Goal: Task Accomplishment & Management: Manage account settings

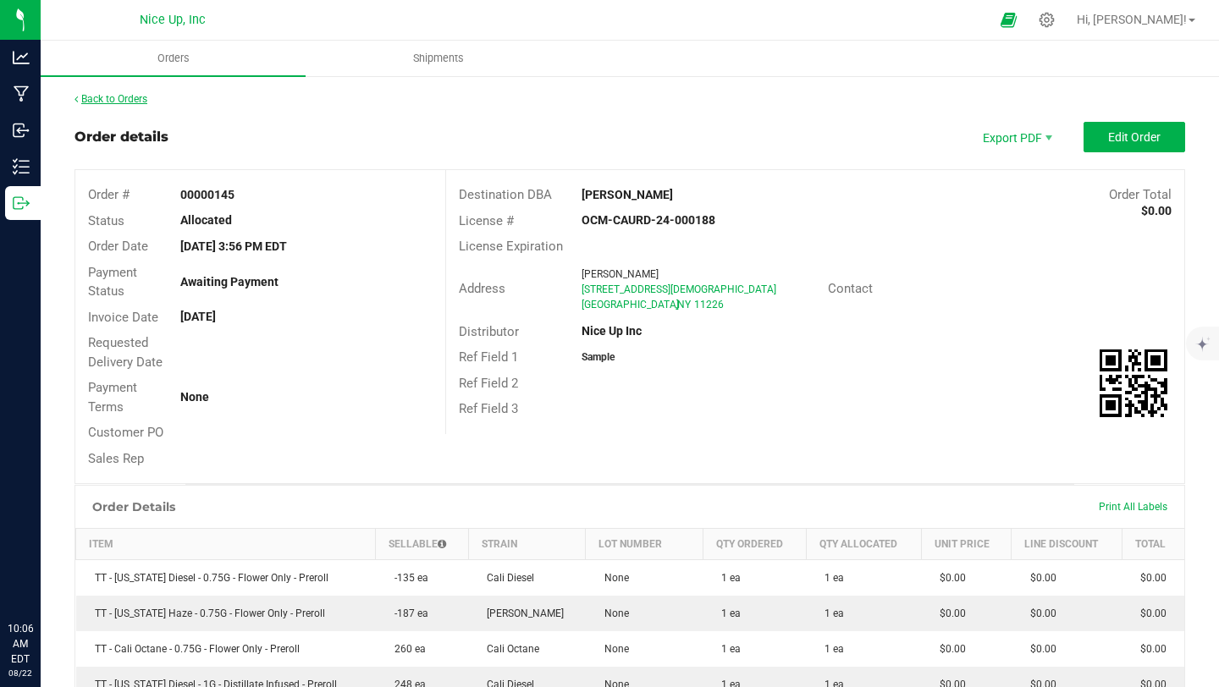
click at [133, 93] on link "Back to Orders" at bounding box center [111, 99] width 73 height 12
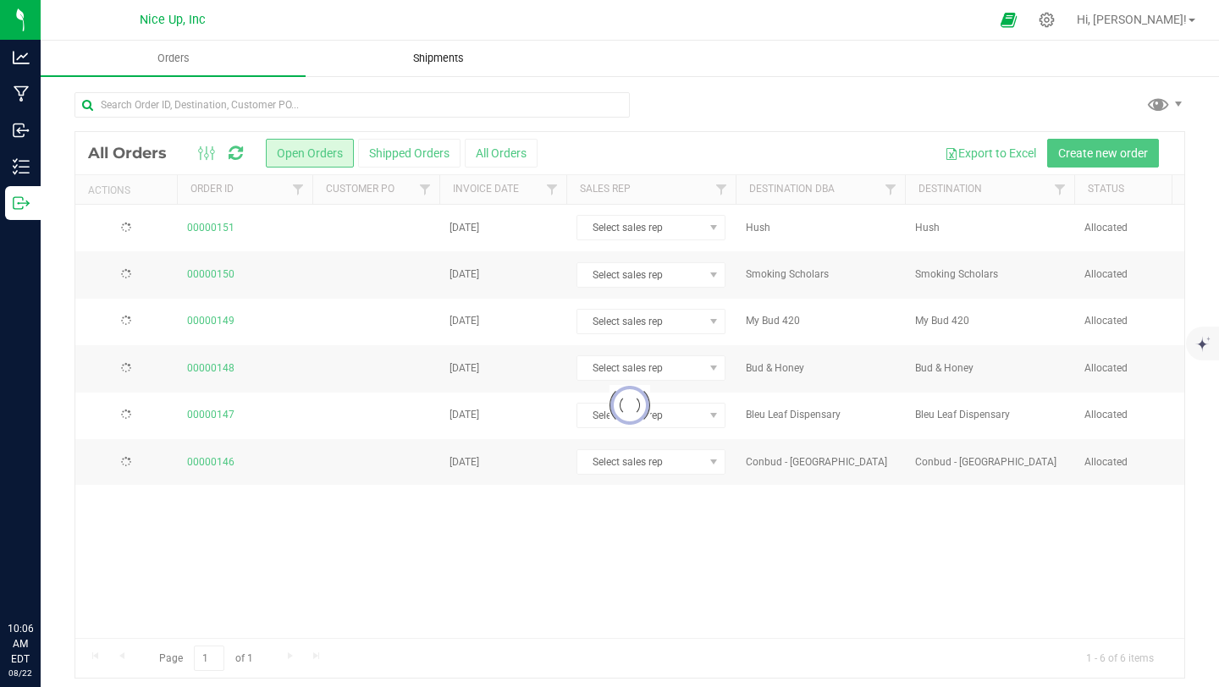
click at [431, 61] on span "Shipments" at bounding box center [438, 58] width 97 height 15
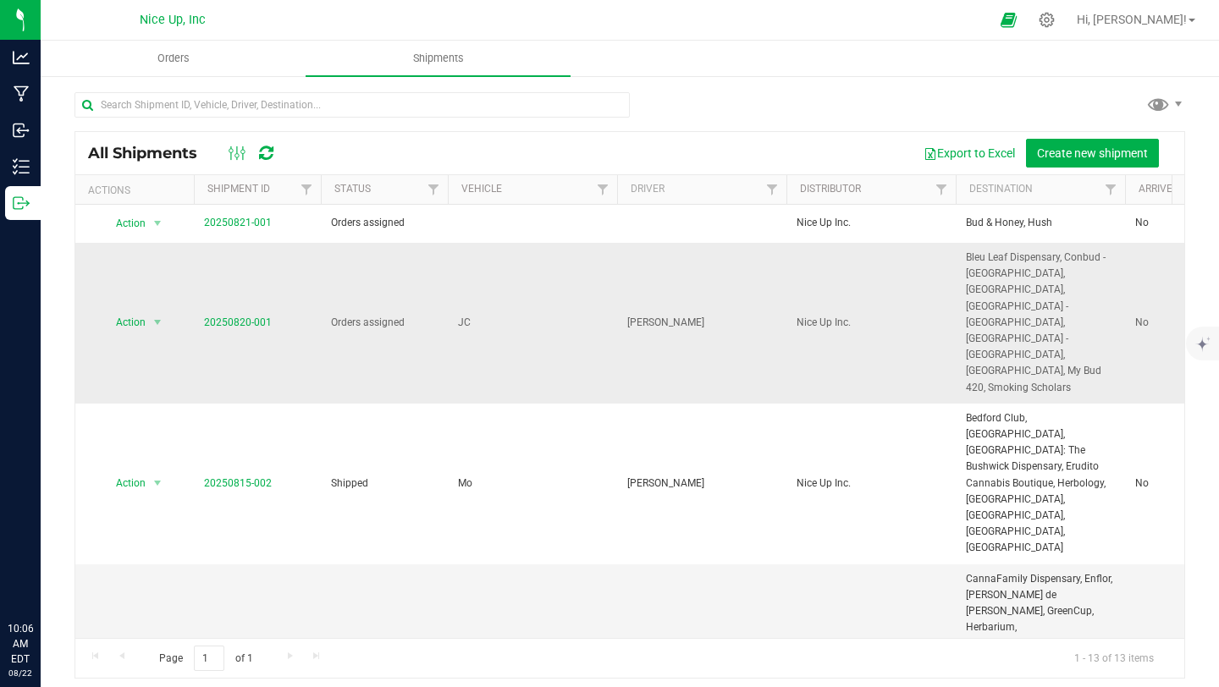
click at [524, 286] on td "JC" at bounding box center [532, 323] width 169 height 161
click at [246, 317] on link "20250820-001" at bounding box center [238, 323] width 68 height 12
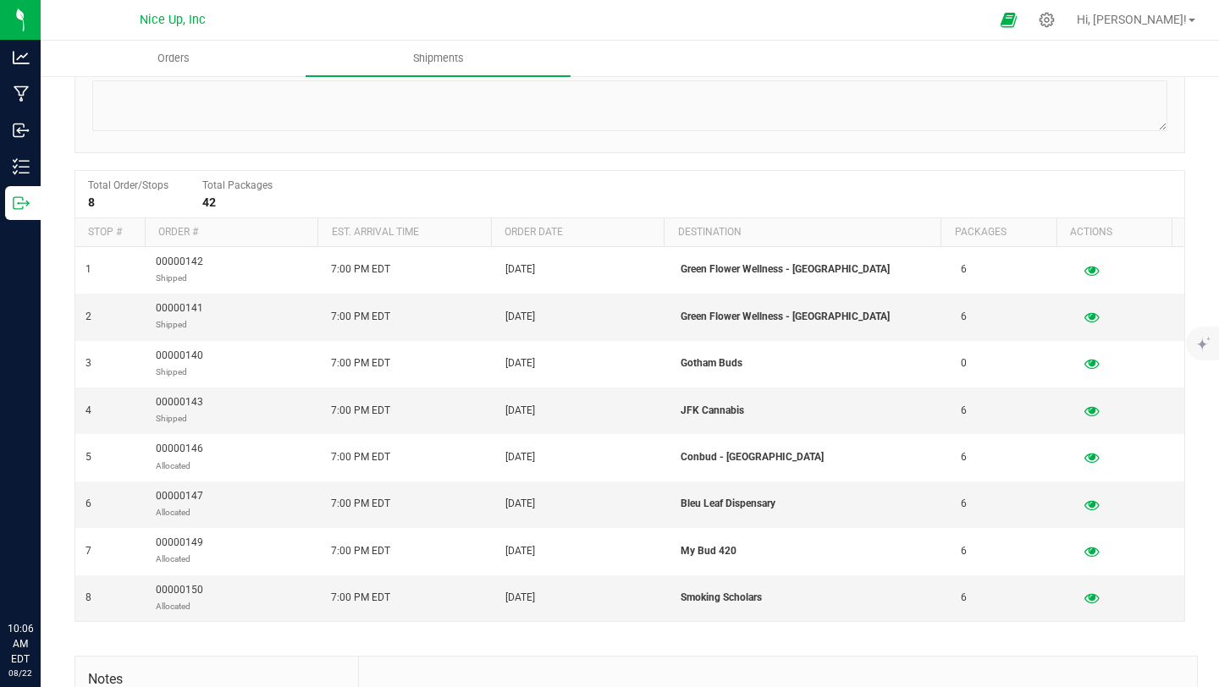
scroll to position [238, 0]
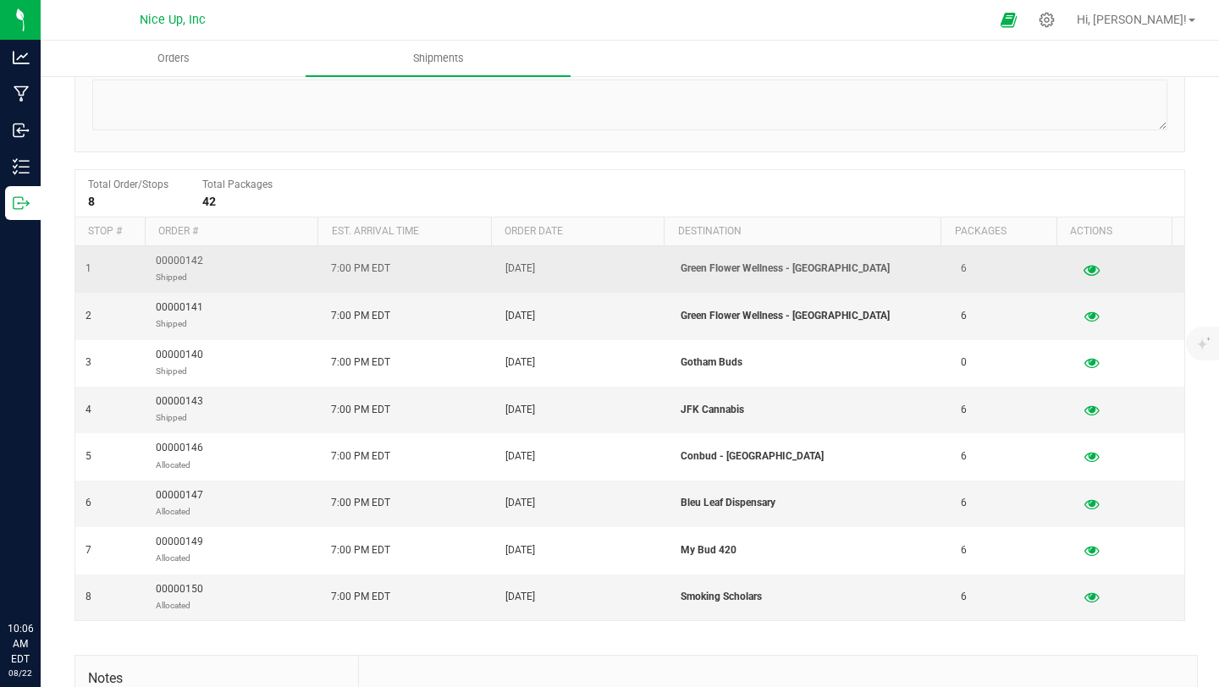
click at [1076, 276] on button "button" at bounding box center [1091, 269] width 30 height 27
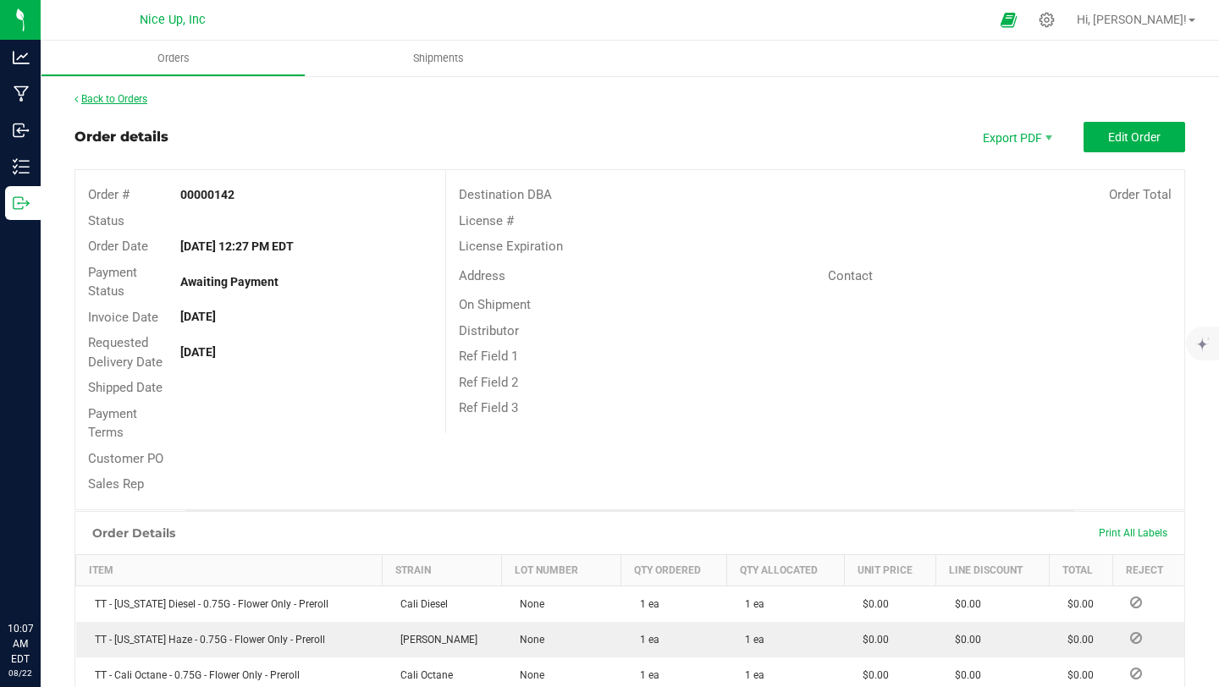
click at [134, 100] on link "Back to Orders" at bounding box center [111, 99] width 73 height 12
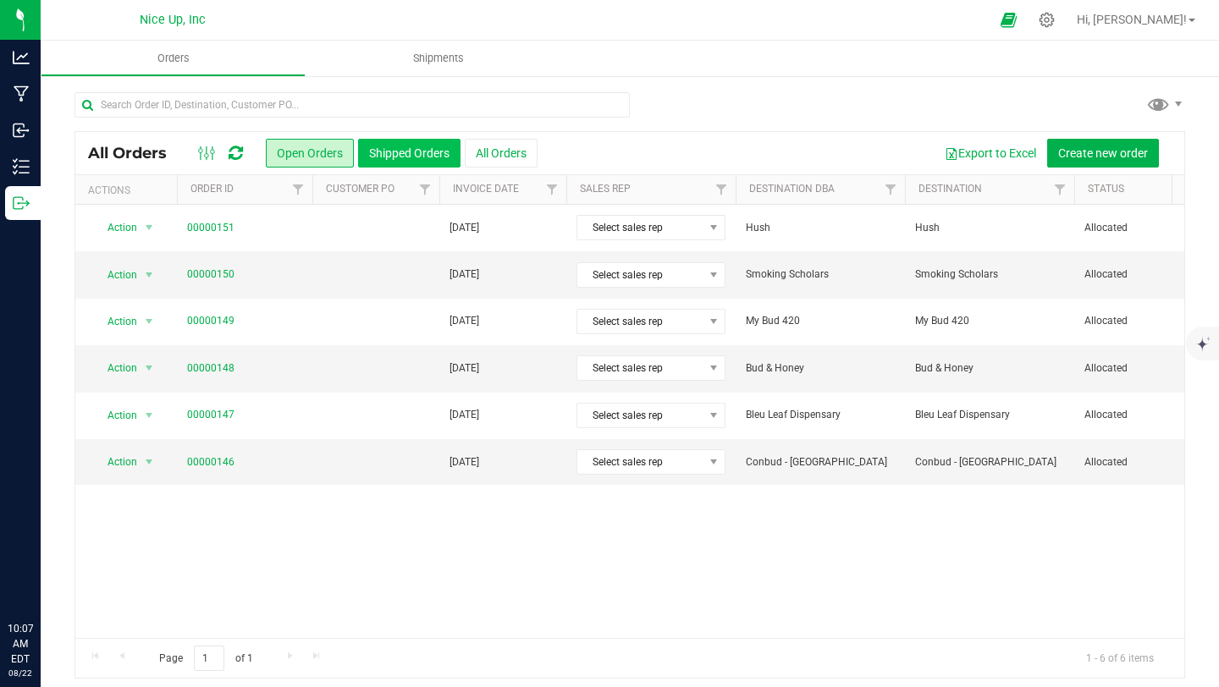
click at [367, 152] on button "Shipped Orders" at bounding box center [409, 153] width 102 height 29
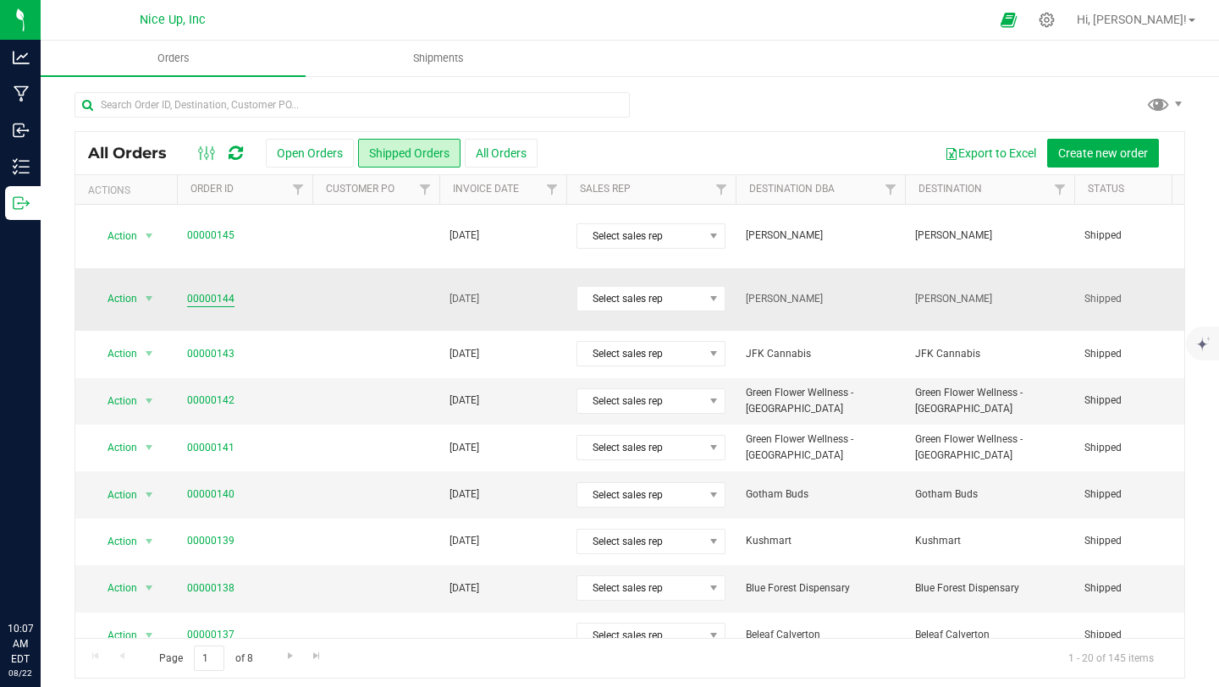
click at [201, 291] on link "00000144" at bounding box center [210, 299] width 47 height 16
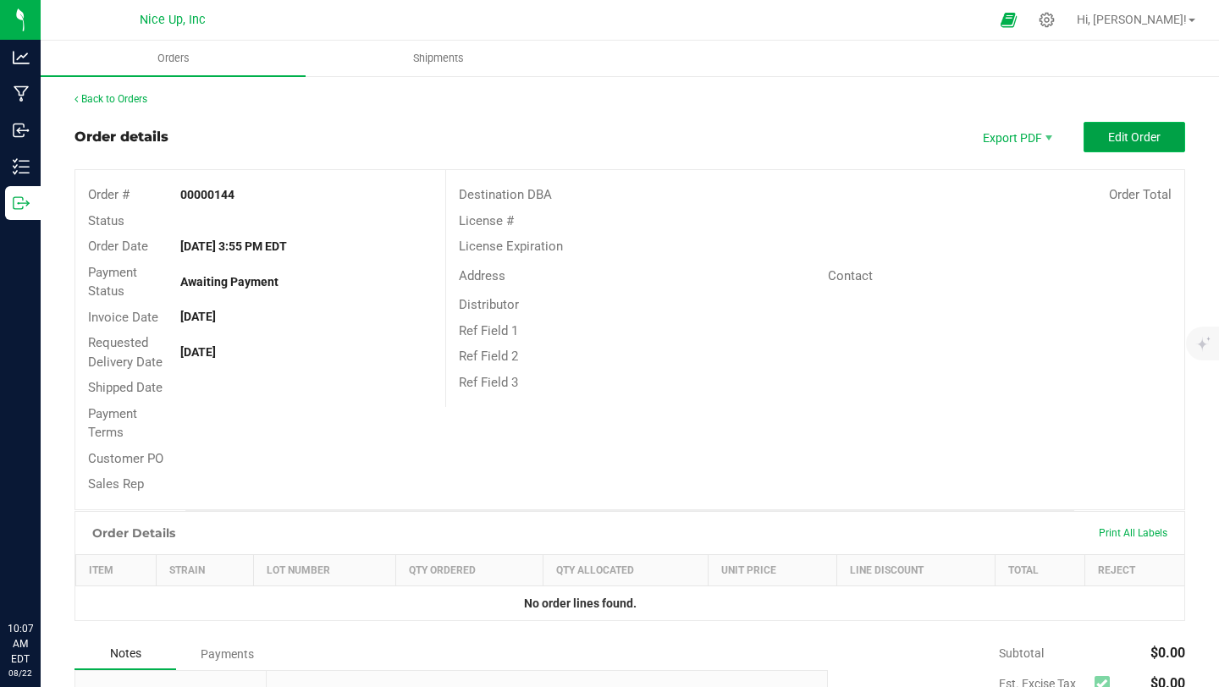
click at [1149, 141] on button "Edit Order" at bounding box center [1135, 137] width 102 height 30
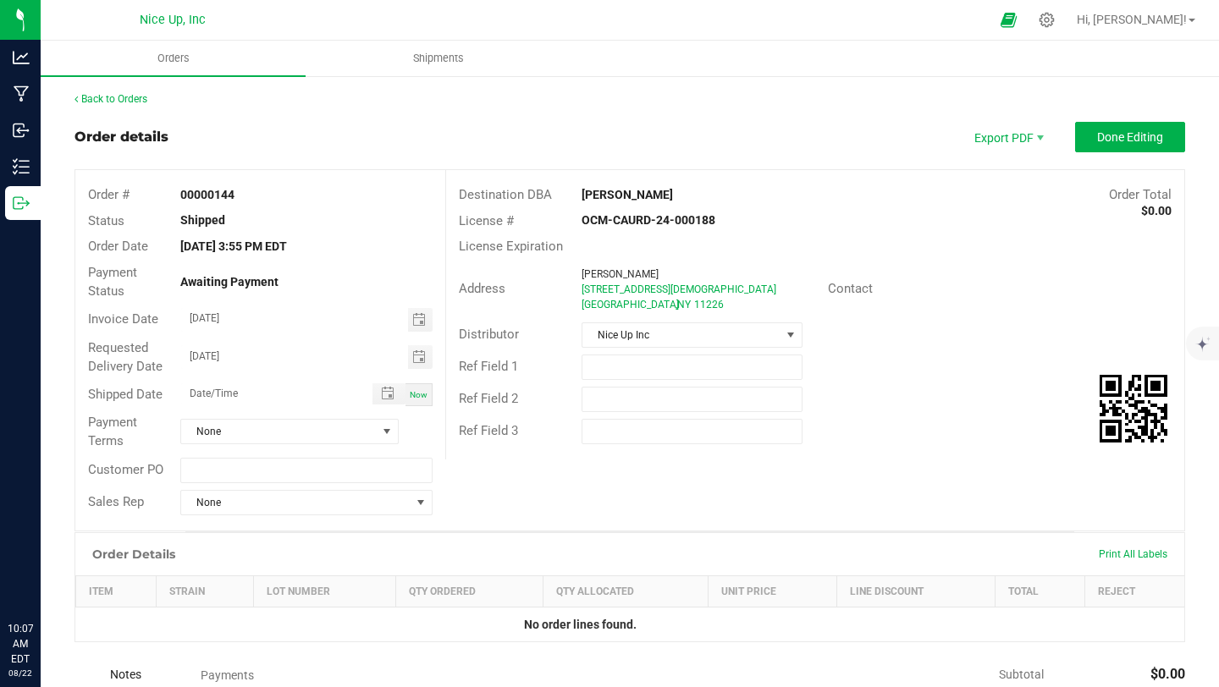
click at [135, 108] on div "Back to Orders Order details Export PDF Done Editing Order # 00000144 Status Sh…" at bounding box center [630, 505] width 1111 height 829
click at [136, 103] on link "Back to Orders" at bounding box center [111, 99] width 73 height 12
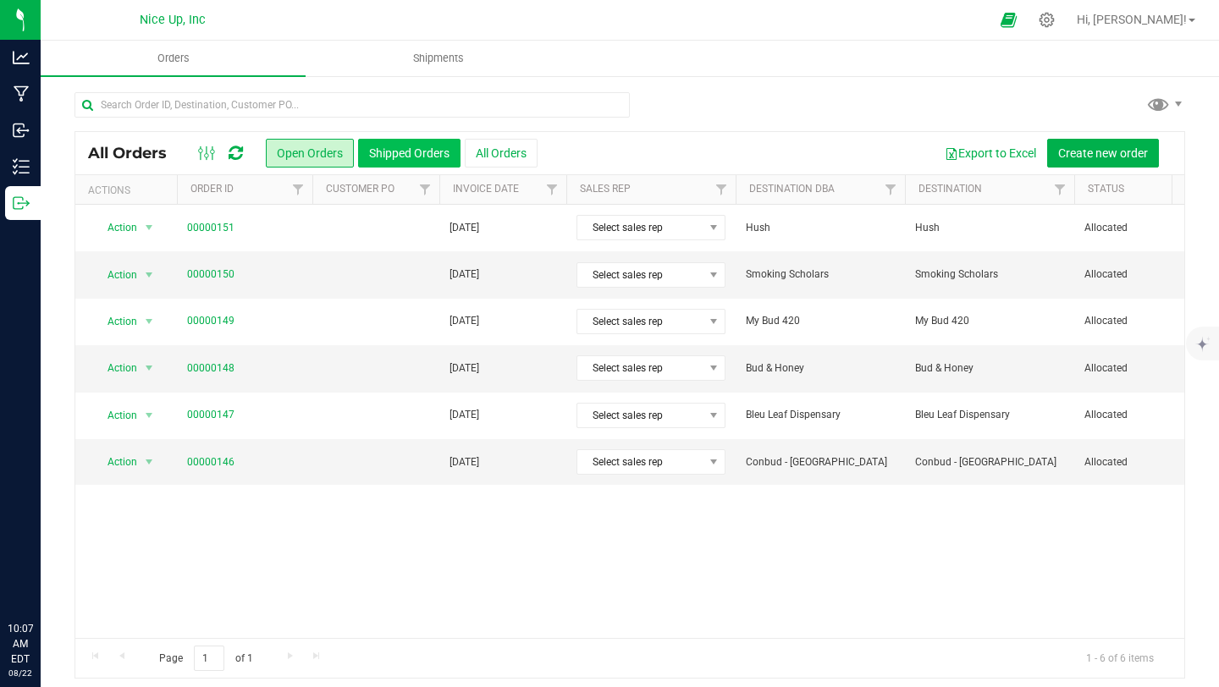
click at [384, 161] on button "Shipped Orders" at bounding box center [409, 153] width 102 height 29
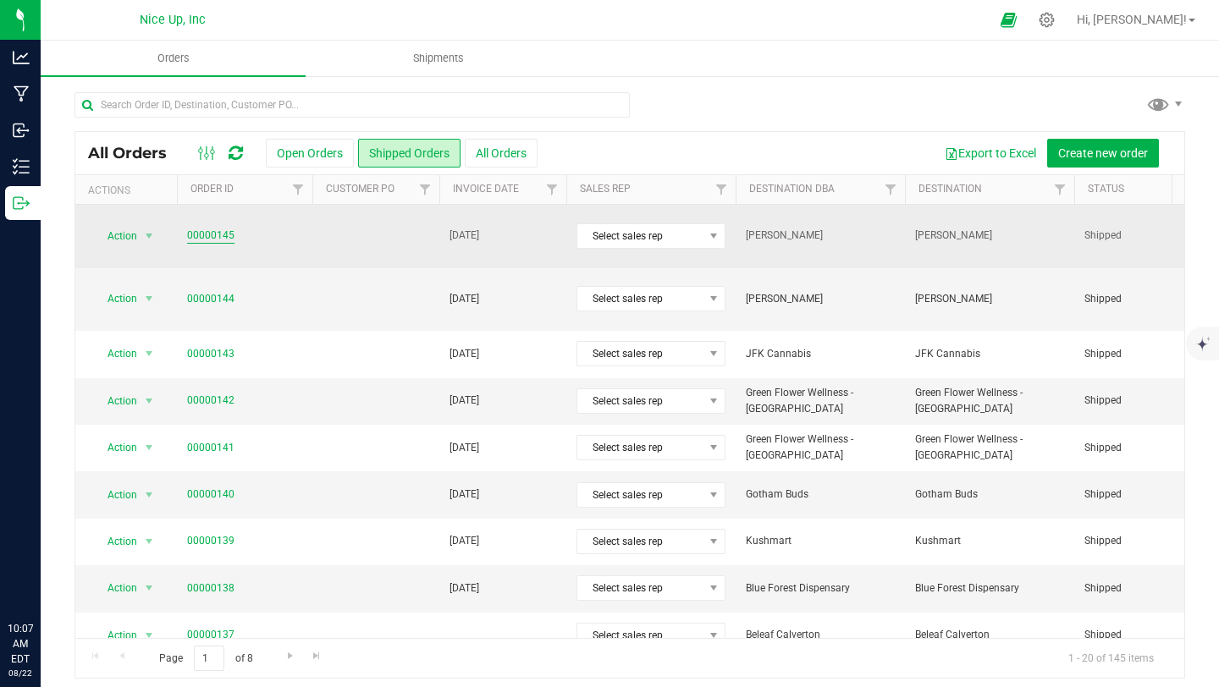
click at [202, 230] on link "00000145" at bounding box center [210, 236] width 47 height 16
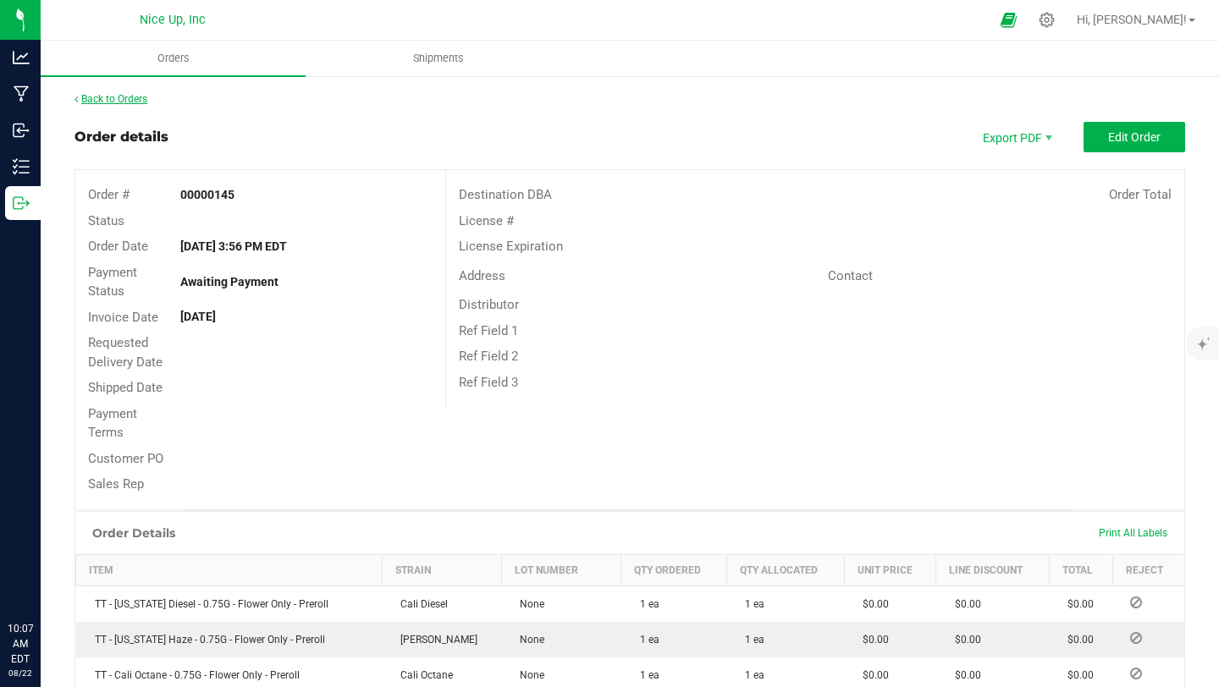
click at [91, 101] on link "Back to Orders" at bounding box center [111, 99] width 73 height 12
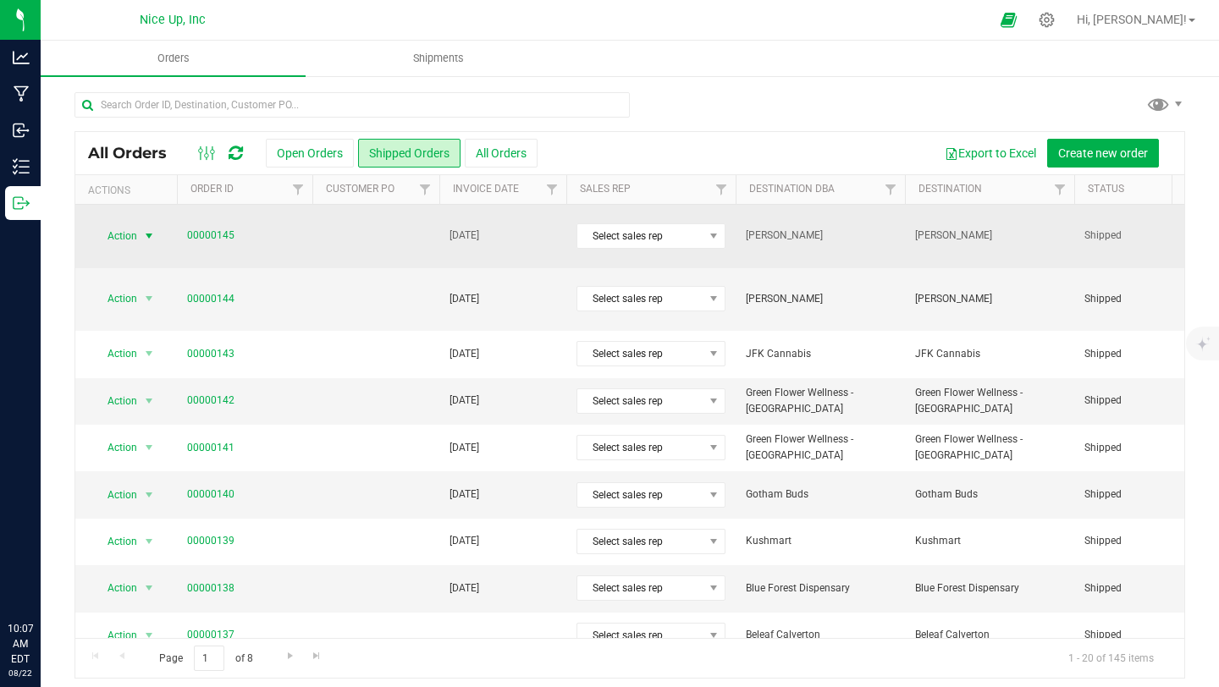
click at [147, 234] on span "select" at bounding box center [149, 236] width 14 height 14
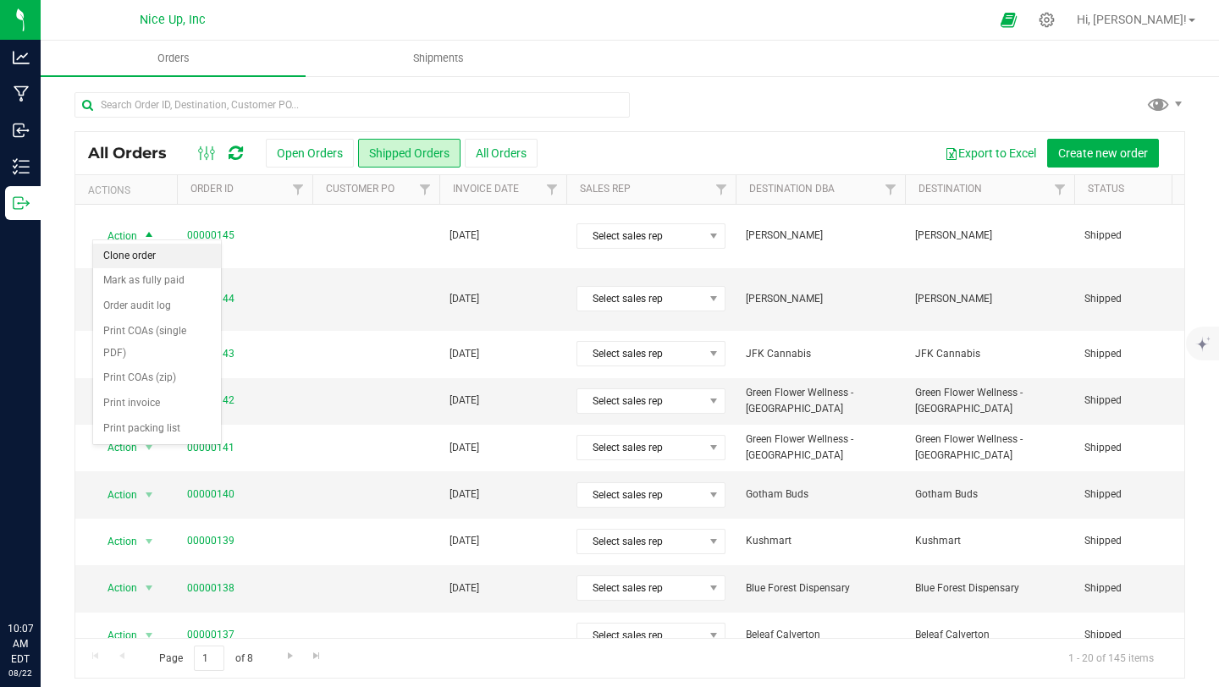
click at [156, 259] on li "Clone order" at bounding box center [157, 256] width 128 height 25
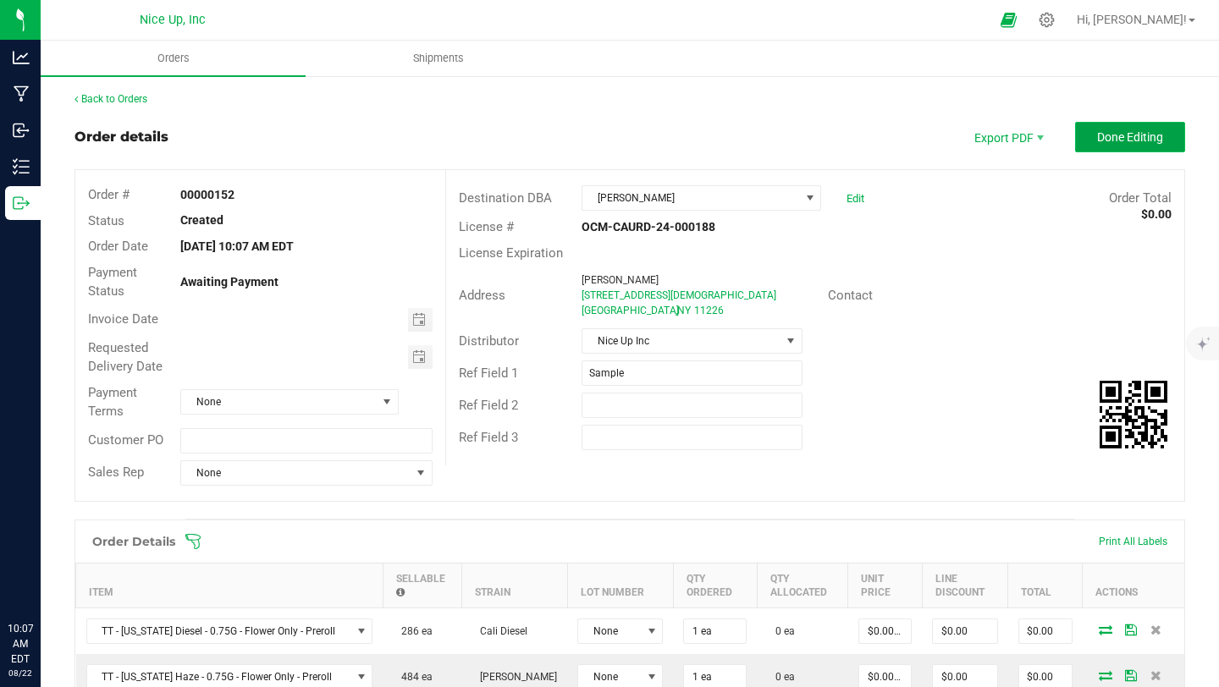
click at [1118, 133] on span "Done Editing" at bounding box center [1130, 137] width 66 height 14
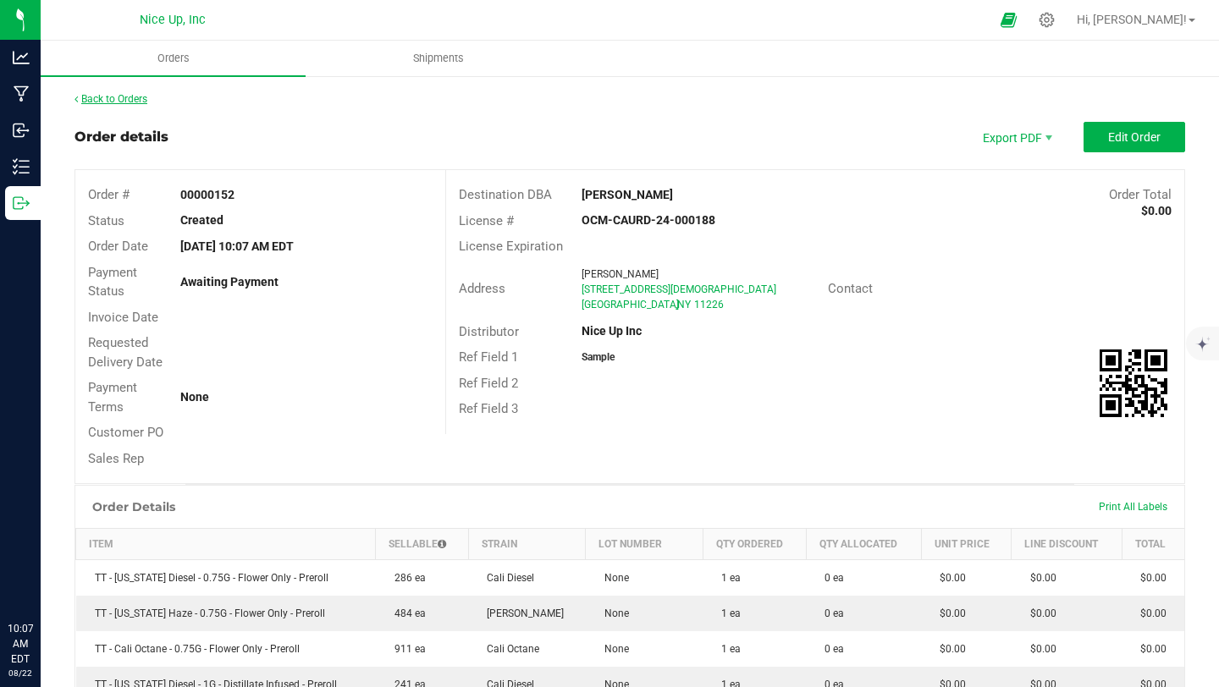
click at [105, 96] on link "Back to Orders" at bounding box center [111, 99] width 73 height 12
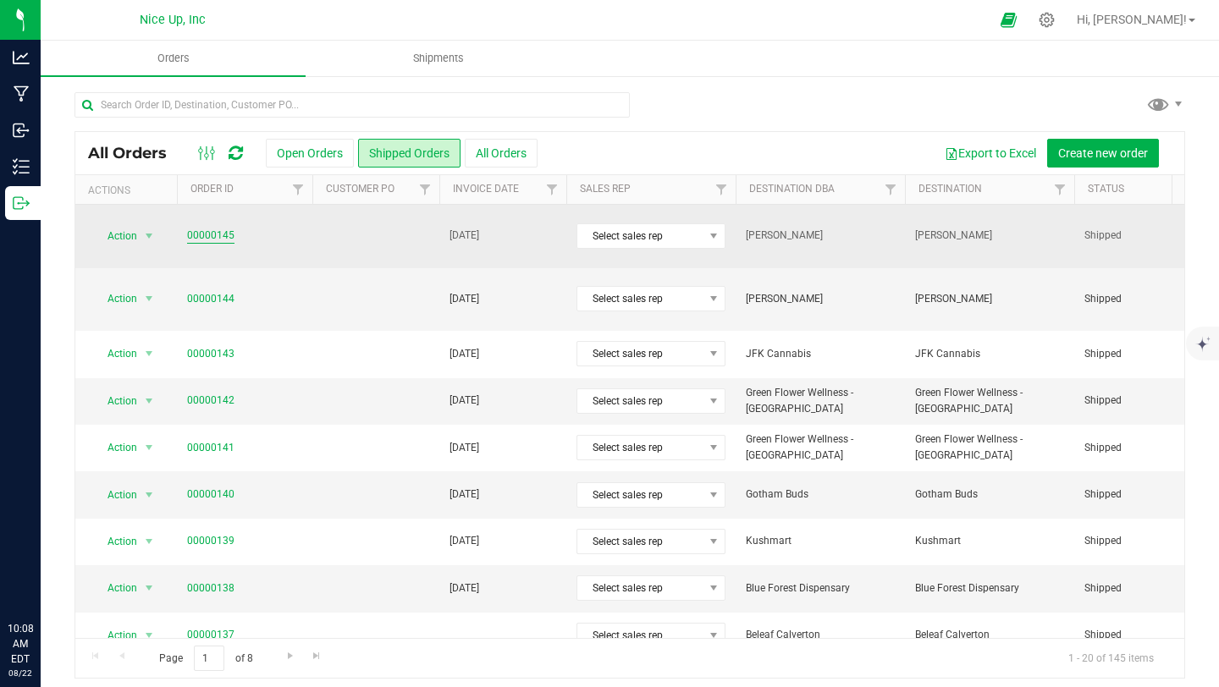
click at [212, 228] on link "00000145" at bounding box center [210, 236] width 47 height 16
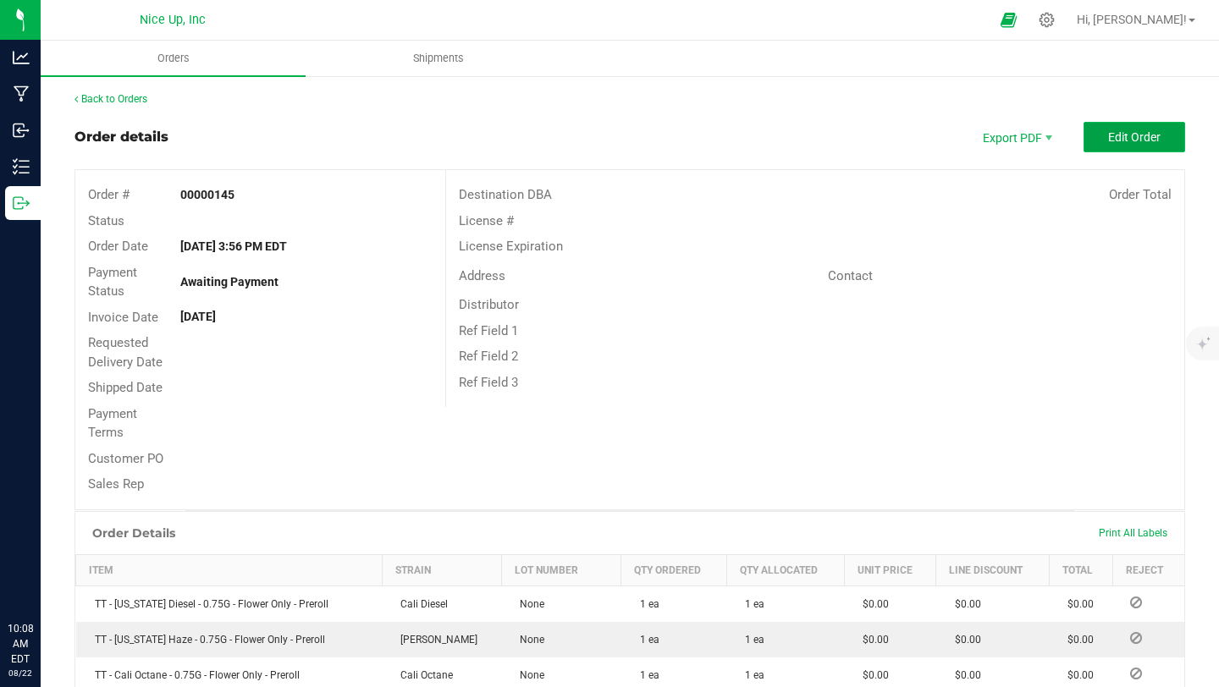
click at [1118, 146] on button "Edit Order" at bounding box center [1135, 137] width 102 height 30
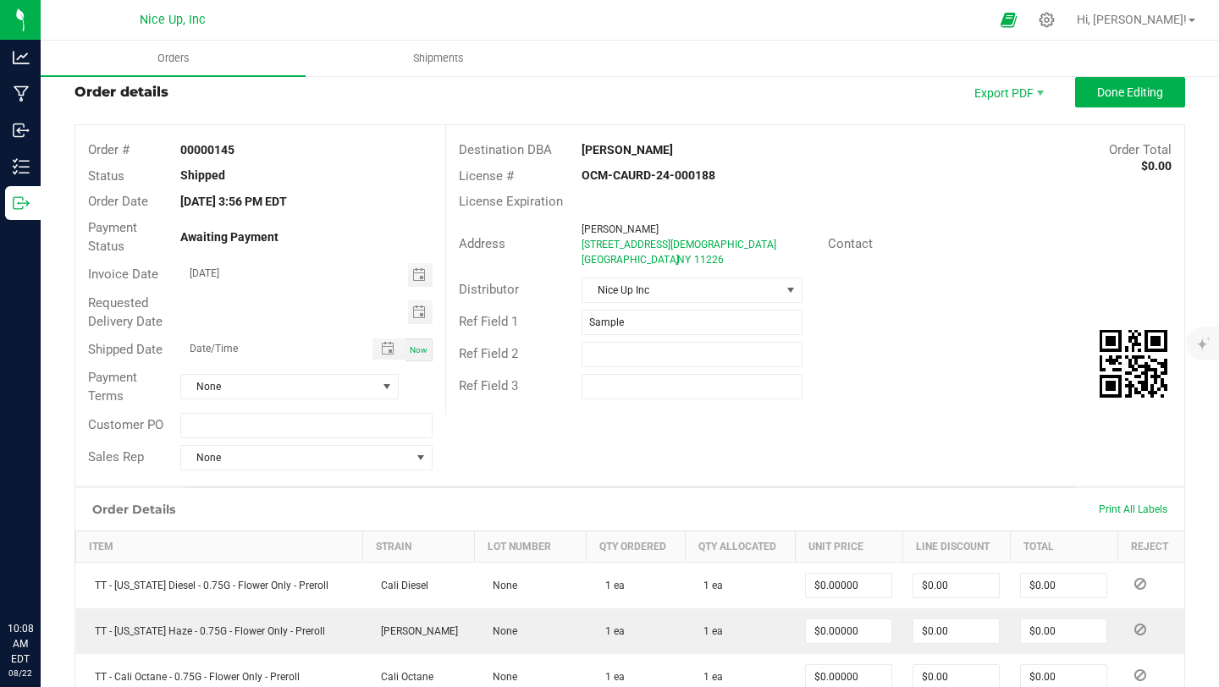
scroll to position [135, 0]
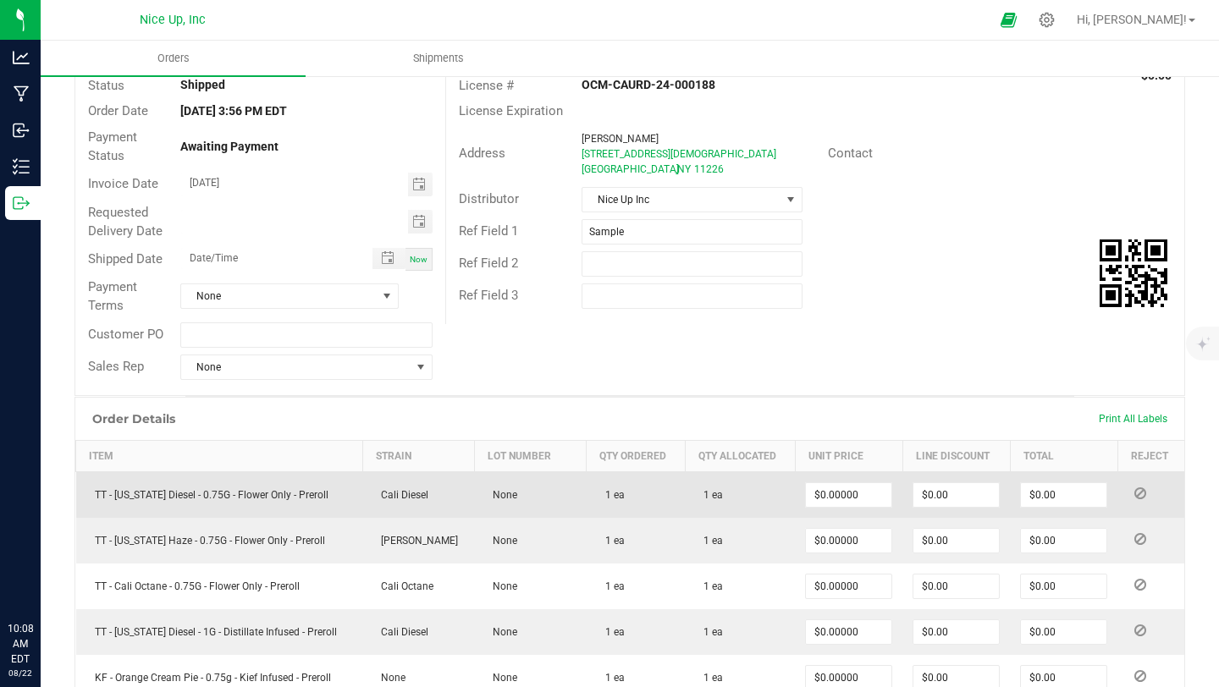
click at [1134, 493] on icon at bounding box center [1140, 493] width 12 height 10
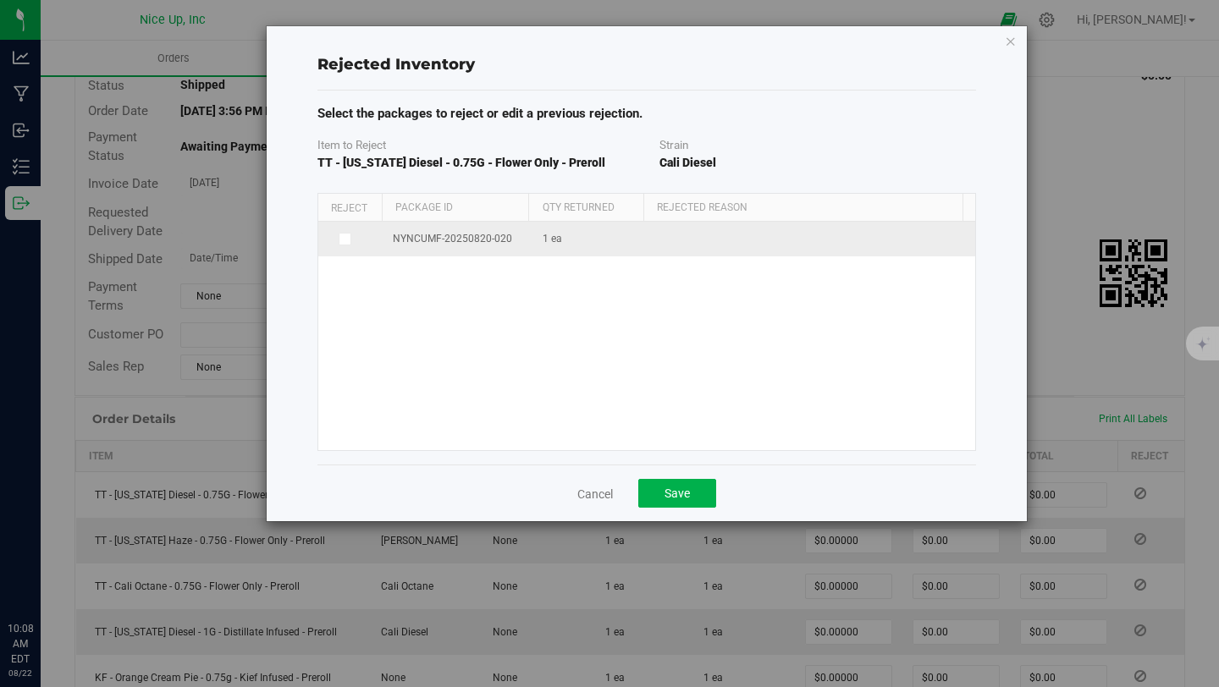
click at [625, 245] on td "1 ea" at bounding box center [591, 239] width 117 height 35
click at [349, 239] on span at bounding box center [346, 240] width 14 height 14
click at [0, 0] on input "checkbox" at bounding box center [0, 0] width 0 height 0
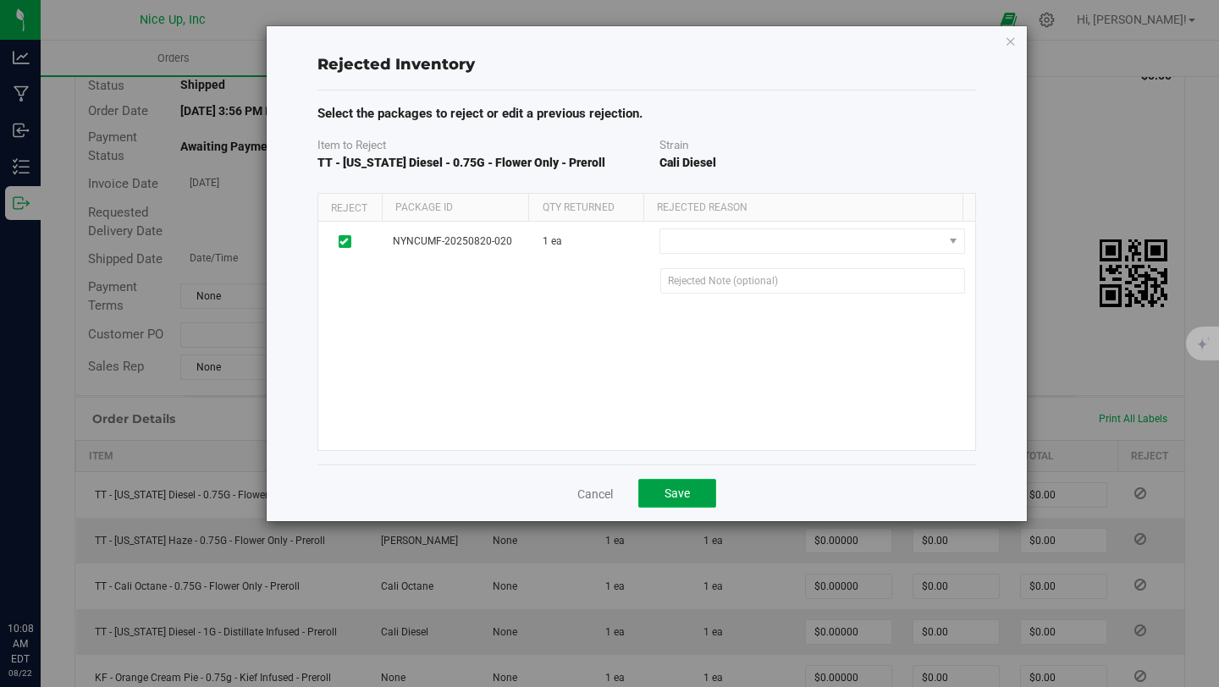
click at [698, 494] on button "Save" at bounding box center [677, 493] width 78 height 29
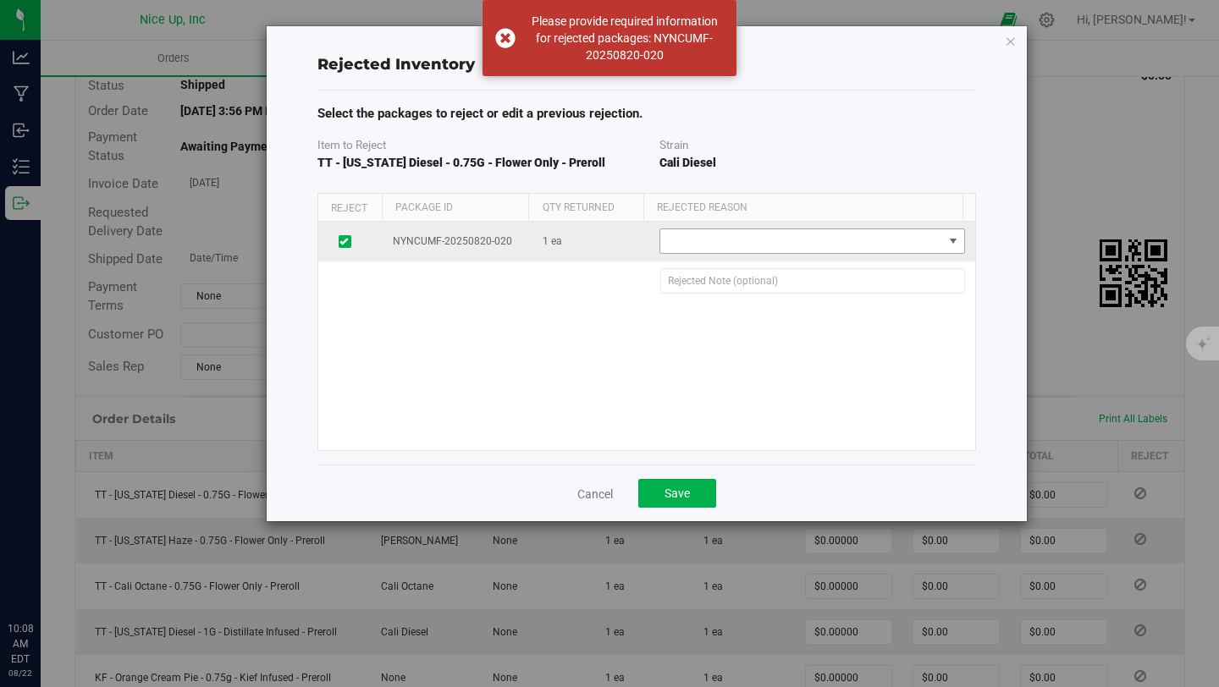
click at [777, 239] on span at bounding box center [801, 241] width 282 height 24
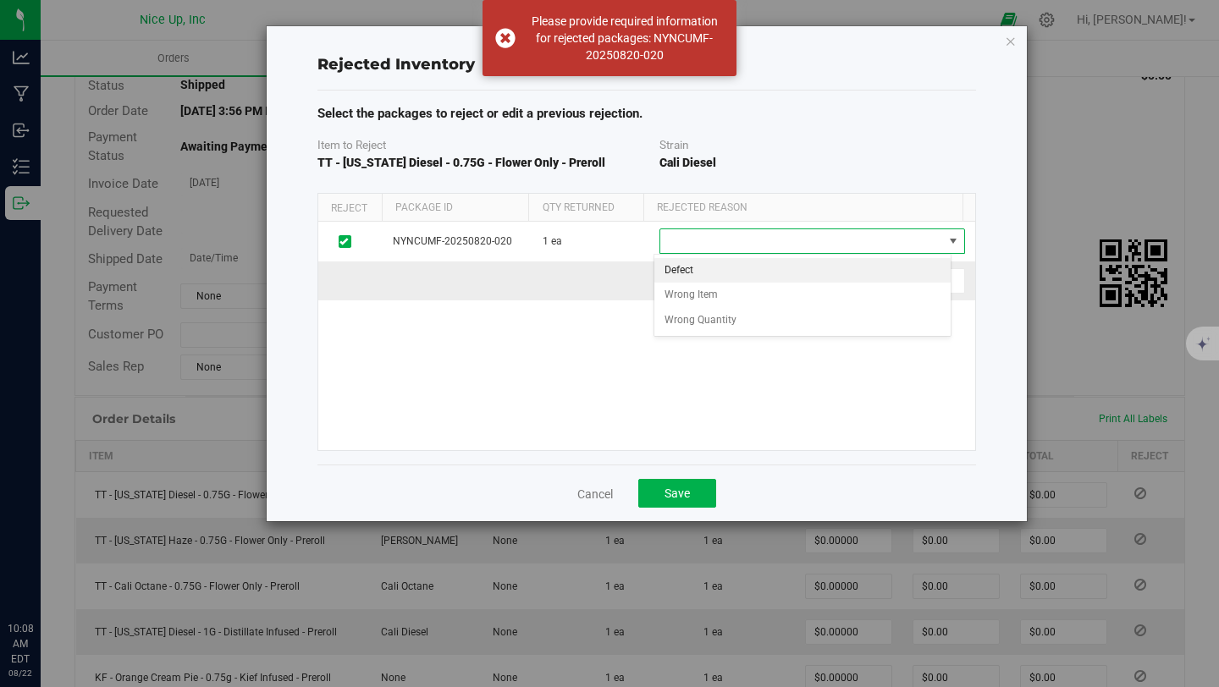
drag, startPoint x: 591, startPoint y: 292, endPoint x: 604, endPoint y: 290, distance: 12.8
click at [592, 292] on div at bounding box center [647, 280] width 662 height 25
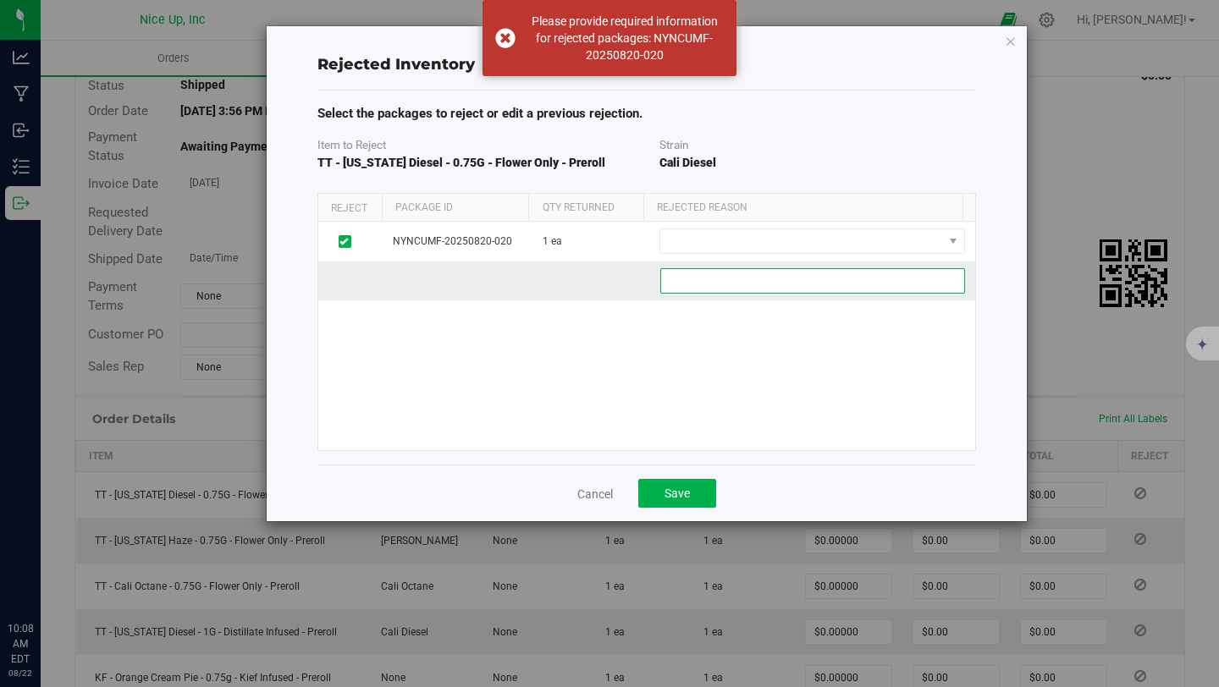
click at [726, 284] on ce5caea5-8ea5-4aac-8b71-ccc9aa8d83ce "text" at bounding box center [812, 280] width 305 height 25
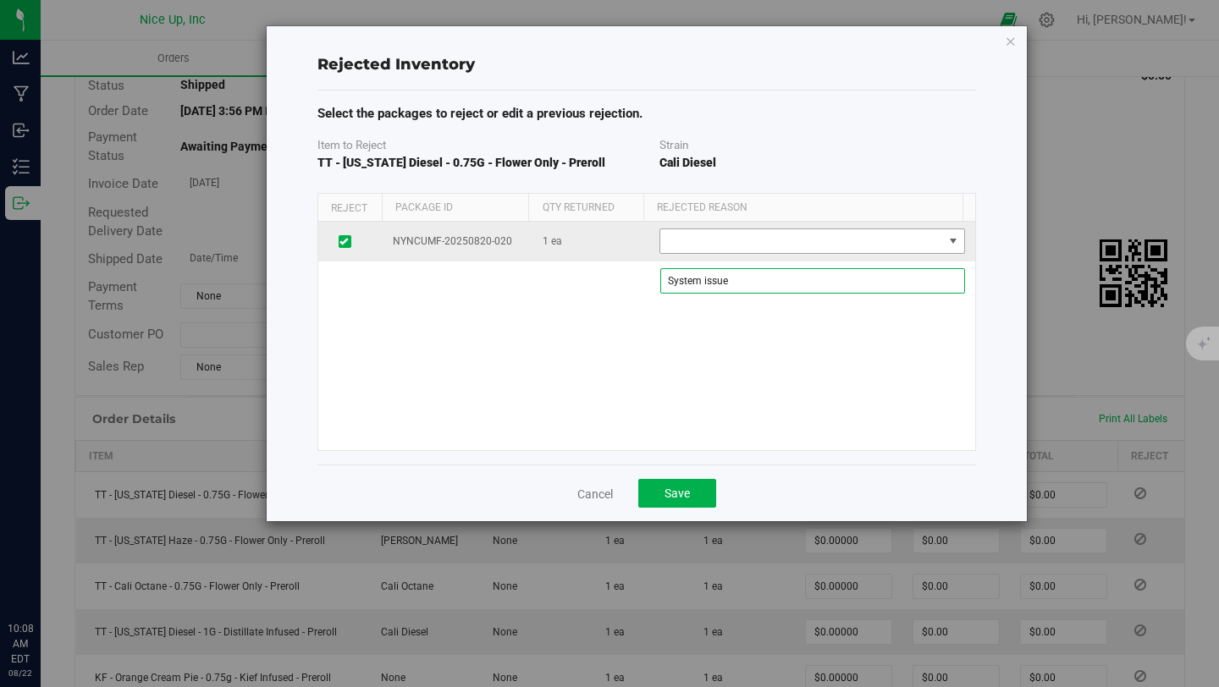
type ce5caea5-8ea5-4aac-8b71-ccc9aa8d83ce "System issue"
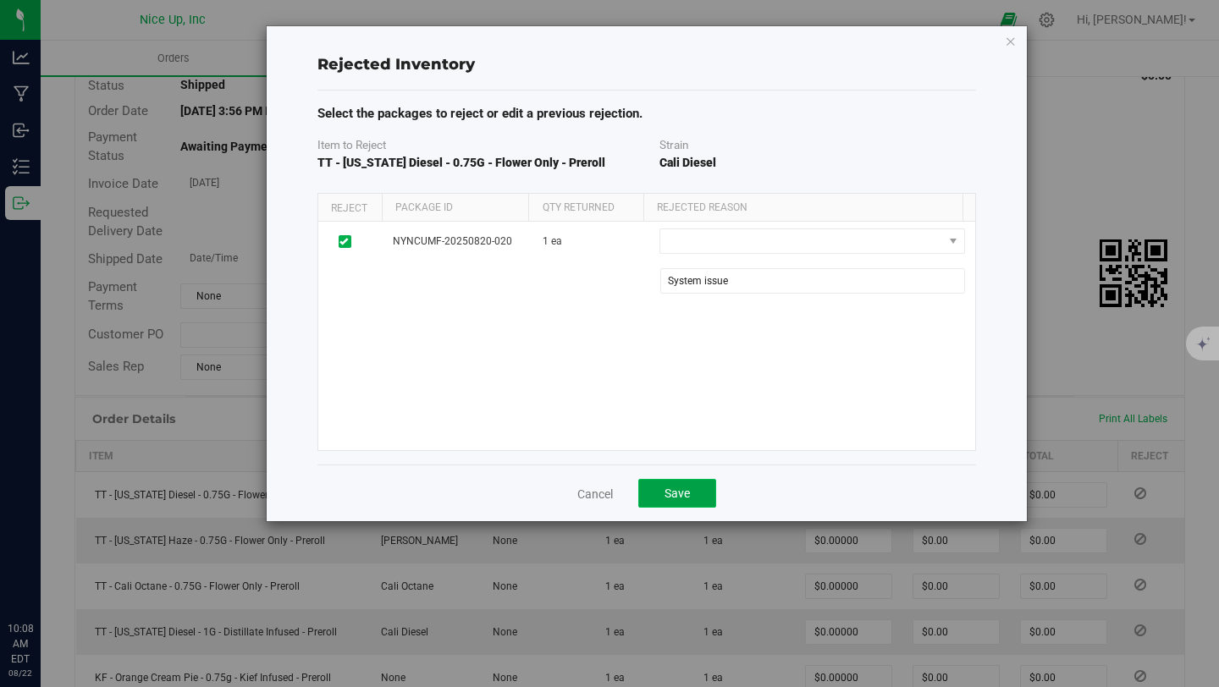
click at [679, 488] on span "Save" at bounding box center [677, 494] width 25 height 14
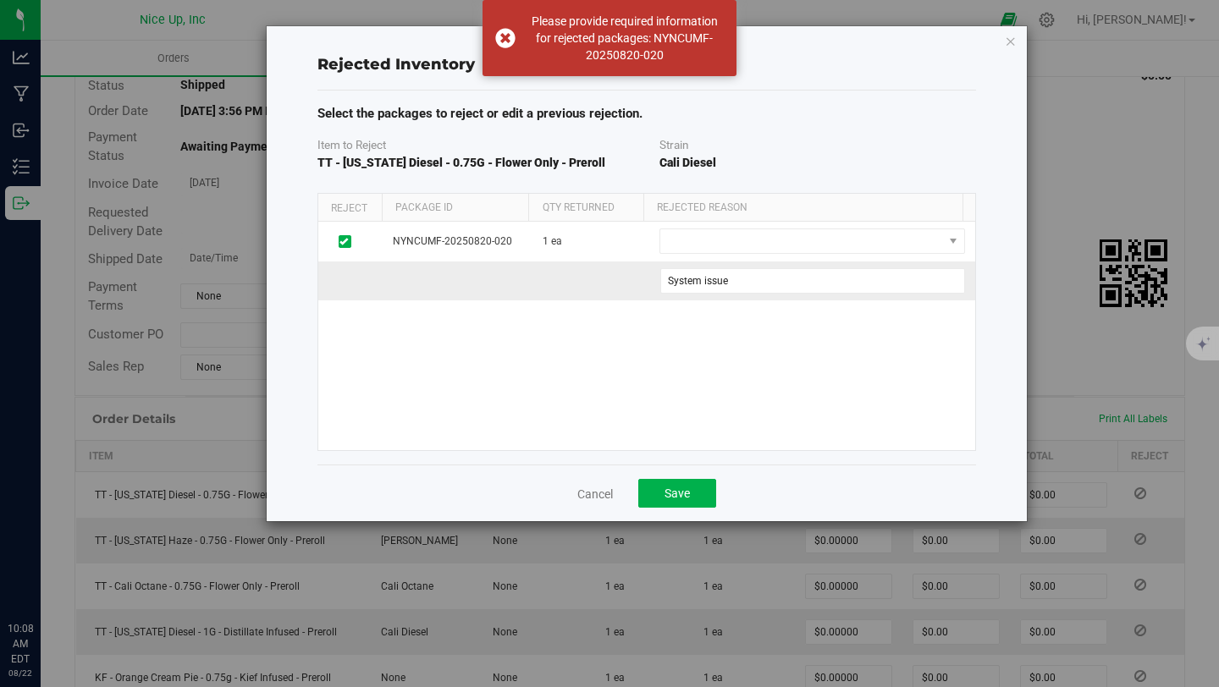
click at [781, 267] on td "System issue" at bounding box center [646, 281] width 657 height 39
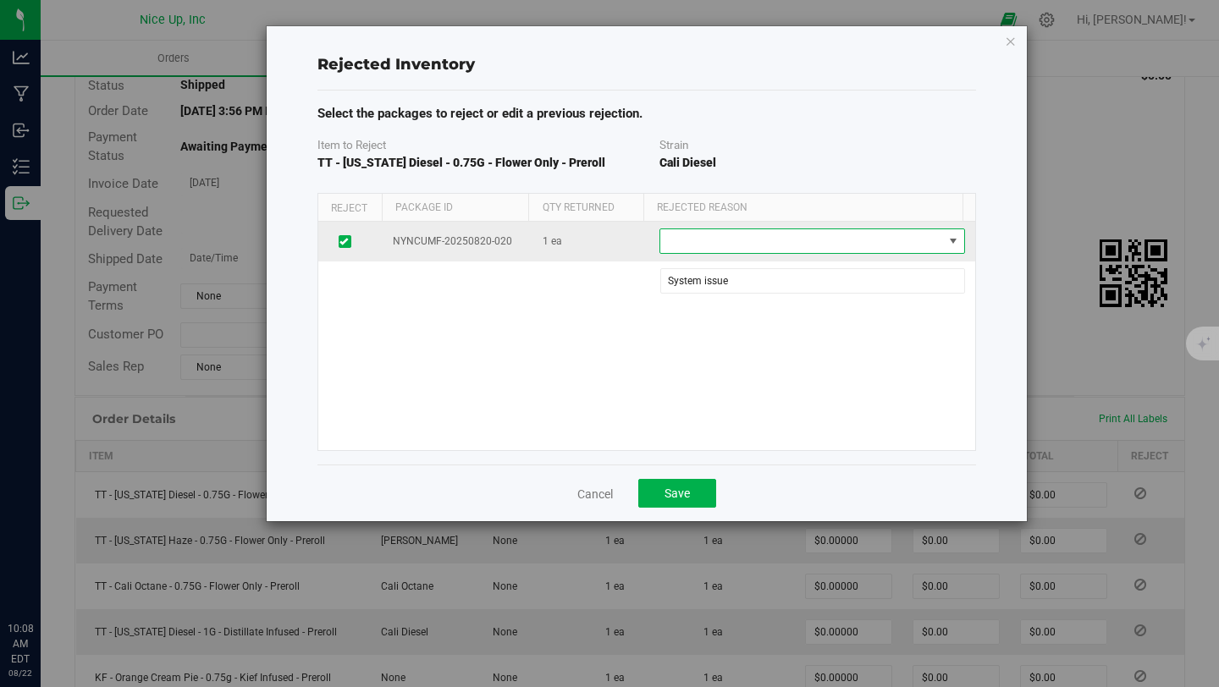
click at [777, 239] on span at bounding box center [801, 241] width 282 height 24
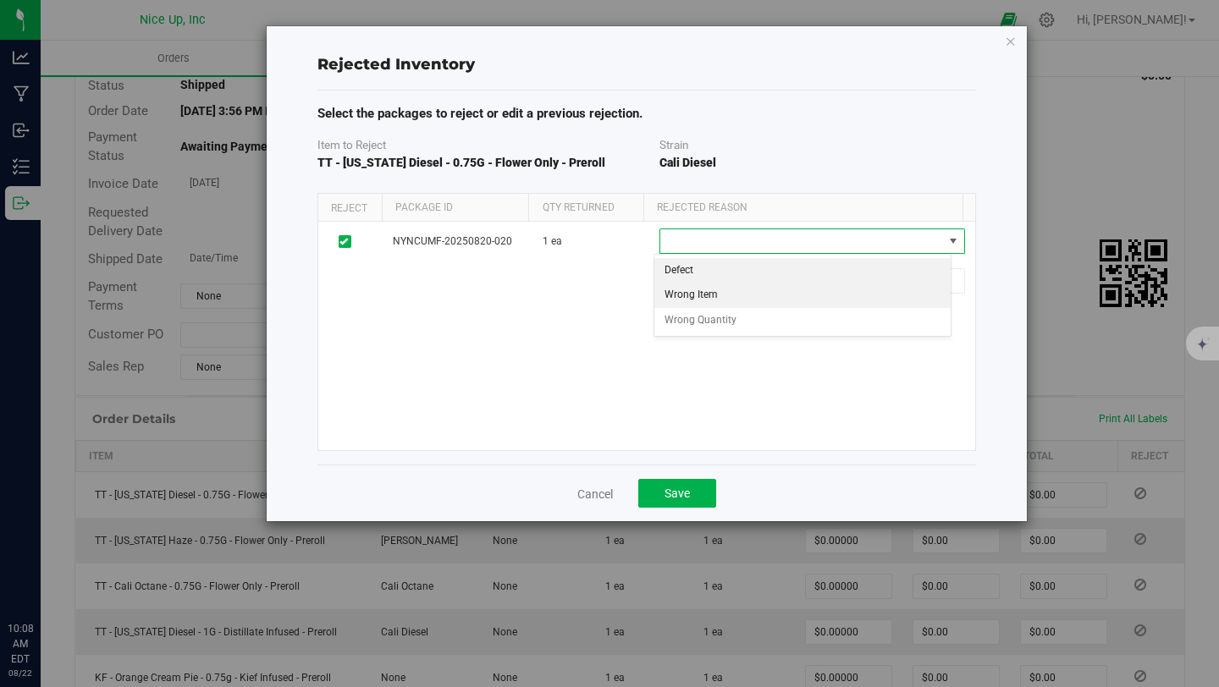
click at [769, 285] on li "Wrong Item" at bounding box center [802, 295] width 297 height 25
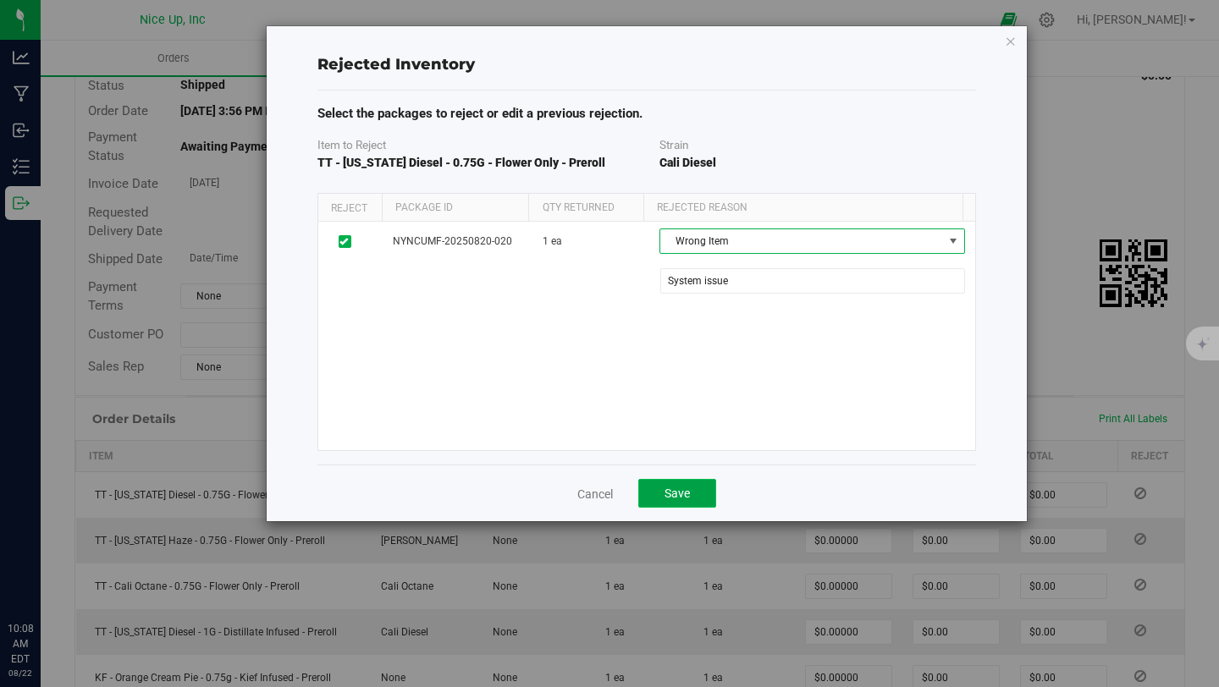
click at [680, 498] on span "Save" at bounding box center [677, 494] width 25 height 14
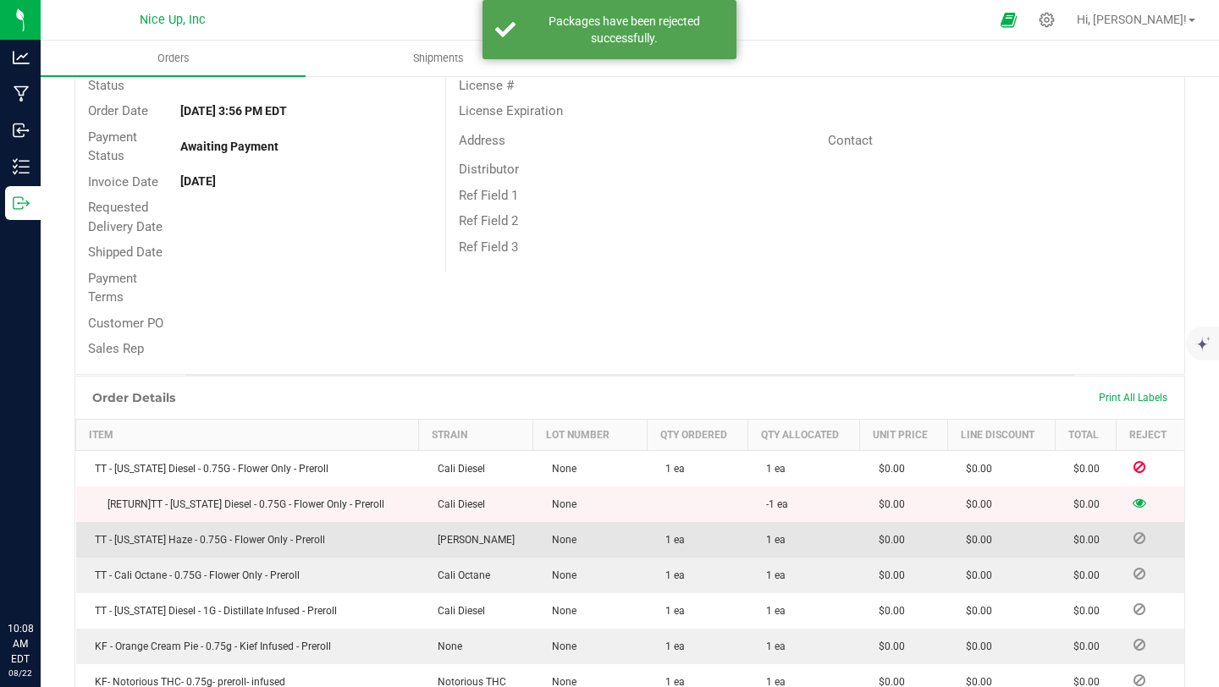
click at [1134, 538] on icon at bounding box center [1140, 538] width 12 height 10
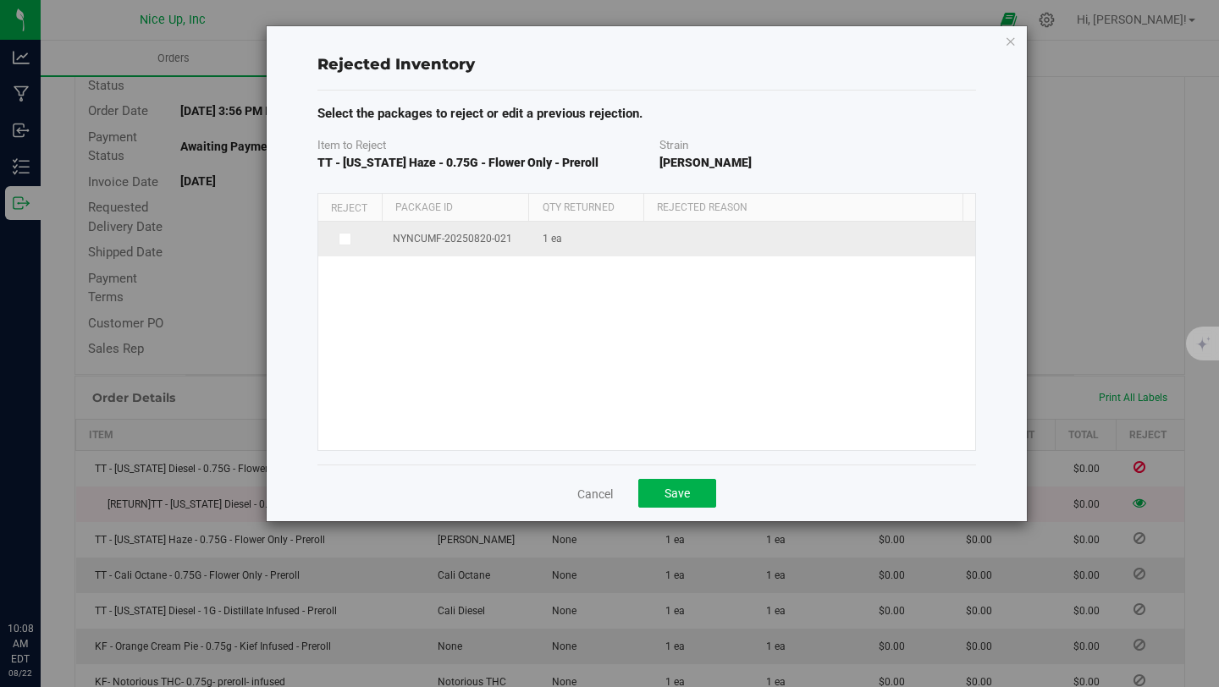
click at [496, 242] on span "NYNCUMF-20250820-021" at bounding box center [452, 239] width 119 height 16
click at [343, 243] on span at bounding box center [346, 240] width 14 height 14
click at [0, 0] on input "checkbox" at bounding box center [0, 0] width 0 height 0
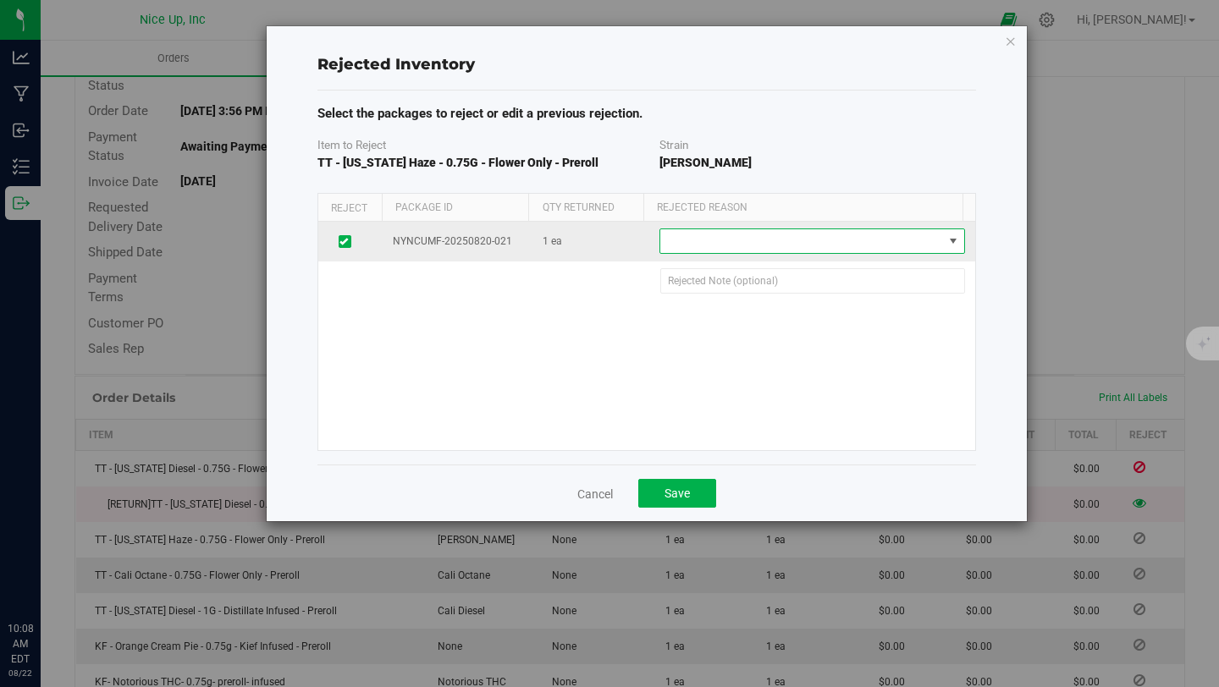
click at [763, 247] on span at bounding box center [801, 241] width 282 height 24
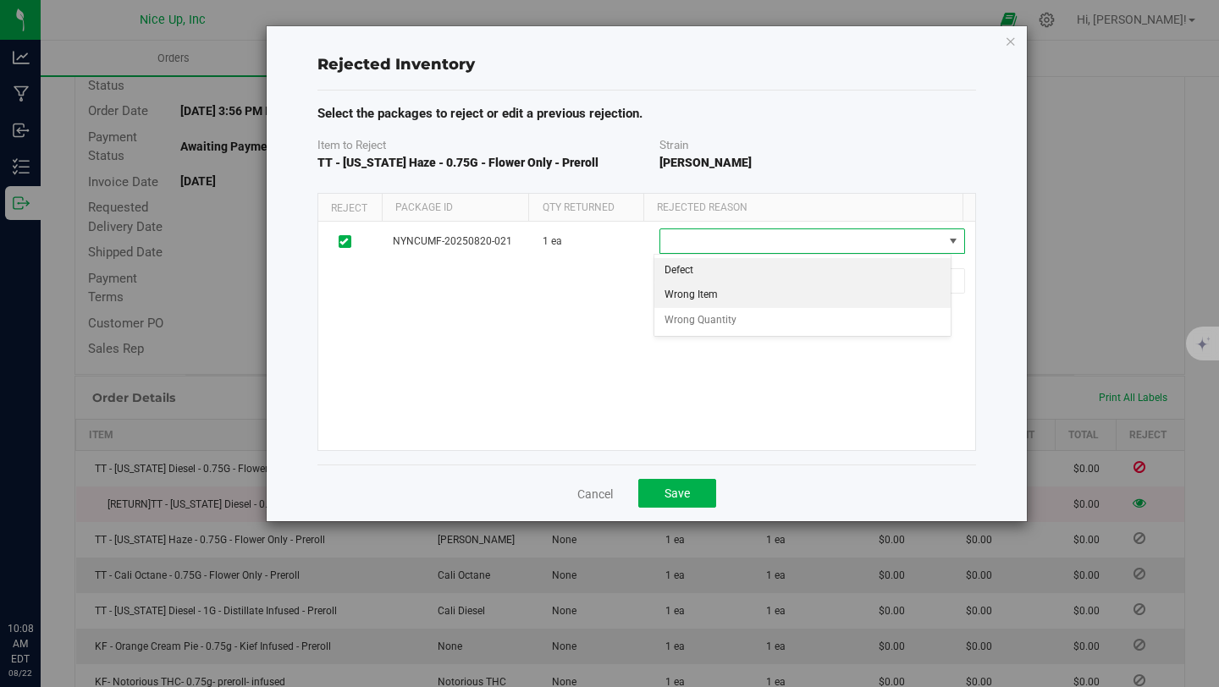
click at [799, 304] on li "Wrong Item" at bounding box center [802, 295] width 297 height 25
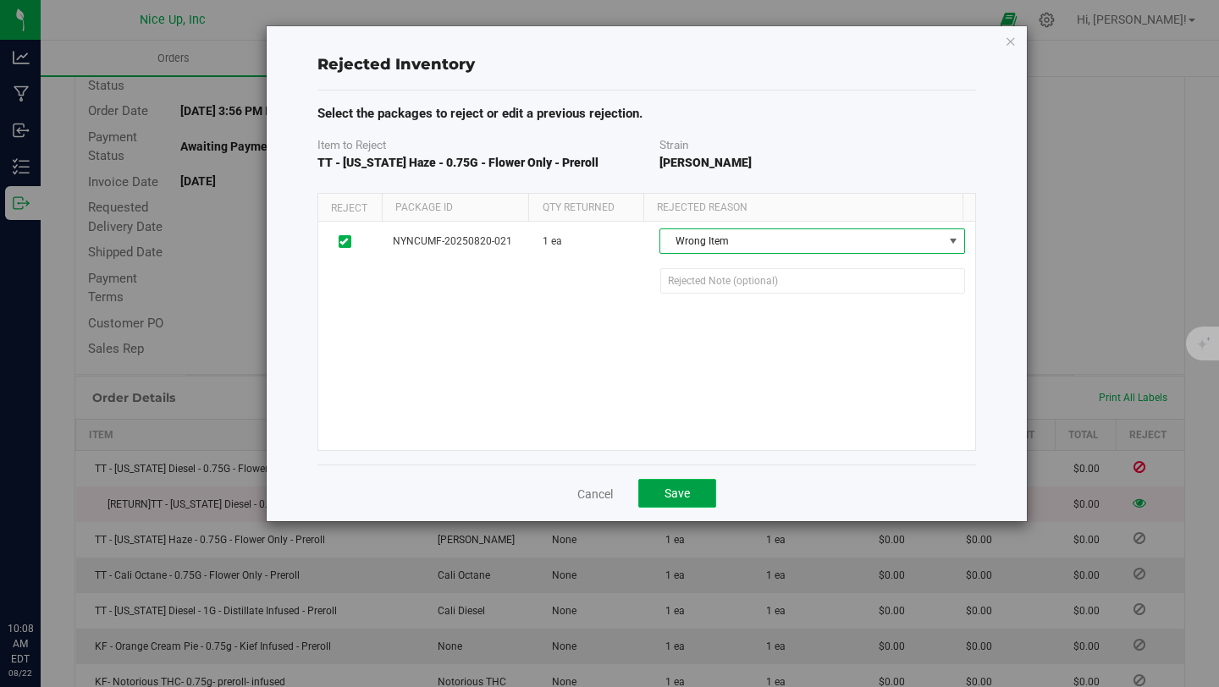
click at [682, 494] on span "Save" at bounding box center [677, 494] width 25 height 14
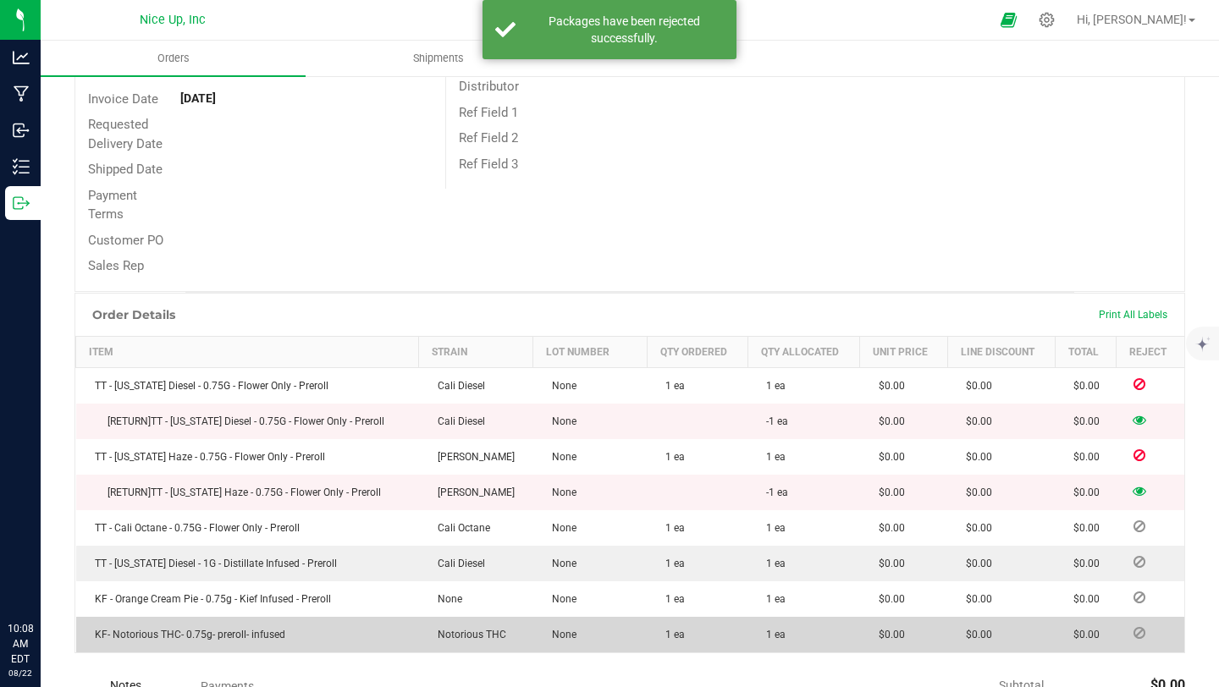
scroll to position [262, 0]
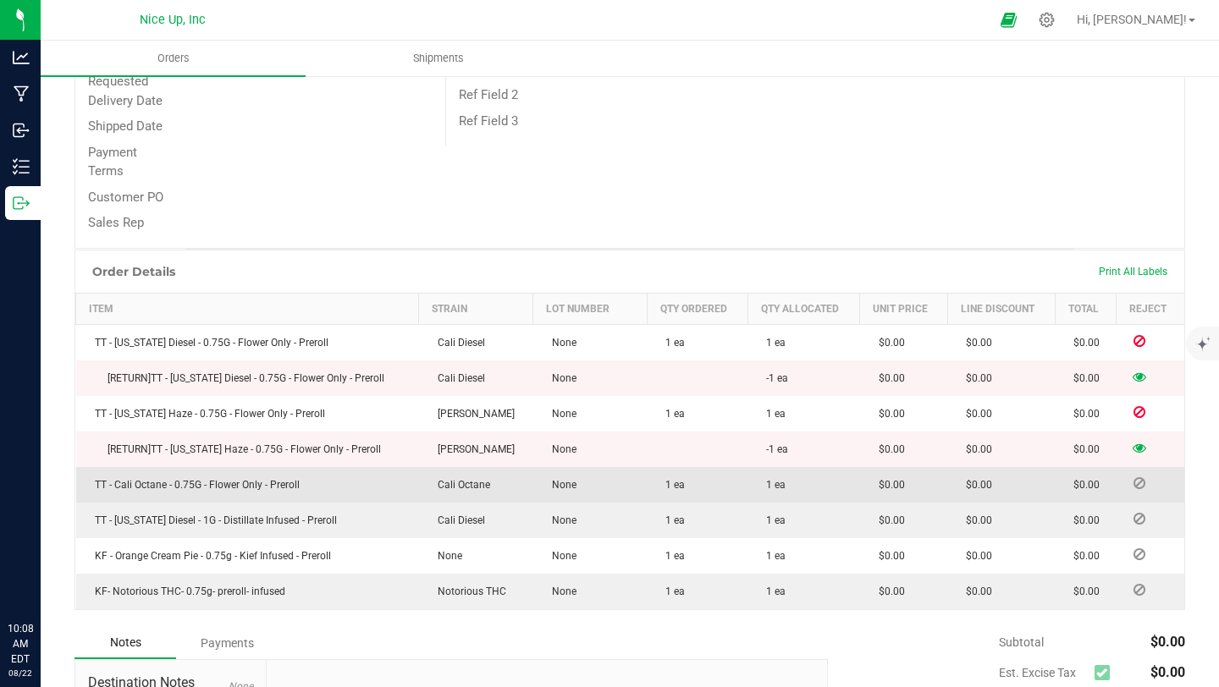
click at [1126, 489] on td at bounding box center [1151, 485] width 68 height 36
click at [1134, 487] on icon at bounding box center [1140, 483] width 12 height 10
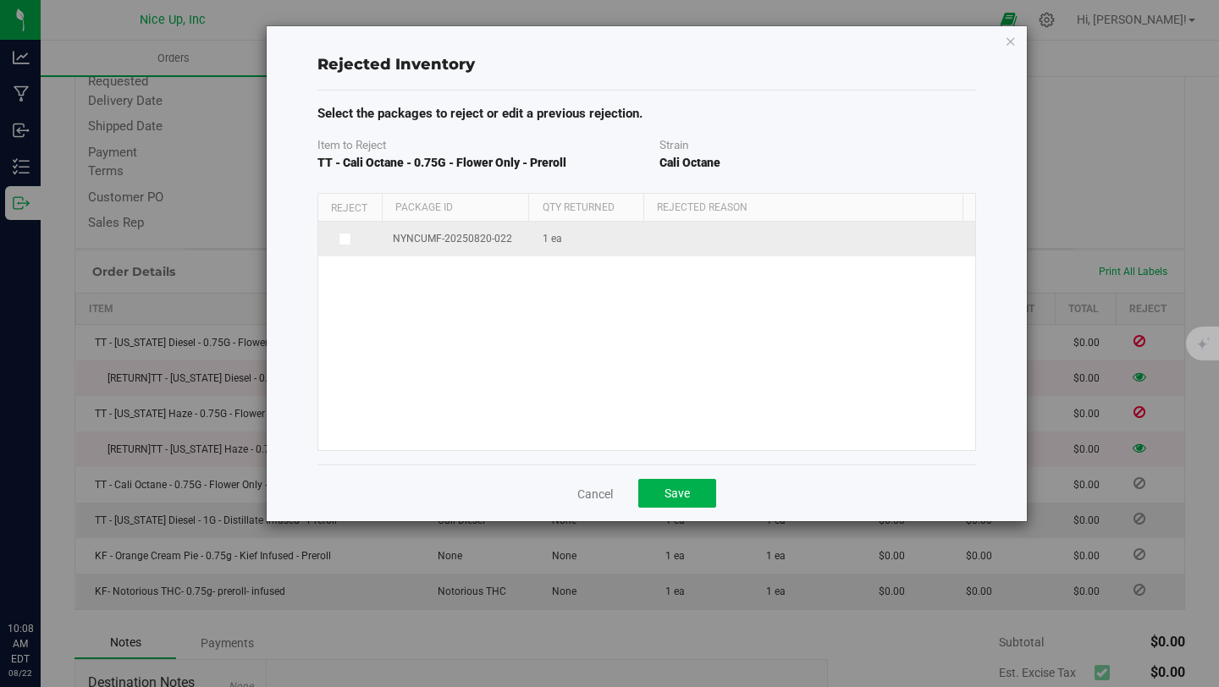
click at [341, 239] on icon at bounding box center [343, 239] width 8 height 0
click at [0, 0] on input "checkbox" at bounding box center [0, 0] width 0 height 0
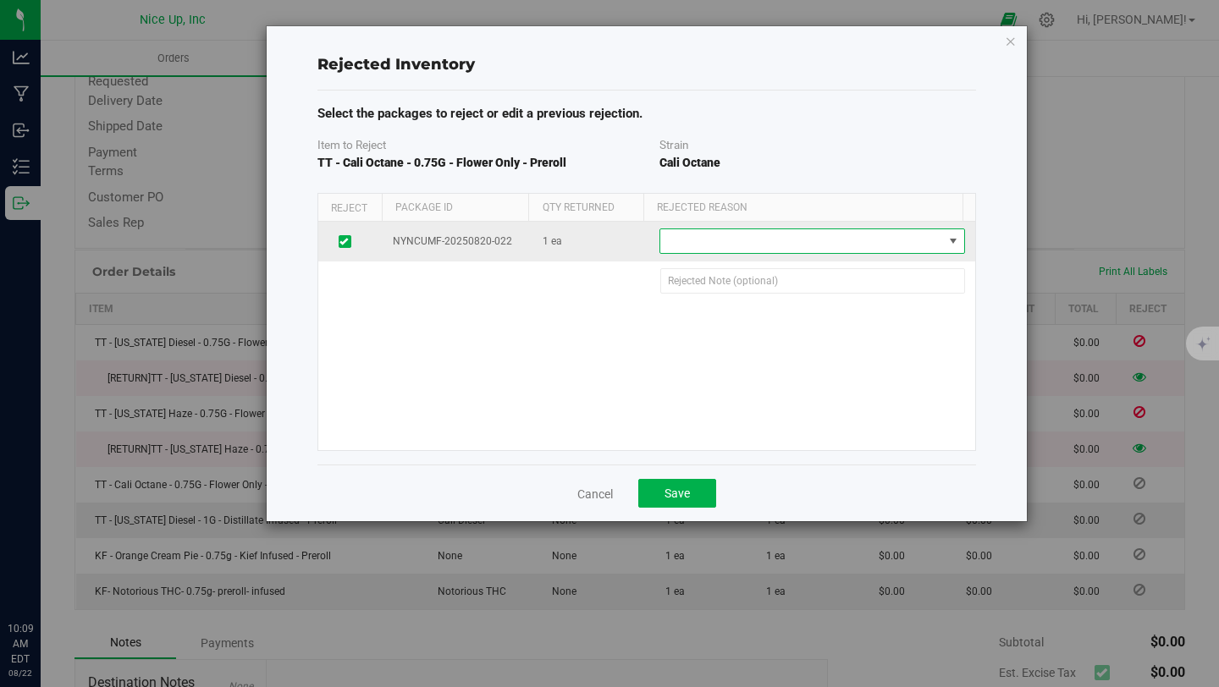
click at [851, 239] on span at bounding box center [801, 241] width 282 height 24
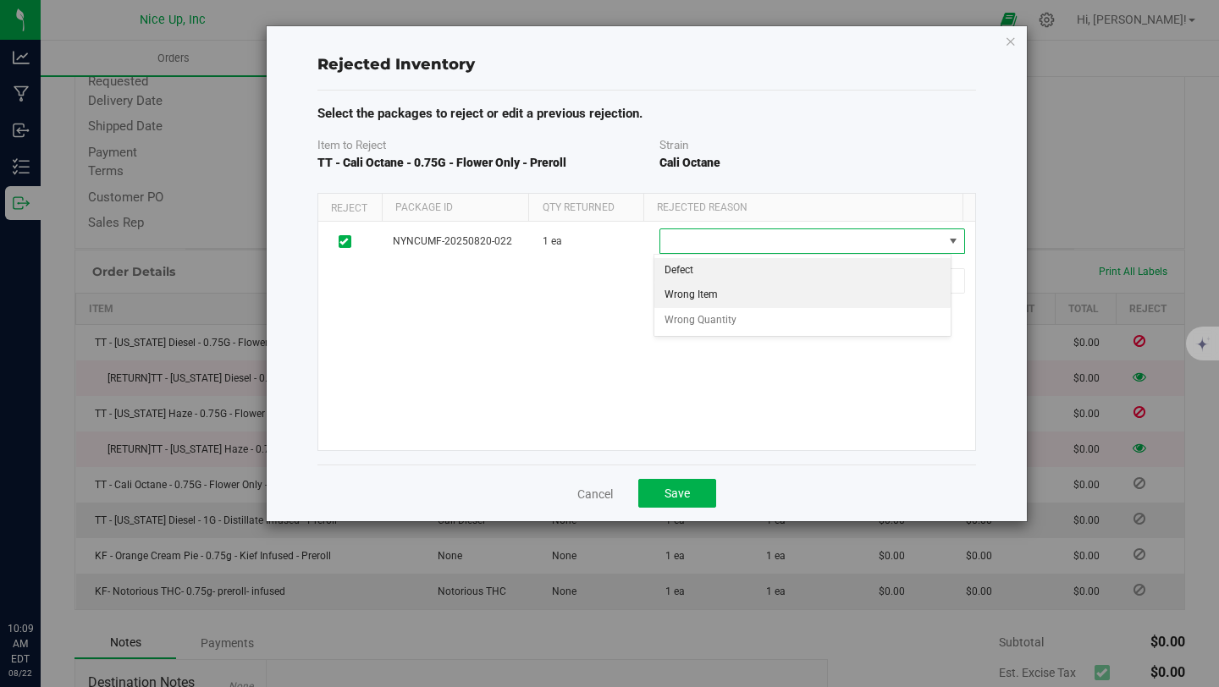
click at [807, 292] on li "Wrong Item" at bounding box center [802, 295] width 297 height 25
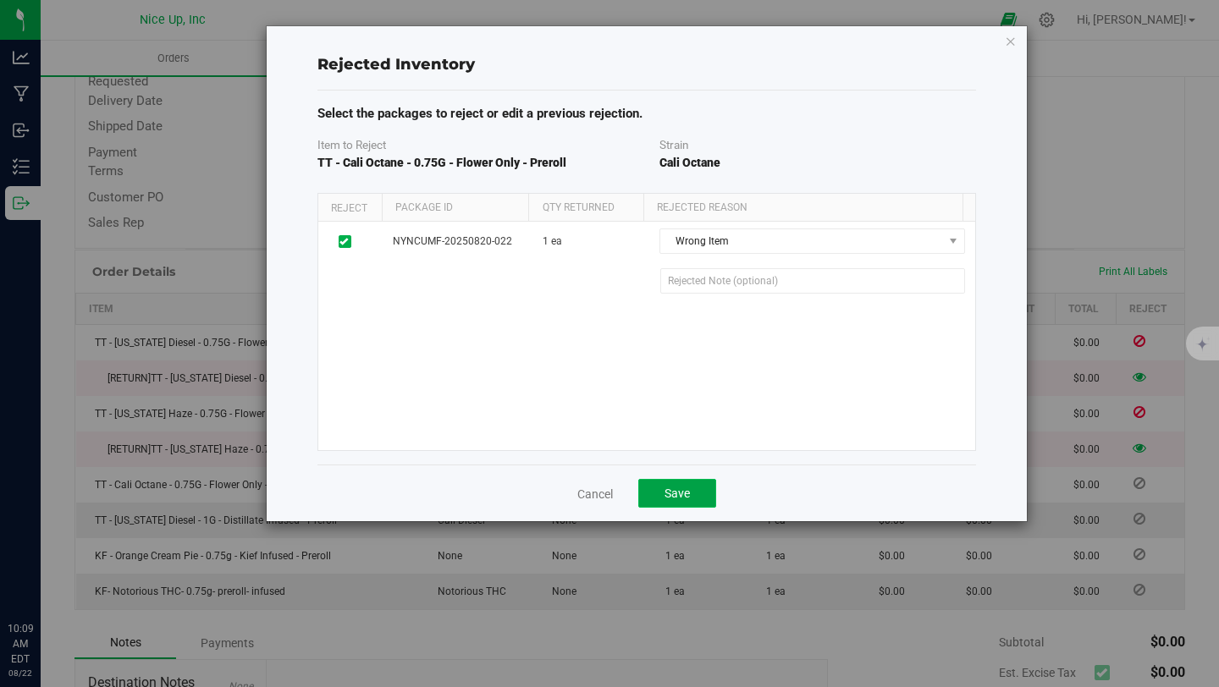
click at [669, 498] on span "Save" at bounding box center [677, 494] width 25 height 14
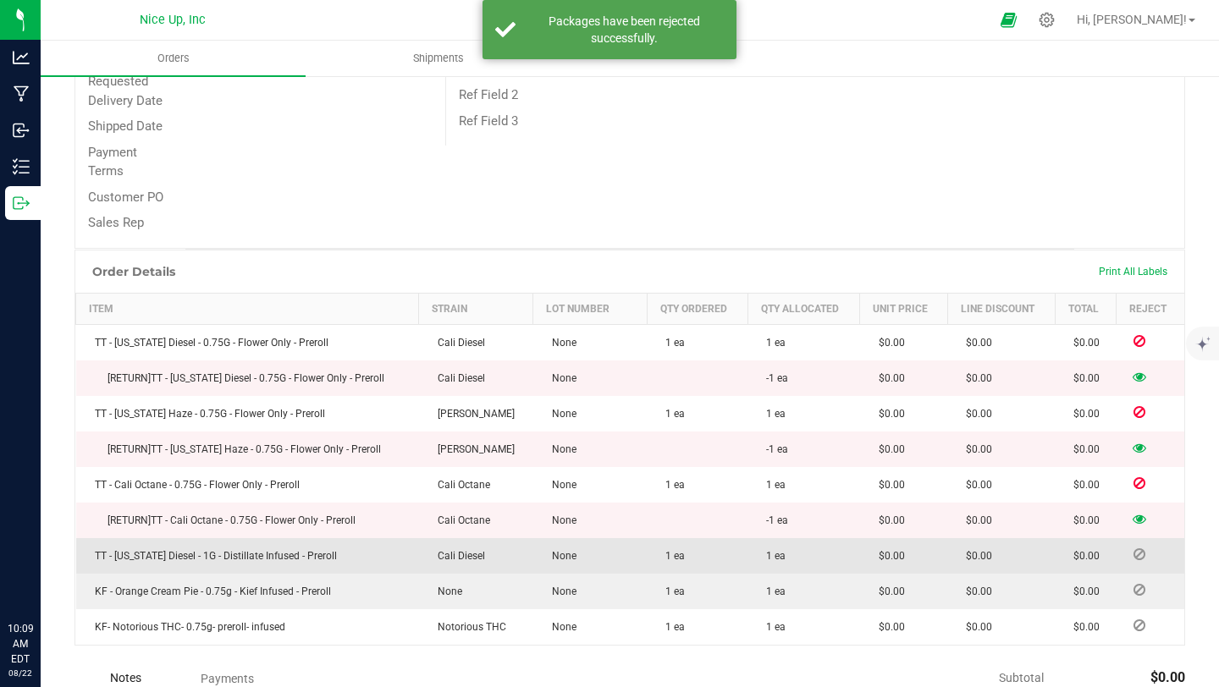
click at [1134, 551] on icon at bounding box center [1140, 554] width 12 height 10
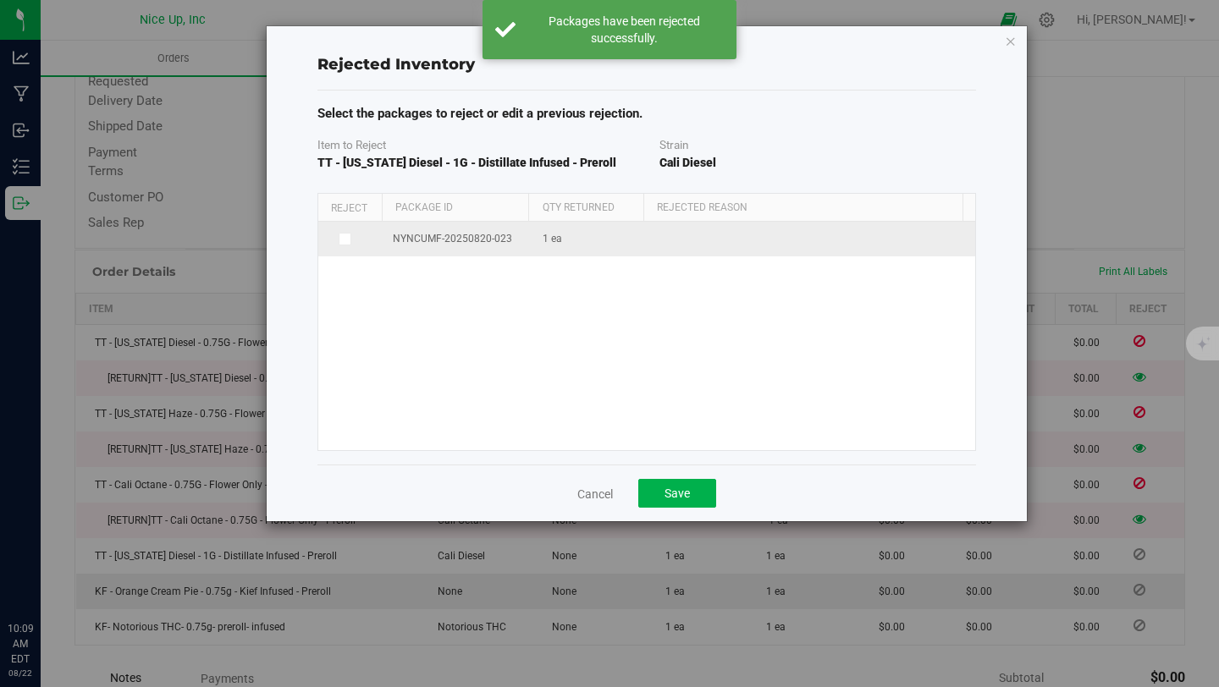
click at [349, 235] on span at bounding box center [346, 240] width 14 height 14
click at [0, 0] on input "checkbox" at bounding box center [0, 0] width 0 height 0
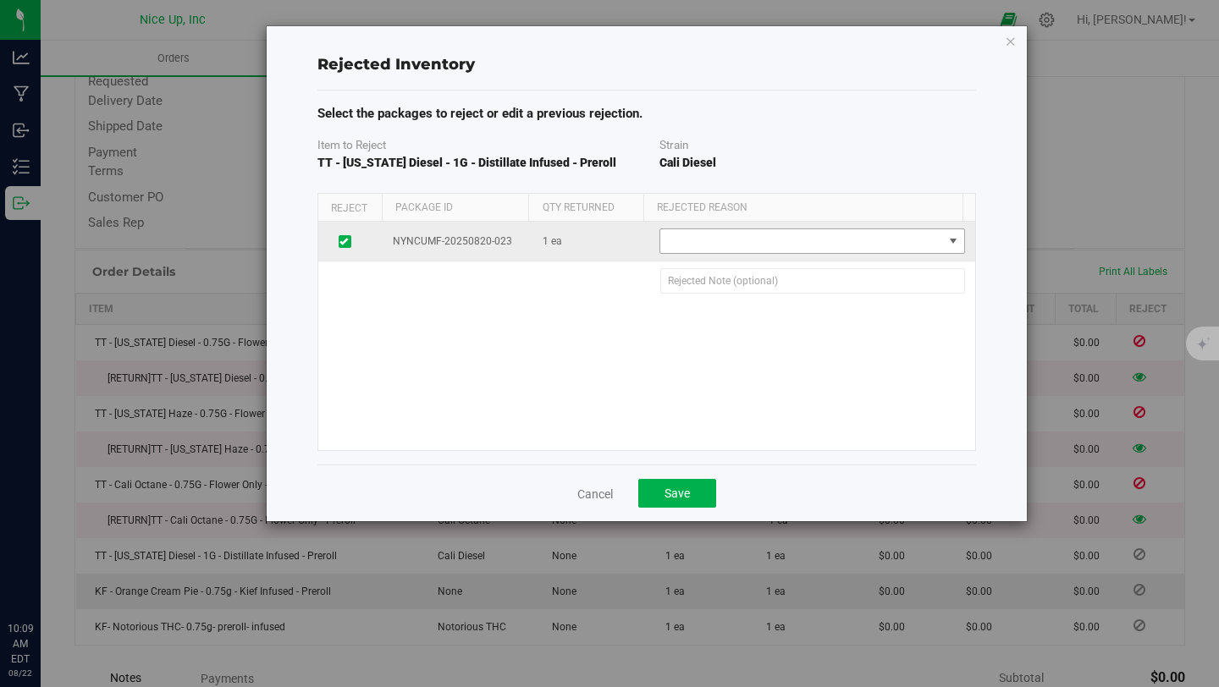
click at [767, 241] on span at bounding box center [801, 241] width 282 height 24
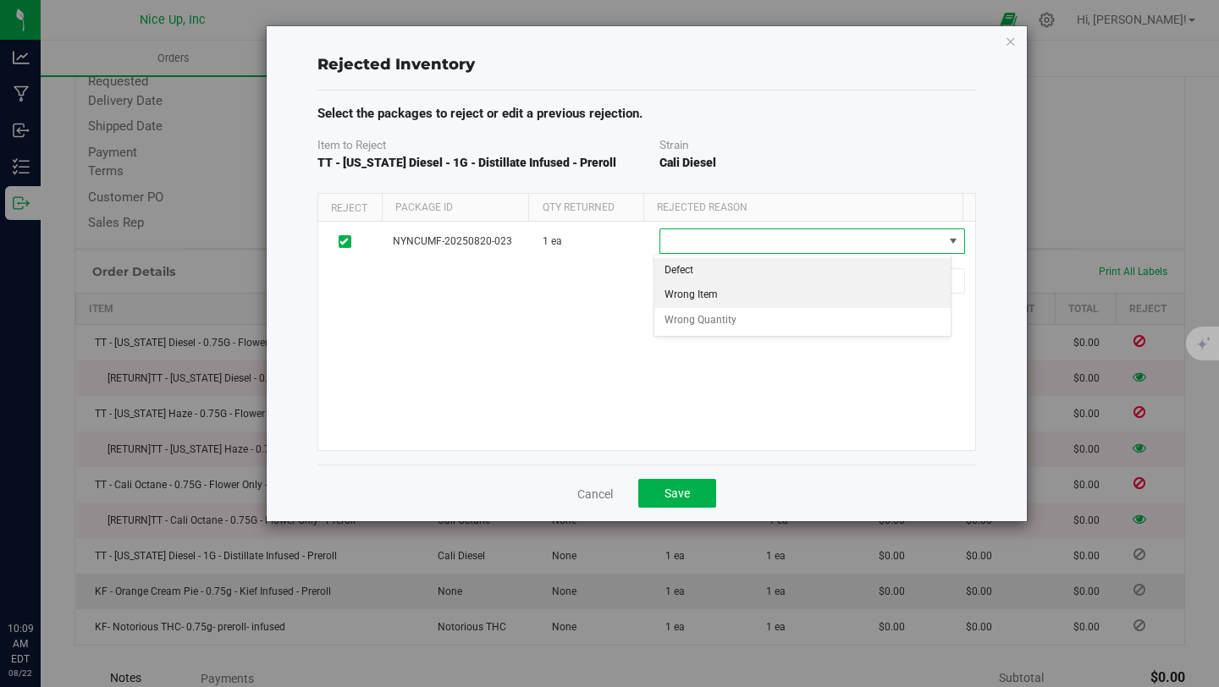
click at [754, 287] on li "Wrong Item" at bounding box center [802, 295] width 297 height 25
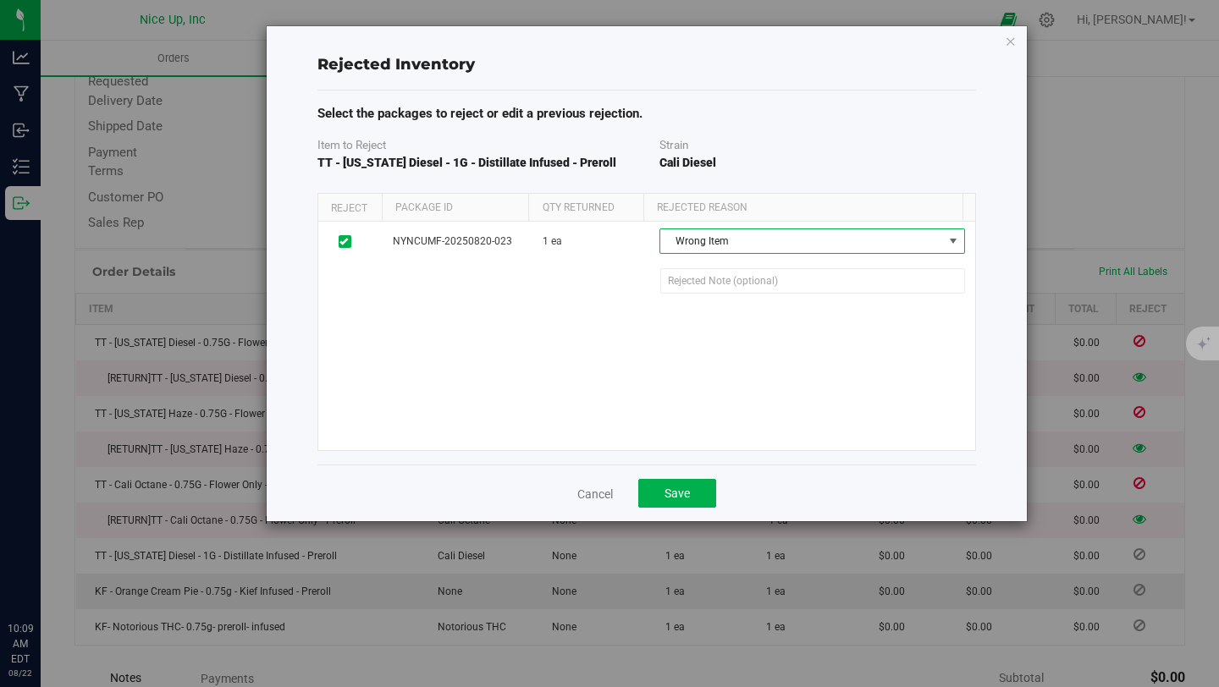
click at [692, 511] on div "Cancel Save" at bounding box center [646, 493] width 659 height 57
click at [693, 497] on button "Save" at bounding box center [677, 493] width 78 height 29
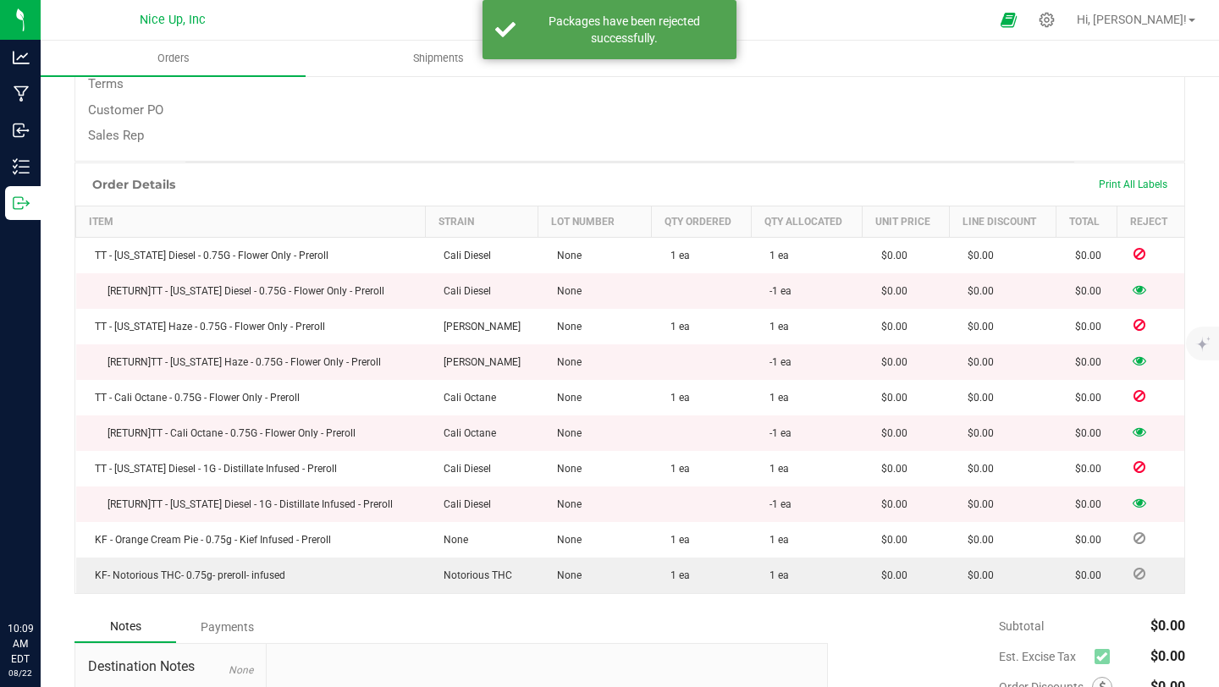
scroll to position [367, 0]
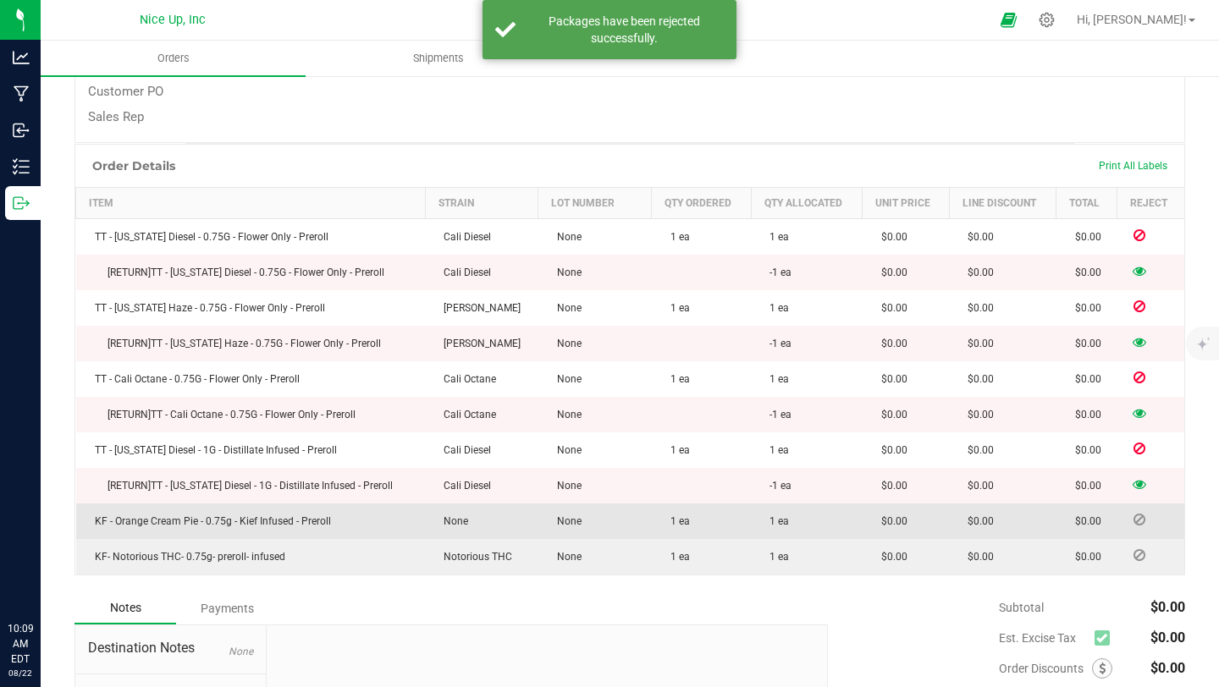
click at [1134, 520] on icon at bounding box center [1140, 520] width 12 height 10
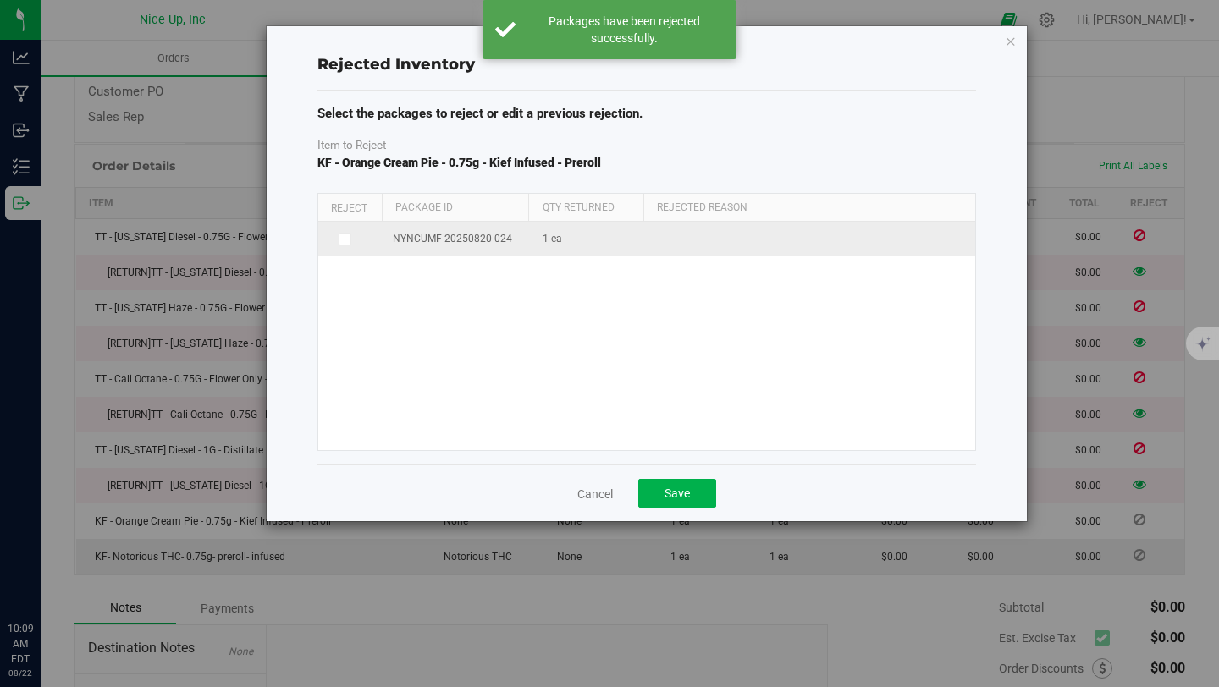
click at [347, 239] on icon at bounding box center [343, 239] width 8 height 0
click at [0, 0] on input "checkbox" at bounding box center [0, 0] width 0 height 0
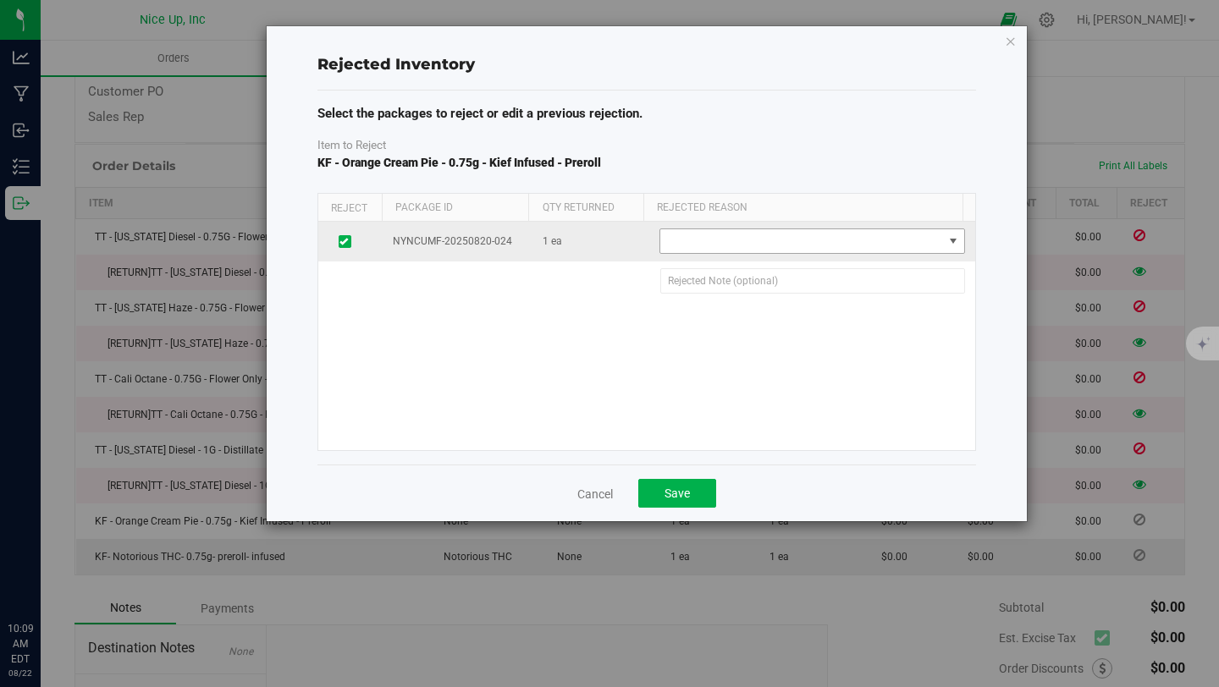
click at [826, 239] on span at bounding box center [801, 241] width 282 height 24
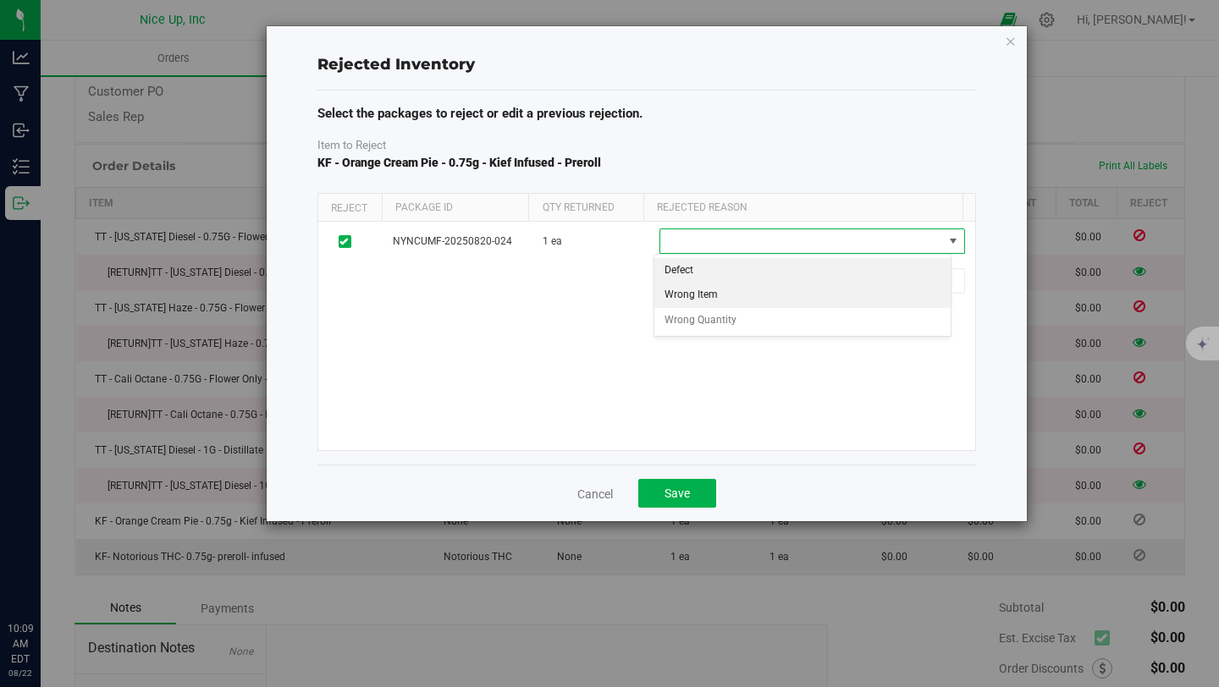
click at [786, 294] on li "Wrong Item" at bounding box center [802, 295] width 297 height 25
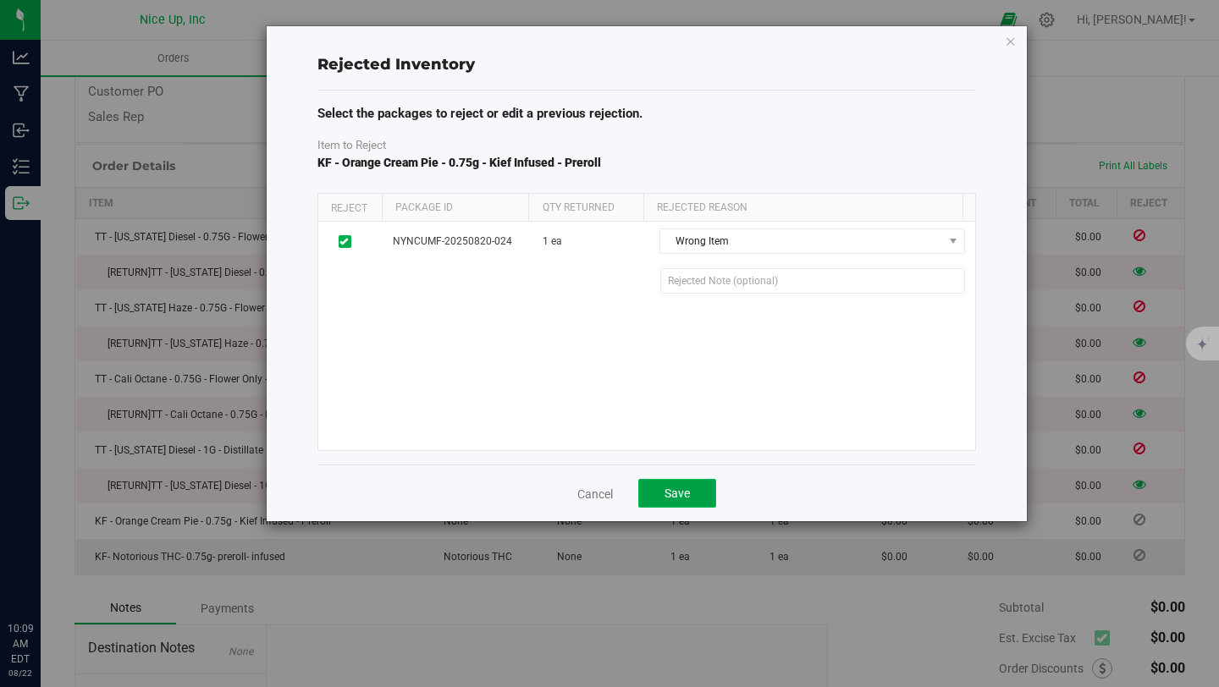
click at [685, 490] on span "Save" at bounding box center [677, 494] width 25 height 14
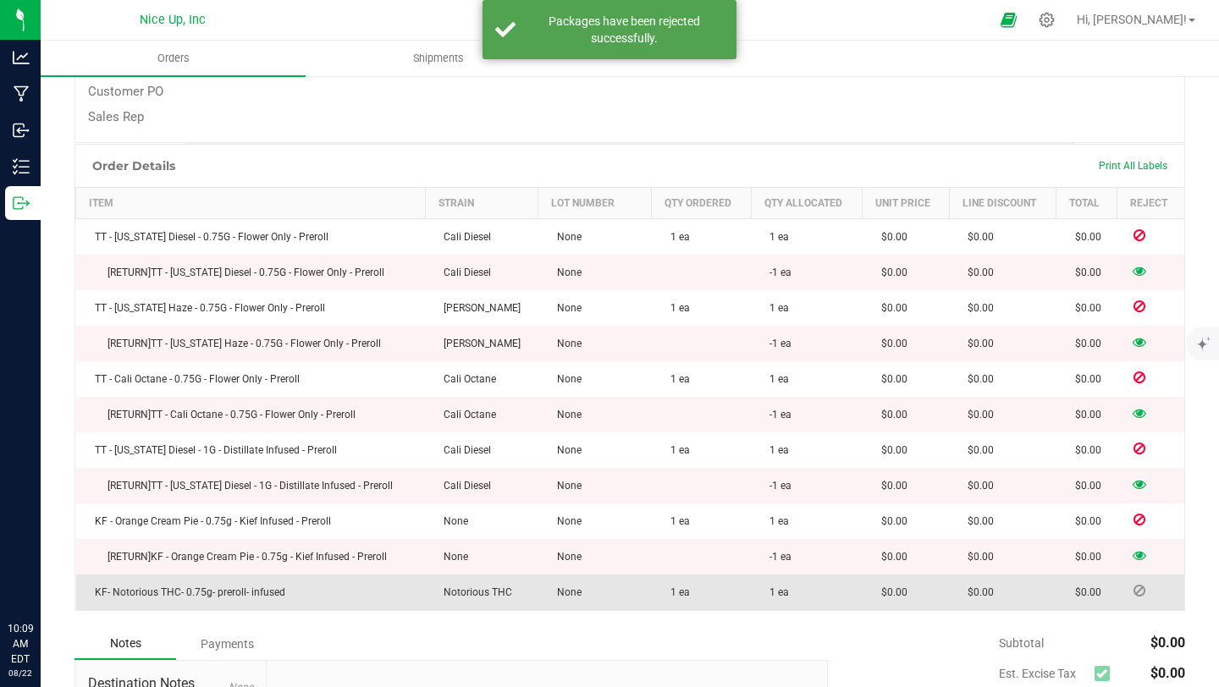
click at [1134, 594] on icon at bounding box center [1140, 591] width 12 height 10
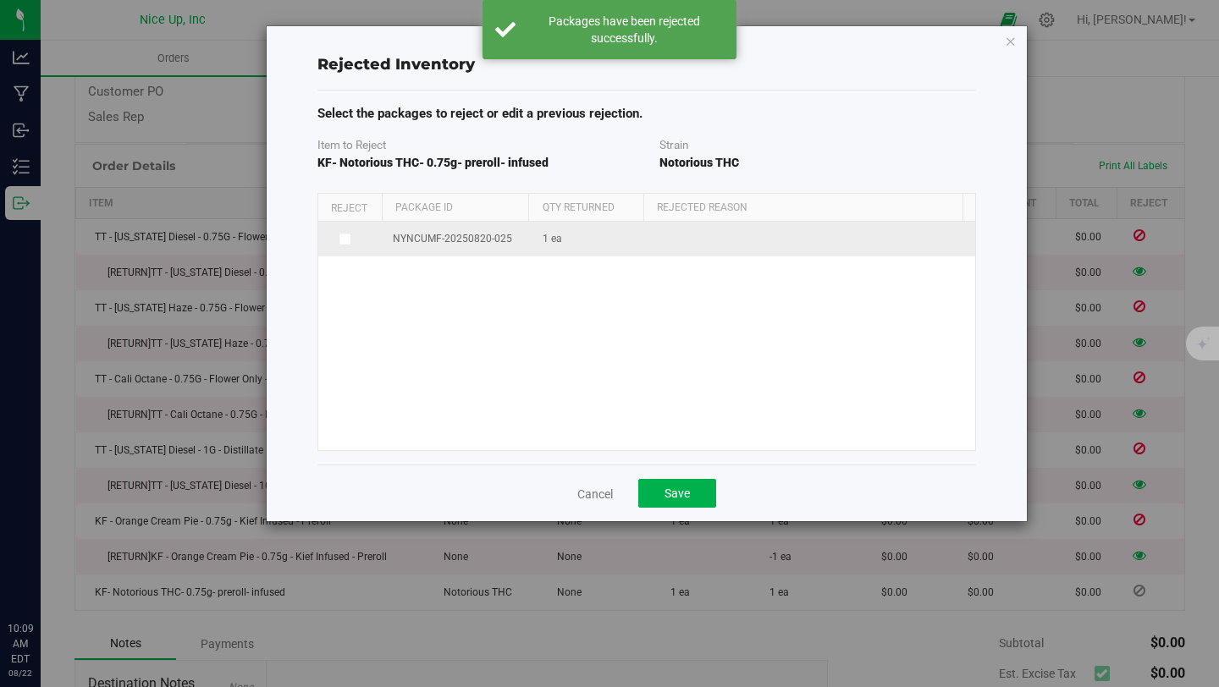
click at [343, 239] on icon at bounding box center [343, 239] width 8 height 0
click at [0, 0] on input "checkbox" at bounding box center [0, 0] width 0 height 0
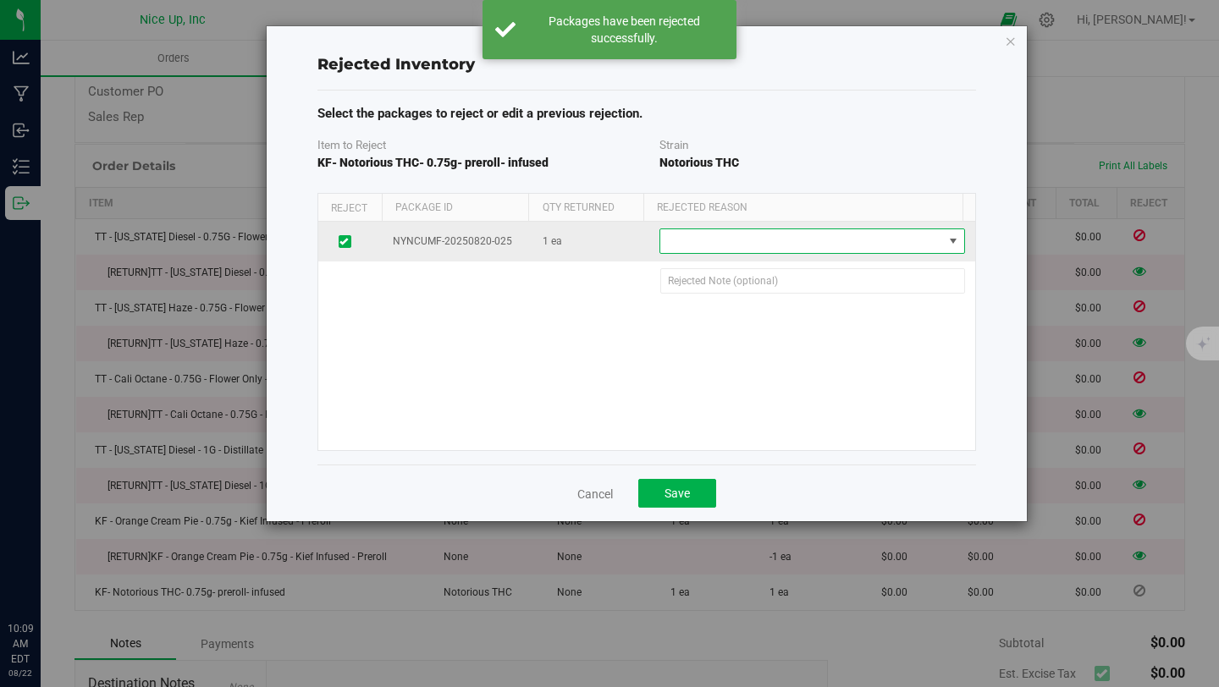
click at [737, 236] on span at bounding box center [801, 241] width 282 height 24
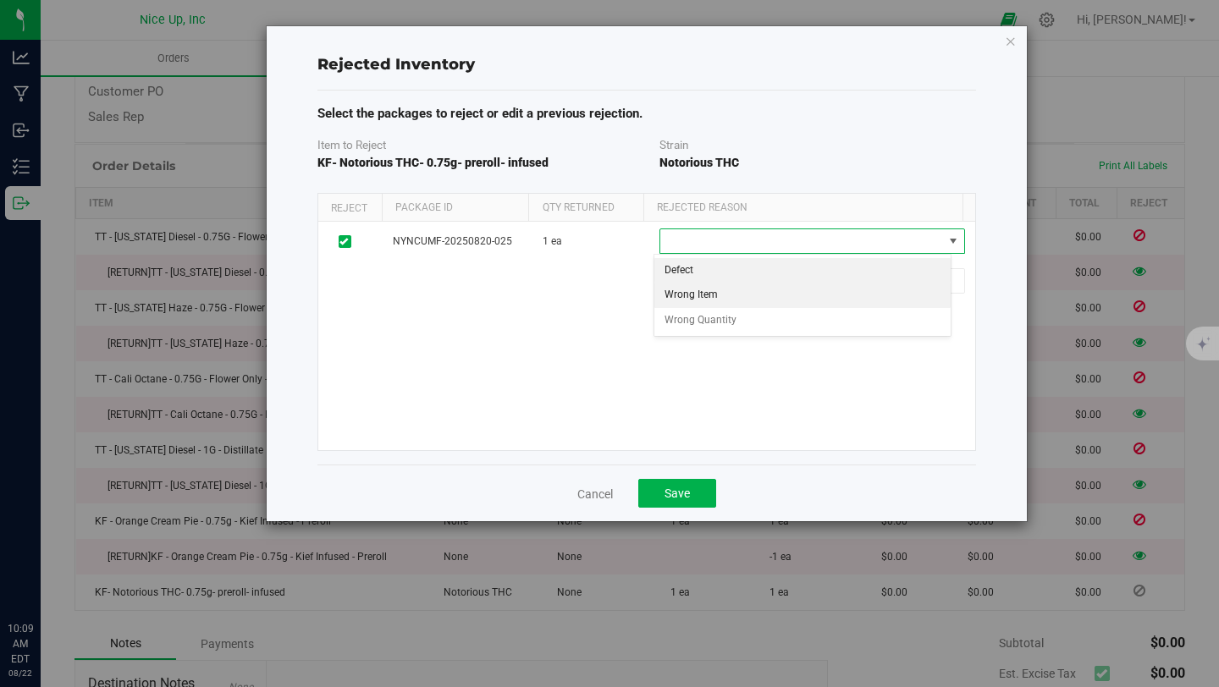
click at [733, 285] on li "Wrong Item" at bounding box center [802, 295] width 297 height 25
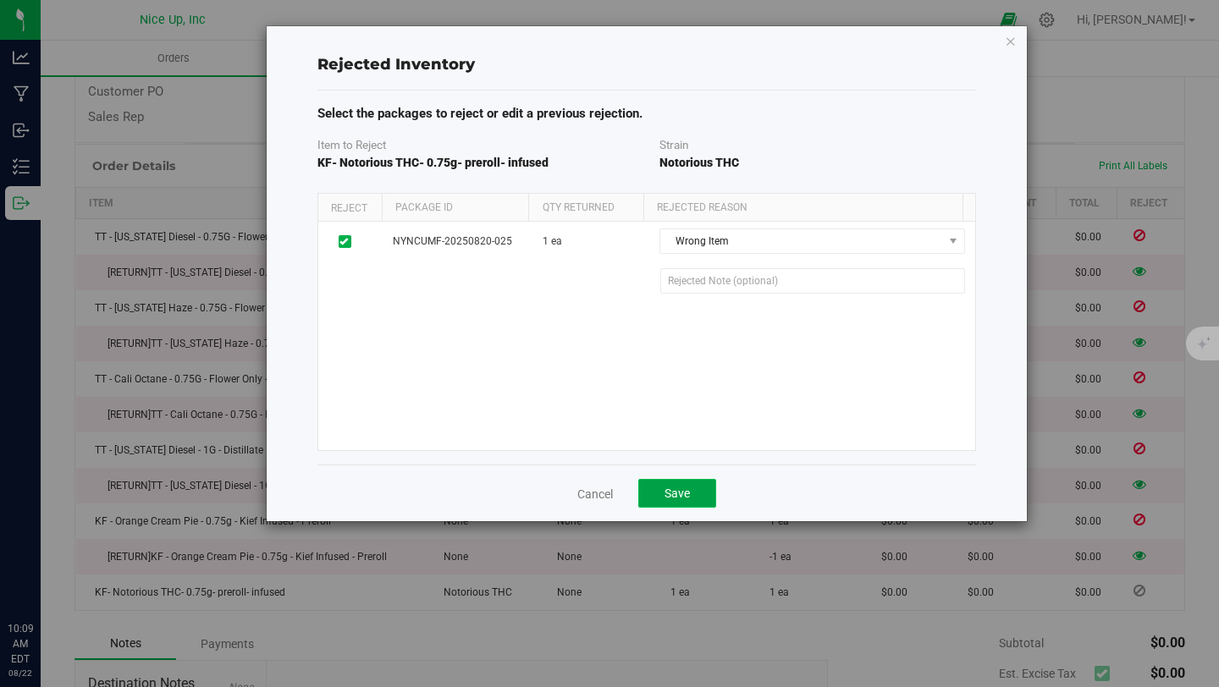
click at [694, 493] on button "Save" at bounding box center [677, 493] width 78 height 29
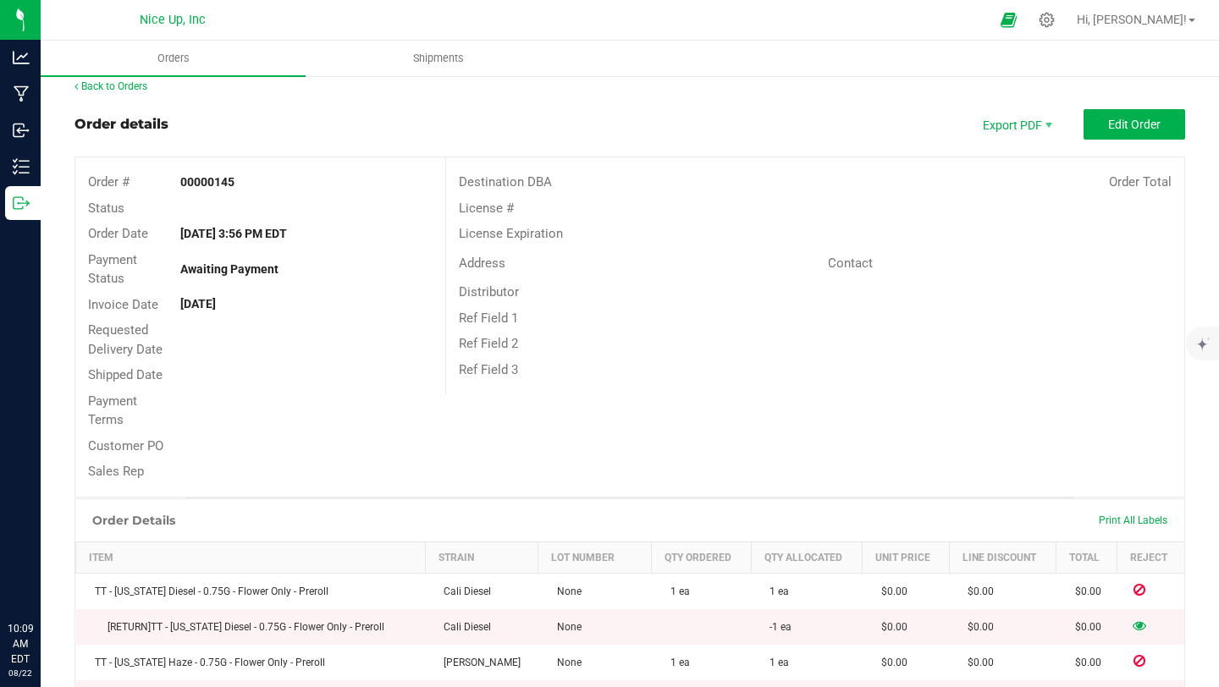
scroll to position [0, 0]
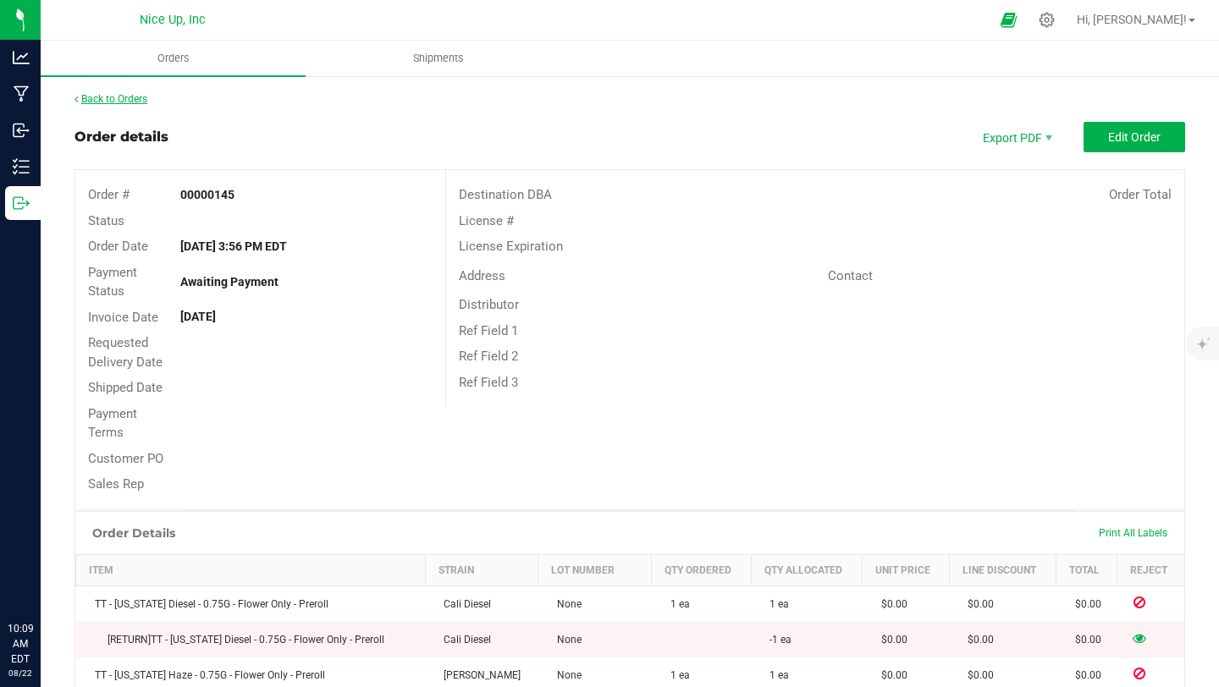
click at [123, 101] on link "Back to Orders" at bounding box center [111, 99] width 73 height 12
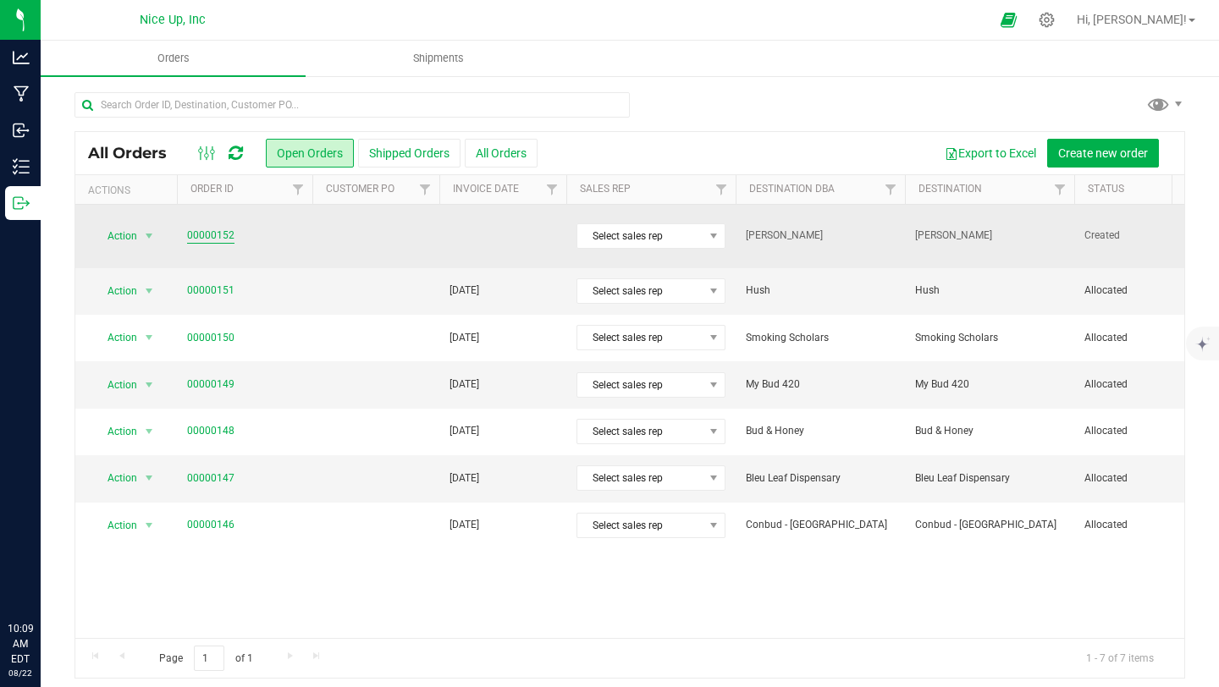
click at [194, 228] on link "00000152" at bounding box center [210, 236] width 47 height 16
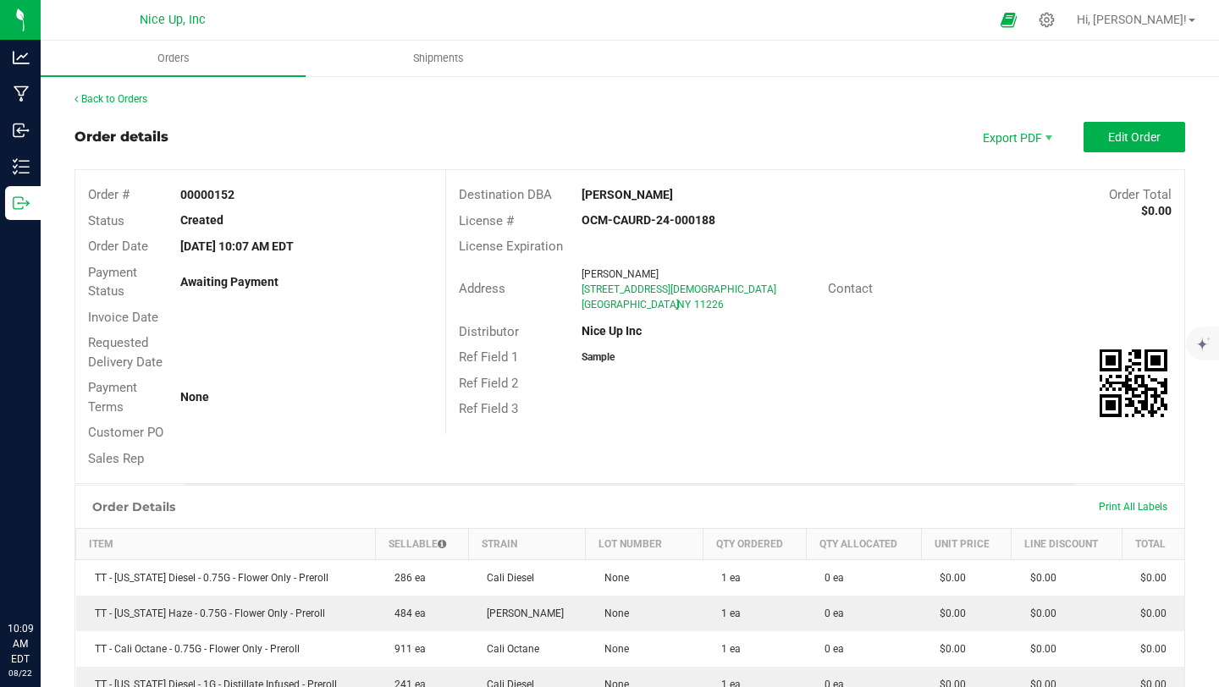
click at [113, 106] on div "Back to Orders" at bounding box center [630, 98] width 1111 height 15
click at [117, 97] on link "Back to Orders" at bounding box center [111, 99] width 73 height 12
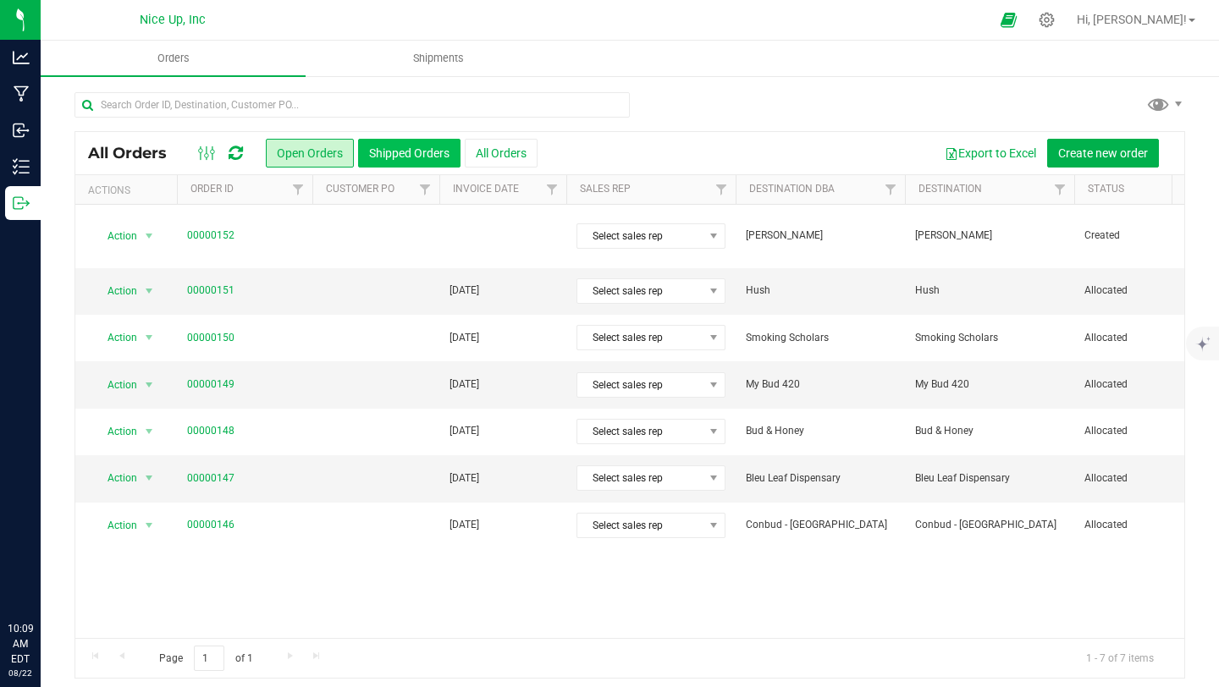
click at [412, 155] on button "Shipped Orders" at bounding box center [409, 153] width 102 height 29
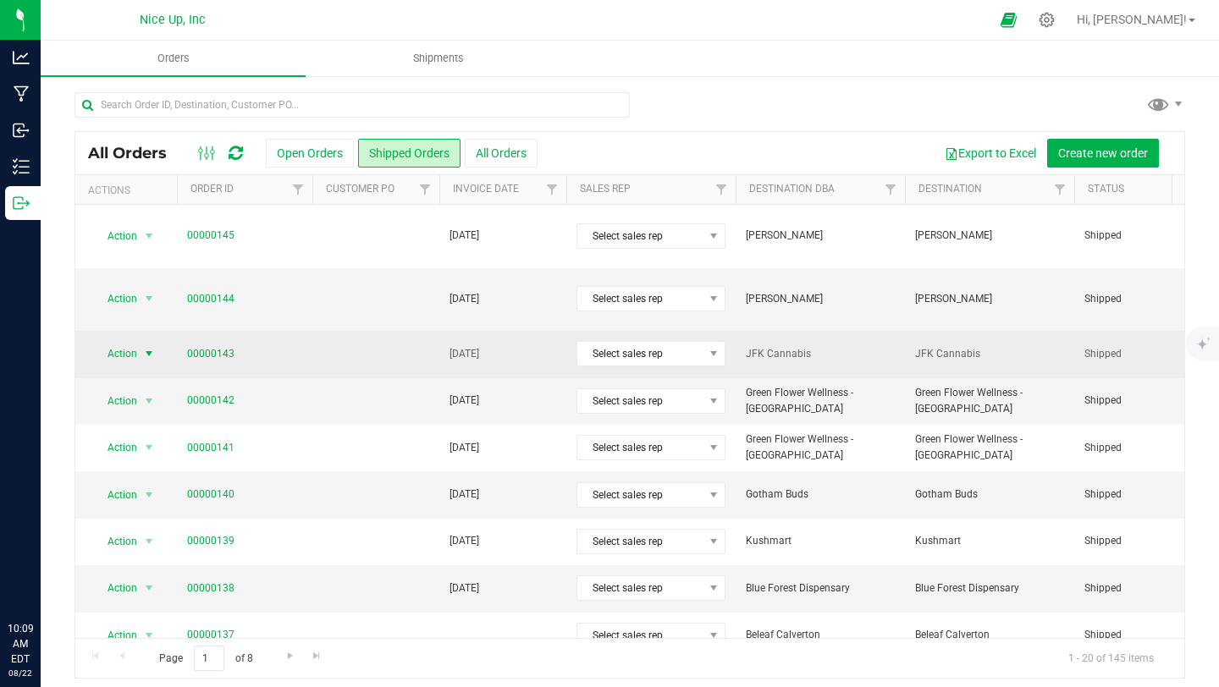
click at [147, 347] on span "select" at bounding box center [149, 354] width 14 height 14
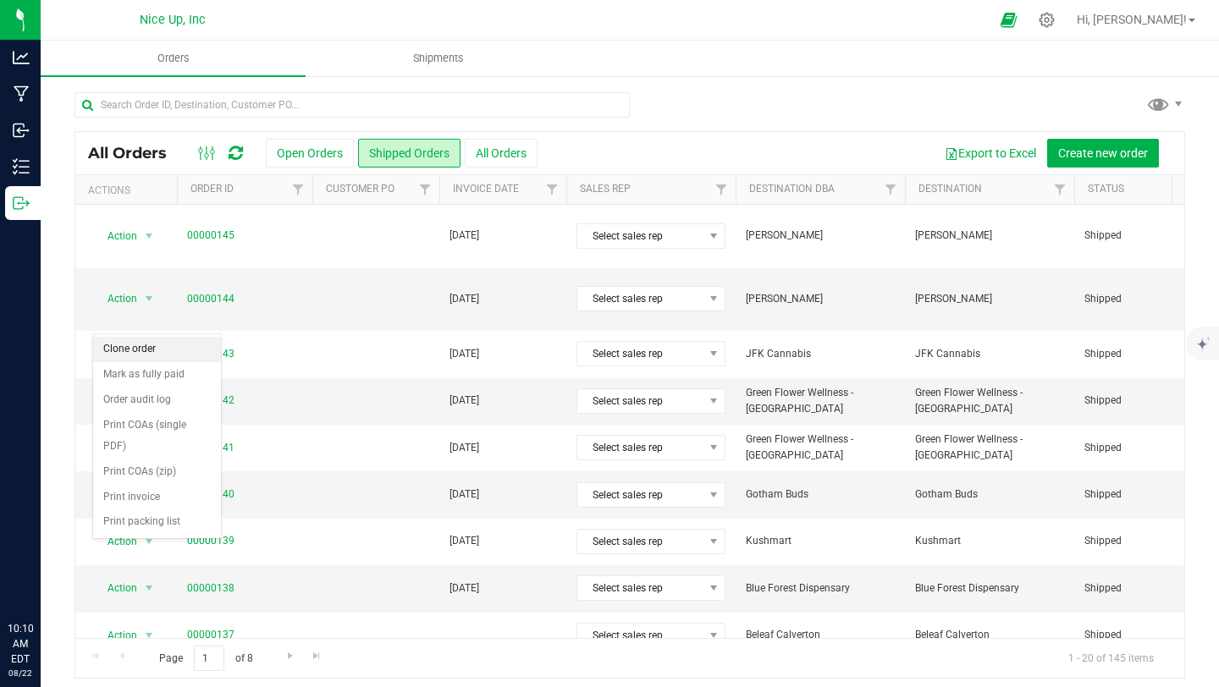
click at [148, 342] on li "Clone order" at bounding box center [157, 349] width 128 height 25
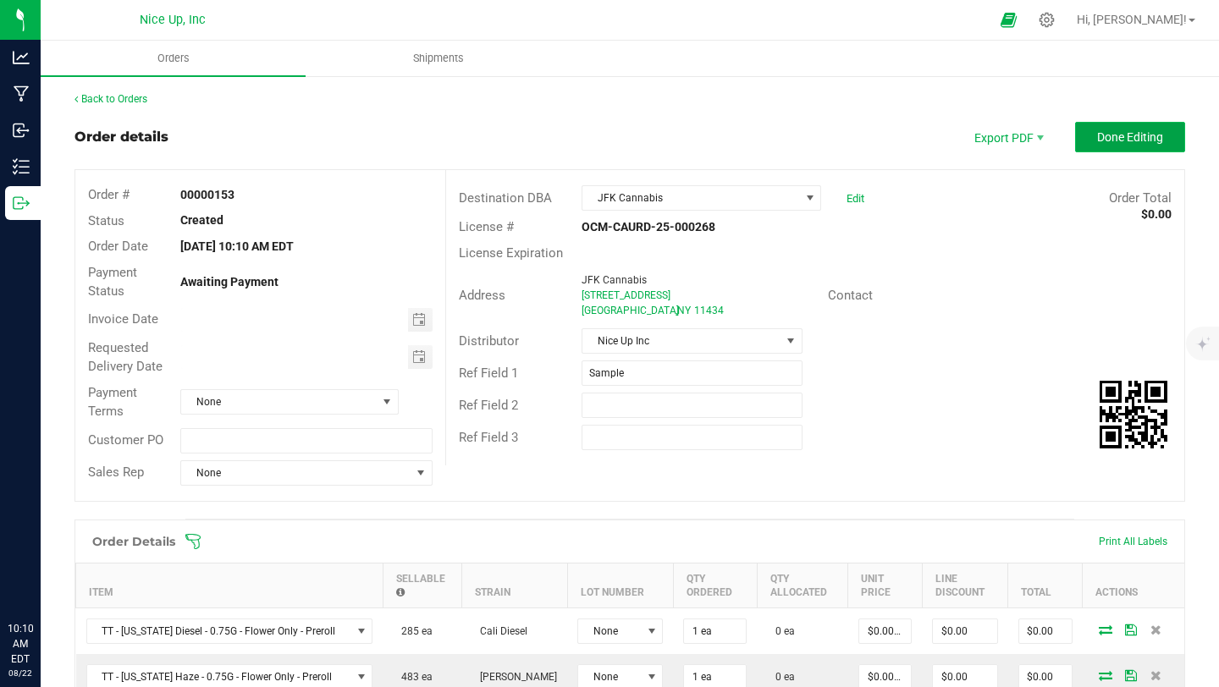
click at [1100, 140] on span "Done Editing" at bounding box center [1130, 137] width 66 height 14
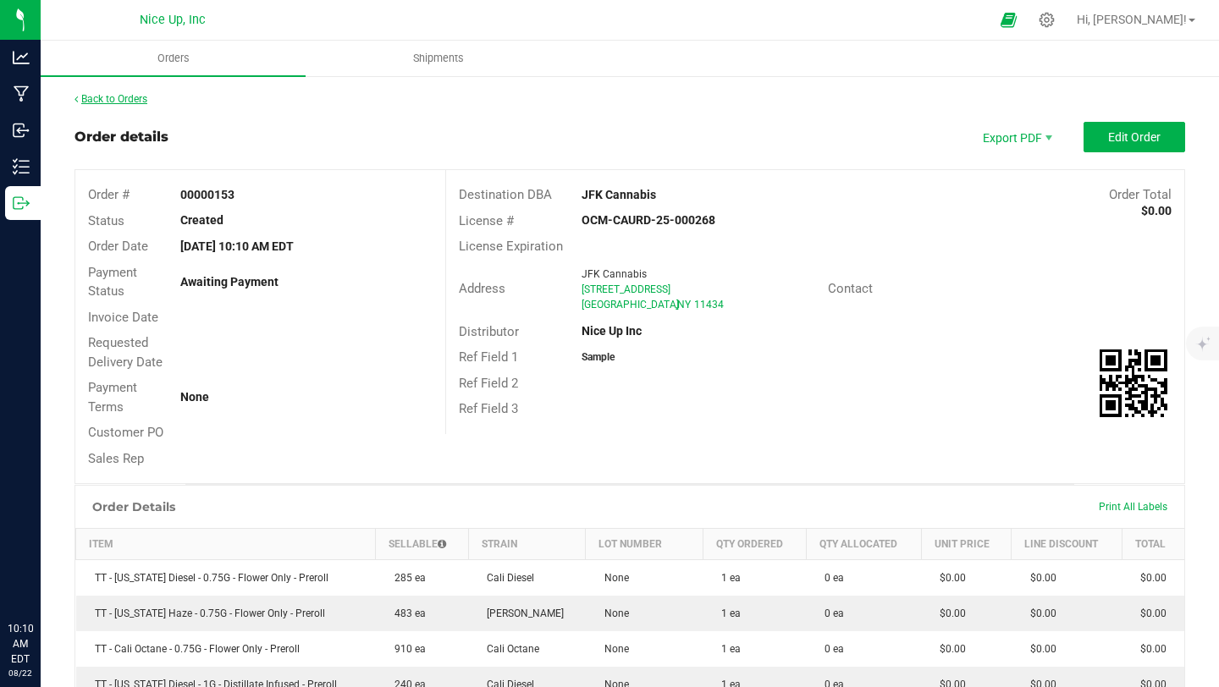
click at [138, 101] on link "Back to Orders" at bounding box center [111, 99] width 73 height 12
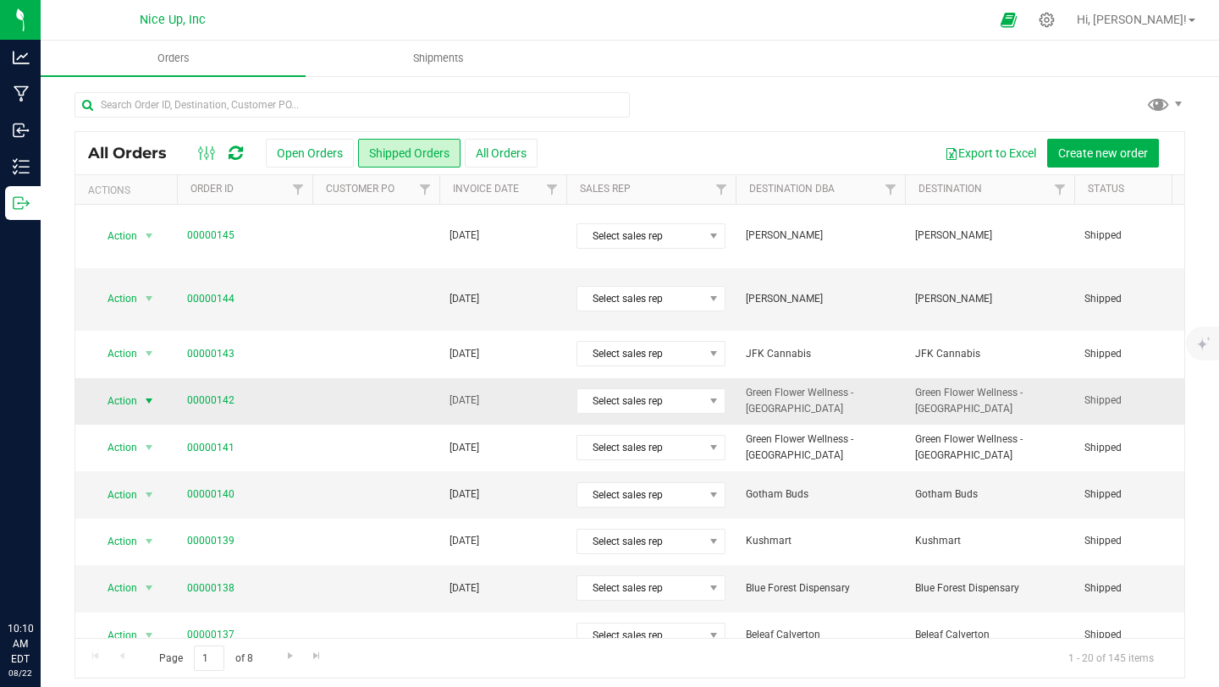
click at [139, 389] on span "select" at bounding box center [149, 401] width 21 height 24
click at [290, 157] on button "Open Orders" at bounding box center [310, 153] width 88 height 29
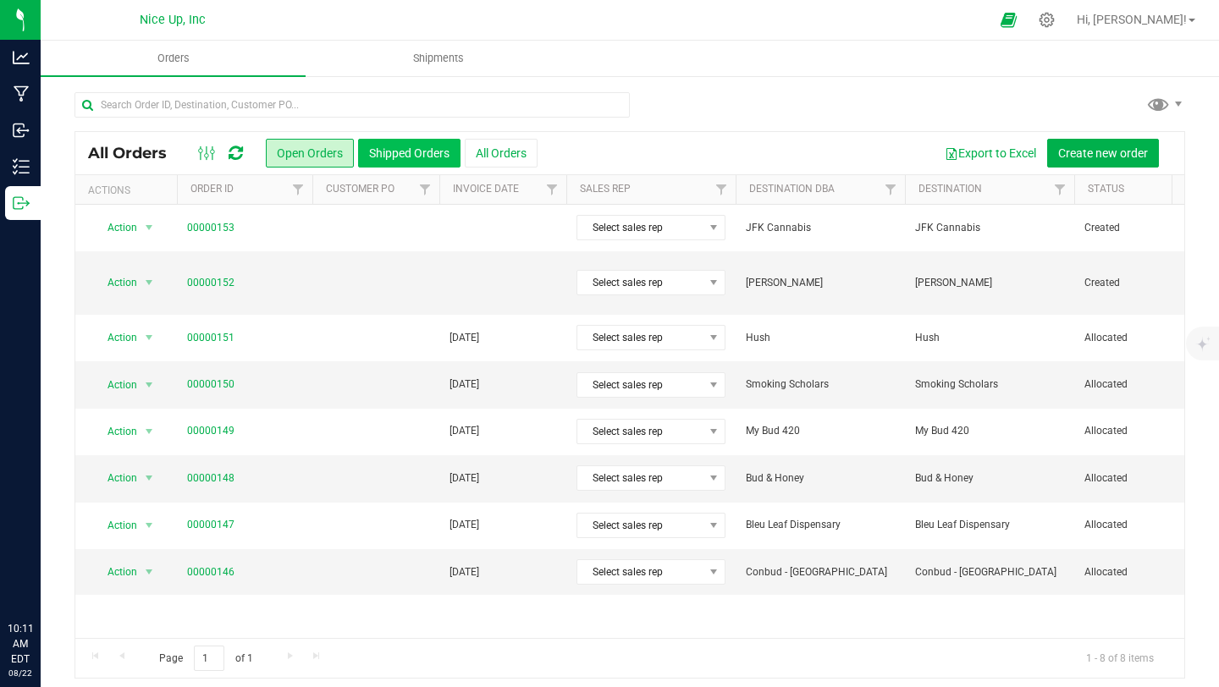
click at [400, 150] on button "Shipped Orders" at bounding box center [409, 153] width 102 height 29
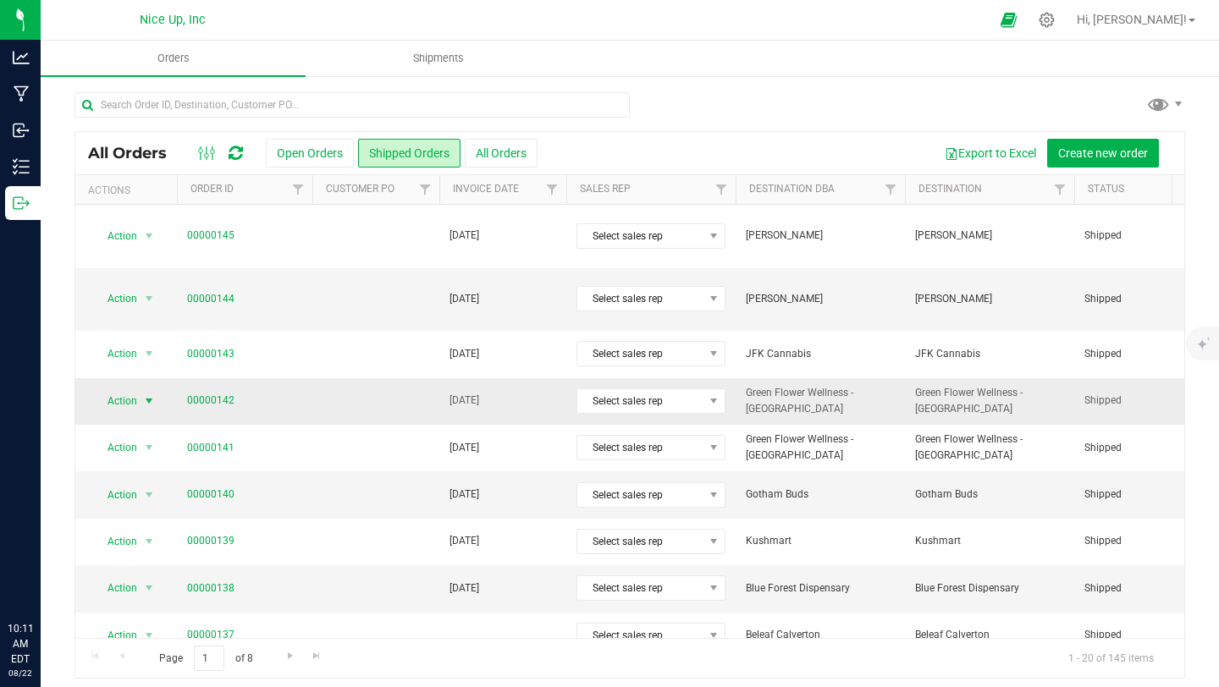
click at [132, 389] on span "Action" at bounding box center [115, 401] width 46 height 24
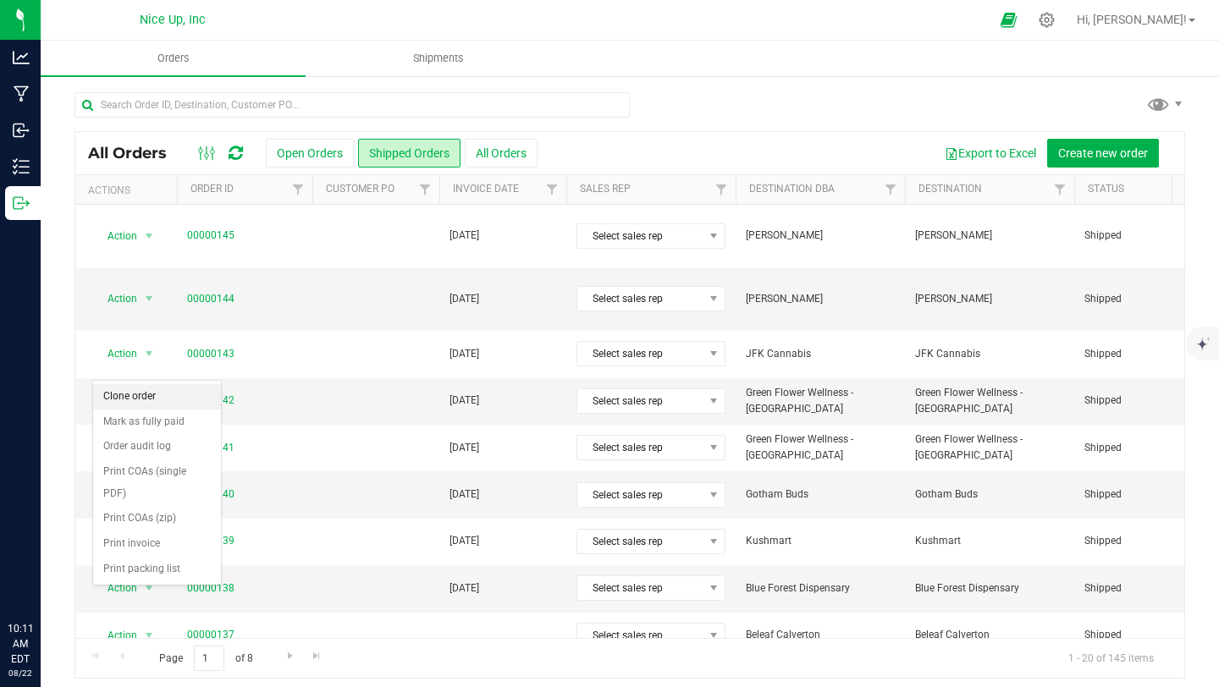
click at [150, 400] on li "Clone order" at bounding box center [157, 396] width 128 height 25
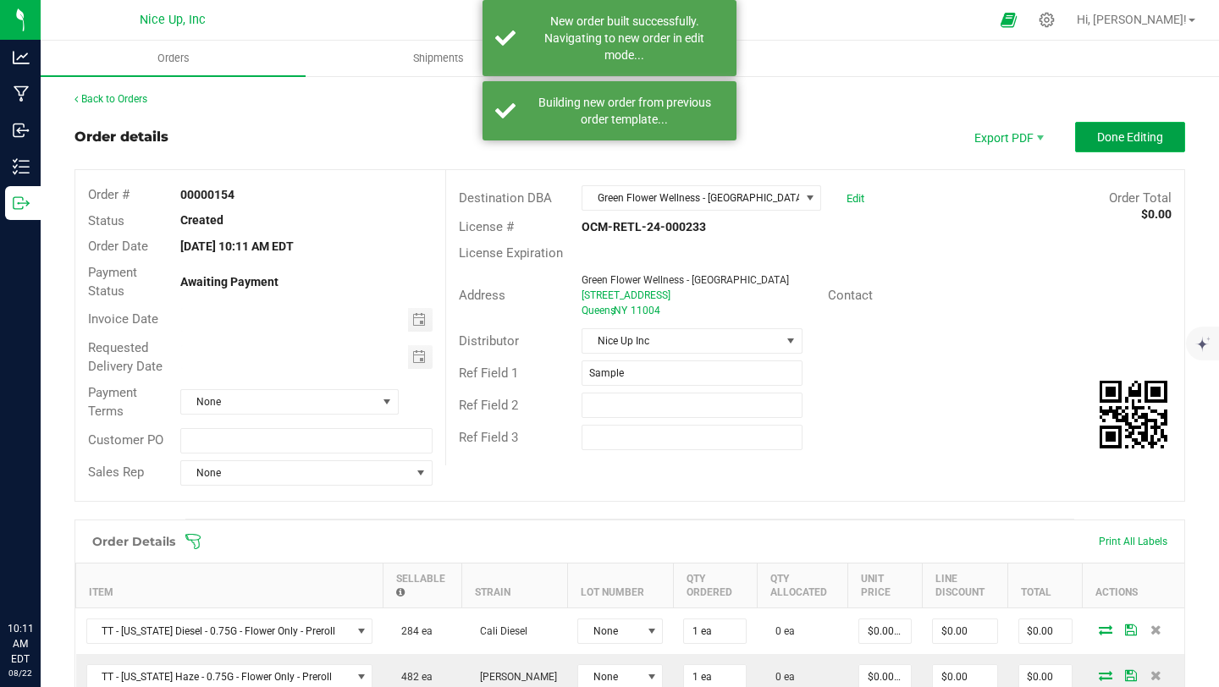
click at [1126, 135] on span "Done Editing" at bounding box center [1130, 137] width 66 height 14
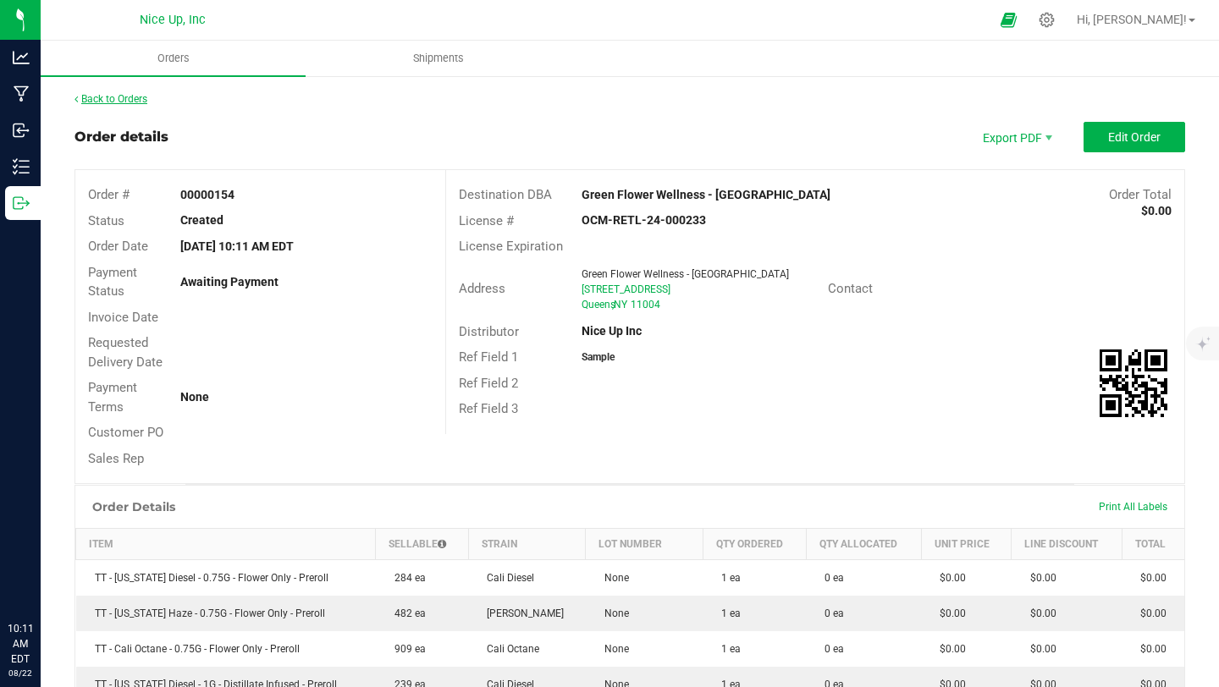
click at [127, 100] on link "Back to Orders" at bounding box center [111, 99] width 73 height 12
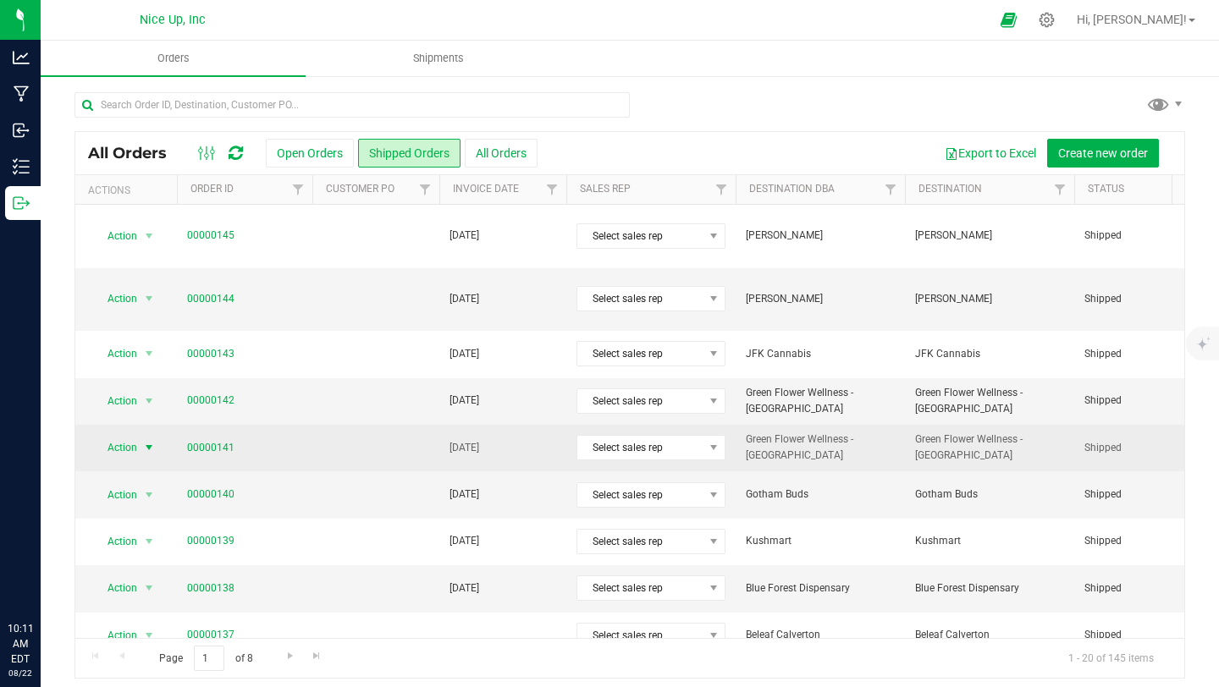
click at [126, 436] on span "Action" at bounding box center [115, 448] width 46 height 24
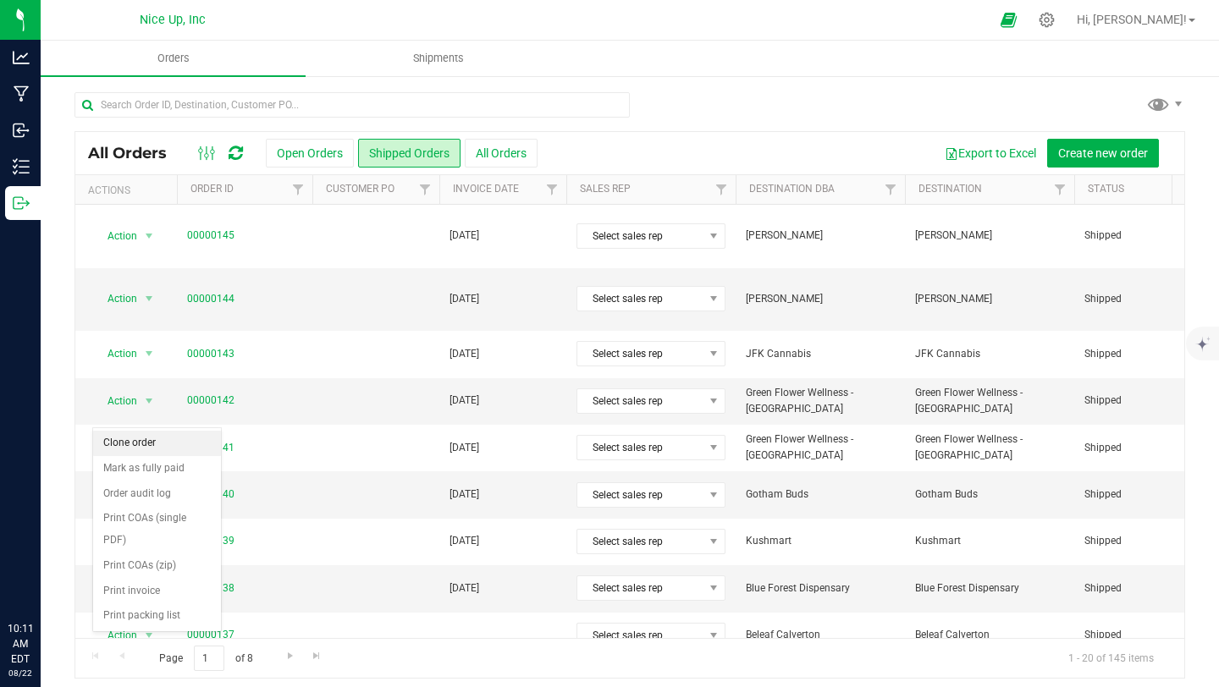
click at [125, 445] on li "Clone order" at bounding box center [157, 443] width 128 height 25
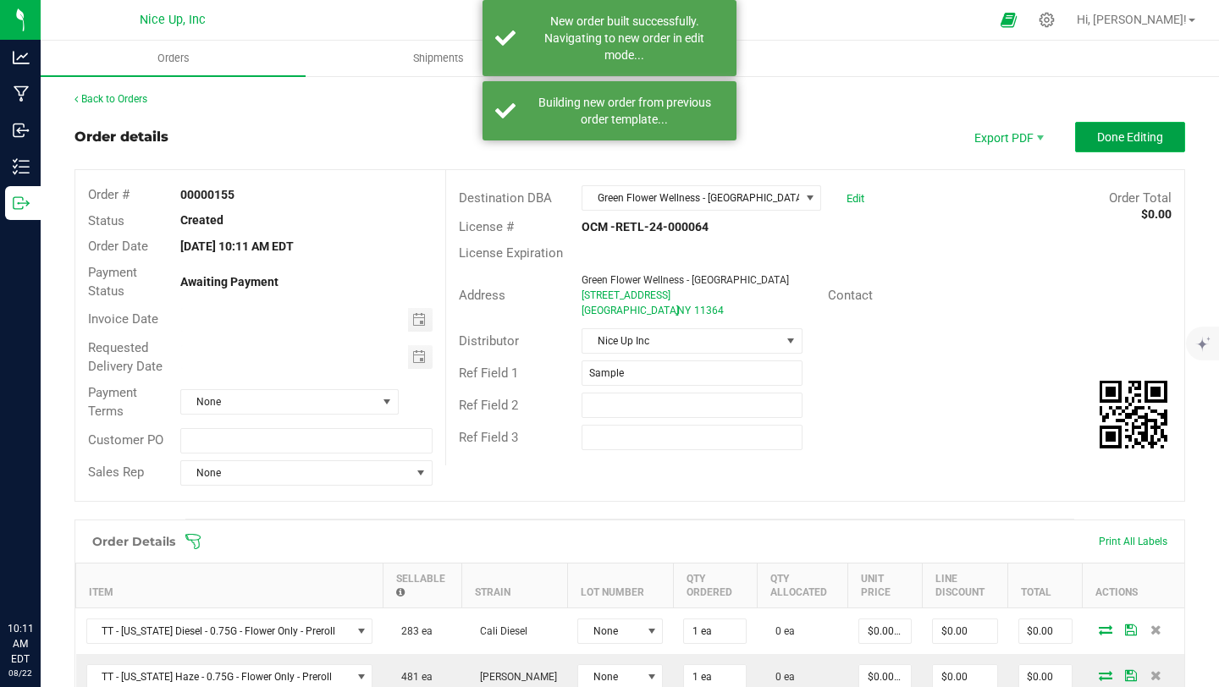
click at [1103, 128] on button "Done Editing" at bounding box center [1130, 137] width 110 height 30
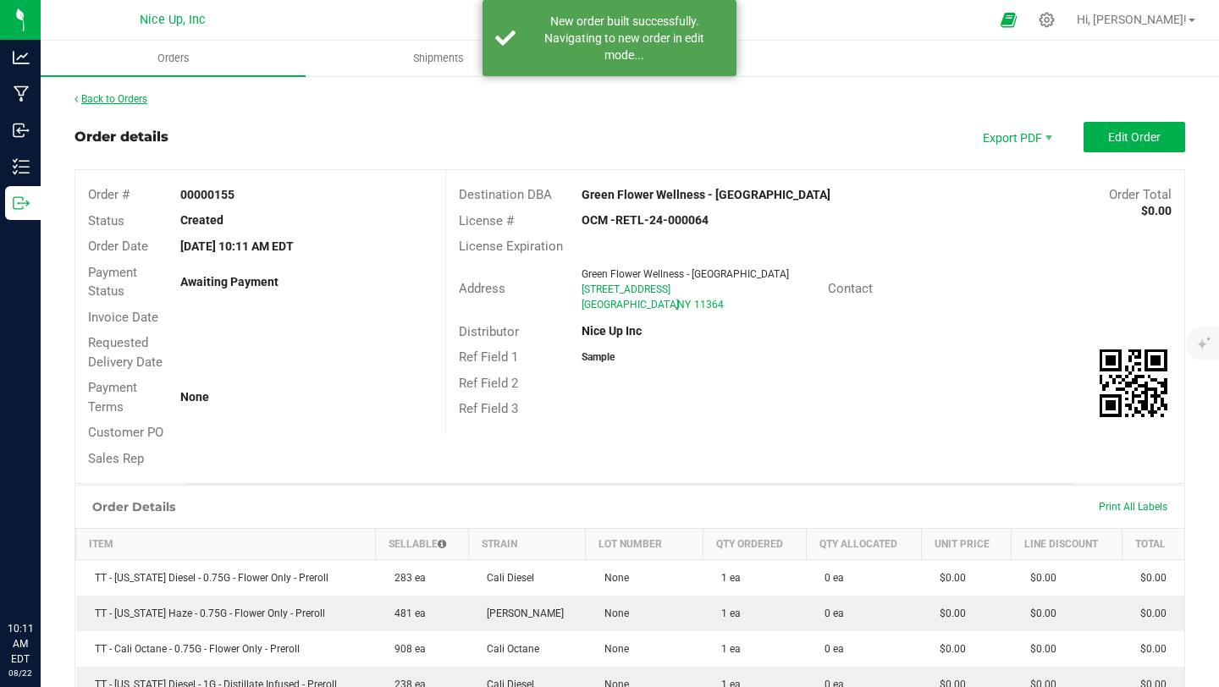
click at [140, 102] on link "Back to Orders" at bounding box center [111, 99] width 73 height 12
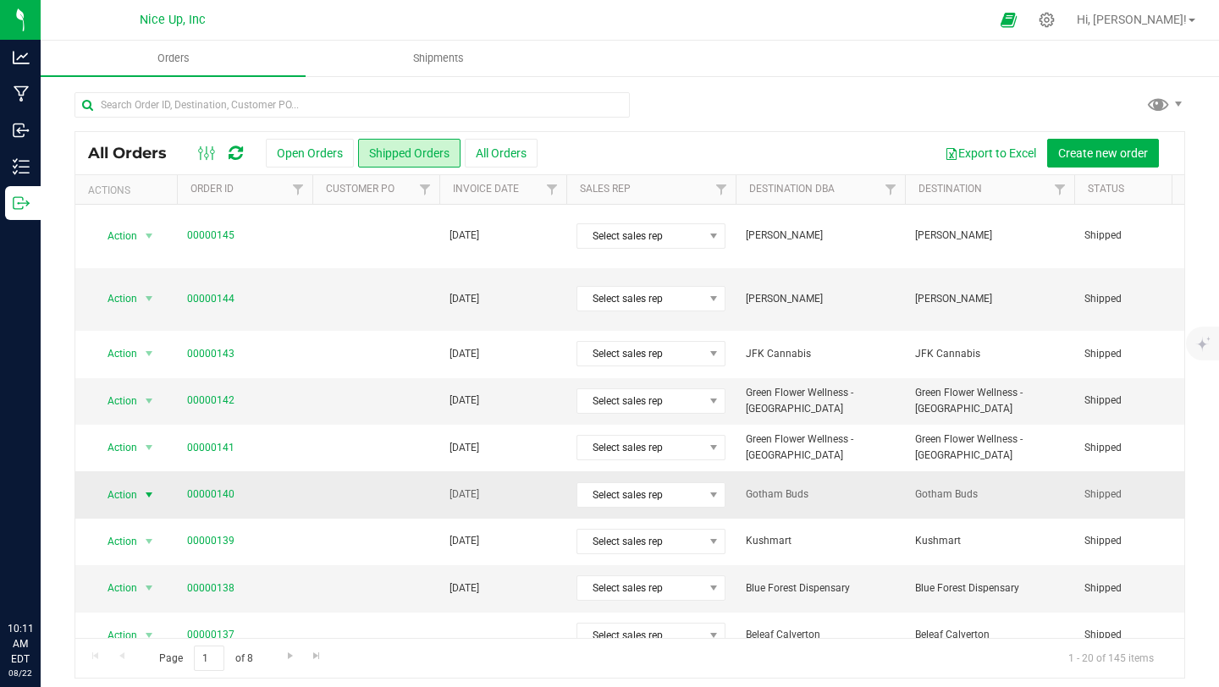
click at [120, 483] on span "Action" at bounding box center [115, 495] width 46 height 24
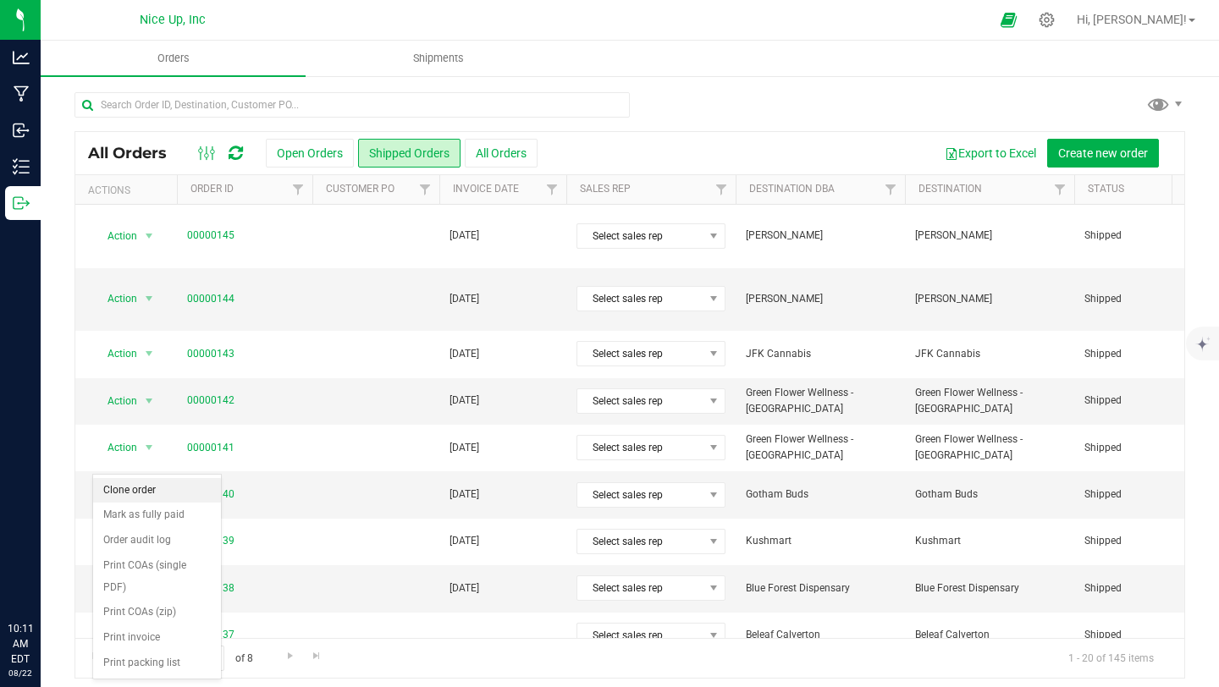
click at [141, 494] on li "Clone order" at bounding box center [157, 490] width 128 height 25
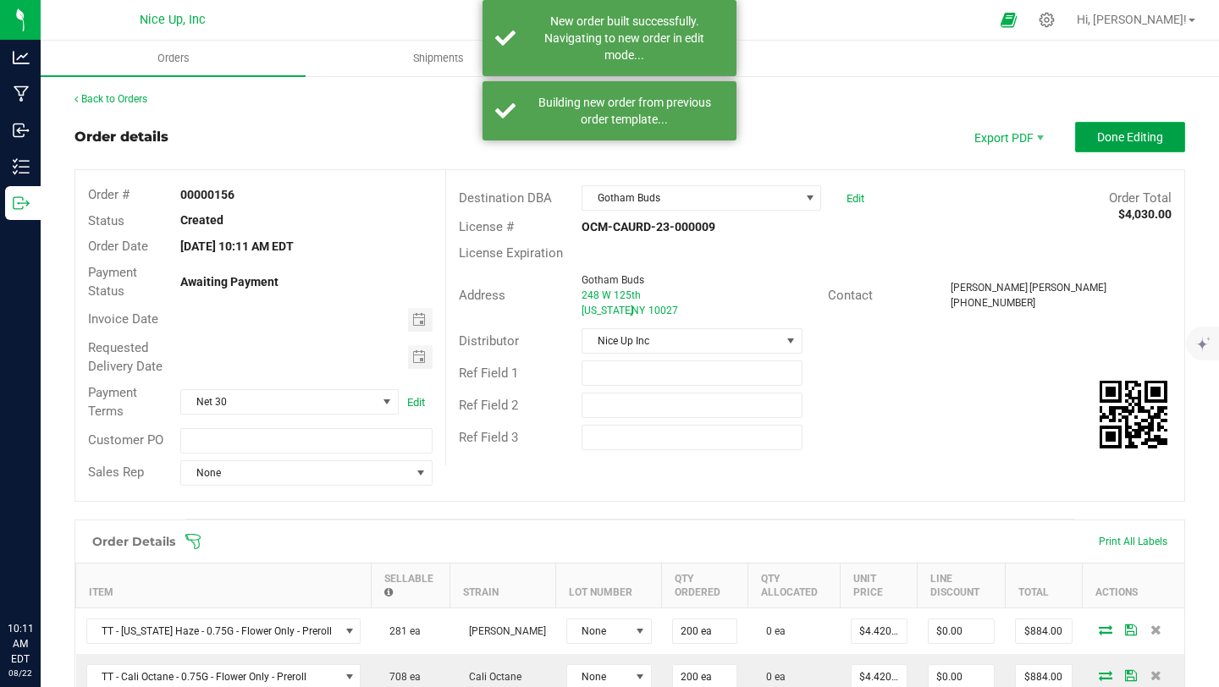
click at [1104, 137] on span "Done Editing" at bounding box center [1130, 137] width 66 height 14
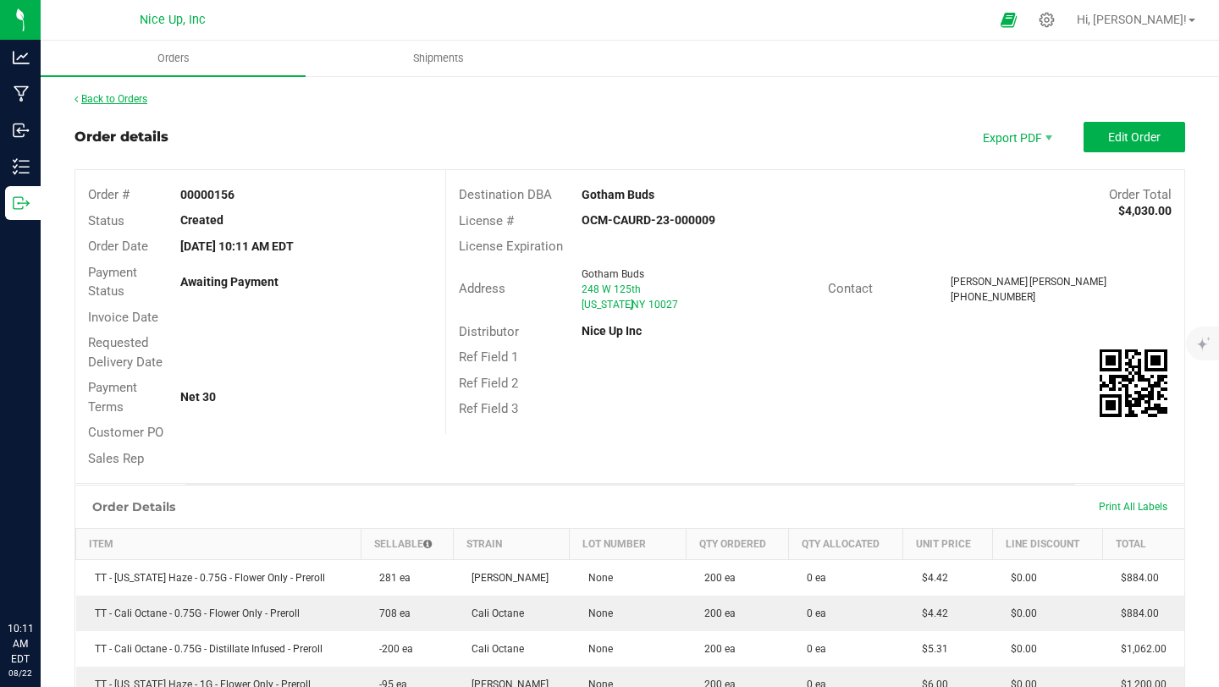
click at [121, 95] on link "Back to Orders" at bounding box center [111, 99] width 73 height 12
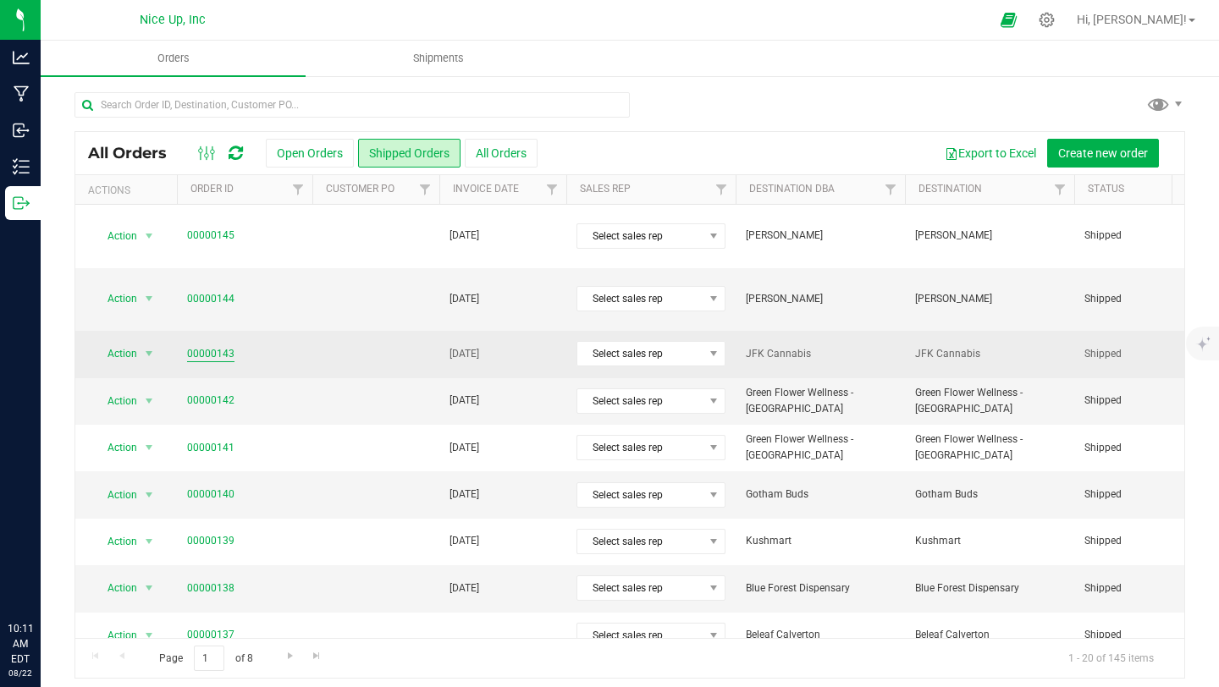
click at [204, 346] on link "00000143" at bounding box center [210, 354] width 47 height 16
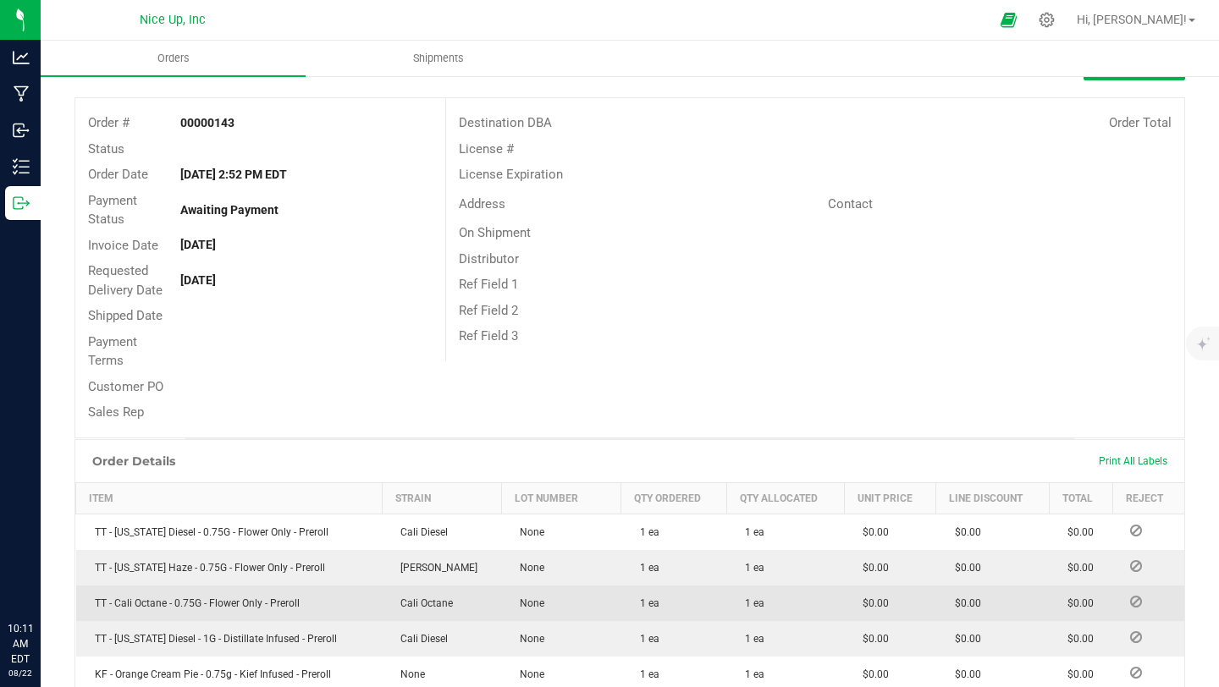
scroll to position [119, 0]
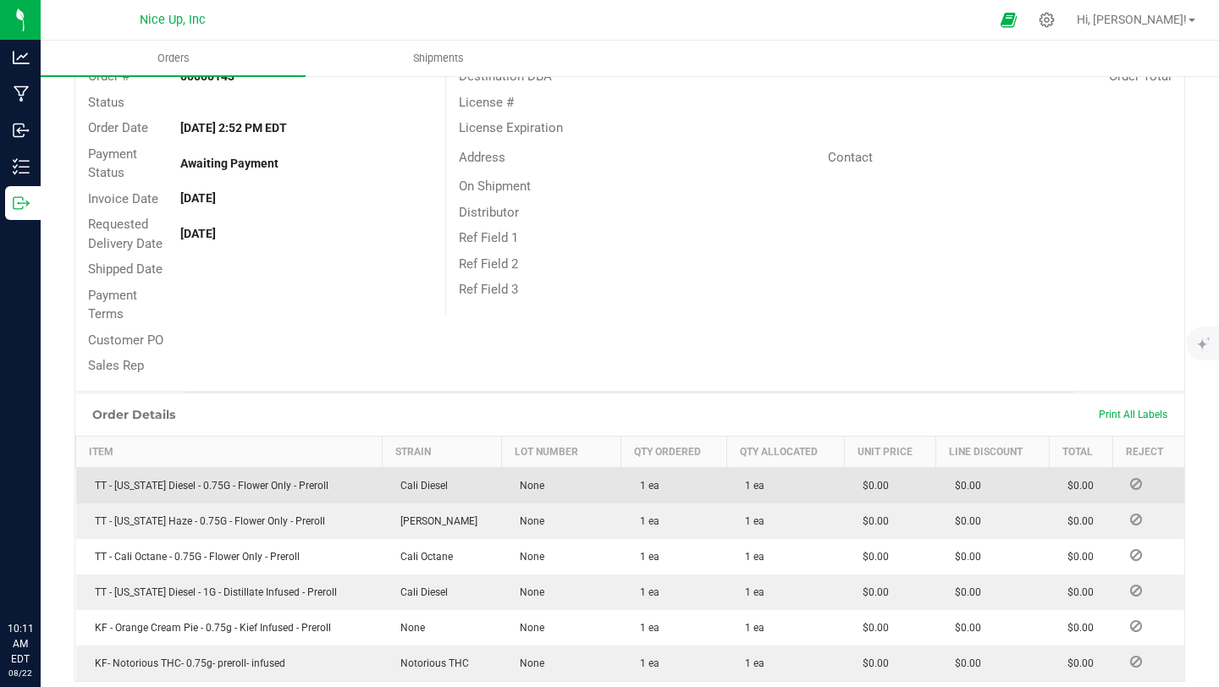
click at [1130, 488] on icon at bounding box center [1136, 484] width 12 height 10
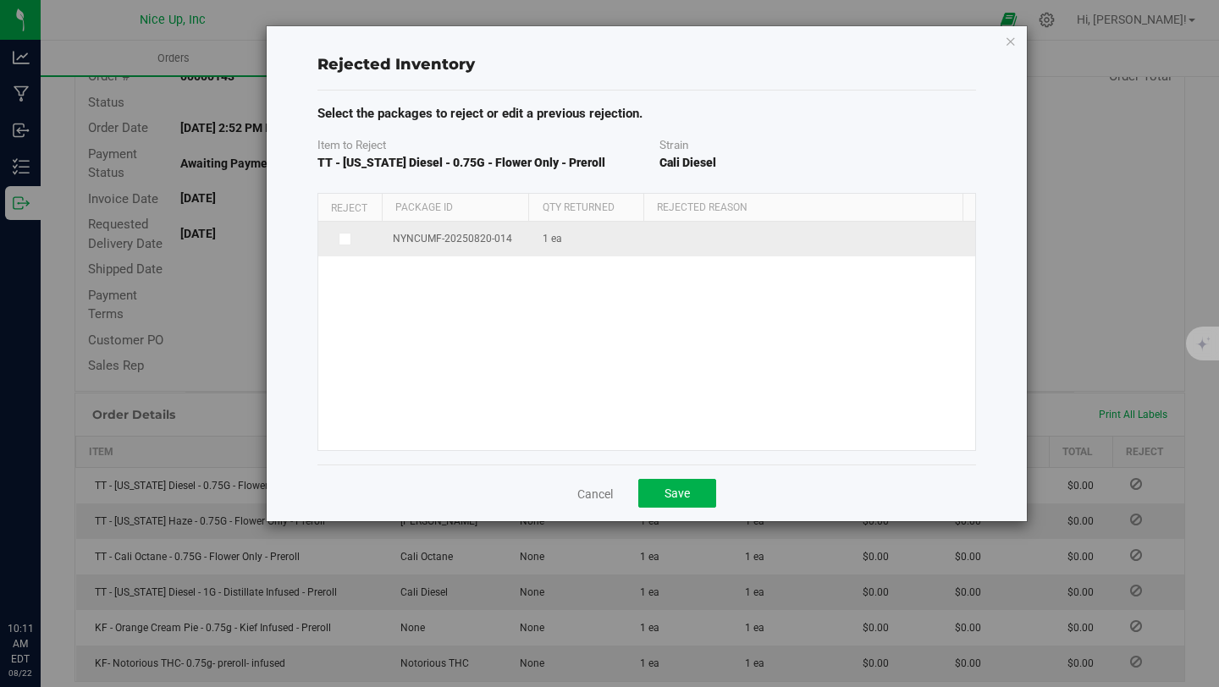
click at [365, 237] on label at bounding box center [350, 240] width 45 height 14
click at [0, 0] on input "checkbox" at bounding box center [0, 0] width 0 height 0
click at [693, 245] on span at bounding box center [801, 241] width 282 height 24
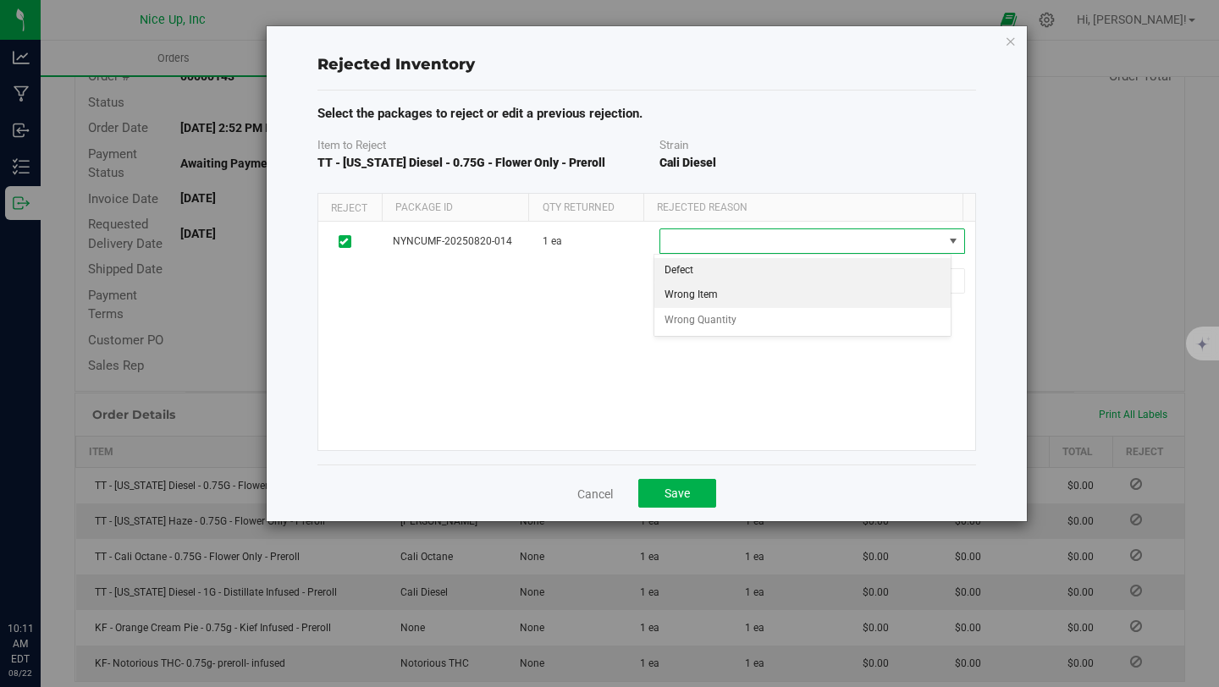
click at [704, 283] on li "Wrong Item" at bounding box center [802, 295] width 297 height 25
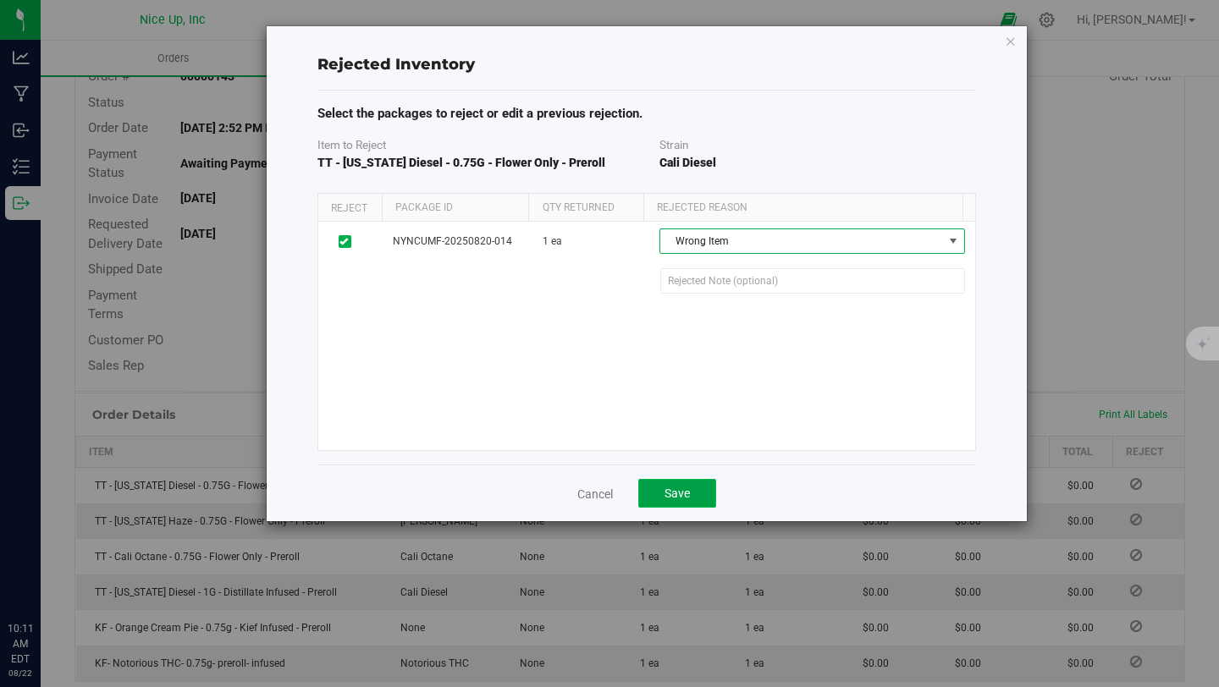
click at [681, 490] on span "Save" at bounding box center [677, 494] width 25 height 14
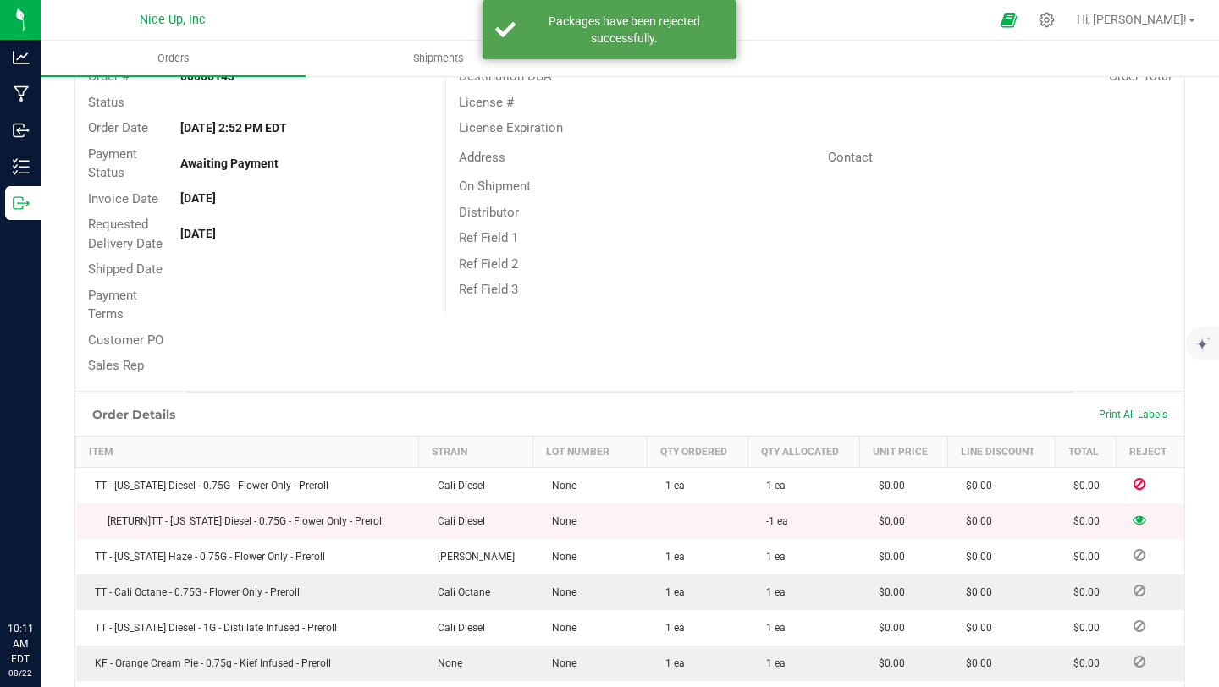
click at [1133, 518] on icon at bounding box center [1140, 520] width 14 height 10
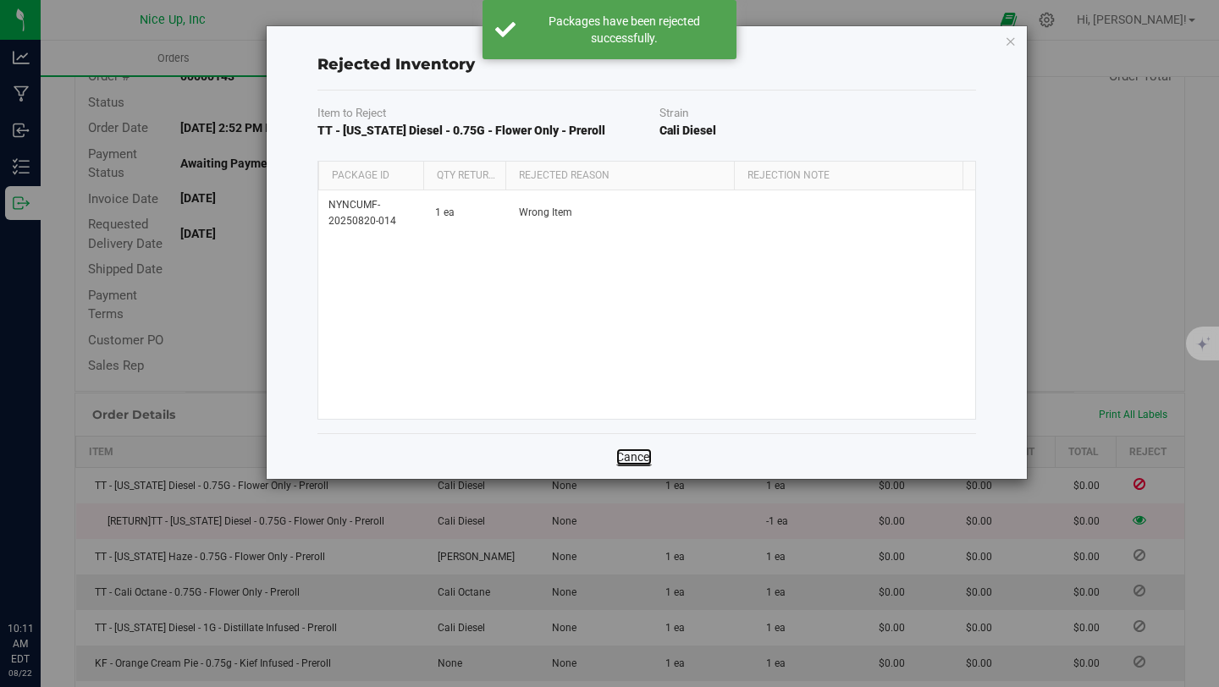
click at [632, 460] on link "Cancel" at bounding box center [634, 457] width 36 height 17
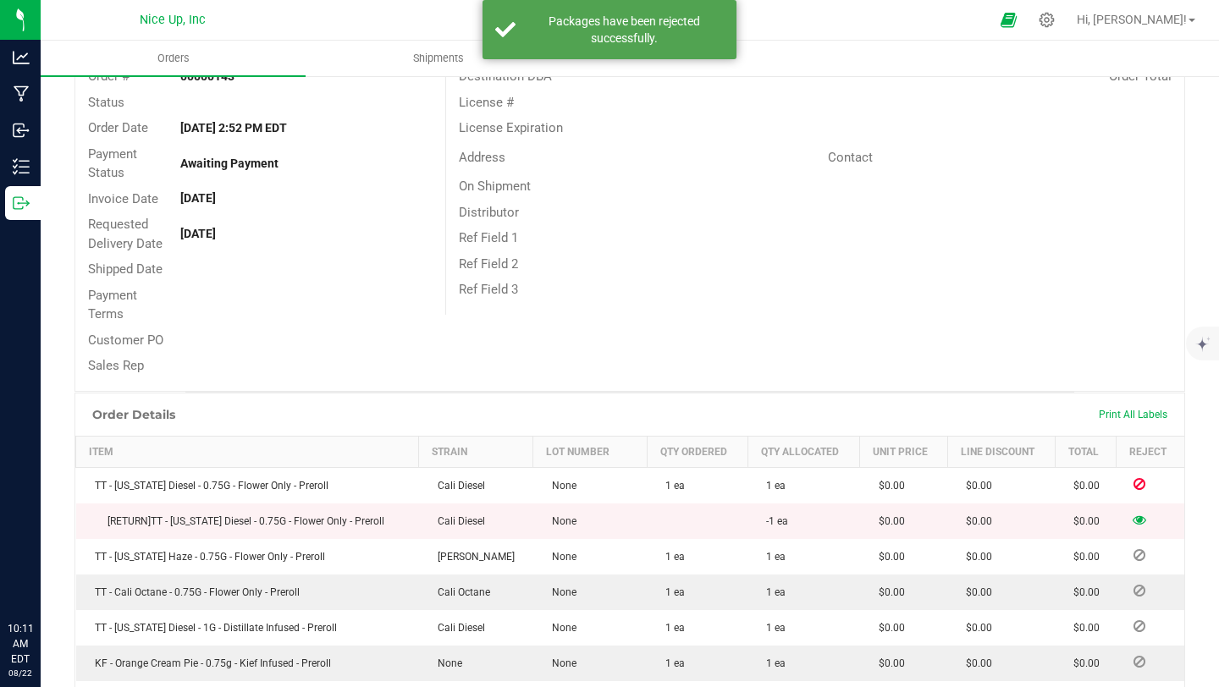
scroll to position [143, 0]
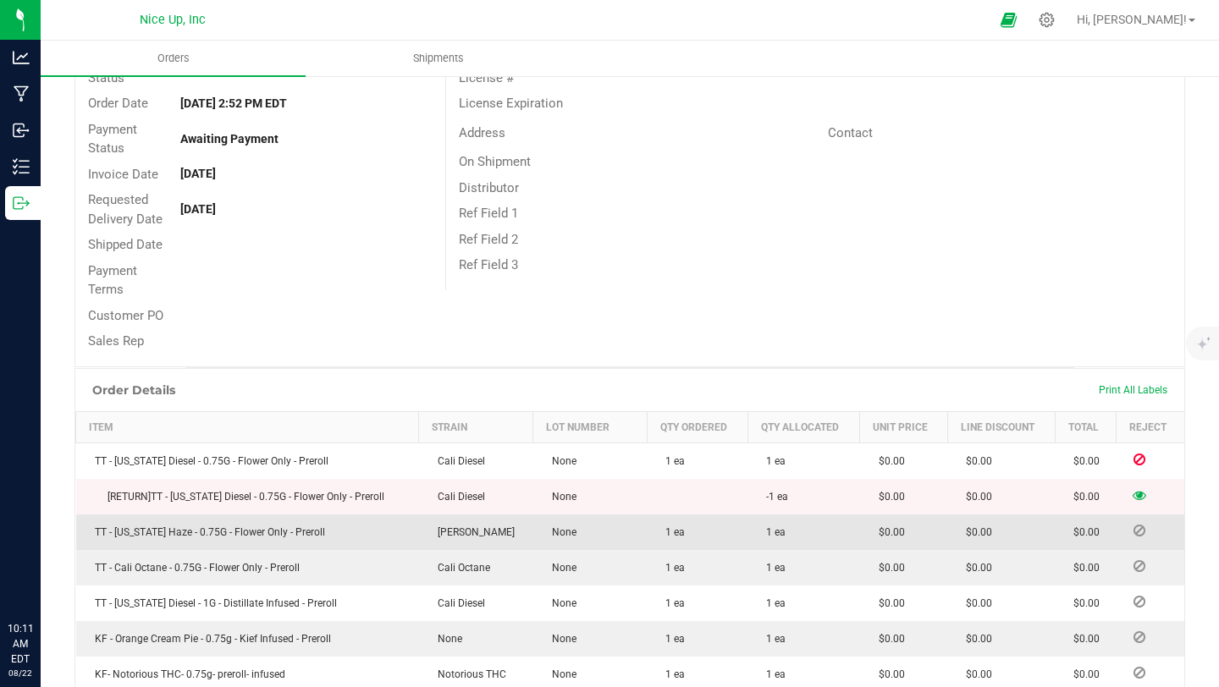
click at [1134, 531] on icon at bounding box center [1140, 531] width 12 height 10
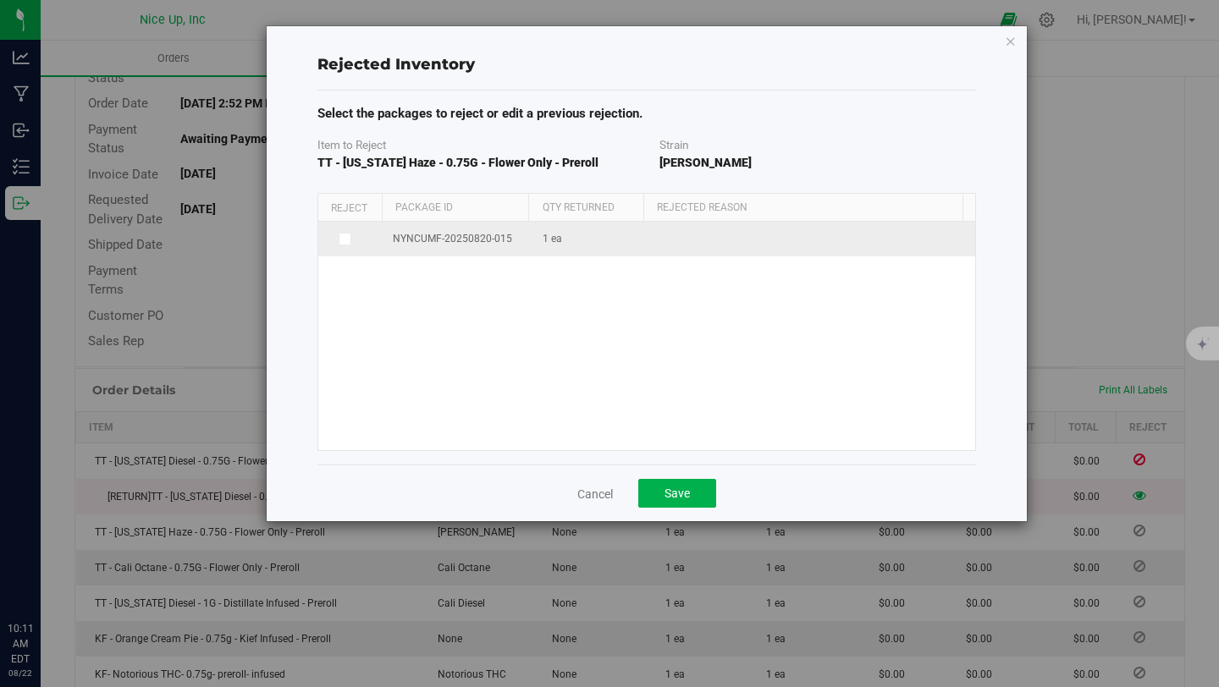
click at [378, 229] on td at bounding box center [350, 239] width 65 height 35
click at [341, 239] on icon at bounding box center [343, 239] width 8 height 0
click at [0, 0] on input "checkbox" at bounding box center [0, 0] width 0 height 0
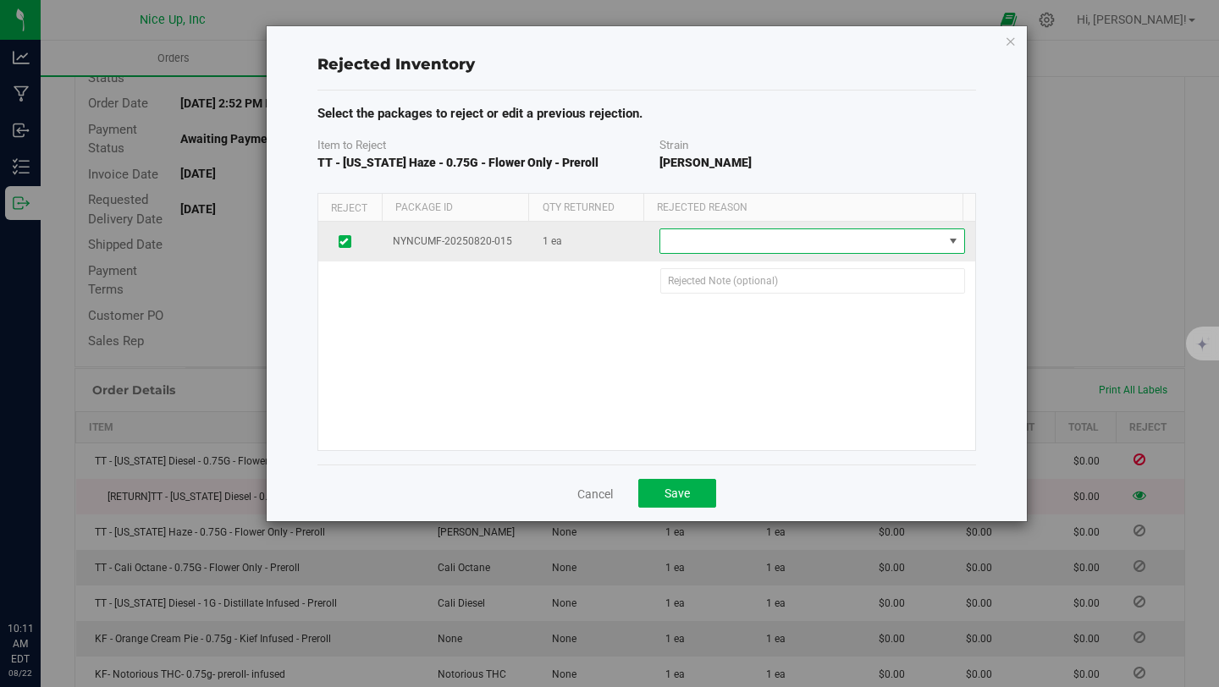
click at [742, 236] on span at bounding box center [801, 241] width 282 height 24
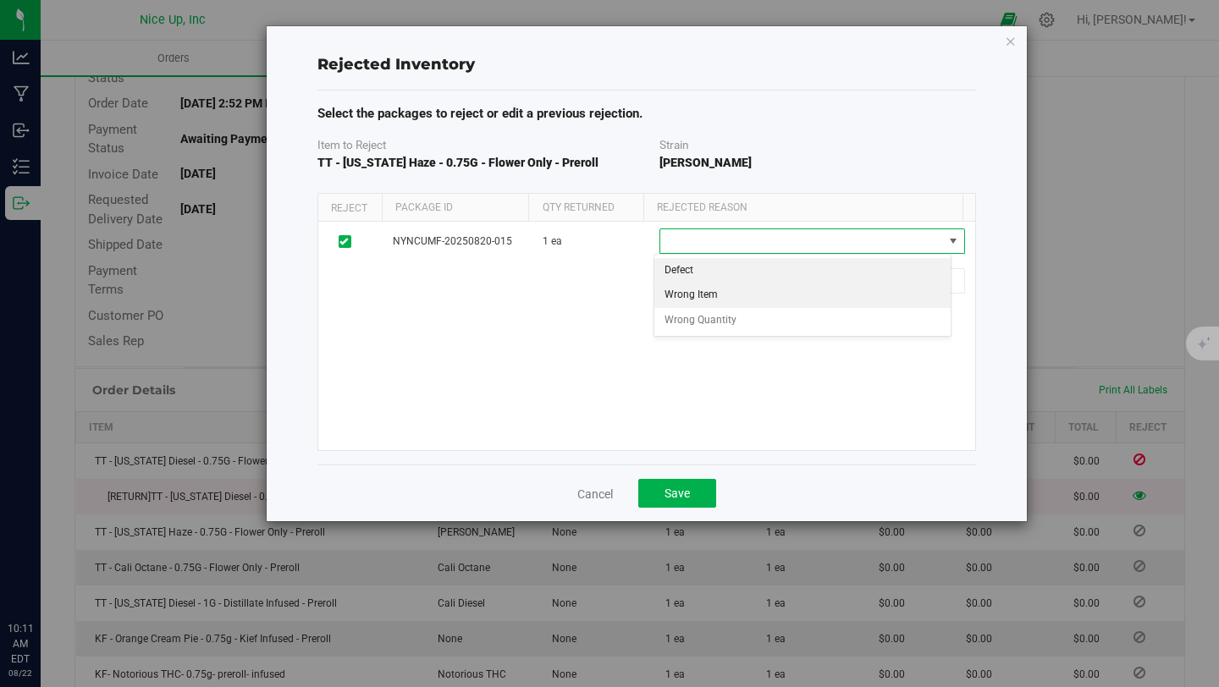
click at [723, 295] on li "Wrong Item" at bounding box center [802, 295] width 297 height 25
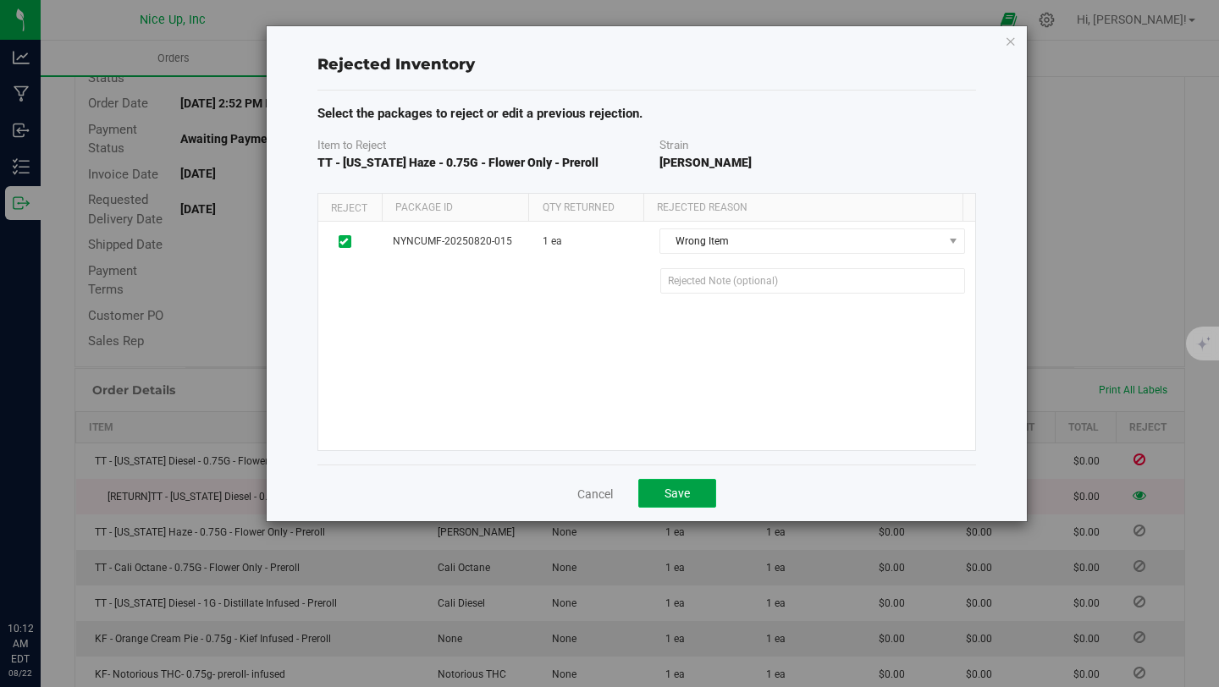
click at [693, 492] on button "Save" at bounding box center [677, 493] width 78 height 29
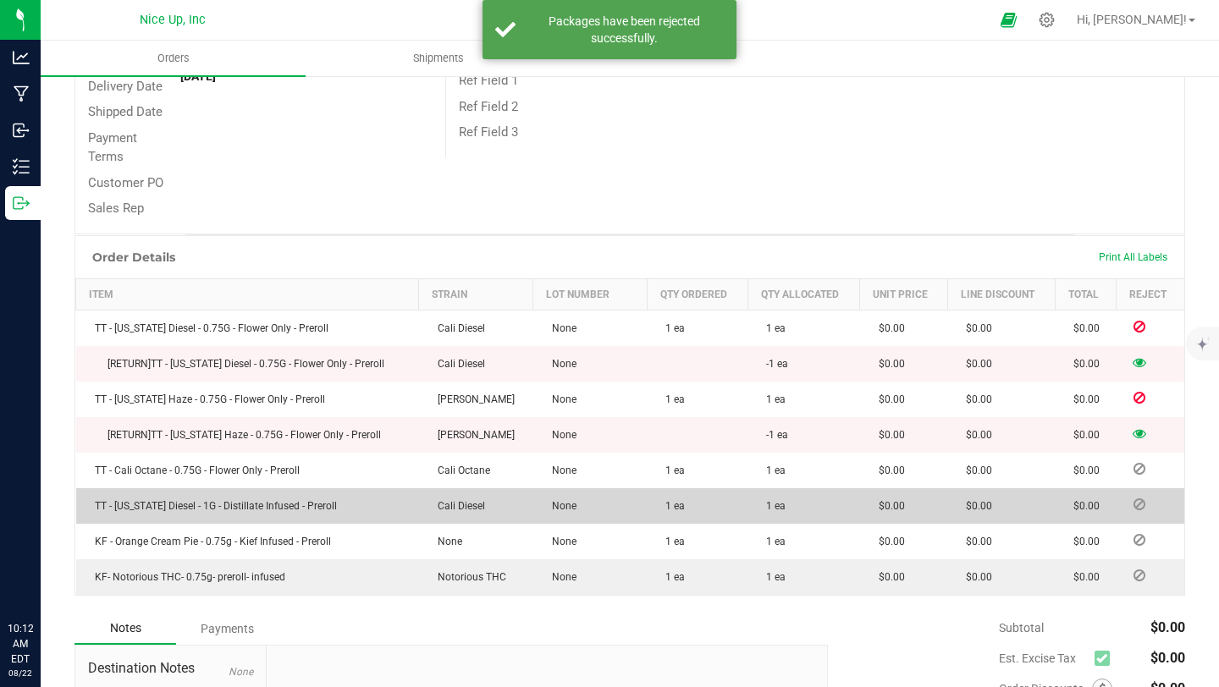
scroll to position [302, 0]
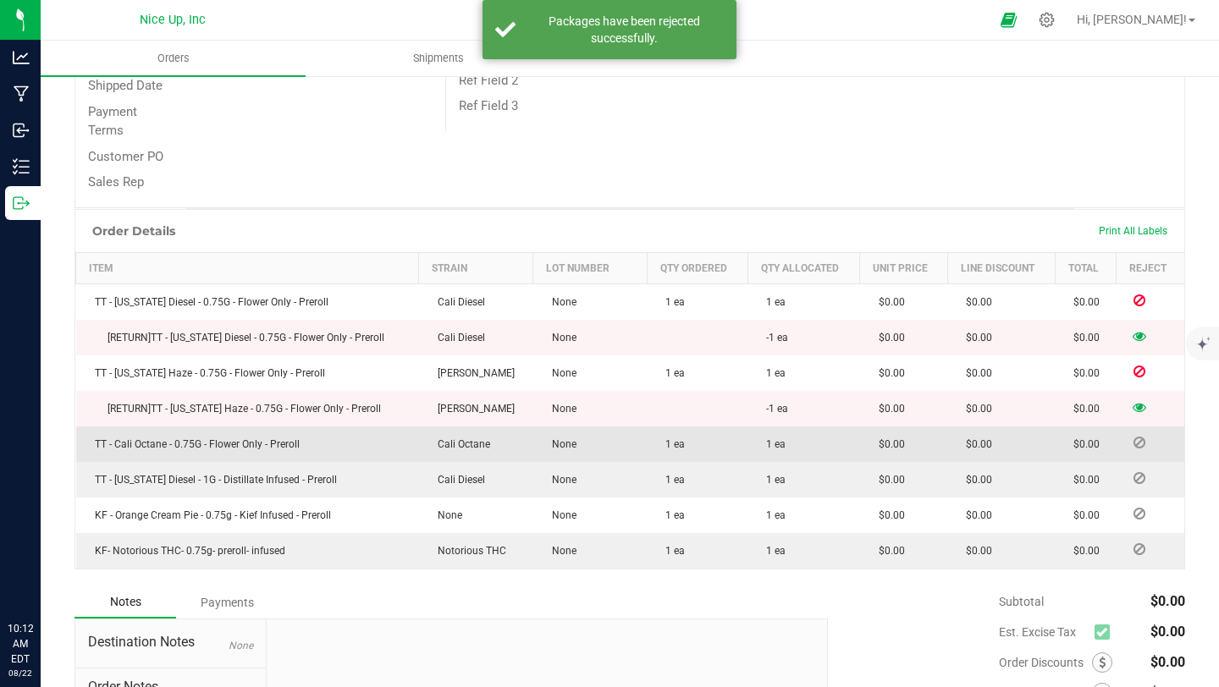
click at [1134, 443] on icon at bounding box center [1140, 443] width 12 height 10
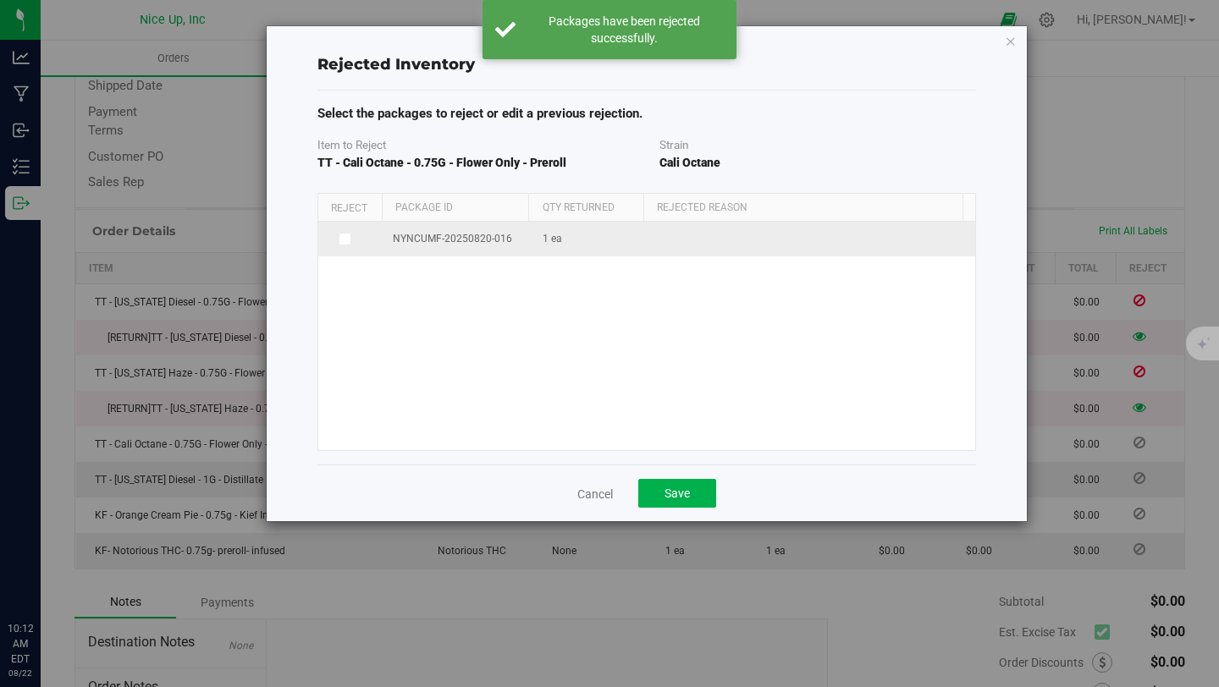
click at [445, 238] on span "NYNCUMF-20250820-016" at bounding box center [452, 239] width 119 height 16
click at [347, 239] on icon at bounding box center [343, 239] width 8 height 0
click at [0, 0] on input "checkbox" at bounding box center [0, 0] width 0 height 0
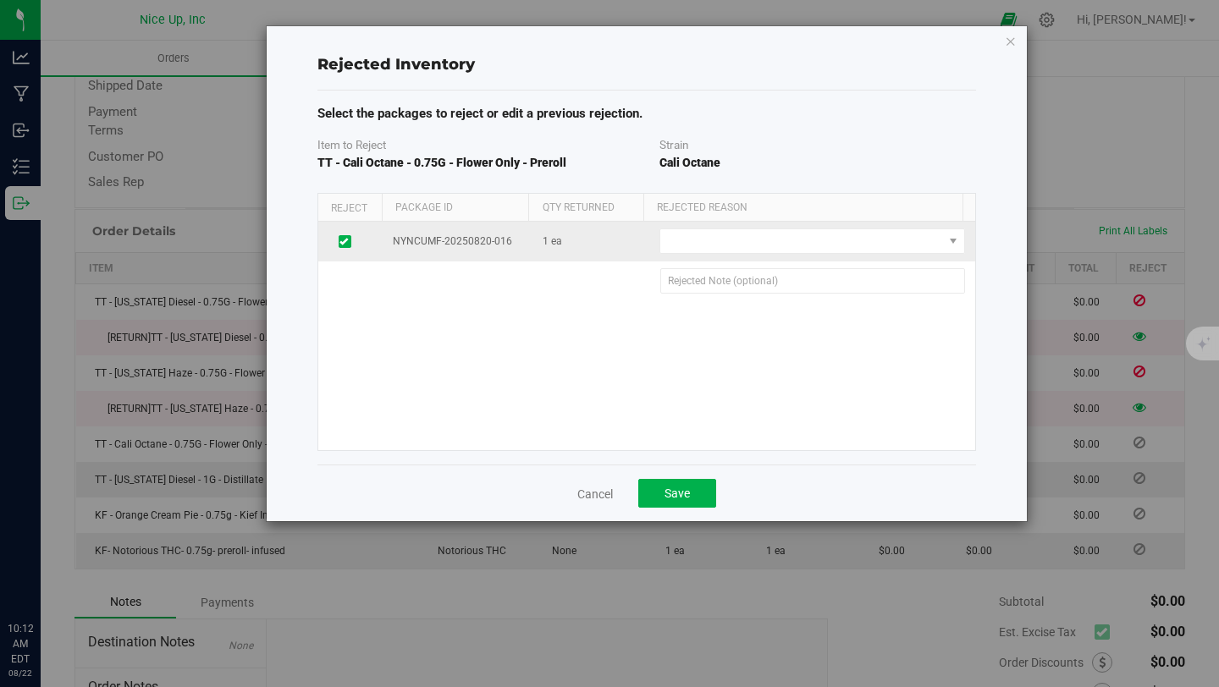
click at [848, 260] on td "Defect Wrong Item Wrong Quantity" at bounding box center [811, 242] width 325 height 40
click at [851, 248] on span at bounding box center [801, 241] width 282 height 24
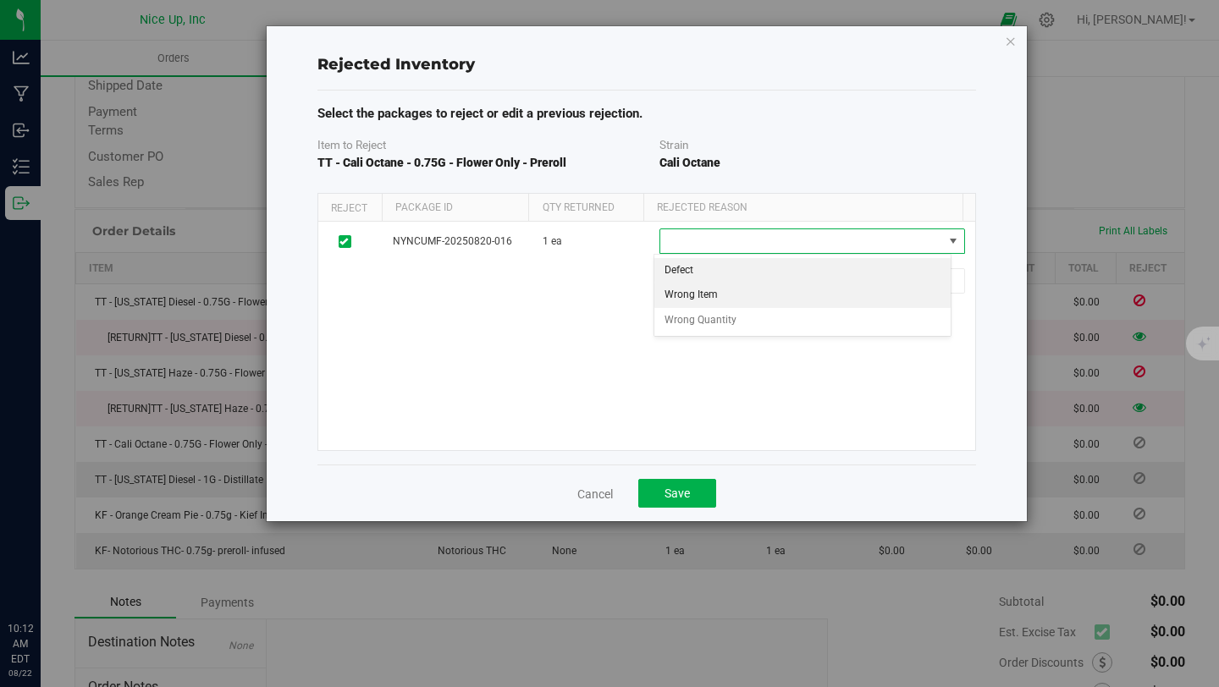
click at [804, 295] on li "Wrong Item" at bounding box center [802, 295] width 297 height 25
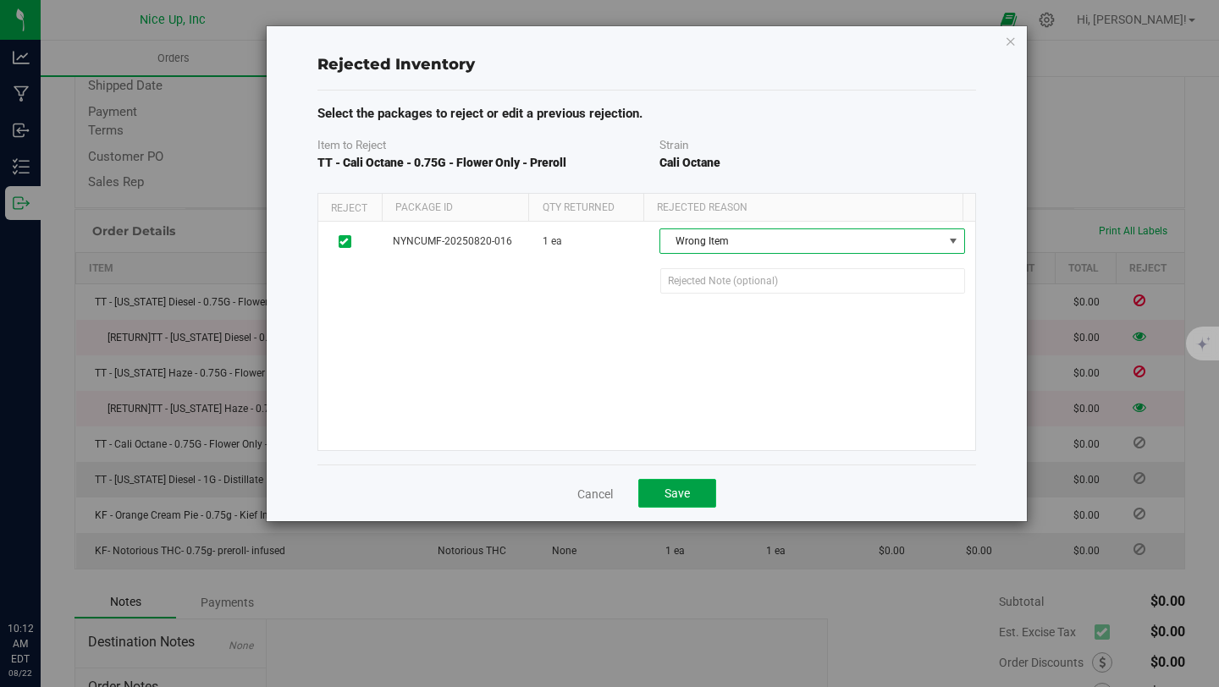
click at [693, 485] on button "Save" at bounding box center [677, 493] width 78 height 29
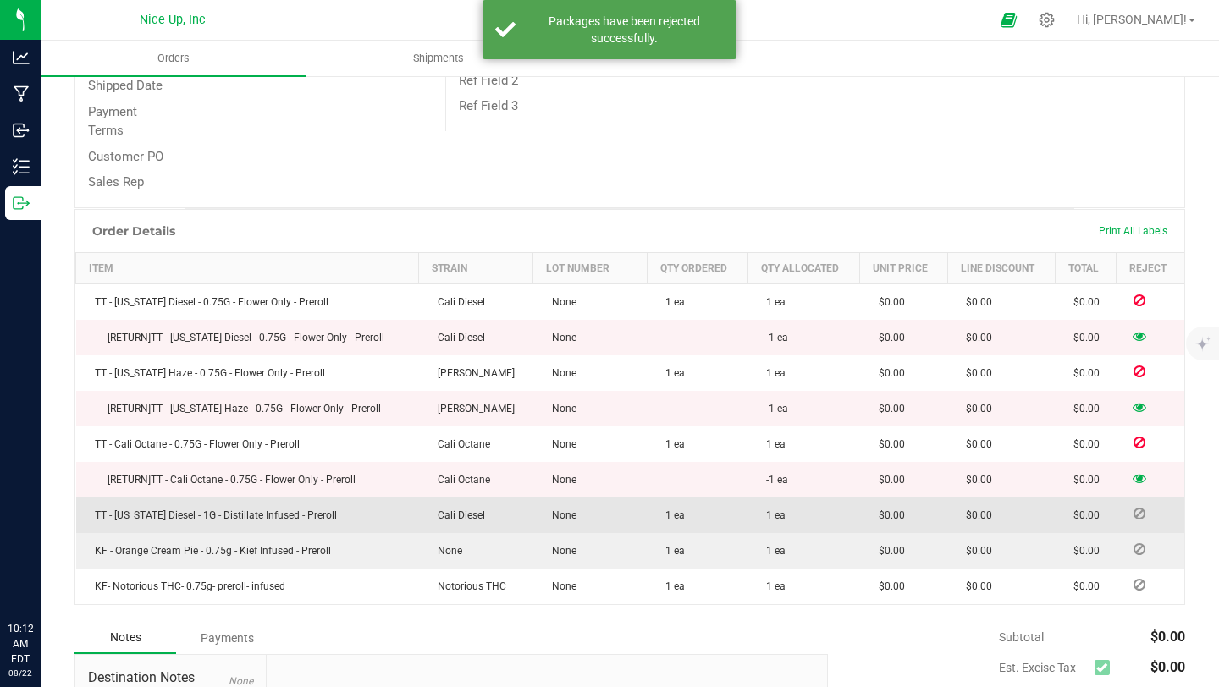
click at [1134, 513] on icon at bounding box center [1140, 514] width 12 height 10
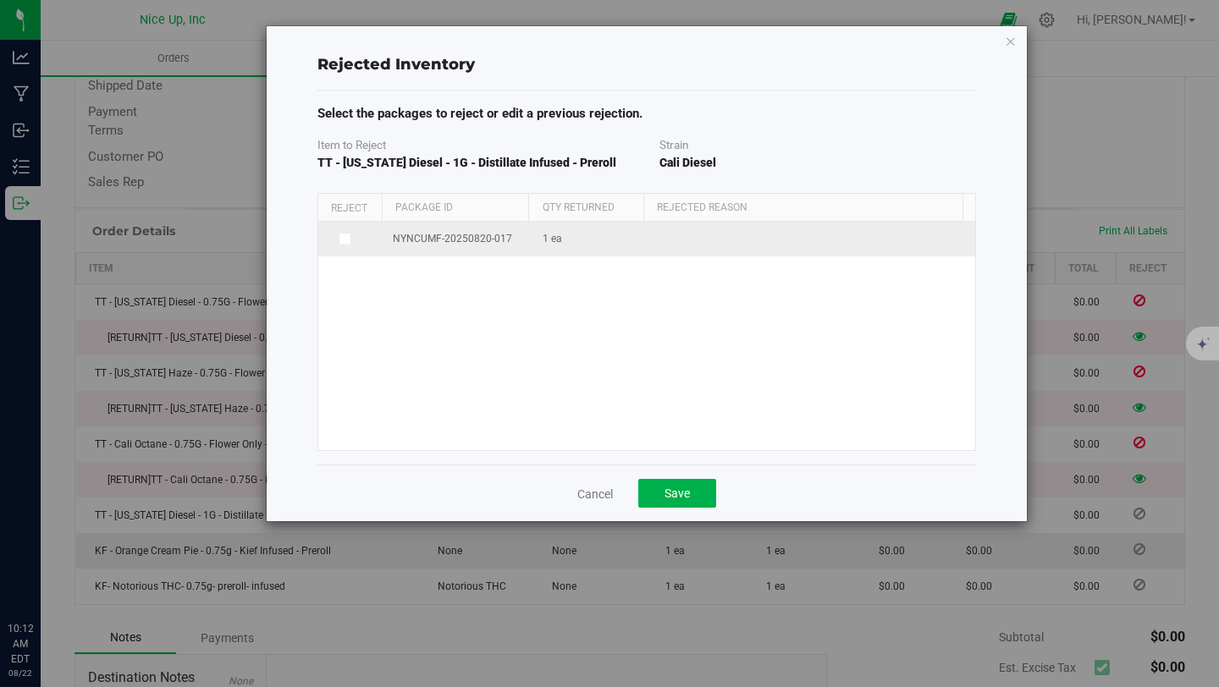
click at [345, 239] on icon at bounding box center [343, 239] width 8 height 0
click at [0, 0] on input "checkbox" at bounding box center [0, 0] width 0 height 0
click at [862, 247] on span at bounding box center [801, 241] width 282 height 24
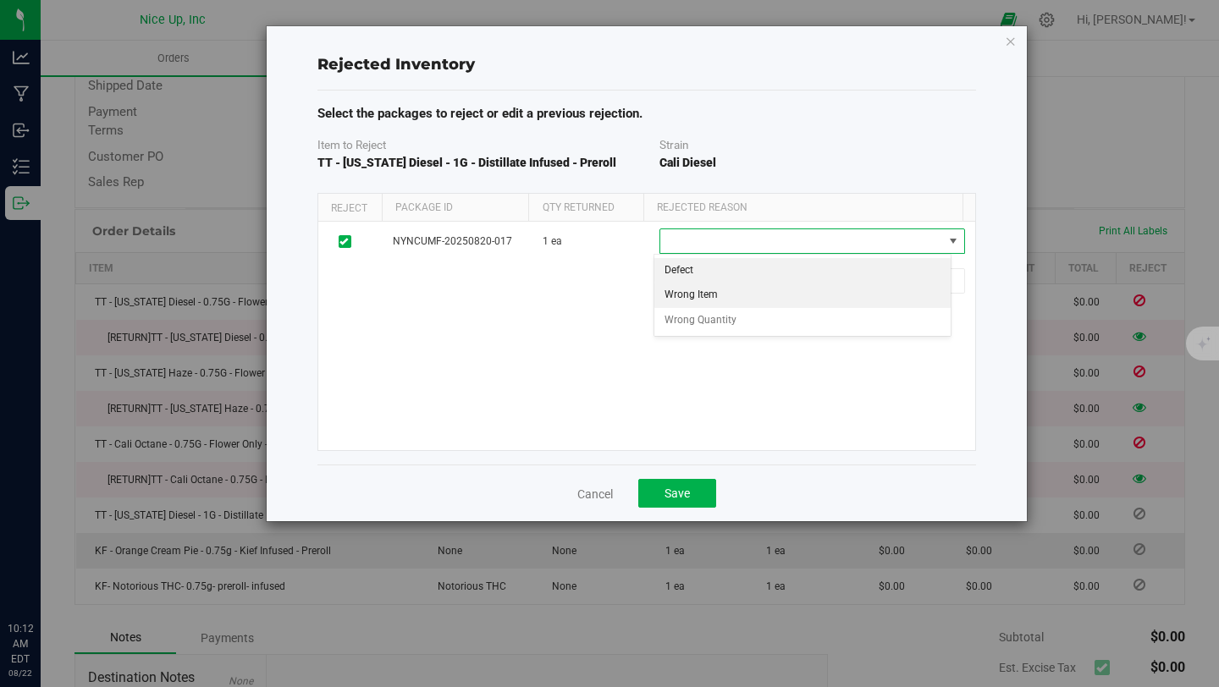
click at [794, 290] on li "Wrong Item" at bounding box center [802, 295] width 297 height 25
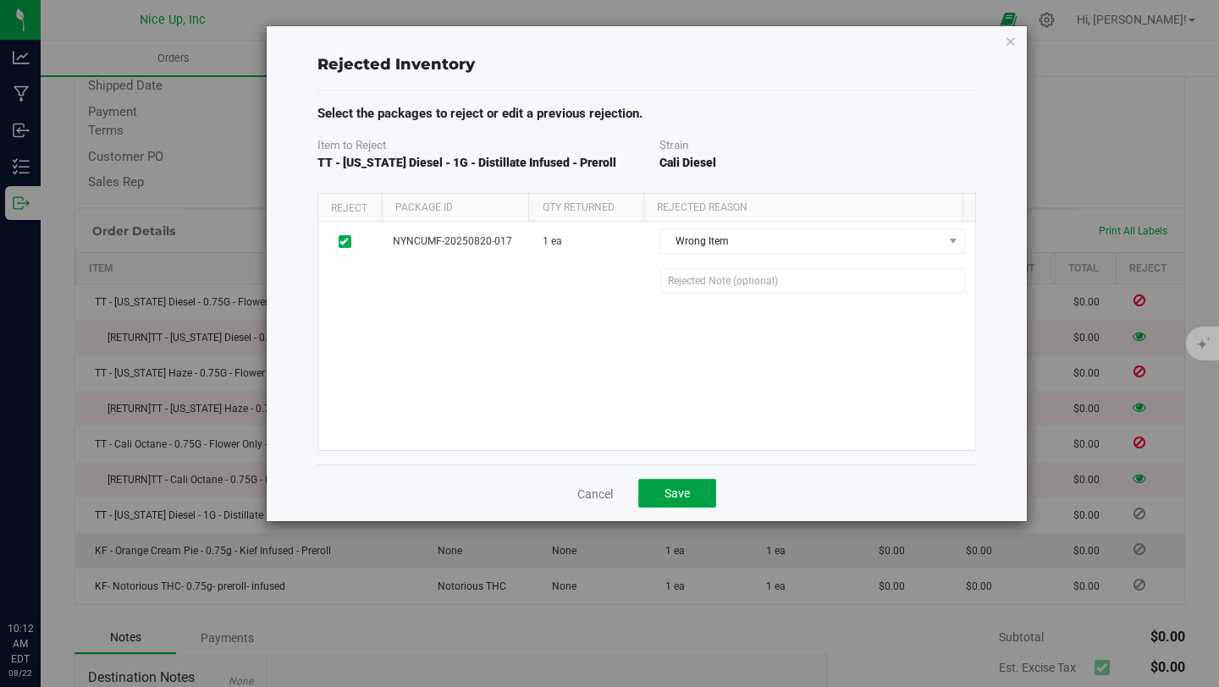
click at [658, 499] on button "Save" at bounding box center [677, 493] width 78 height 29
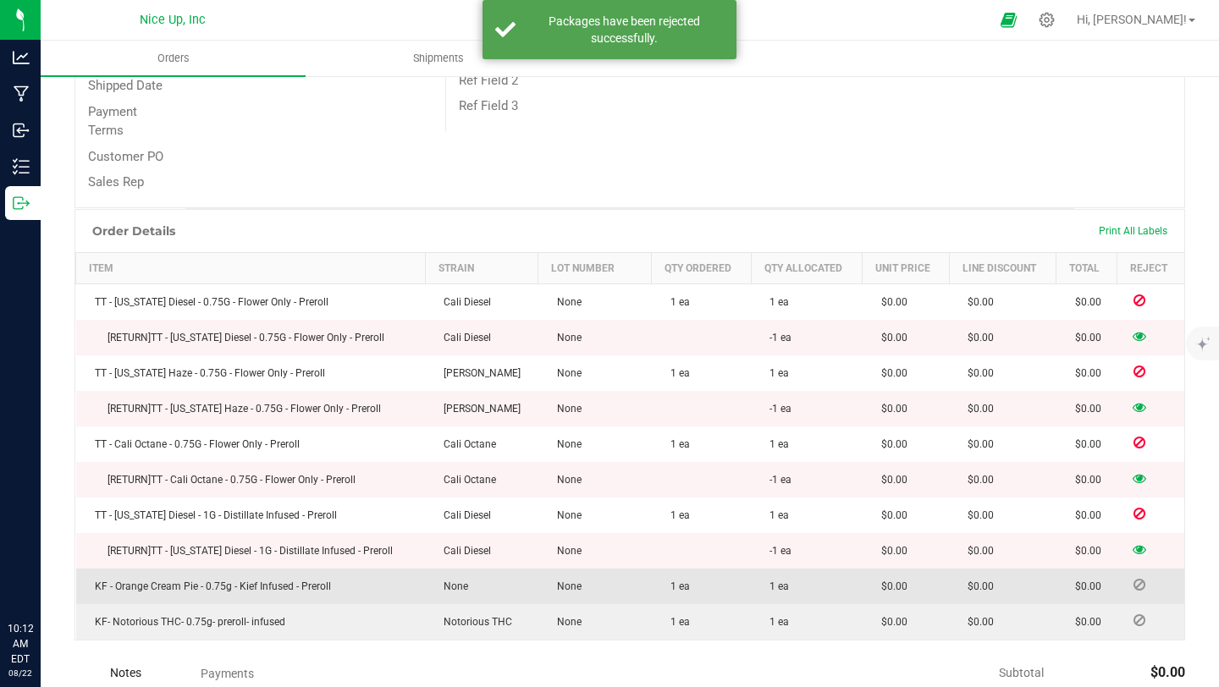
click at [1133, 595] on td at bounding box center [1151, 587] width 68 height 36
click at [1134, 583] on icon at bounding box center [1140, 585] width 12 height 10
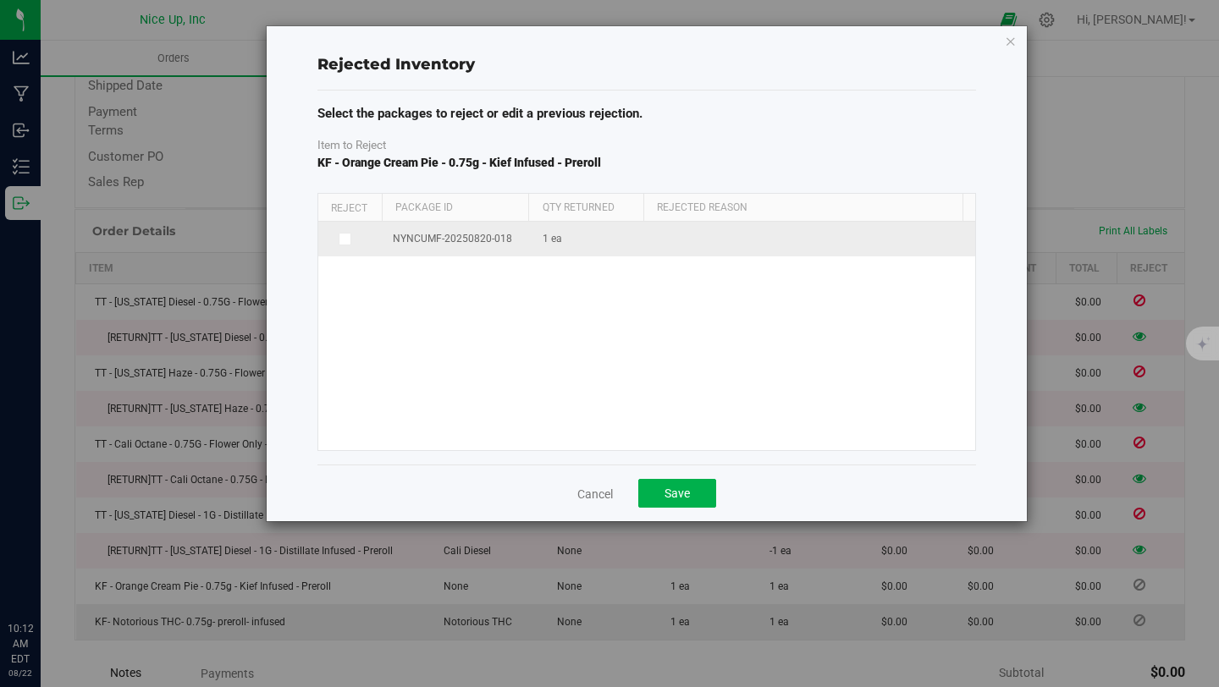
click at [339, 243] on span at bounding box center [346, 240] width 14 height 14
click at [0, 0] on input "checkbox" at bounding box center [0, 0] width 0 height 0
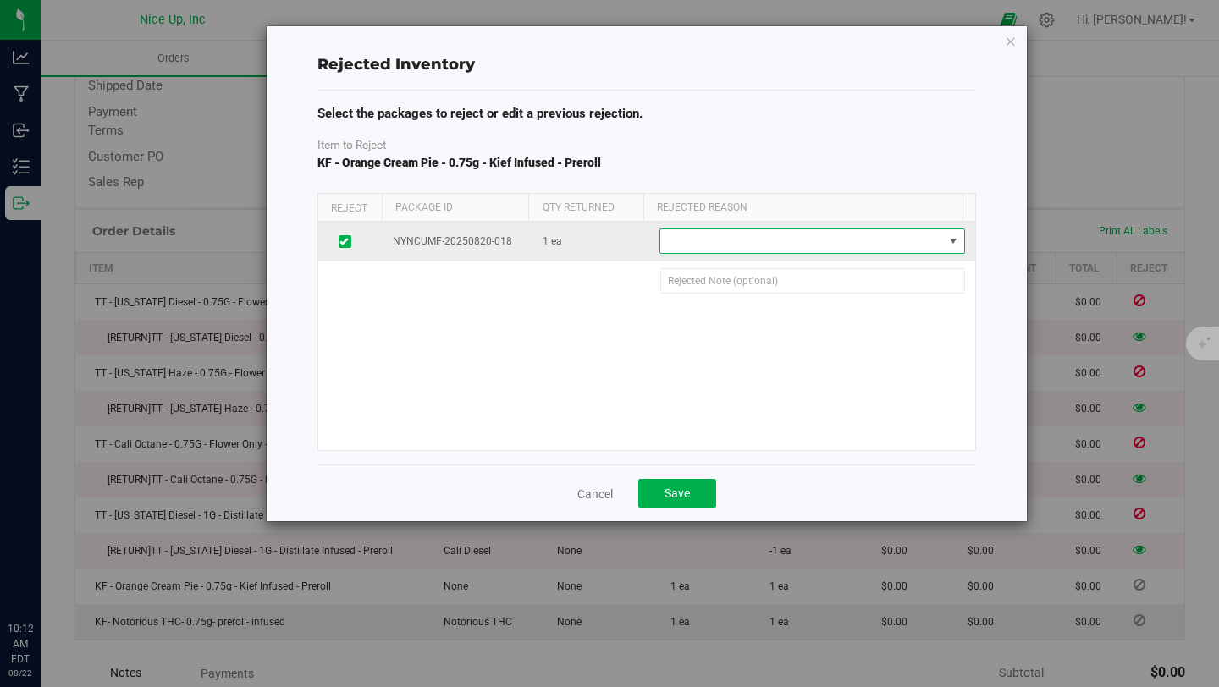
click at [753, 246] on span at bounding box center [801, 241] width 282 height 24
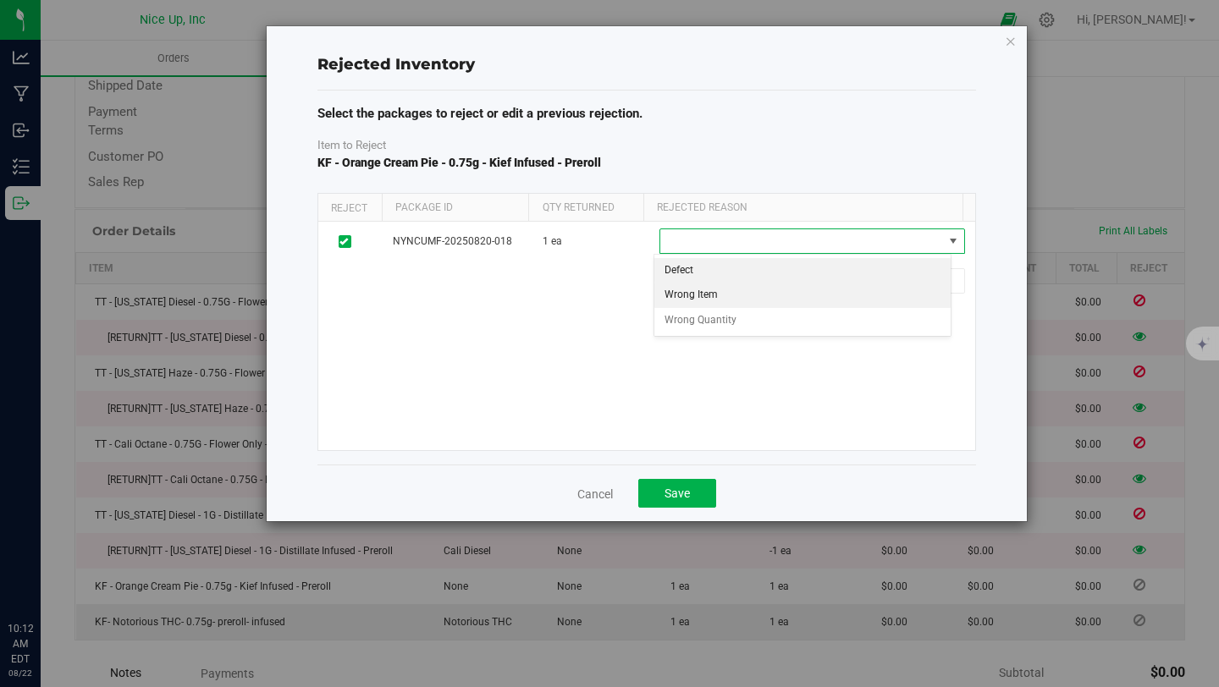
click at [744, 287] on li "Wrong Item" at bounding box center [802, 295] width 297 height 25
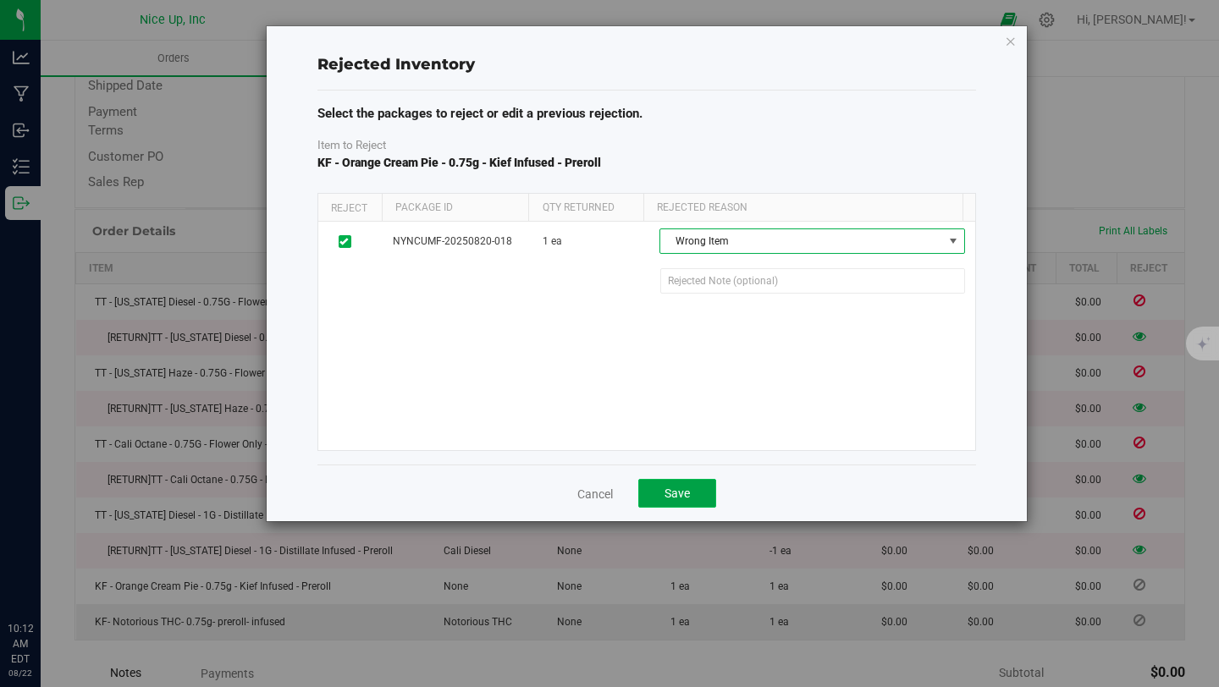
click at [678, 483] on button "Save" at bounding box center [677, 493] width 78 height 29
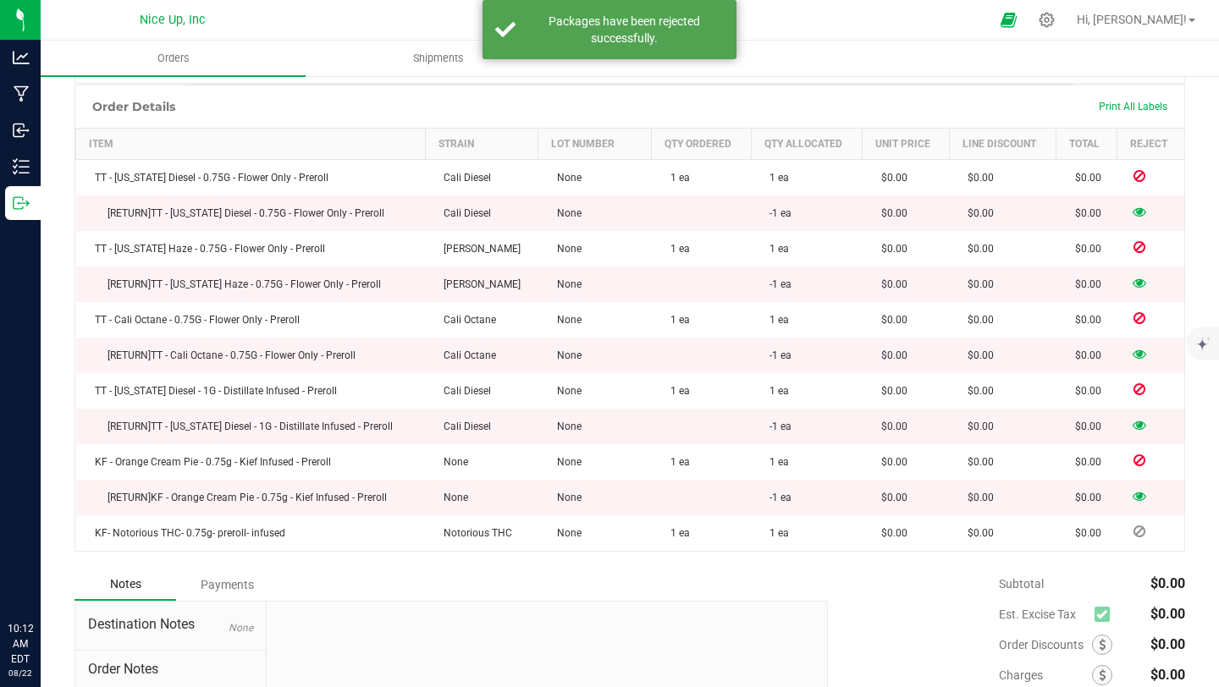
scroll to position [462, 0]
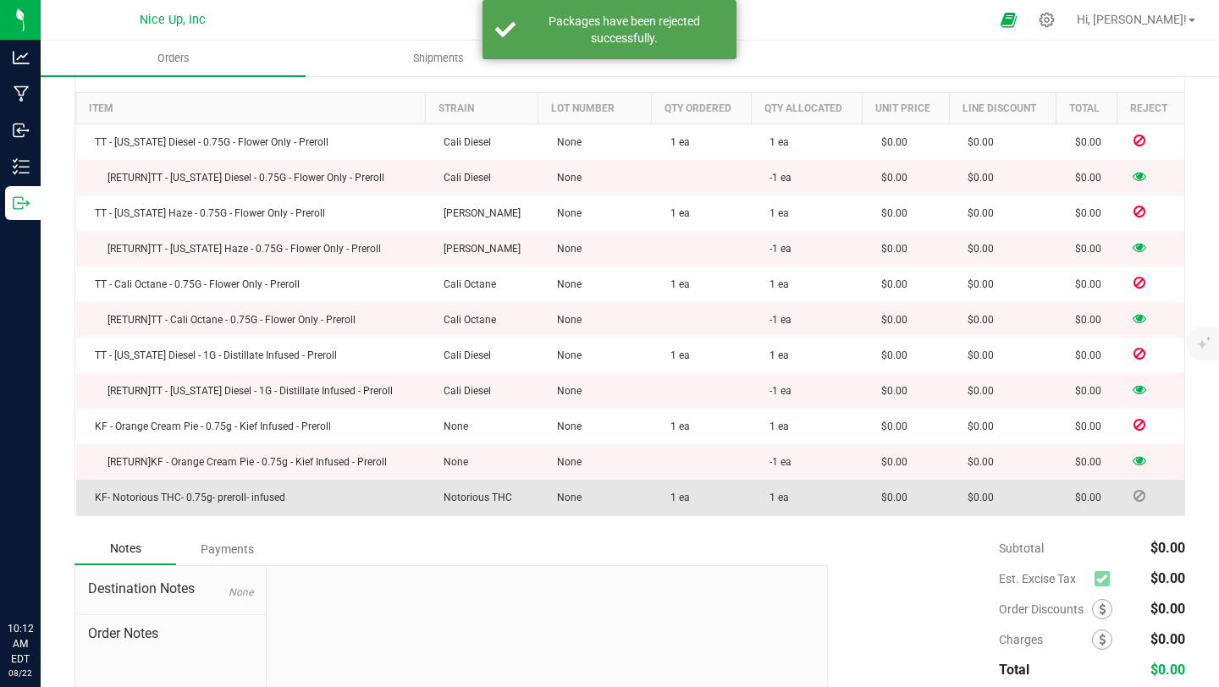
click at [1134, 499] on icon at bounding box center [1140, 496] width 12 height 10
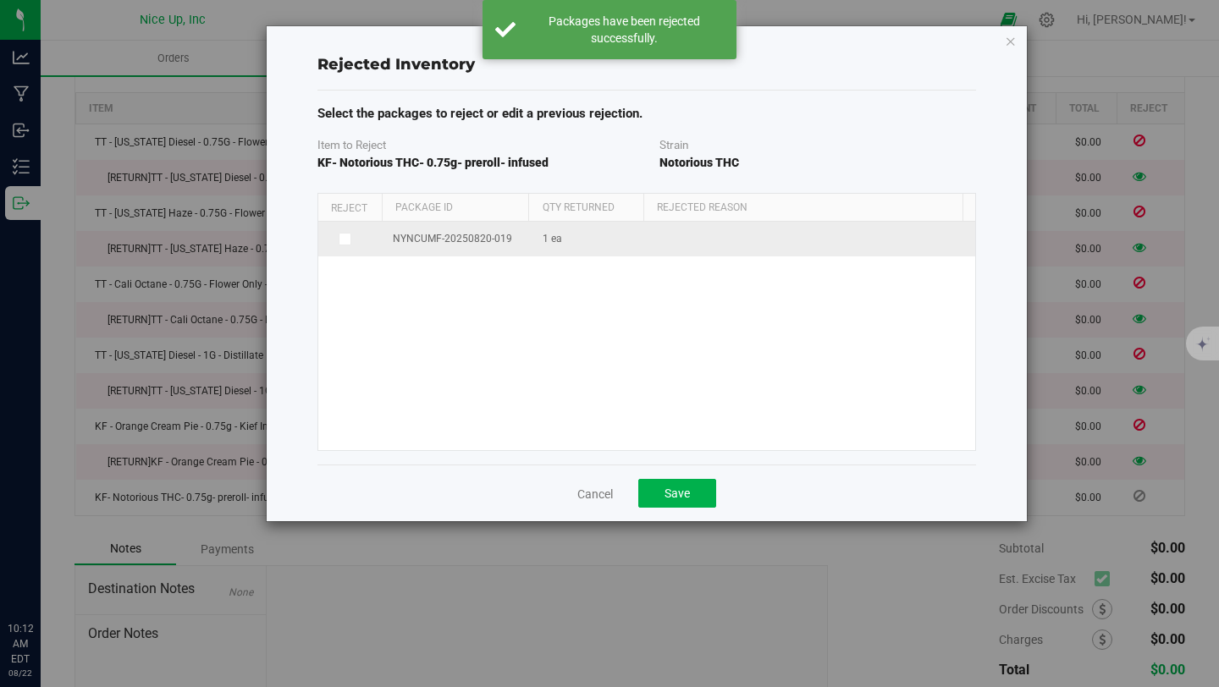
click at [344, 239] on icon at bounding box center [343, 239] width 8 height 0
click at [0, 0] on input "checkbox" at bounding box center [0, 0] width 0 height 0
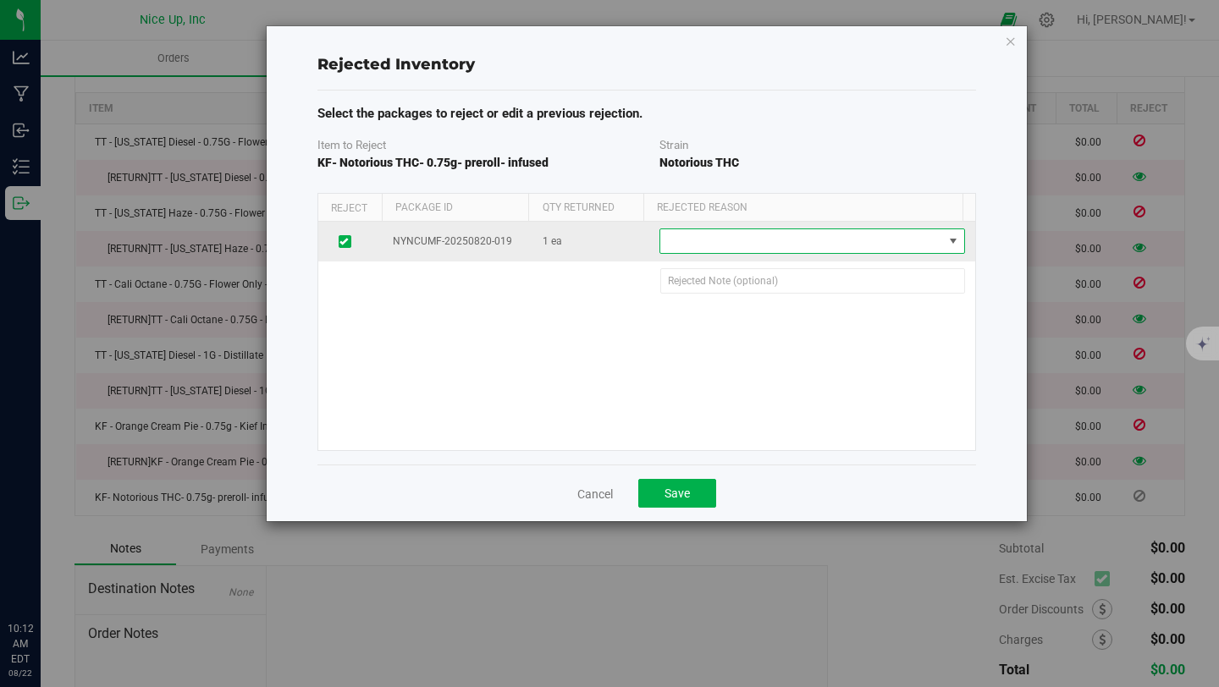
click at [740, 241] on span at bounding box center [801, 241] width 282 height 24
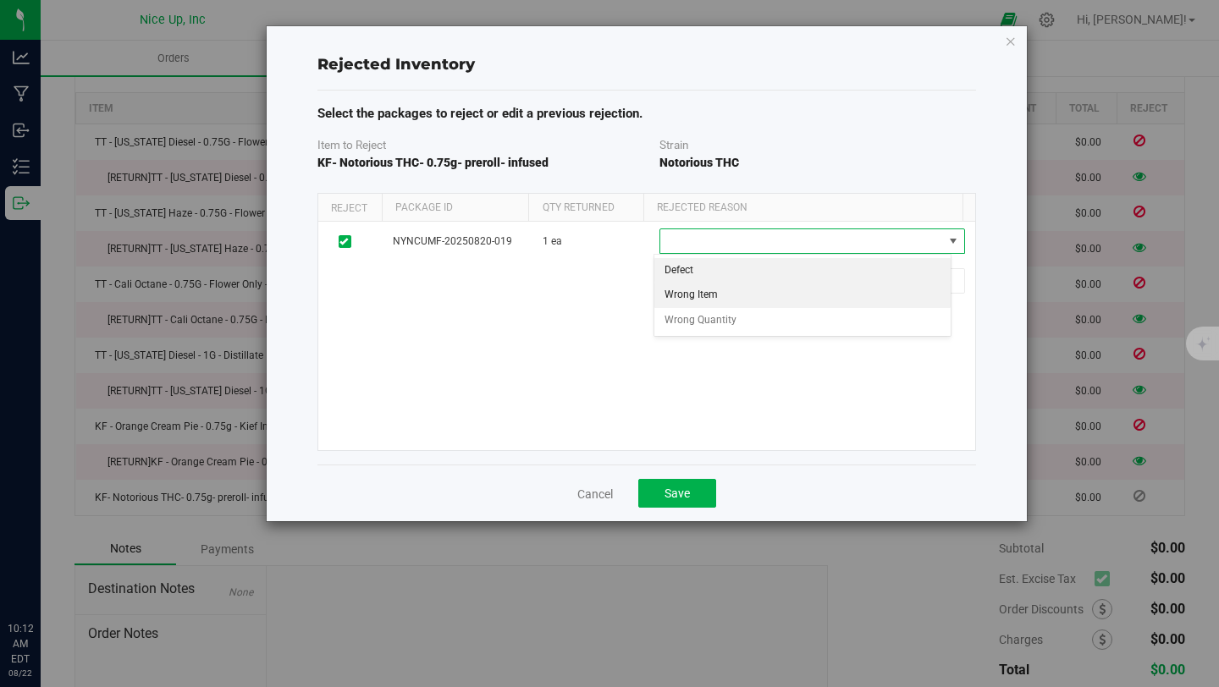
click at [731, 289] on li "Wrong Item" at bounding box center [802, 295] width 297 height 25
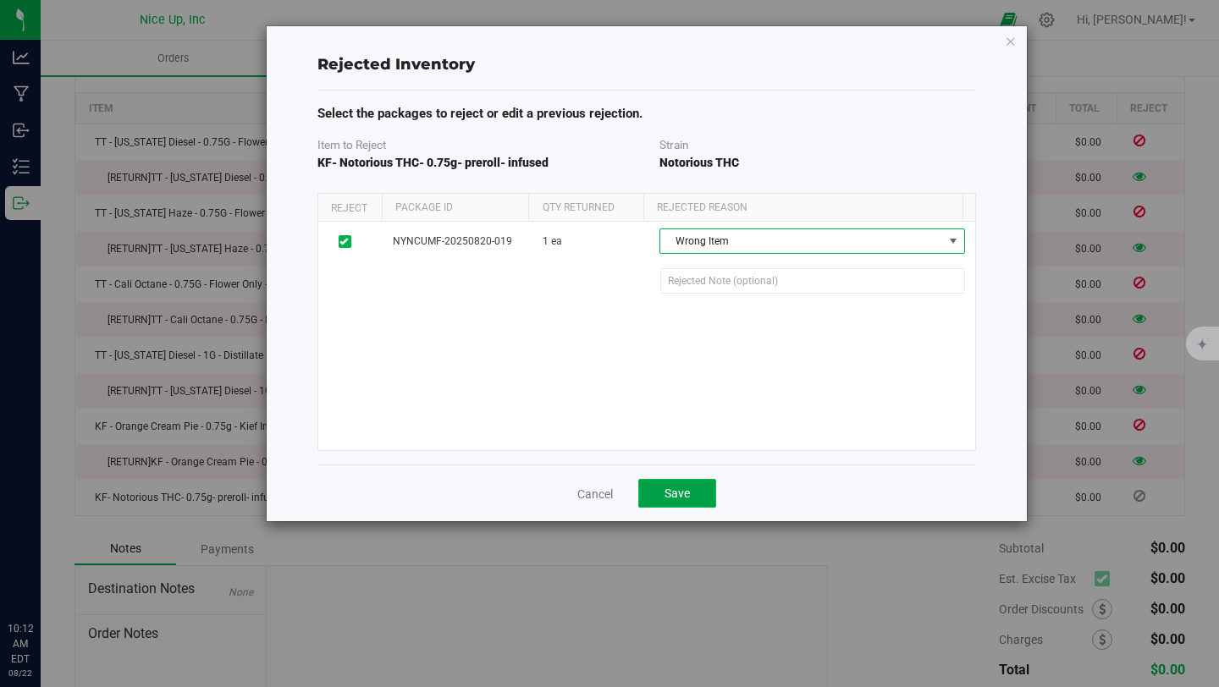
click at [688, 502] on button "Save" at bounding box center [677, 493] width 78 height 29
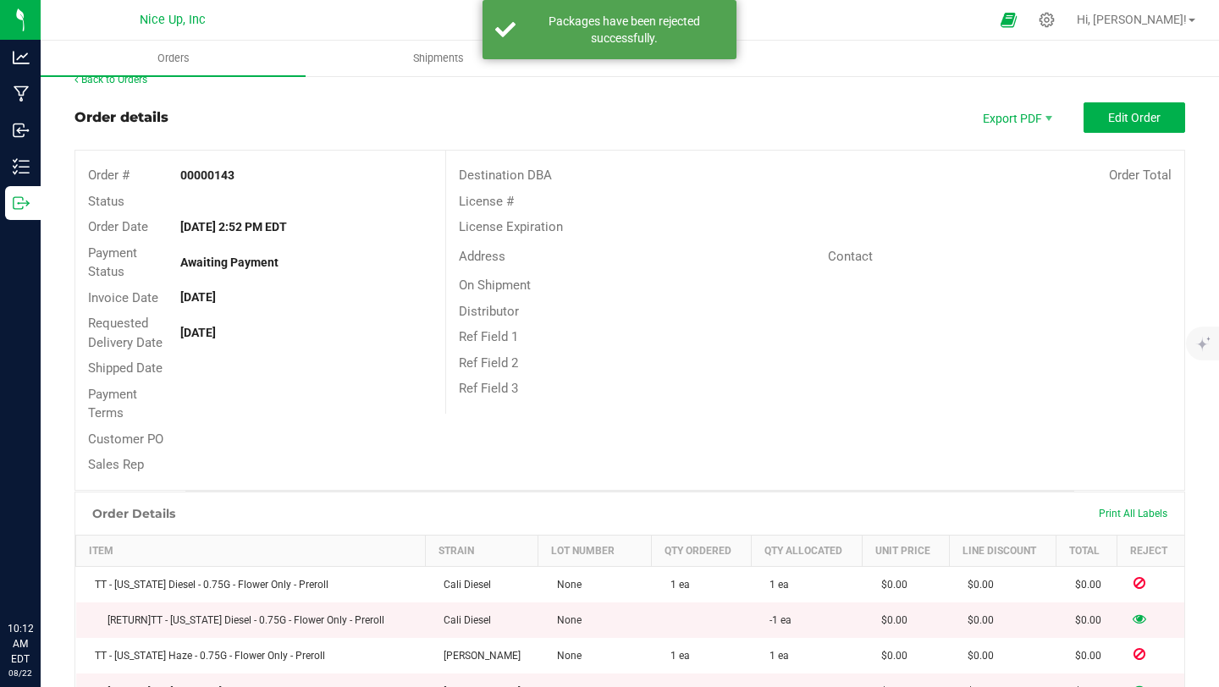
scroll to position [0, 0]
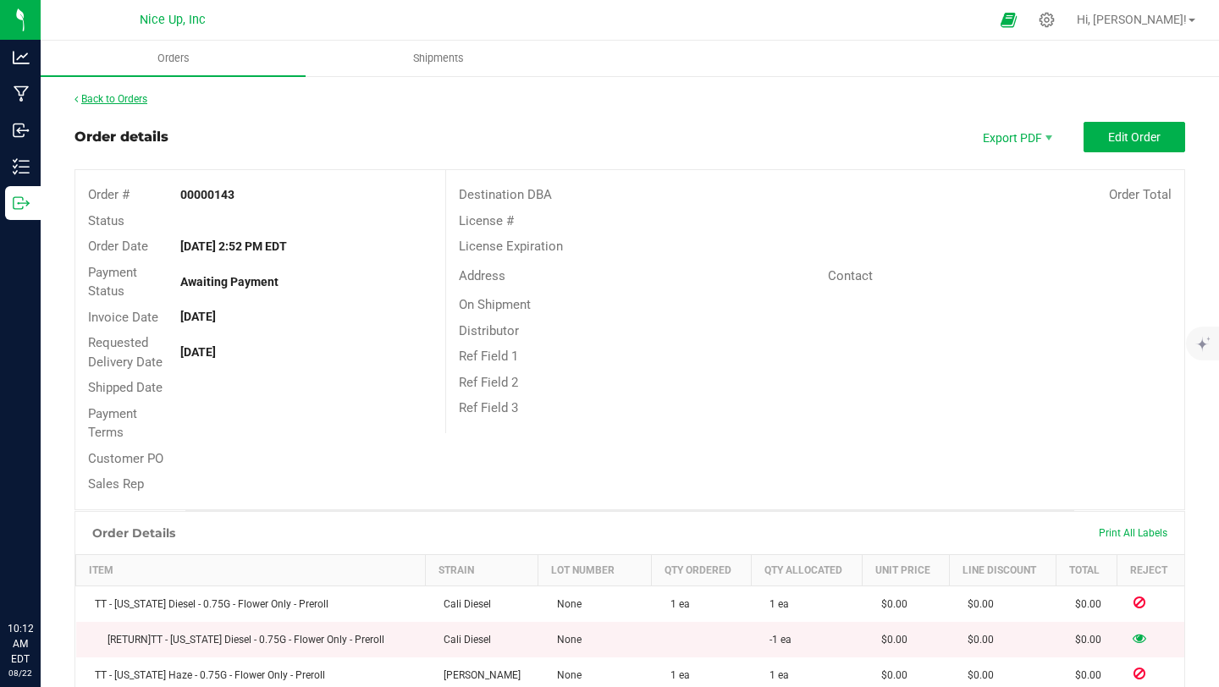
click at [129, 98] on link "Back to Orders" at bounding box center [111, 99] width 73 height 12
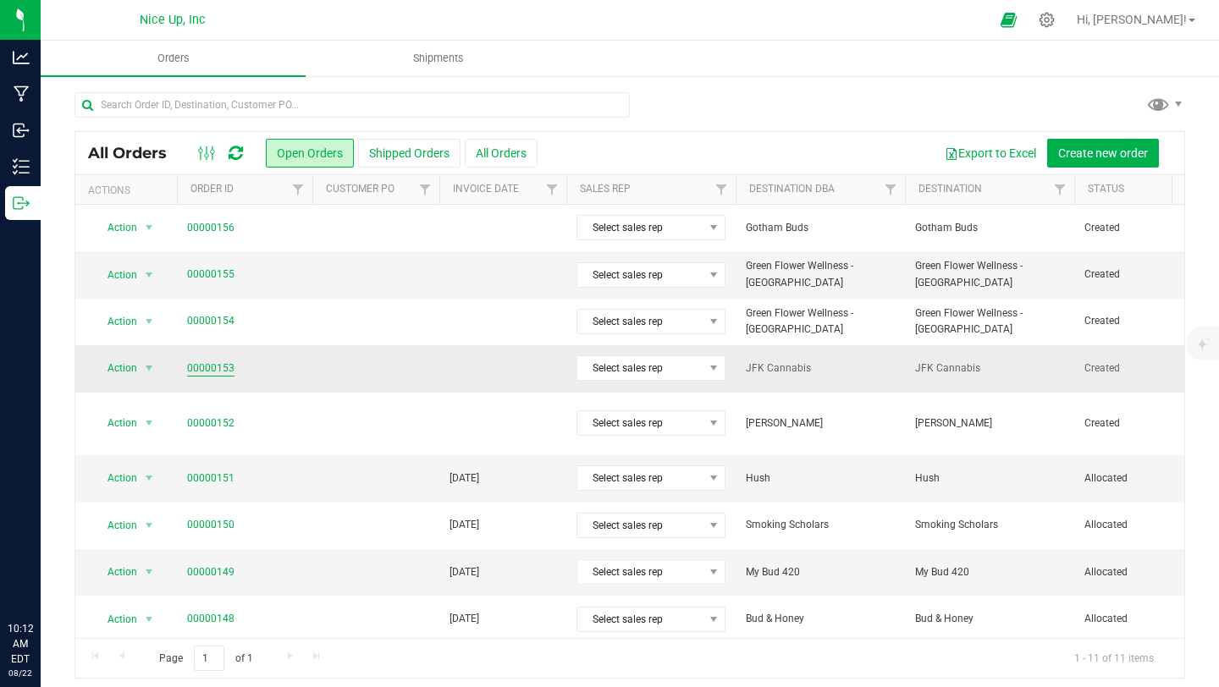
click at [228, 368] on link "00000153" at bounding box center [210, 369] width 47 height 16
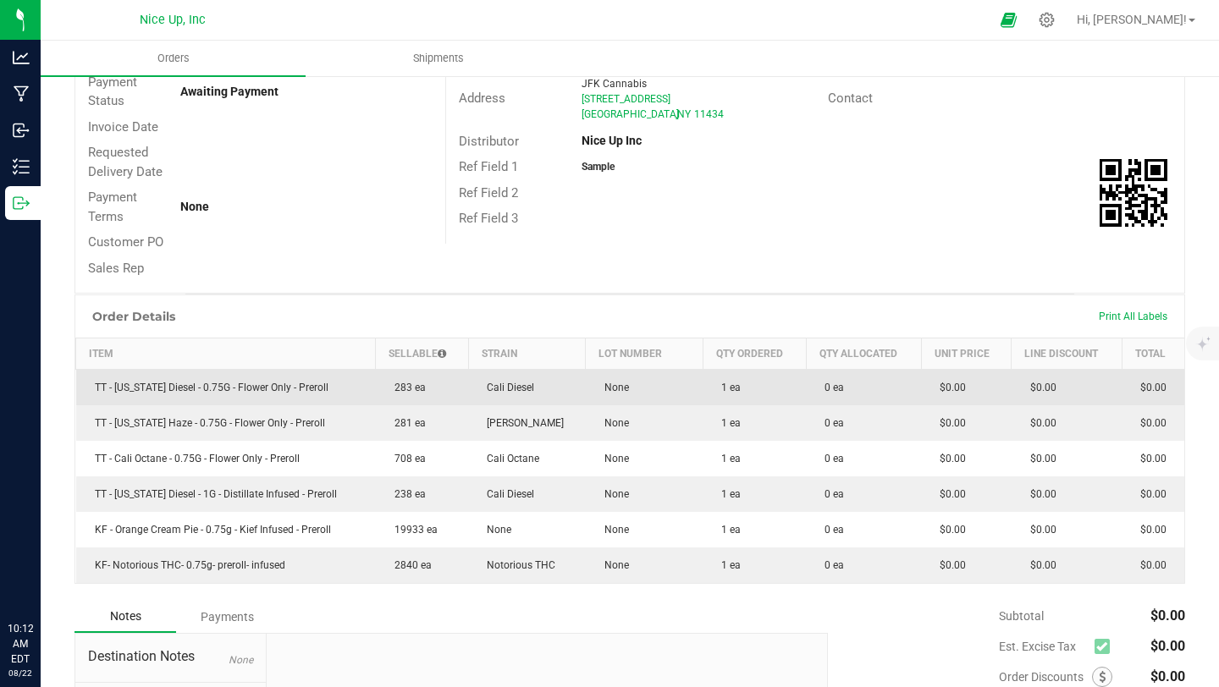
scroll to position [11, 0]
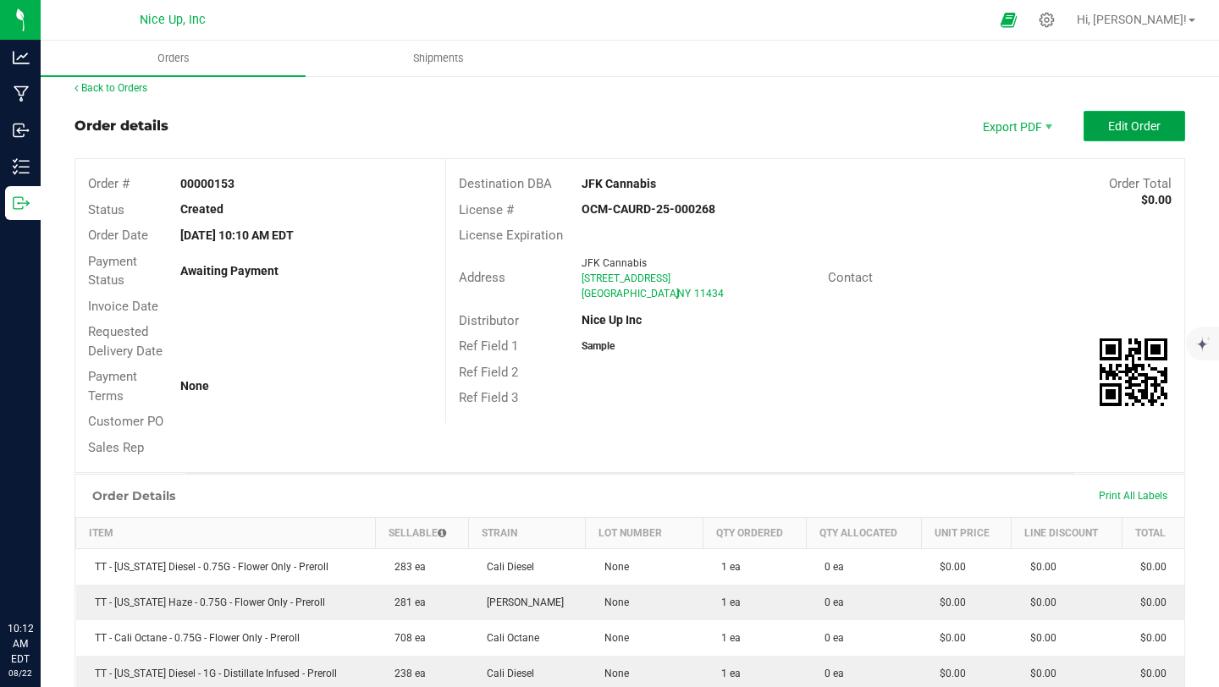
click at [1140, 116] on button "Edit Order" at bounding box center [1135, 126] width 102 height 30
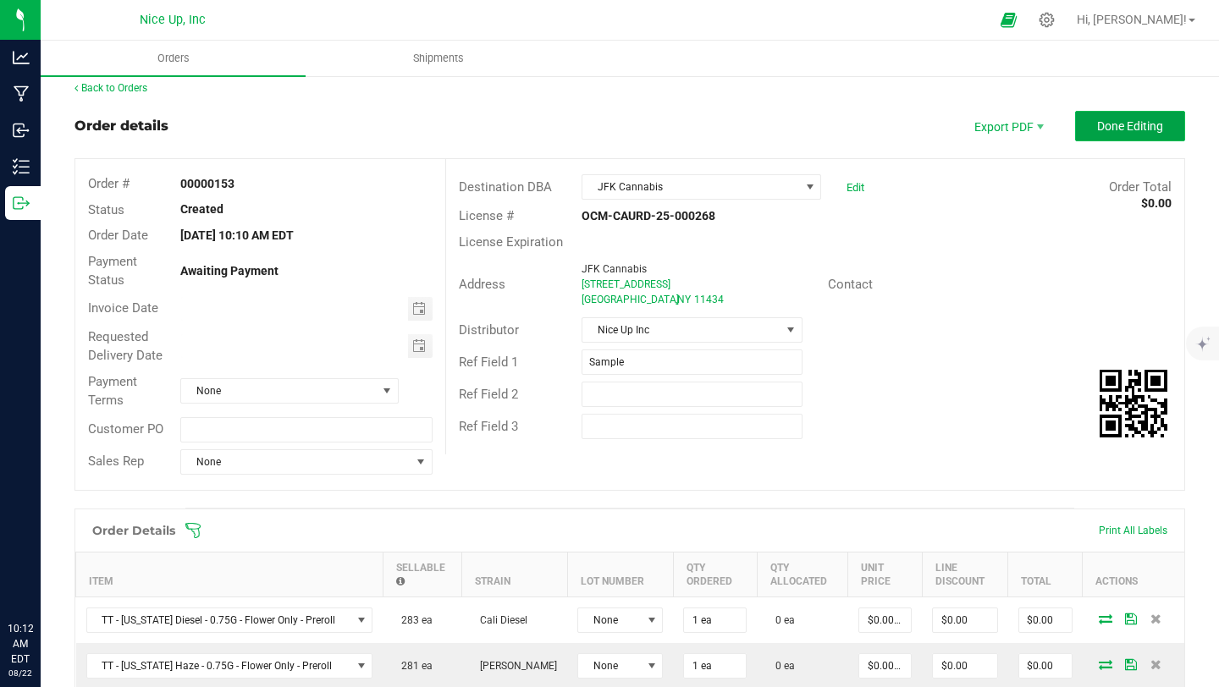
click at [1115, 129] on span "Done Editing" at bounding box center [1130, 126] width 66 height 14
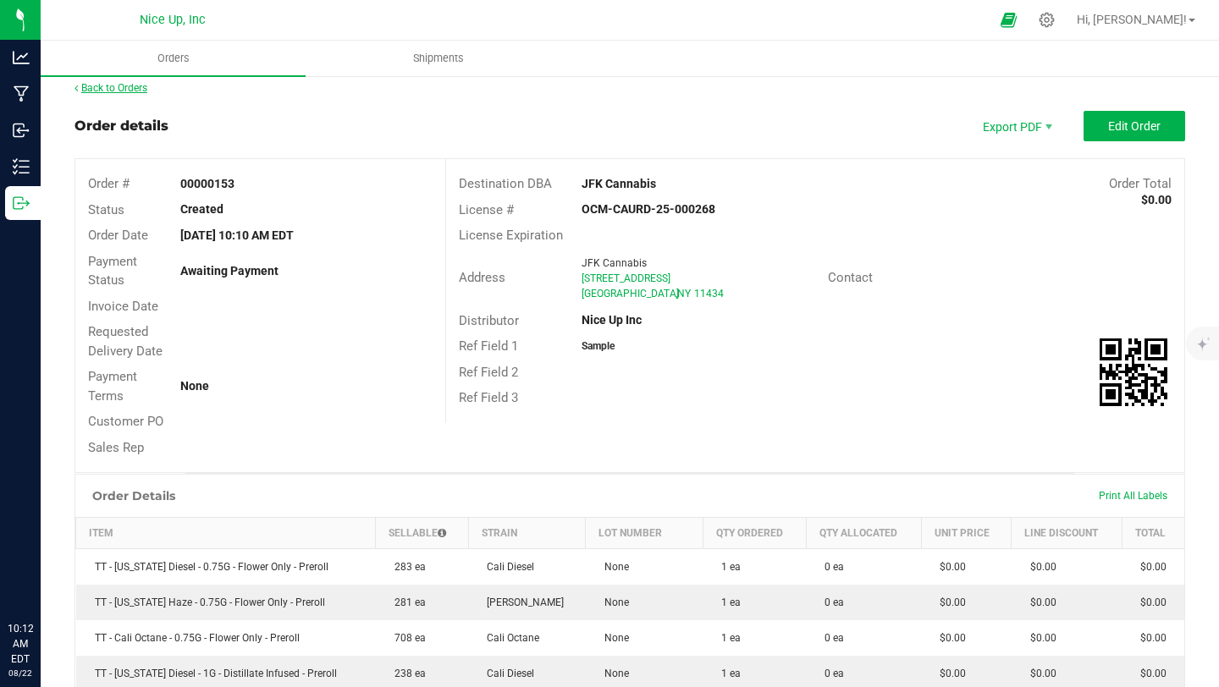
click at [108, 88] on link "Back to Orders" at bounding box center [111, 88] width 73 height 12
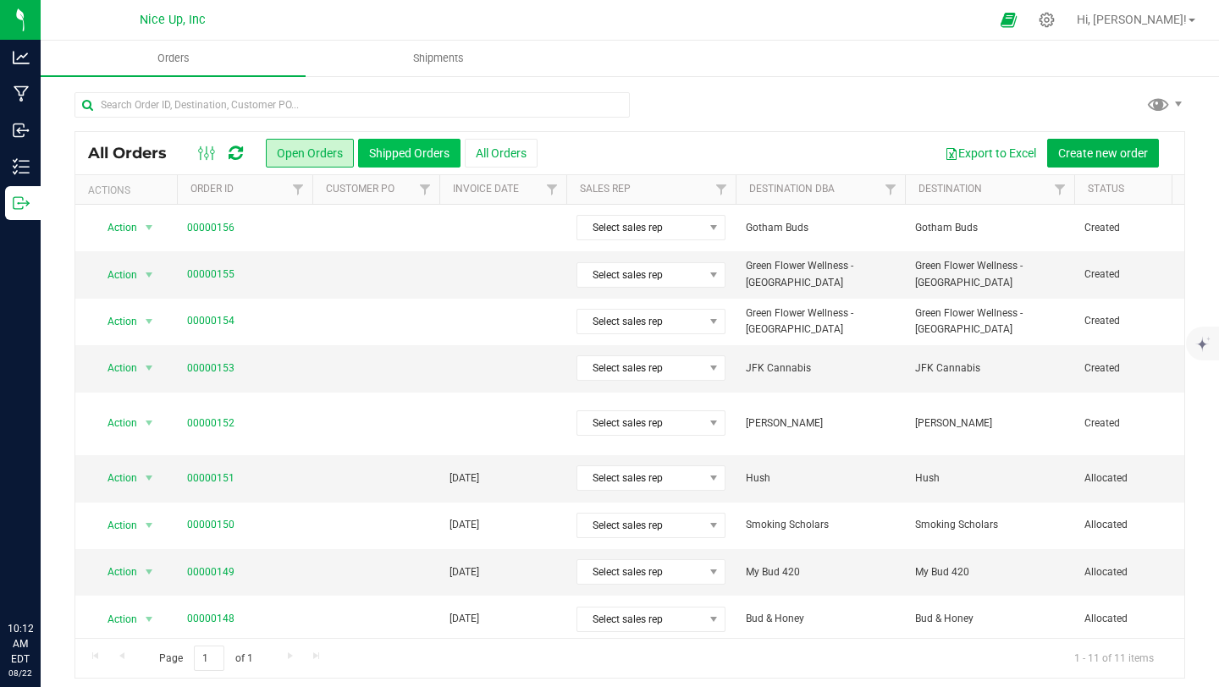
click at [390, 153] on button "Shipped Orders" at bounding box center [409, 153] width 102 height 29
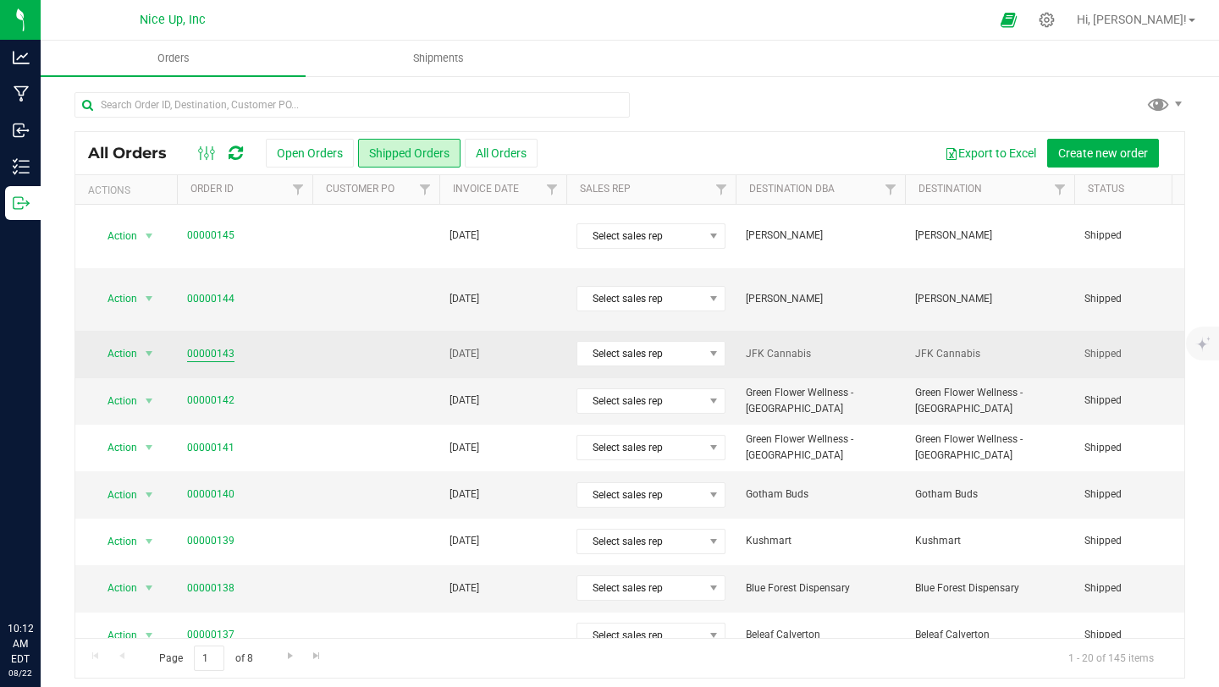
click at [216, 346] on link "00000143" at bounding box center [210, 354] width 47 height 16
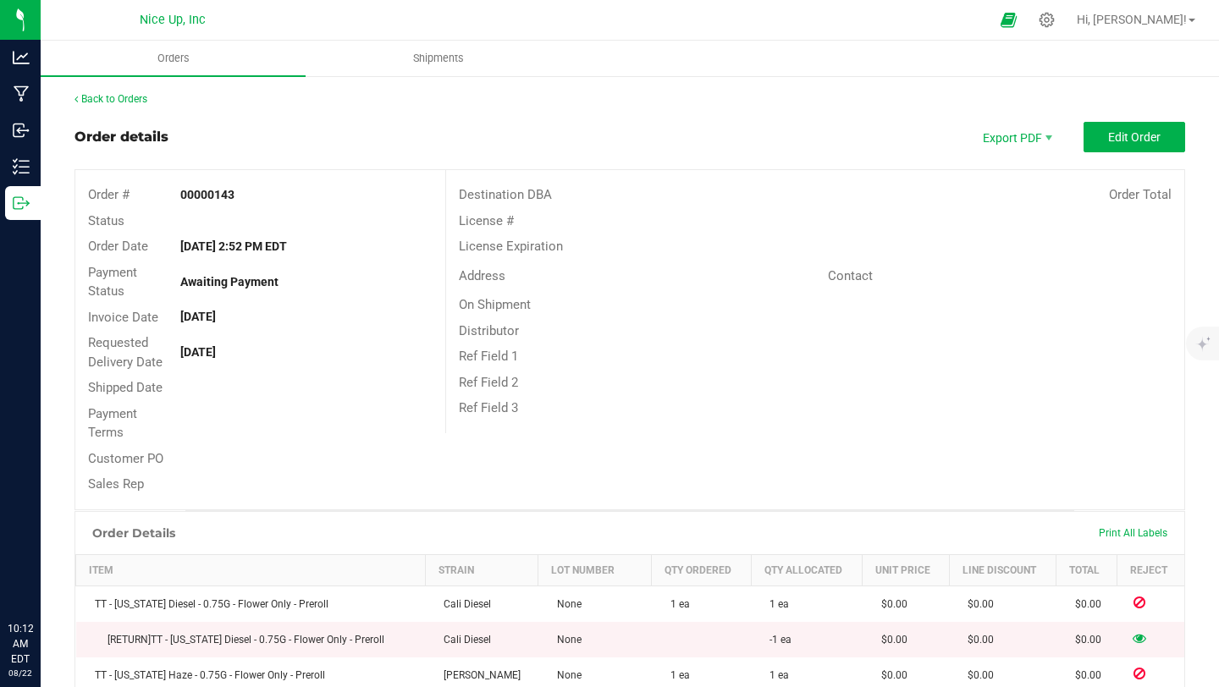
click at [106, 107] on div "Back to Orders Order details Export PDF Edit Order Order # 00000143 Status Orde…" at bounding box center [630, 691] width 1111 height 1200
click at [108, 98] on link "Back to Orders" at bounding box center [111, 99] width 73 height 12
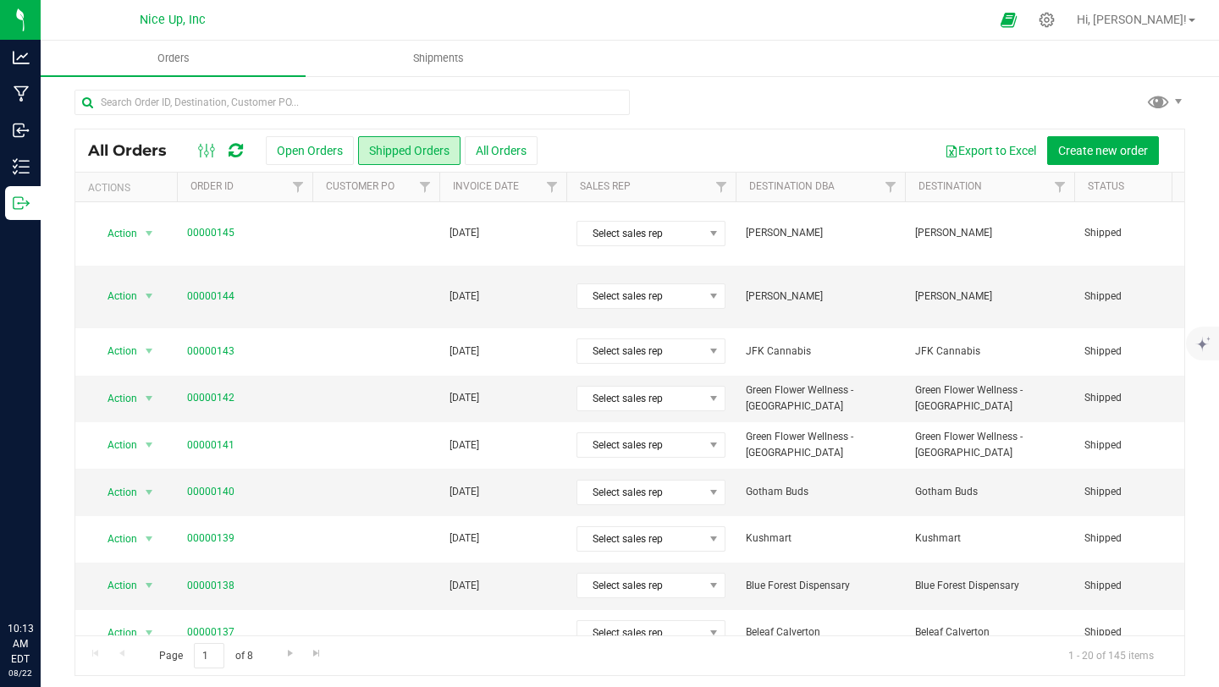
scroll to position [3, 0]
click at [212, 389] on link "00000142" at bounding box center [210, 397] width 47 height 16
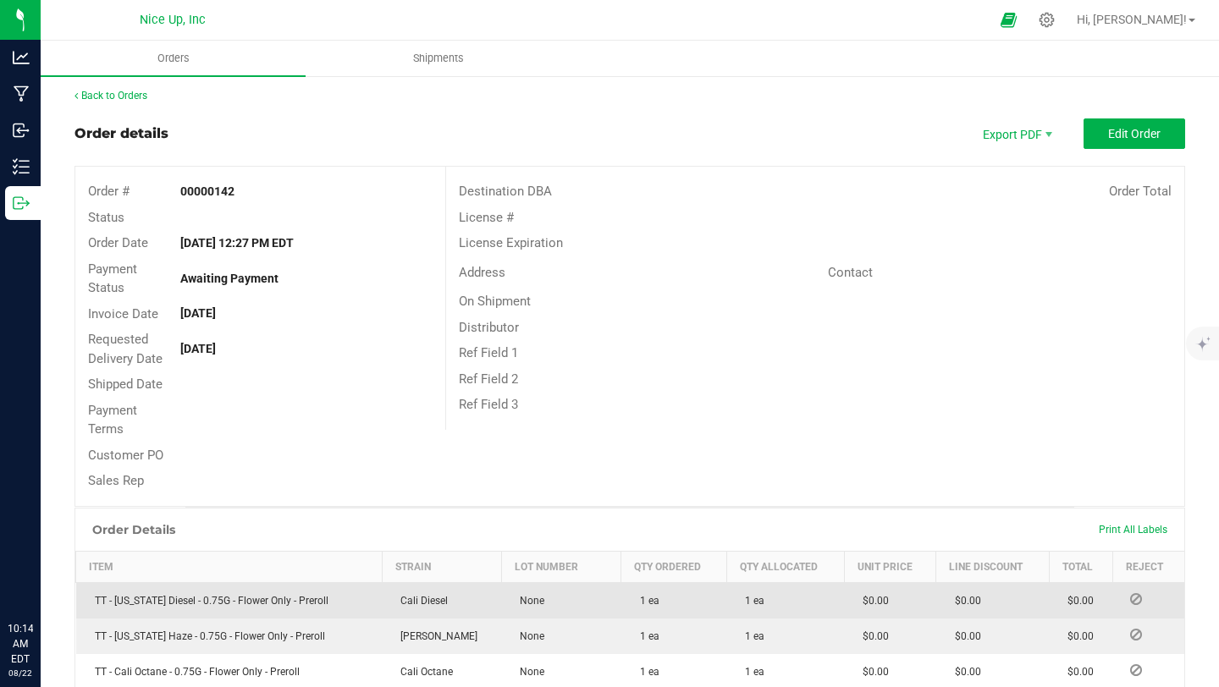
click at [1130, 597] on icon at bounding box center [1136, 599] width 12 height 10
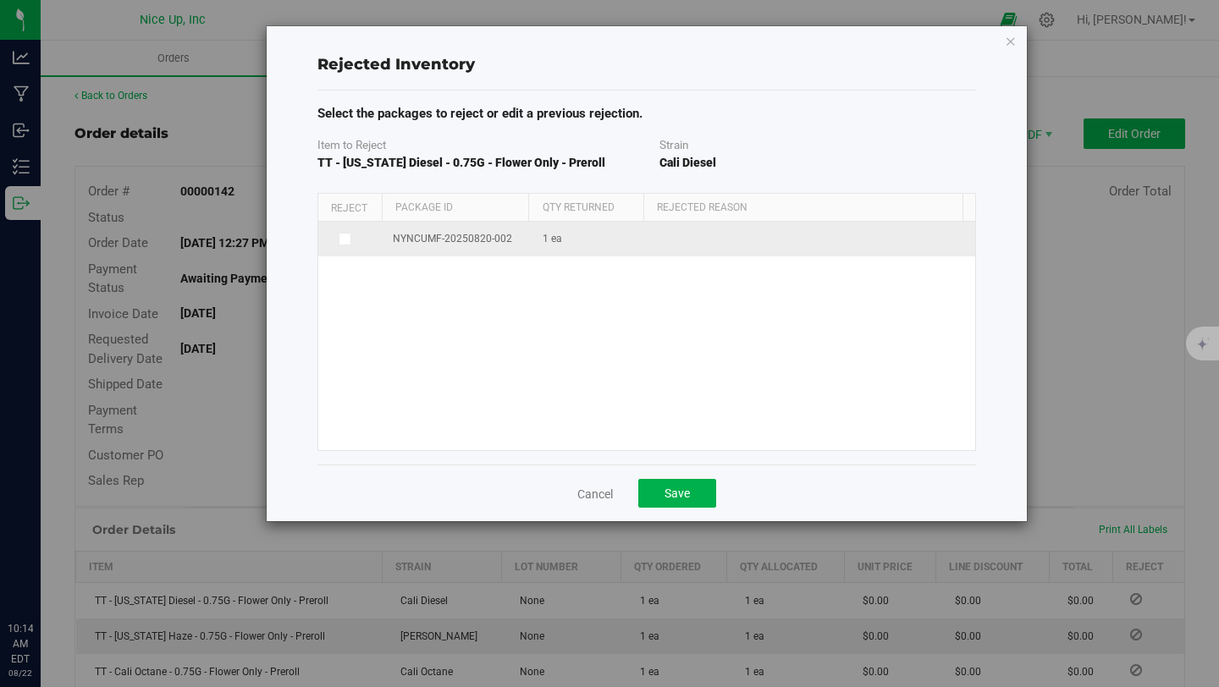
click at [349, 236] on span at bounding box center [346, 240] width 14 height 14
click at [0, 0] on input "checkbox" at bounding box center [0, 0] width 0 height 0
click at [759, 242] on span at bounding box center [801, 241] width 282 height 24
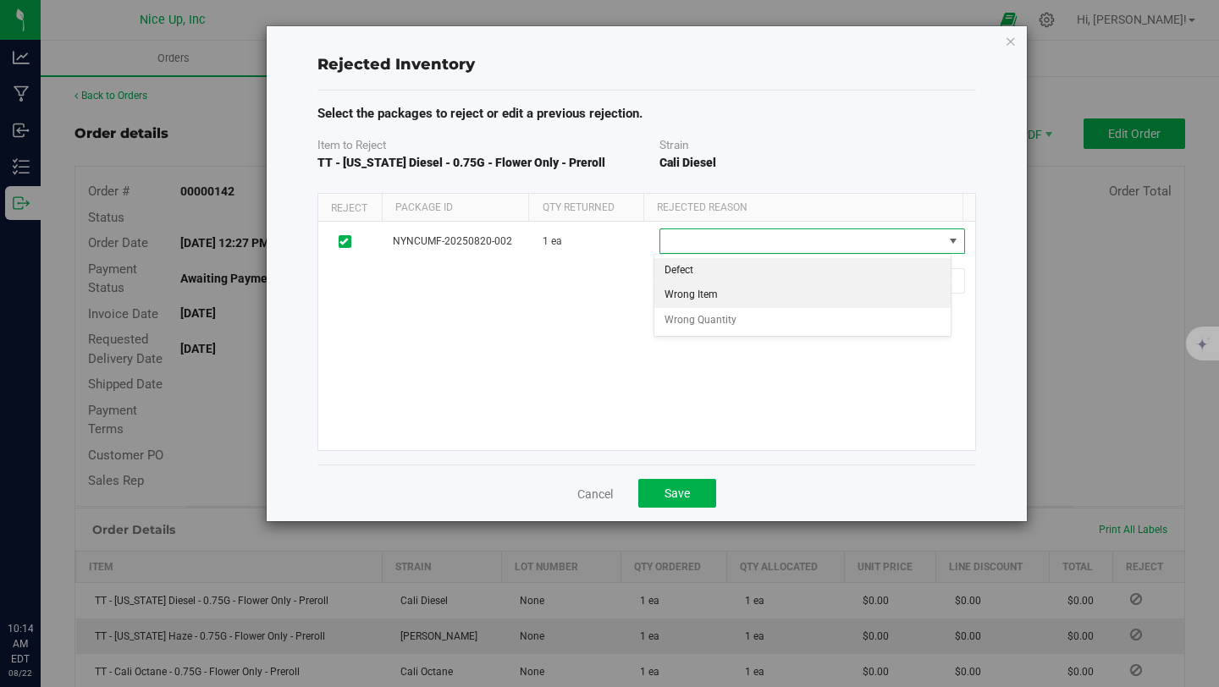
click at [749, 290] on li "Wrong Item" at bounding box center [802, 295] width 297 height 25
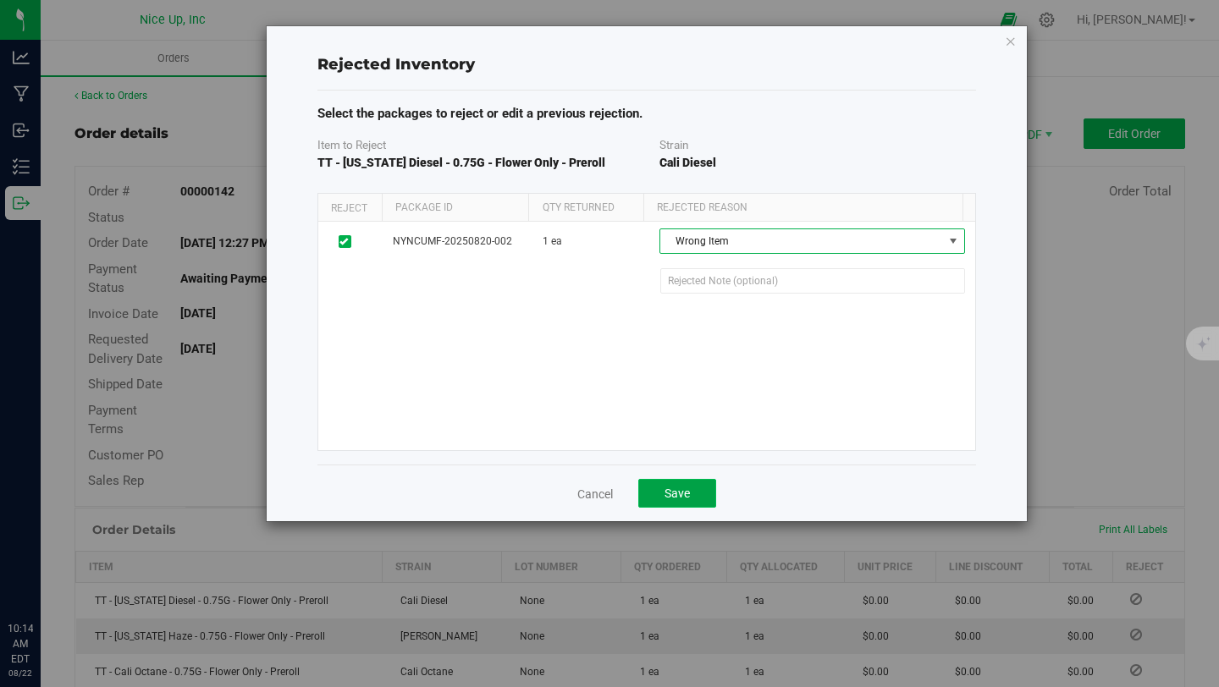
click at [695, 491] on button "Save" at bounding box center [677, 493] width 78 height 29
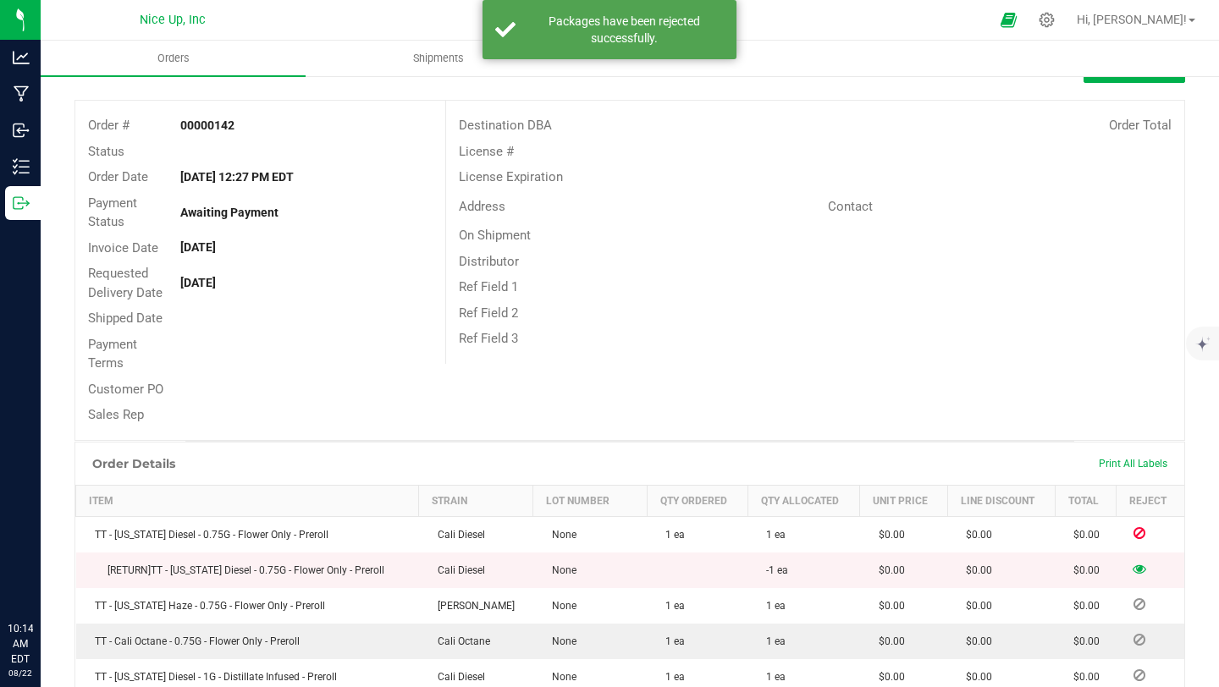
scroll to position [264, 0]
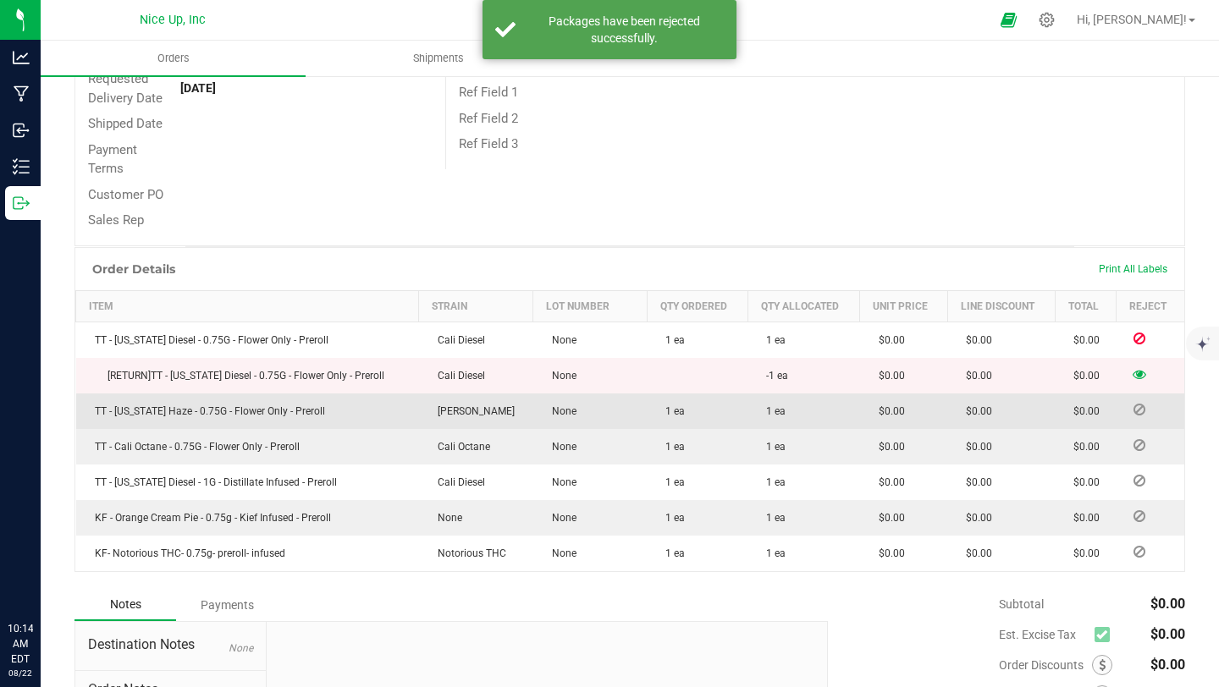
click at [1134, 406] on icon at bounding box center [1140, 410] width 12 height 10
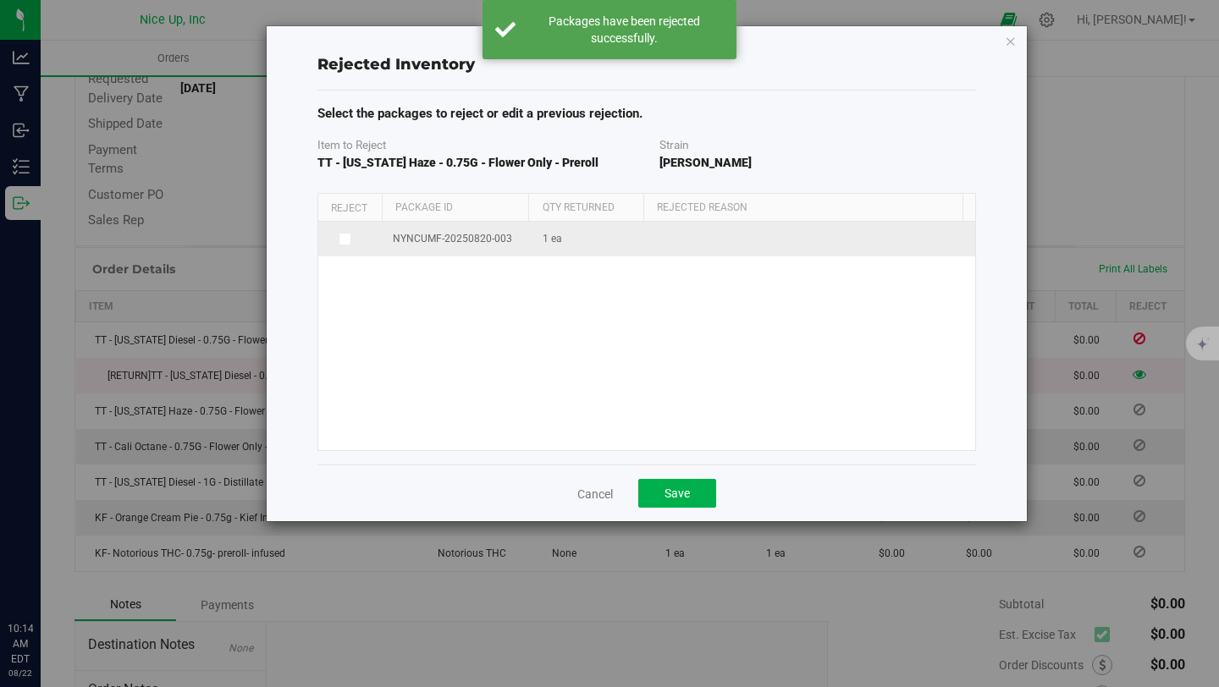
click at [339, 234] on span at bounding box center [346, 240] width 14 height 14
click at [0, 0] on input "checkbox" at bounding box center [0, 0] width 0 height 0
click at [732, 242] on span at bounding box center [801, 241] width 282 height 24
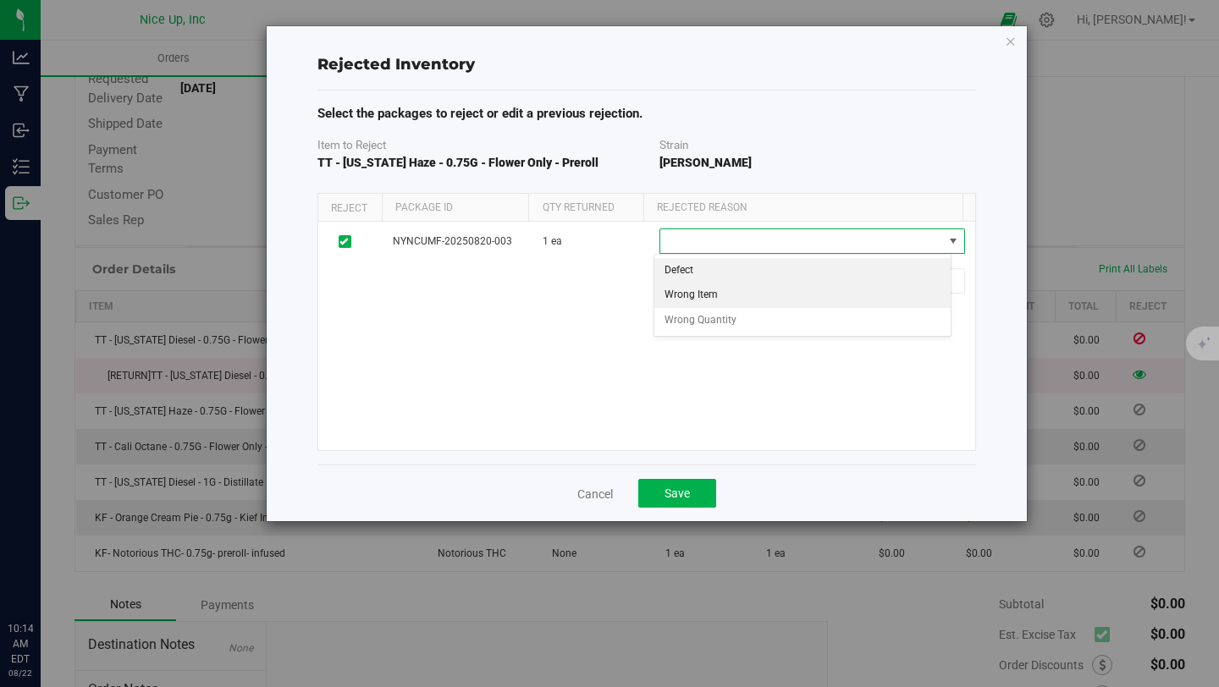
click at [720, 298] on li "Wrong Item" at bounding box center [802, 295] width 297 height 25
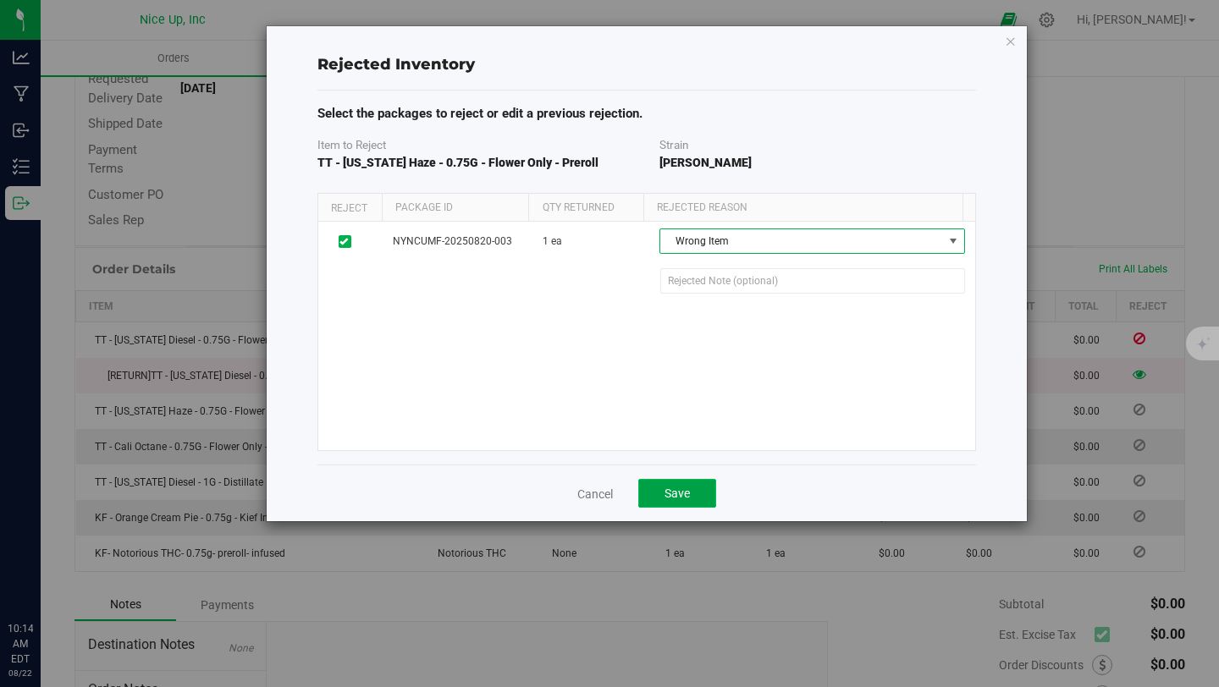
click at [689, 487] on span "Save" at bounding box center [677, 494] width 25 height 14
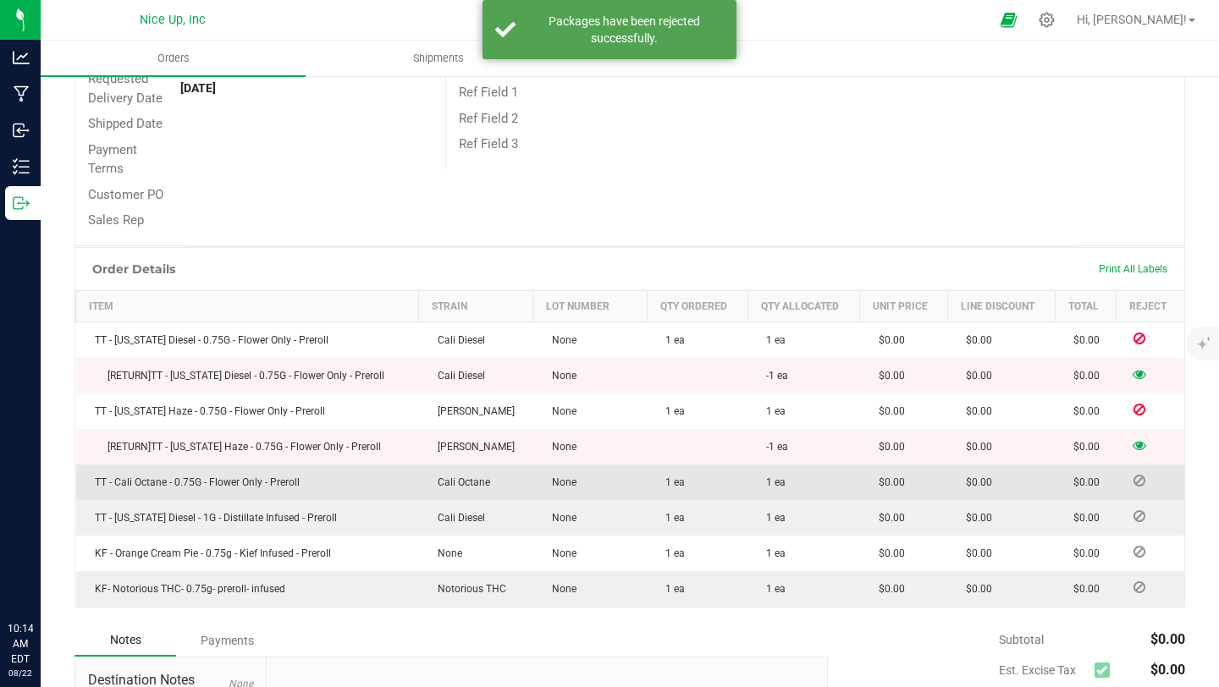
click at [1134, 482] on icon at bounding box center [1140, 481] width 12 height 10
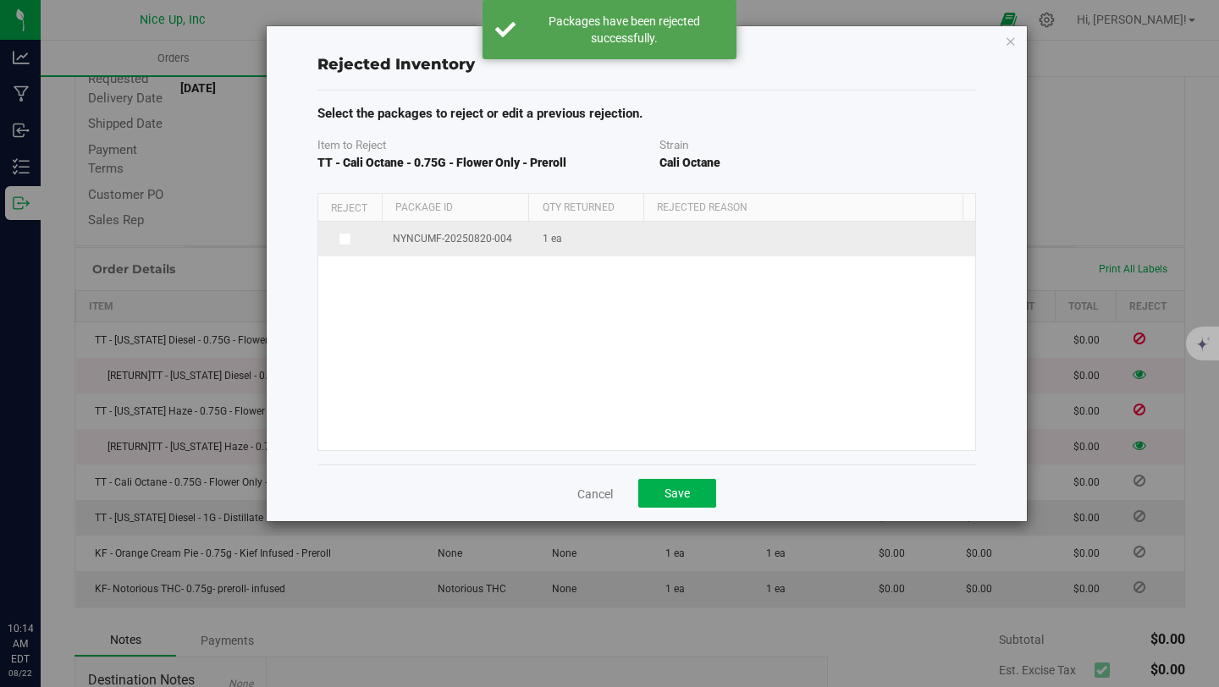
click at [471, 240] on span "NYNCUMF-20250820-004" at bounding box center [452, 239] width 119 height 16
drag, startPoint x: 345, startPoint y: 239, endPoint x: 358, endPoint y: 237, distance: 13.7
click at [345, 239] on icon at bounding box center [343, 239] width 8 height 0
click at [0, 0] on input "checkbox" at bounding box center [0, 0] width 0 height 0
click at [814, 254] on span at bounding box center [812, 241] width 305 height 25
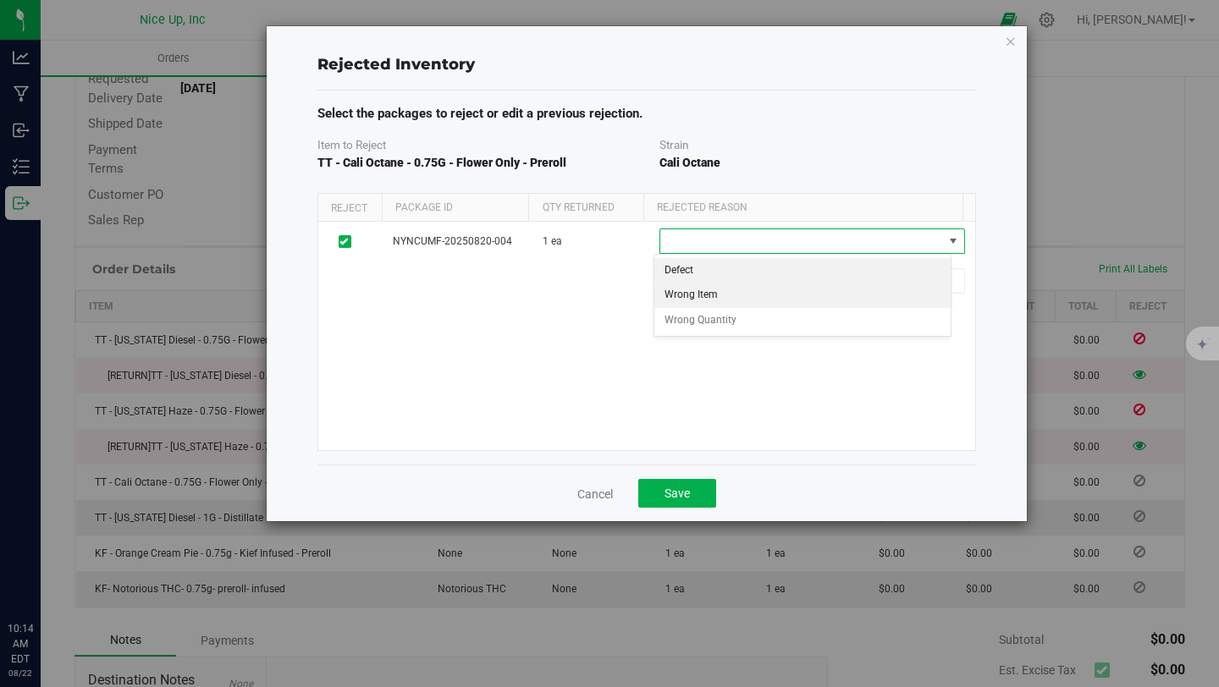
click at [814, 290] on li "Wrong Item" at bounding box center [802, 295] width 297 height 25
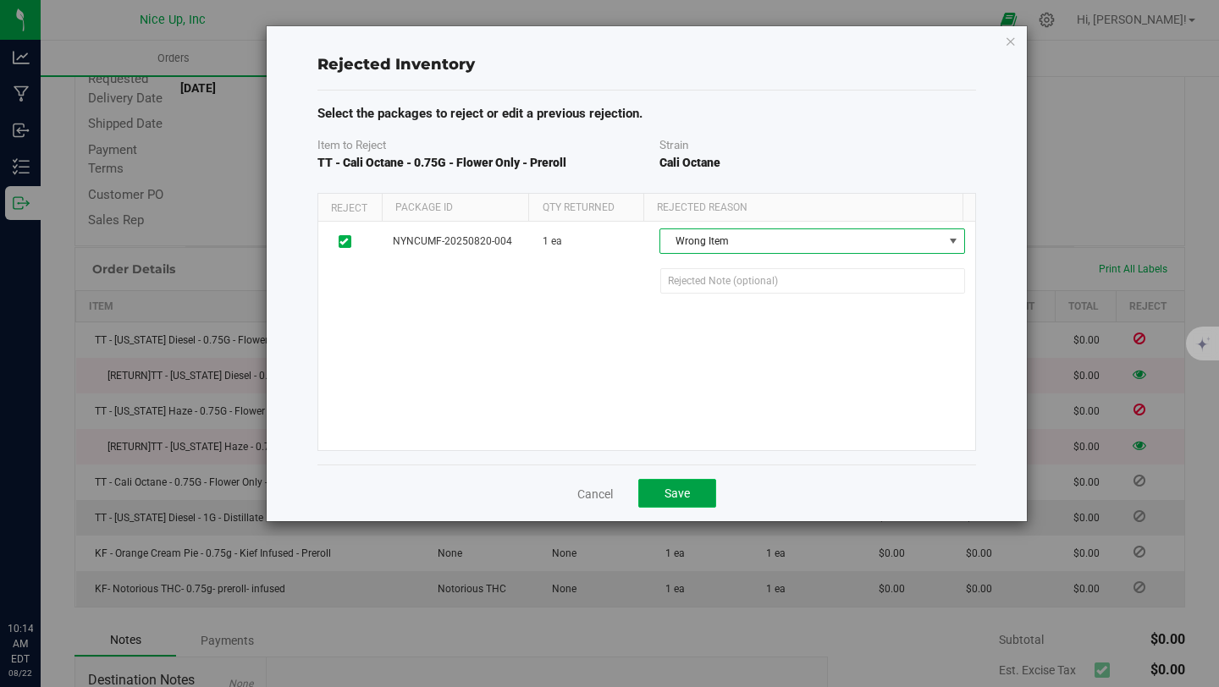
click at [699, 488] on button "Save" at bounding box center [677, 493] width 78 height 29
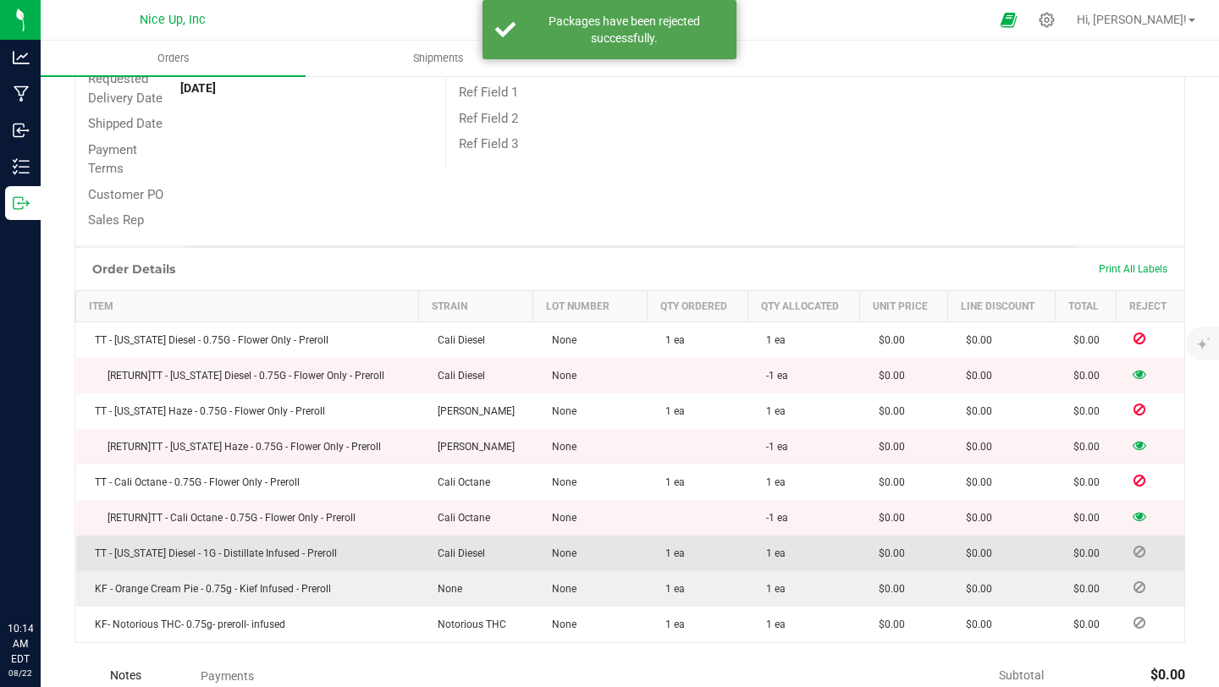
click at [1134, 555] on icon at bounding box center [1140, 552] width 12 height 10
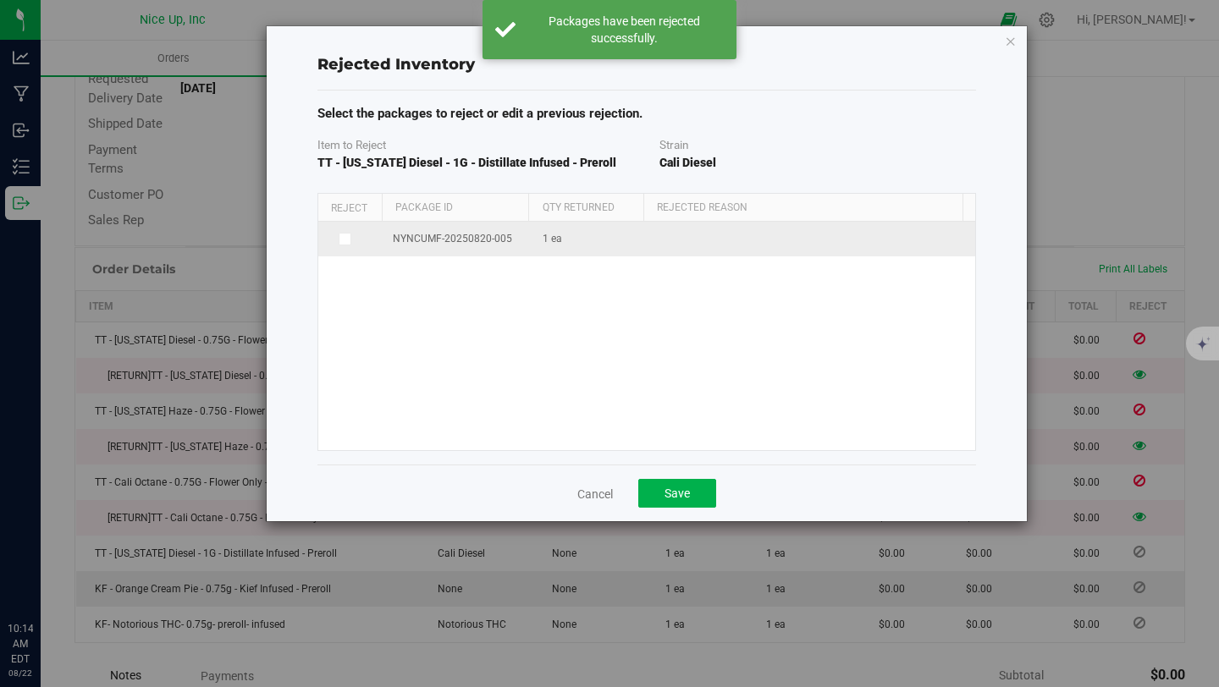
click at [339, 235] on span at bounding box center [346, 240] width 14 height 14
click at [0, 0] on input "checkbox" at bounding box center [0, 0] width 0 height 0
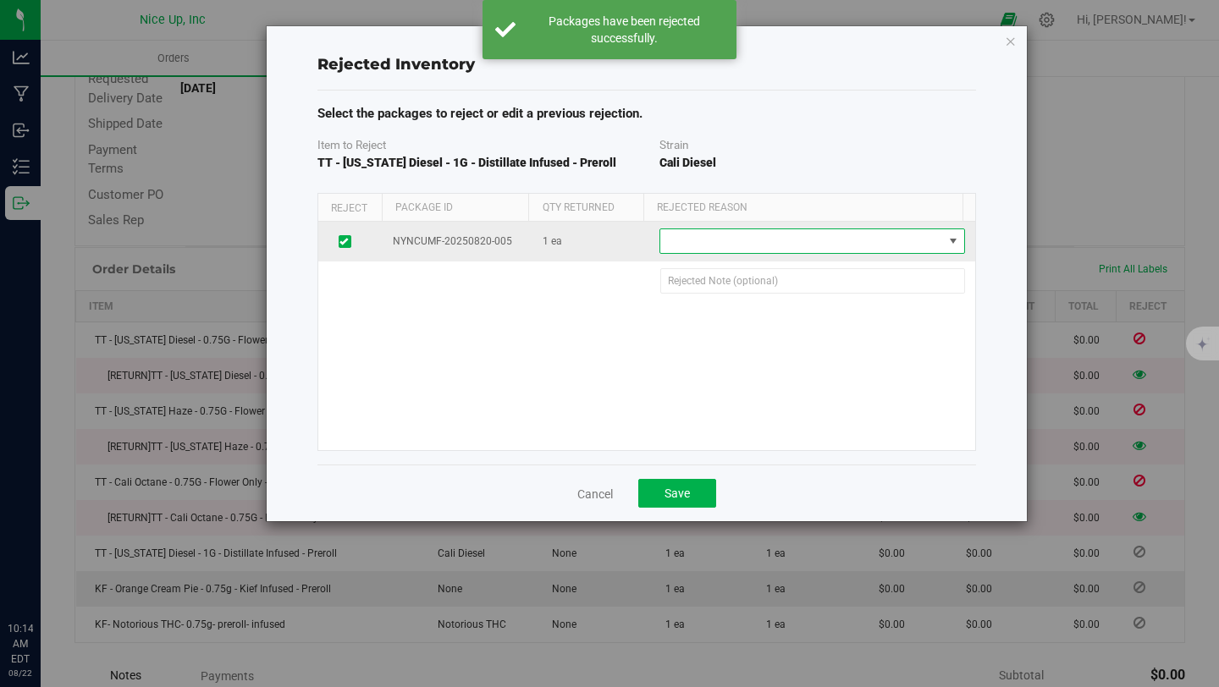
click at [759, 248] on span at bounding box center [801, 241] width 282 height 24
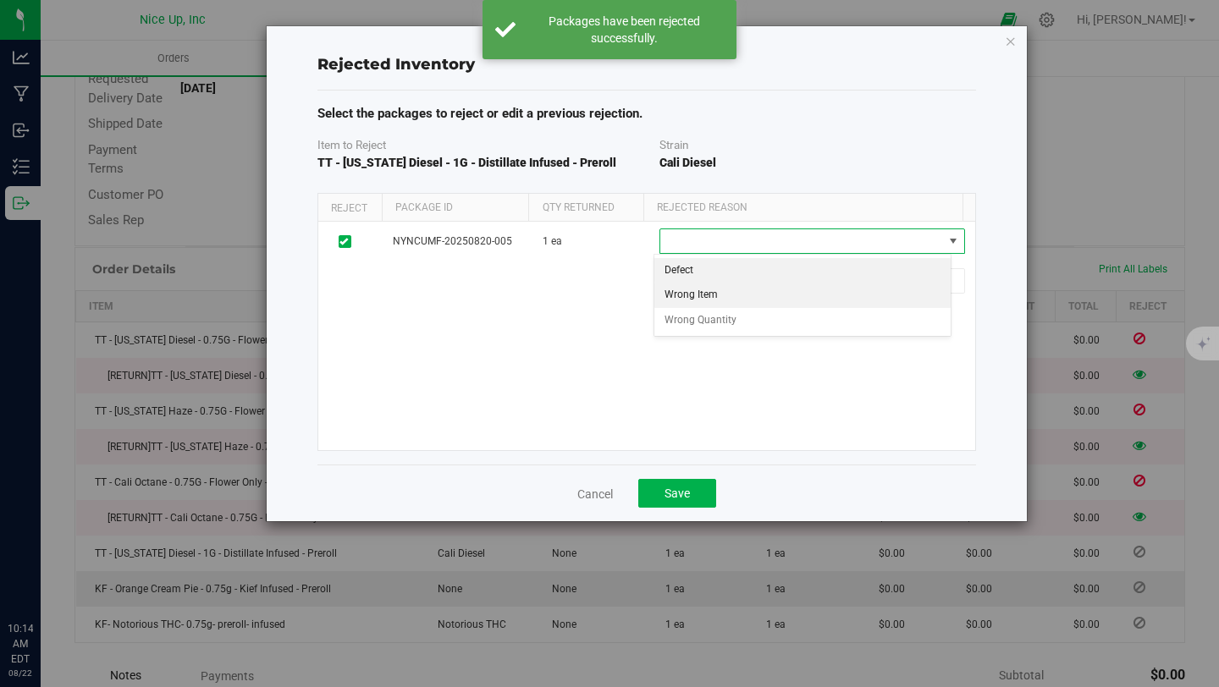
click at [726, 297] on li "Wrong Item" at bounding box center [802, 295] width 297 height 25
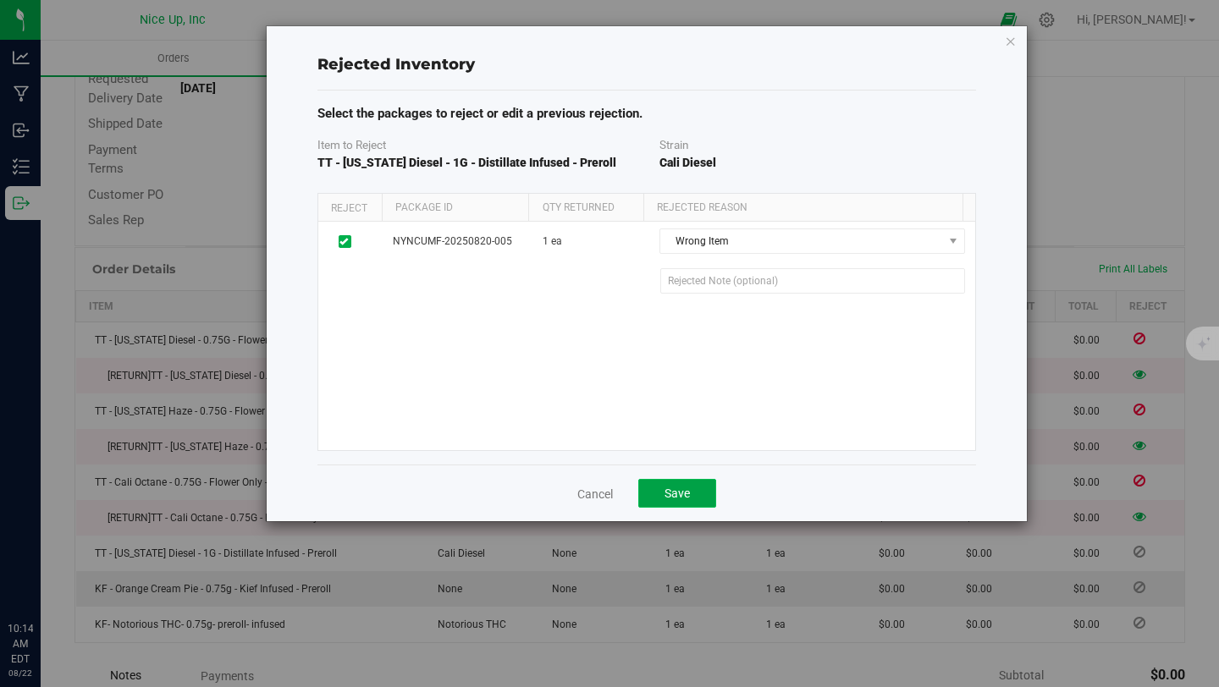
click at [679, 502] on button "Save" at bounding box center [677, 493] width 78 height 29
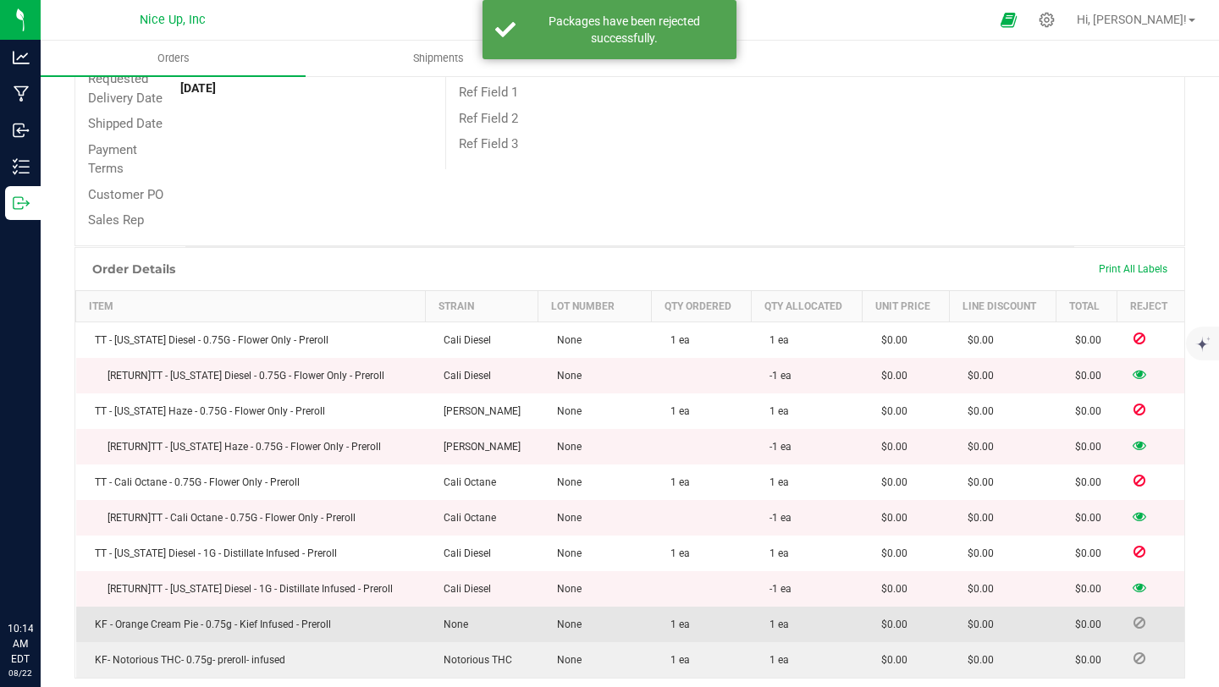
click at [1134, 622] on icon at bounding box center [1140, 623] width 12 height 10
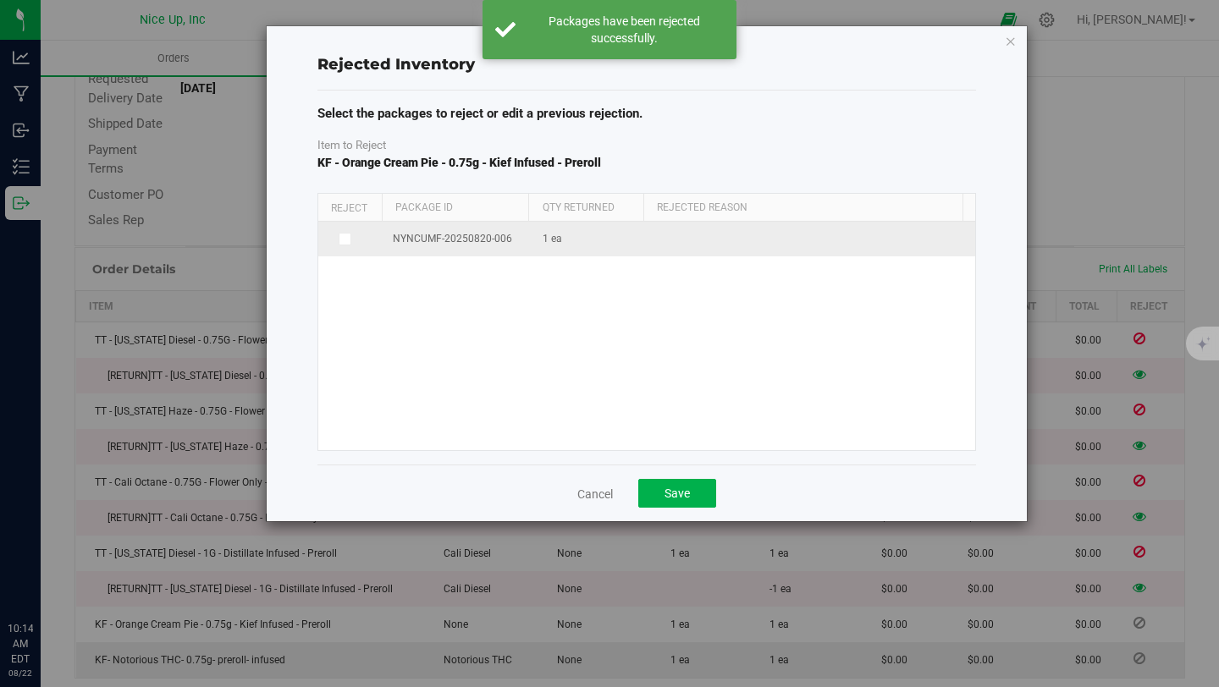
click at [339, 234] on span at bounding box center [346, 240] width 14 height 14
click at [0, 0] on input "checkbox" at bounding box center [0, 0] width 0 height 0
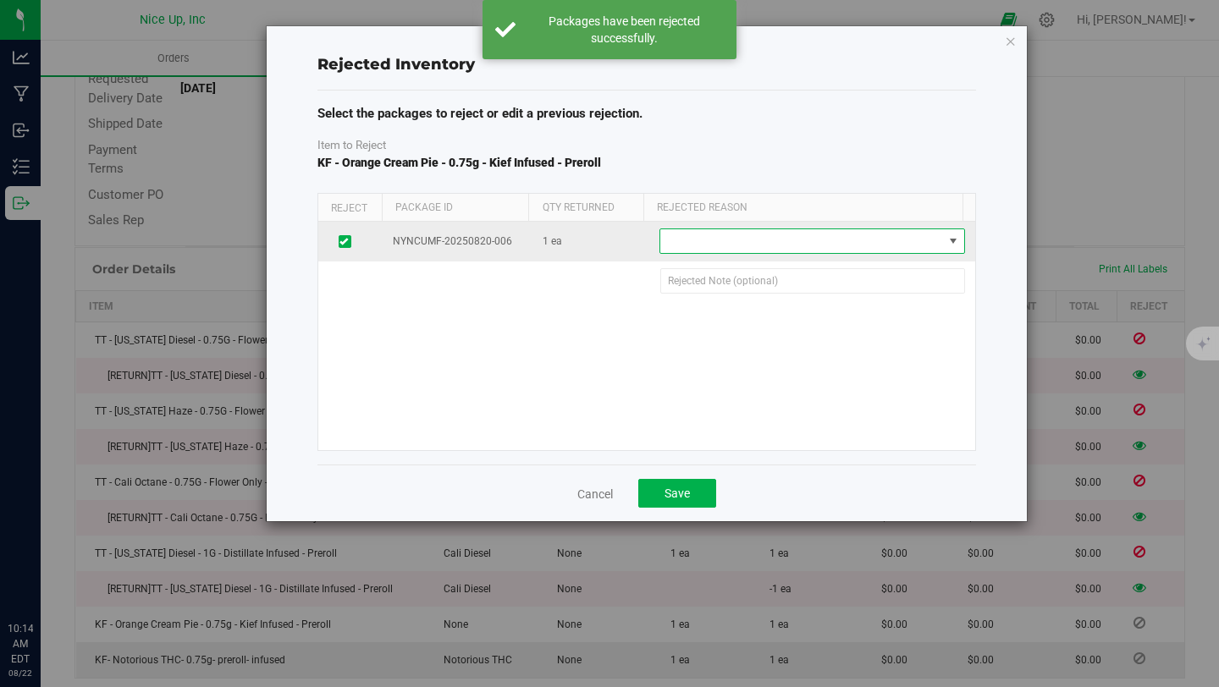
click at [719, 246] on span at bounding box center [801, 241] width 282 height 24
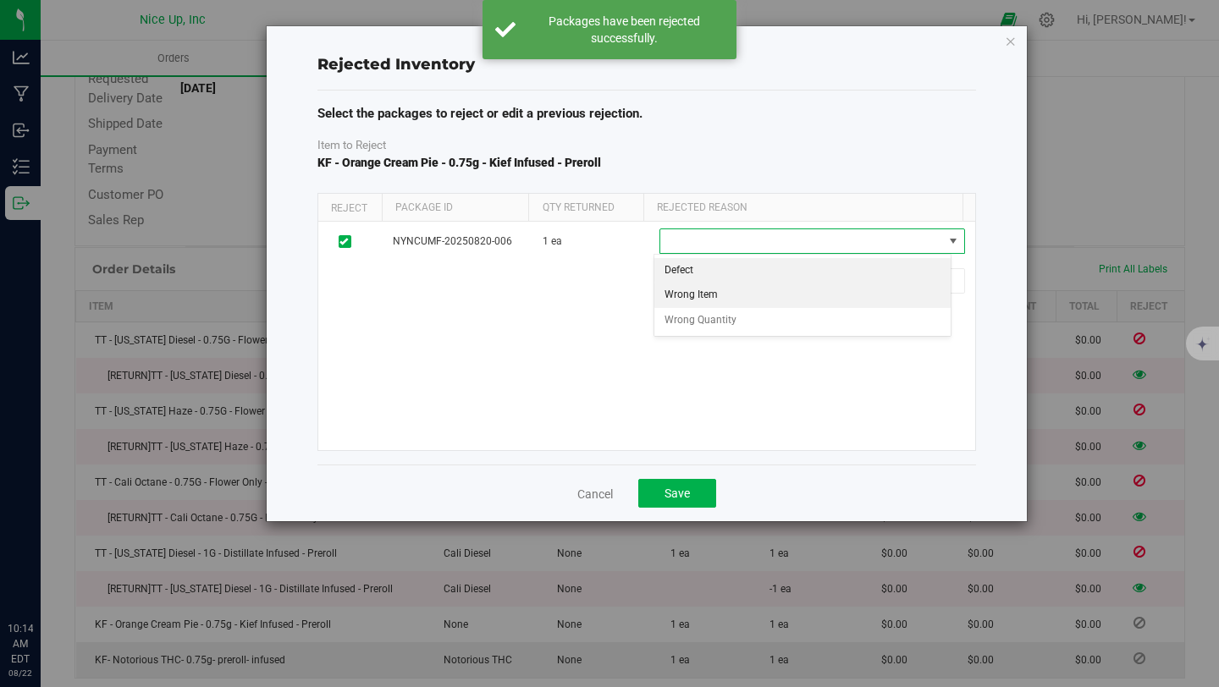
click at [715, 291] on li "Wrong Item" at bounding box center [802, 295] width 297 height 25
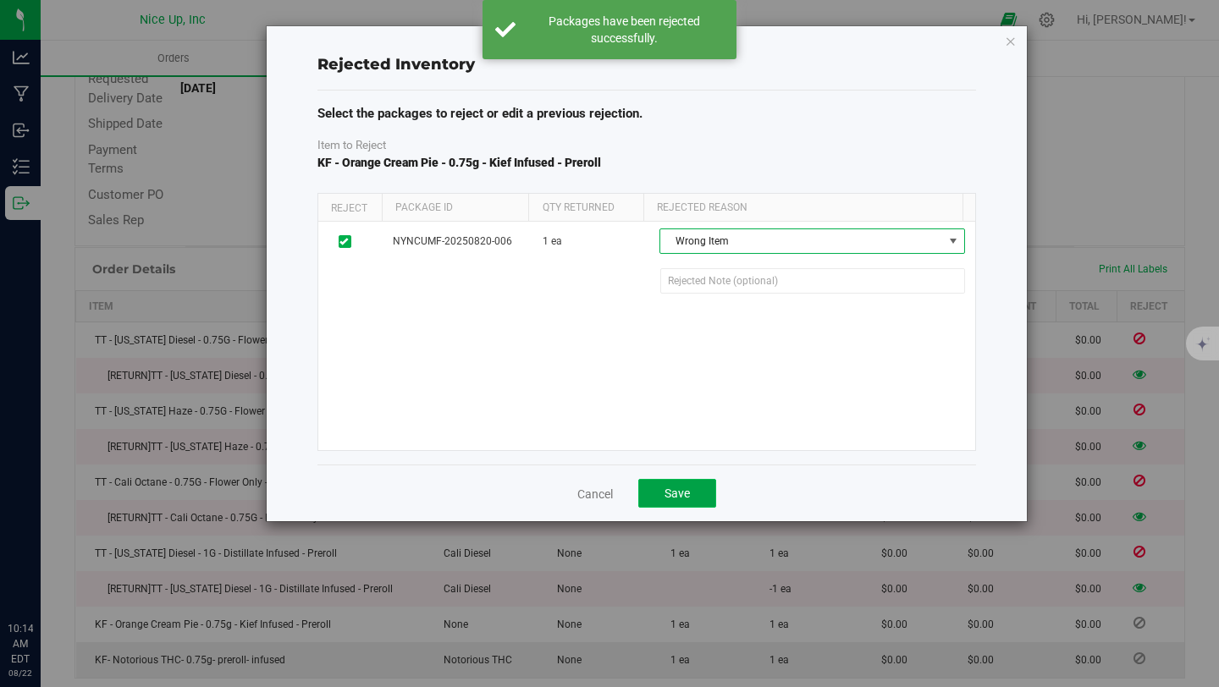
click at [698, 496] on button "Save" at bounding box center [677, 493] width 78 height 29
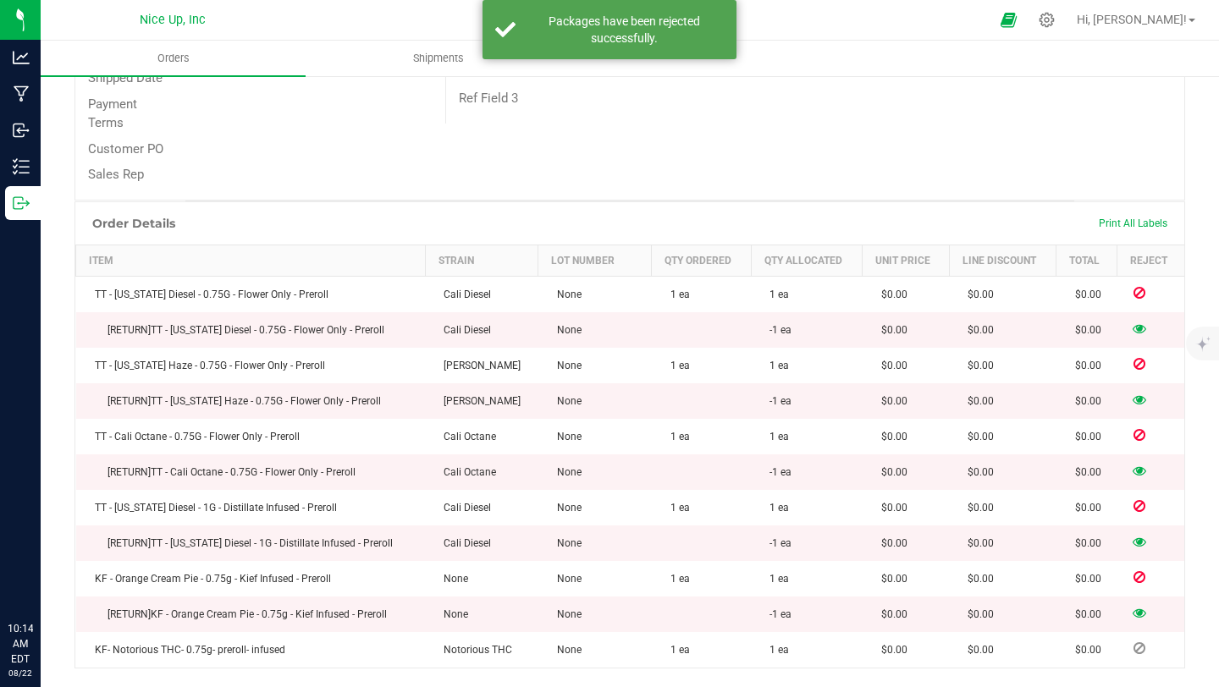
scroll to position [522, 0]
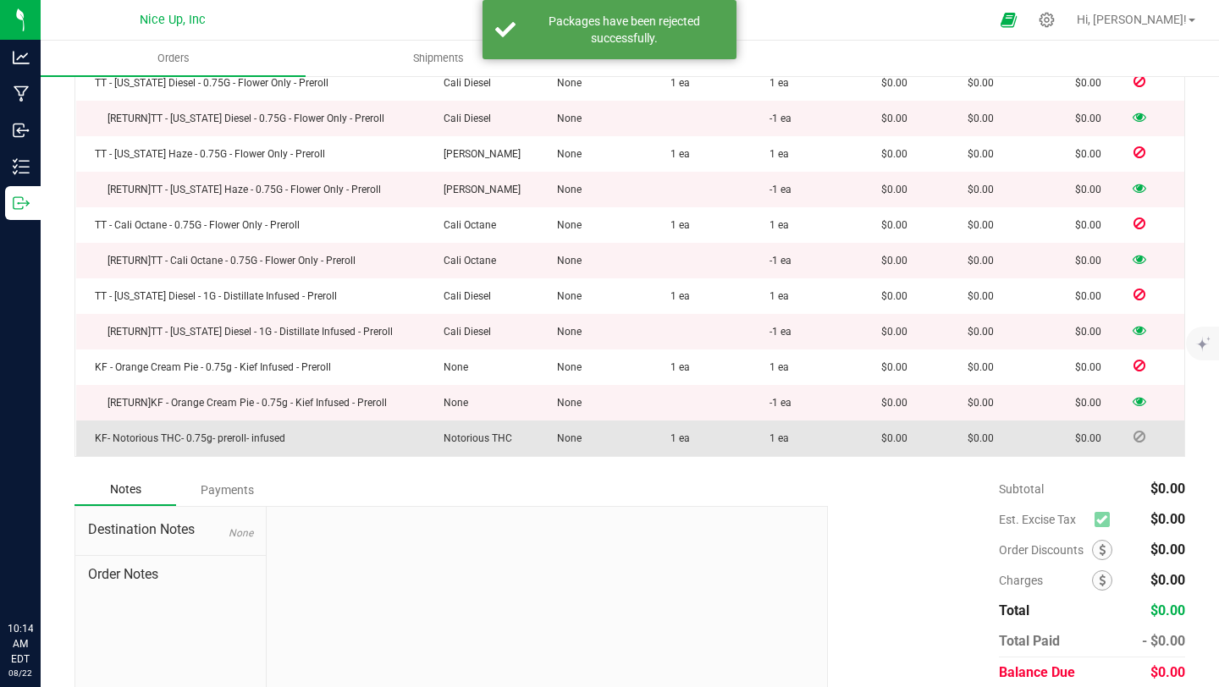
click at [1134, 437] on icon at bounding box center [1140, 437] width 12 height 10
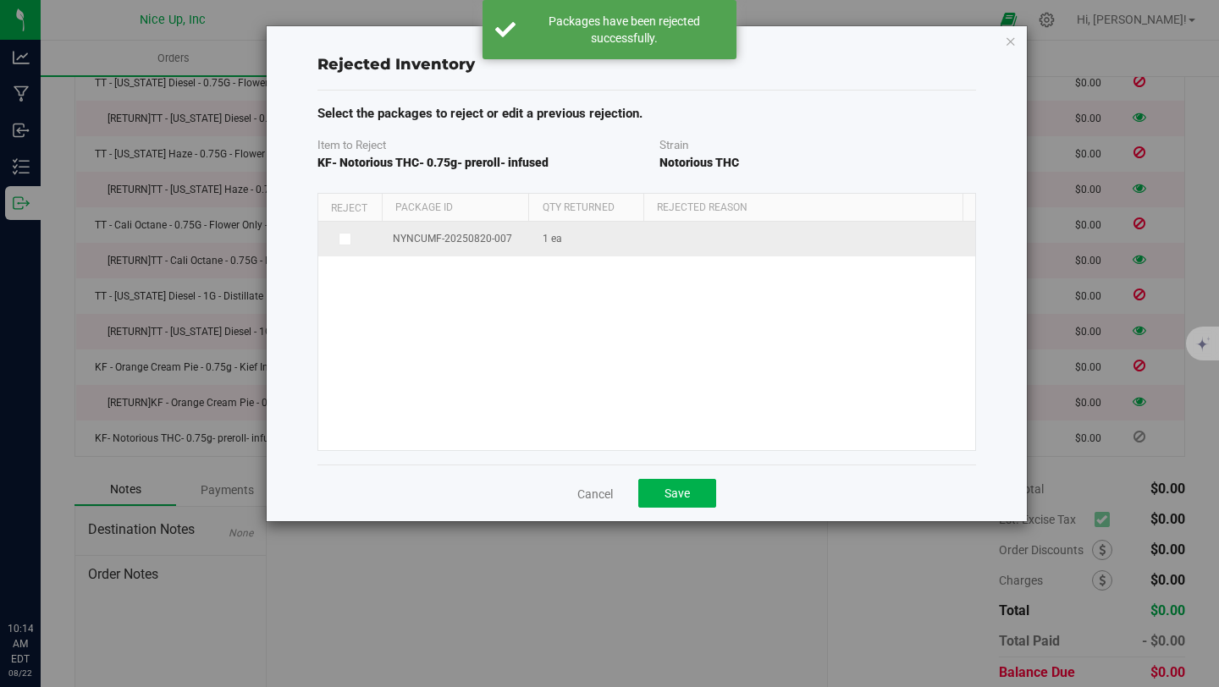
click at [339, 239] on icon at bounding box center [343, 239] width 8 height 0
click at [0, 0] on input "checkbox" at bounding box center [0, 0] width 0 height 0
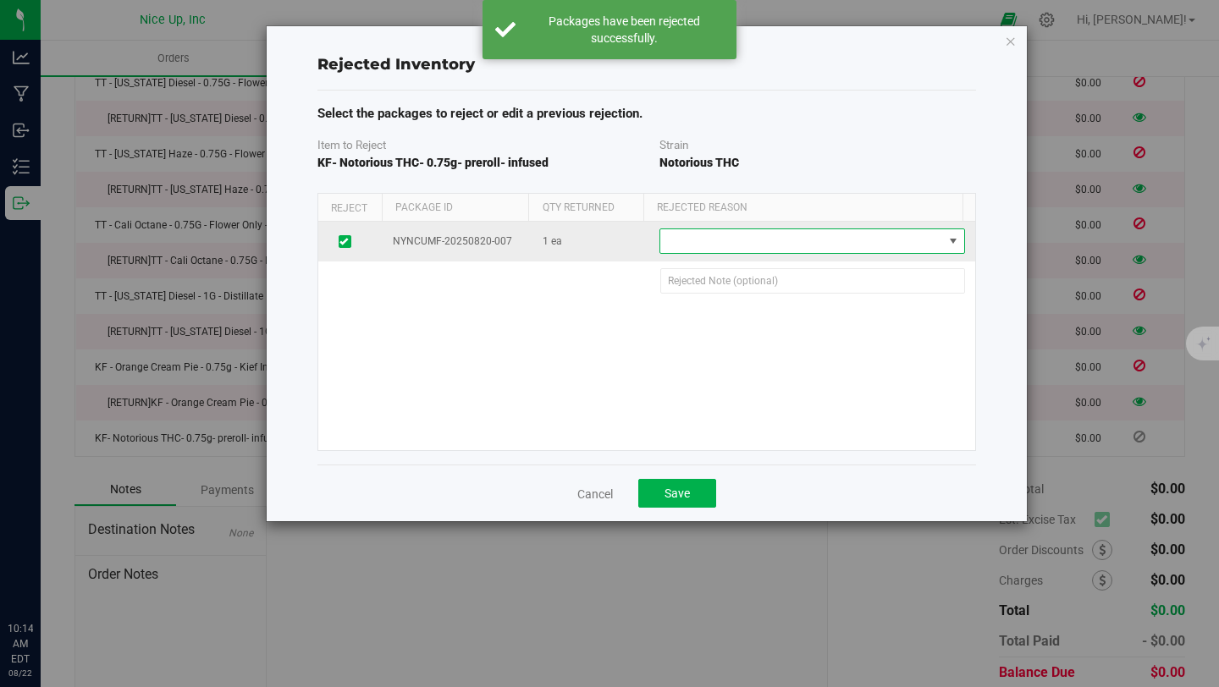
click at [693, 244] on span at bounding box center [801, 241] width 282 height 24
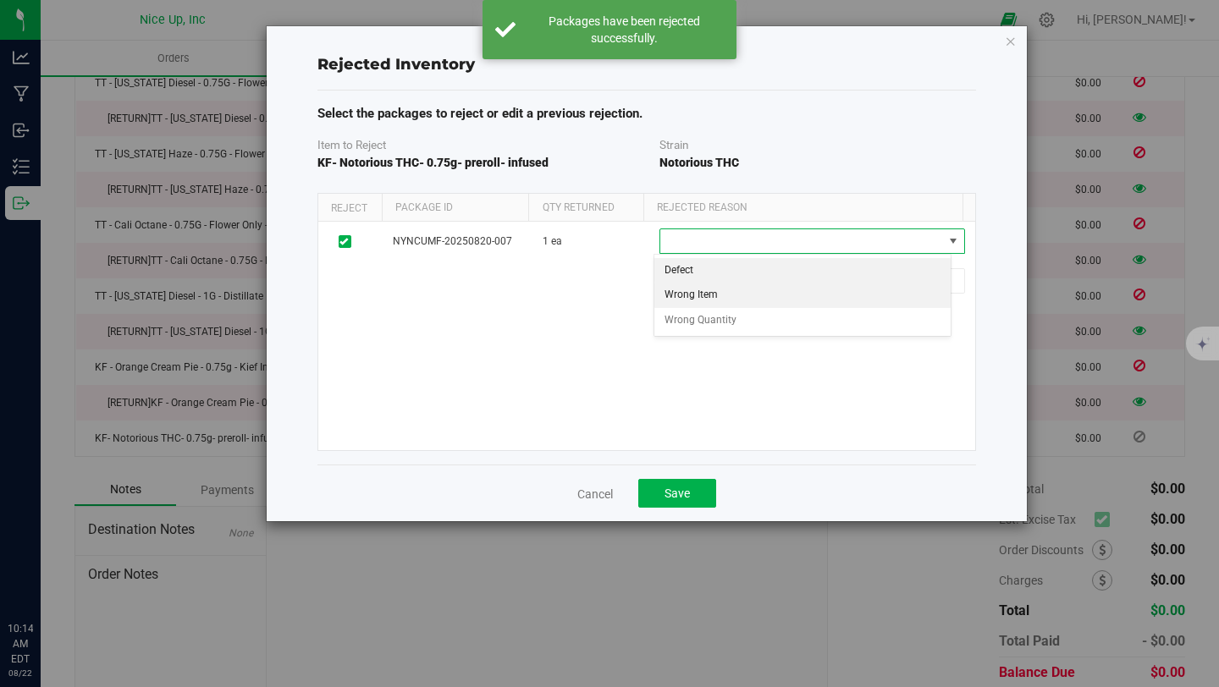
click at [693, 294] on li "Wrong Item" at bounding box center [802, 295] width 297 height 25
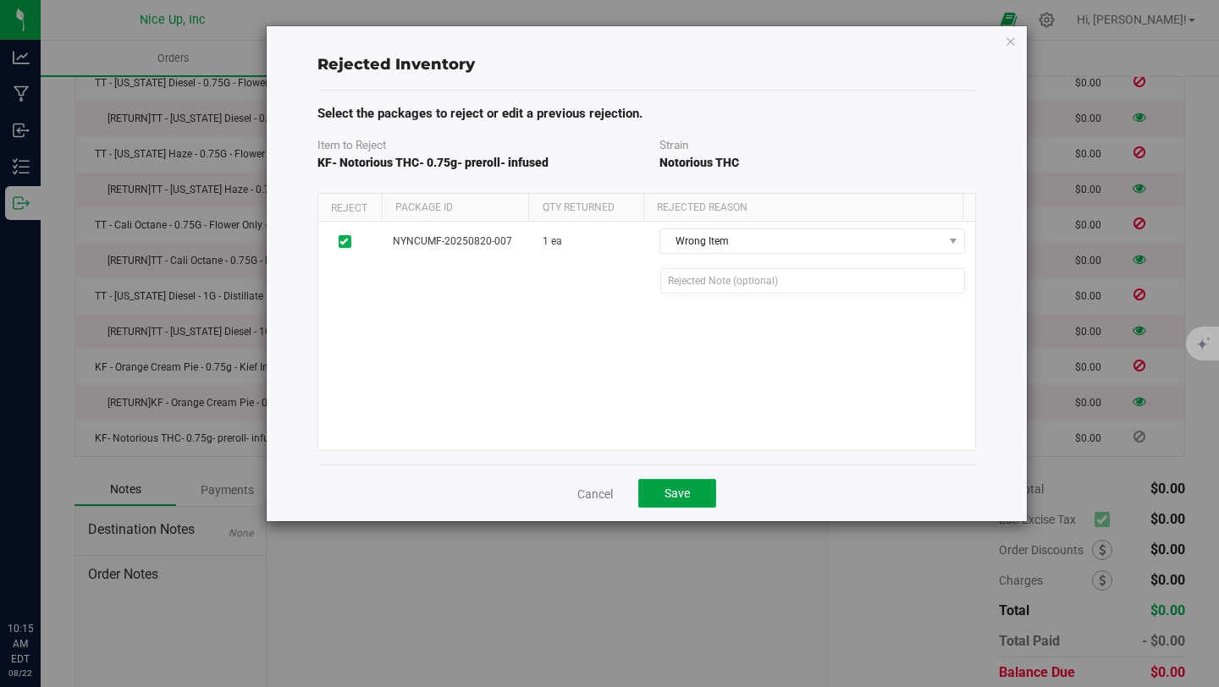
click at [693, 488] on button "Save" at bounding box center [677, 493] width 78 height 29
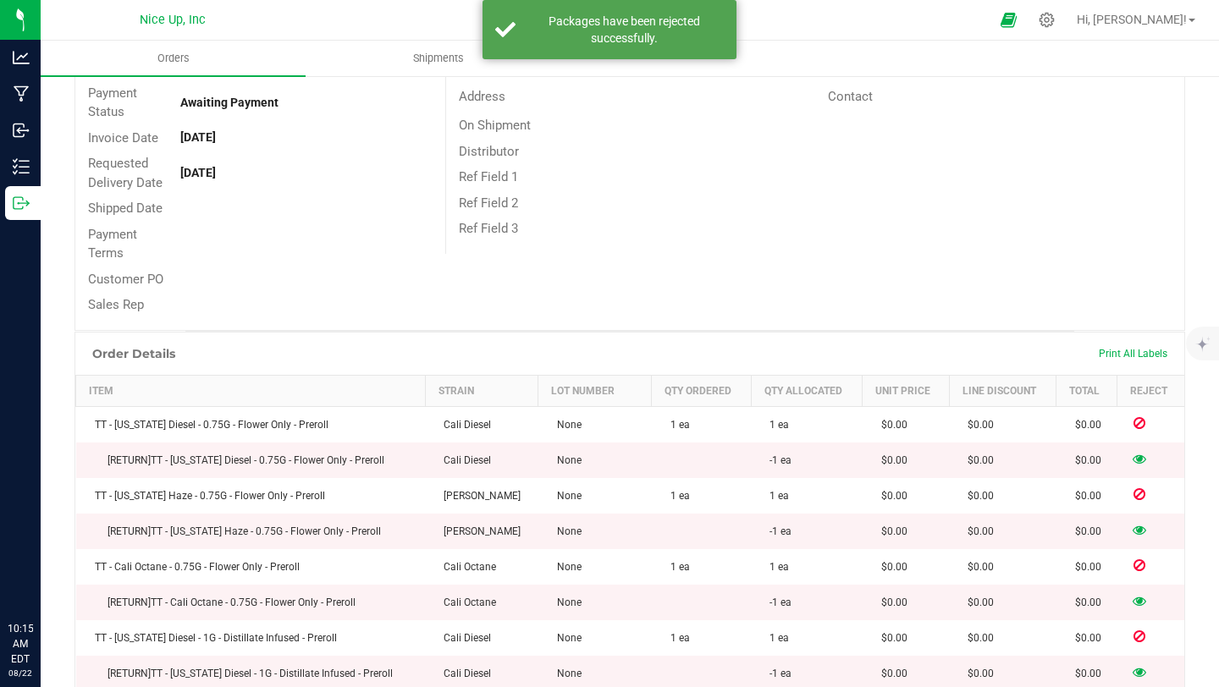
scroll to position [0, 0]
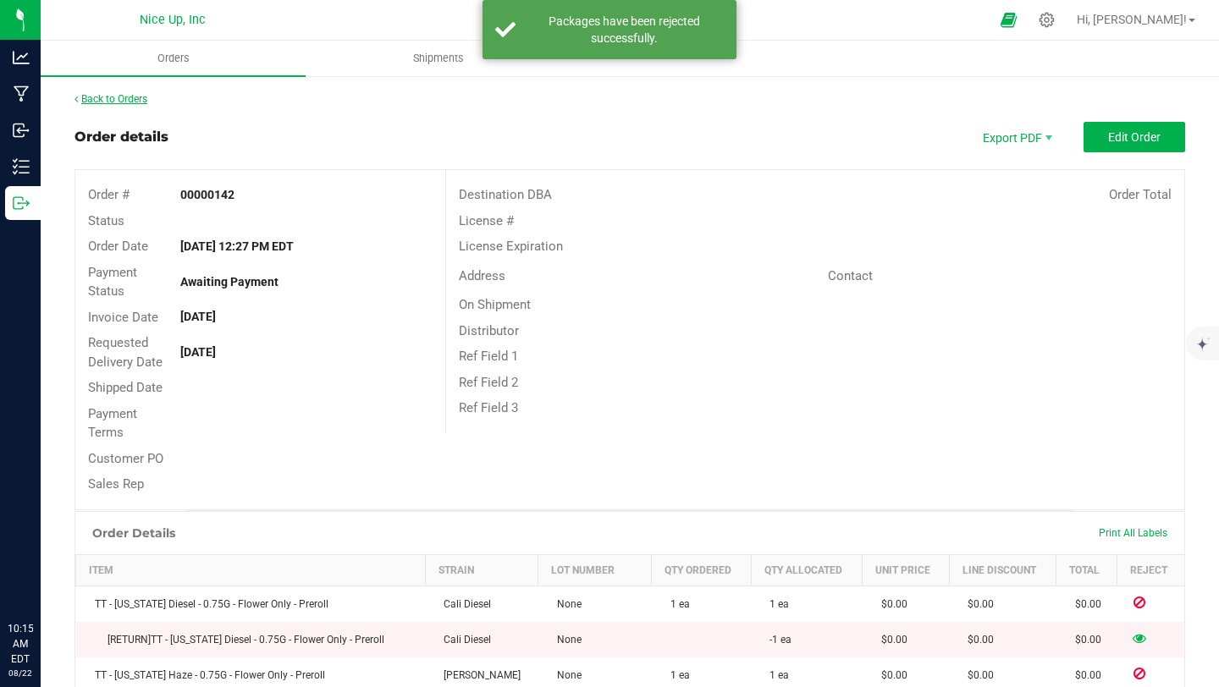
click at [113, 97] on link "Back to Orders" at bounding box center [111, 99] width 73 height 12
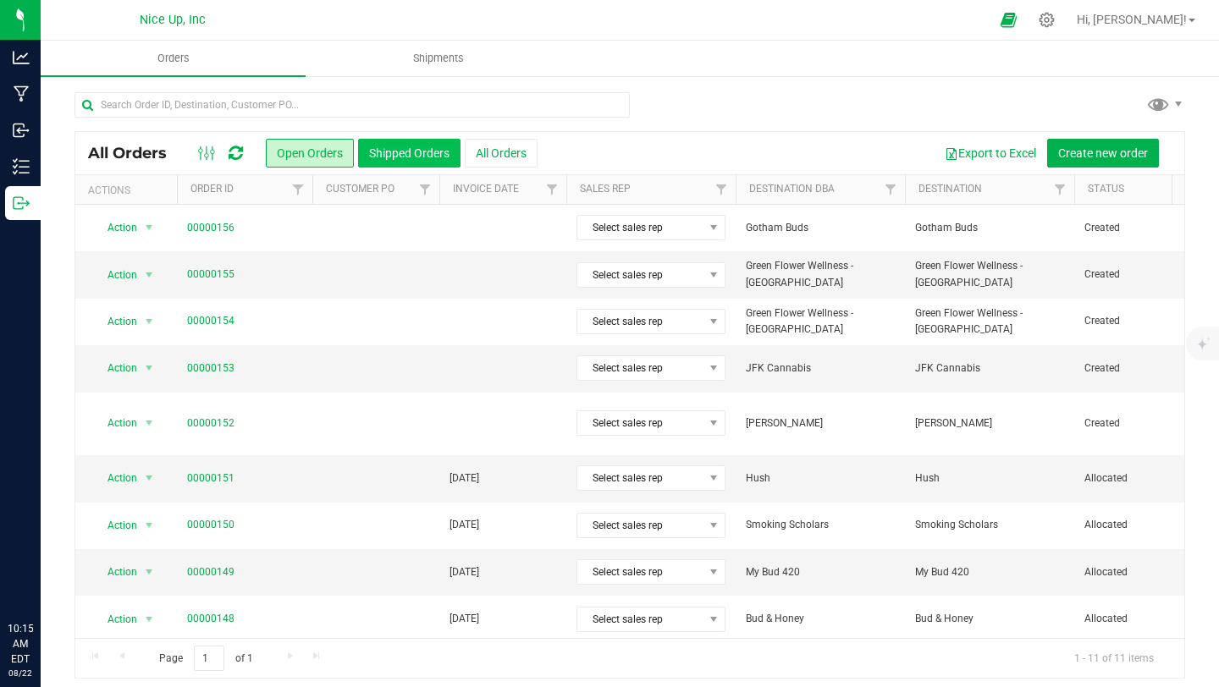
click at [406, 143] on button "Shipped Orders" at bounding box center [409, 153] width 102 height 29
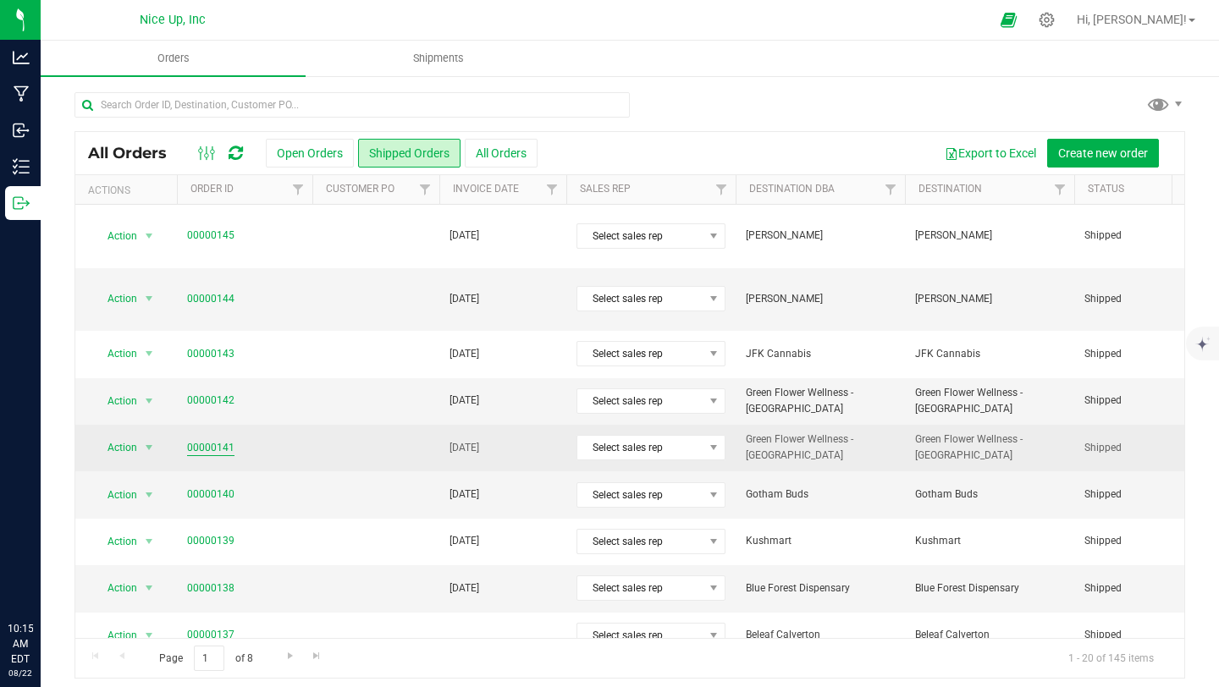
click at [202, 440] on link "00000141" at bounding box center [210, 448] width 47 height 16
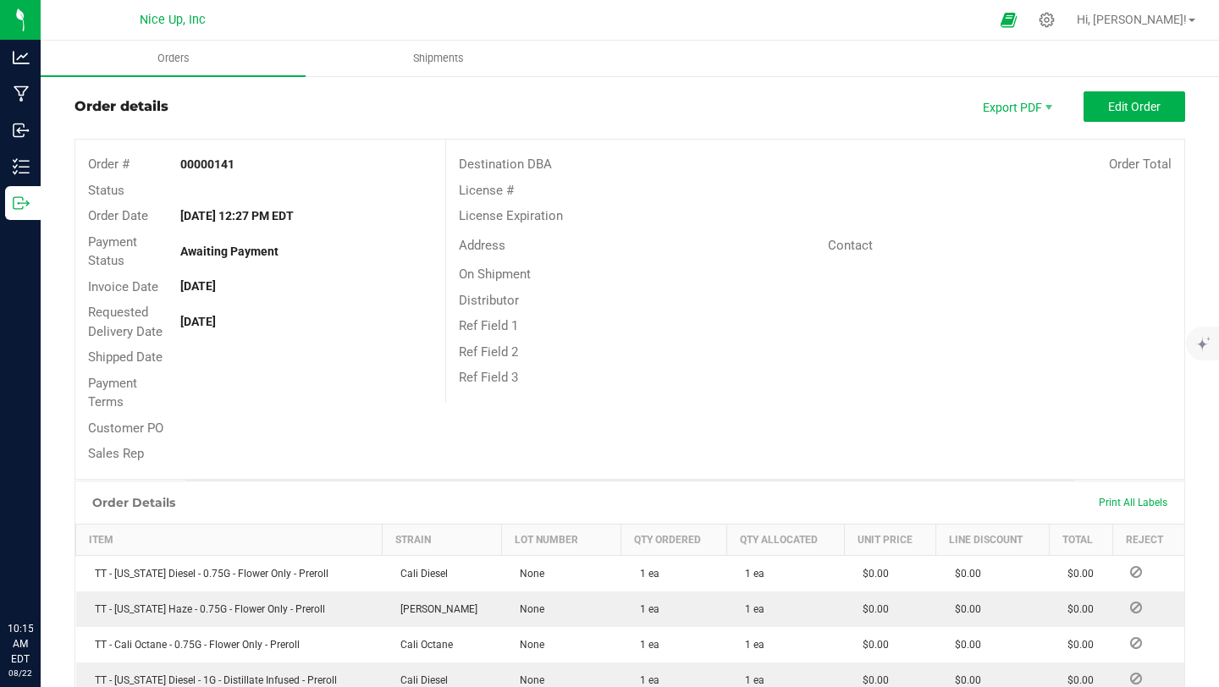
scroll to position [31, 0]
click at [1116, 102] on span "Edit Order" at bounding box center [1134, 106] width 52 height 14
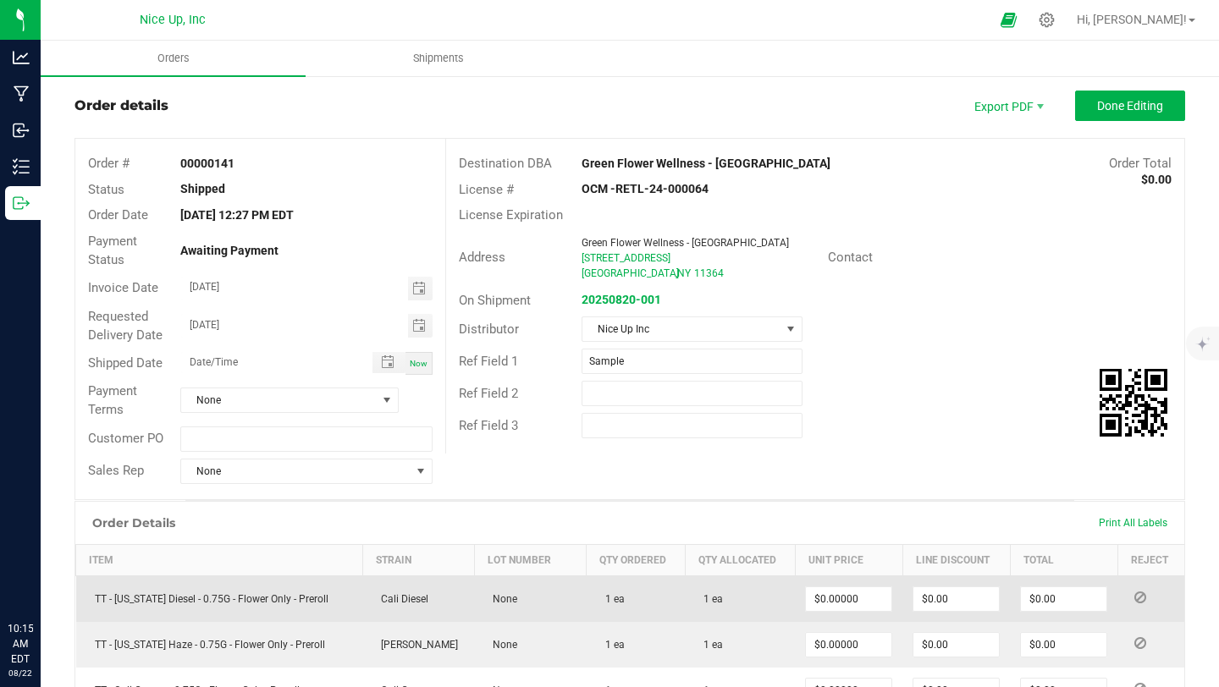
click at [1134, 593] on icon at bounding box center [1140, 598] width 12 height 10
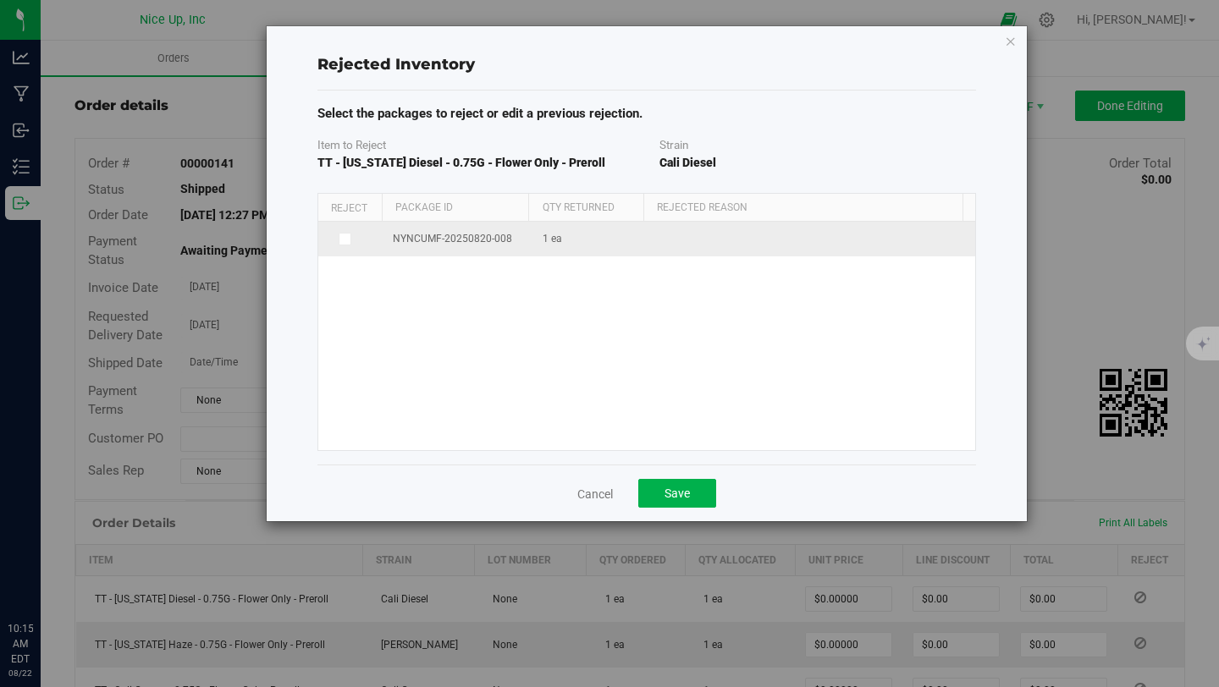
click at [349, 238] on span at bounding box center [346, 240] width 14 height 14
click at [0, 0] on input "checkbox" at bounding box center [0, 0] width 0 height 0
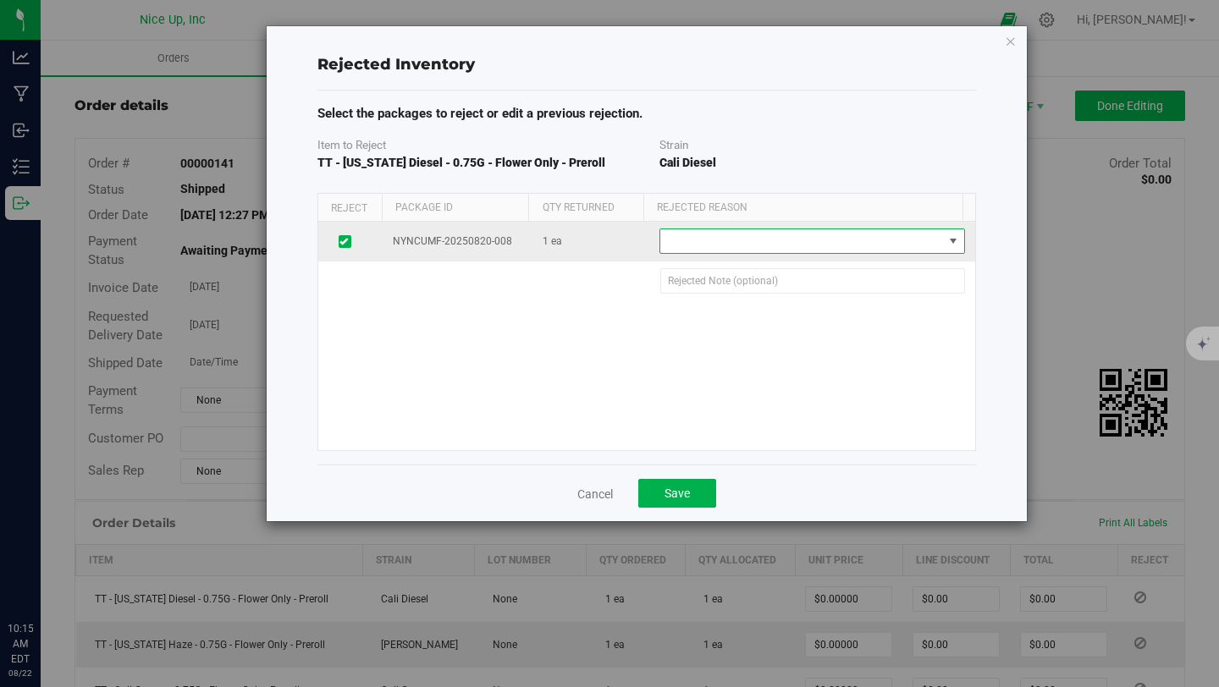
click at [759, 250] on span at bounding box center [801, 241] width 282 height 24
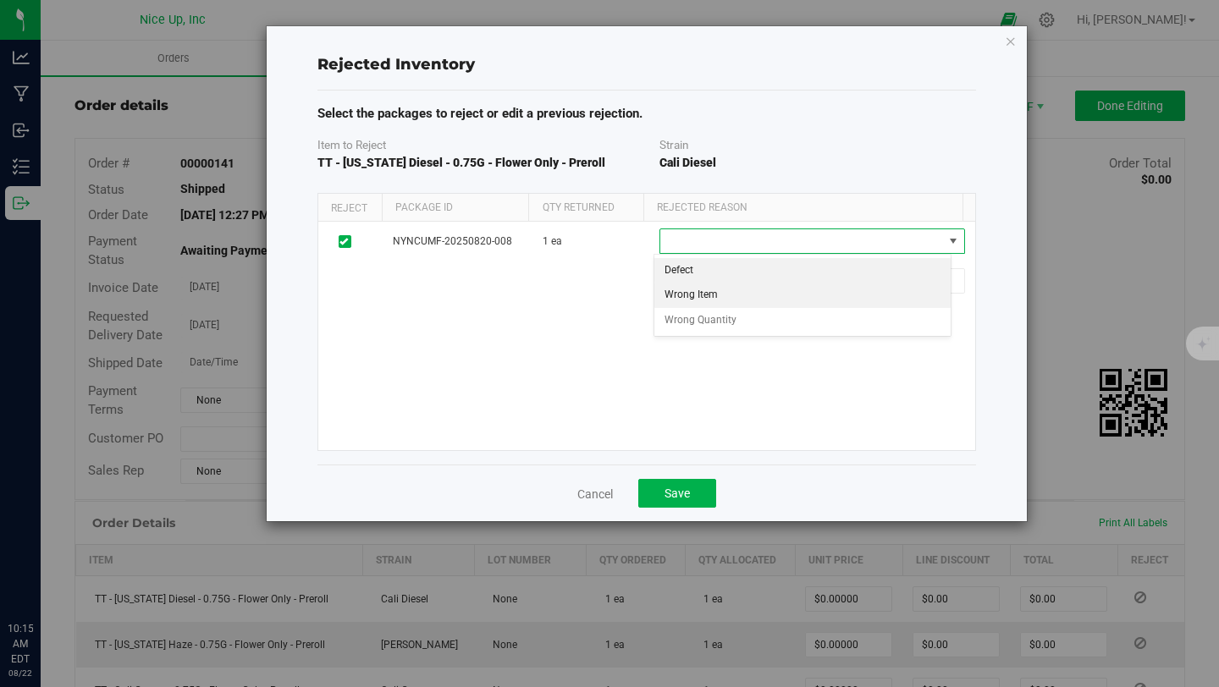
click at [759, 293] on li "Wrong Item" at bounding box center [802, 295] width 297 height 25
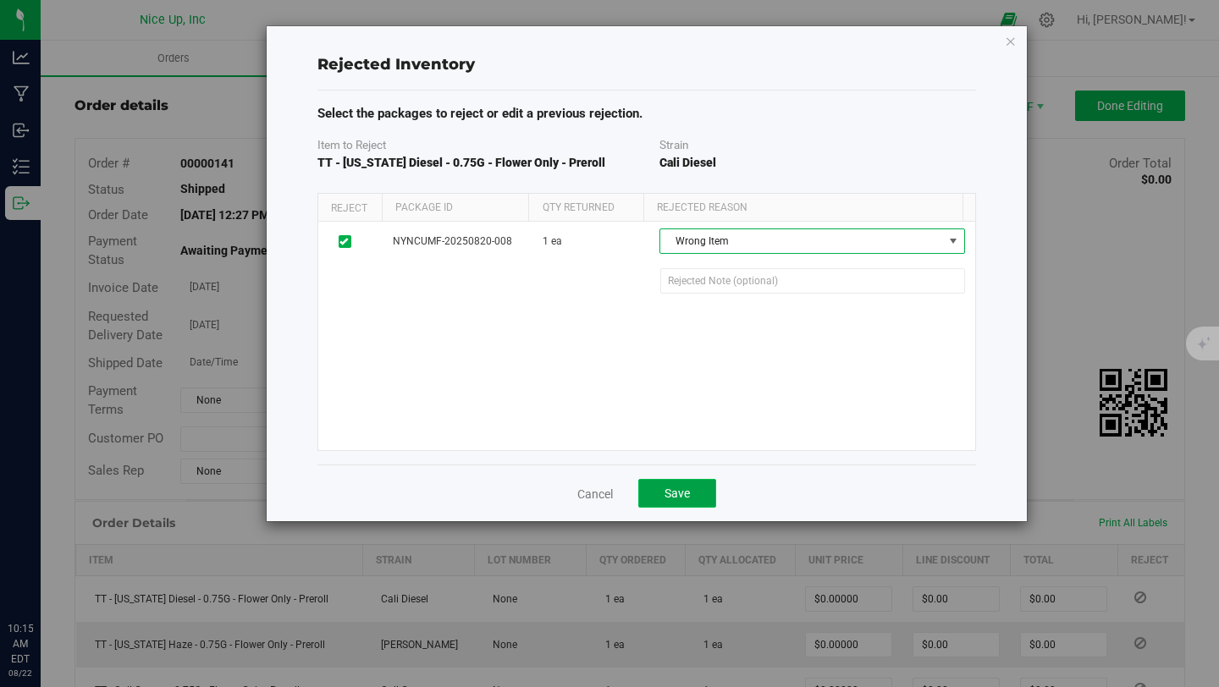
click at [687, 497] on span "Save" at bounding box center [677, 494] width 25 height 14
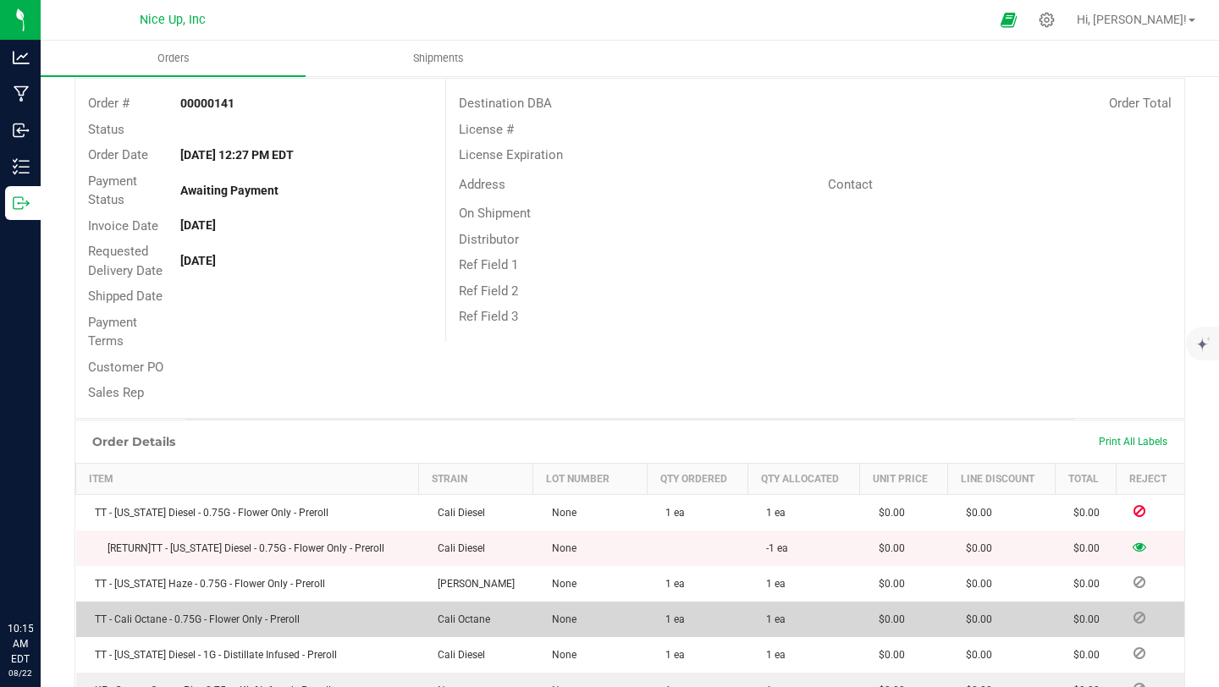
scroll to position [201, 0]
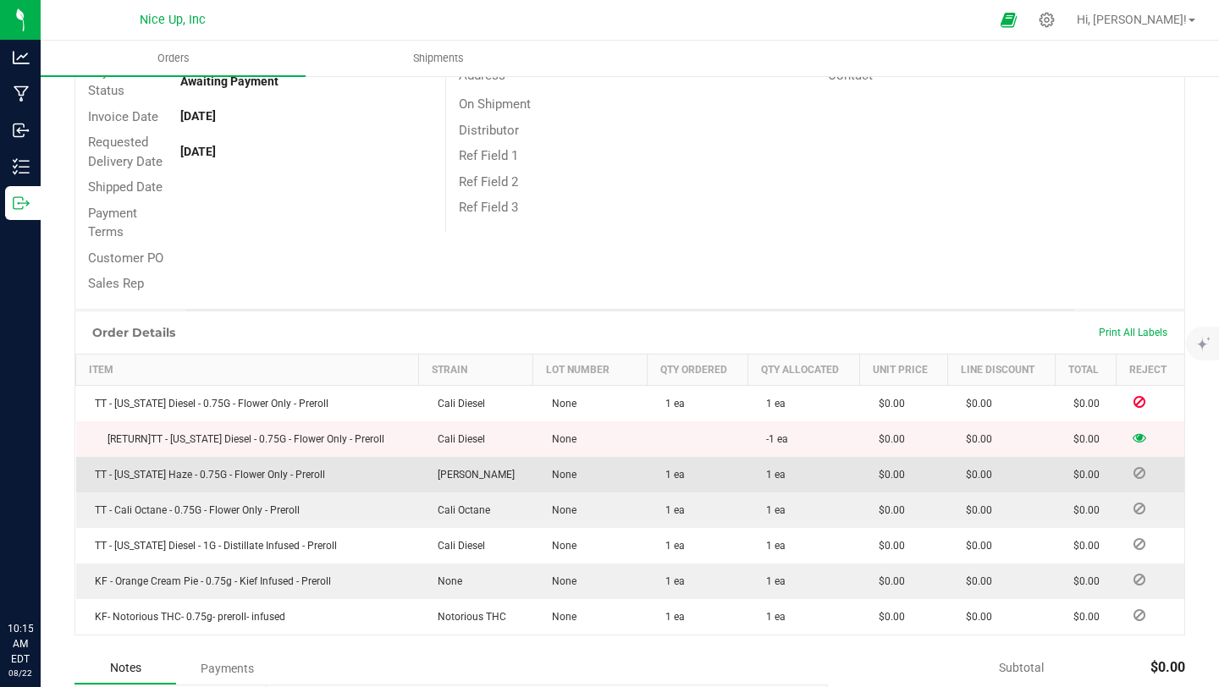
click at [1134, 474] on icon at bounding box center [1140, 473] width 12 height 10
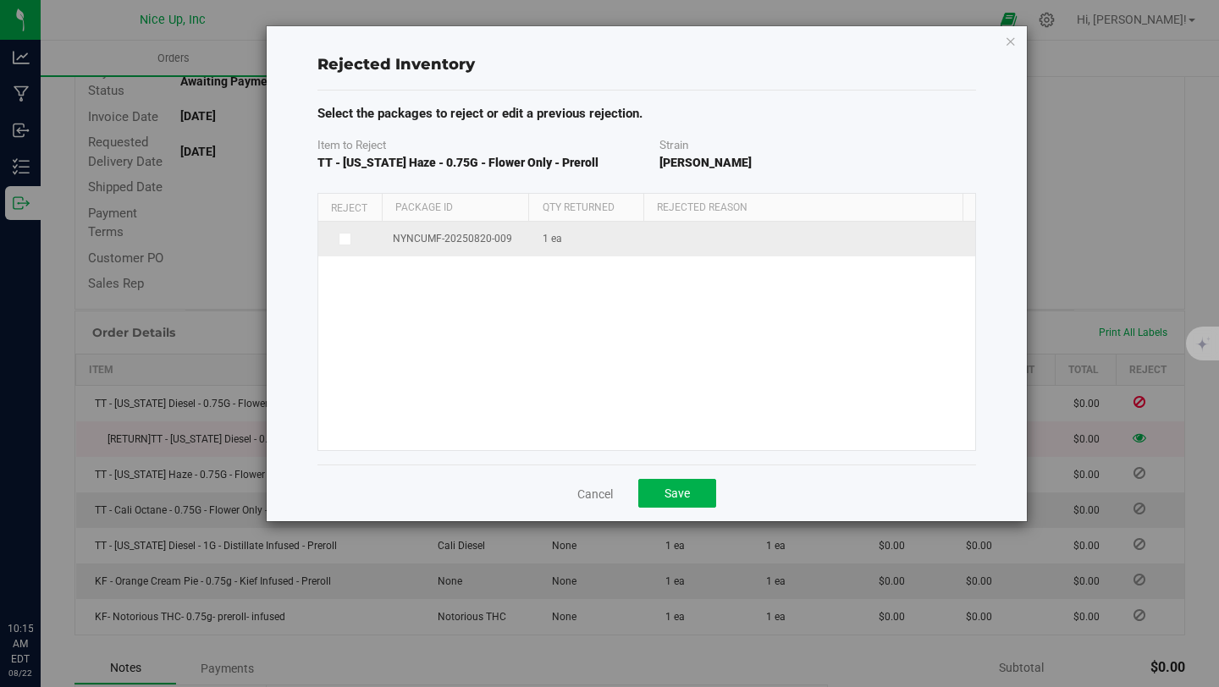
click at [340, 229] on td at bounding box center [350, 239] width 65 height 35
click at [343, 239] on icon at bounding box center [343, 239] width 8 height 0
click at [0, 0] on input "checkbox" at bounding box center [0, 0] width 0 height 0
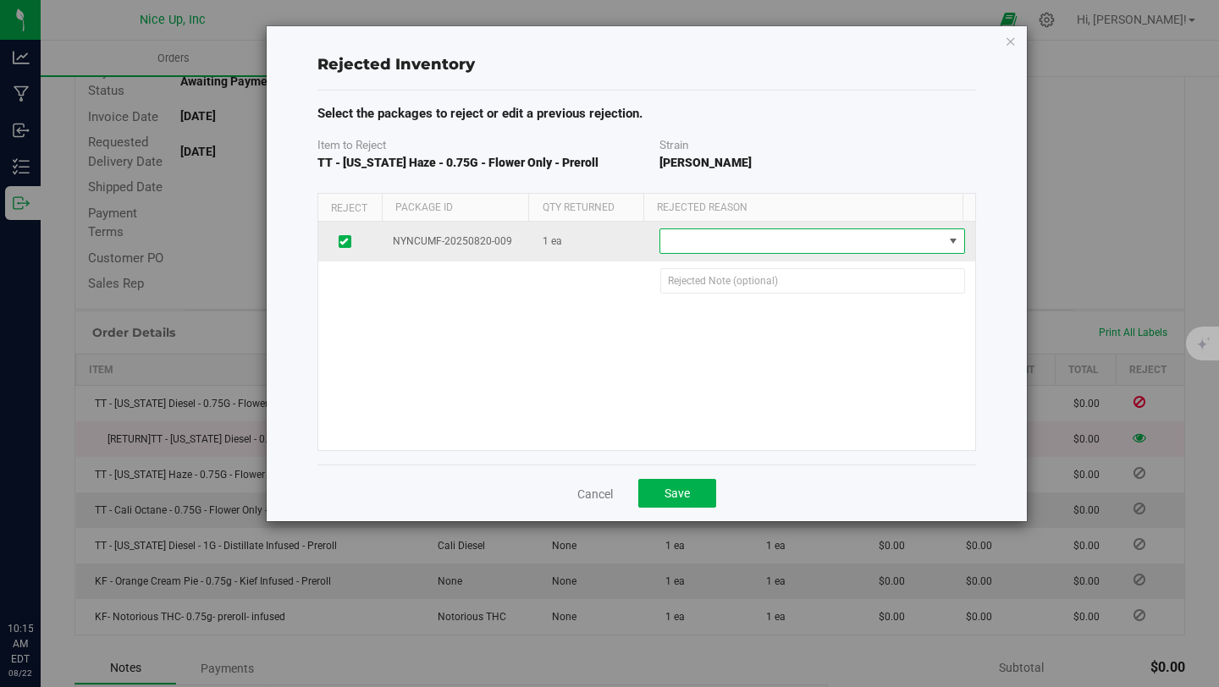
click at [732, 249] on span at bounding box center [801, 241] width 282 height 24
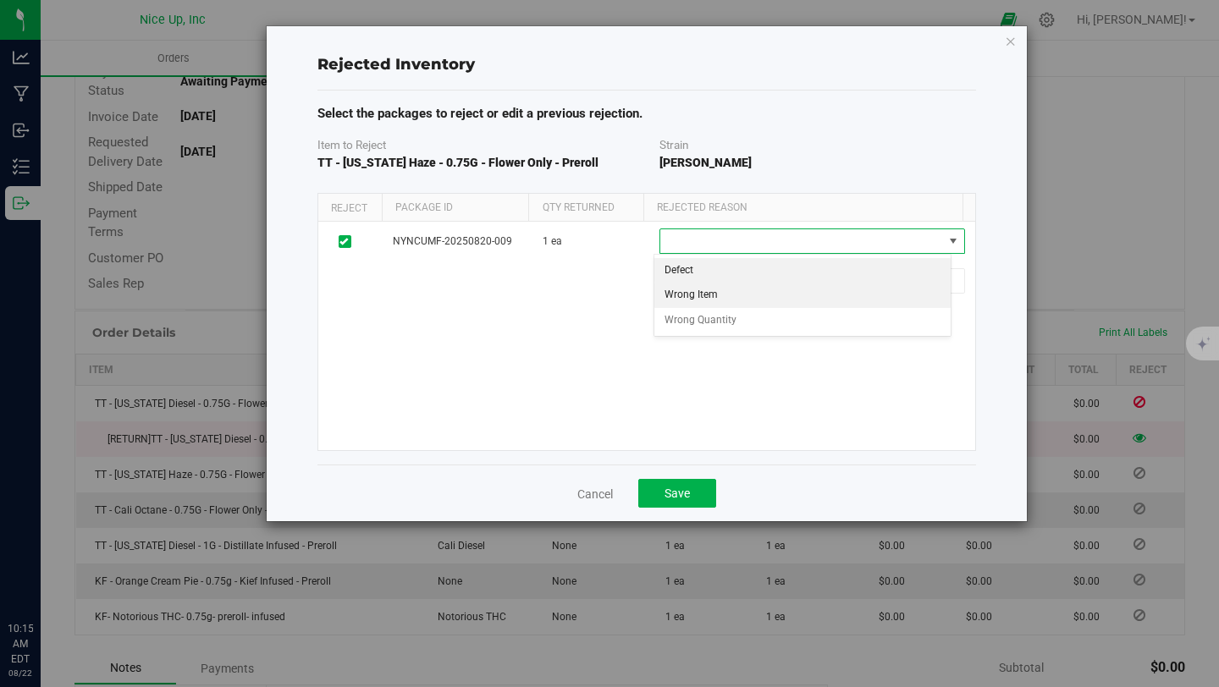
click at [724, 293] on li "Wrong Item" at bounding box center [802, 295] width 297 height 25
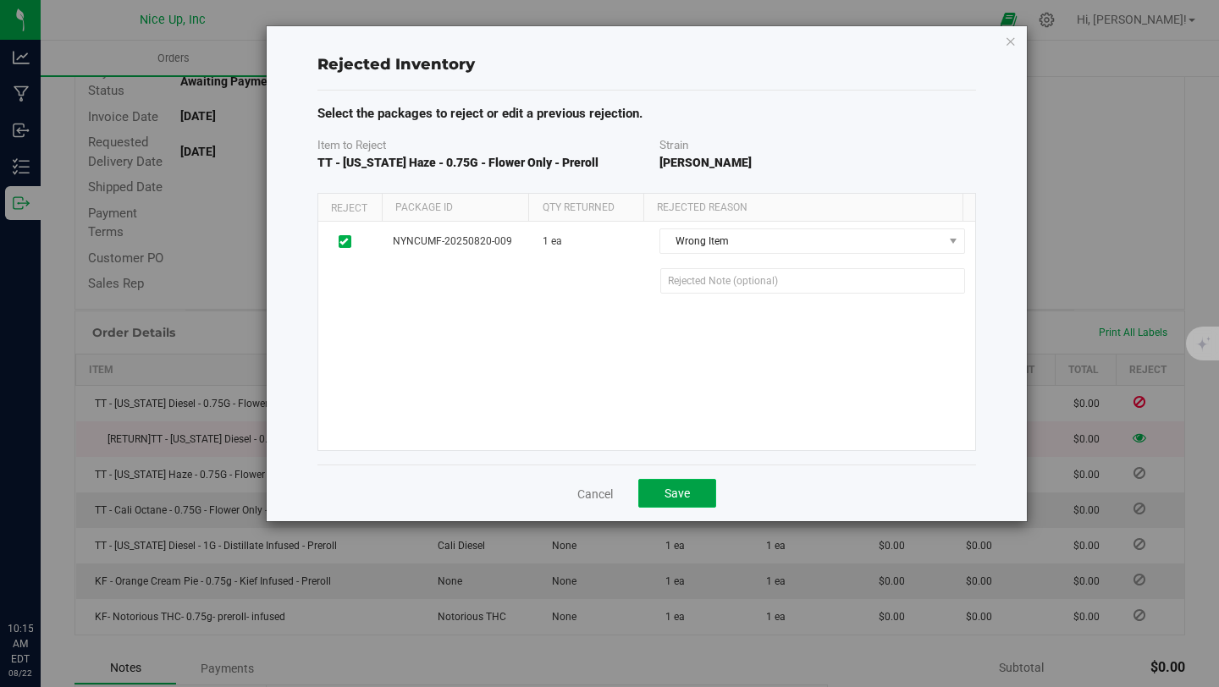
click at [688, 492] on span "Save" at bounding box center [677, 494] width 25 height 14
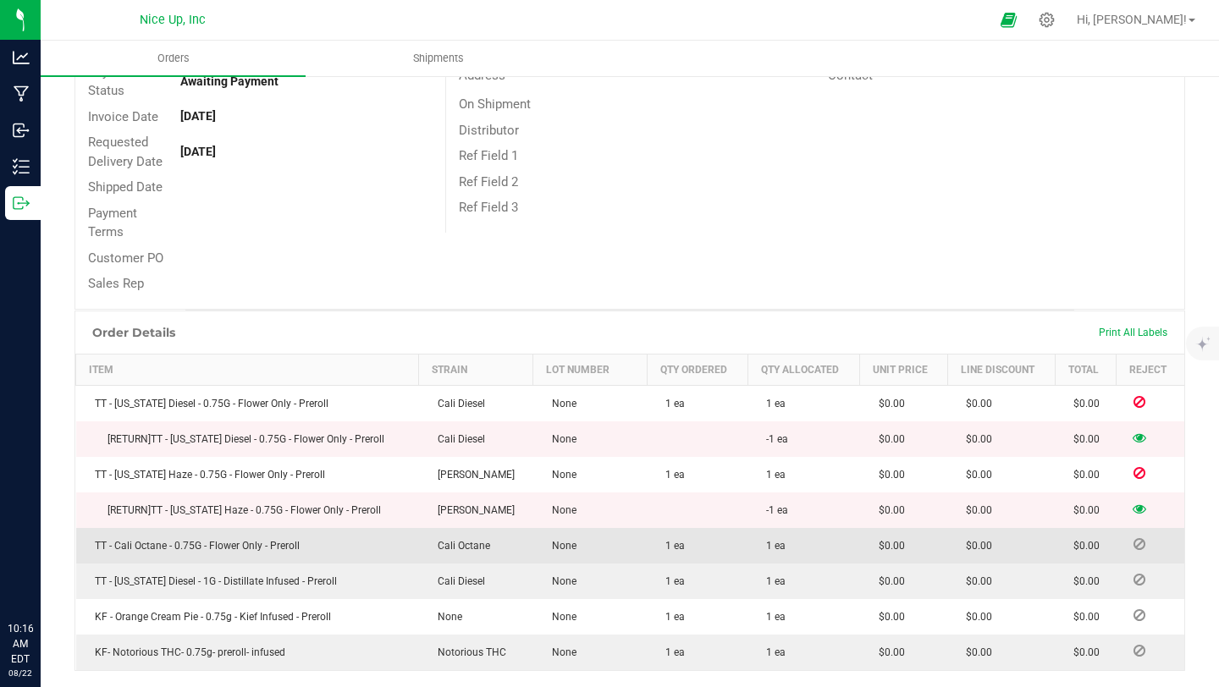
click at [1134, 541] on icon at bounding box center [1140, 544] width 12 height 10
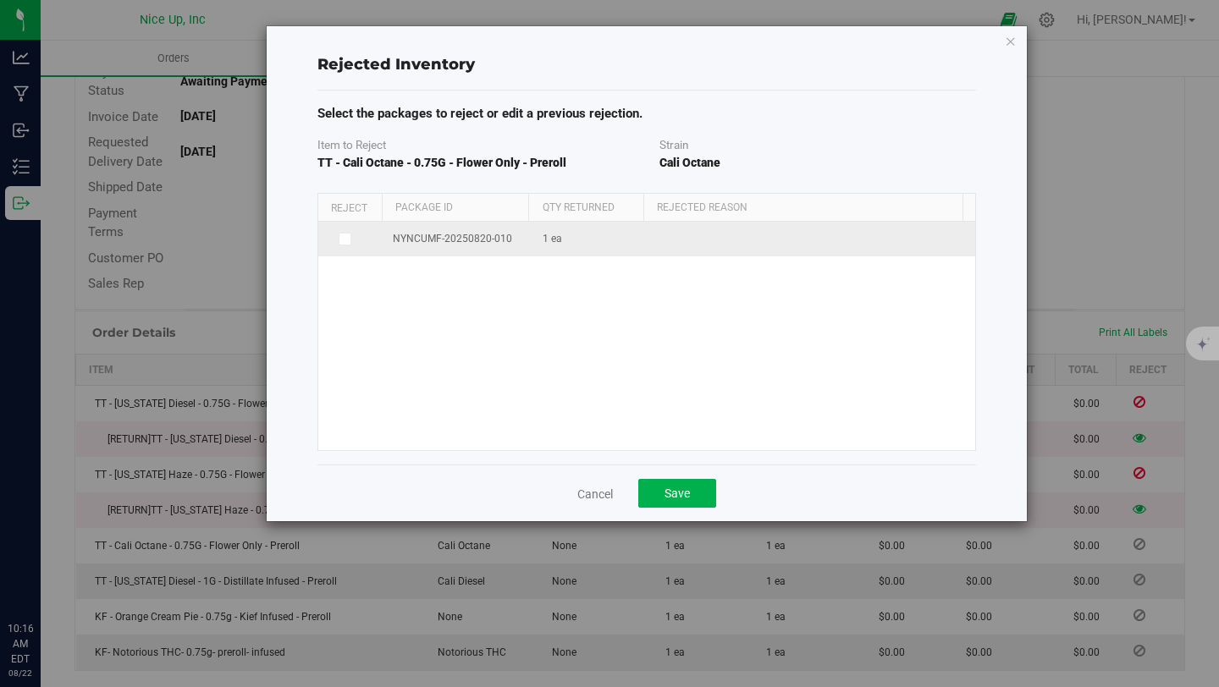
click at [350, 240] on span at bounding box center [346, 240] width 14 height 14
click at [0, 0] on input "checkbox" at bounding box center [0, 0] width 0 height 0
click at [803, 241] on span at bounding box center [801, 241] width 282 height 24
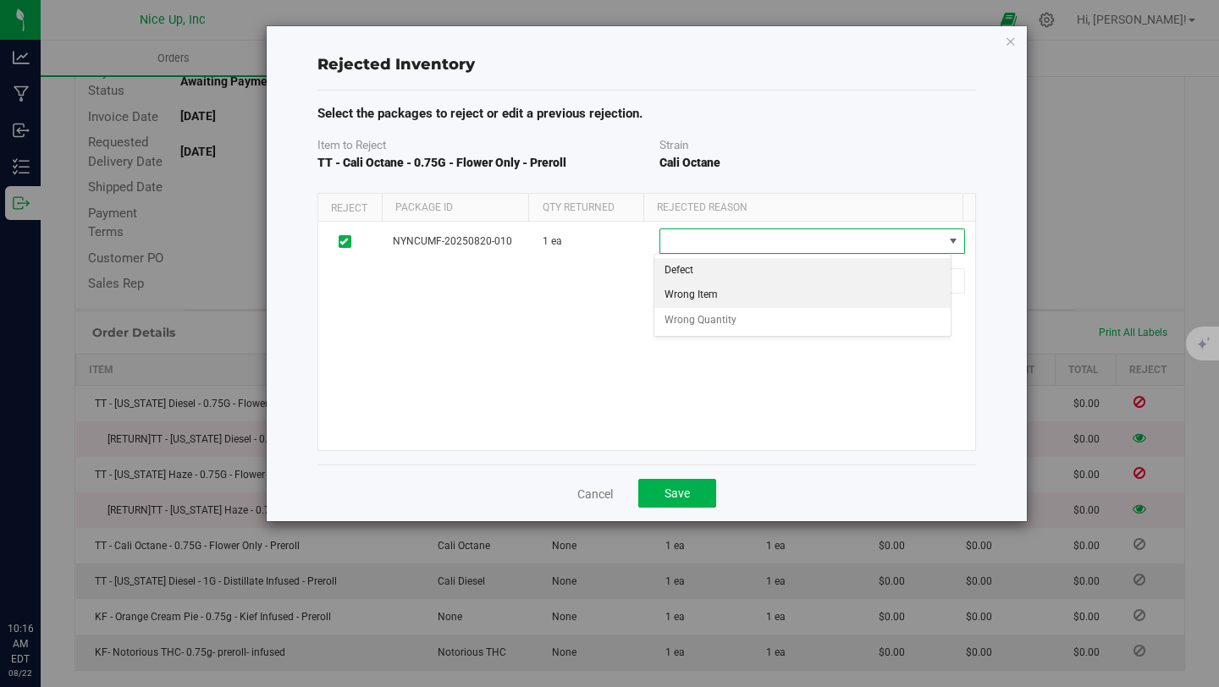
click at [741, 295] on li "Wrong Item" at bounding box center [802, 295] width 297 height 25
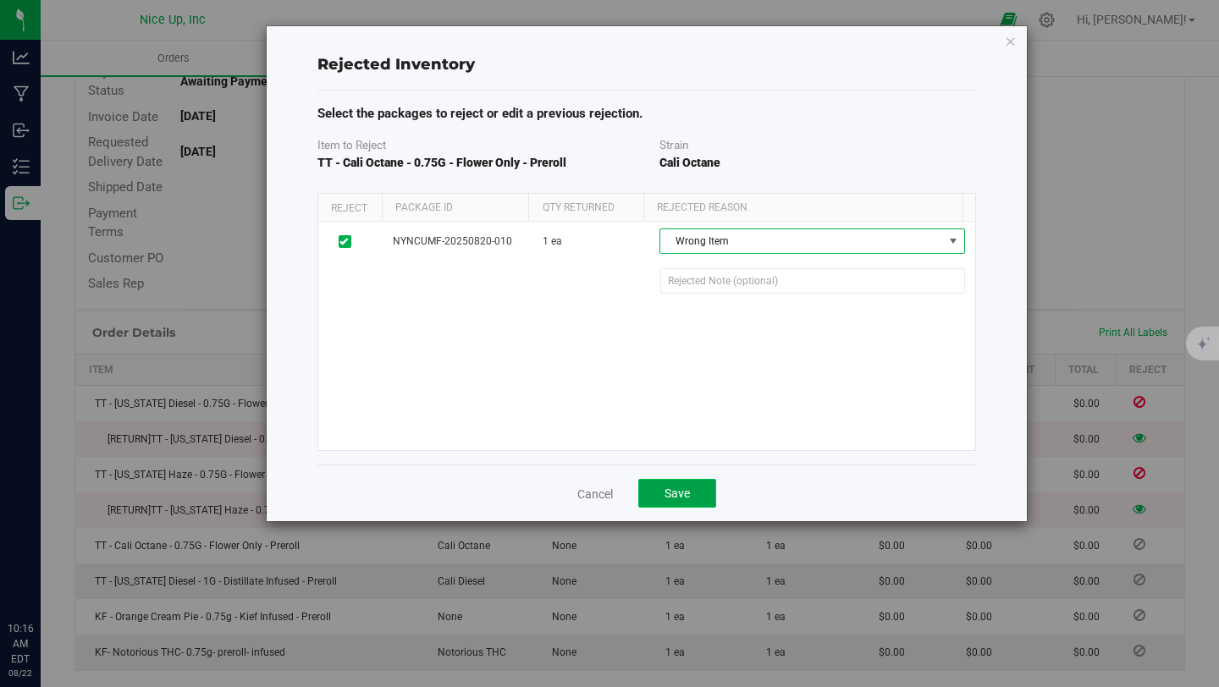
click at [702, 485] on button "Save" at bounding box center [677, 493] width 78 height 29
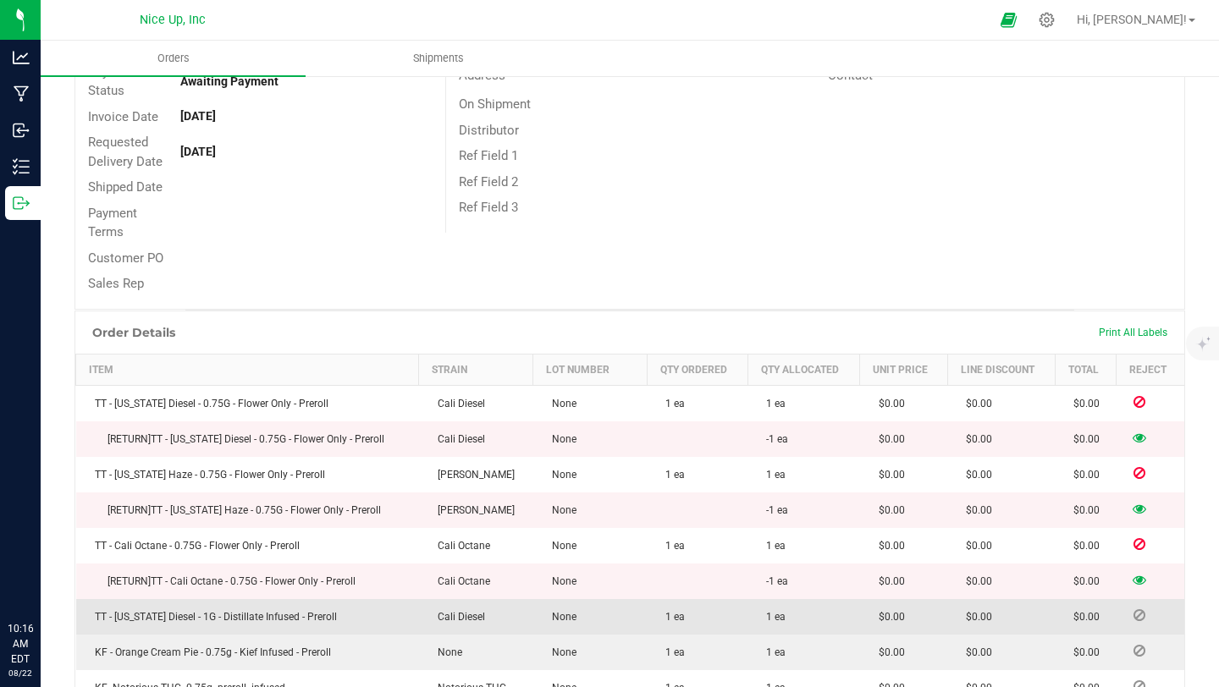
click at [1134, 616] on icon at bounding box center [1140, 615] width 12 height 10
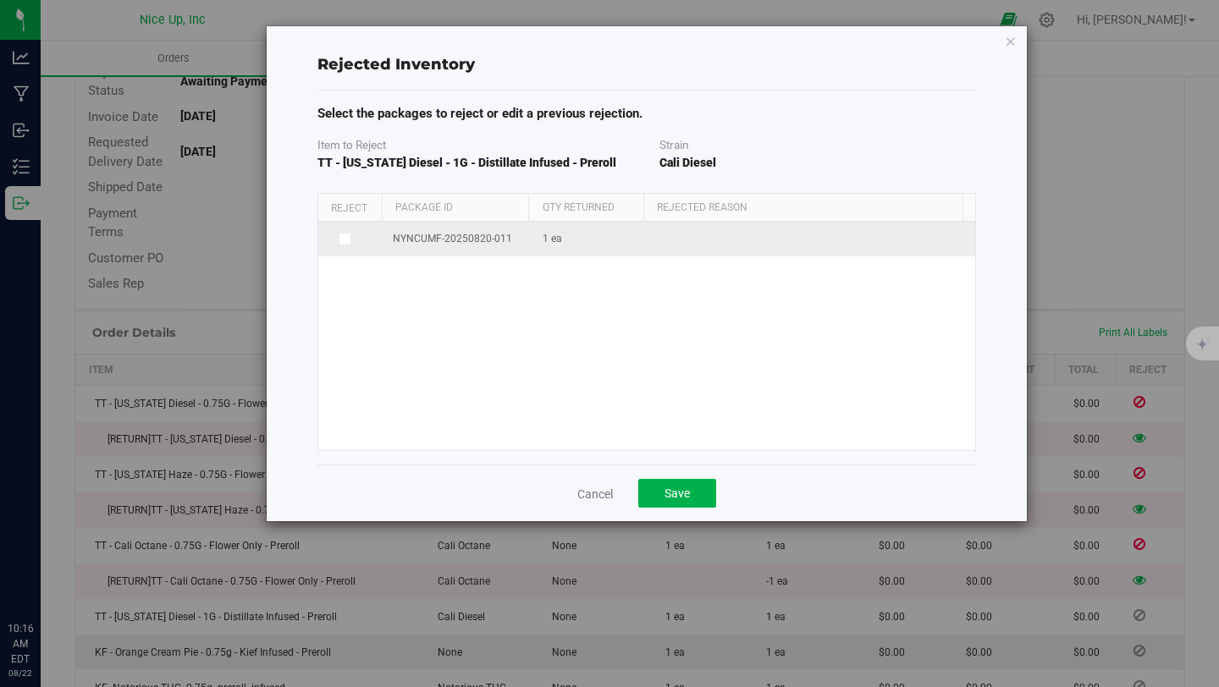
click at [345, 239] on icon at bounding box center [343, 239] width 8 height 0
click at [0, 0] on input "checkbox" at bounding box center [0, 0] width 0 height 0
click at [693, 242] on span at bounding box center [801, 241] width 282 height 24
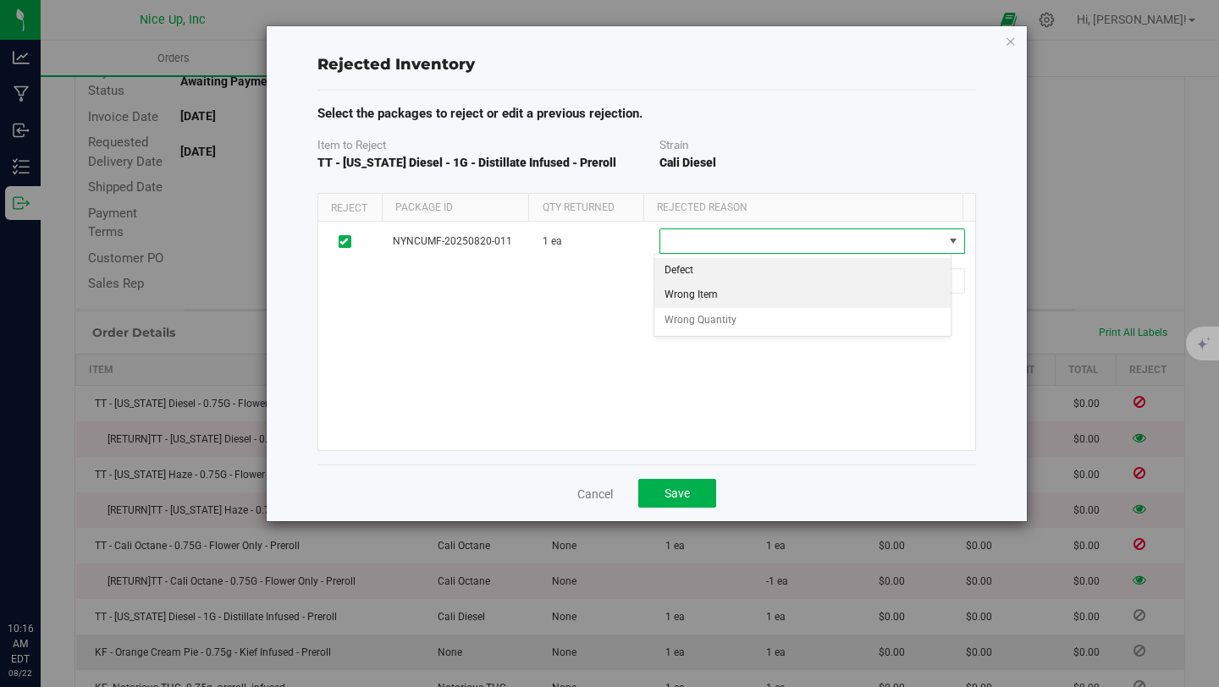
click at [709, 294] on li "Wrong Item" at bounding box center [802, 295] width 297 height 25
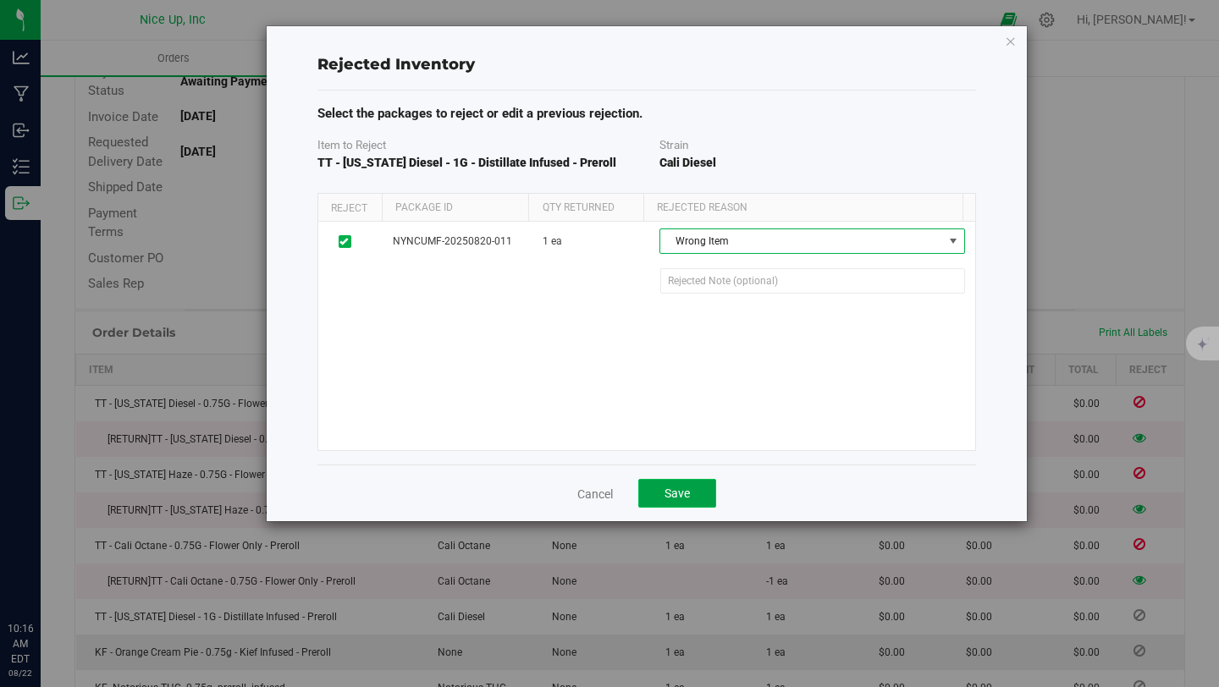
click at [690, 505] on button "Save" at bounding box center [677, 493] width 78 height 29
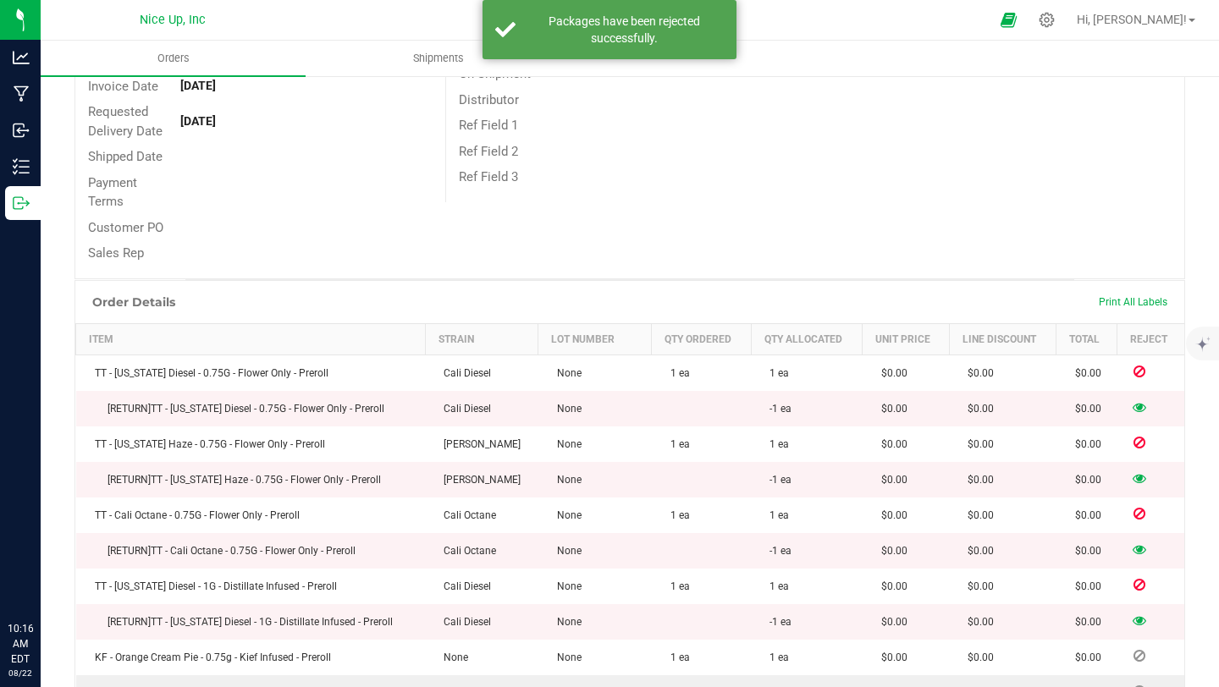
scroll to position [356, 0]
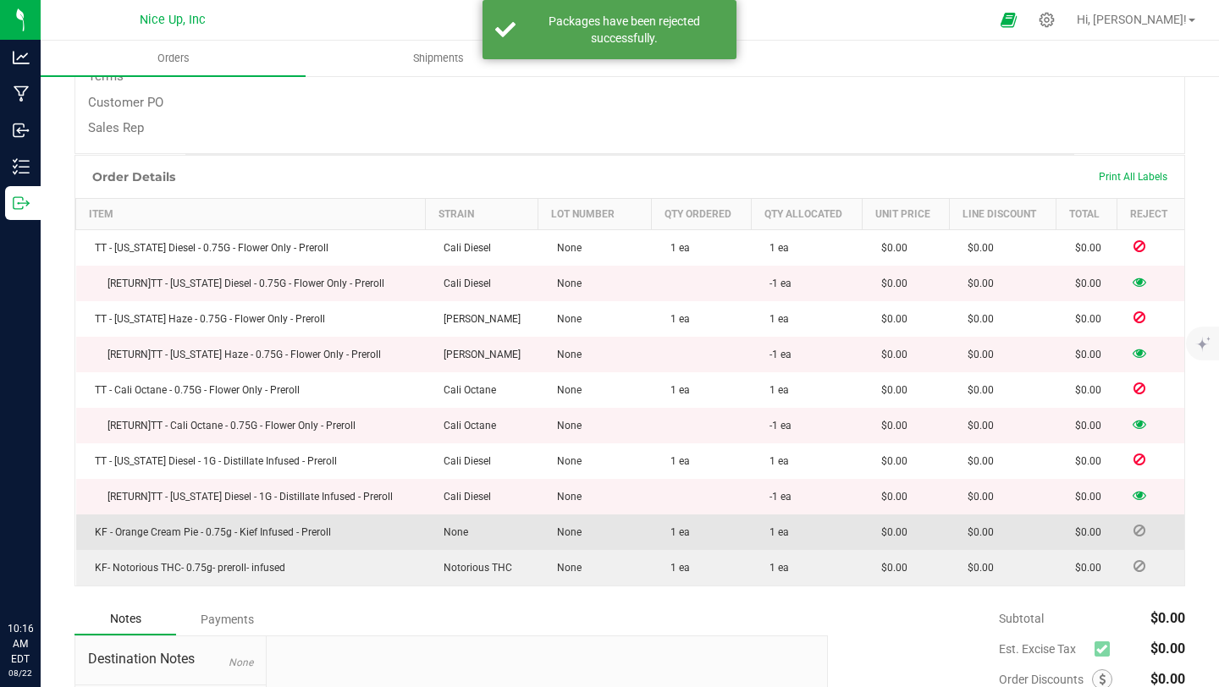
click at [1134, 536] on icon at bounding box center [1140, 531] width 12 height 10
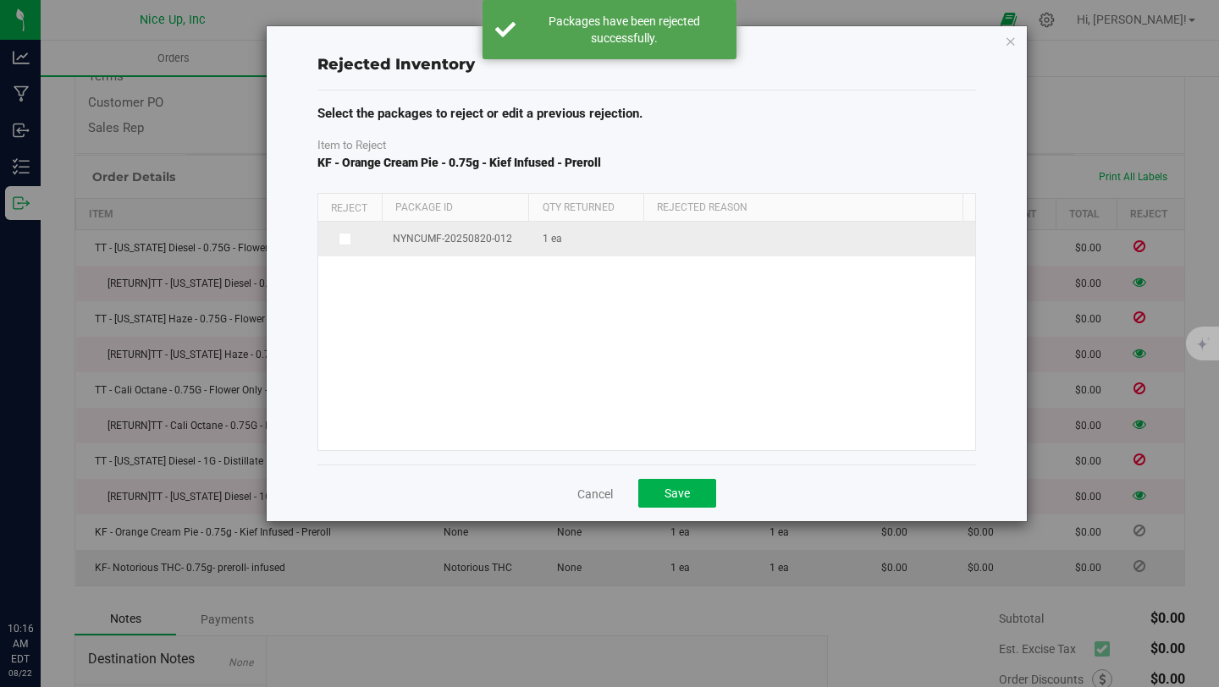
click at [339, 239] on span at bounding box center [346, 240] width 14 height 14
click at [0, 0] on input "checkbox" at bounding box center [0, 0] width 0 height 0
click at [816, 248] on span at bounding box center [801, 241] width 282 height 24
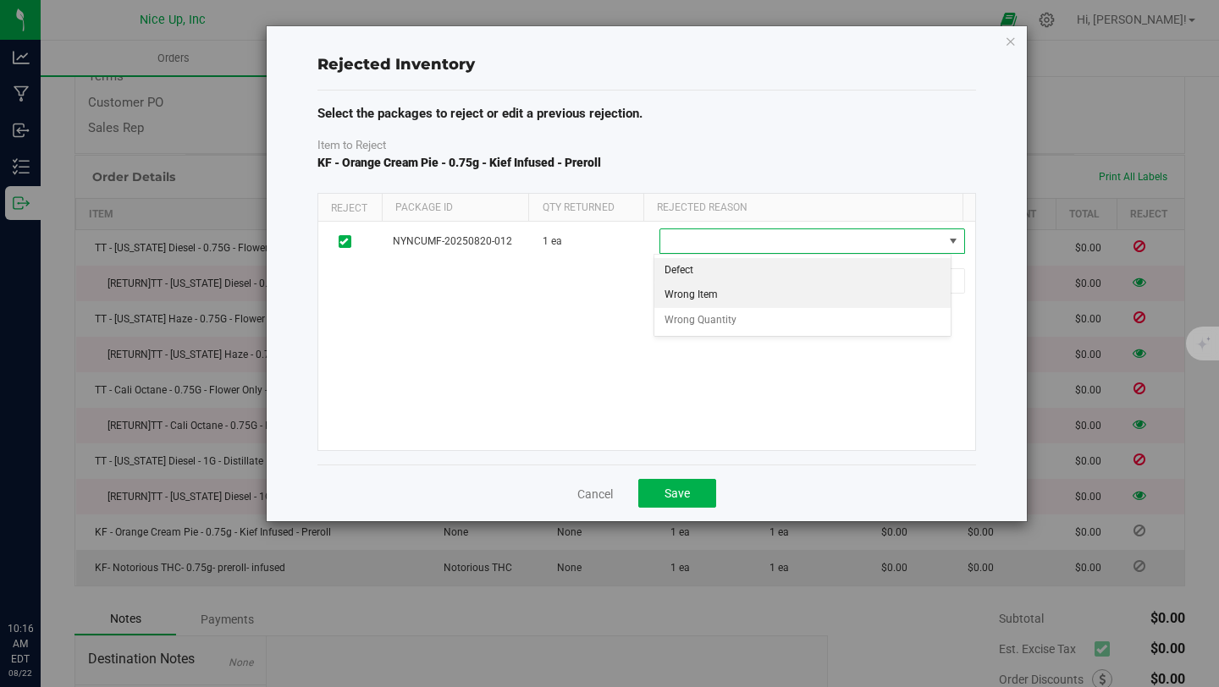
click at [738, 300] on li "Wrong Item" at bounding box center [802, 295] width 297 height 25
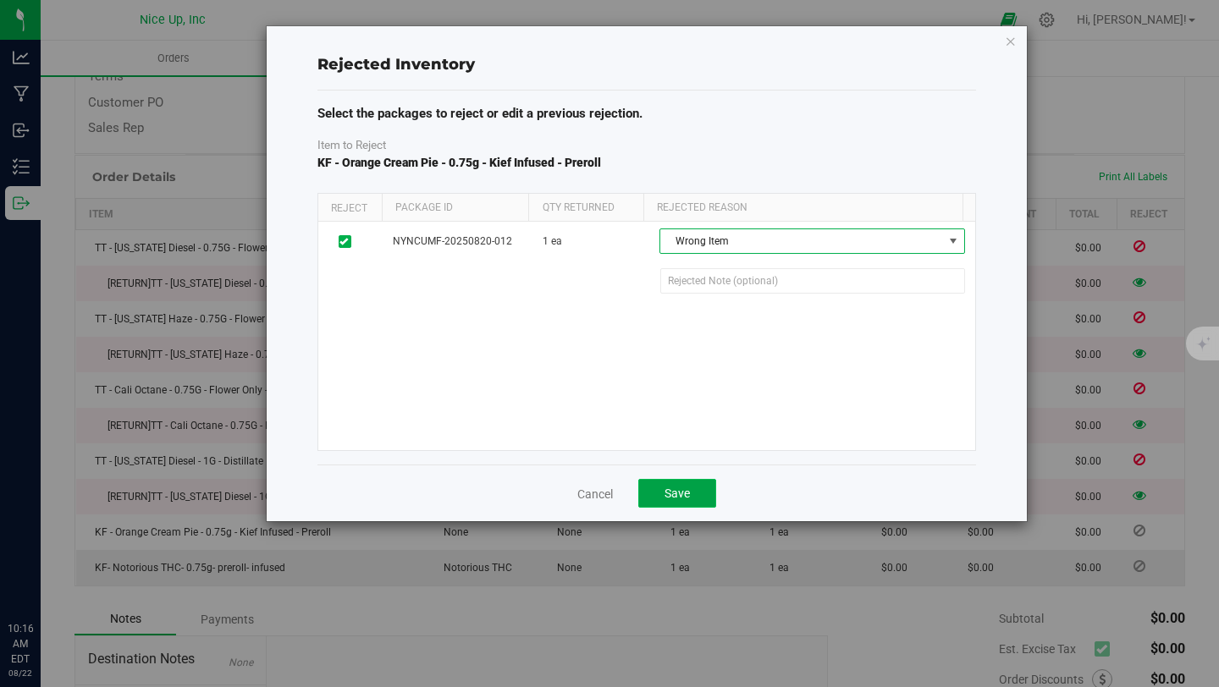
click at [695, 501] on button "Save" at bounding box center [677, 493] width 78 height 29
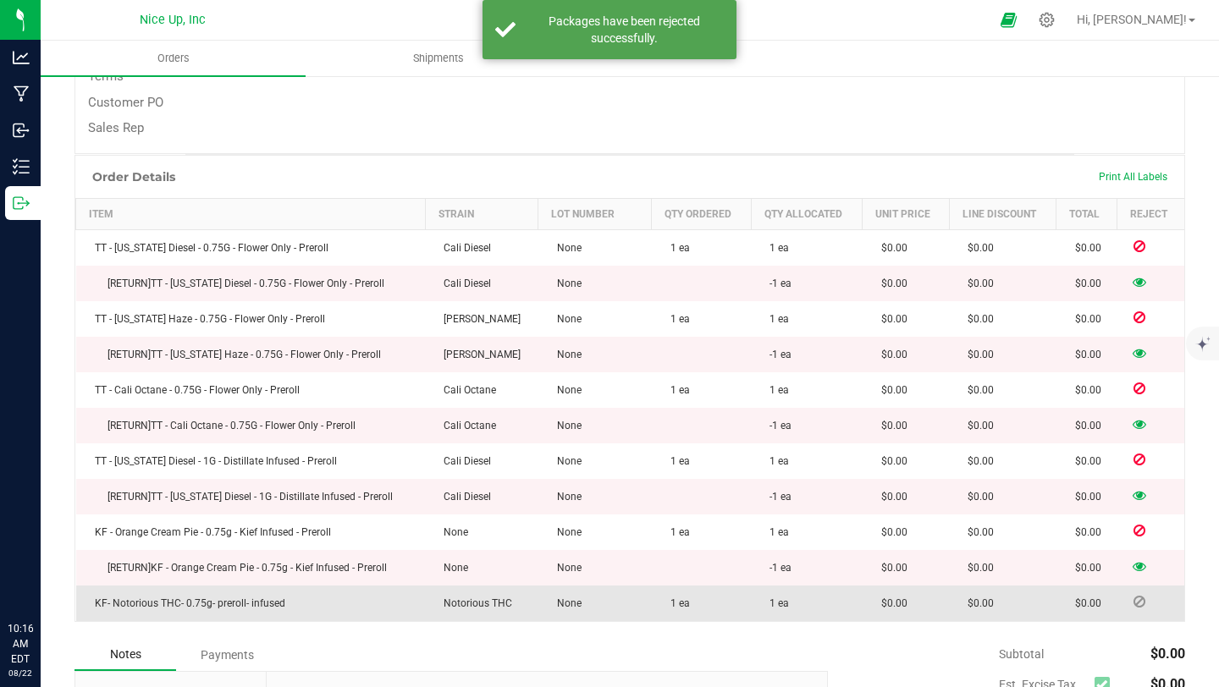
click at [1128, 610] on td at bounding box center [1151, 604] width 68 height 36
click at [1134, 602] on icon at bounding box center [1140, 602] width 12 height 10
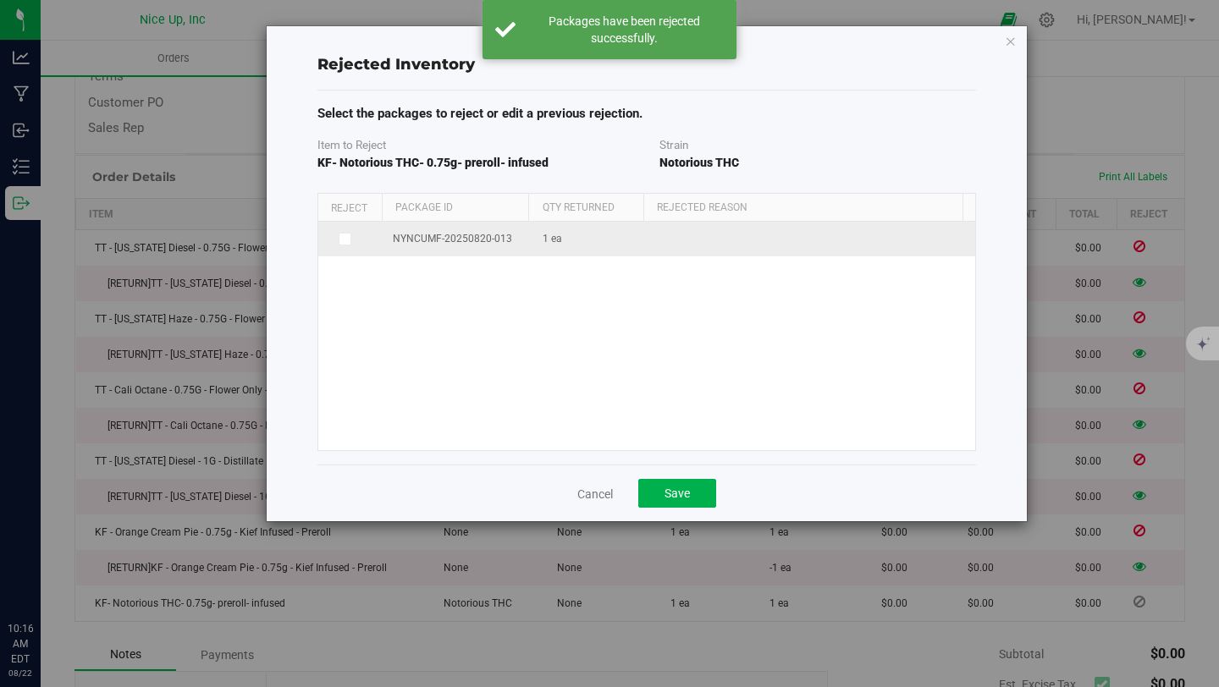
click at [346, 239] on icon at bounding box center [343, 239] width 8 height 0
click at [0, 0] on input "checkbox" at bounding box center [0, 0] width 0 height 0
click at [705, 236] on span at bounding box center [801, 241] width 282 height 24
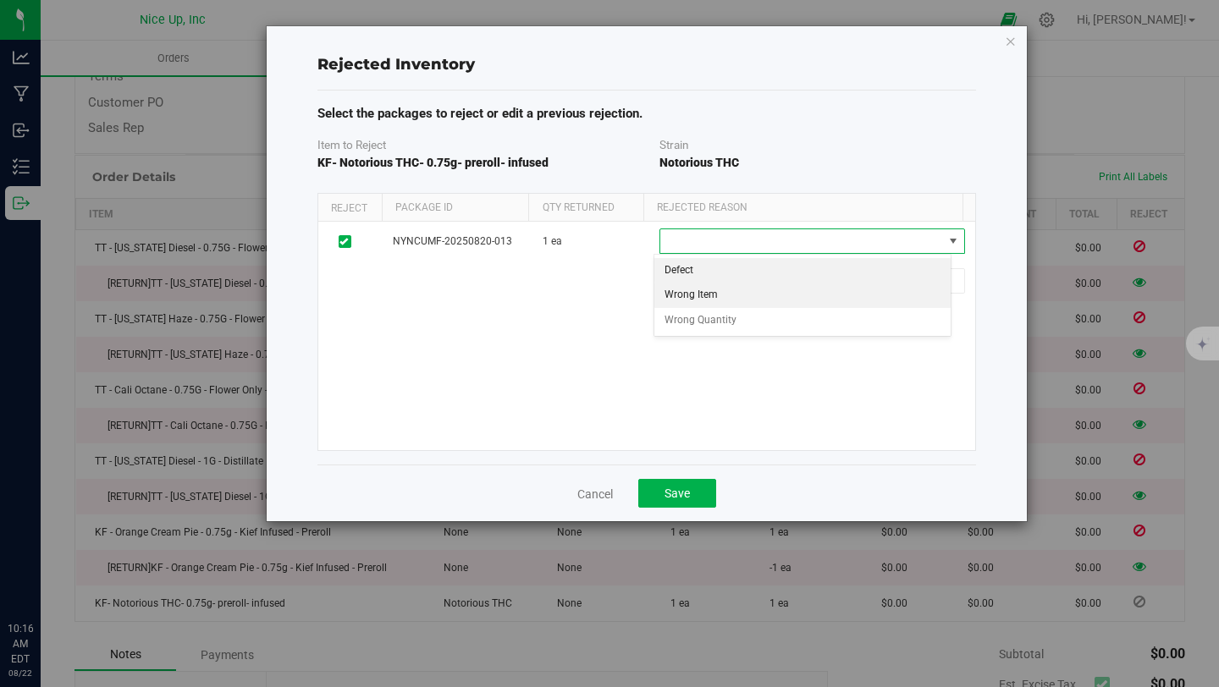
click at [699, 293] on li "Wrong Item" at bounding box center [802, 295] width 297 height 25
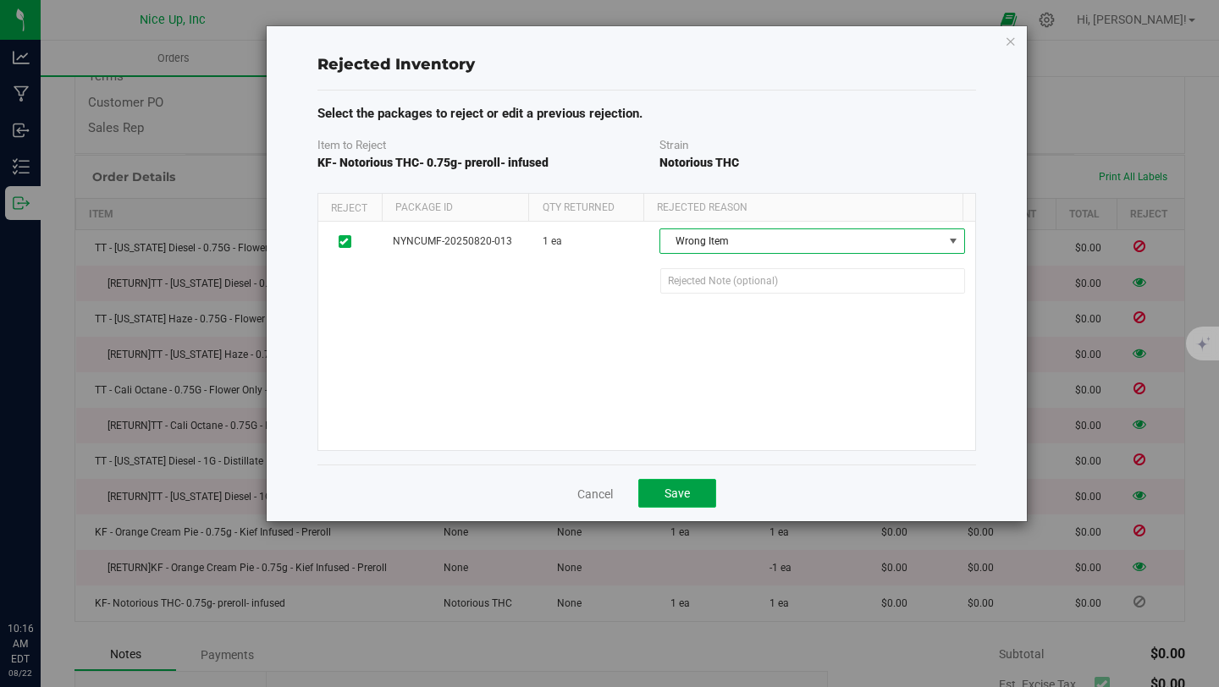
click at [690, 485] on button "Save" at bounding box center [677, 493] width 78 height 29
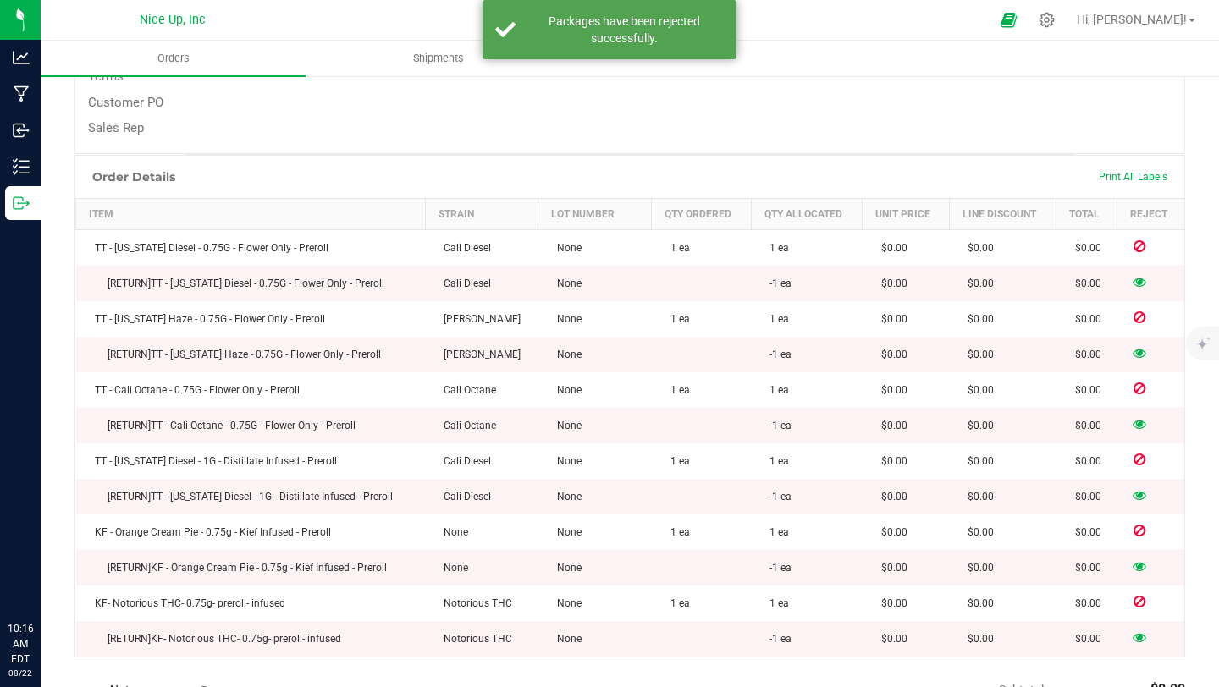
scroll to position [0, 0]
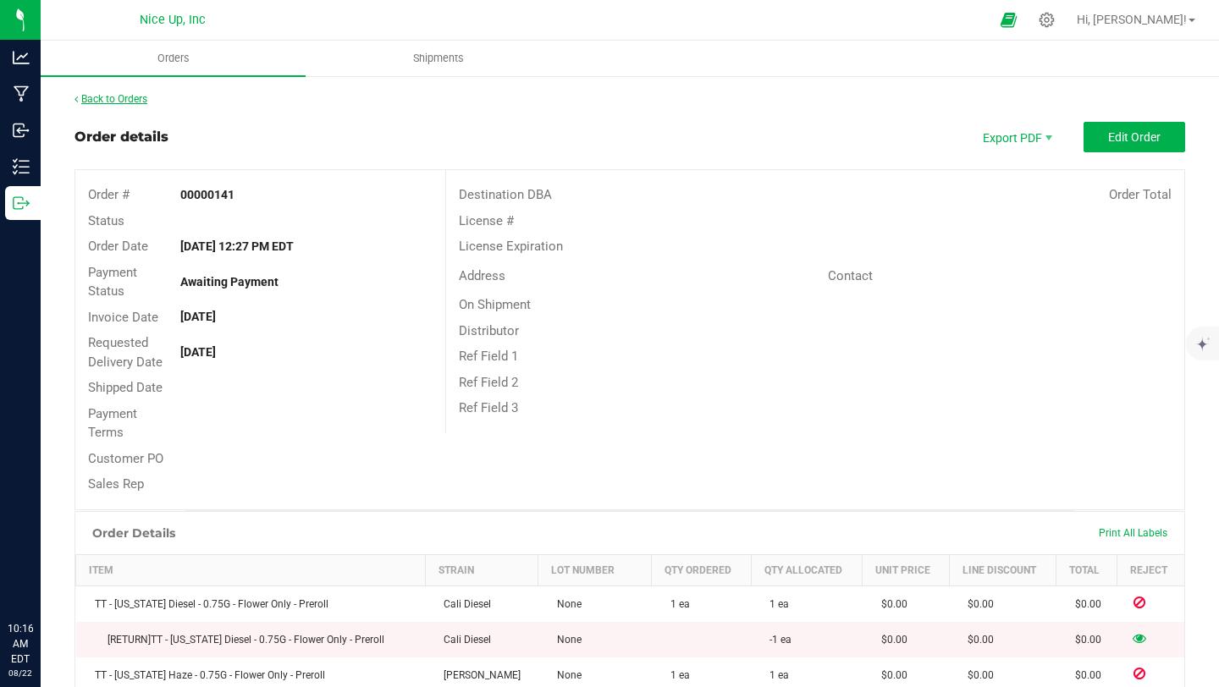
click at [117, 96] on link "Back to Orders" at bounding box center [111, 99] width 73 height 12
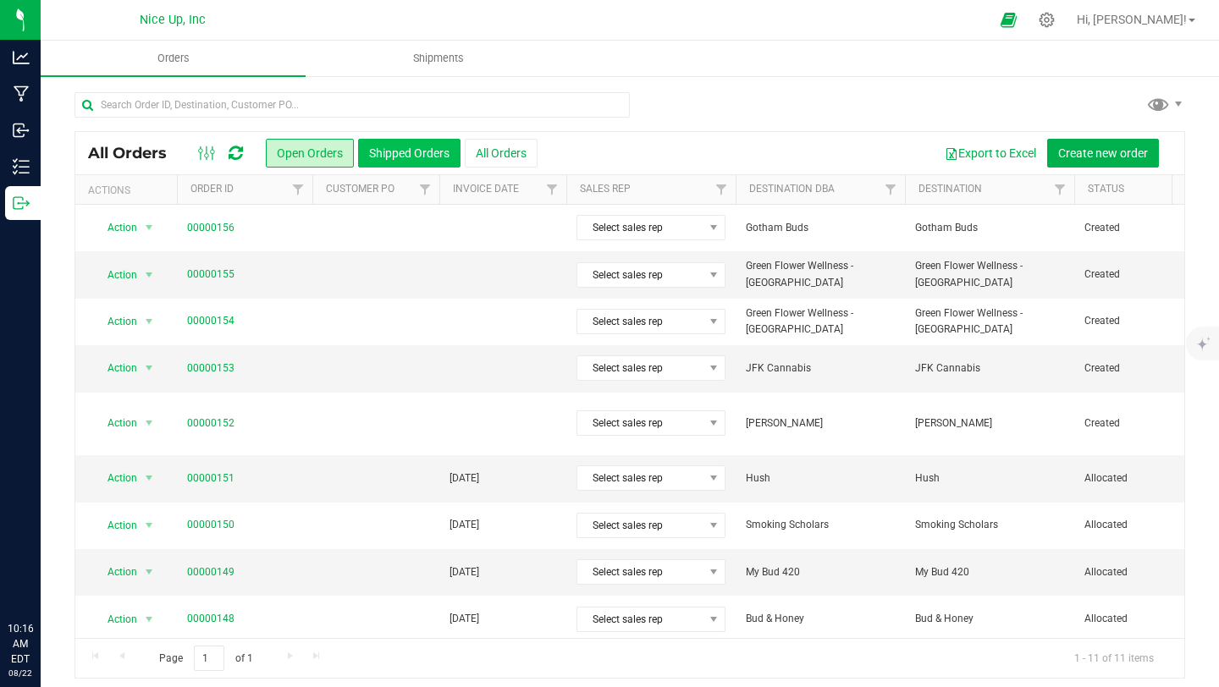
click at [384, 144] on button "Shipped Orders" at bounding box center [409, 153] width 102 height 29
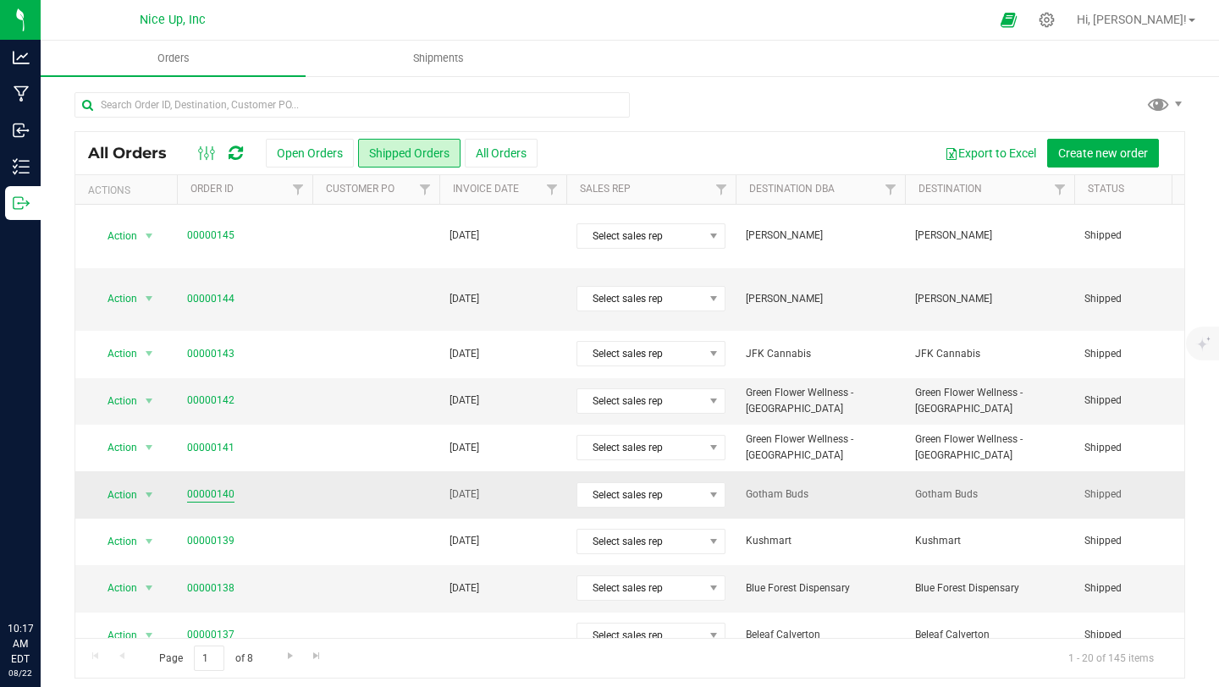
click at [224, 487] on link "00000140" at bounding box center [210, 495] width 47 height 16
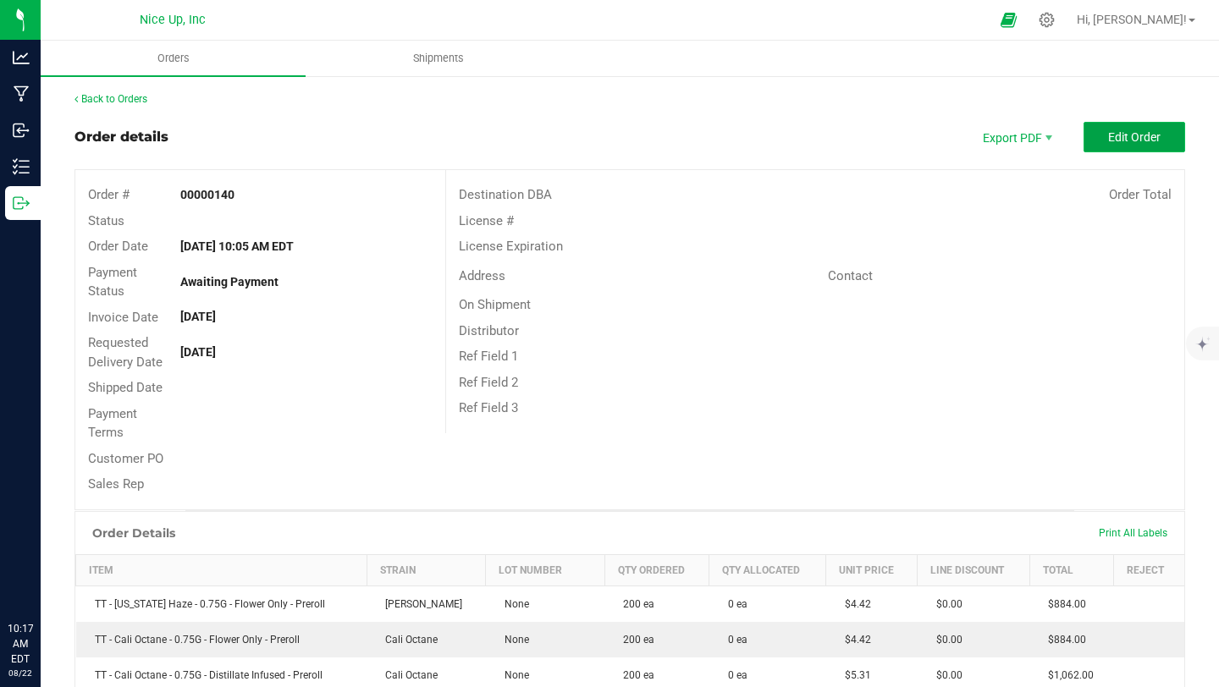
click at [1123, 136] on span "Edit Order" at bounding box center [1134, 137] width 52 height 14
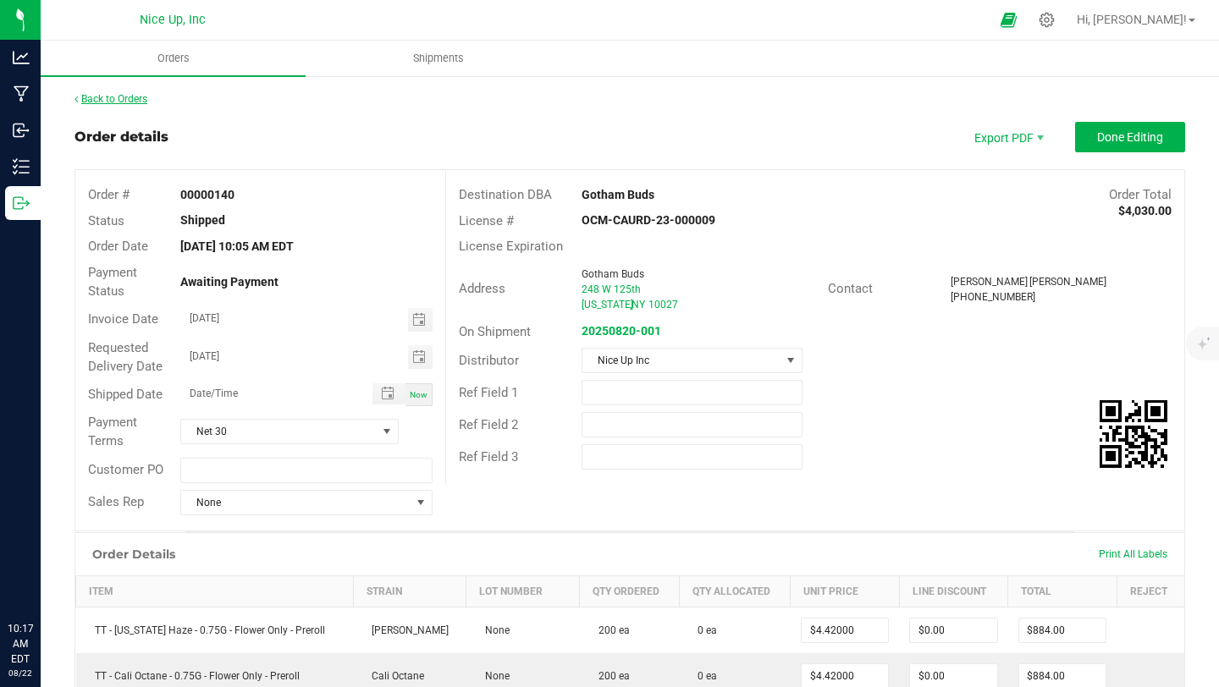
click at [97, 103] on link "Back to Orders" at bounding box center [111, 99] width 73 height 12
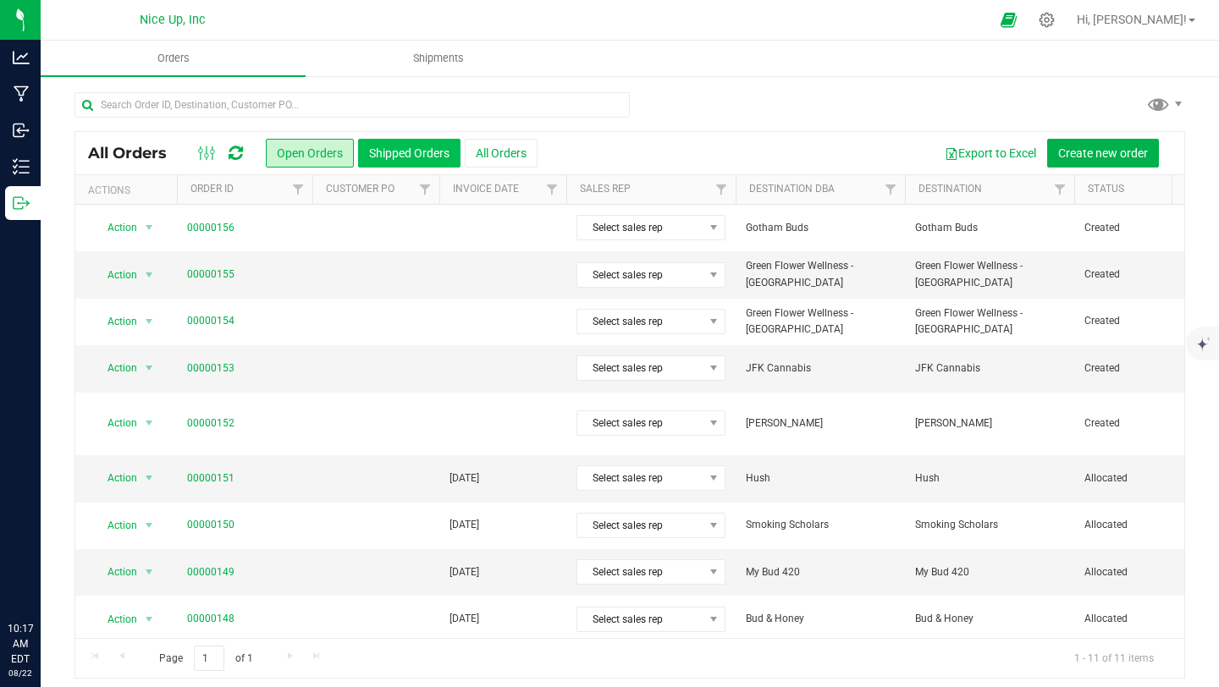
click at [363, 146] on button "Shipped Orders" at bounding box center [409, 153] width 102 height 29
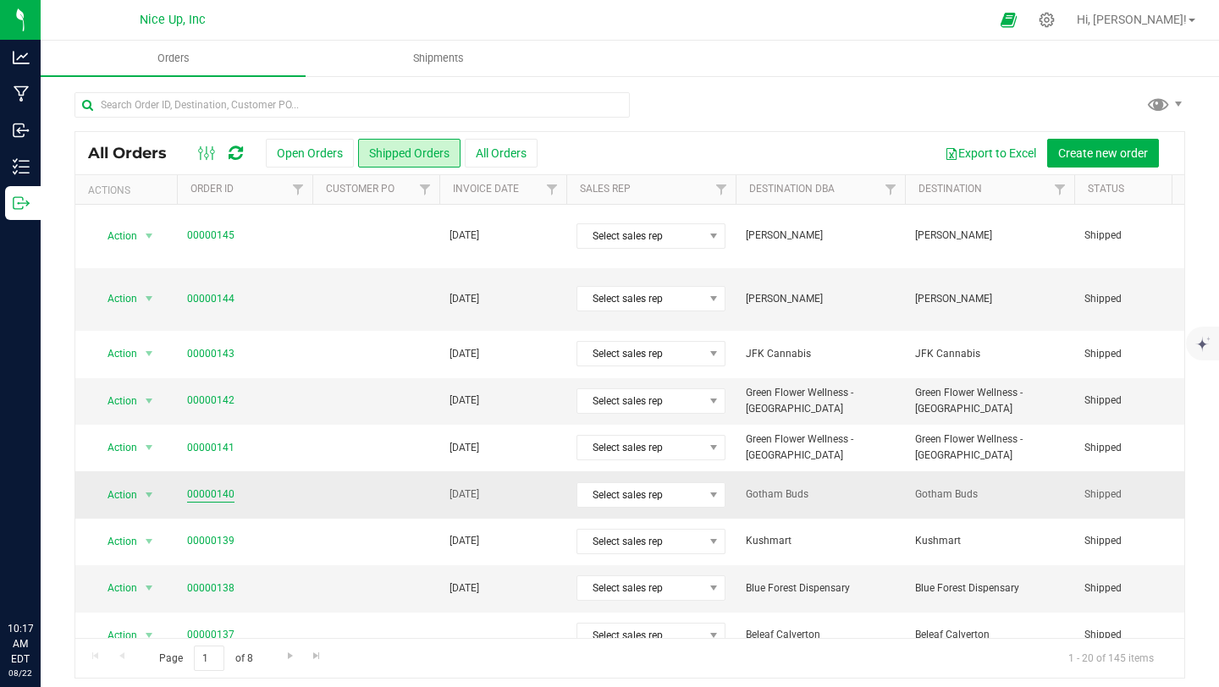
click at [217, 487] on link "00000140" at bounding box center [210, 495] width 47 height 16
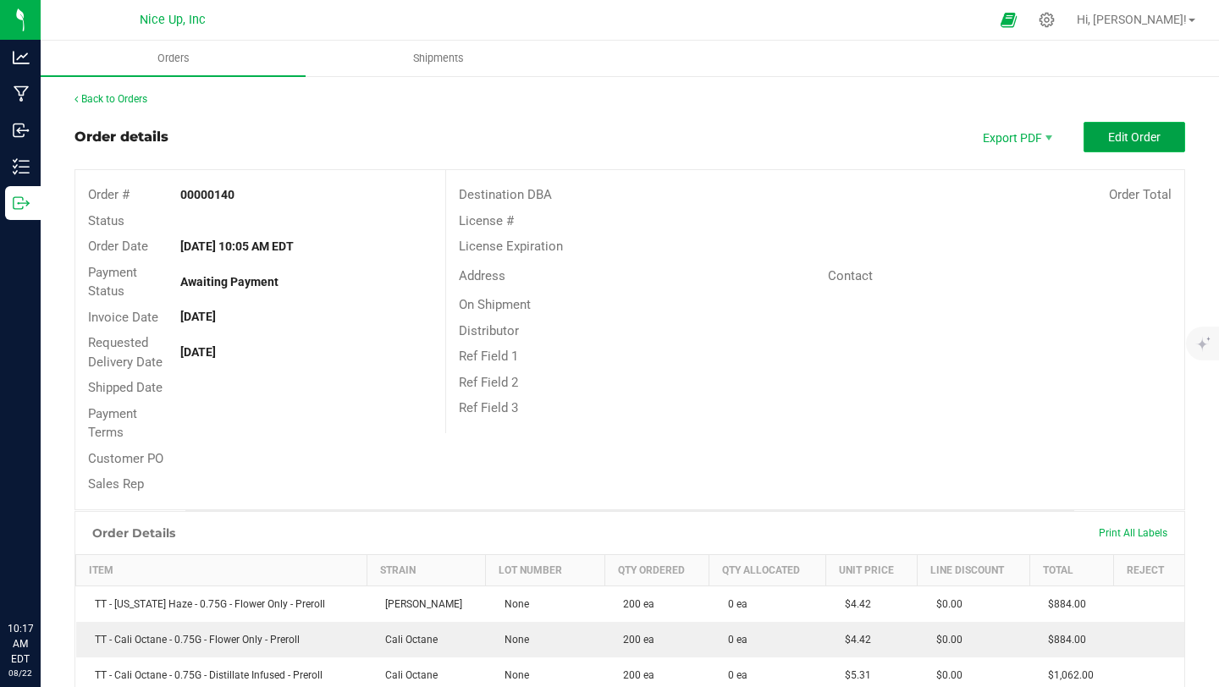
click at [1114, 146] on button "Edit Order" at bounding box center [1135, 137] width 102 height 30
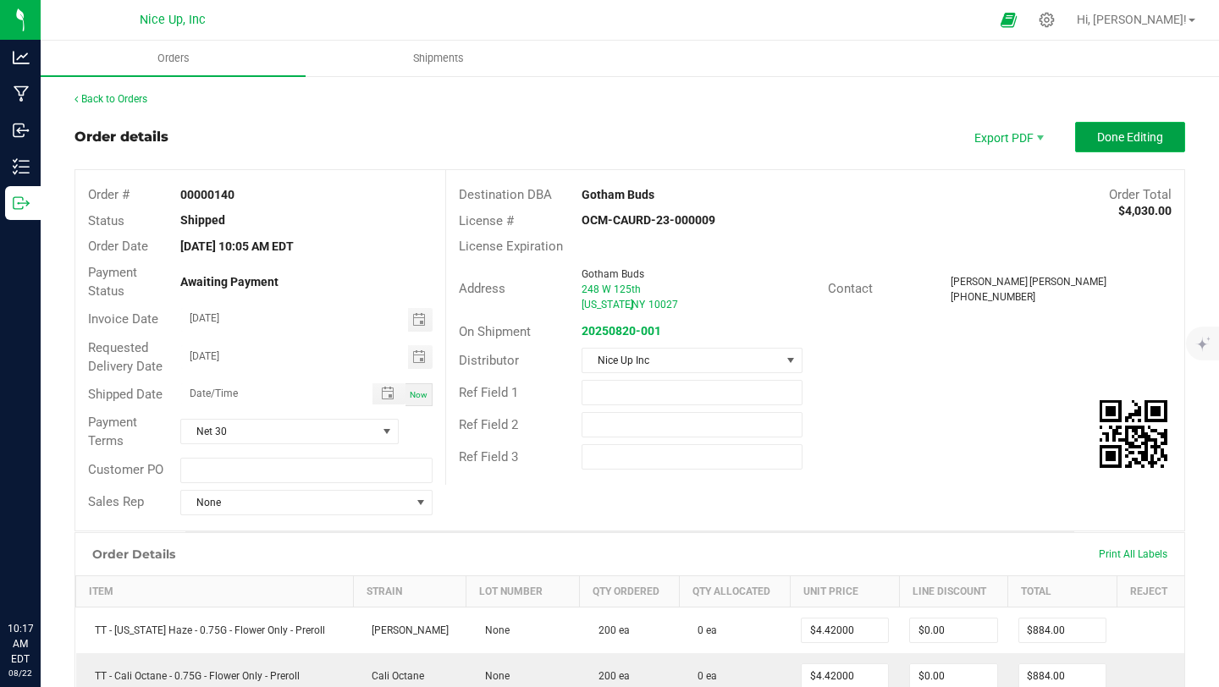
click at [1105, 137] on span "Done Editing" at bounding box center [1130, 137] width 66 height 14
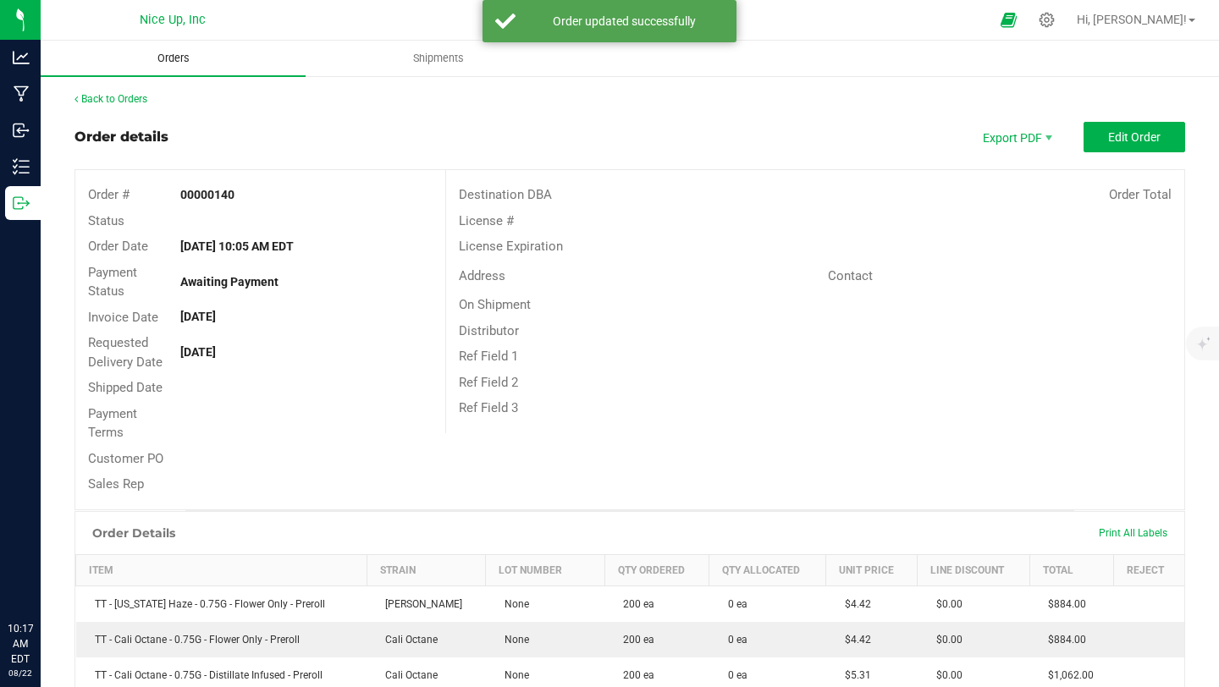
click at [189, 68] on uib-tab-heading "Orders" at bounding box center [173, 59] width 265 height 36
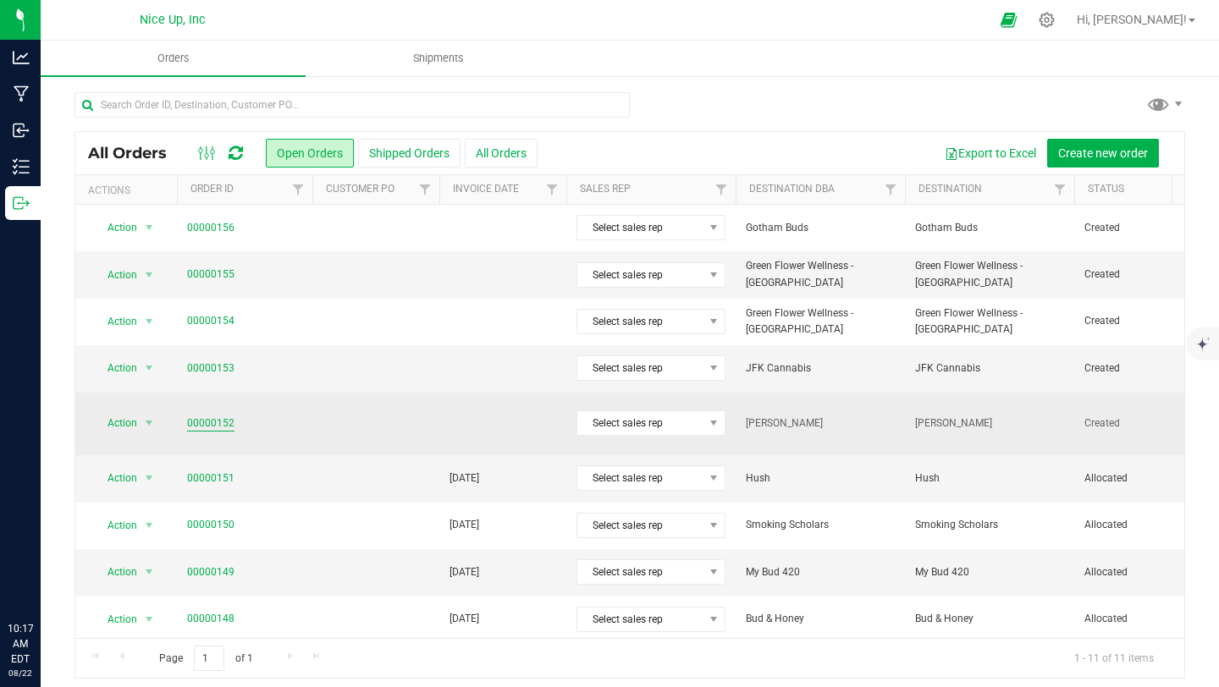
click at [193, 416] on link "00000152" at bounding box center [210, 424] width 47 height 16
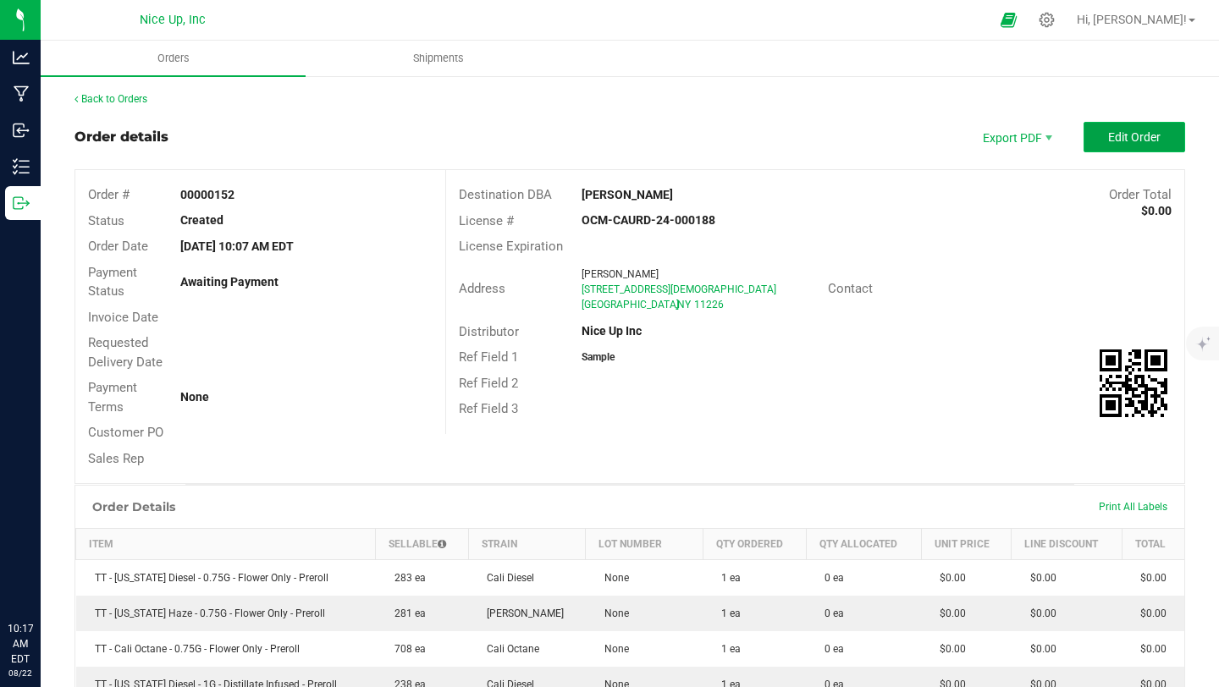
click at [1084, 144] on button "Edit Order" at bounding box center [1135, 137] width 102 height 30
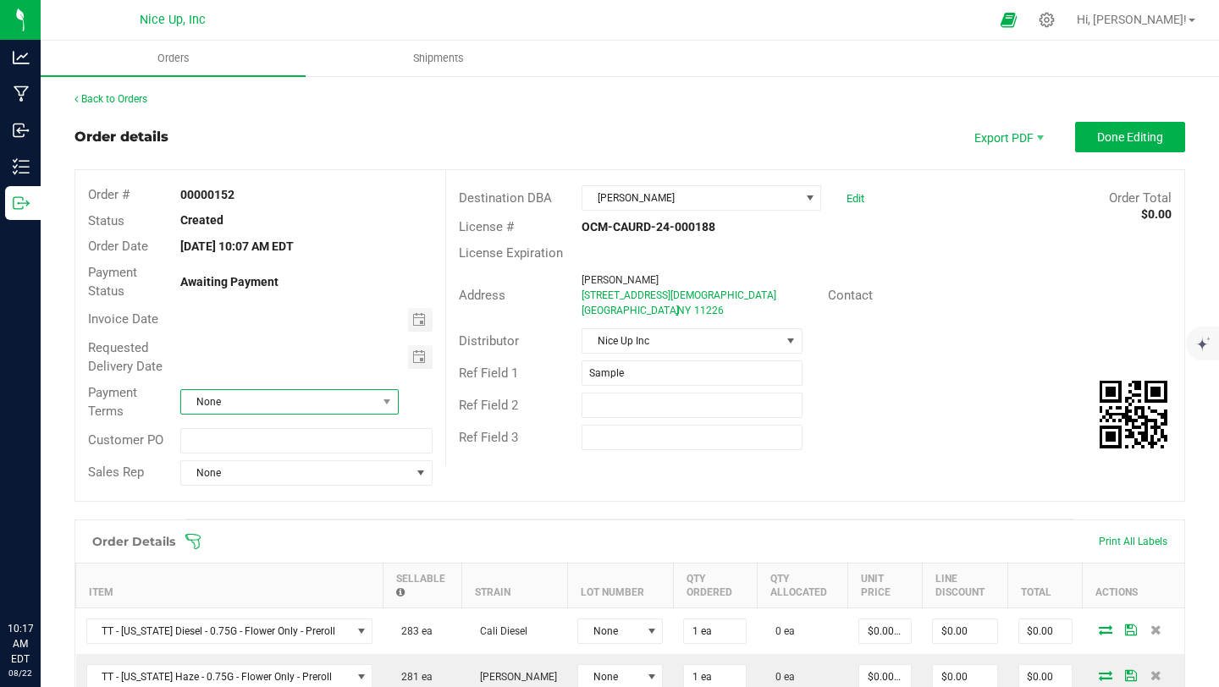
click at [322, 402] on span "None" at bounding box center [279, 402] width 196 height 24
type input "month/day/year"
drag, startPoint x: 401, startPoint y: 321, endPoint x: 410, endPoint y: 319, distance: 8.6
click at [406, 320] on span "month/day/year" at bounding box center [306, 320] width 251 height 24
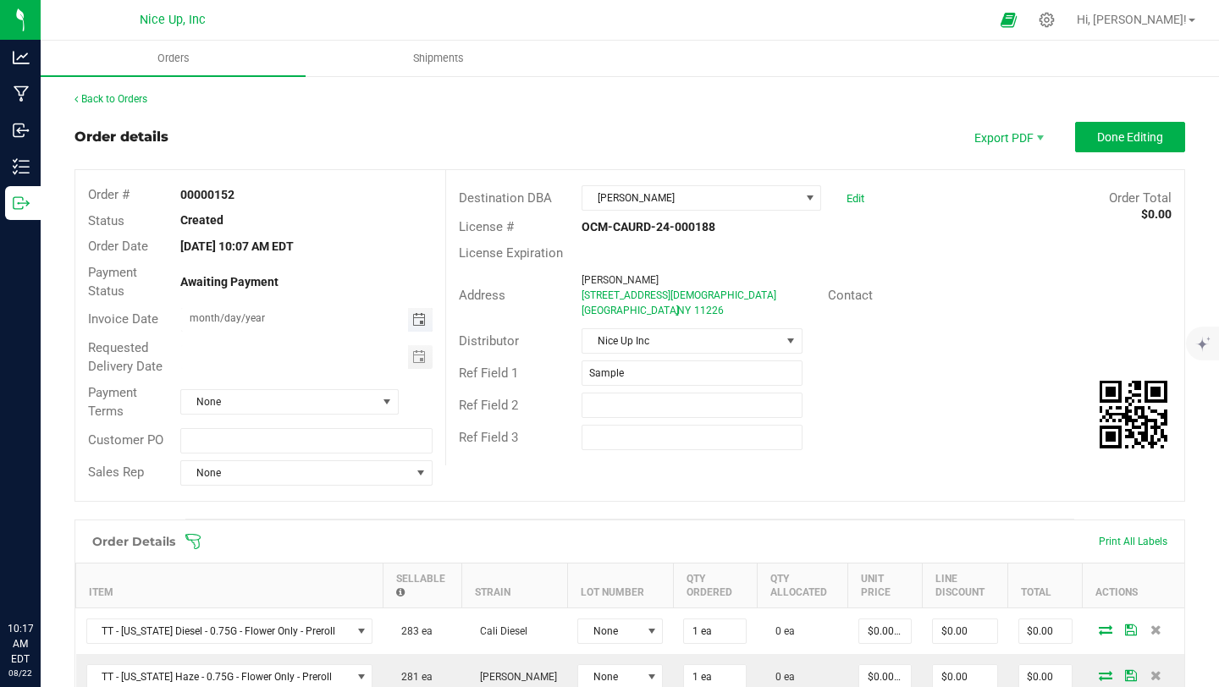
click at [412, 319] on span "Toggle calendar" at bounding box center [419, 320] width 14 height 14
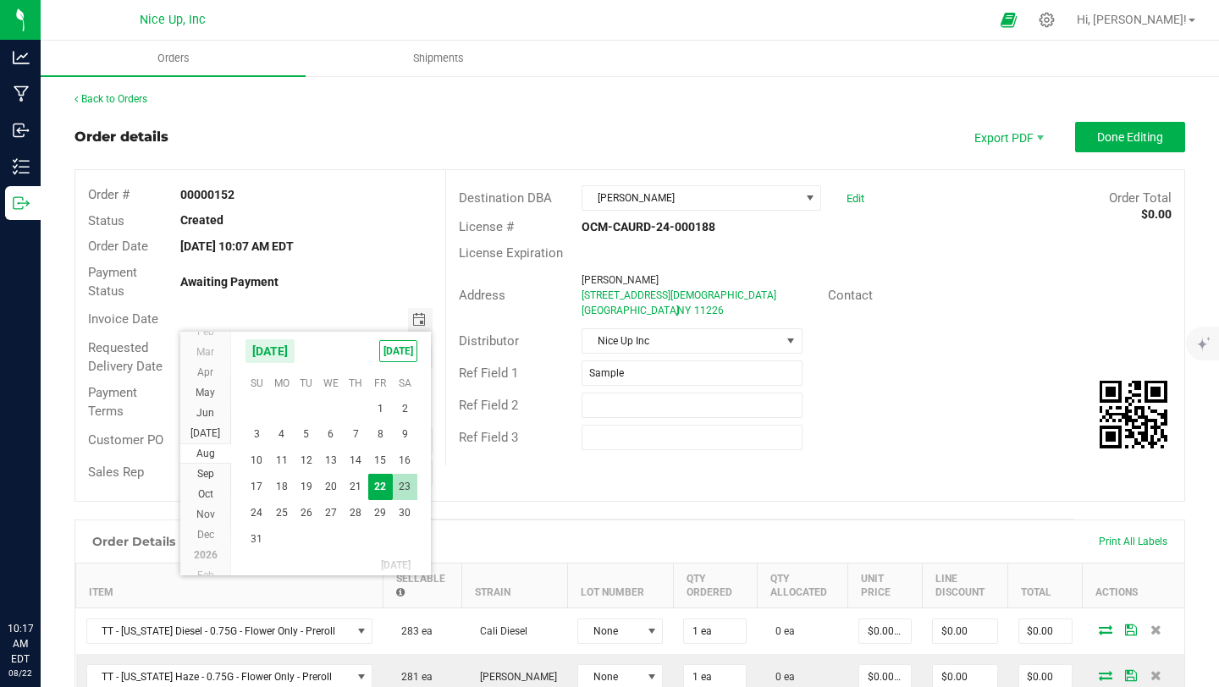
click at [393, 477] on span "23" at bounding box center [405, 487] width 25 height 26
type input "08/23/2025"
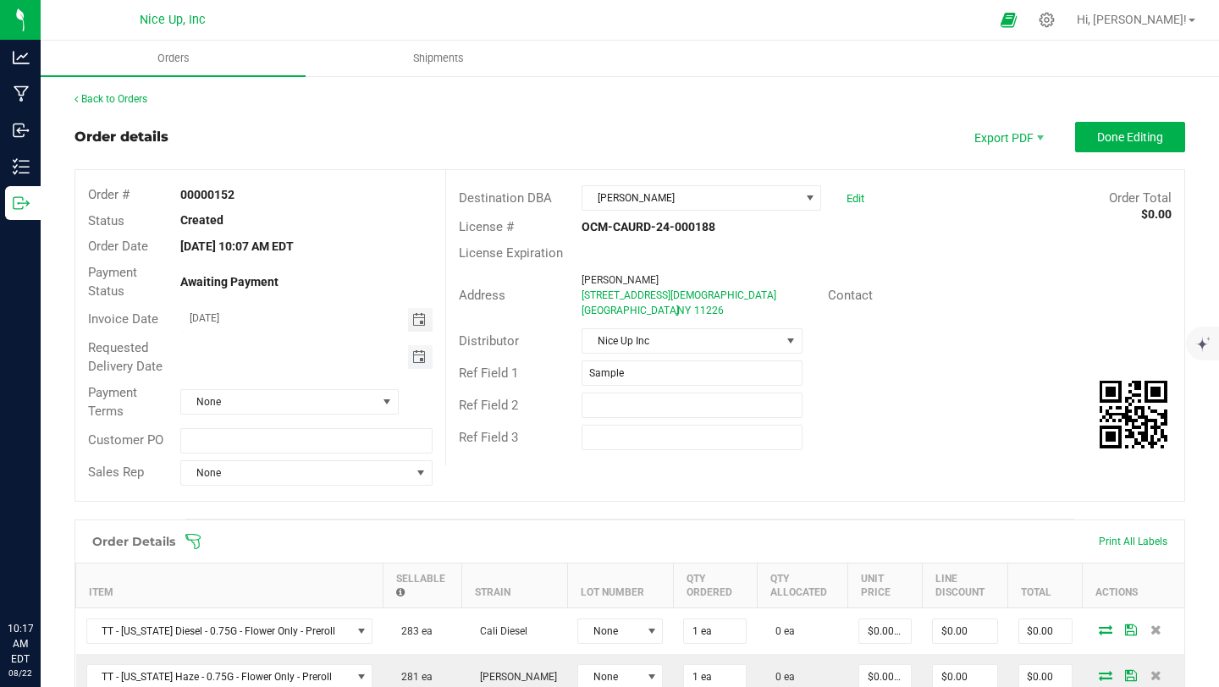
click at [416, 361] on span "Toggle calendar" at bounding box center [419, 357] width 14 height 14
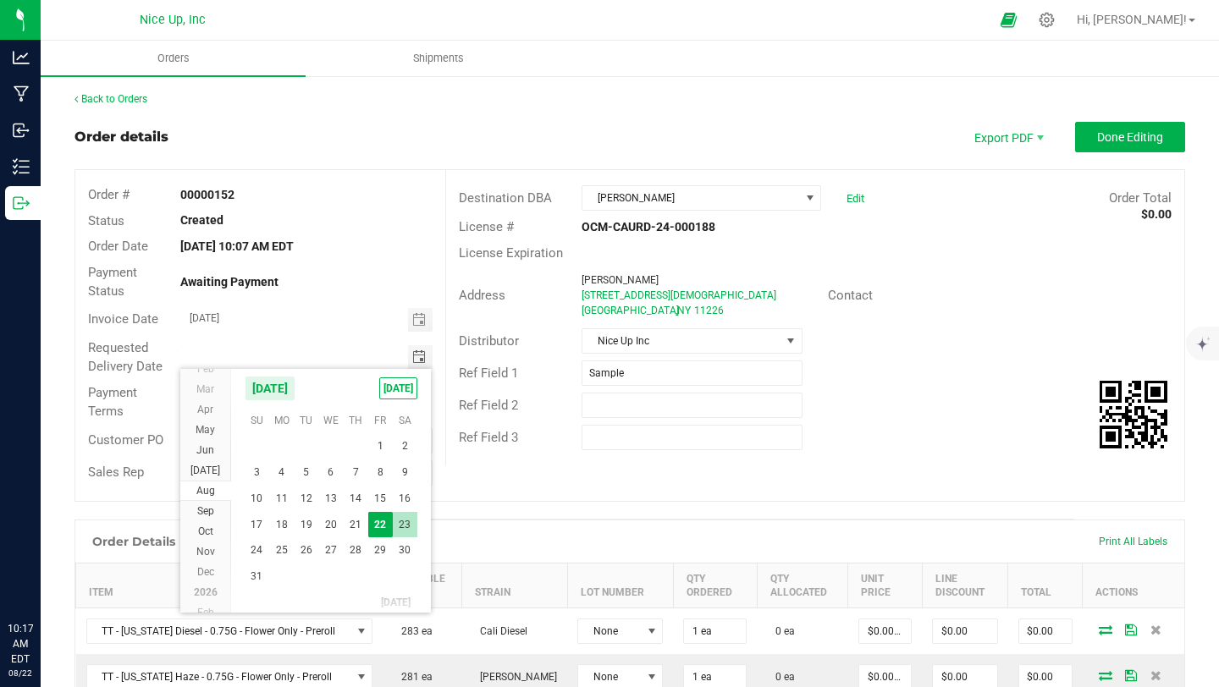
click at [404, 533] on span "23" at bounding box center [405, 525] width 25 height 26
type input "08/23/2025"
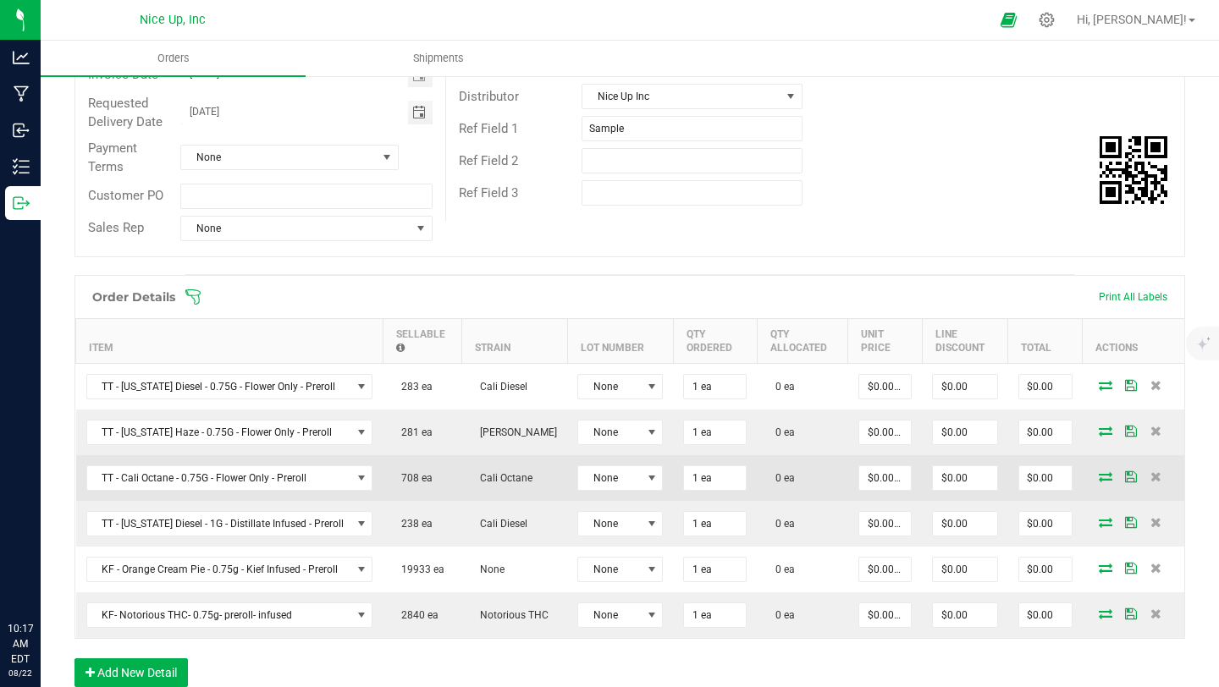
scroll to position [268, 0]
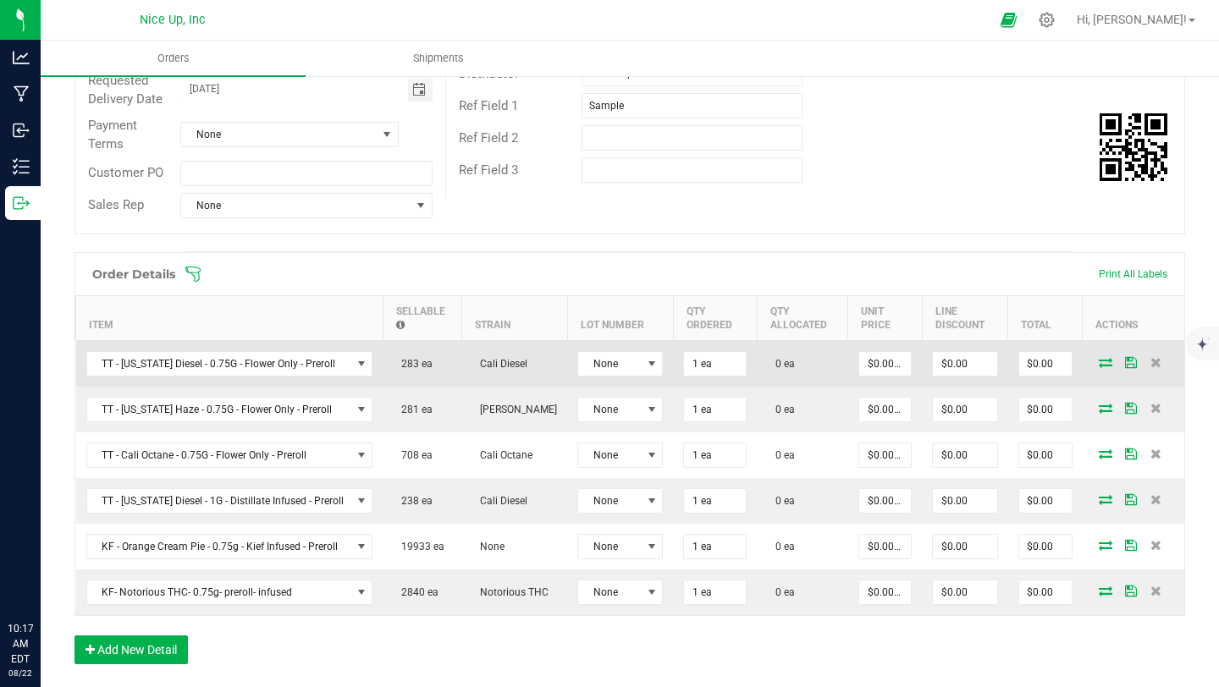
click at [1099, 365] on icon at bounding box center [1106, 362] width 14 height 10
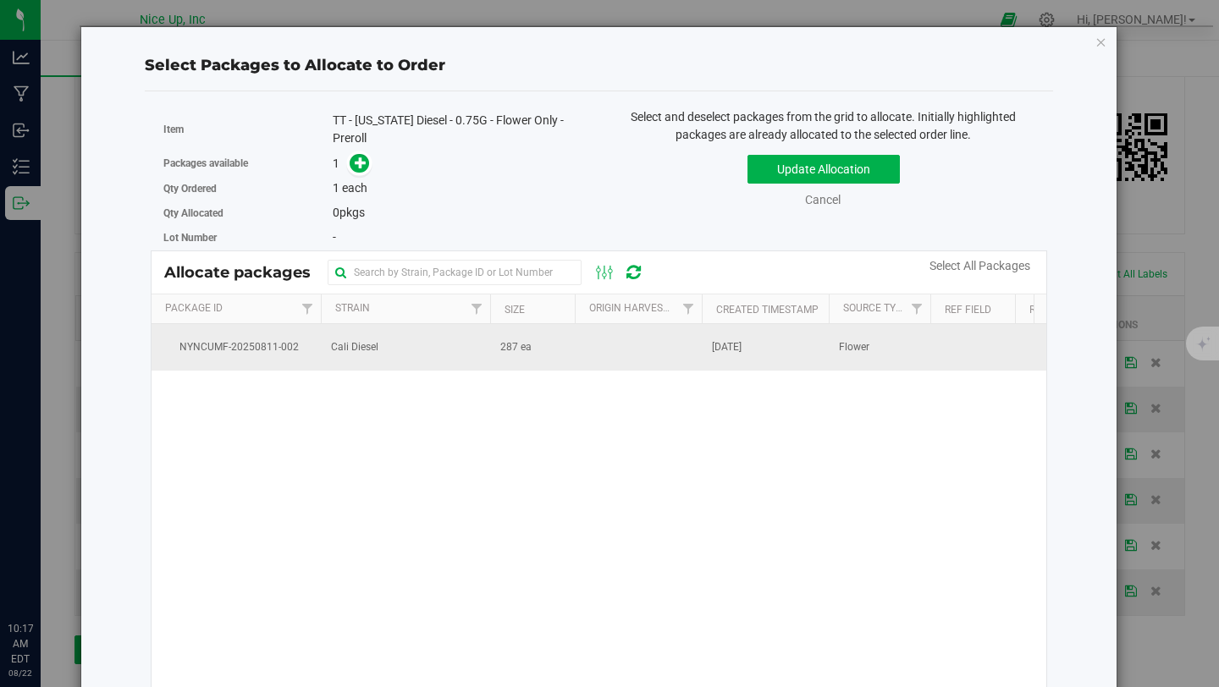
click at [456, 348] on td "Cali Diesel" at bounding box center [405, 347] width 169 height 46
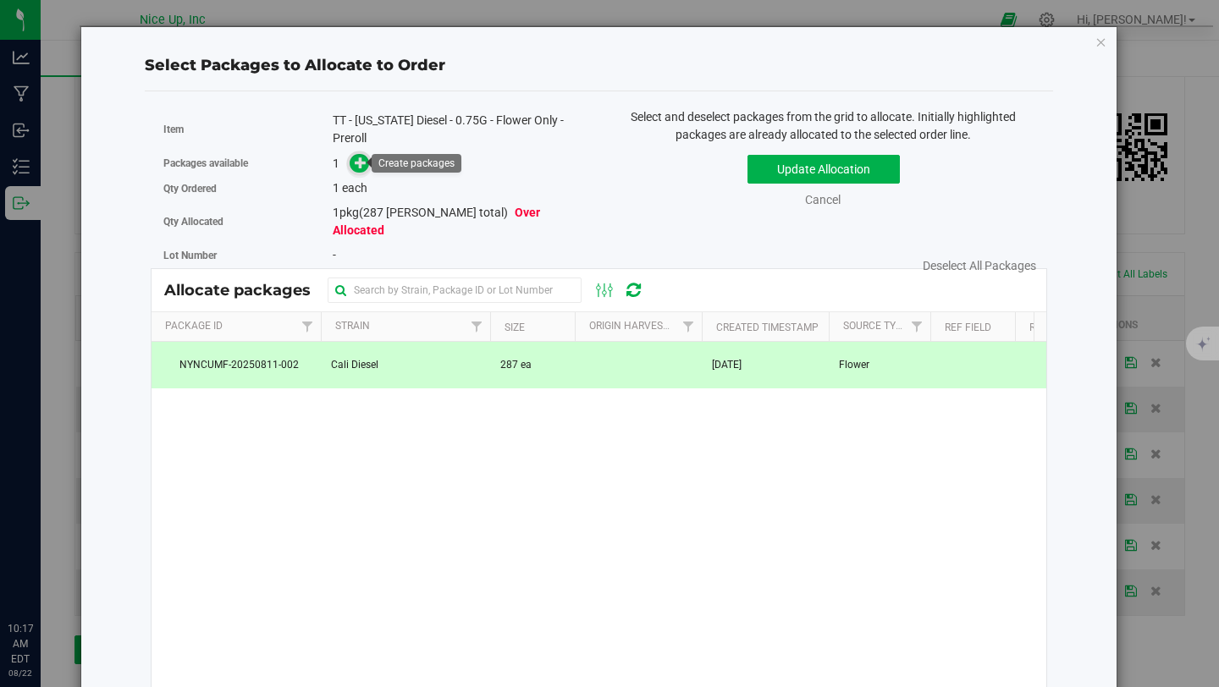
click at [362, 166] on icon at bounding box center [361, 163] width 12 height 12
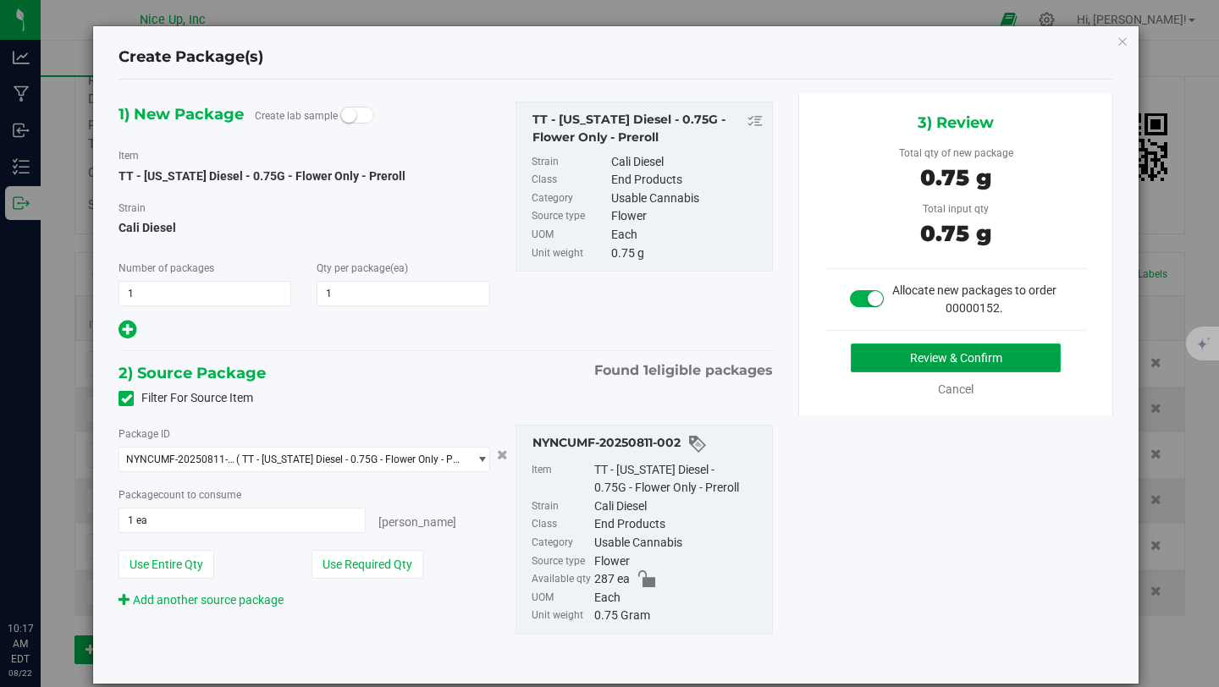
click at [935, 356] on button "Review & Confirm" at bounding box center [956, 358] width 210 height 29
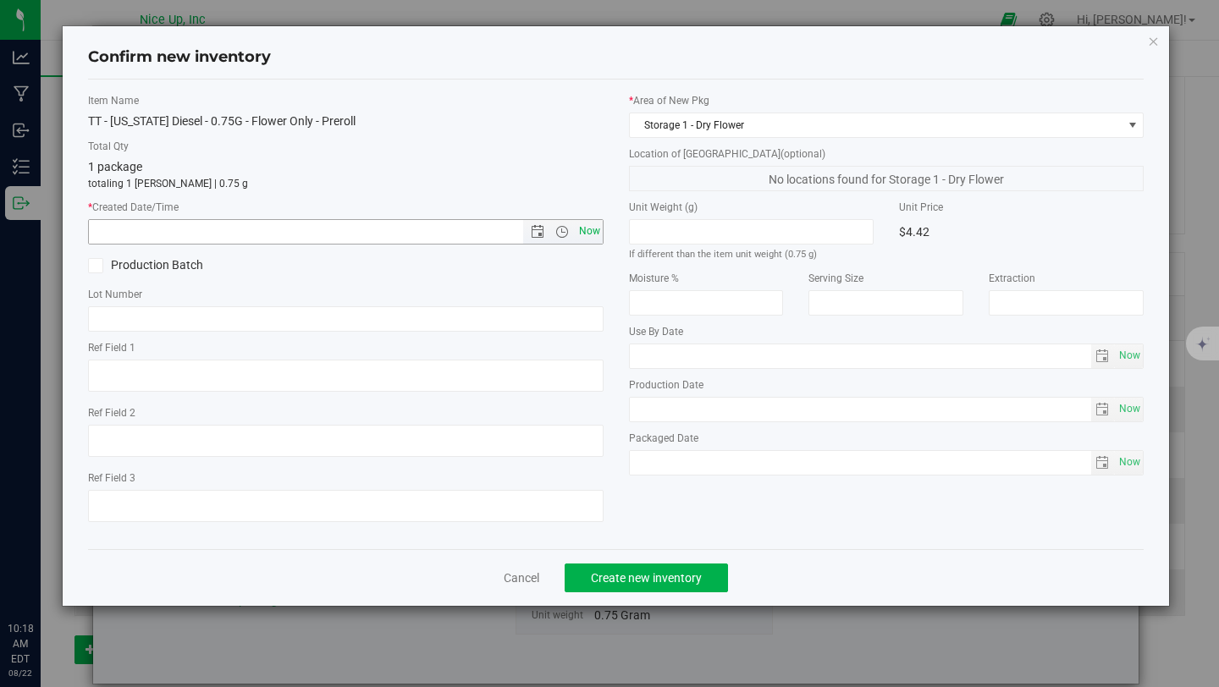
click at [598, 232] on span "Now" at bounding box center [589, 231] width 29 height 25
type input "8/22/2025 10:18 AM"
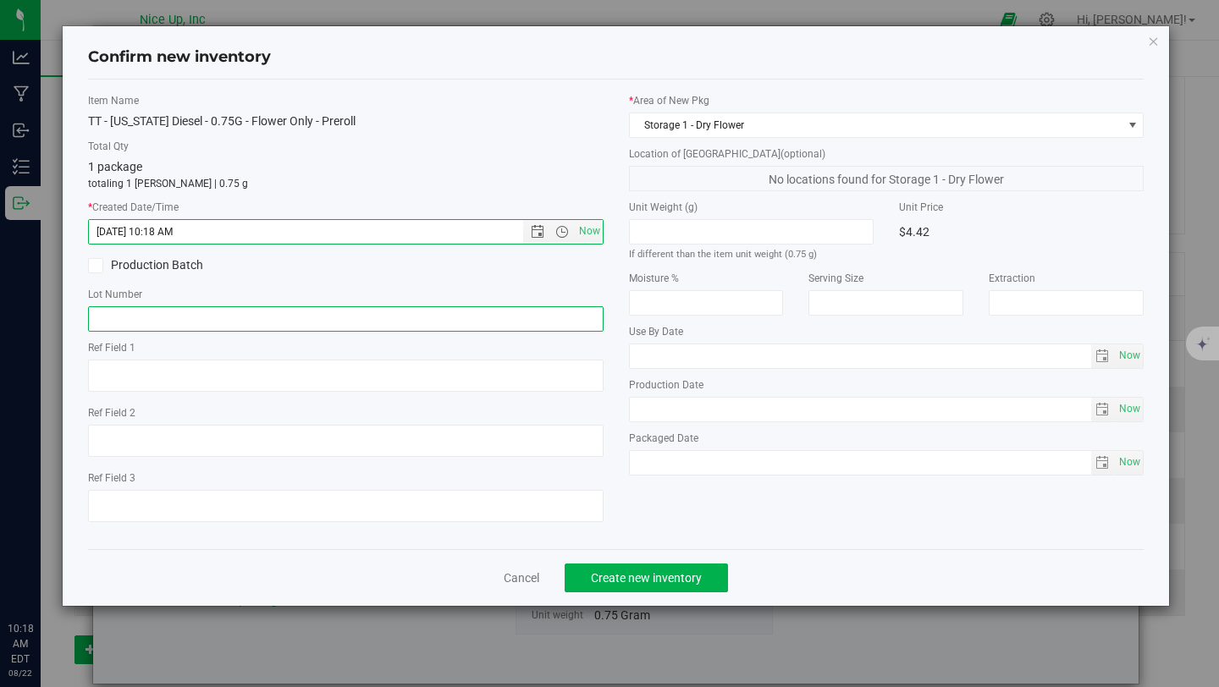
click at [448, 322] on input "text" at bounding box center [346, 318] width 516 height 25
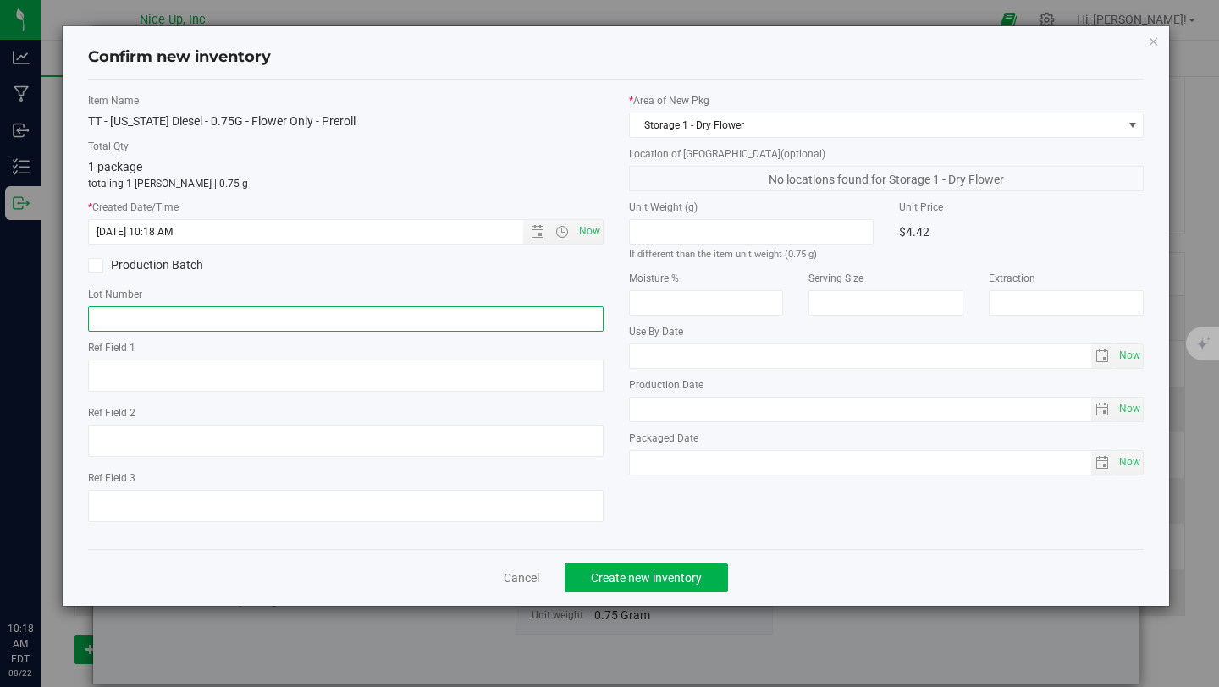
type input "250520CaDi006"
click at [615, 576] on span "Create new inventory" at bounding box center [646, 578] width 111 height 14
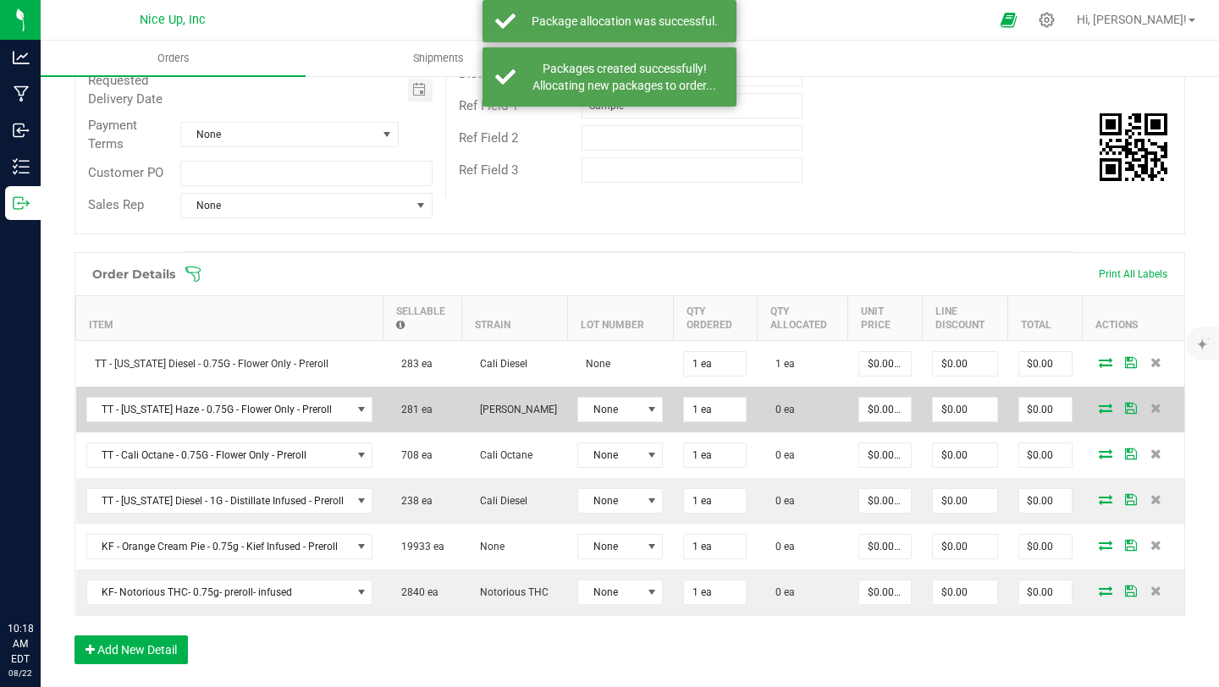
click at [1099, 408] on icon at bounding box center [1106, 408] width 14 height 10
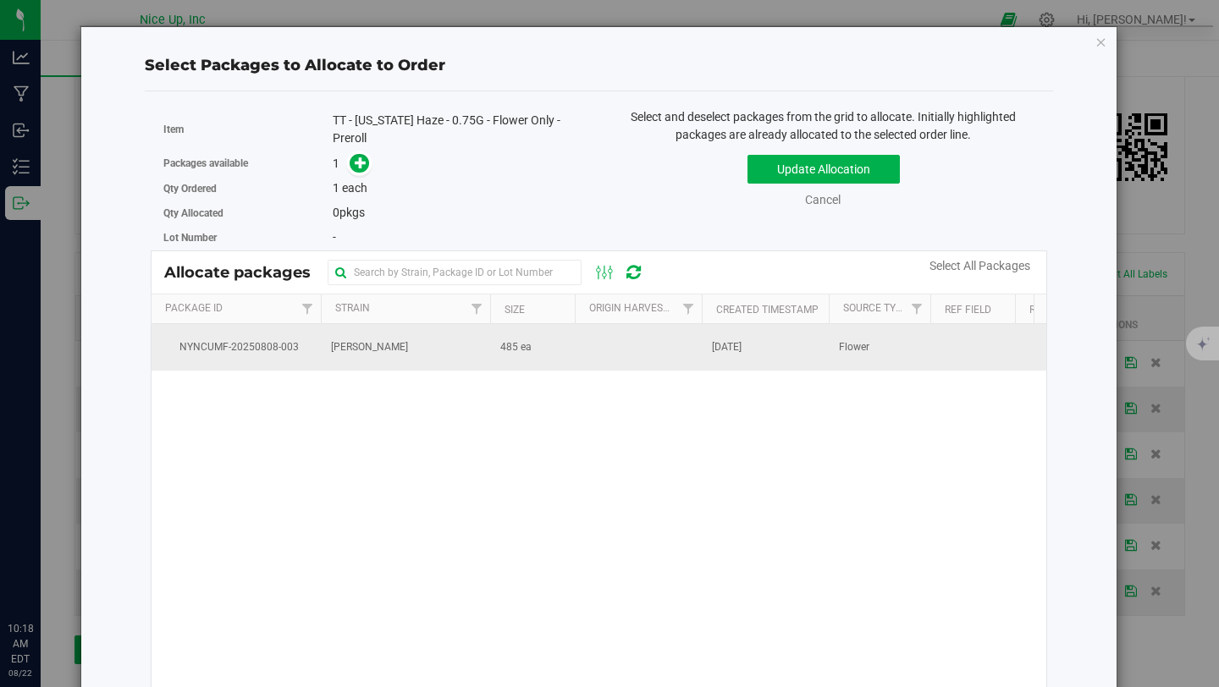
click at [347, 352] on span "[PERSON_NAME]" at bounding box center [369, 347] width 77 height 16
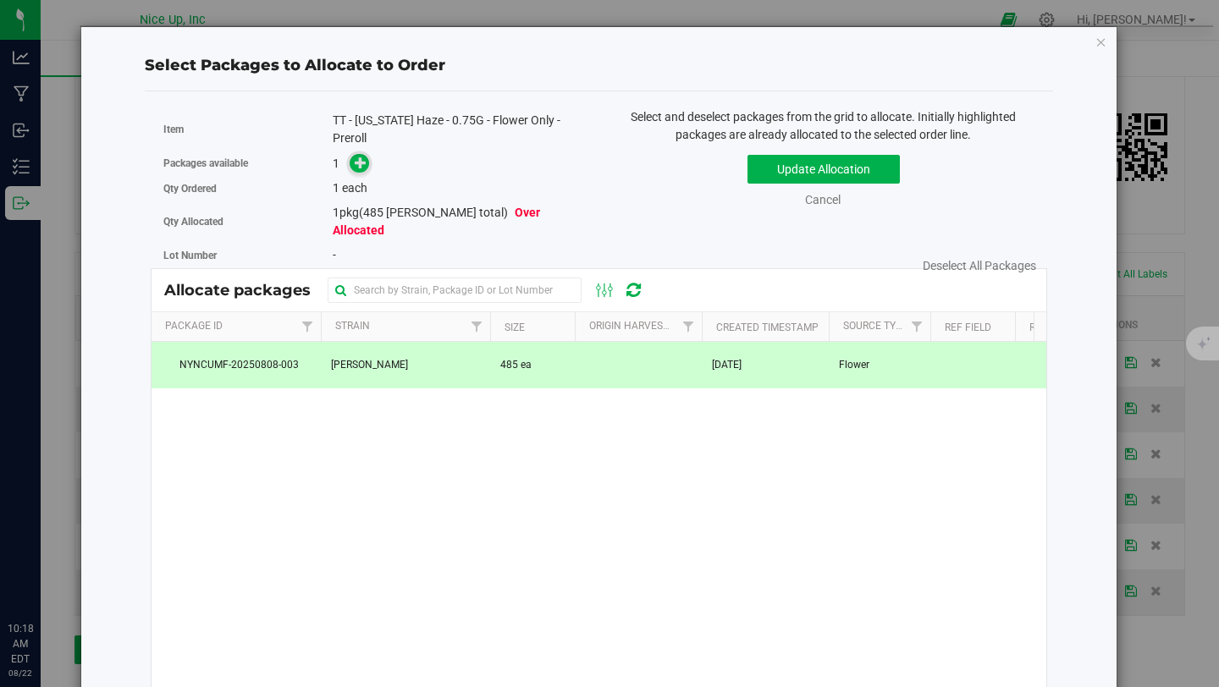
click at [355, 162] on icon at bounding box center [361, 163] width 12 height 12
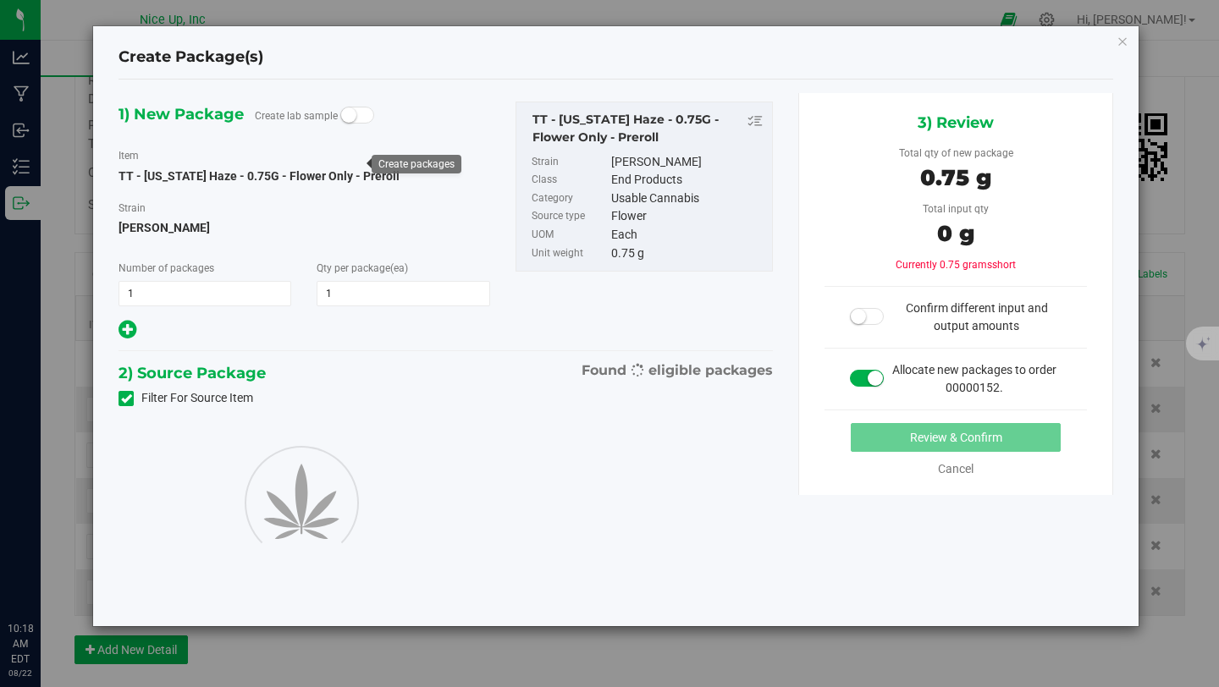
type input "1"
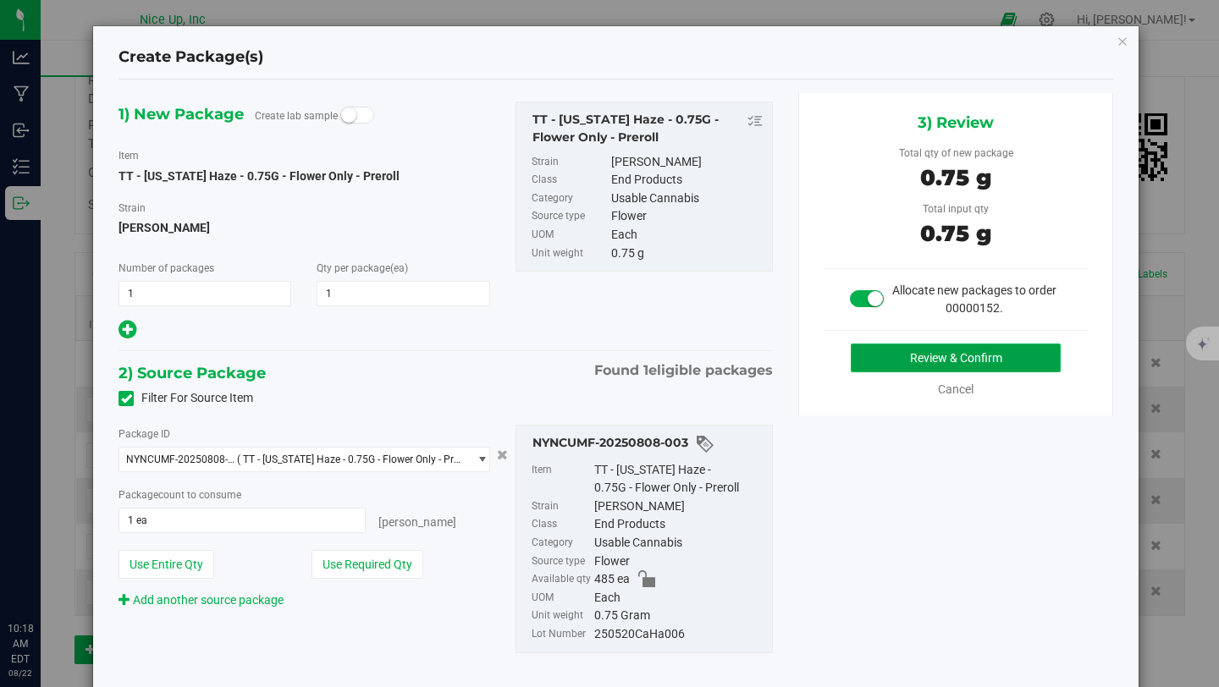
click at [938, 356] on button "Review & Confirm" at bounding box center [956, 358] width 210 height 29
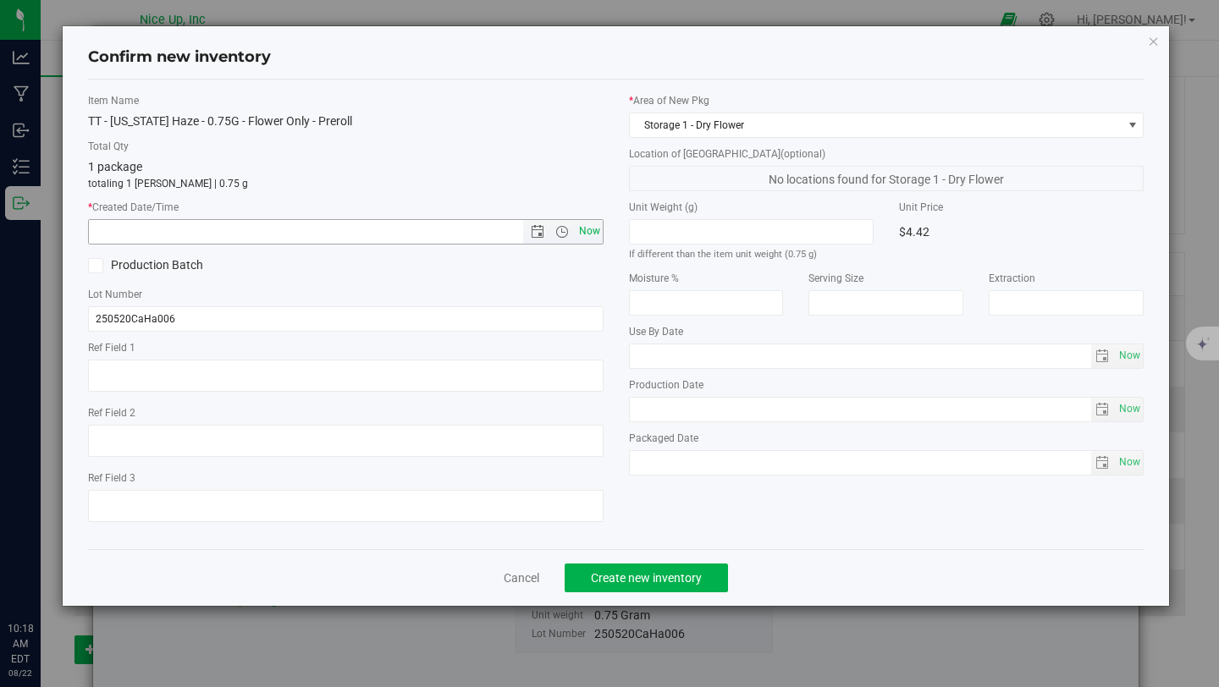
click at [588, 226] on span "Now" at bounding box center [589, 231] width 29 height 25
type input "8/22/2025 10:18 AM"
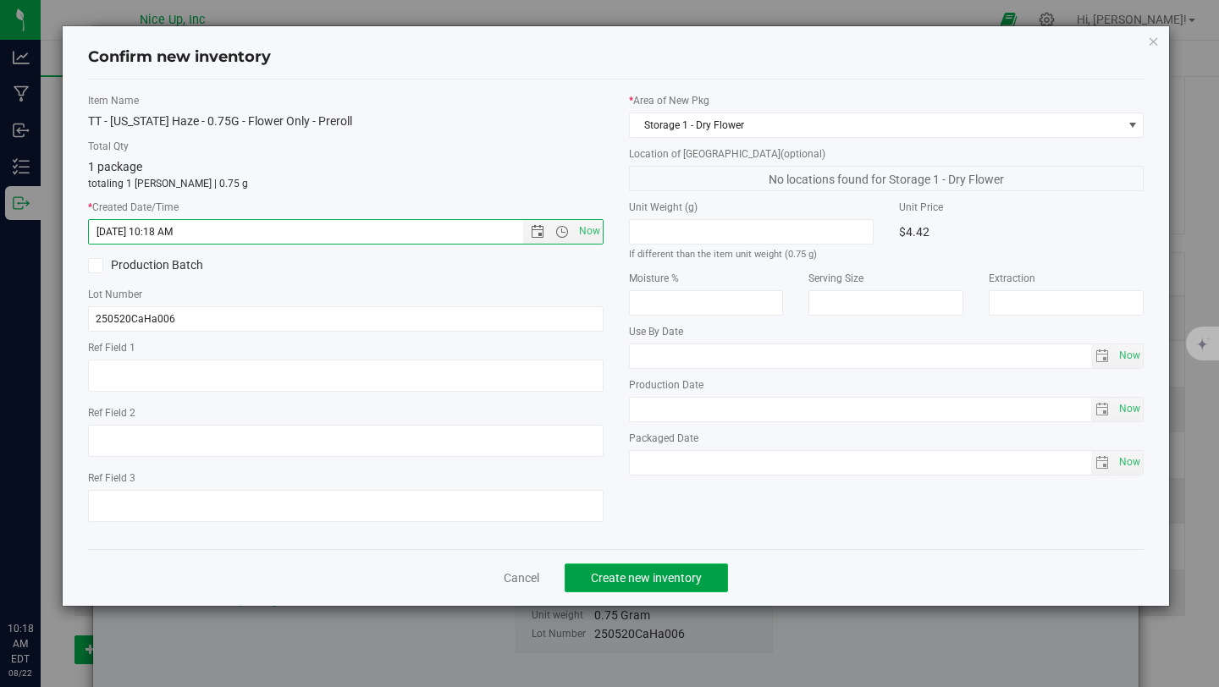
click at [698, 578] on span "Create new inventory" at bounding box center [646, 578] width 111 height 14
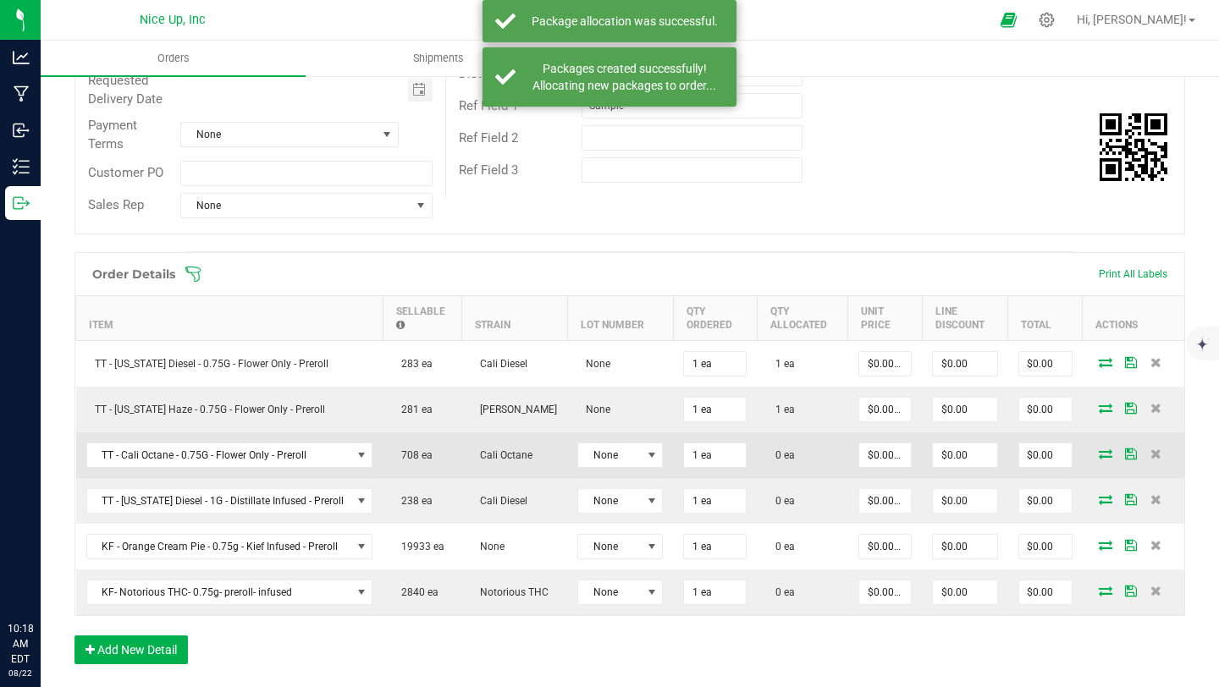
click at [1099, 454] on icon at bounding box center [1106, 454] width 14 height 10
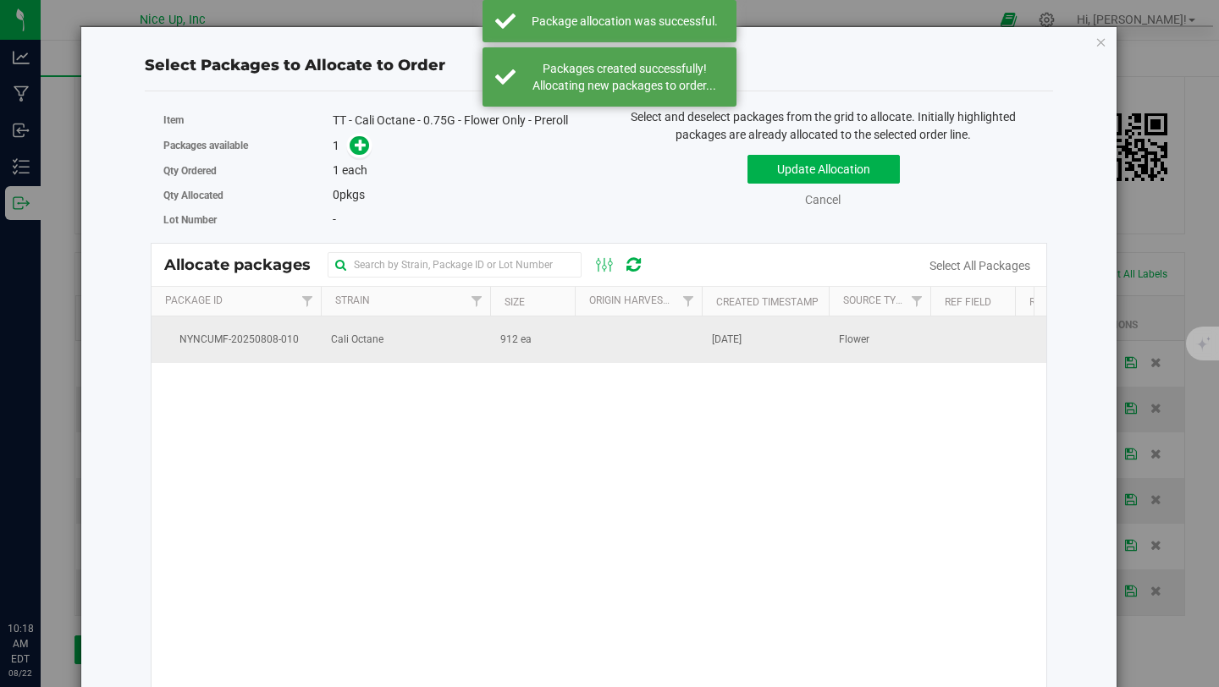
click at [353, 346] on span "Cali Octane" at bounding box center [357, 340] width 52 height 16
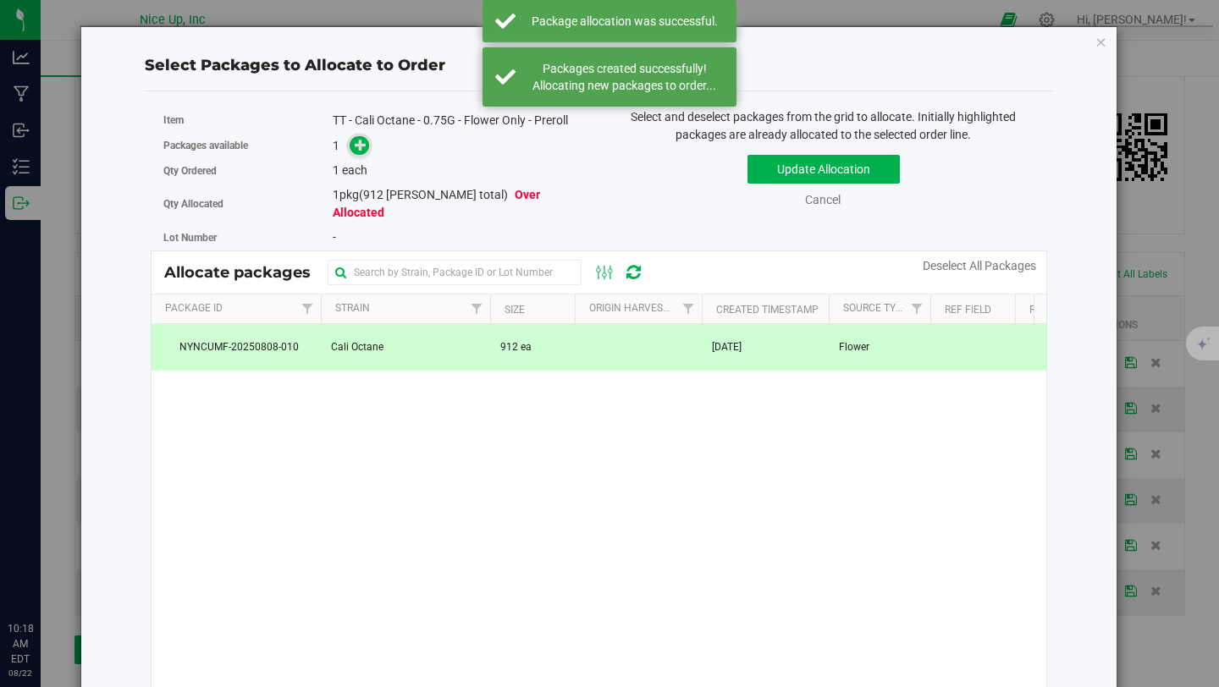
click at [358, 145] on icon at bounding box center [361, 145] width 12 height 12
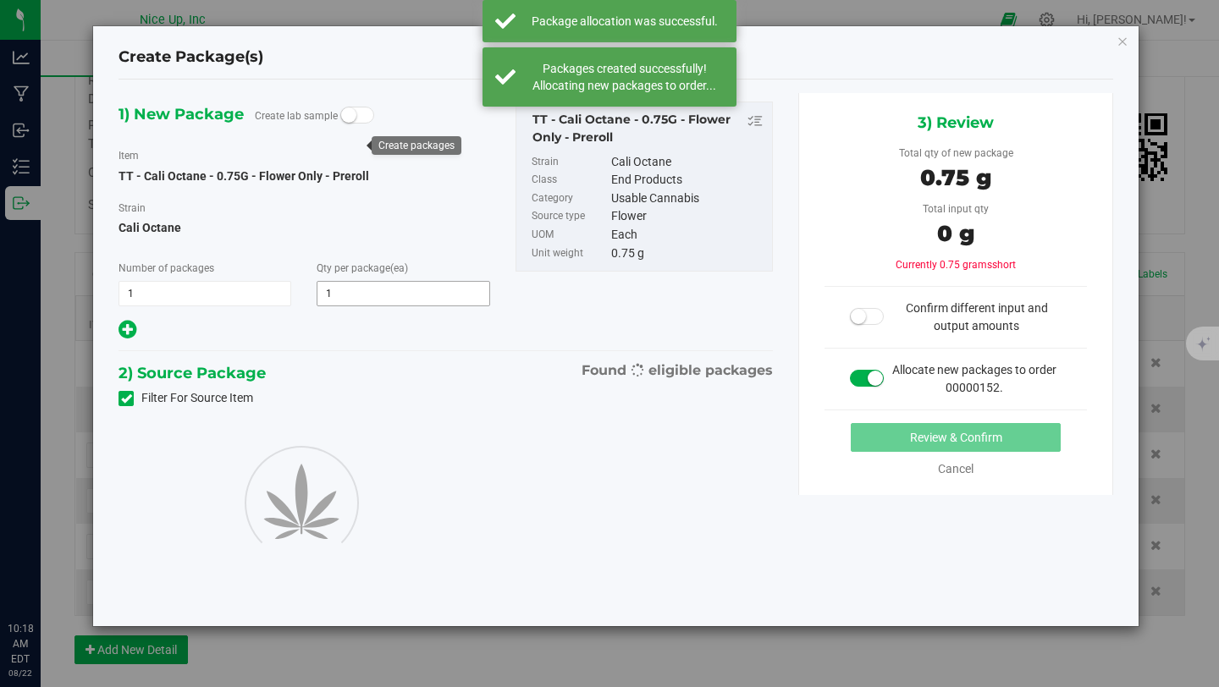
type input "1"
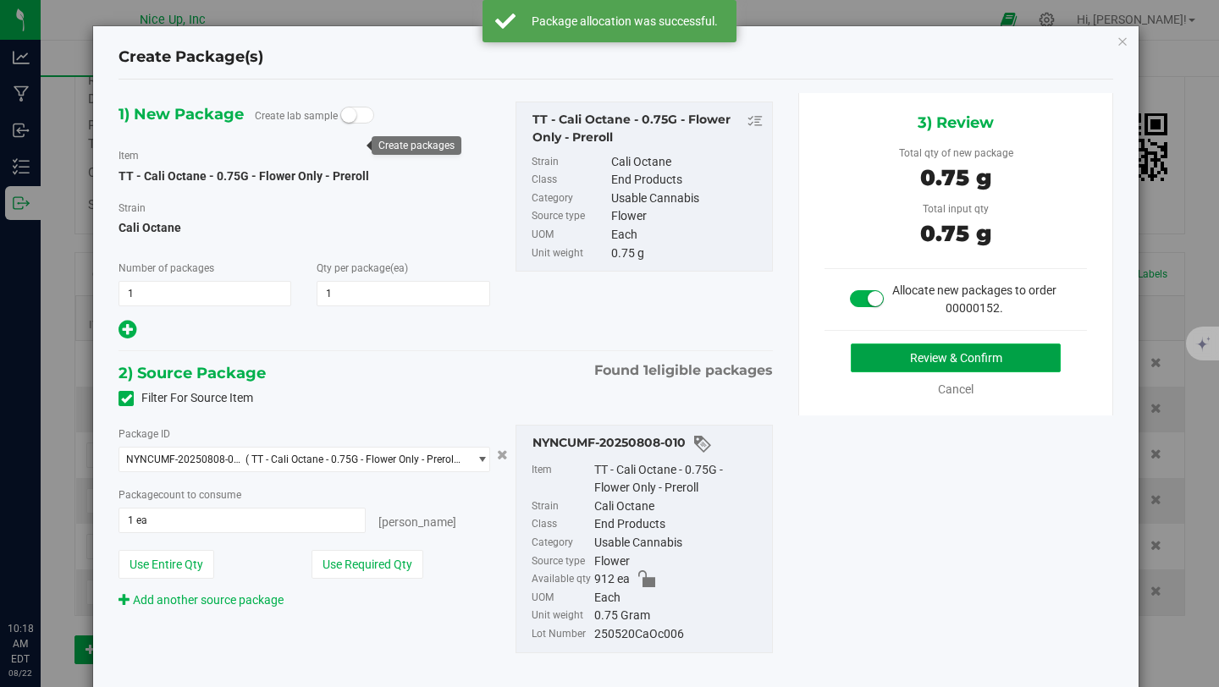
click at [891, 366] on button "Review & Confirm" at bounding box center [956, 358] width 210 height 29
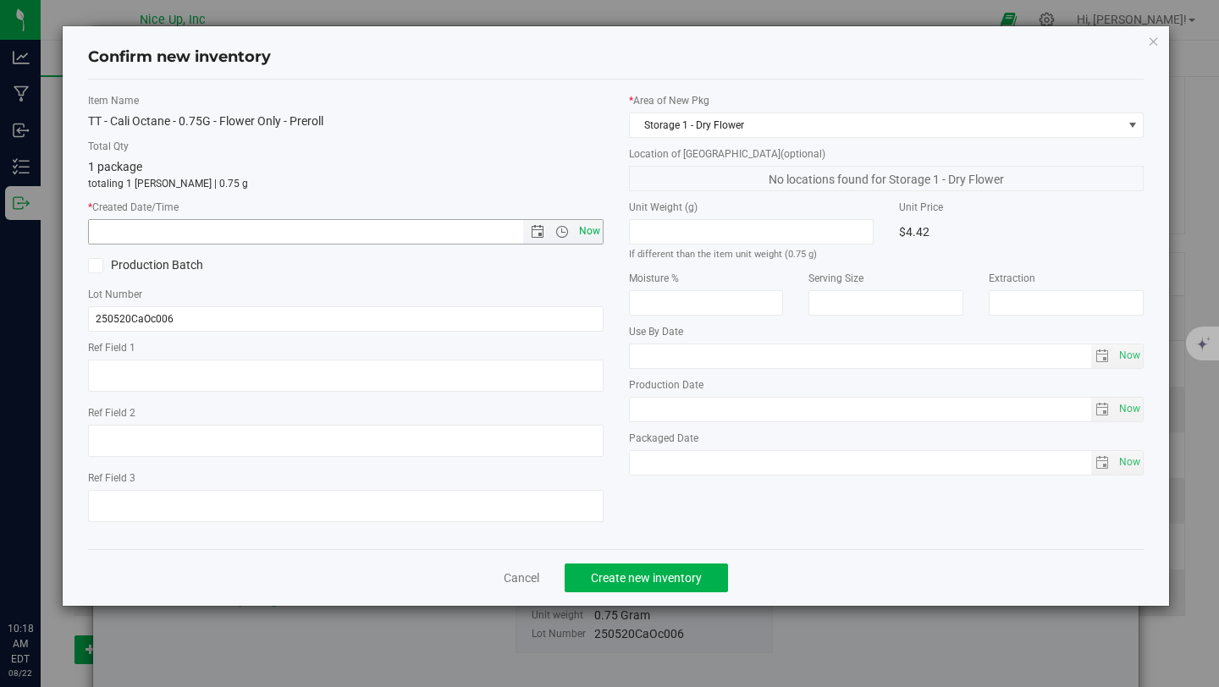
click at [594, 228] on span "Now" at bounding box center [589, 231] width 29 height 25
type input "8/22/2025 10:18 AM"
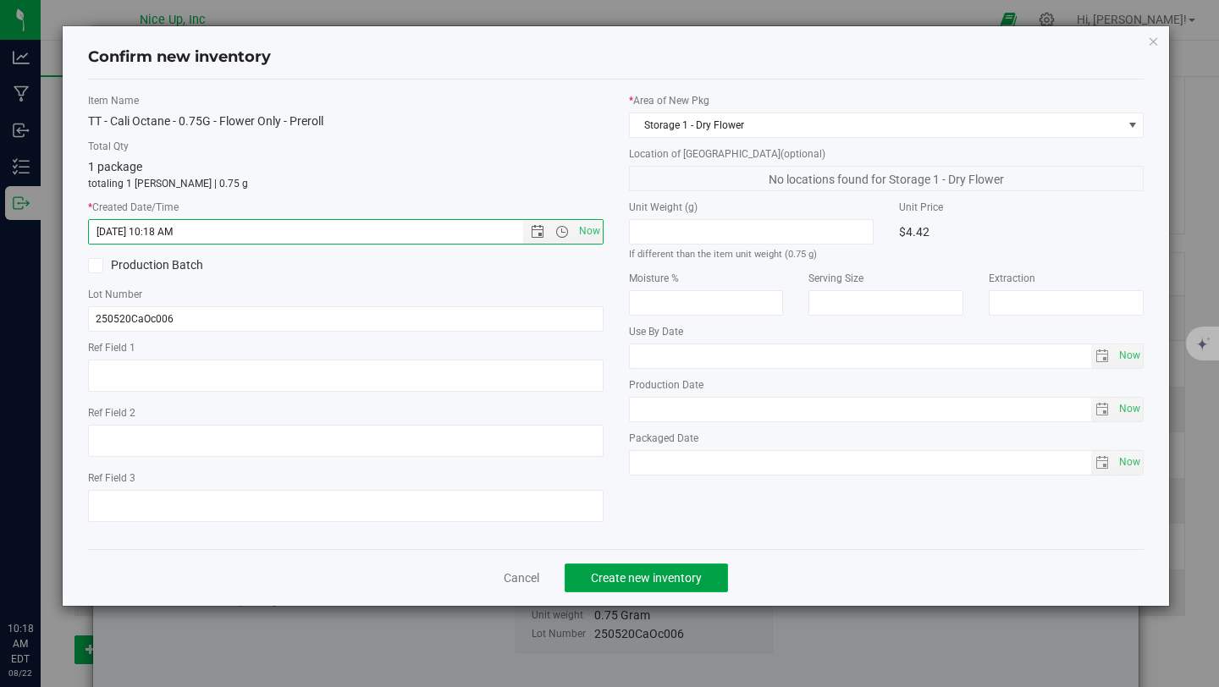
click at [694, 572] on span "Create new inventory" at bounding box center [646, 578] width 111 height 14
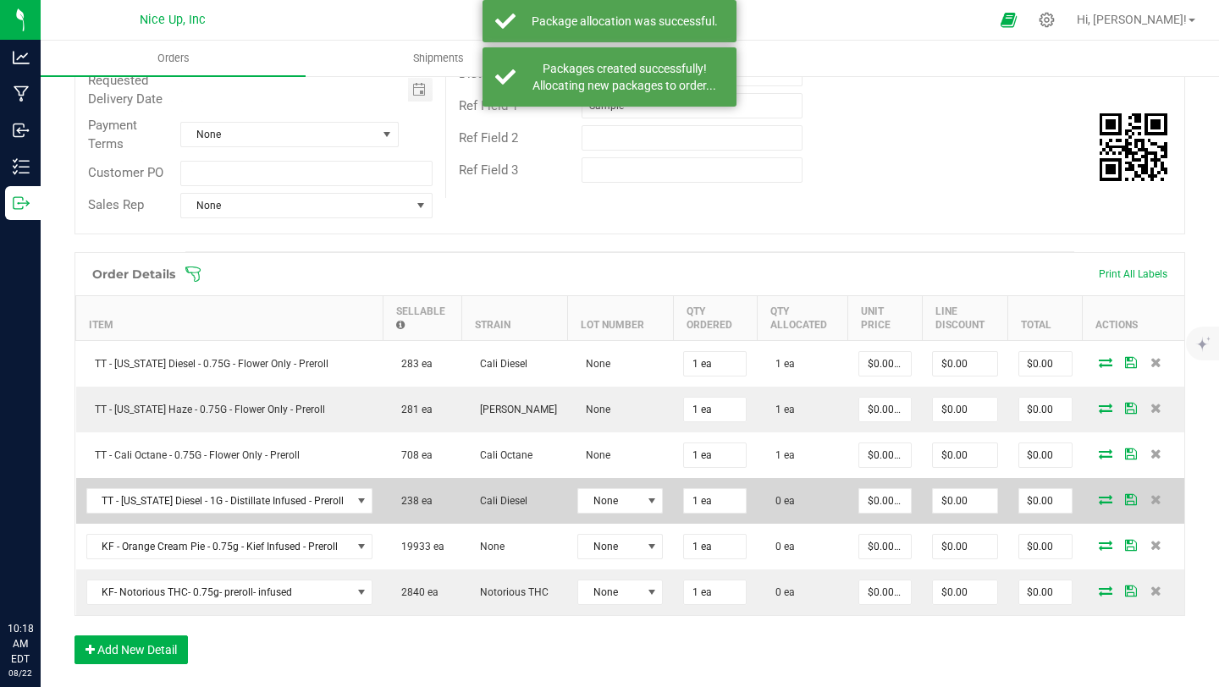
click at [1093, 499] on span at bounding box center [1105, 499] width 25 height 10
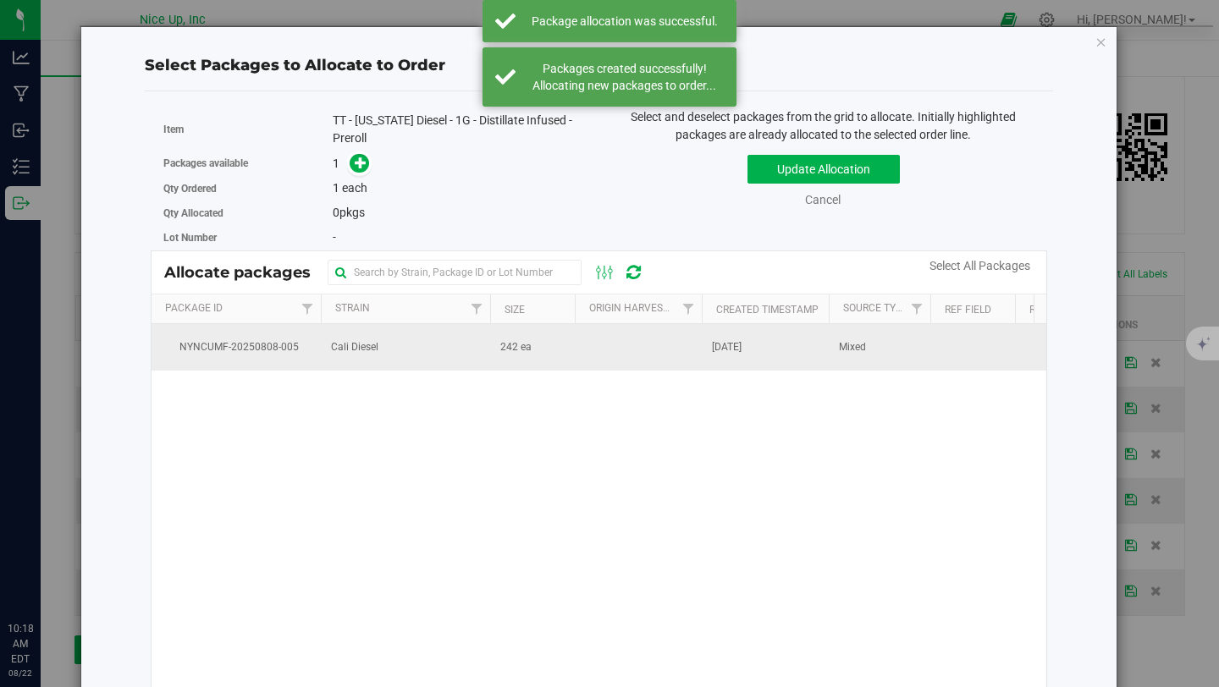
click at [378, 355] on span "Cali Diesel" at bounding box center [354, 347] width 47 height 16
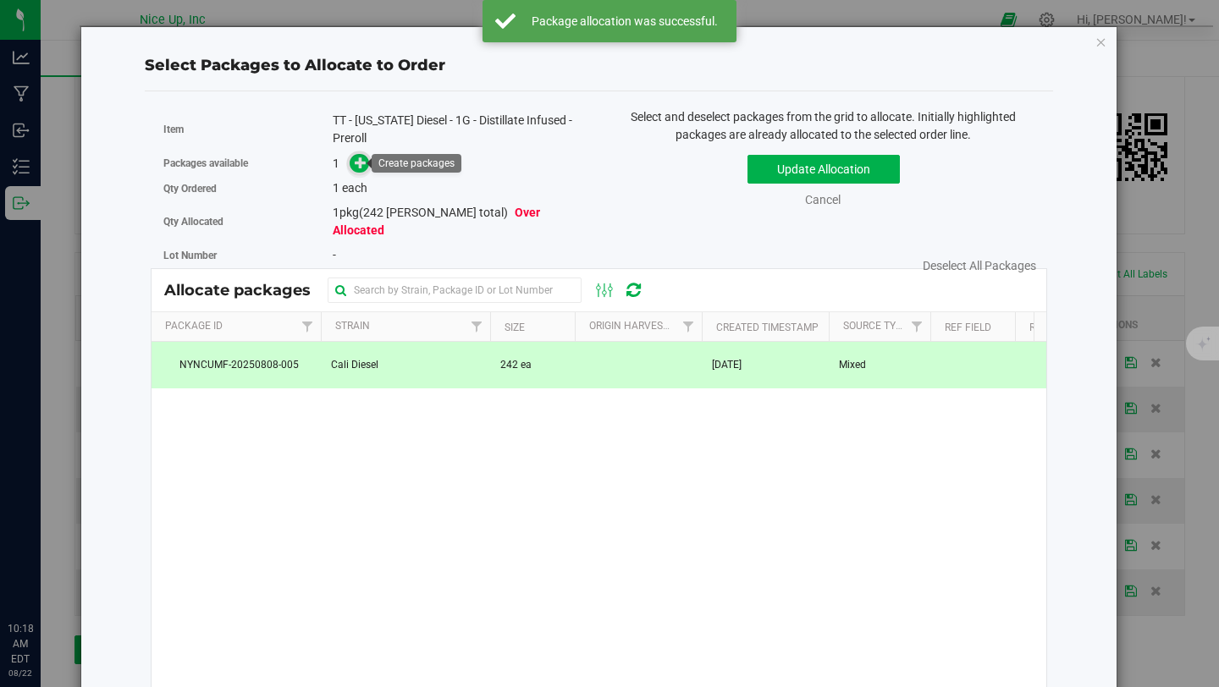
click at [356, 166] on icon at bounding box center [361, 163] width 12 height 12
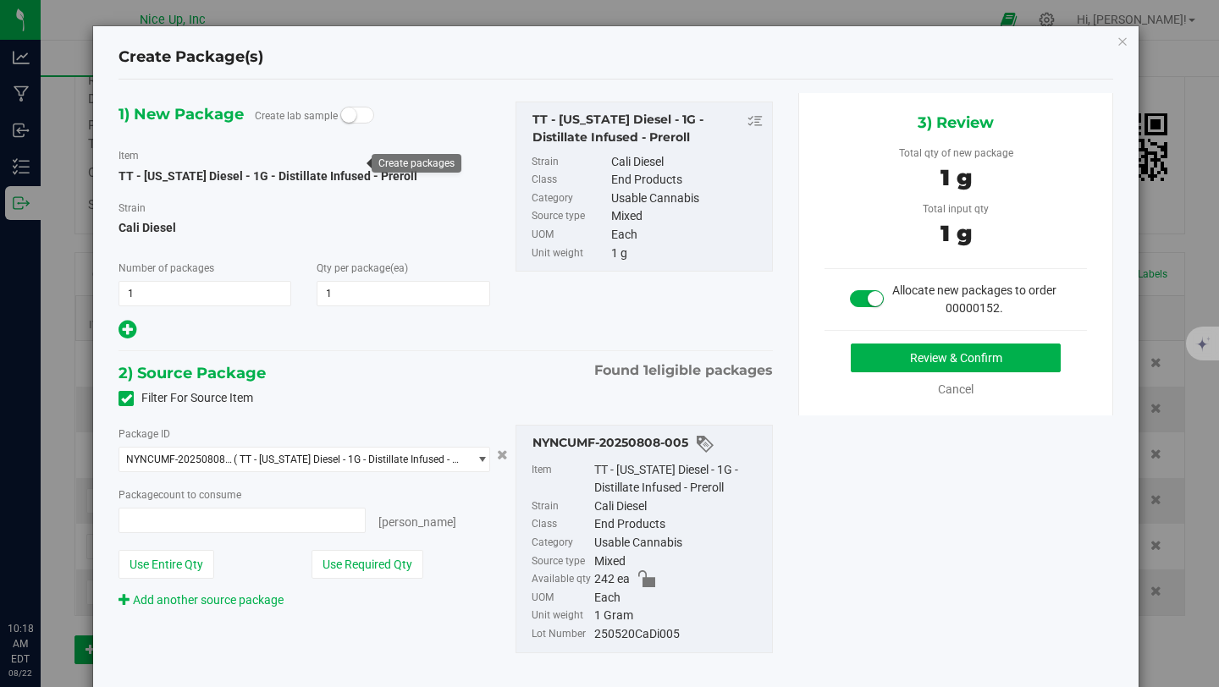
type input "1 ea"
click at [879, 349] on button "Review & Confirm" at bounding box center [956, 358] width 210 height 29
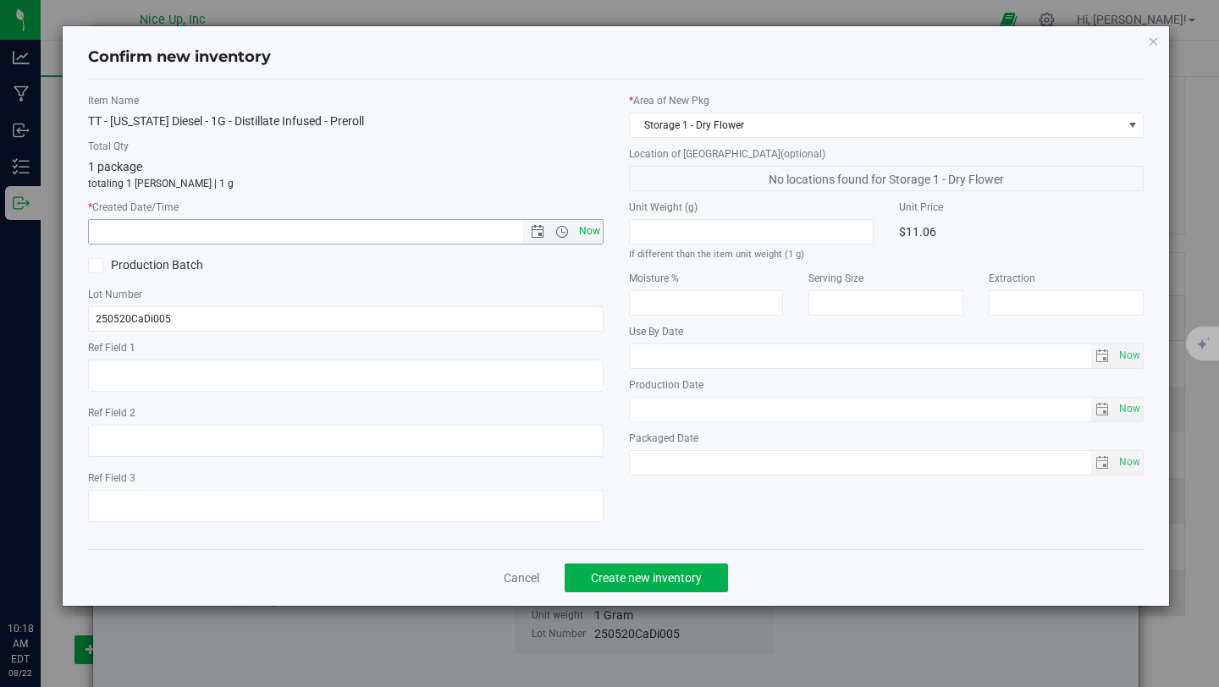
click at [589, 242] on span "Now" at bounding box center [589, 231] width 29 height 25
type input "8/22/2025 10:18 AM"
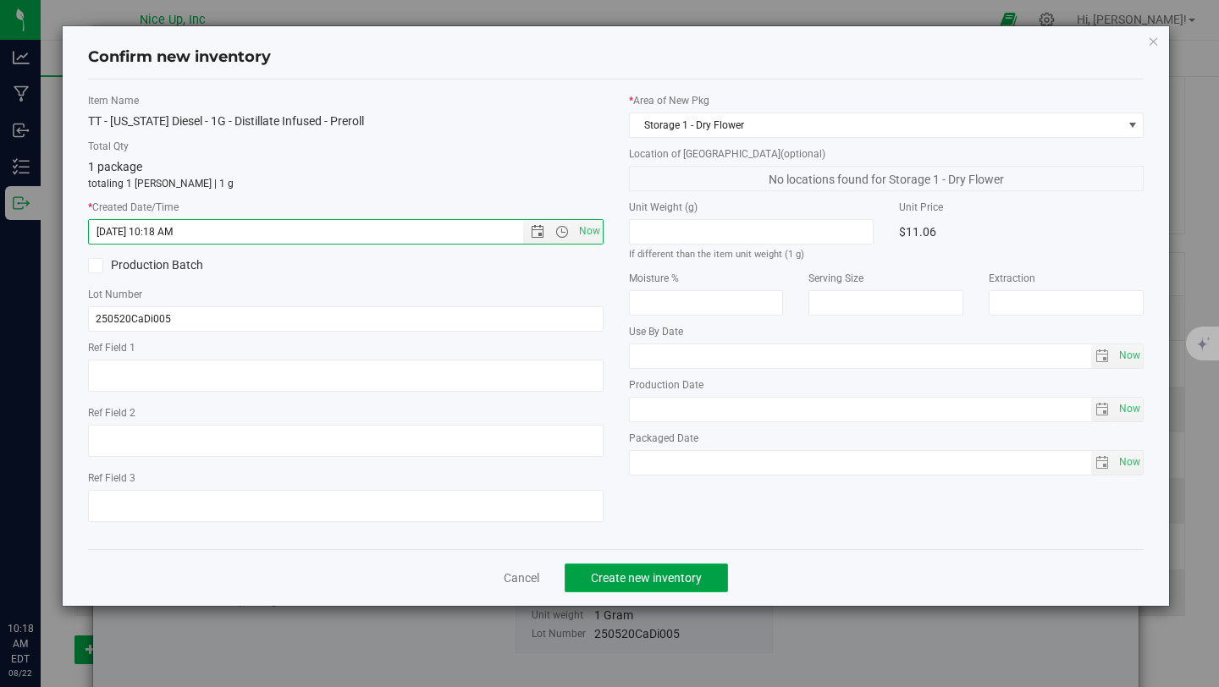
click at [665, 577] on span "Create new inventory" at bounding box center [646, 578] width 111 height 14
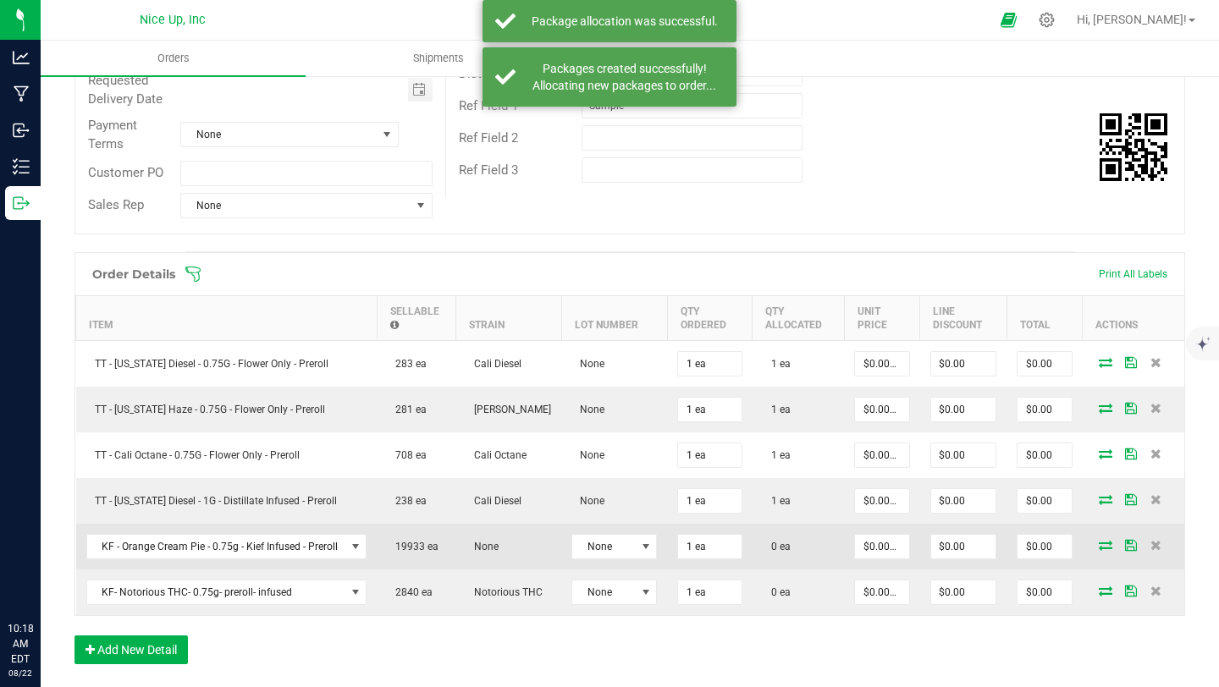
click at [1099, 549] on icon at bounding box center [1106, 545] width 14 height 10
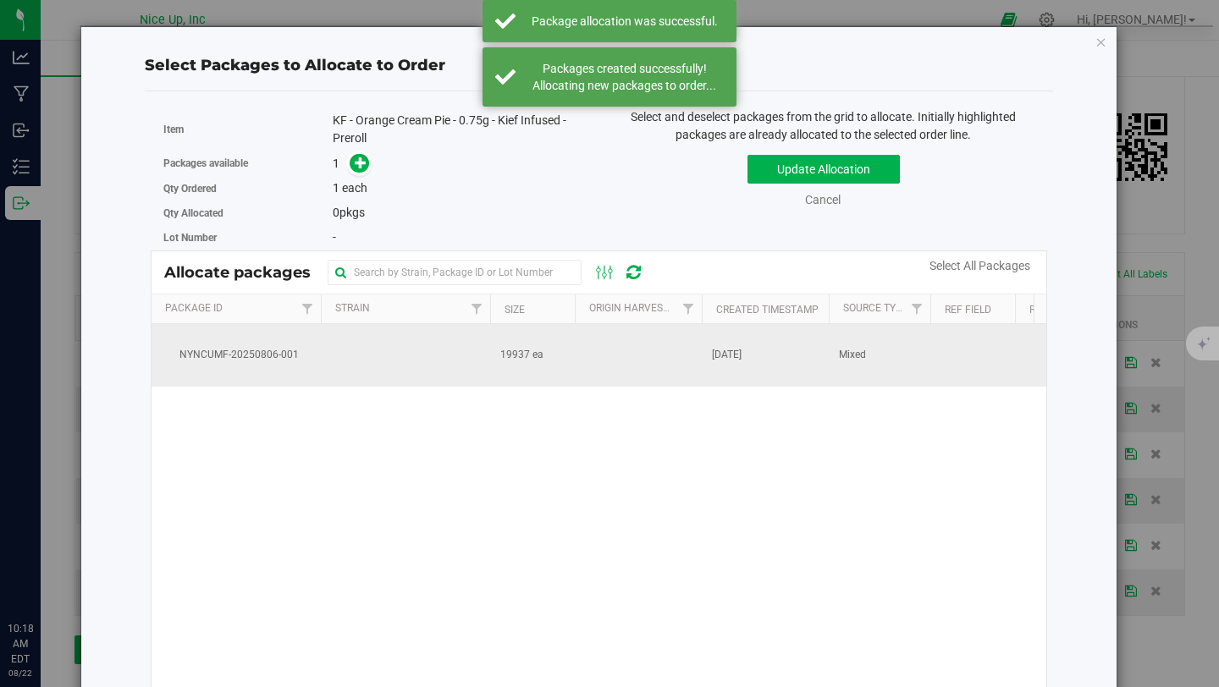
click at [536, 354] on span "19937 ea" at bounding box center [521, 355] width 43 height 16
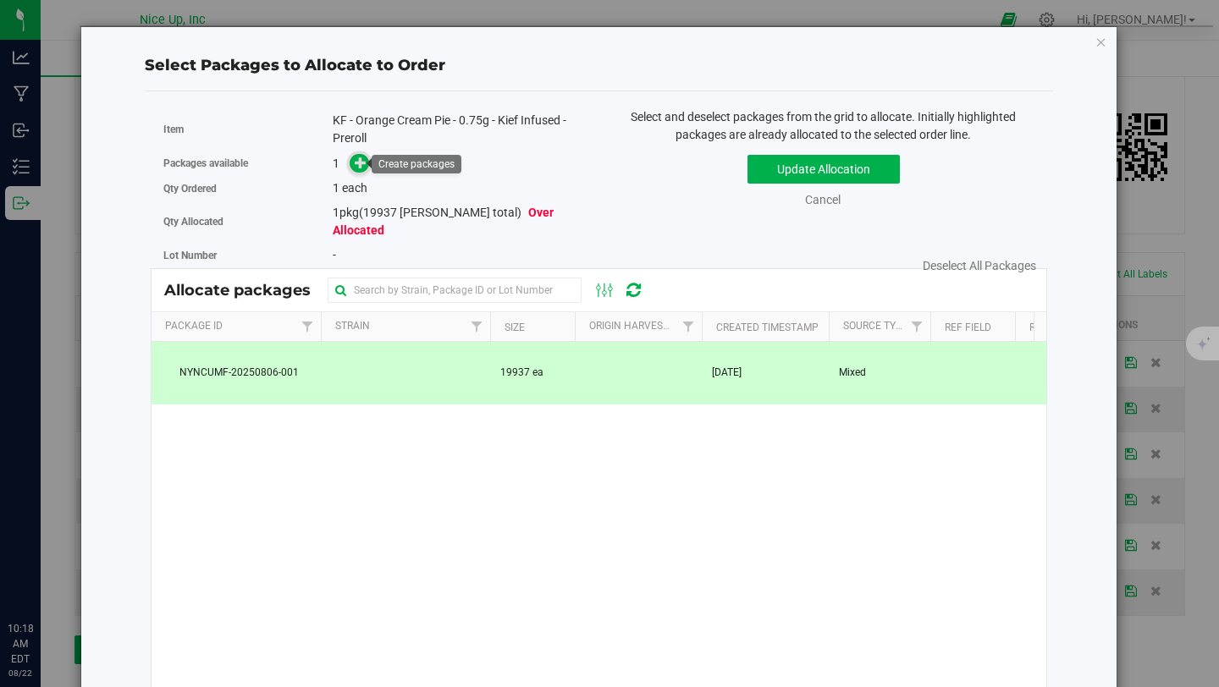
click at [359, 163] on icon at bounding box center [361, 163] width 12 height 12
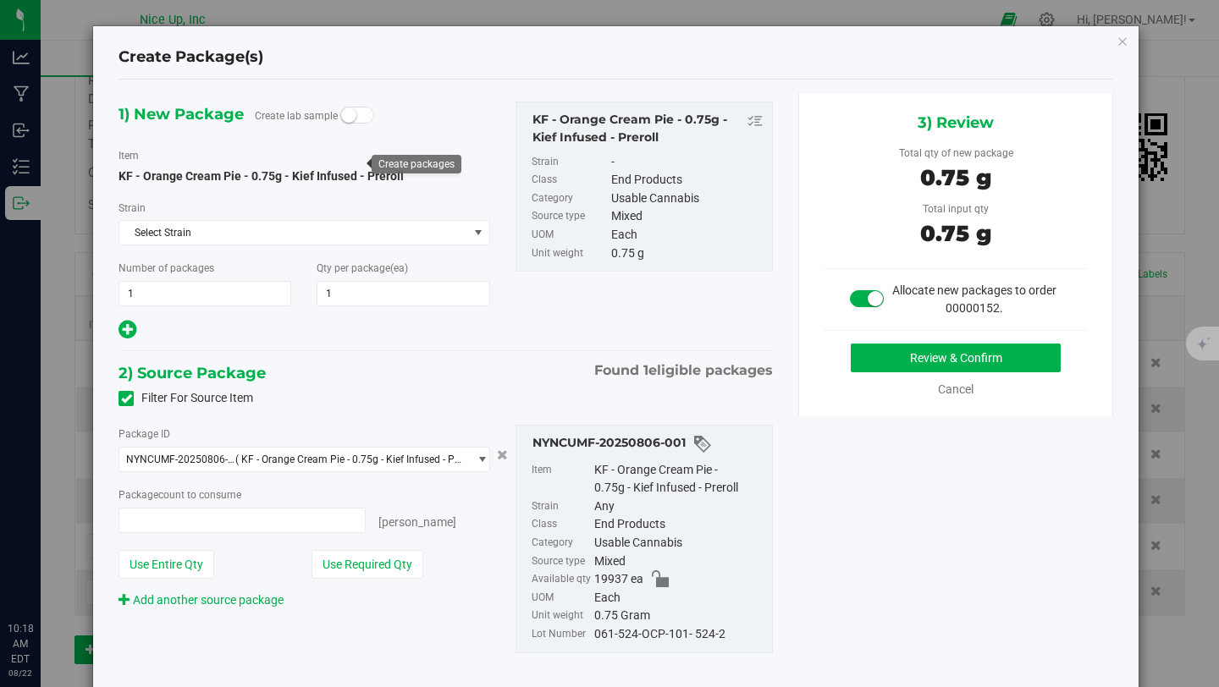
type input "1 ea"
click at [1011, 358] on button "Review & Confirm" at bounding box center [956, 358] width 210 height 29
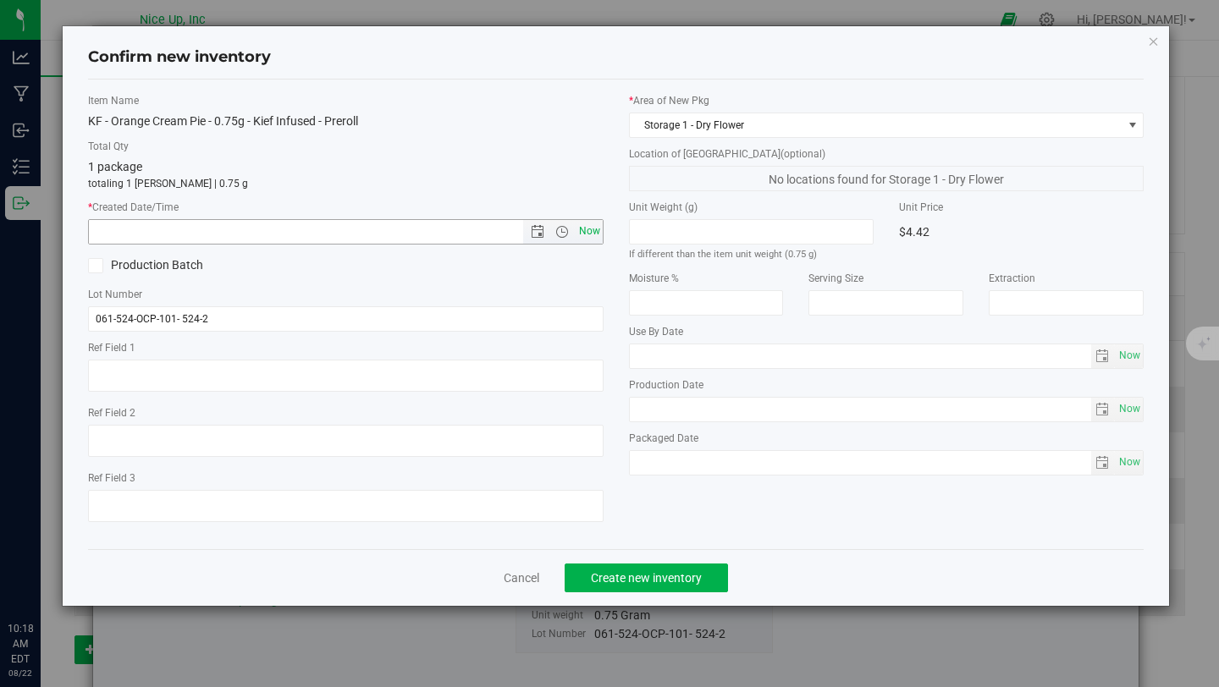
click at [582, 227] on span "Now" at bounding box center [589, 231] width 29 height 25
type input "8/22/2025 10:18 AM"
click at [642, 575] on span "Create new inventory" at bounding box center [646, 578] width 111 height 14
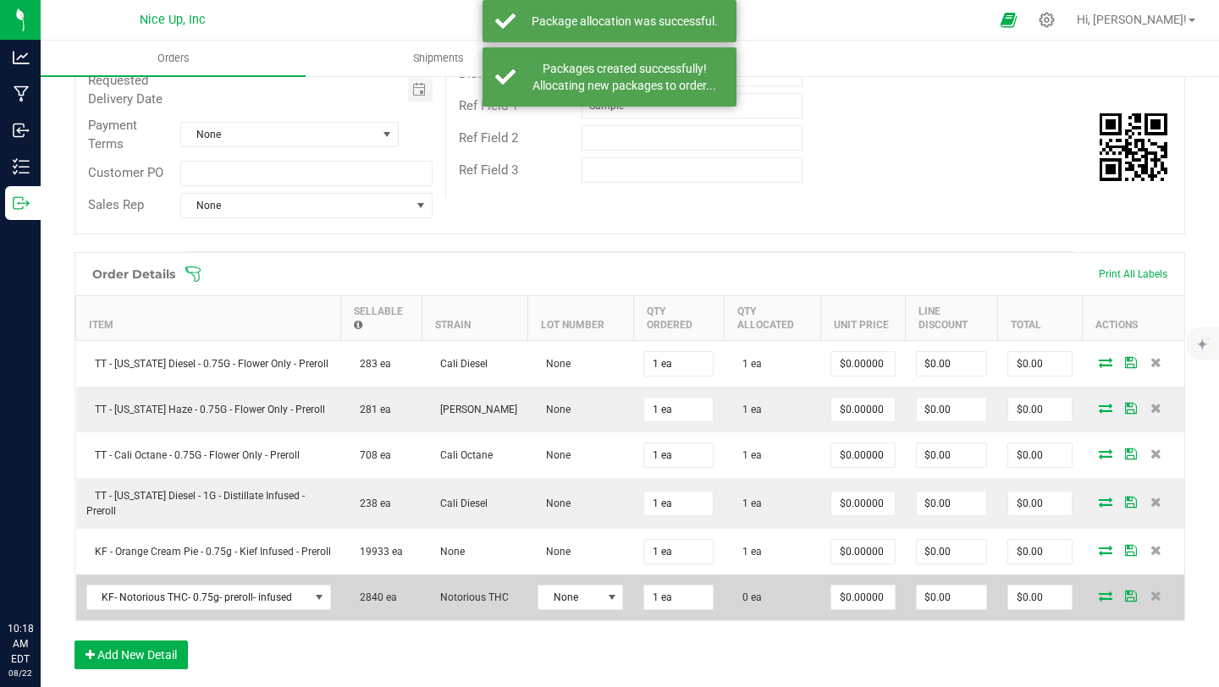
click at [1099, 599] on icon at bounding box center [1106, 596] width 14 height 10
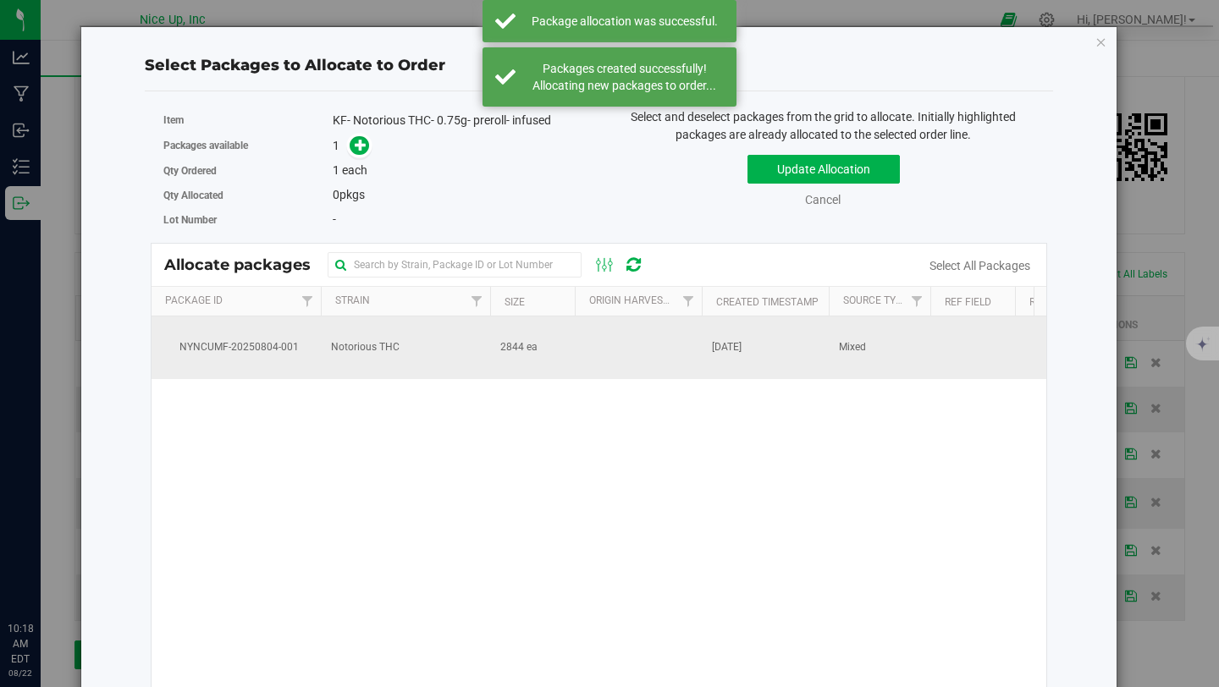
click at [281, 348] on span "NYNCUMF-20250804-001" at bounding box center [236, 347] width 149 height 16
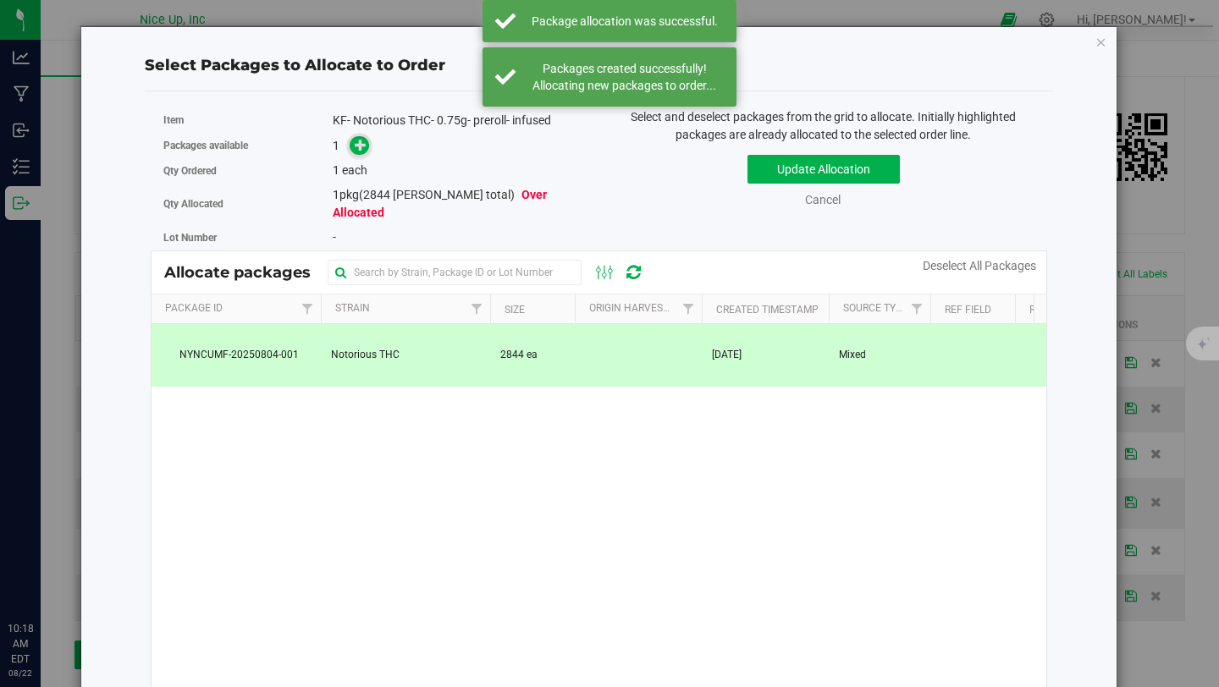
click at [350, 147] on span at bounding box center [359, 145] width 19 height 19
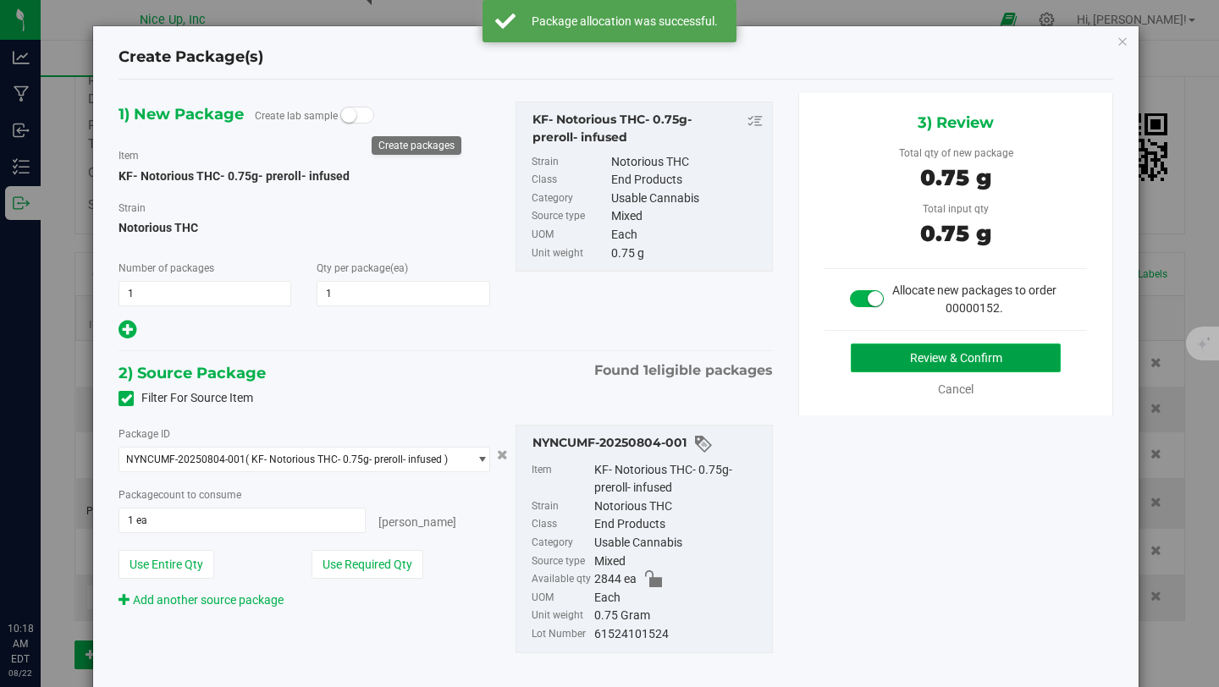
click at [881, 361] on button "Review & Confirm" at bounding box center [956, 358] width 210 height 29
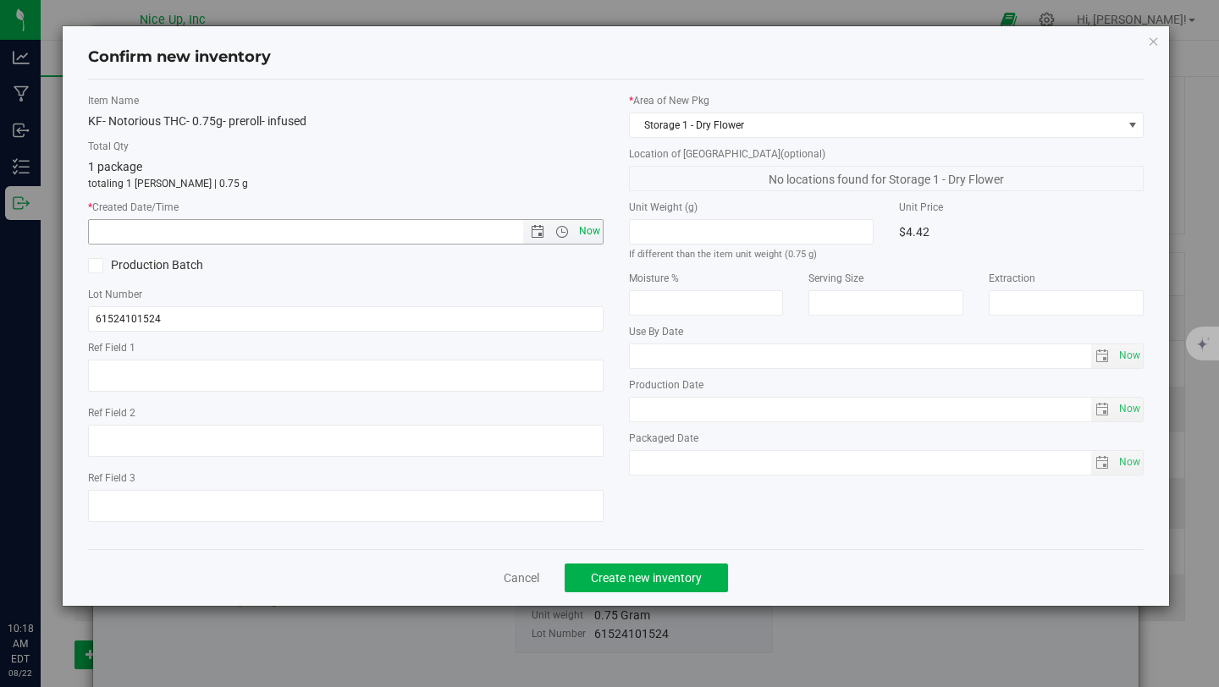
click at [584, 231] on span "Now" at bounding box center [589, 231] width 29 height 25
type input "8/22/2025 10:18 AM"
click at [649, 578] on span "Create new inventory" at bounding box center [646, 578] width 111 height 14
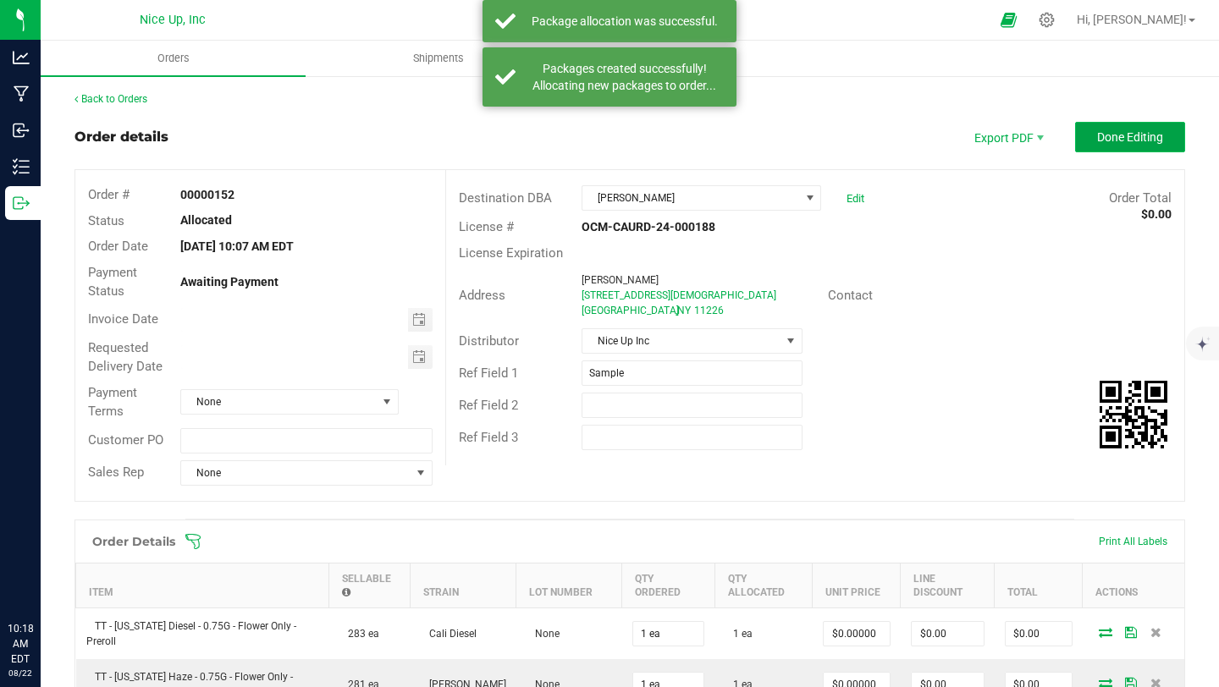
click at [1135, 135] on span "Done Editing" at bounding box center [1130, 137] width 66 height 14
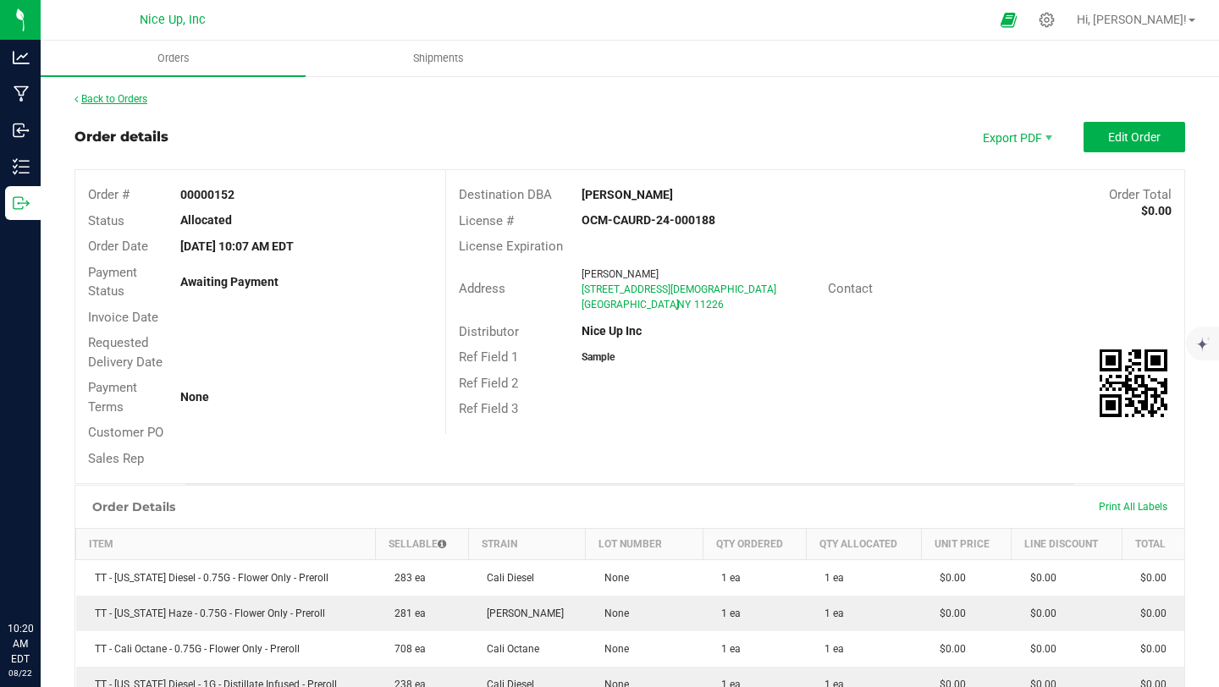
click at [135, 98] on link "Back to Orders" at bounding box center [111, 99] width 73 height 12
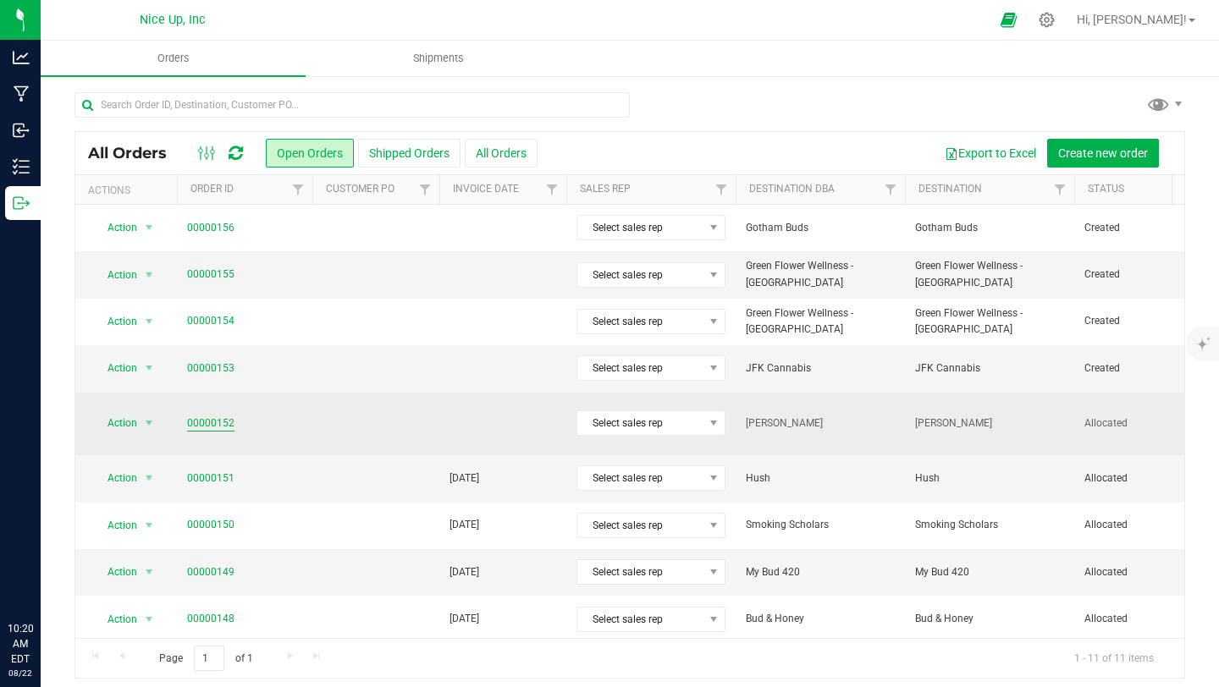
click at [212, 419] on link "00000152" at bounding box center [210, 424] width 47 height 16
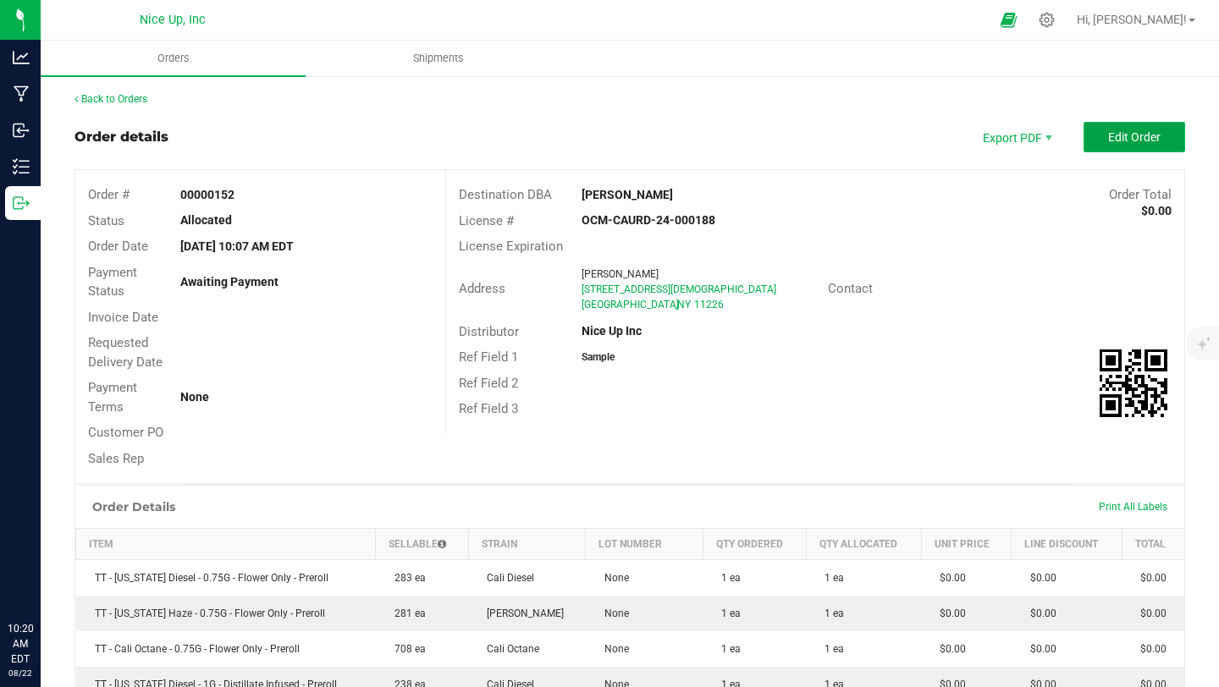
click at [1091, 139] on button "Edit Order" at bounding box center [1135, 137] width 102 height 30
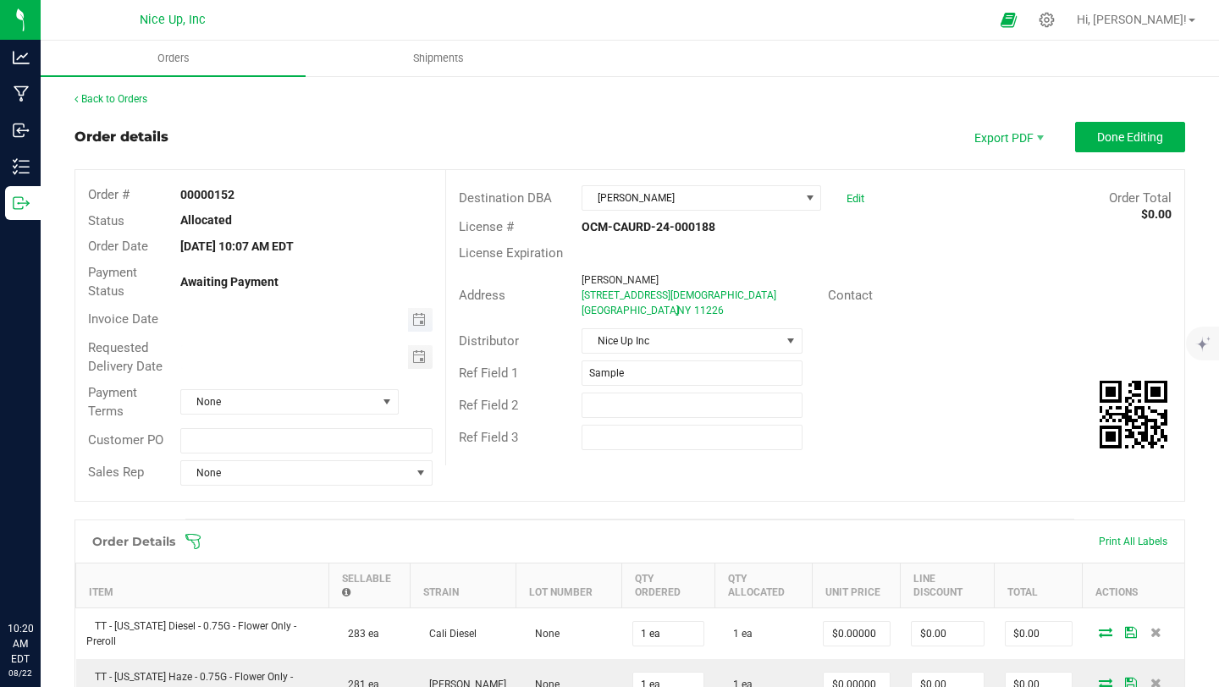
click at [413, 326] on span "Toggle calendar" at bounding box center [420, 320] width 25 height 24
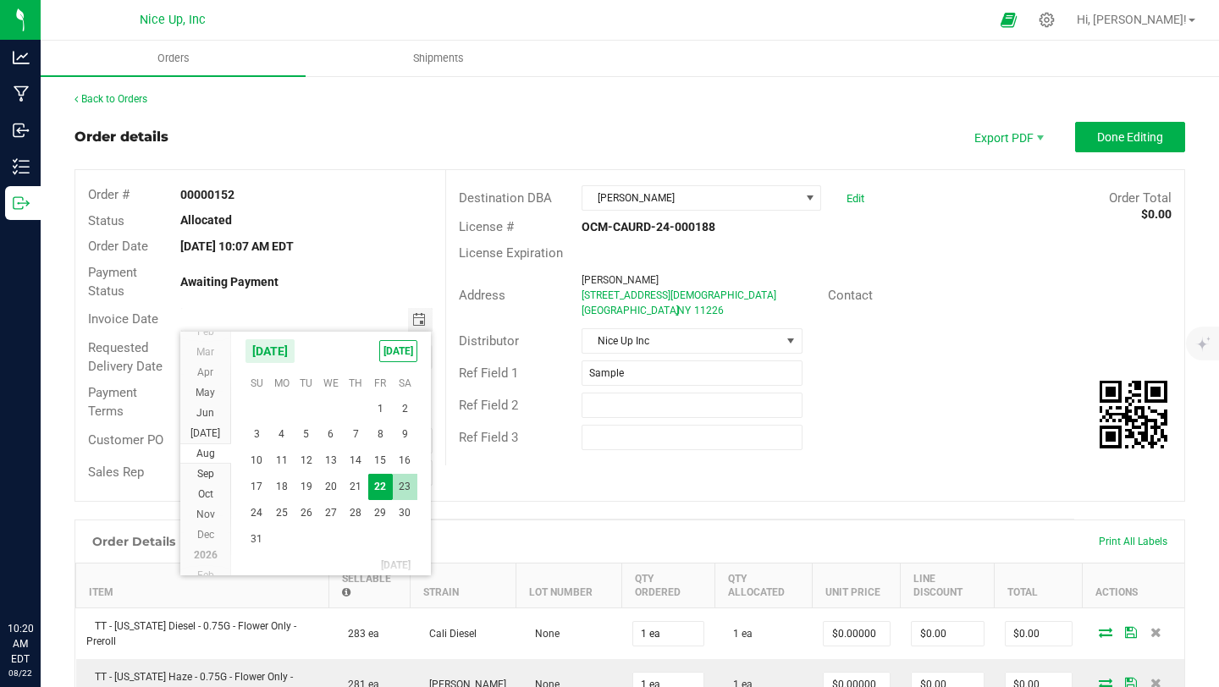
click at [409, 488] on span "23" at bounding box center [405, 487] width 25 height 26
type input "08/23/2025"
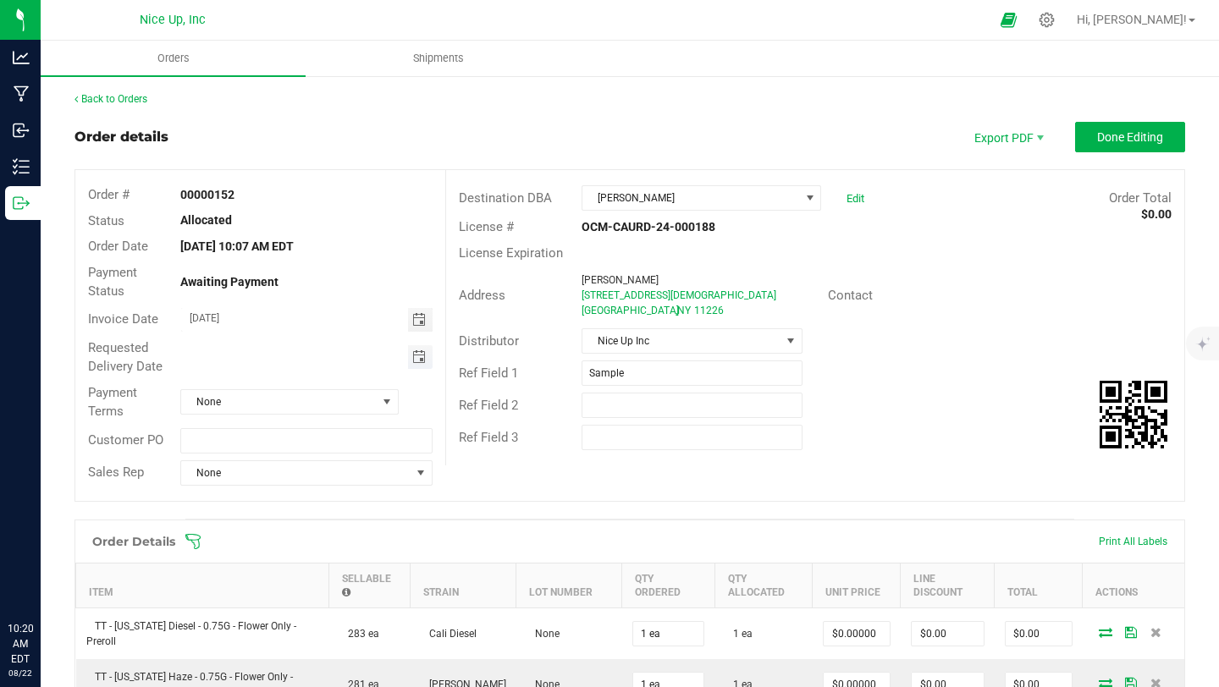
click at [419, 352] on span "Toggle calendar" at bounding box center [419, 357] width 14 height 14
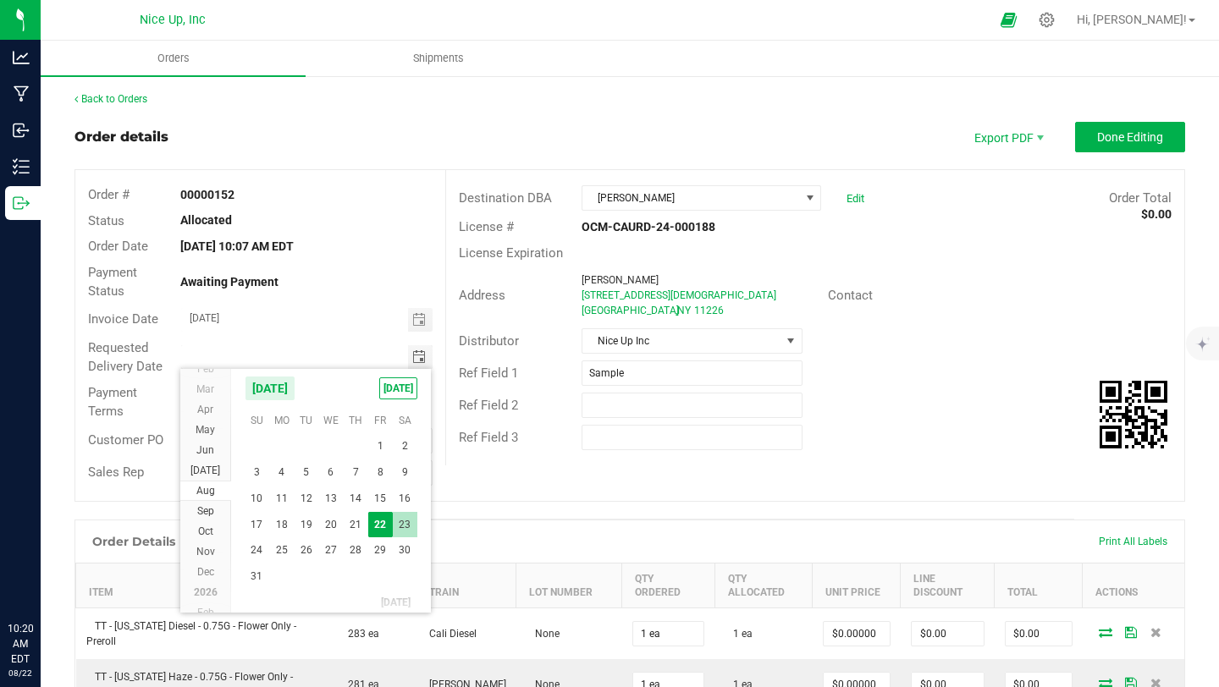
click at [404, 524] on span "23" at bounding box center [405, 525] width 25 height 26
type input "08/23/2025"
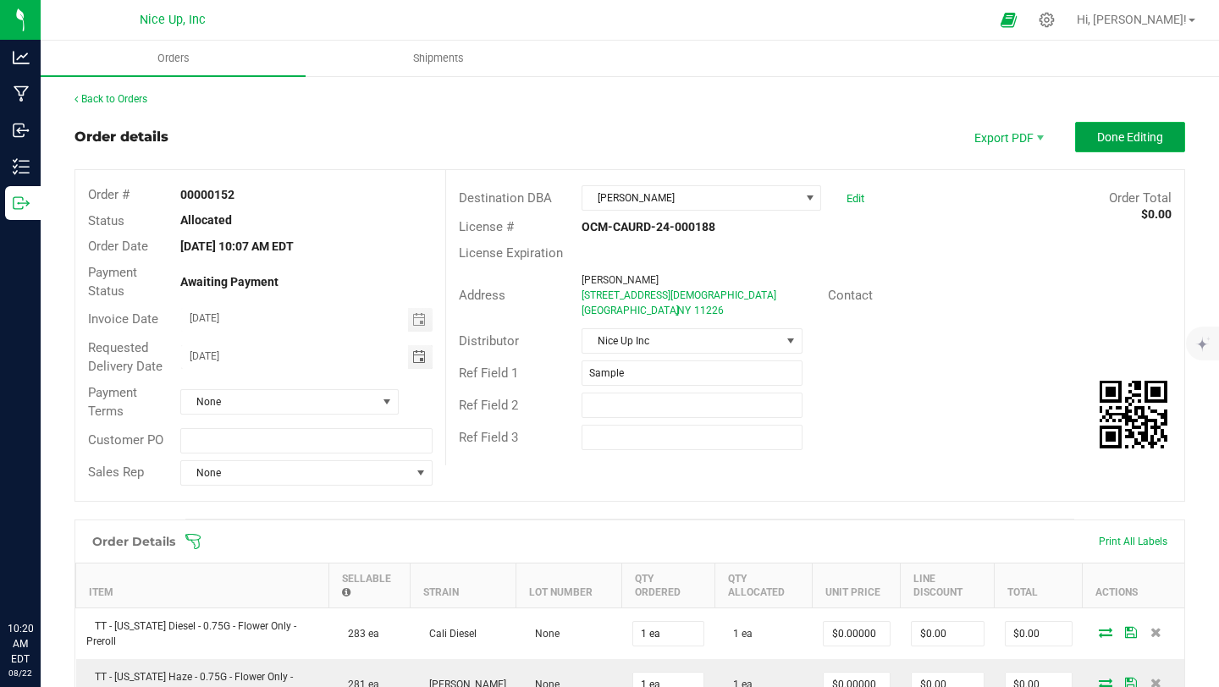
click at [1146, 140] on span "Done Editing" at bounding box center [1130, 137] width 66 height 14
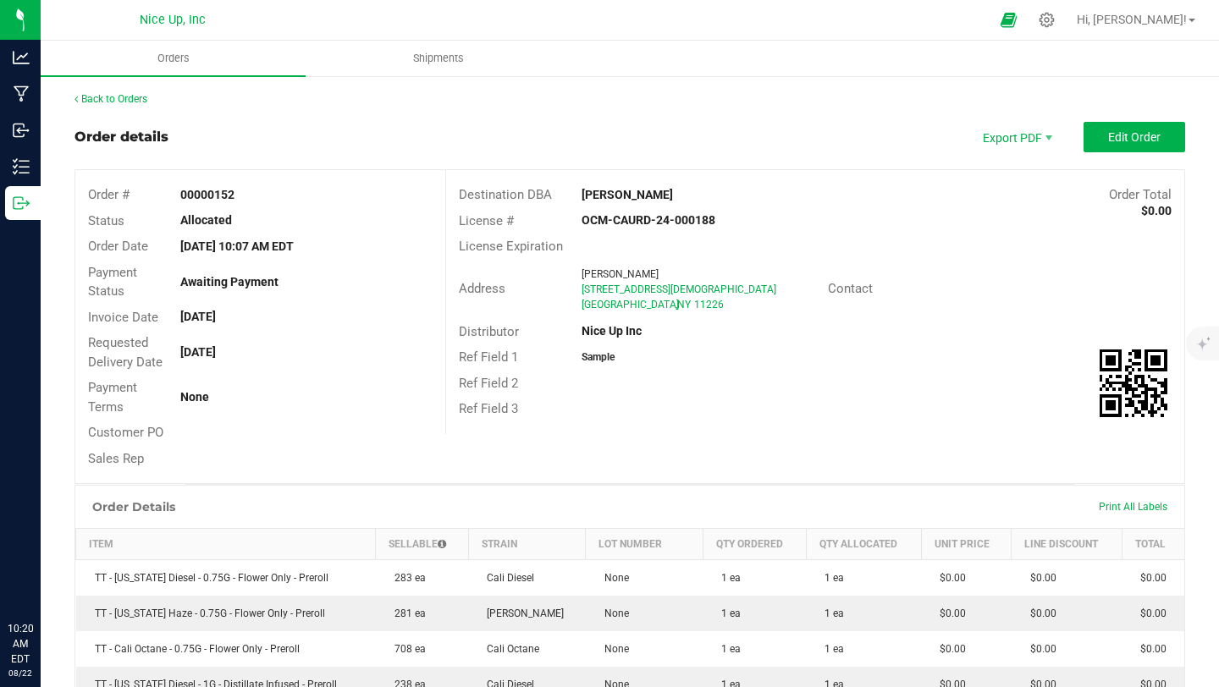
click at [113, 83] on div "Back to Orders Order details Export PDF Edit Order Order # 00000152 Status Allo…" at bounding box center [630, 572] width 1178 height 995
click at [109, 95] on link "Back to Orders" at bounding box center [111, 99] width 73 height 12
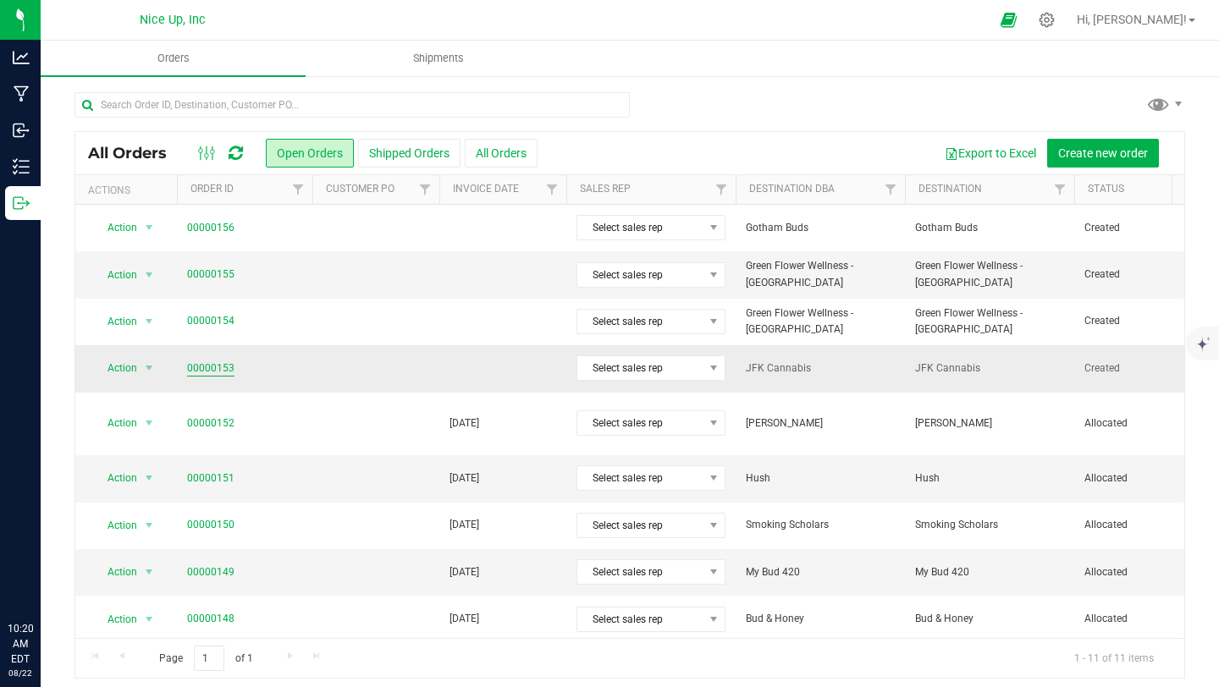
click at [228, 366] on link "00000153" at bounding box center [210, 369] width 47 height 16
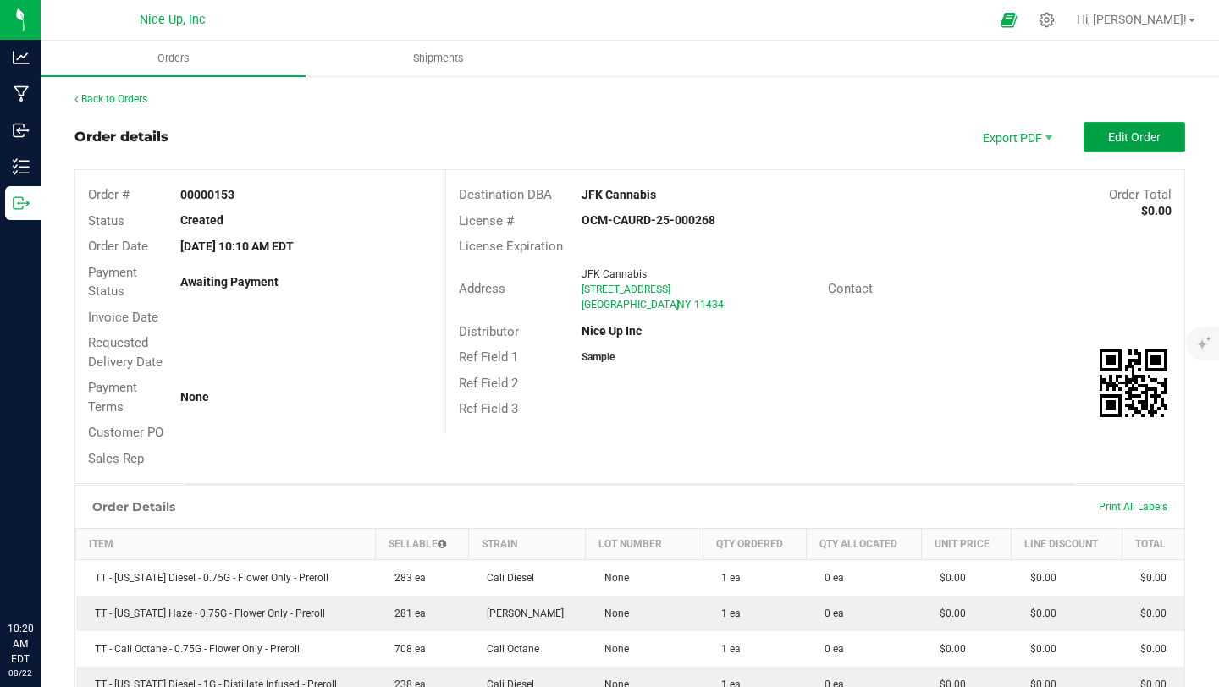
click at [1108, 134] on span "Edit Order" at bounding box center [1134, 137] width 52 height 14
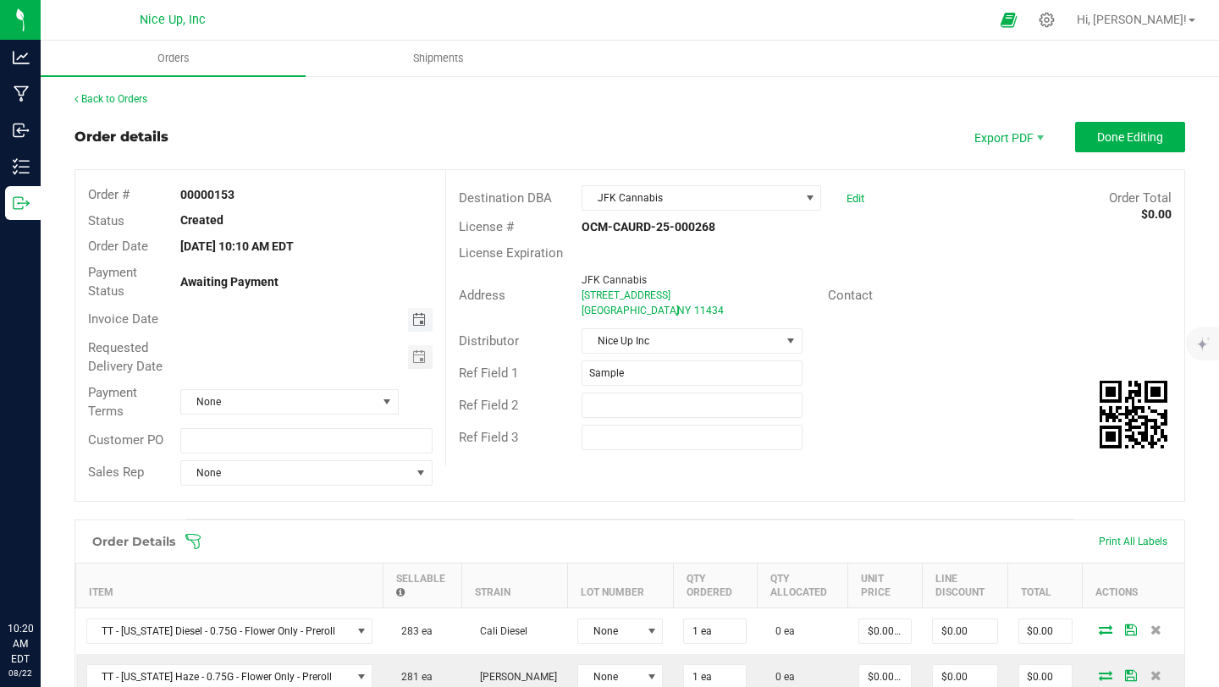
click at [421, 317] on span "Toggle calendar" at bounding box center [419, 320] width 14 height 14
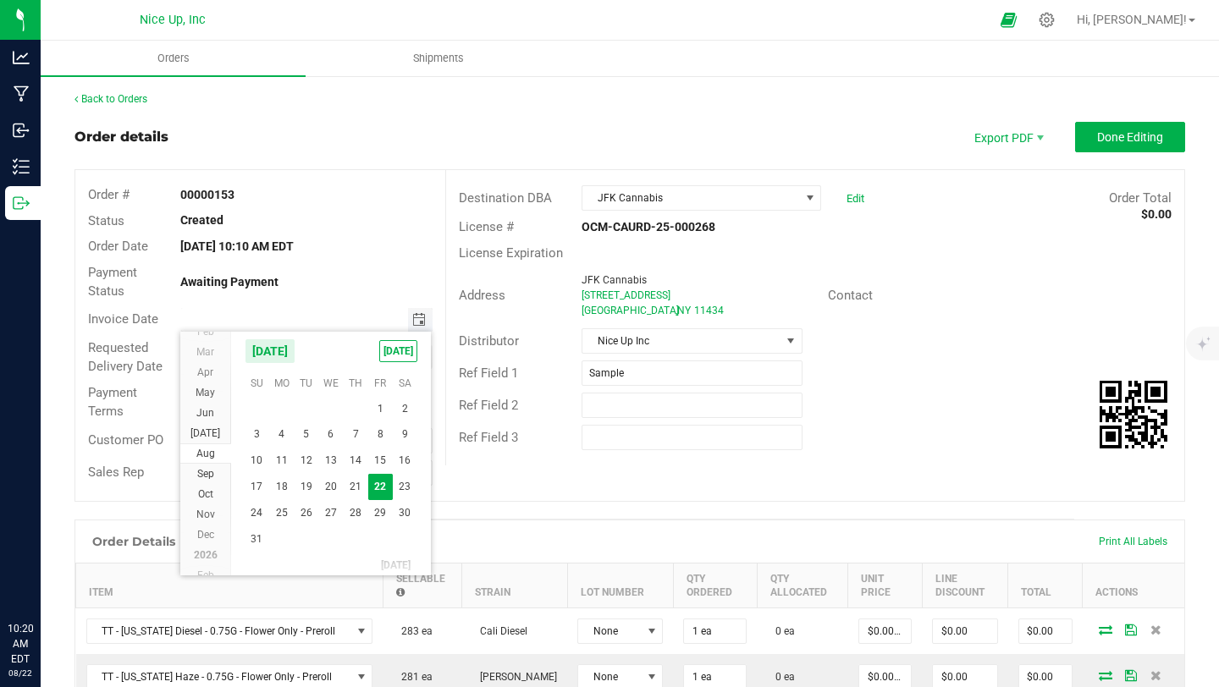
click at [421, 318] on span "Toggle calendar" at bounding box center [419, 320] width 14 height 14
type input "month/day/year"
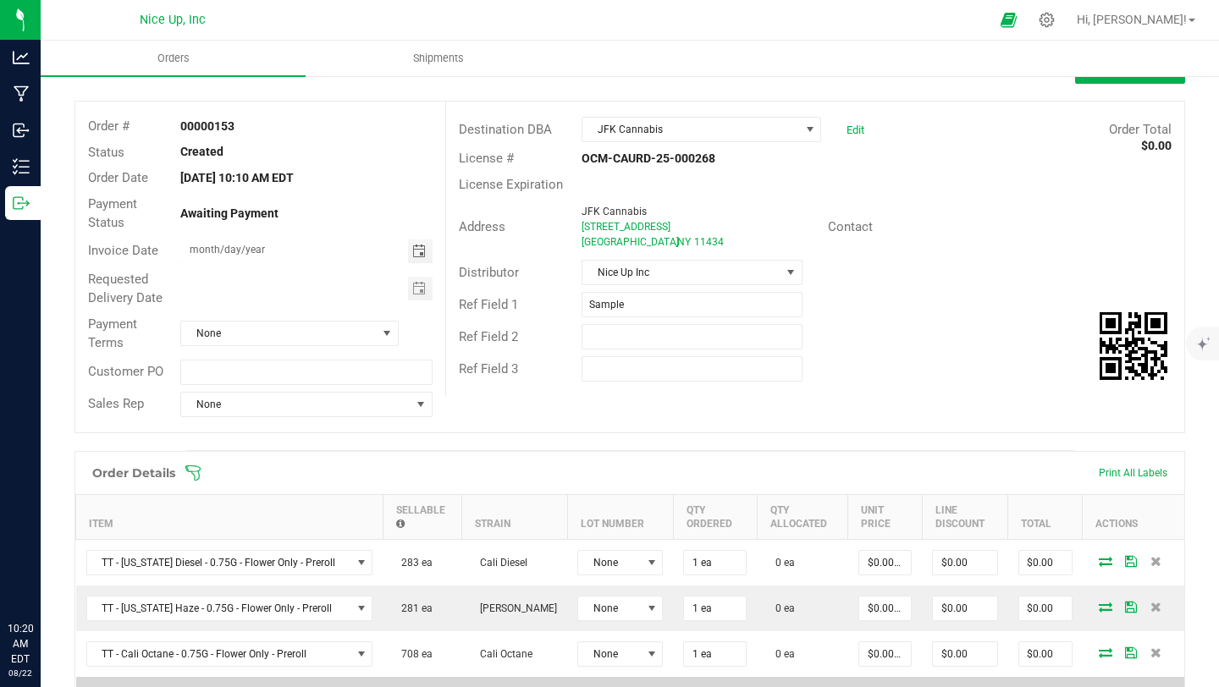
scroll to position [201, 0]
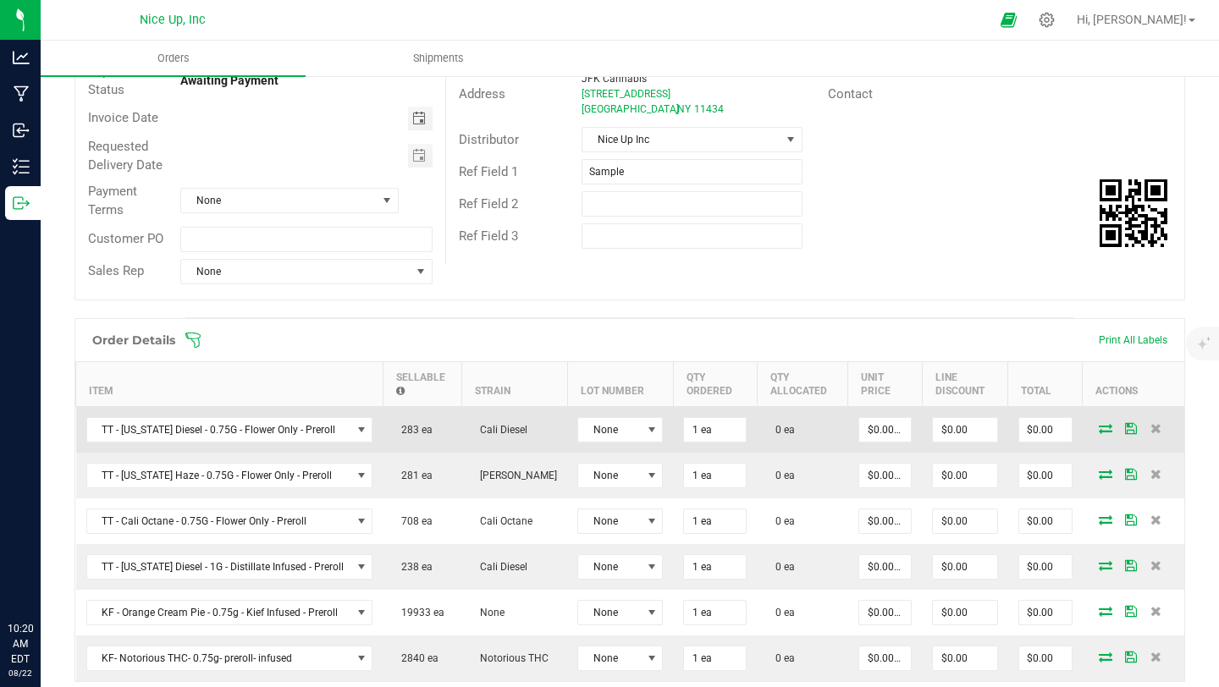
click at [1099, 425] on icon at bounding box center [1106, 428] width 14 height 10
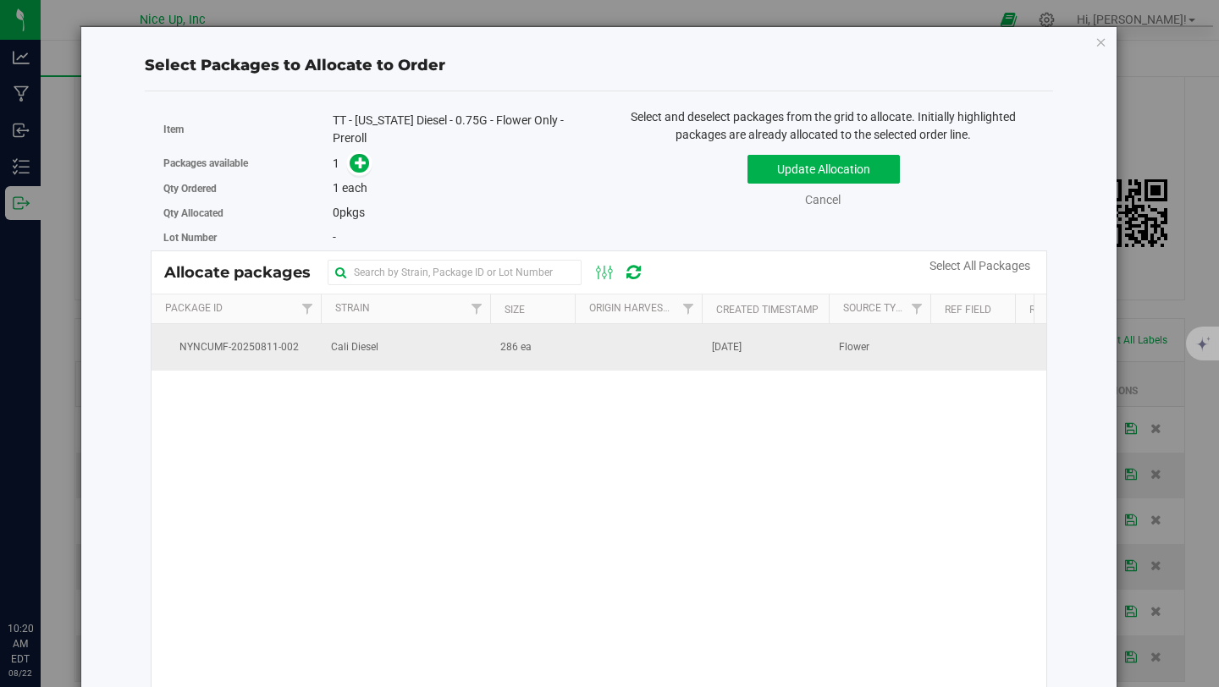
click at [455, 347] on td "Cali Diesel" at bounding box center [405, 347] width 169 height 46
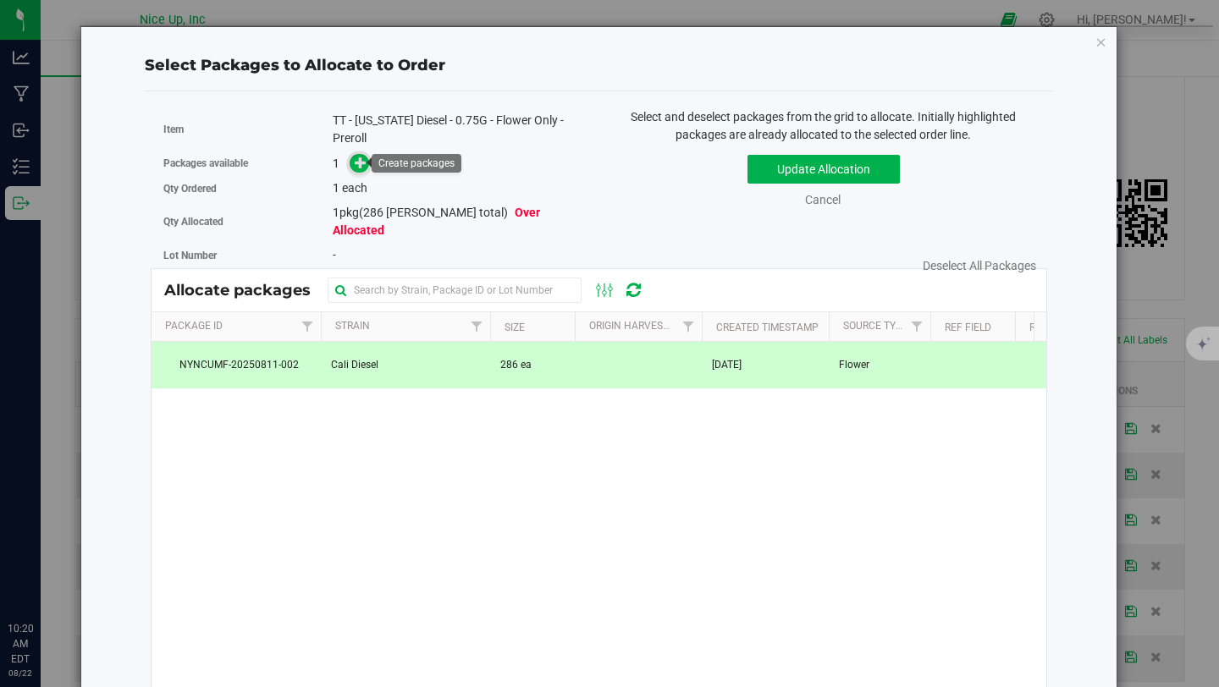
click at [366, 163] on span at bounding box center [359, 163] width 19 height 19
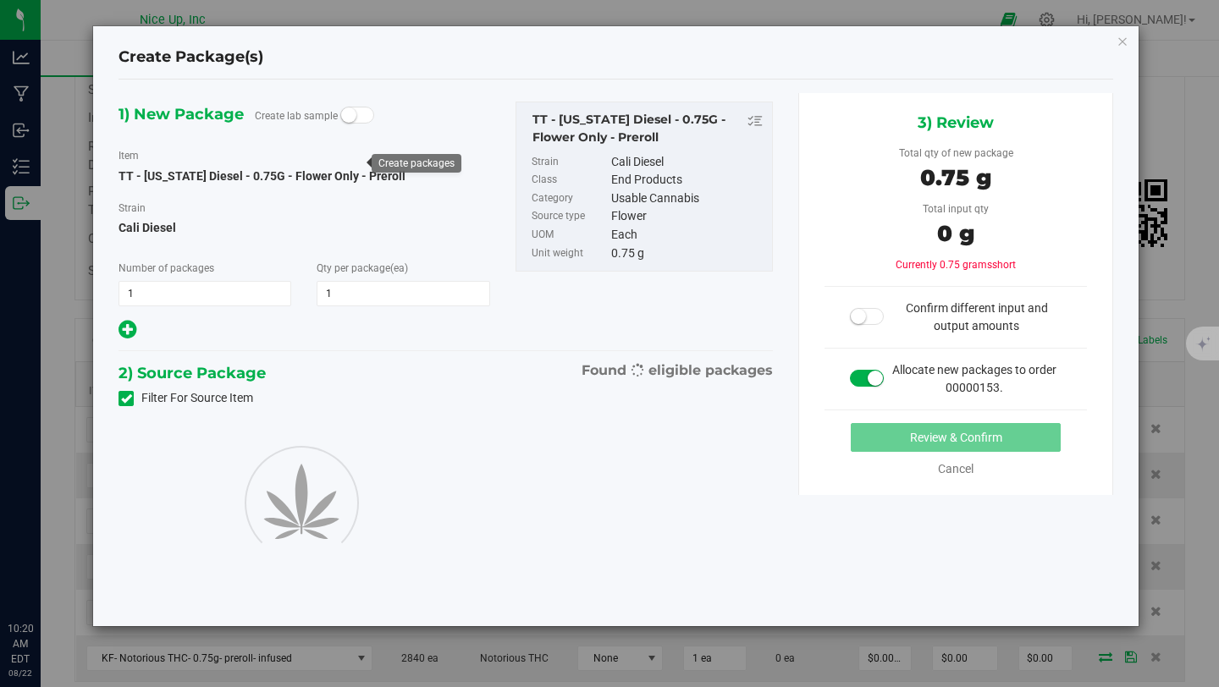
type input "1"
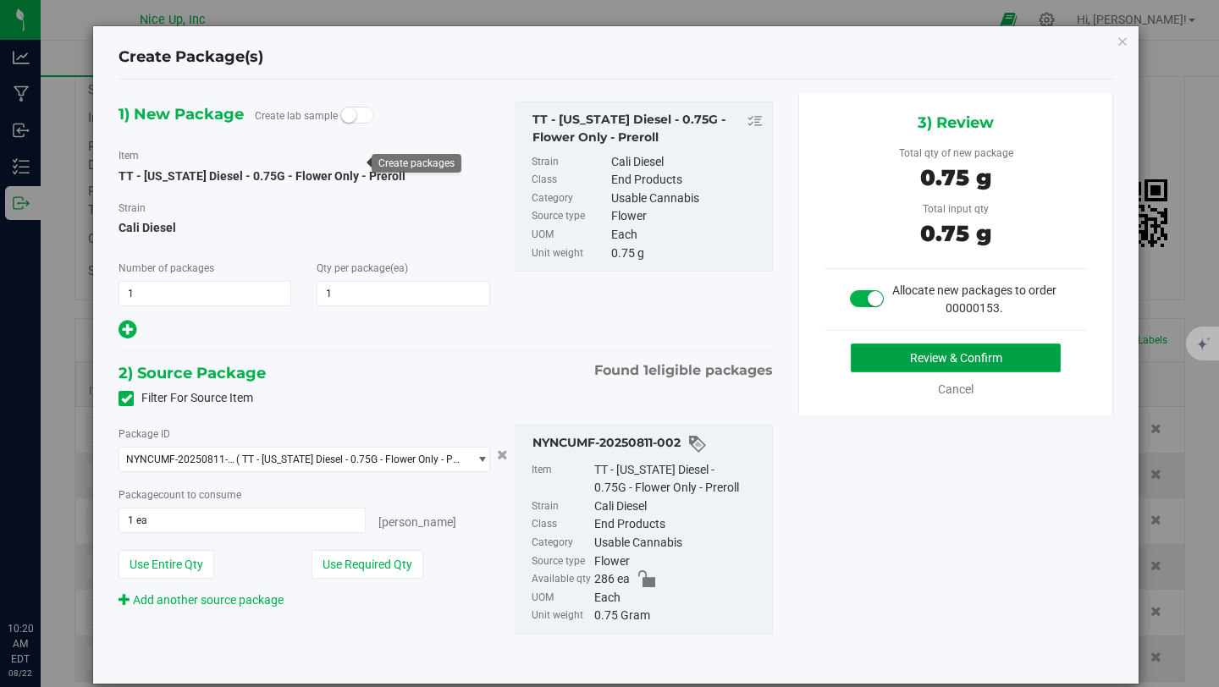
click at [916, 356] on button "Review & Confirm" at bounding box center [956, 358] width 210 height 29
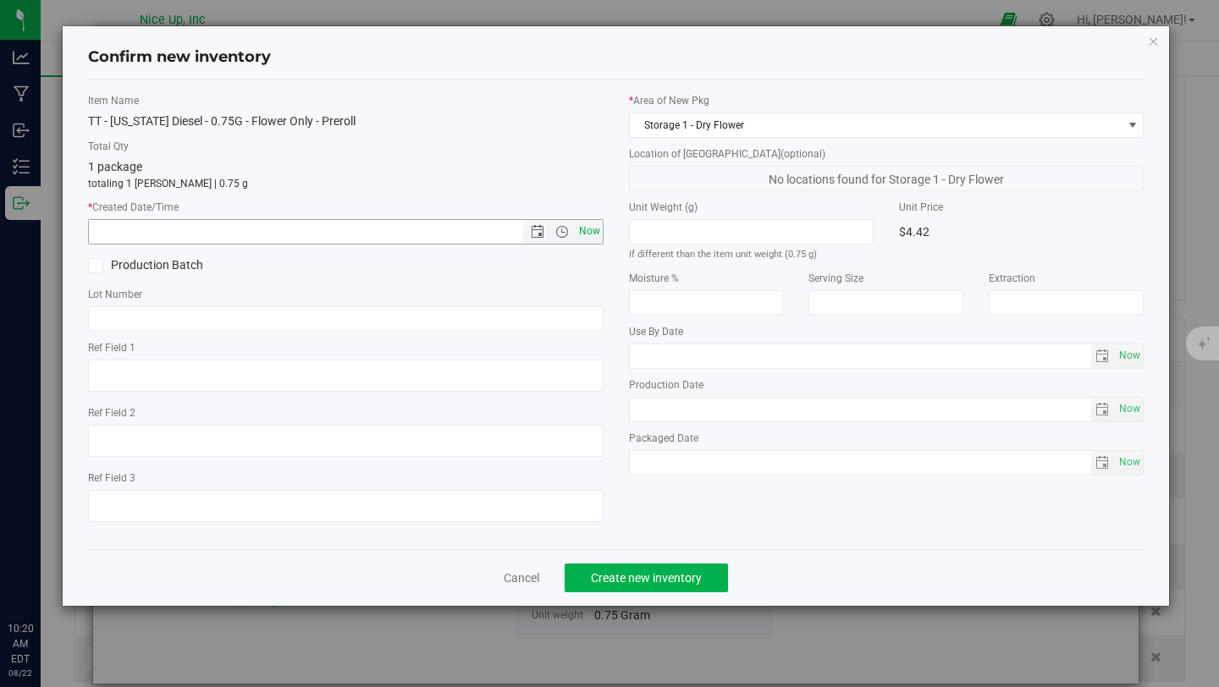
click at [595, 232] on span "Now" at bounding box center [589, 231] width 29 height 25
type input "8/22/2025 10:20 AM"
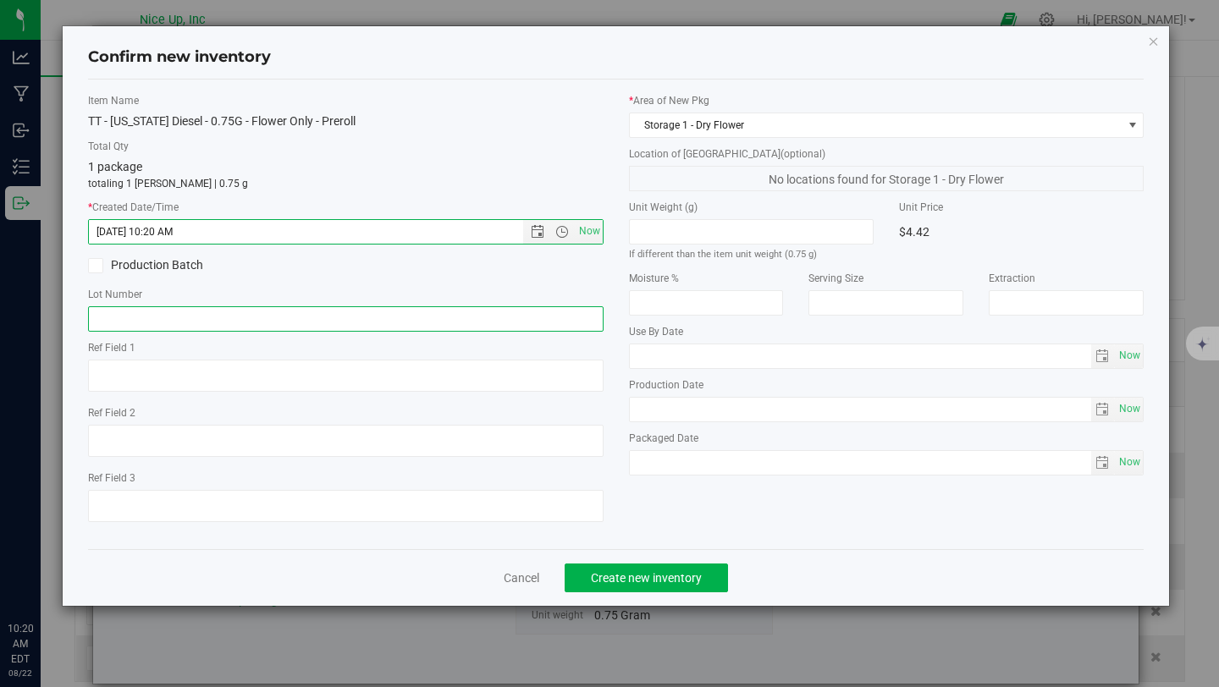
click at [151, 318] on input "text" at bounding box center [346, 318] width 516 height 25
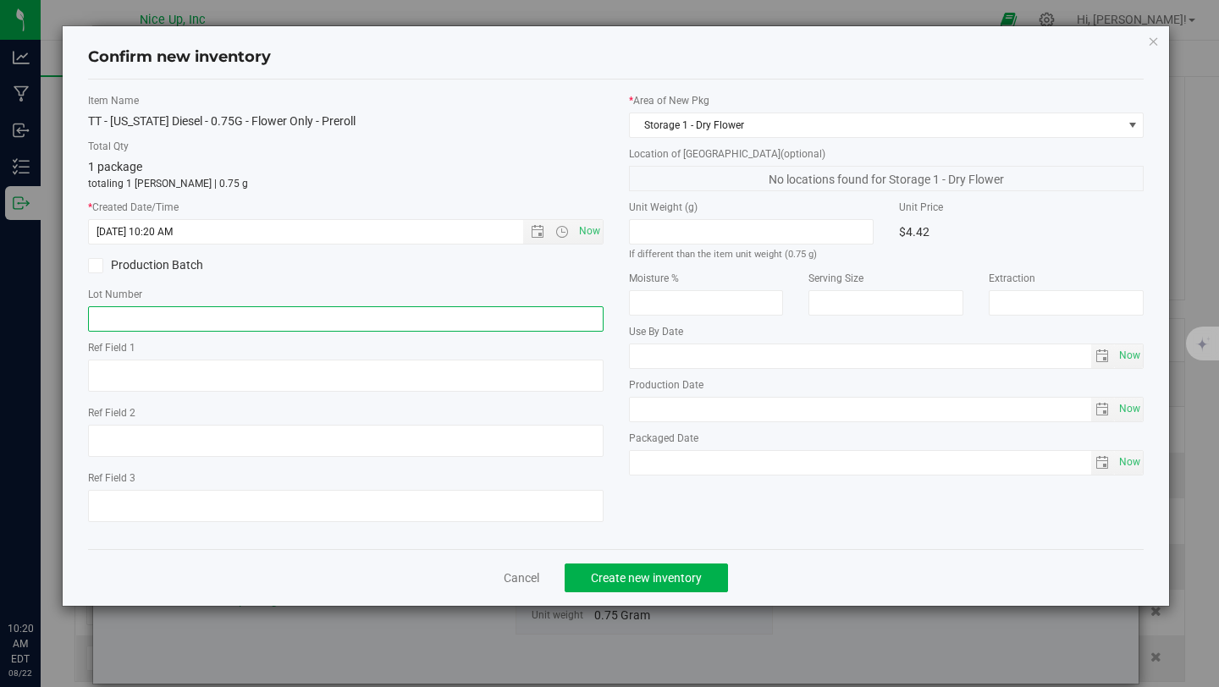
type input "250520CaDi006"
click at [610, 568] on button "Create new inventory" at bounding box center [646, 578] width 163 height 29
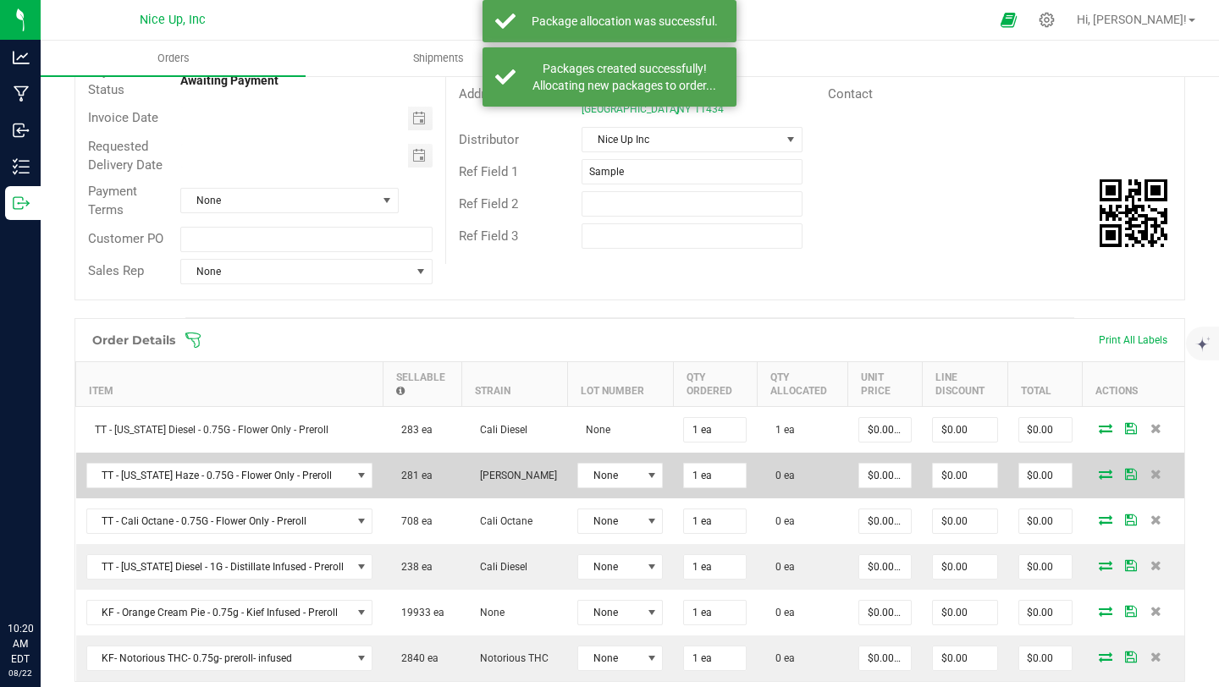
click at [1093, 471] on span at bounding box center [1105, 474] width 25 height 10
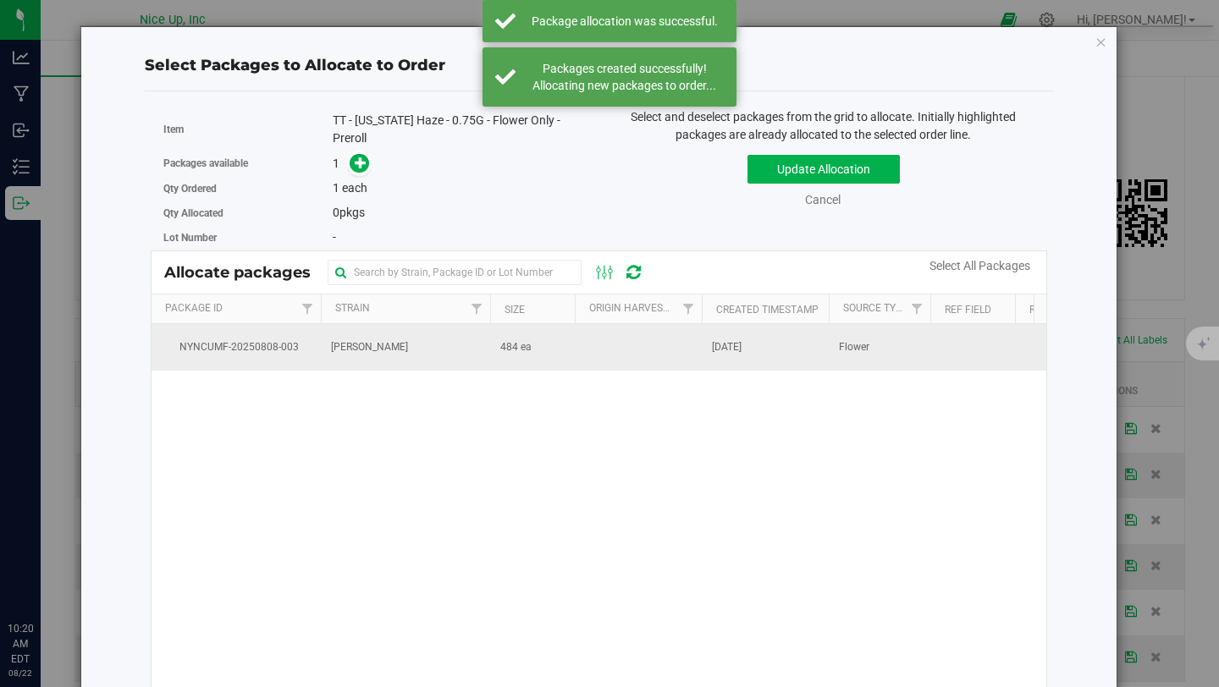
click at [317, 354] on td "NYNCUMF-20250808-003" at bounding box center [236, 347] width 169 height 46
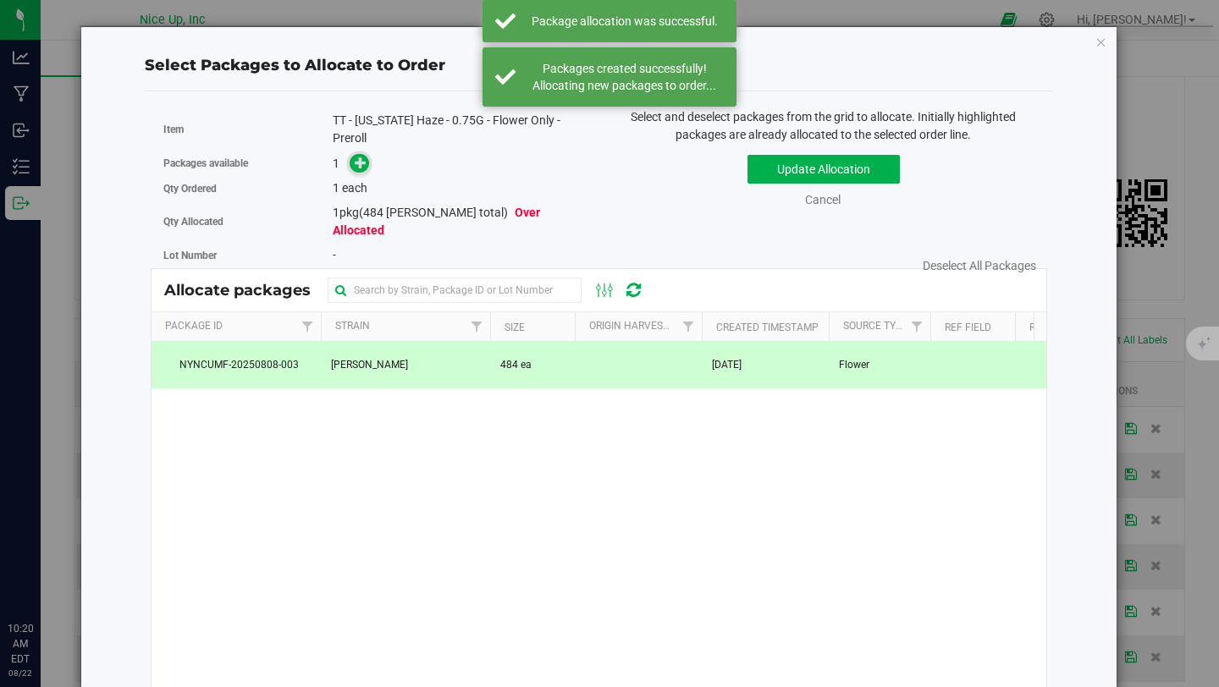
click at [355, 168] on icon at bounding box center [361, 163] width 12 height 12
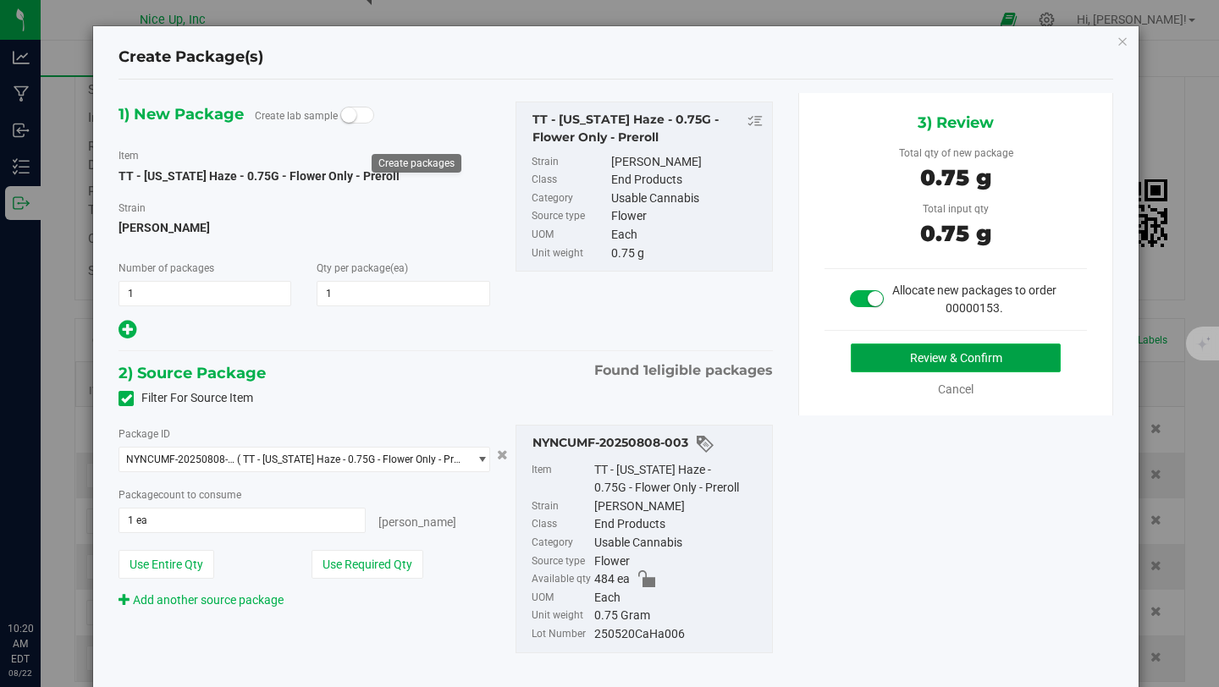
click at [894, 364] on button "Review & Confirm" at bounding box center [956, 358] width 210 height 29
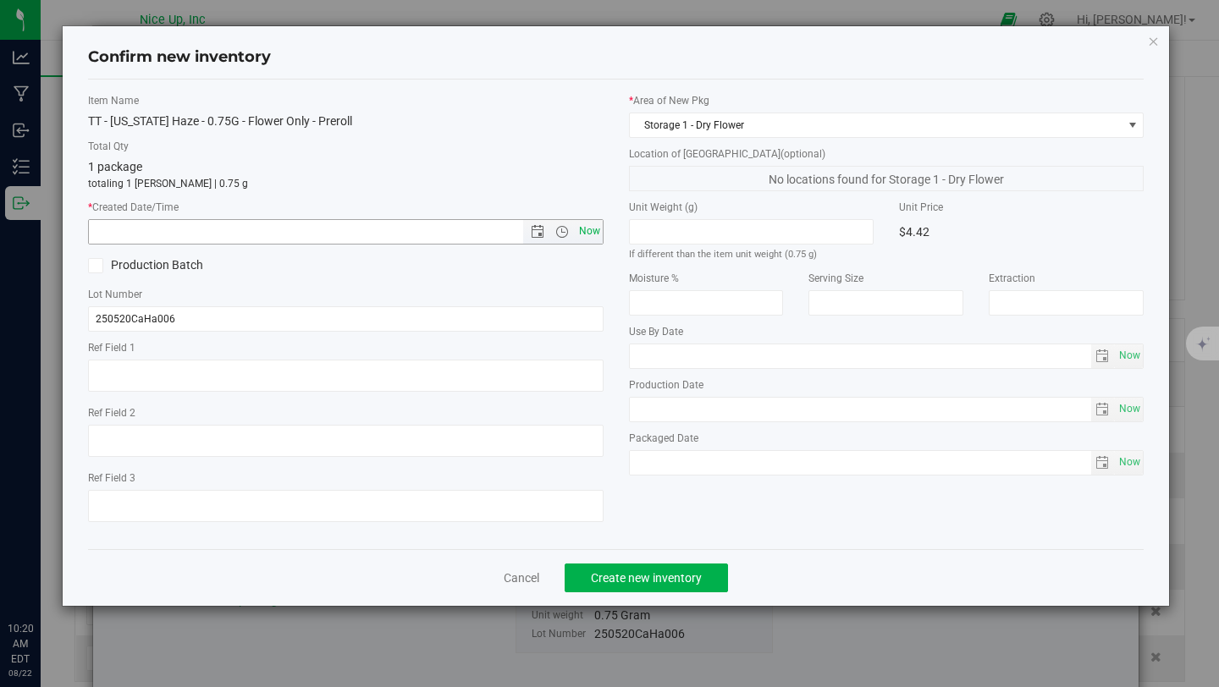
click at [588, 231] on span "Now" at bounding box center [589, 231] width 29 height 25
type input "8/22/2025 10:20 AM"
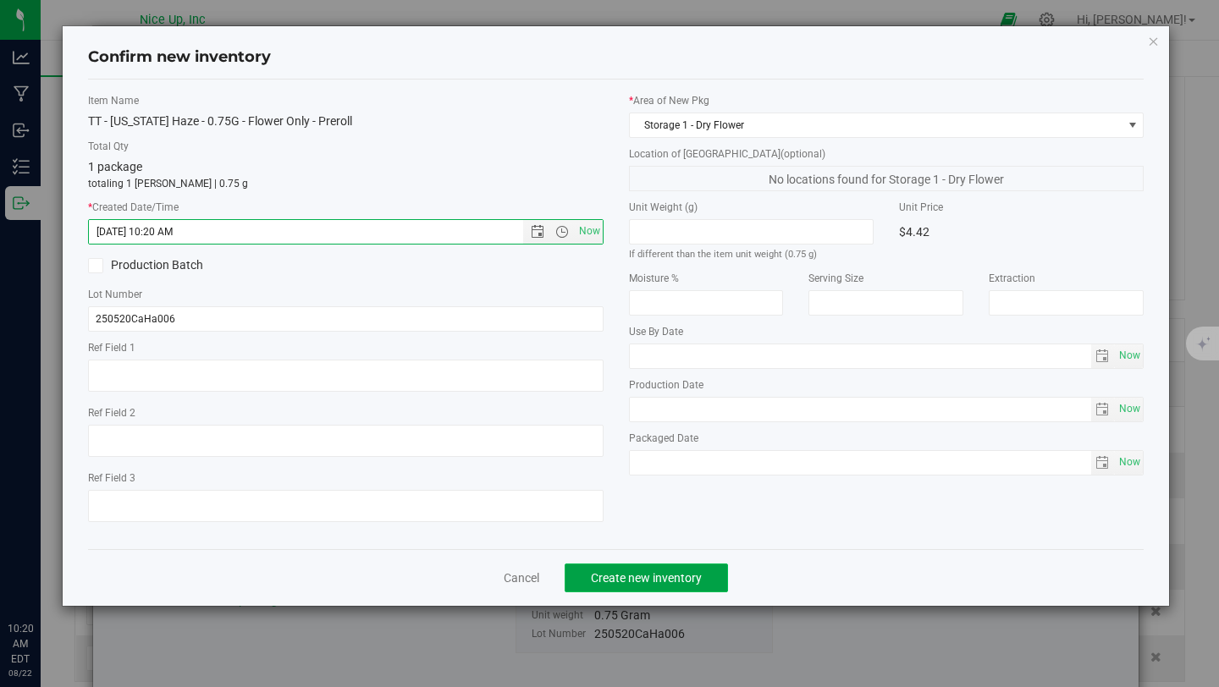
click at [620, 568] on button "Create new inventory" at bounding box center [646, 578] width 163 height 29
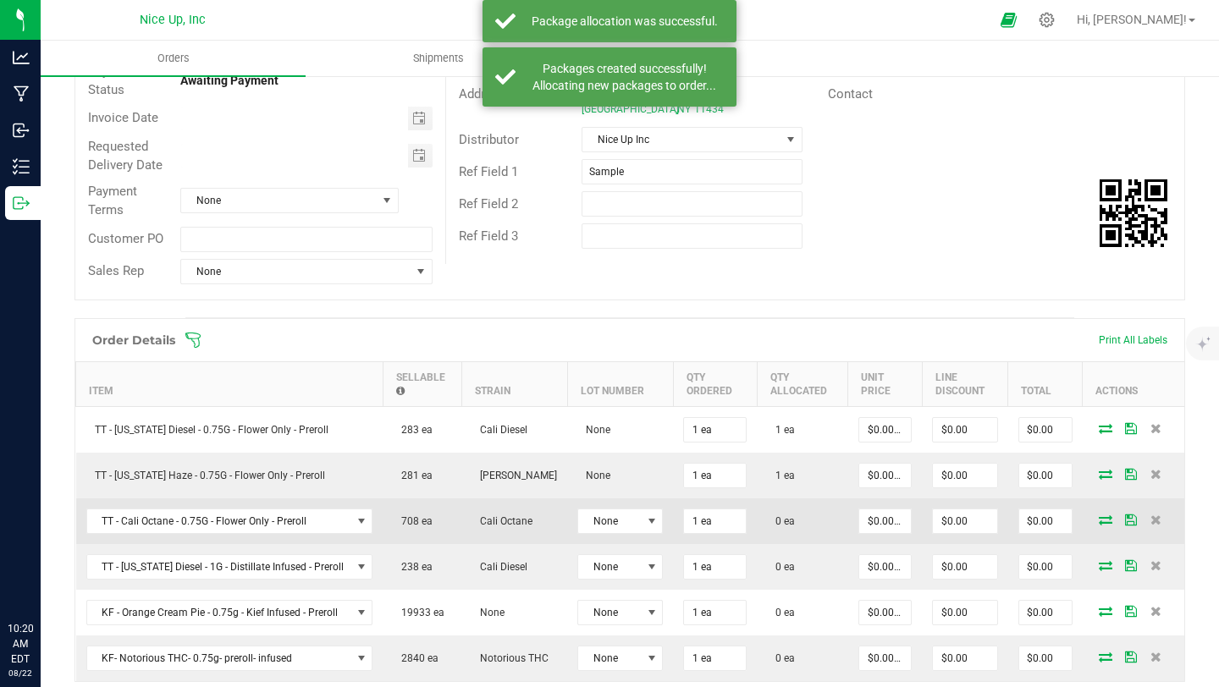
click at [1099, 516] on icon at bounding box center [1106, 520] width 14 height 10
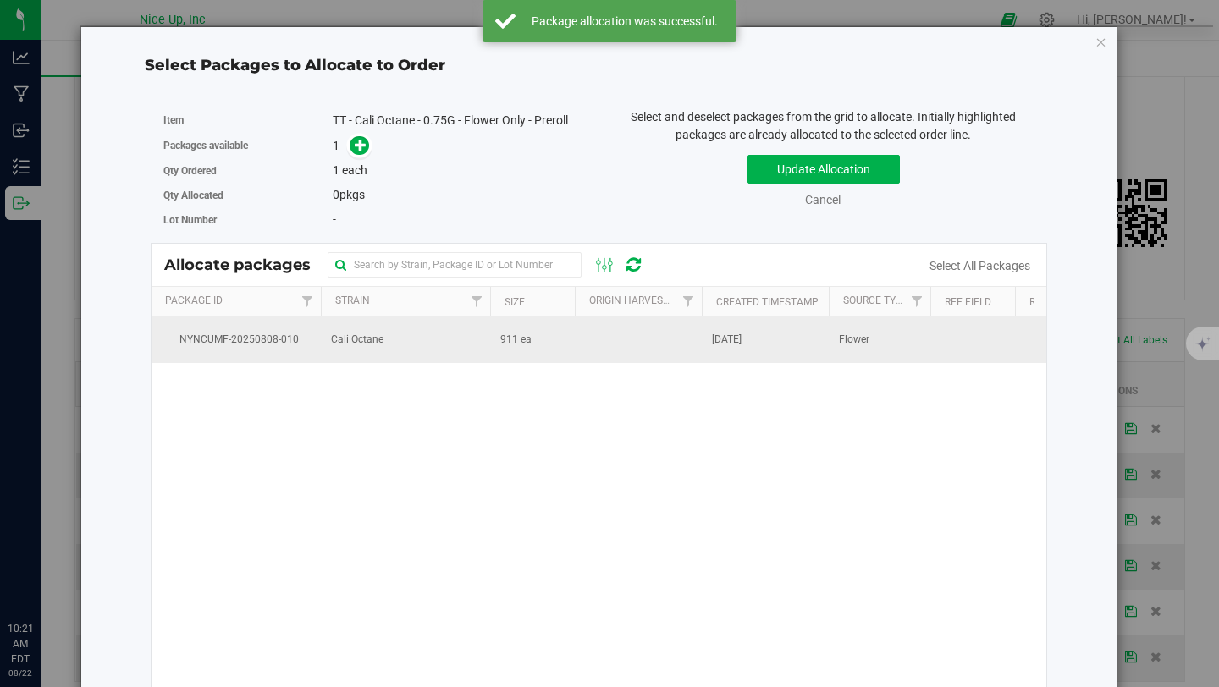
click at [310, 338] on span "NYNCUMF-20250808-010" at bounding box center [236, 340] width 149 height 16
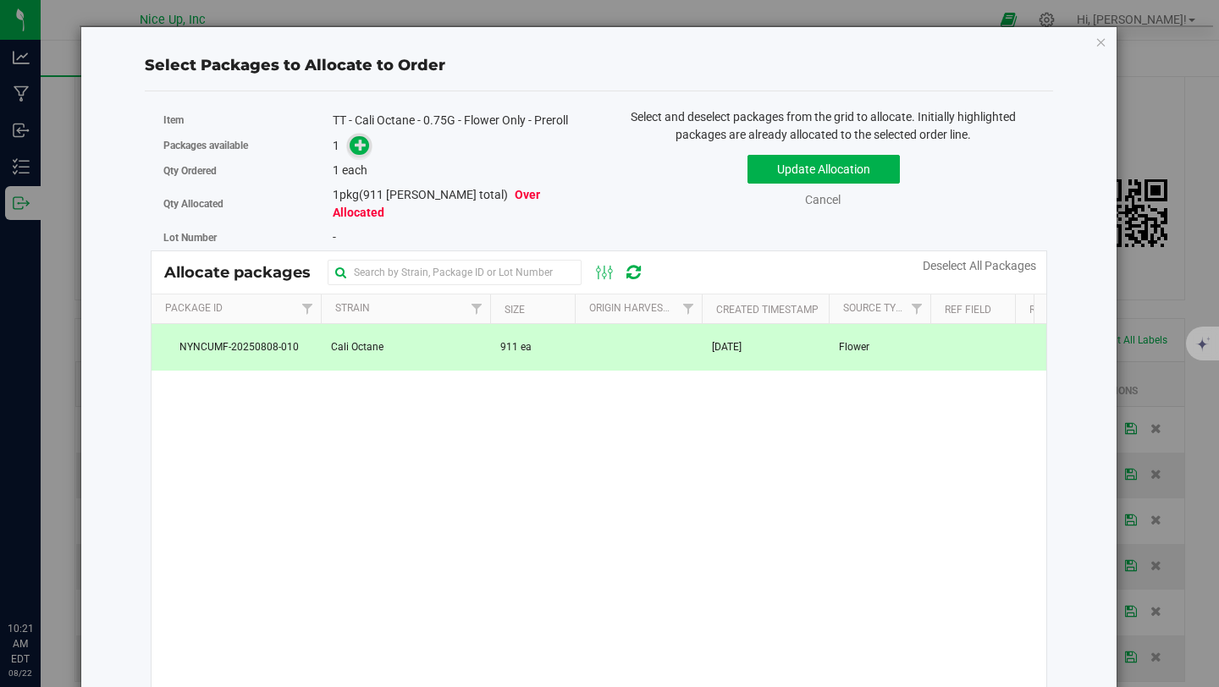
click at [359, 149] on icon at bounding box center [361, 145] width 12 height 12
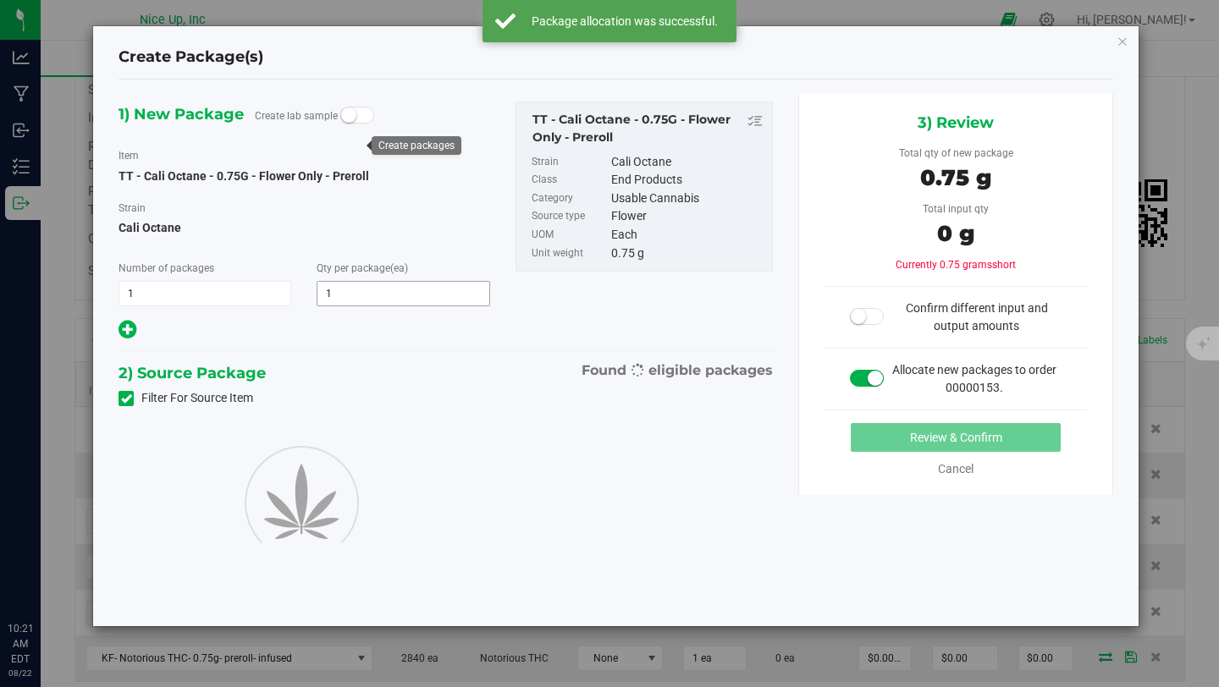
type input "1"
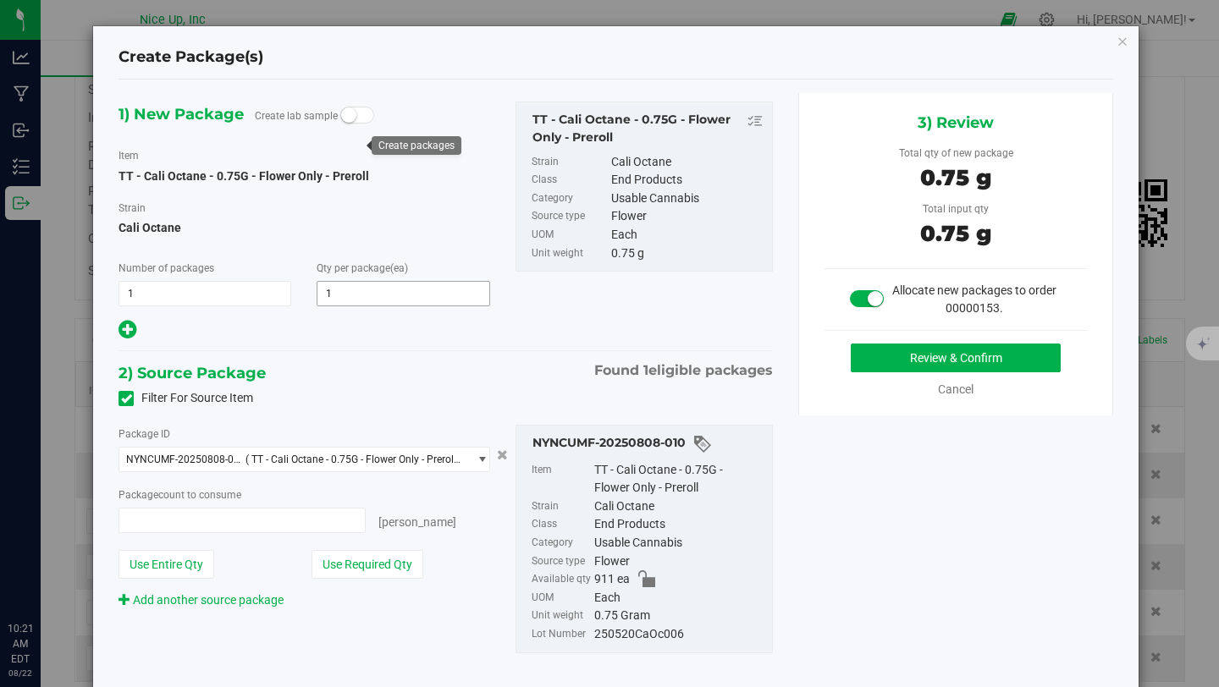
type input "1 ea"
click at [886, 356] on button "Review & Confirm" at bounding box center [956, 358] width 210 height 29
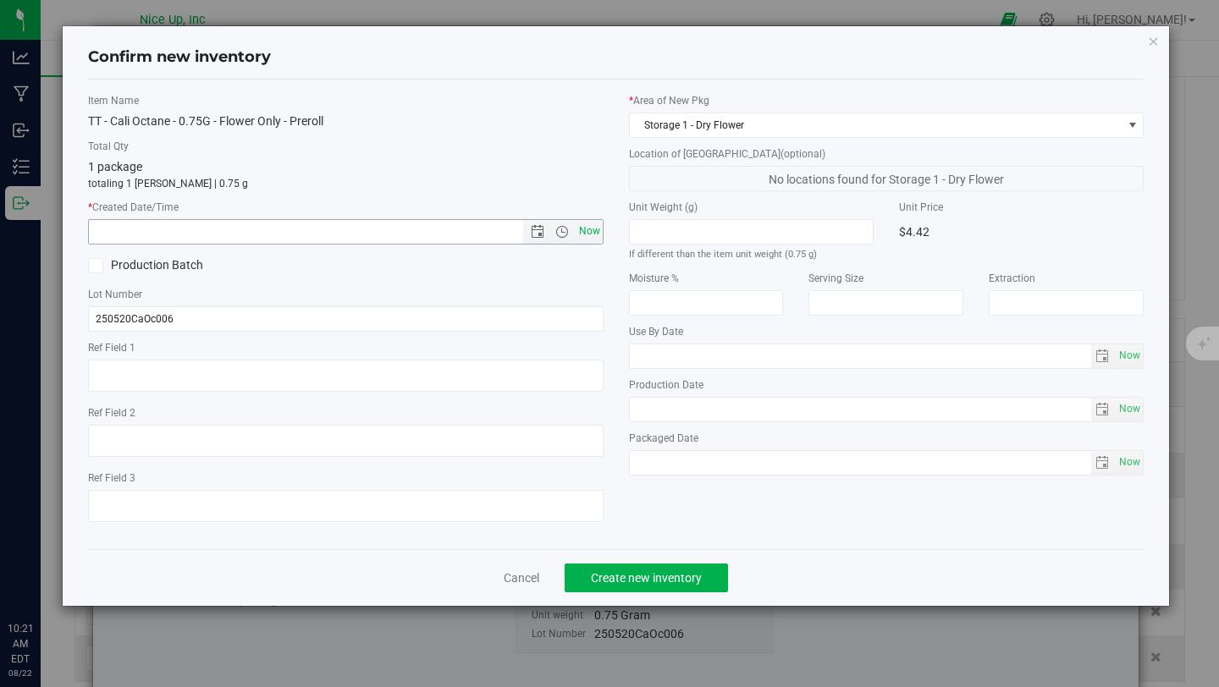
click at [581, 228] on span "Now" at bounding box center [589, 231] width 29 height 25
type input "8/22/2025 10:21 AM"
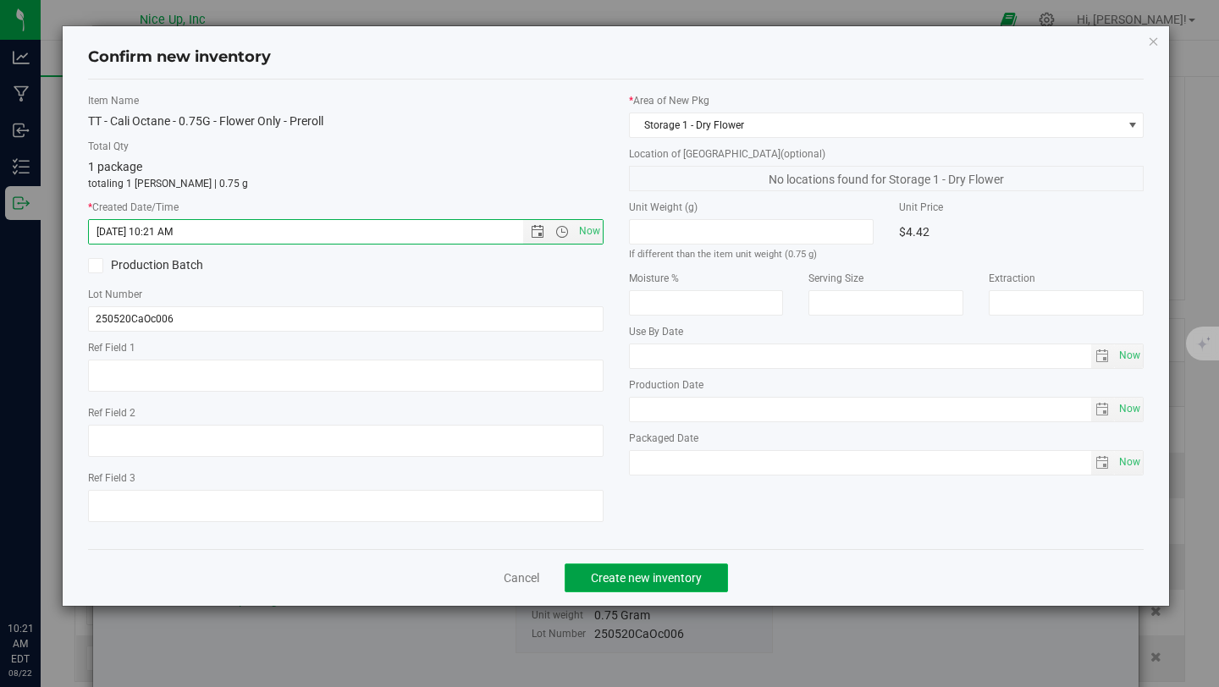
click at [656, 568] on button "Create new inventory" at bounding box center [646, 578] width 163 height 29
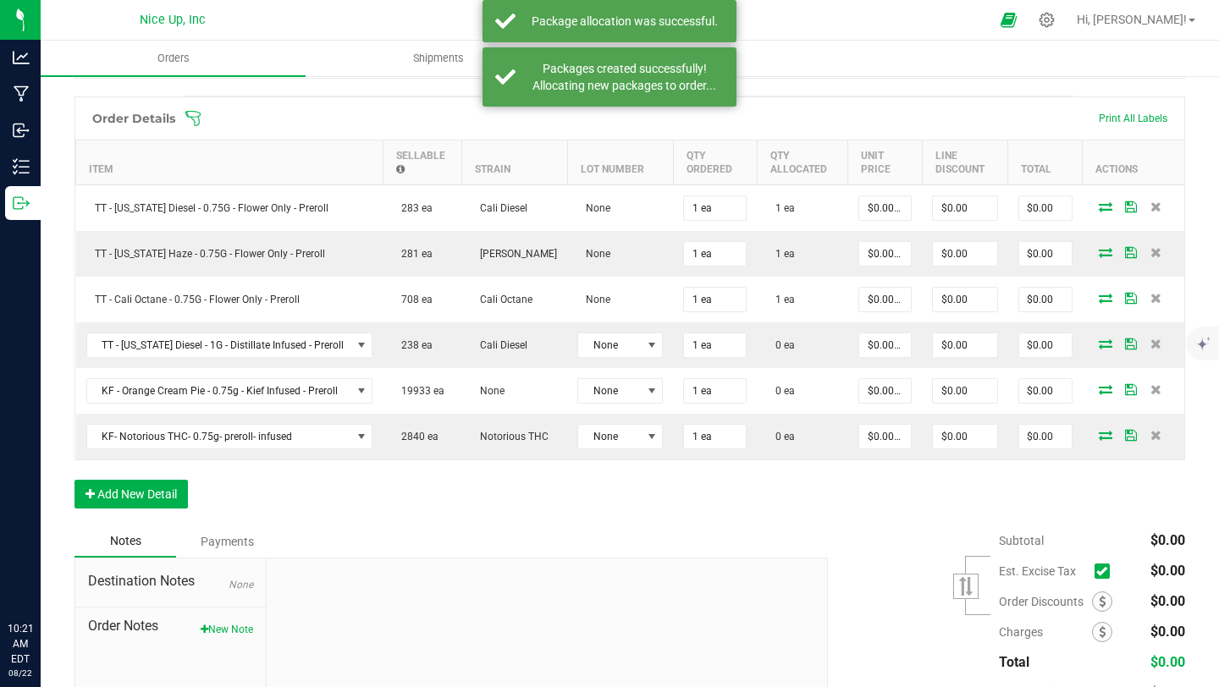
scroll to position [423, 0]
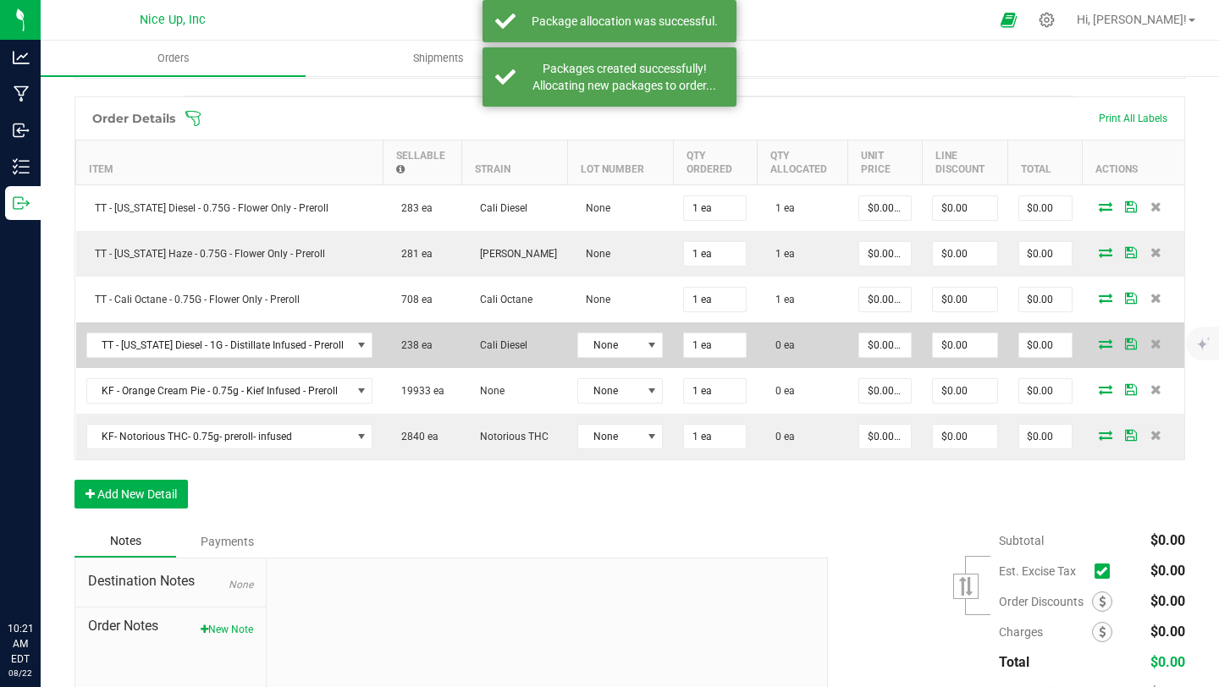
click at [1099, 343] on icon at bounding box center [1106, 344] width 14 height 10
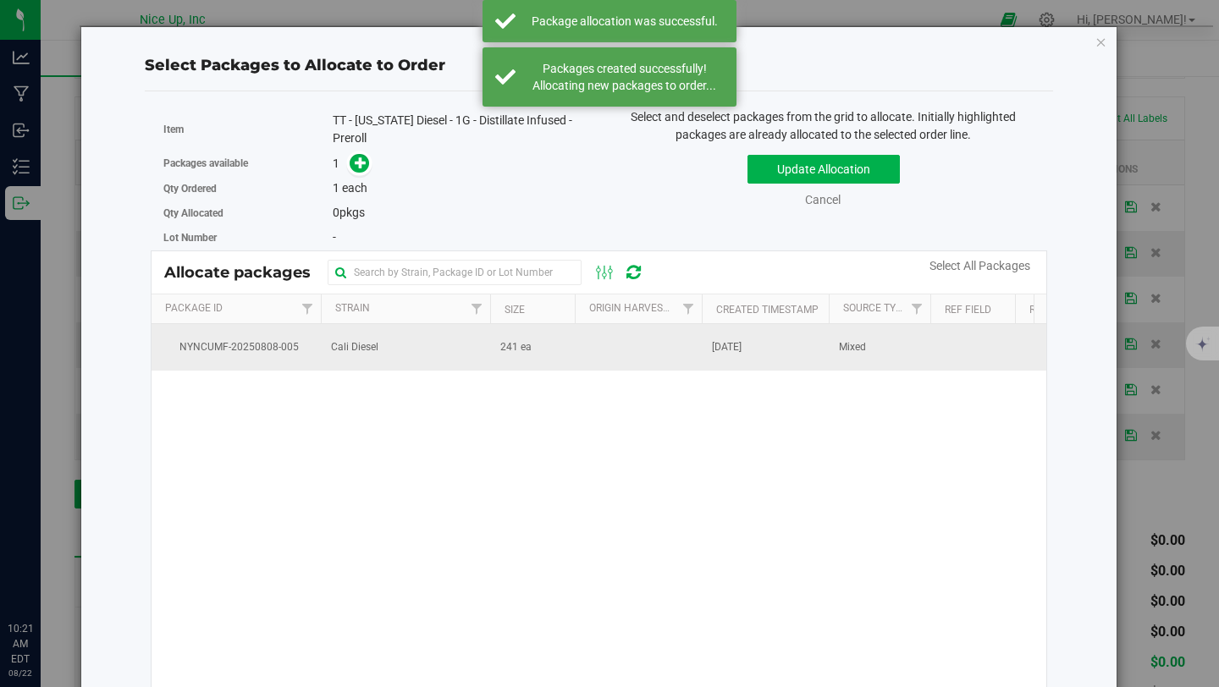
click at [404, 334] on td "Cali Diesel" at bounding box center [405, 347] width 169 height 46
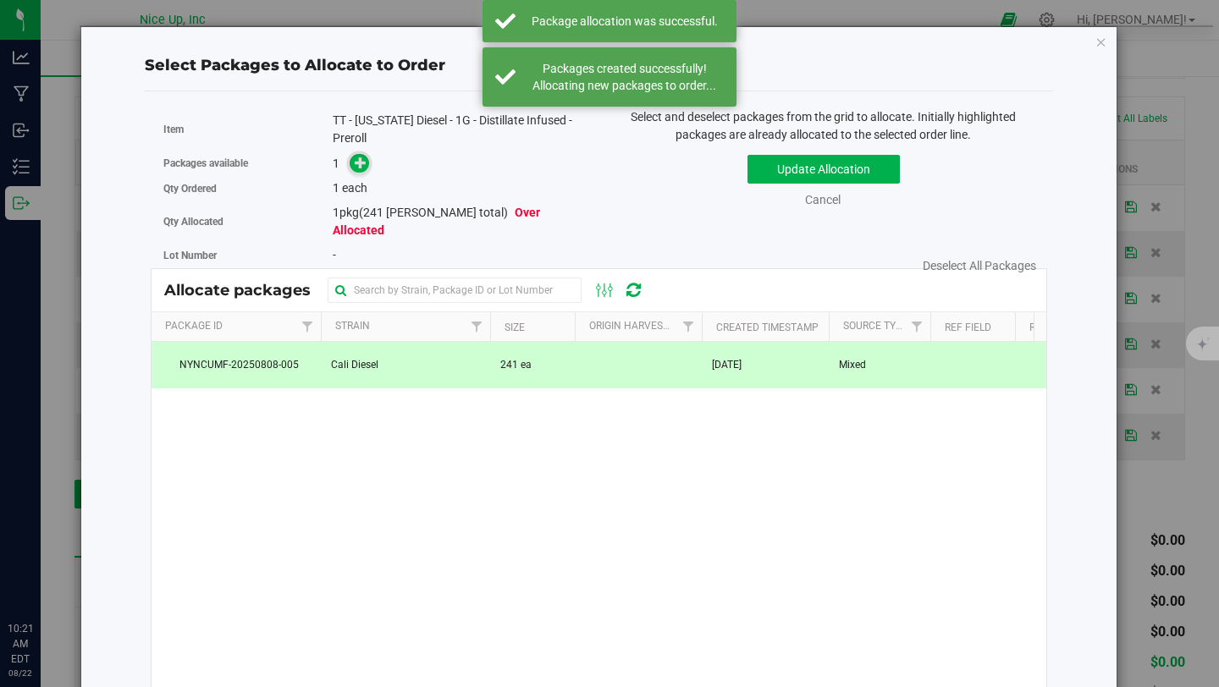
click at [355, 154] on span at bounding box center [359, 163] width 19 height 19
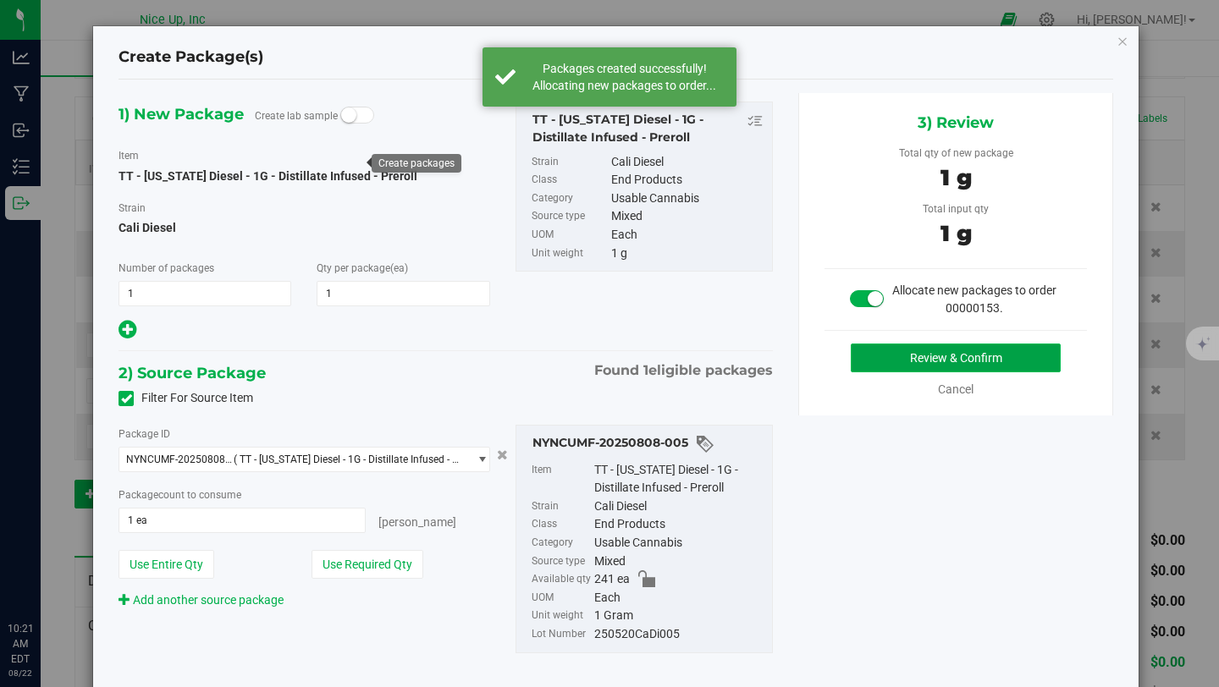
click at [913, 349] on button "Review & Confirm" at bounding box center [956, 358] width 210 height 29
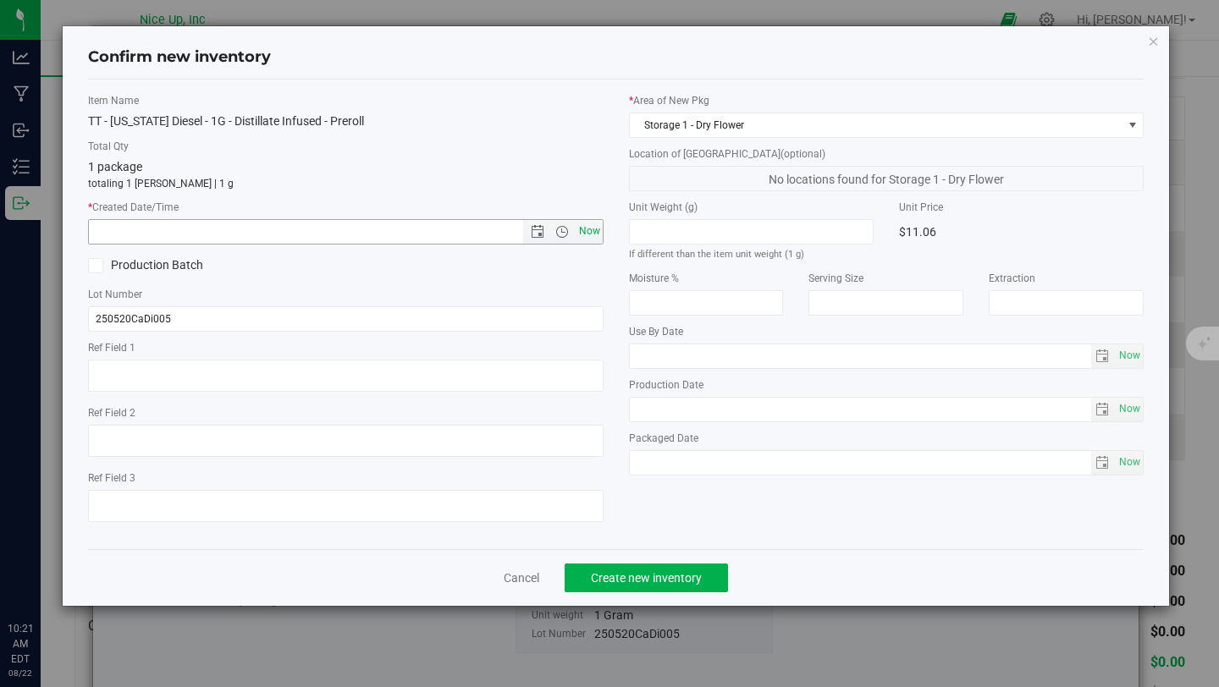
click at [591, 233] on span "Now" at bounding box center [589, 231] width 29 height 25
type input "8/22/2025 10:21 AM"
click at [626, 570] on button "Create new inventory" at bounding box center [646, 578] width 163 height 29
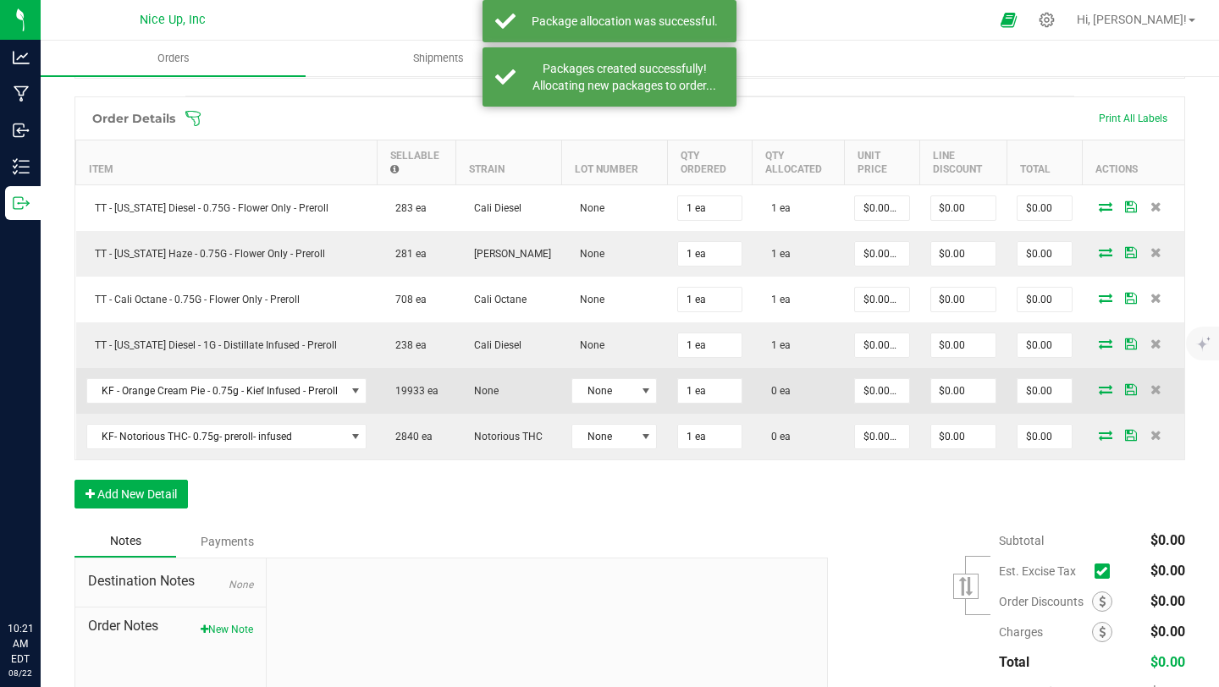
click at [1099, 391] on icon at bounding box center [1106, 389] width 14 height 10
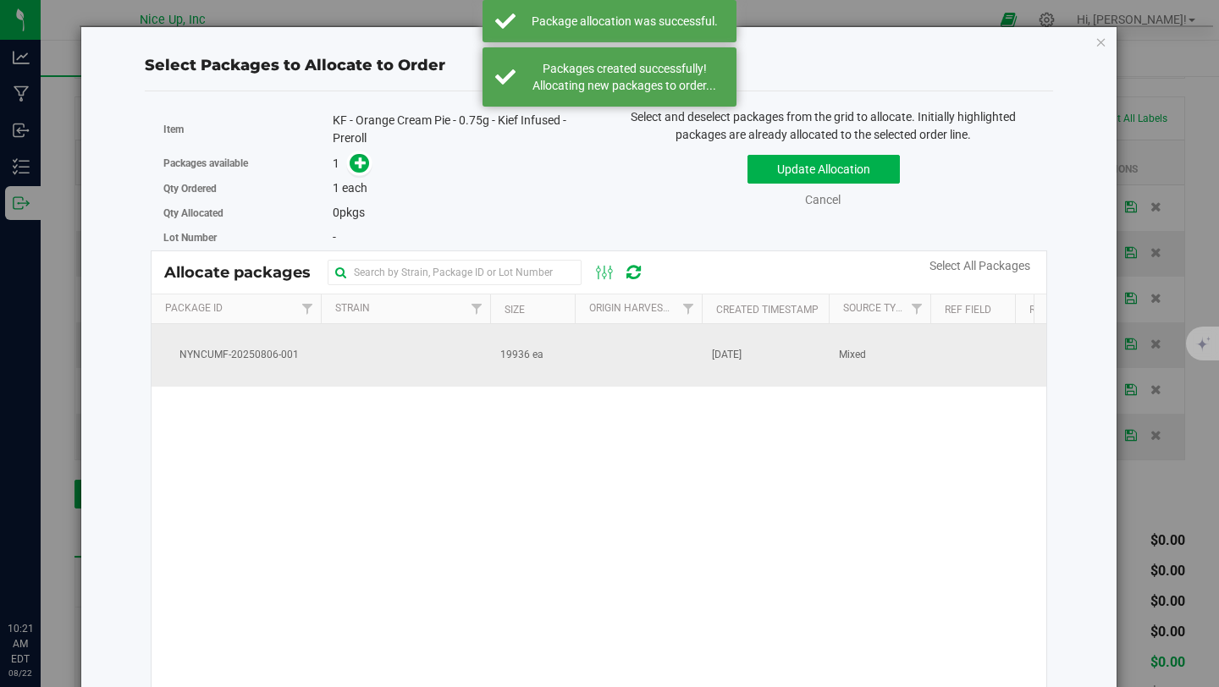
click at [535, 355] on span "19936 ea" at bounding box center [521, 355] width 43 height 16
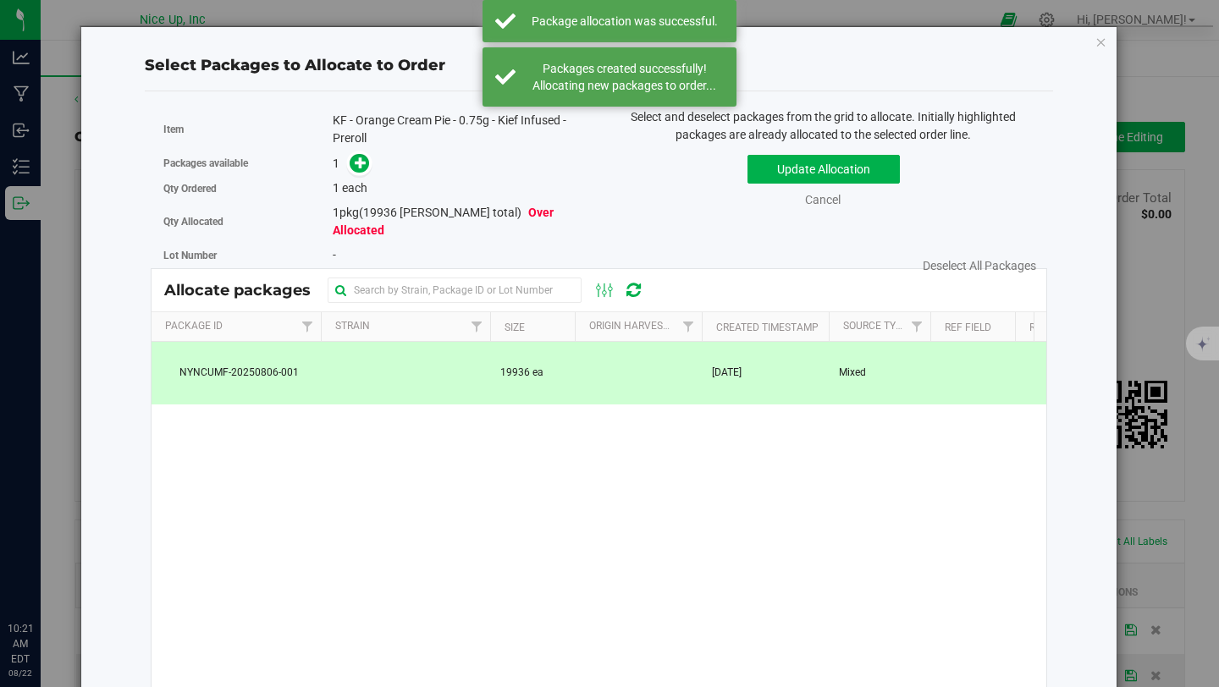
scroll to position [423, 0]
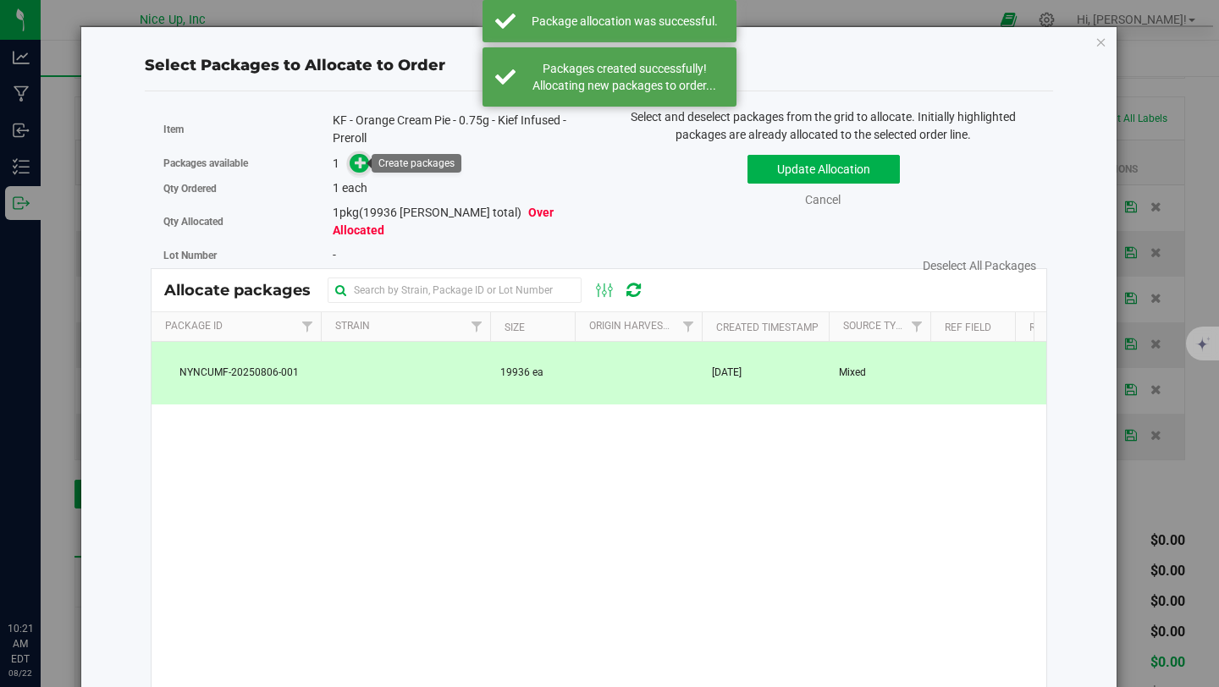
click at [361, 169] on span at bounding box center [359, 163] width 19 height 19
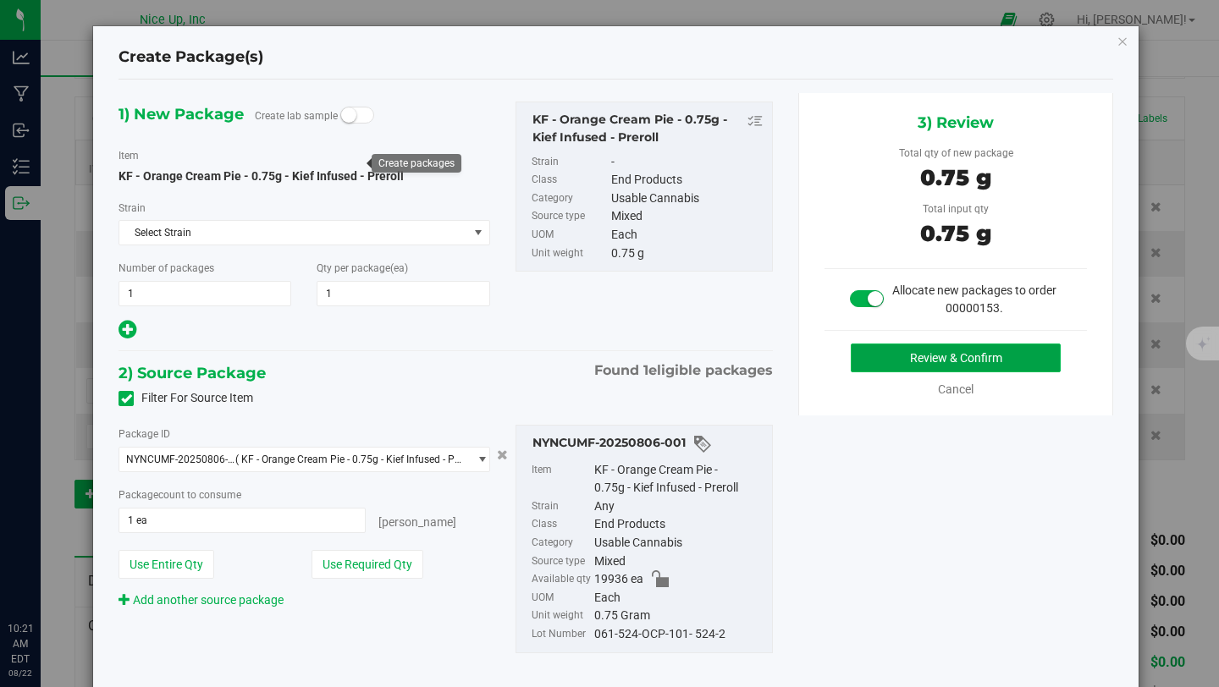
click at [901, 358] on button "Review & Confirm" at bounding box center [956, 358] width 210 height 29
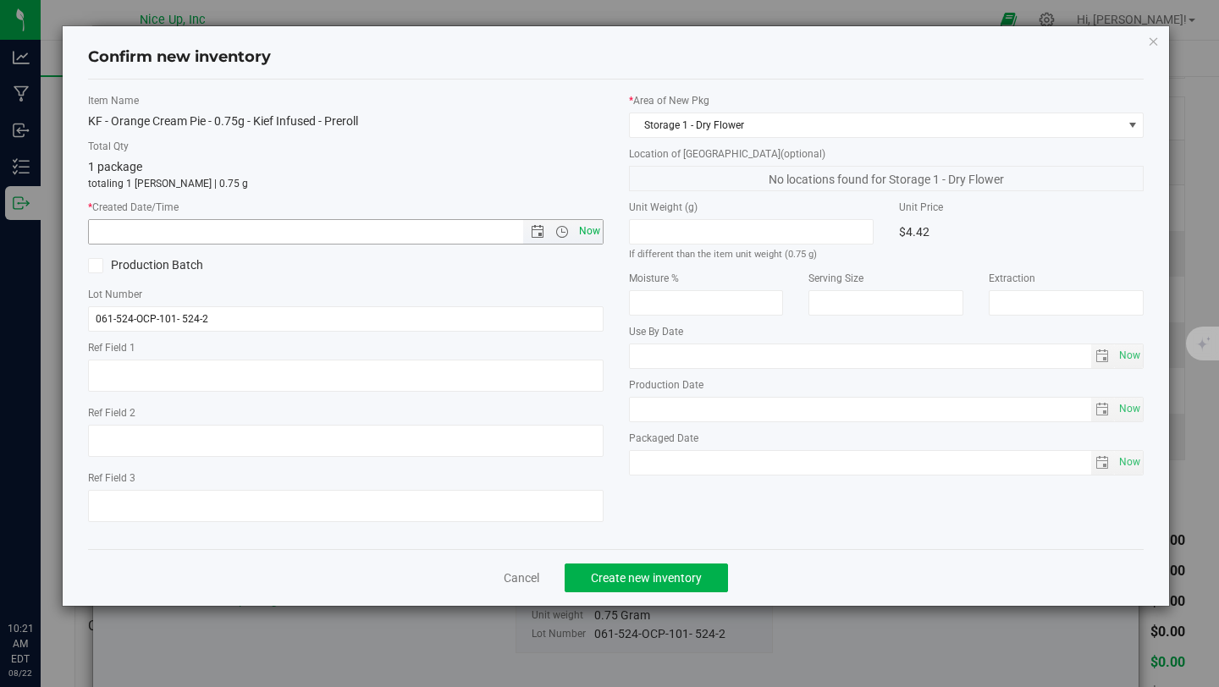
click at [599, 233] on span "Now" at bounding box center [589, 231] width 29 height 25
type input "8/22/2025 10:21 AM"
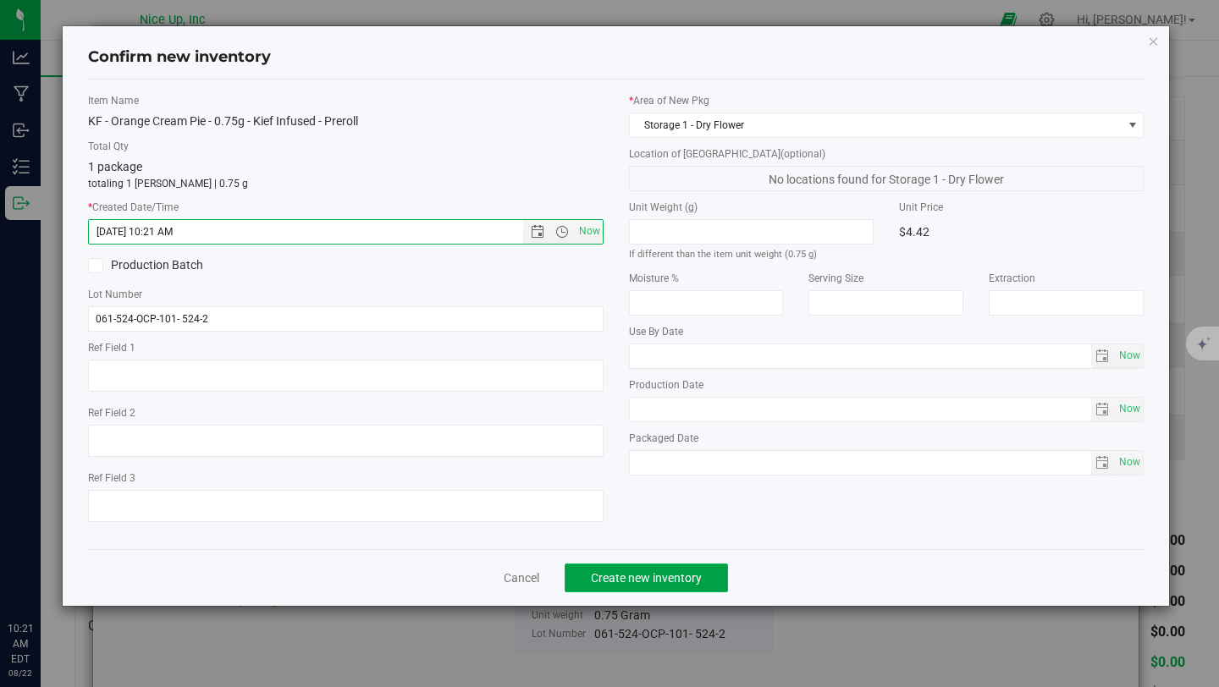
click at [687, 576] on span "Create new inventory" at bounding box center [646, 578] width 111 height 14
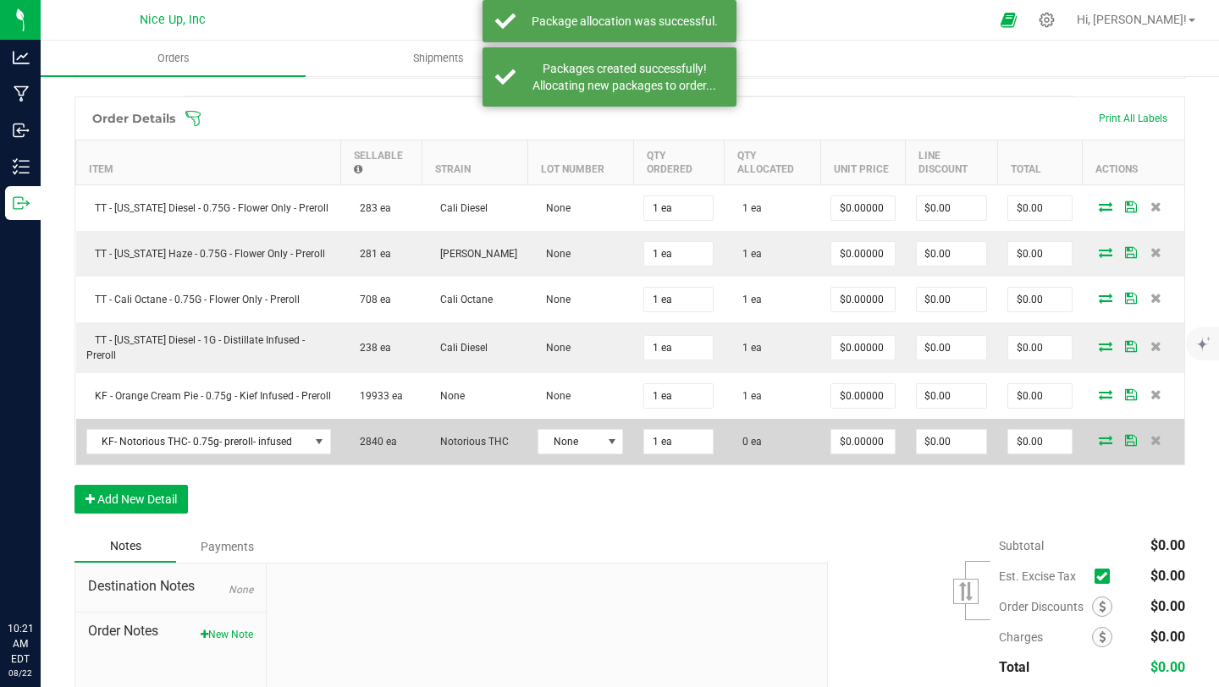
click at [1099, 444] on icon at bounding box center [1106, 440] width 14 height 10
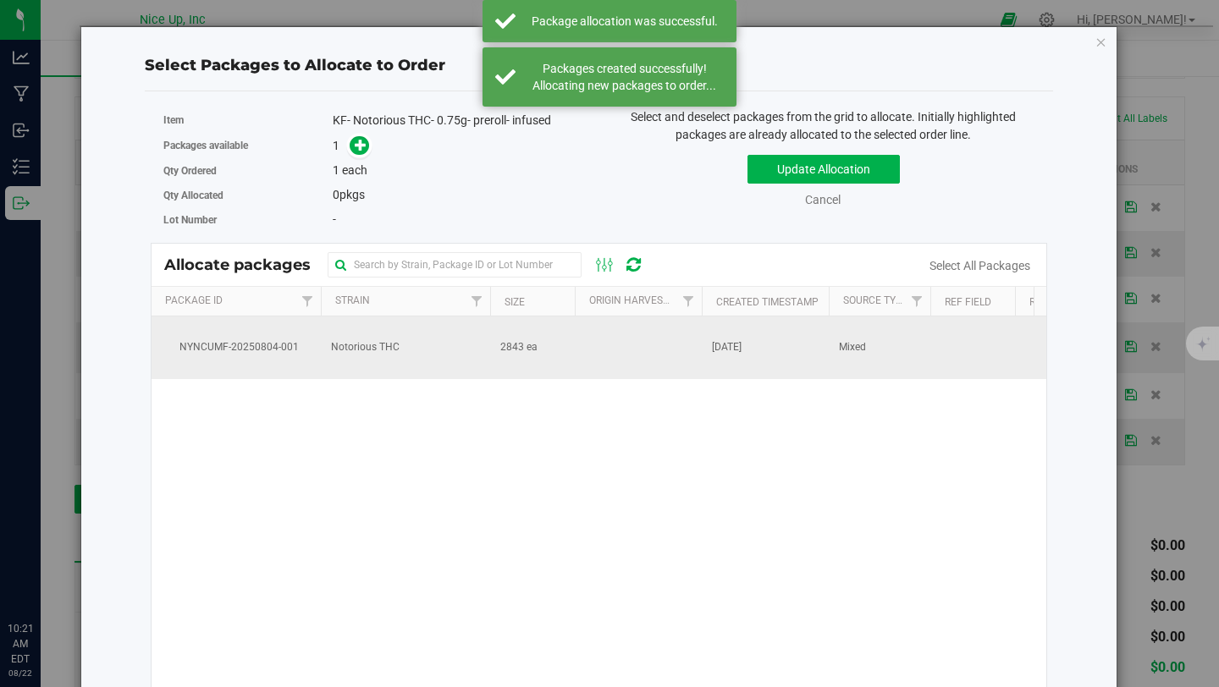
click at [321, 361] on td "Notorious THC" at bounding box center [405, 348] width 169 height 63
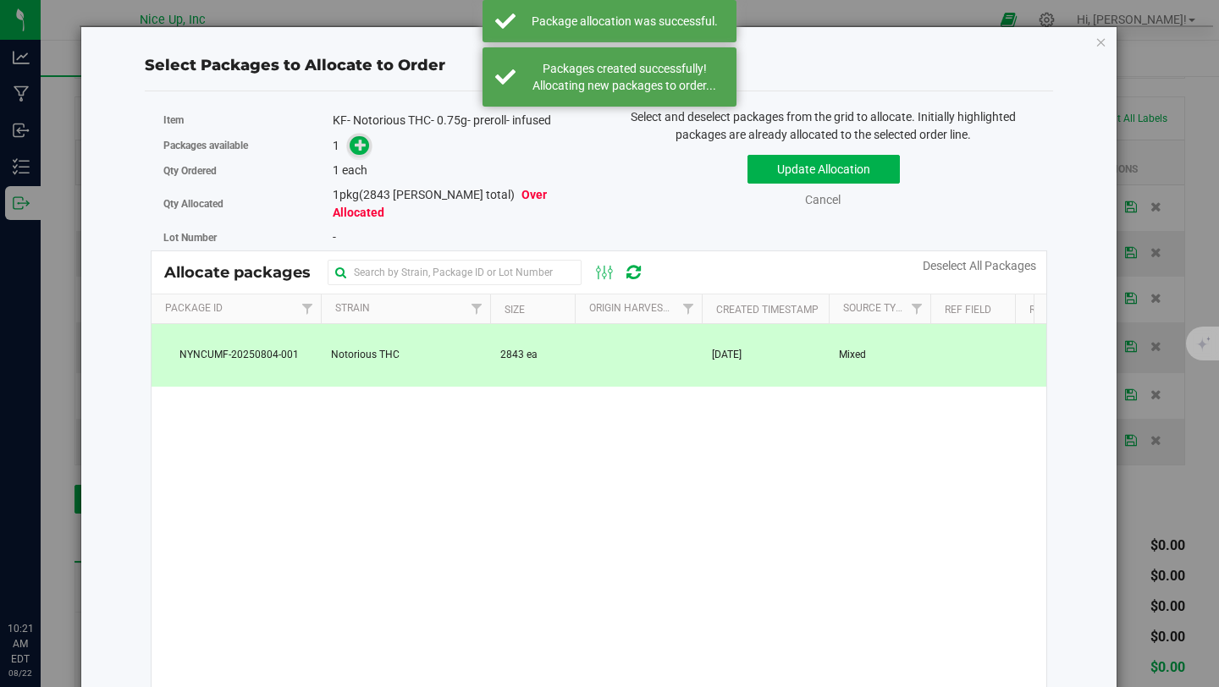
click at [355, 144] on icon at bounding box center [361, 145] width 12 height 12
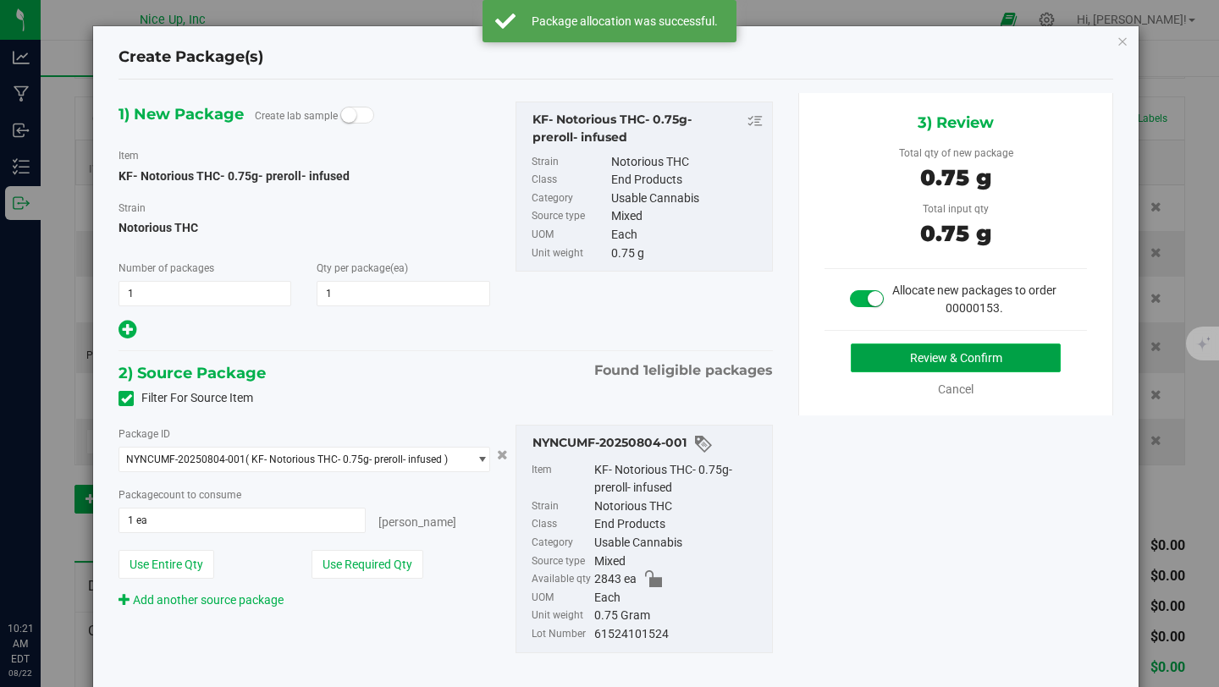
click at [908, 350] on button "Review & Confirm" at bounding box center [956, 358] width 210 height 29
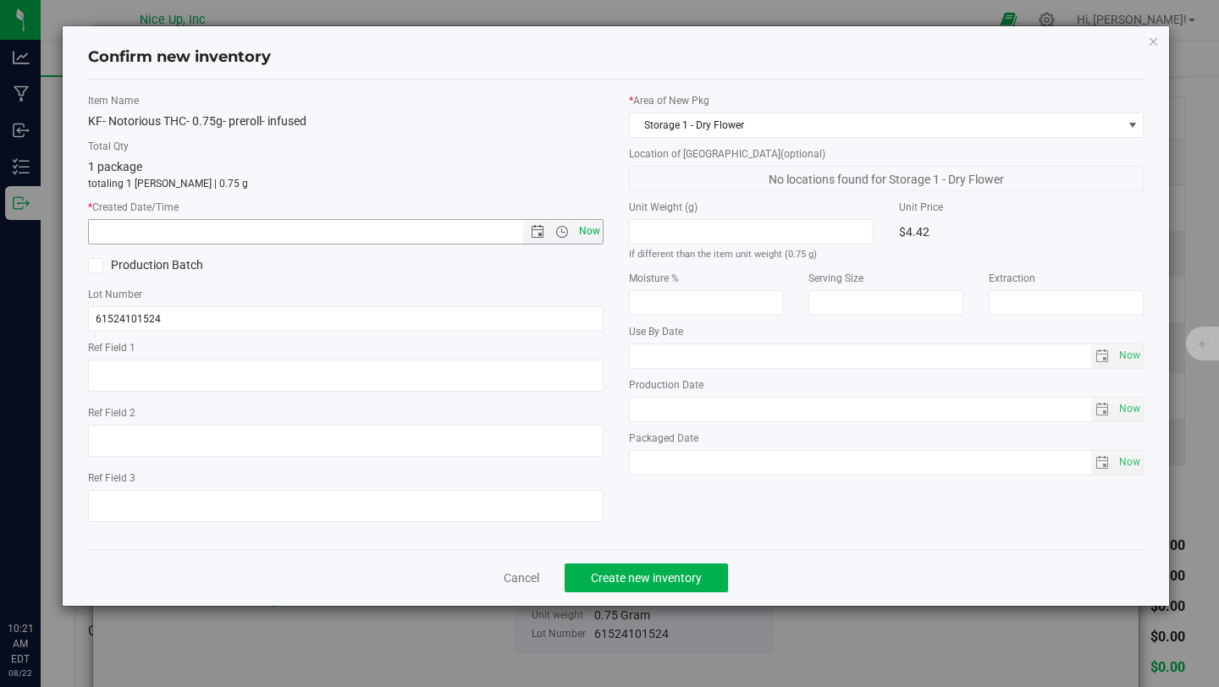
click at [586, 227] on span "Now" at bounding box center [589, 231] width 29 height 25
type input "8/22/2025 10:21 AM"
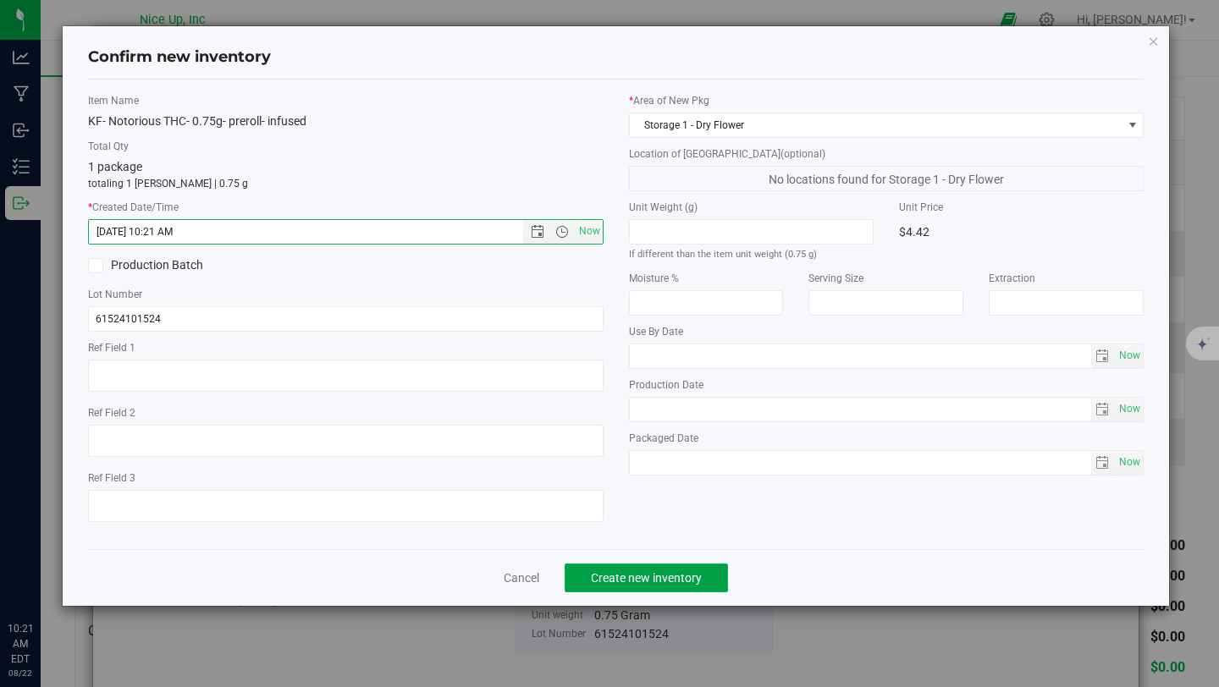
click at [685, 577] on span "Create new inventory" at bounding box center [646, 578] width 111 height 14
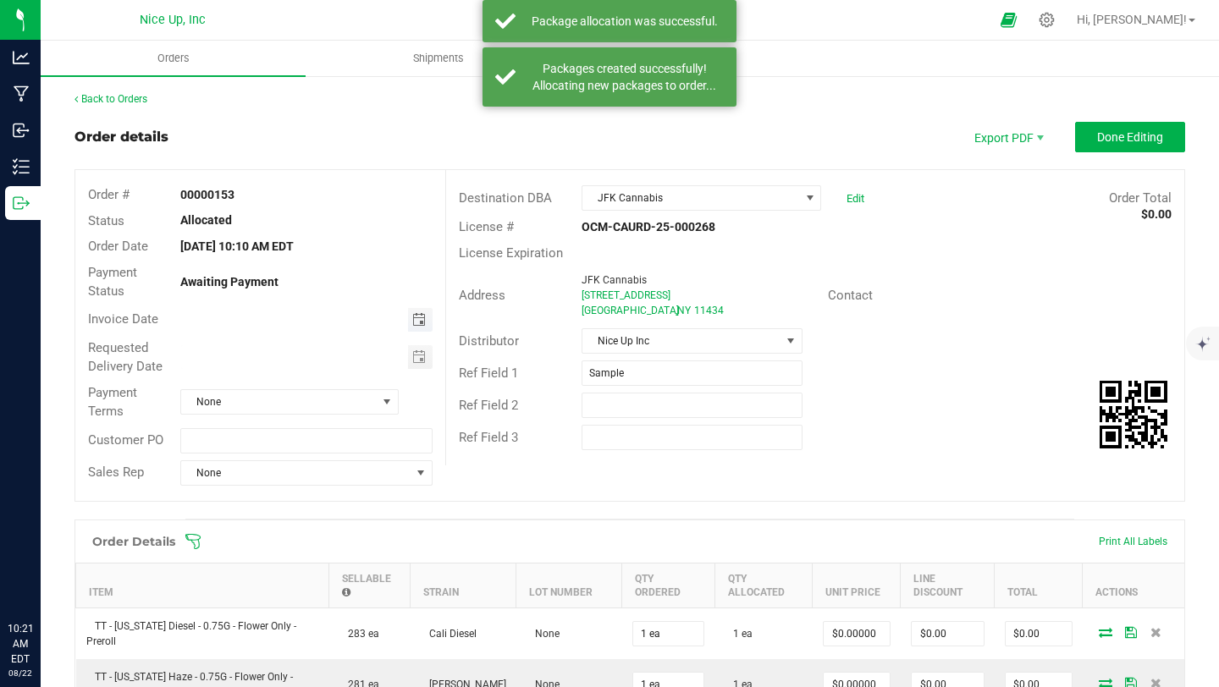
click at [419, 318] on span "Toggle calendar" at bounding box center [419, 320] width 14 height 14
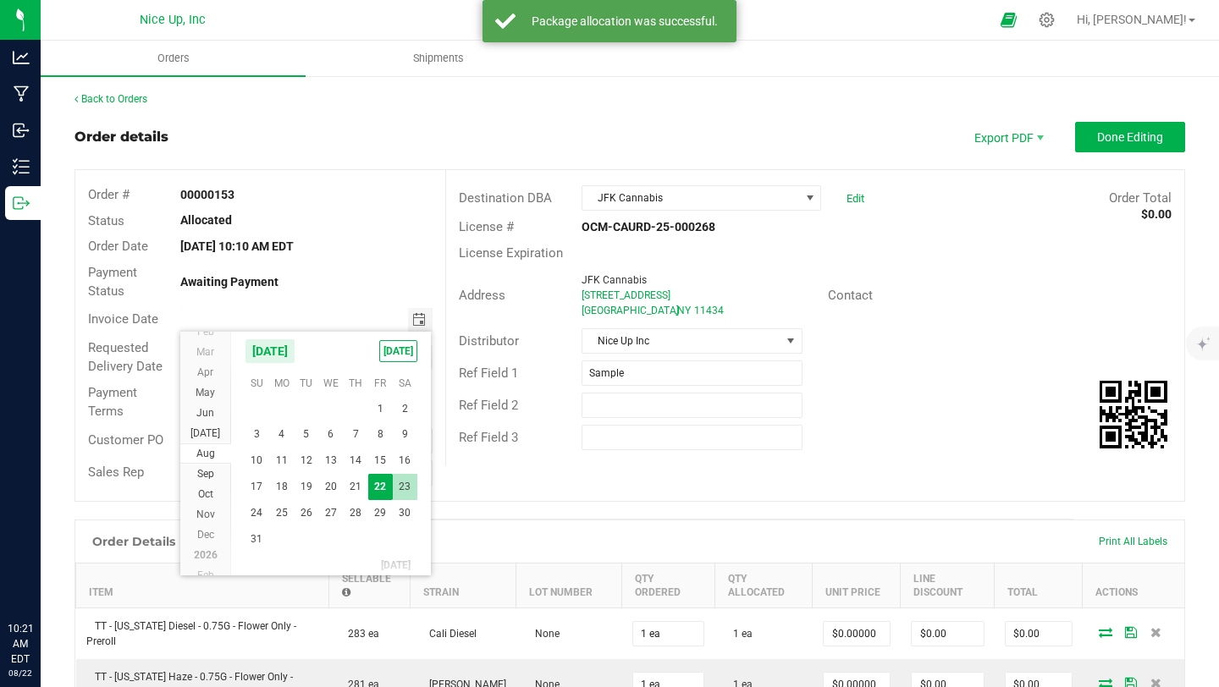
click at [414, 484] on span "23" at bounding box center [405, 487] width 25 height 26
type input "08/23/2025"
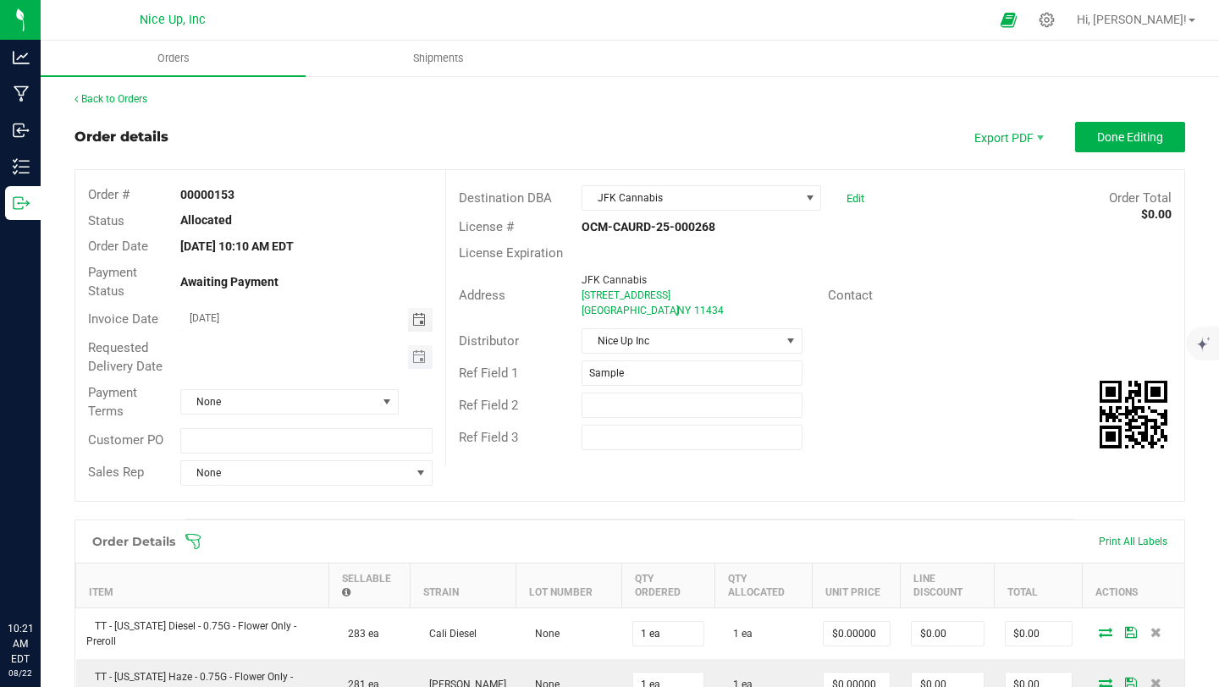
click at [414, 350] on span "Toggle calendar" at bounding box center [420, 357] width 25 height 24
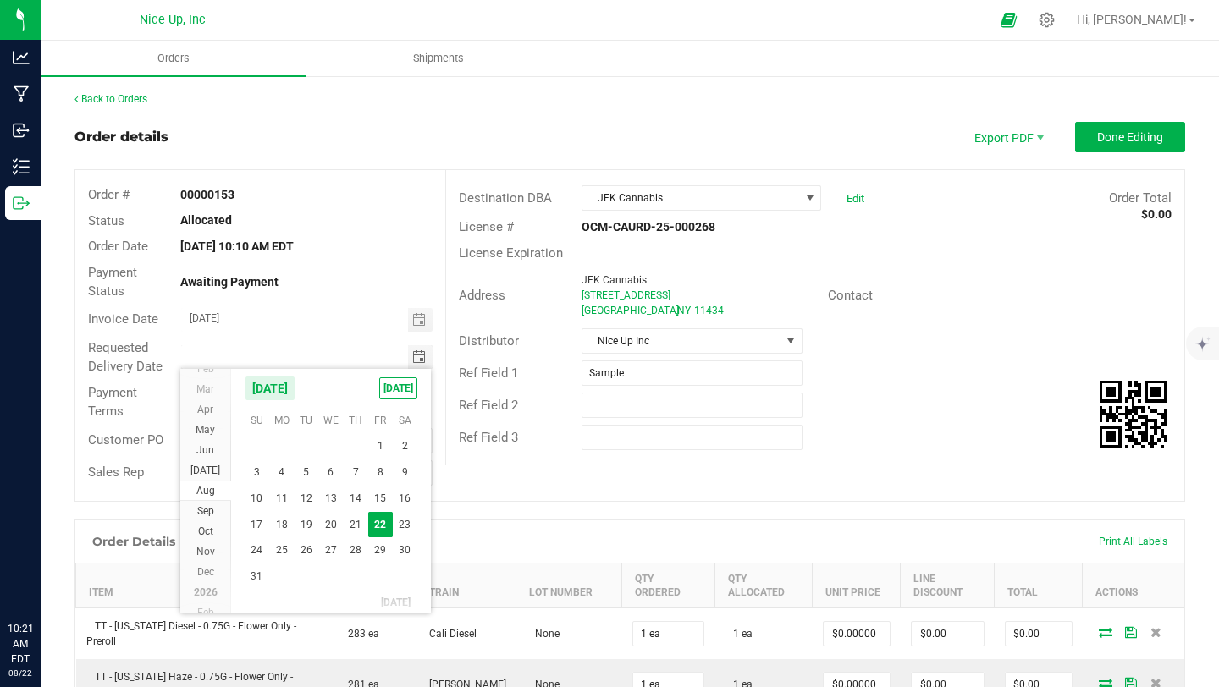
click at [417, 534] on kendo-virtualization "August 2025 1 2 3 4 5 6 7 8 9 10 11 12 13 14 15 16 17 18 19 20 21 22 23 24 25 2…" at bounding box center [331, 522] width 342 height 179
click at [415, 527] on span "23" at bounding box center [405, 525] width 25 height 26
type input "08/23/2025"
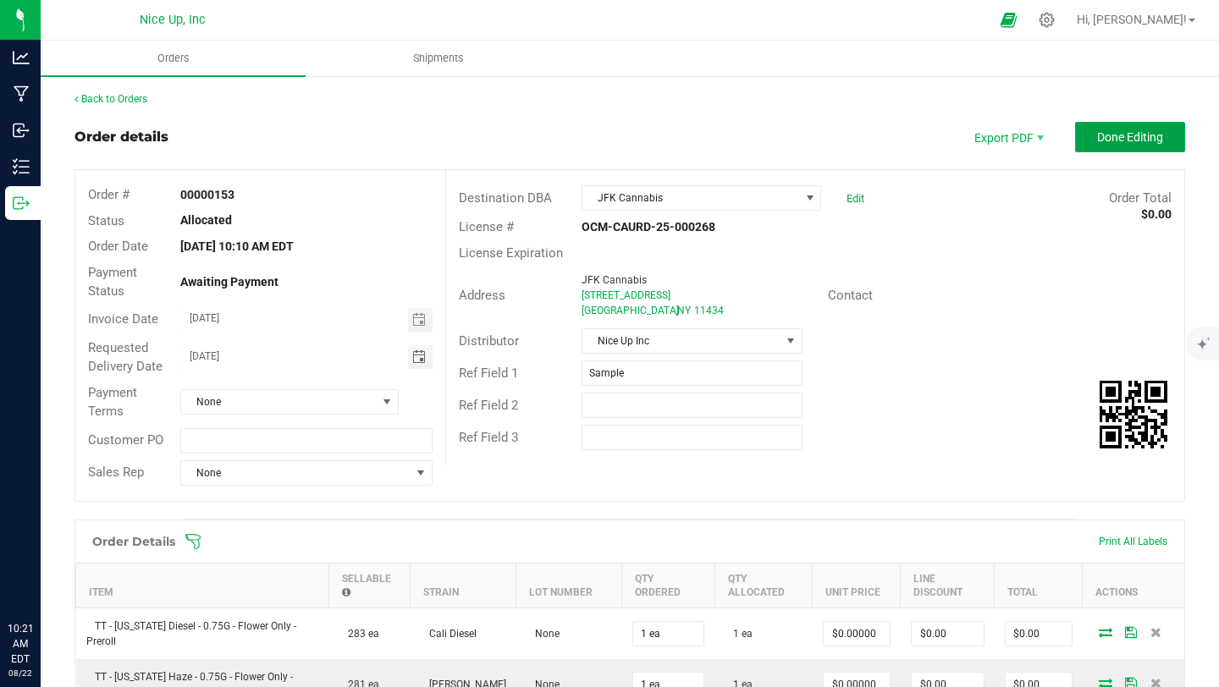
click at [1116, 134] on span "Done Editing" at bounding box center [1130, 137] width 66 height 14
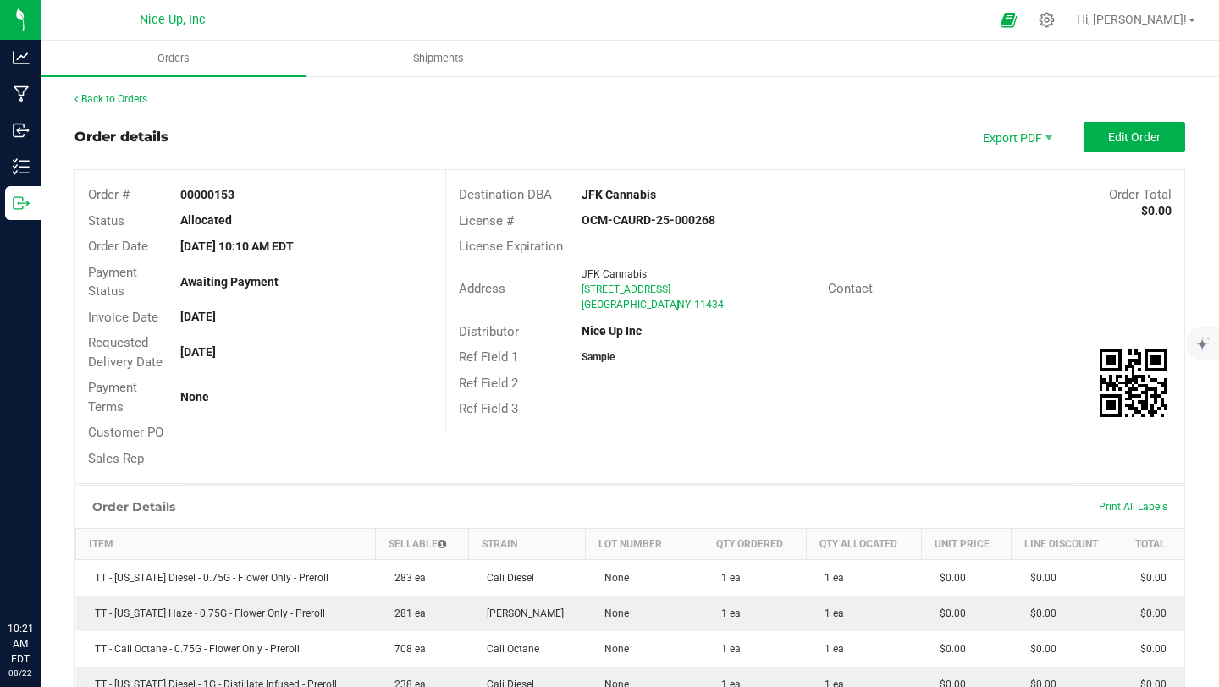
click at [136, 92] on div "Back to Orders" at bounding box center [630, 98] width 1111 height 15
click at [135, 100] on link "Back to Orders" at bounding box center [111, 99] width 73 height 12
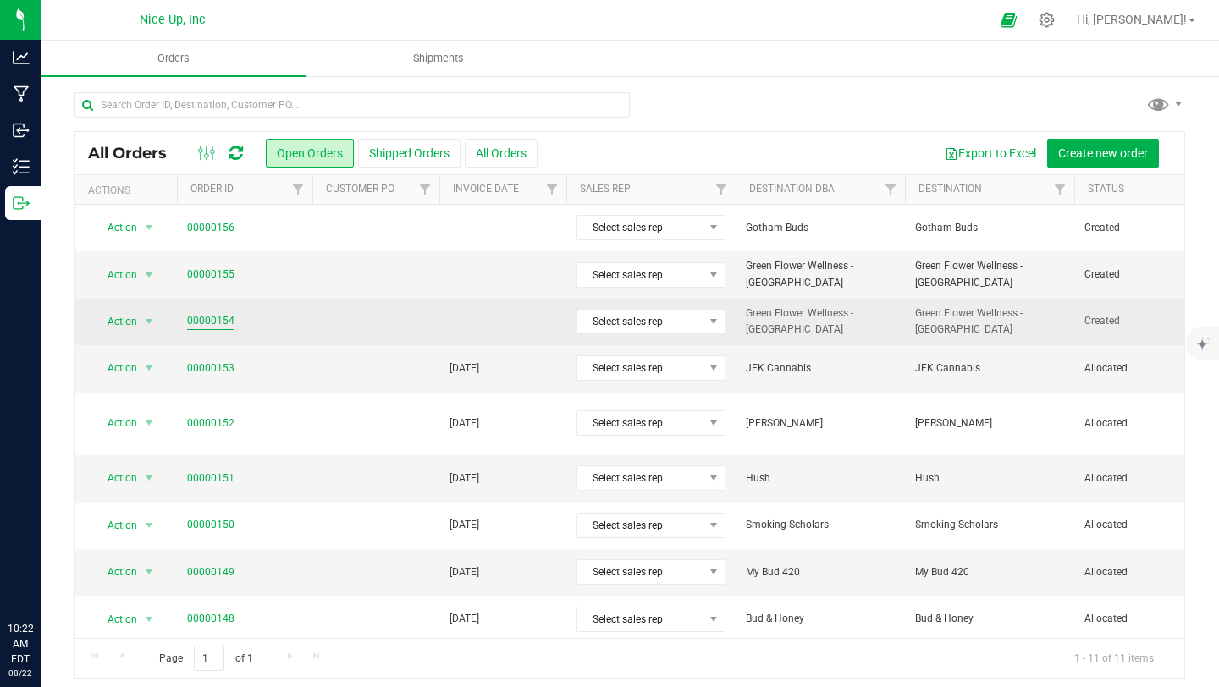
click at [205, 320] on link "00000154" at bounding box center [210, 321] width 47 height 16
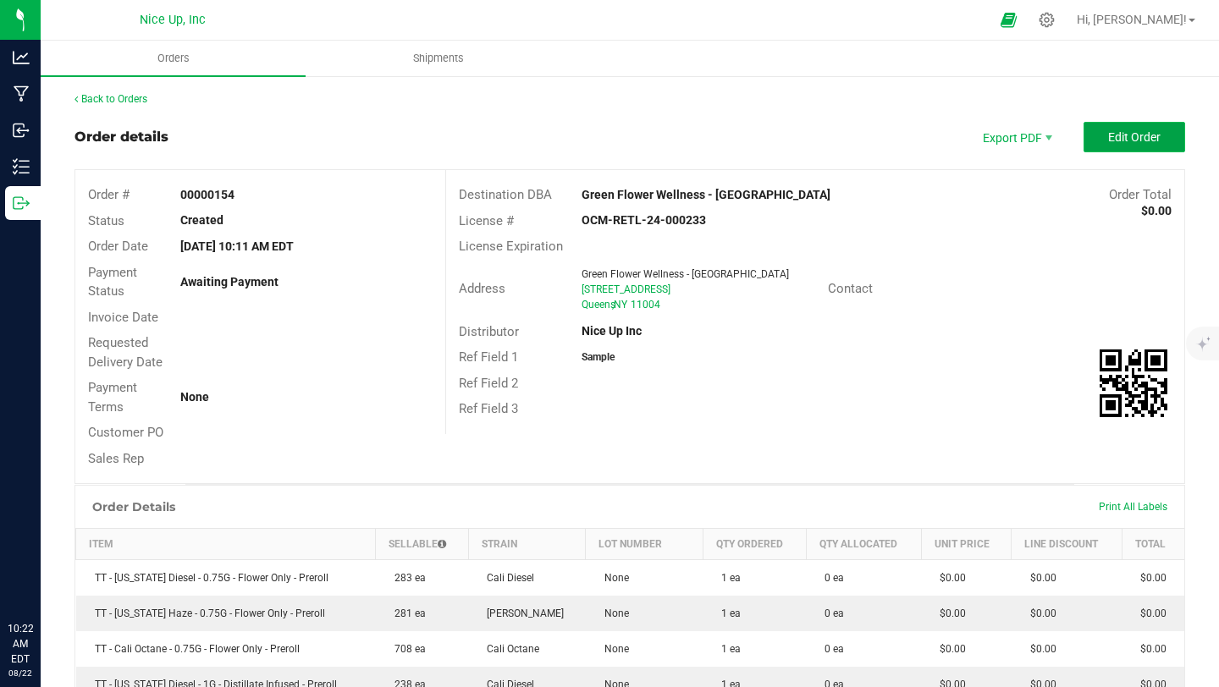
click at [1108, 141] on span "Edit Order" at bounding box center [1134, 137] width 52 height 14
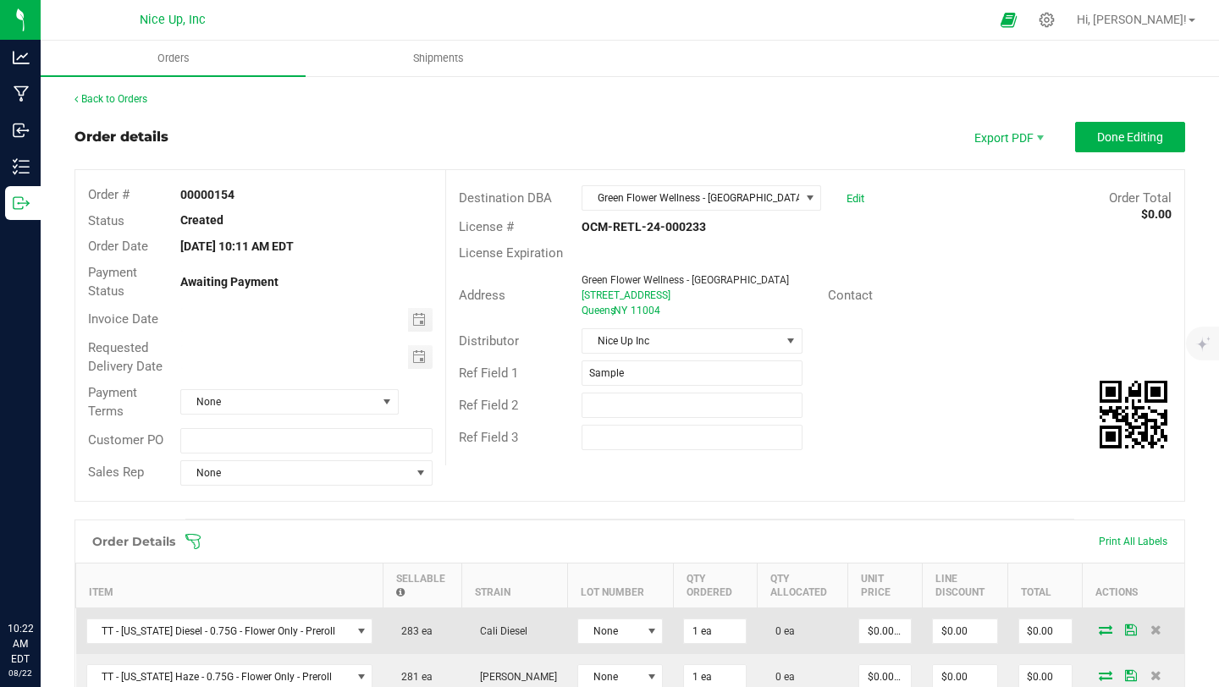
click at [1099, 626] on icon at bounding box center [1106, 630] width 14 height 10
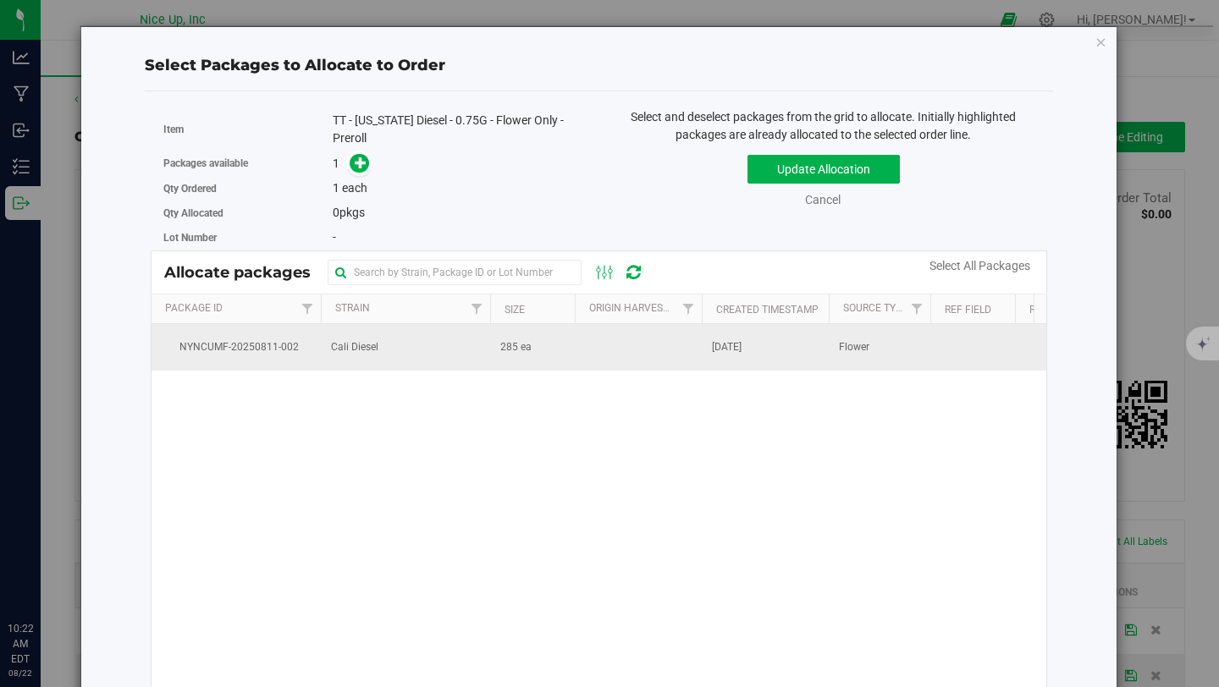
click at [398, 341] on td "Cali Diesel" at bounding box center [405, 347] width 169 height 46
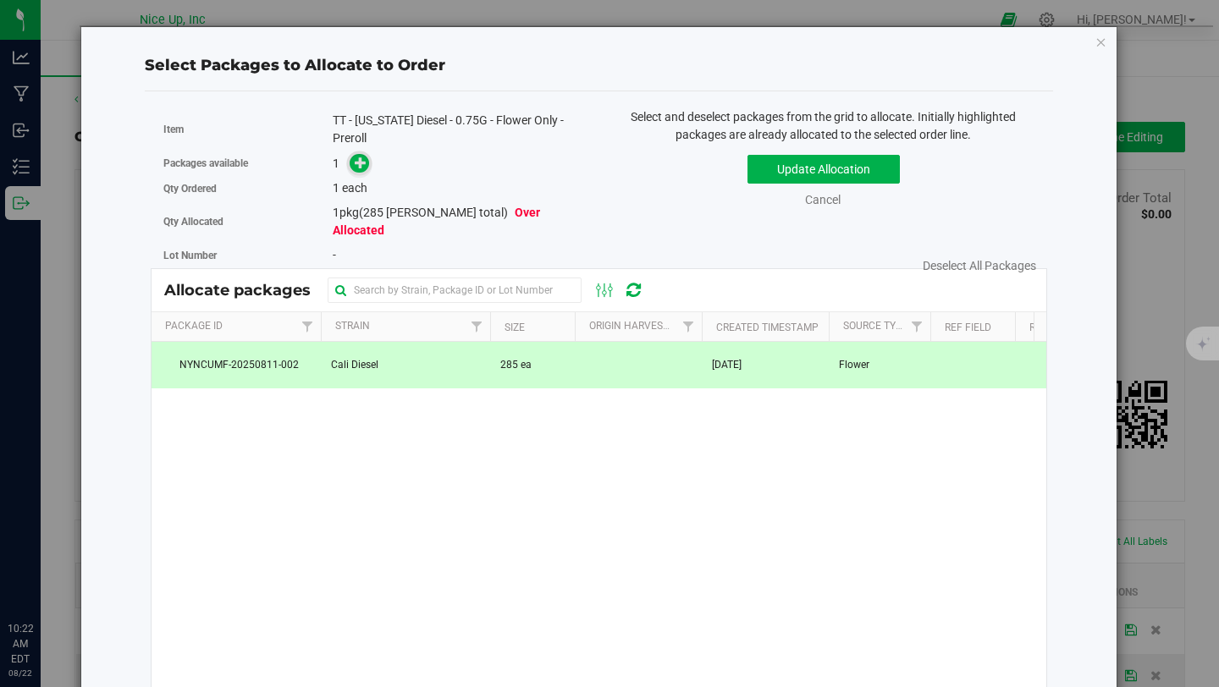
click at [356, 159] on icon at bounding box center [361, 163] width 12 height 12
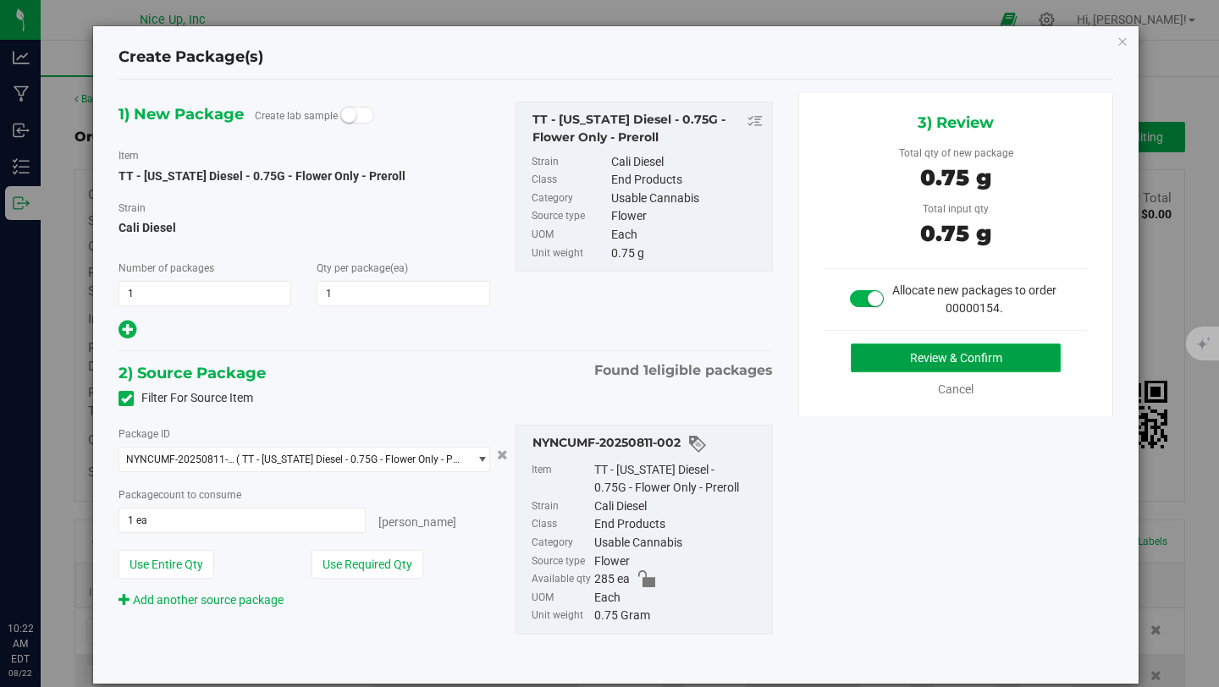
click at [992, 358] on button "Review & Confirm" at bounding box center [956, 358] width 210 height 29
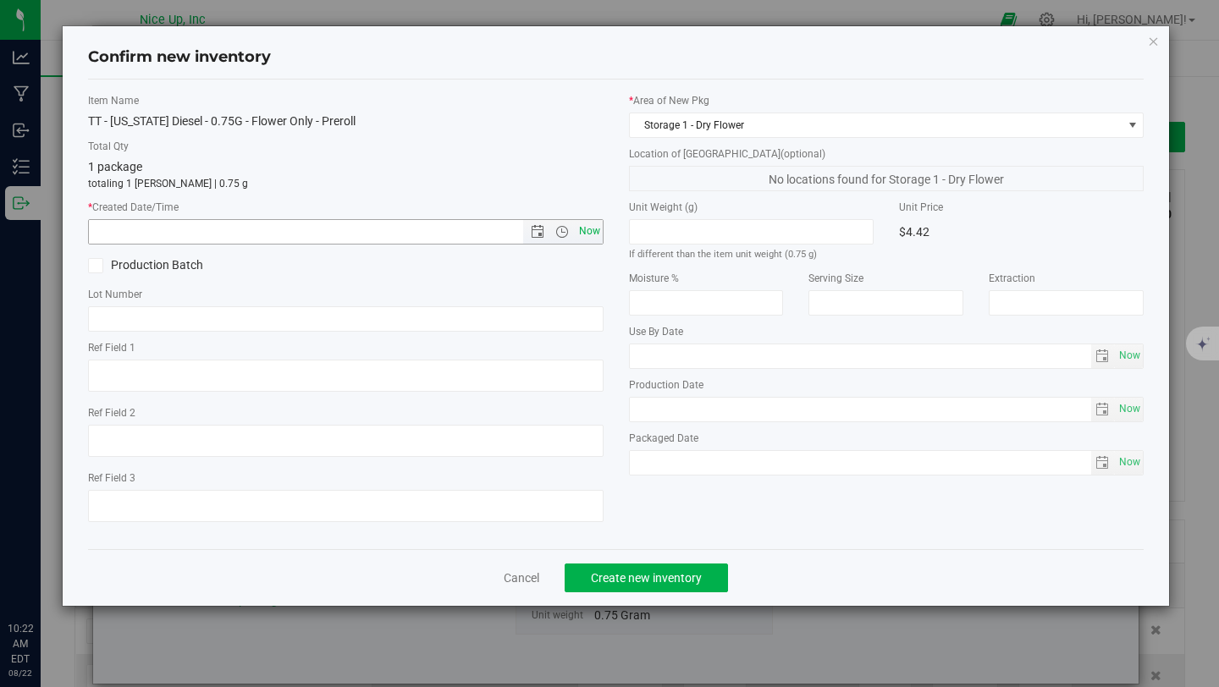
click at [582, 237] on span "Now" at bounding box center [589, 231] width 29 height 25
type input "8/22/2025 10:22 AM"
click at [234, 326] on input "text" at bounding box center [346, 318] width 516 height 25
type input "250520CaDi006"
click at [630, 585] on button "Create new inventory" at bounding box center [646, 578] width 163 height 29
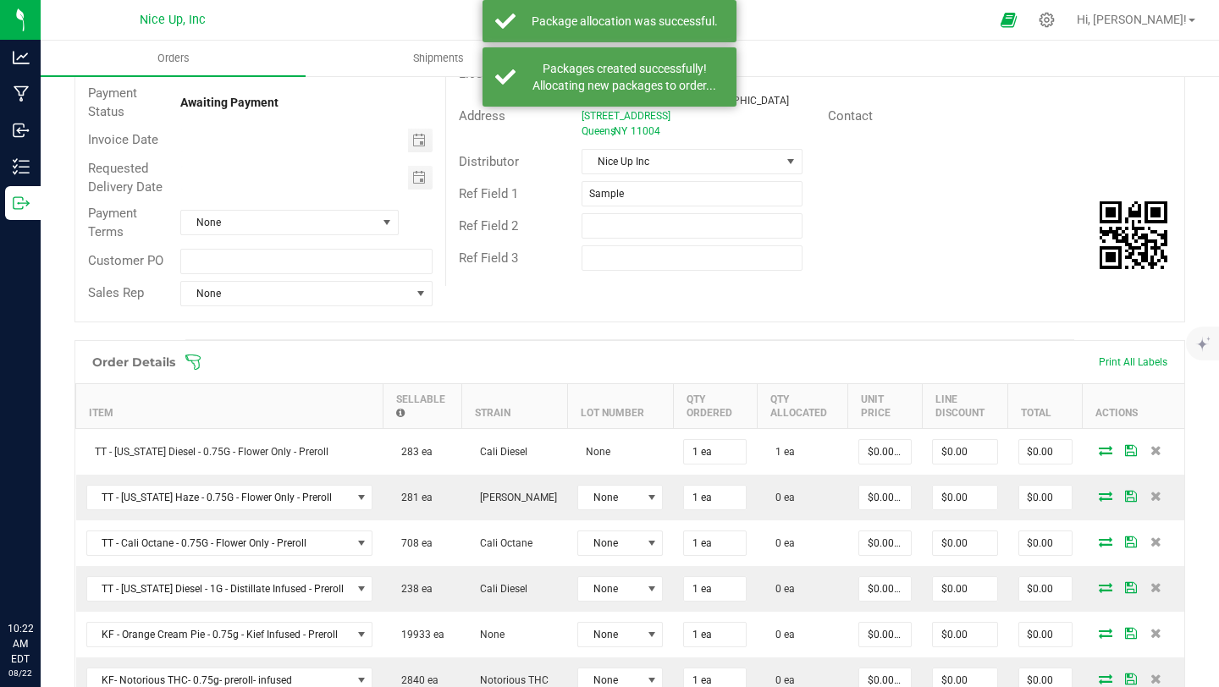
scroll to position [345, 0]
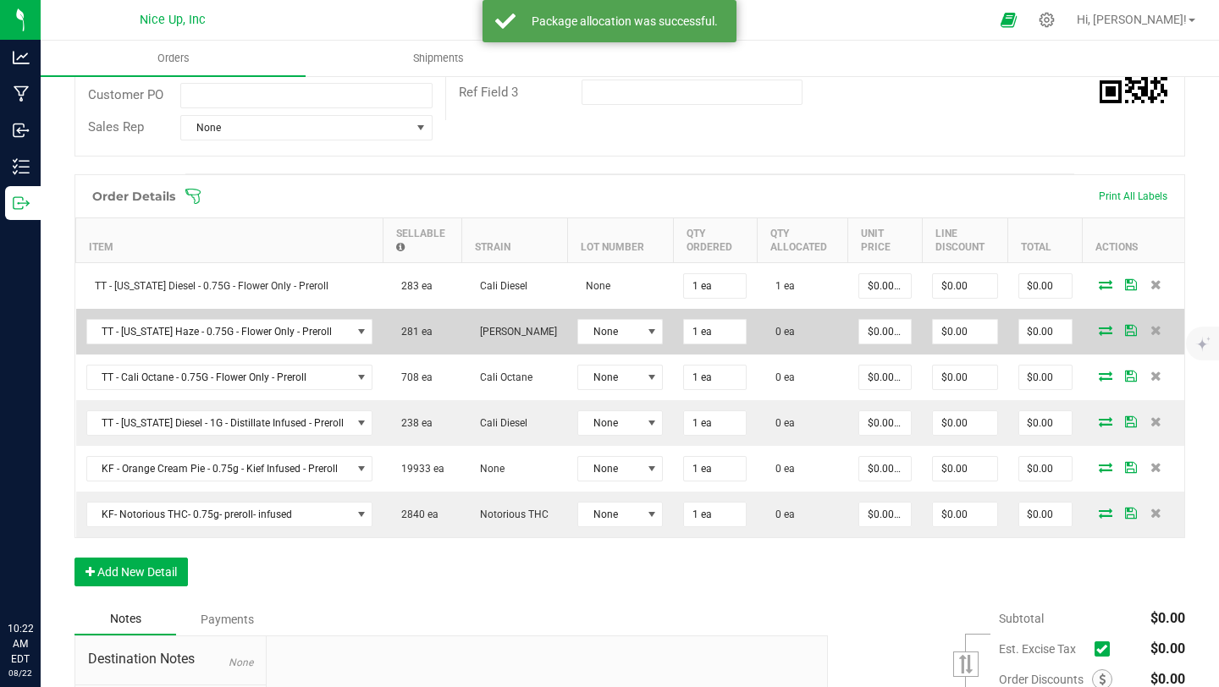
click at [1099, 326] on icon at bounding box center [1106, 330] width 14 height 10
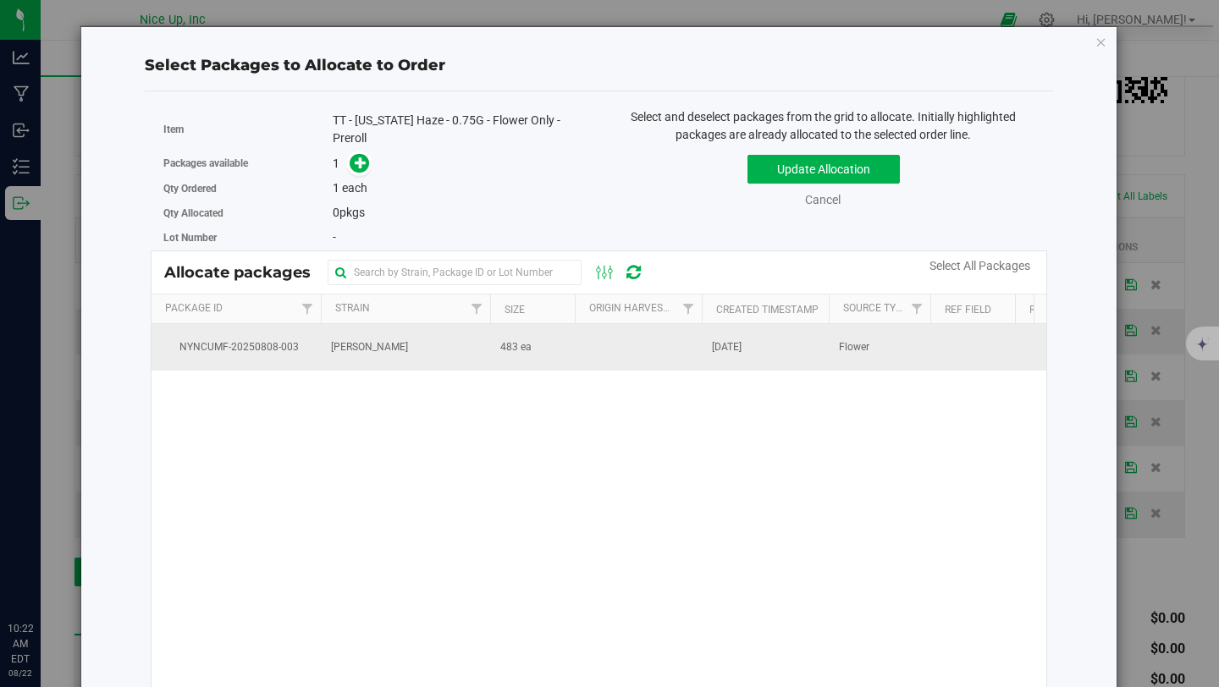
click at [413, 333] on td "[PERSON_NAME]" at bounding box center [405, 347] width 169 height 46
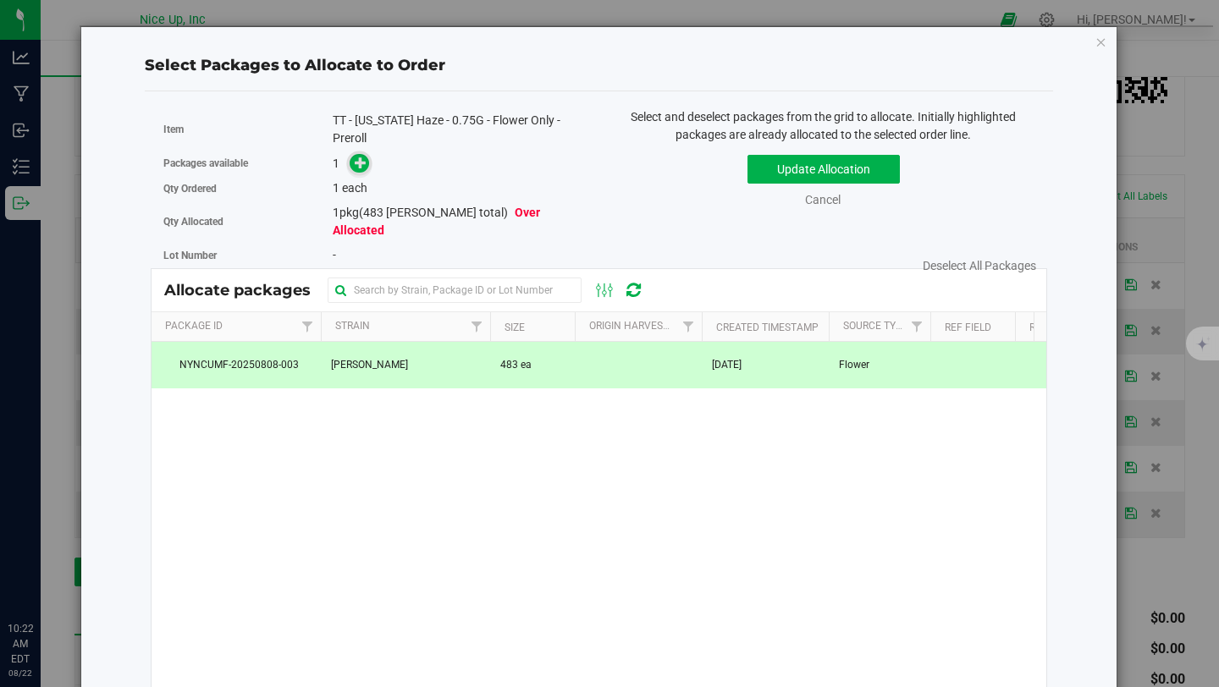
click at [362, 157] on icon at bounding box center [361, 163] width 12 height 12
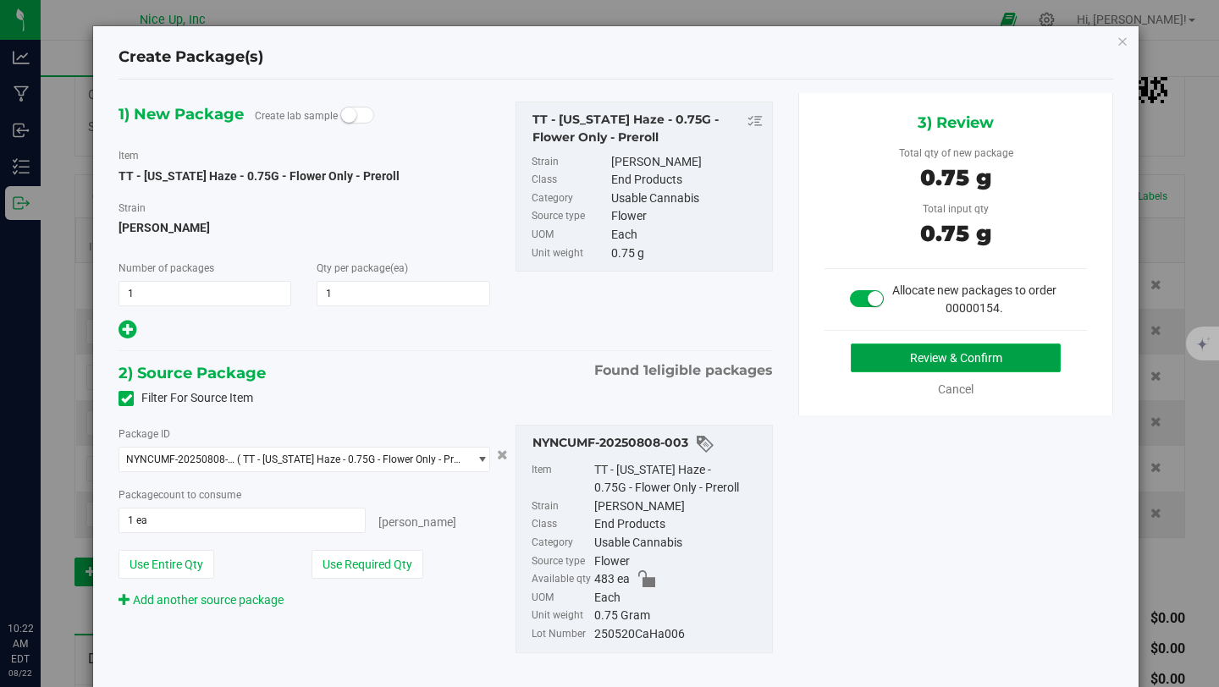
click at [938, 352] on button "Review & Confirm" at bounding box center [956, 358] width 210 height 29
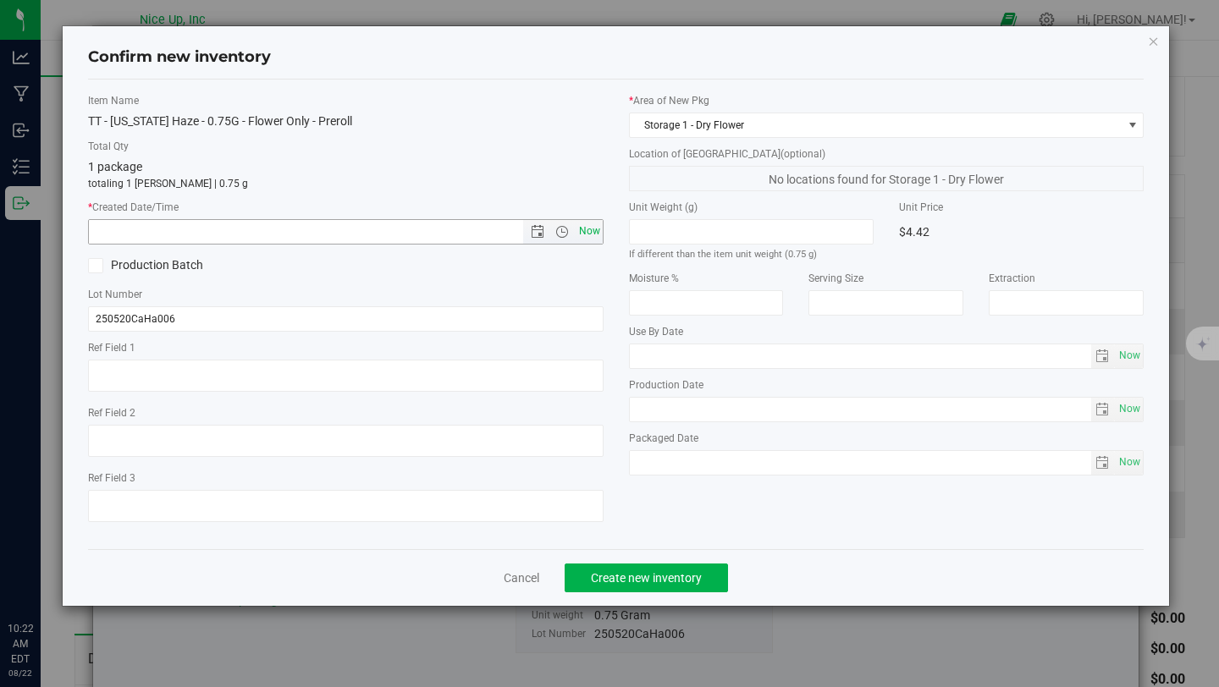
click at [599, 235] on span "Now" at bounding box center [589, 231] width 29 height 25
type input "8/22/2025 10:22 AM"
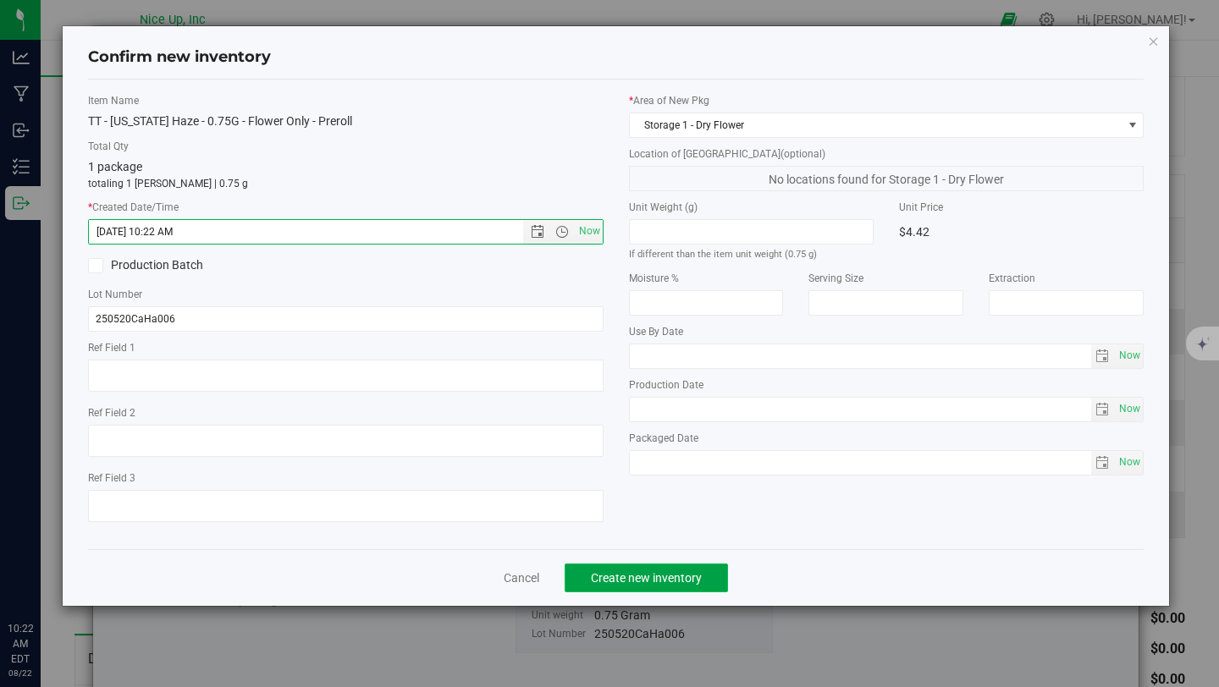
click at [670, 576] on span "Create new inventory" at bounding box center [646, 578] width 111 height 14
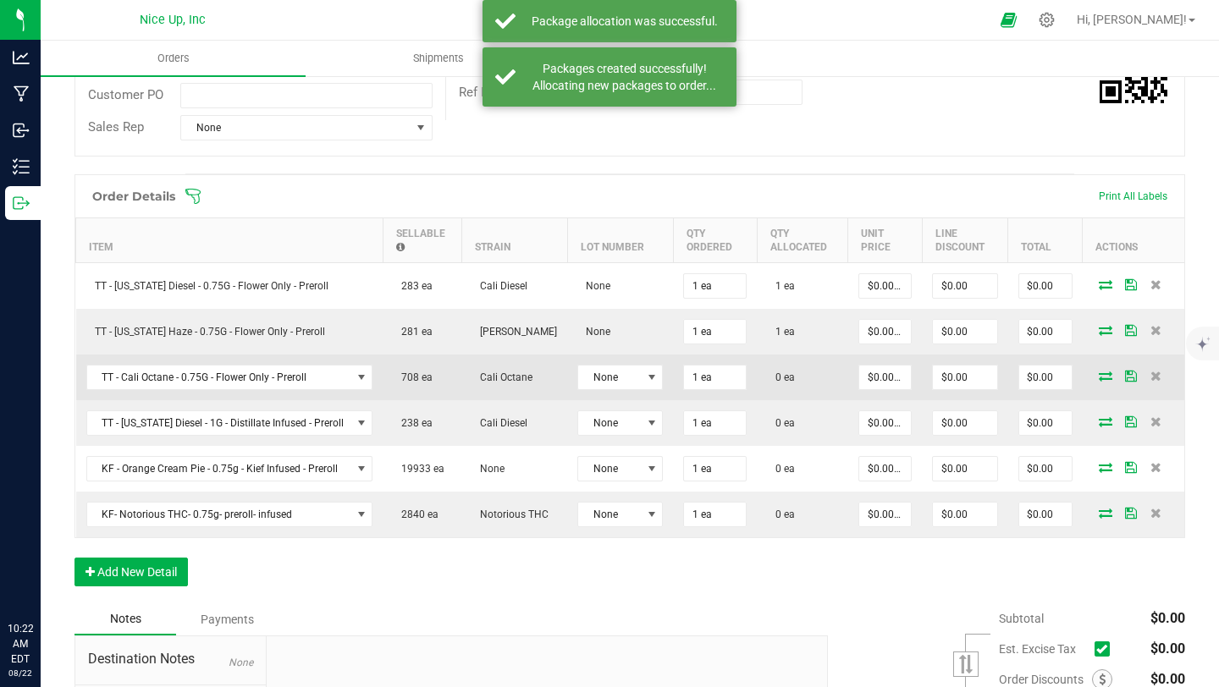
click at [1099, 380] on icon at bounding box center [1106, 376] width 14 height 10
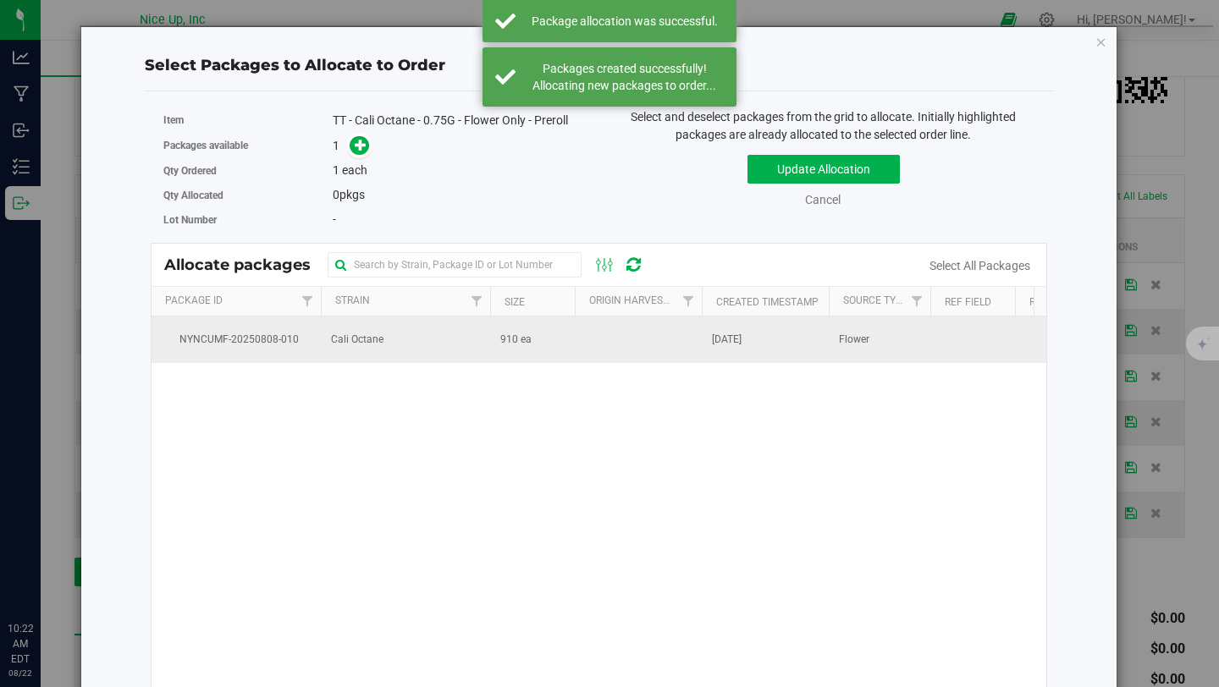
click at [324, 353] on td "Cali Octane" at bounding box center [405, 340] width 169 height 46
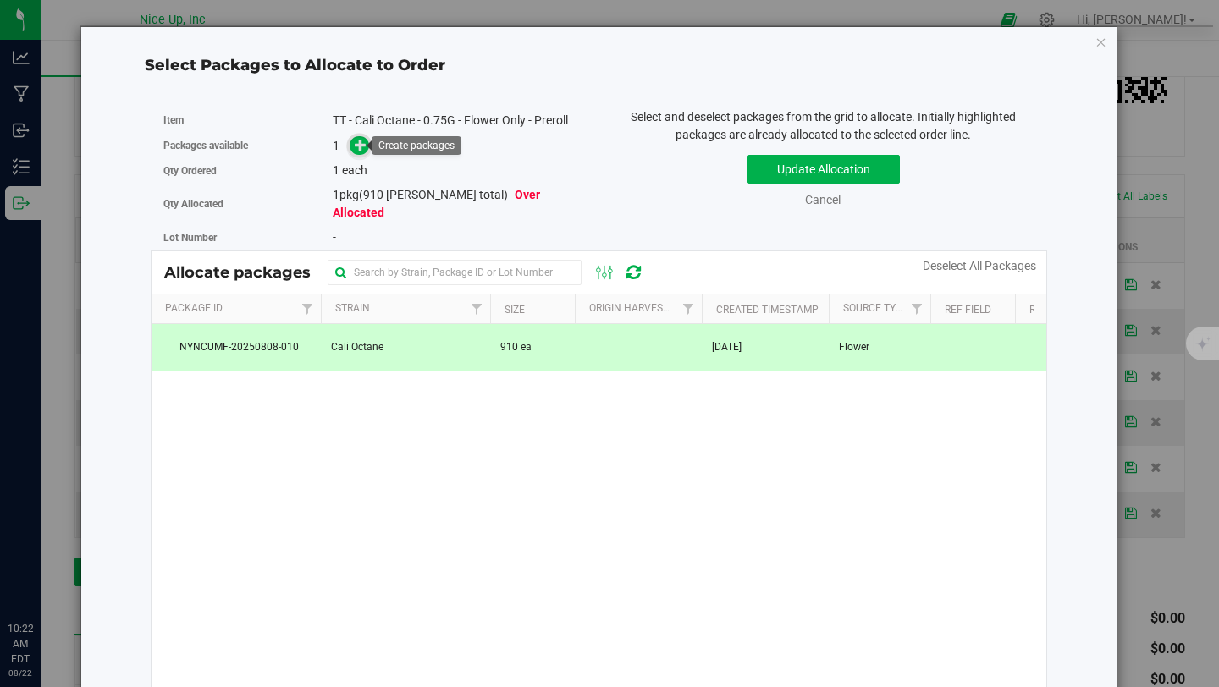
click at [362, 147] on icon at bounding box center [361, 145] width 12 height 12
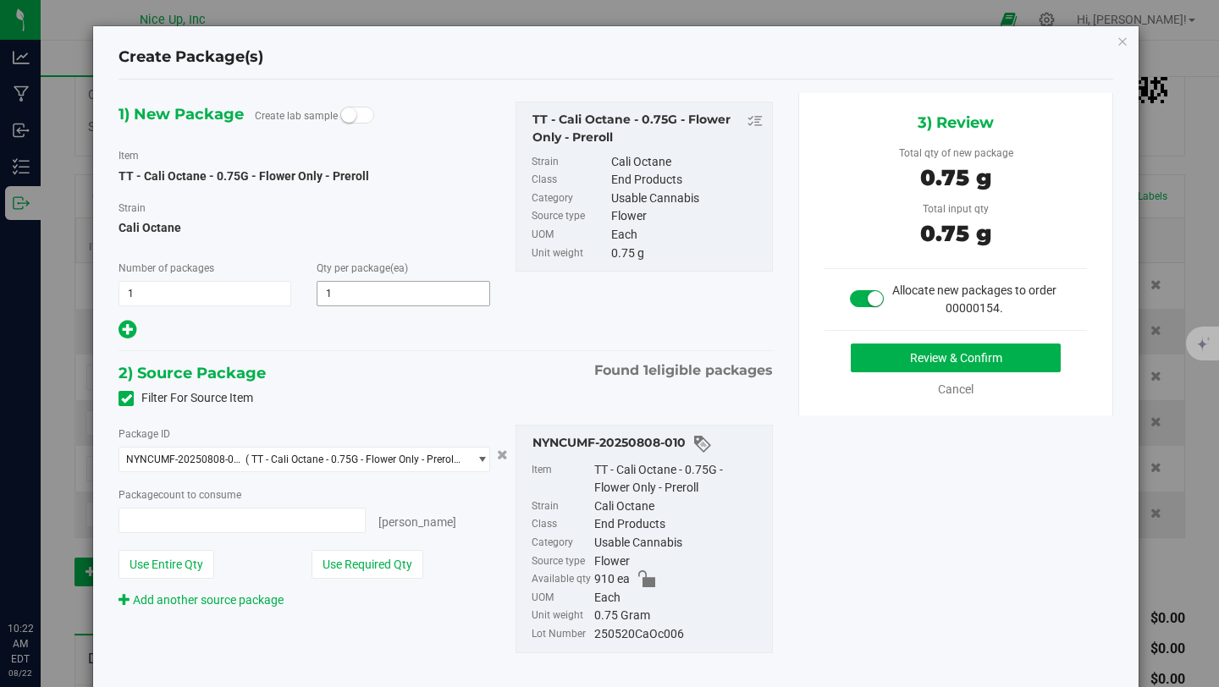
type input "1 ea"
click at [919, 346] on button "Review & Confirm" at bounding box center [956, 358] width 210 height 29
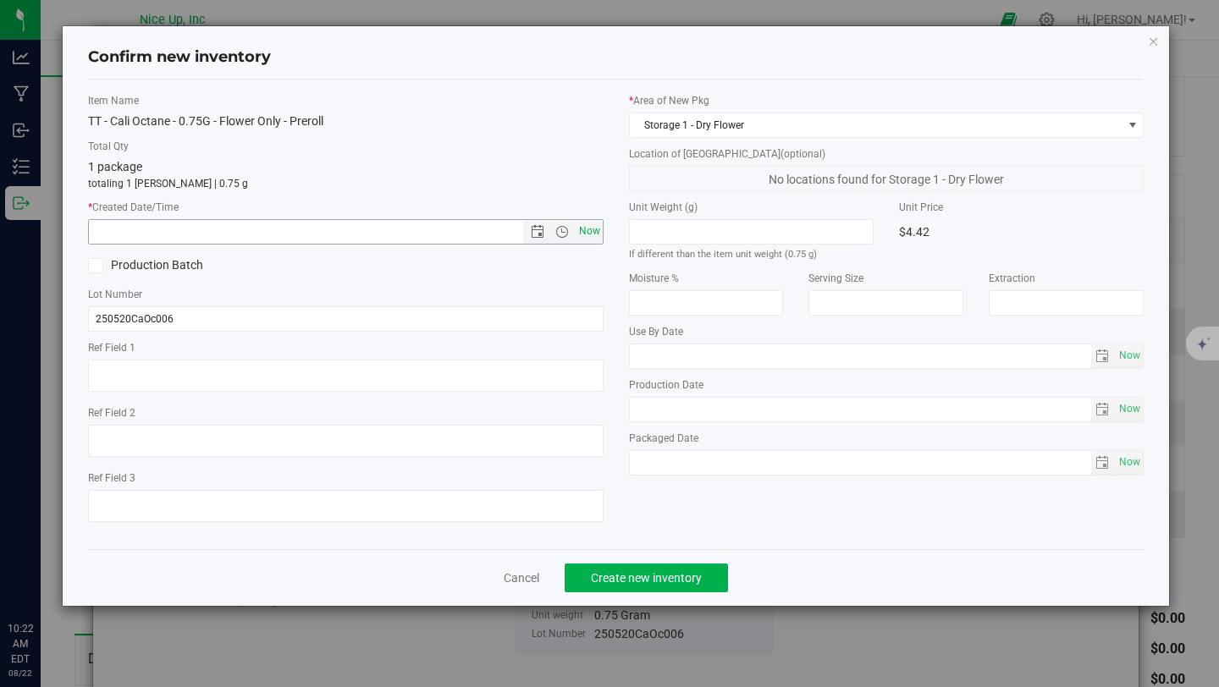
click at [599, 235] on span "Now" at bounding box center [589, 231] width 29 height 25
type input "8/22/2025 10:22 AM"
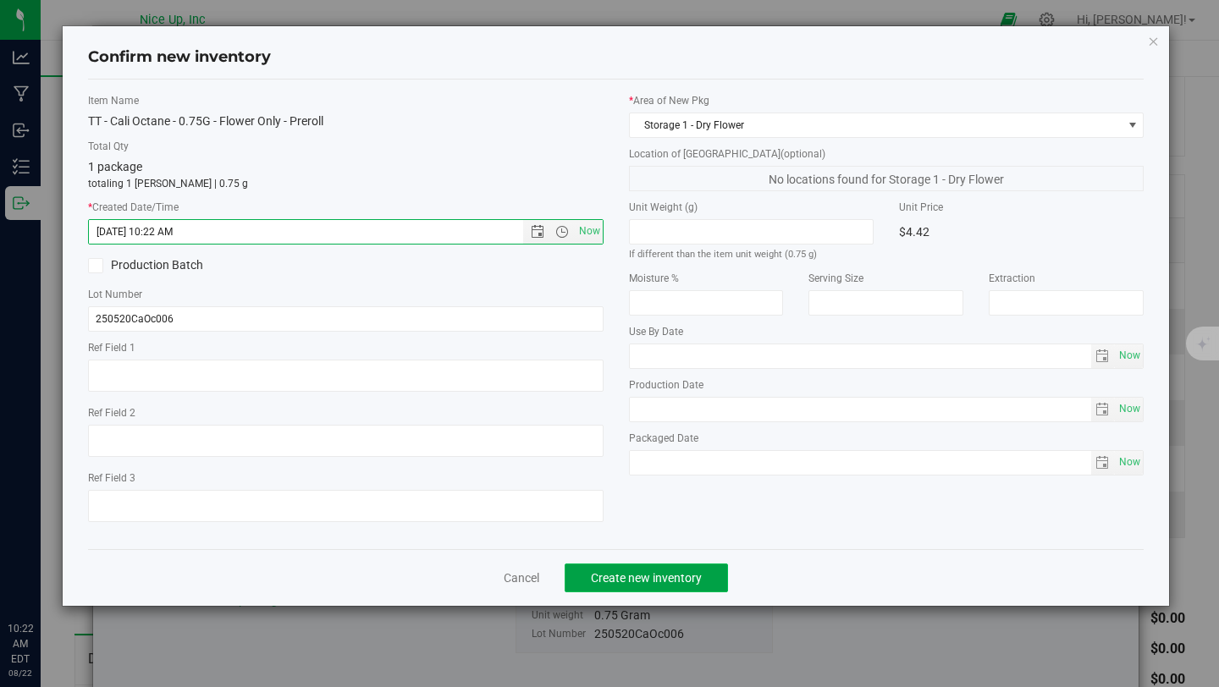
click at [671, 577] on span "Create new inventory" at bounding box center [646, 578] width 111 height 14
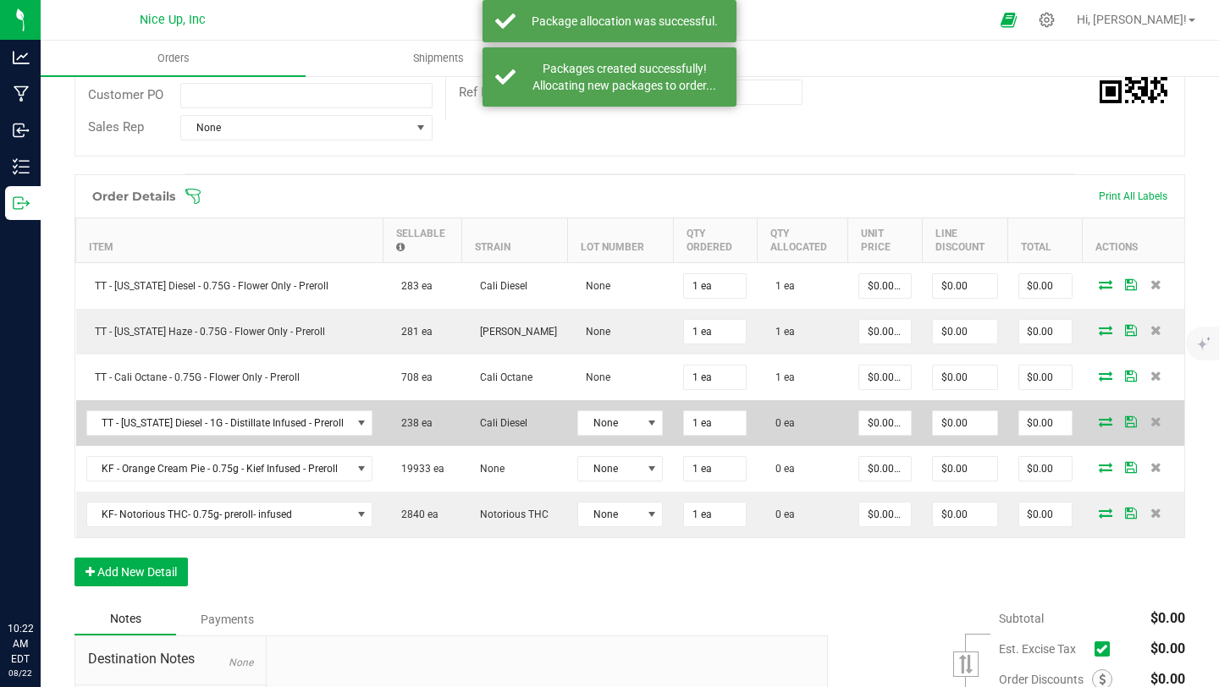
click at [1099, 421] on icon at bounding box center [1106, 422] width 14 height 10
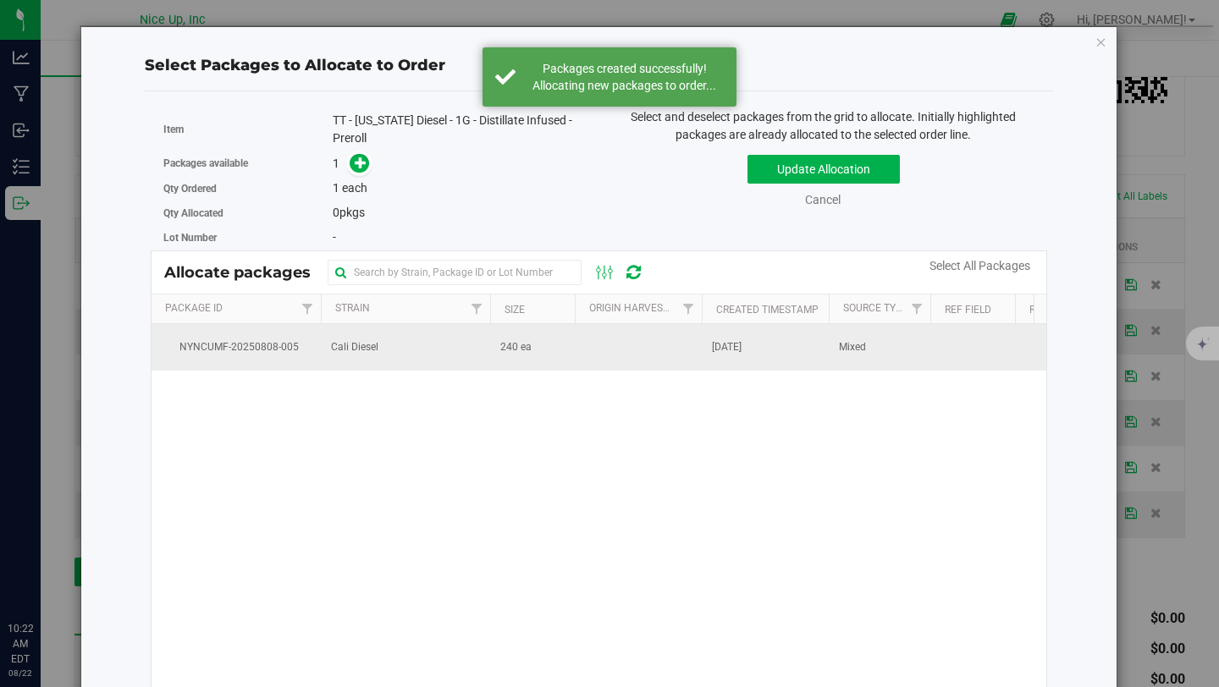
click at [428, 356] on td "Cali Diesel" at bounding box center [405, 347] width 169 height 46
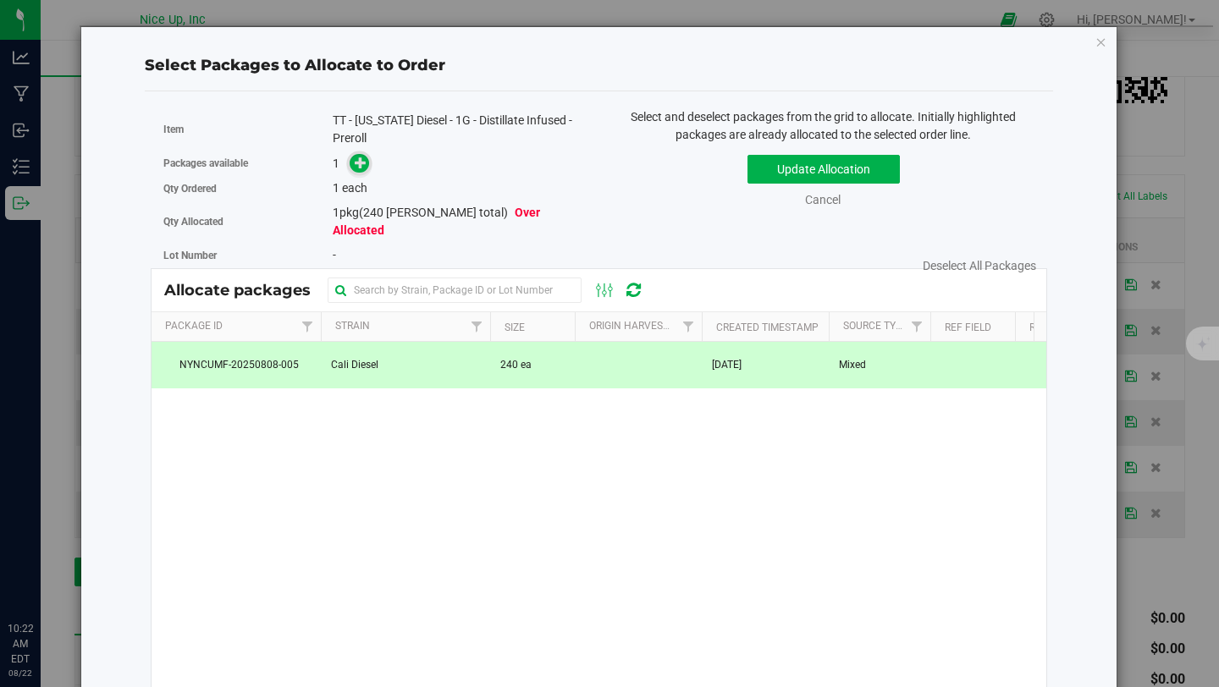
click at [358, 157] on icon at bounding box center [361, 163] width 12 height 12
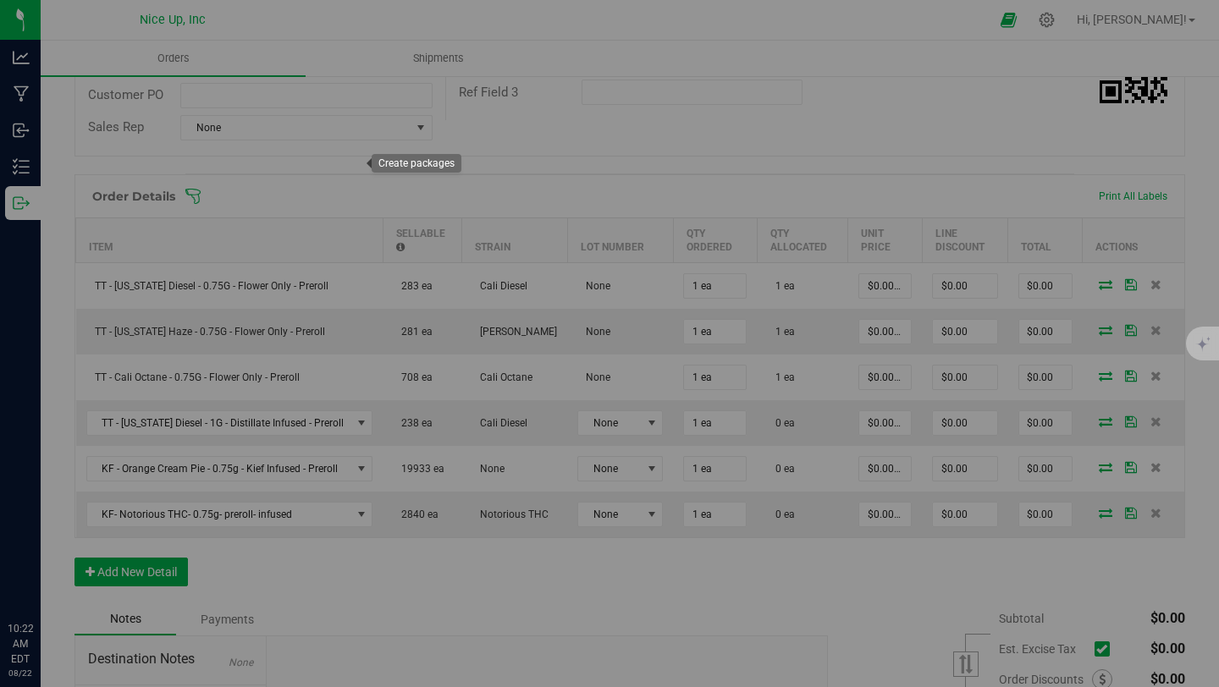
type input "1"
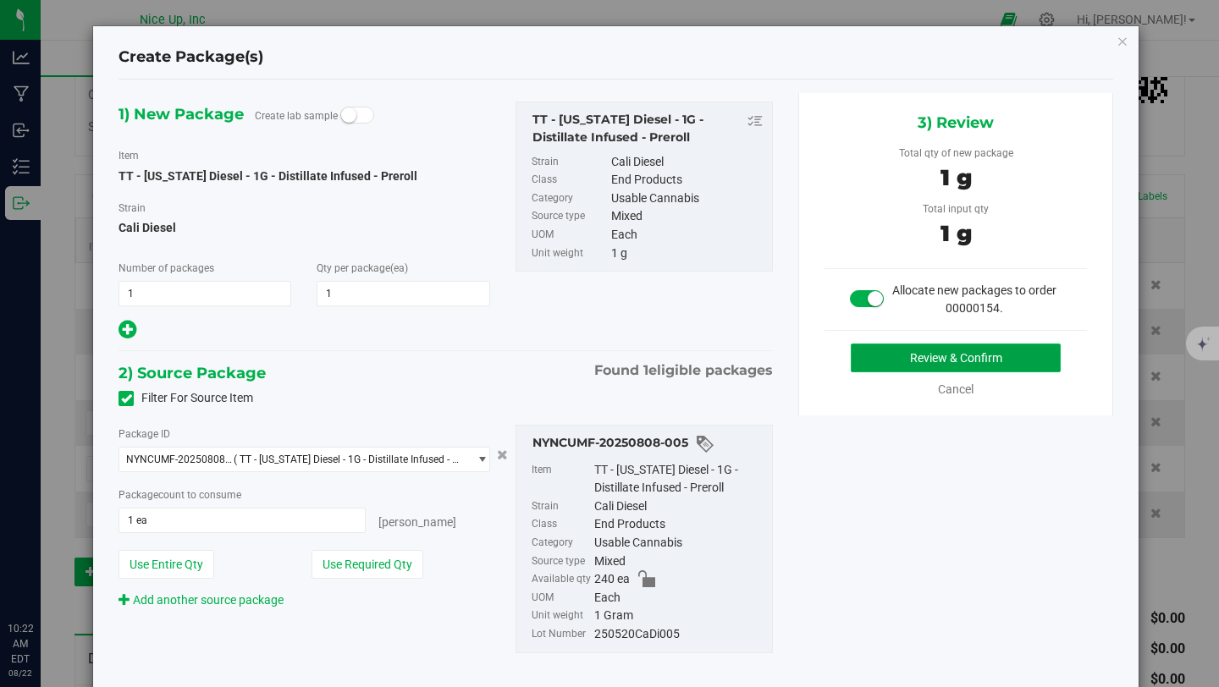
click at [916, 357] on button "Review & Confirm" at bounding box center [956, 358] width 210 height 29
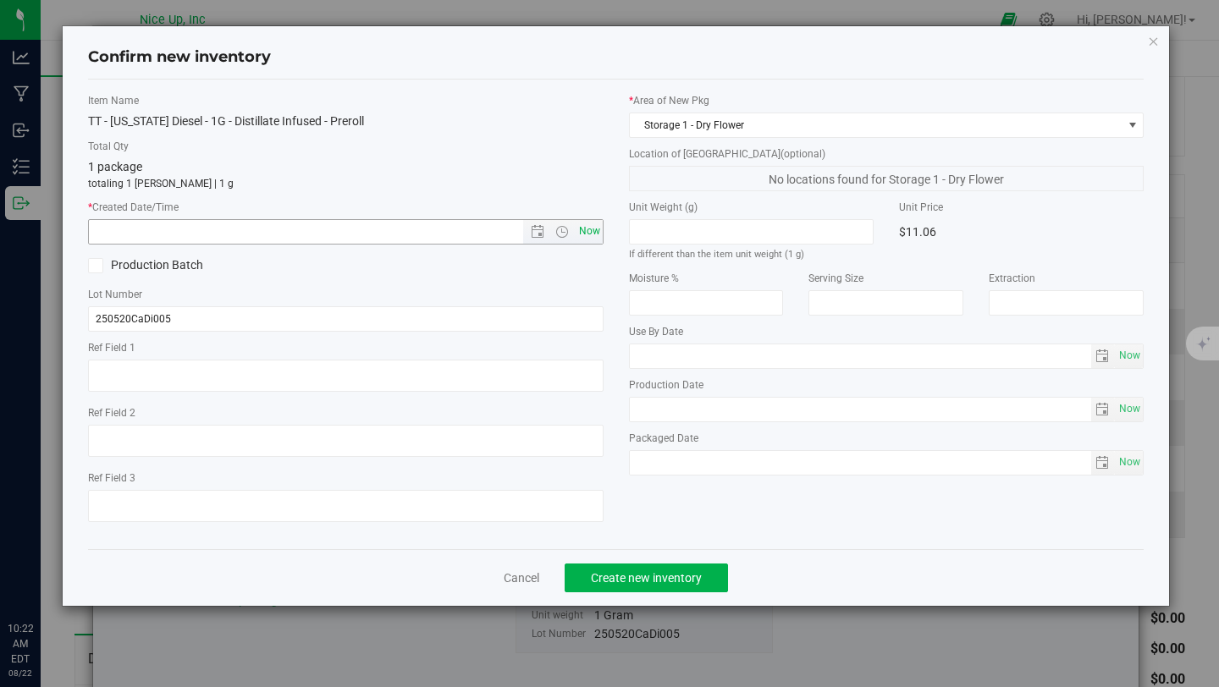
click at [588, 240] on span "Now" at bounding box center [589, 231] width 29 height 25
type input "8/22/2025 10:22 AM"
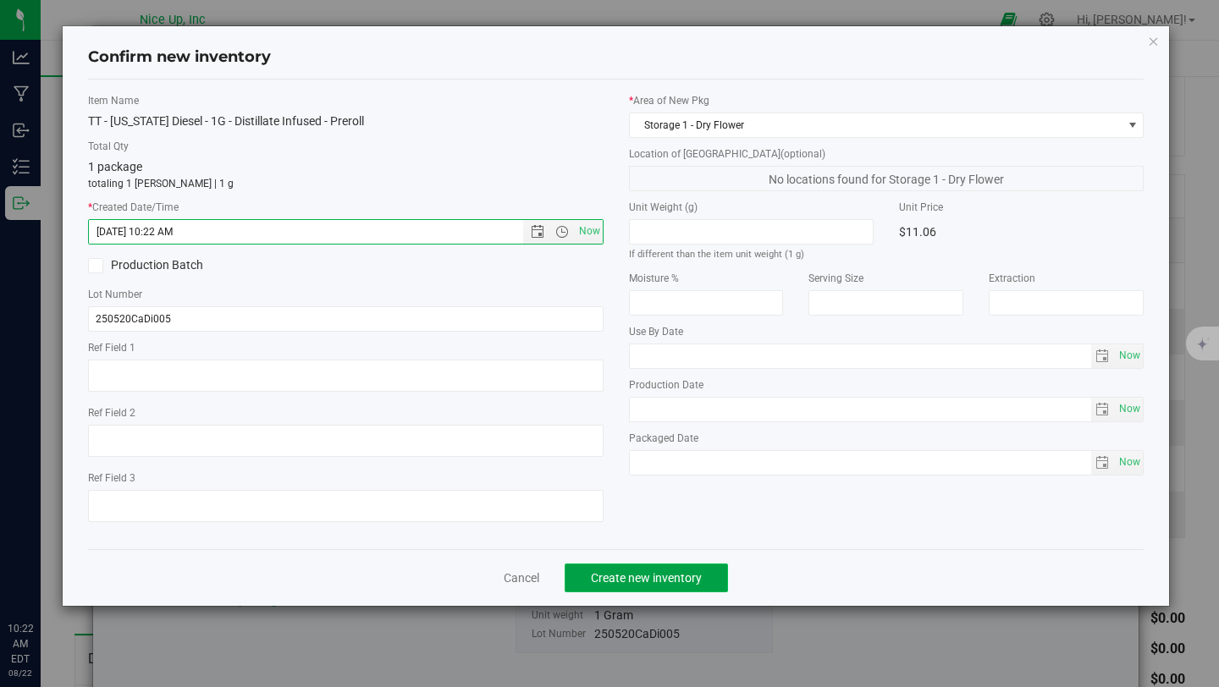
click at [657, 592] on button "Create new inventory" at bounding box center [646, 578] width 163 height 29
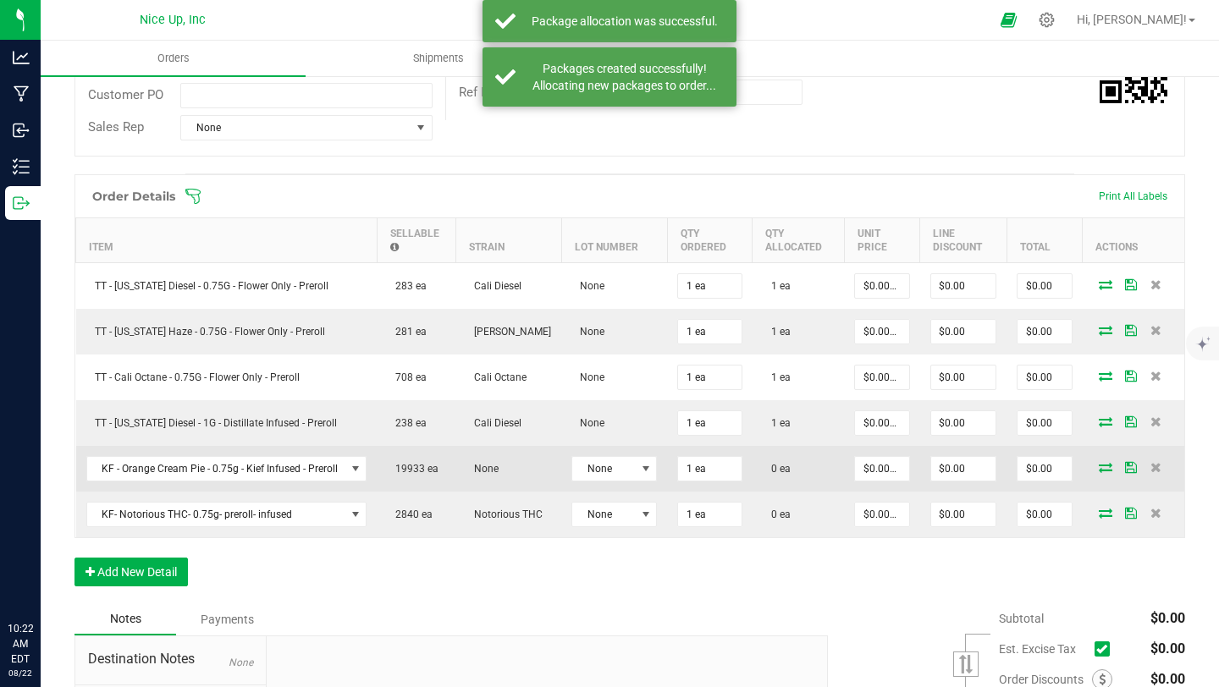
click at [1099, 470] on icon at bounding box center [1106, 467] width 14 height 10
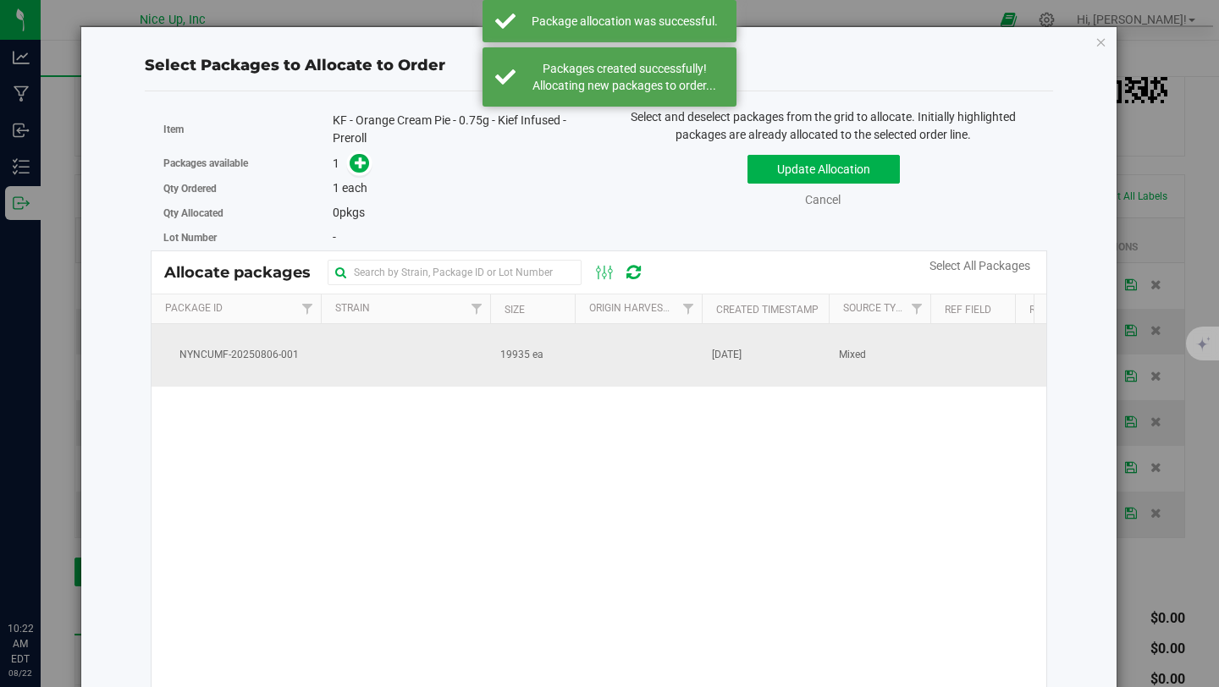
click at [658, 361] on td at bounding box center [638, 355] width 127 height 63
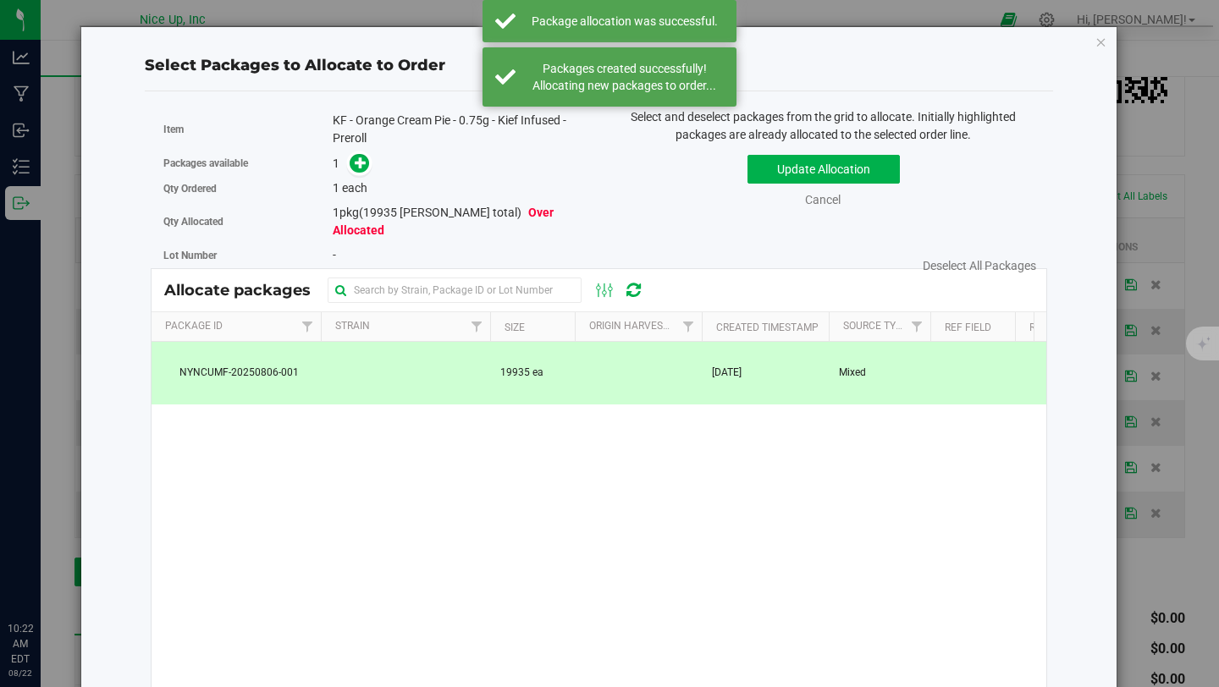
click at [371, 157] on div "1" at bounding box center [460, 163] width 254 height 19
click at [368, 159] on div "1" at bounding box center [460, 163] width 254 height 19
click at [362, 163] on icon at bounding box center [361, 163] width 12 height 12
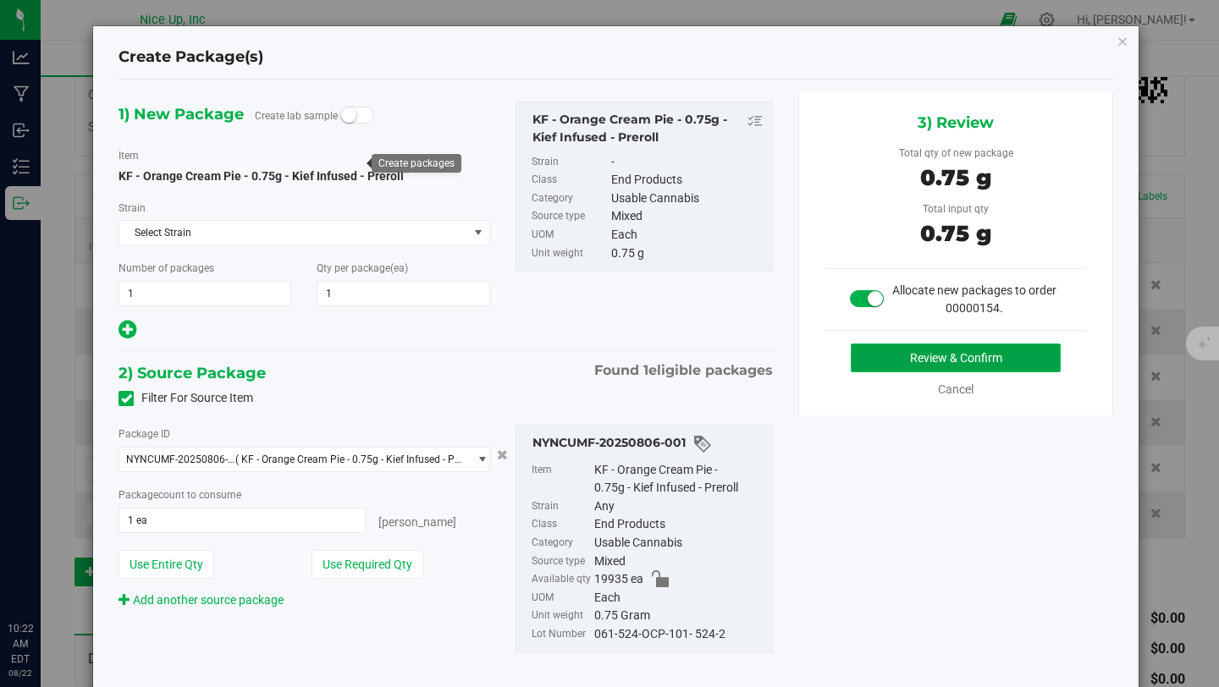
click at [960, 353] on button "Review & Confirm" at bounding box center [956, 358] width 210 height 29
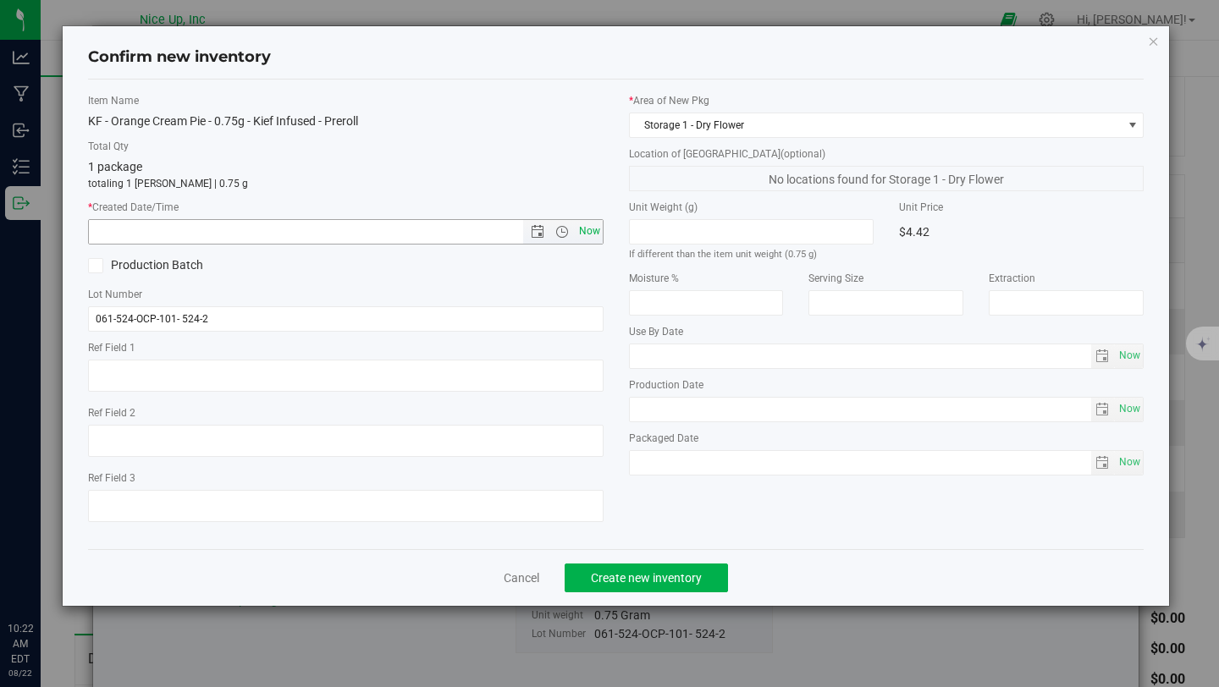
click at [576, 242] on span "Now" at bounding box center [589, 231] width 29 height 25
type input "8/22/2025 10:22 AM"
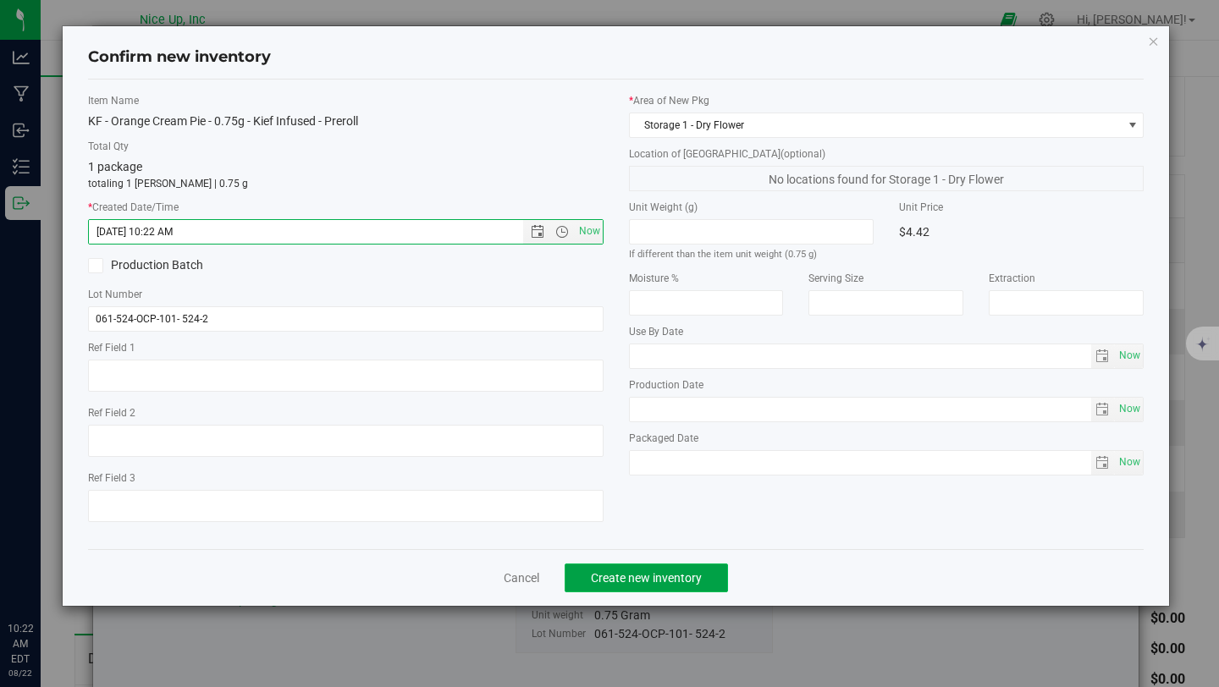
click at [687, 570] on button "Create new inventory" at bounding box center [646, 578] width 163 height 29
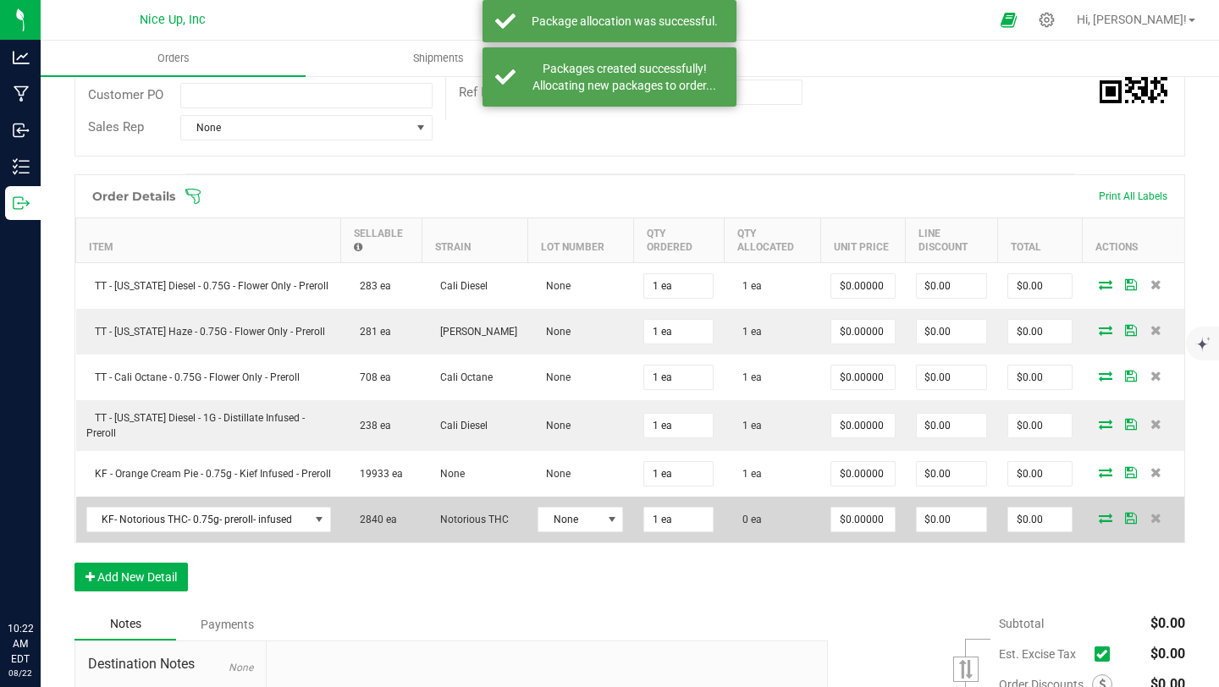
click at [1099, 523] on icon at bounding box center [1106, 518] width 14 height 10
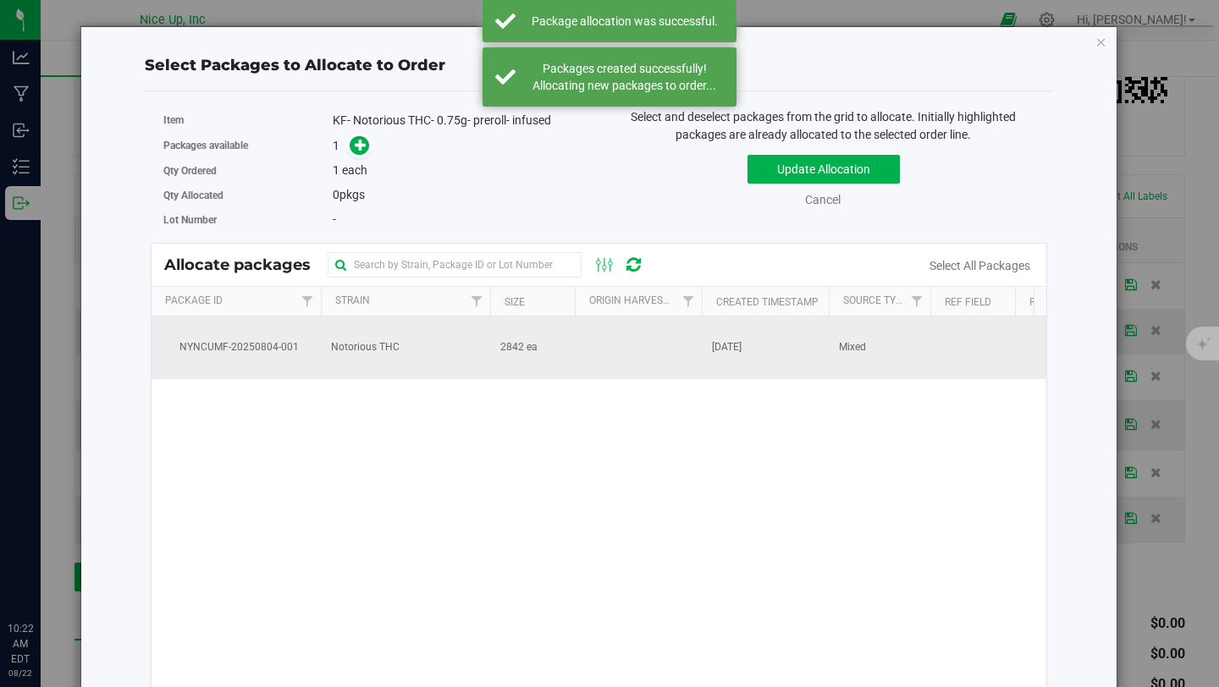
click at [536, 354] on span "2842 ea" at bounding box center [518, 347] width 37 height 16
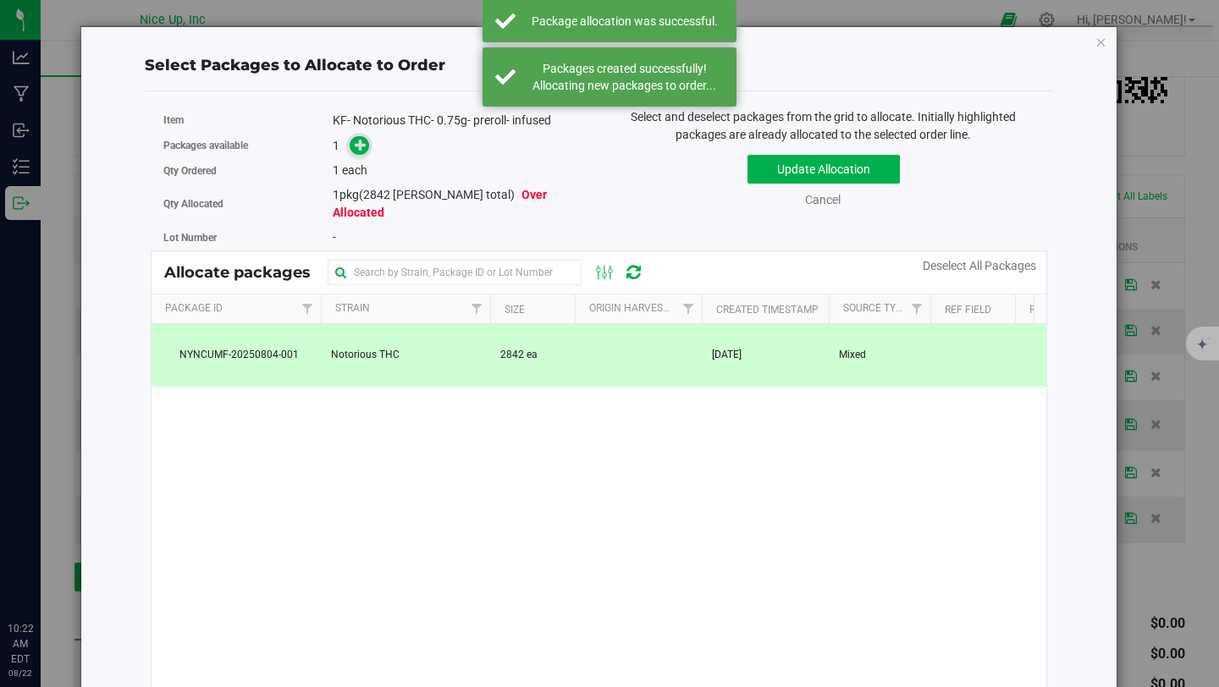
click at [362, 150] on icon at bounding box center [361, 145] width 12 height 12
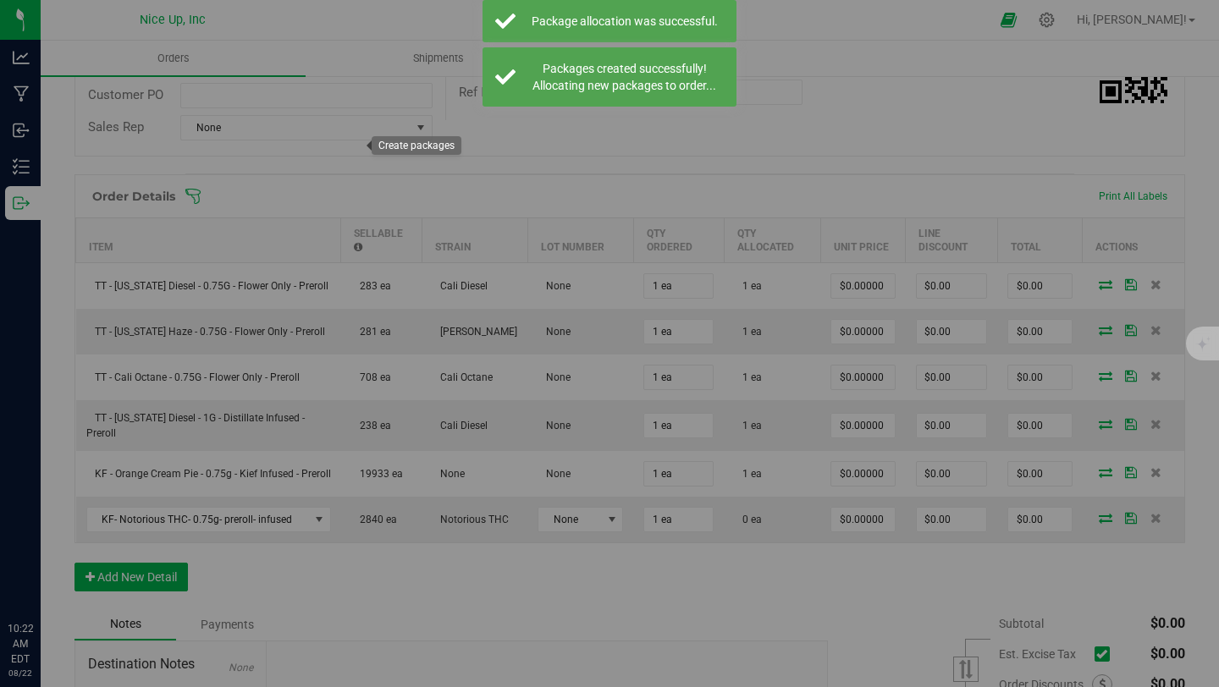
type input "1"
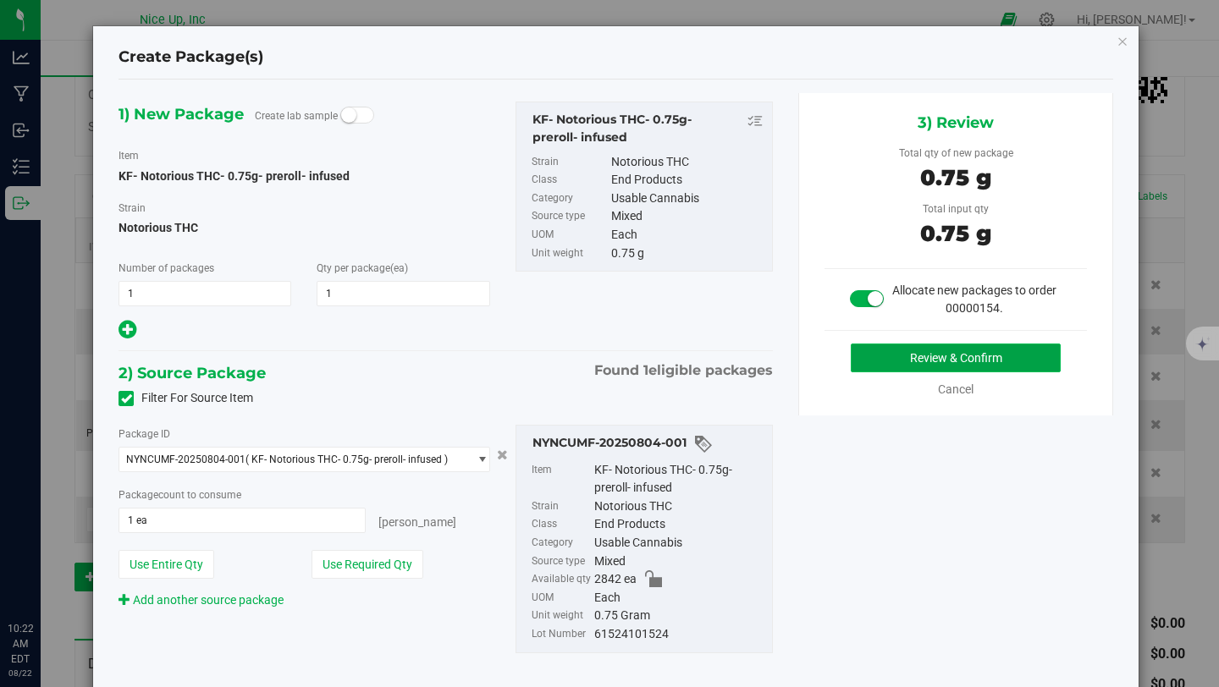
click at [922, 352] on button "Review & Confirm" at bounding box center [956, 358] width 210 height 29
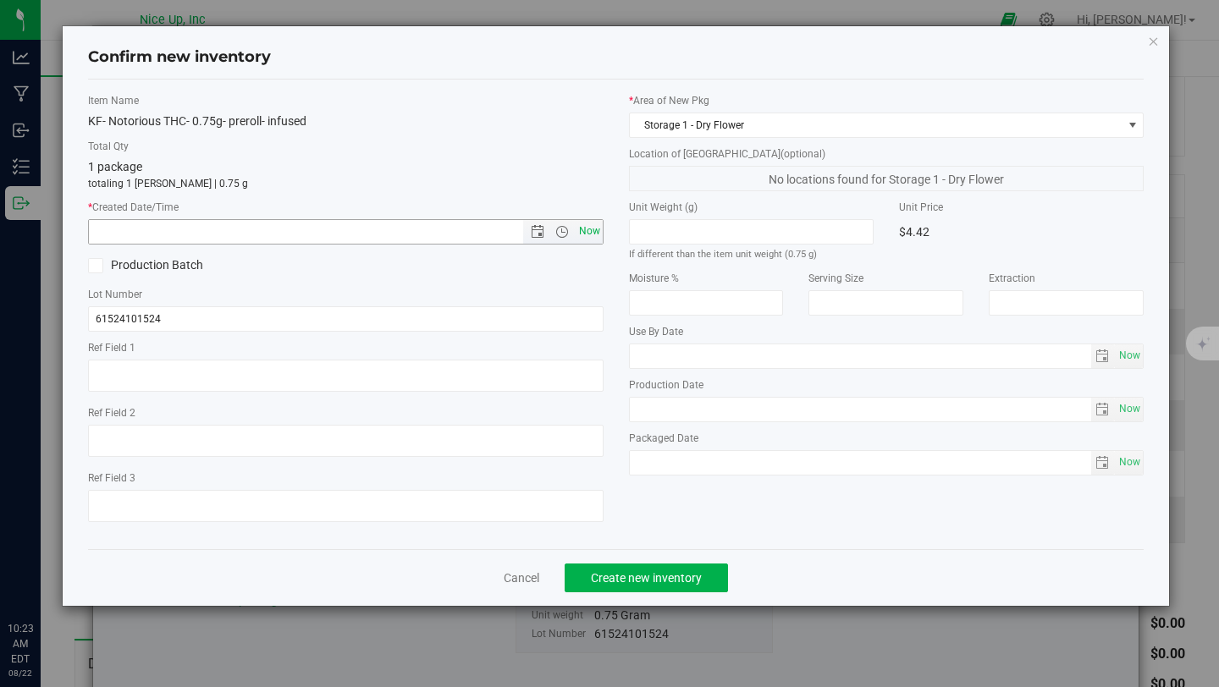
click at [594, 230] on span "Now" at bounding box center [589, 231] width 29 height 25
type input "8/22/2025 10:23 AM"
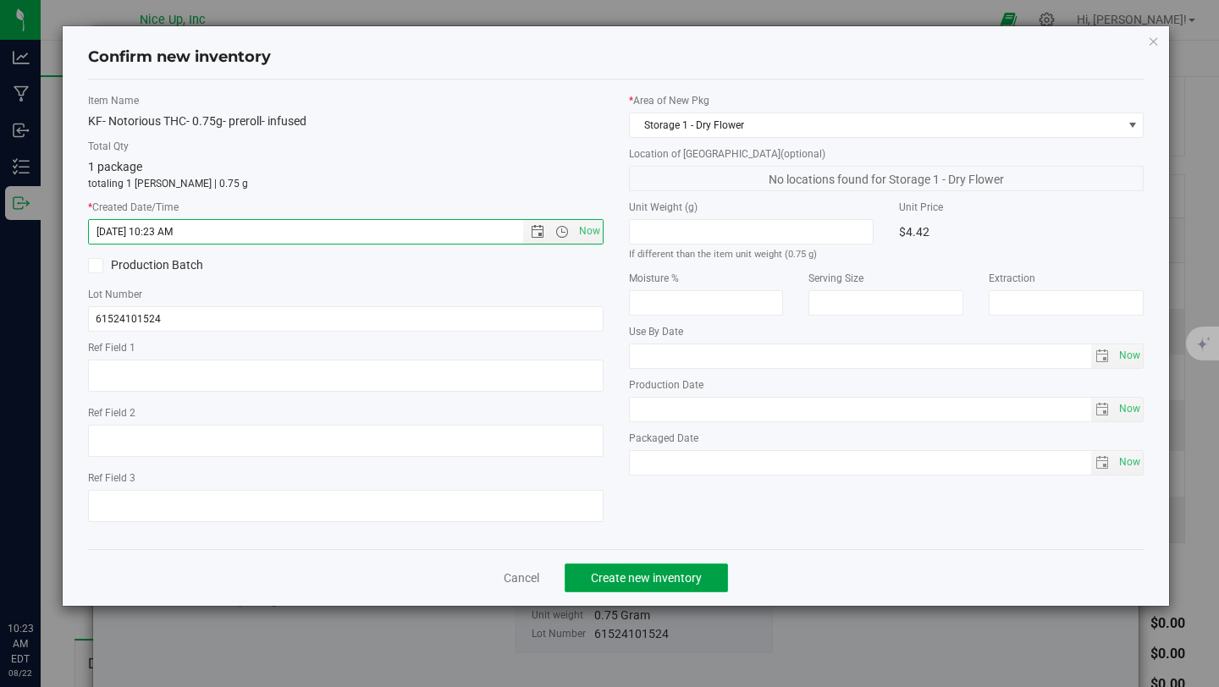
click at [652, 573] on span "Create new inventory" at bounding box center [646, 578] width 111 height 14
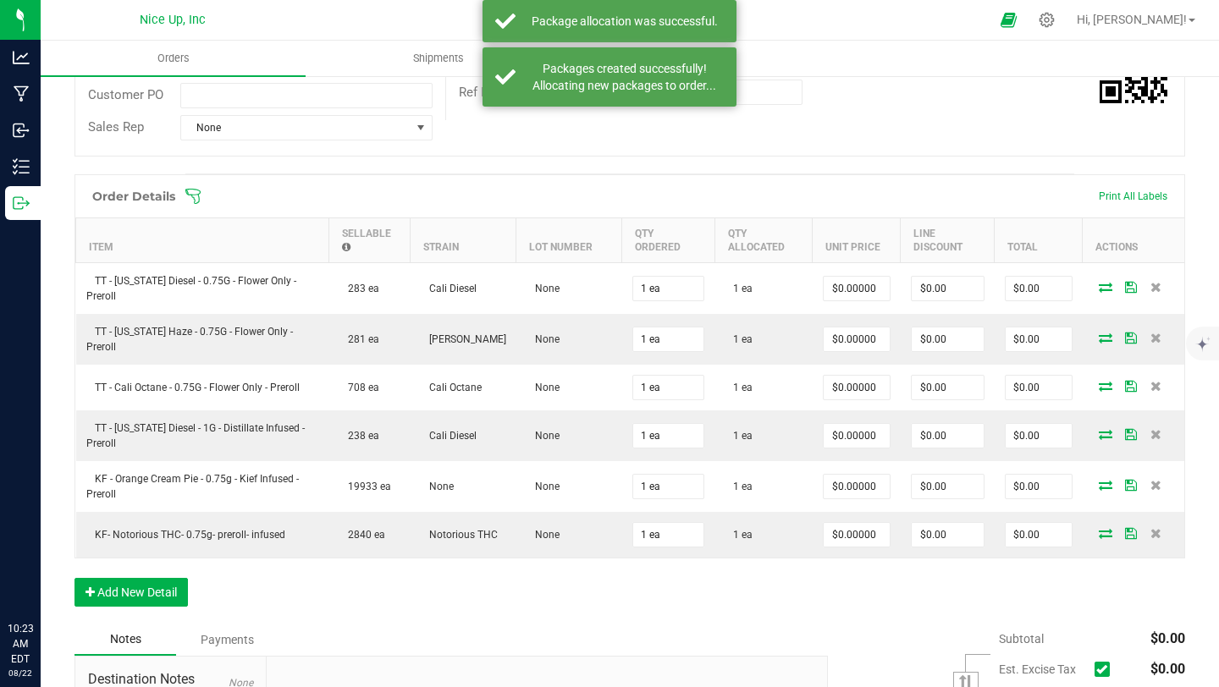
scroll to position [23, 0]
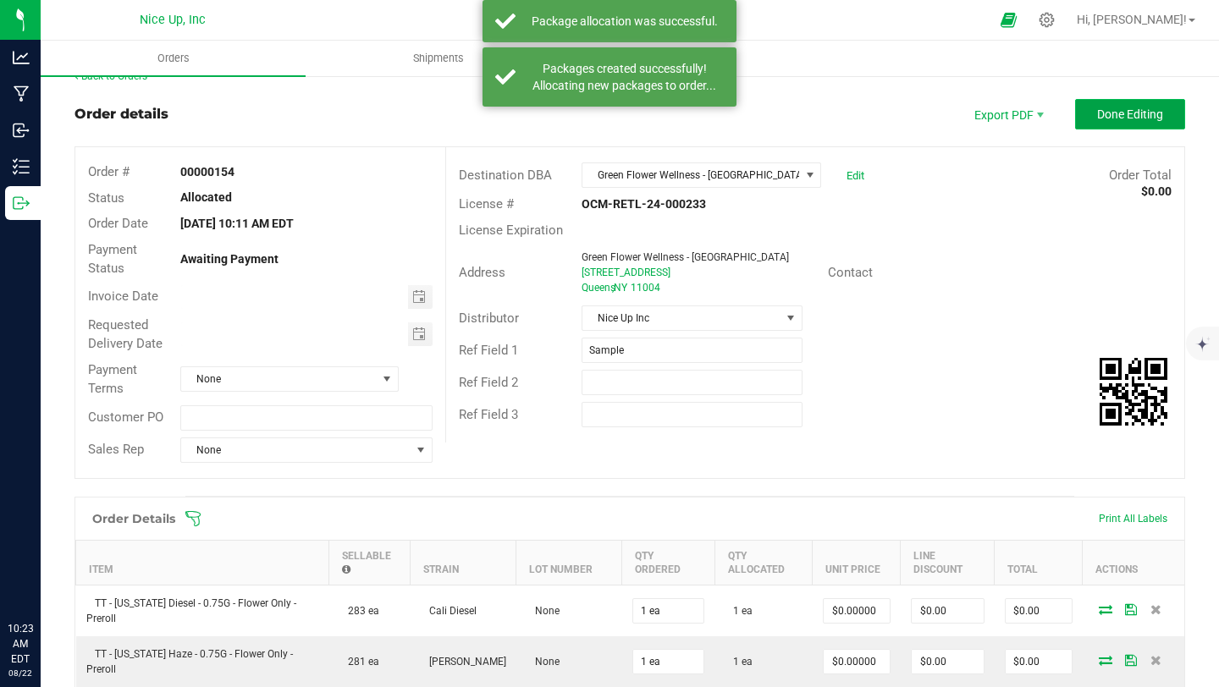
click at [1139, 113] on span "Done Editing" at bounding box center [1130, 115] width 66 height 14
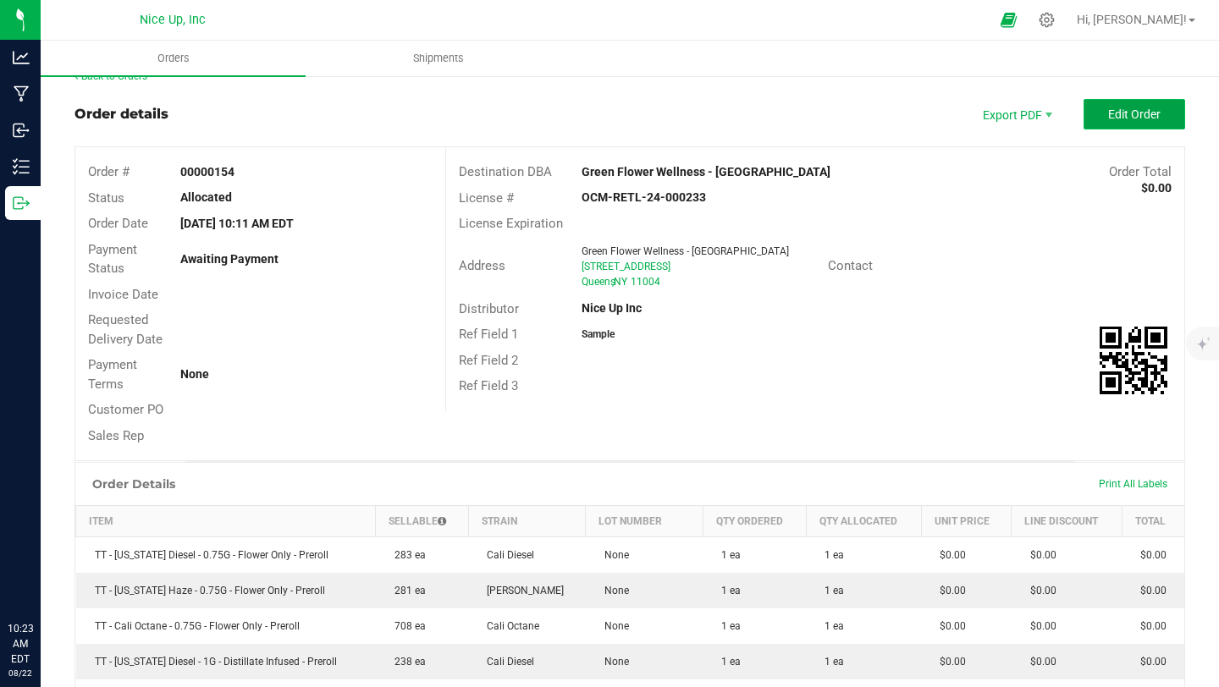
click at [1158, 110] on button "Edit Order" at bounding box center [1135, 114] width 102 height 30
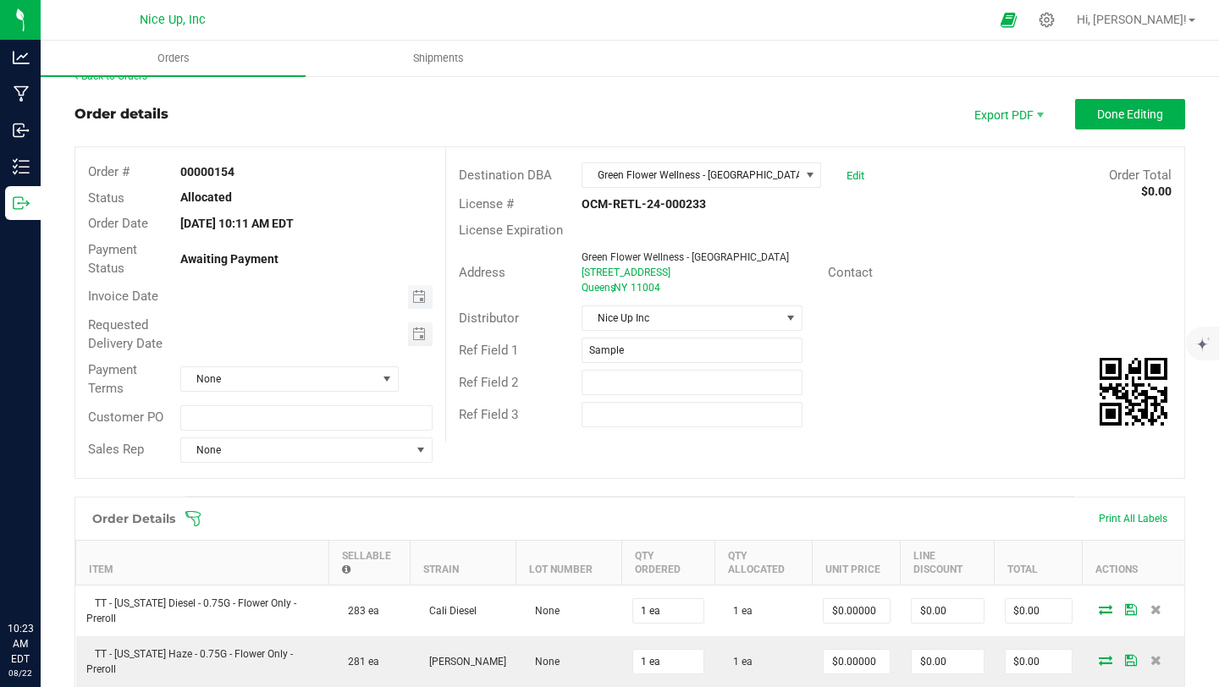
click at [422, 298] on span "Toggle calendar" at bounding box center [420, 297] width 25 height 24
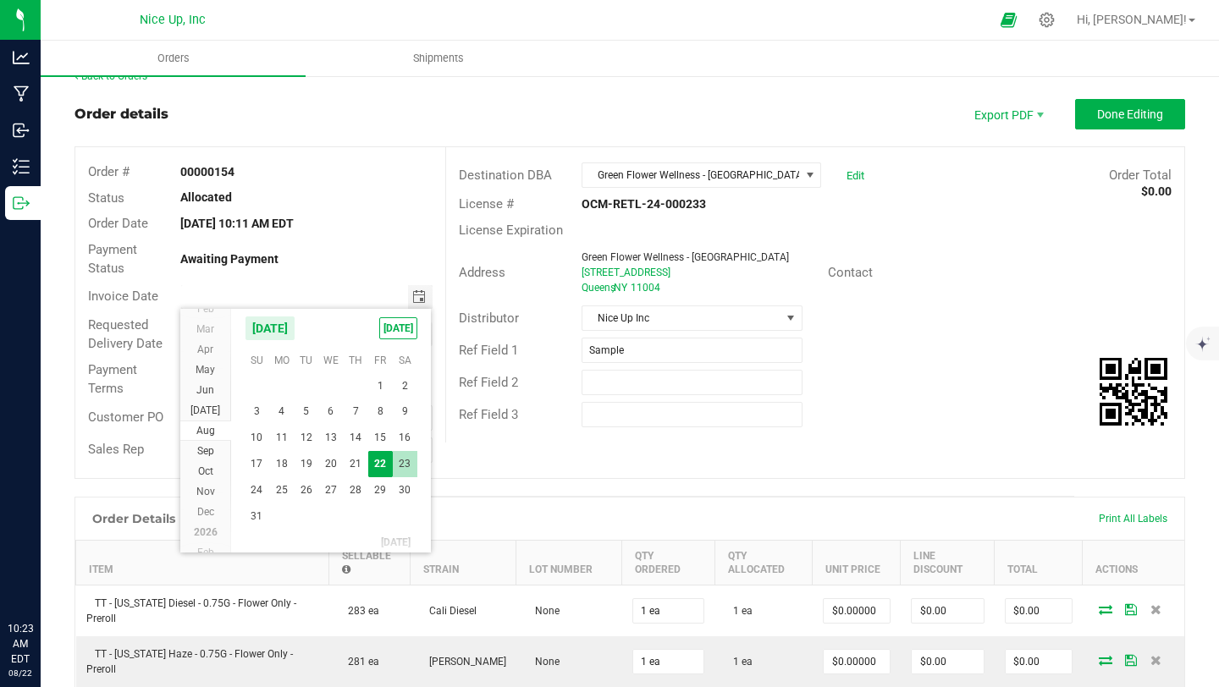
click at [406, 461] on span "23" at bounding box center [405, 464] width 25 height 26
type input "08/23/2025"
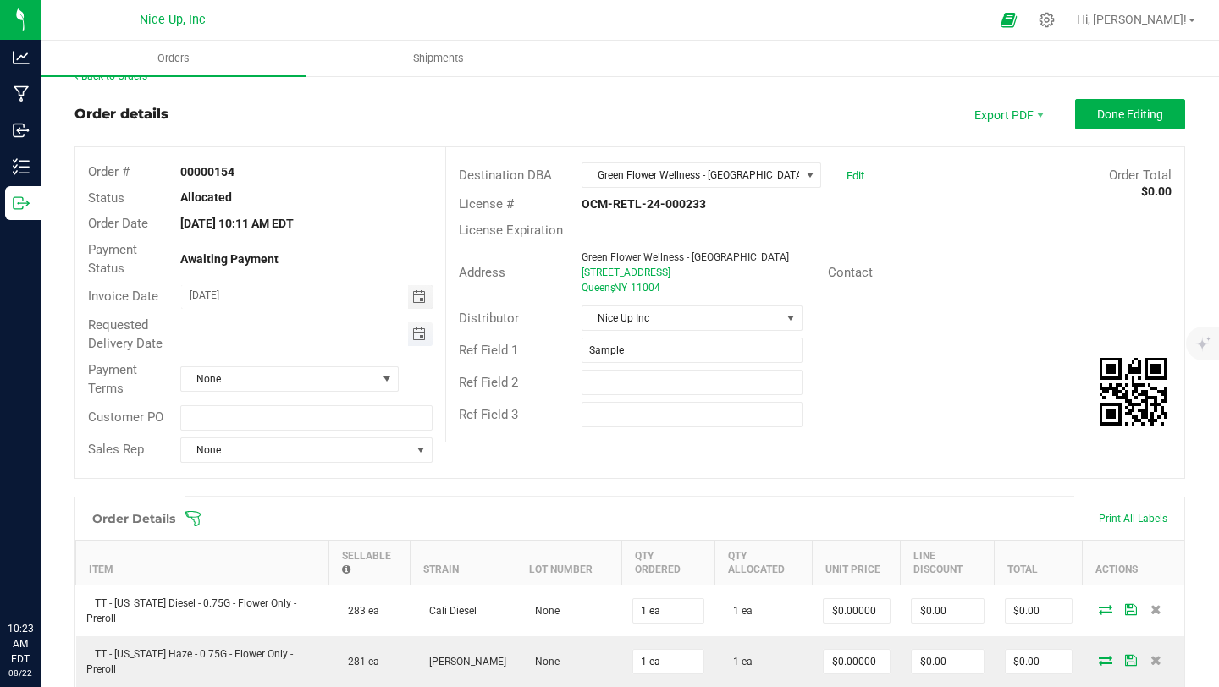
click at [412, 331] on span "Toggle calendar" at bounding box center [419, 335] width 14 height 14
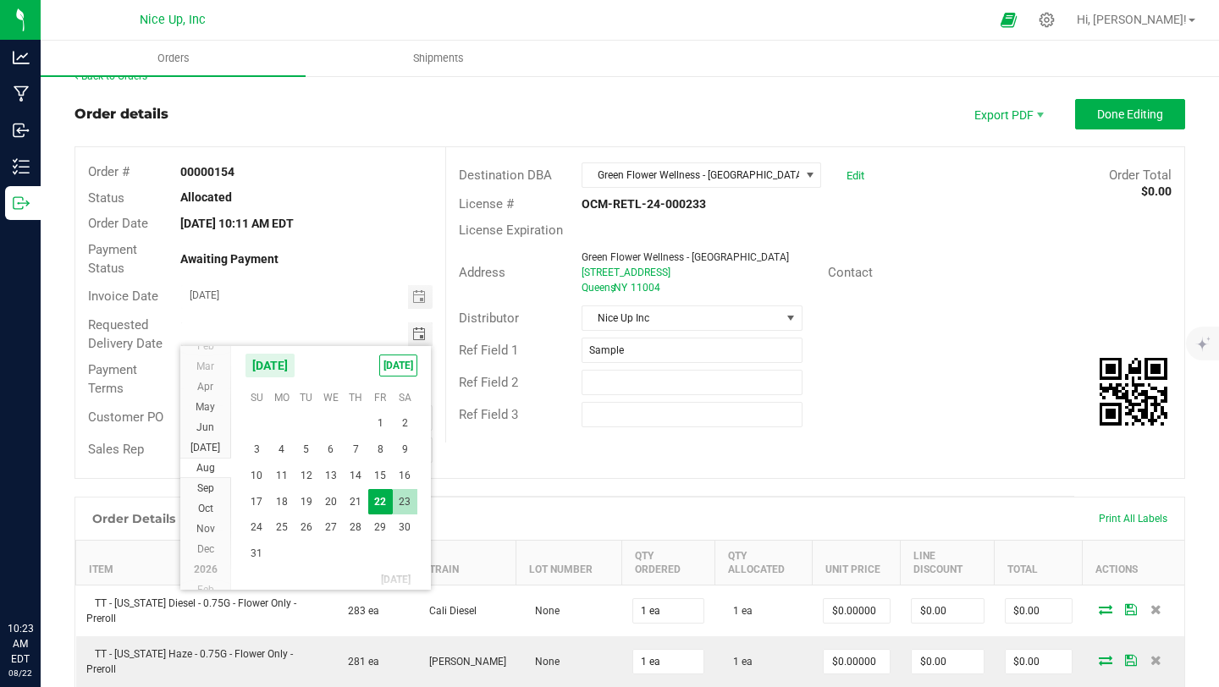
click at [395, 499] on span "23" at bounding box center [405, 502] width 25 height 26
type input "08/23/2025"
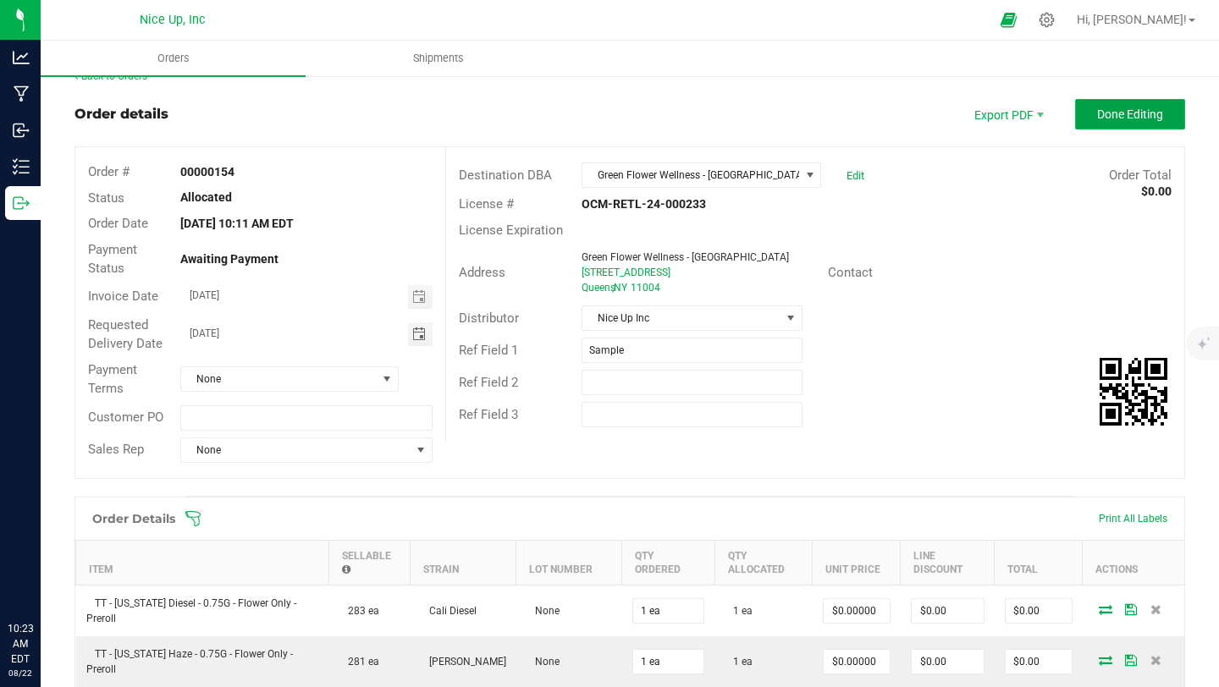
click at [1109, 114] on span "Done Editing" at bounding box center [1130, 115] width 66 height 14
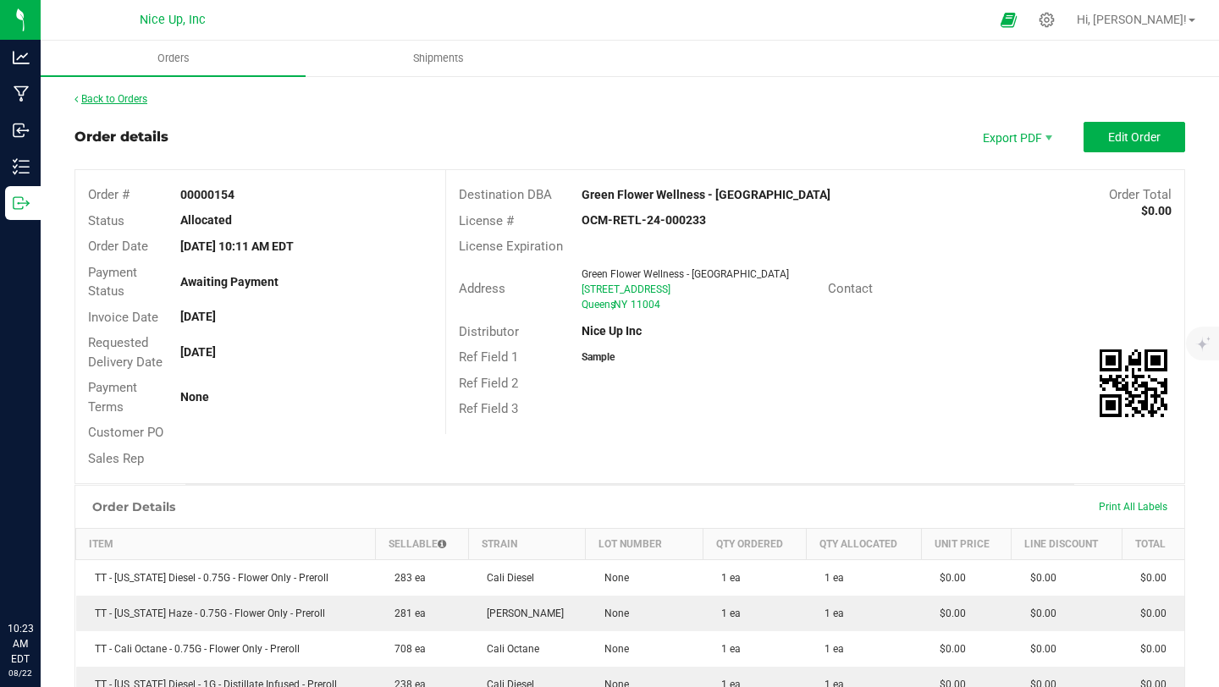
click at [122, 97] on link "Back to Orders" at bounding box center [111, 99] width 73 height 12
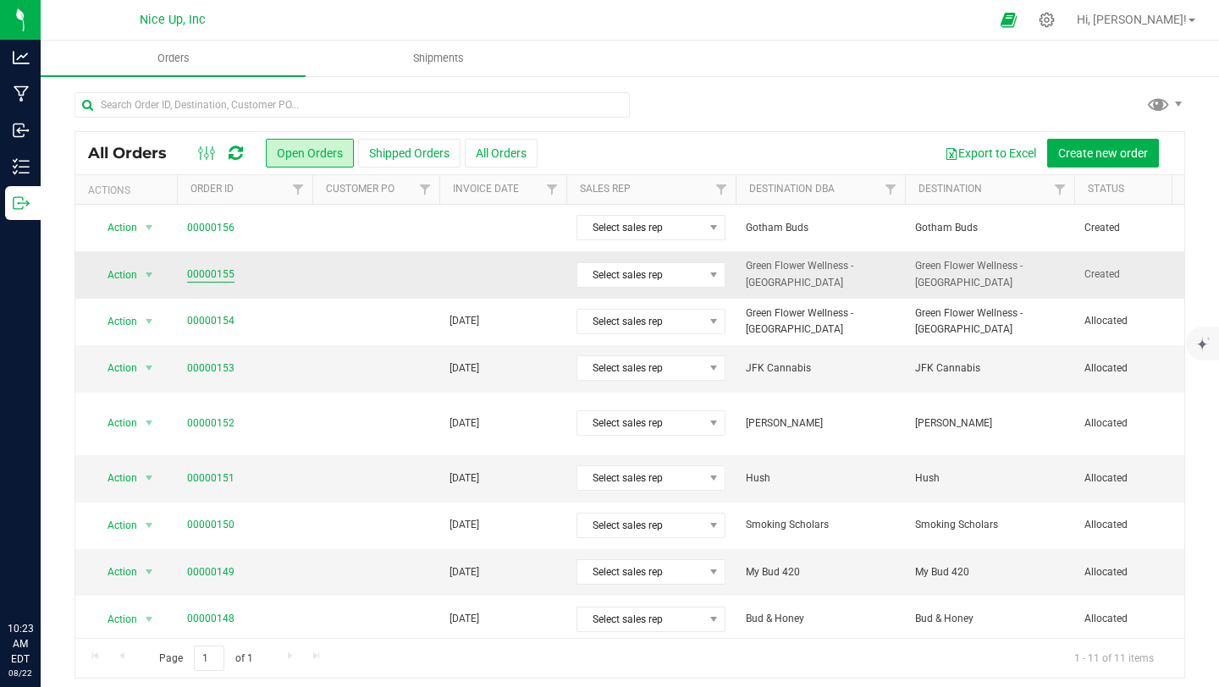
click at [224, 277] on link "00000155" at bounding box center [210, 275] width 47 height 16
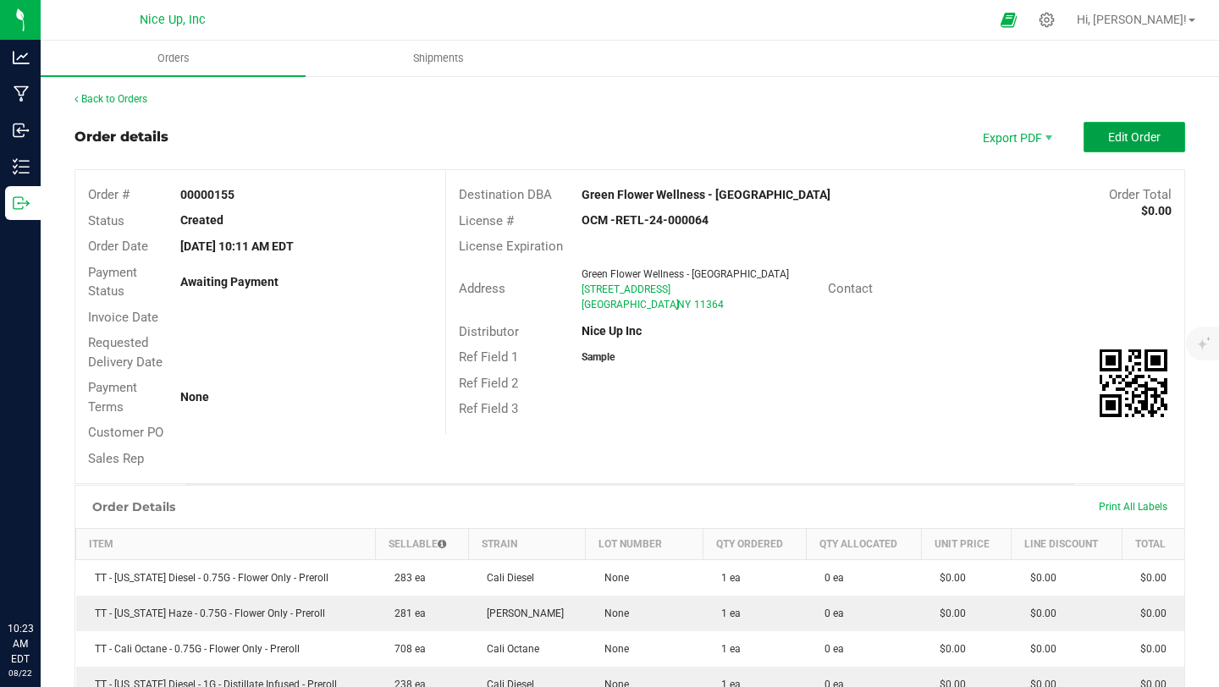
click at [1111, 141] on span "Edit Order" at bounding box center [1134, 137] width 52 height 14
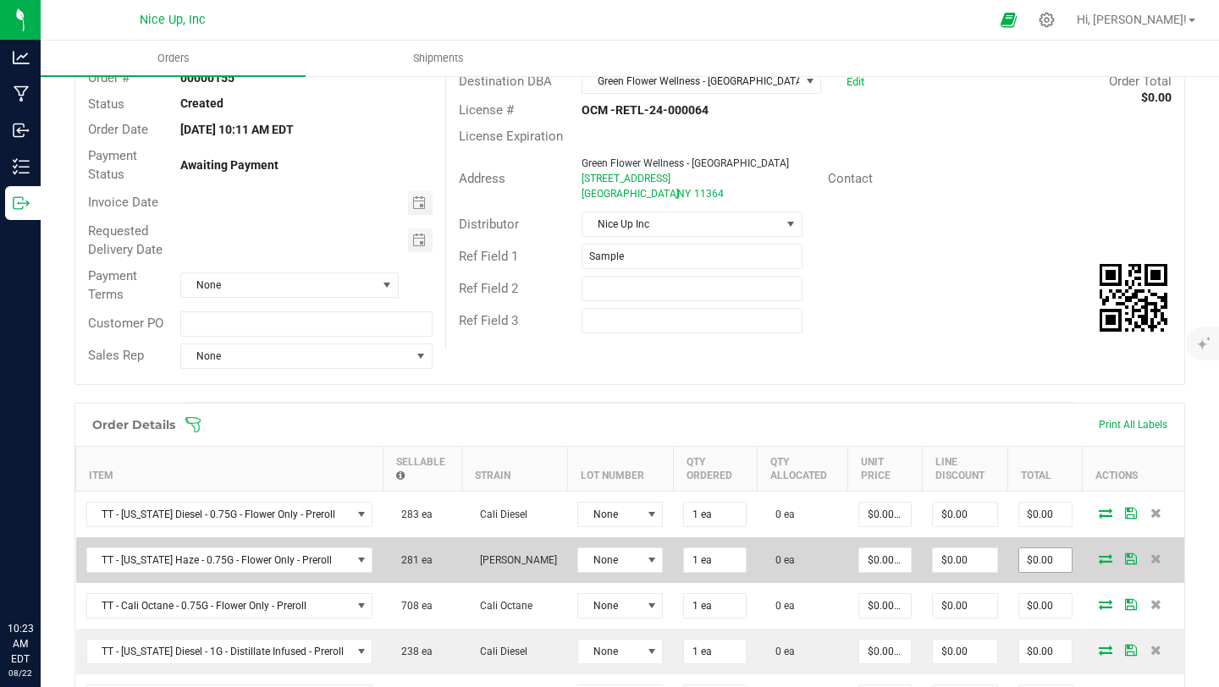
scroll to position [136, 0]
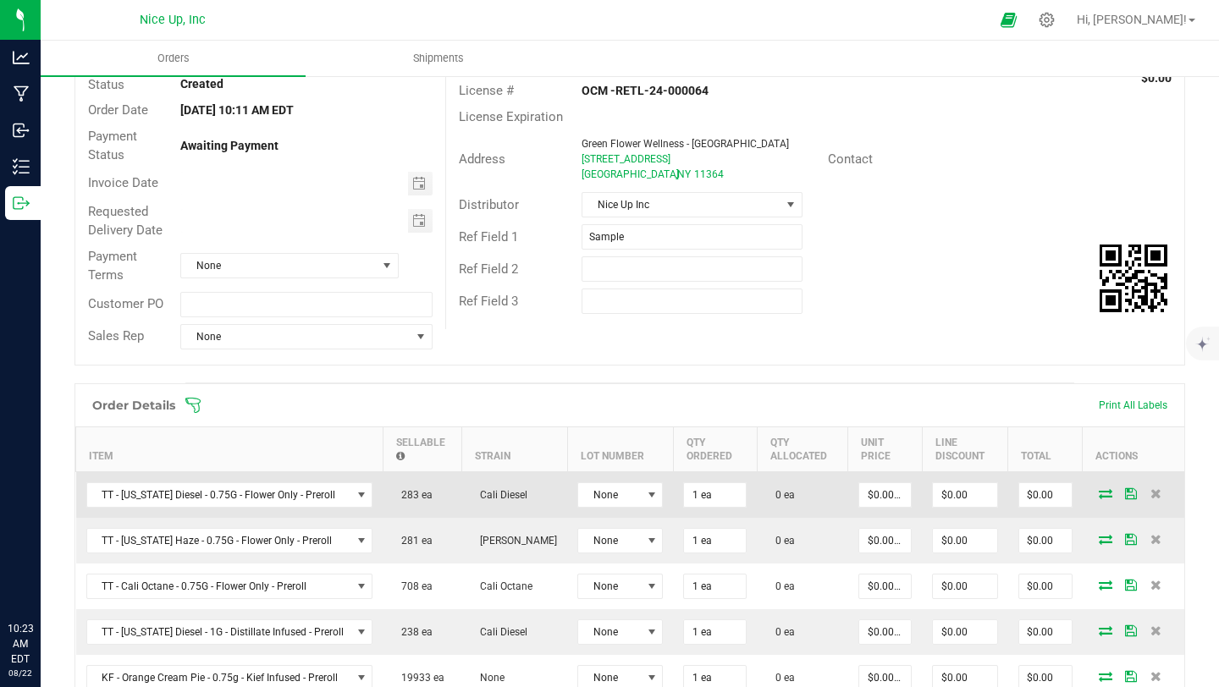
click at [1099, 499] on icon at bounding box center [1106, 493] width 14 height 10
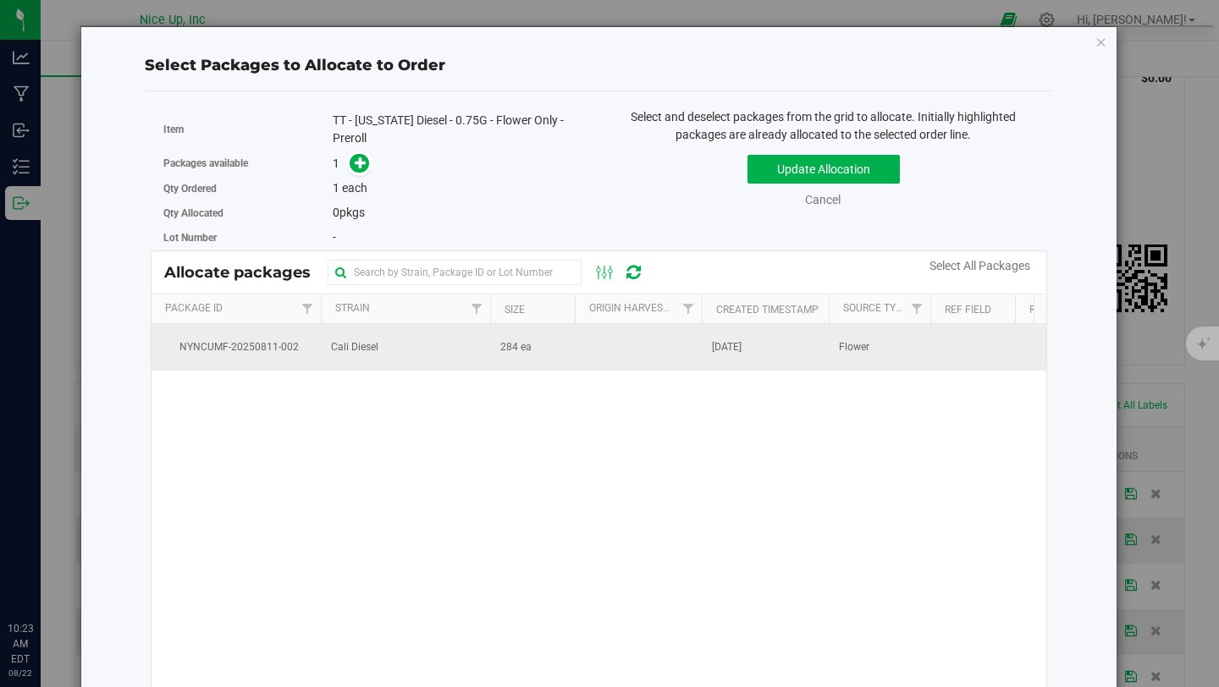
click at [453, 355] on td "Cali Diesel" at bounding box center [405, 347] width 169 height 46
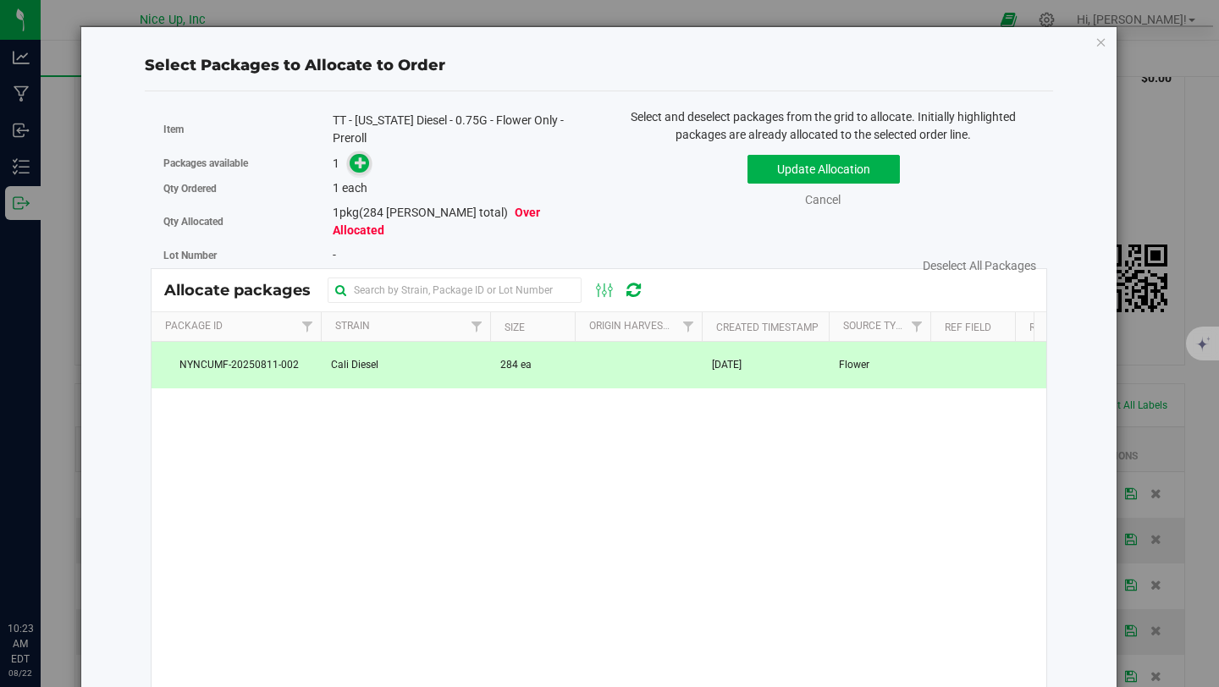
click at [355, 170] on span at bounding box center [359, 163] width 19 height 19
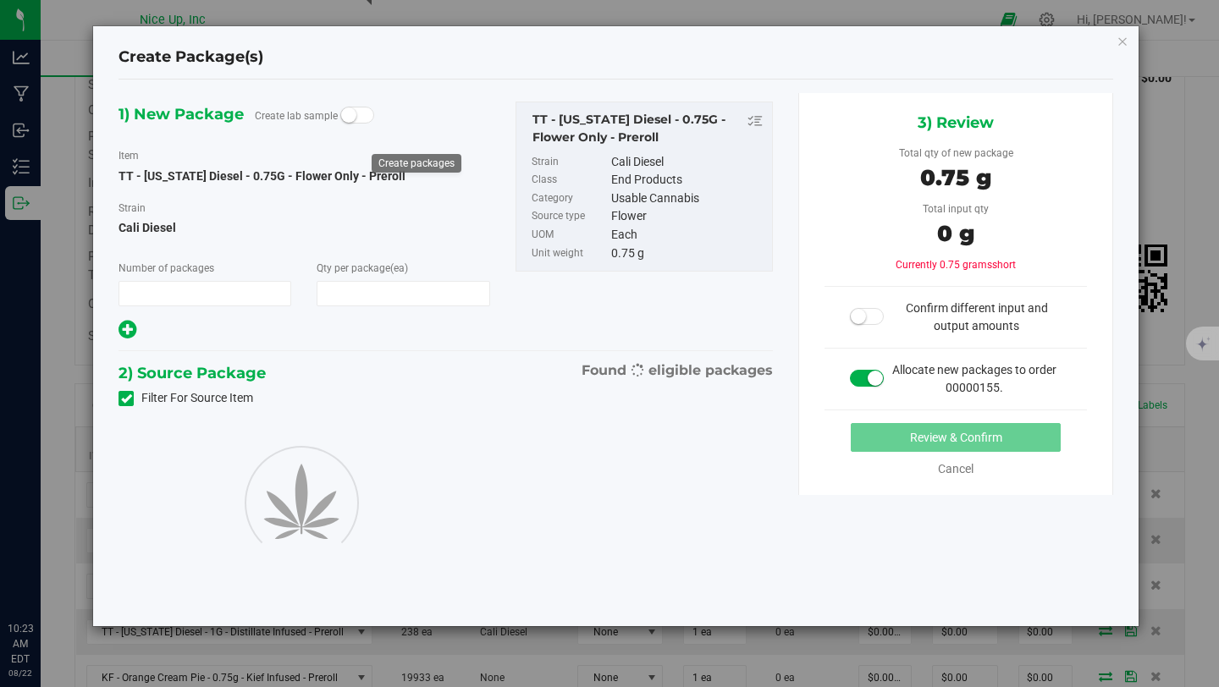
type input "1"
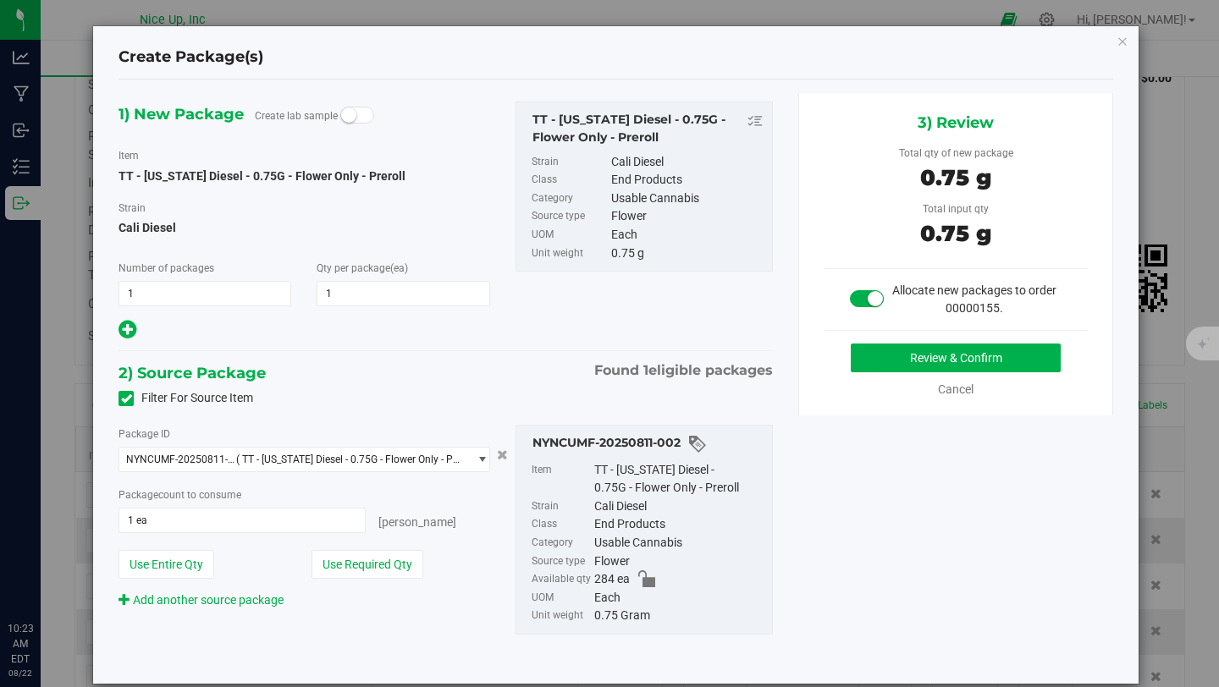
click at [935, 342] on div "3) Review Total qty of new package 0.75 g Total input qty 0.75 g Allocate new p…" at bounding box center [955, 254] width 315 height 323
click at [932, 360] on button "Review & Confirm" at bounding box center [956, 358] width 210 height 29
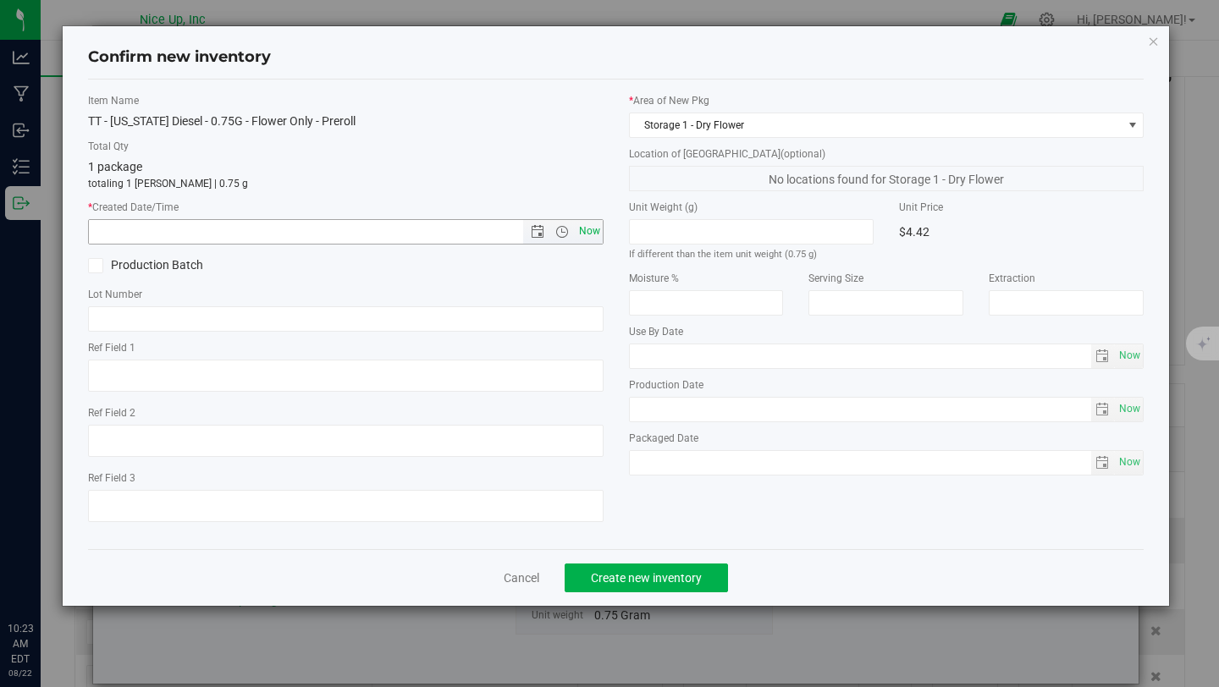
click at [585, 229] on span "Now" at bounding box center [589, 231] width 29 height 25
type input "8/22/2025 10:23 AM"
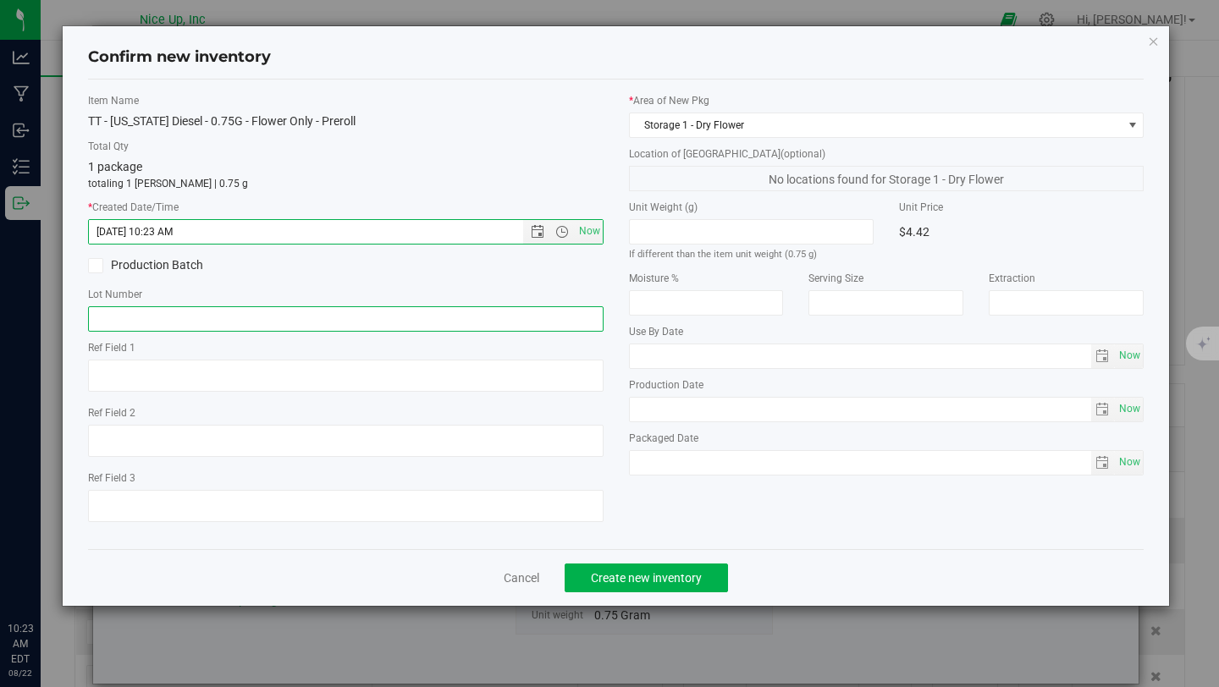
click at [276, 320] on input "text" at bounding box center [346, 318] width 516 height 25
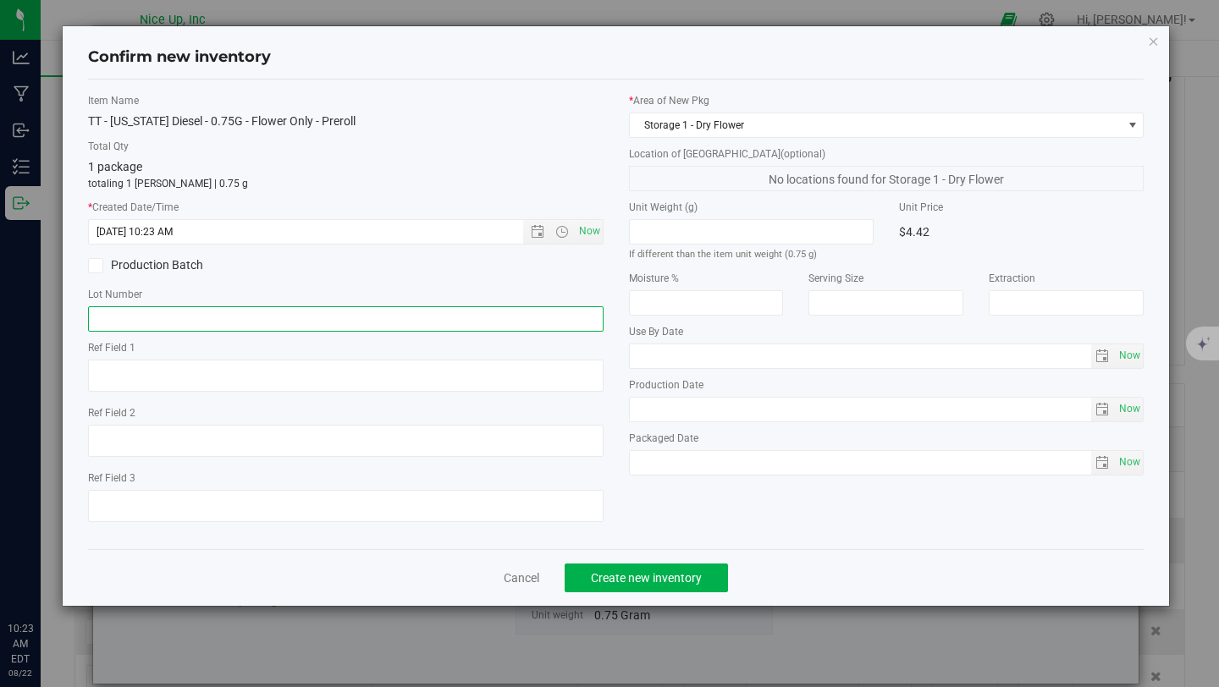
type input "250520CaDi006"
click at [631, 566] on button "Create new inventory" at bounding box center [646, 578] width 163 height 29
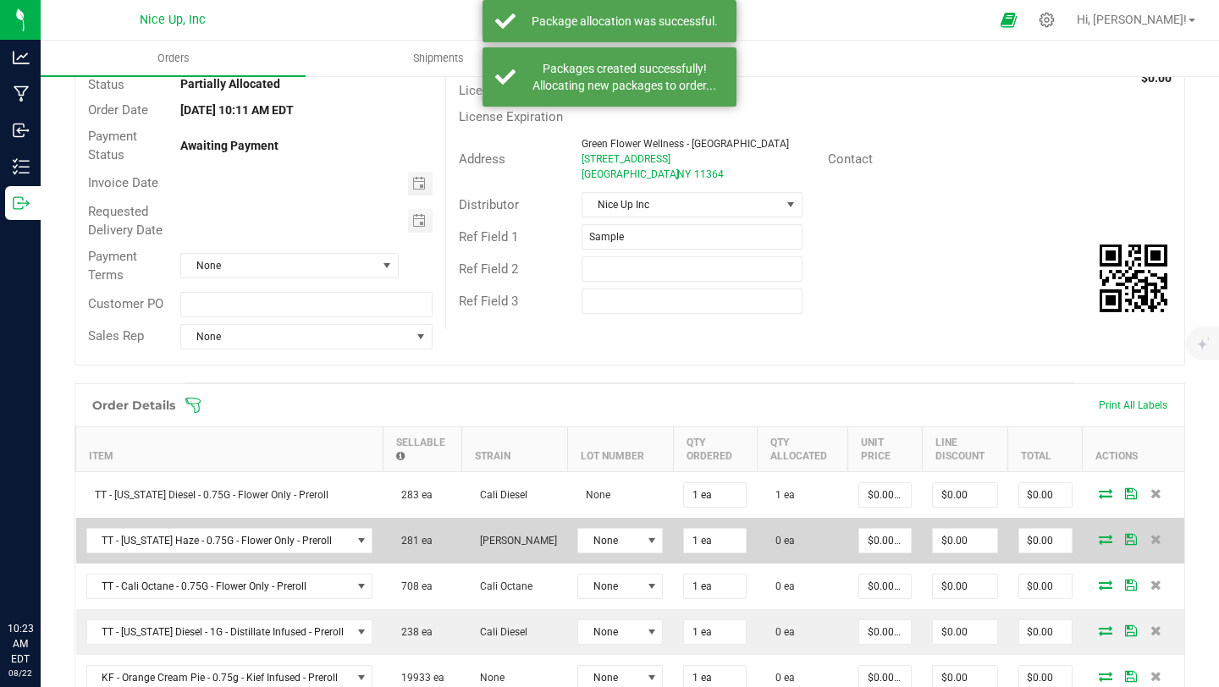
click at [1099, 544] on icon at bounding box center [1106, 539] width 14 height 10
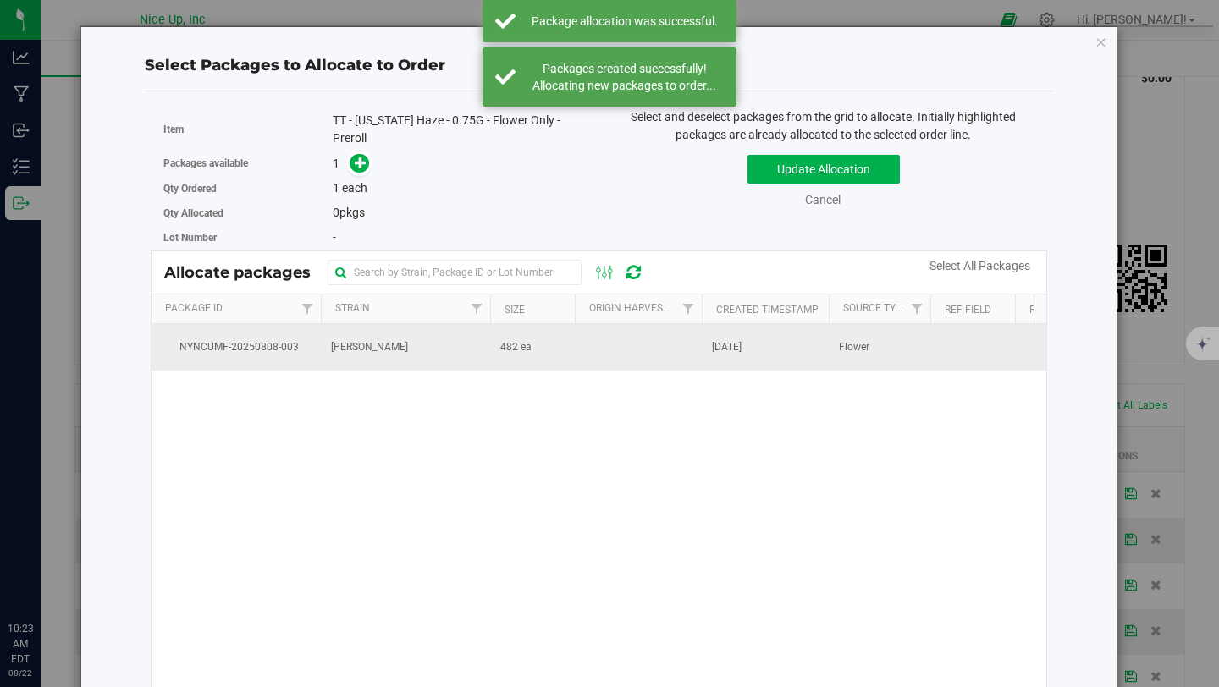
click at [389, 356] on td "[PERSON_NAME]" at bounding box center [405, 347] width 169 height 46
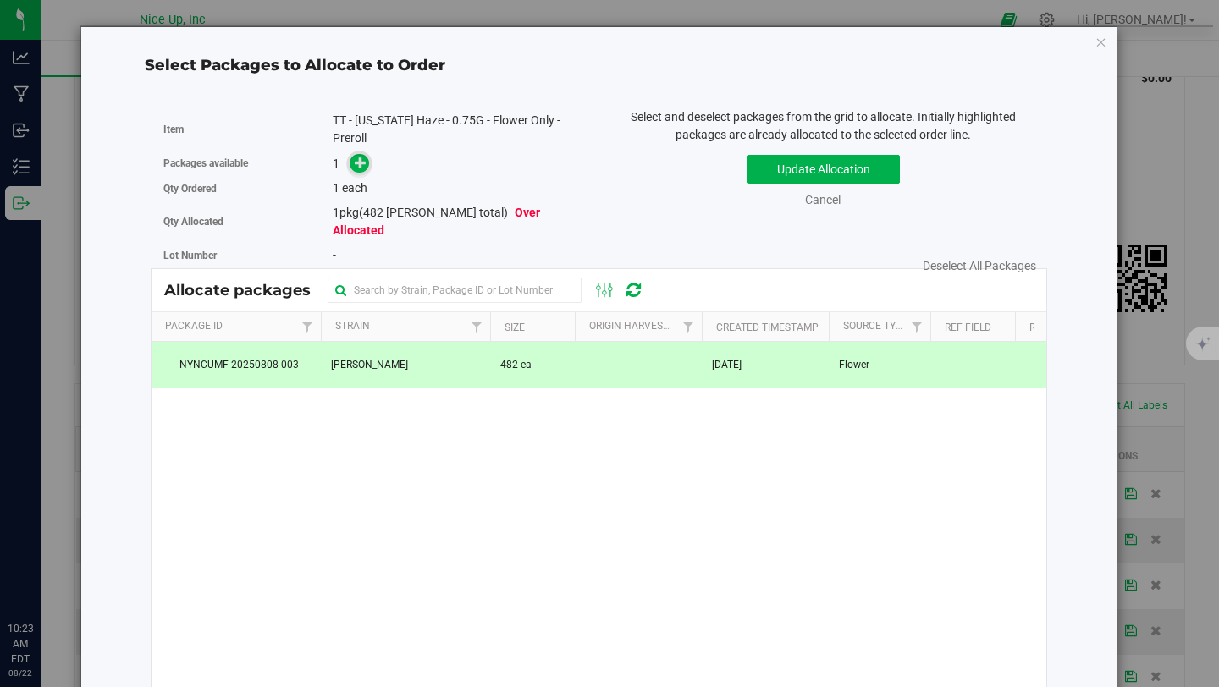
click at [361, 168] on icon at bounding box center [361, 163] width 12 height 12
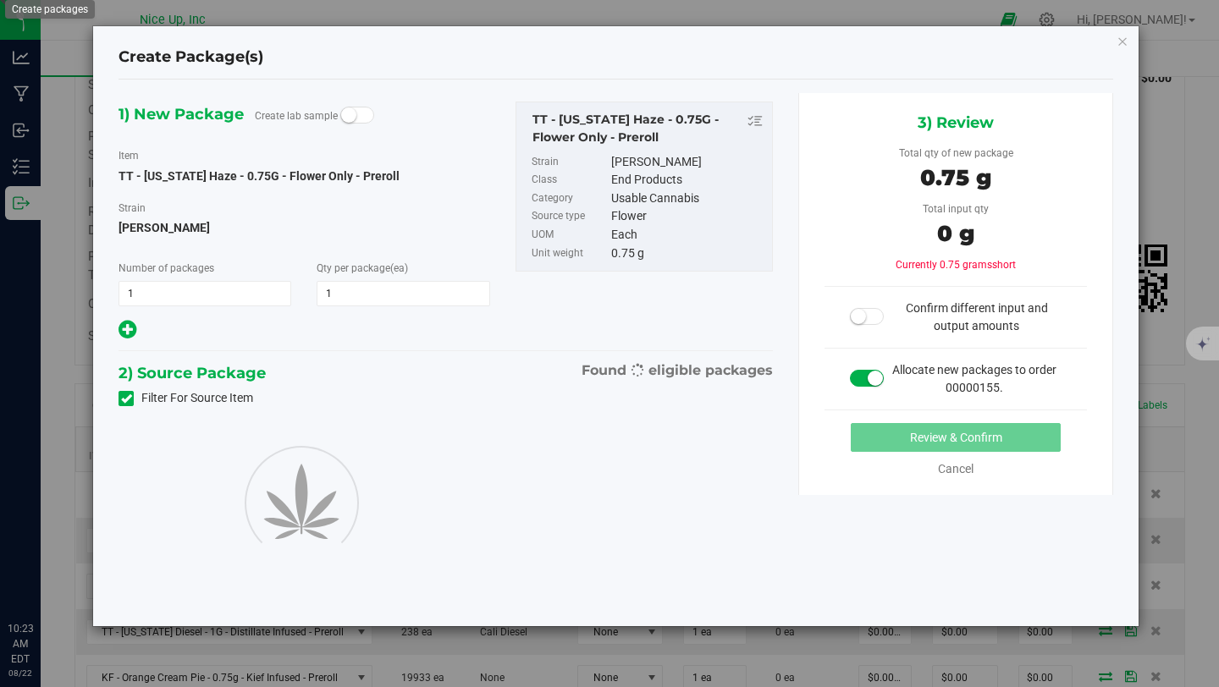
type input "1"
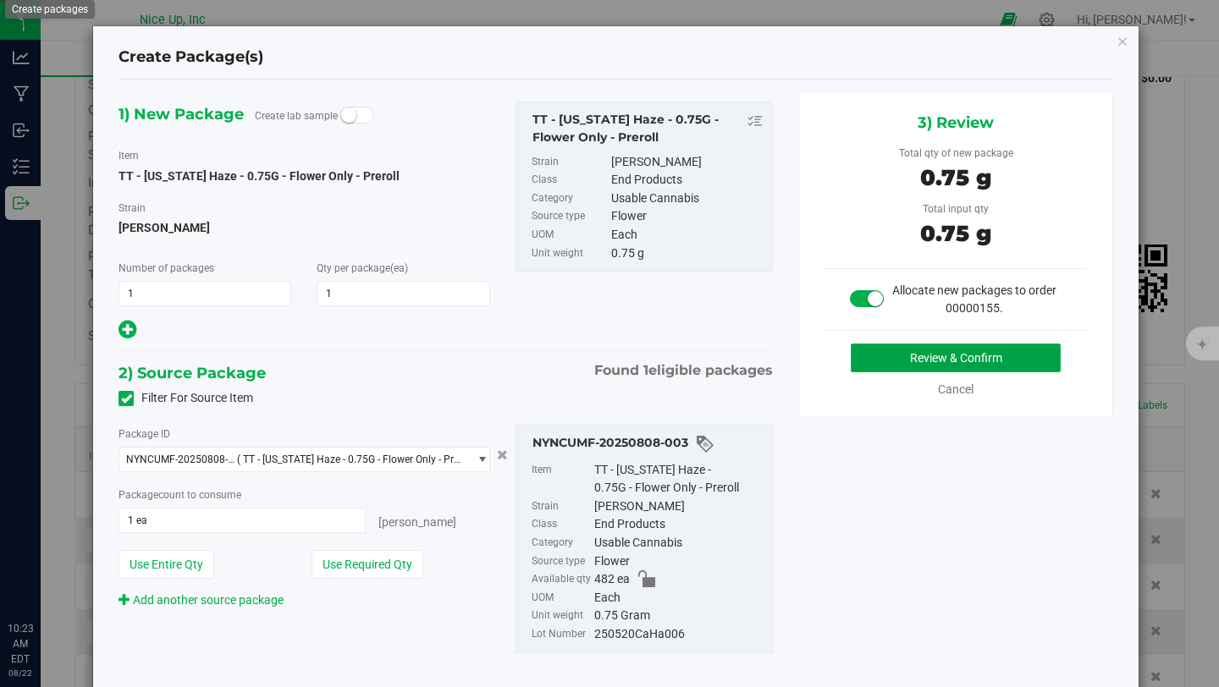
click at [905, 355] on button "Review & Confirm" at bounding box center [956, 358] width 210 height 29
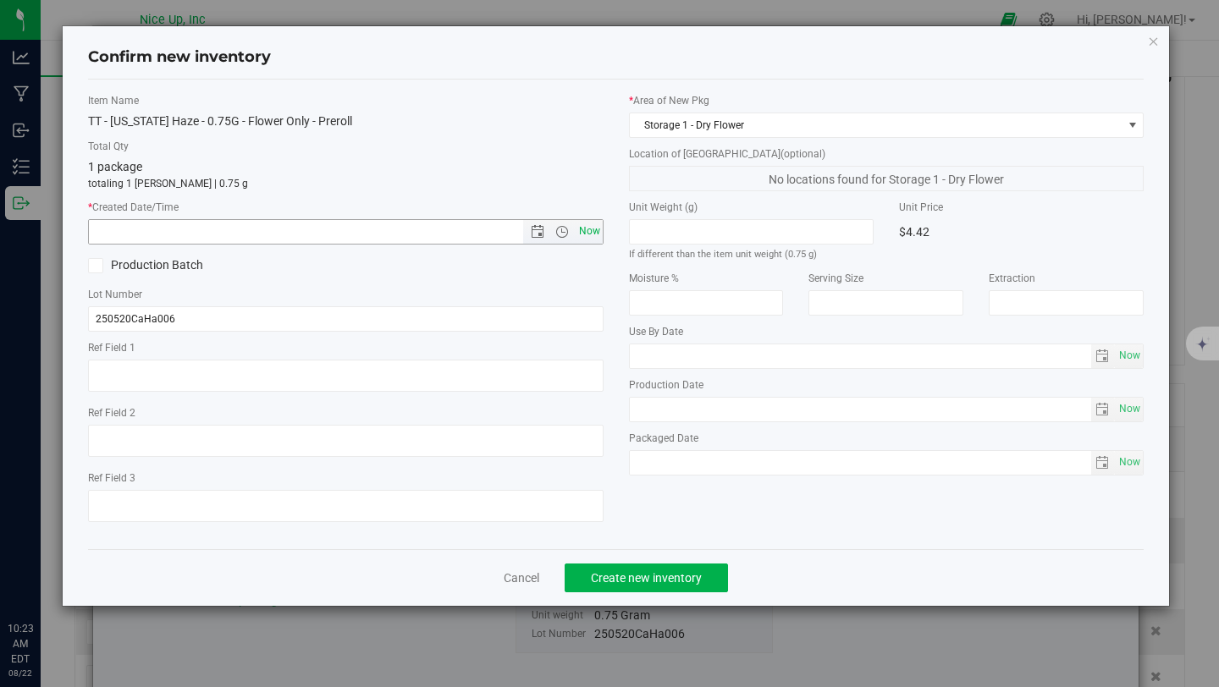
click at [581, 228] on span "Now" at bounding box center [589, 231] width 29 height 25
type input "8/22/2025 10:23 AM"
click at [674, 569] on button "Create new inventory" at bounding box center [646, 578] width 163 height 29
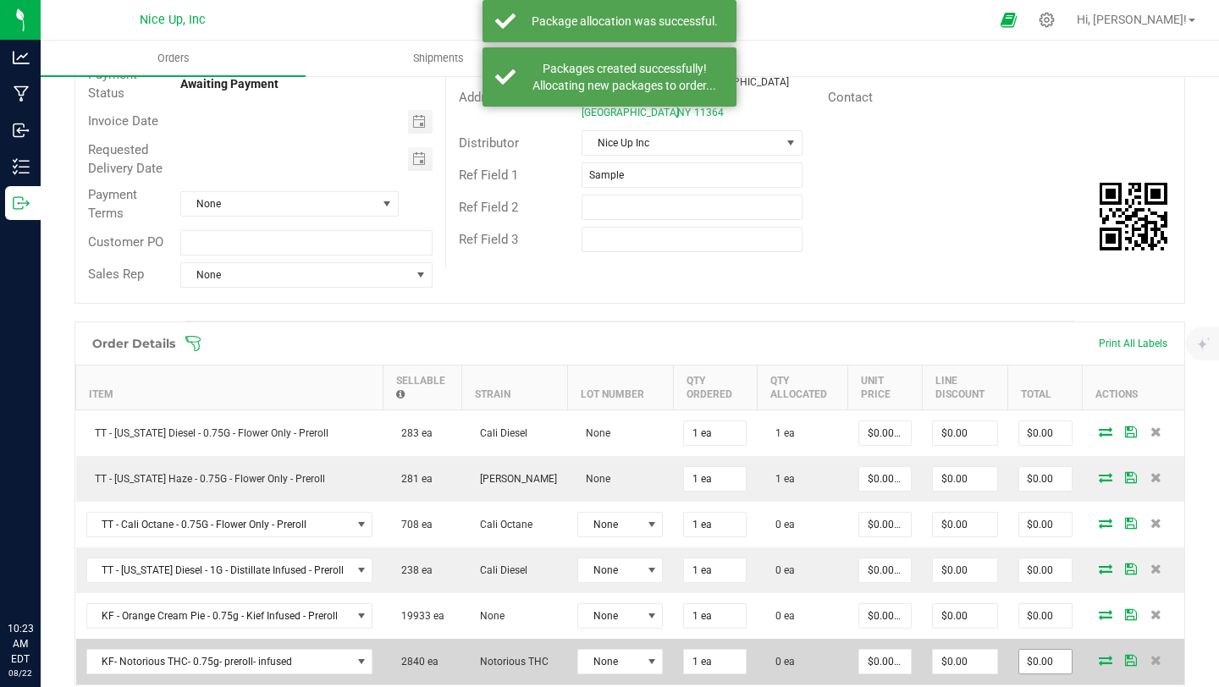
scroll to position [264, 0]
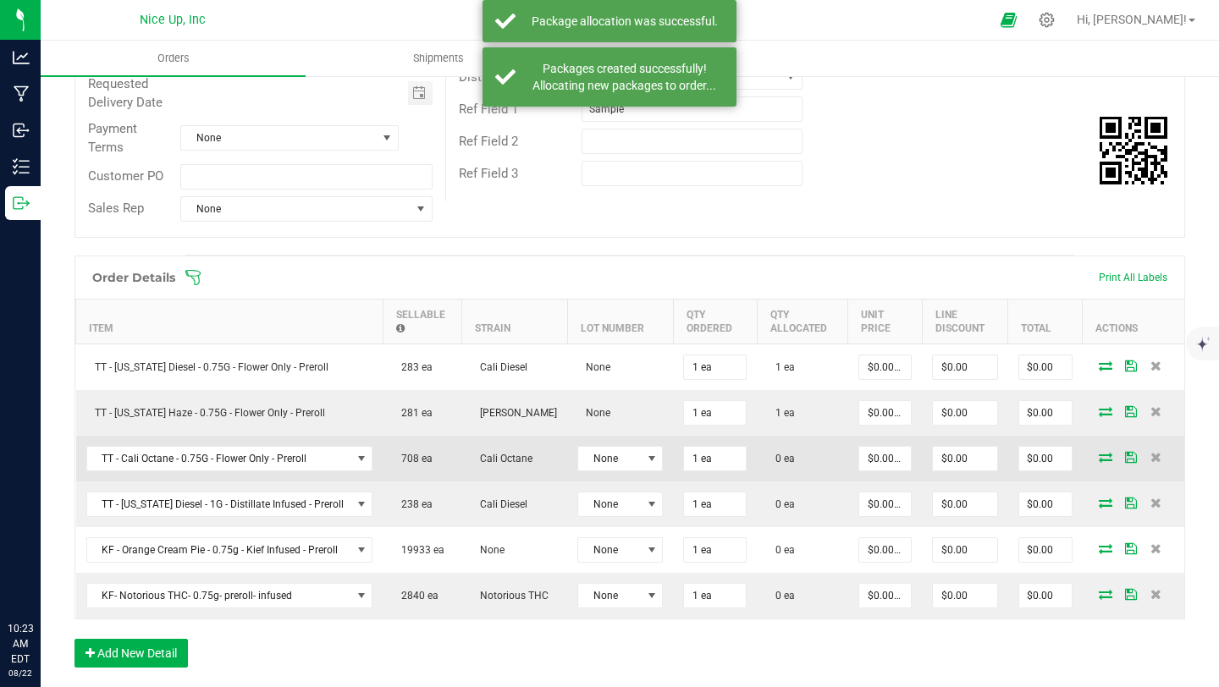
click at [1099, 454] on icon at bounding box center [1106, 457] width 14 height 10
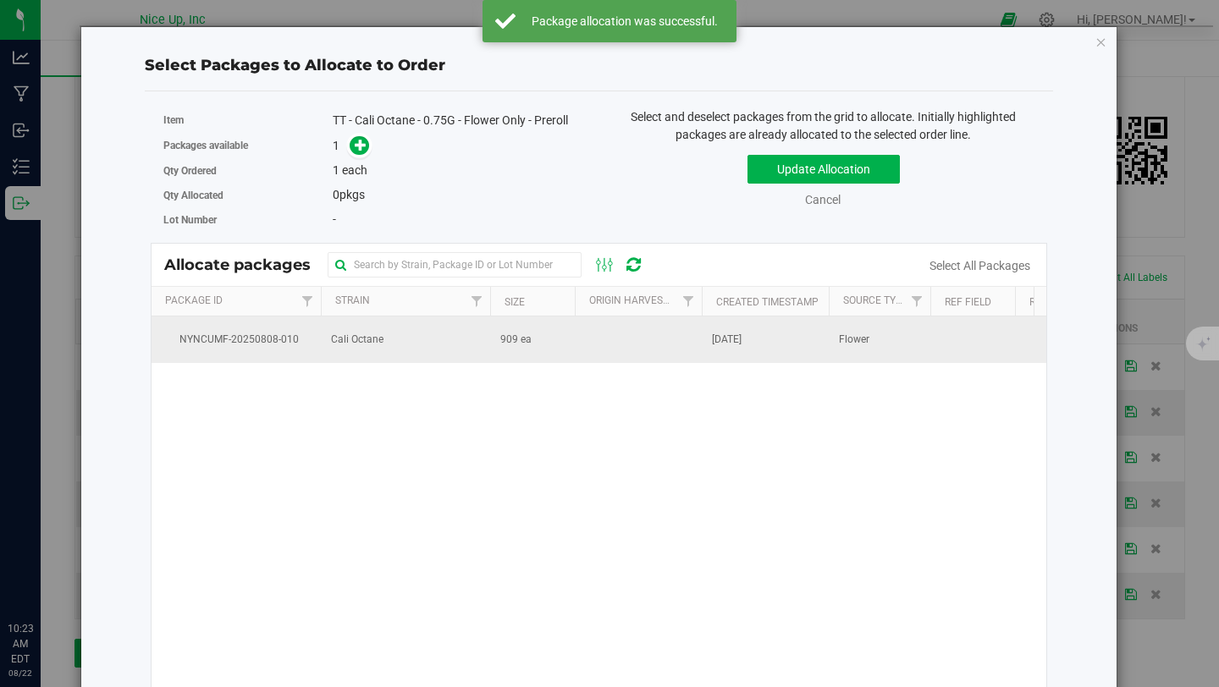
click at [381, 345] on span "Cali Octane" at bounding box center [357, 340] width 52 height 16
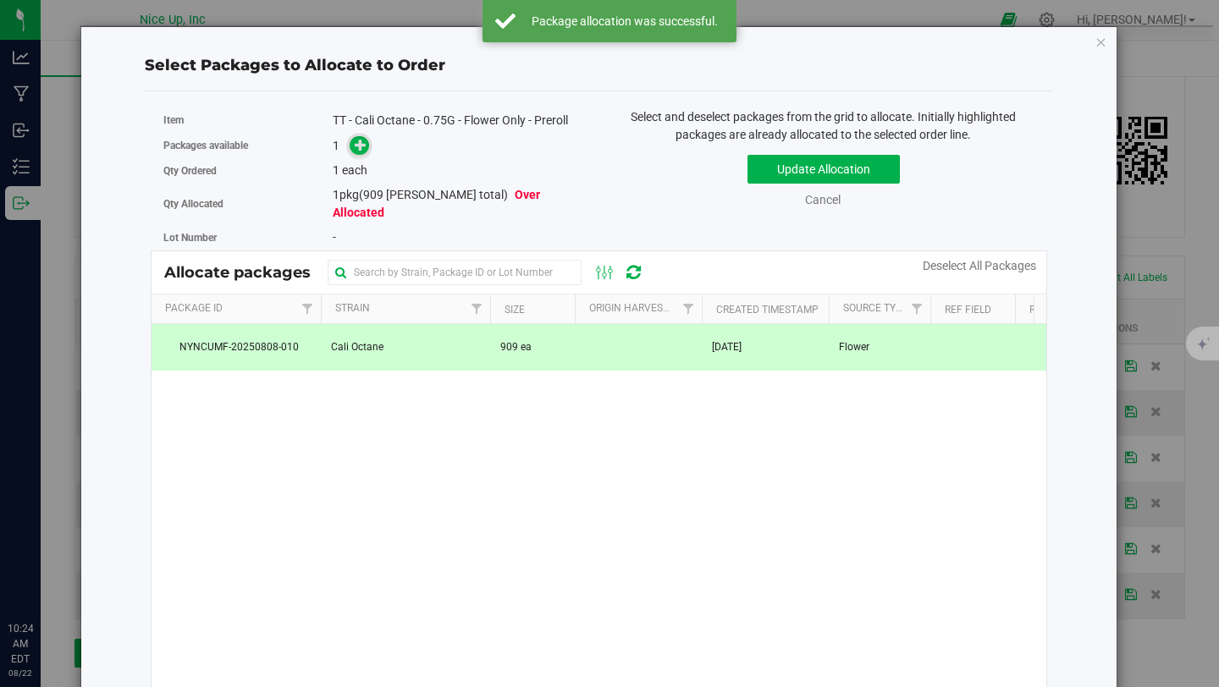
click at [357, 147] on icon at bounding box center [361, 145] width 12 height 12
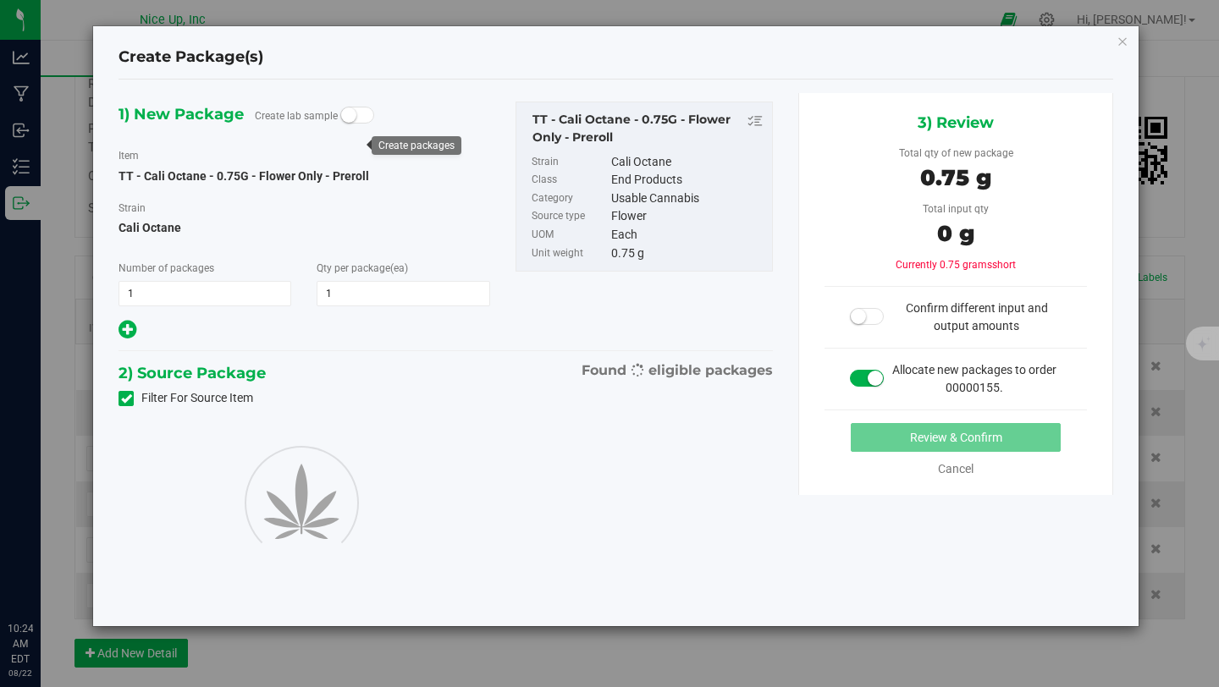
type input "1"
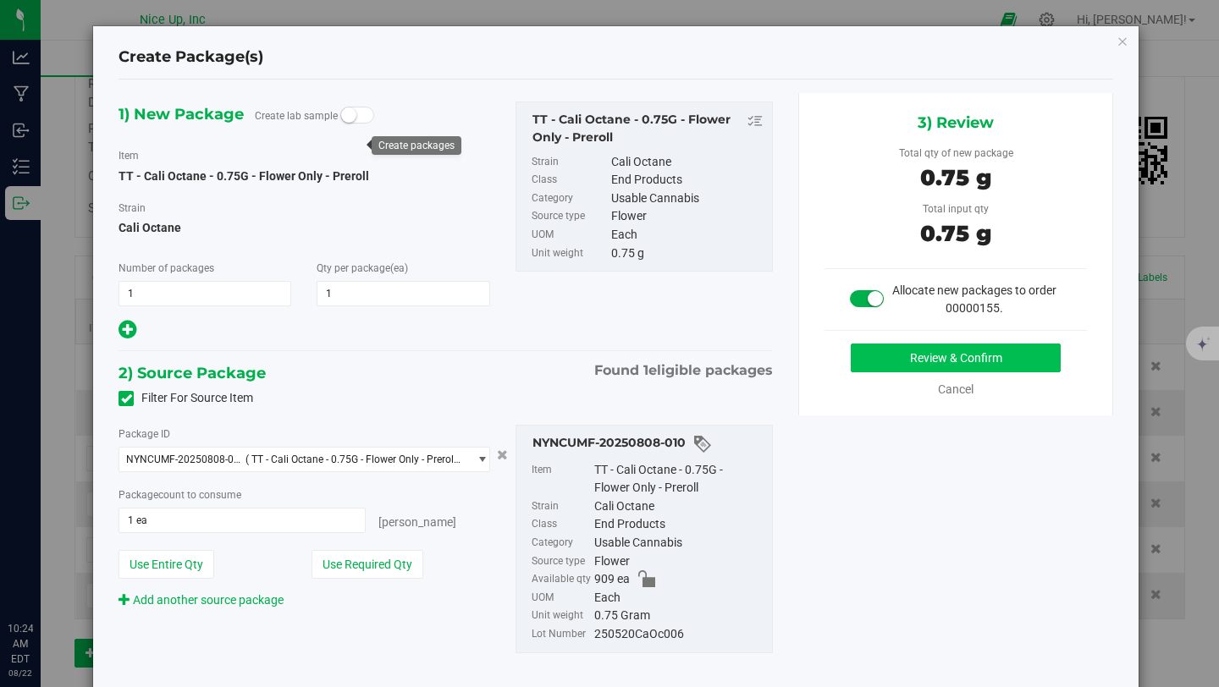
click at [963, 375] on div "Review & Confirm Cancel" at bounding box center [956, 371] width 262 height 55
click at [974, 361] on button "Review & Confirm" at bounding box center [956, 358] width 210 height 29
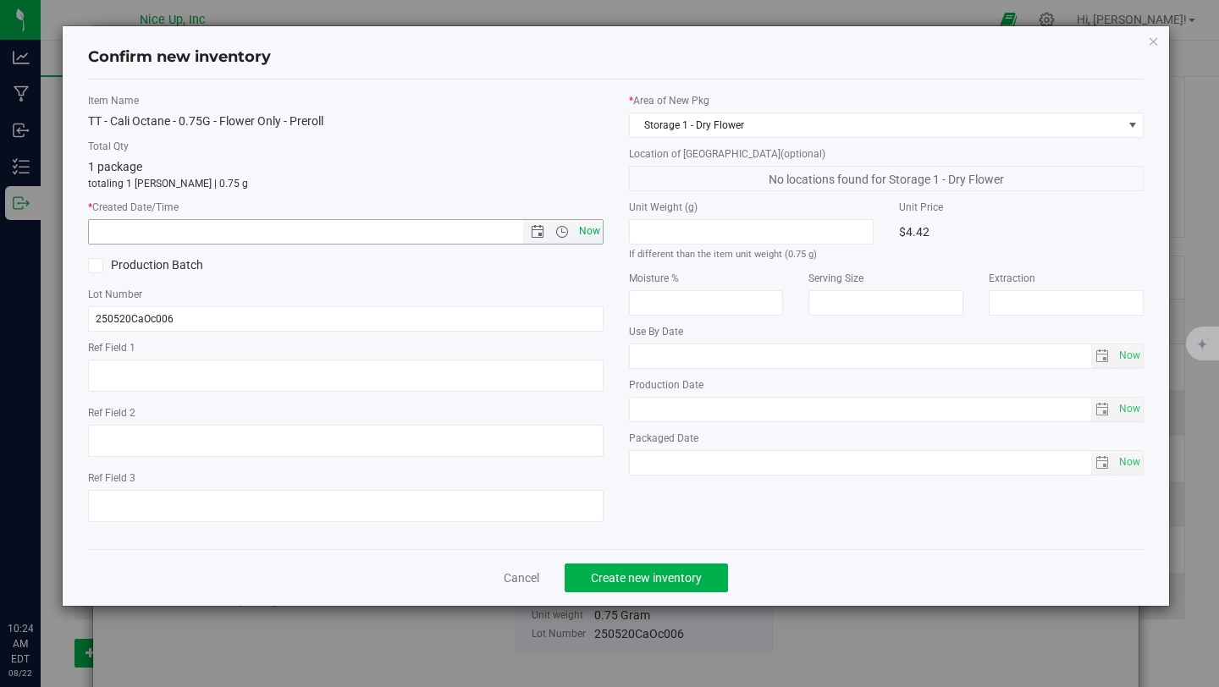
click at [593, 232] on span "Now" at bounding box center [589, 231] width 29 height 25
type input "8/22/2025 10:24 AM"
click at [692, 582] on span "Create new inventory" at bounding box center [646, 578] width 111 height 14
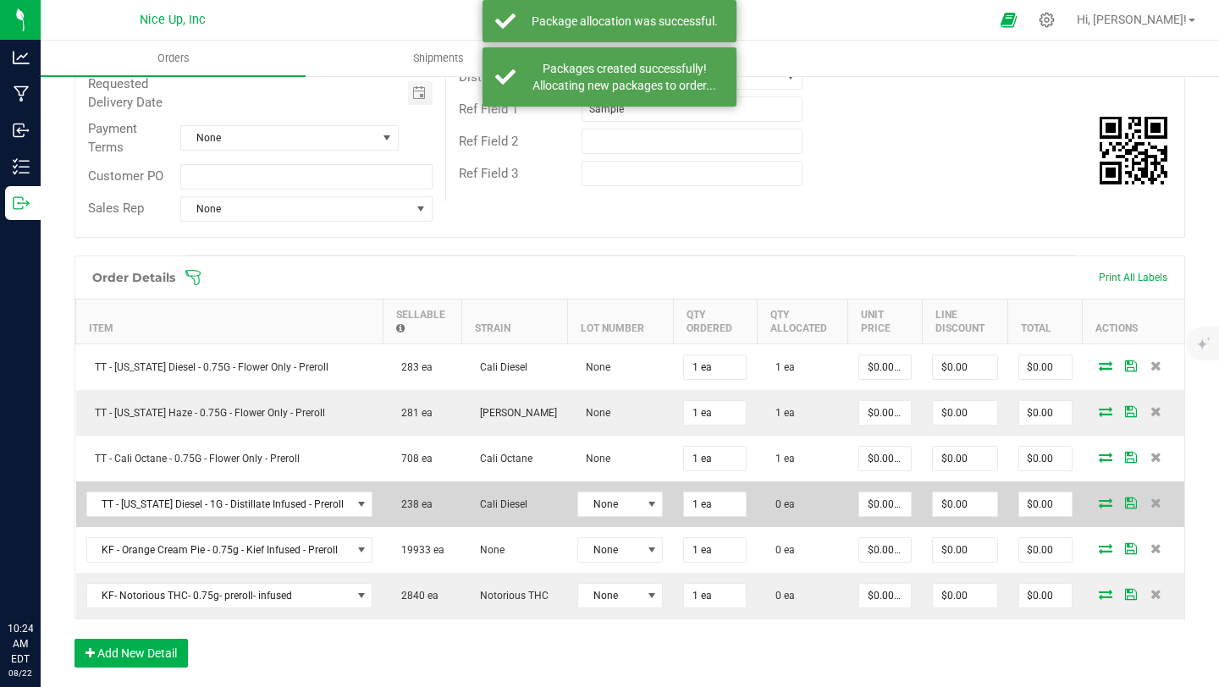
click at [1099, 499] on icon at bounding box center [1106, 503] width 14 height 10
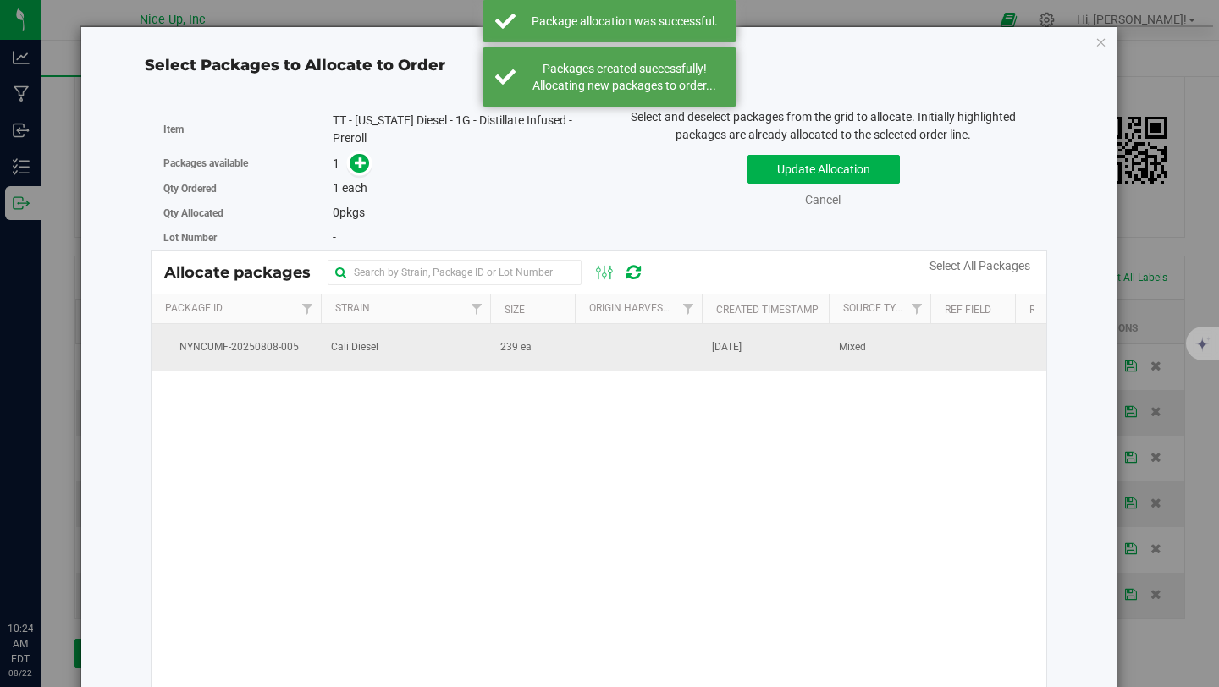
click at [549, 351] on td "239 ea" at bounding box center [532, 347] width 85 height 46
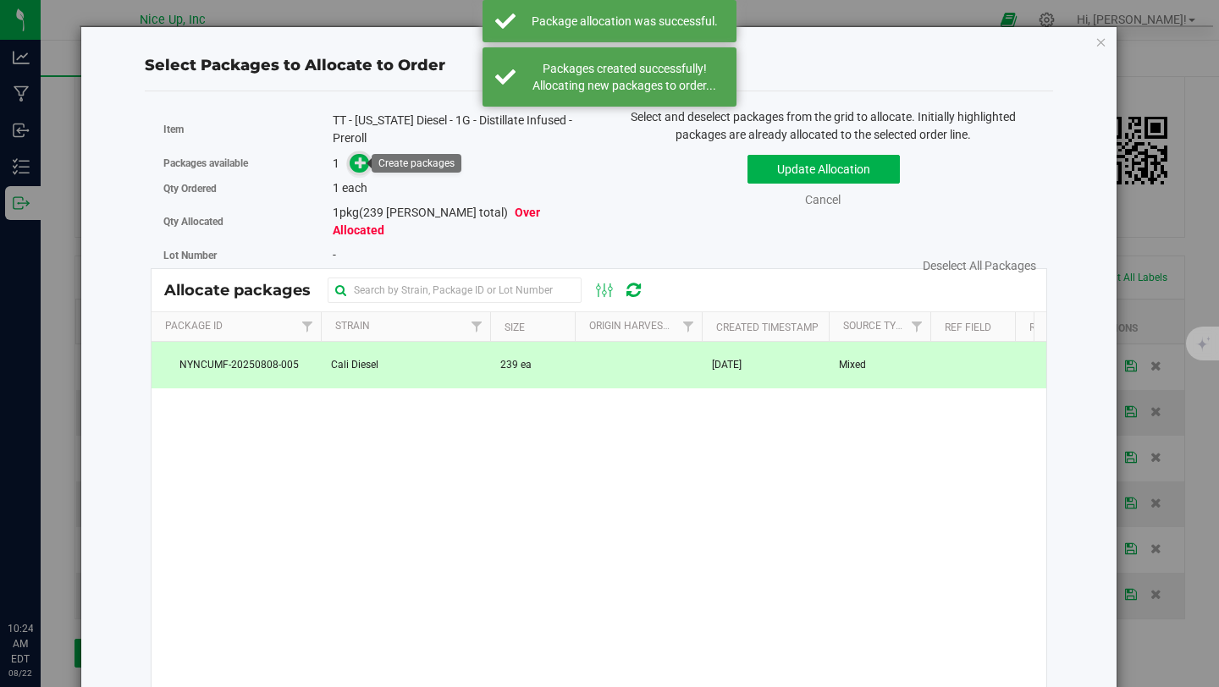
click at [362, 159] on icon at bounding box center [361, 163] width 12 height 12
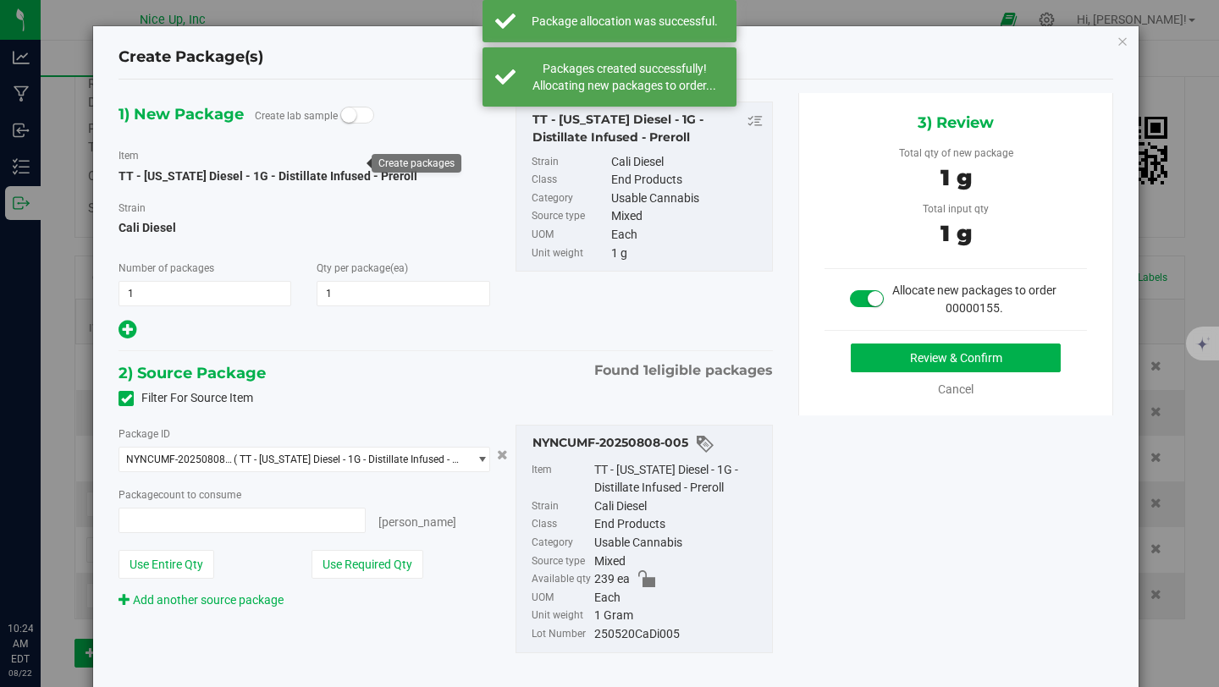
type input "1 ea"
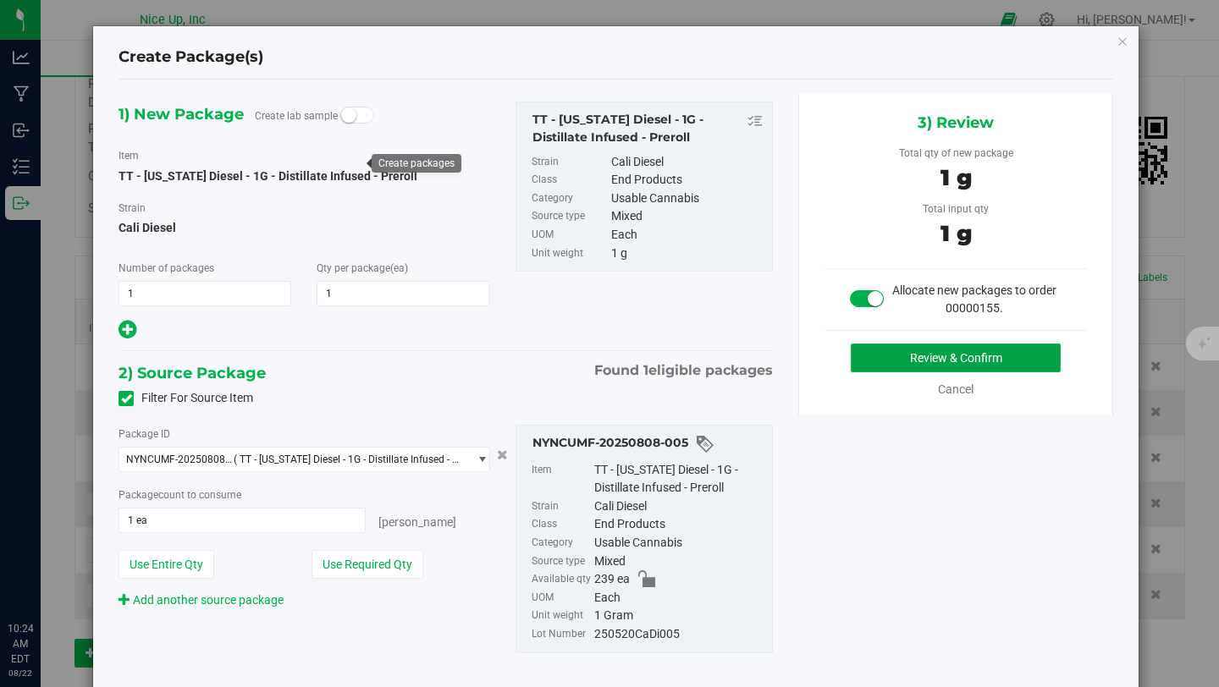
click at [935, 351] on button "Review & Confirm" at bounding box center [956, 358] width 210 height 29
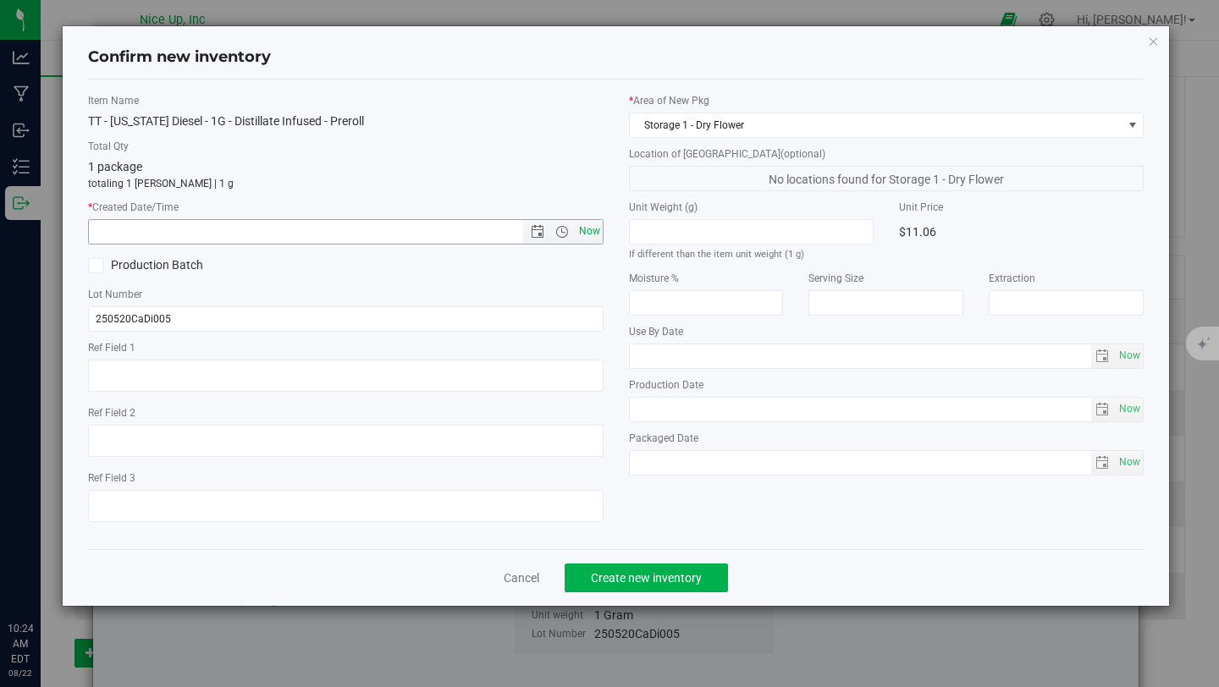
click at [586, 234] on span "Now" at bounding box center [589, 231] width 29 height 25
type input "8/22/2025 10:24 AM"
click at [660, 587] on button "Create new inventory" at bounding box center [646, 578] width 163 height 29
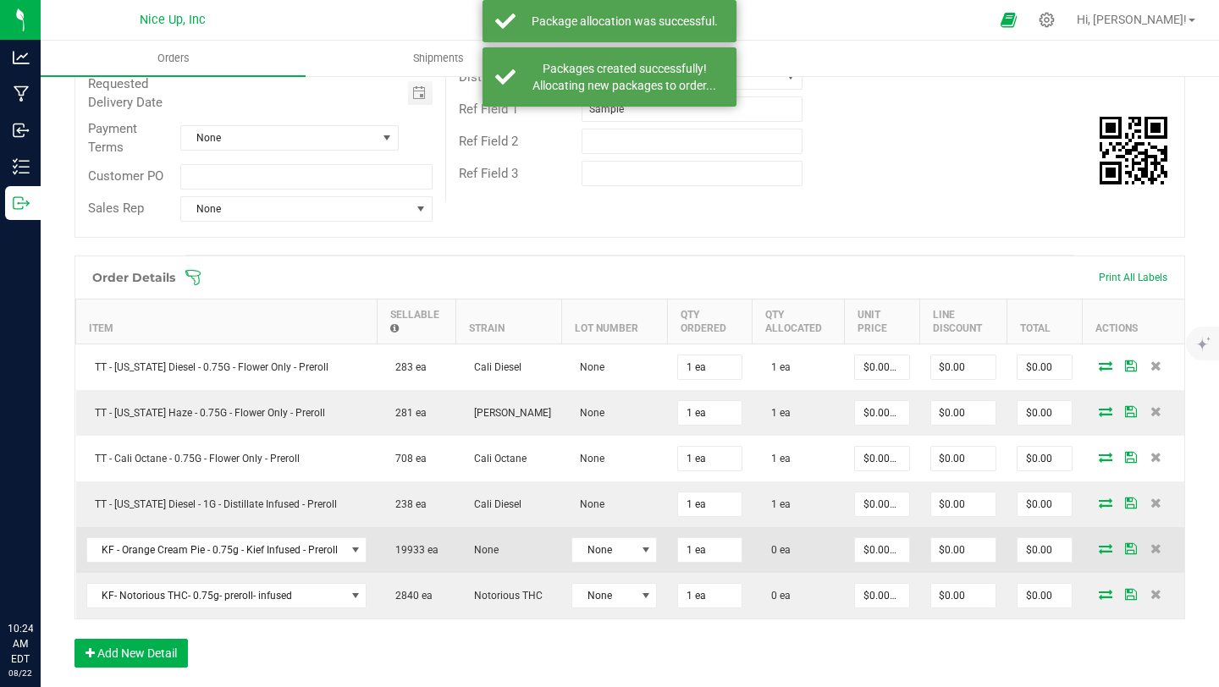
click at [1099, 545] on icon at bounding box center [1106, 549] width 14 height 10
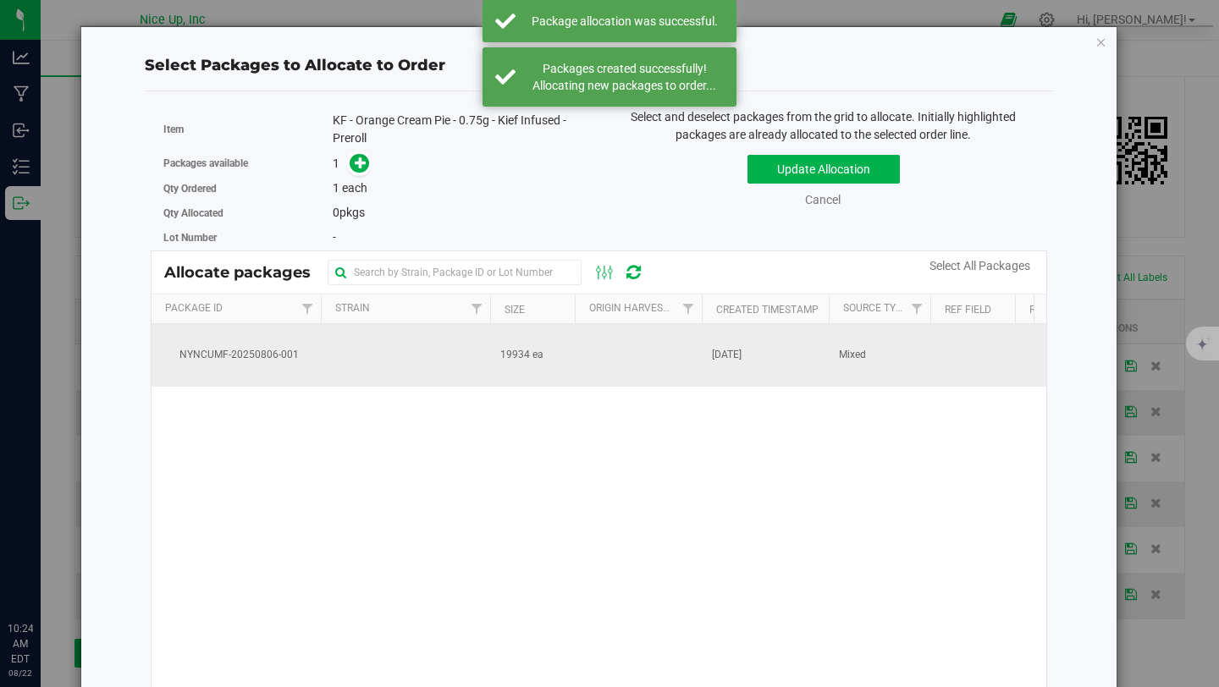
click at [429, 357] on td at bounding box center [405, 355] width 169 height 63
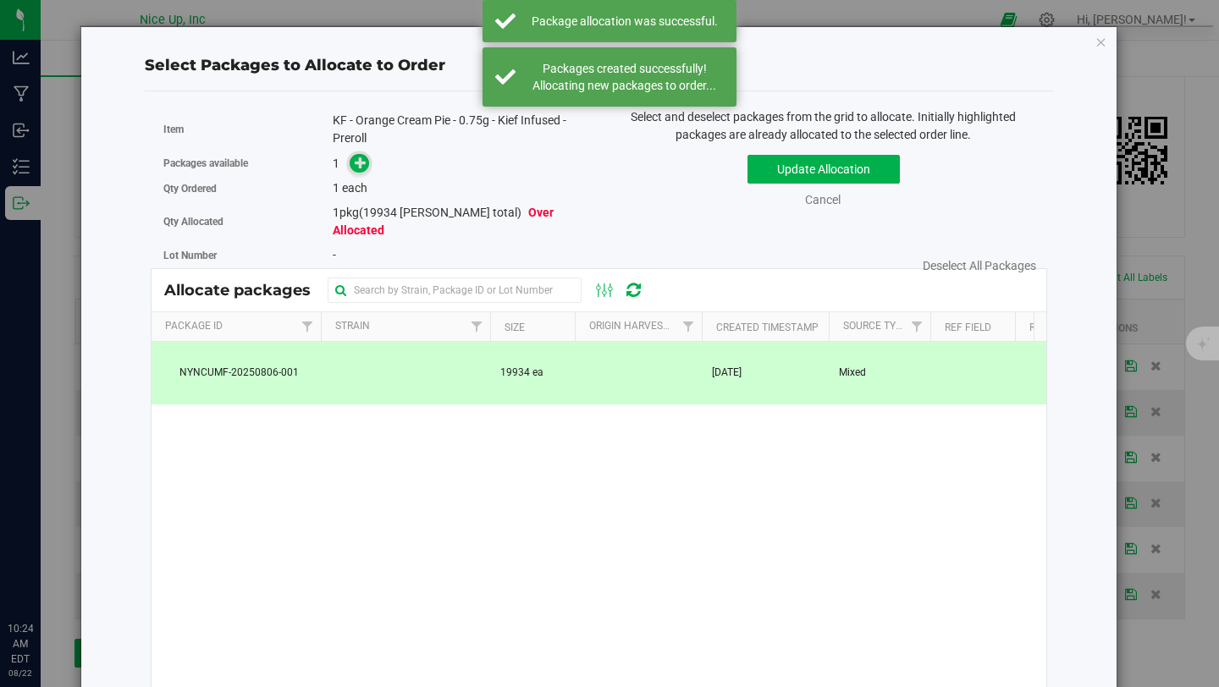
click at [361, 163] on icon at bounding box center [361, 163] width 12 height 12
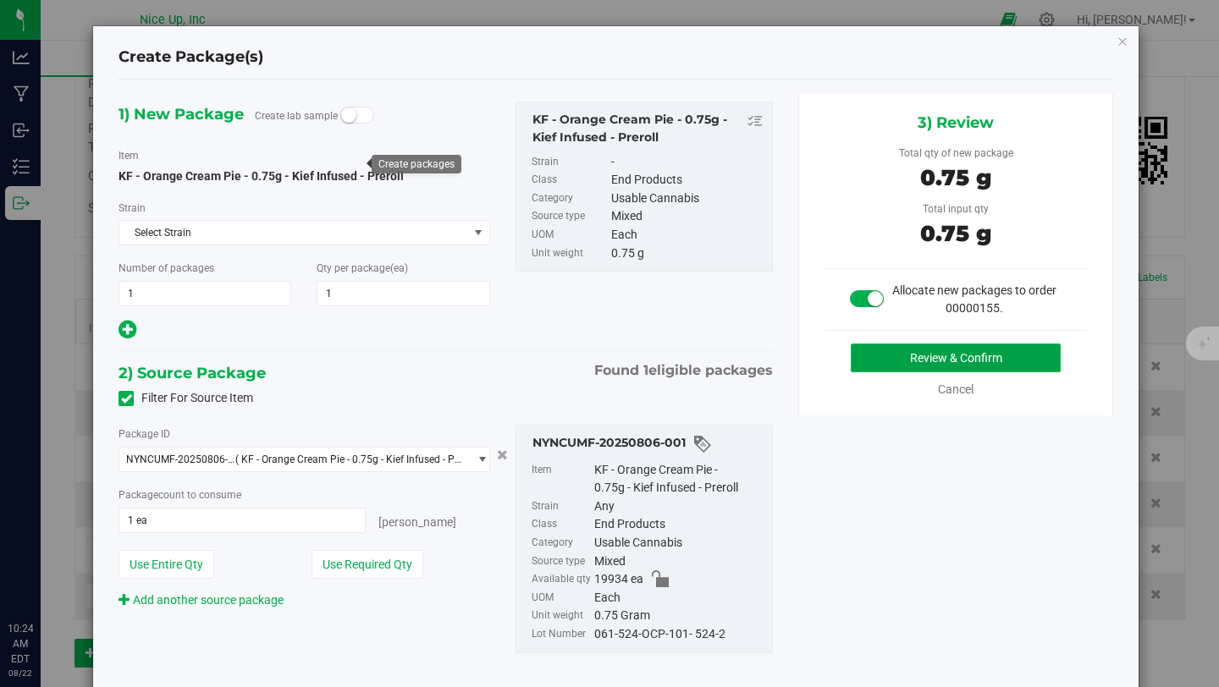
click at [964, 353] on button "Review & Confirm" at bounding box center [956, 358] width 210 height 29
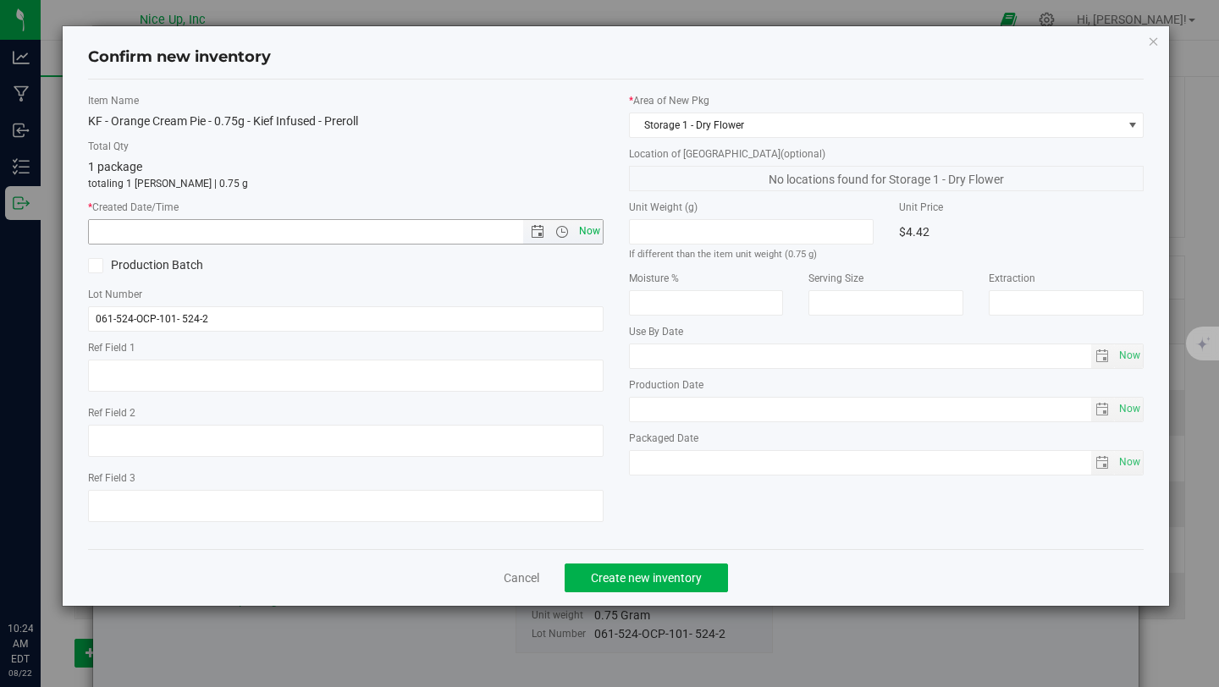
click at [583, 231] on span "Now" at bounding box center [589, 231] width 29 height 25
type input "8/22/2025 10:24 AM"
click at [610, 565] on button "Create new inventory" at bounding box center [646, 578] width 163 height 29
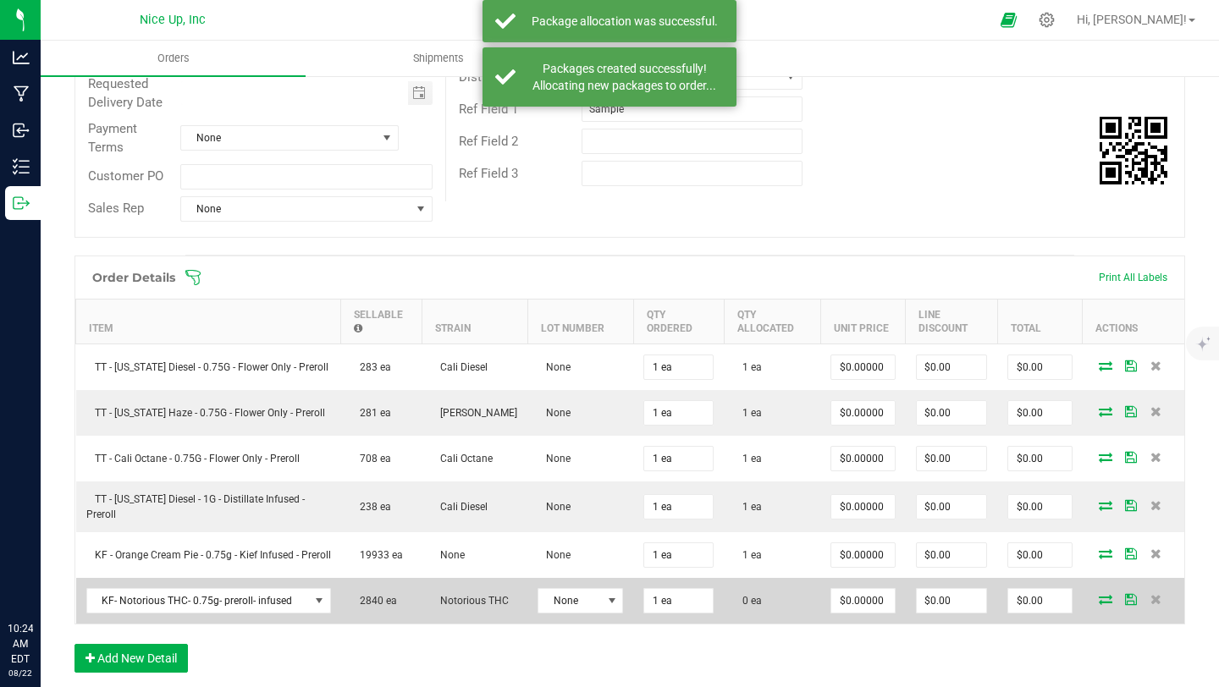
click at [1099, 603] on icon at bounding box center [1106, 599] width 14 height 10
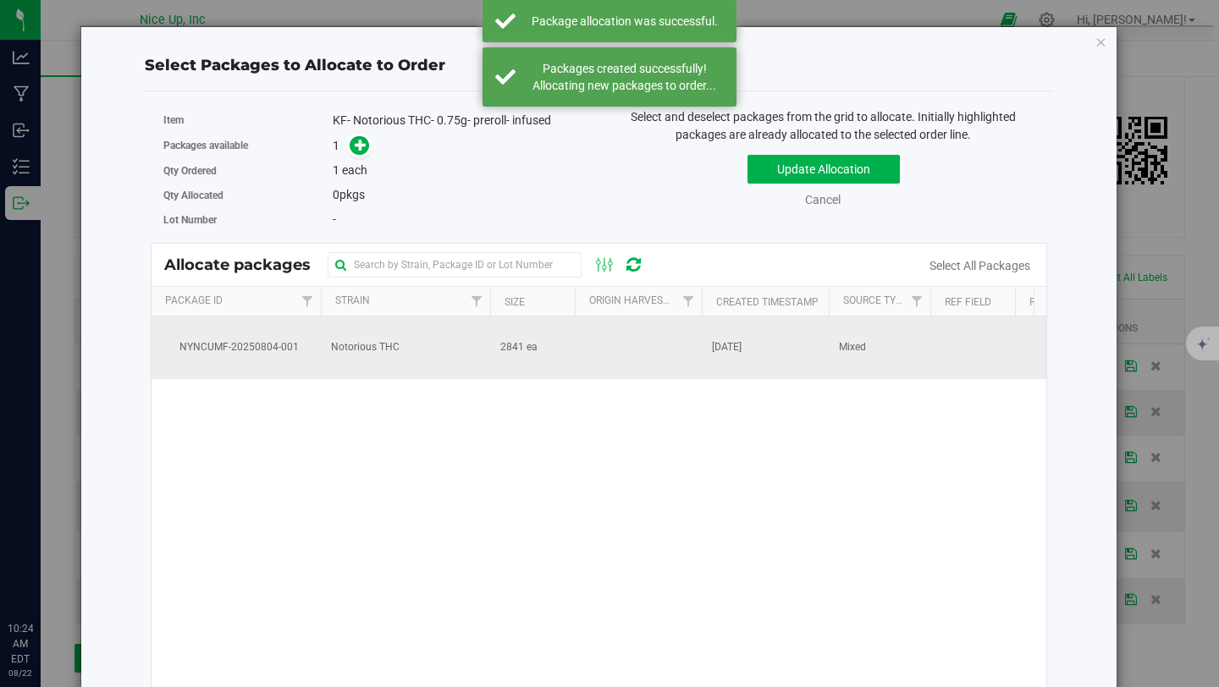
click at [455, 346] on td "Notorious THC" at bounding box center [405, 348] width 169 height 63
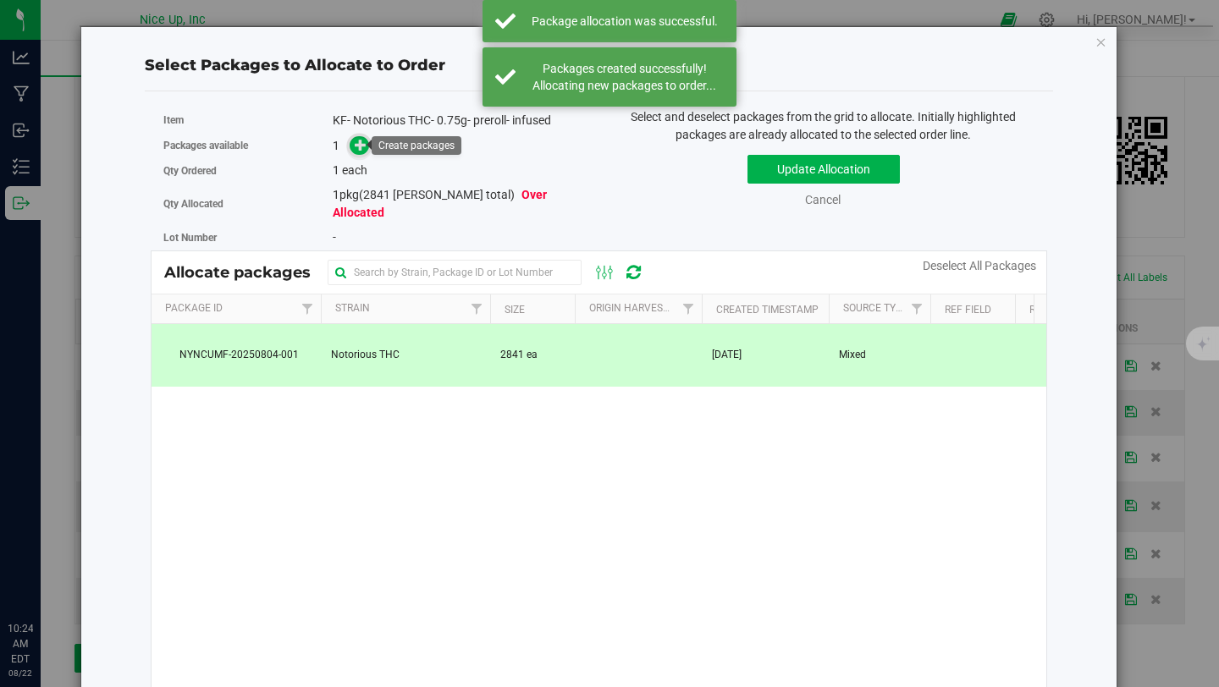
click at [361, 141] on icon at bounding box center [361, 145] width 12 height 12
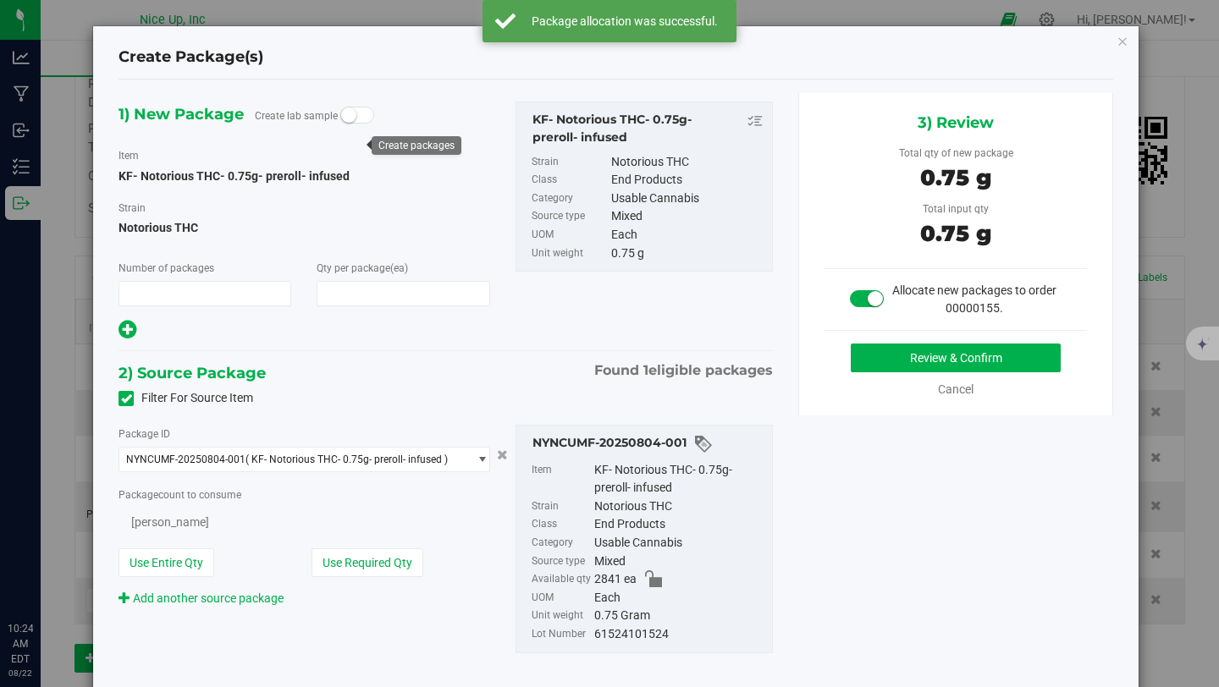
type input "1"
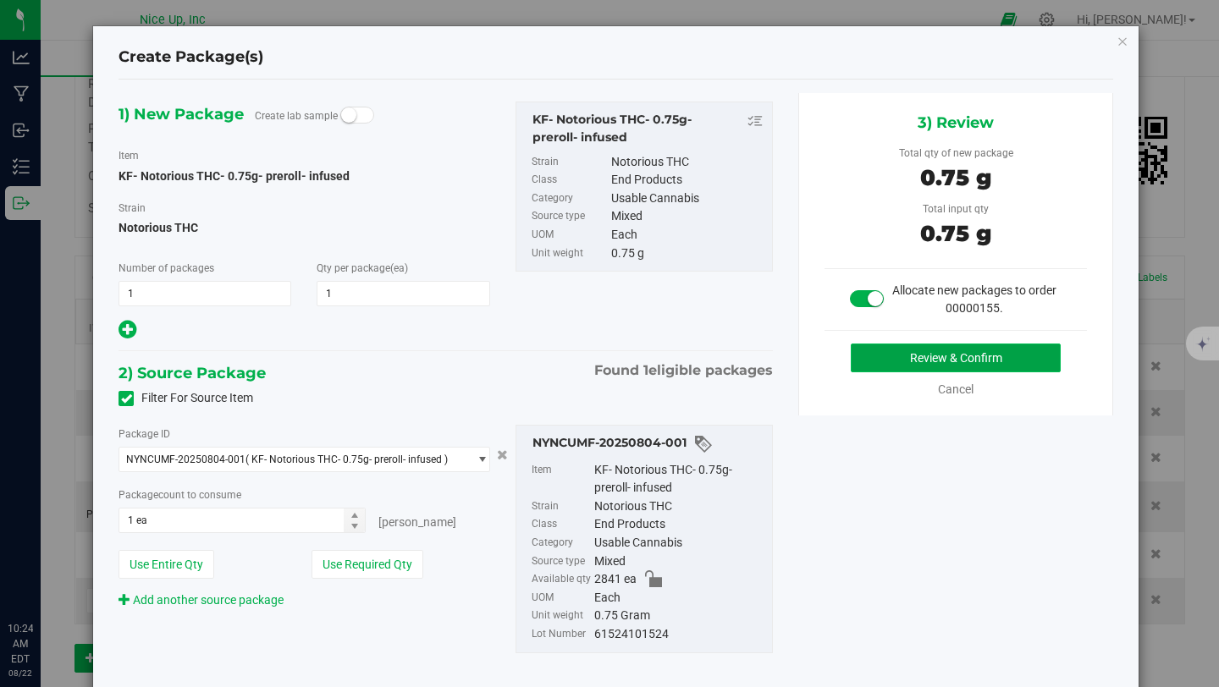
click at [884, 349] on button "Review & Confirm" at bounding box center [956, 358] width 210 height 29
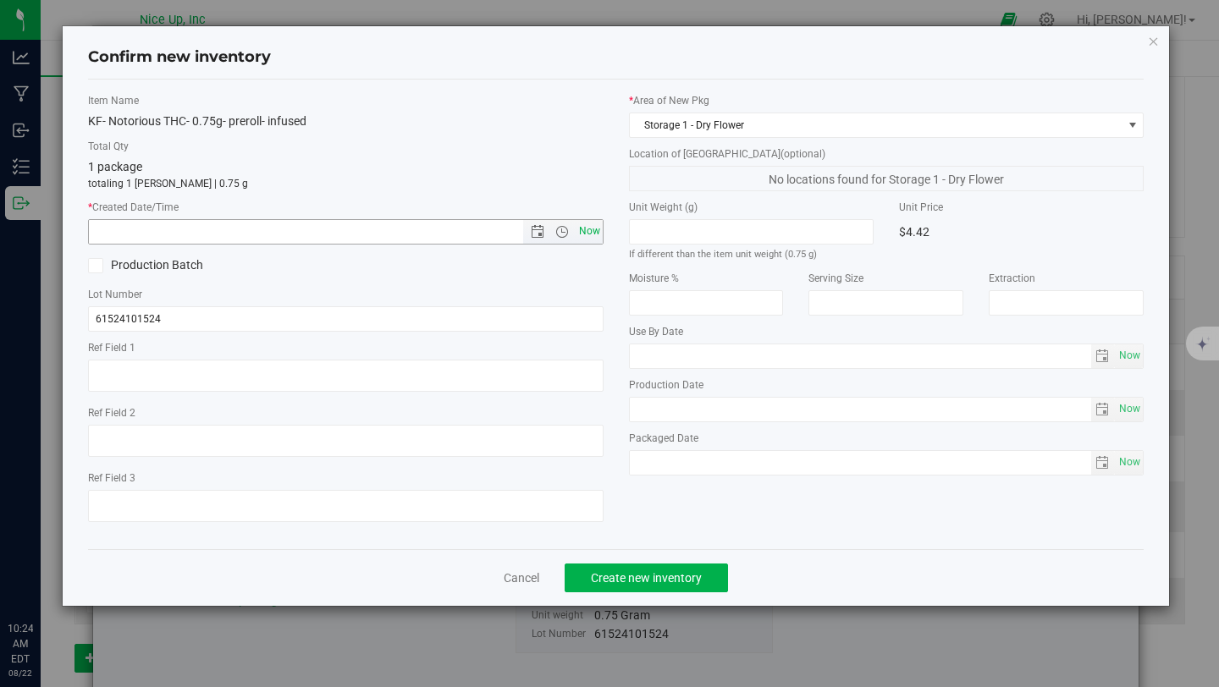
click at [591, 235] on span "Now" at bounding box center [589, 231] width 29 height 25
type input "8/22/2025 10:24 AM"
click at [665, 585] on button "Create new inventory" at bounding box center [646, 578] width 163 height 29
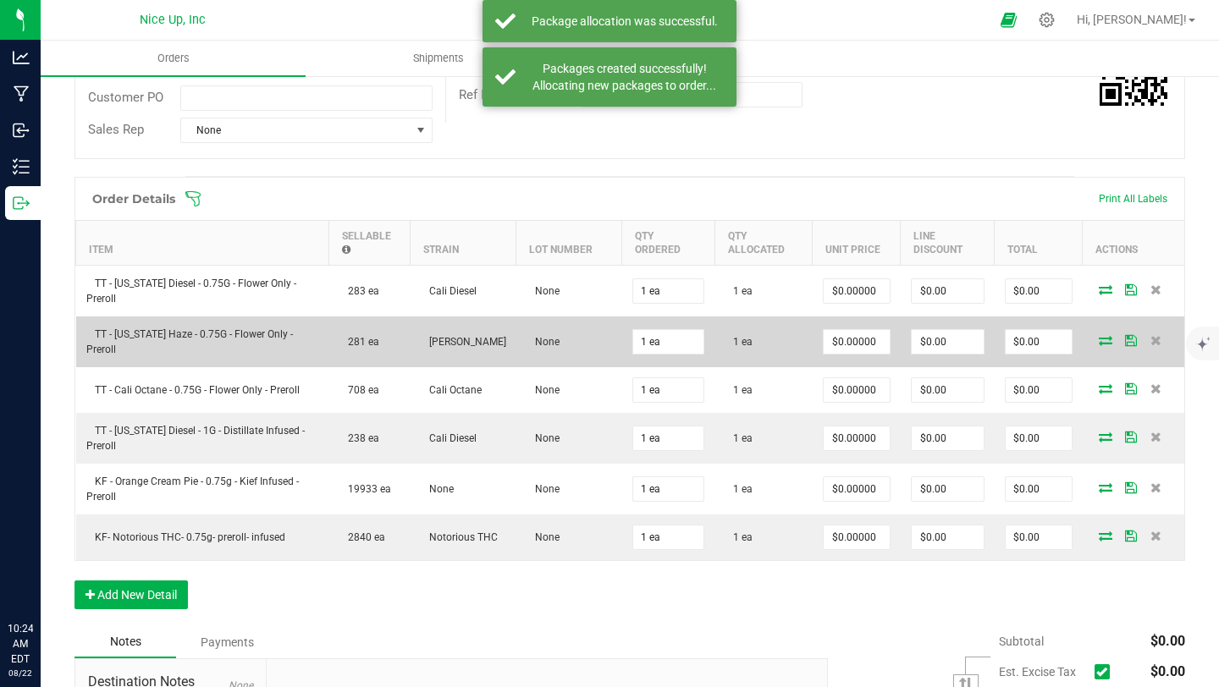
scroll to position [170, 0]
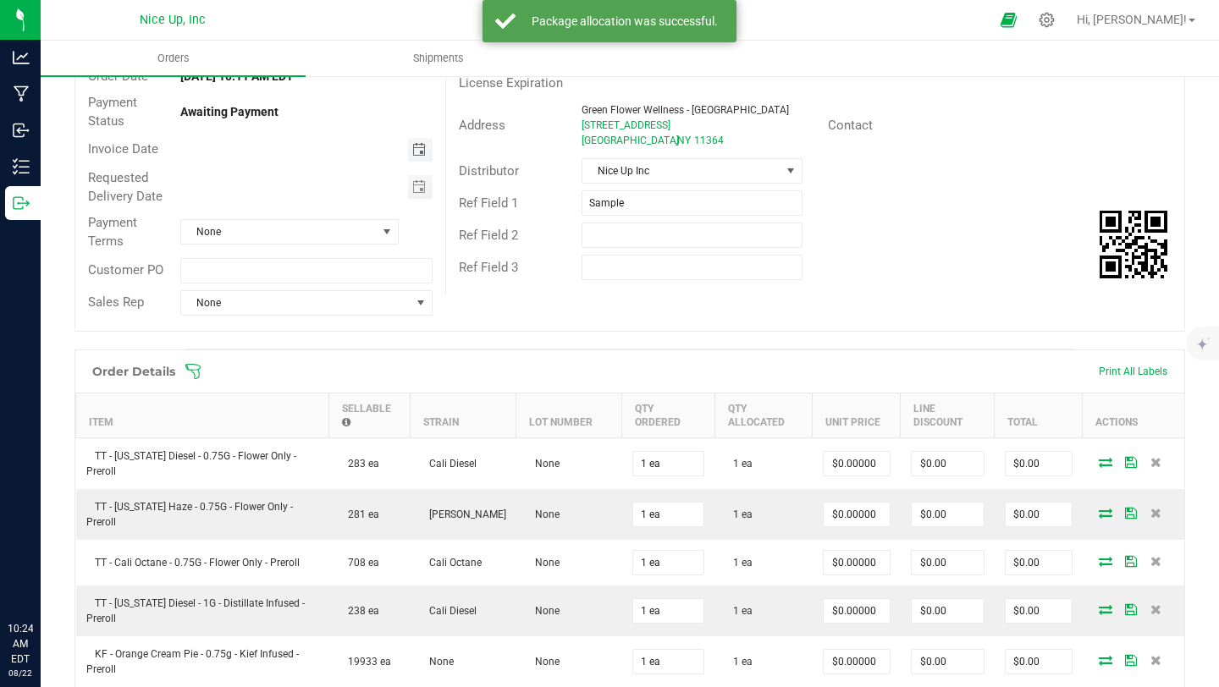
click at [412, 148] on span "Toggle calendar" at bounding box center [419, 150] width 14 height 14
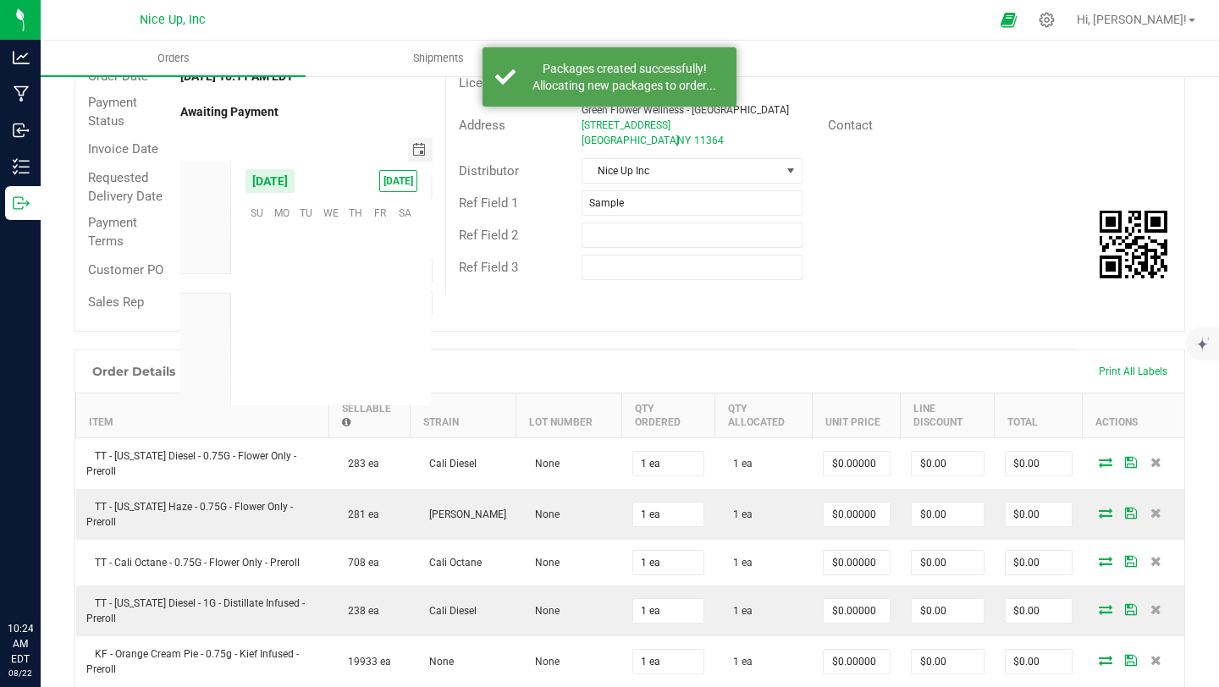
scroll to position [274442, 0]
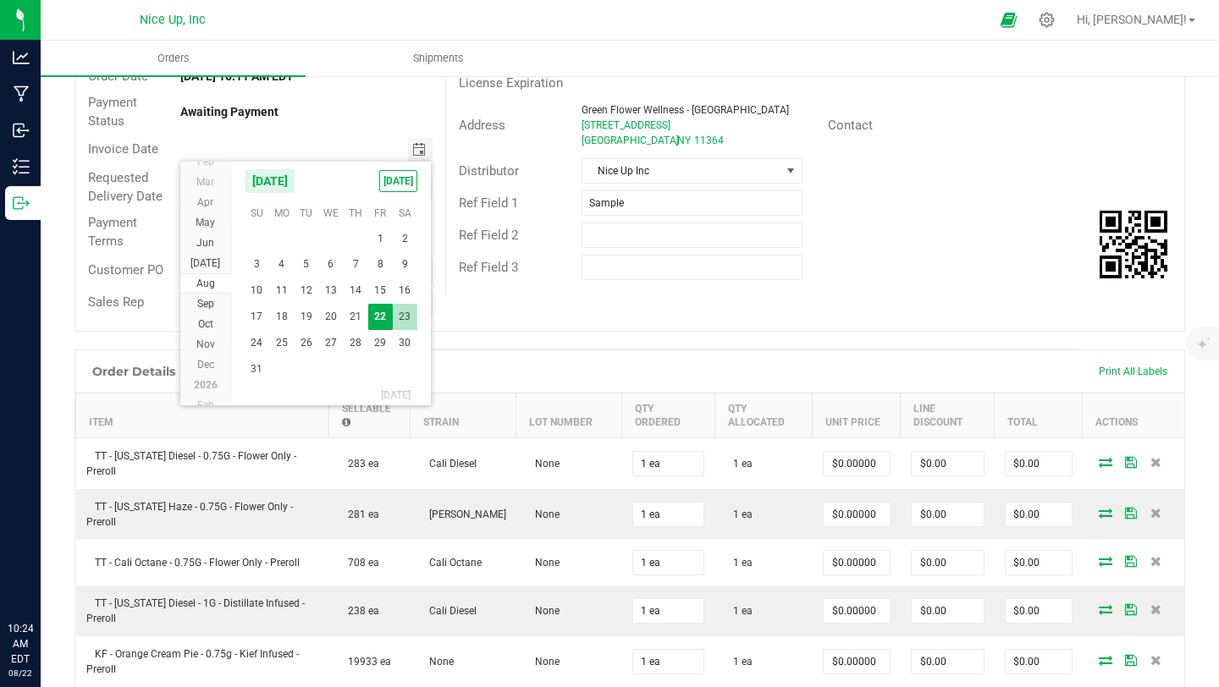
click at [398, 311] on span "23" at bounding box center [405, 317] width 25 height 26
type input "08/23/2025"
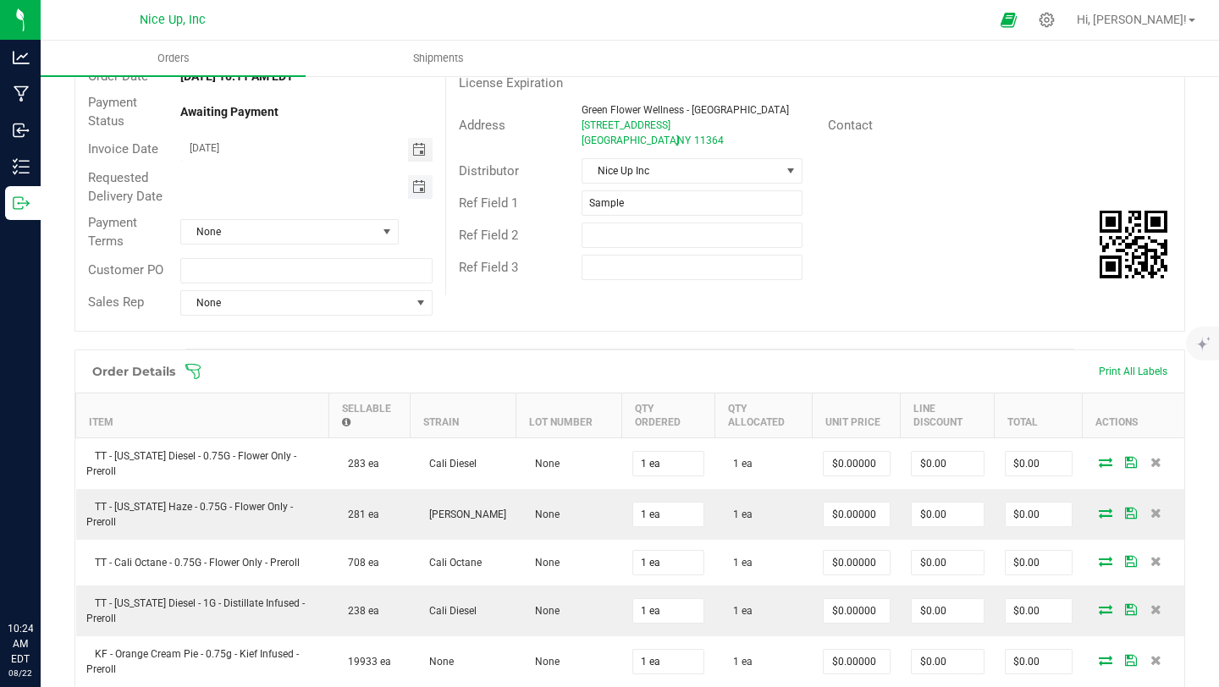
click at [417, 181] on span "Toggle calendar" at bounding box center [419, 187] width 14 height 14
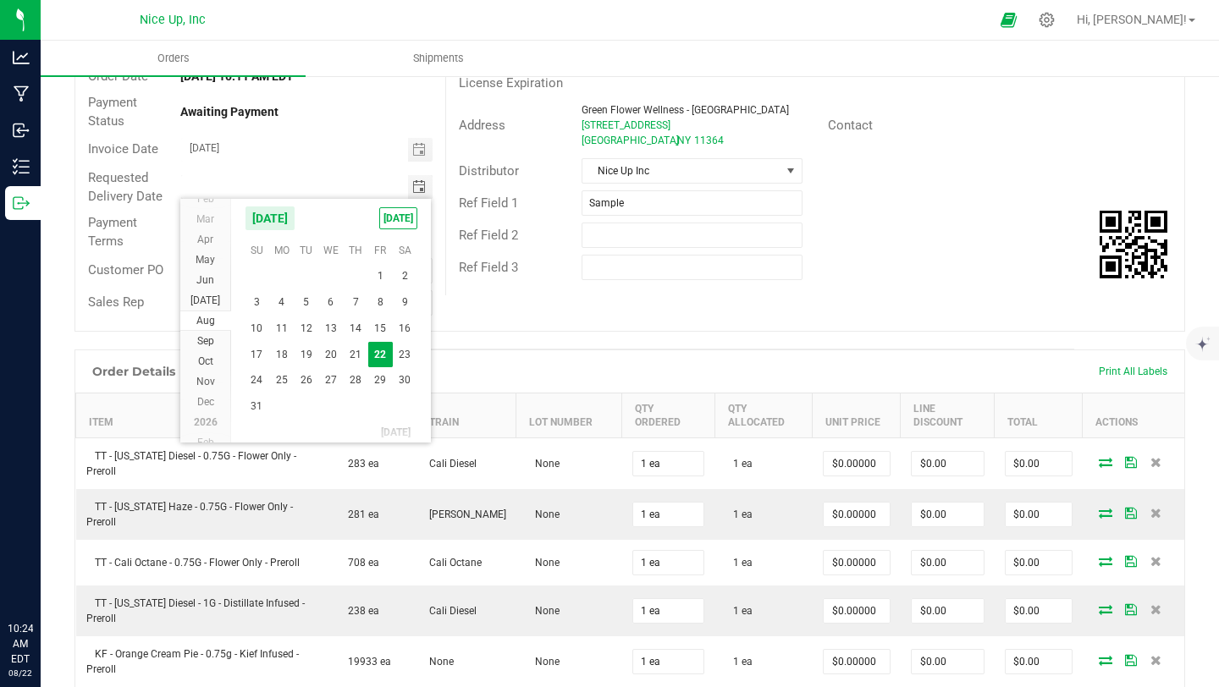
click at [405, 345] on span "23" at bounding box center [405, 355] width 25 height 26
type input "08/23/2025"
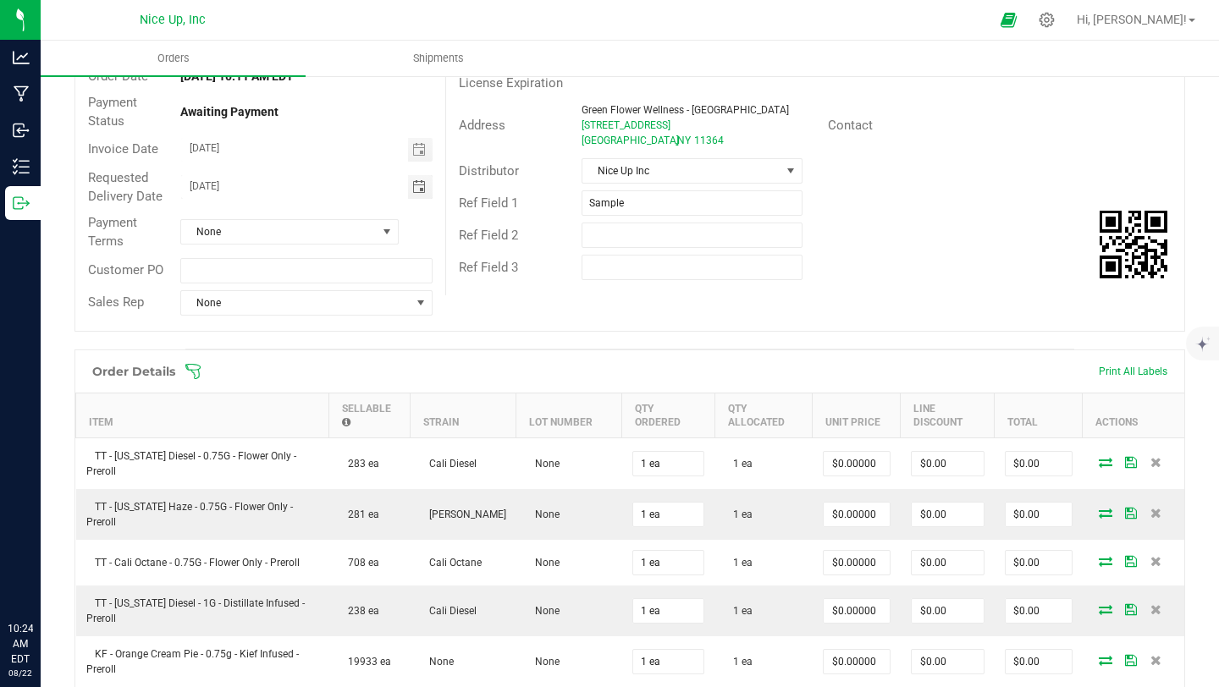
scroll to position [0, 0]
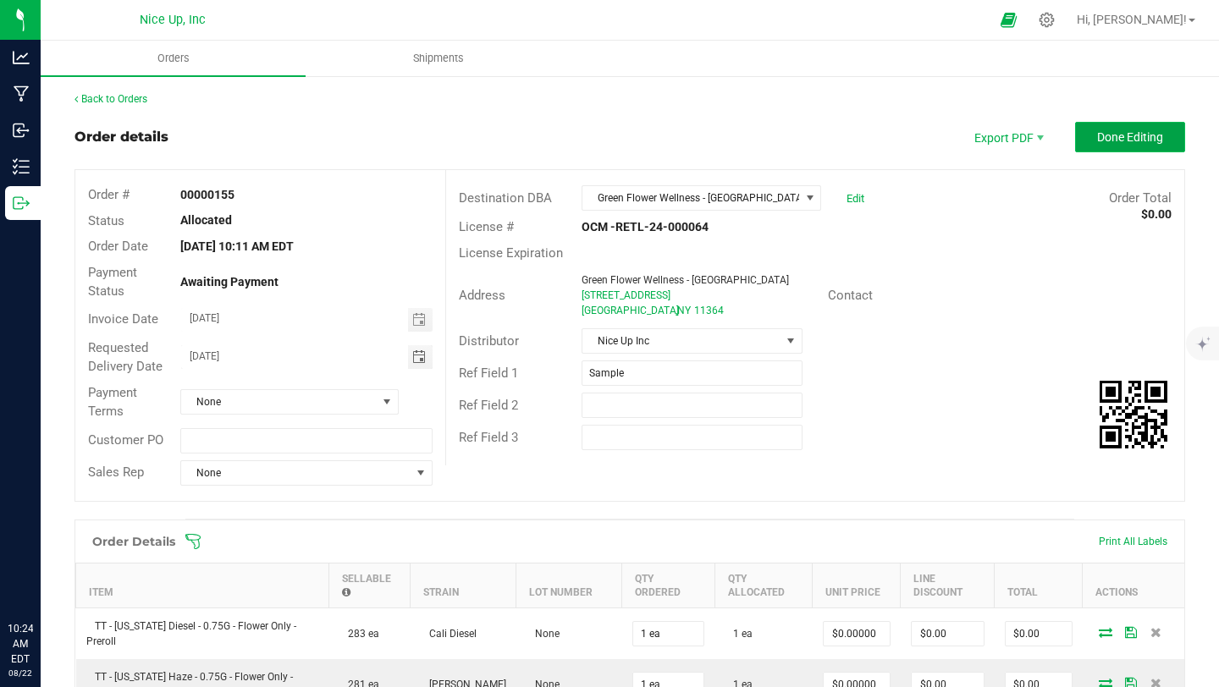
click at [1078, 137] on button "Done Editing" at bounding box center [1130, 137] width 110 height 30
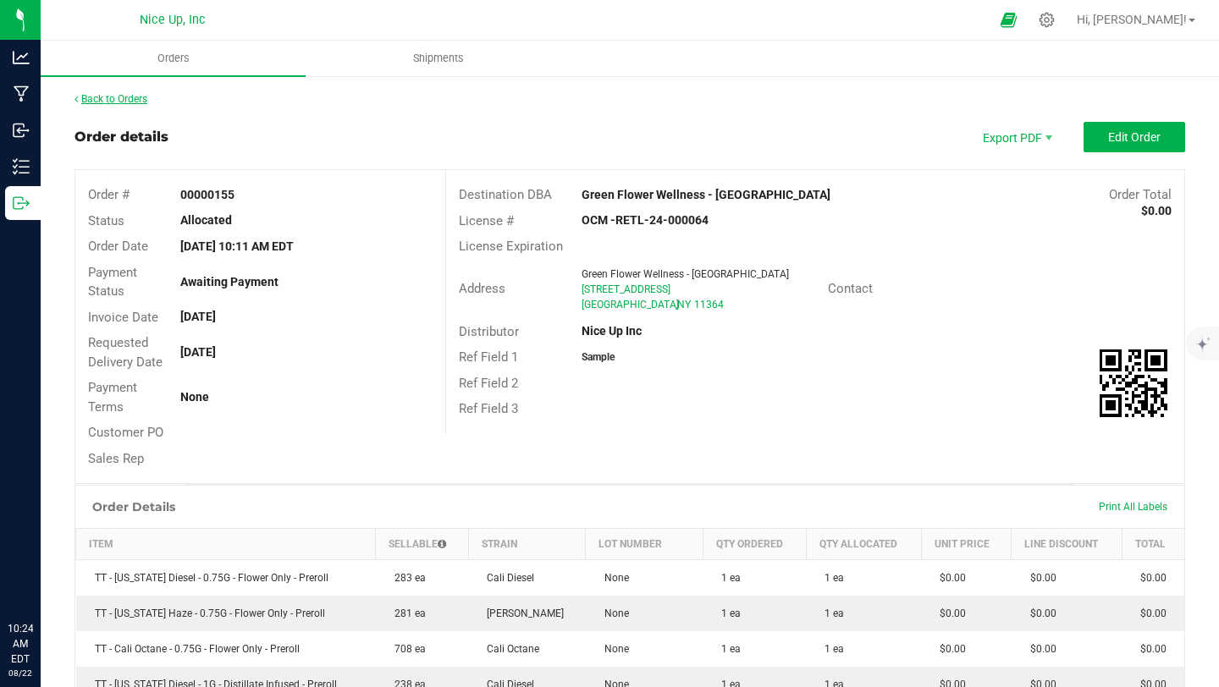
click at [116, 96] on link "Back to Orders" at bounding box center [111, 99] width 73 height 12
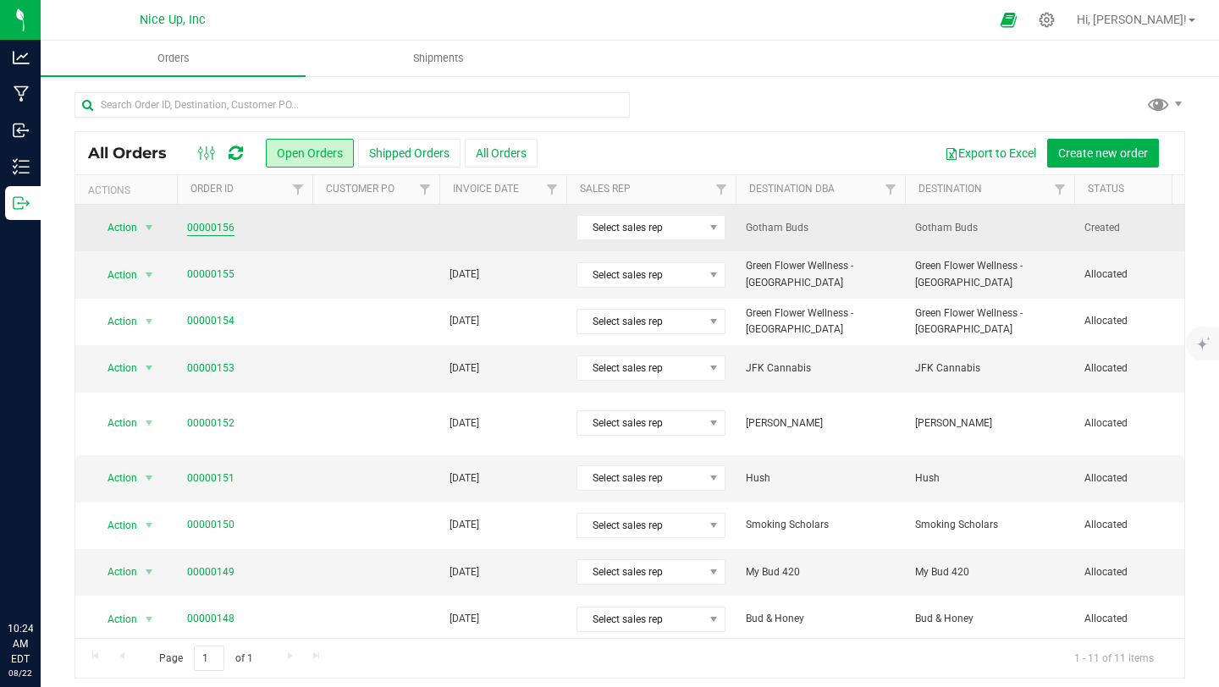
click at [217, 229] on link "00000156" at bounding box center [210, 228] width 47 height 16
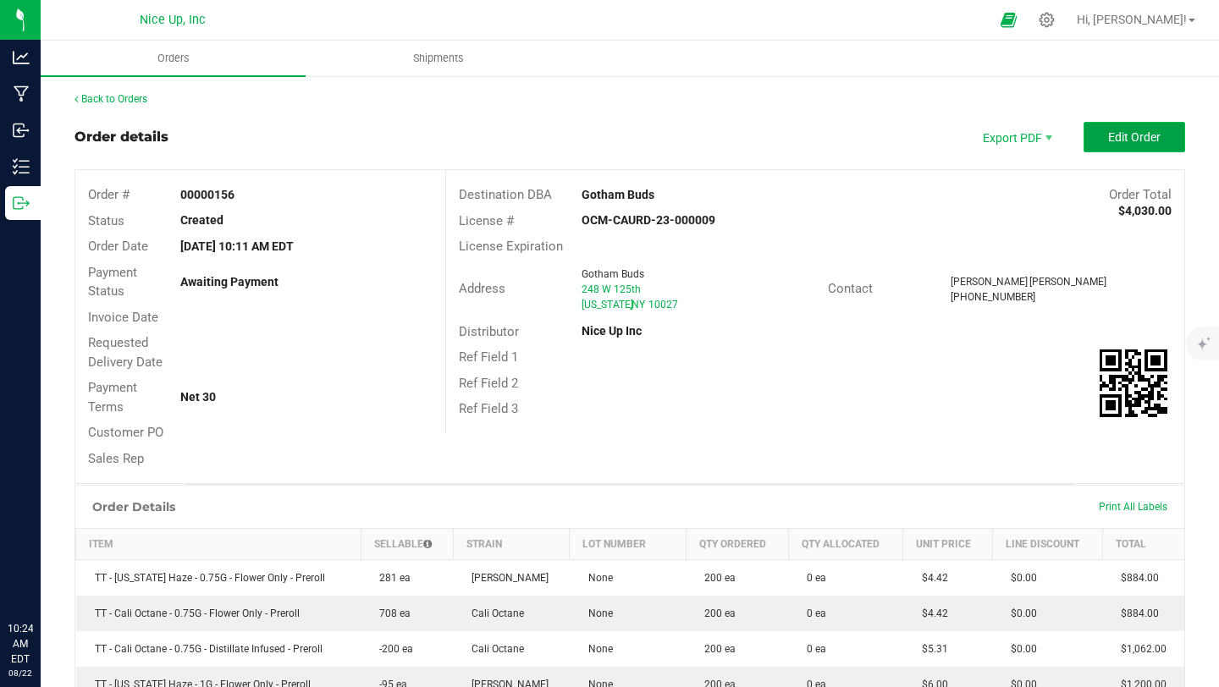
click at [1108, 135] on span "Edit Order" at bounding box center [1134, 137] width 52 height 14
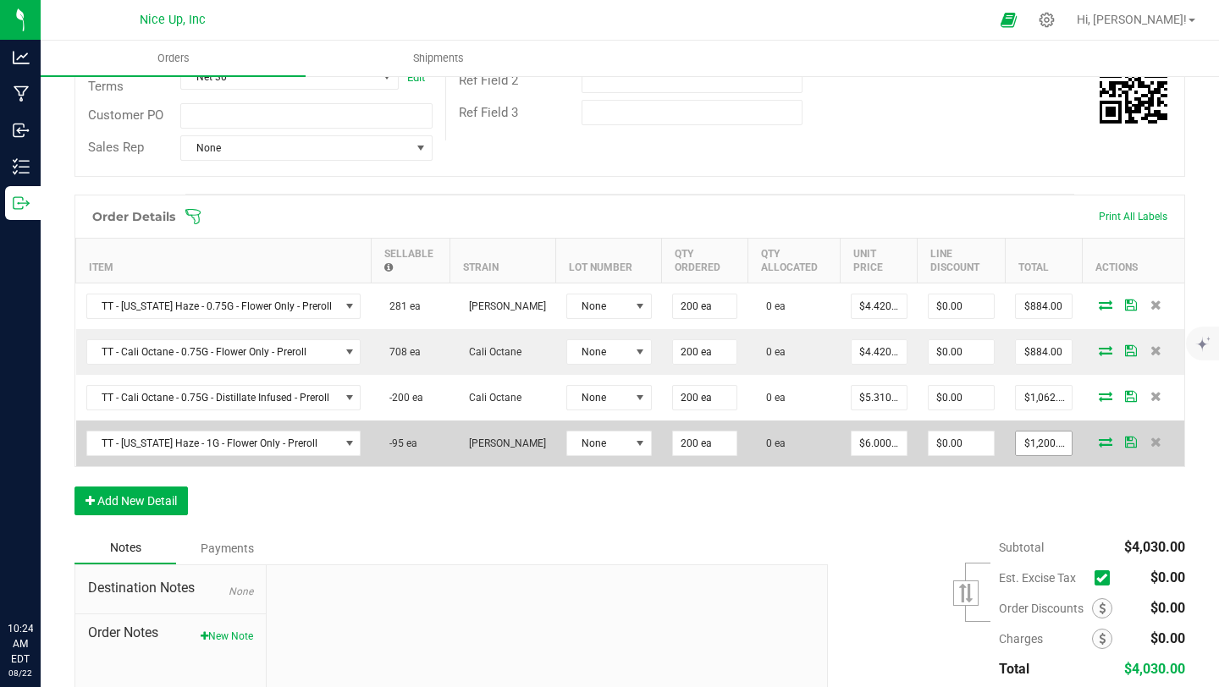
scroll to position [322, 0]
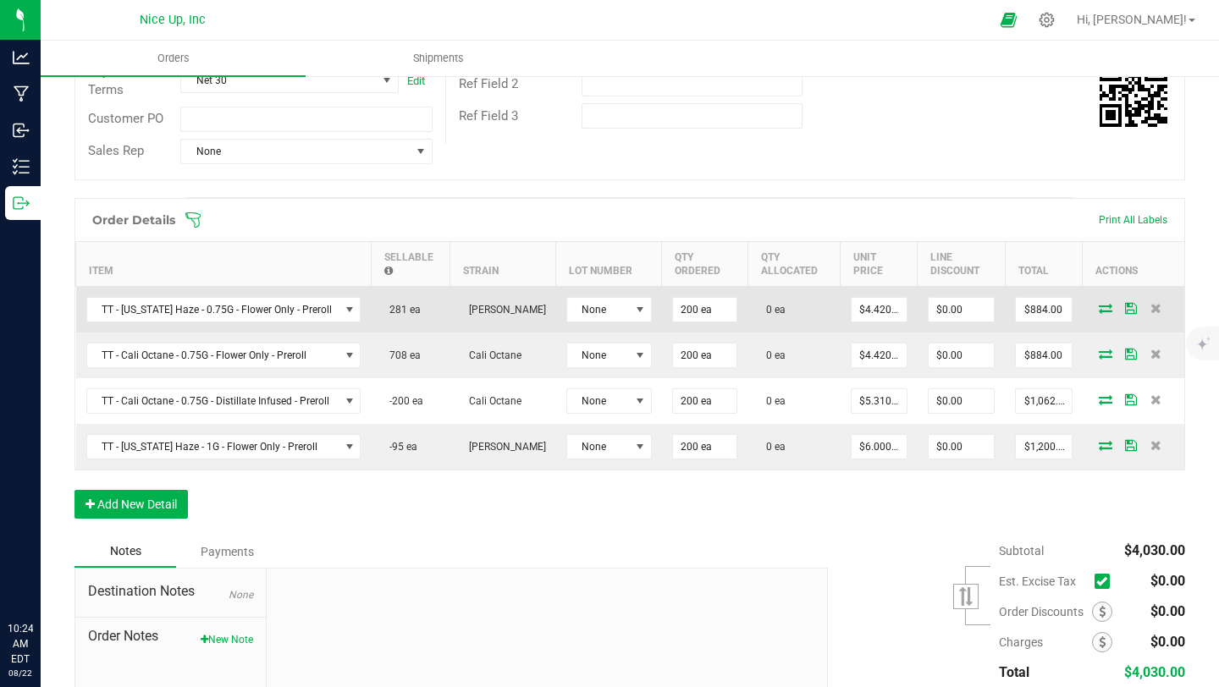
click at [1099, 308] on icon at bounding box center [1106, 308] width 14 height 10
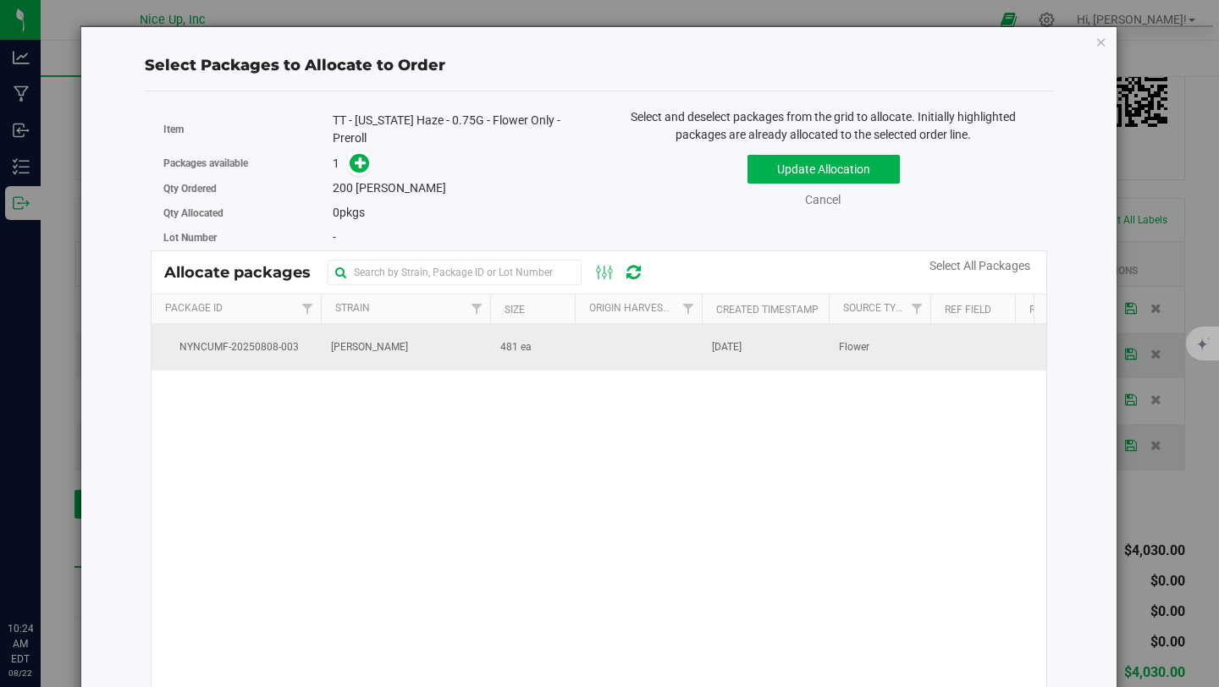
click at [496, 342] on td "481 ea" at bounding box center [532, 347] width 85 height 46
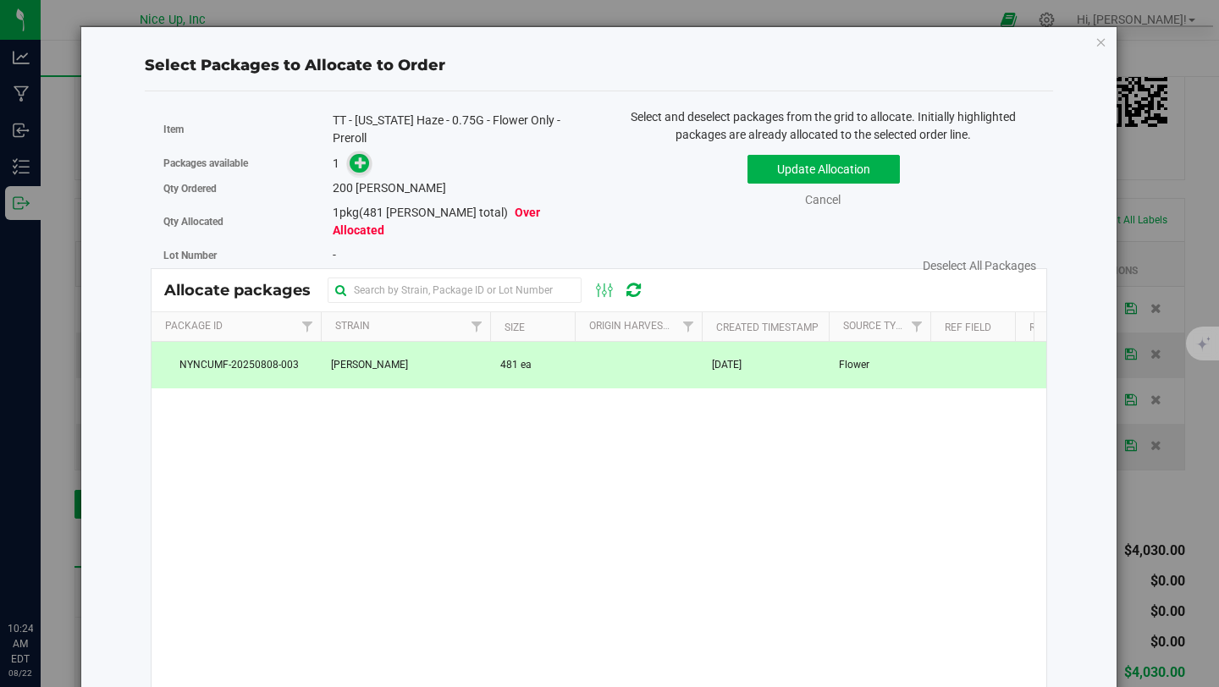
click at [371, 160] on div "1" at bounding box center [460, 163] width 254 height 19
click at [361, 163] on icon at bounding box center [361, 163] width 12 height 12
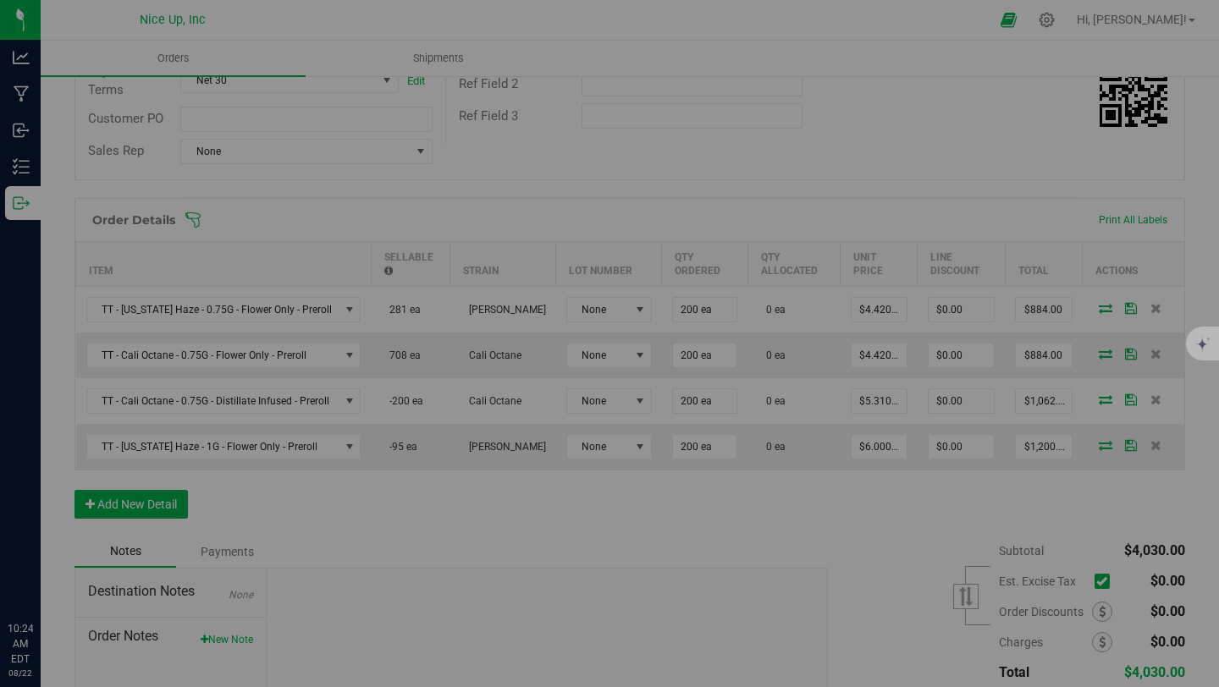
type input "1"
type input "200"
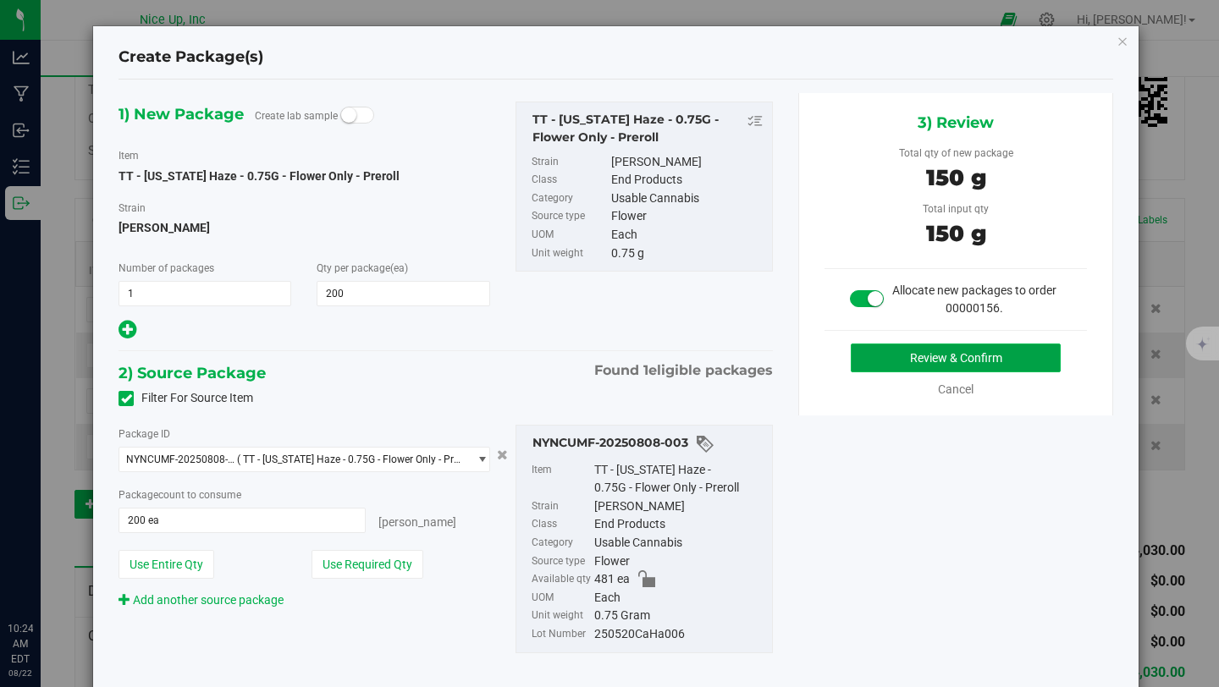
click at [919, 356] on button "Review & Confirm" at bounding box center [956, 358] width 210 height 29
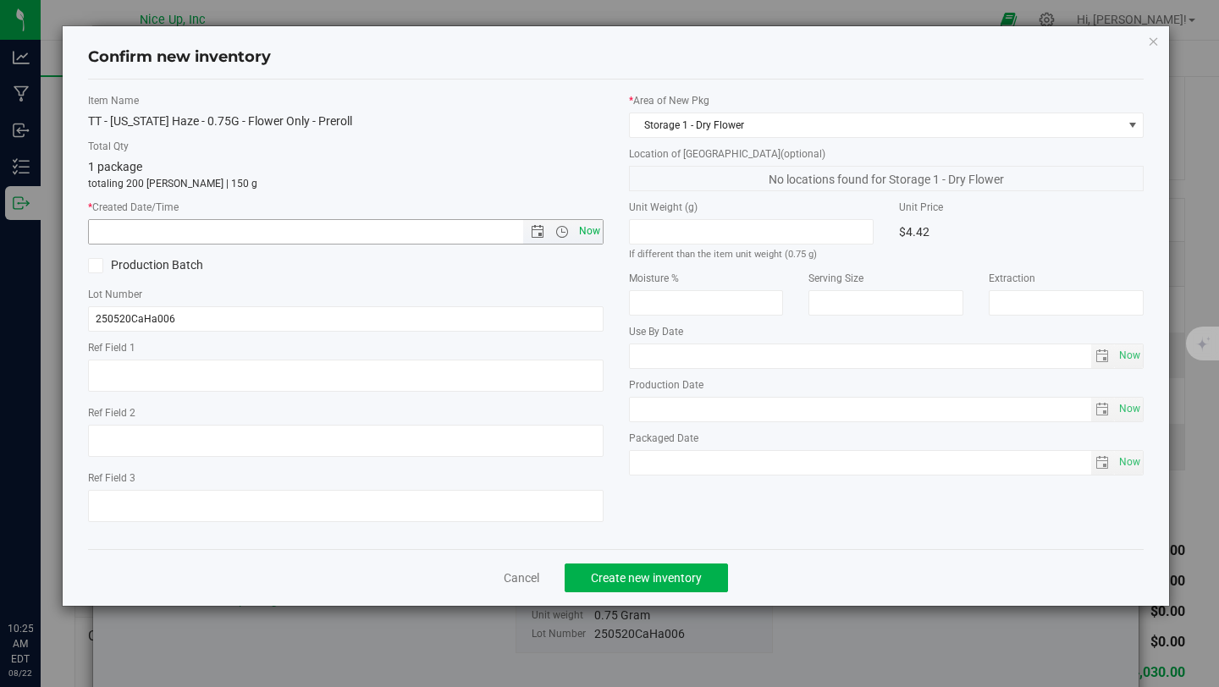
click at [599, 230] on span "Now" at bounding box center [589, 231] width 29 height 25
type input "8/22/2025 10:25 AM"
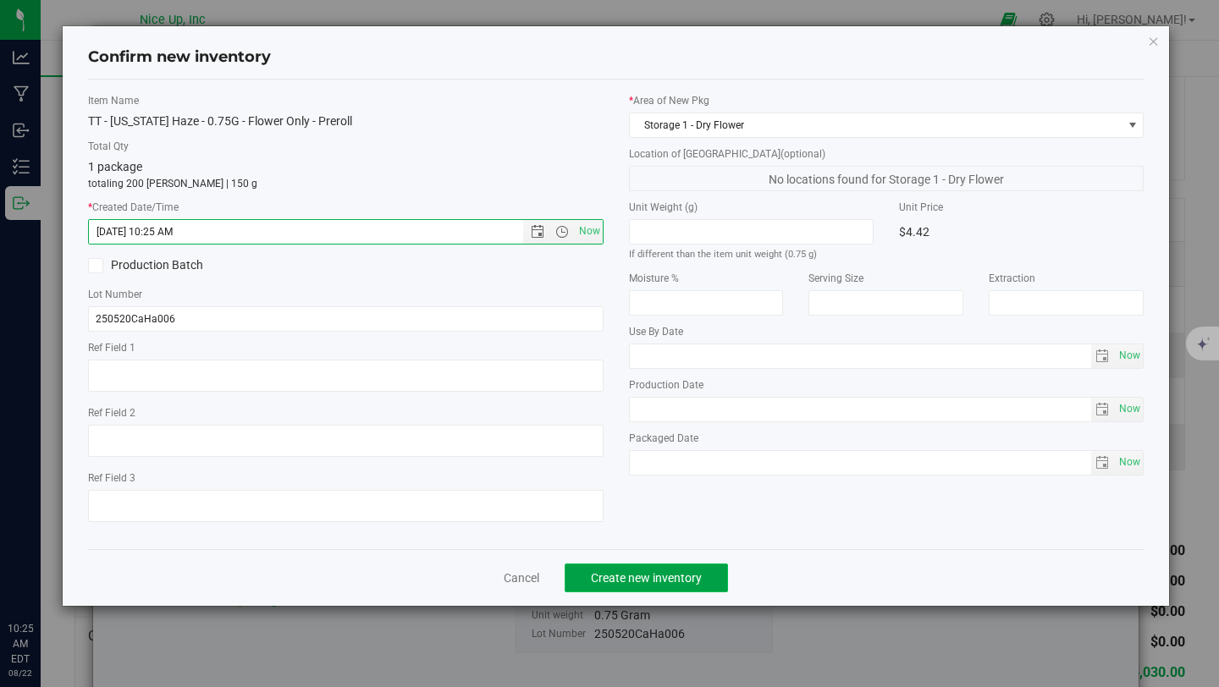
click at [657, 575] on span "Create new inventory" at bounding box center [646, 578] width 111 height 14
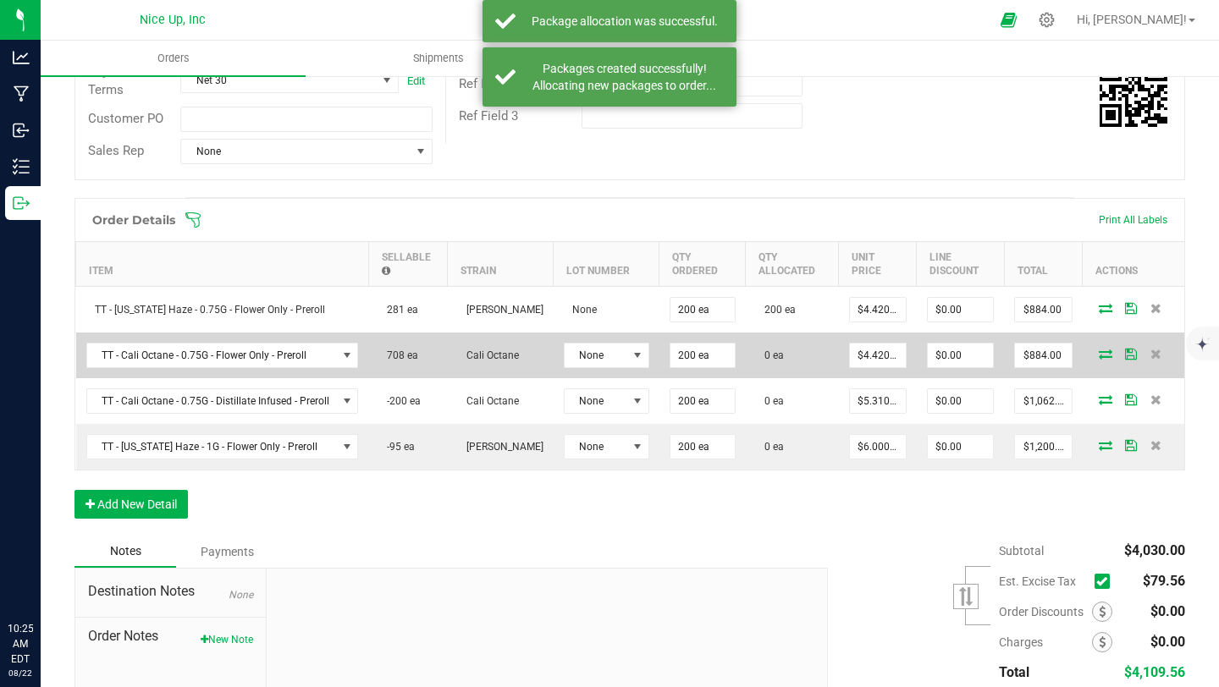
click at [1099, 352] on icon at bounding box center [1106, 354] width 14 height 10
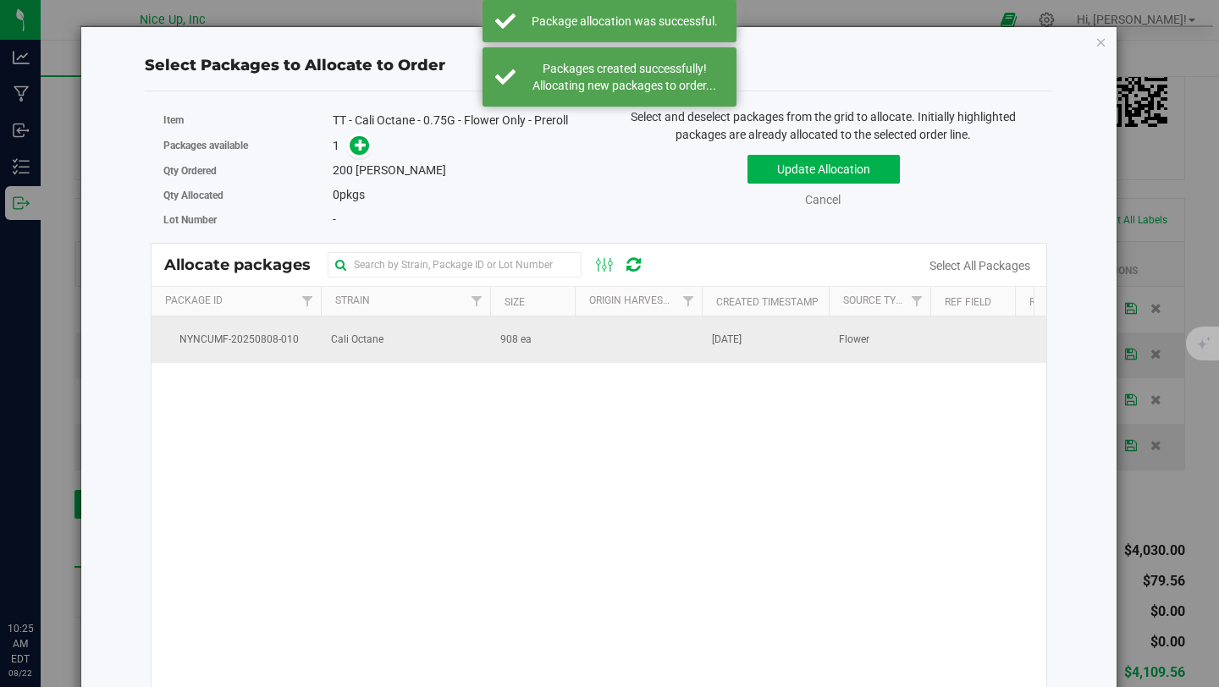
click at [458, 345] on td "Cali Octane" at bounding box center [405, 340] width 169 height 46
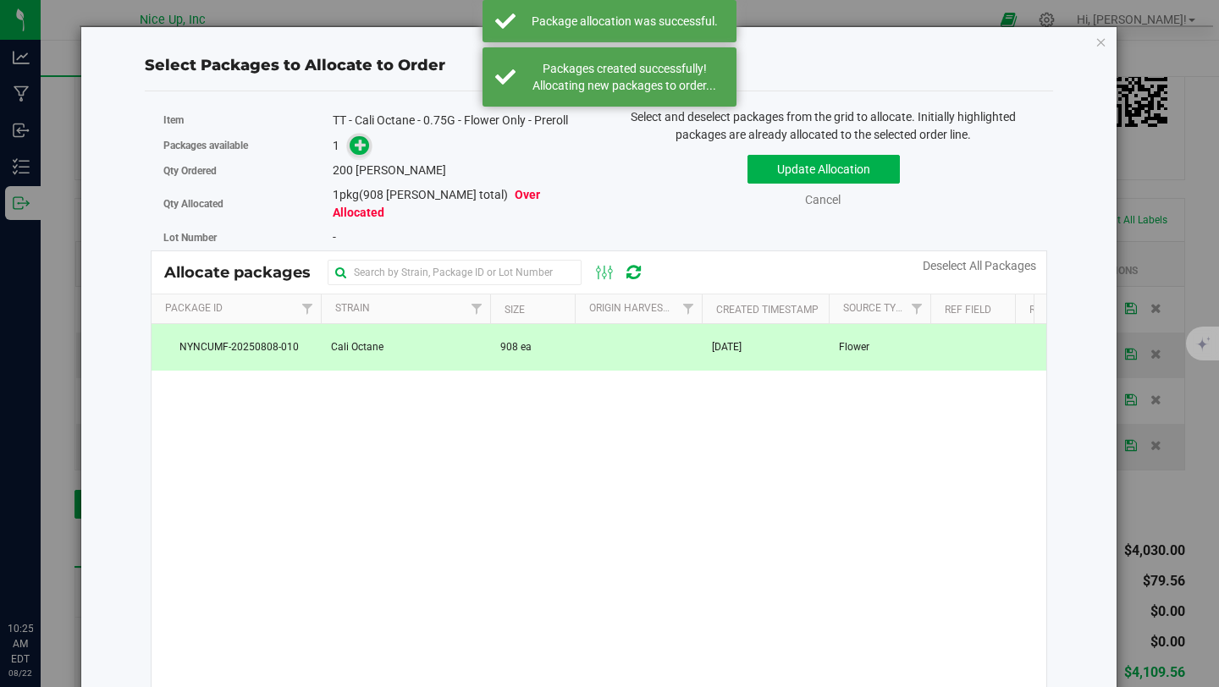
click at [356, 148] on icon at bounding box center [361, 145] width 12 height 12
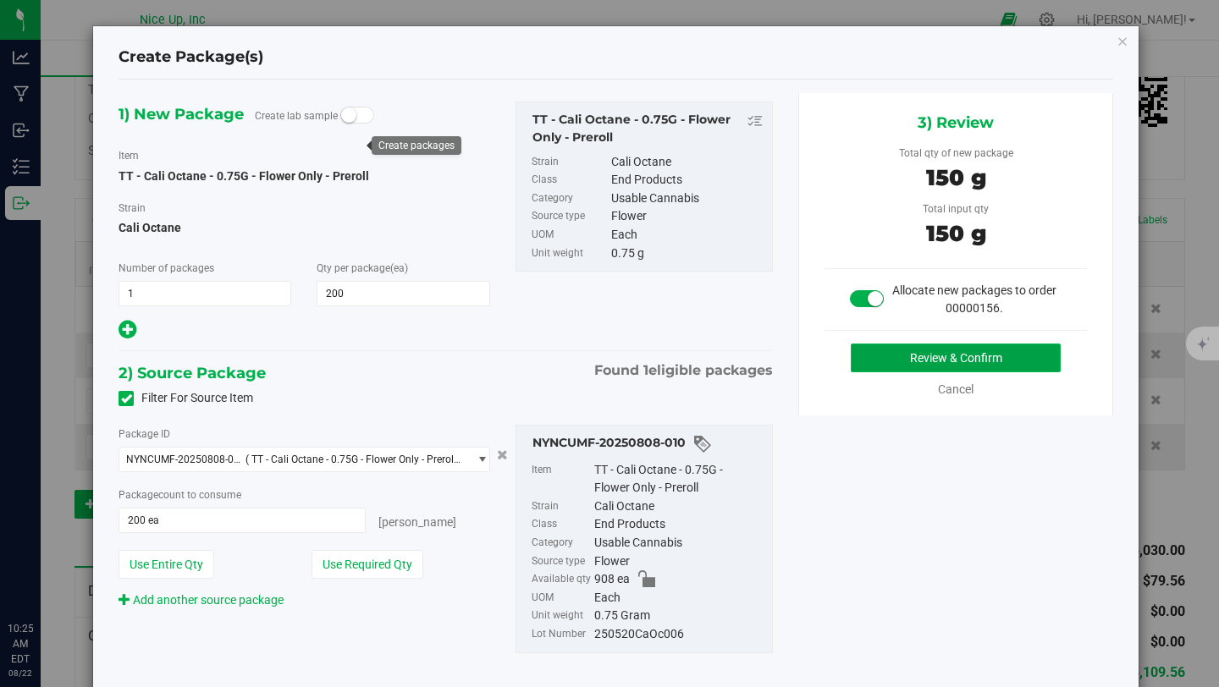
click at [922, 356] on button "Review & Confirm" at bounding box center [956, 358] width 210 height 29
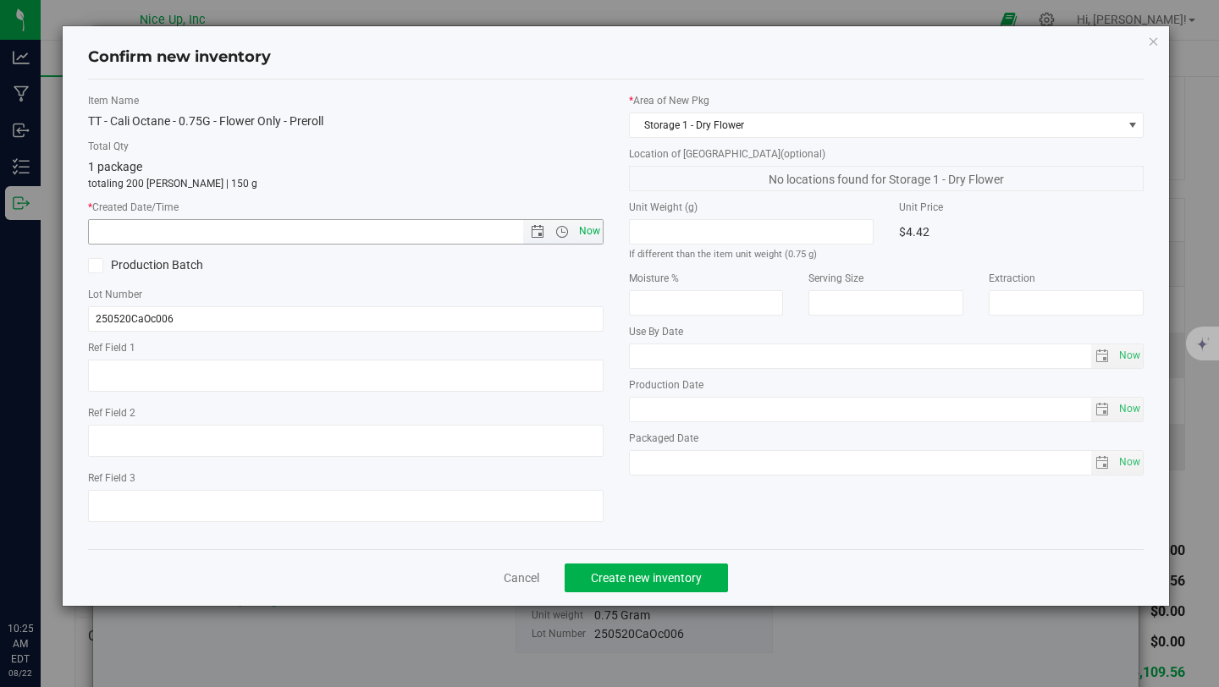
click at [586, 229] on span "Now" at bounding box center [589, 231] width 29 height 25
type input "8/22/2025 10:25 AM"
click at [640, 587] on button "Create new inventory" at bounding box center [646, 578] width 163 height 29
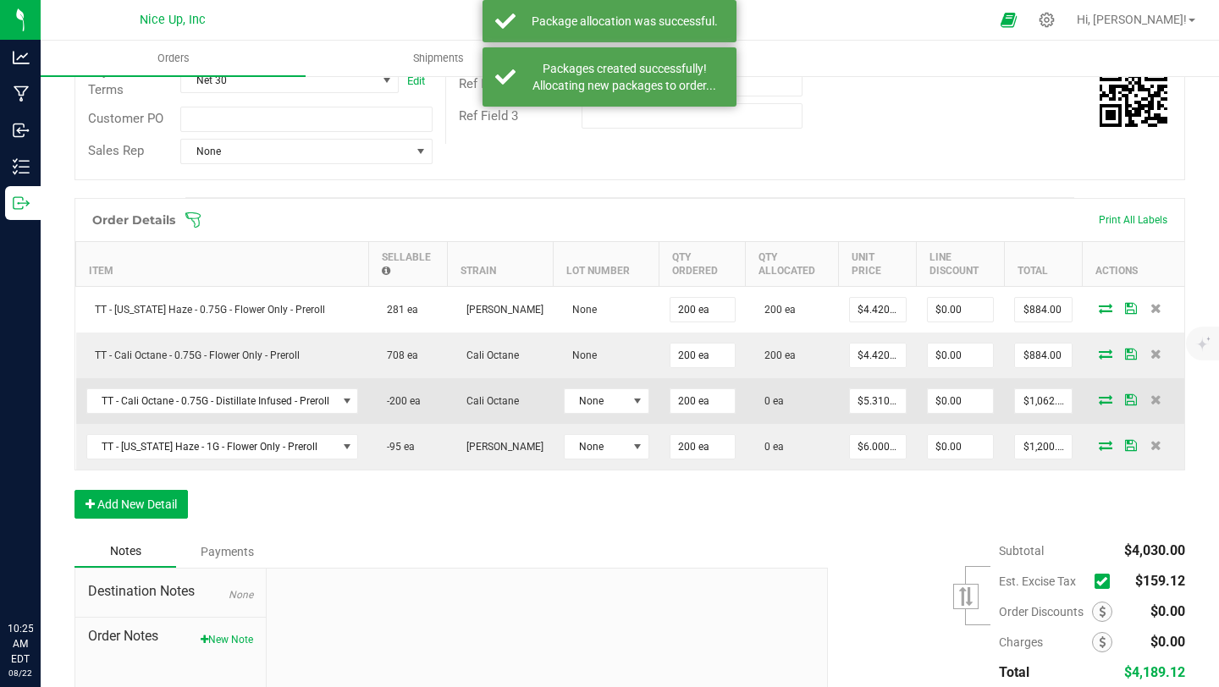
click at [1099, 402] on icon at bounding box center [1106, 400] width 14 height 10
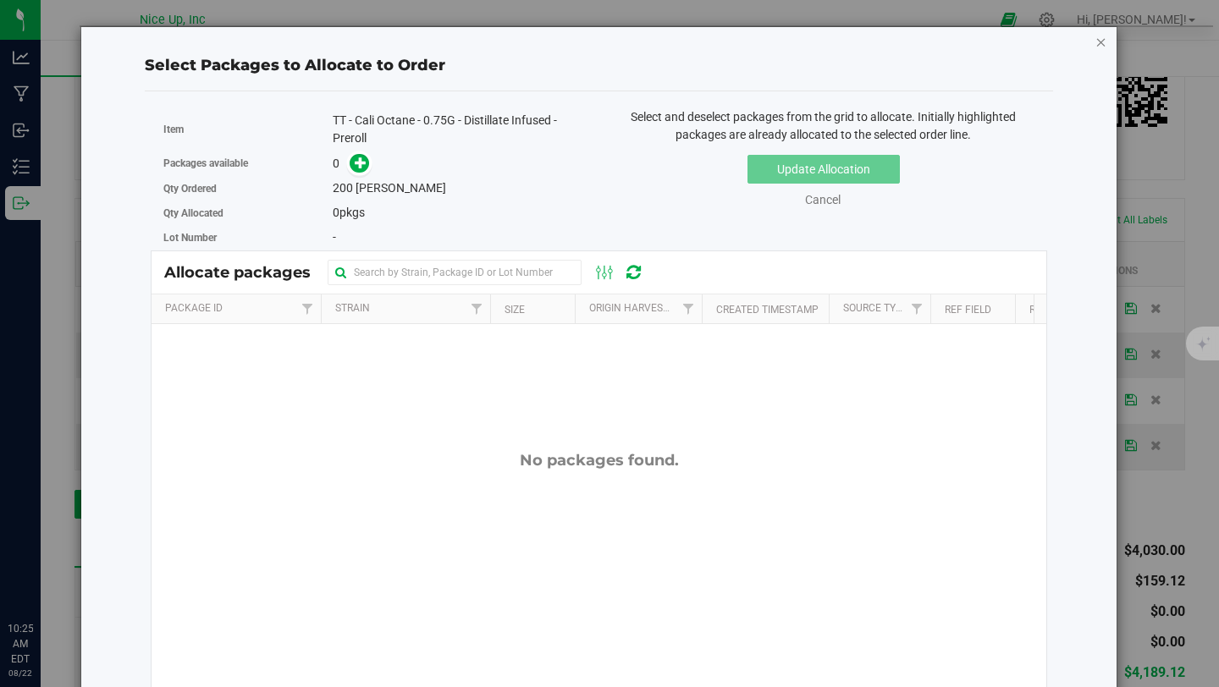
click at [1096, 42] on icon "button" at bounding box center [1102, 41] width 12 height 20
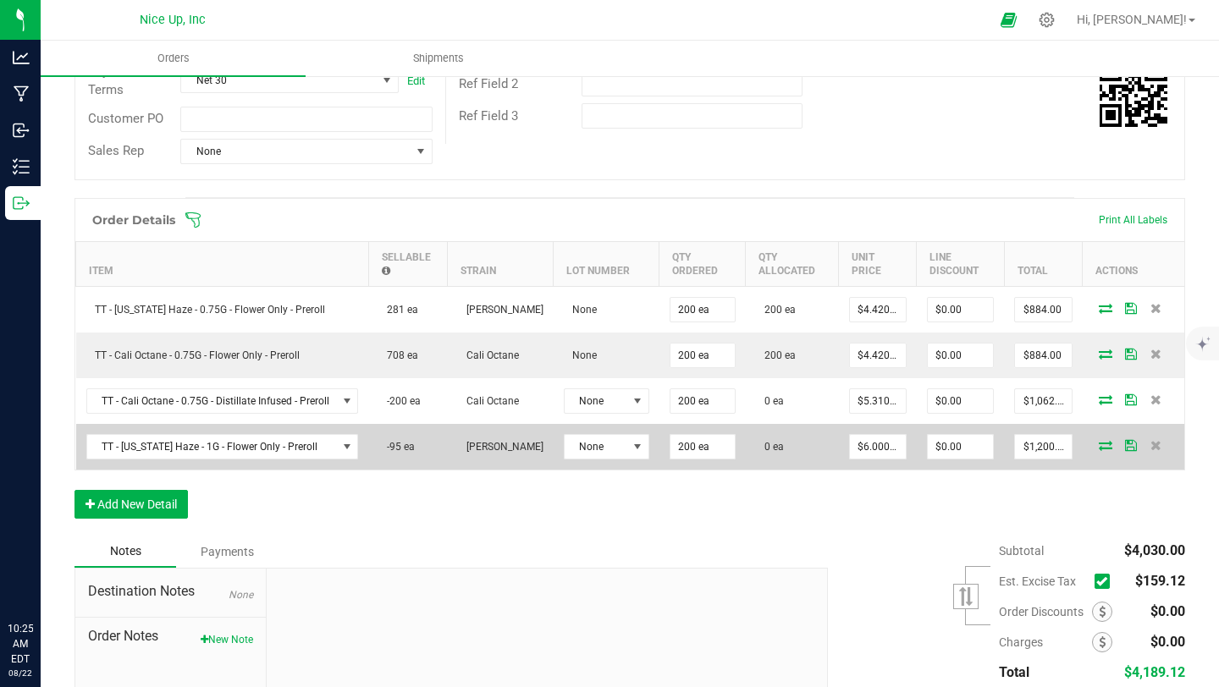
click at [1099, 450] on icon at bounding box center [1106, 445] width 14 height 10
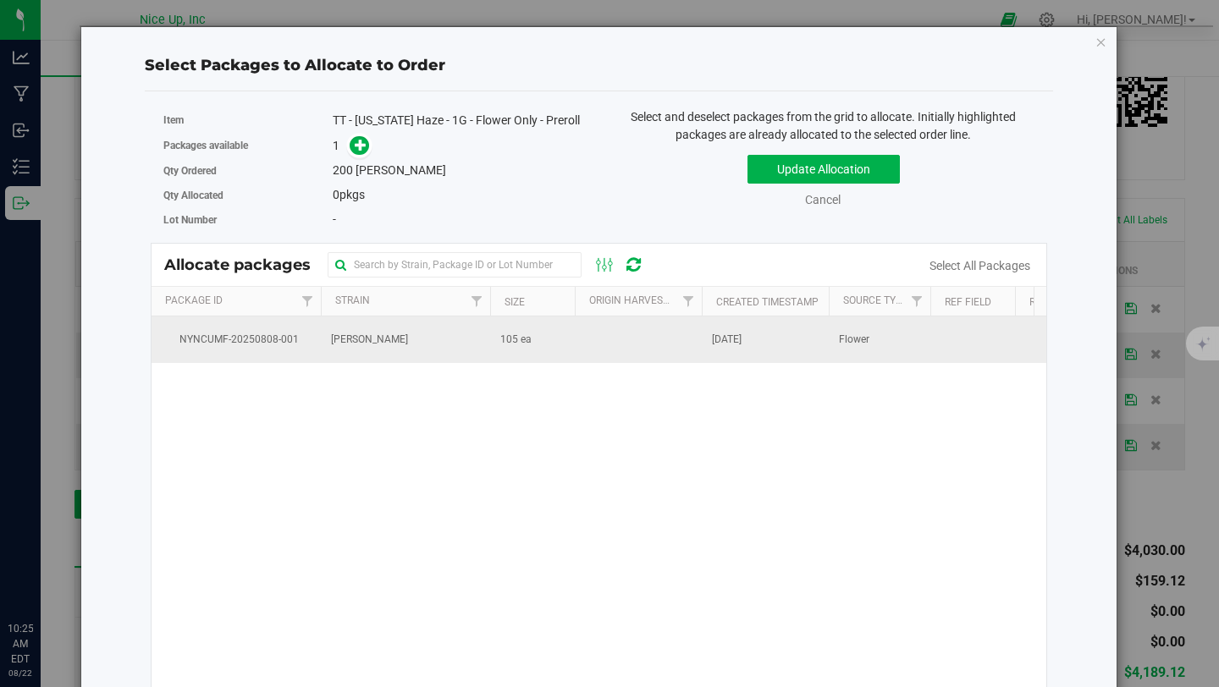
click at [512, 348] on span "105 ea" at bounding box center [515, 340] width 31 height 16
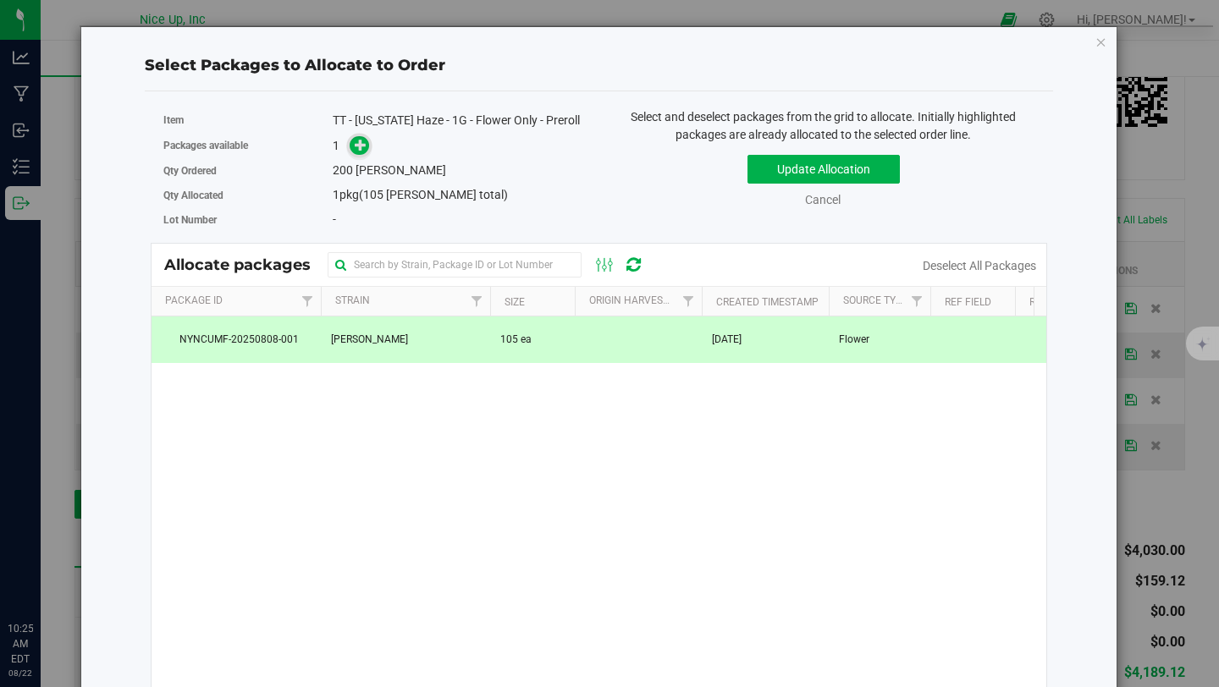
click at [362, 151] on icon at bounding box center [361, 145] width 12 height 12
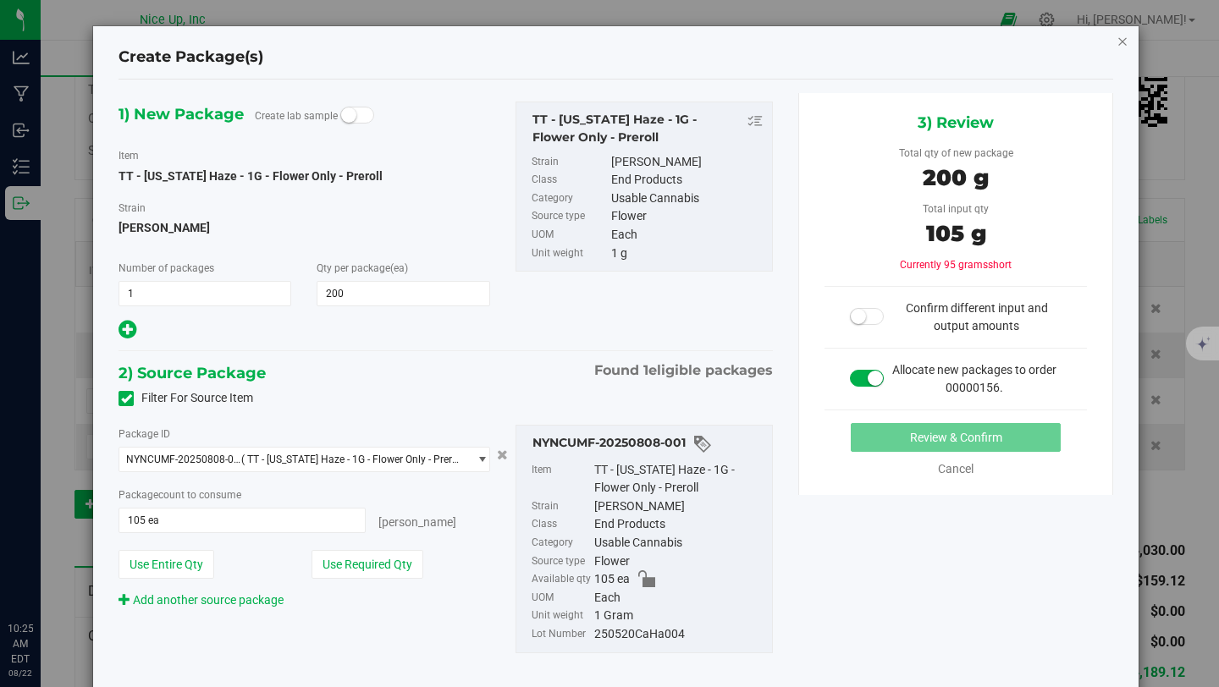
click at [1117, 40] on icon "button" at bounding box center [1123, 40] width 12 height 20
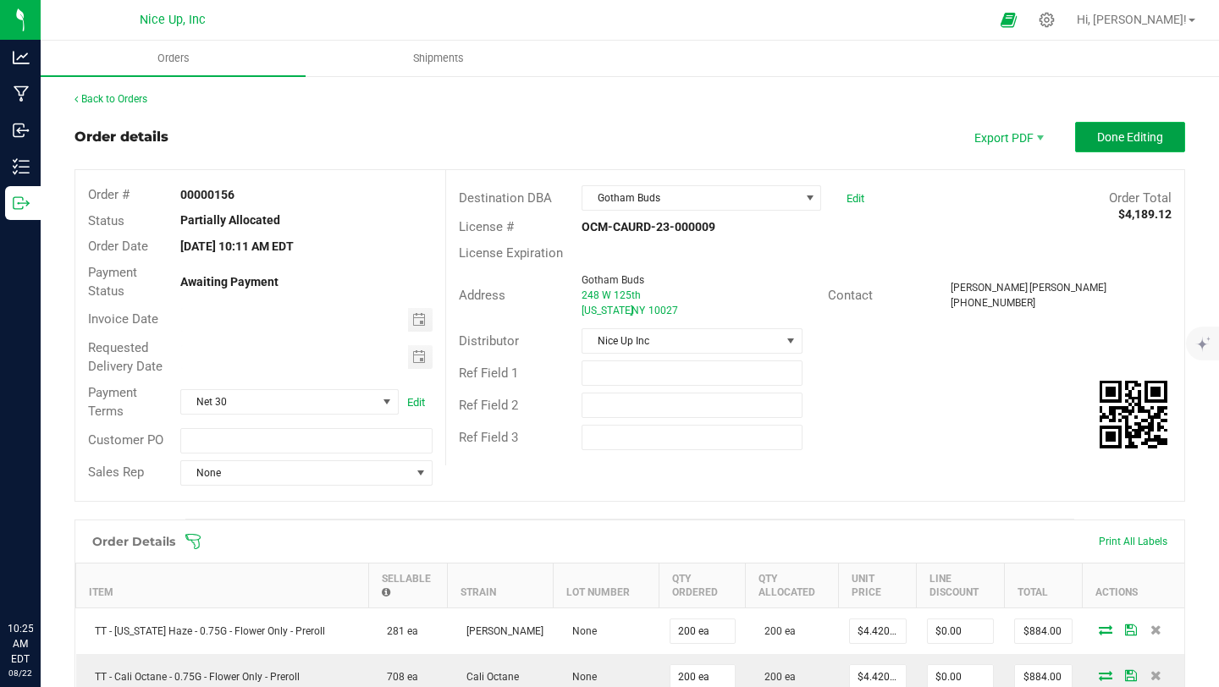
click at [1120, 139] on span "Done Editing" at bounding box center [1130, 137] width 66 height 14
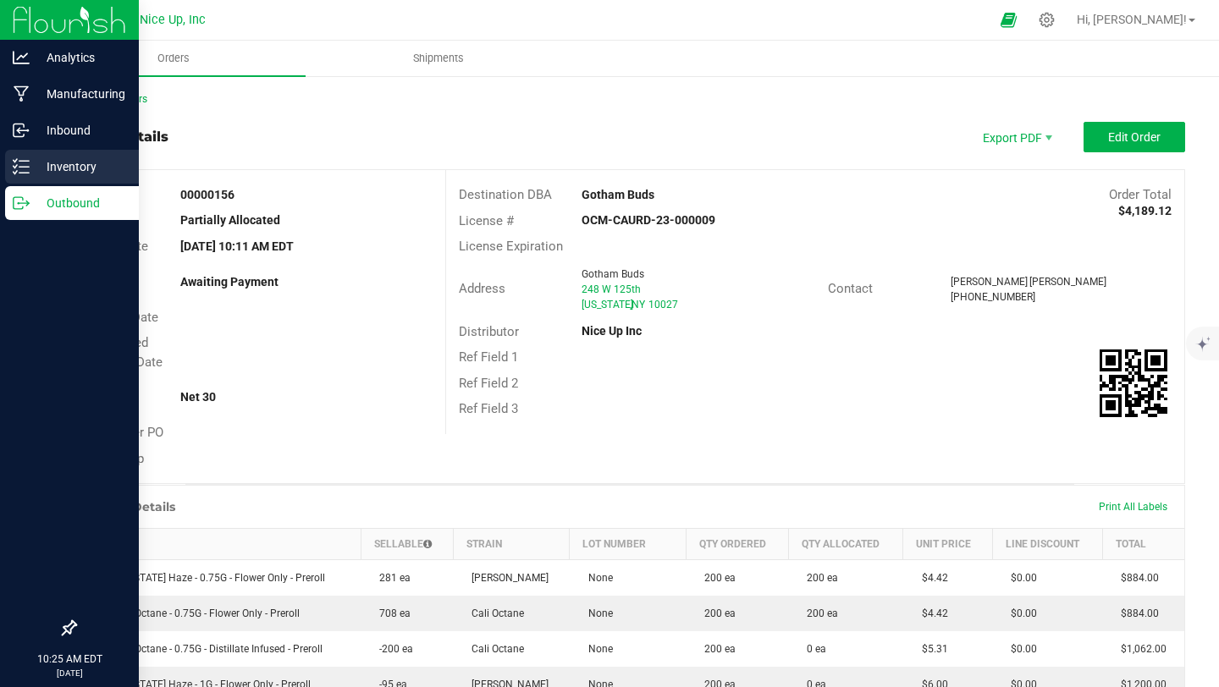
click at [40, 163] on p "Inventory" at bounding box center [81, 167] width 102 height 20
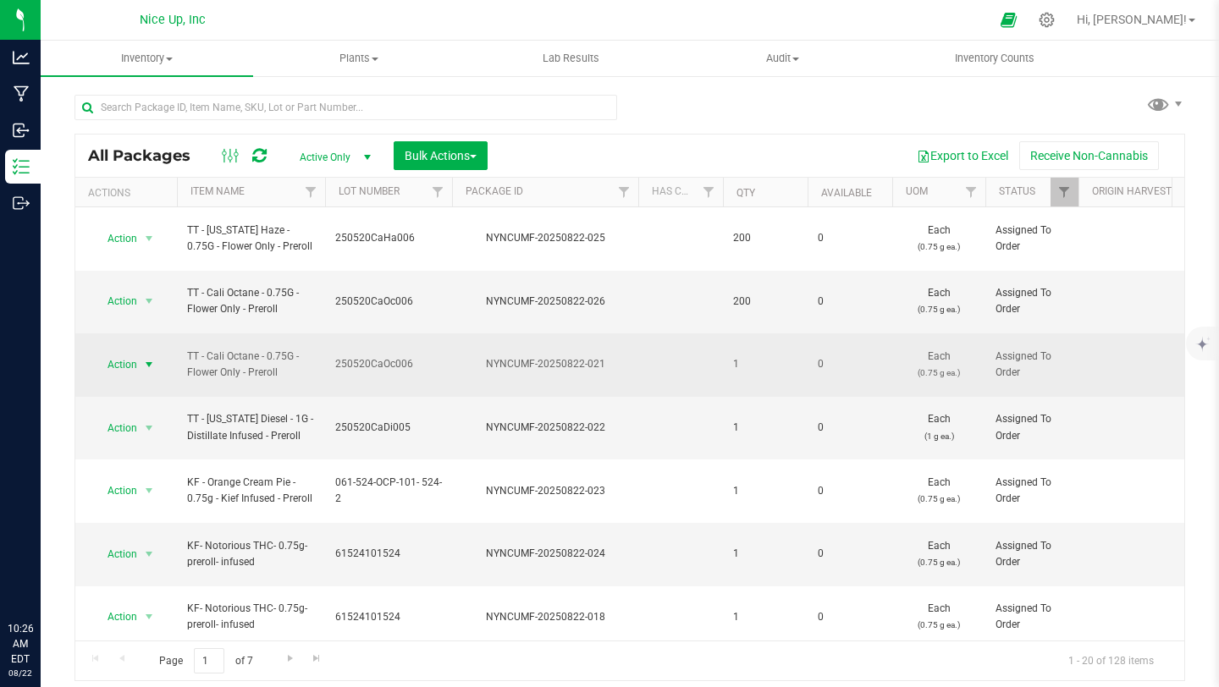
click at [135, 353] on span "Action" at bounding box center [115, 365] width 46 height 24
click at [735, 356] on span "1" at bounding box center [765, 364] width 64 height 16
click at [142, 358] on span "select" at bounding box center [149, 365] width 14 height 14
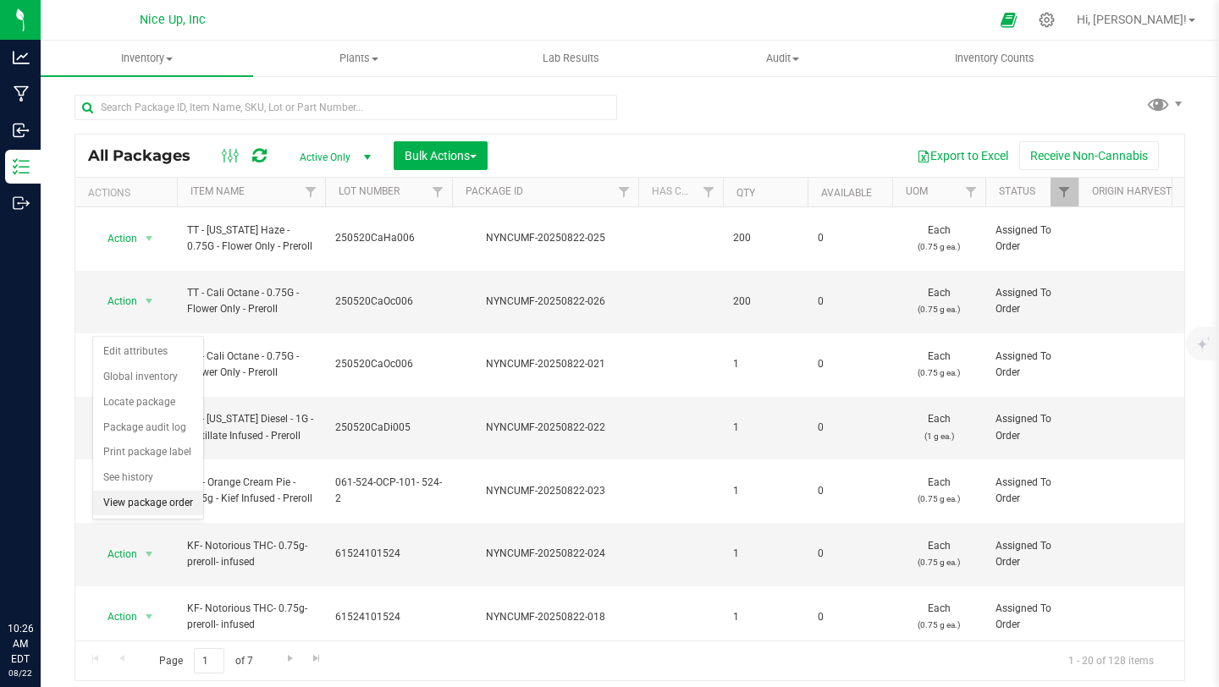
click at [140, 504] on li "View package order" at bounding box center [148, 503] width 110 height 25
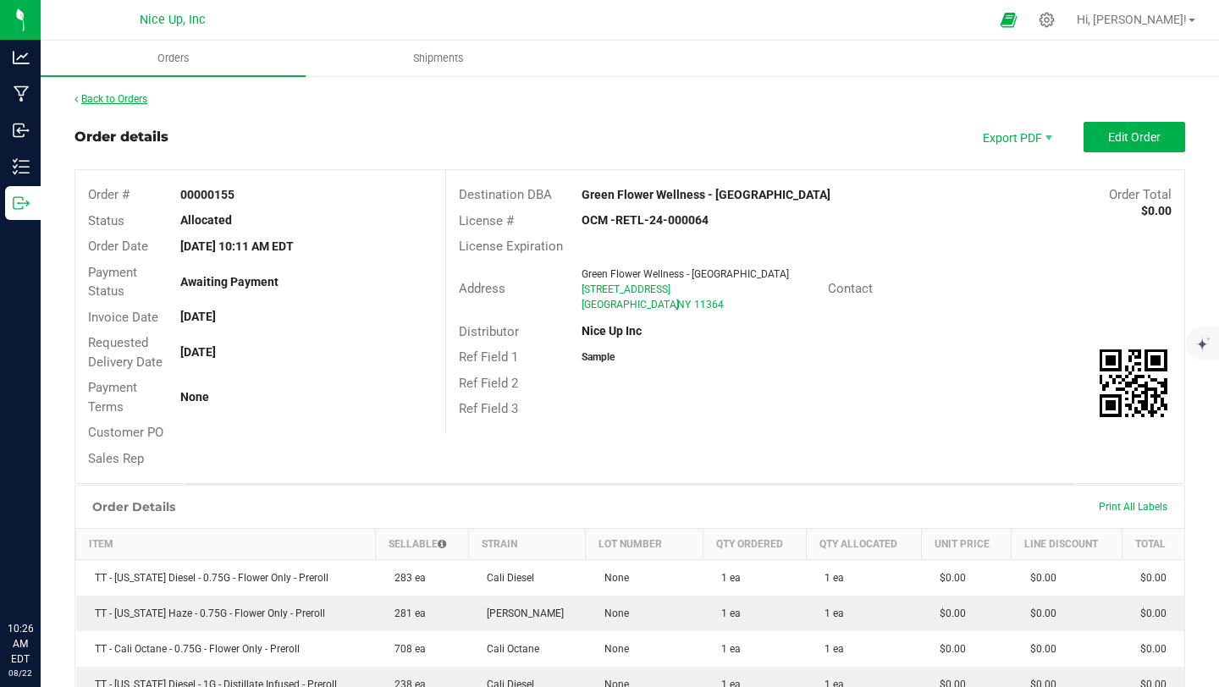
click at [99, 96] on link "Back to Orders" at bounding box center [111, 99] width 73 height 12
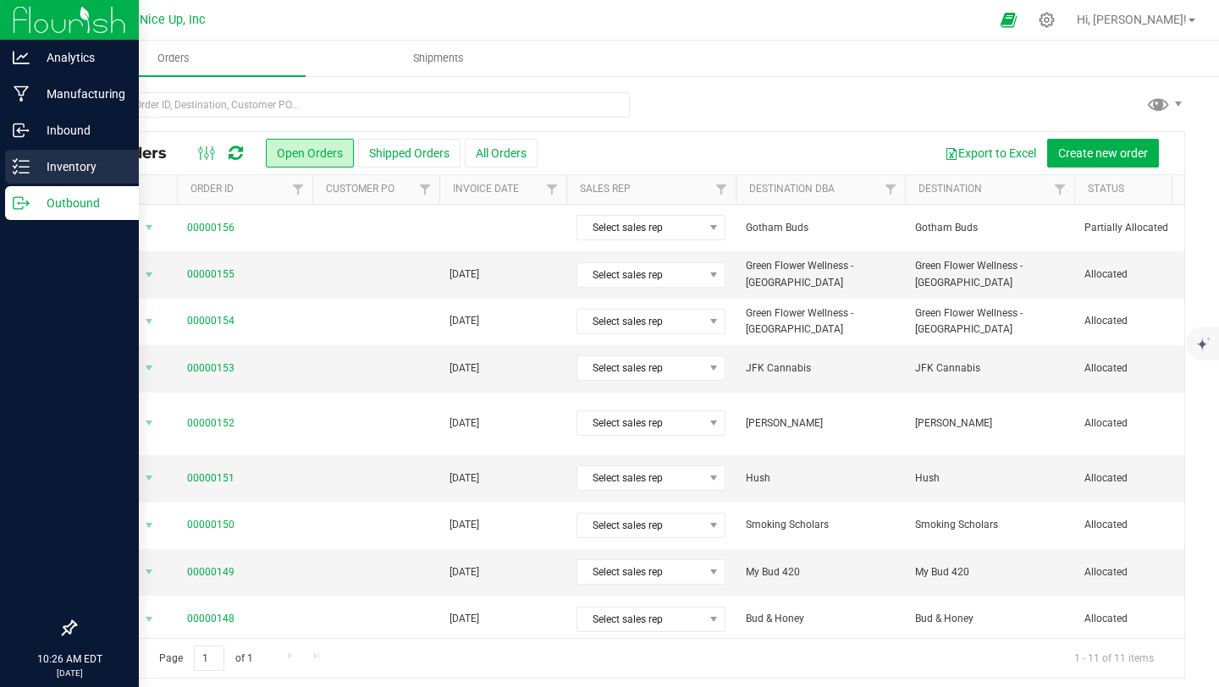
click at [30, 167] on p "Inventory" at bounding box center [81, 167] width 102 height 20
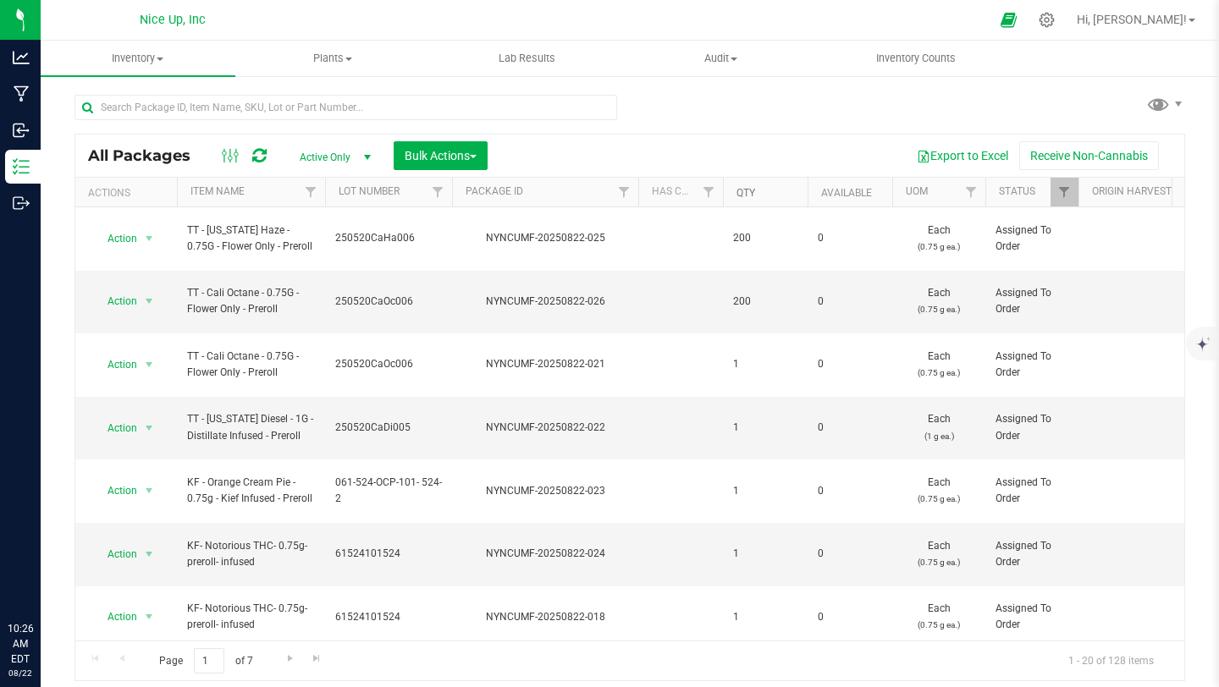
click at [749, 198] on link "Qty" at bounding box center [746, 193] width 19 height 12
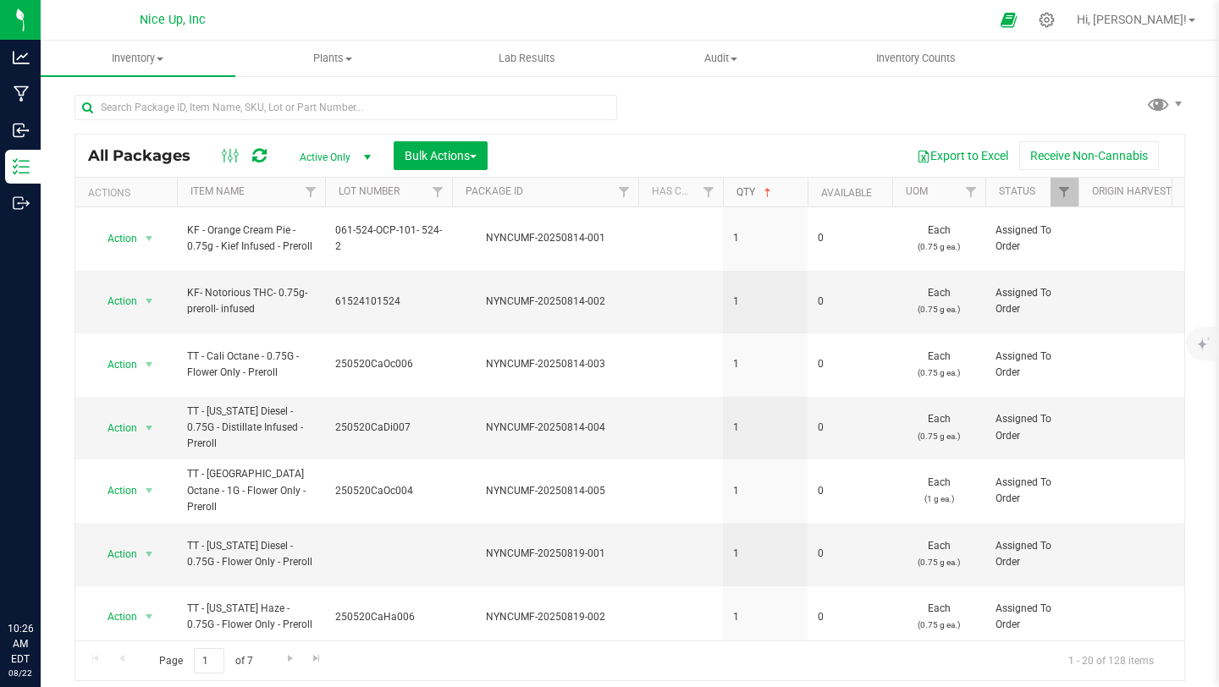
click at [772, 191] on span at bounding box center [768, 193] width 14 height 14
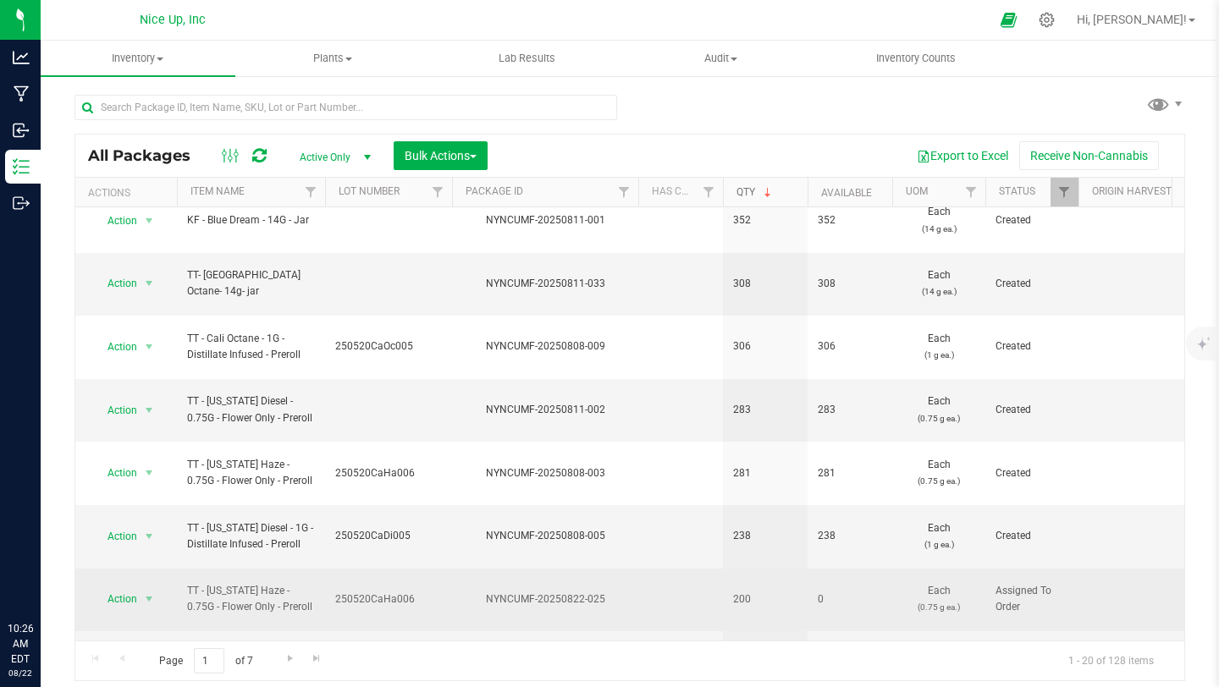
scroll to position [542, 0]
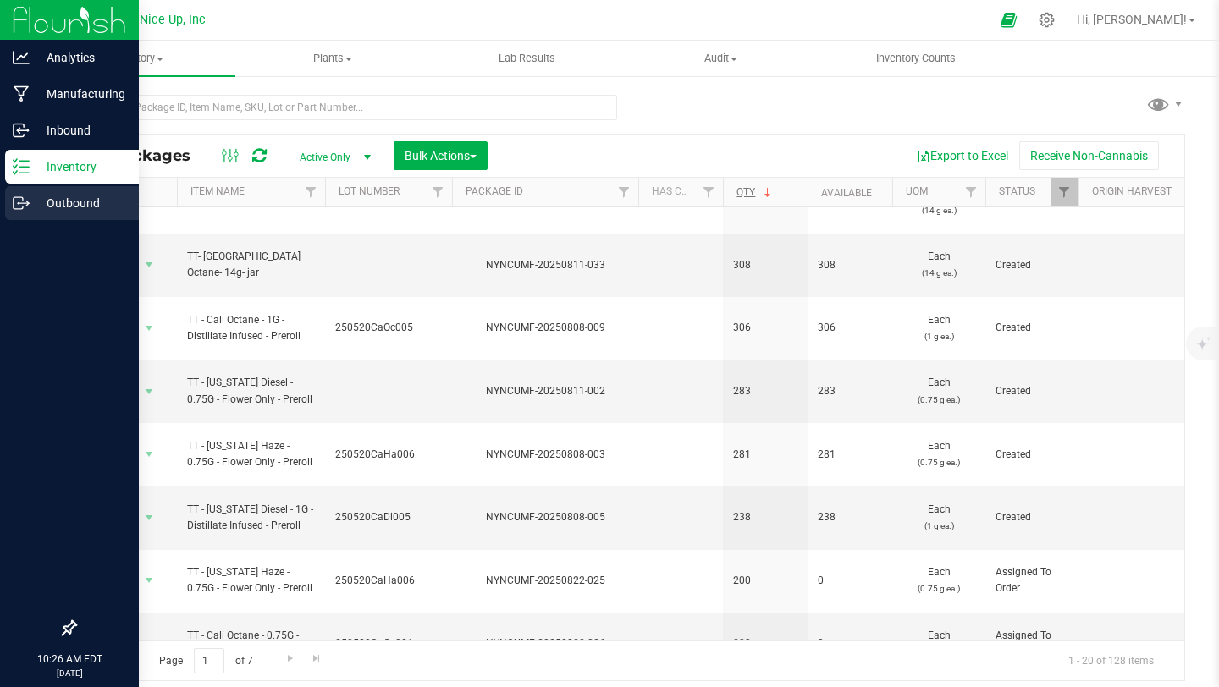
click at [31, 200] on p "Outbound" at bounding box center [81, 203] width 102 height 20
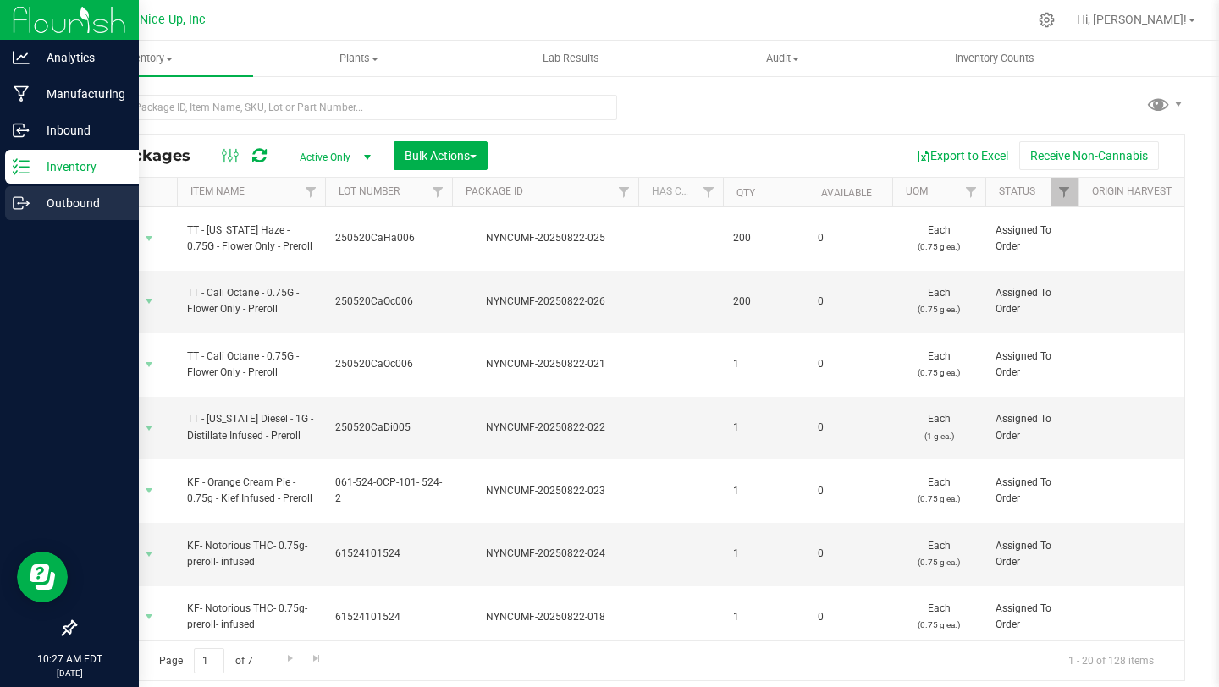
click at [24, 201] on icon at bounding box center [21, 203] width 17 height 17
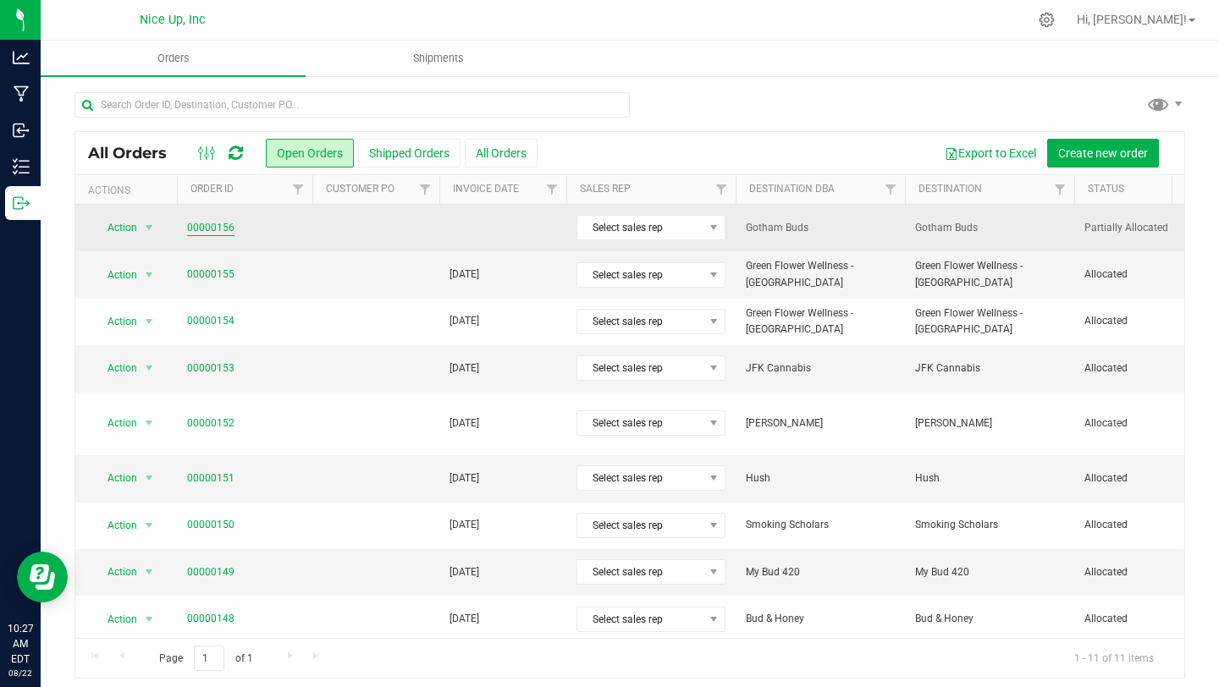
click at [200, 224] on link "00000156" at bounding box center [210, 228] width 47 height 16
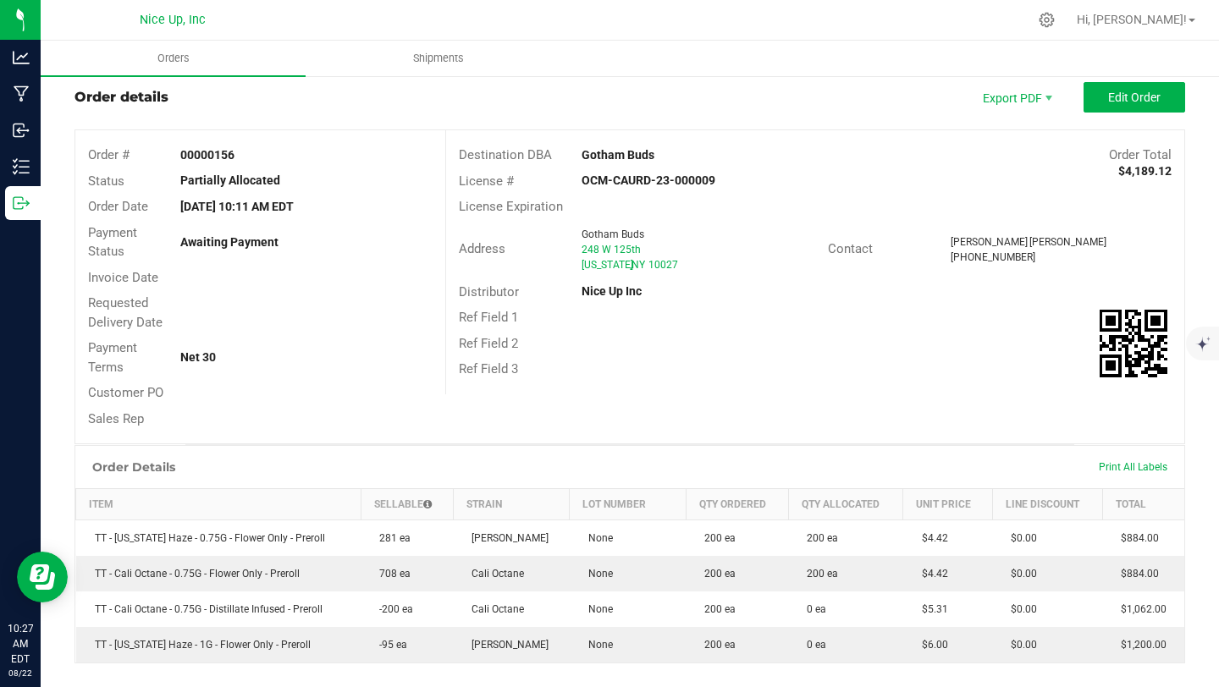
scroll to position [215, 0]
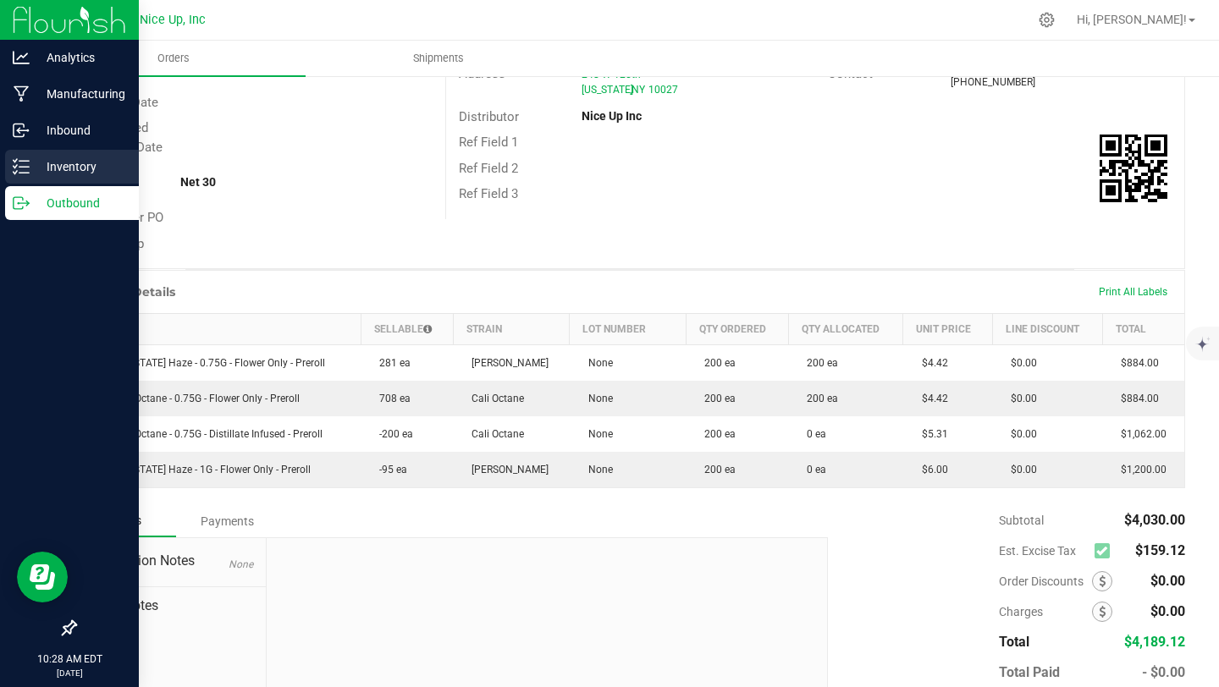
click at [20, 173] on line at bounding box center [23, 173] width 9 height 0
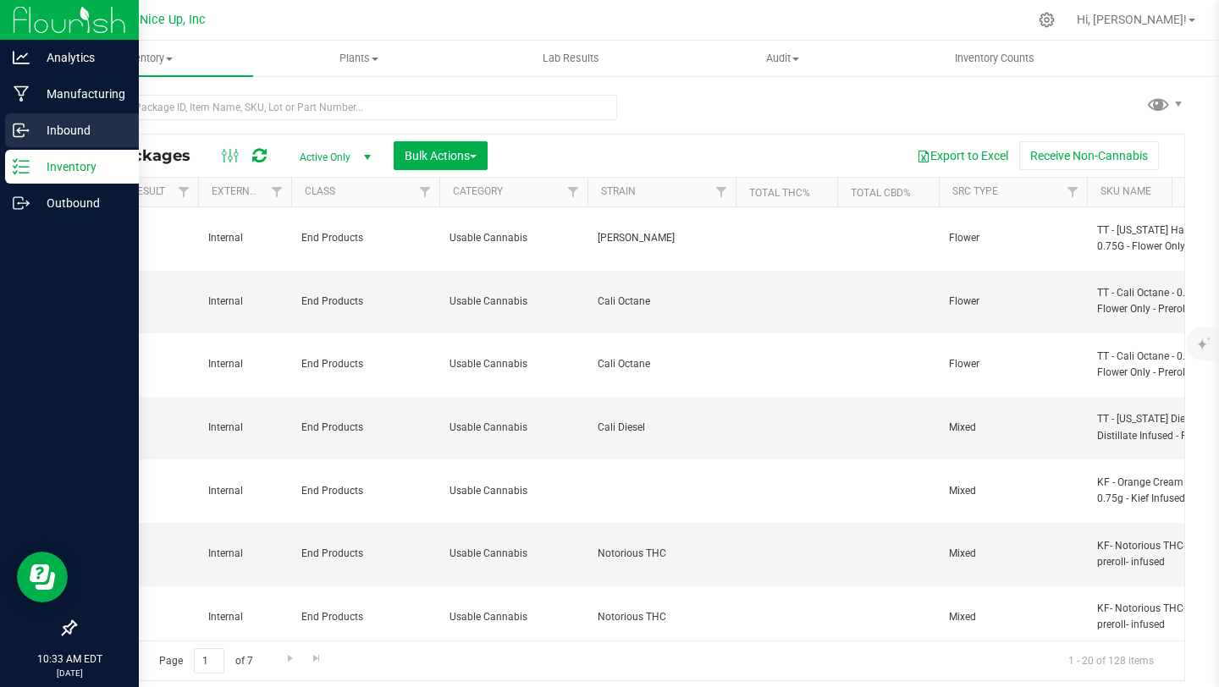
click at [36, 126] on p "Inbound" at bounding box center [81, 130] width 102 height 20
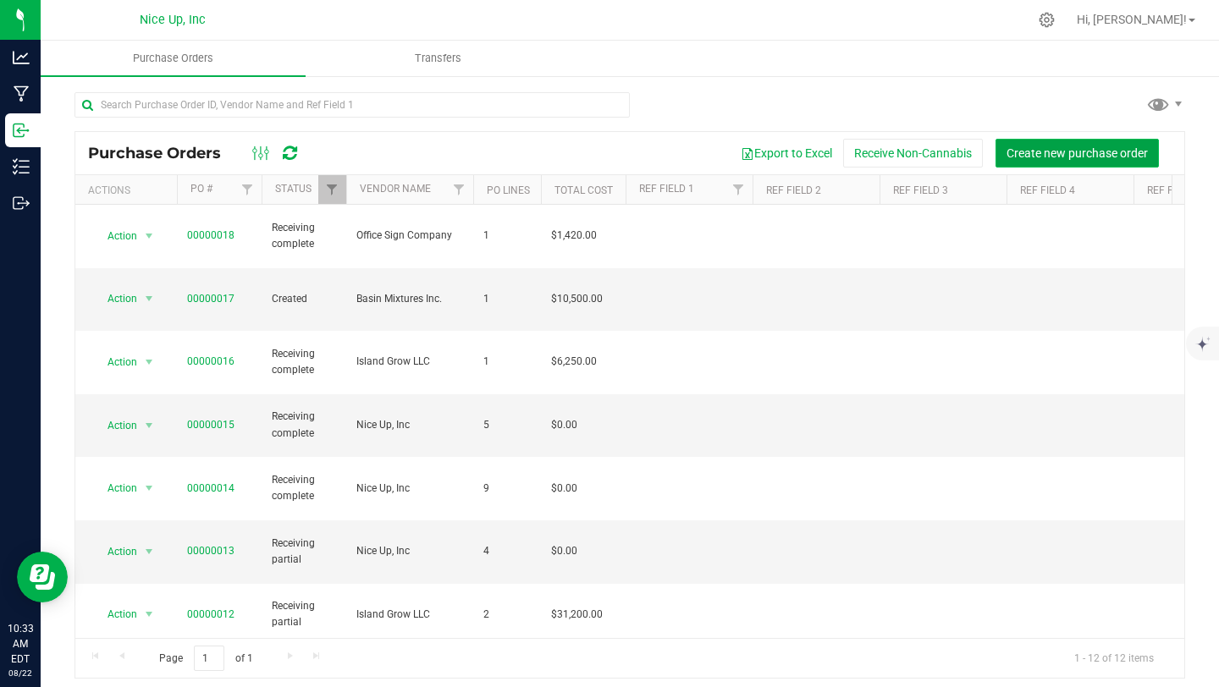
click at [1038, 152] on span "Create new purchase order" at bounding box center [1077, 153] width 141 height 14
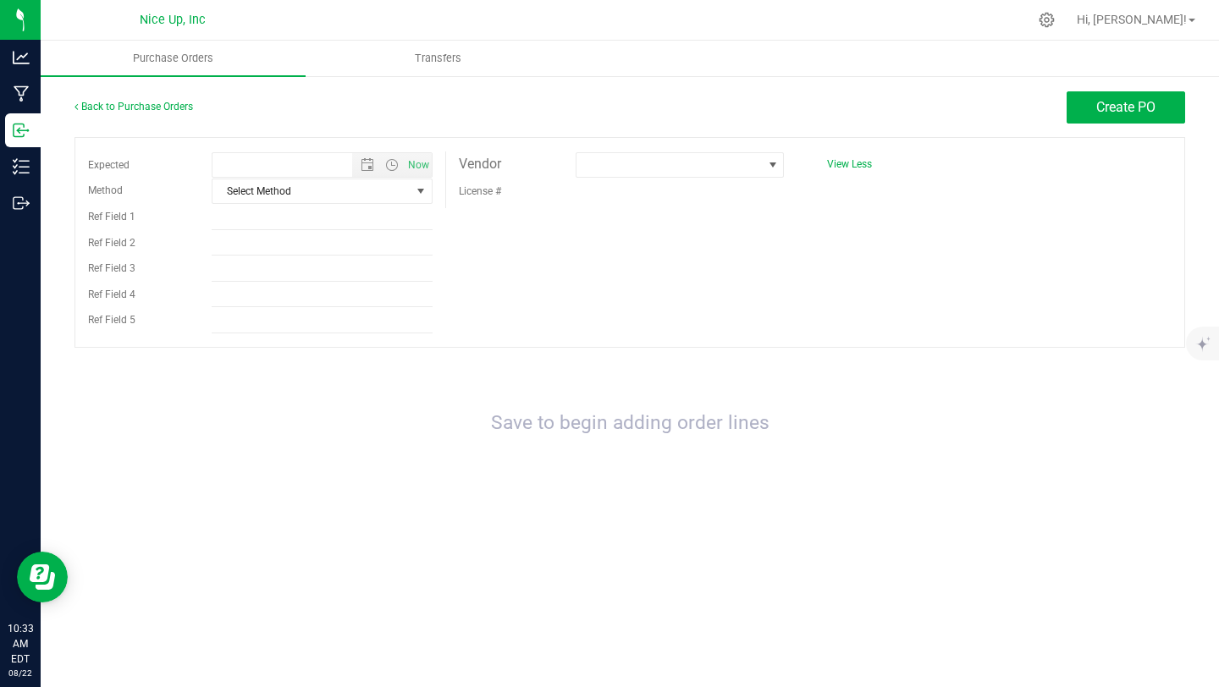
type input "8/22/2025 10:33 AM"
click at [663, 166] on span at bounding box center [669, 165] width 185 height 24
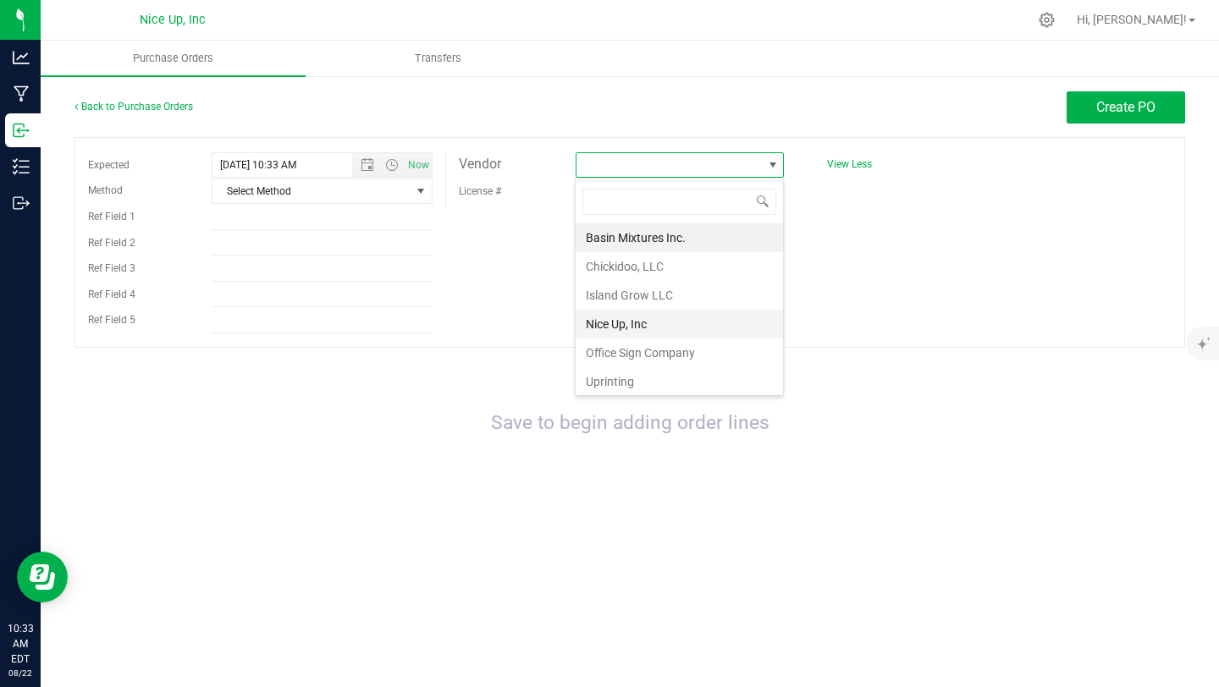
click at [646, 324] on li "Nice Up, Inc" at bounding box center [679, 324] width 207 height 29
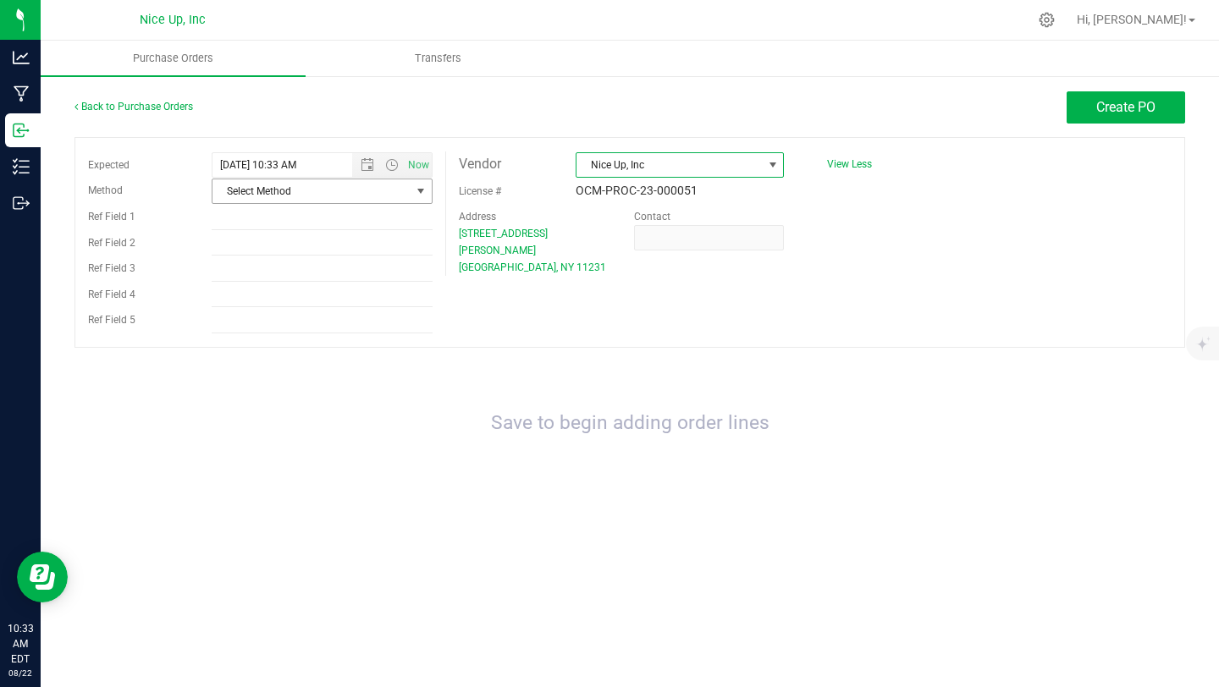
click at [333, 193] on span "Select Method" at bounding box center [311, 191] width 198 height 24
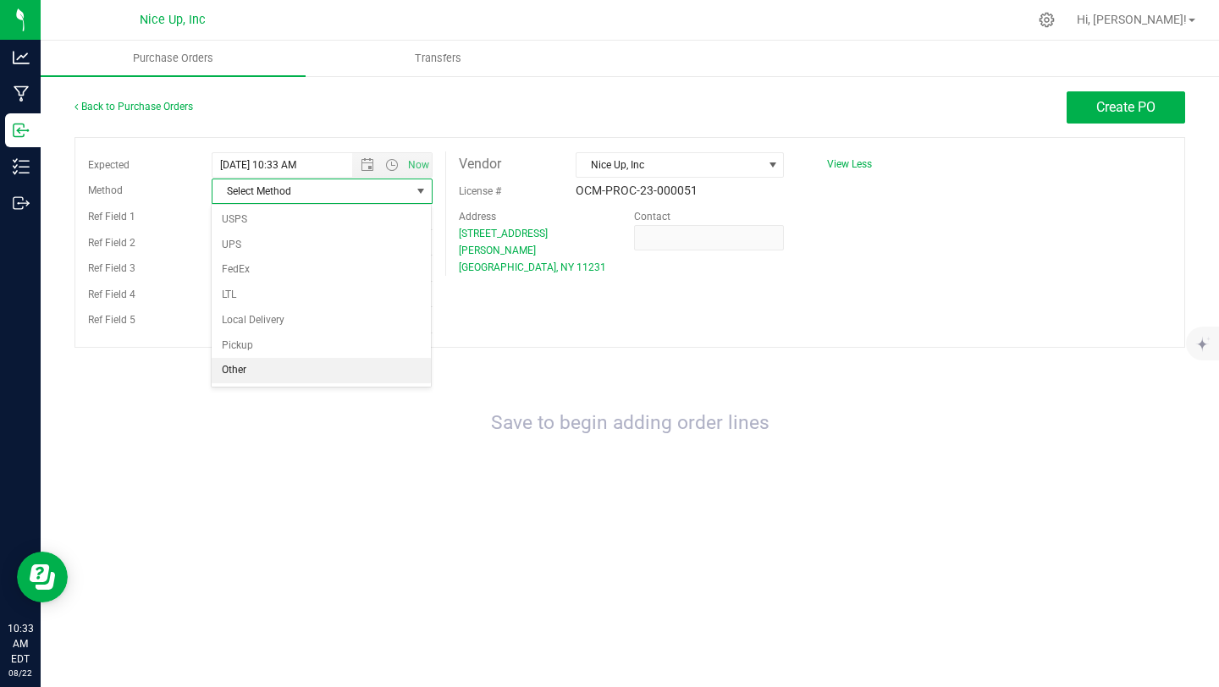
click at [291, 367] on li "Other" at bounding box center [321, 370] width 219 height 25
click at [1142, 104] on span "Create PO" at bounding box center [1125, 107] width 59 height 16
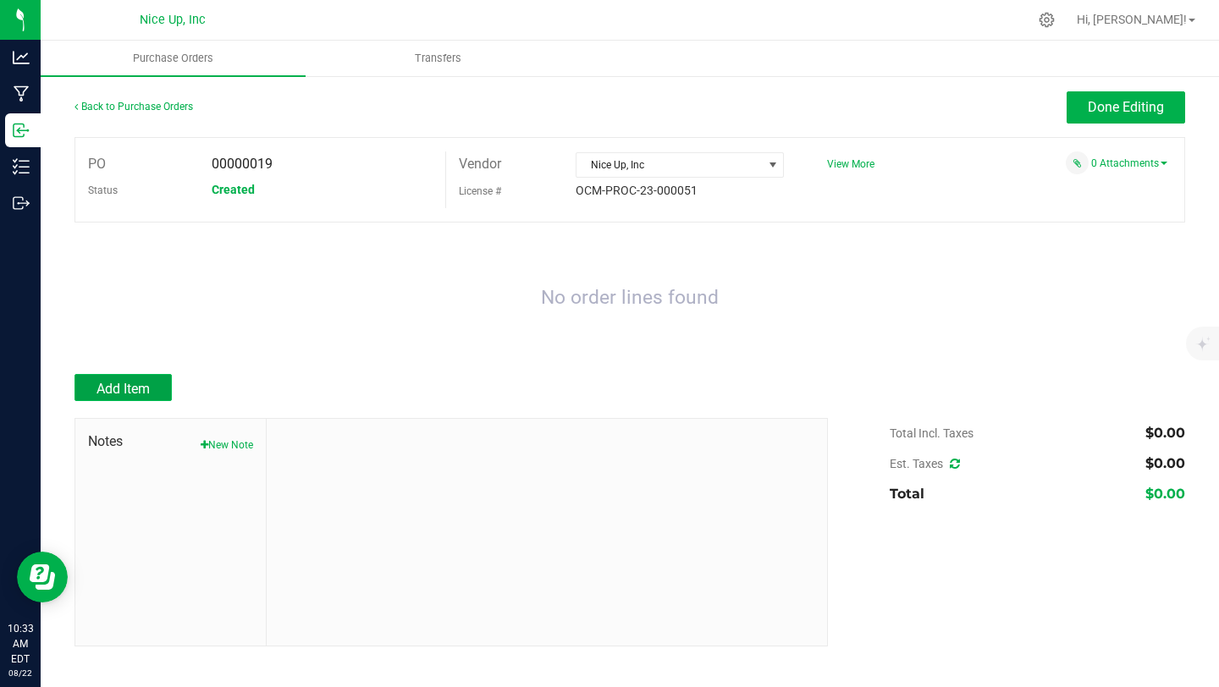
click at [113, 389] on span "Add Item" at bounding box center [123, 389] width 53 height 16
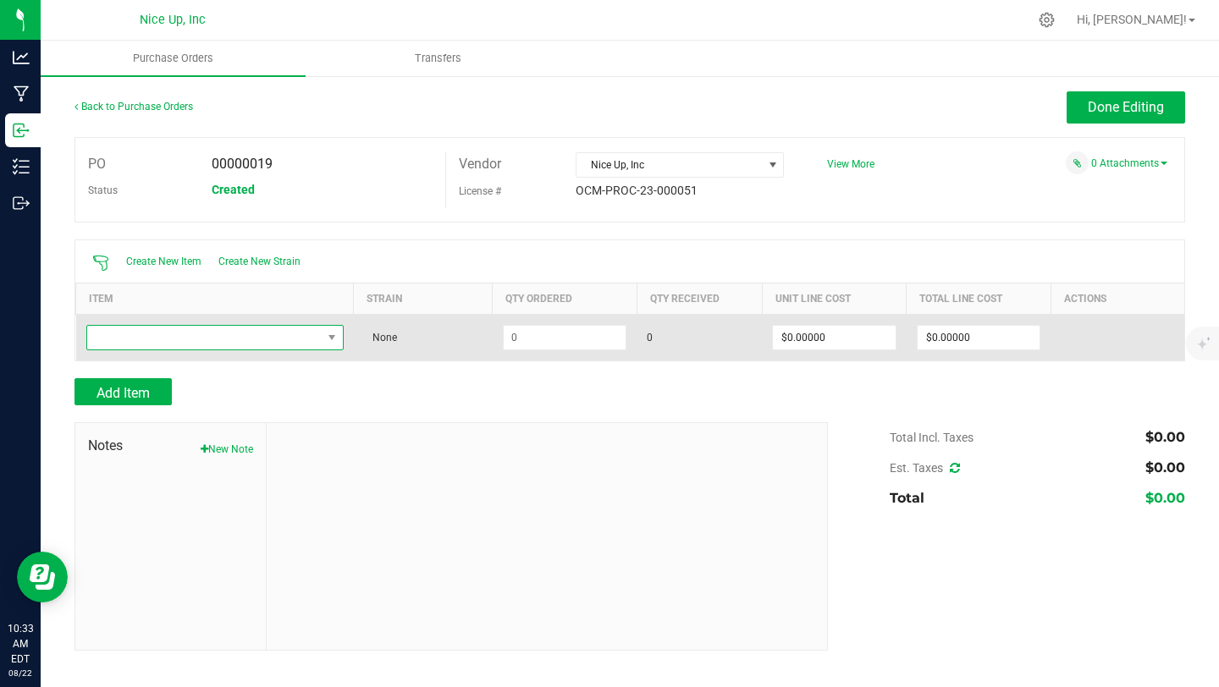
click at [306, 334] on span "NO DATA FOUND" at bounding box center [204, 338] width 235 height 24
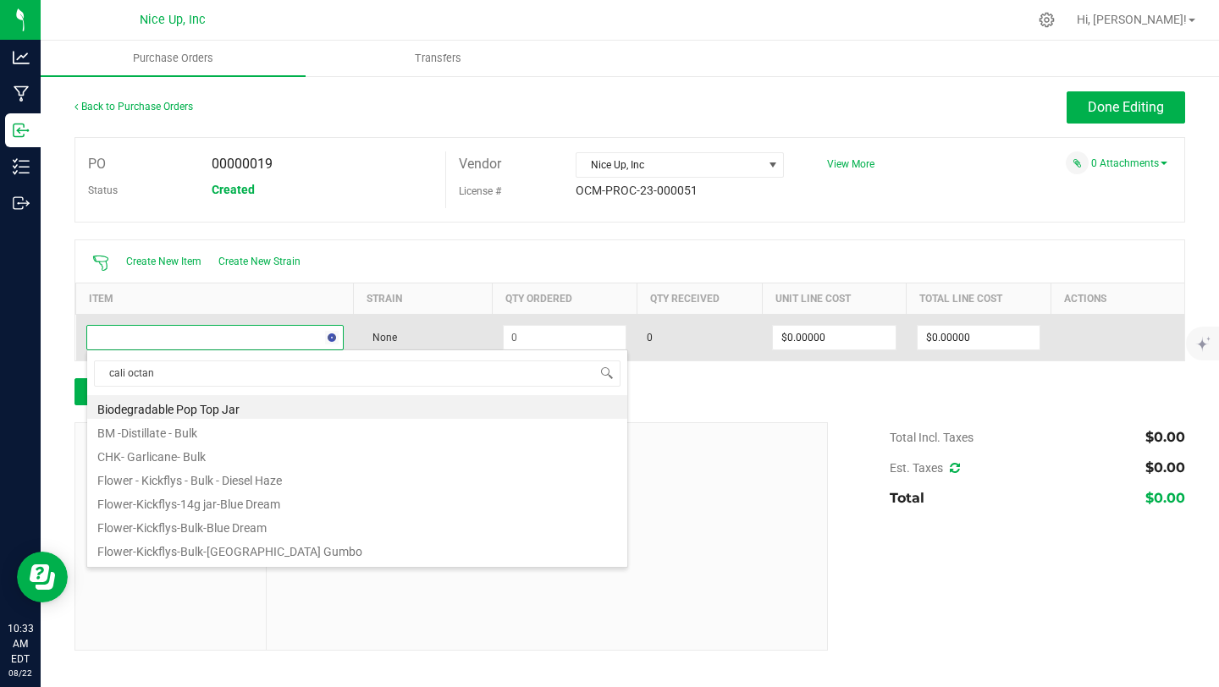
type input "cali octane"
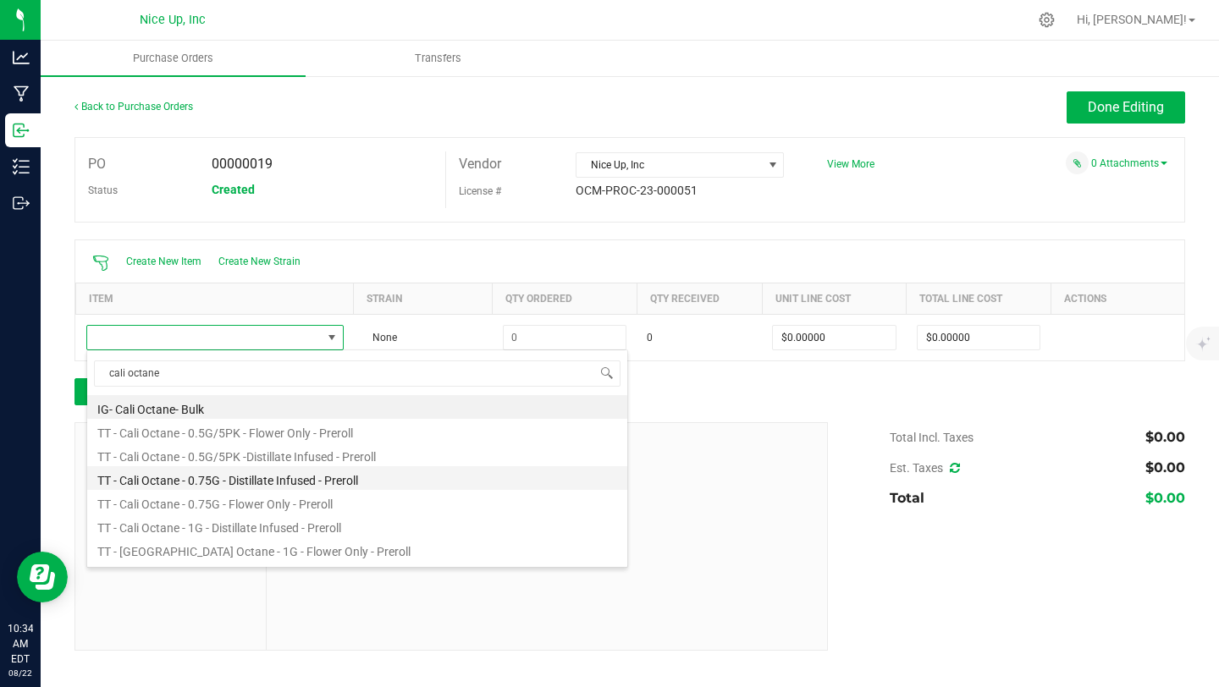
click at [404, 483] on li "TT - Cali Octane - 0.75G - Distillate Infused - Preroll" at bounding box center [357, 478] width 540 height 24
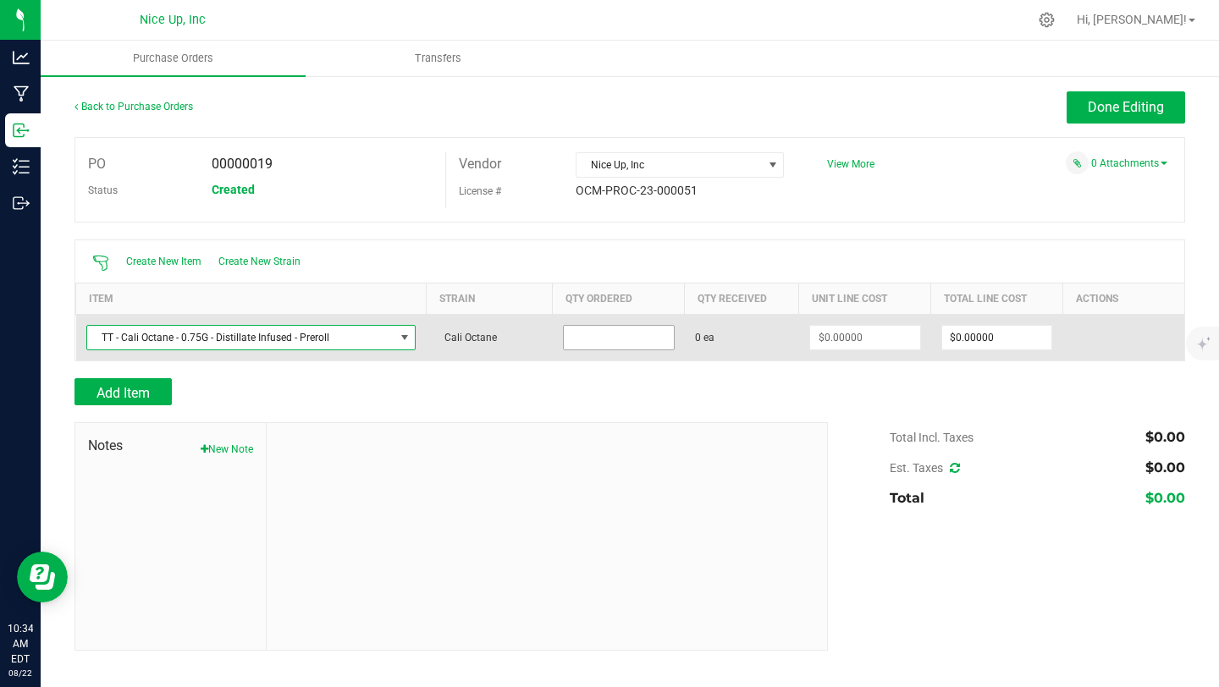
click at [621, 339] on input at bounding box center [619, 338] width 110 height 24
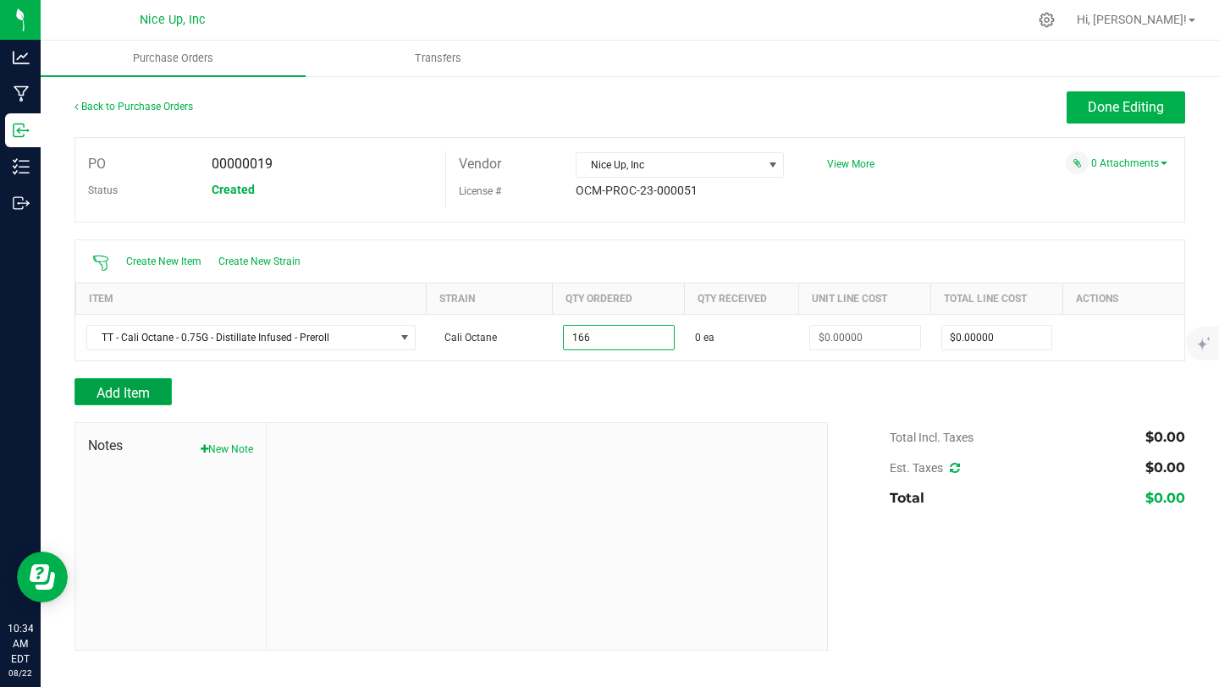
type input "166 ea"
click at [155, 392] on button "Add Item" at bounding box center [123, 391] width 97 height 27
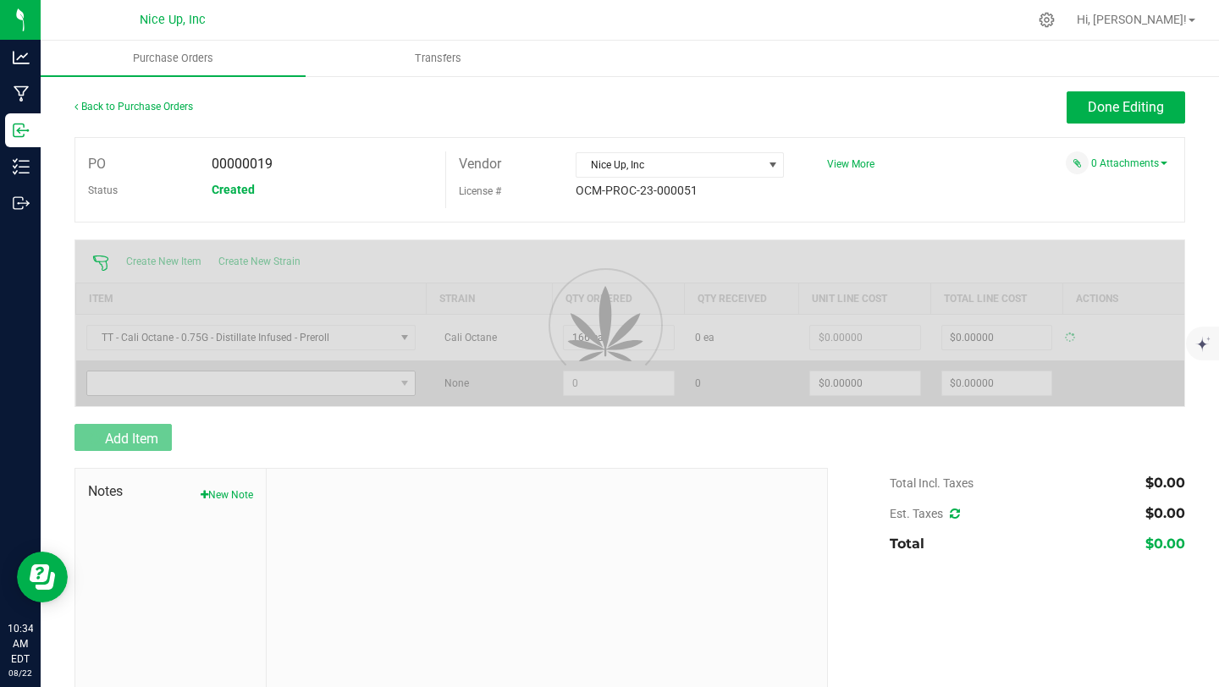
type input "$0.00000"
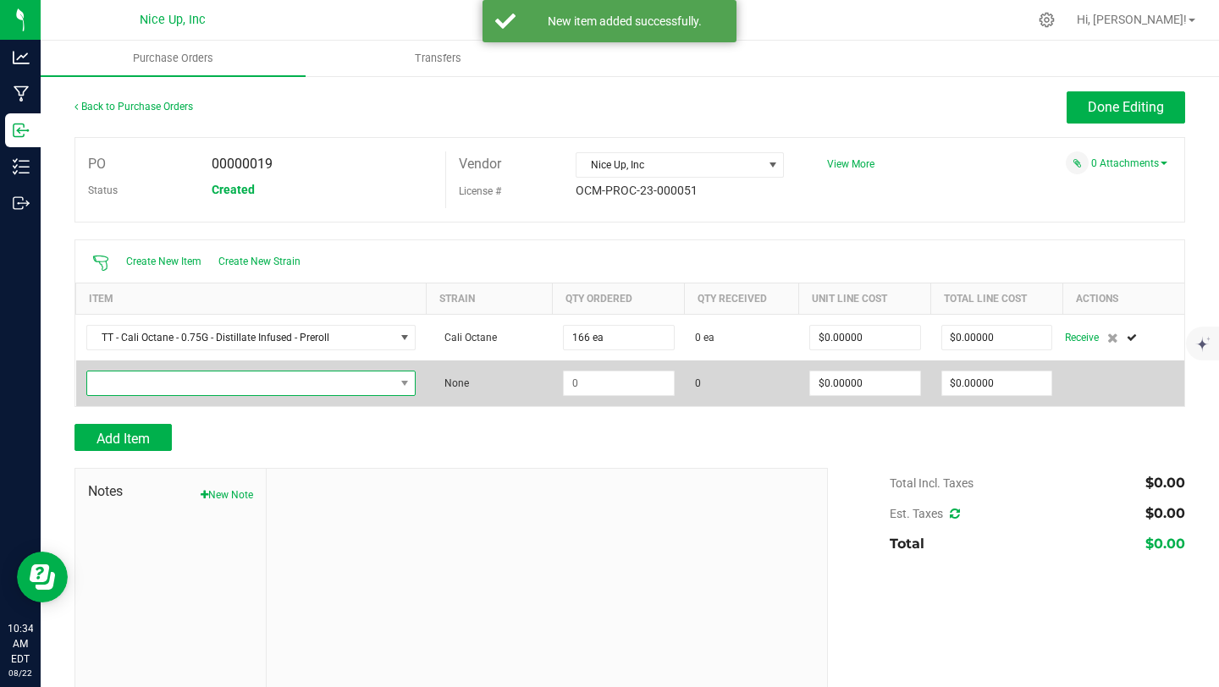
click at [165, 383] on span "NO DATA FOUND" at bounding box center [240, 384] width 307 height 24
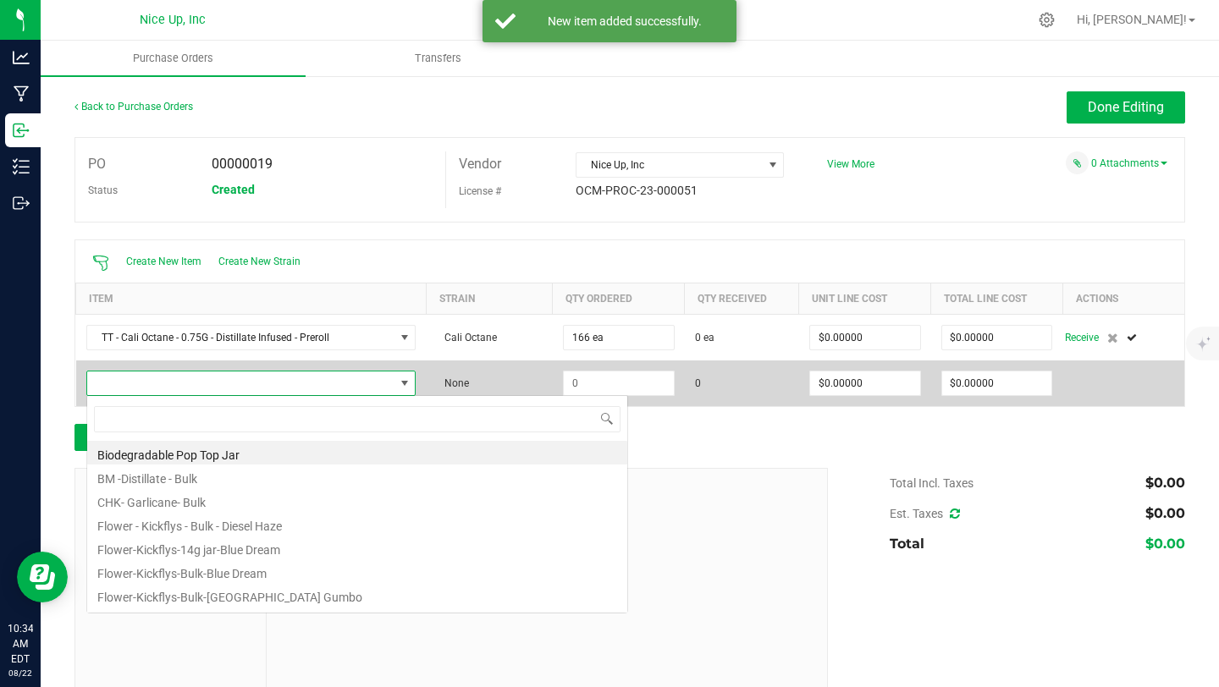
scroll to position [25, 328]
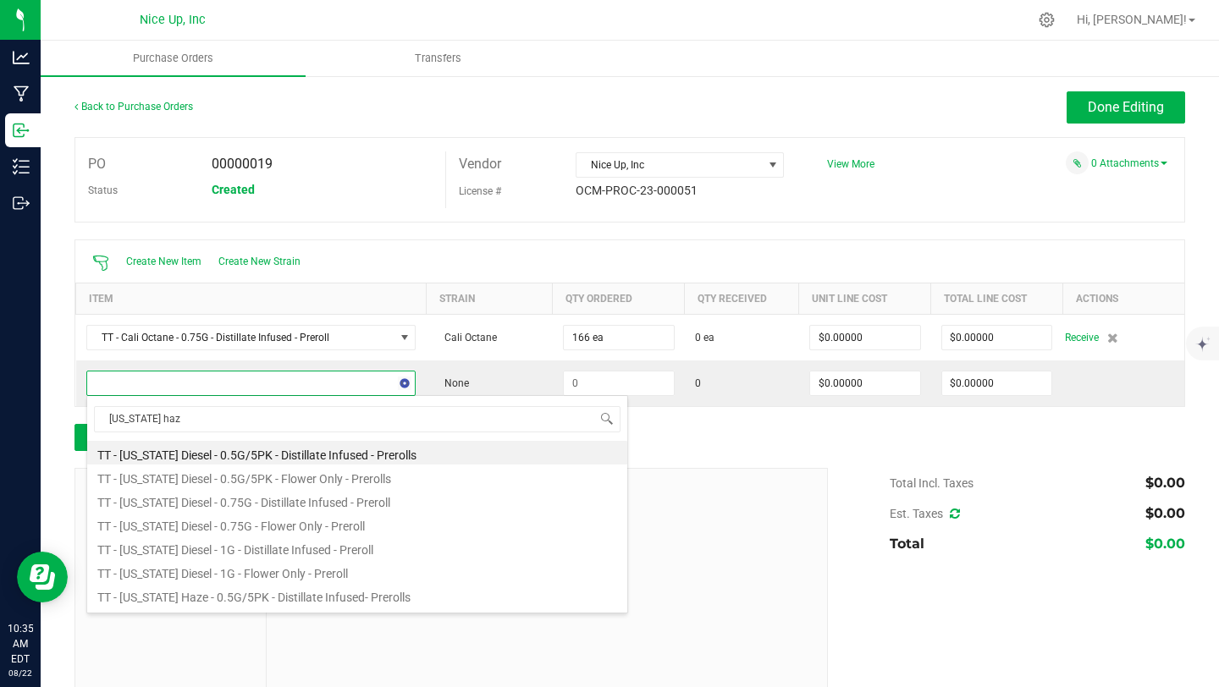
type input "california haze"
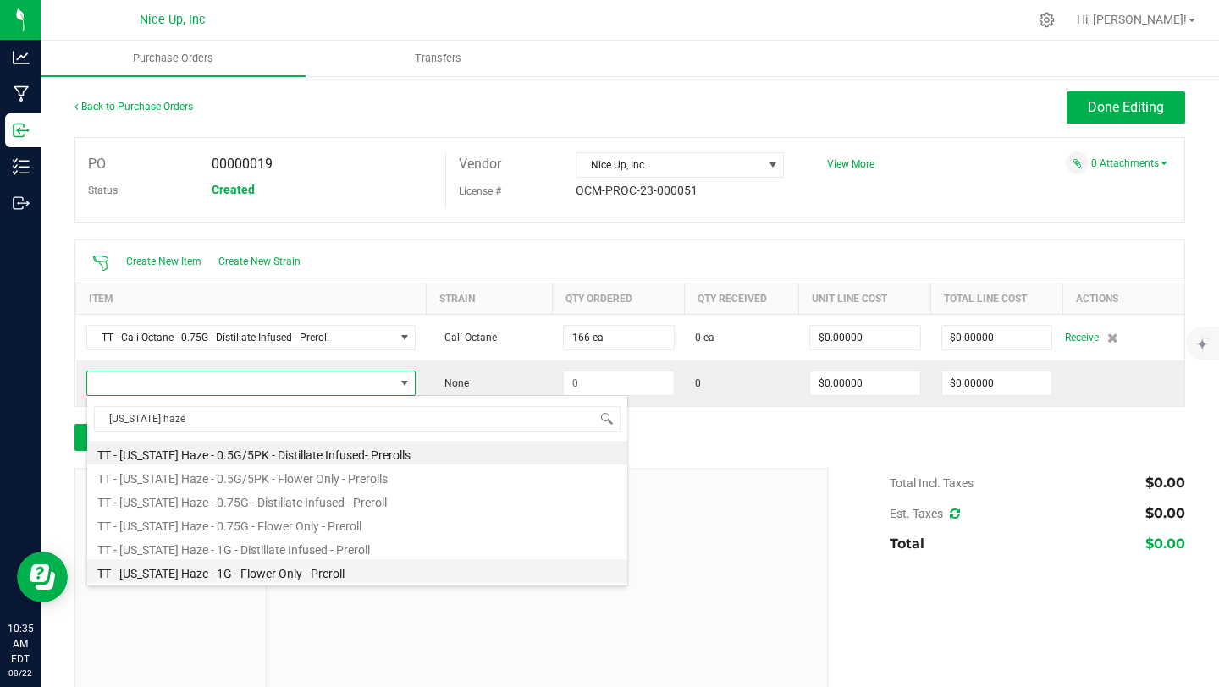
click at [289, 572] on li "TT - [US_STATE] Haze - 1G - Flower Only - Preroll" at bounding box center [357, 572] width 540 height 24
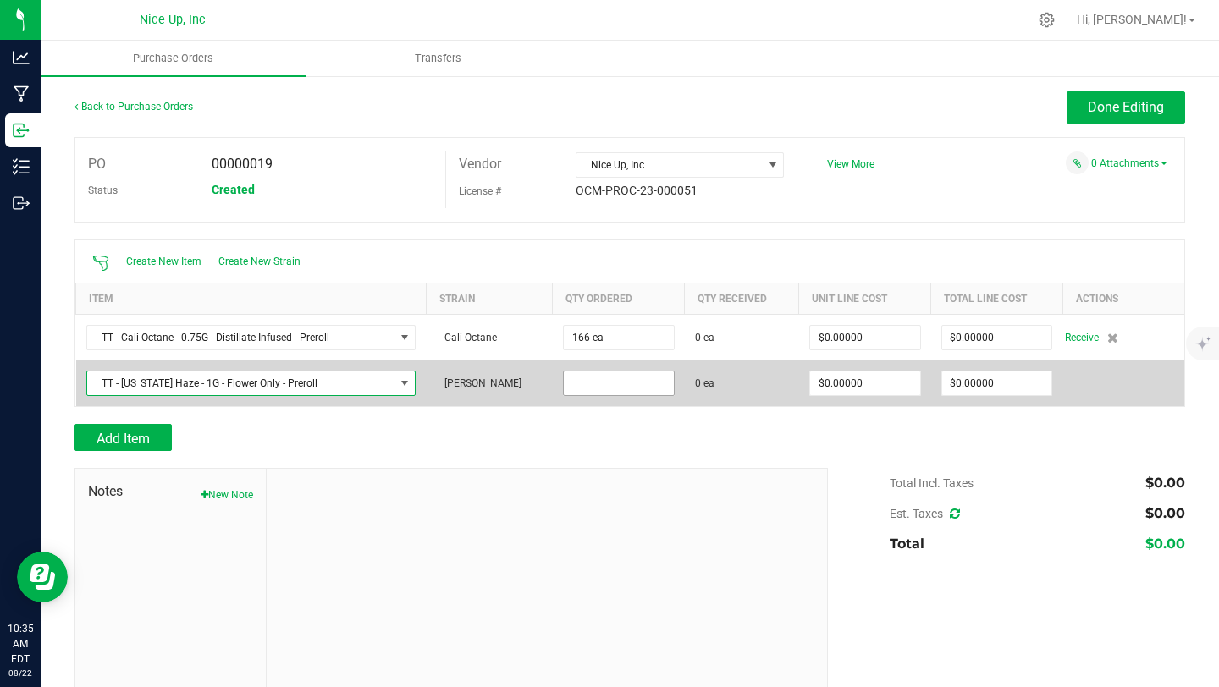
click at [610, 388] on input at bounding box center [619, 384] width 110 height 24
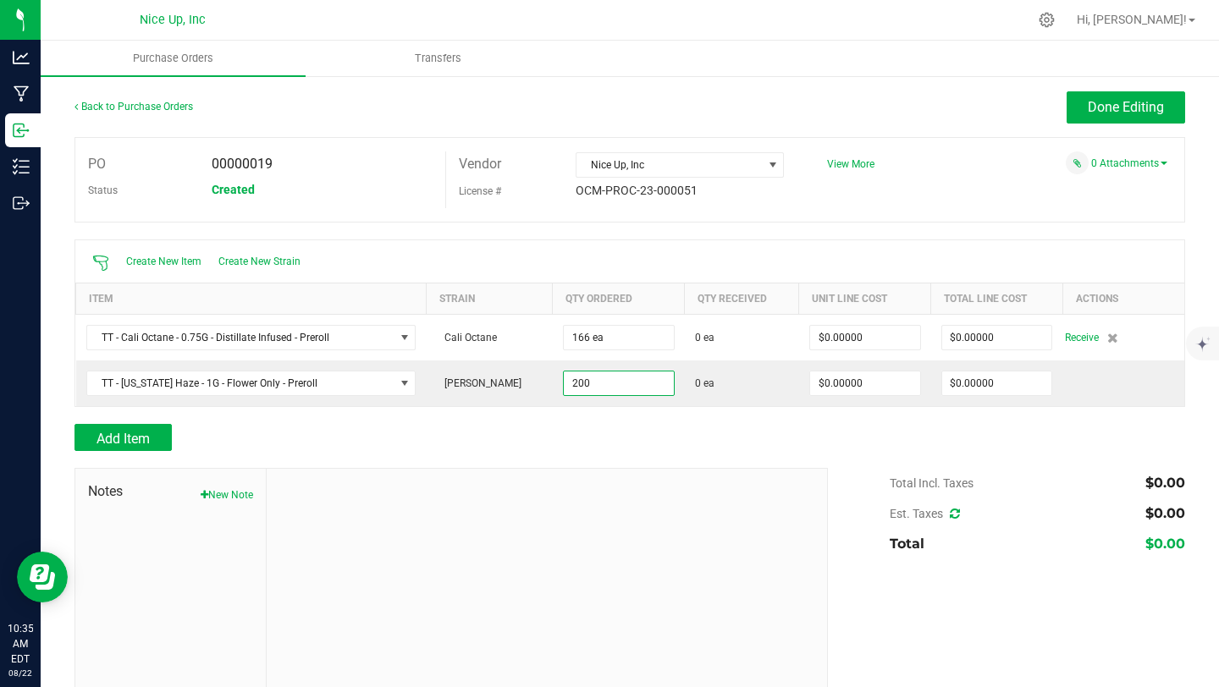
type input "200 ea"
click at [627, 417] on div at bounding box center [630, 415] width 1111 height 17
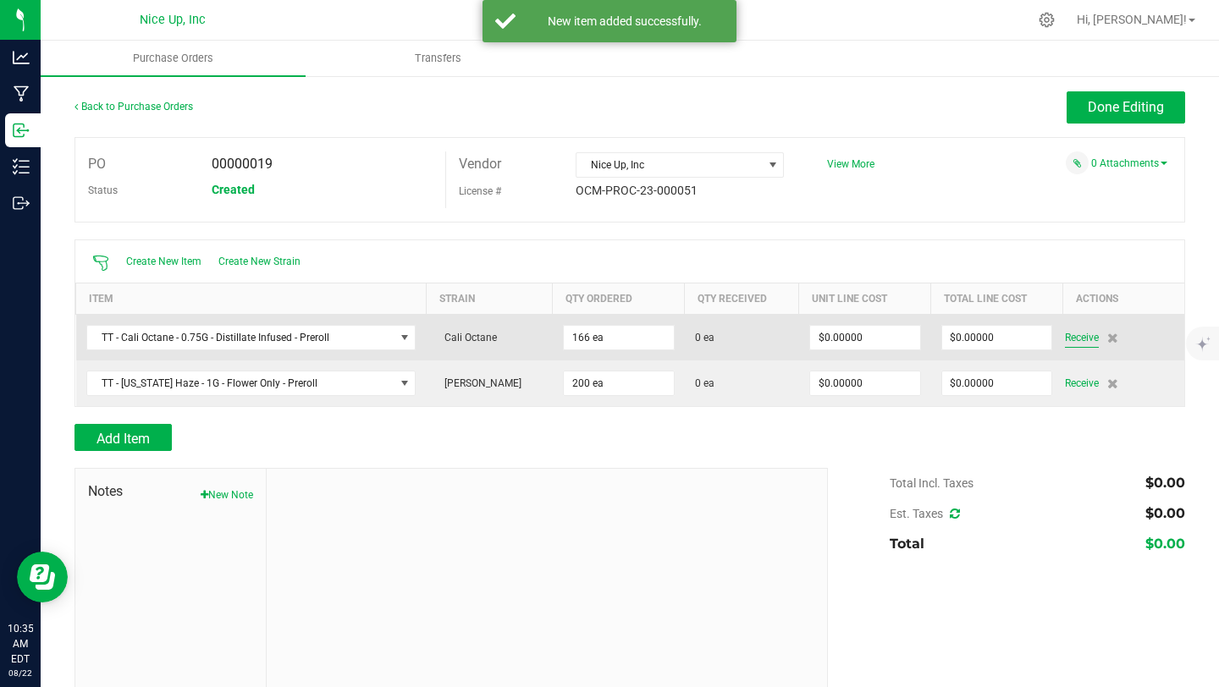
click at [1079, 334] on span "Receive" at bounding box center [1082, 338] width 34 height 20
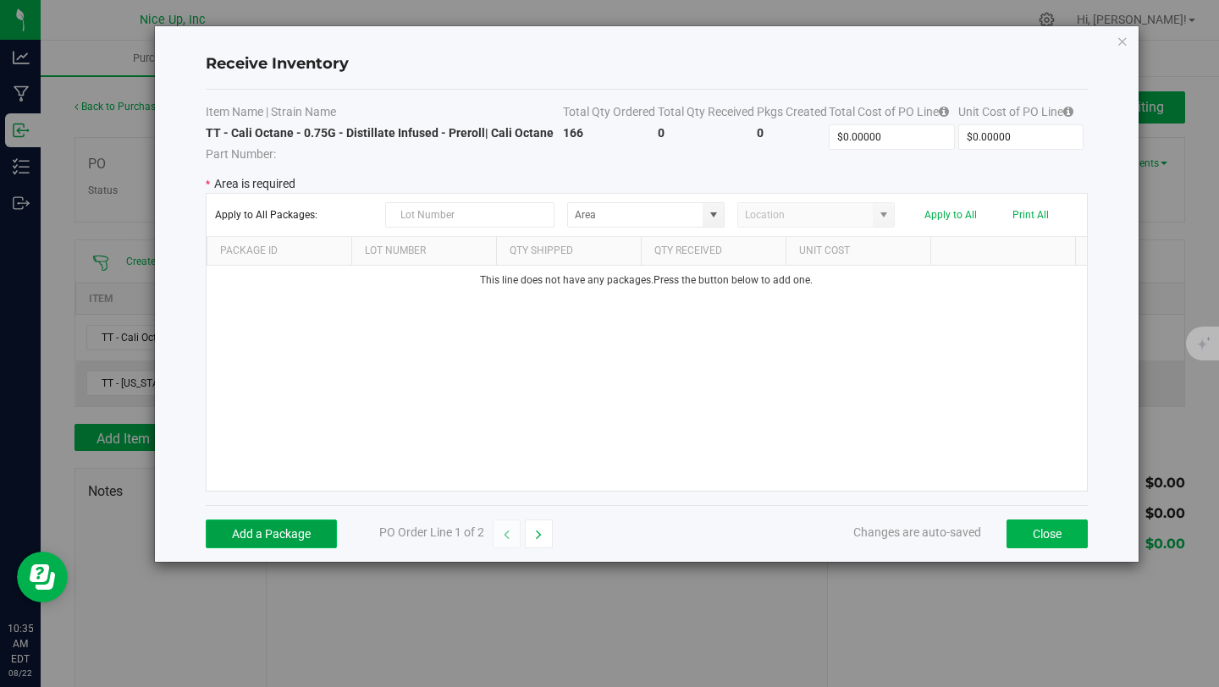
click at [278, 532] on button "Add a Package" at bounding box center [271, 534] width 131 height 29
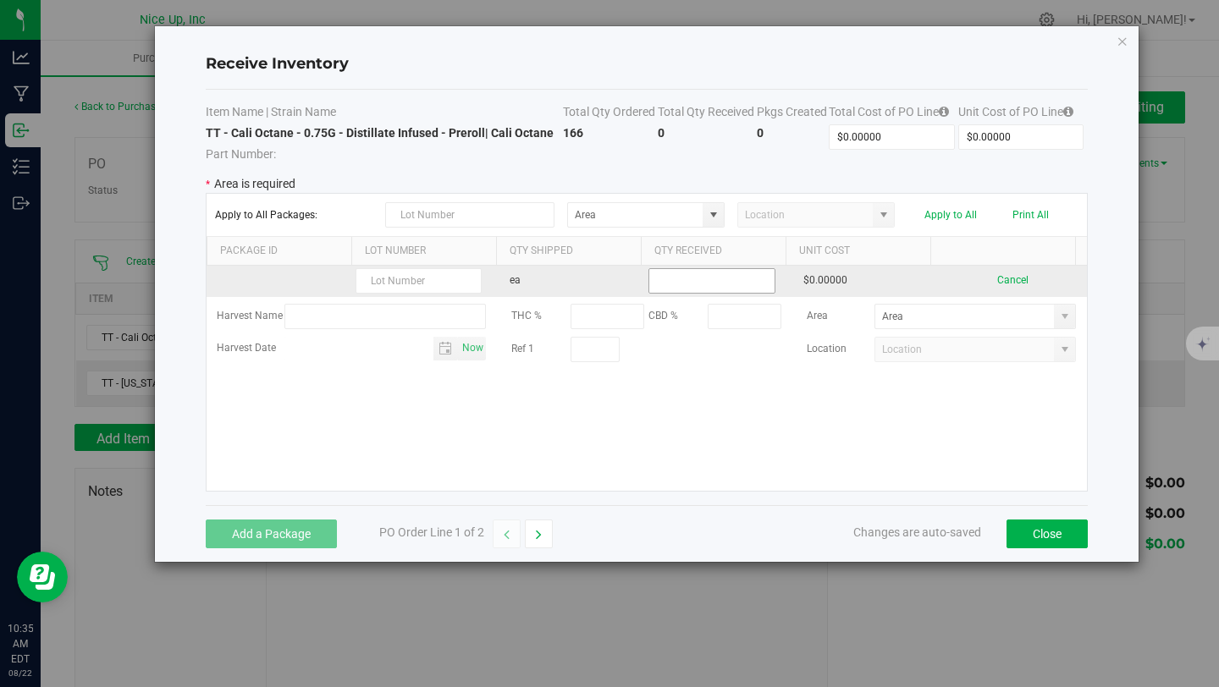
click at [732, 271] on input at bounding box center [711, 281] width 124 height 24
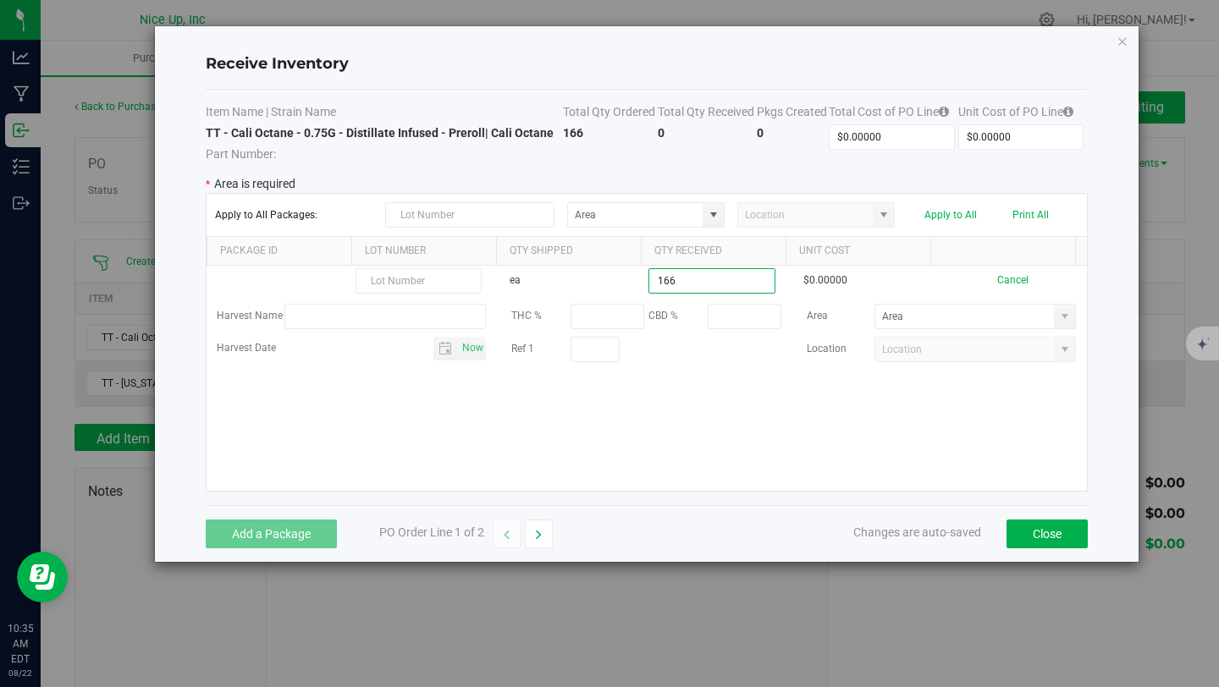
type input "166 ea"
click at [770, 427] on kendo-grid-list "ea 166 ea $0.00000 Cancel Harvest Name THC % CBD % Area Harvest Date Now Ref 1 …" at bounding box center [647, 378] width 880 height 225
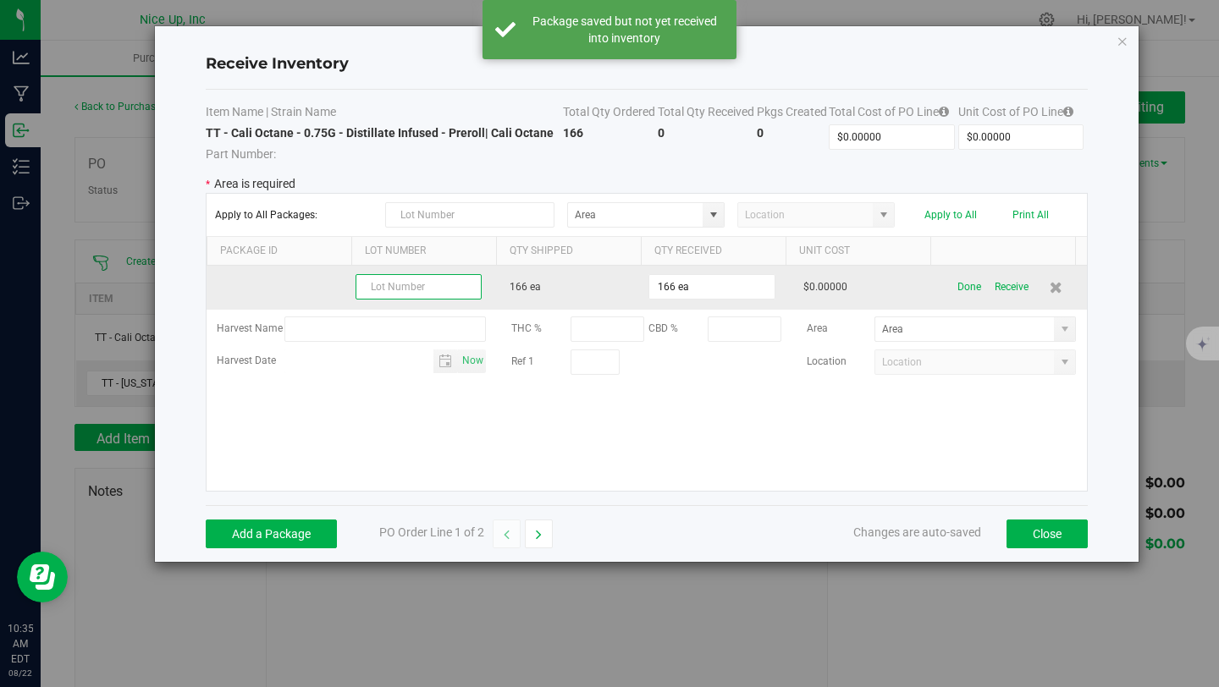
click at [422, 282] on input "text" at bounding box center [419, 286] width 126 height 25
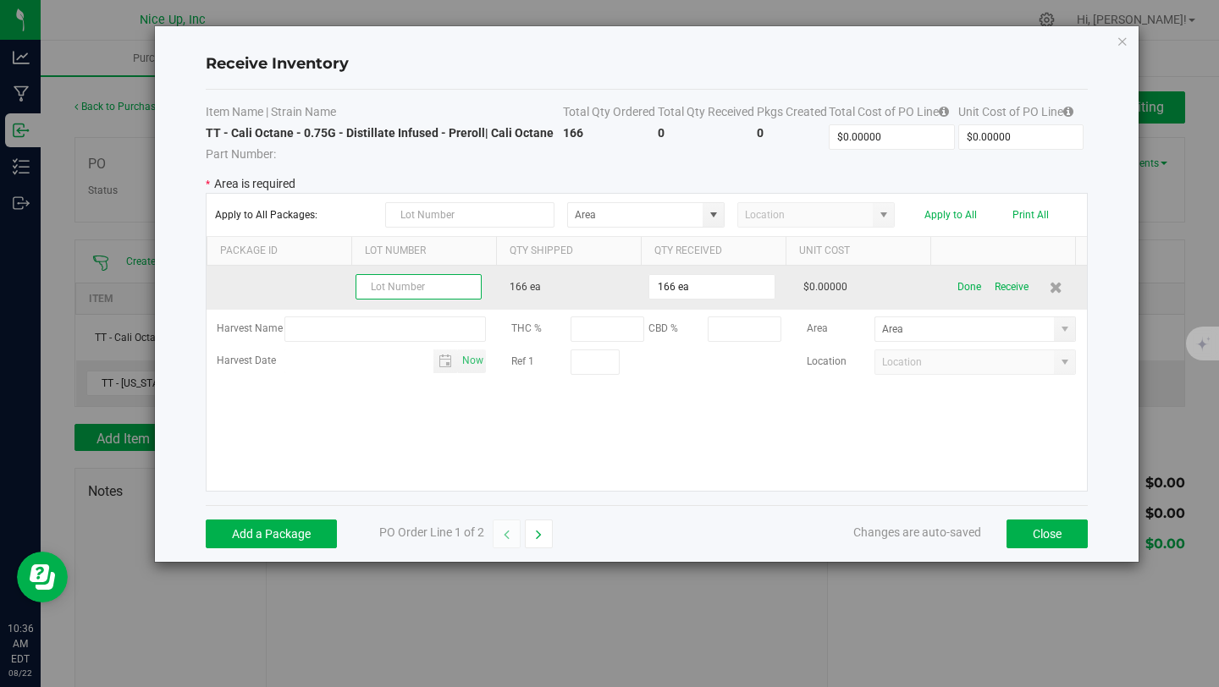
click at [433, 284] on input "text" at bounding box center [419, 286] width 126 height 25
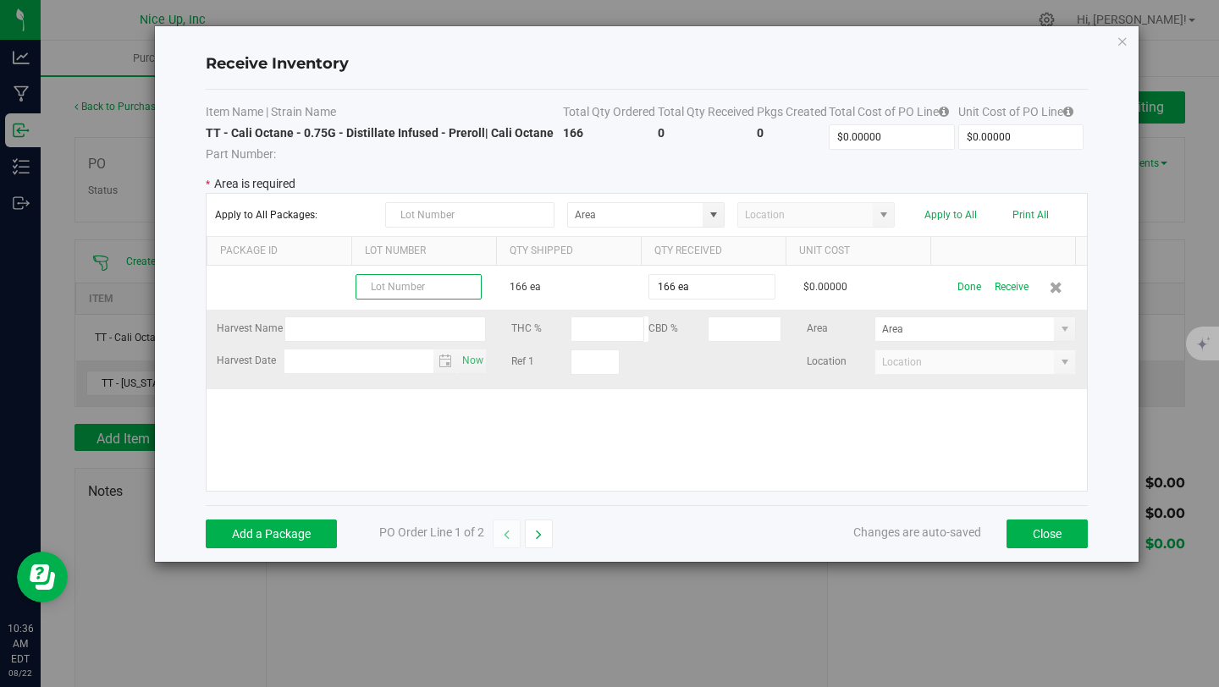
paste input "250520CaOc007"
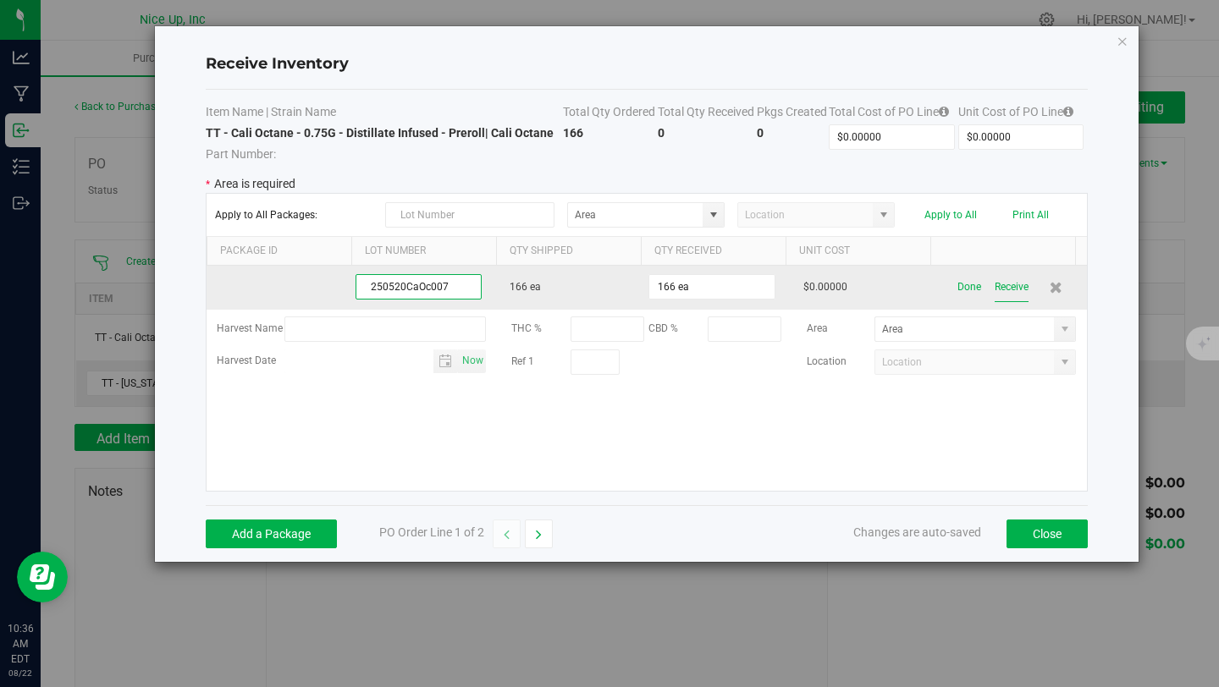
type input "250520CaOc007"
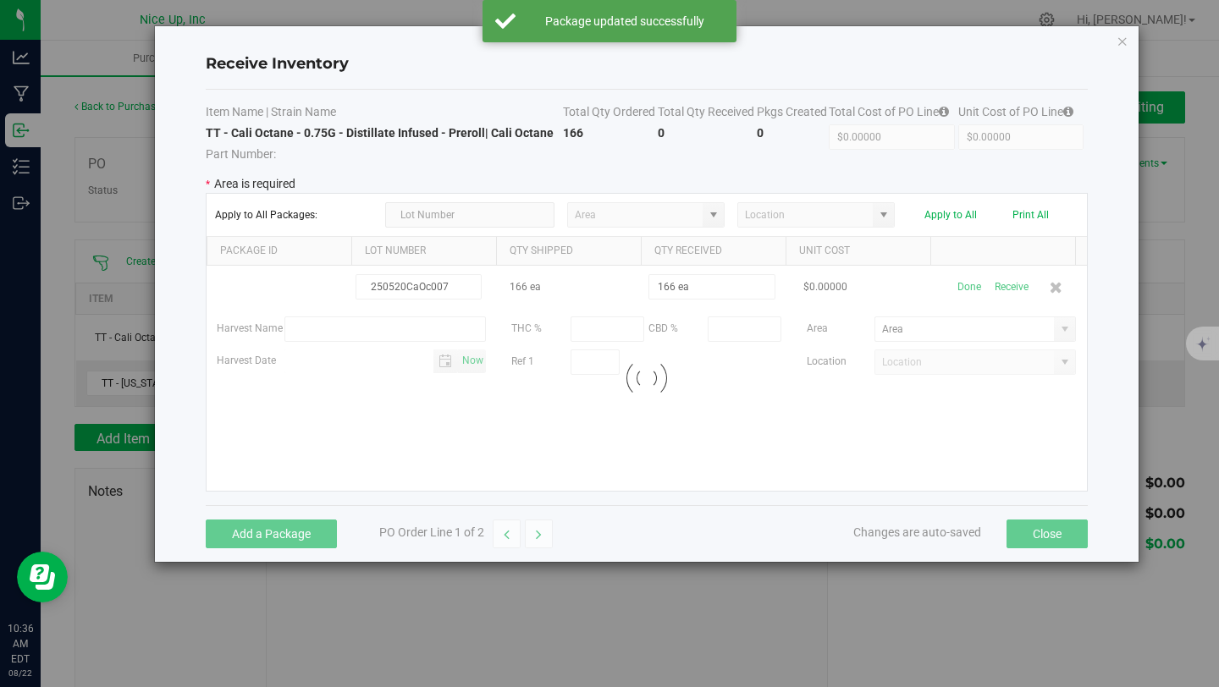
drag, startPoint x: 1016, startPoint y: 285, endPoint x: 960, endPoint y: 403, distance: 130.3
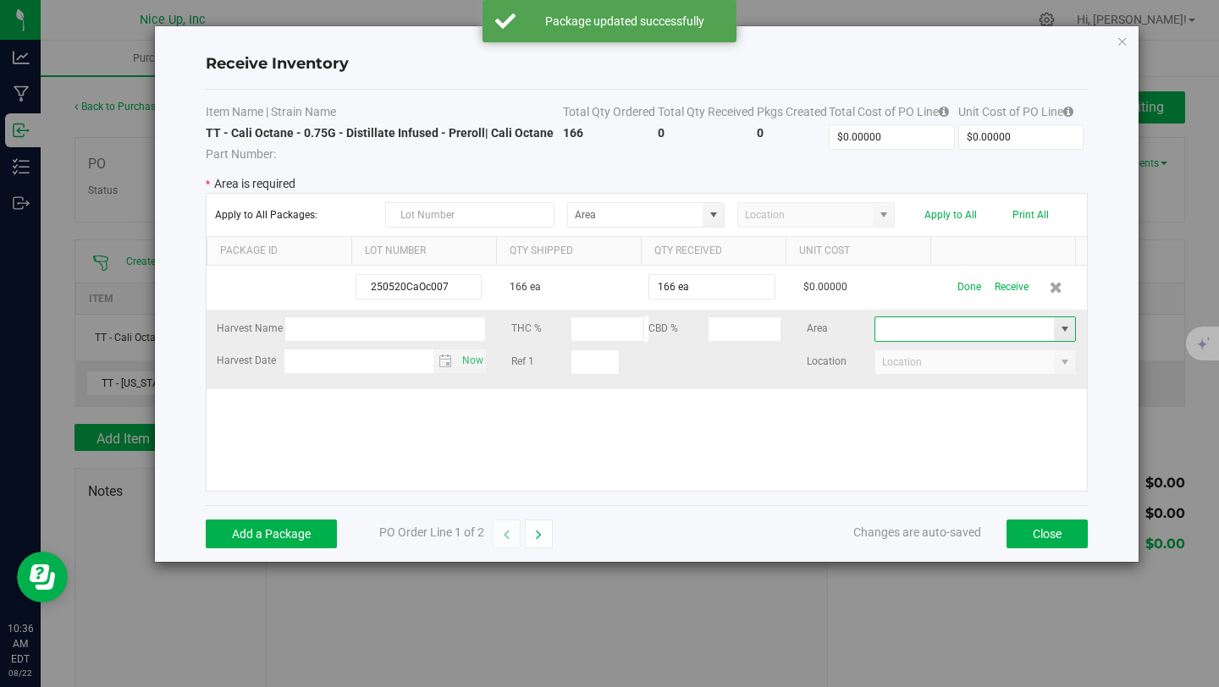
click at [971, 328] on input at bounding box center [964, 329] width 179 height 24
click at [1058, 328] on span at bounding box center [1065, 330] width 14 height 14
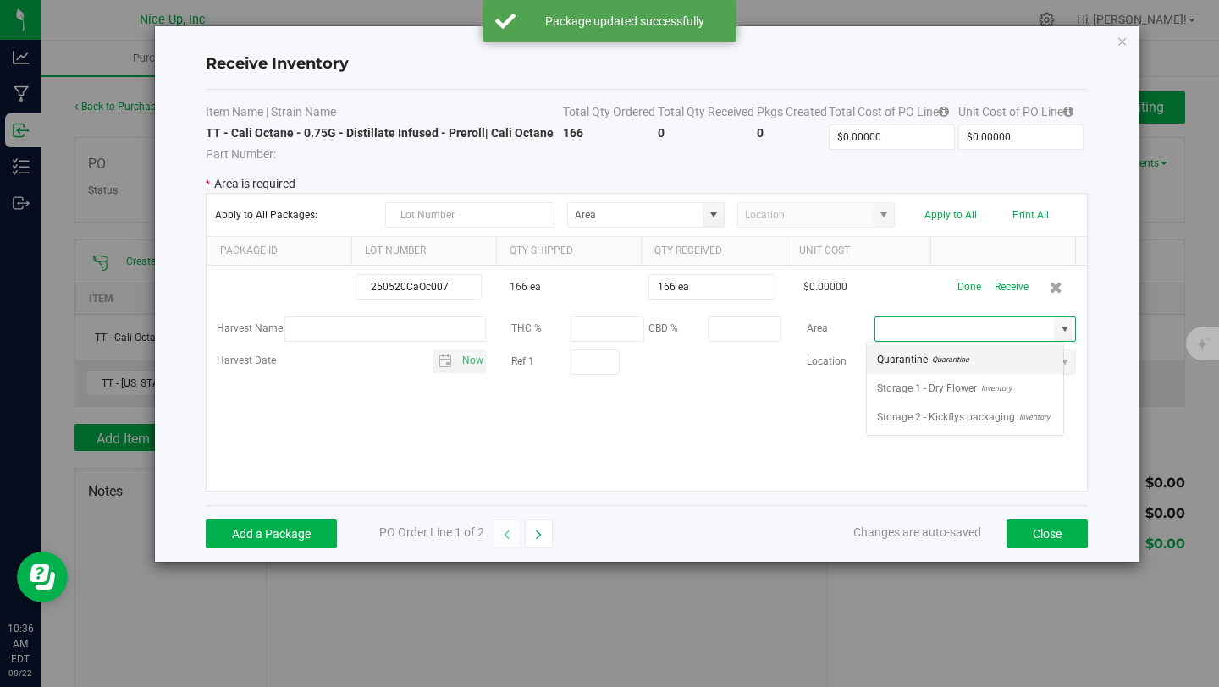
scroll to position [25, 198]
click at [1002, 396] on span "Inventory" at bounding box center [994, 388] width 35 height 25
type input "Storage 1 - Dry Flower"
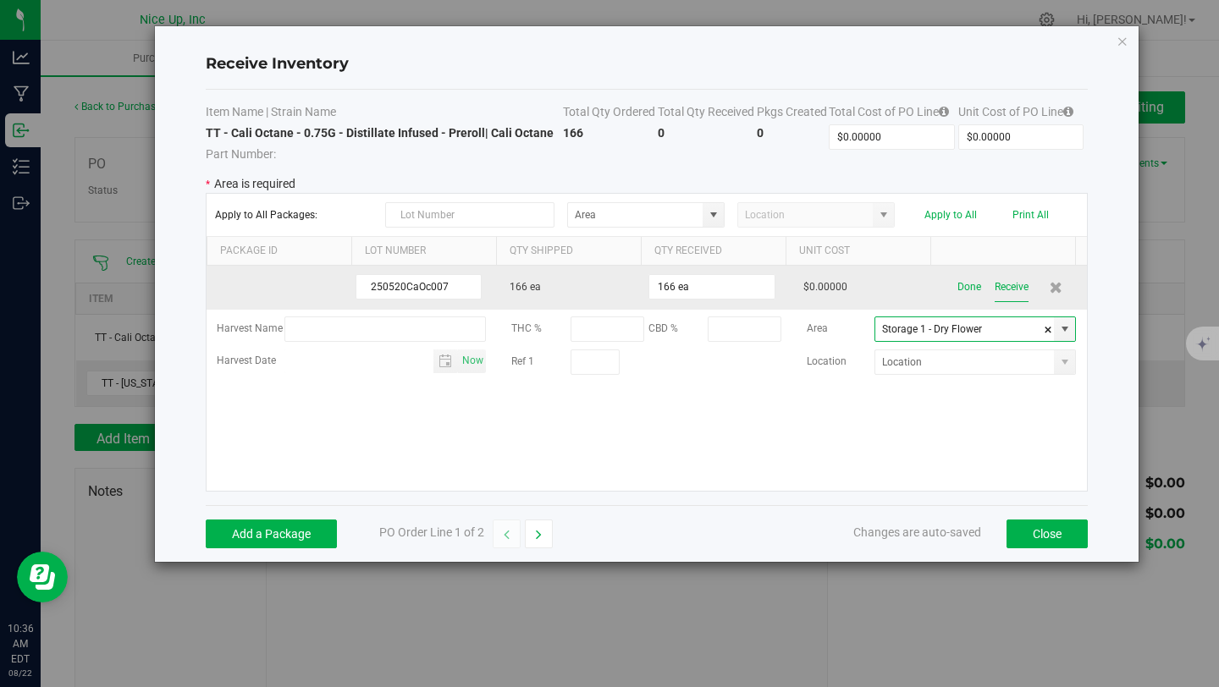
click at [1013, 289] on button "Receive" at bounding box center [1012, 288] width 34 height 30
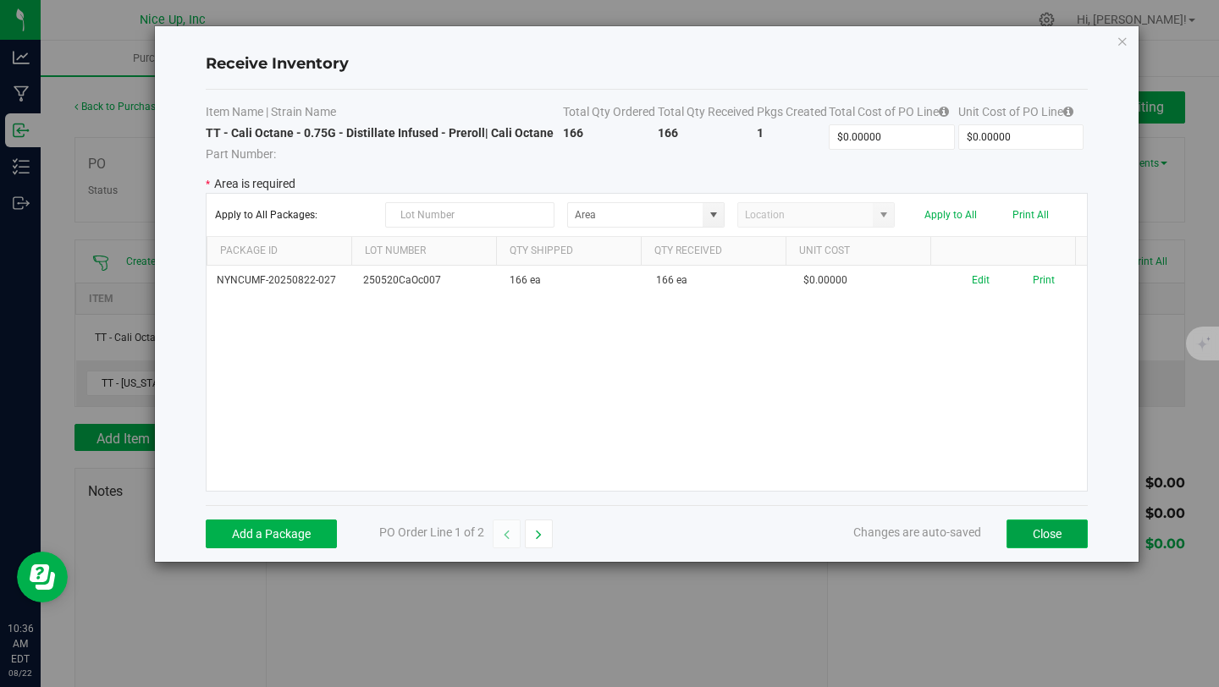
click at [1063, 541] on button "Close" at bounding box center [1047, 534] width 81 height 29
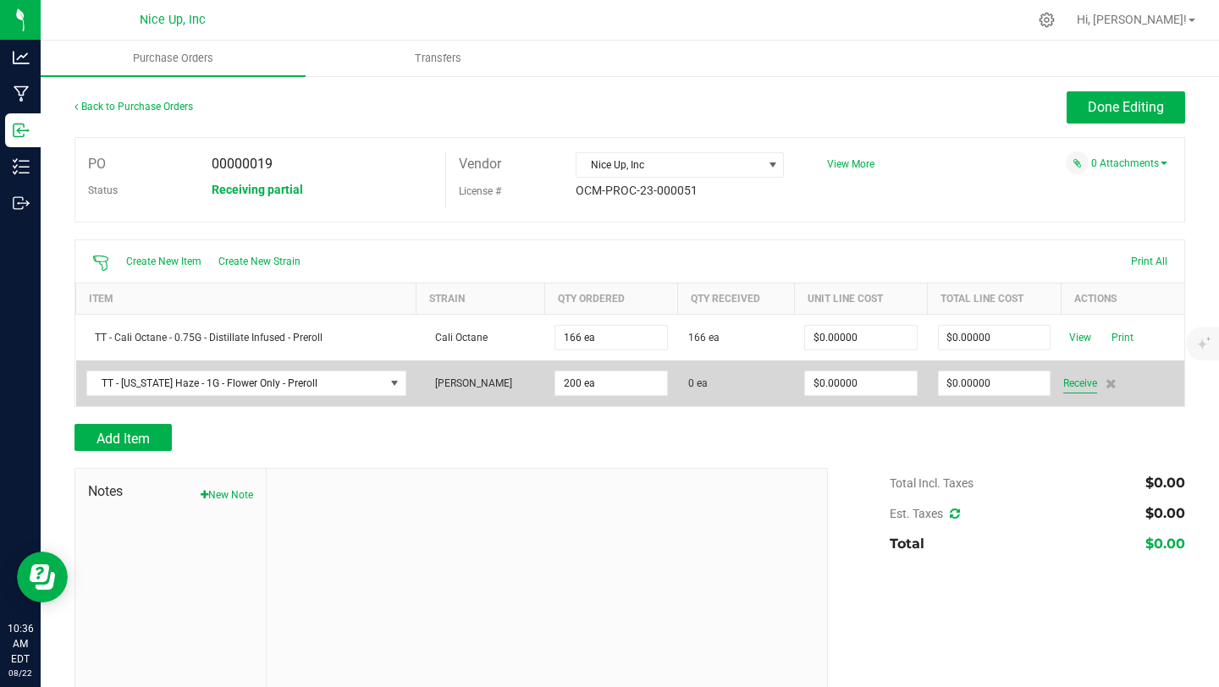
click at [1074, 380] on span "Receive" at bounding box center [1080, 383] width 34 height 20
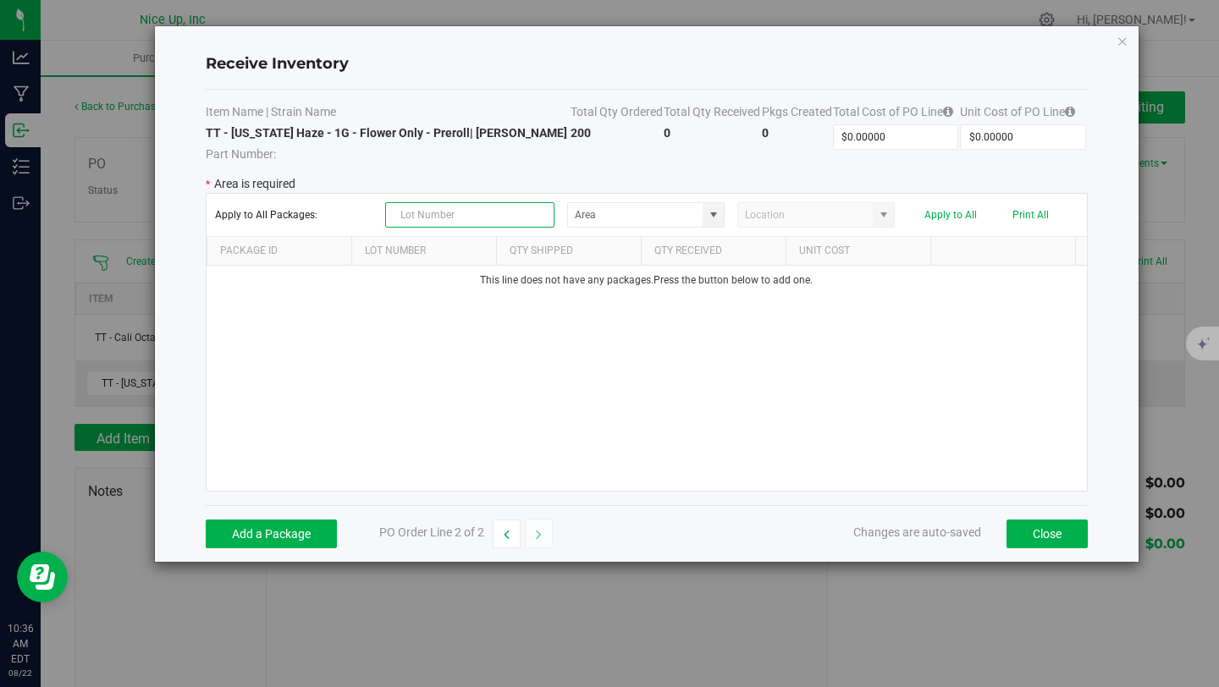
click at [464, 218] on input "text" at bounding box center [470, 214] width 170 height 25
click at [300, 533] on button "Add a Package" at bounding box center [271, 534] width 131 height 29
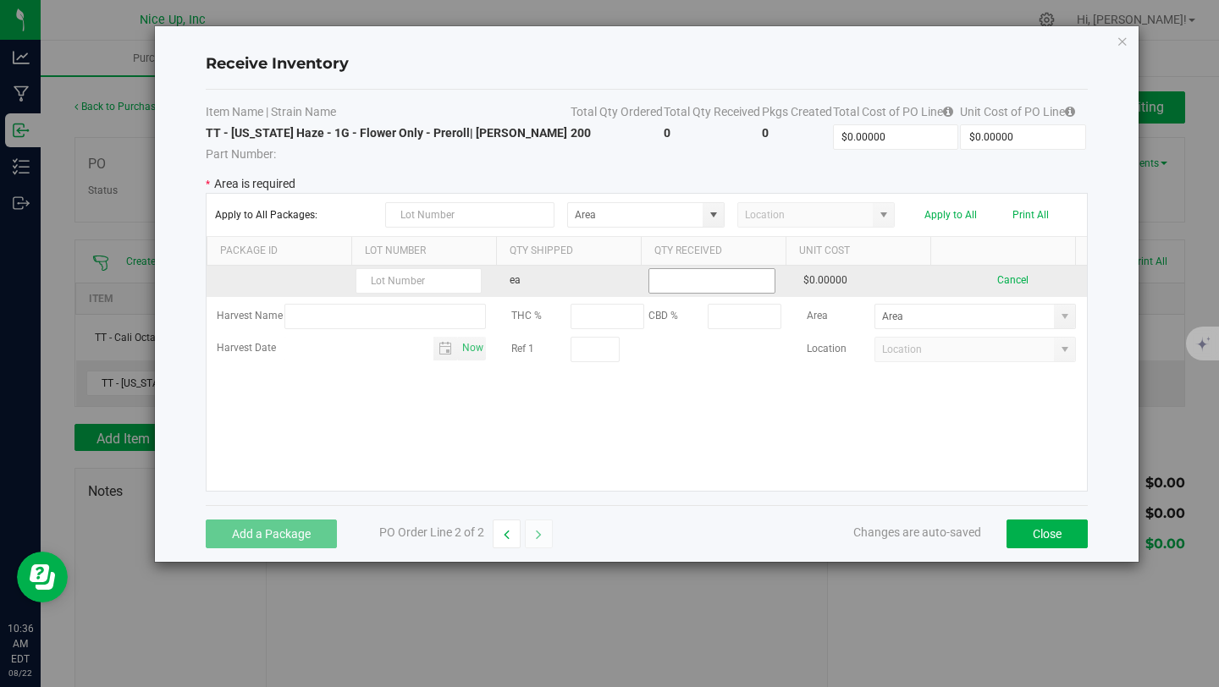
click at [742, 286] on input at bounding box center [711, 281] width 124 height 24
type input "200 ea"
click at [413, 277] on kendo-grid-list "ea 200 ea $0.00000 Cancel Harvest Name THC % CBD % Area Harvest Date Now Ref 1 …" at bounding box center [647, 378] width 880 height 225
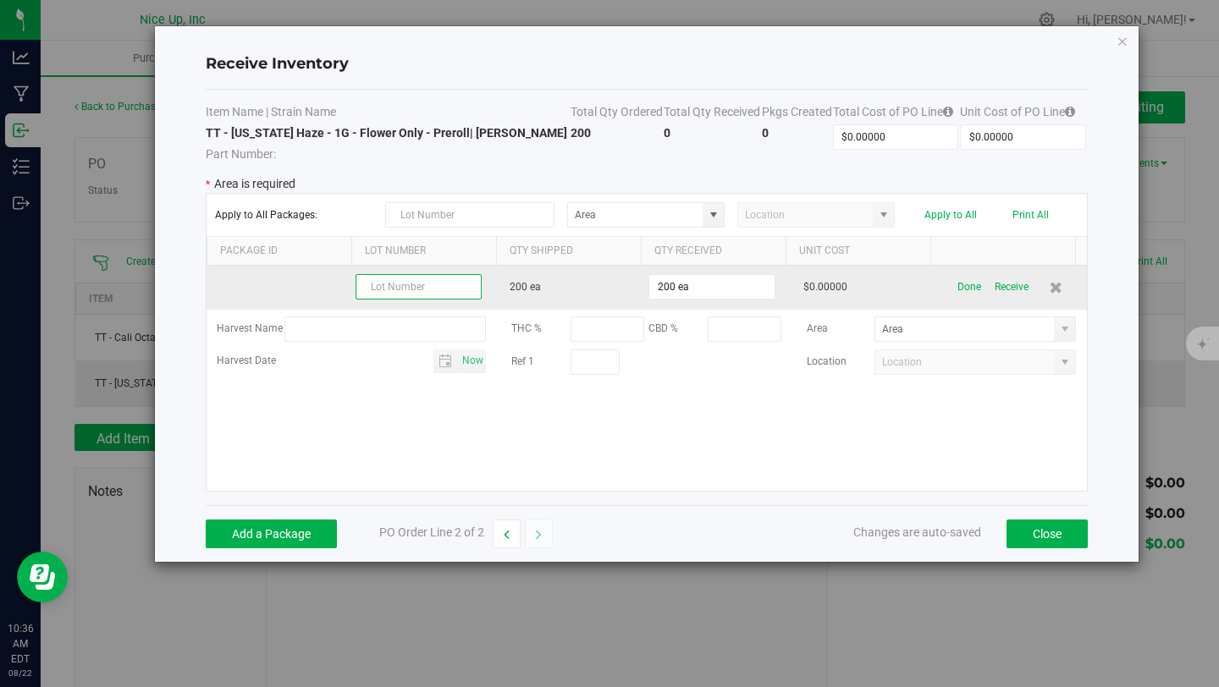
click at [405, 286] on input "text" at bounding box center [419, 286] width 126 height 25
paste input "250520CaHa004"
type input "250520CaHa004"
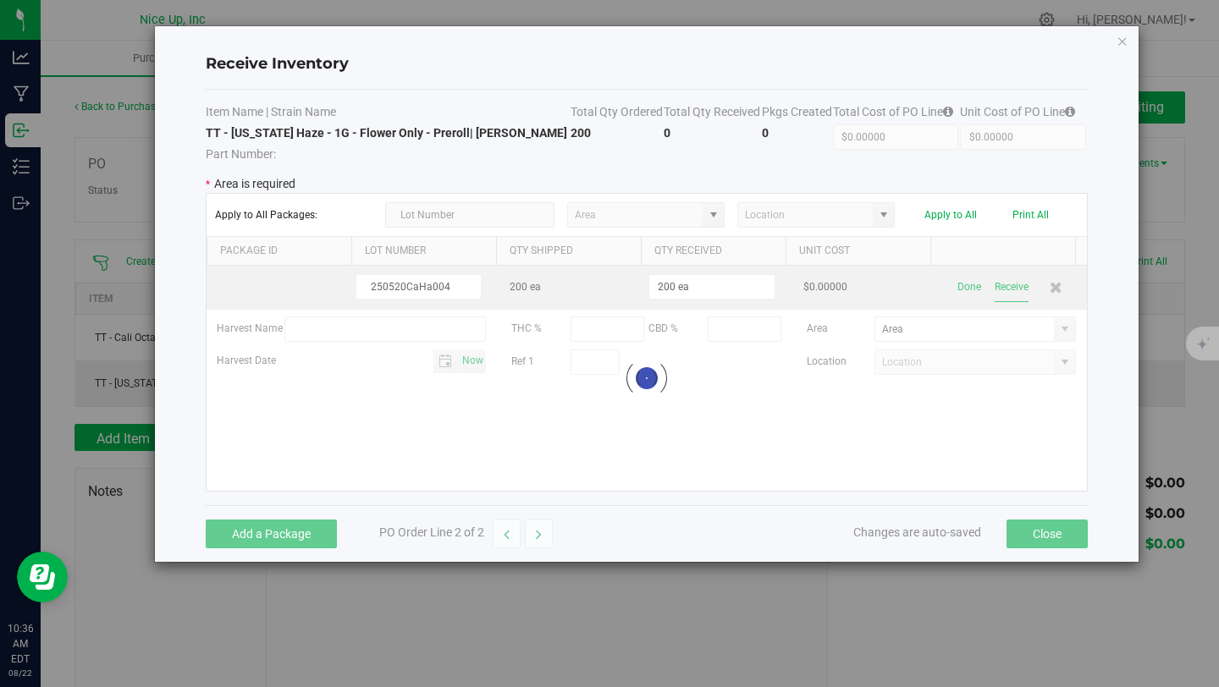
click at [1013, 289] on kendo-grid-list "250520CaHa004 200 ea 200 ea $0.00000 Done Receive Harvest Name THC % CBD % Area…" at bounding box center [647, 378] width 880 height 225
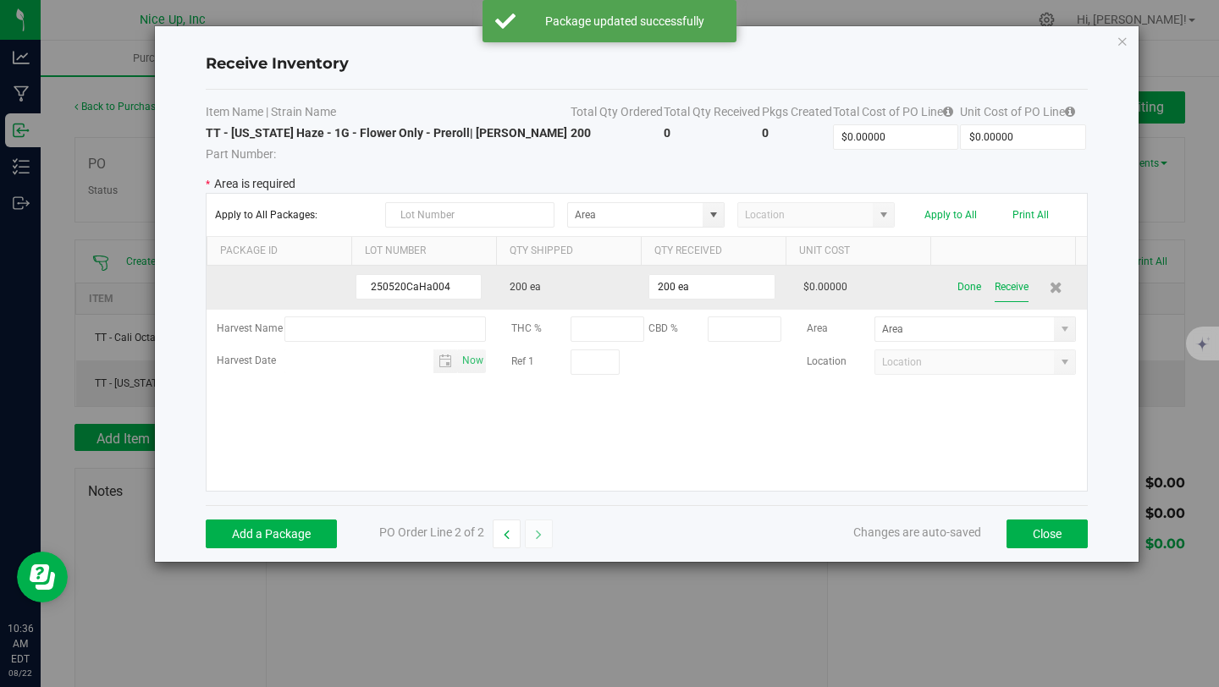
click at [1010, 290] on button "Receive" at bounding box center [1012, 288] width 34 height 30
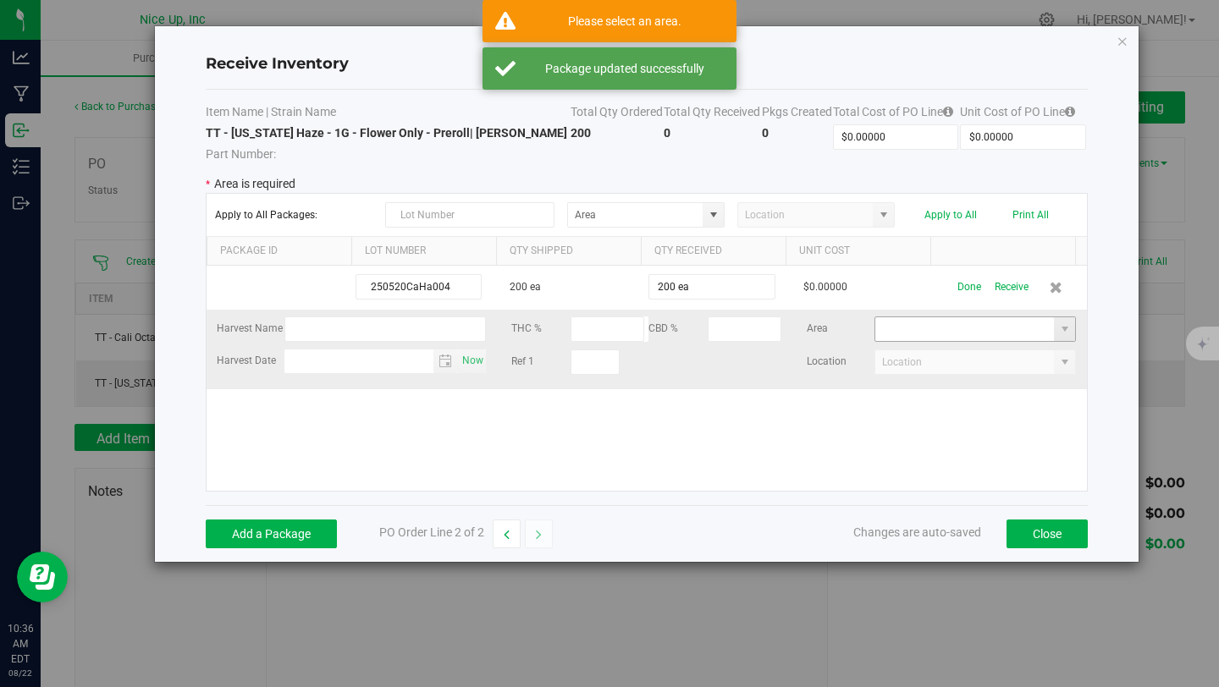
click at [996, 328] on input at bounding box center [964, 329] width 179 height 24
click at [1054, 340] on span at bounding box center [1064, 329] width 21 height 24
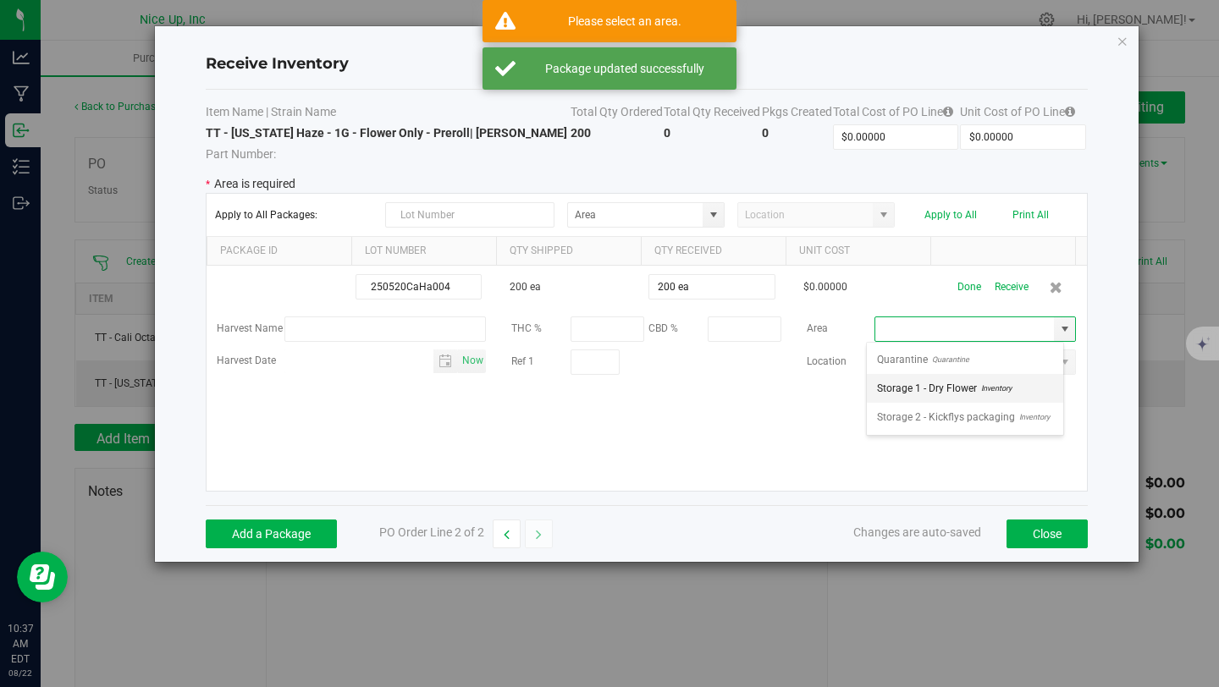
click at [1008, 393] on span "Inventory" at bounding box center [994, 388] width 35 height 25
type input "Storage 1 - Dry Flower"
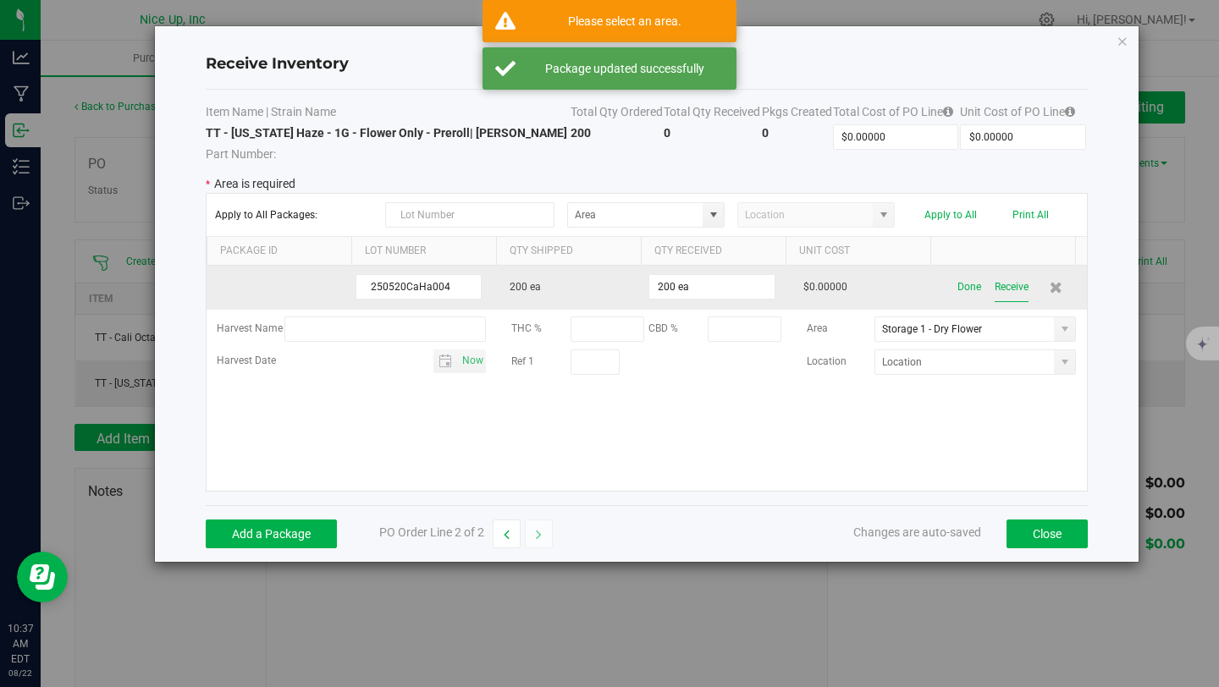
click at [1010, 294] on button "Receive" at bounding box center [1012, 288] width 34 height 30
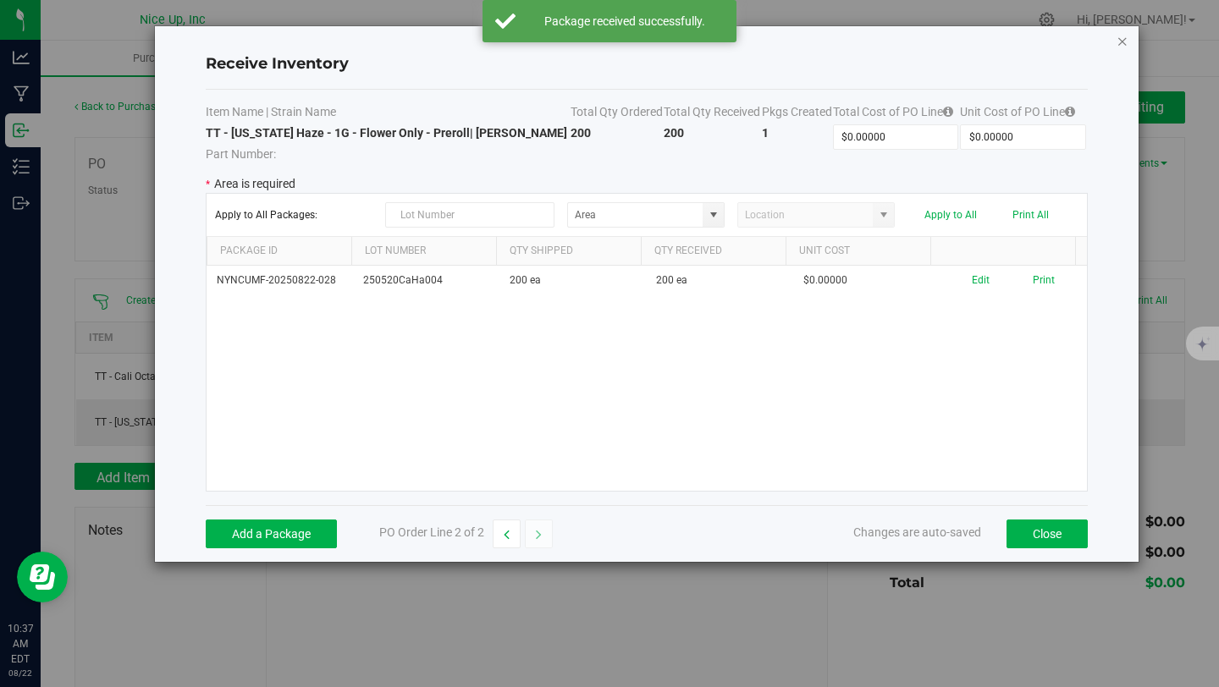
click at [1126, 47] on icon "Close modal" at bounding box center [1123, 40] width 12 height 20
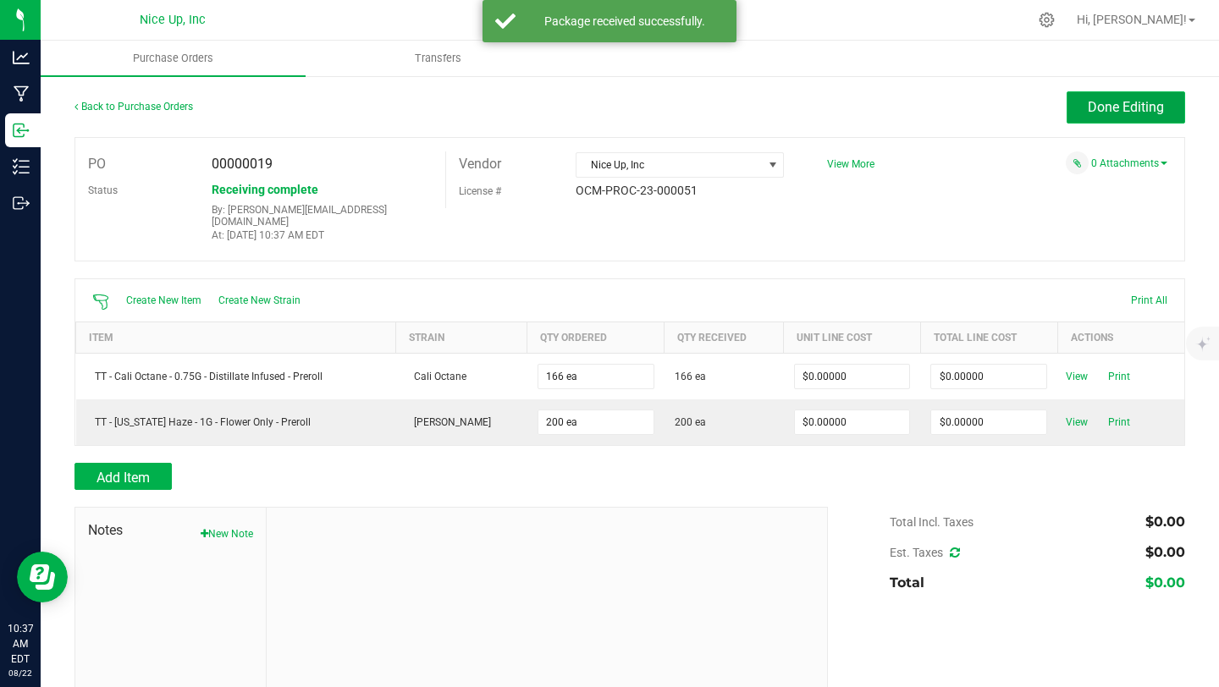
click at [1097, 100] on span "Done Editing" at bounding box center [1126, 107] width 76 height 16
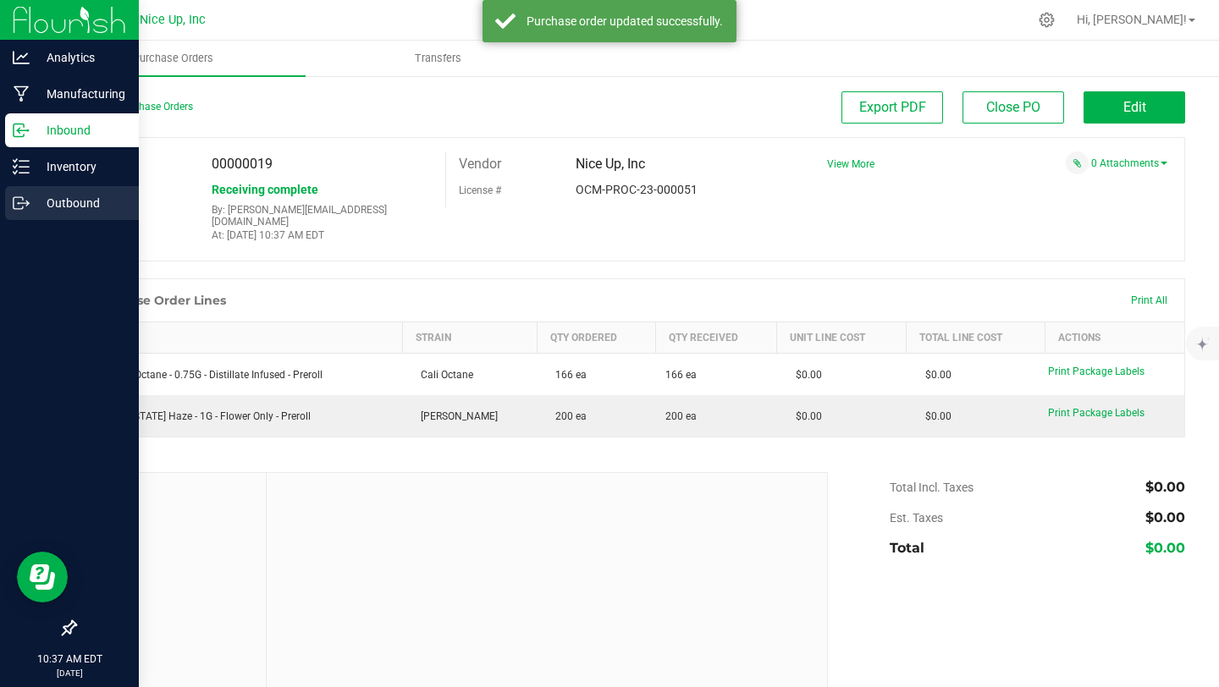
click at [12, 212] on div "Outbound" at bounding box center [72, 203] width 134 height 34
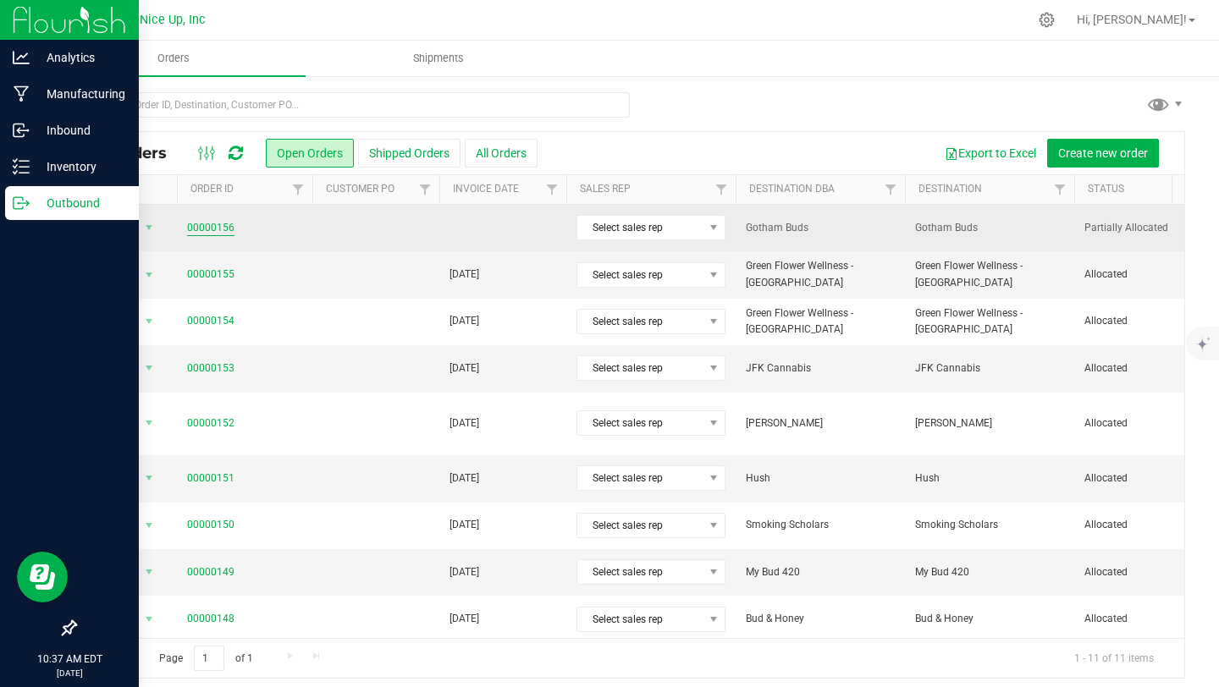
click at [218, 234] on link "00000156" at bounding box center [210, 228] width 47 height 16
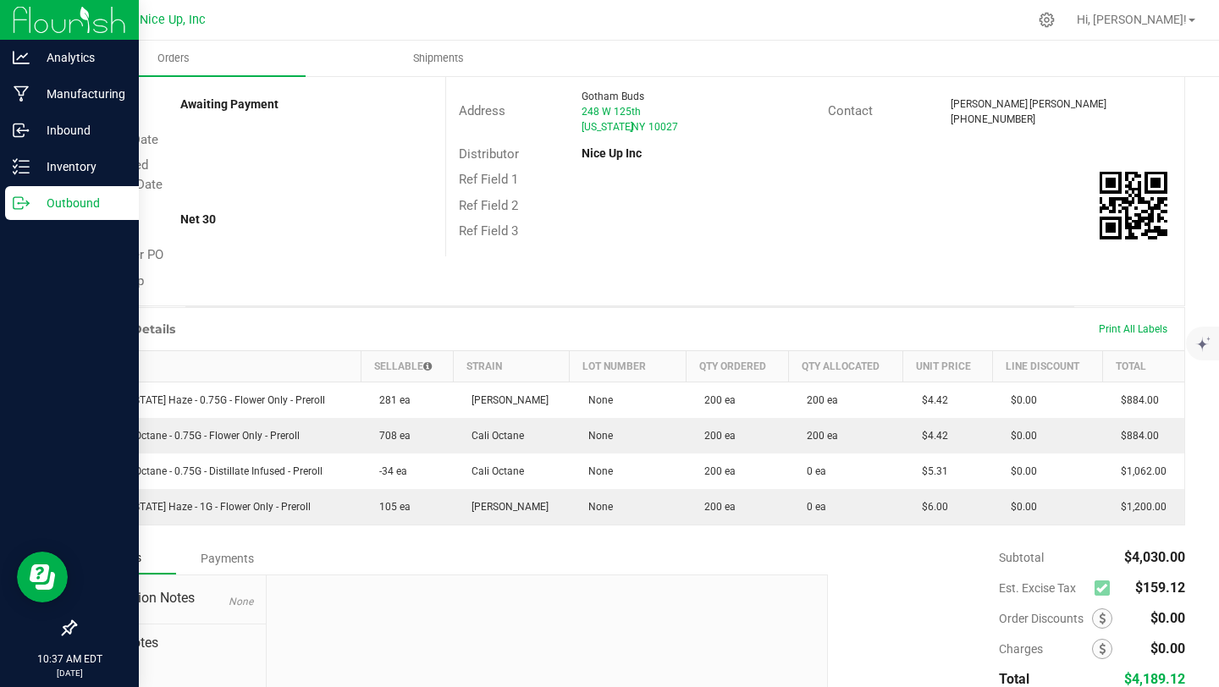
scroll to position [19, 0]
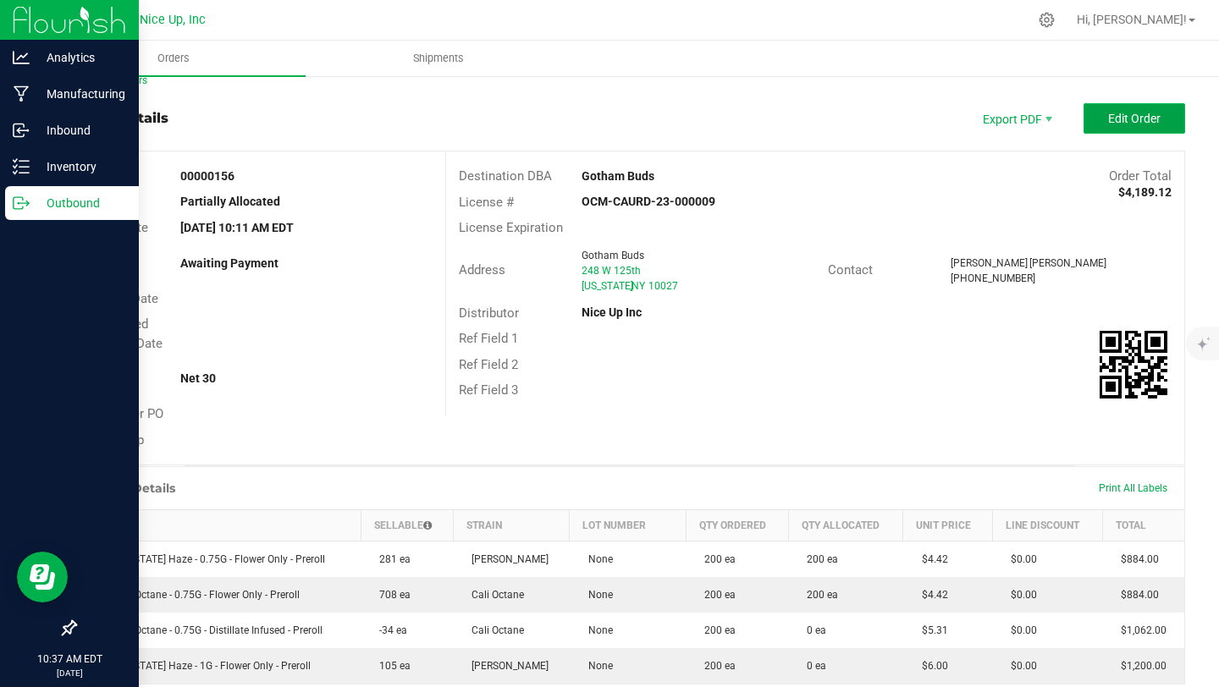
click at [1122, 125] on button "Edit Order" at bounding box center [1135, 118] width 102 height 30
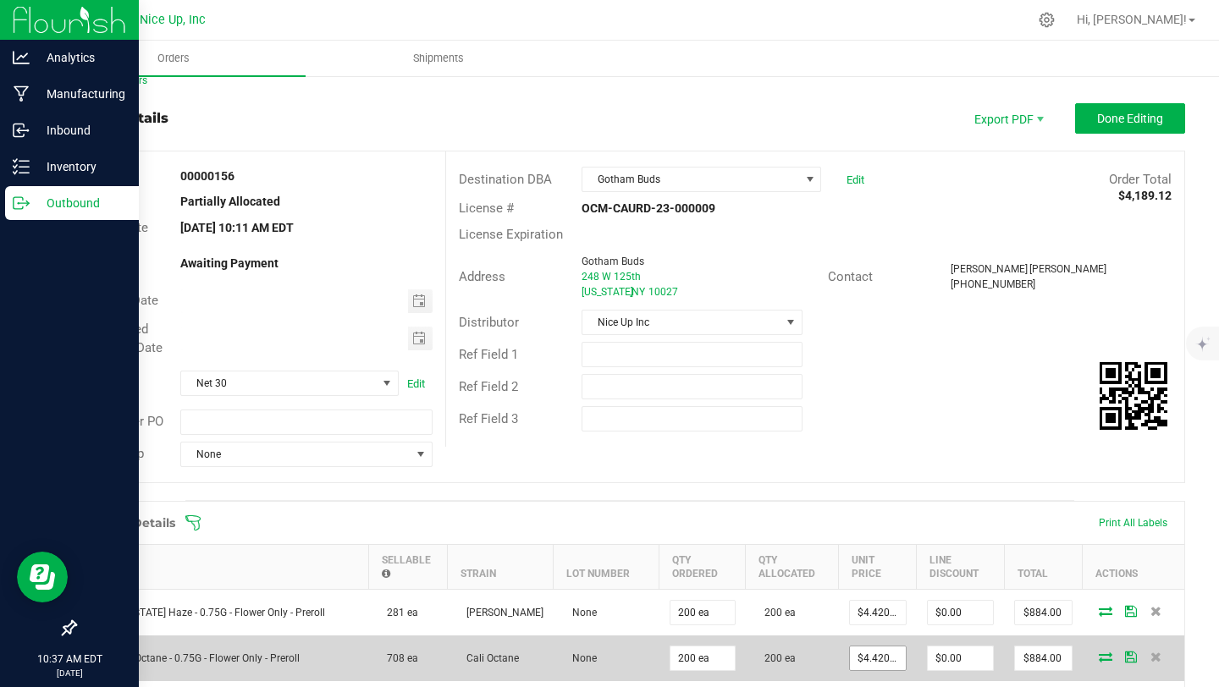
scroll to position [181, 0]
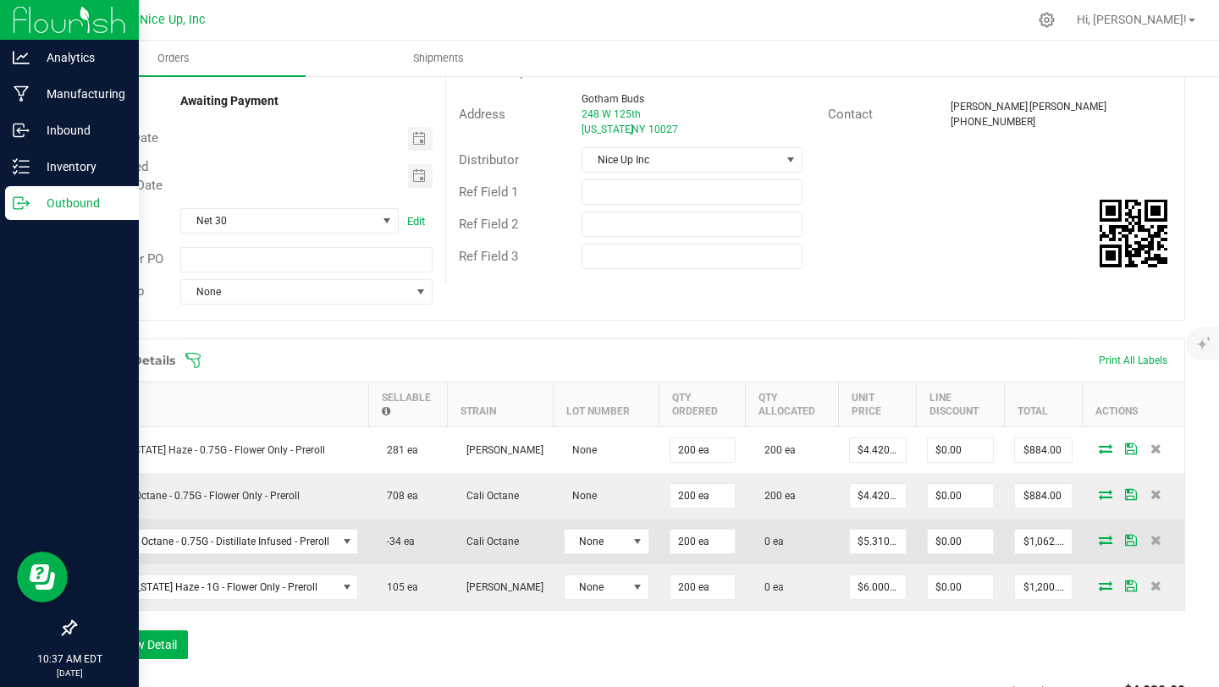
click at [1101, 536] on span at bounding box center [1105, 540] width 25 height 10
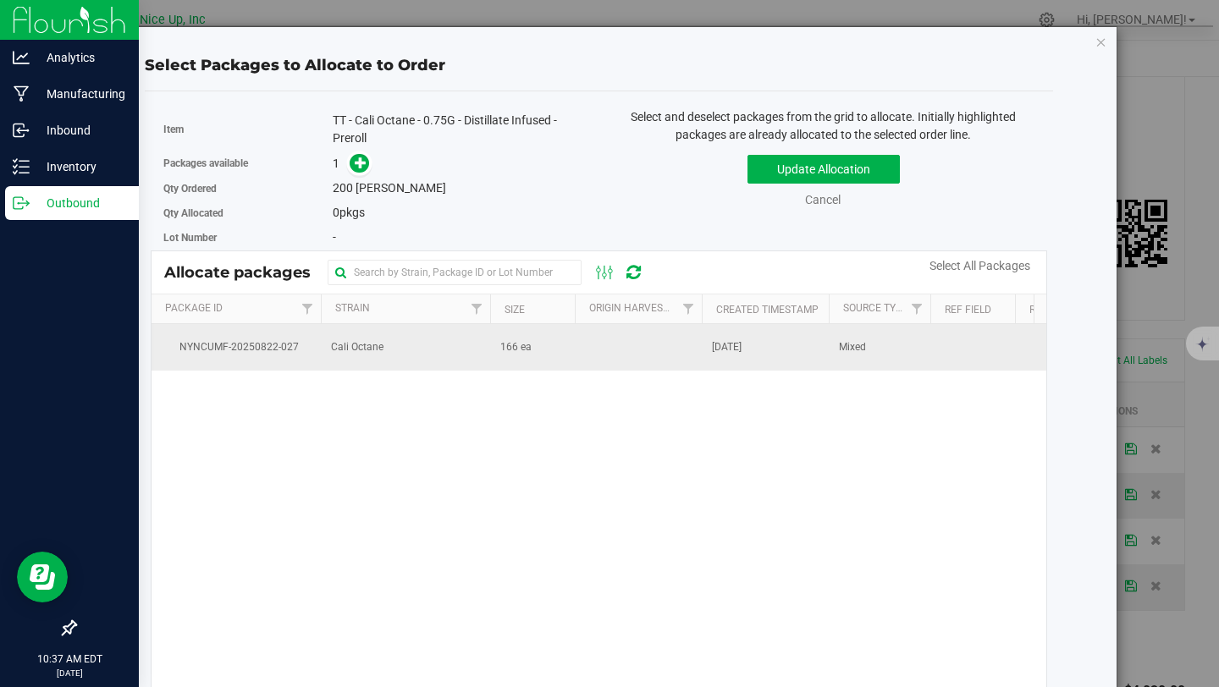
click at [341, 351] on span "Cali Octane" at bounding box center [357, 347] width 52 height 16
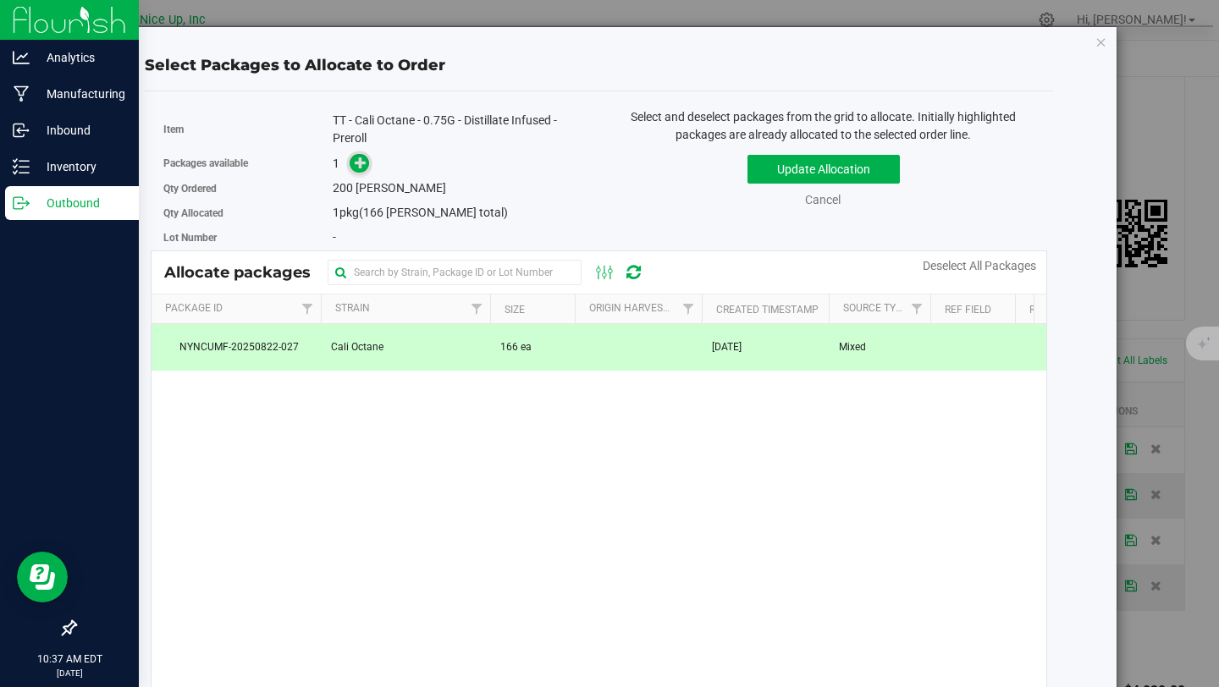
click at [360, 163] on icon at bounding box center [361, 163] width 12 height 12
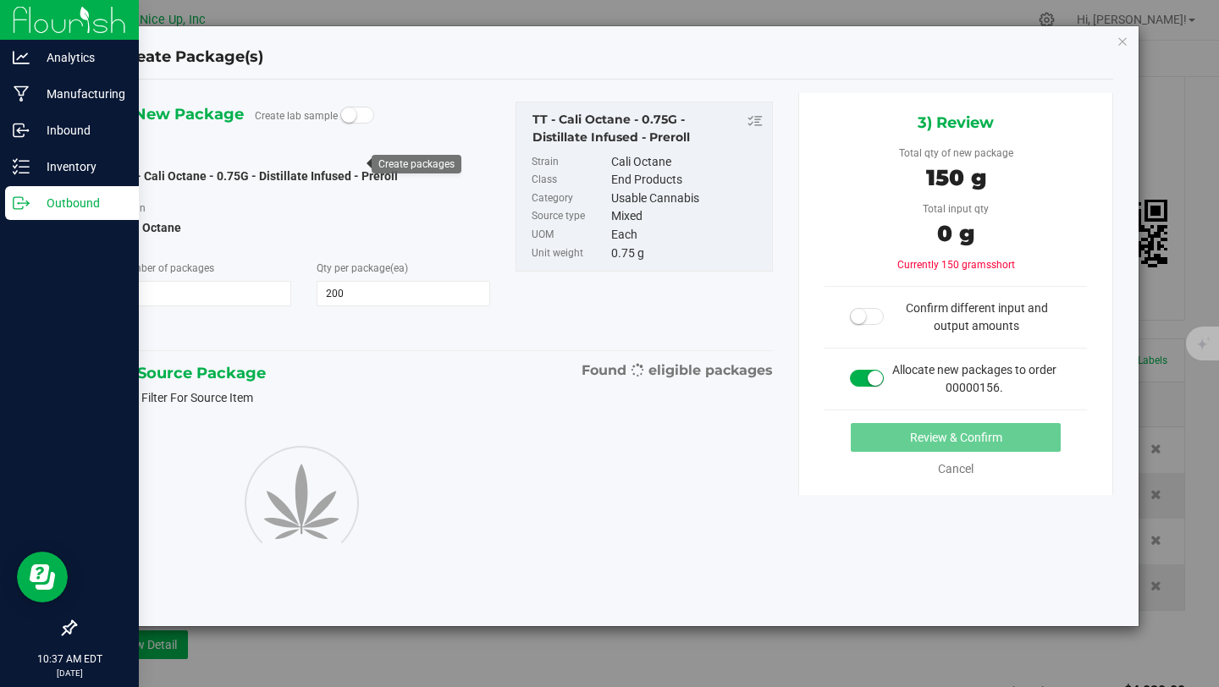
type input "200"
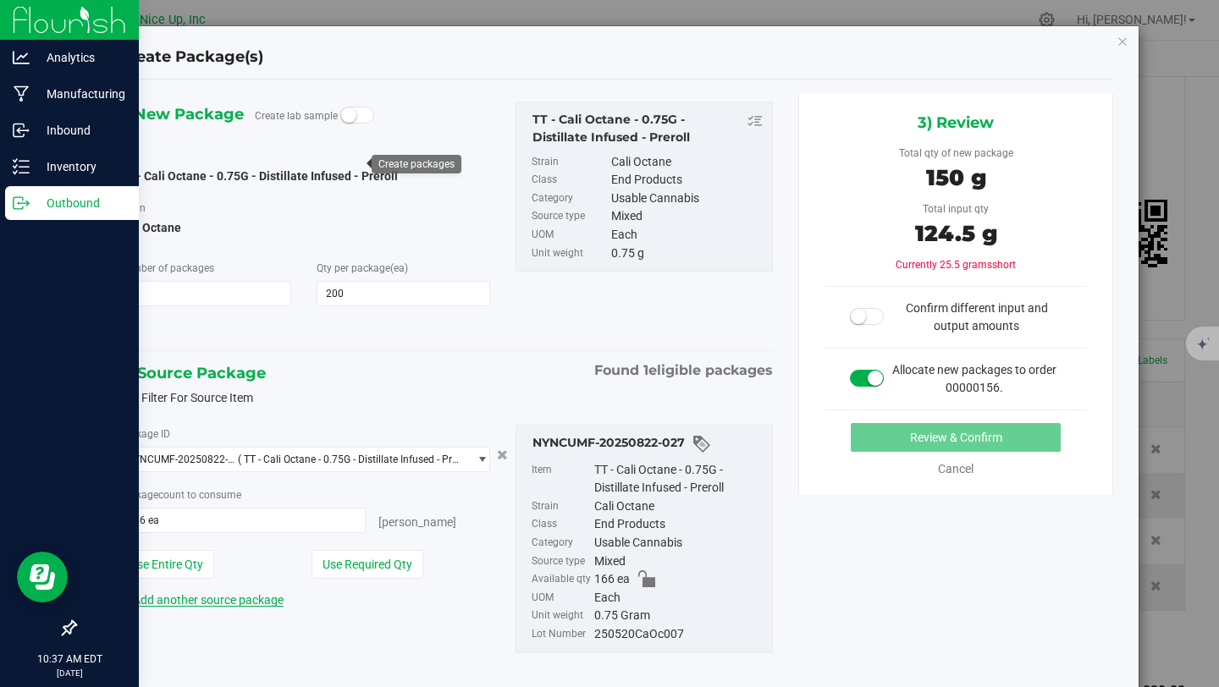
click at [128, 600] on icon at bounding box center [125, 599] width 12 height 12
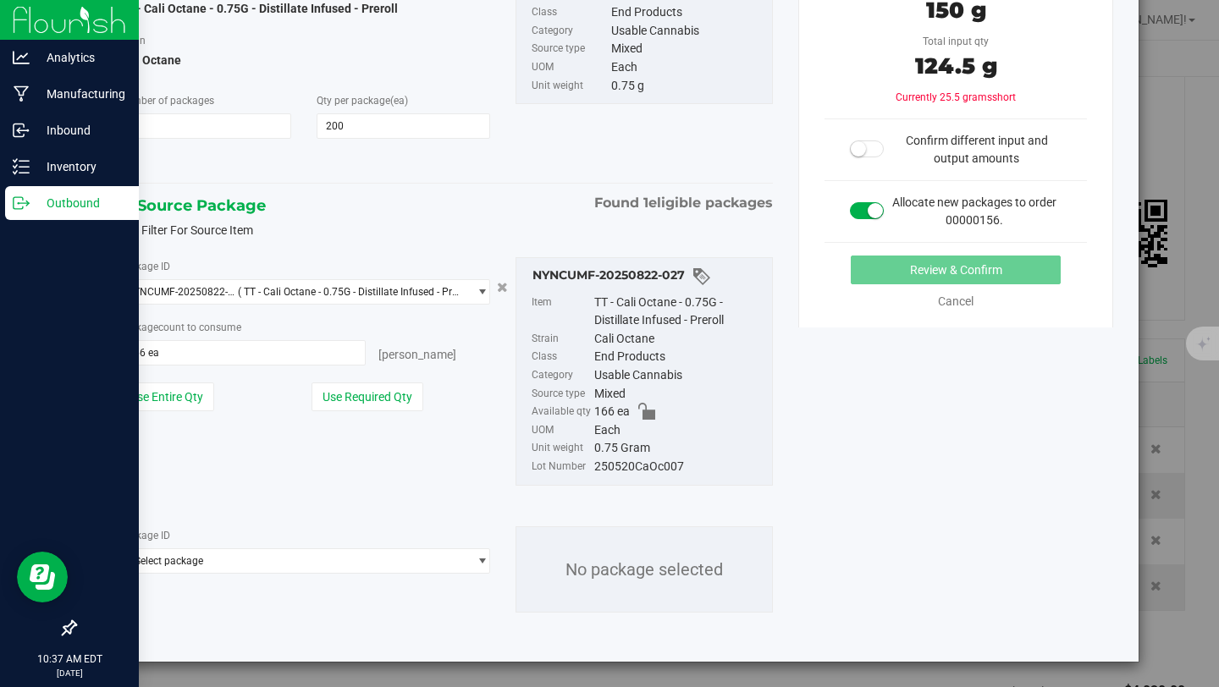
scroll to position [168, 0]
click at [235, 588] on div "Package ID Select package NYNCUMF-20250822-027 No package selected" at bounding box center [446, 568] width 680 height 113
click at [235, 562] on span "Select package" at bounding box center [293, 561] width 349 height 24
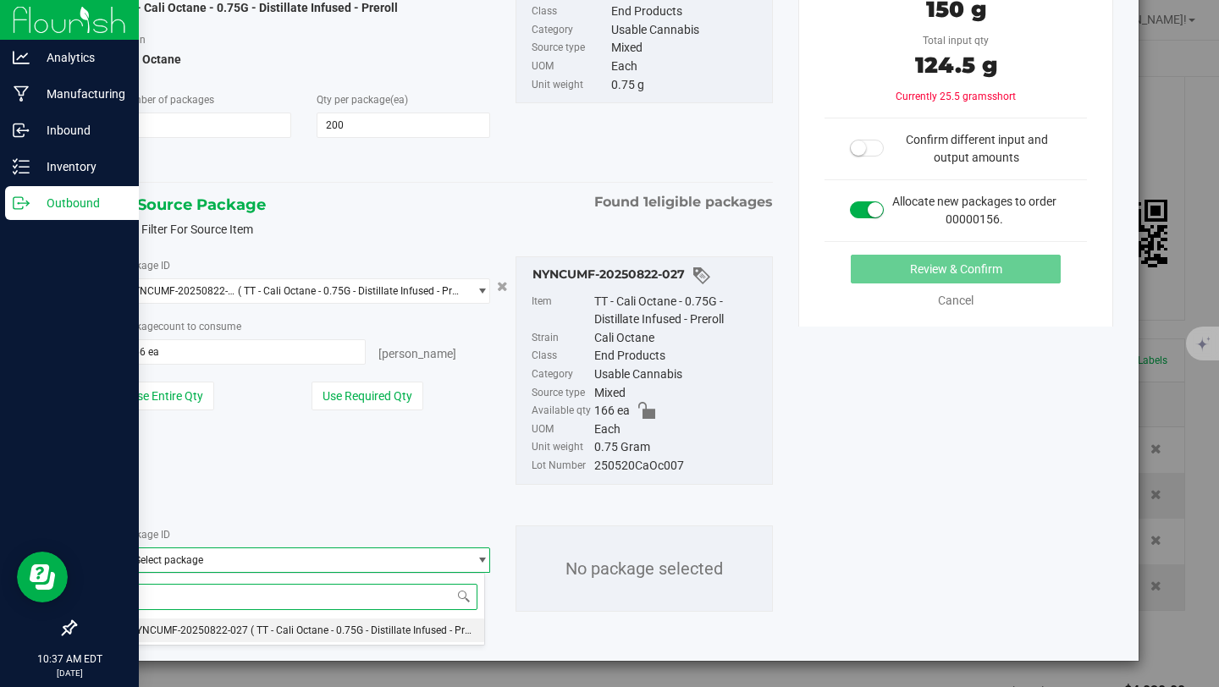
click at [240, 635] on span "NYNCUMF-20250822-027" at bounding box center [188, 631] width 119 height 12
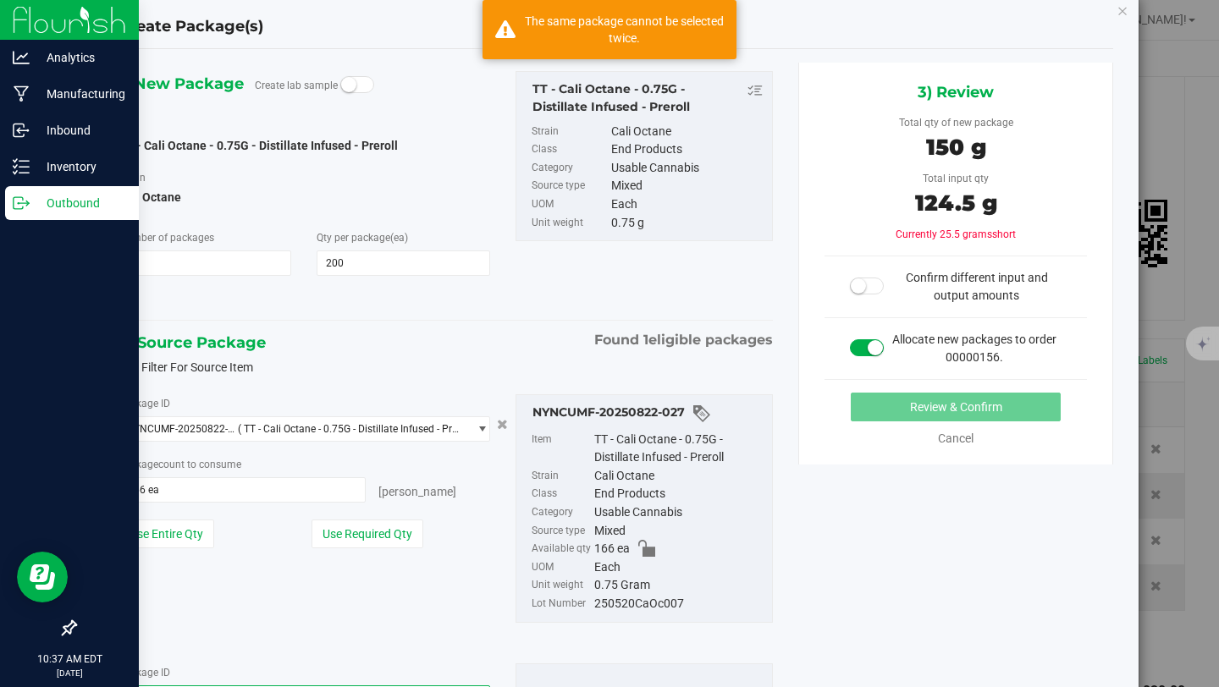
scroll to position [0, 0]
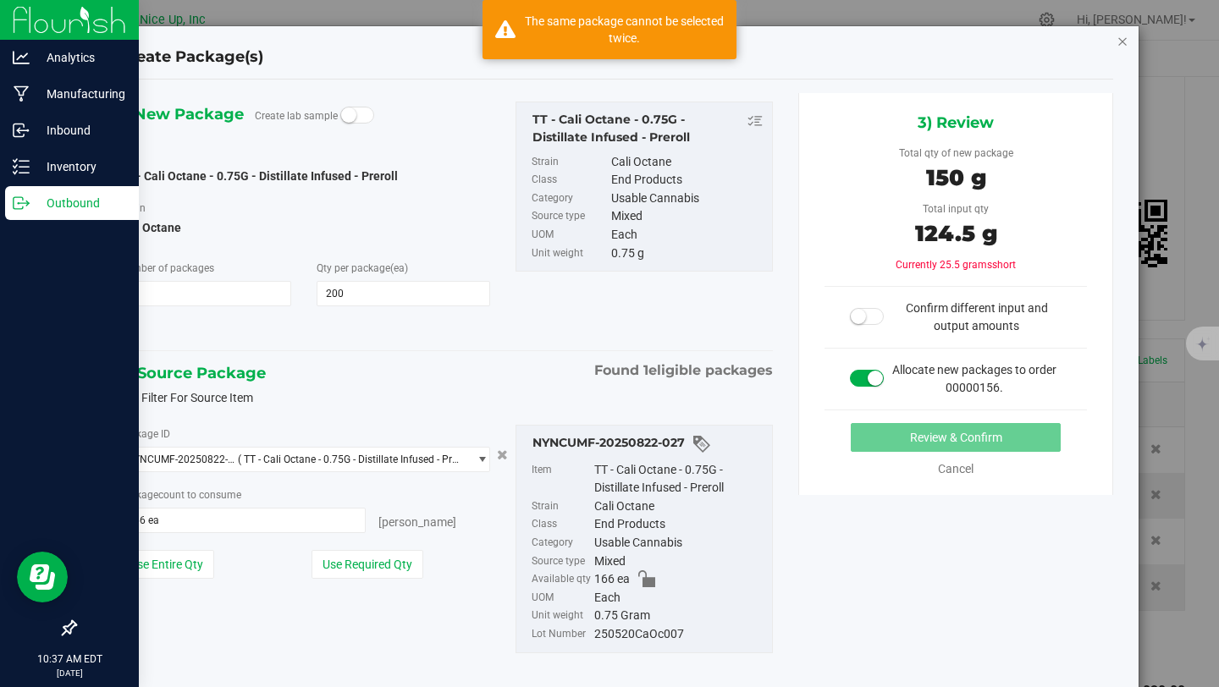
click at [1117, 40] on icon "button" at bounding box center [1123, 40] width 12 height 20
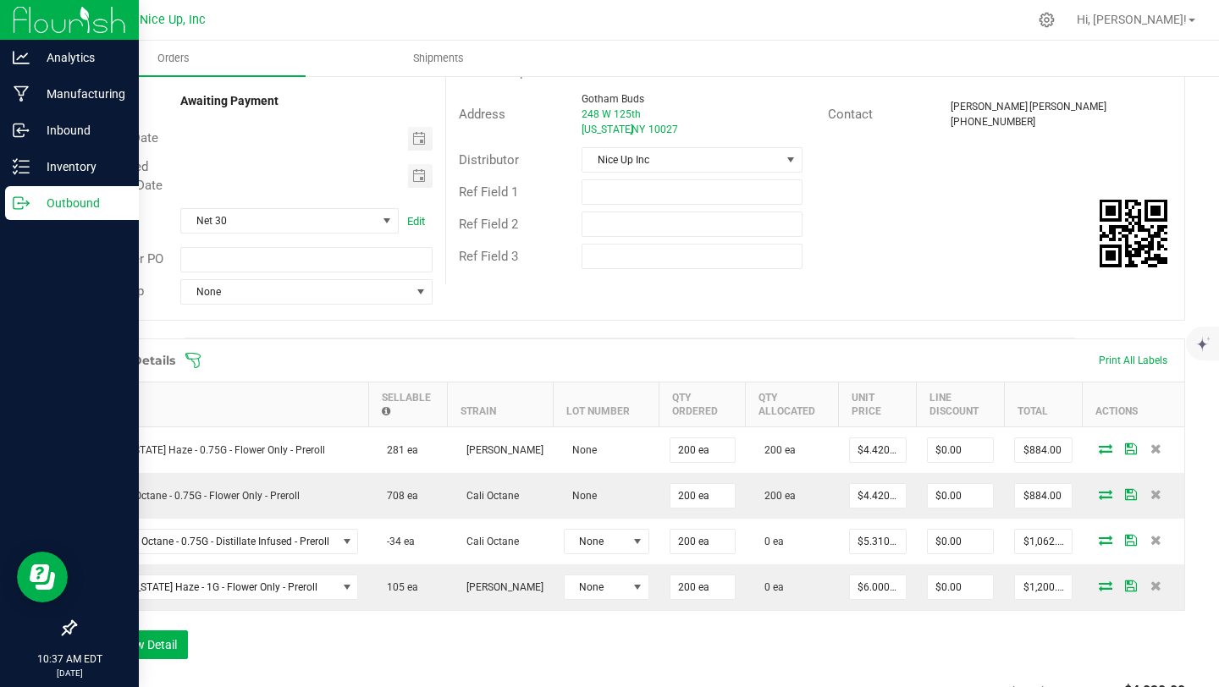
click at [50, 204] on p "Outbound" at bounding box center [81, 203] width 102 height 20
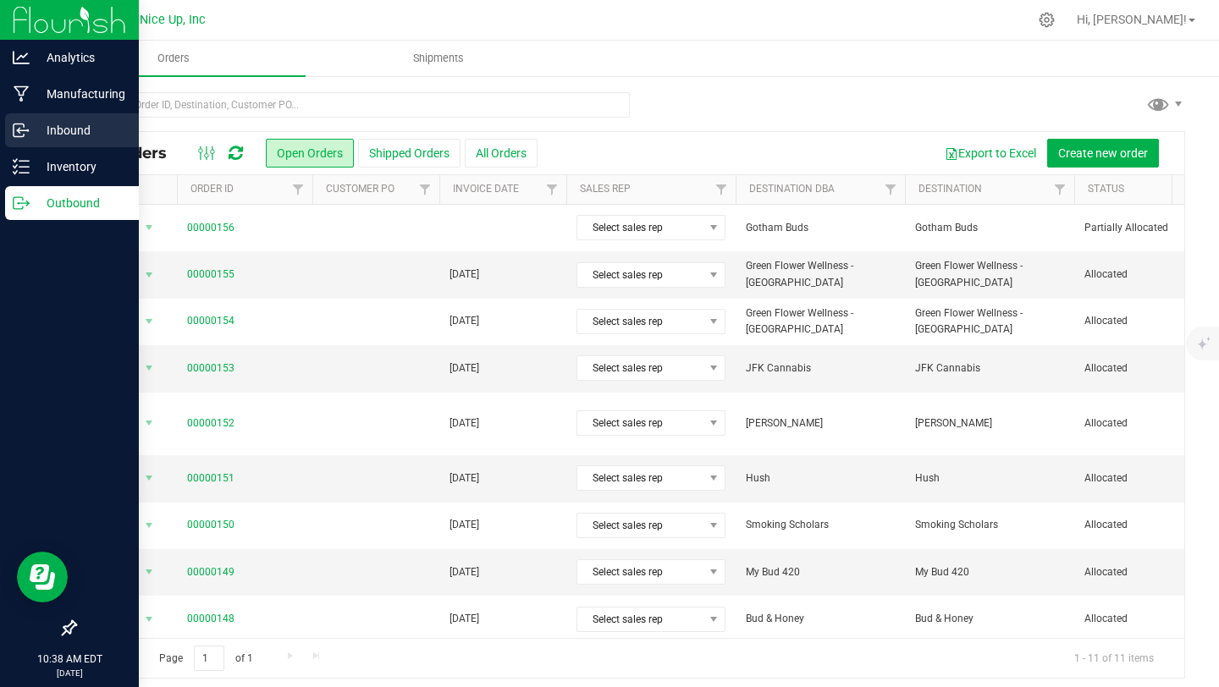
click at [33, 134] on p "Inbound" at bounding box center [81, 130] width 102 height 20
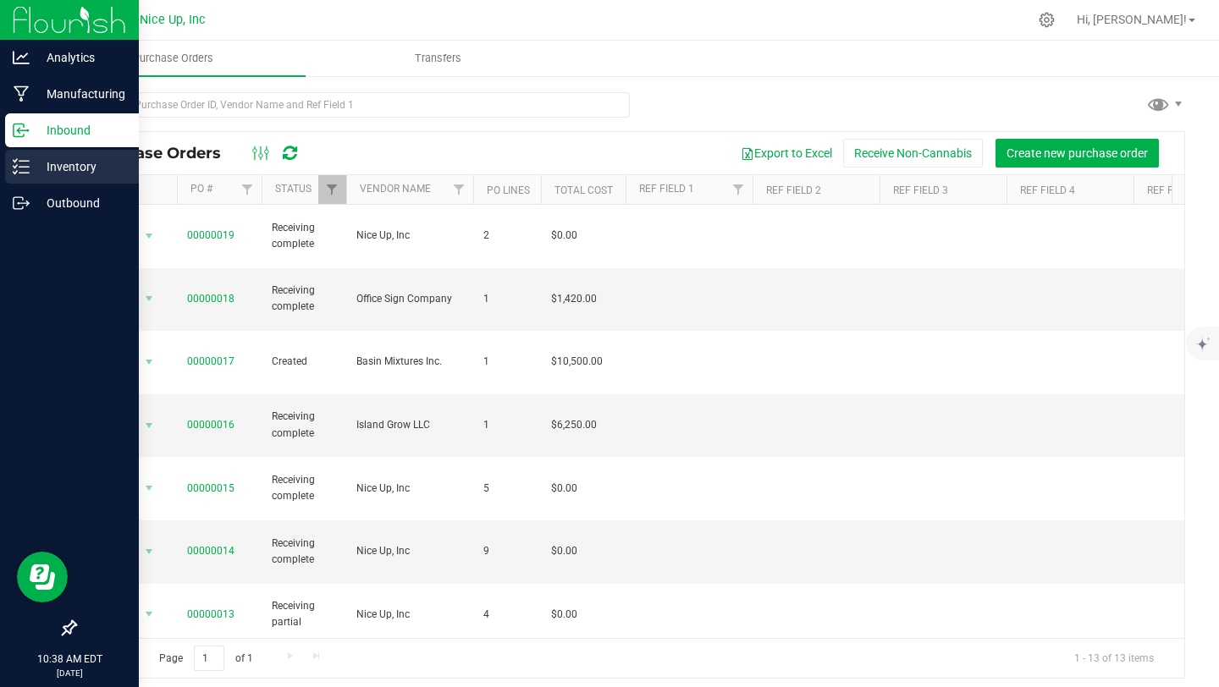
click at [24, 166] on icon at bounding box center [21, 166] width 17 height 17
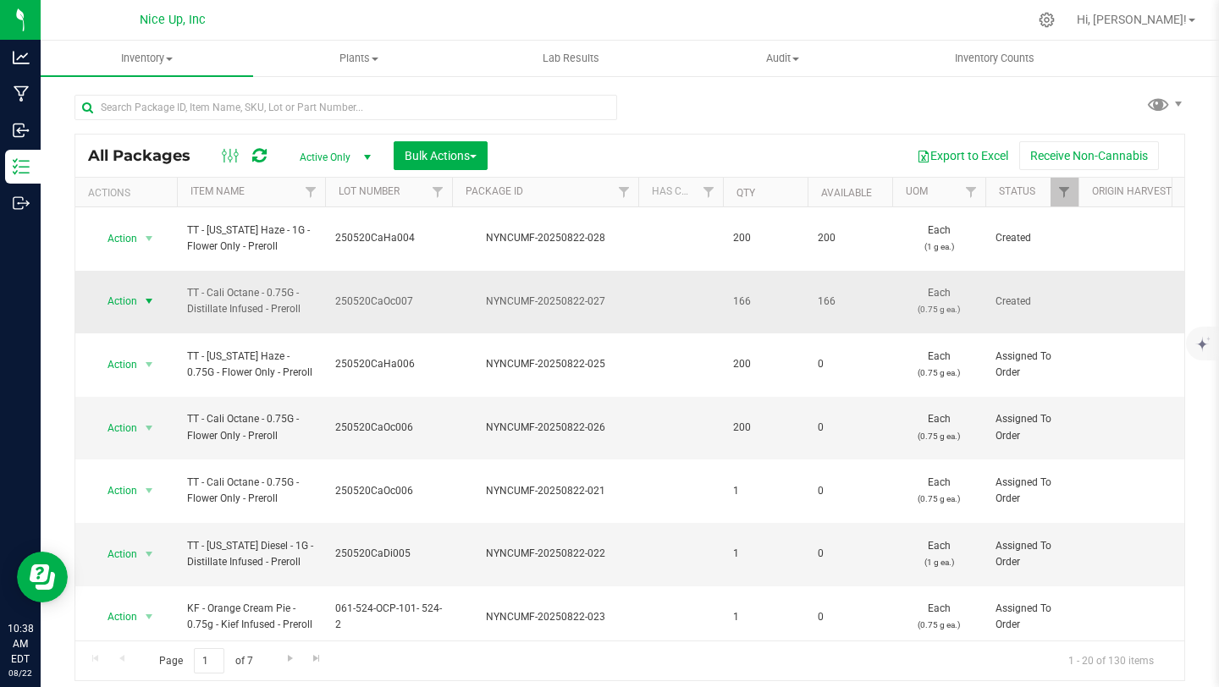
click at [130, 290] on span "Action" at bounding box center [115, 302] width 46 height 24
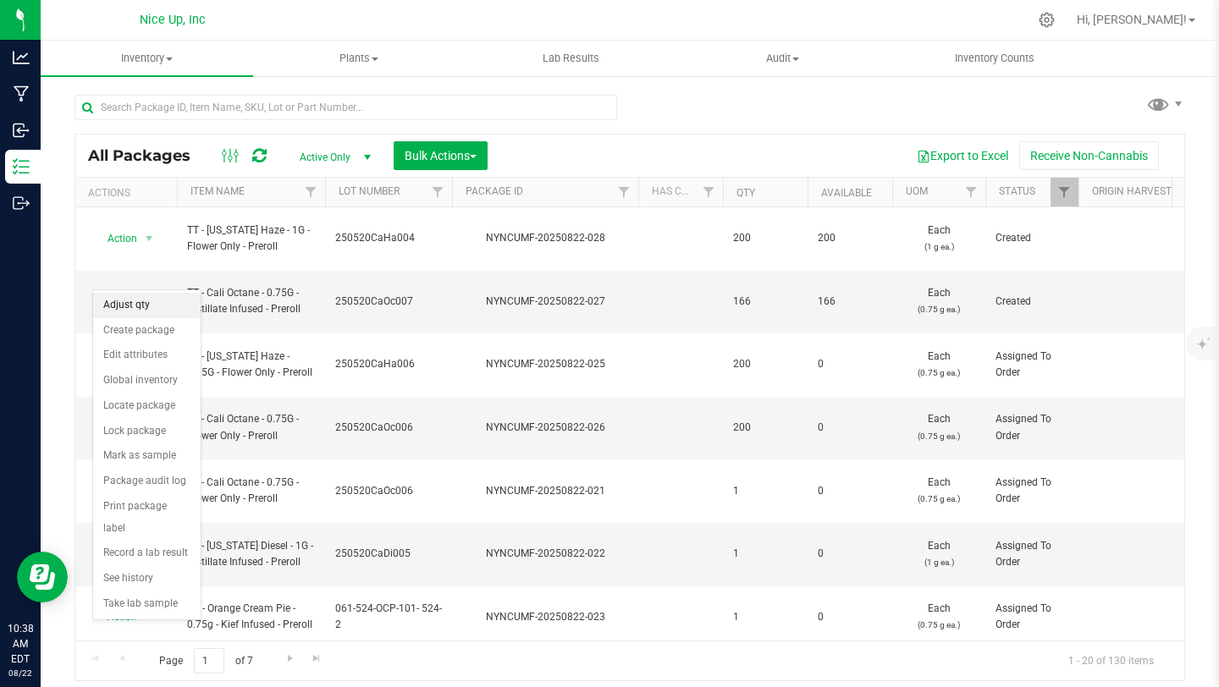
click at [141, 302] on li "Adjust qty" at bounding box center [147, 305] width 108 height 25
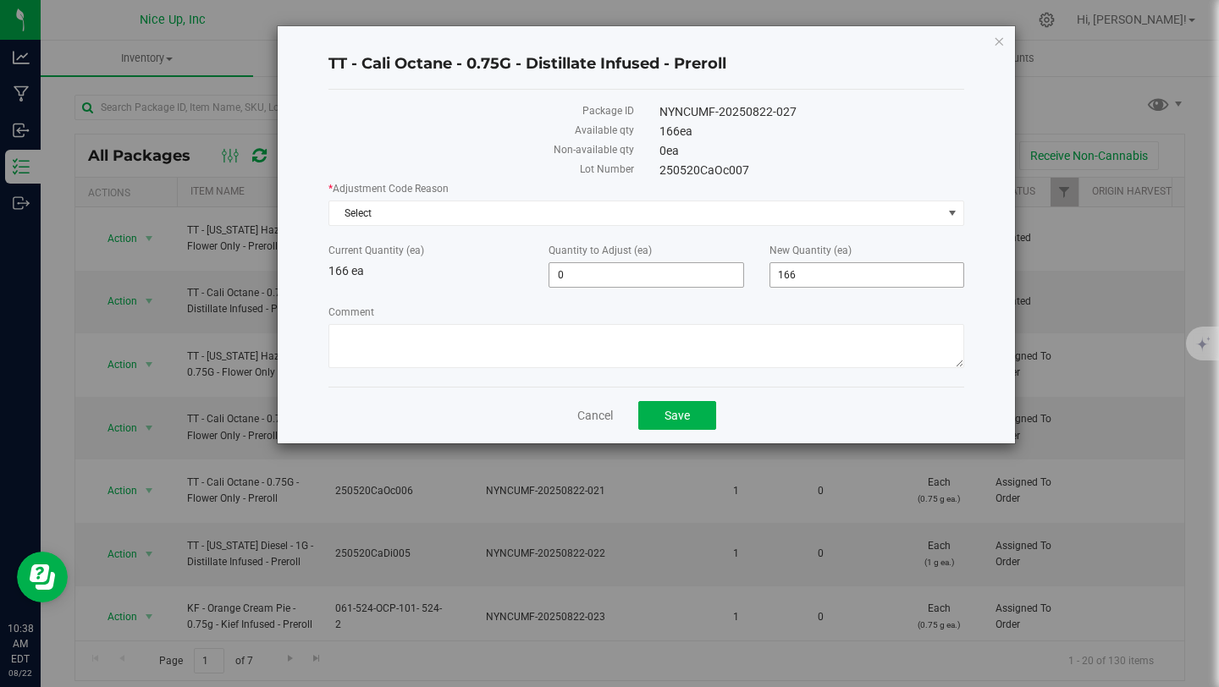
drag, startPoint x: 808, startPoint y: 271, endPoint x: 742, endPoint y: 268, distance: 66.1
click at [747, 269] on div "Current Quantity (ea) 166 ea Quantity to Adjust (ea) 0 0 New Quantity (ea) 166 …" at bounding box center [646, 265] width 661 height 45
type input "250"
type input "84"
type input "250"
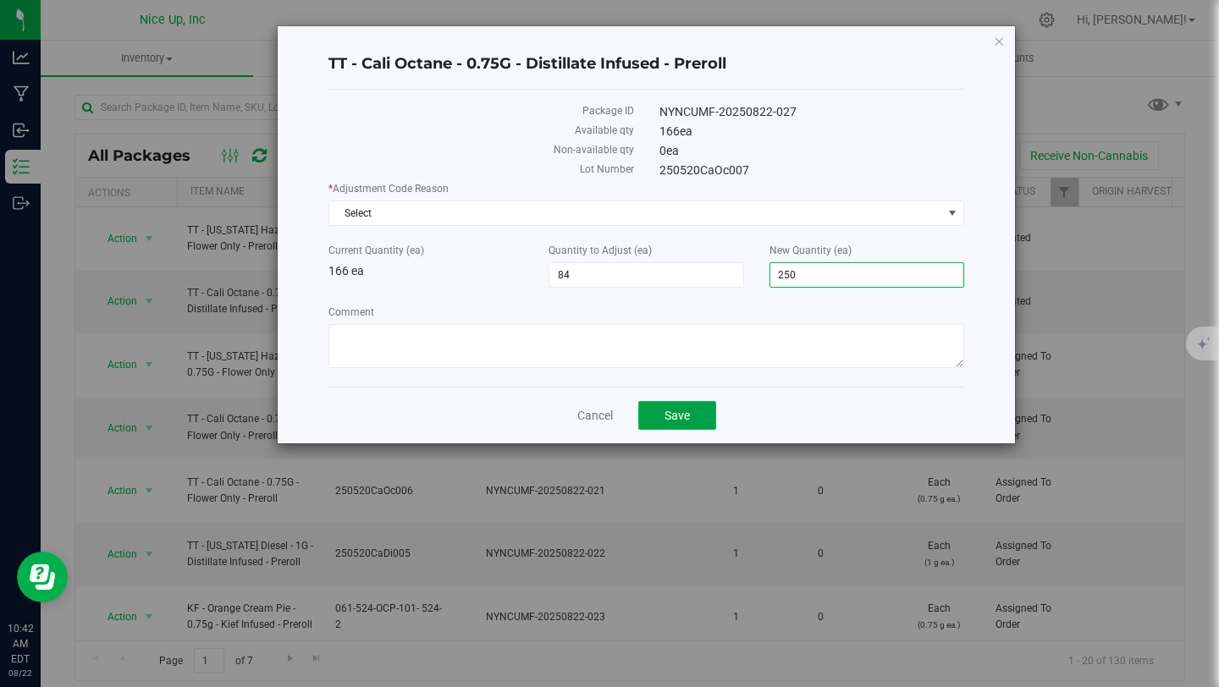
click at [704, 405] on button "Save" at bounding box center [677, 415] width 78 height 29
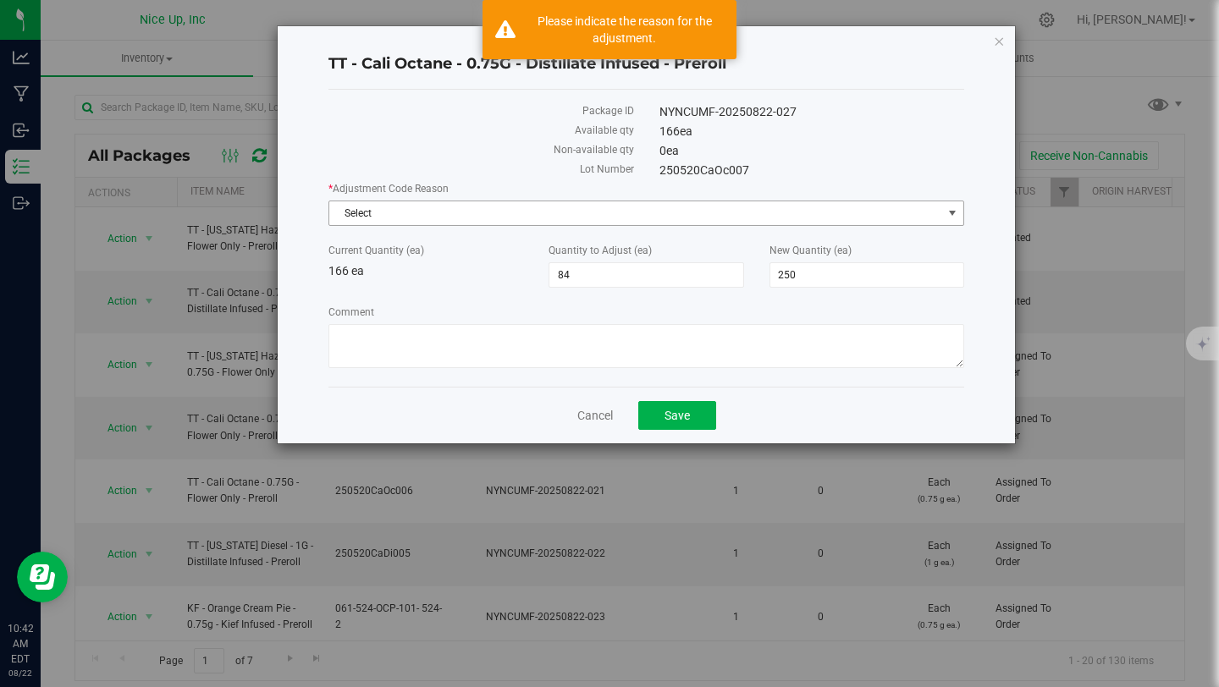
click at [816, 201] on span "Select" at bounding box center [635, 213] width 613 height 24
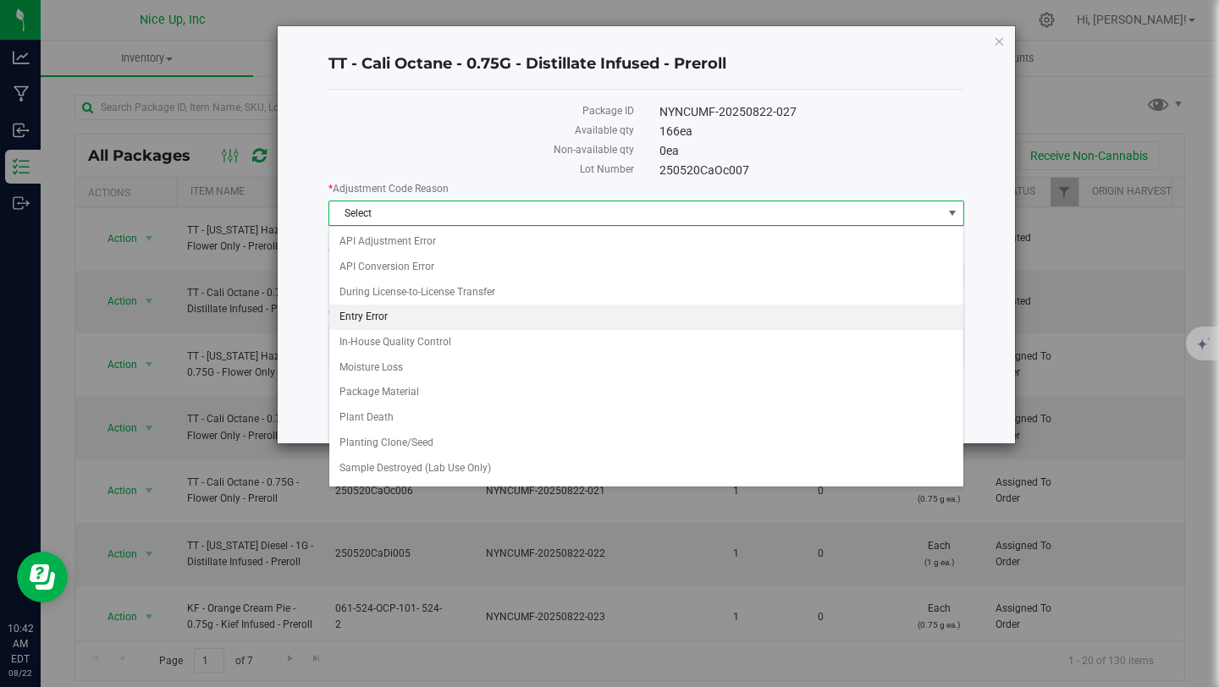
click at [480, 320] on li "Entry Error" at bounding box center [646, 317] width 634 height 25
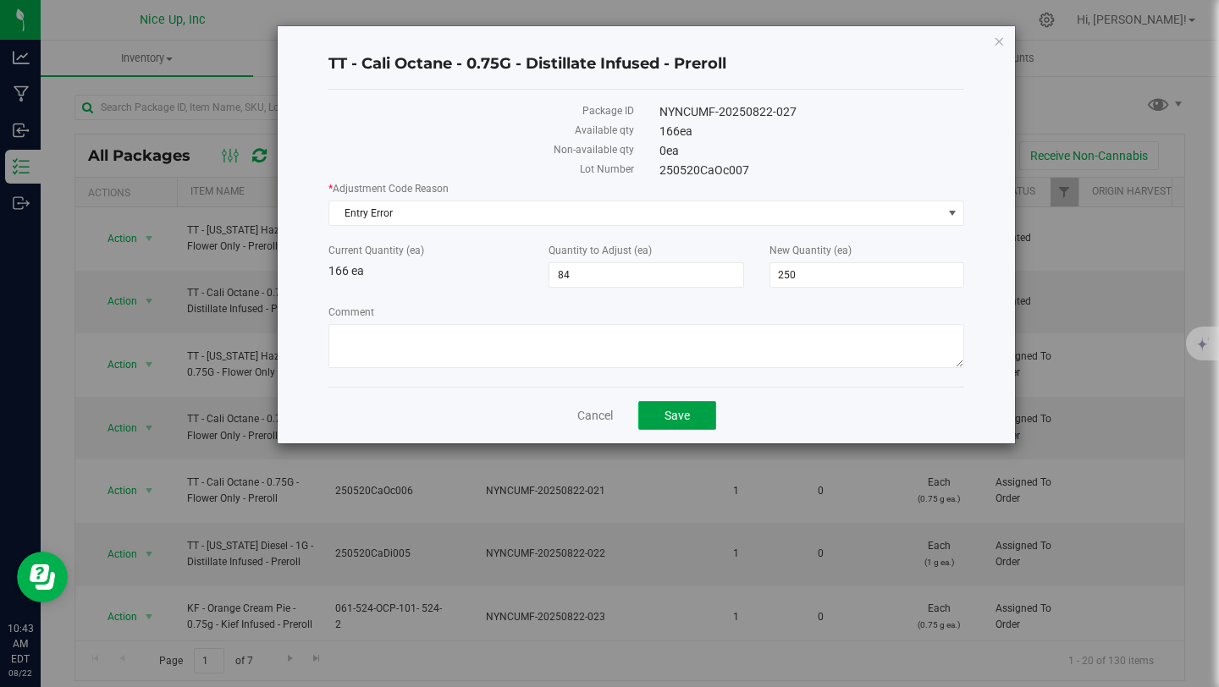
click at [687, 422] on button "Save" at bounding box center [677, 415] width 78 height 29
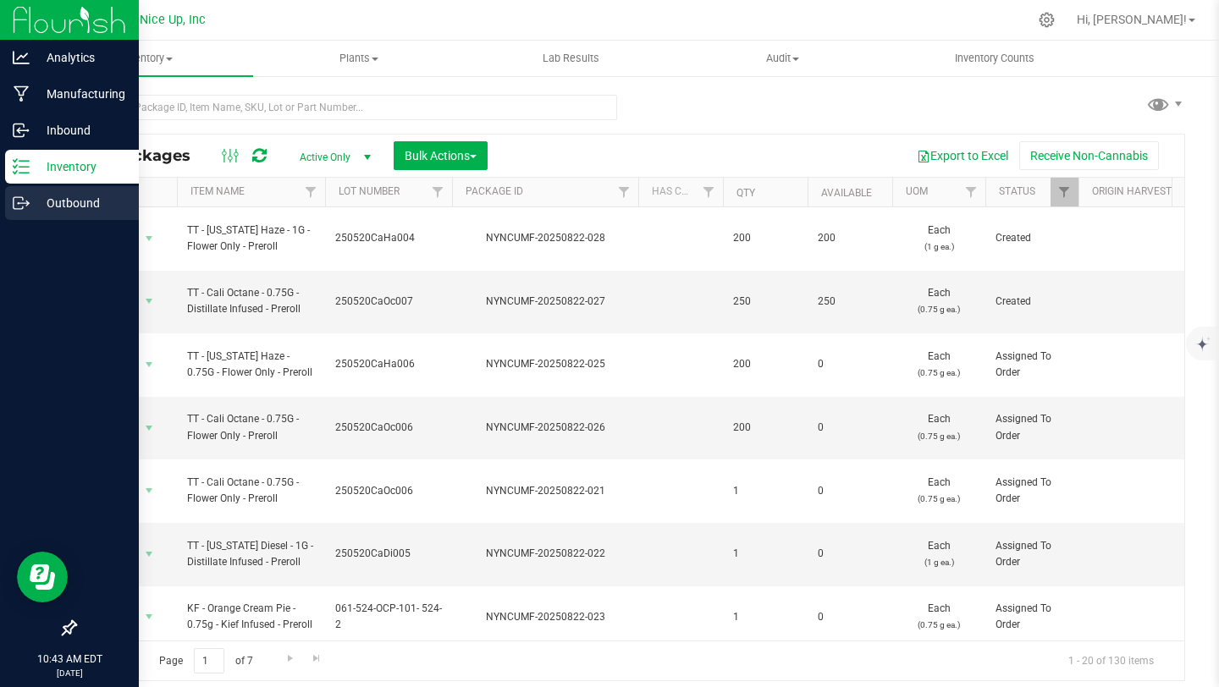
click at [5, 219] on link "Outbound" at bounding box center [69, 204] width 139 height 36
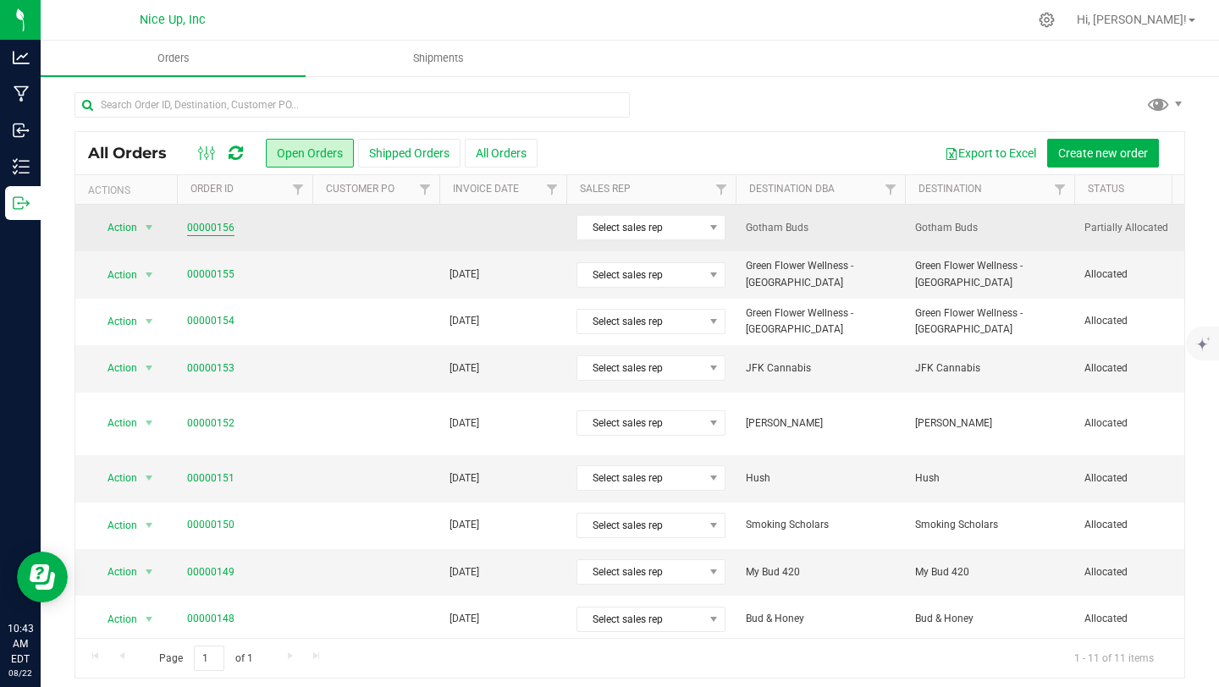
click at [207, 224] on link "00000156" at bounding box center [210, 228] width 47 height 16
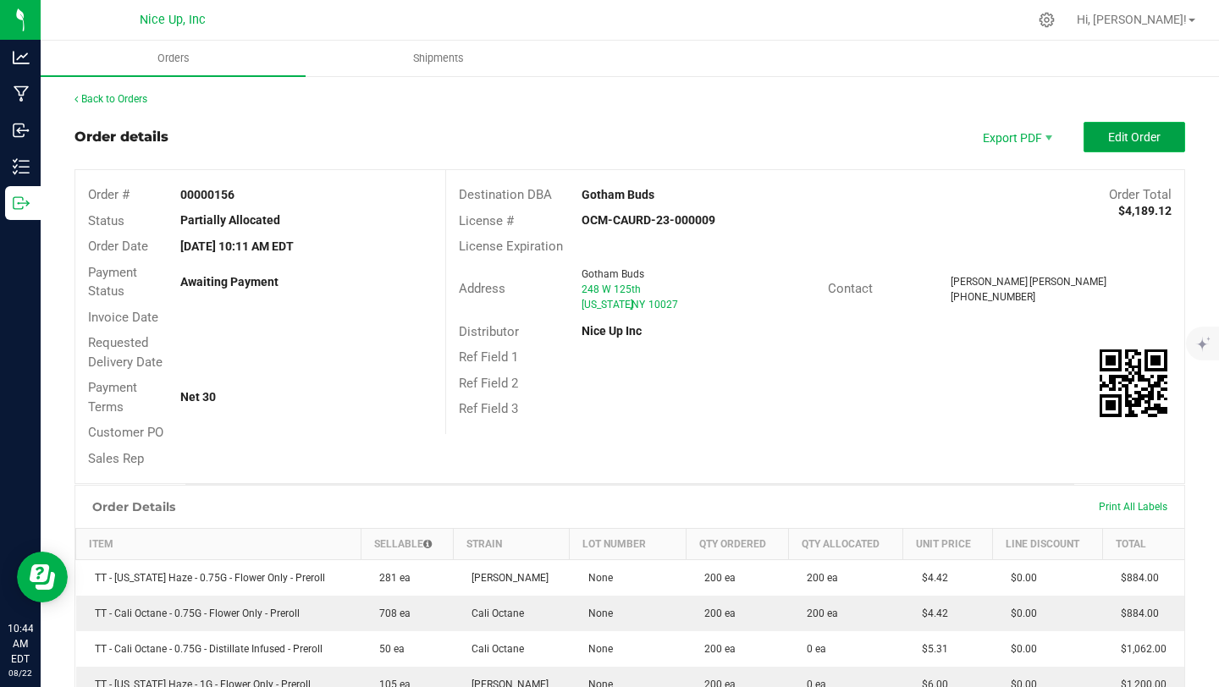
click at [1126, 132] on span "Edit Order" at bounding box center [1134, 137] width 52 height 14
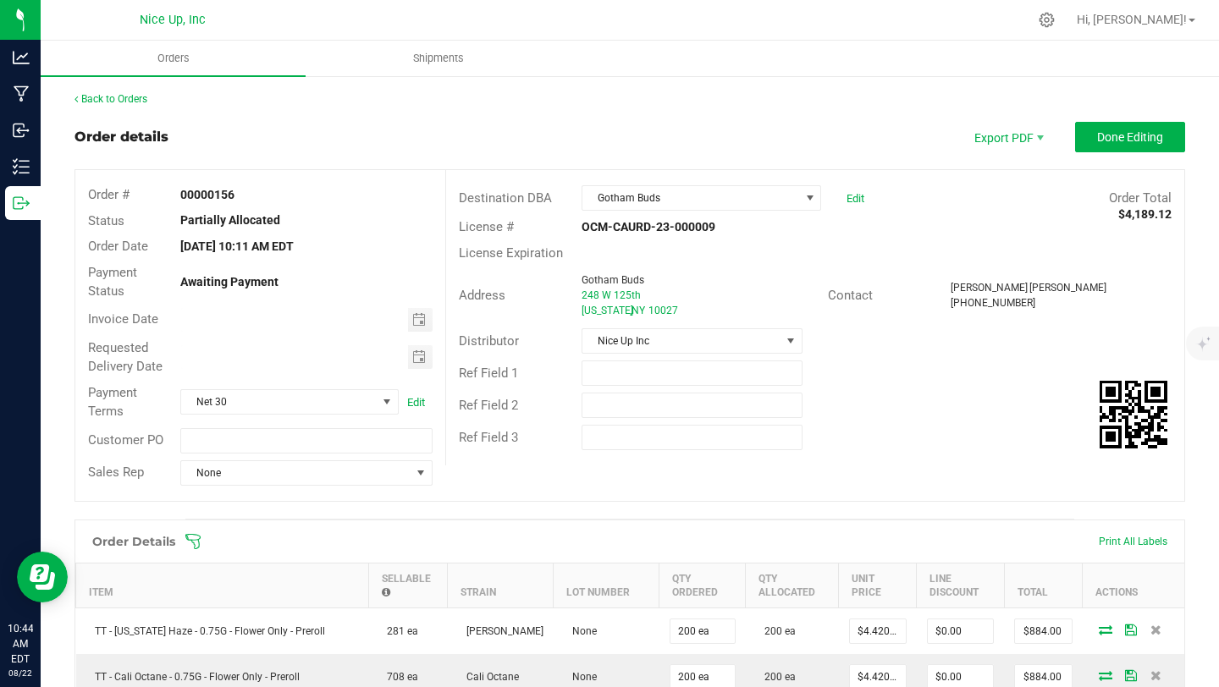
scroll to position [260, 0]
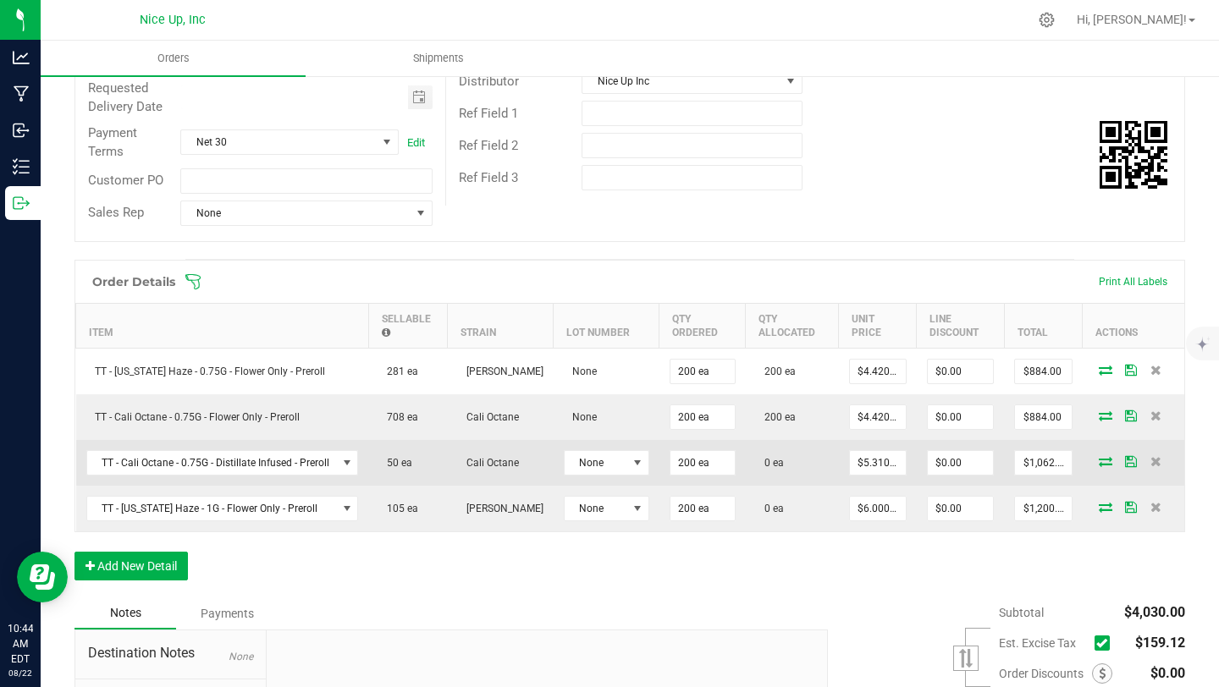
click at [1099, 458] on icon at bounding box center [1106, 461] width 14 height 10
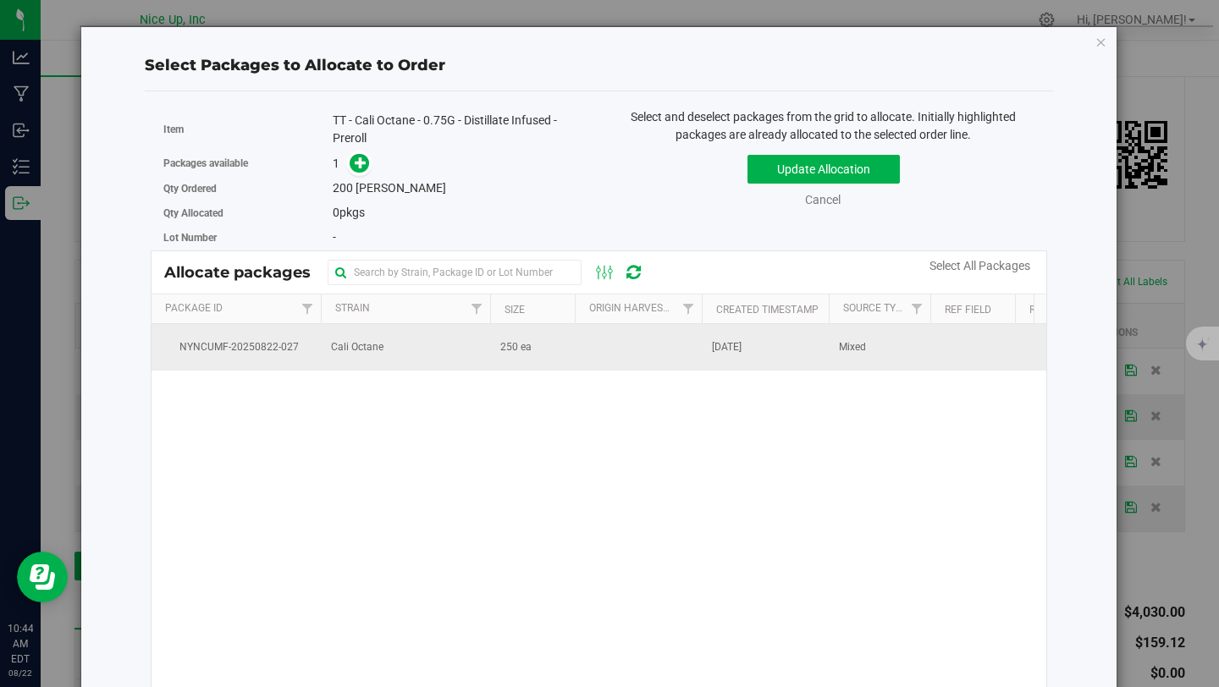
click at [481, 342] on td "Cali Octane" at bounding box center [405, 347] width 169 height 46
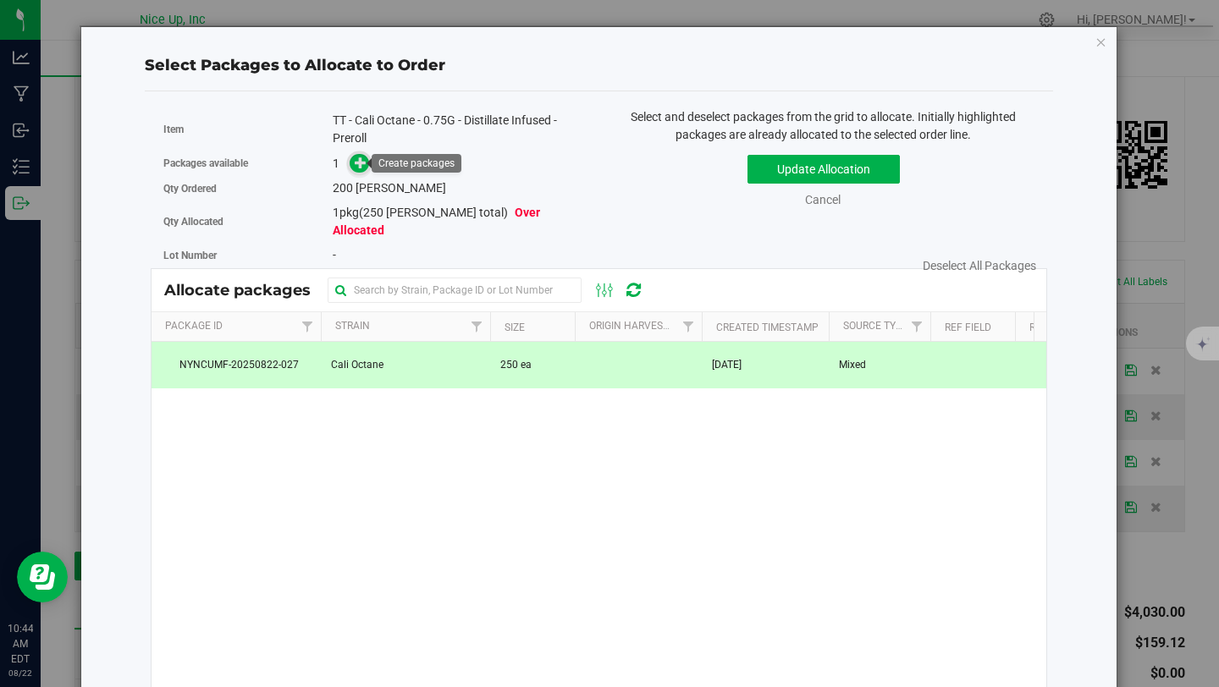
click at [356, 162] on icon at bounding box center [361, 163] width 12 height 12
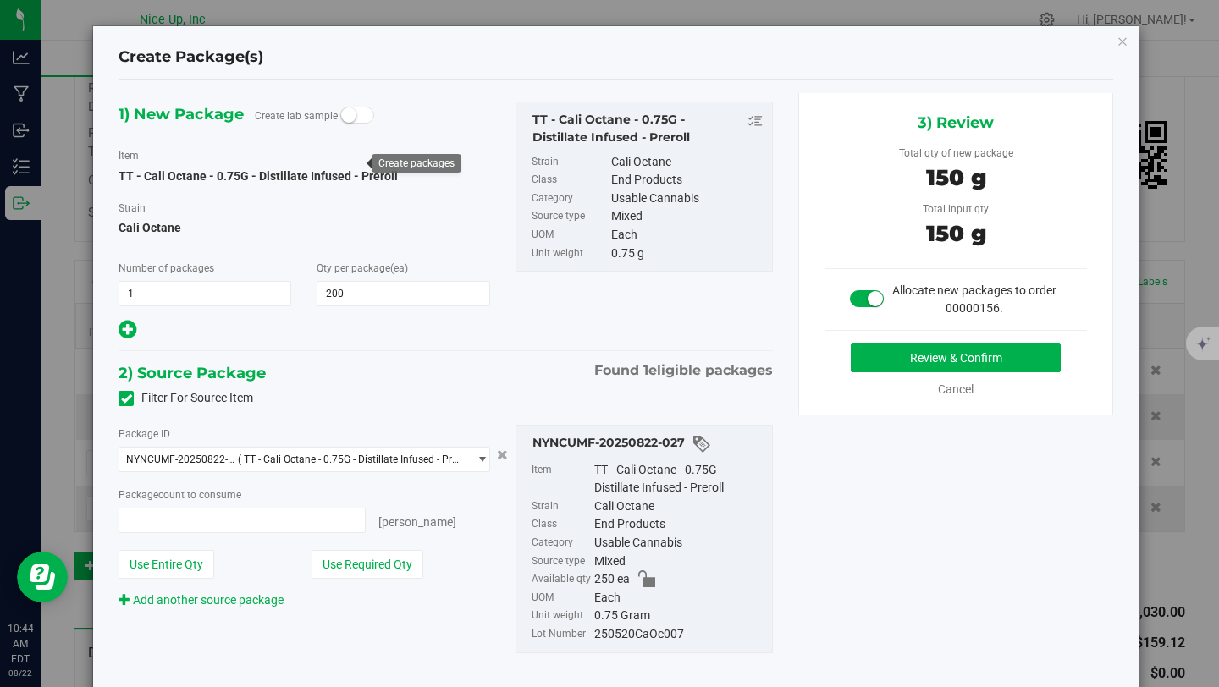
type input "200 ea"
click at [893, 349] on button "Review & Confirm" at bounding box center [956, 358] width 210 height 29
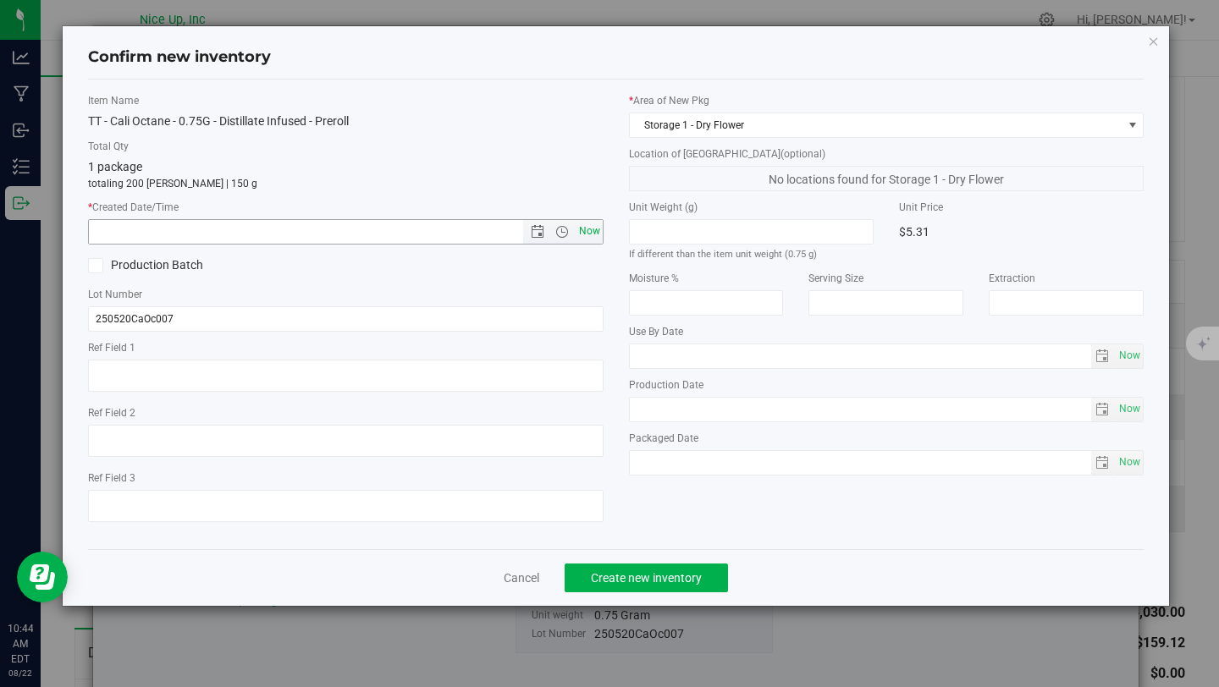
click at [588, 225] on span "Now" at bounding box center [589, 231] width 29 height 25
type input "8/22/2025 10:44 AM"
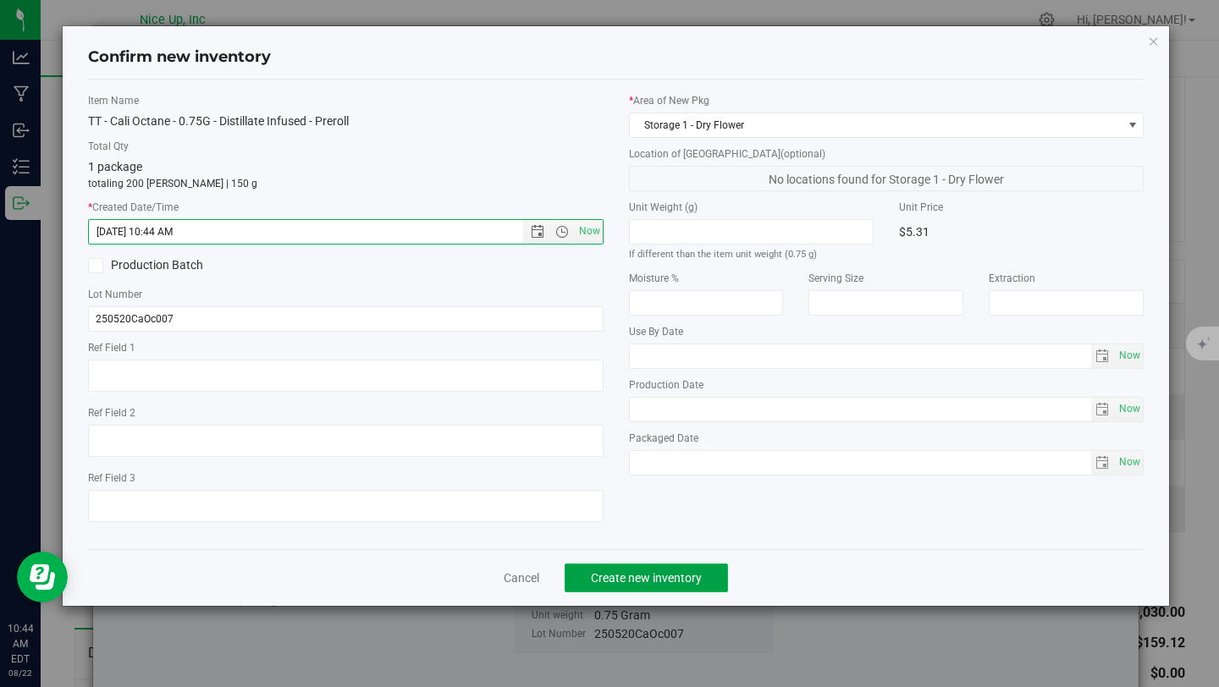
click at [632, 581] on span "Create new inventory" at bounding box center [646, 578] width 111 height 14
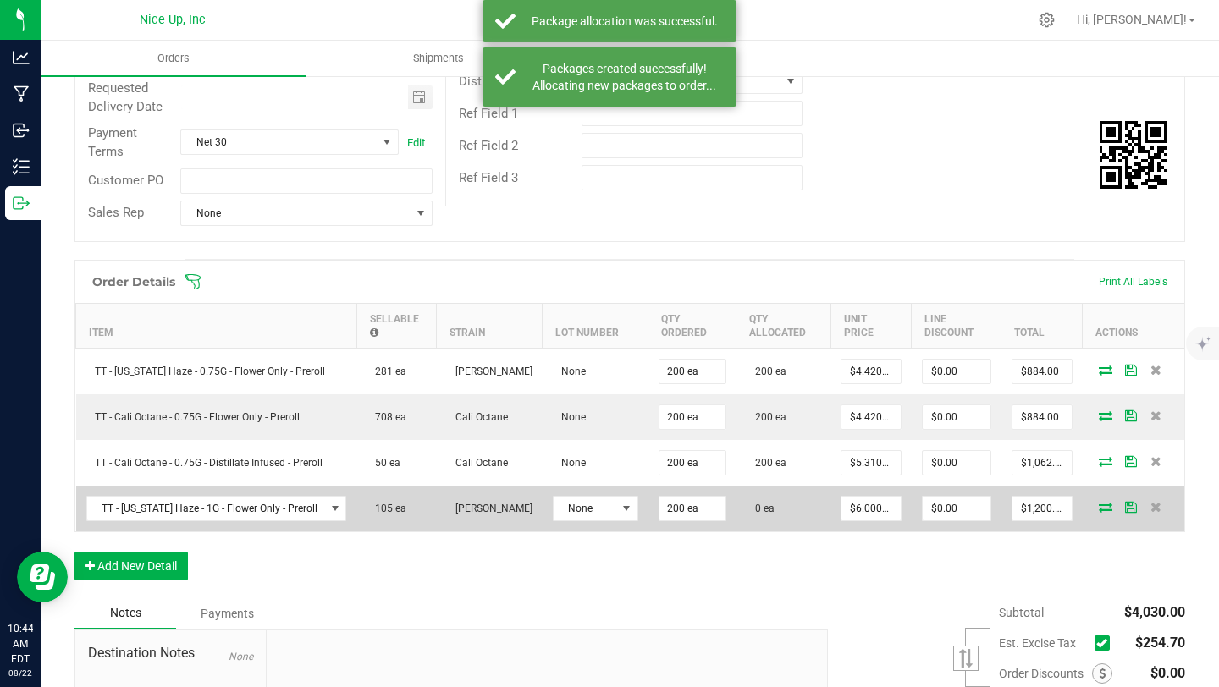
click at [1099, 505] on icon at bounding box center [1106, 507] width 14 height 10
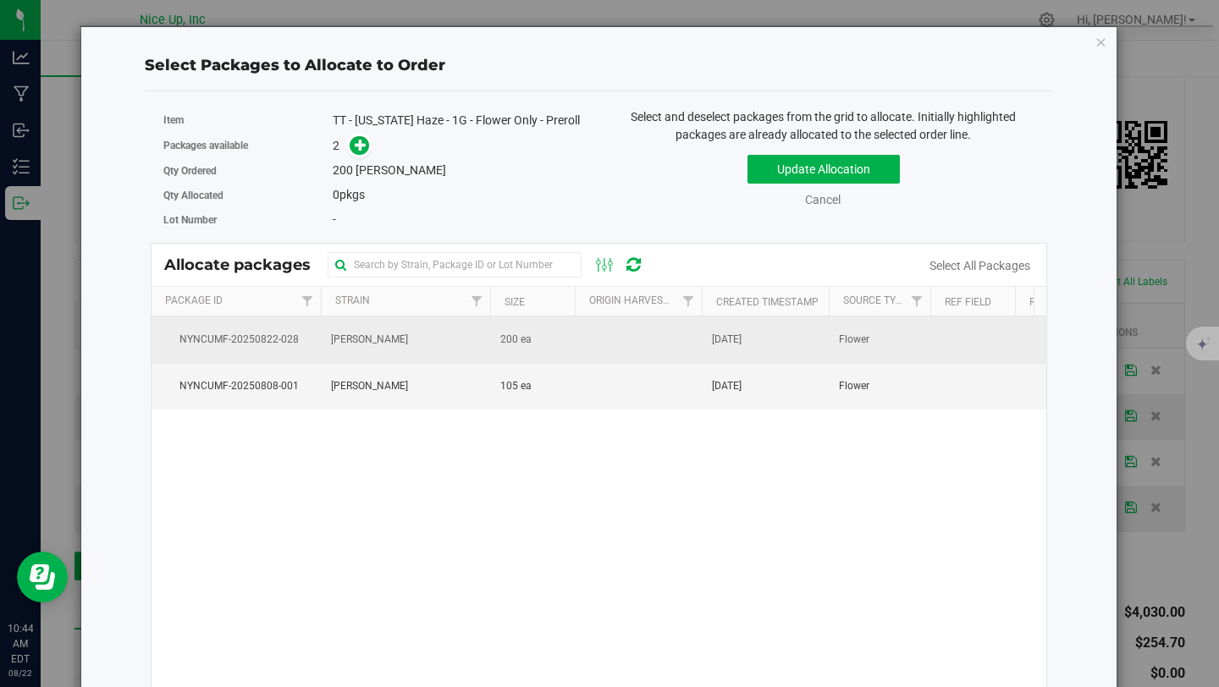
click at [479, 350] on td "[PERSON_NAME]" at bounding box center [405, 340] width 169 height 47
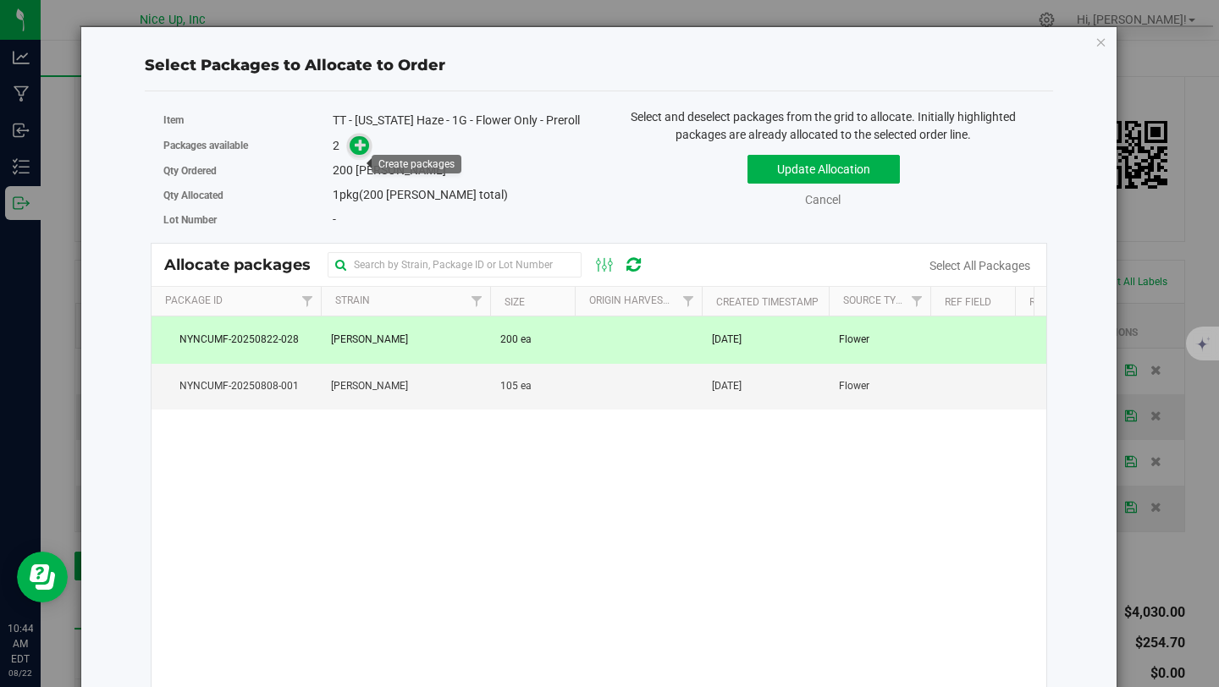
click at [361, 151] on icon at bounding box center [361, 145] width 12 height 12
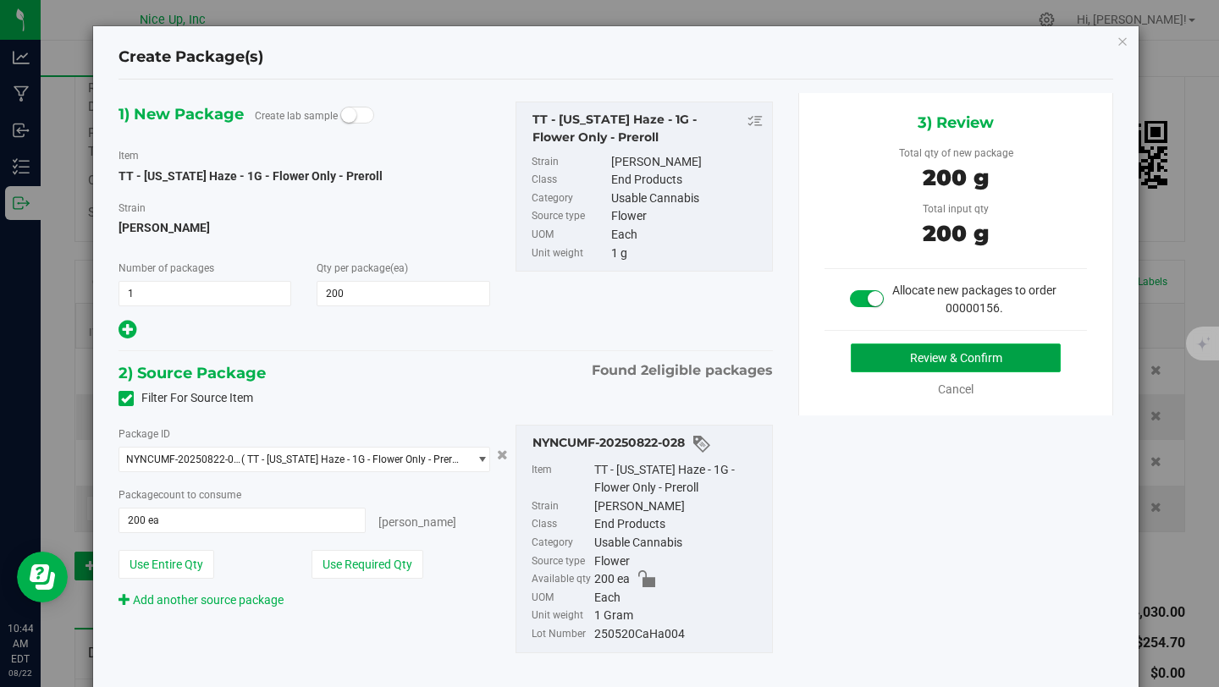
click at [979, 356] on button "Review & Confirm" at bounding box center [956, 358] width 210 height 29
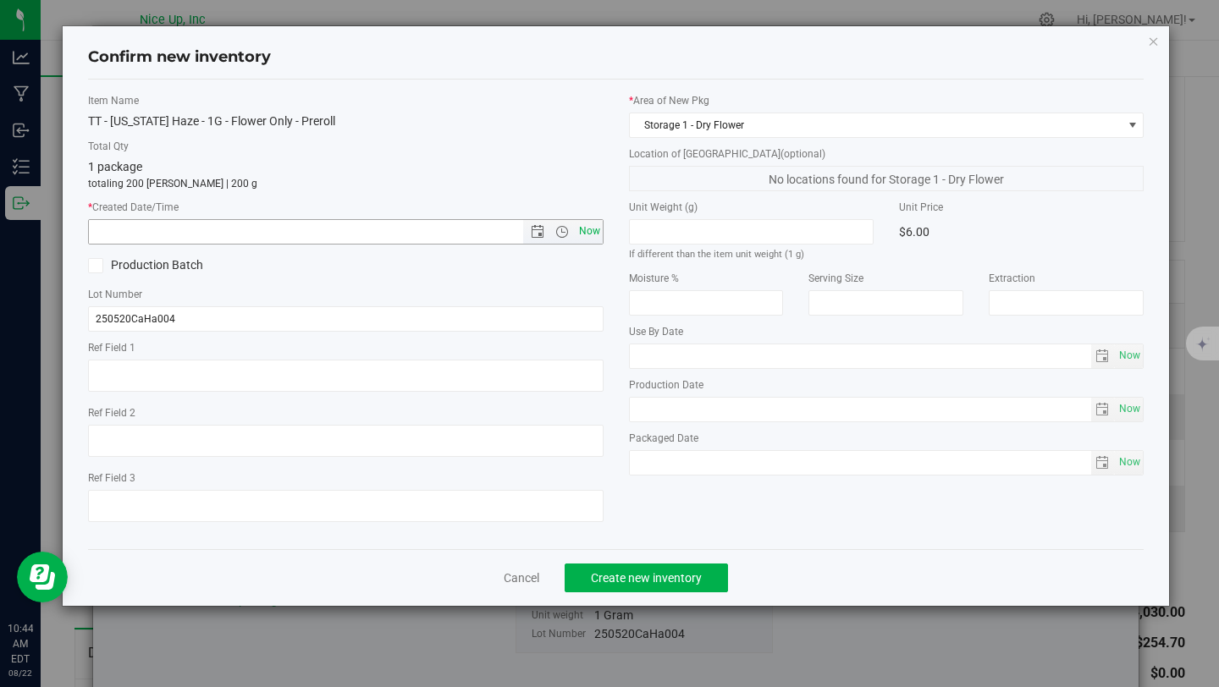
click at [599, 234] on span "Now" at bounding box center [589, 231] width 29 height 25
type input "8/22/2025 10:44 AM"
click at [693, 572] on span "Create new inventory" at bounding box center [646, 578] width 111 height 14
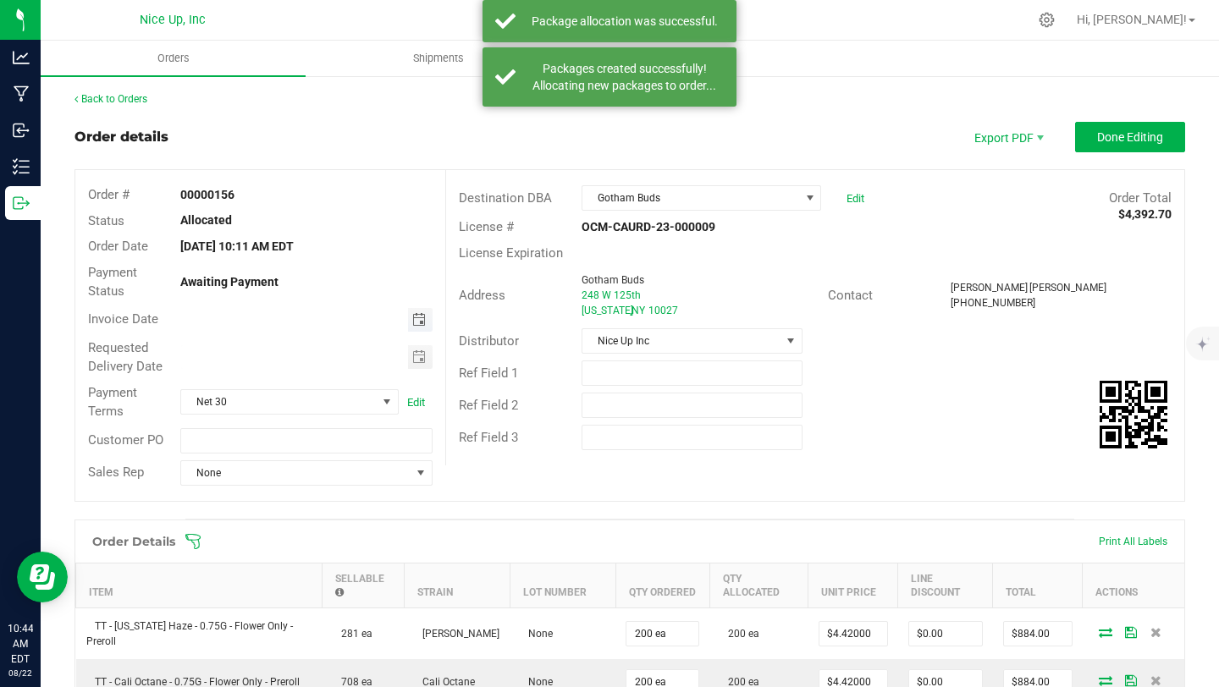
click at [419, 313] on span "Toggle calendar" at bounding box center [419, 320] width 14 height 14
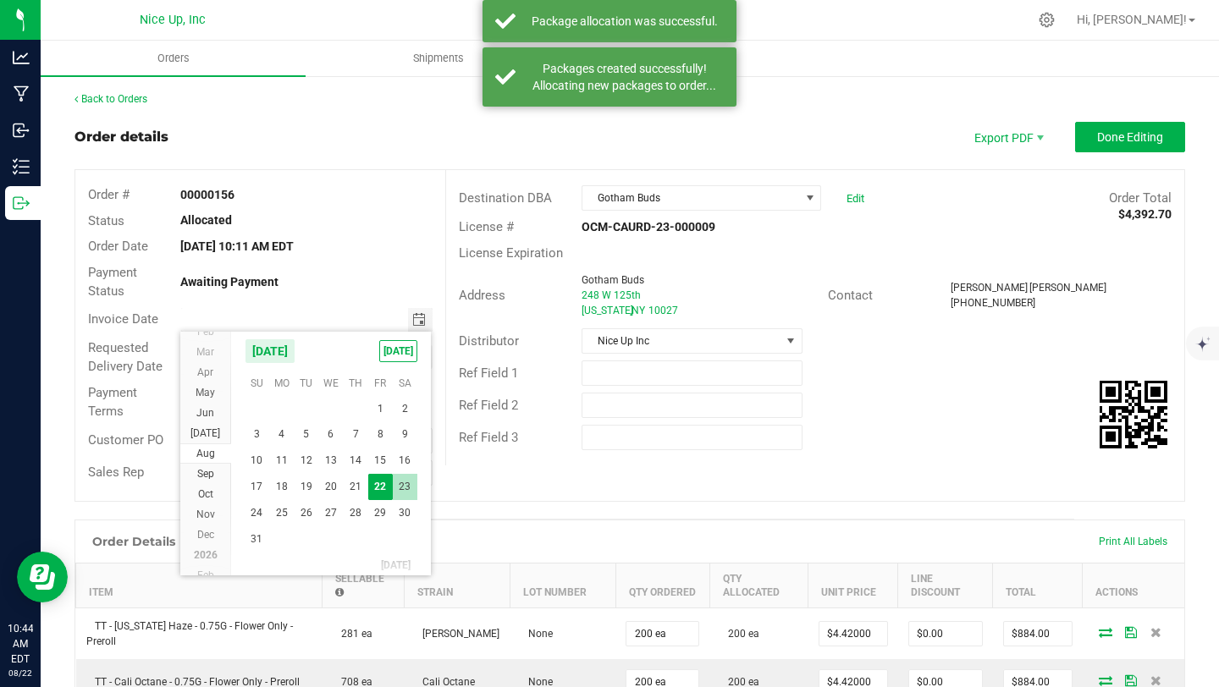
click at [409, 485] on span "23" at bounding box center [405, 487] width 25 height 26
type input "08/23/2025"
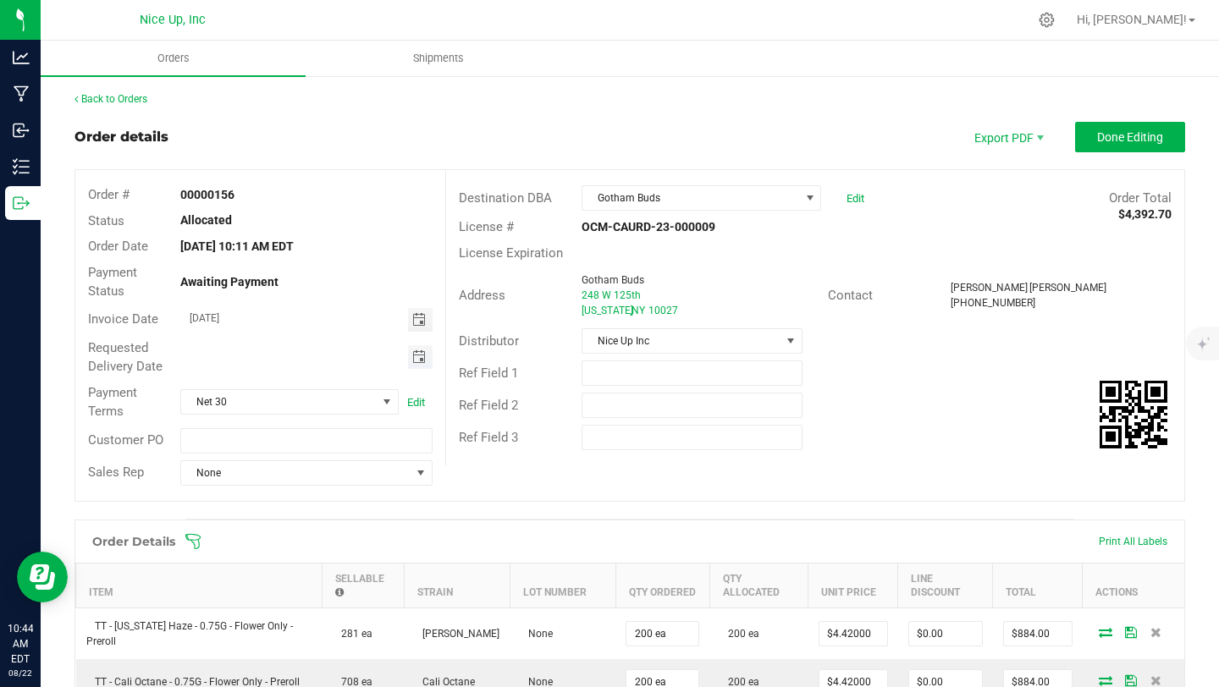
click at [417, 357] on span "Toggle calendar" at bounding box center [419, 357] width 14 height 14
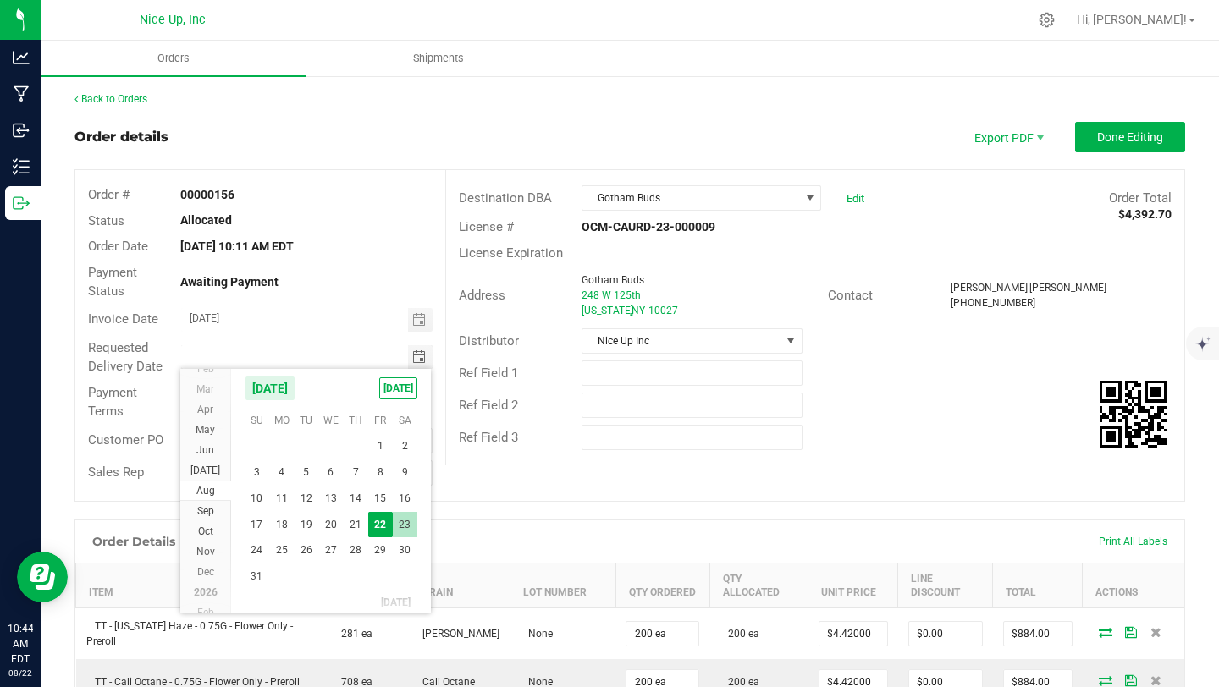
click at [406, 523] on span "23" at bounding box center [405, 525] width 25 height 26
type input "08/23/2025"
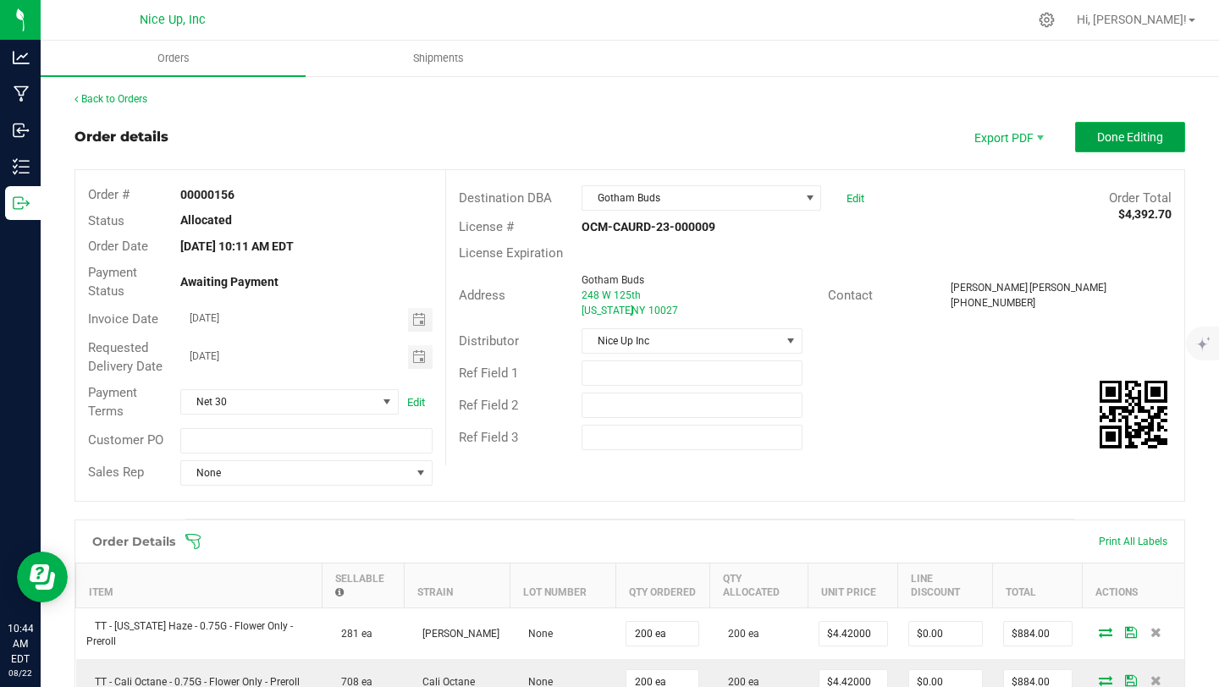
click at [1089, 145] on button "Done Editing" at bounding box center [1130, 137] width 110 height 30
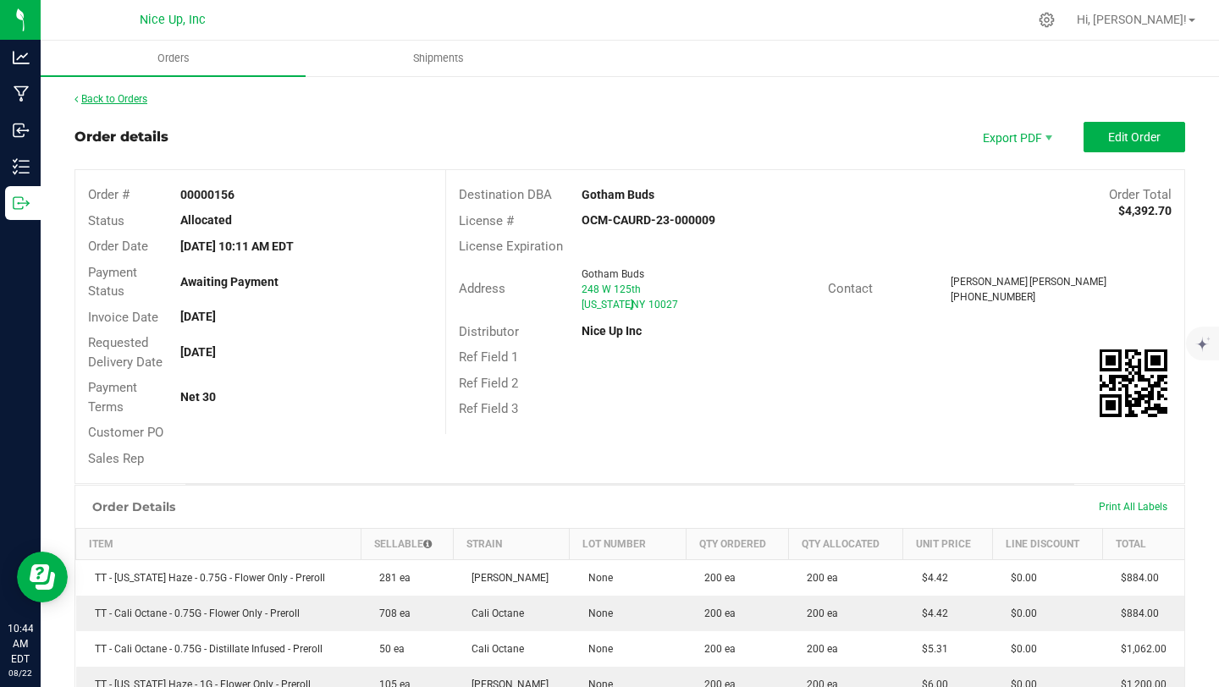
click at [142, 100] on link "Back to Orders" at bounding box center [111, 99] width 73 height 12
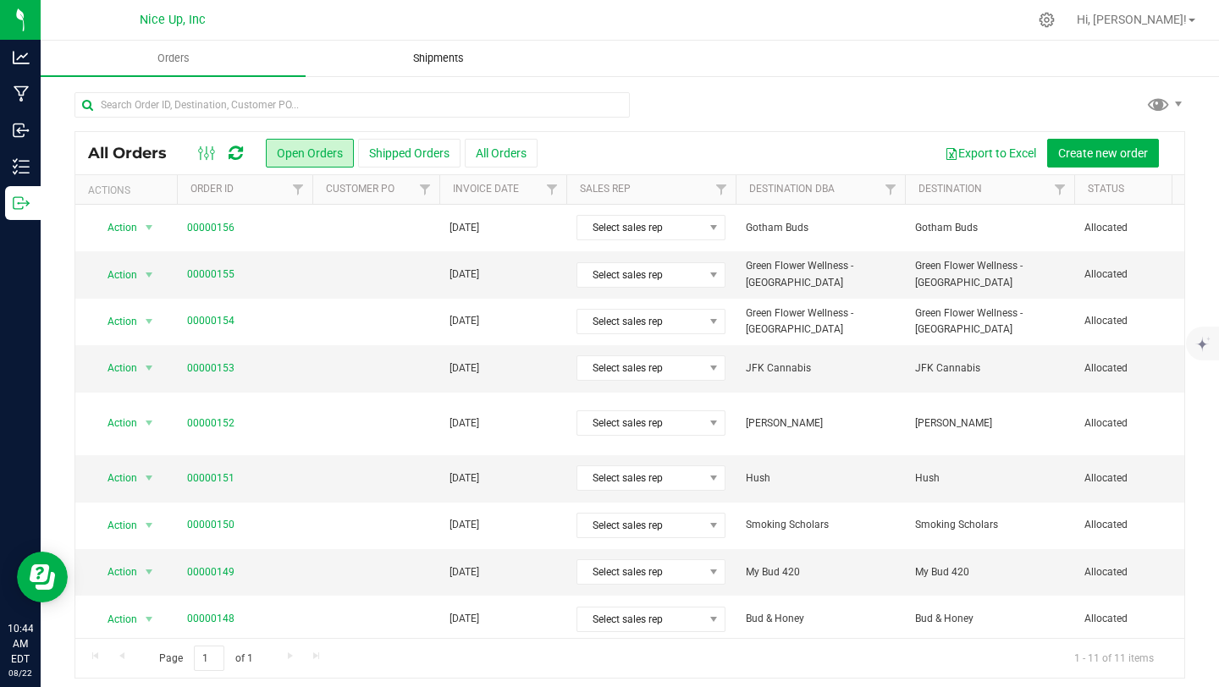
click at [441, 52] on span "Shipments" at bounding box center [438, 58] width 97 height 15
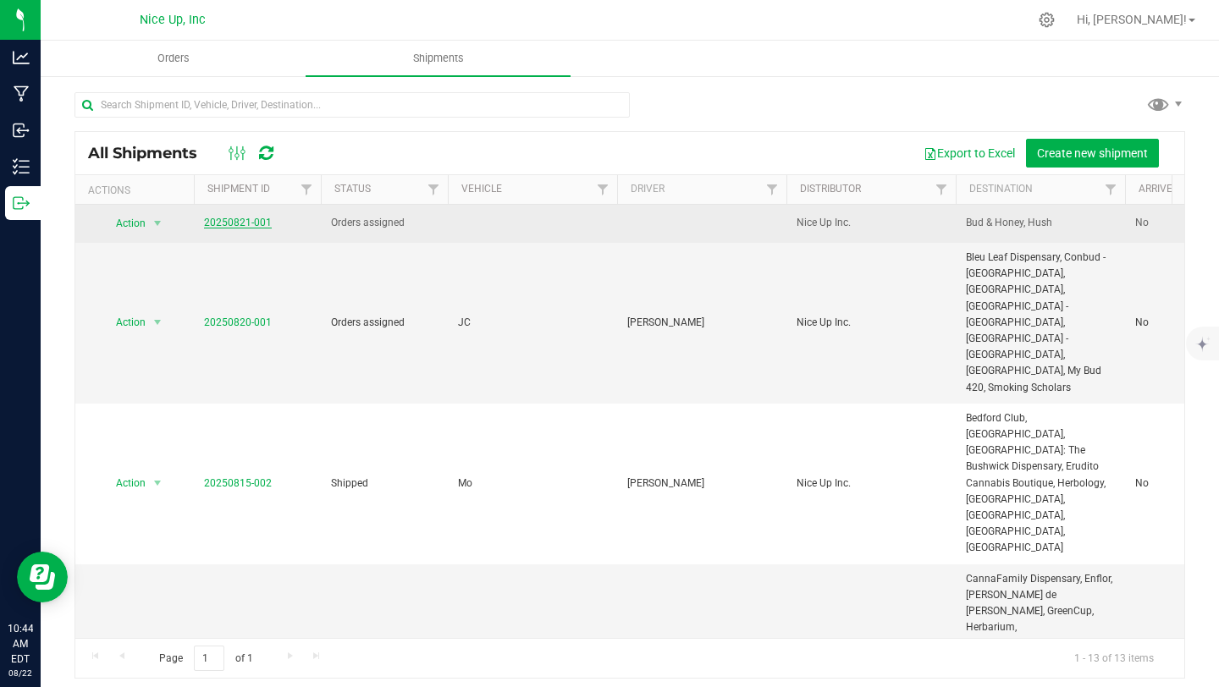
click at [248, 226] on link "20250821-001" at bounding box center [238, 223] width 68 height 12
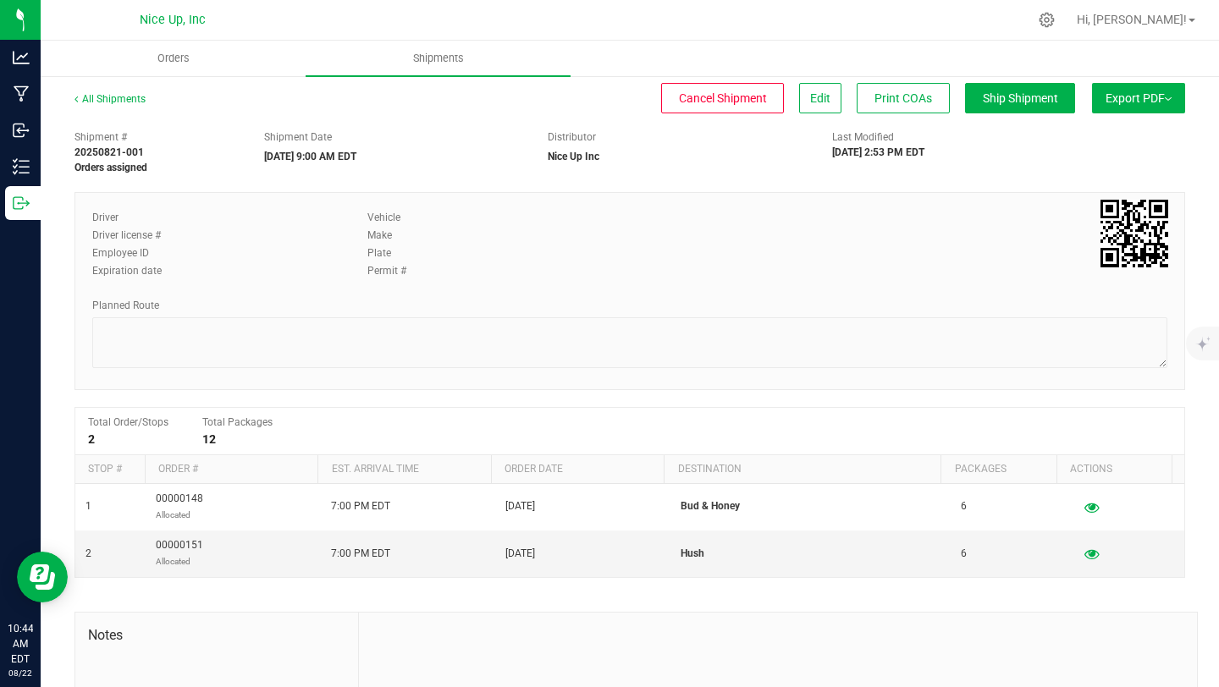
click at [126, 91] on div "All Shipments" at bounding box center [126, 103] width 102 height 25
click at [126, 100] on link "All Shipments" at bounding box center [110, 99] width 71 height 12
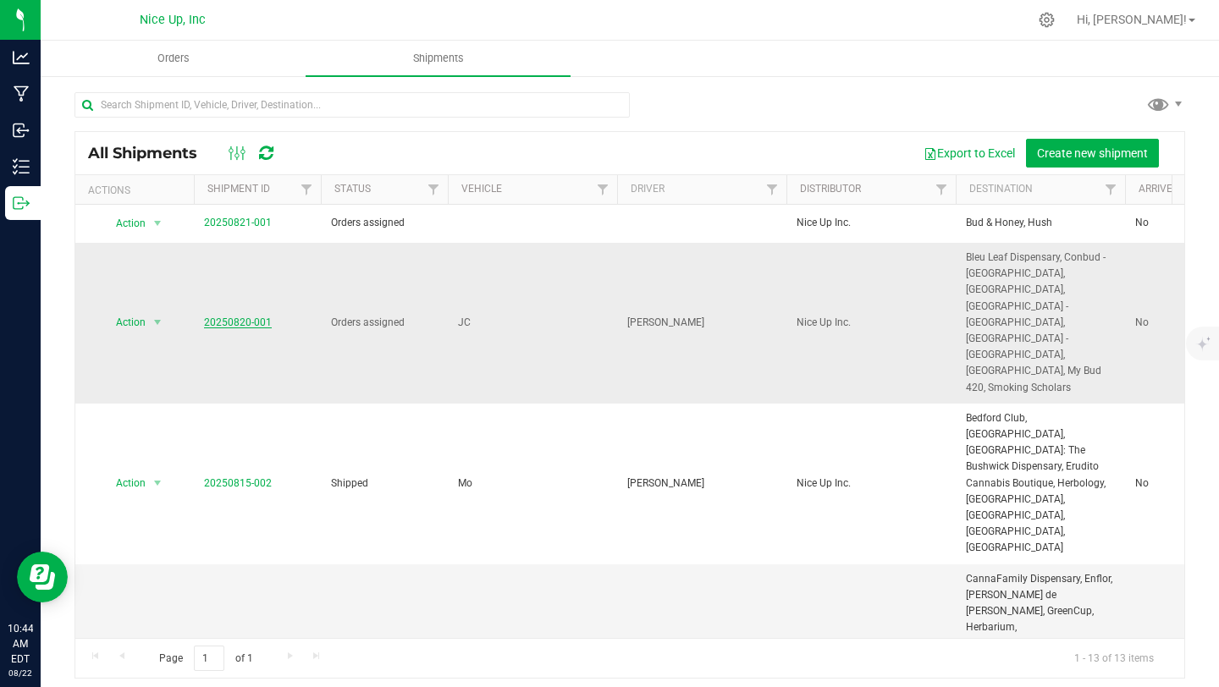
click at [238, 317] on link "20250820-001" at bounding box center [238, 323] width 68 height 12
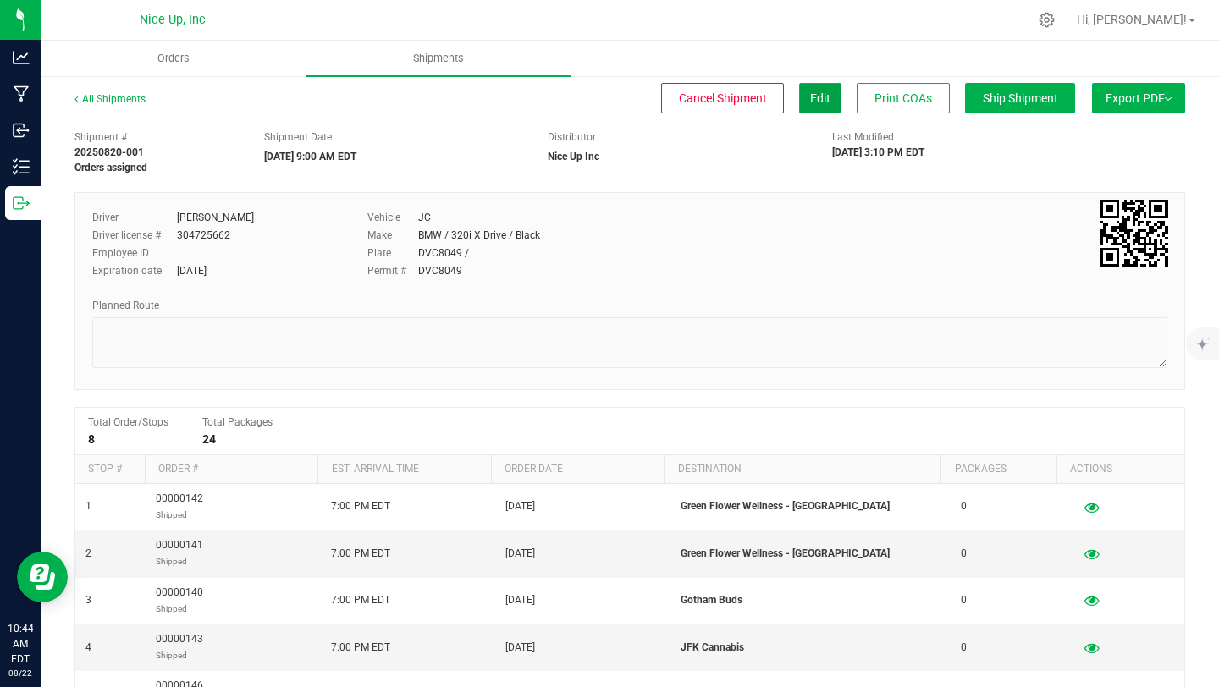
click at [799, 98] on button "Edit" at bounding box center [820, 98] width 42 height 30
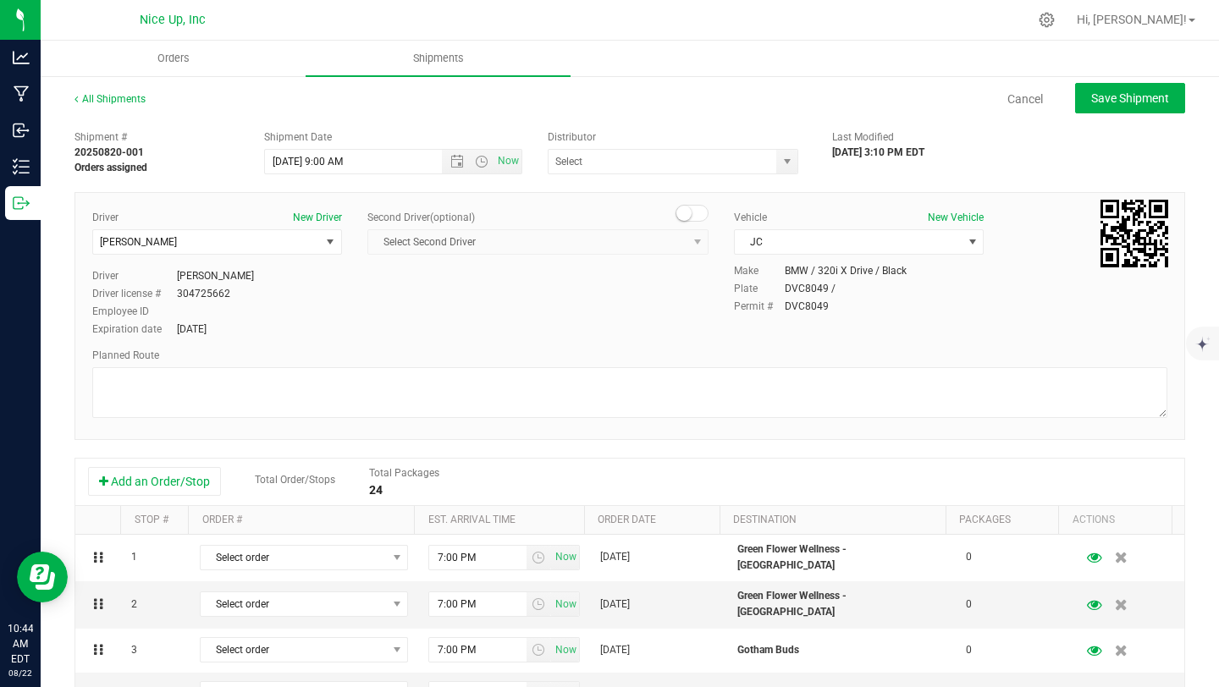
type input "Nice Up Inc"
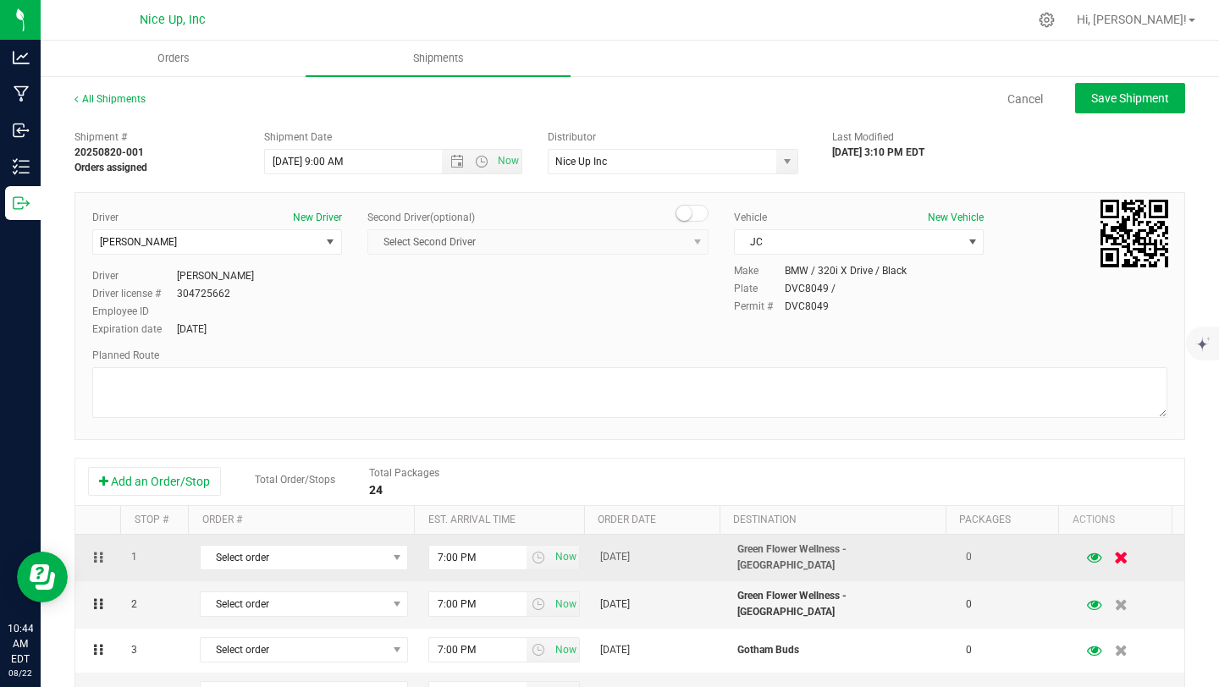
click at [1114, 559] on icon "button" at bounding box center [1121, 558] width 14 height 13
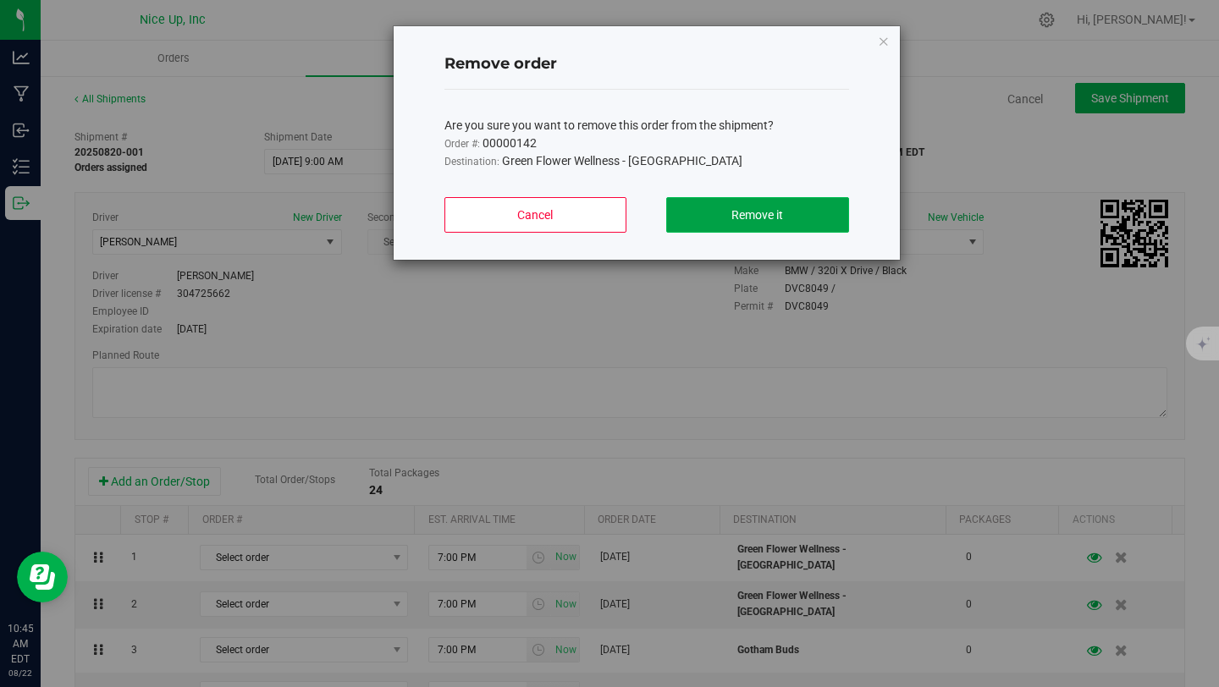
click at [743, 202] on button "Remove it" at bounding box center [757, 215] width 182 height 36
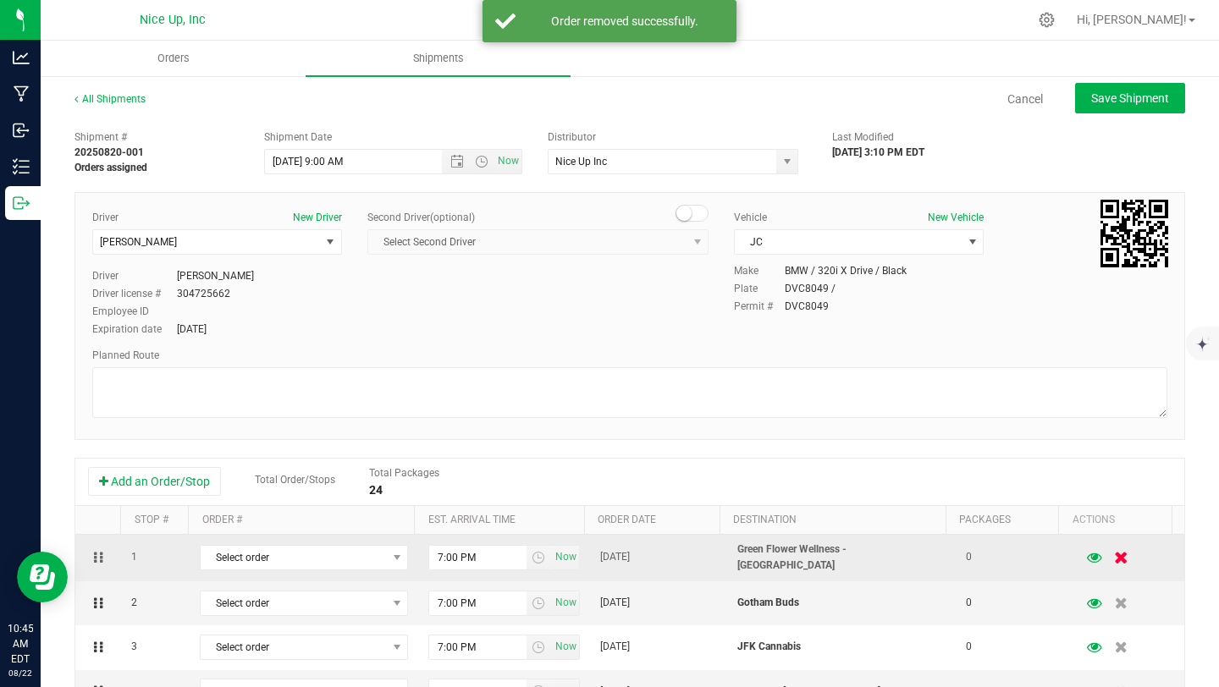
click at [1114, 557] on icon "button" at bounding box center [1121, 558] width 14 height 13
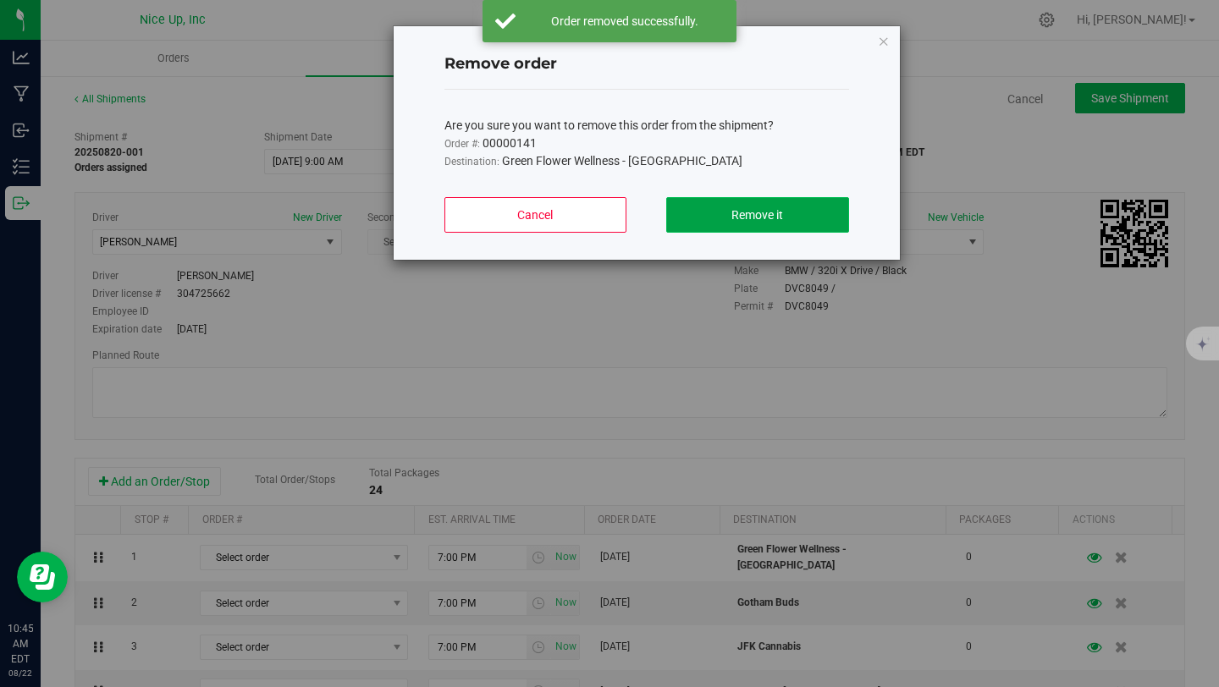
click at [806, 215] on button "Remove it" at bounding box center [757, 215] width 182 height 36
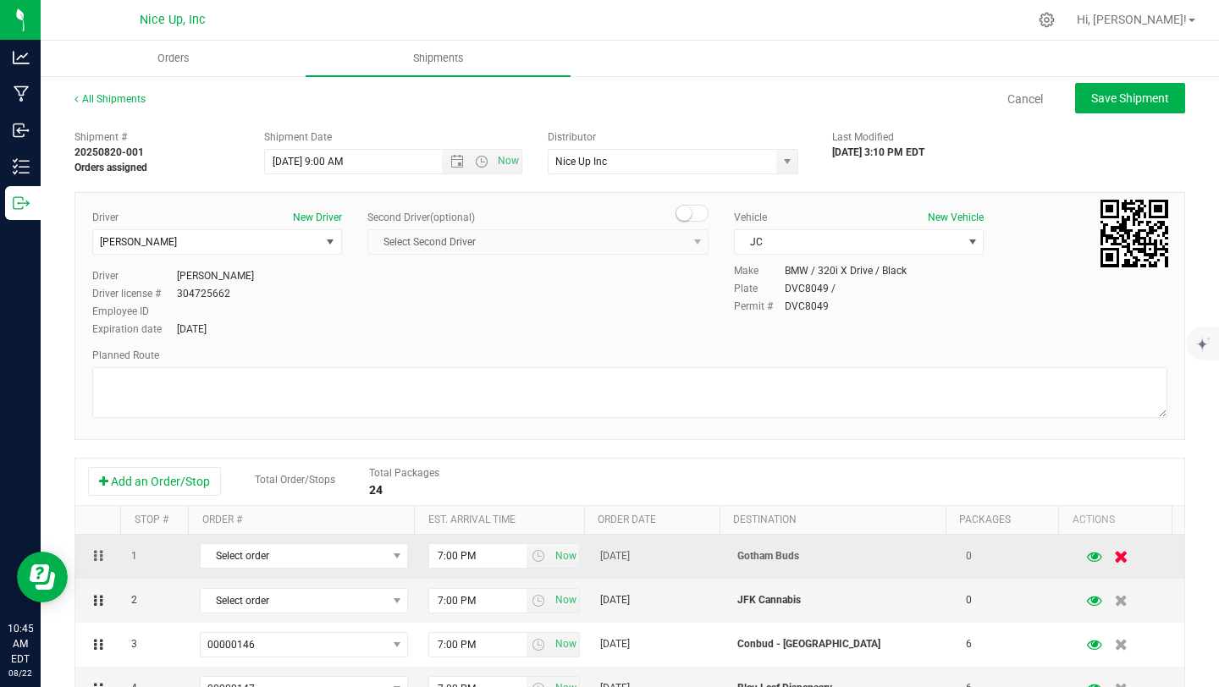
click at [1107, 560] on button "button" at bounding box center [1121, 556] width 29 height 33
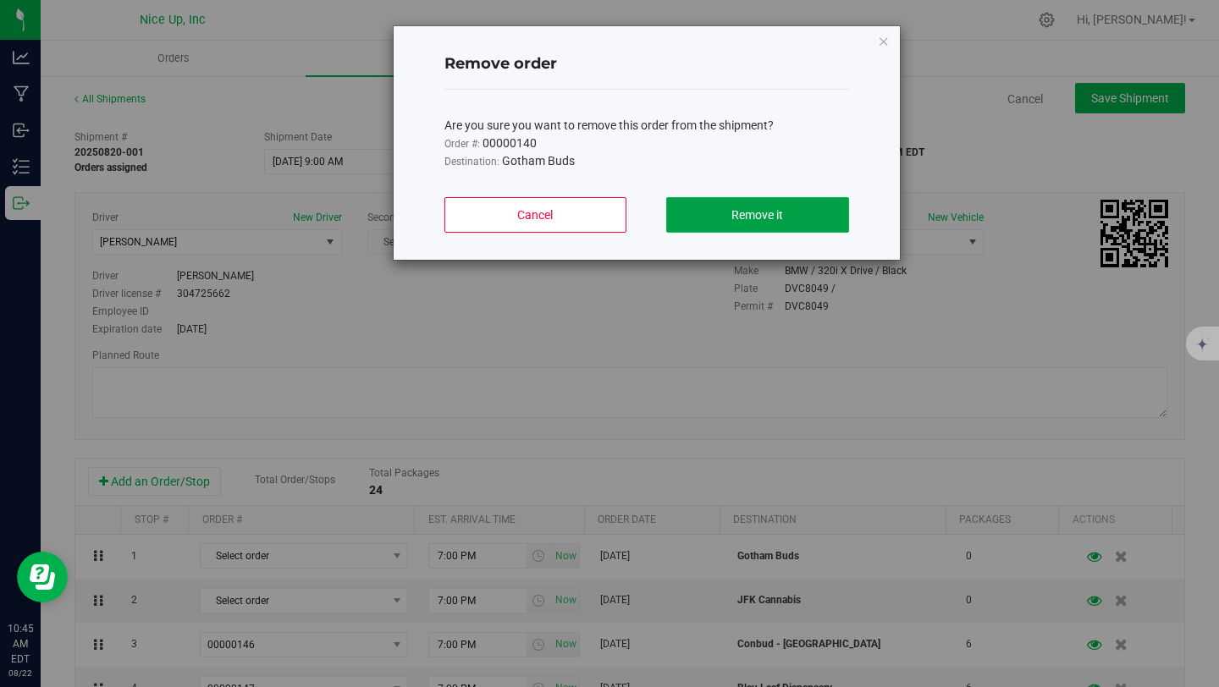
click at [720, 201] on button "Remove it" at bounding box center [757, 215] width 182 height 36
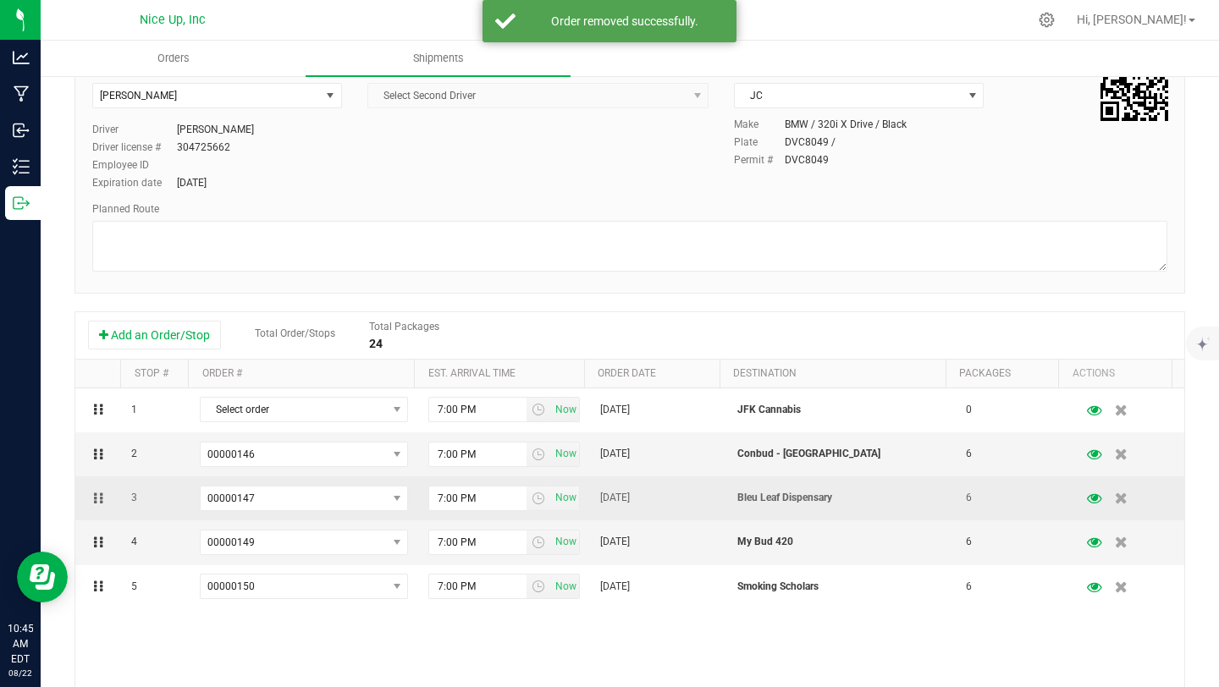
scroll to position [147, 0]
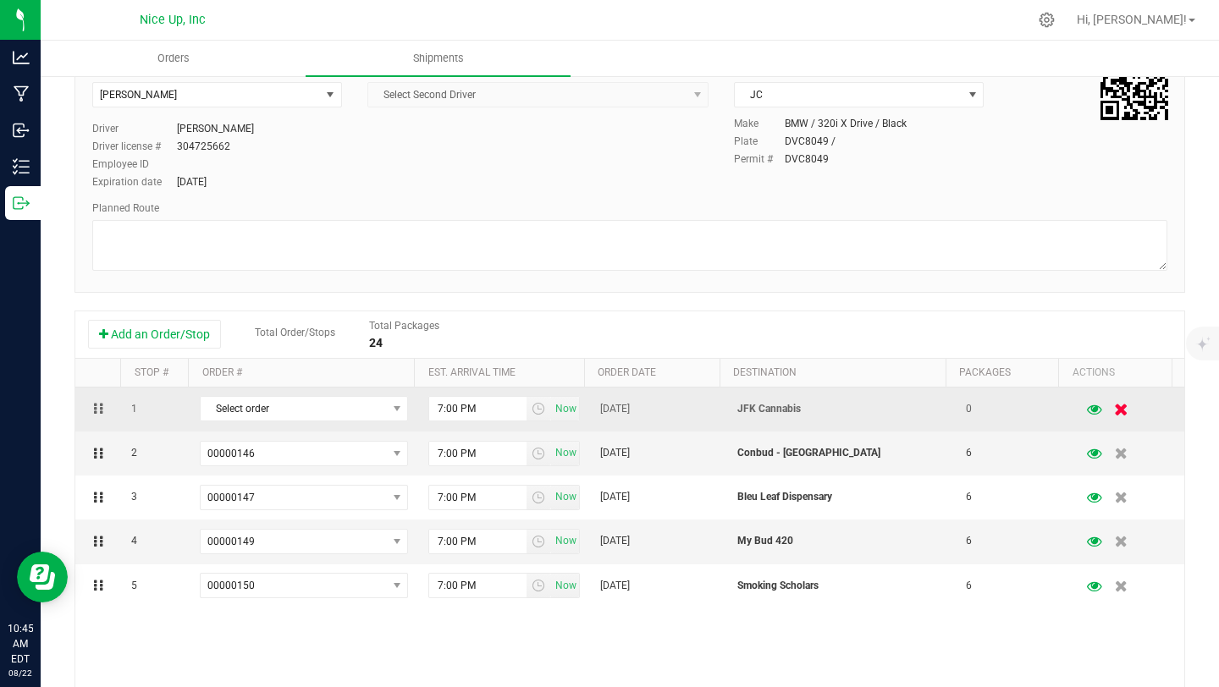
click at [1107, 411] on button "button" at bounding box center [1121, 409] width 29 height 33
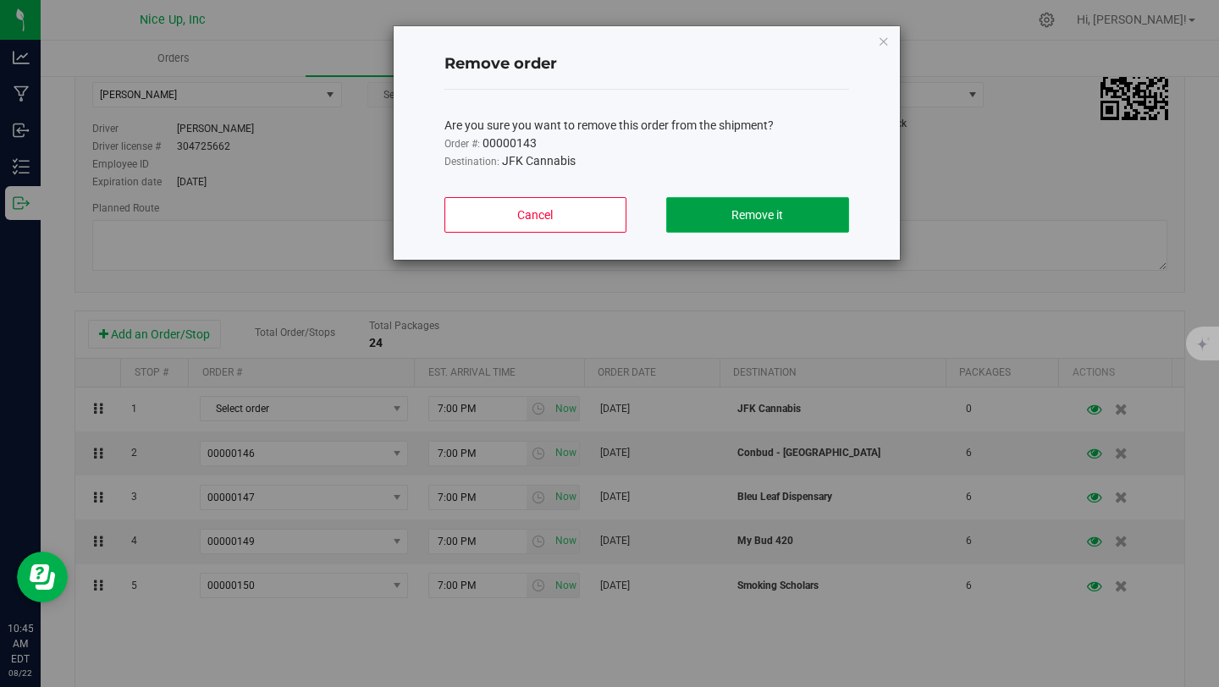
click at [745, 209] on span "Remove it" at bounding box center [757, 215] width 52 height 14
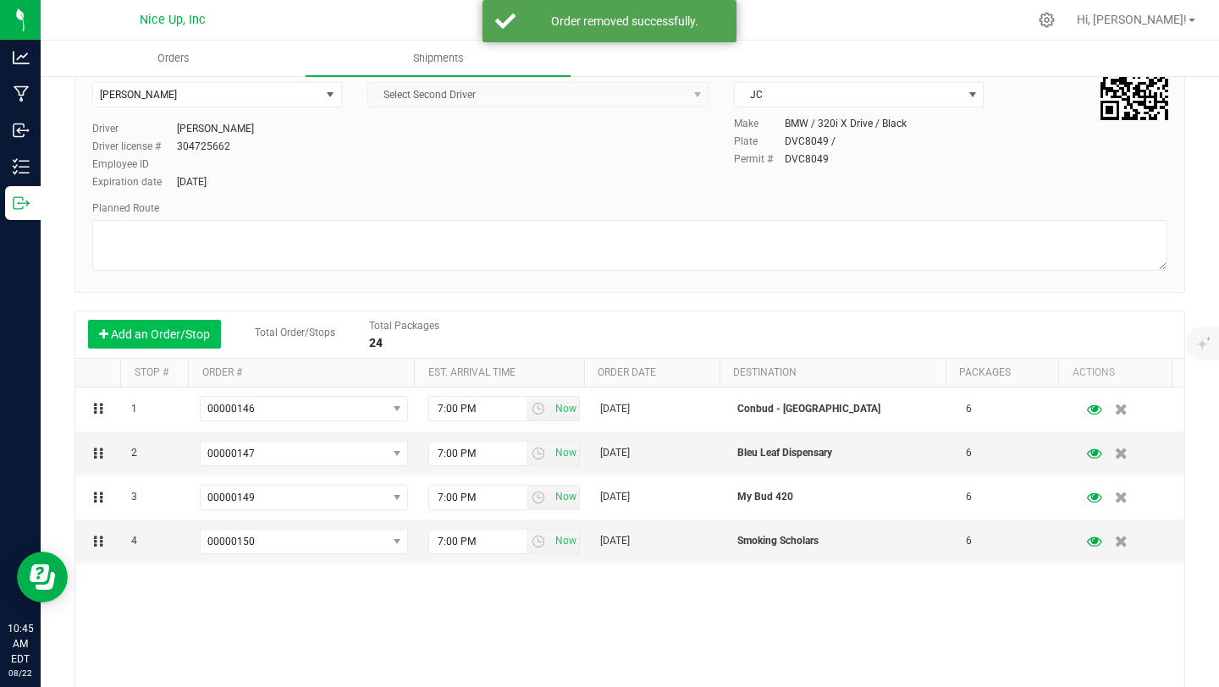
click at [185, 339] on button "Add an Order/Stop" at bounding box center [154, 334] width 133 height 29
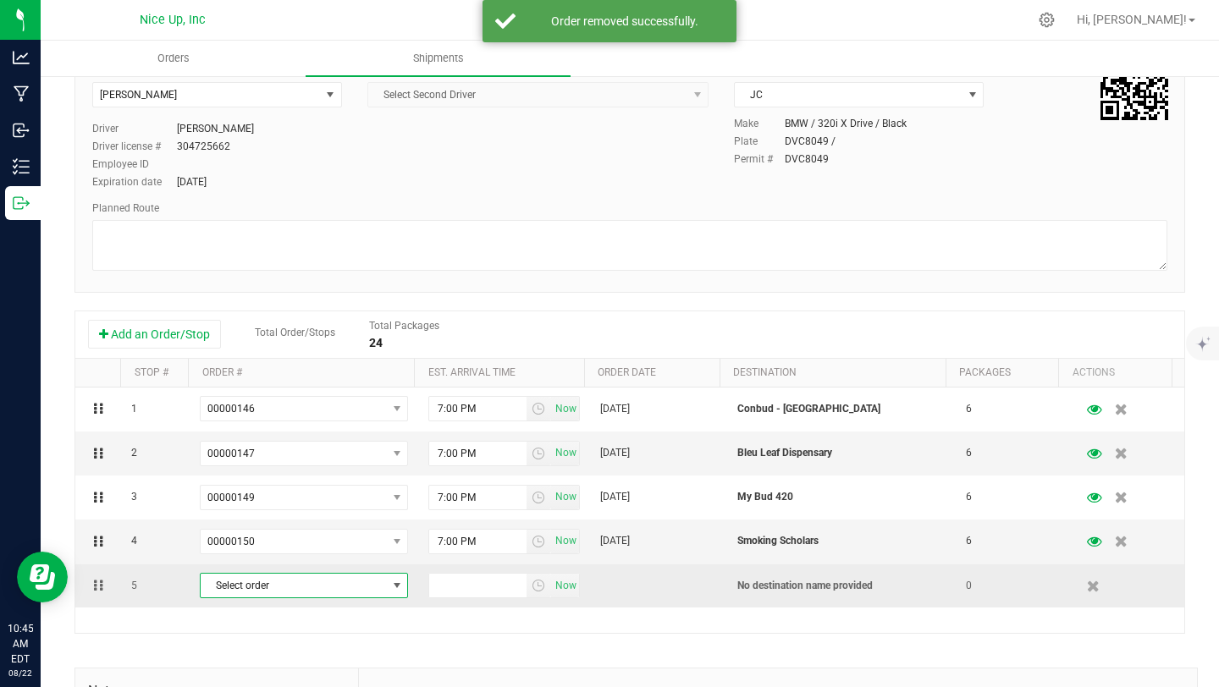
click at [314, 588] on span "Select order" at bounding box center [293, 586] width 185 height 24
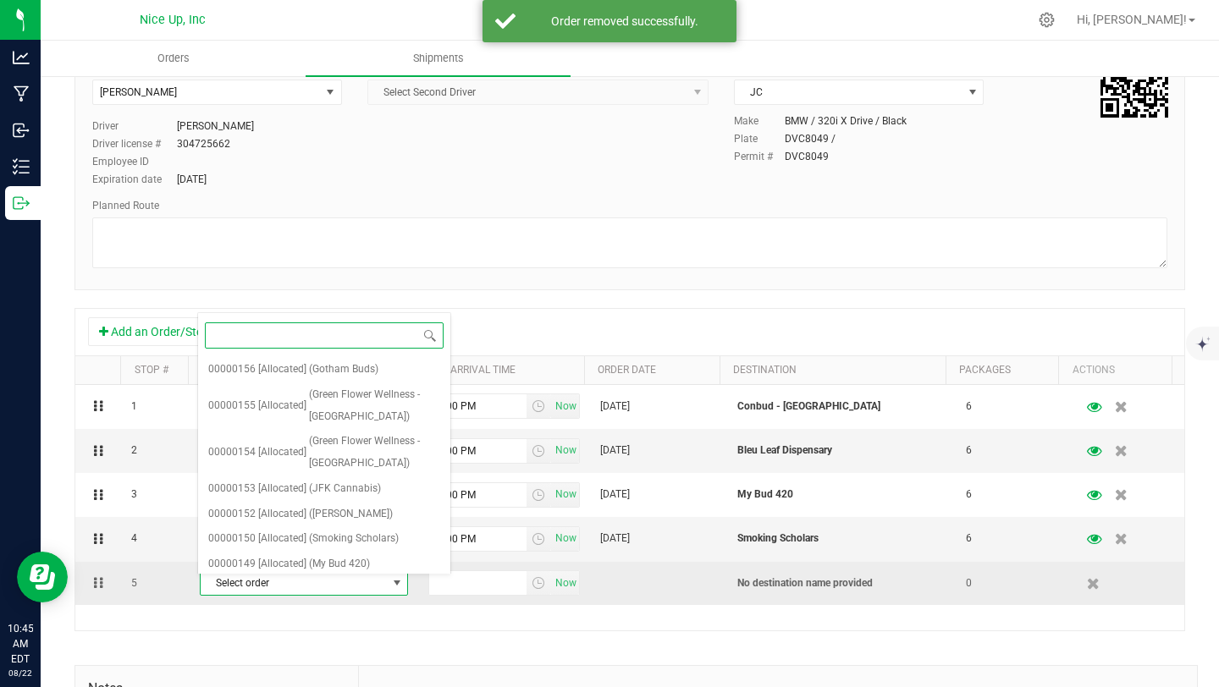
scroll to position [151, 0]
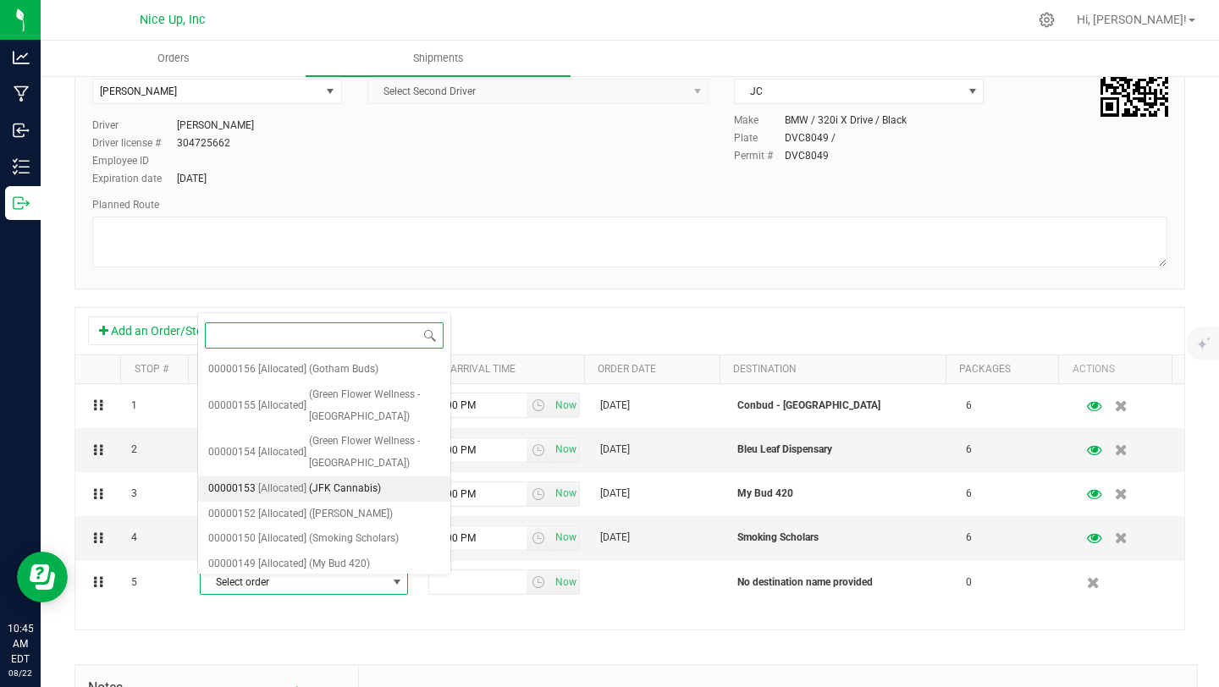
click at [336, 487] on span "(JFK Cannabis)" at bounding box center [345, 489] width 72 height 22
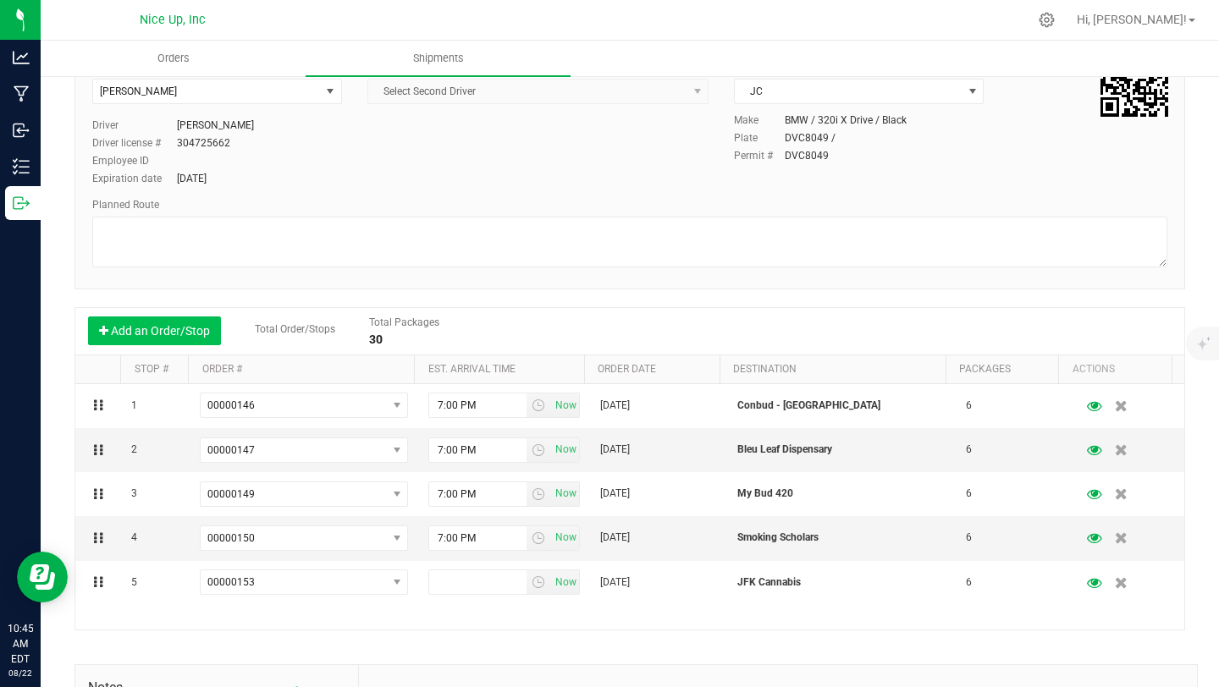
click at [118, 325] on button "Add an Order/Stop" at bounding box center [154, 331] width 133 height 29
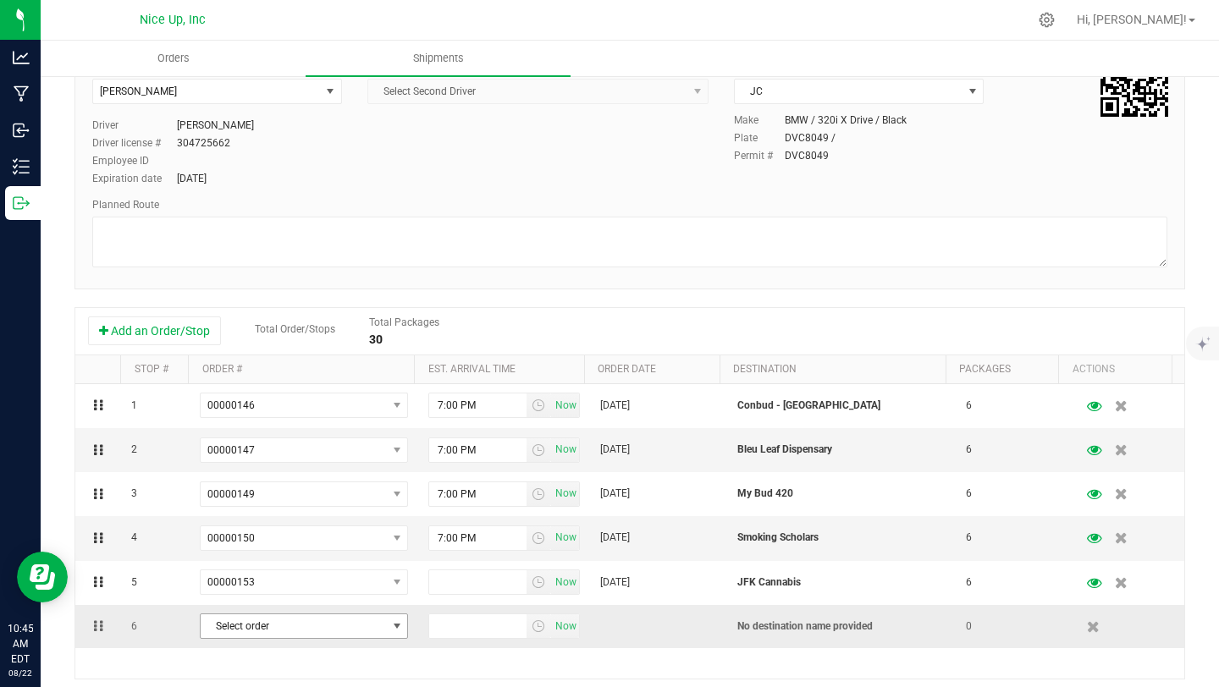
click at [307, 624] on span "Select order" at bounding box center [293, 627] width 185 height 24
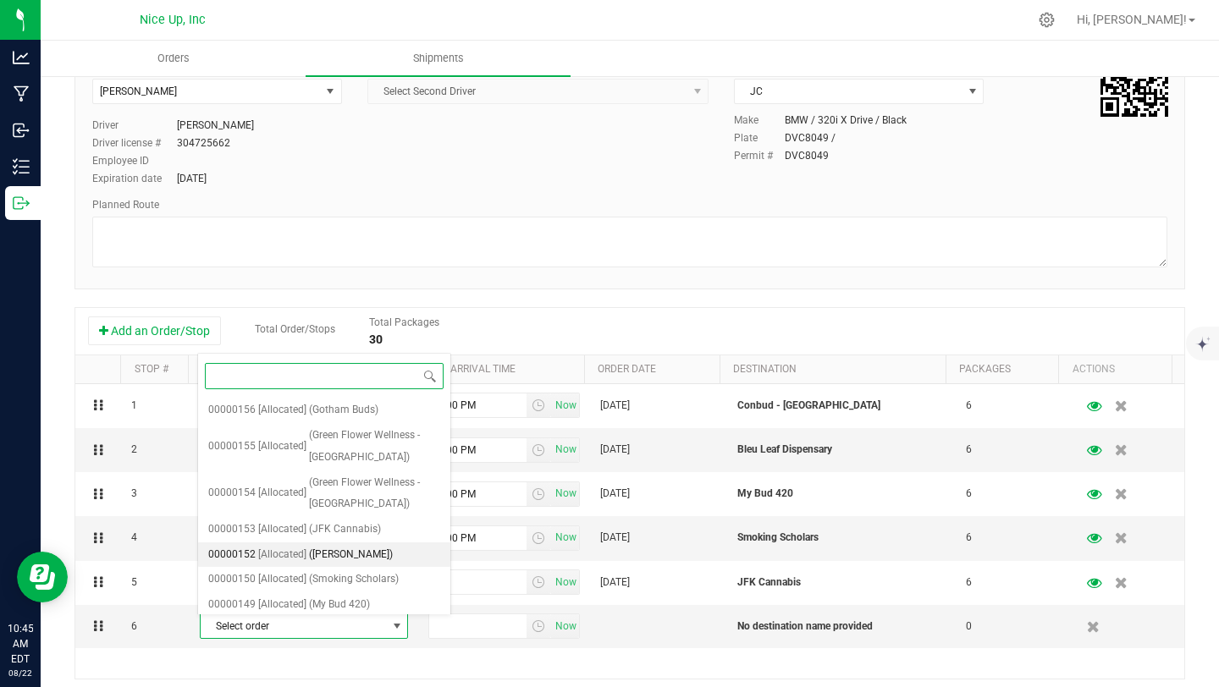
click at [316, 558] on span "(Brooklyn Bourne)" at bounding box center [351, 555] width 84 height 22
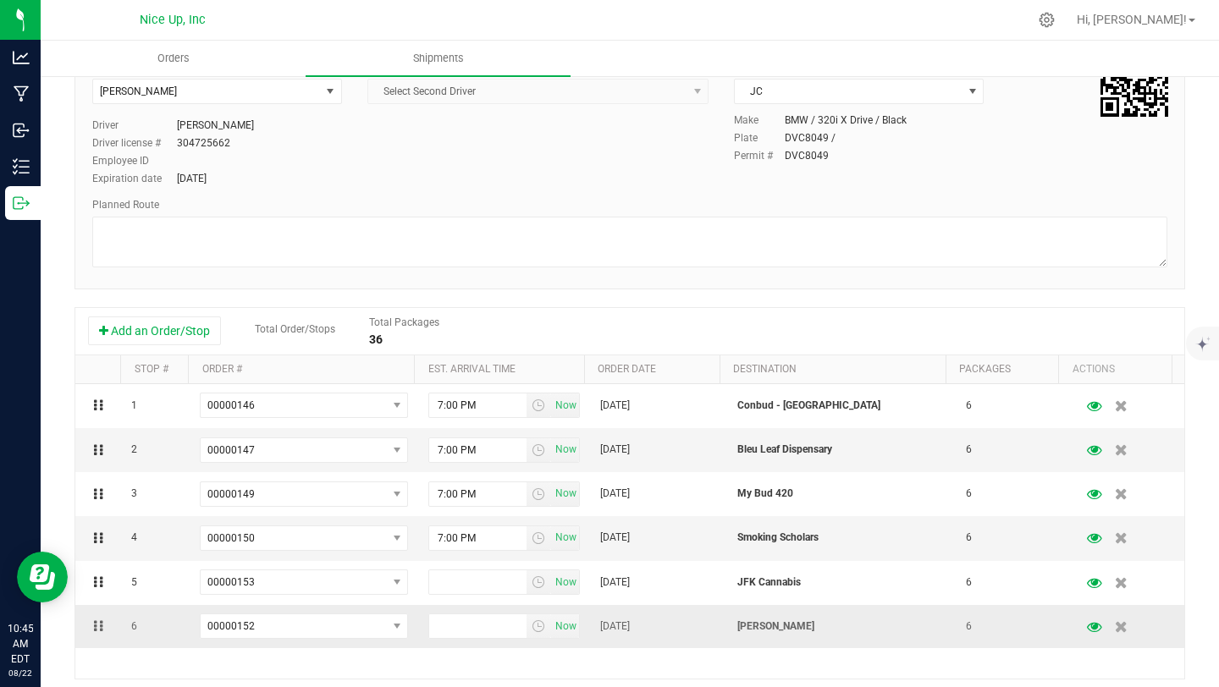
scroll to position [270, 0]
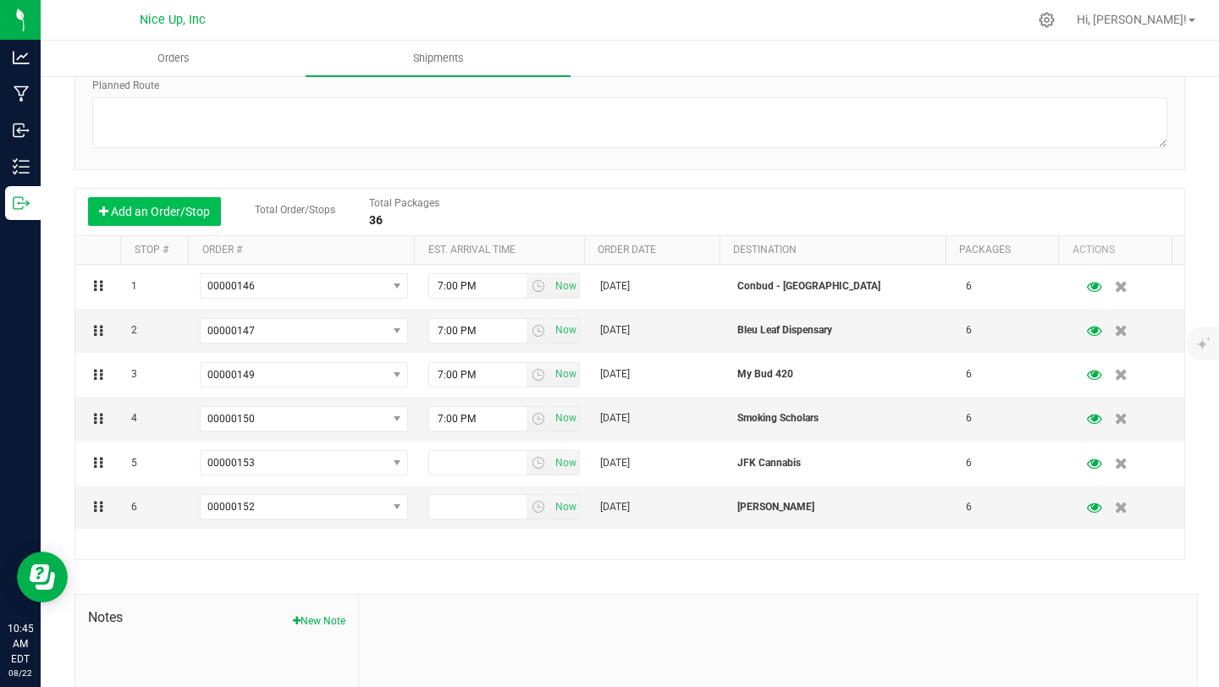
click at [151, 213] on button "Add an Order/Stop" at bounding box center [154, 211] width 133 height 29
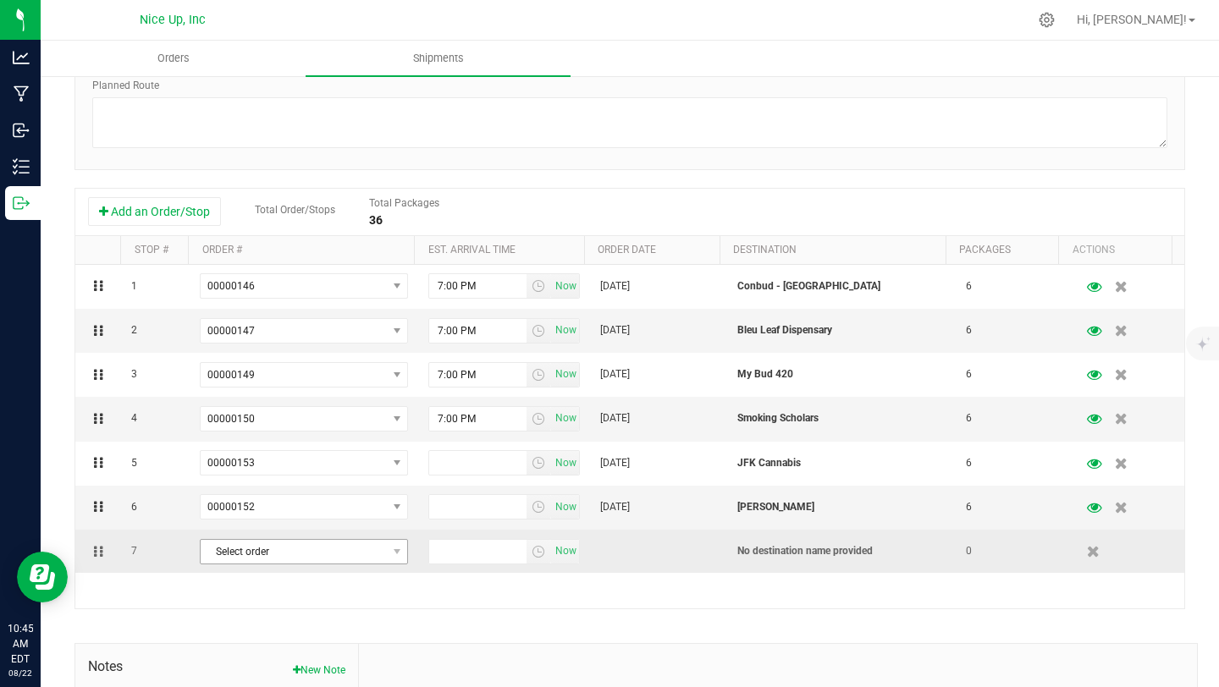
click at [292, 555] on span "Select order" at bounding box center [293, 552] width 185 height 24
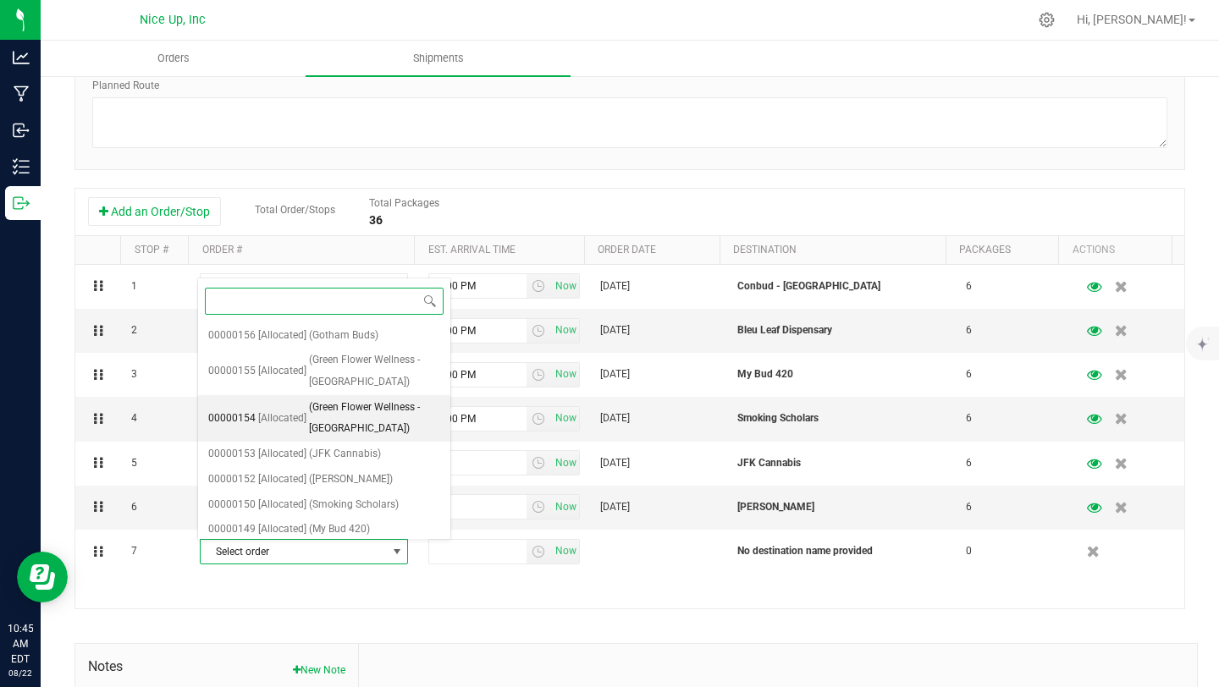
click at [335, 428] on span "(Green Flower Wellness - Hyde Park)" at bounding box center [374, 418] width 131 height 43
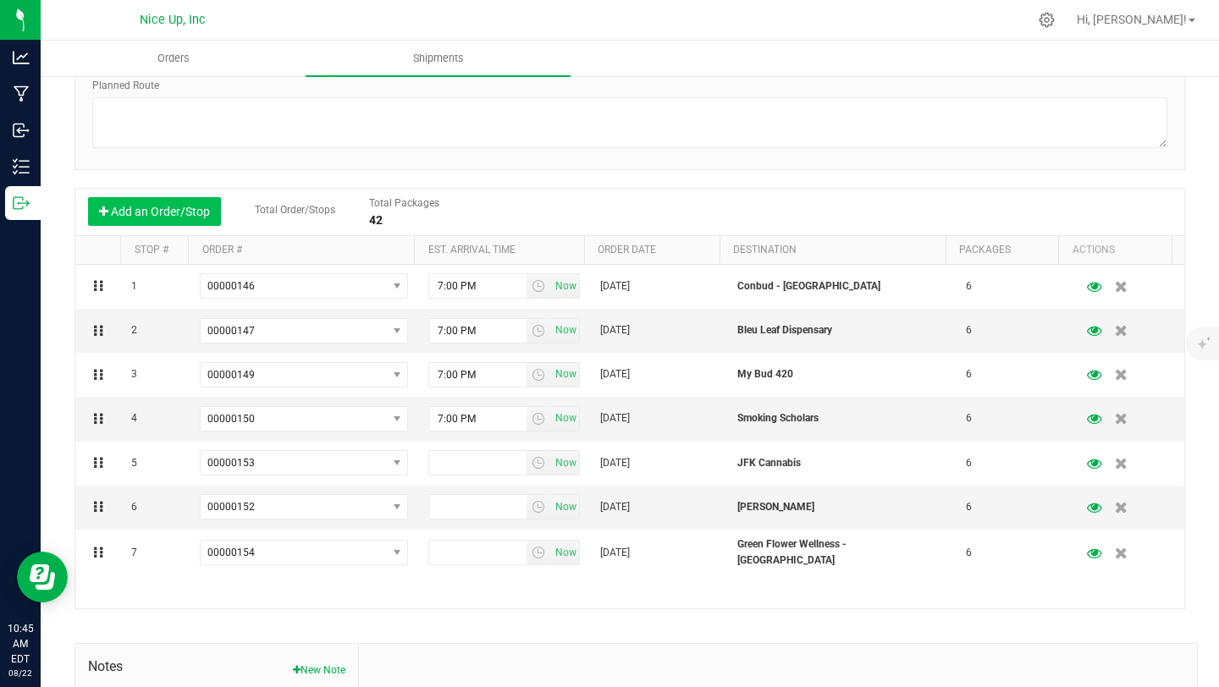
click at [165, 208] on button "Add an Order/Stop" at bounding box center [154, 211] width 133 height 29
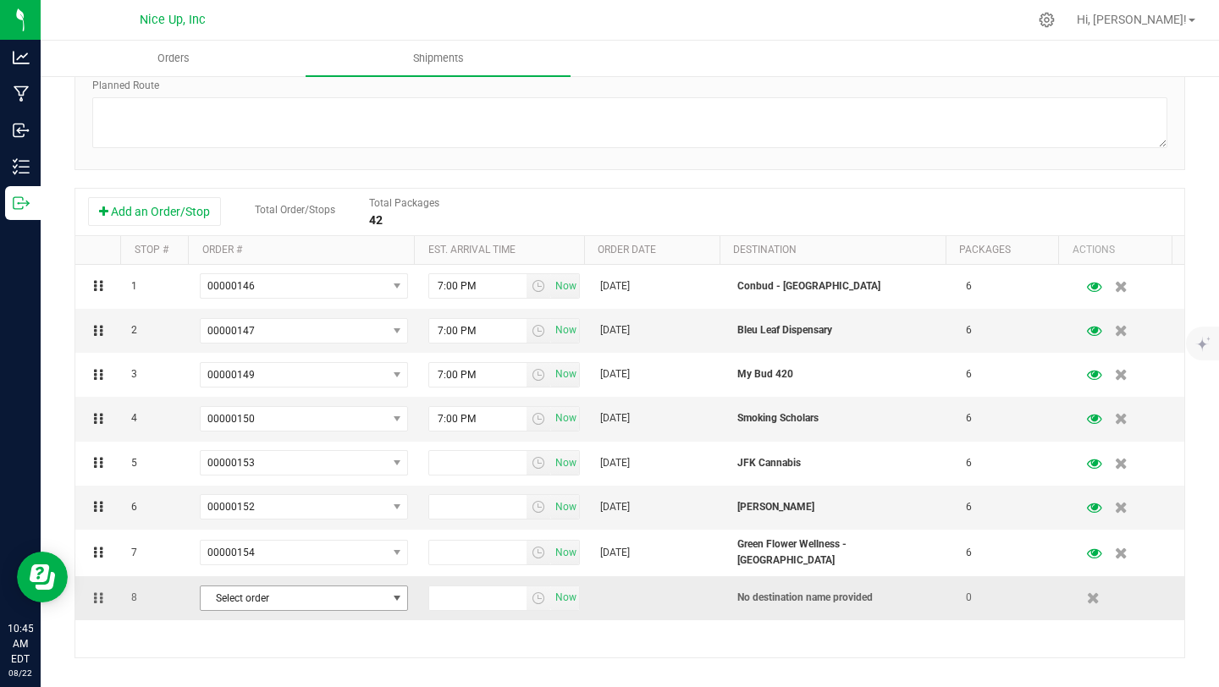
click at [248, 604] on span "Select order" at bounding box center [293, 599] width 185 height 24
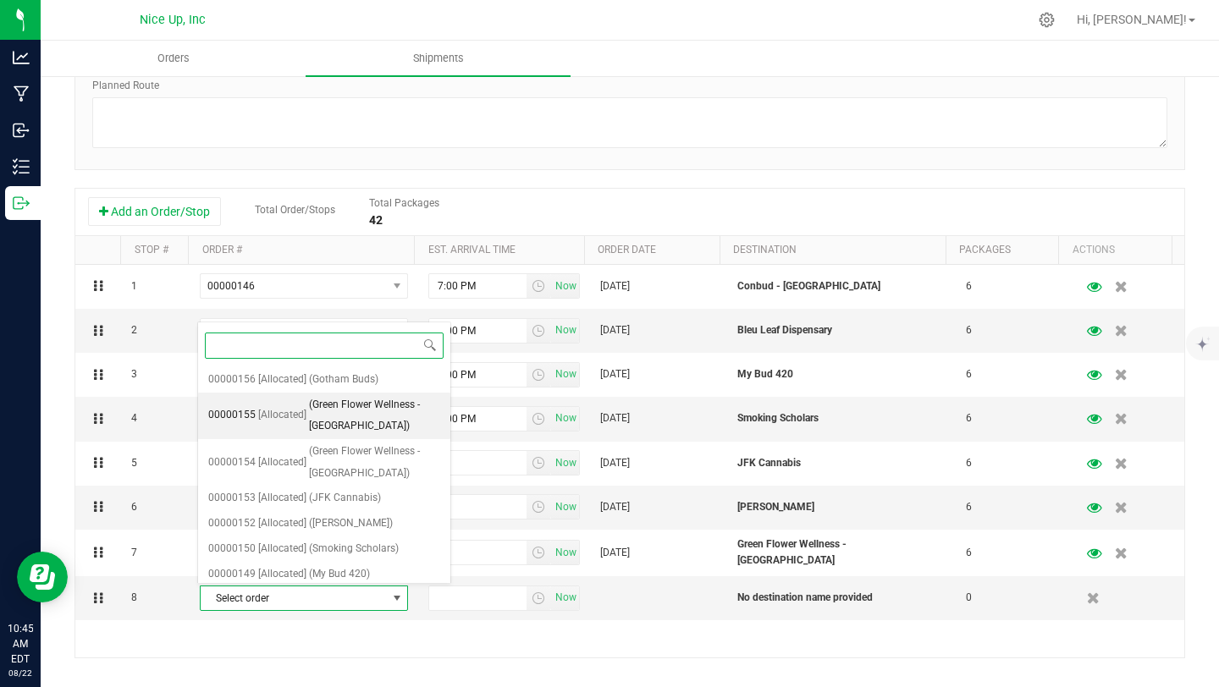
click at [279, 429] on li "00000155 [Allocated] (Green Flower Wellness - Bayside)" at bounding box center [324, 416] width 252 height 47
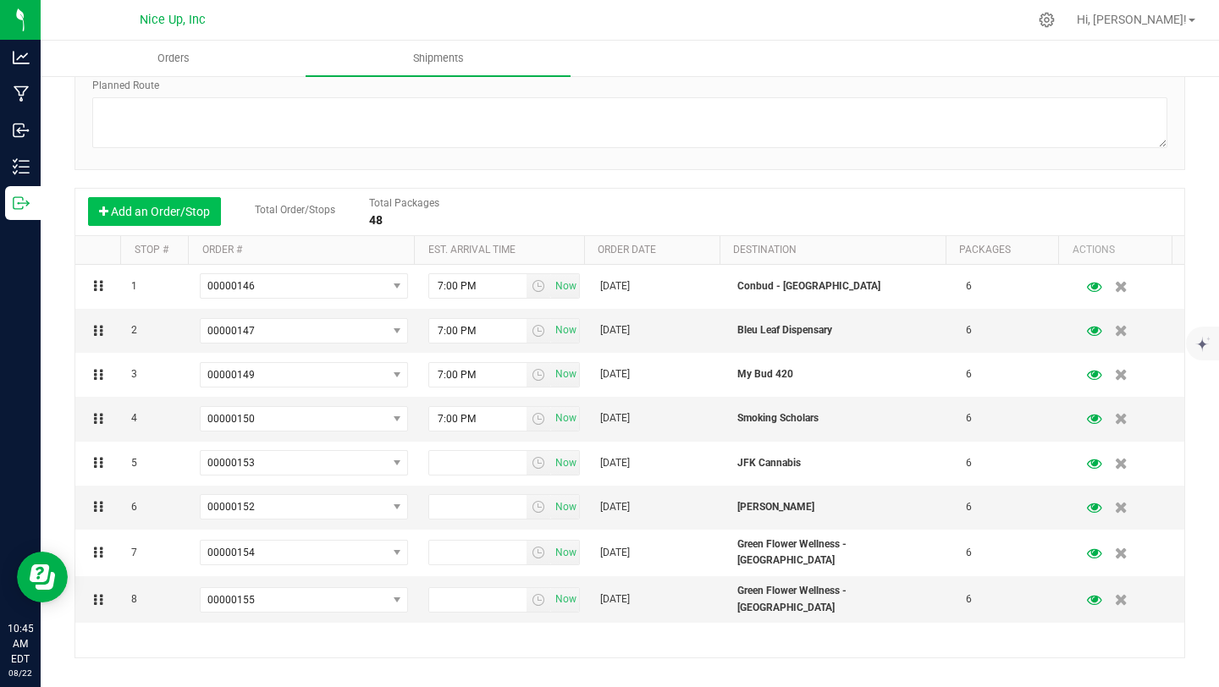
click at [146, 213] on button "Add an Order/Stop" at bounding box center [154, 211] width 133 height 29
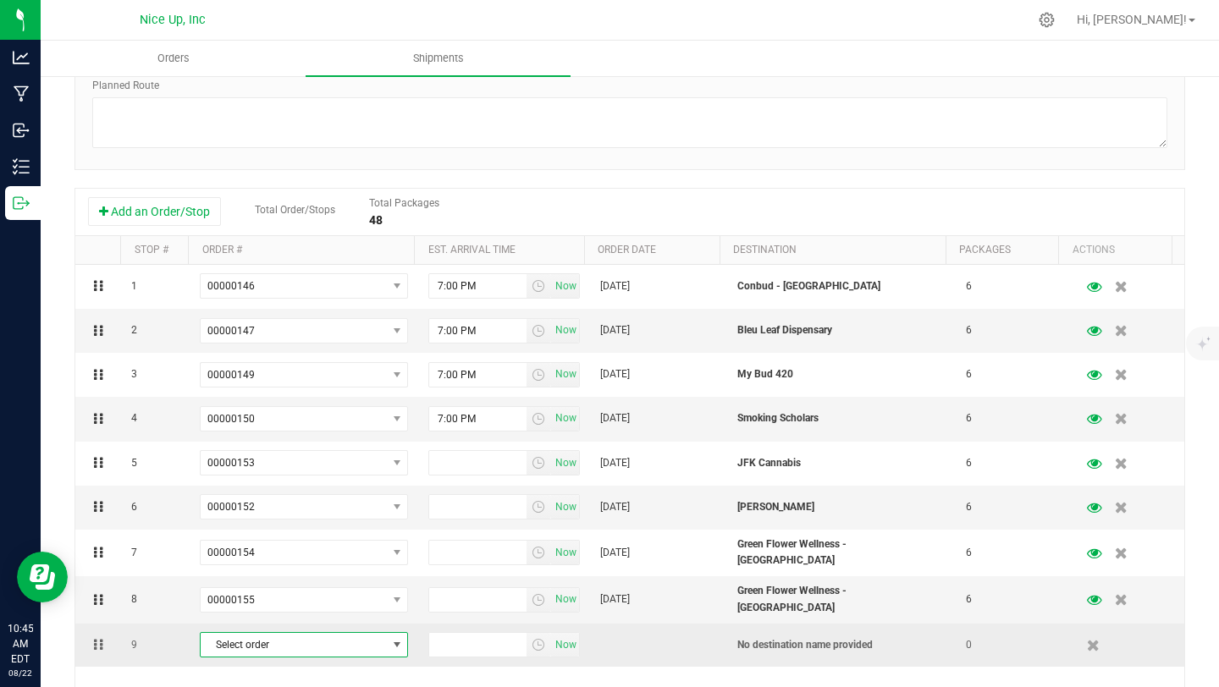
click at [299, 642] on span "Select order" at bounding box center [293, 645] width 185 height 24
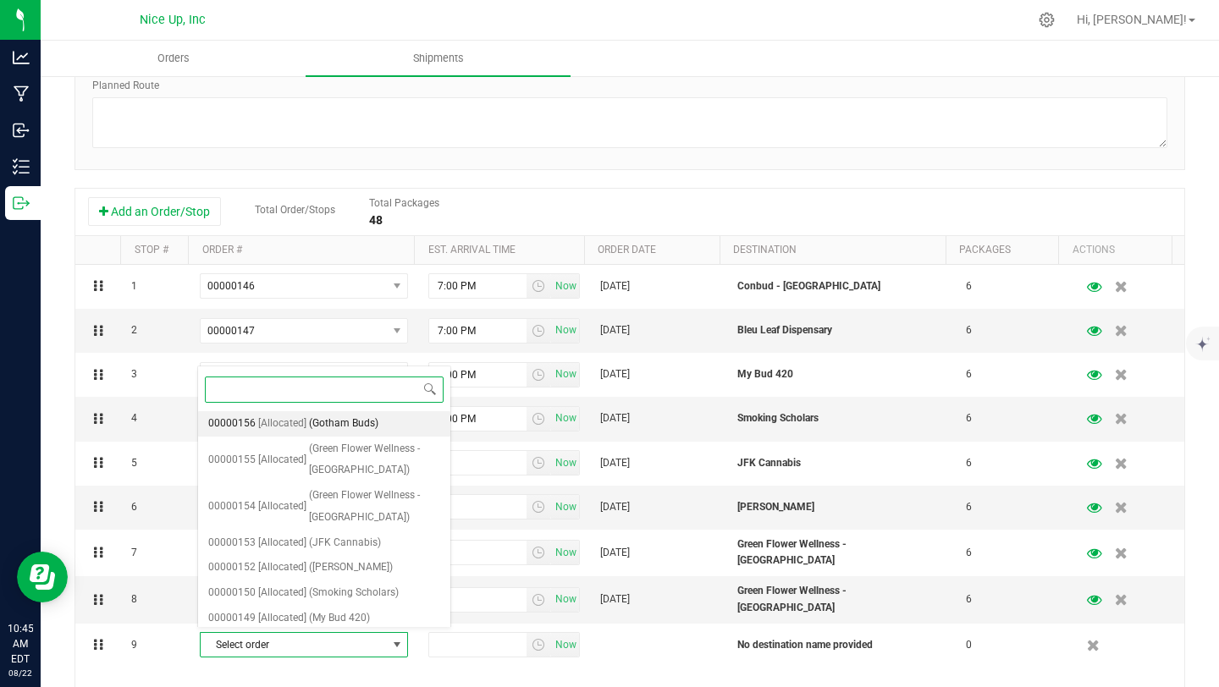
click at [295, 428] on span "[Allocated]" at bounding box center [282, 424] width 48 height 22
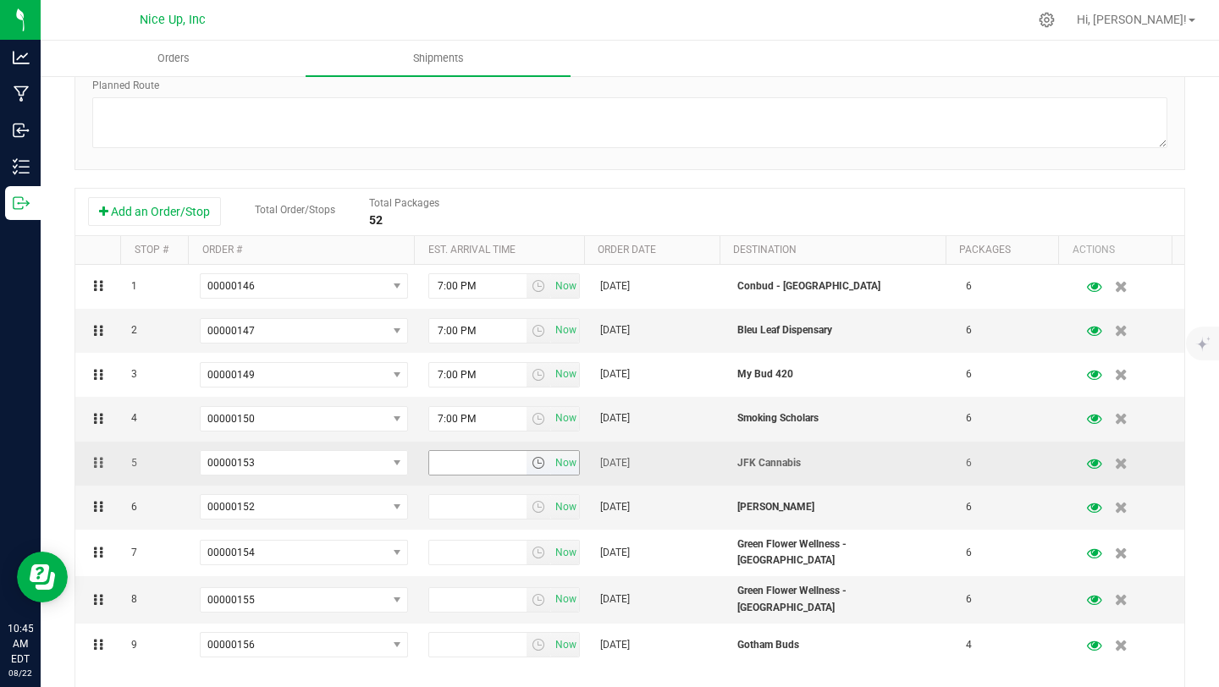
click at [532, 465] on span "select" at bounding box center [539, 463] width 14 height 14
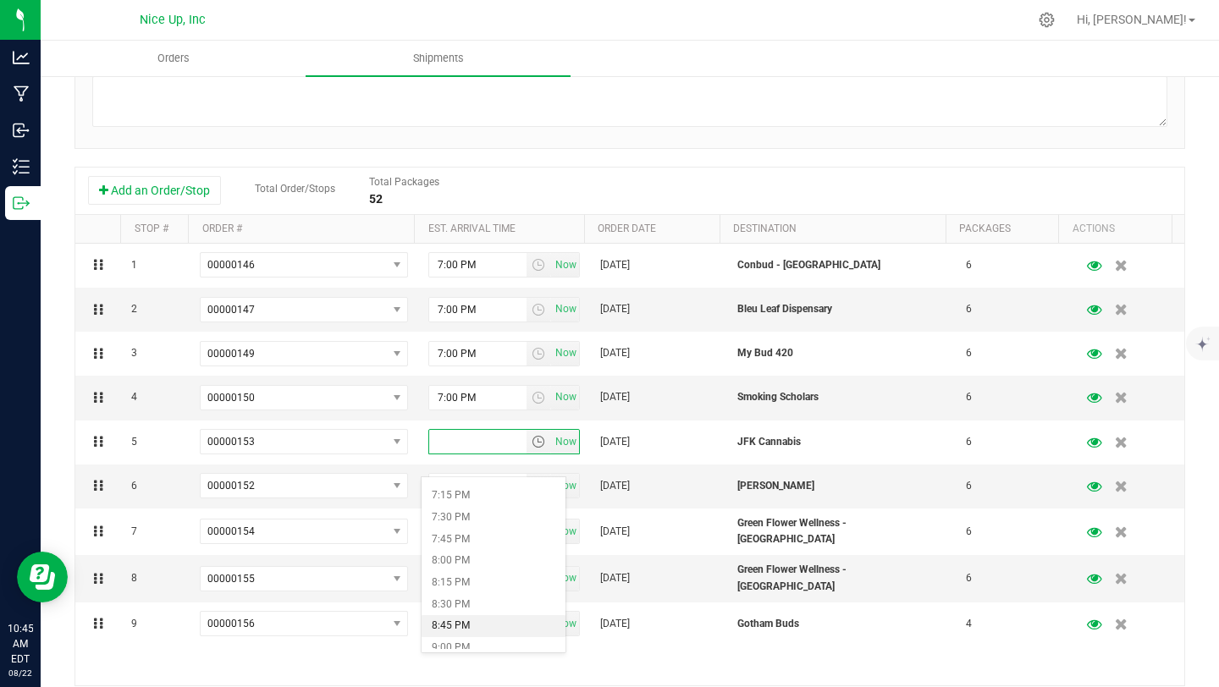
scroll to position [1592, 0]
click at [460, 555] on li "7:00 PM" at bounding box center [494, 553] width 144 height 22
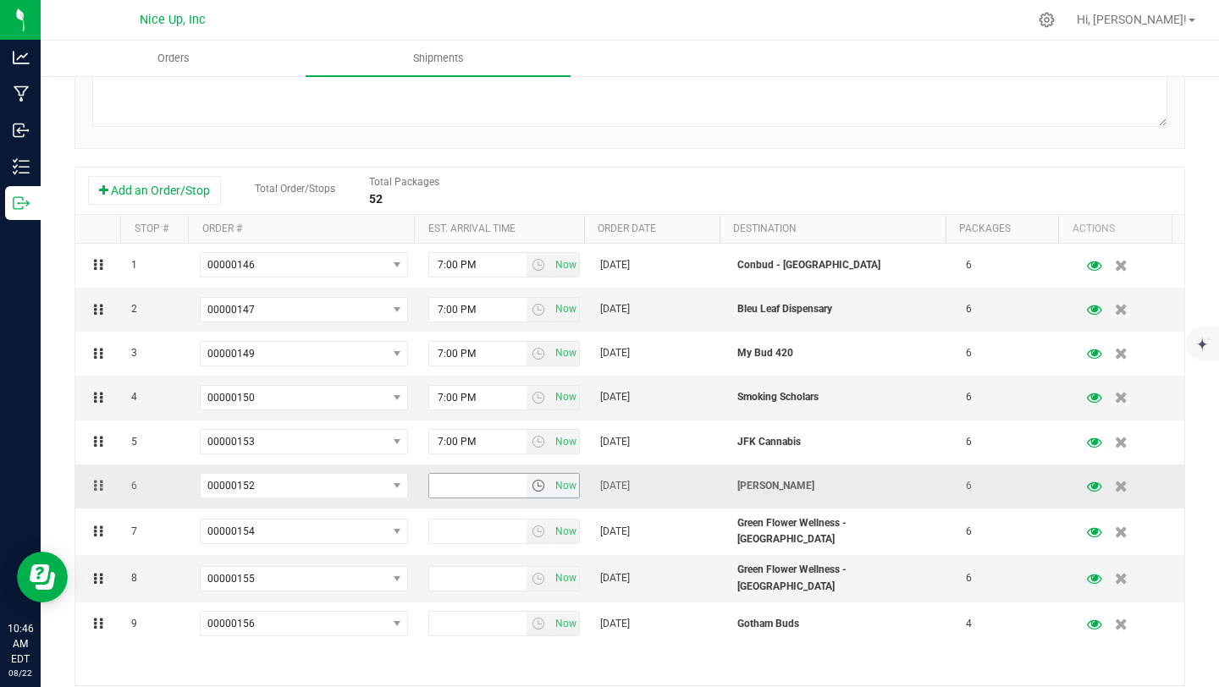
click at [532, 485] on span "select" at bounding box center [539, 486] width 14 height 14
click at [471, 585] on li "7:00 PM" at bounding box center [494, 586] width 144 height 22
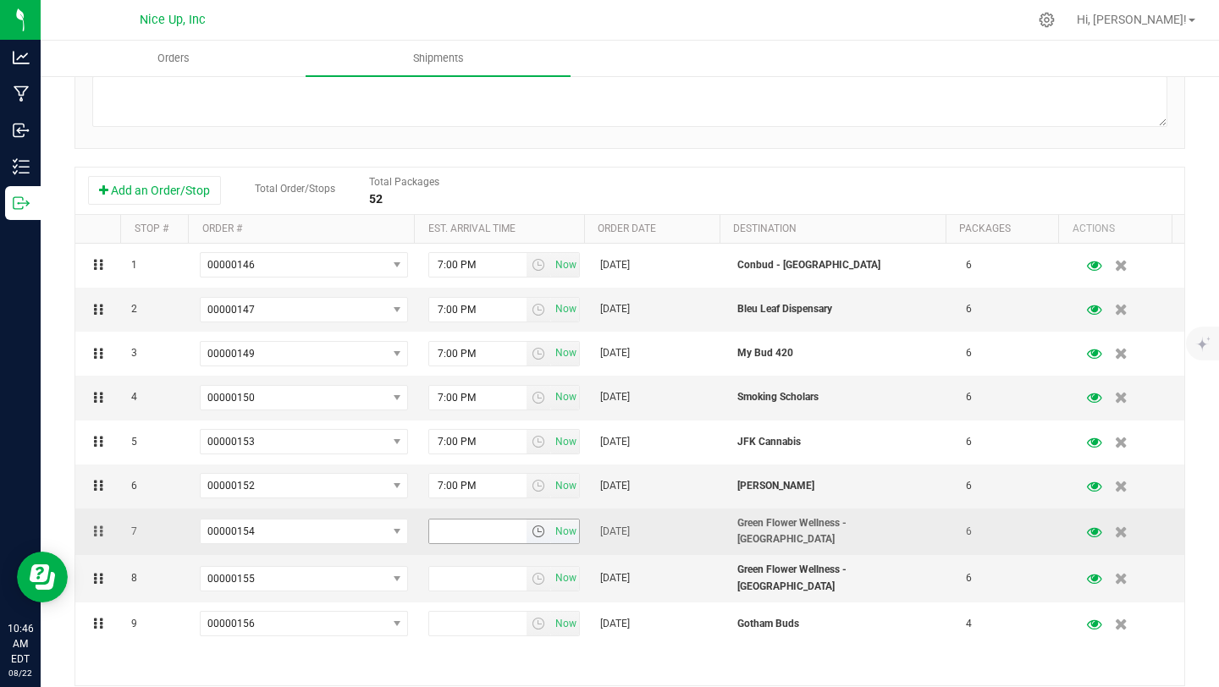
click at [532, 532] on span "select" at bounding box center [539, 532] width 14 height 14
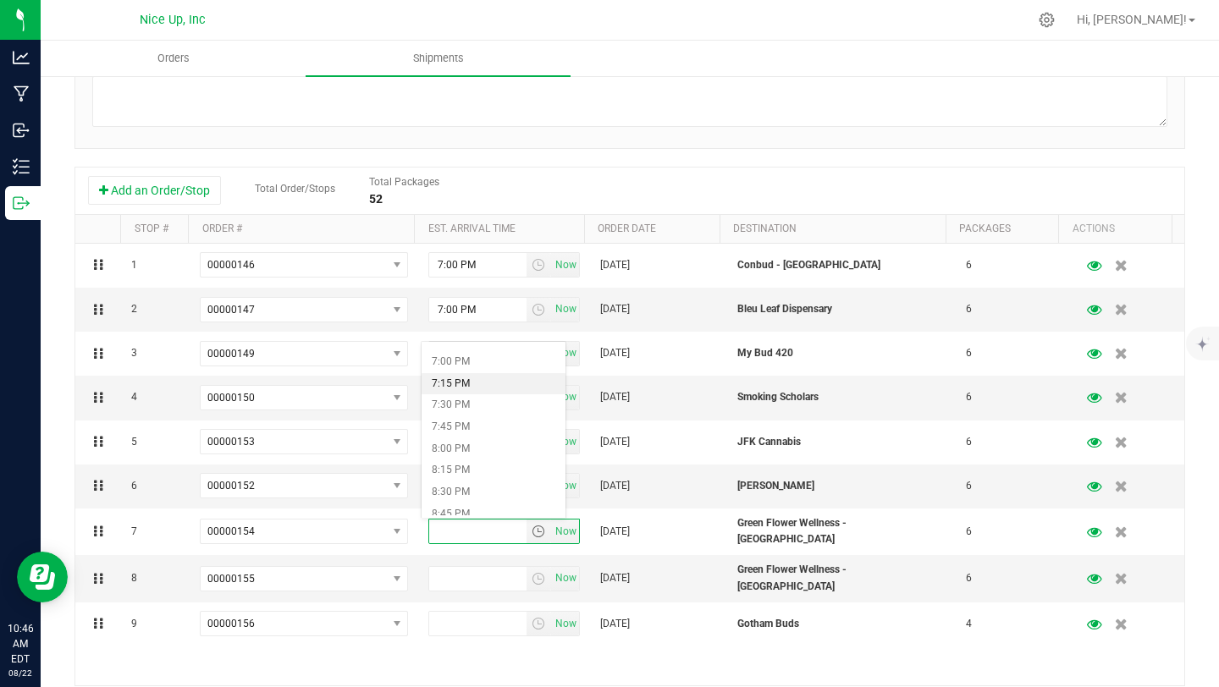
scroll to position [1644, 0]
click at [465, 370] on li "7:00 PM" at bounding box center [494, 366] width 144 height 22
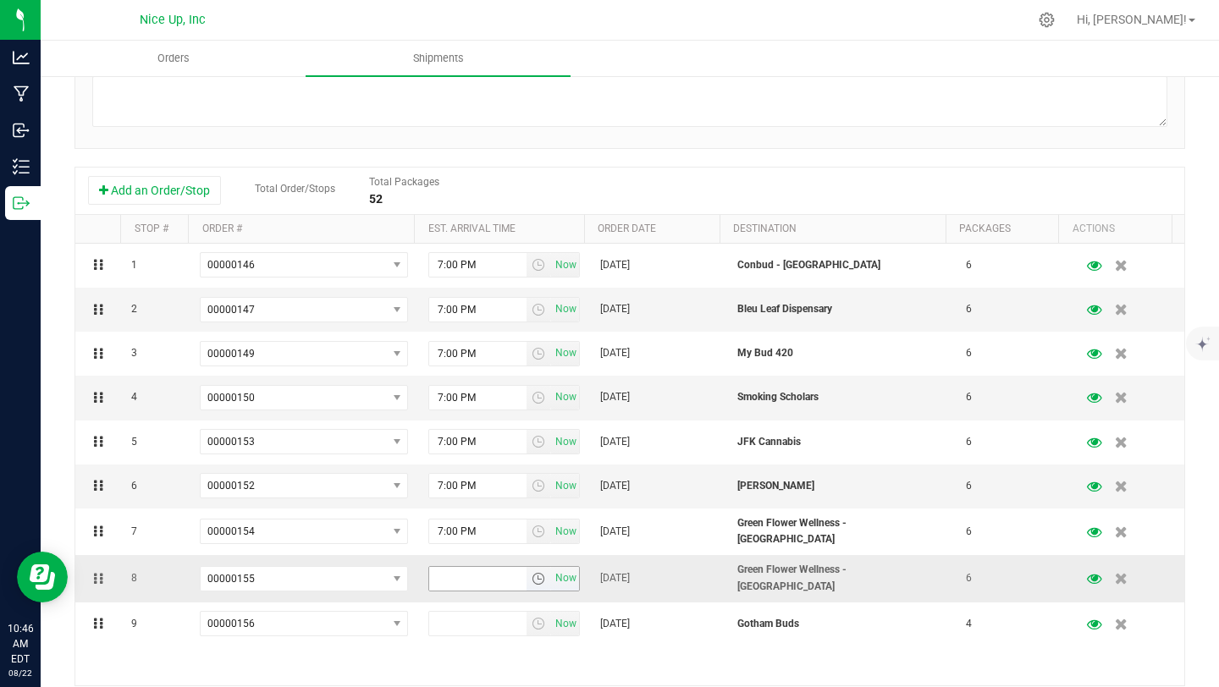
click at [532, 572] on span "select" at bounding box center [539, 579] width 14 height 14
click at [464, 450] on li "7:00 PM" at bounding box center [494, 446] width 144 height 22
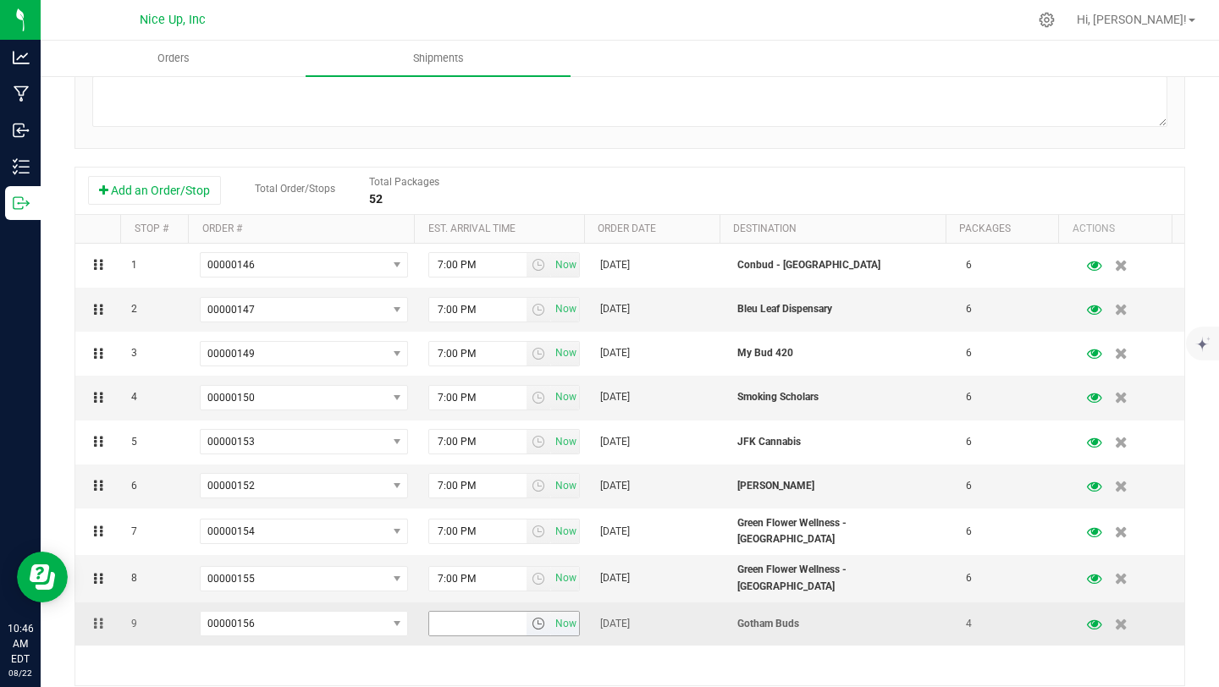
click at [532, 621] on span "select" at bounding box center [539, 624] width 14 height 14
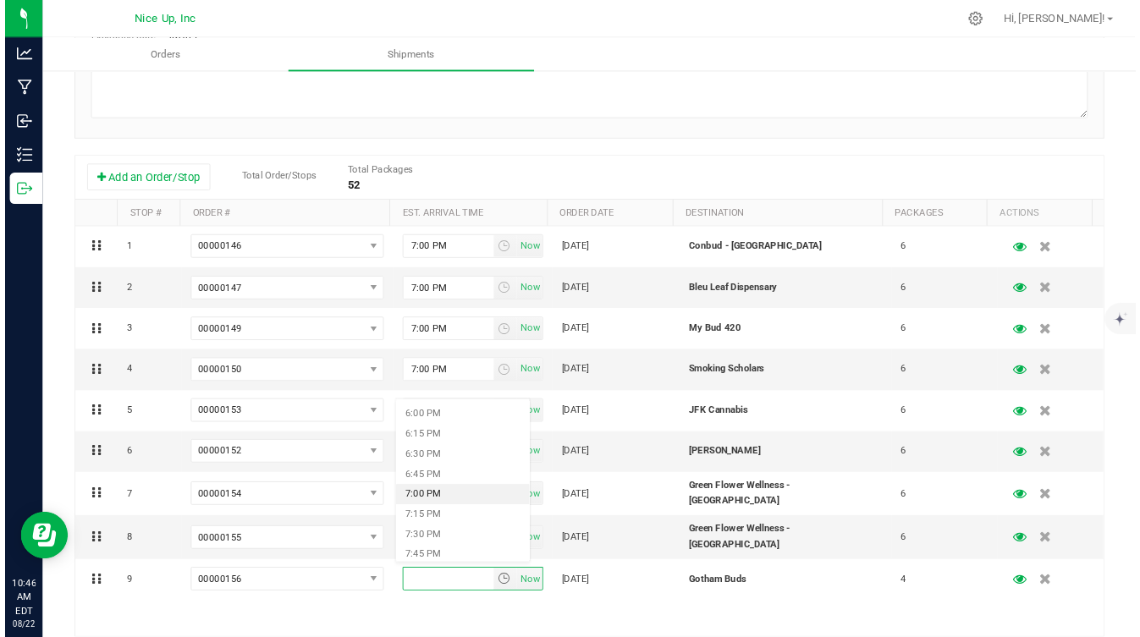
scroll to position [1567, 0]
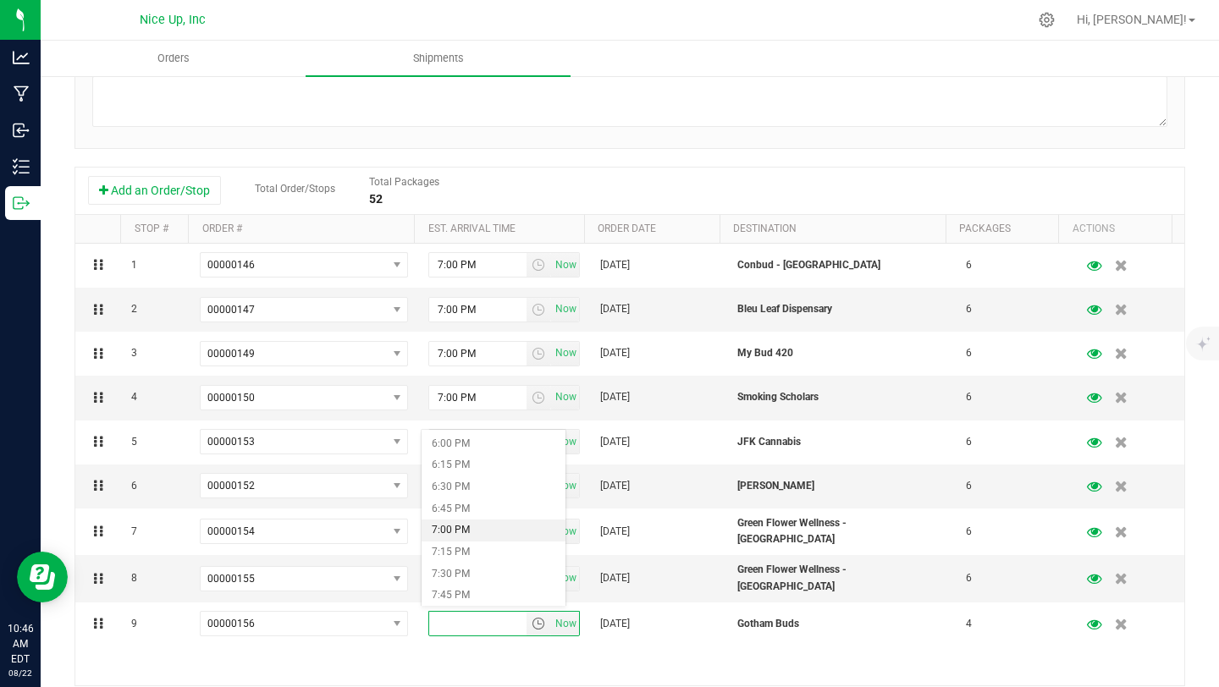
click at [477, 534] on li "7:00 PM" at bounding box center [494, 531] width 144 height 22
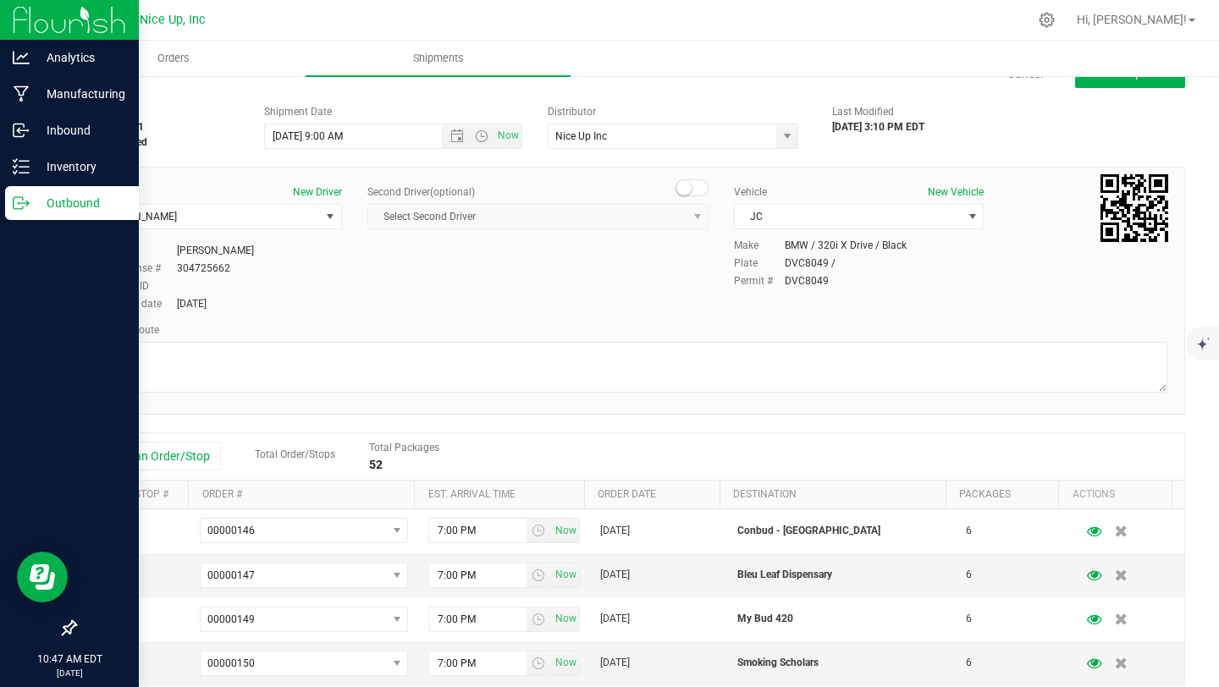
scroll to position [0, 0]
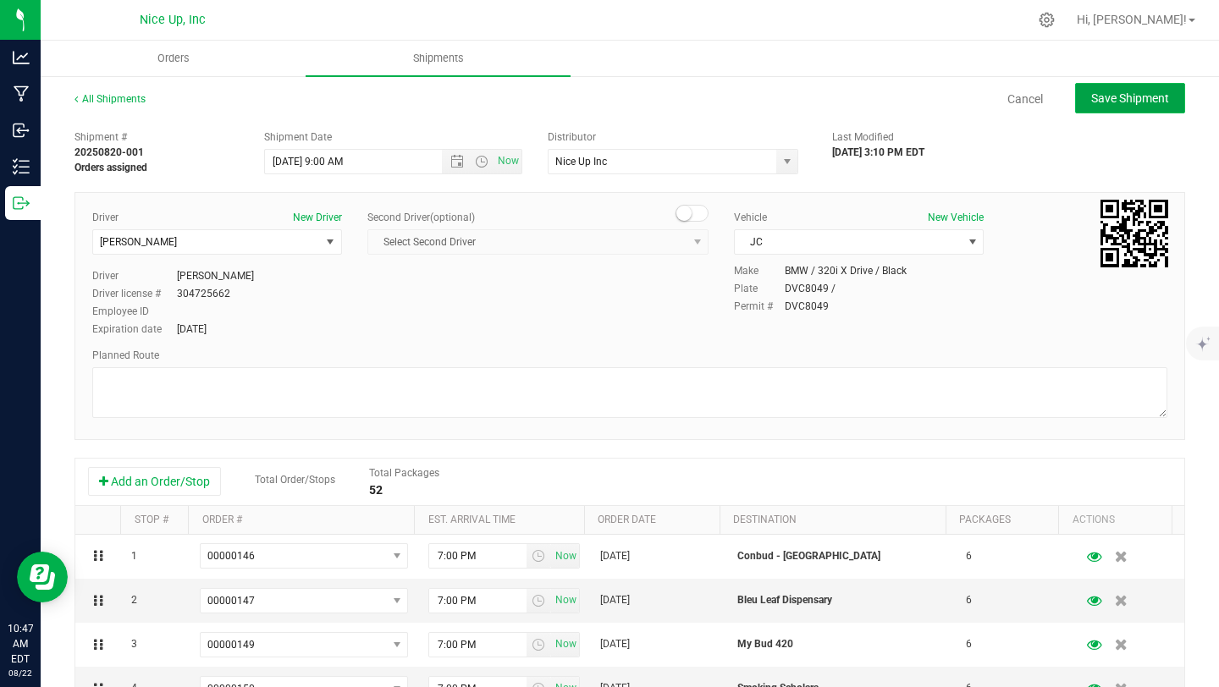
click at [1091, 99] on span "Save Shipment" at bounding box center [1130, 98] width 78 height 14
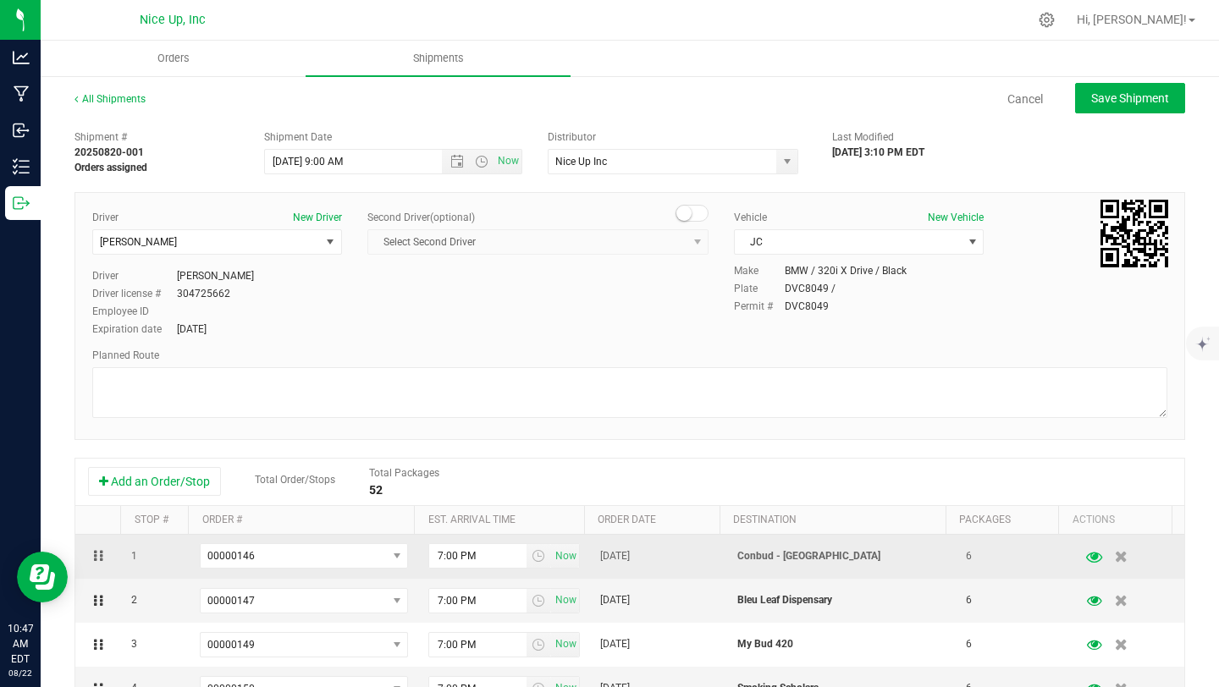
type input "8/23/2025 1:00 PM"
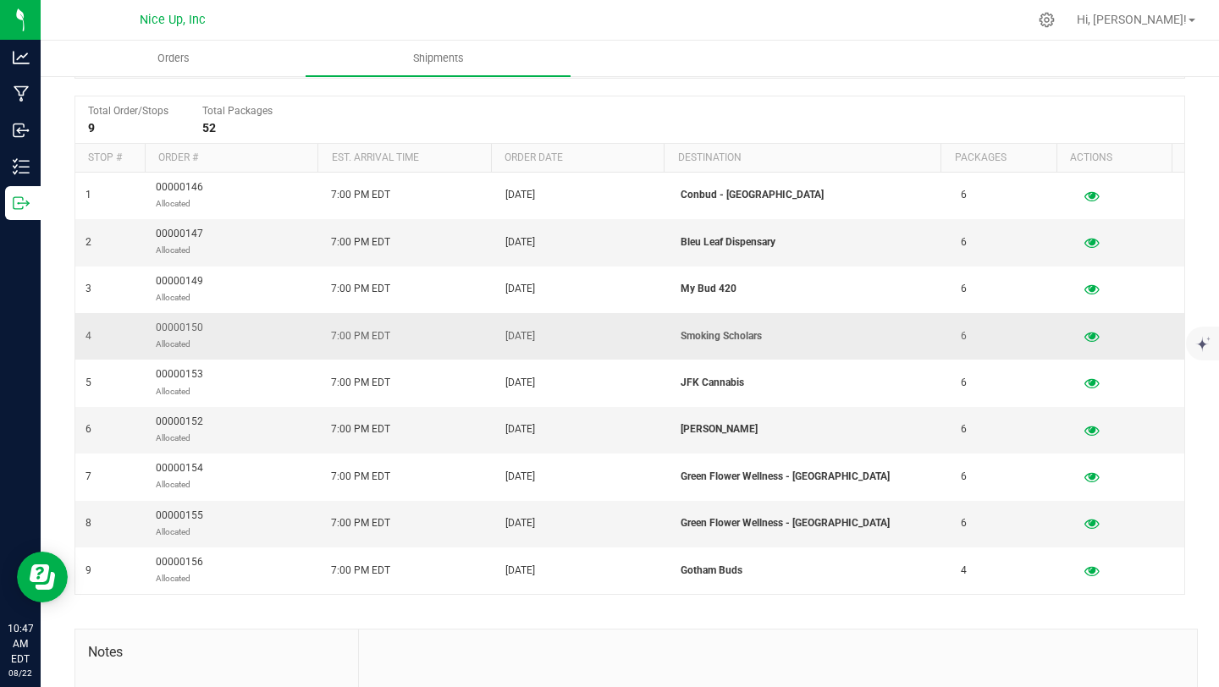
scroll to position [315, 0]
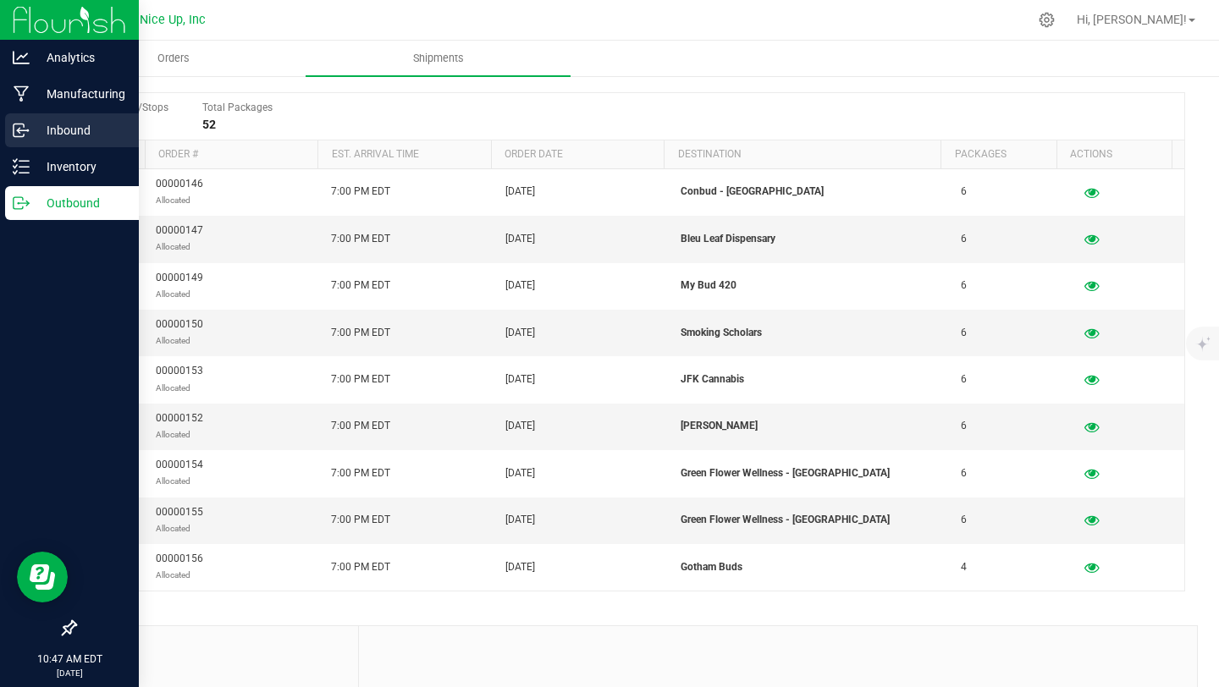
click at [34, 129] on p "Inbound" at bounding box center [81, 130] width 102 height 20
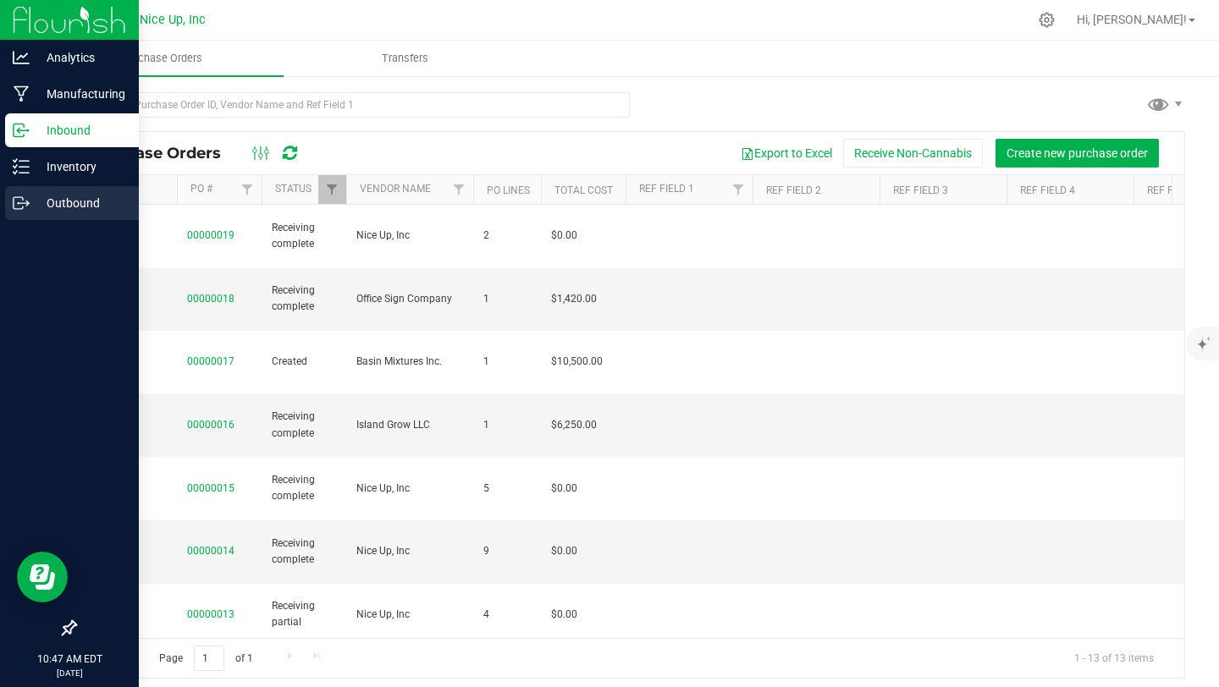
click at [58, 209] on p "Outbound" at bounding box center [81, 203] width 102 height 20
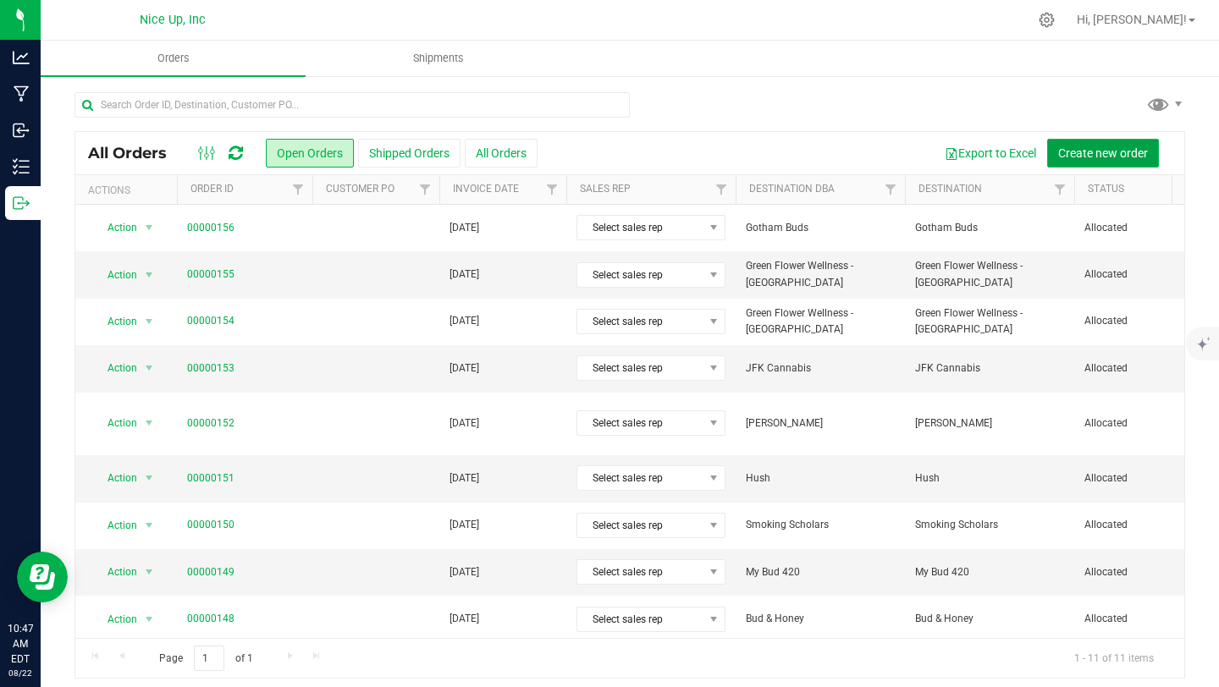
click at [1110, 147] on span "Create new order" at bounding box center [1103, 153] width 90 height 14
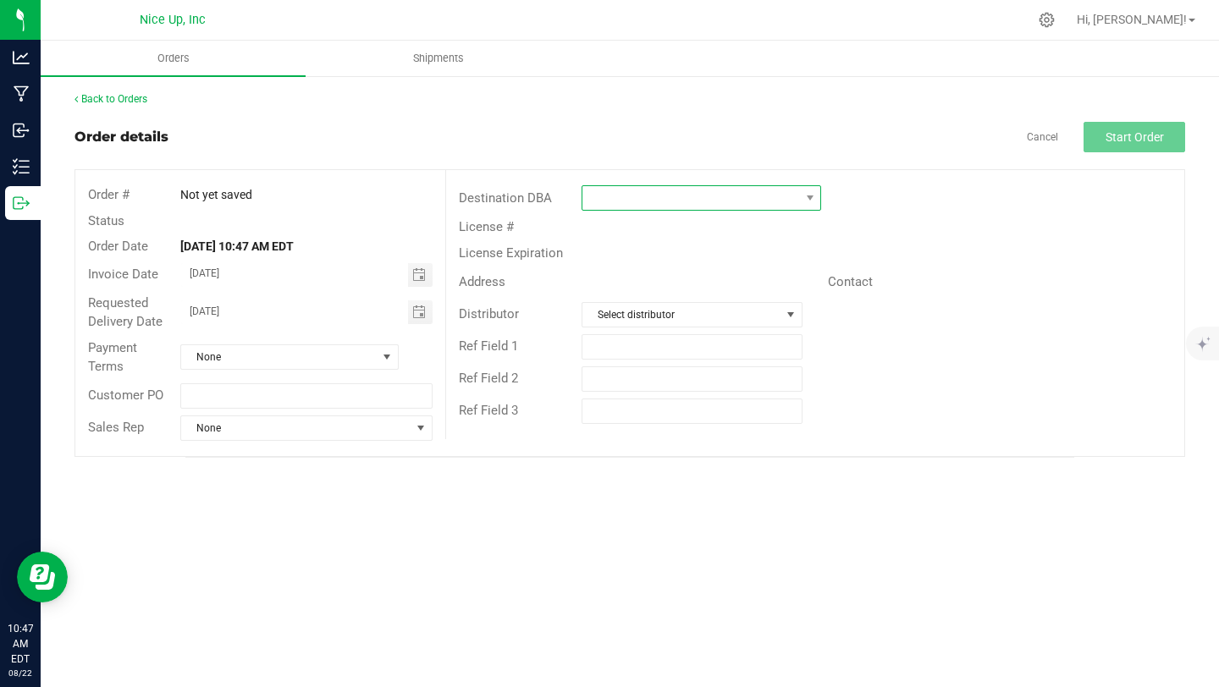
click at [665, 201] on span at bounding box center [690, 198] width 217 height 24
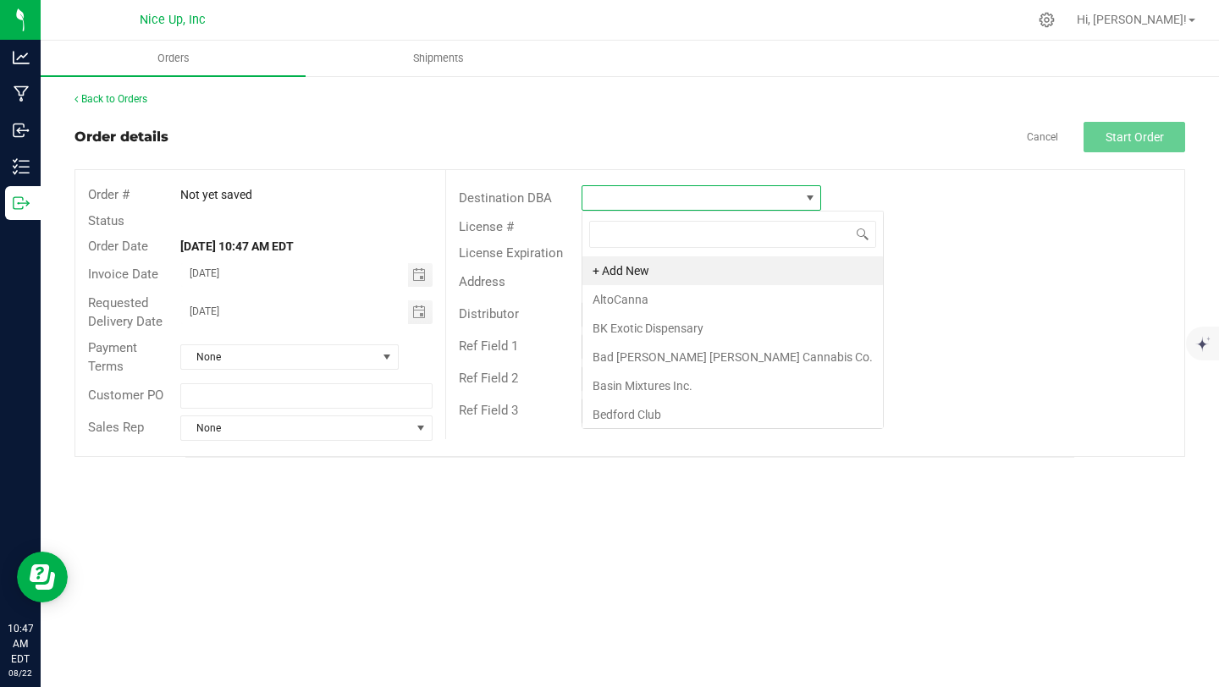
scroll to position [25, 240]
type input "enflor"
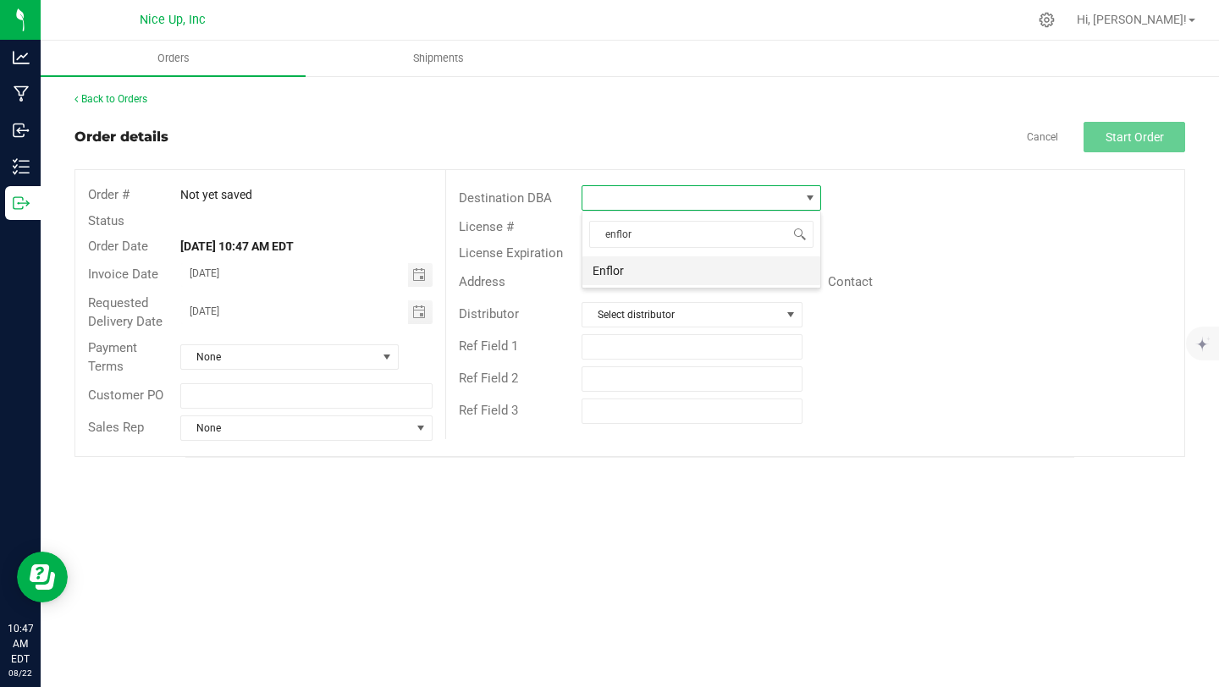
click at [662, 273] on li "Enflor" at bounding box center [701, 271] width 238 height 29
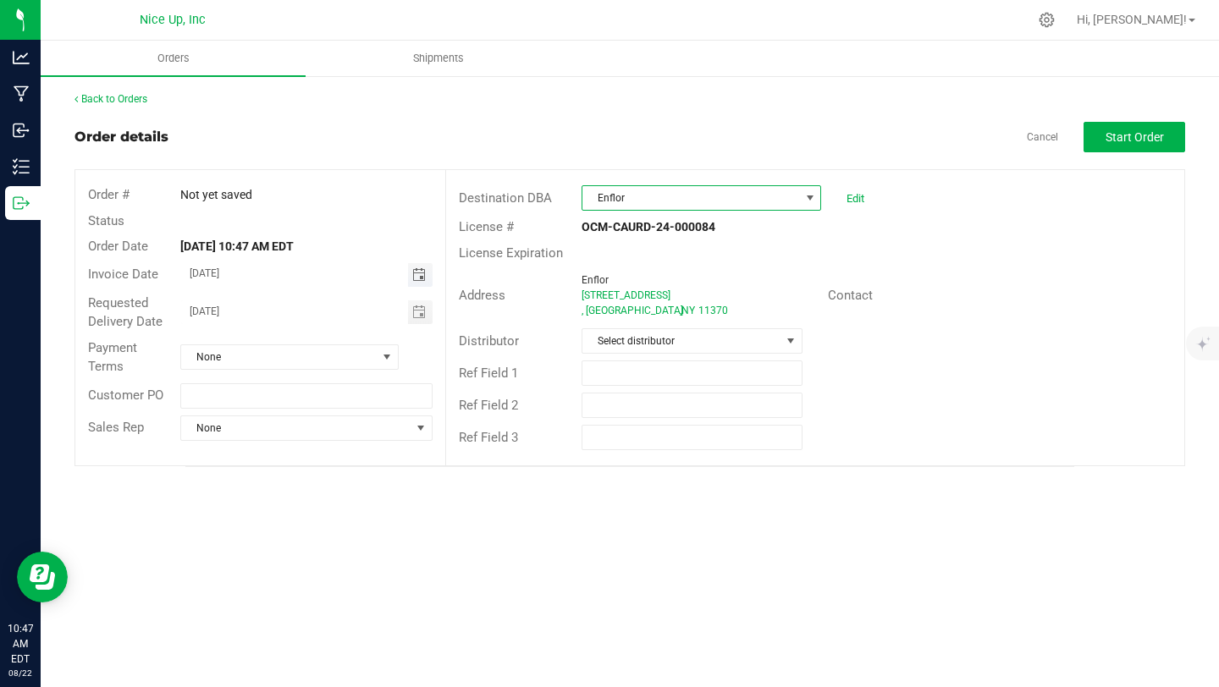
click at [419, 270] on span "Toggle calendar" at bounding box center [419, 275] width 14 height 14
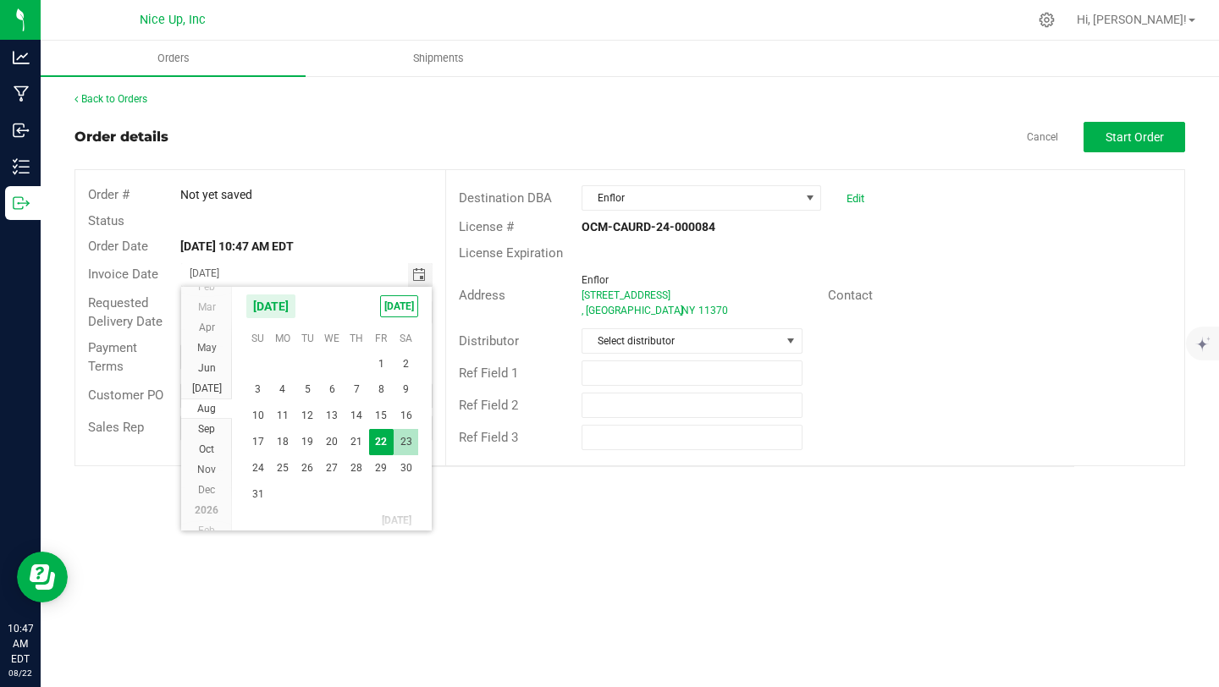
click at [395, 450] on span "23" at bounding box center [406, 442] width 25 height 26
type input "08/23/2025"
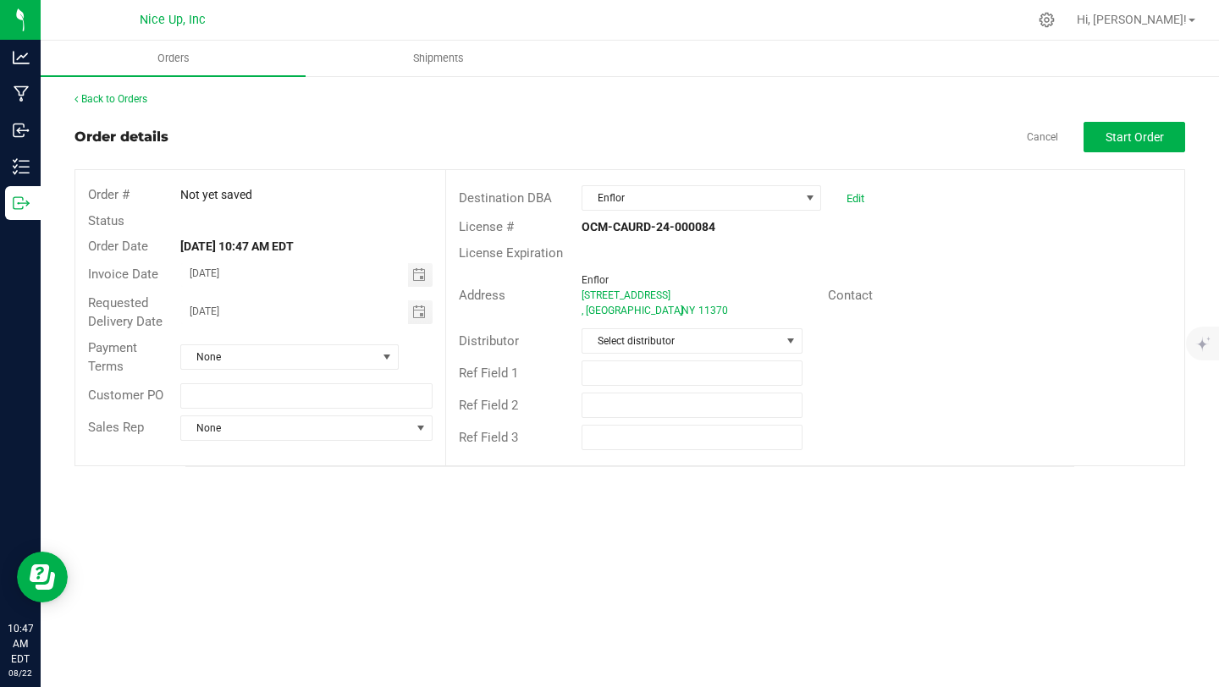
click at [1040, 283] on div "Contact" at bounding box center [999, 296] width 369 height 26
click at [365, 351] on span "None" at bounding box center [279, 357] width 196 height 24
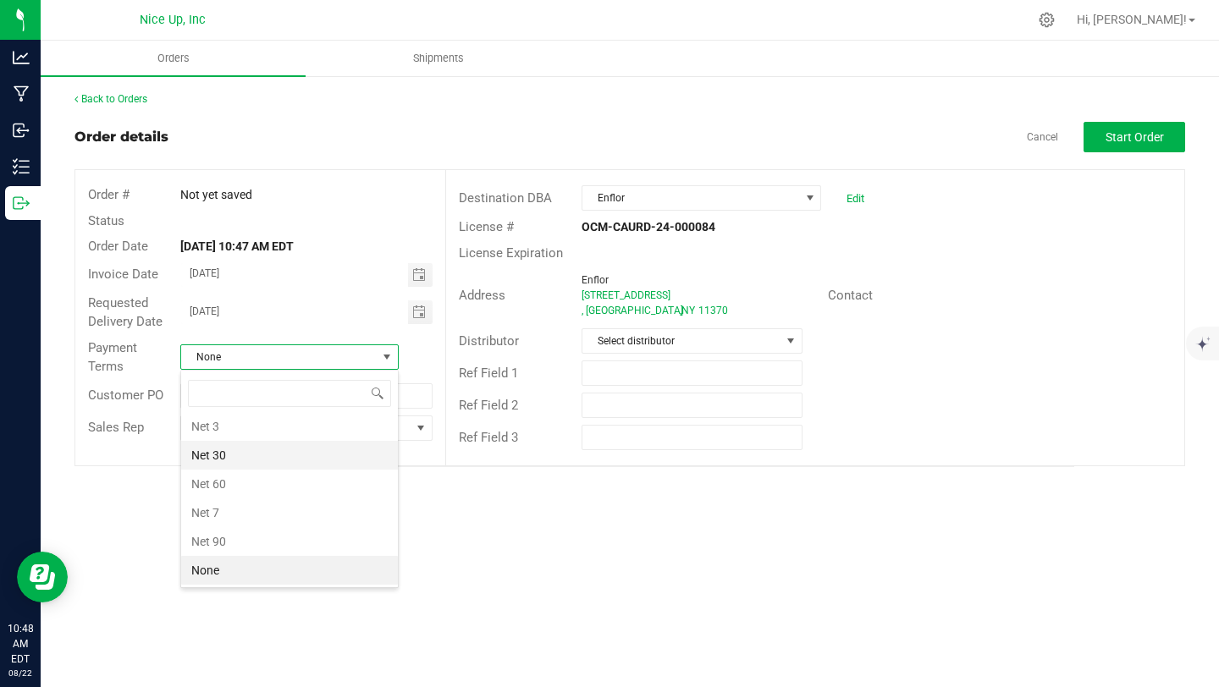
click at [262, 463] on li "Net 30" at bounding box center [289, 455] width 217 height 29
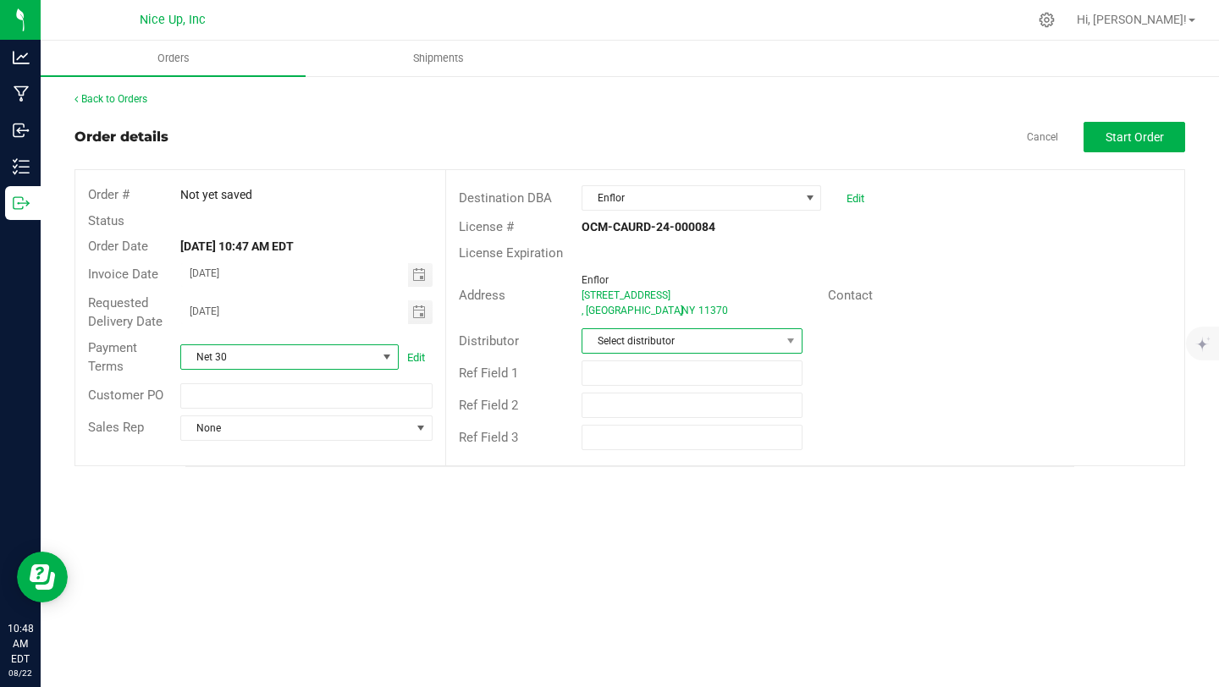
click at [770, 342] on span "Select distributor" at bounding box center [681, 341] width 198 height 24
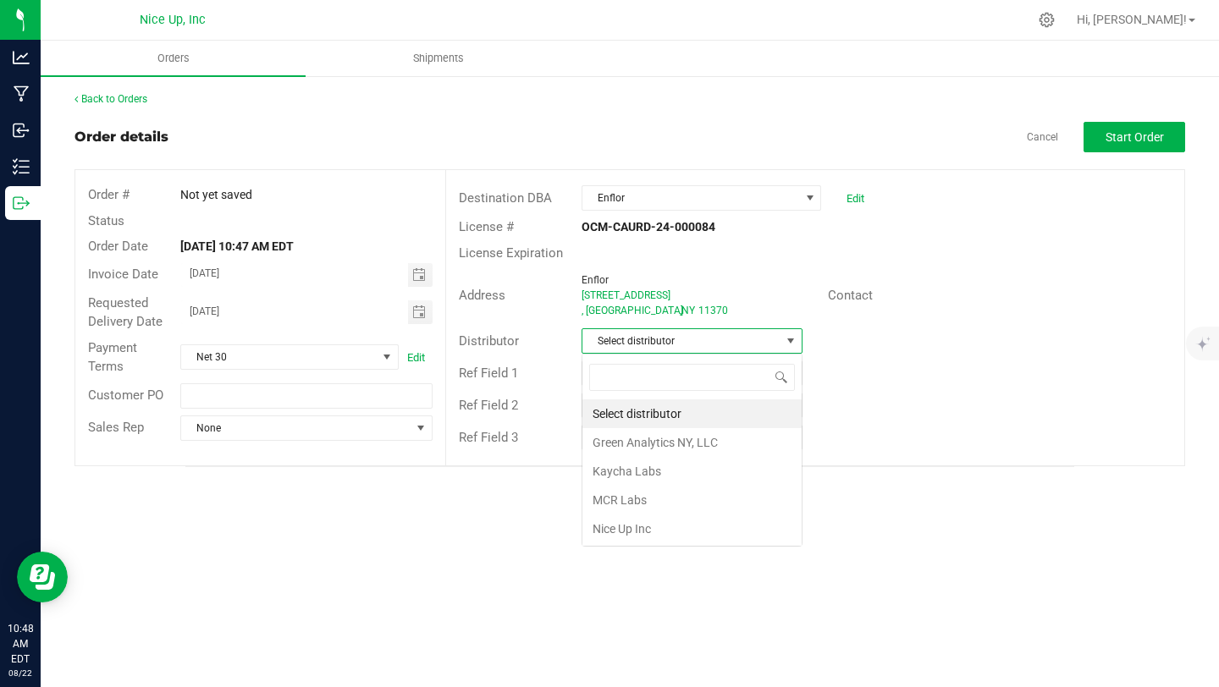
scroll to position [25, 220]
click at [670, 519] on li "Nice Up Inc" at bounding box center [691, 529] width 219 height 29
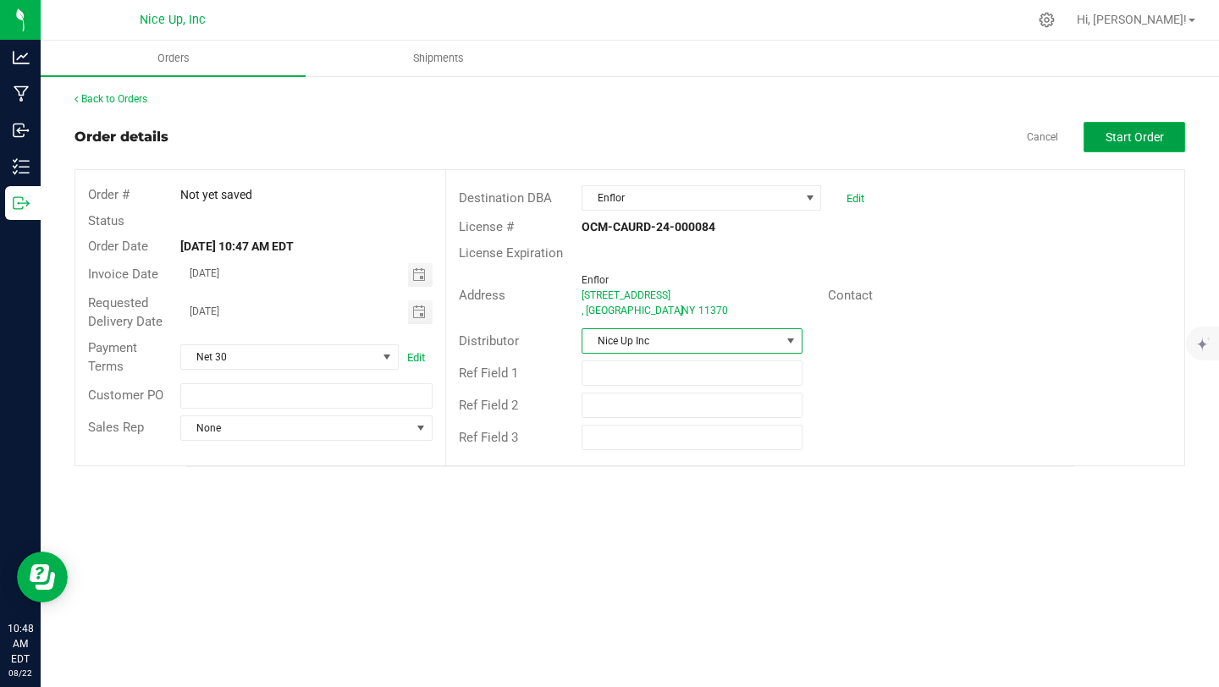
click at [1136, 141] on span "Start Order" at bounding box center [1135, 137] width 58 height 14
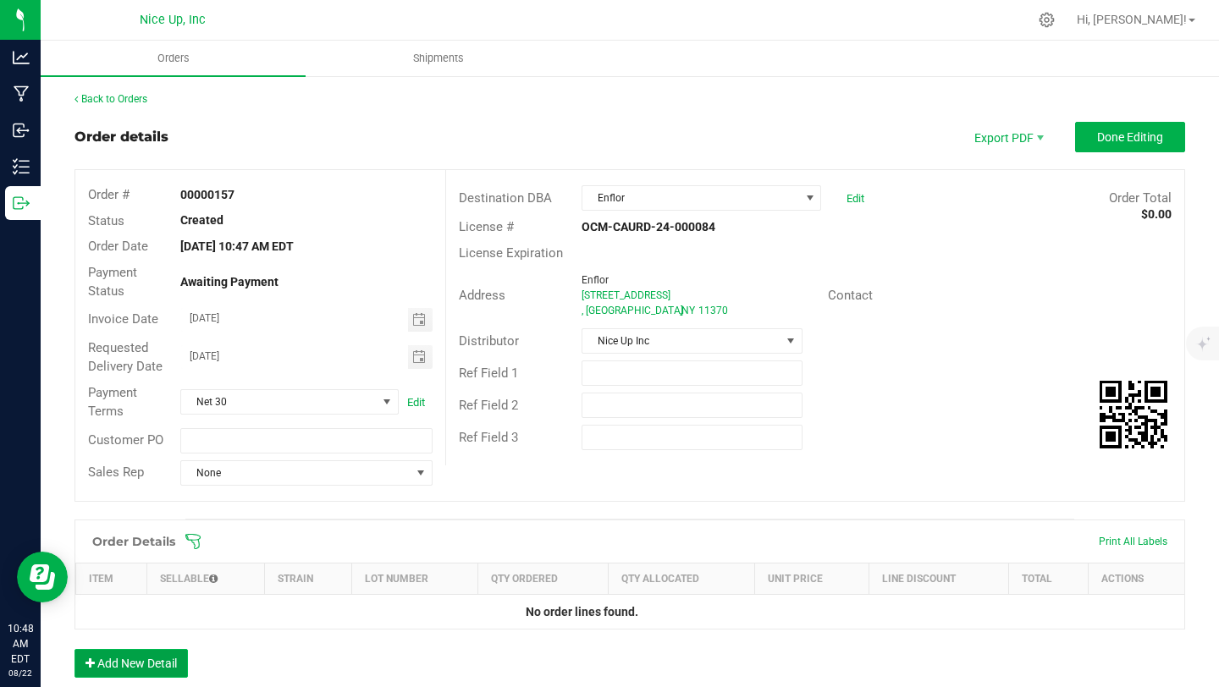
click at [157, 669] on button "Add New Detail" at bounding box center [131, 663] width 113 height 29
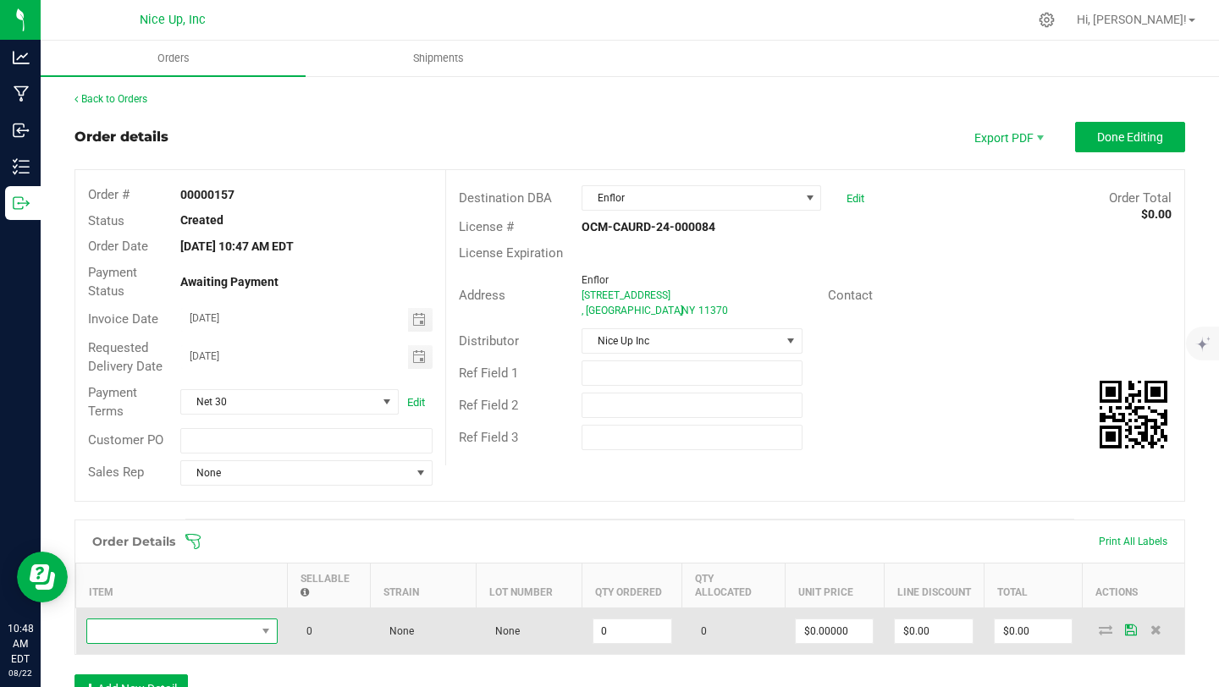
click at [189, 635] on span "NO DATA FOUND" at bounding box center [171, 632] width 168 height 24
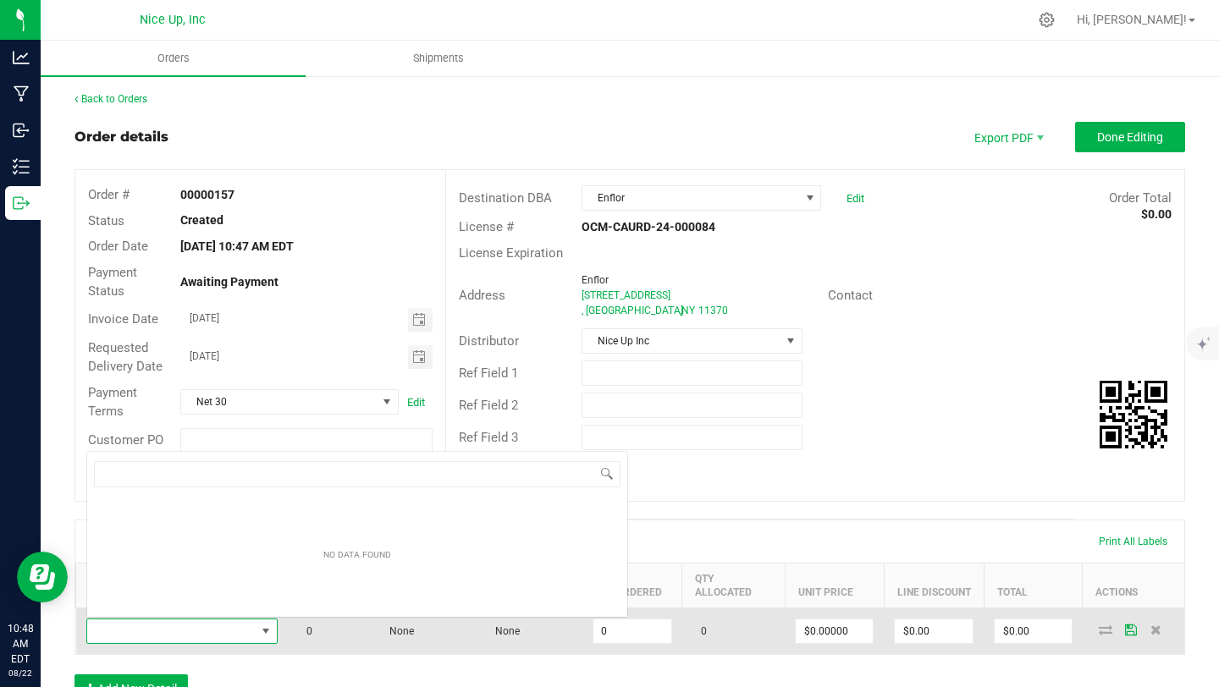
scroll to position [25, 191]
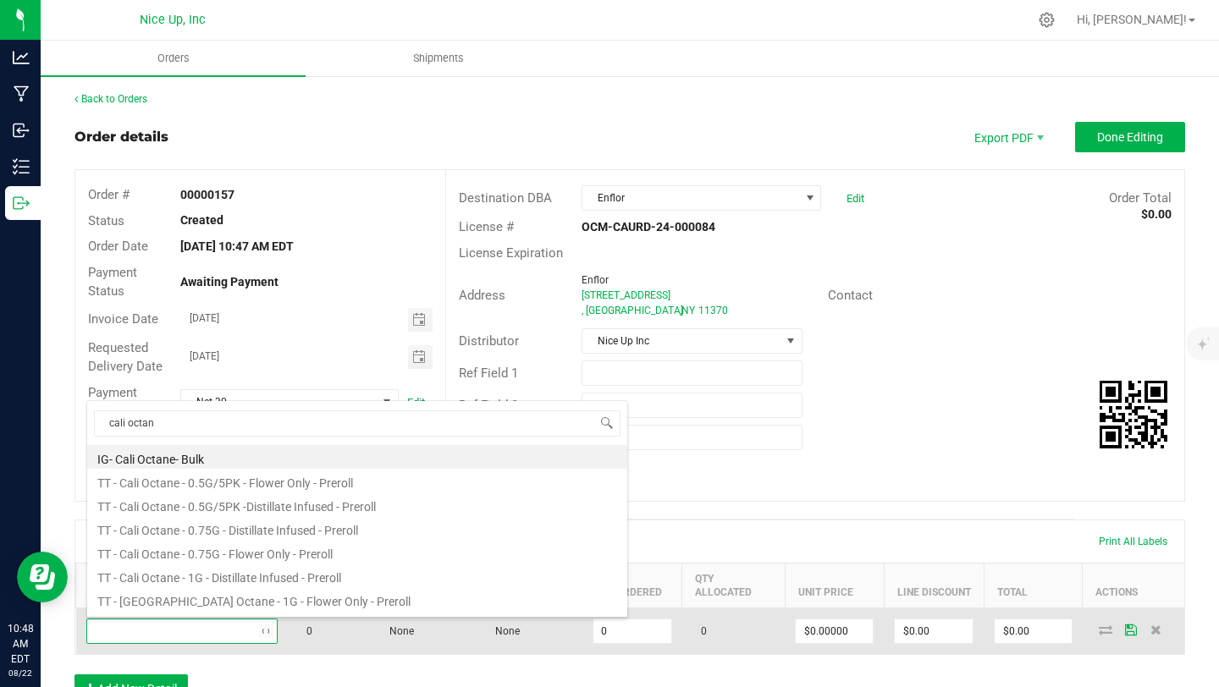
type input "cali octane"
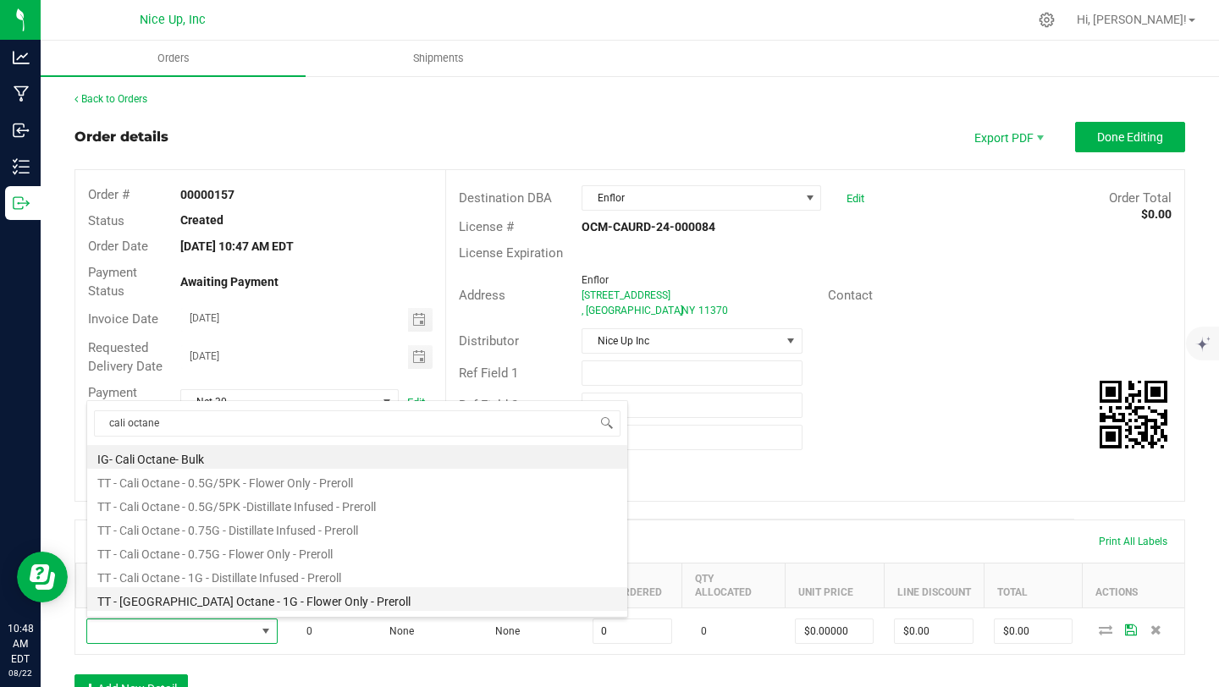
click at [260, 597] on li "TT - [GEOGRAPHIC_DATA] Octane - 1G - Flower Only - Preroll" at bounding box center [357, 600] width 540 height 24
type input "0 ea"
type input "$6.00000"
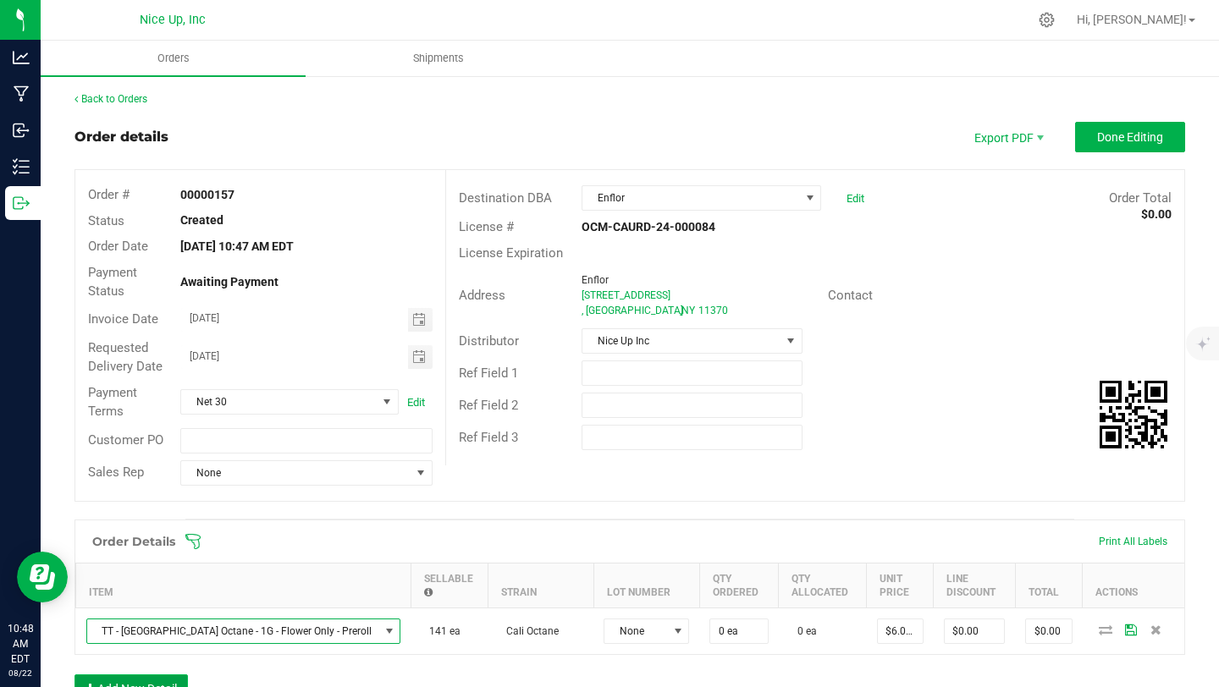
click at [166, 679] on button "Add New Detail" at bounding box center [131, 689] width 113 height 29
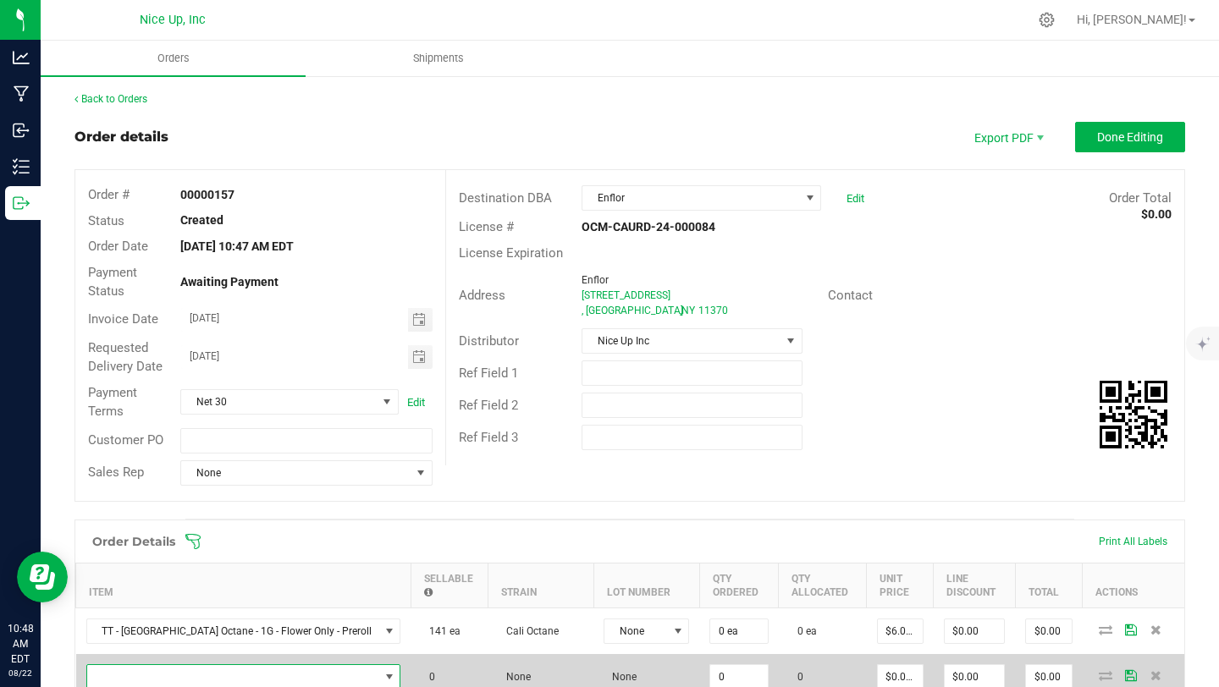
click at [193, 674] on span "NO DATA FOUND" at bounding box center [233, 677] width 292 height 24
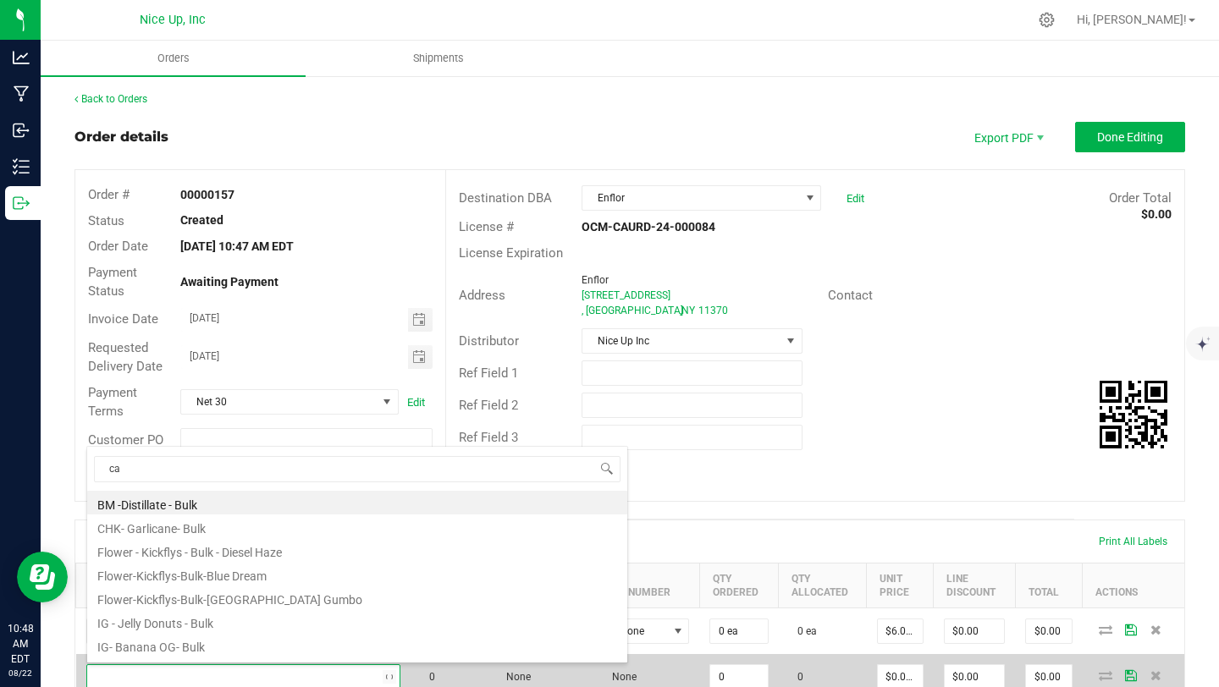
scroll to position [25, 243]
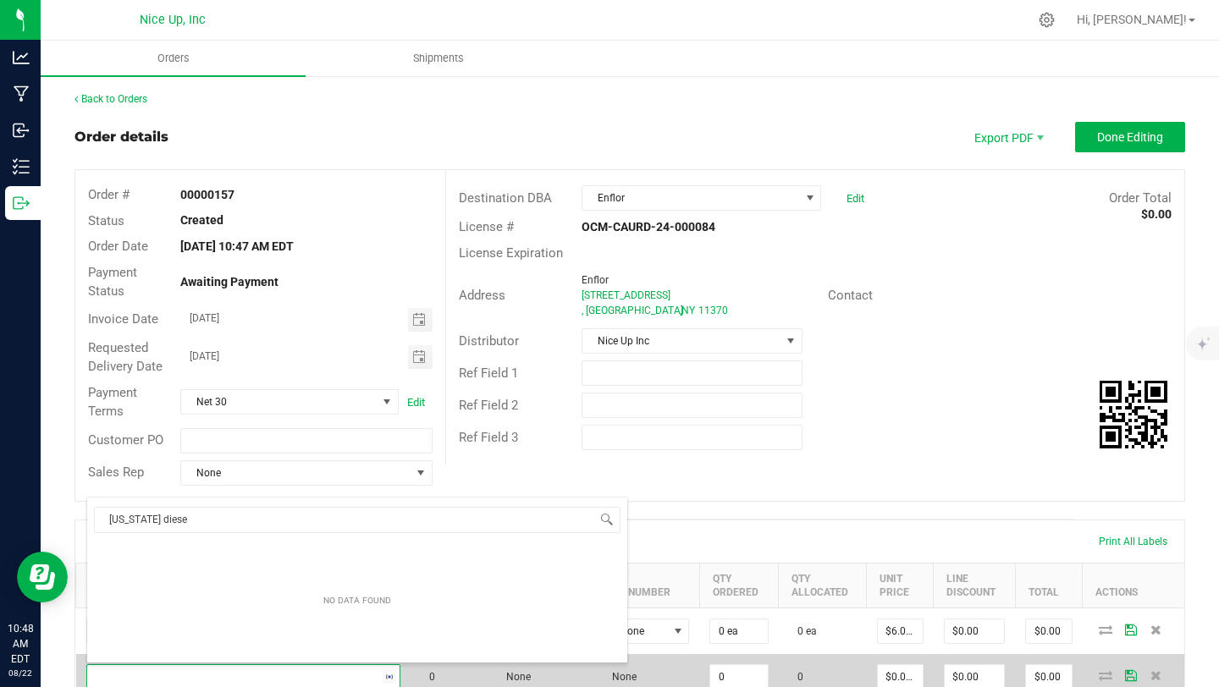
type input "california diesel"
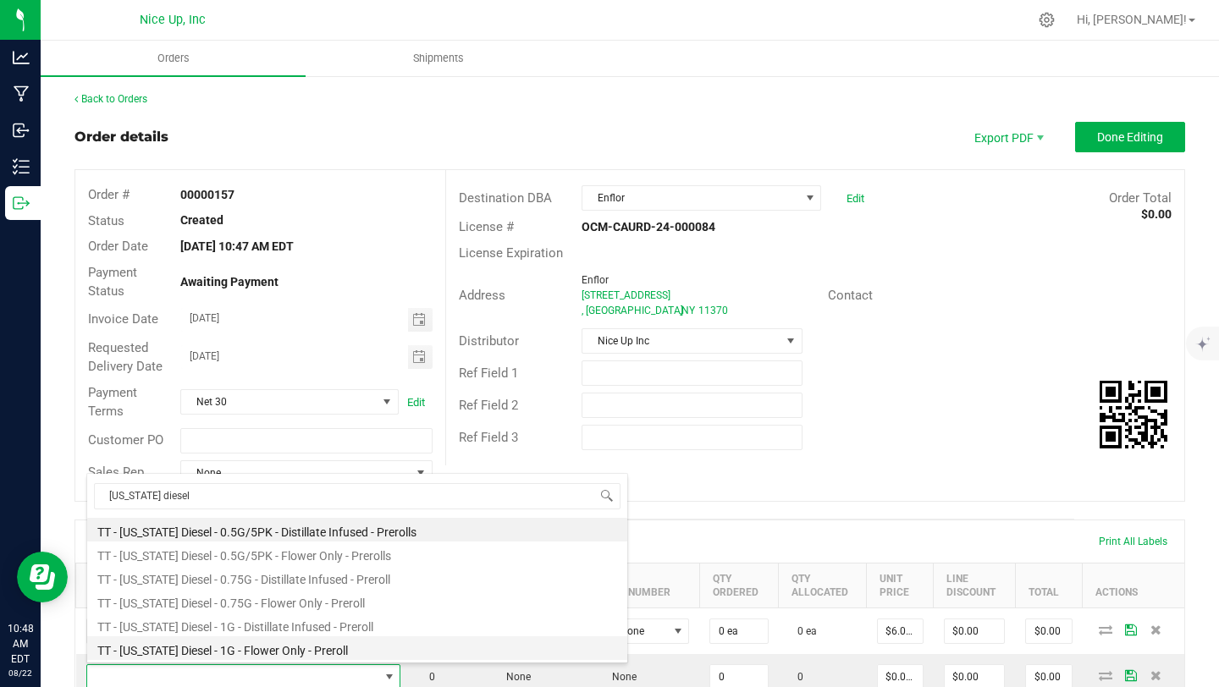
click at [292, 646] on li "TT - [US_STATE] Diesel - 1G - Flower Only - Preroll" at bounding box center [357, 649] width 540 height 24
type input "0 ea"
type input "$6.00000"
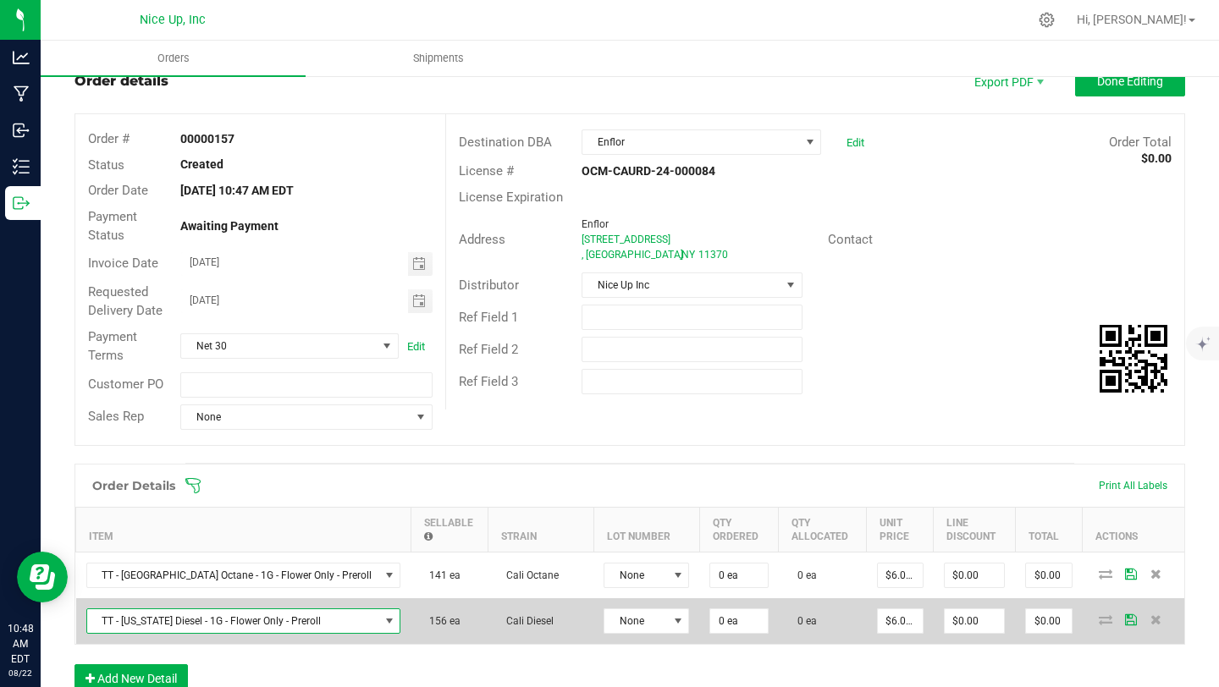
scroll to position [61, 0]
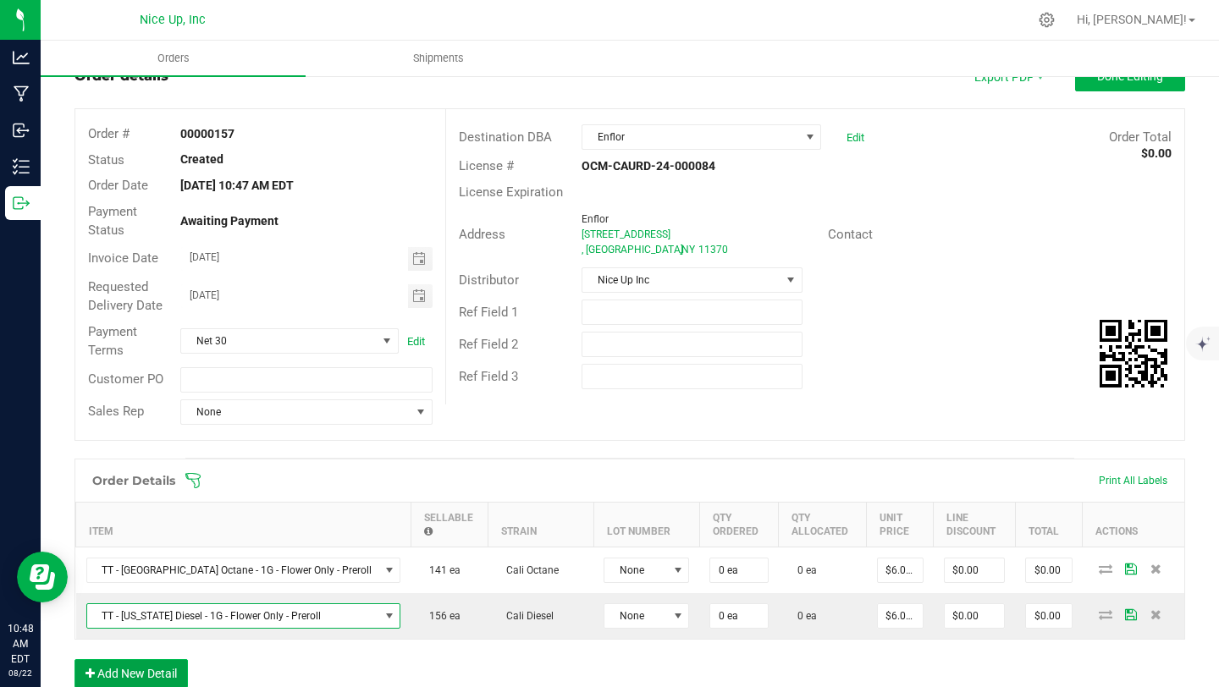
click at [158, 676] on button "Add New Detail" at bounding box center [131, 674] width 113 height 29
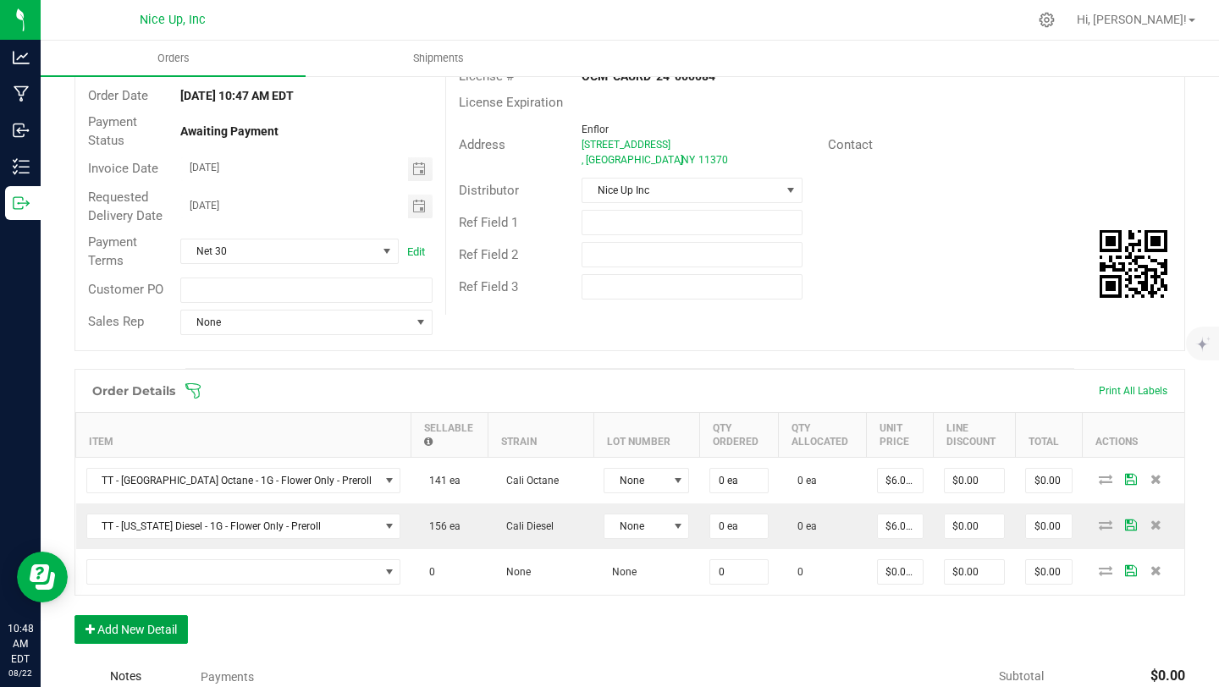
scroll to position [152, 0]
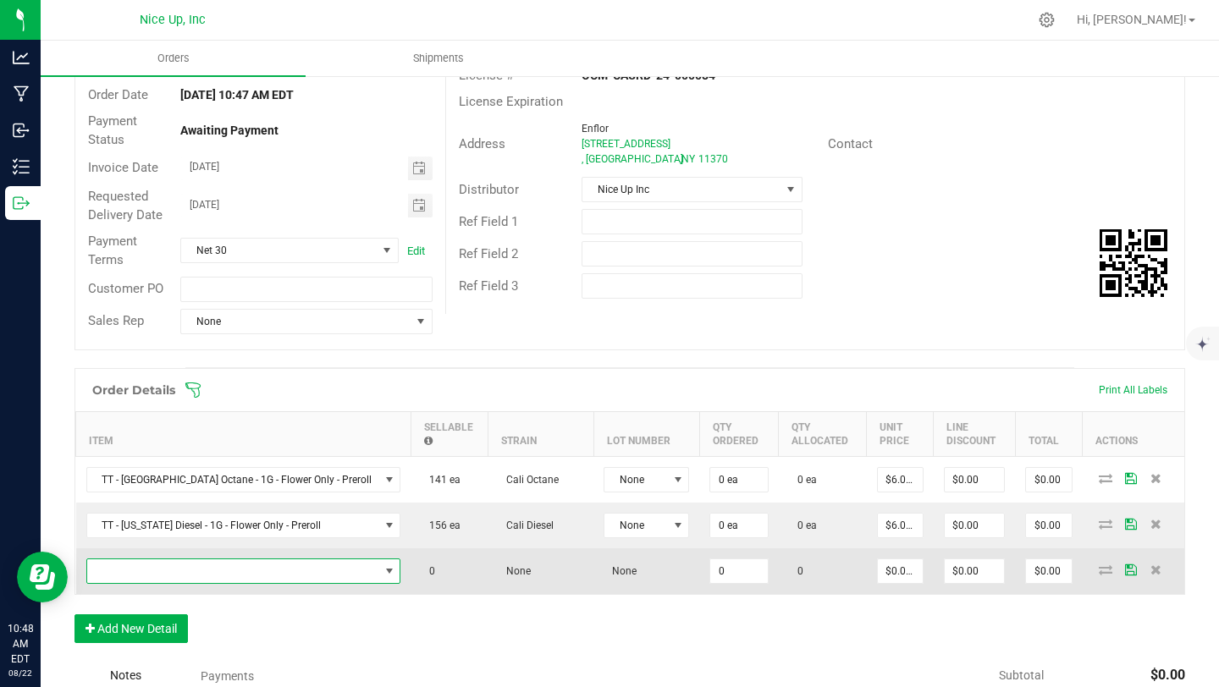
click at [190, 571] on span "NO DATA FOUND" at bounding box center [233, 572] width 292 height 24
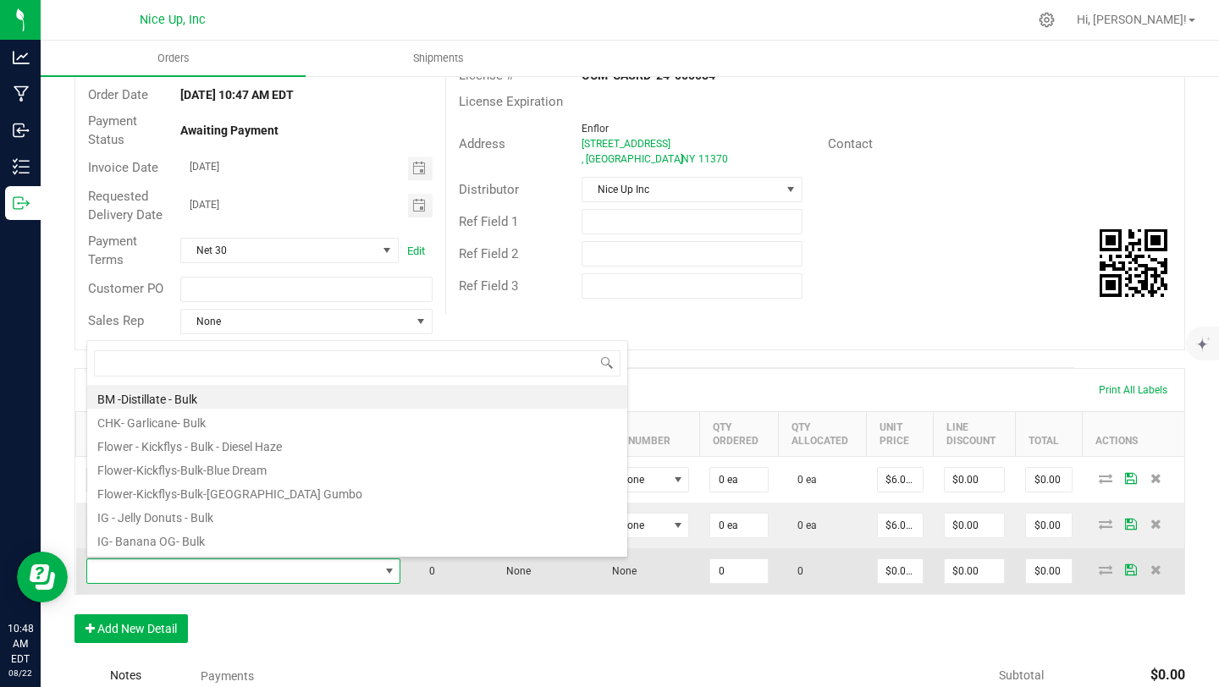
scroll to position [25, 265]
type input "california haze"
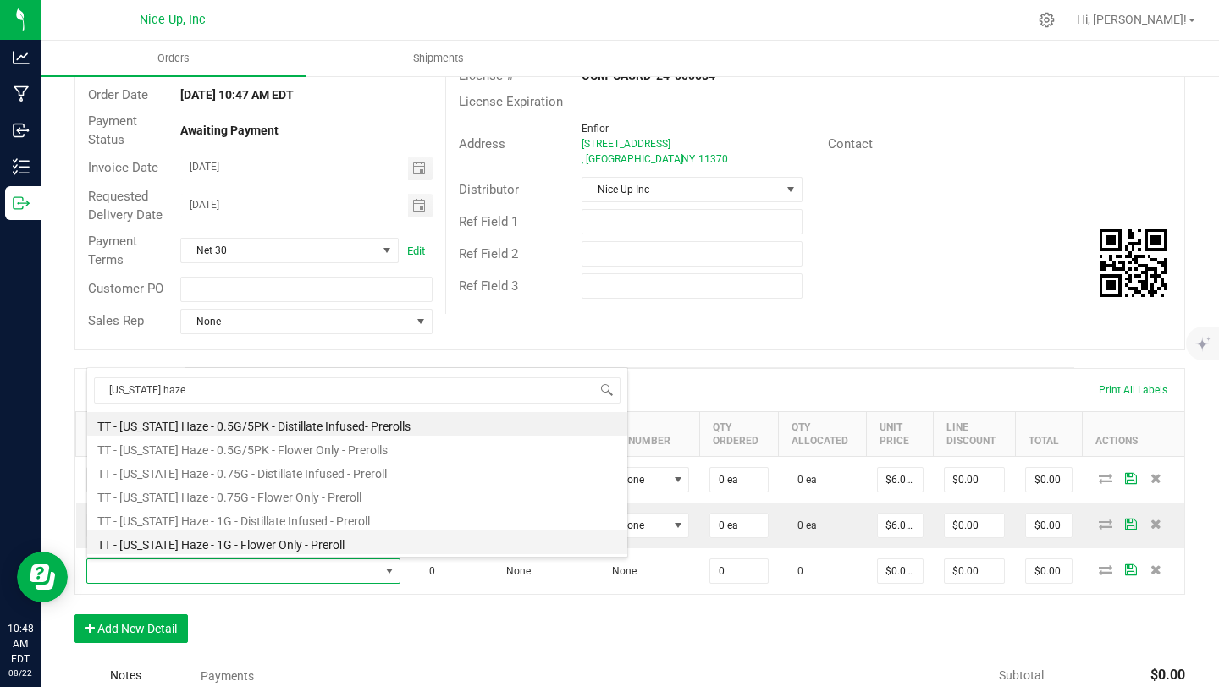
click at [207, 545] on li "TT - [US_STATE] Haze - 1G - Flower Only - Preroll" at bounding box center [357, 543] width 540 height 24
type input "0 ea"
type input "$6.00000"
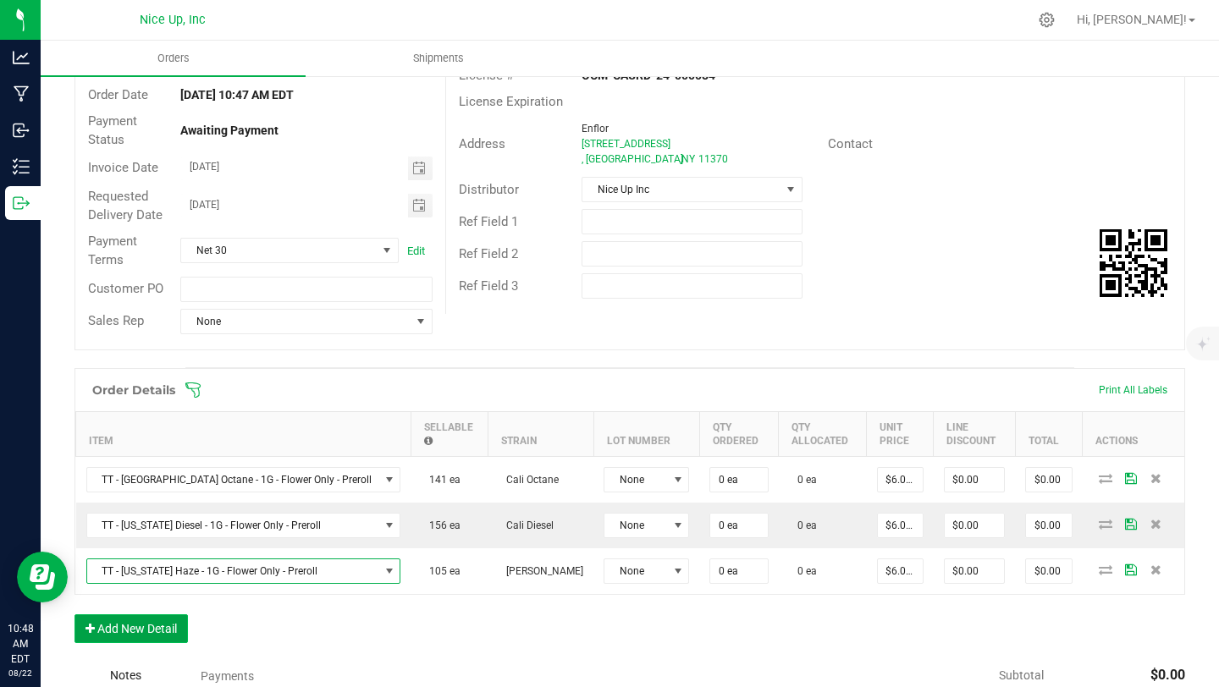
click at [159, 634] on button "Add New Detail" at bounding box center [131, 629] width 113 height 29
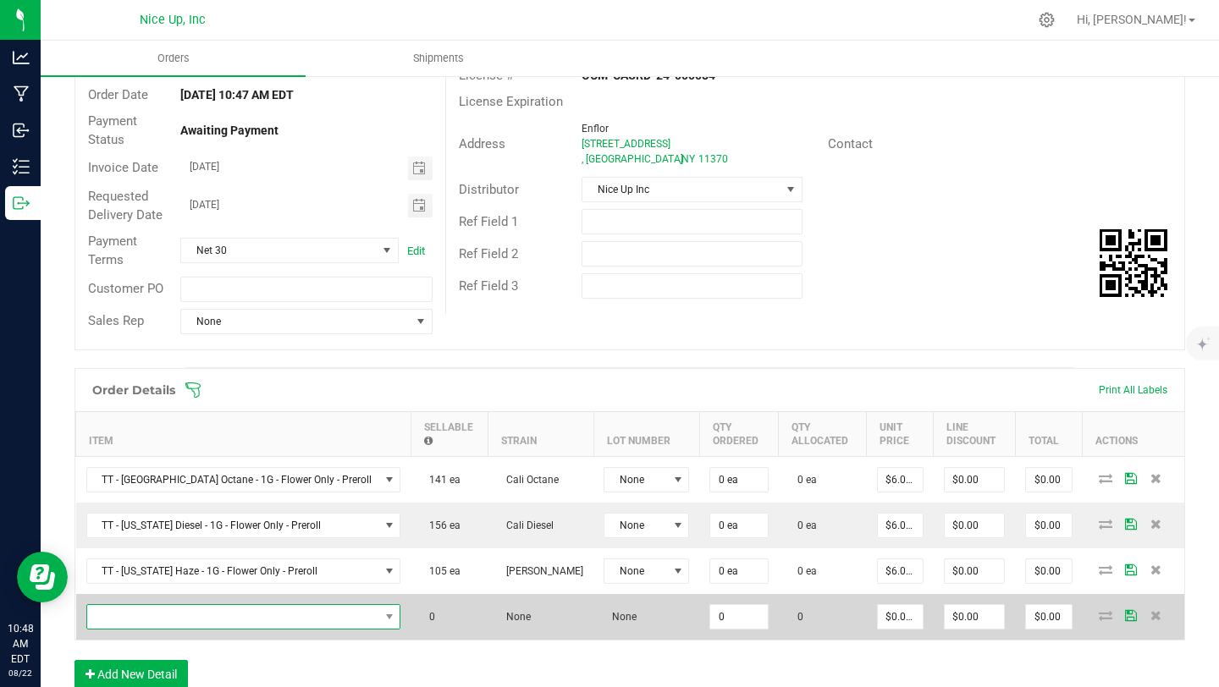
click at [166, 615] on span "NO DATA FOUND" at bounding box center [233, 617] width 292 height 24
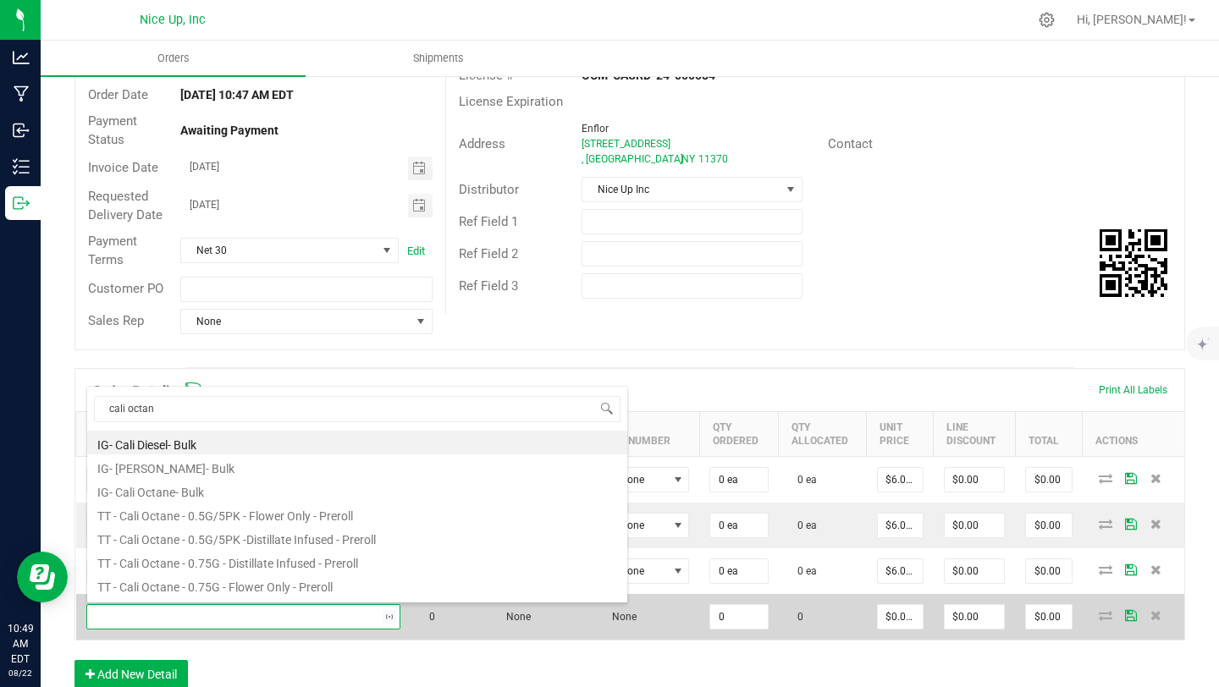
type input "cali octane"
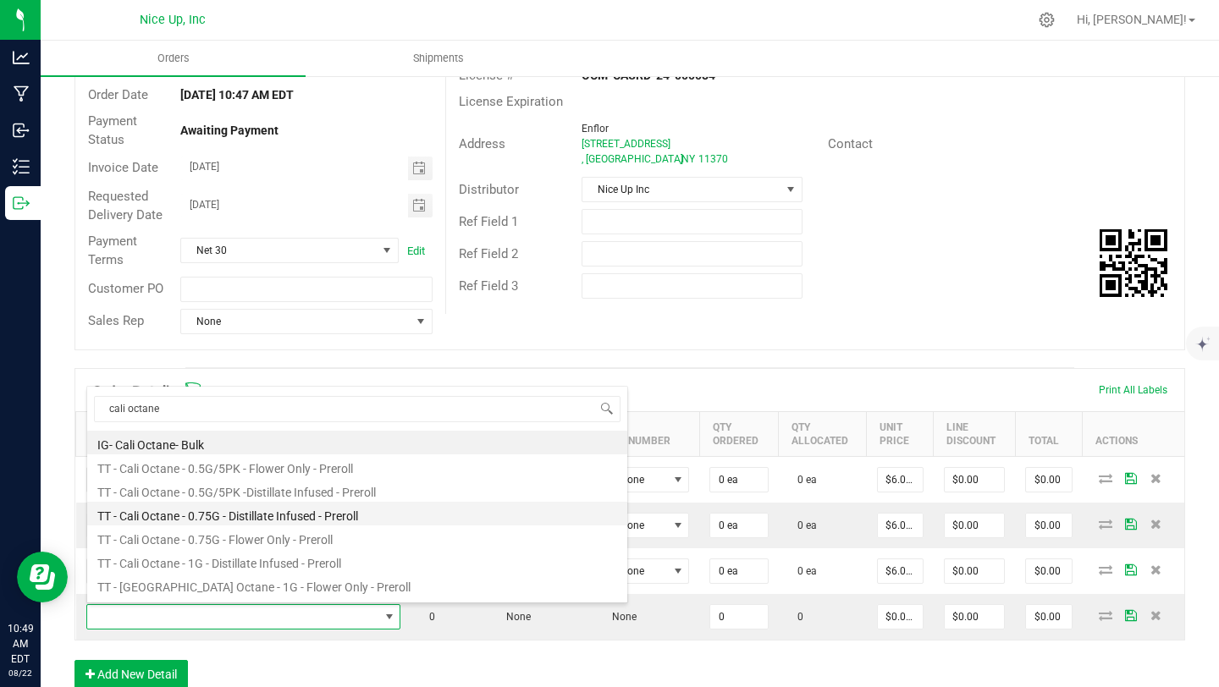
click at [260, 515] on li "TT - Cali Octane - 0.75G - Distillate Infused - Preroll" at bounding box center [357, 514] width 540 height 24
type input "0 ea"
type input "$5.31000"
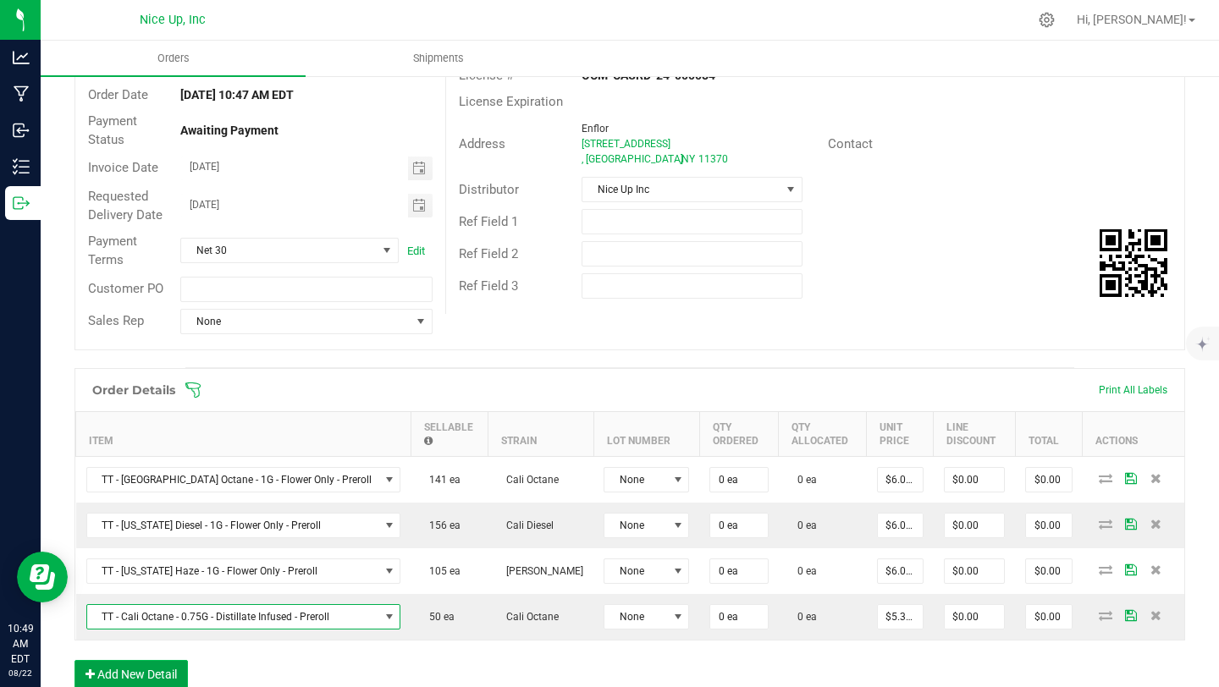
click at [149, 677] on button "Add New Detail" at bounding box center [131, 674] width 113 height 29
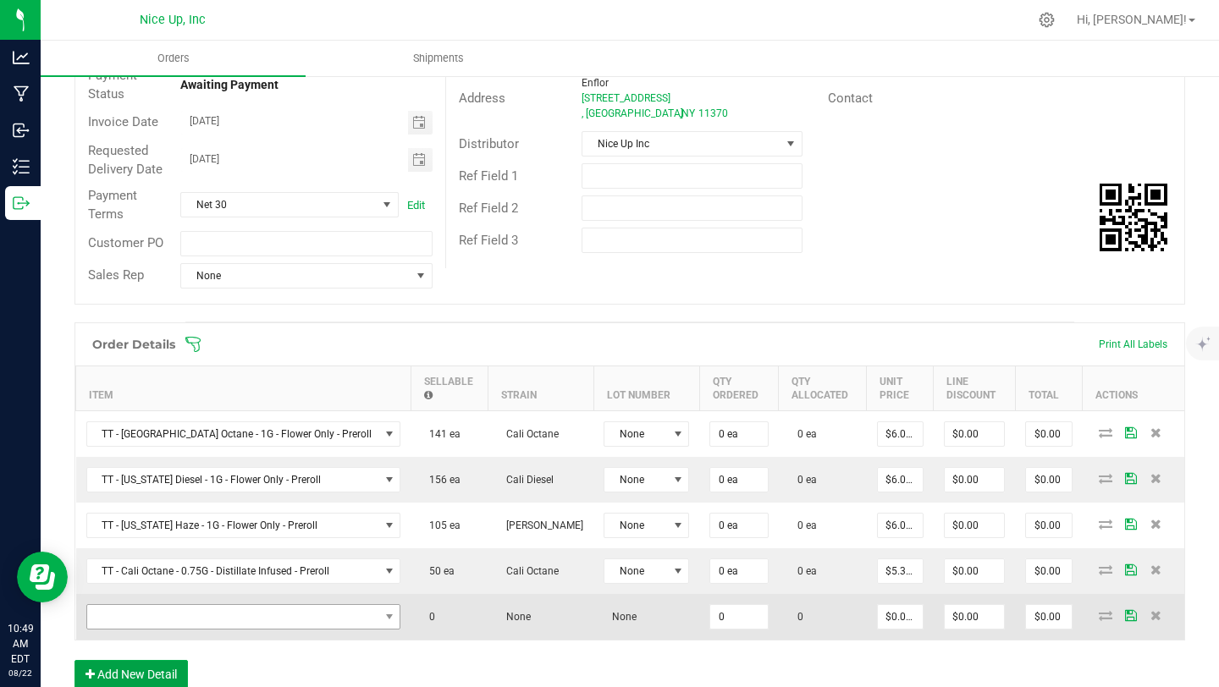
scroll to position [200, 0]
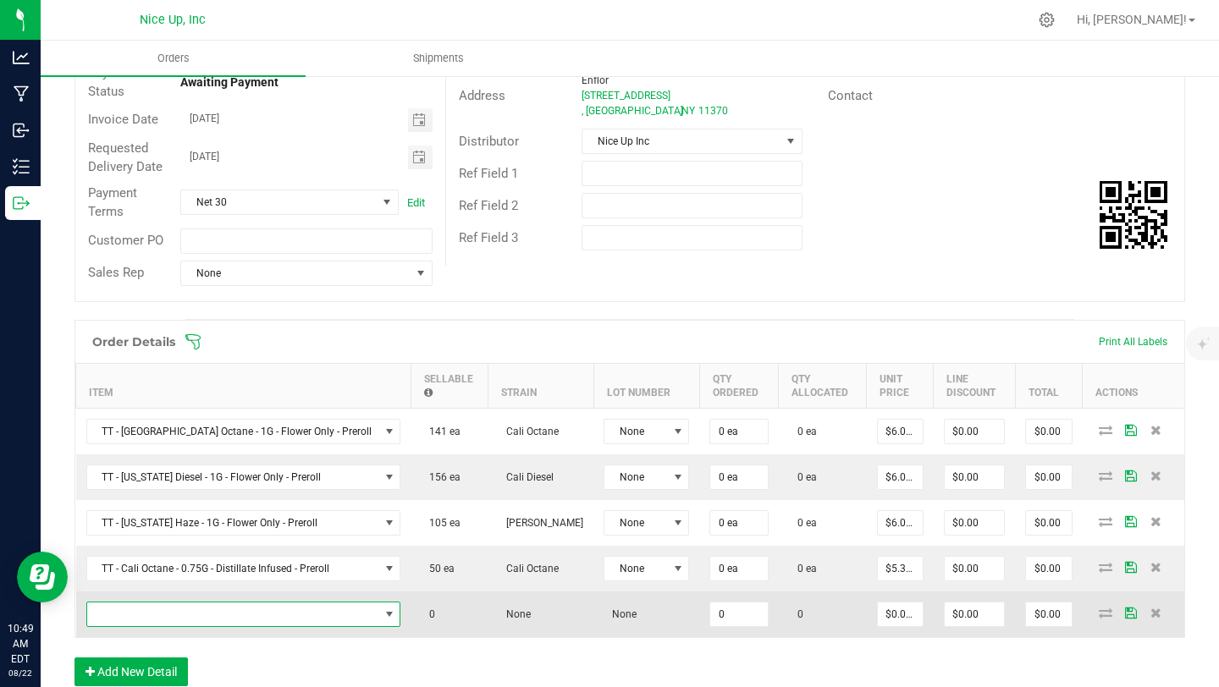
click at [168, 616] on span "NO DATA FOUND" at bounding box center [233, 615] width 292 height 24
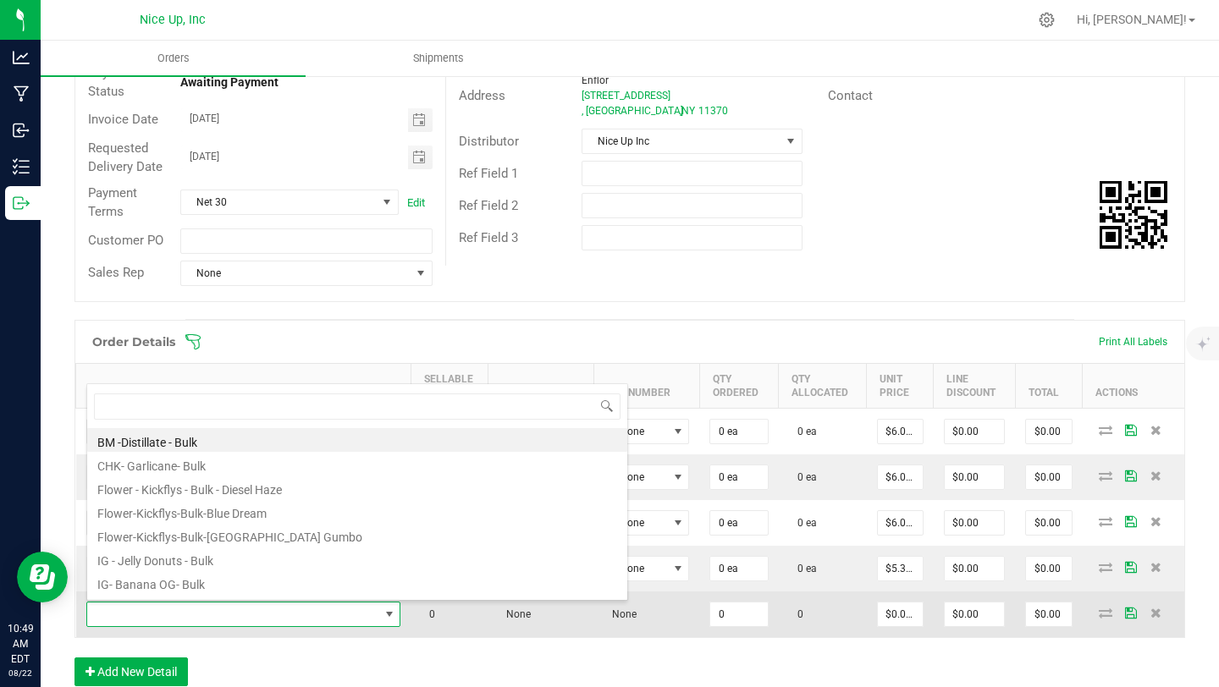
scroll to position [25, 280]
type input "california diesel"
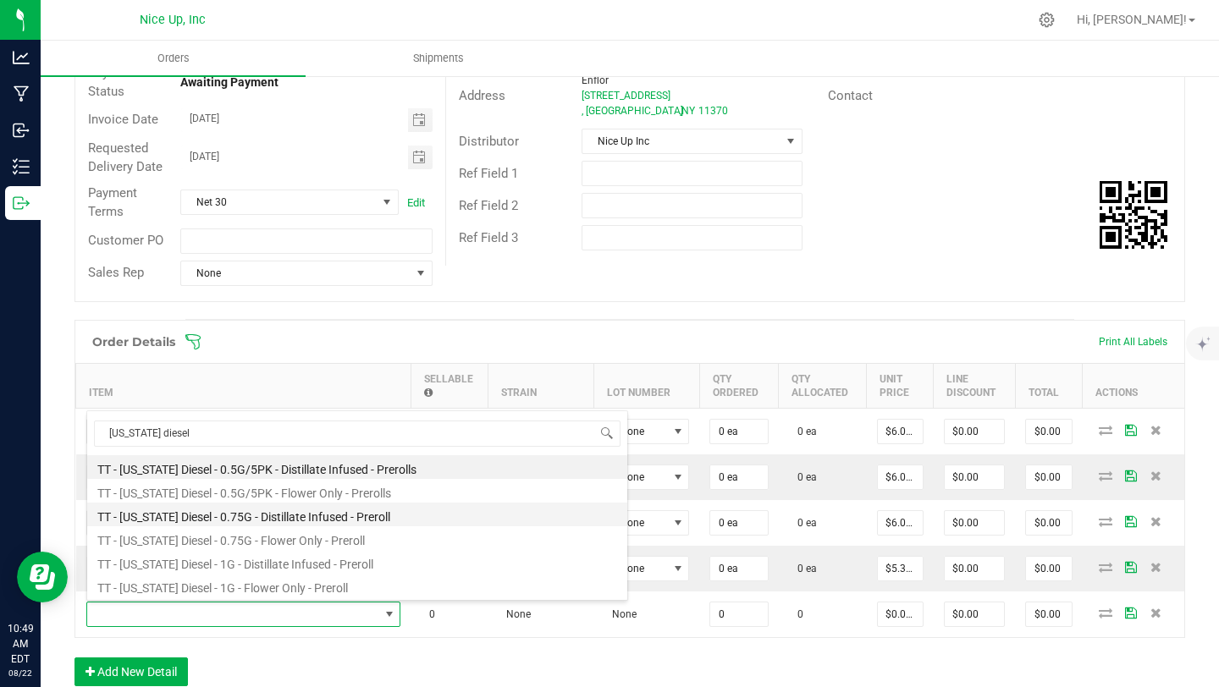
click at [257, 520] on li "TT - California Diesel - 0.75G - Distillate Infused - Preroll" at bounding box center [357, 515] width 540 height 24
type input "0 ea"
type input "$5.31000"
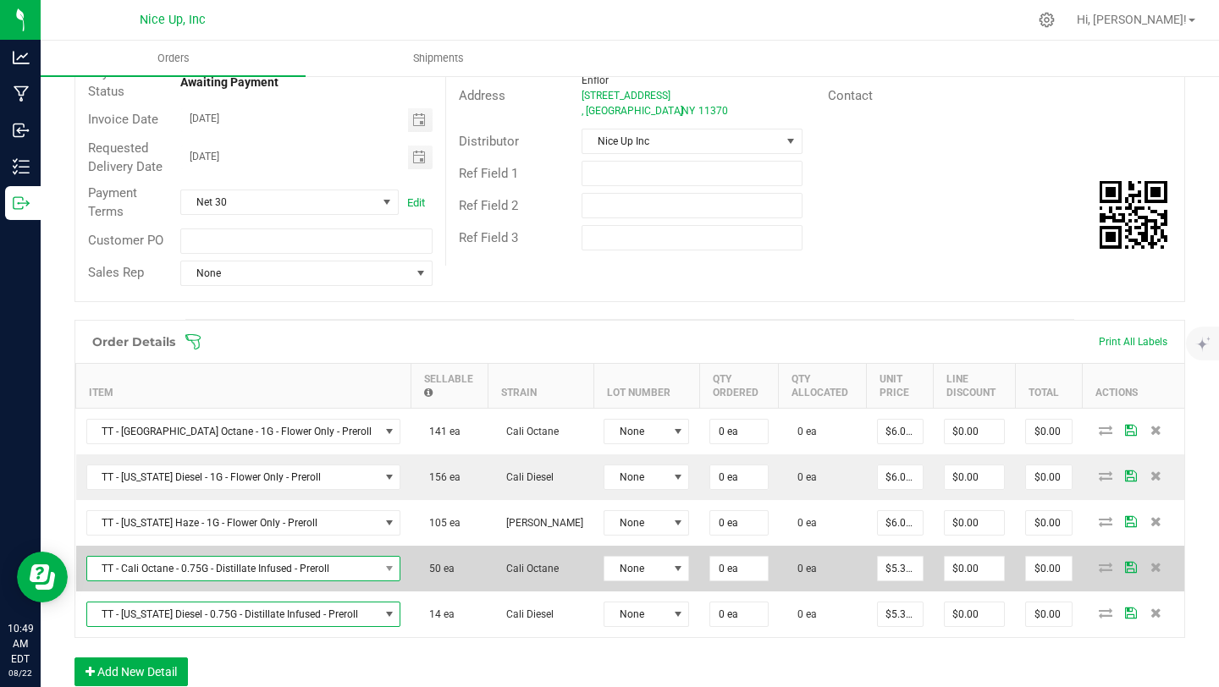
click at [251, 577] on span "TT - Cali Octane - 0.75G - Distillate Infused - Preroll" at bounding box center [233, 569] width 292 height 24
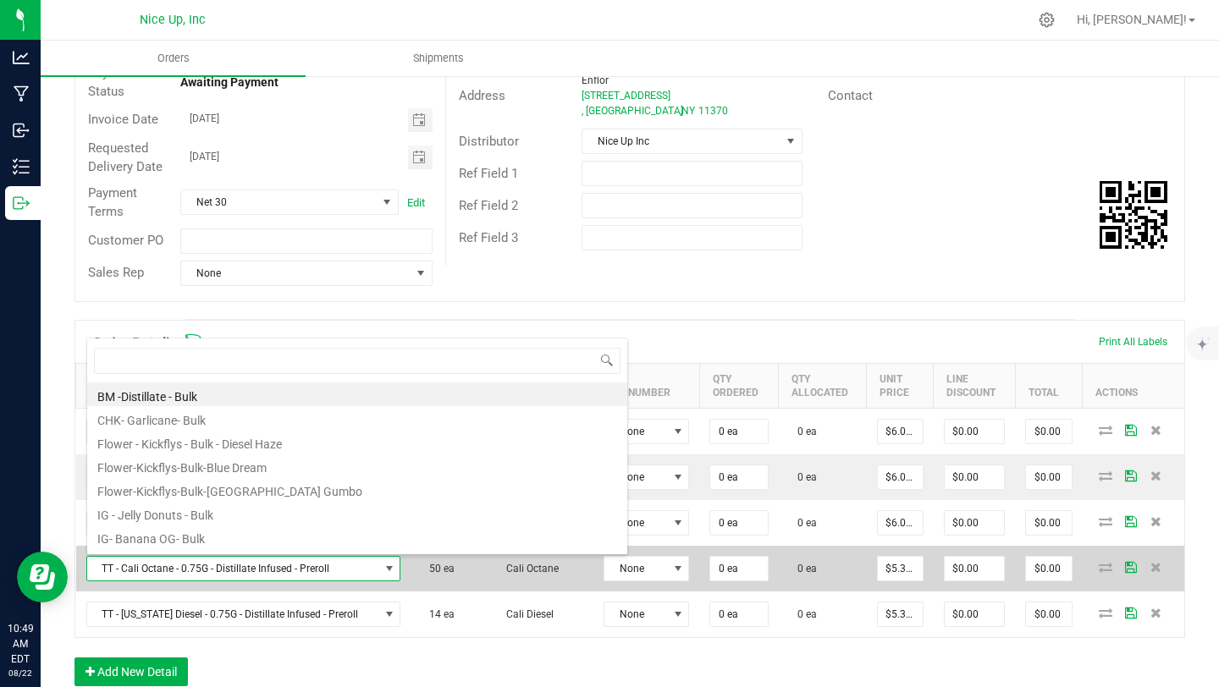
scroll to position [25, 302]
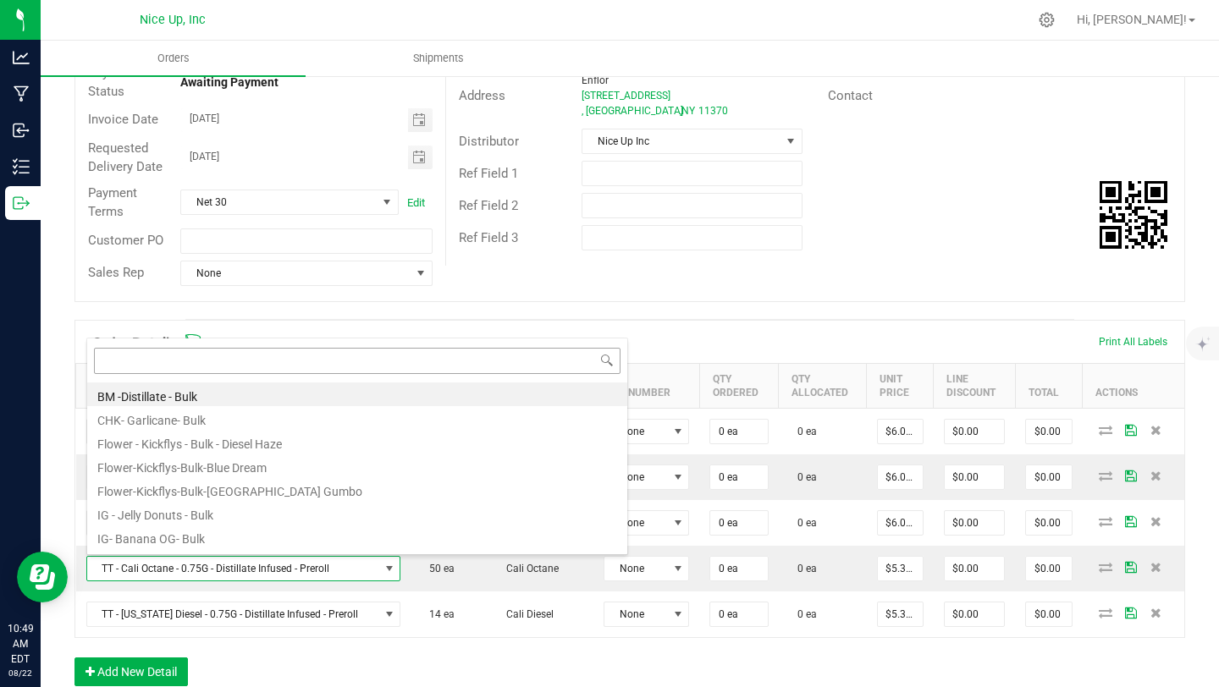
click at [187, 367] on input at bounding box center [357, 361] width 527 height 26
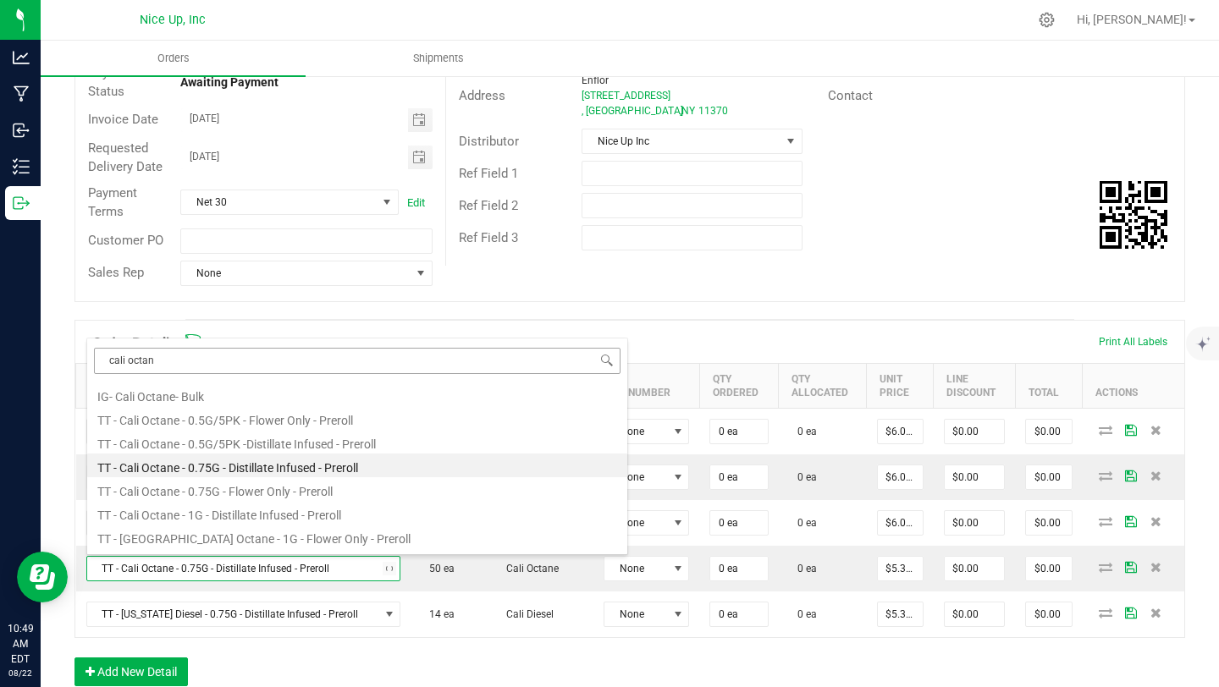
type input "cali octane"
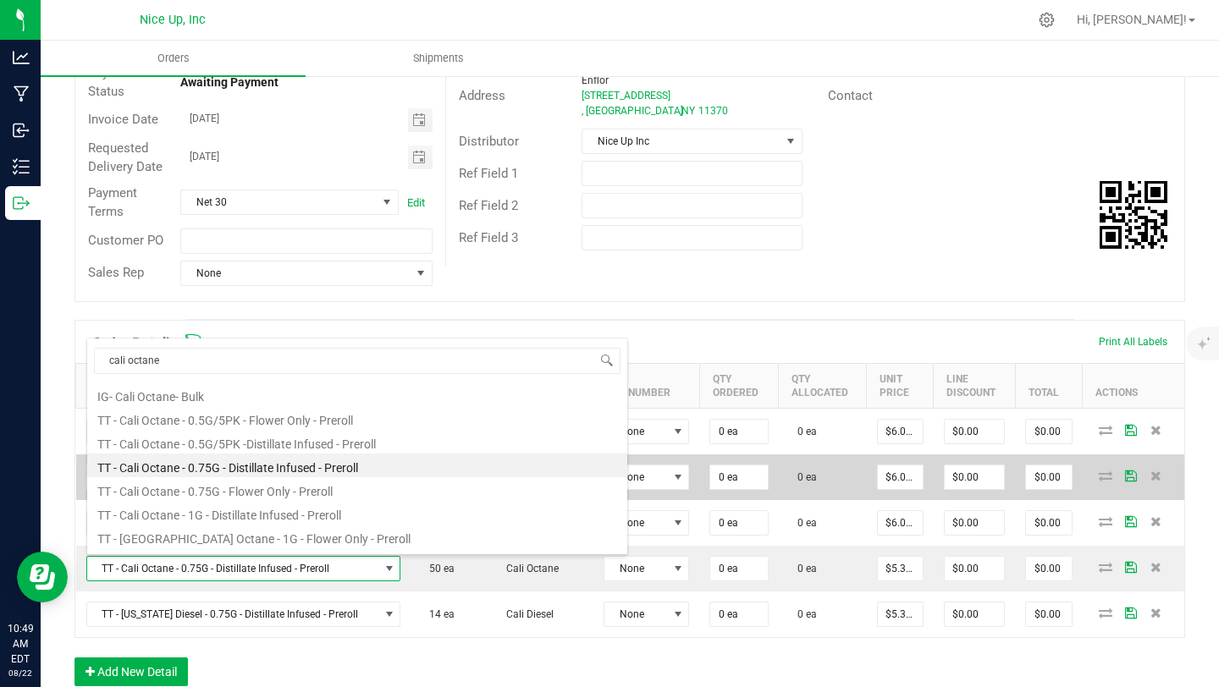
click at [240, 489] on li "TT - Cali Octane - 0.75G - Flower Only - Preroll" at bounding box center [357, 489] width 540 height 24
type input "$4.42000"
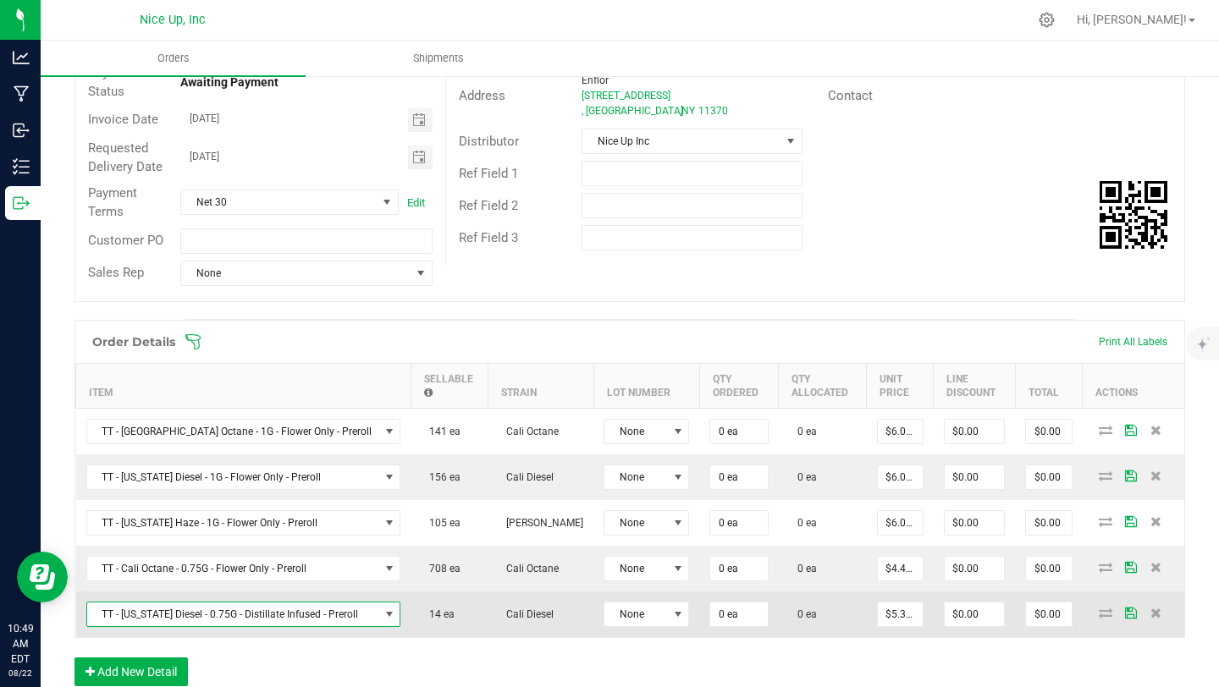
click at [264, 618] on span "TT - California Diesel - 0.75G - Distillate Infused - Preroll" at bounding box center [233, 615] width 292 height 24
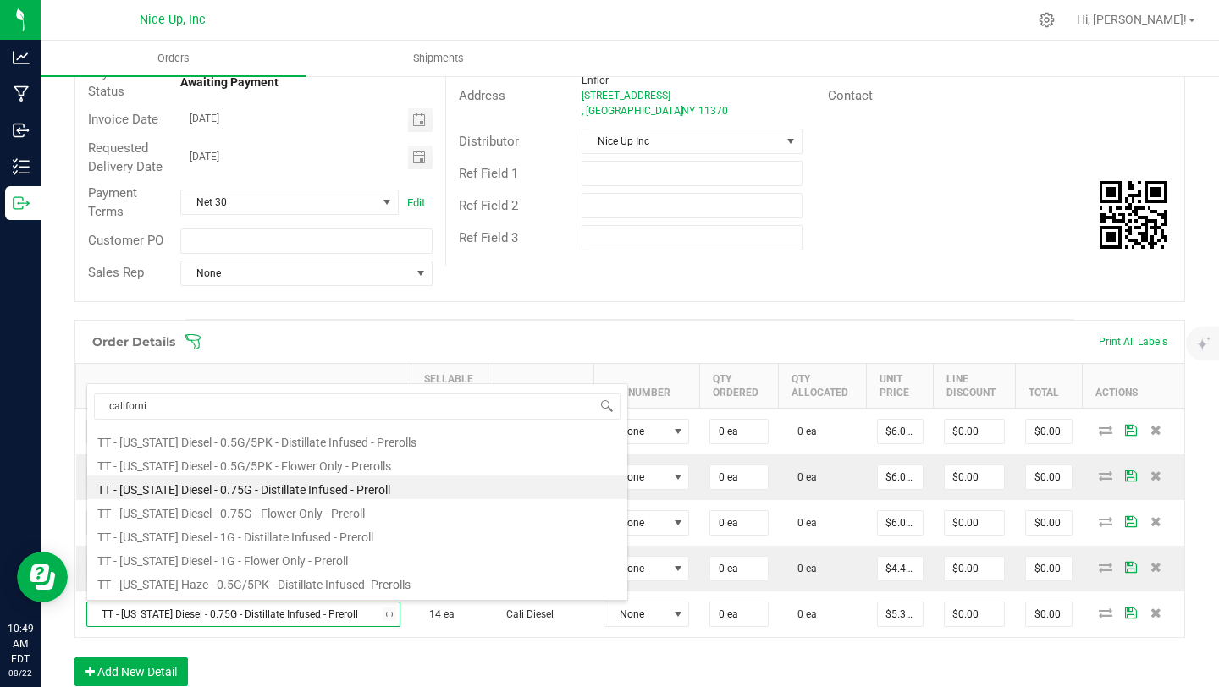
type input "california"
click at [255, 511] on li "TT - [US_STATE] Diesel - 0.75G - Flower Only - Preroll" at bounding box center [357, 511] width 540 height 24
type input "$4.42000"
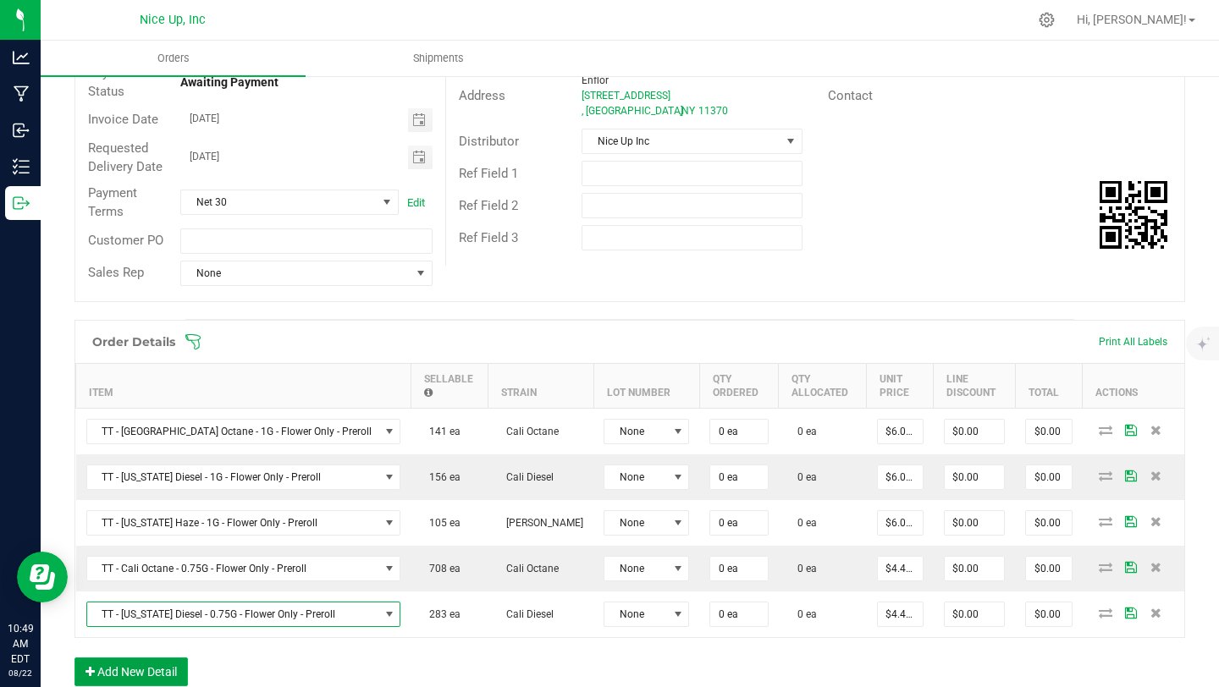
click at [158, 668] on button "Add New Detail" at bounding box center [131, 672] width 113 height 29
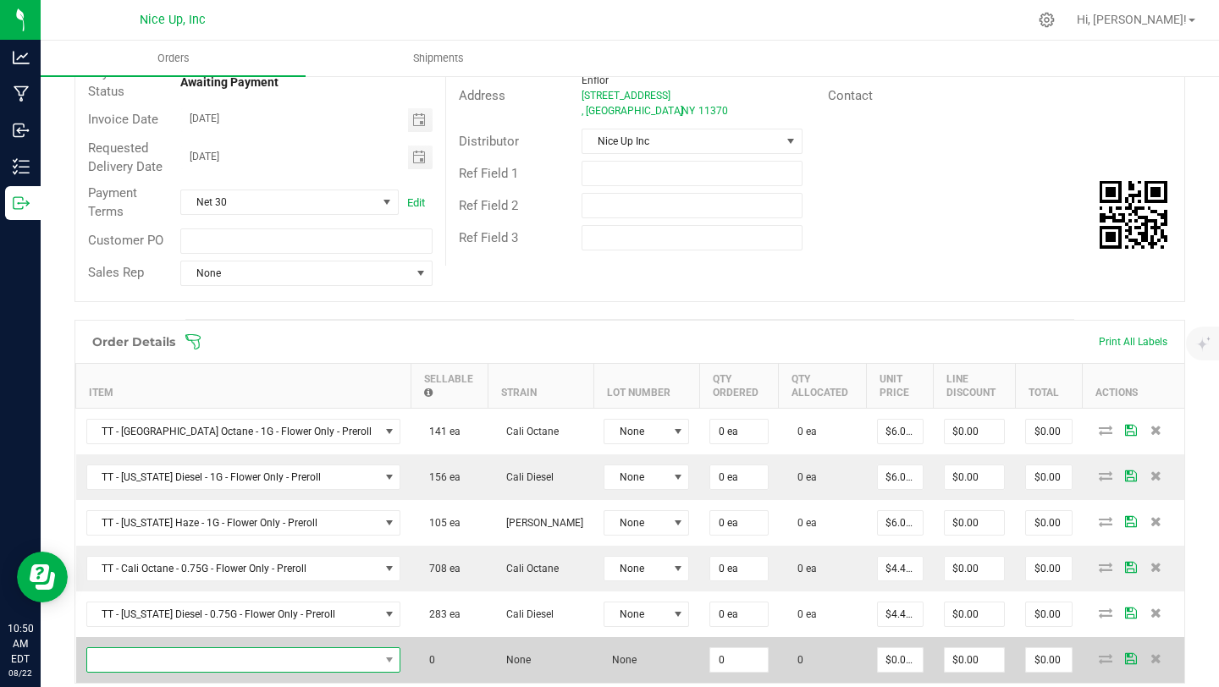
click at [176, 665] on span "NO DATA FOUND" at bounding box center [233, 660] width 292 height 24
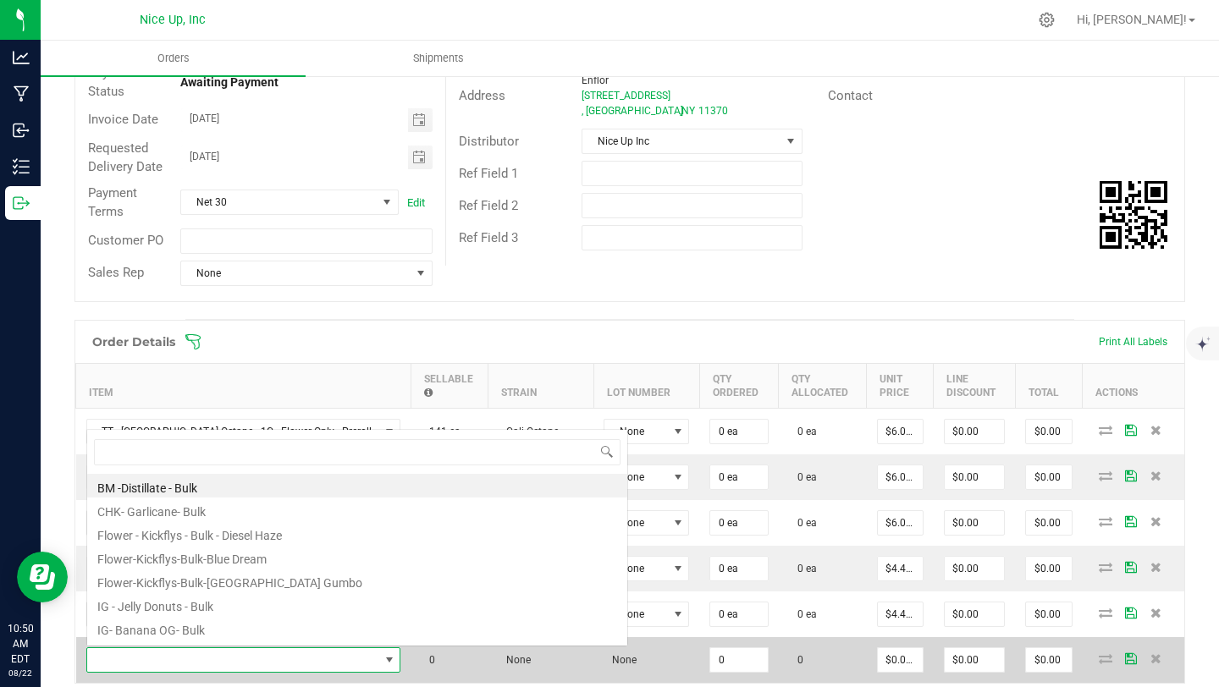
scroll to position [25, 279]
type input "california haze"
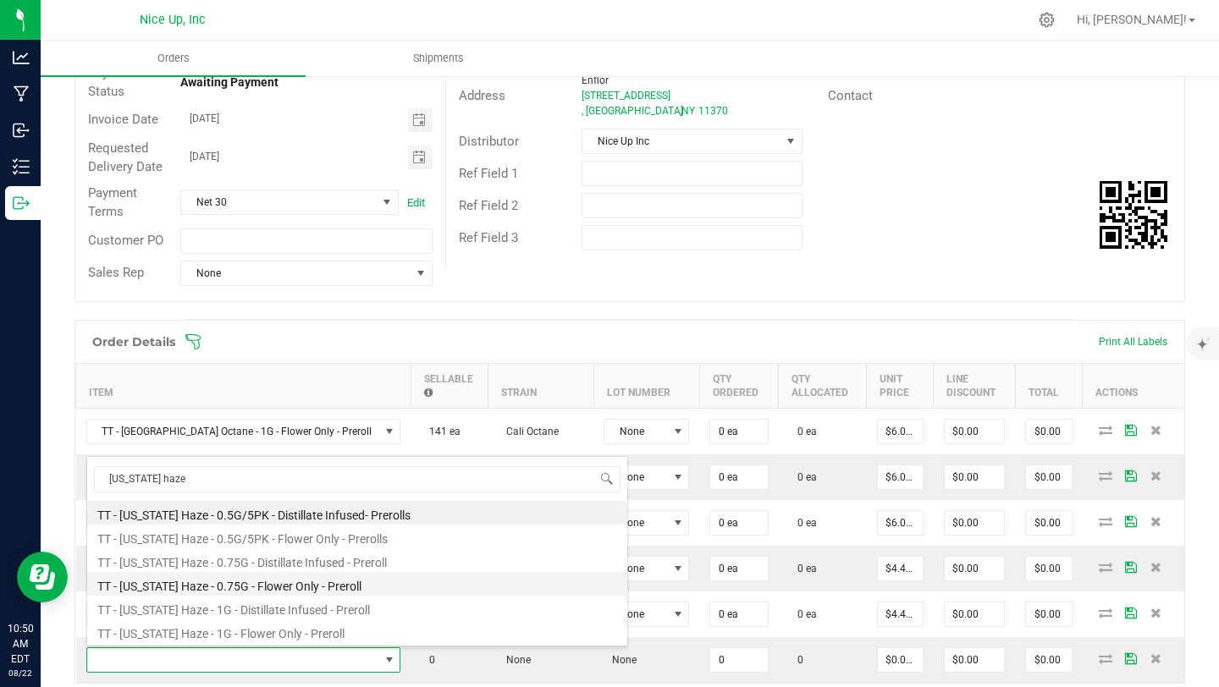
click at [301, 588] on li "TT - [US_STATE] Haze - 0.75G - Flower Only - Preroll" at bounding box center [357, 584] width 540 height 24
type input "0 ea"
type input "$4.42000"
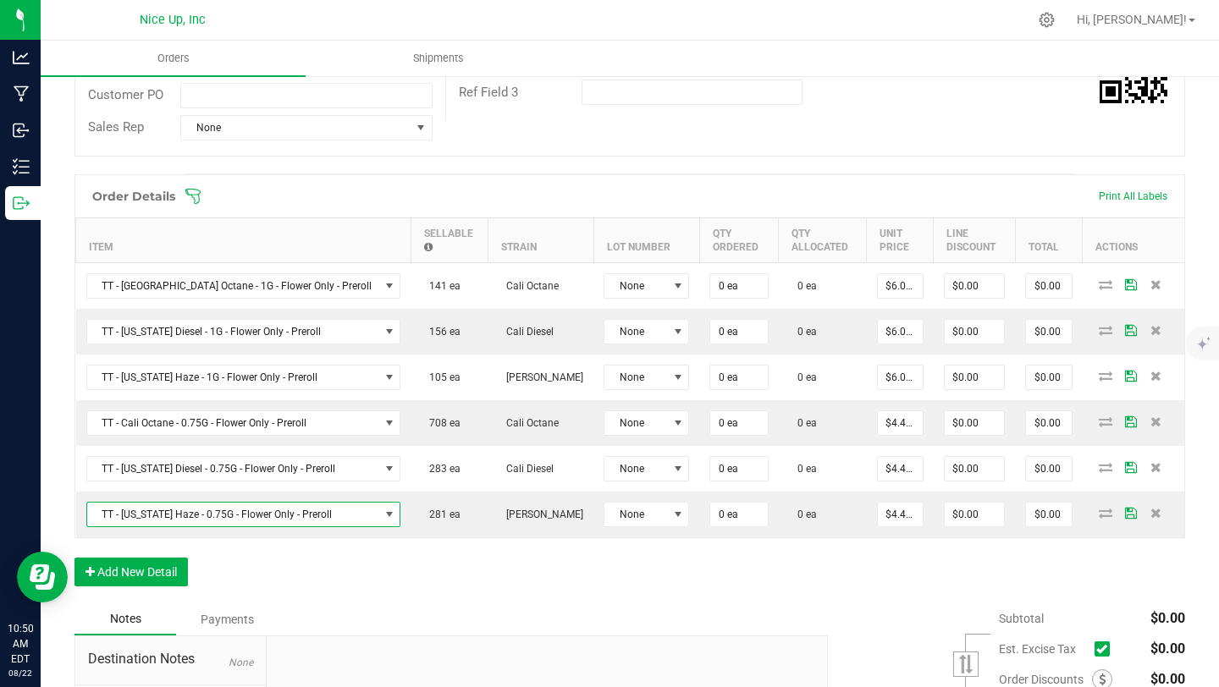
scroll to position [346, 0]
click at [148, 575] on button "Add New Detail" at bounding box center [131, 571] width 113 height 29
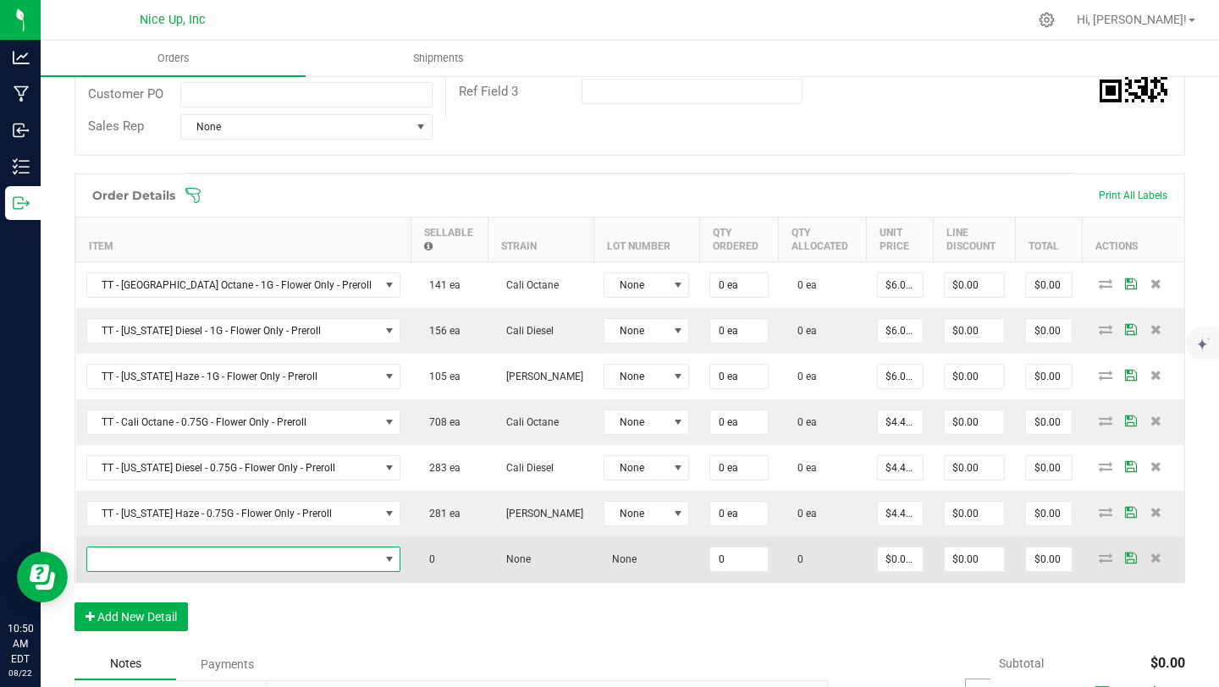
click at [176, 559] on span "NO DATA FOUND" at bounding box center [233, 560] width 292 height 24
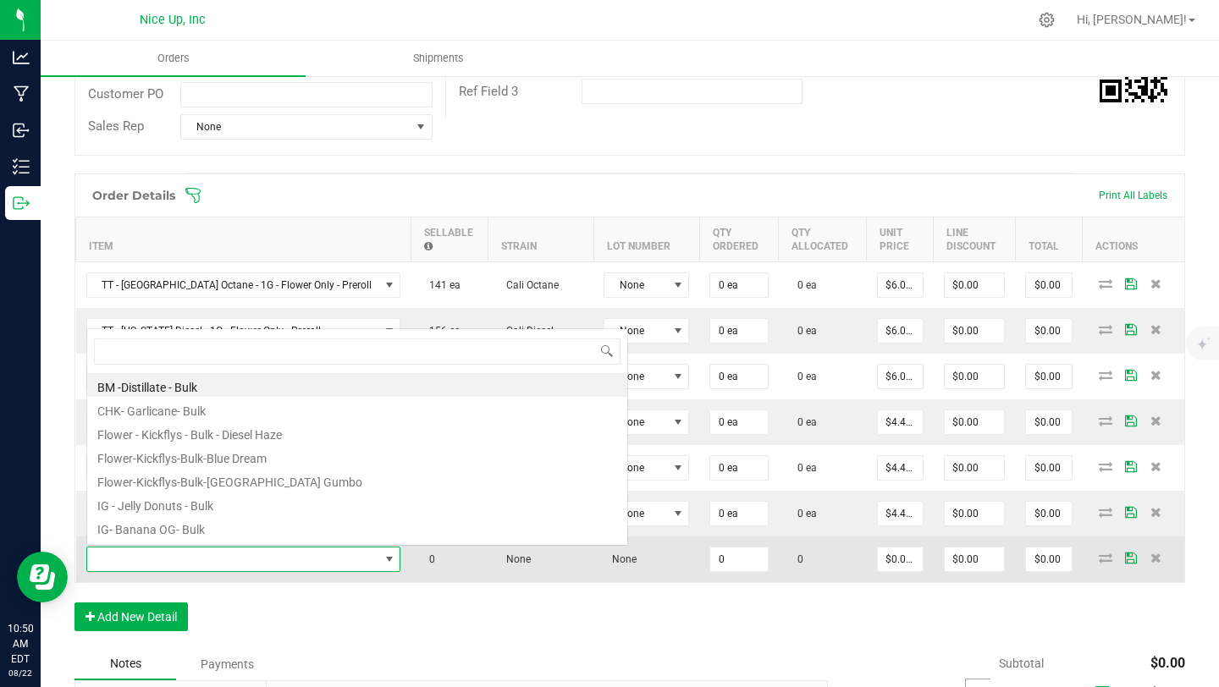
scroll to position [25, 279]
type input "notorious"
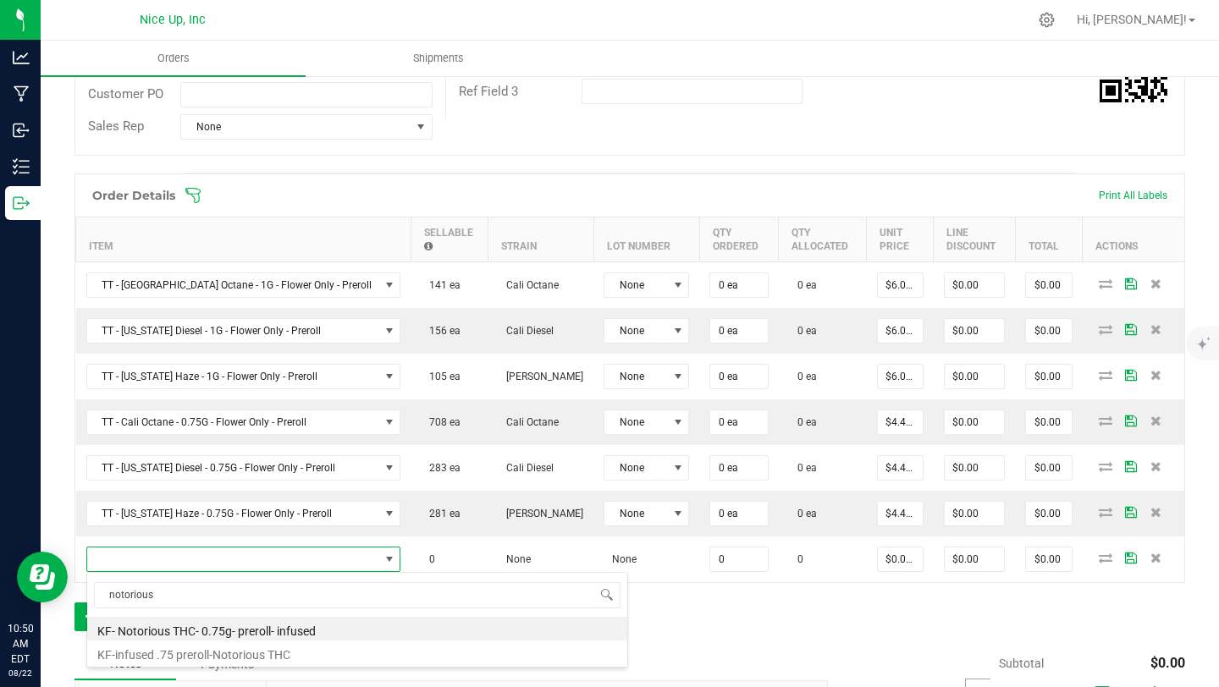
click at [268, 634] on li "KF- Notorious THC- 0.75g- preroll- infused" at bounding box center [357, 629] width 540 height 24
type input "0 ea"
type input "$4.42000"
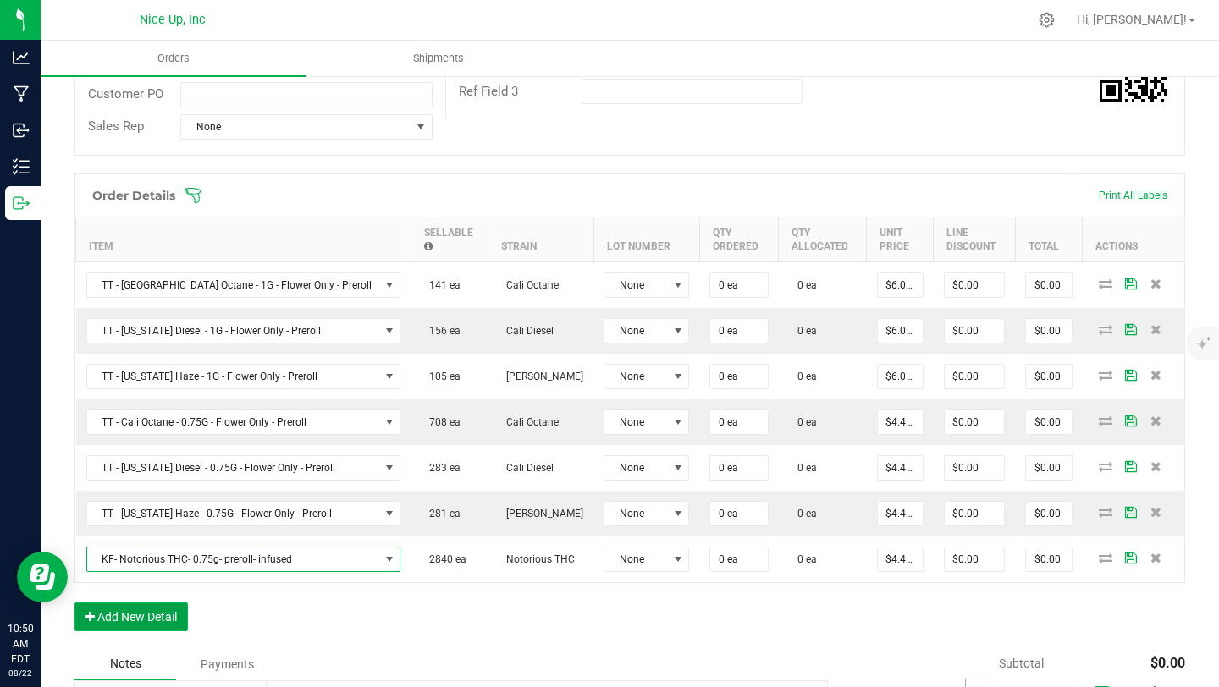
click at [155, 619] on button "Add New Detail" at bounding box center [131, 617] width 113 height 29
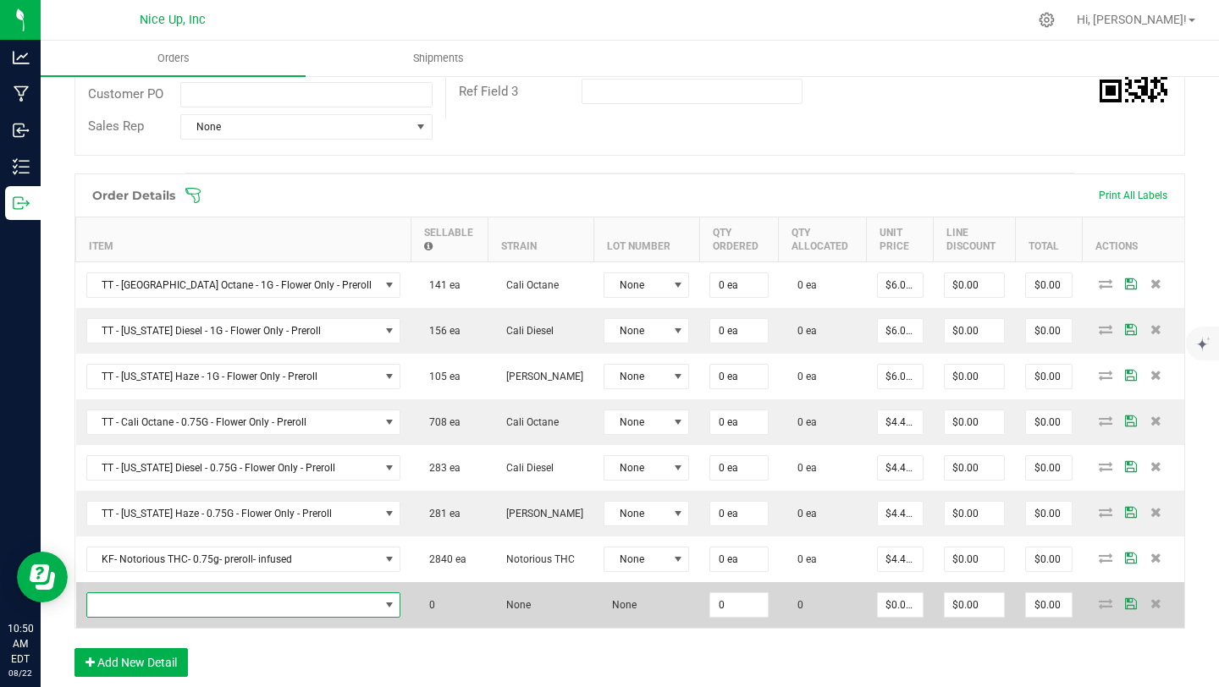
click at [163, 614] on span "NO DATA FOUND" at bounding box center [233, 605] width 292 height 24
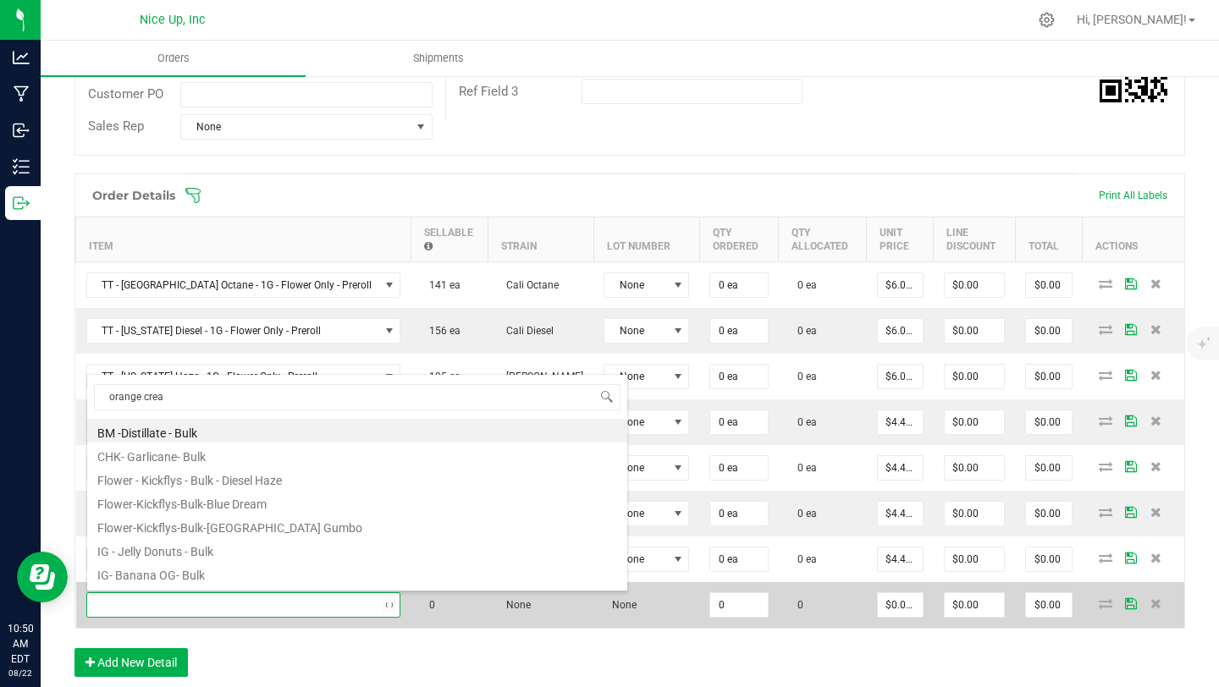
type input "orange cream"
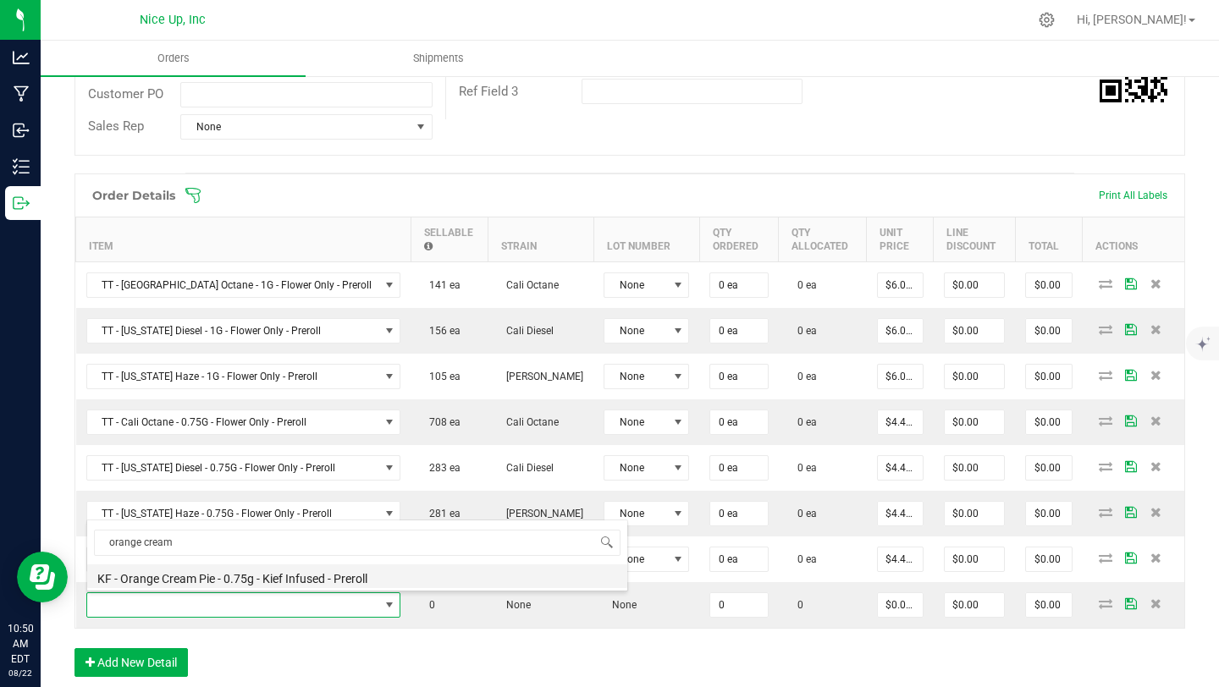
click at [218, 578] on li "KF - Orange Cream Pie - 0.75g - Kief Infused - Preroll" at bounding box center [357, 577] width 540 height 24
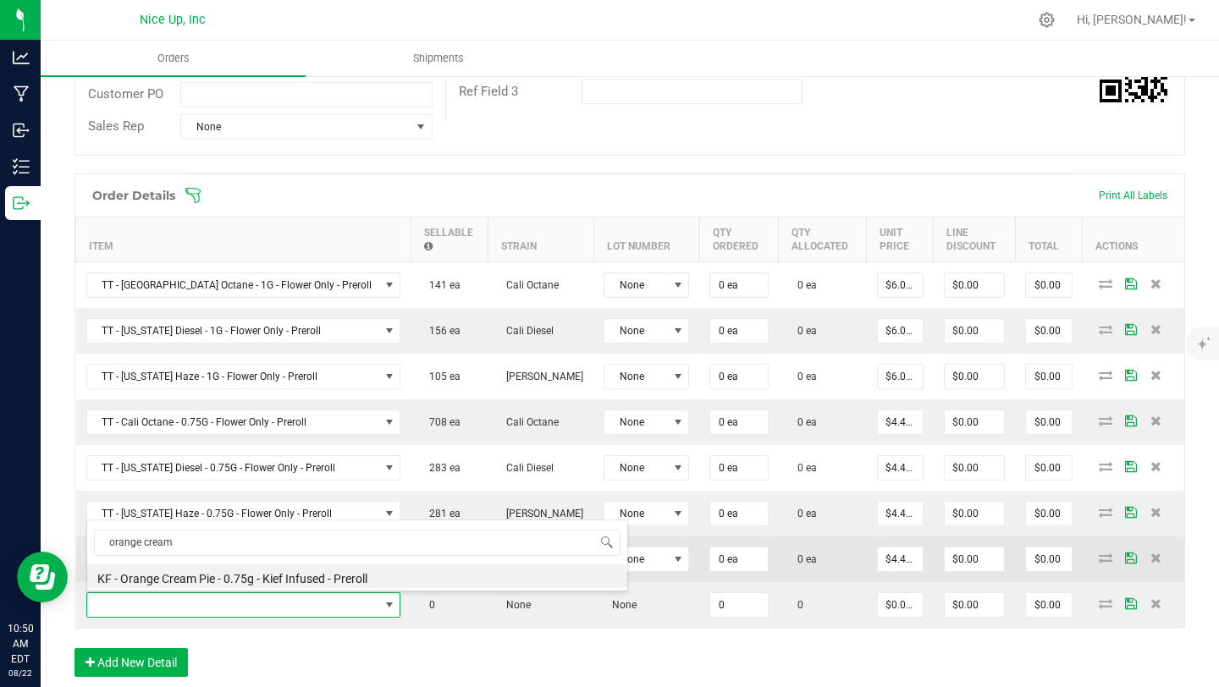
type input "0 ea"
type input "$4.42000"
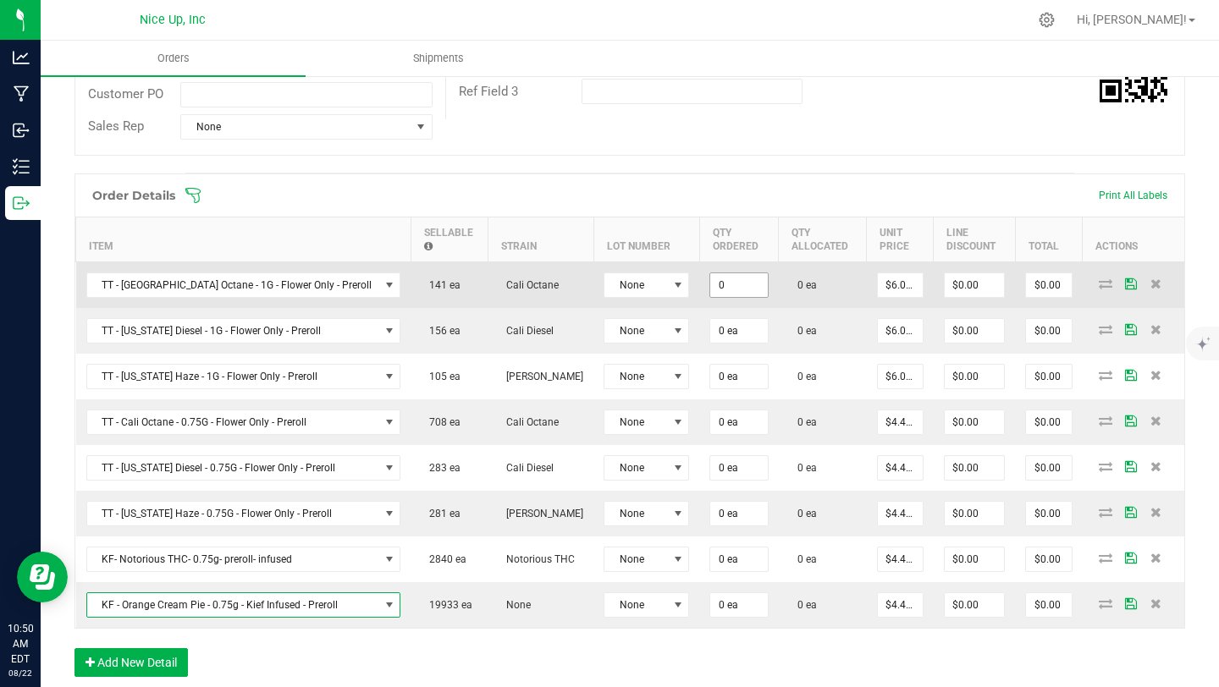
click at [710, 293] on input "0" at bounding box center [738, 285] width 57 height 24
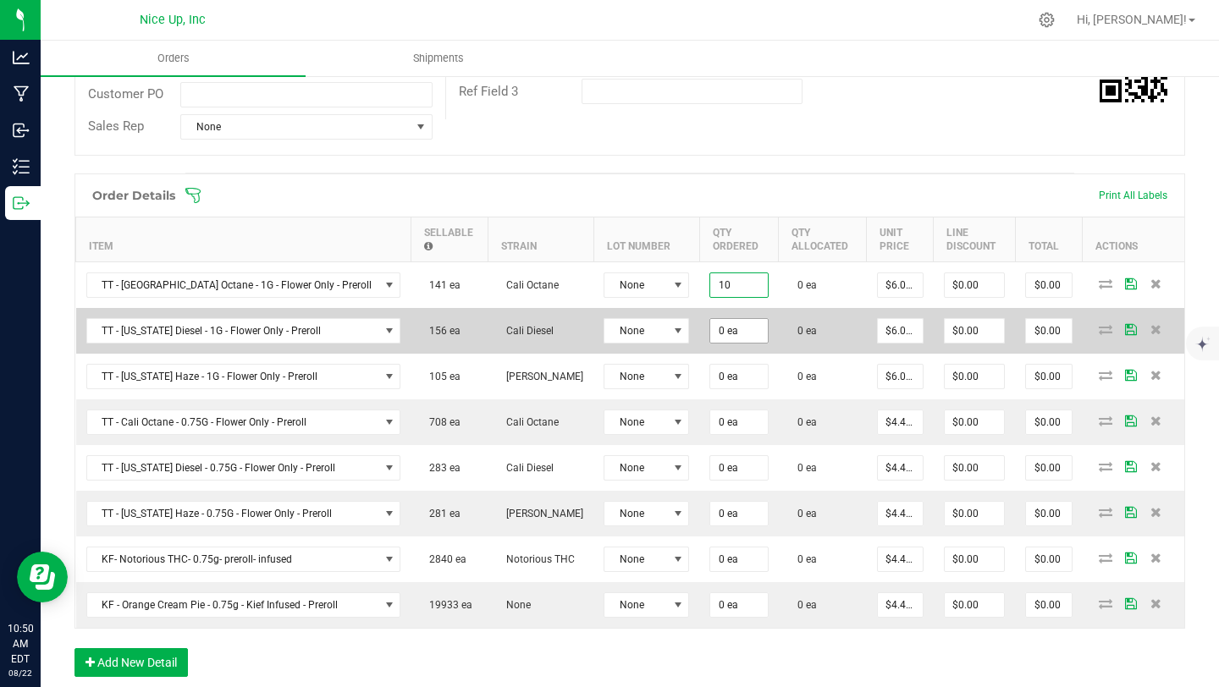
type input "10 ea"
type input "$60.00"
click at [718, 328] on input "0" at bounding box center [738, 331] width 57 height 24
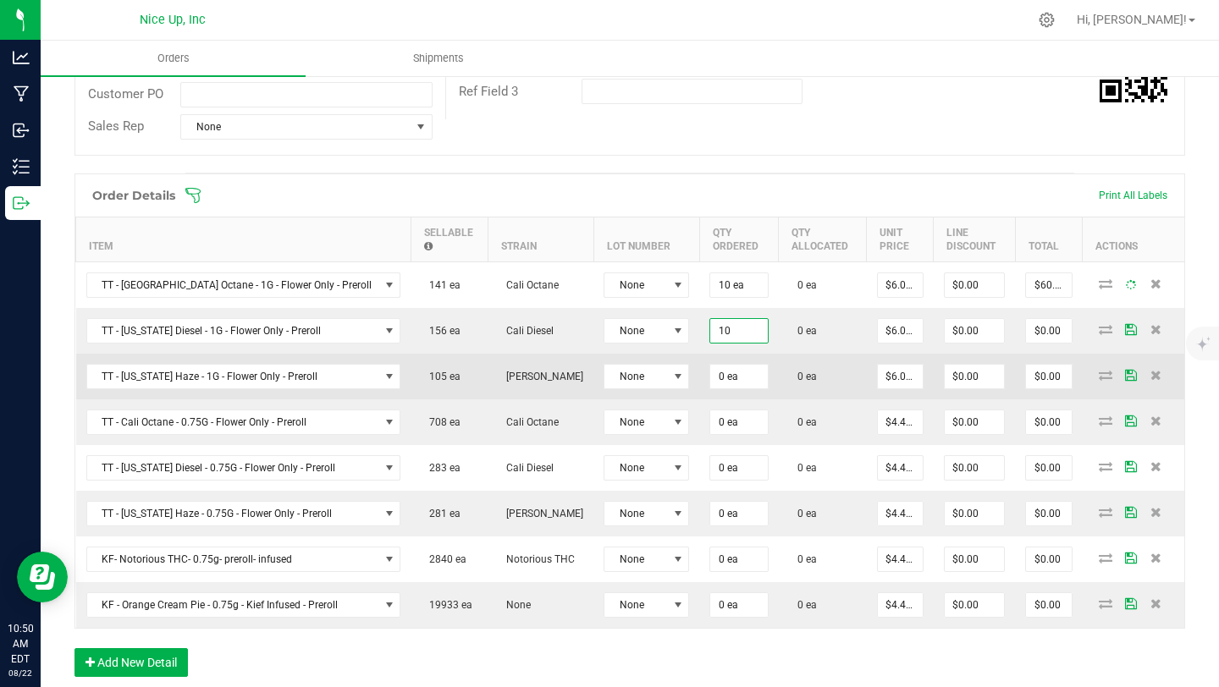
type input "10 ea"
type input "$60.00"
click at [720, 366] on td "0 ea" at bounding box center [738, 377] width 79 height 46
click at [720, 377] on input "0" at bounding box center [738, 377] width 57 height 24
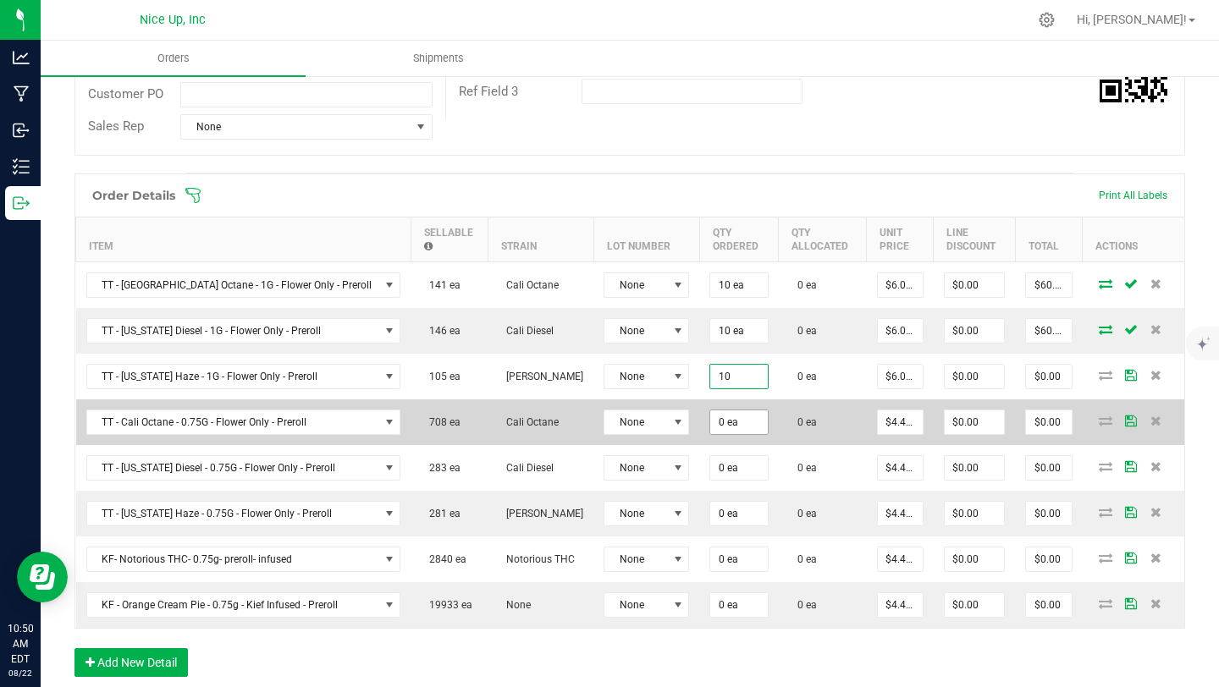
type input "10 ea"
type input "$60.00"
click at [719, 424] on input "0" at bounding box center [738, 423] width 57 height 24
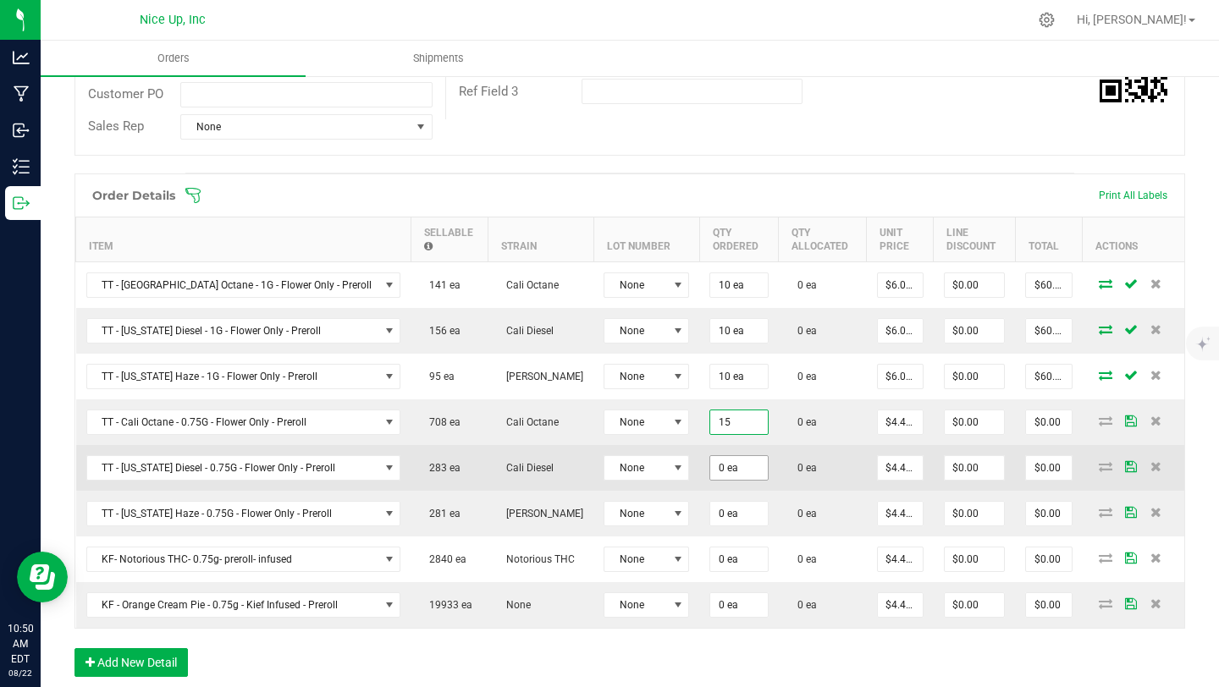
type input "15 ea"
type input "$66.30"
click at [716, 468] on input "0" at bounding box center [738, 468] width 57 height 24
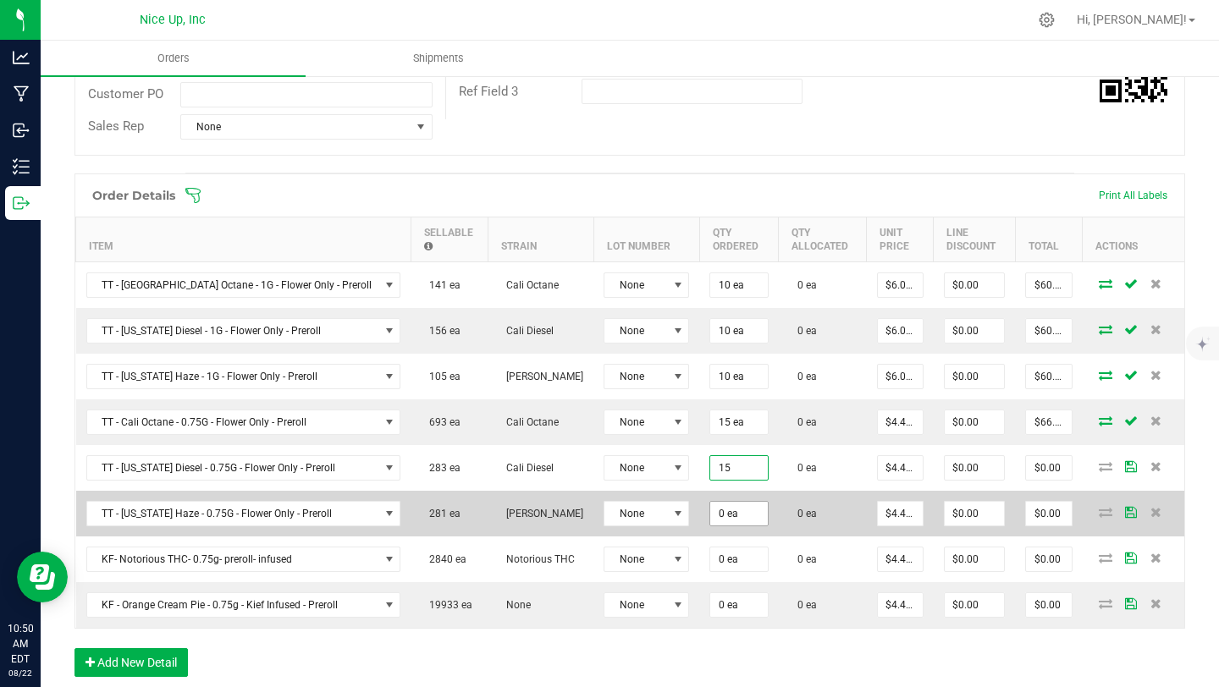
type input "15 ea"
type input "$66.30"
click at [720, 510] on input "0" at bounding box center [738, 514] width 57 height 24
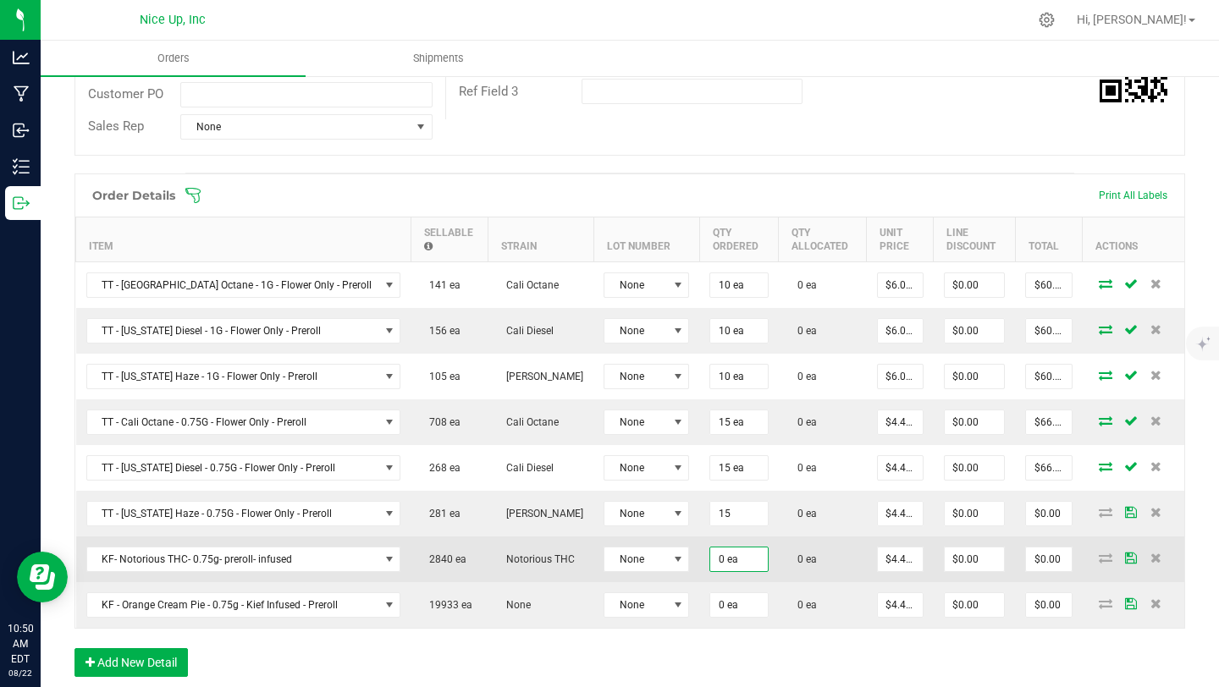
type input "15 ea"
type input "$66.30"
click at [720, 567] on input "0" at bounding box center [738, 560] width 57 height 24
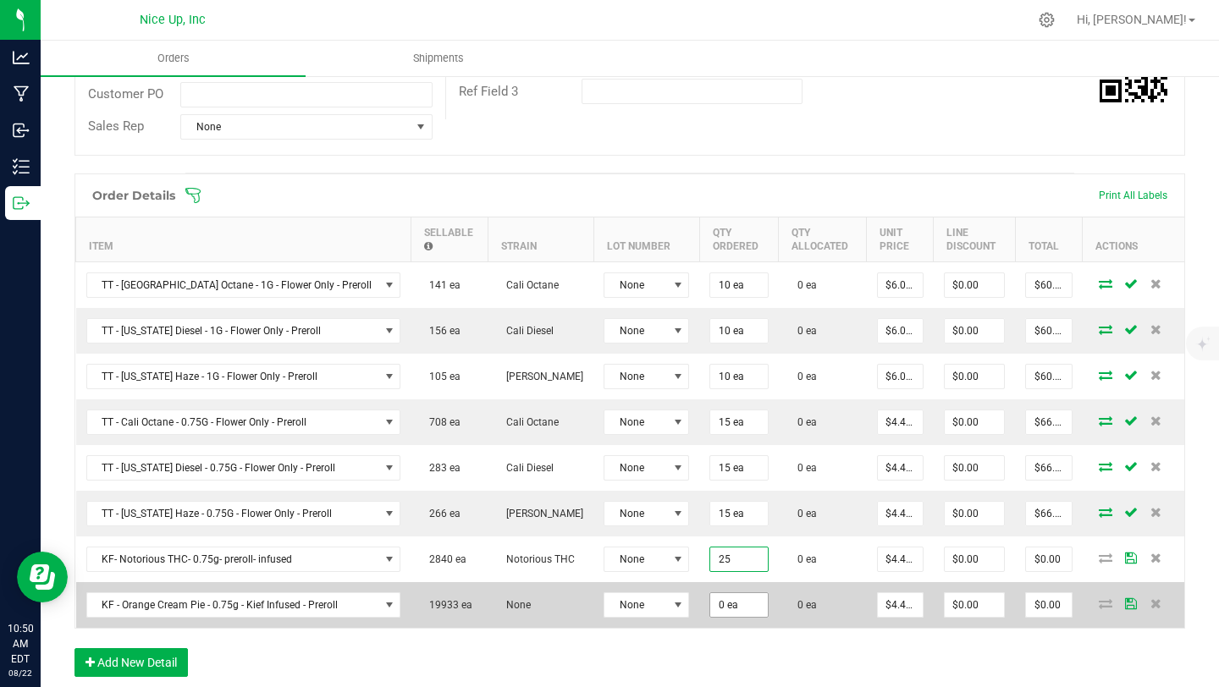
type input "25 ea"
type input "$110.50"
click at [714, 607] on input "0" at bounding box center [738, 605] width 57 height 24
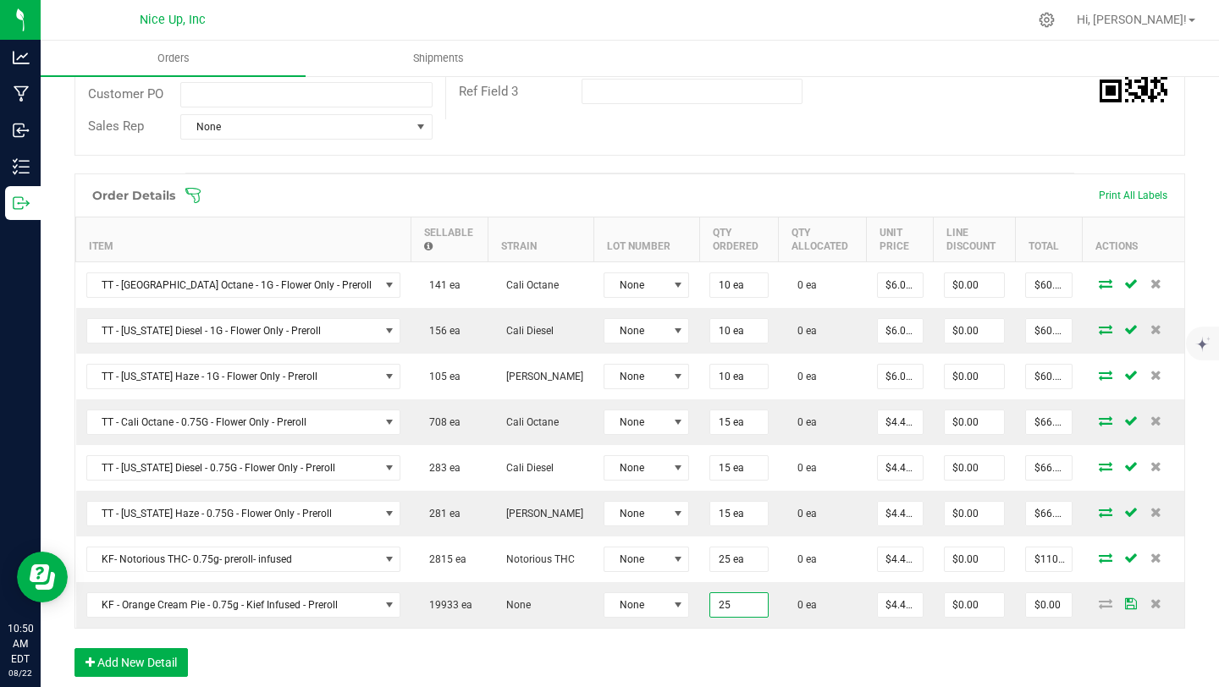
type input "25 ea"
type input "$110.50"
click at [792, 665] on div "Order Details Print All Labels Item Sellable Strain Lot Number Qty Ordered Qty …" at bounding box center [630, 434] width 1111 height 521
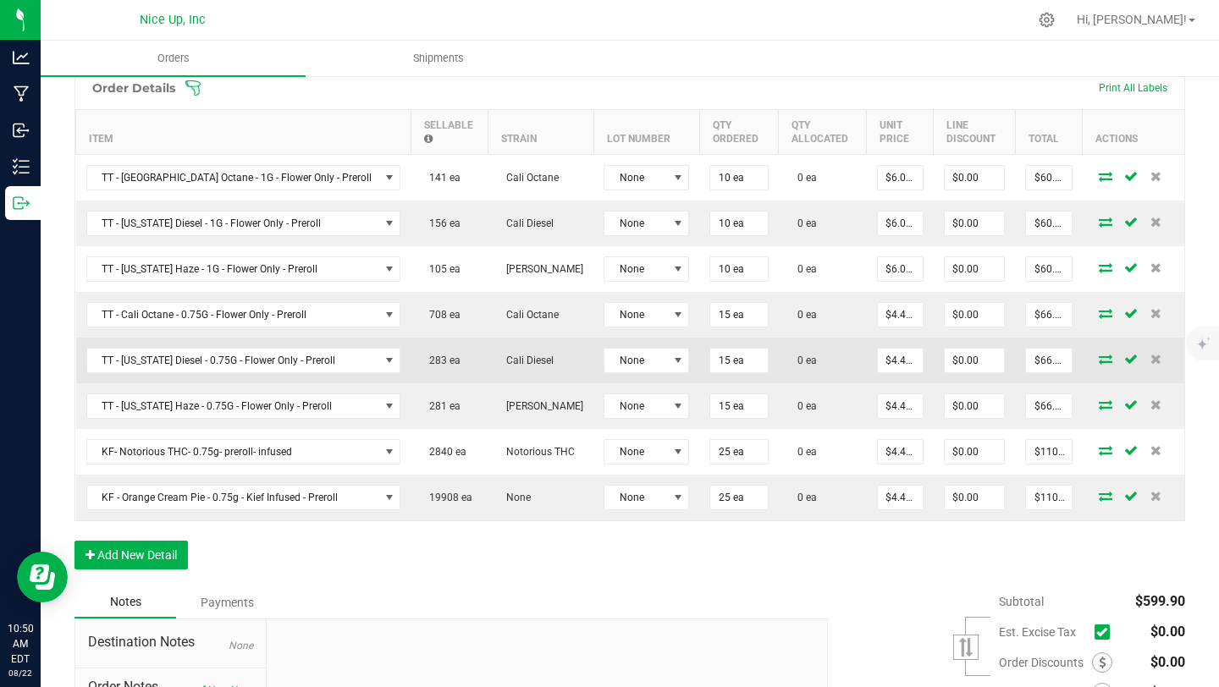
scroll to position [407, 0]
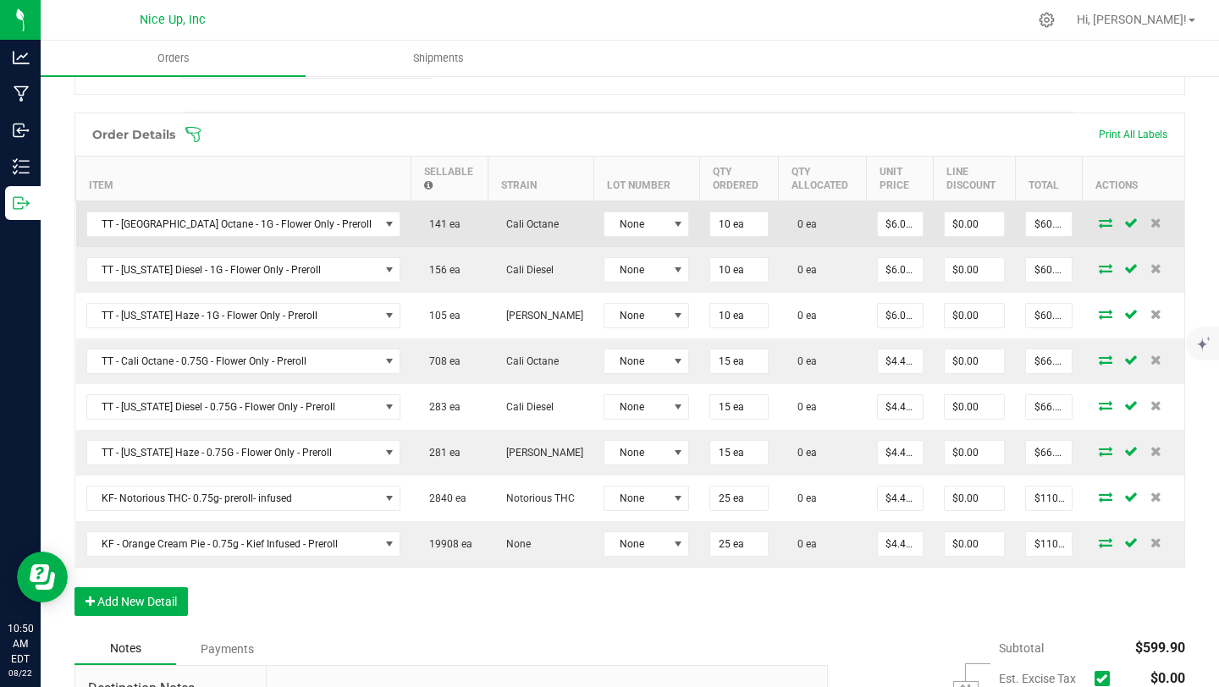
click at [1099, 225] on icon at bounding box center [1106, 223] width 14 height 10
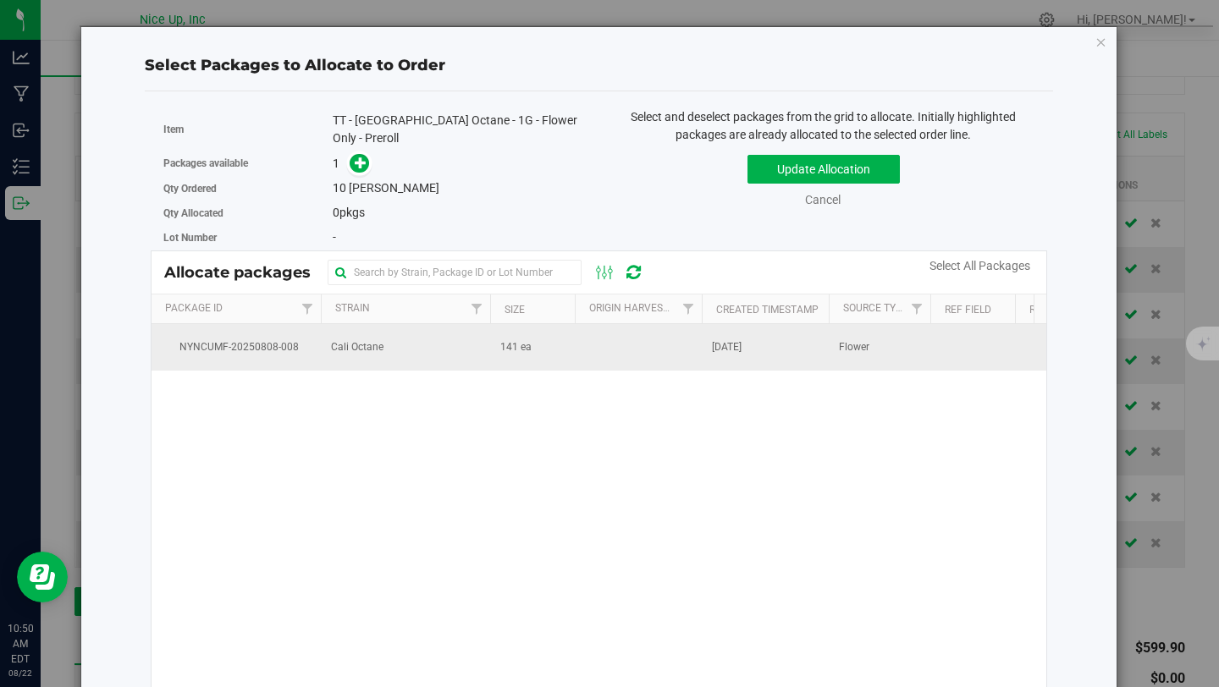
click at [430, 339] on td "Cali Octane" at bounding box center [405, 347] width 169 height 46
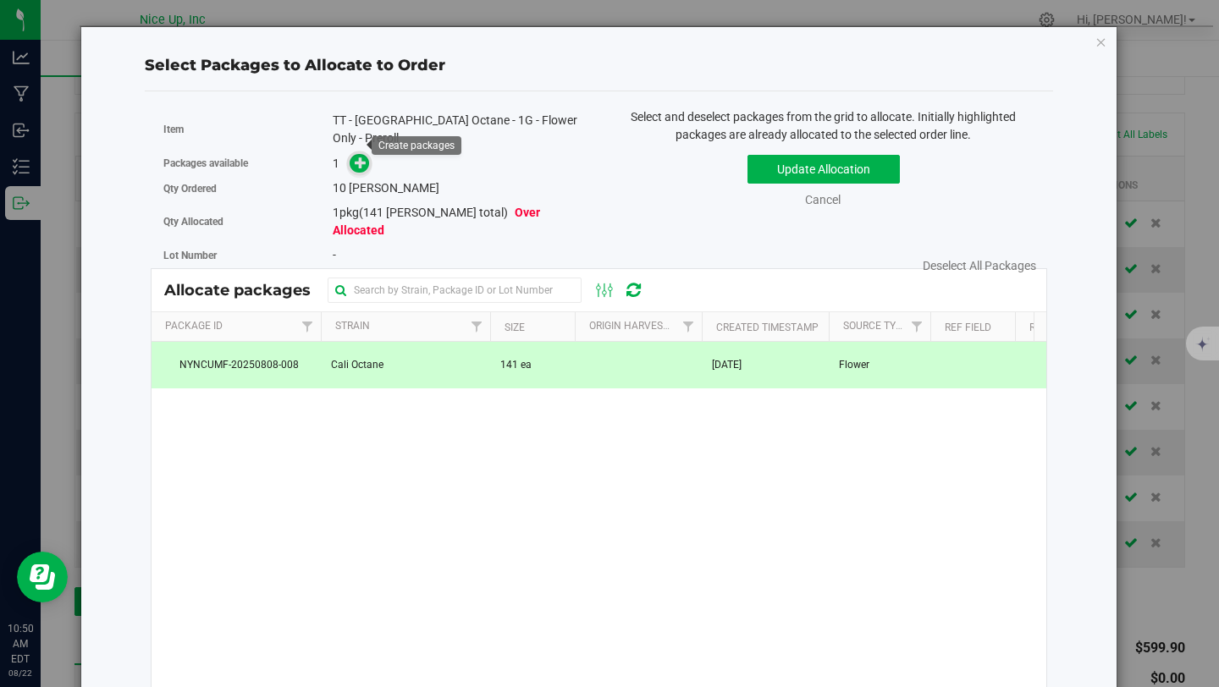
click at [362, 157] on icon at bounding box center [361, 163] width 12 height 12
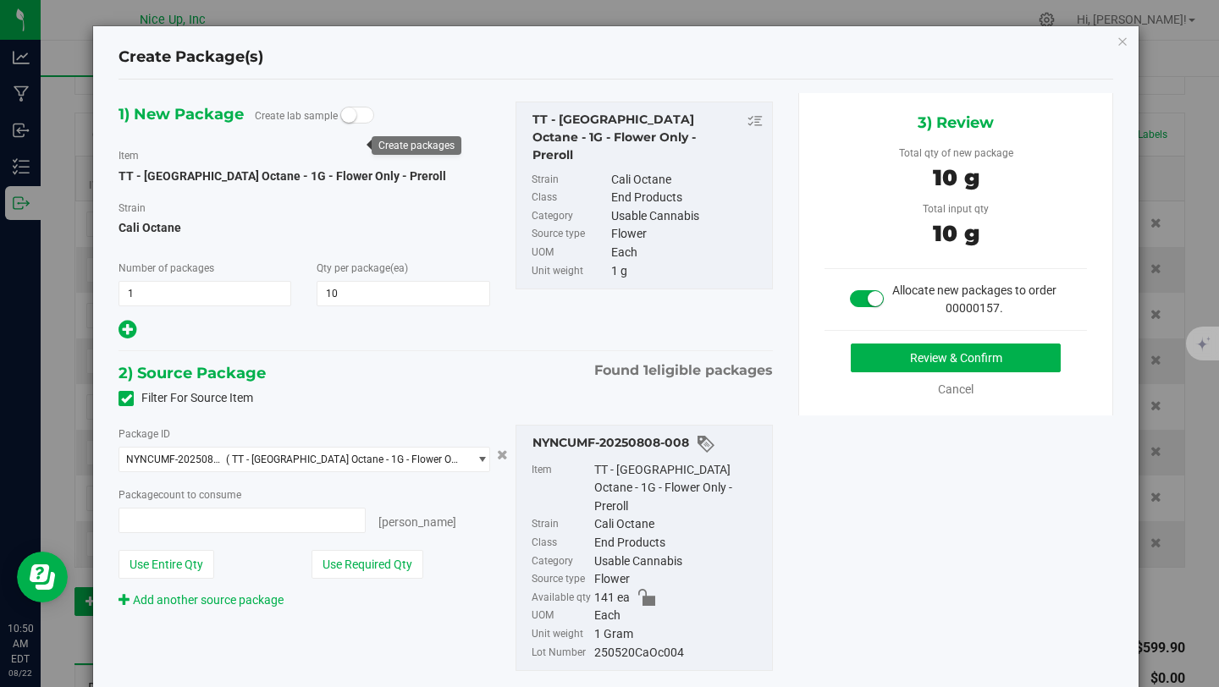
type input "10 ea"
click at [916, 359] on button "Review & Confirm" at bounding box center [956, 358] width 210 height 29
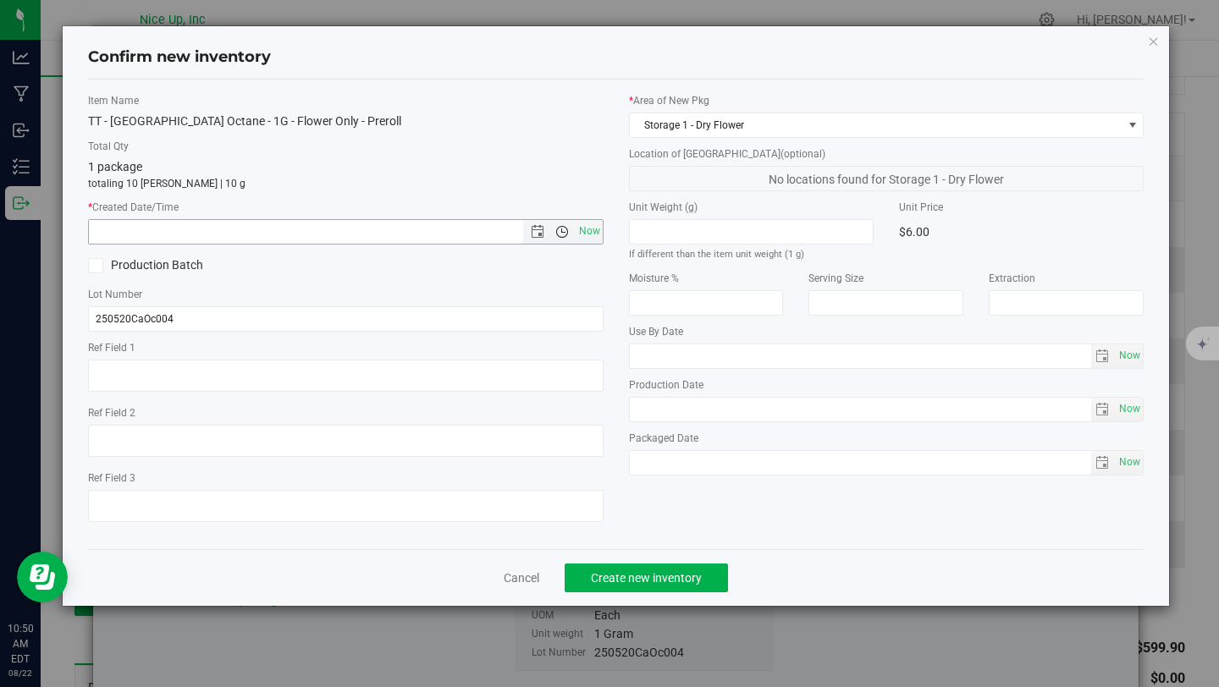
click at [562, 229] on span "Open the time view" at bounding box center [562, 232] width 14 height 14
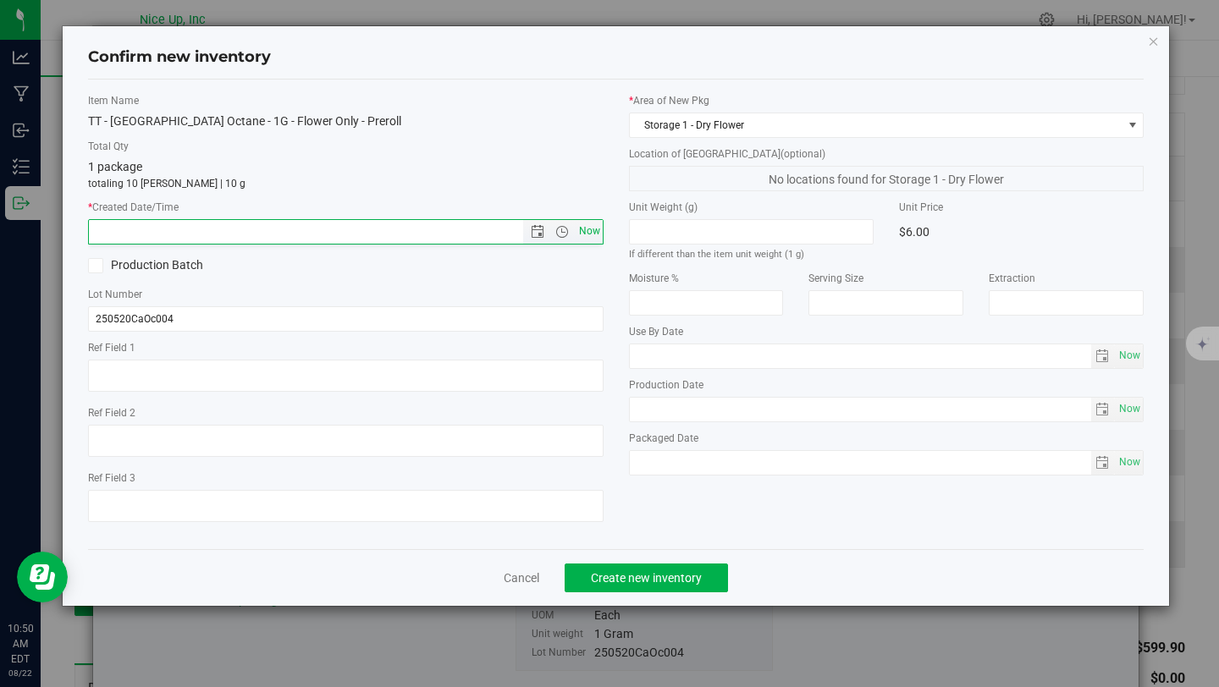
click at [588, 226] on span "Now" at bounding box center [589, 231] width 29 height 25
type input "8/22/2025 10:50 AM"
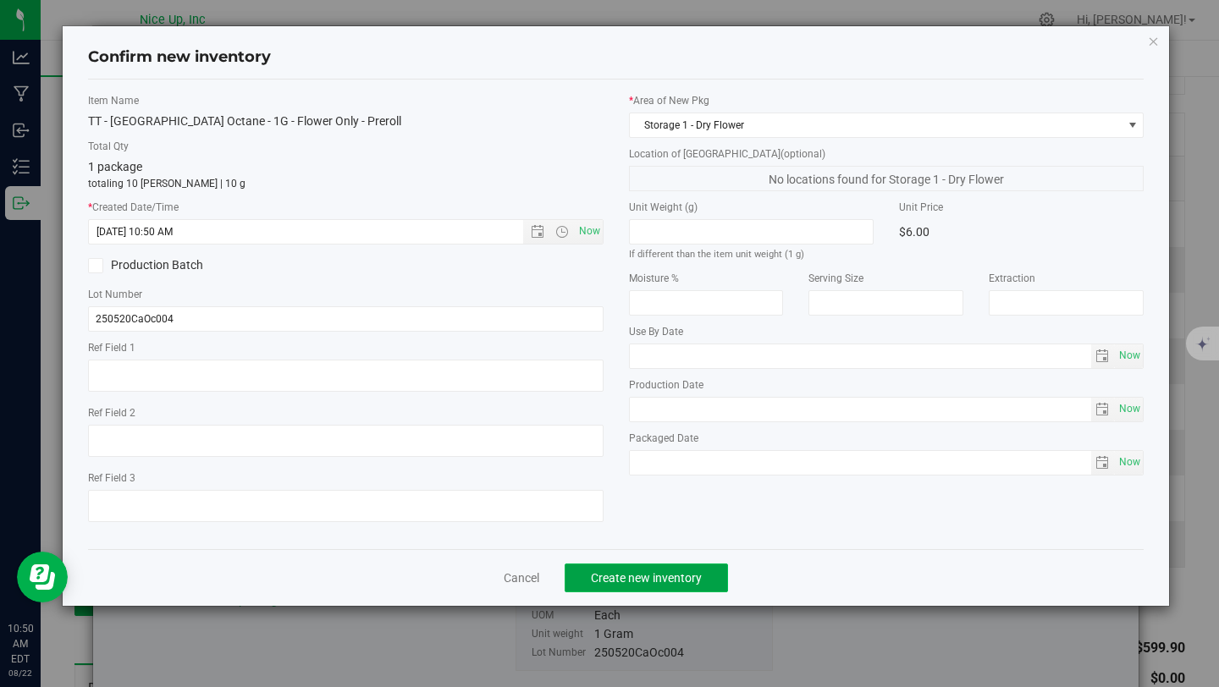
click at [636, 568] on button "Create new inventory" at bounding box center [646, 578] width 163 height 29
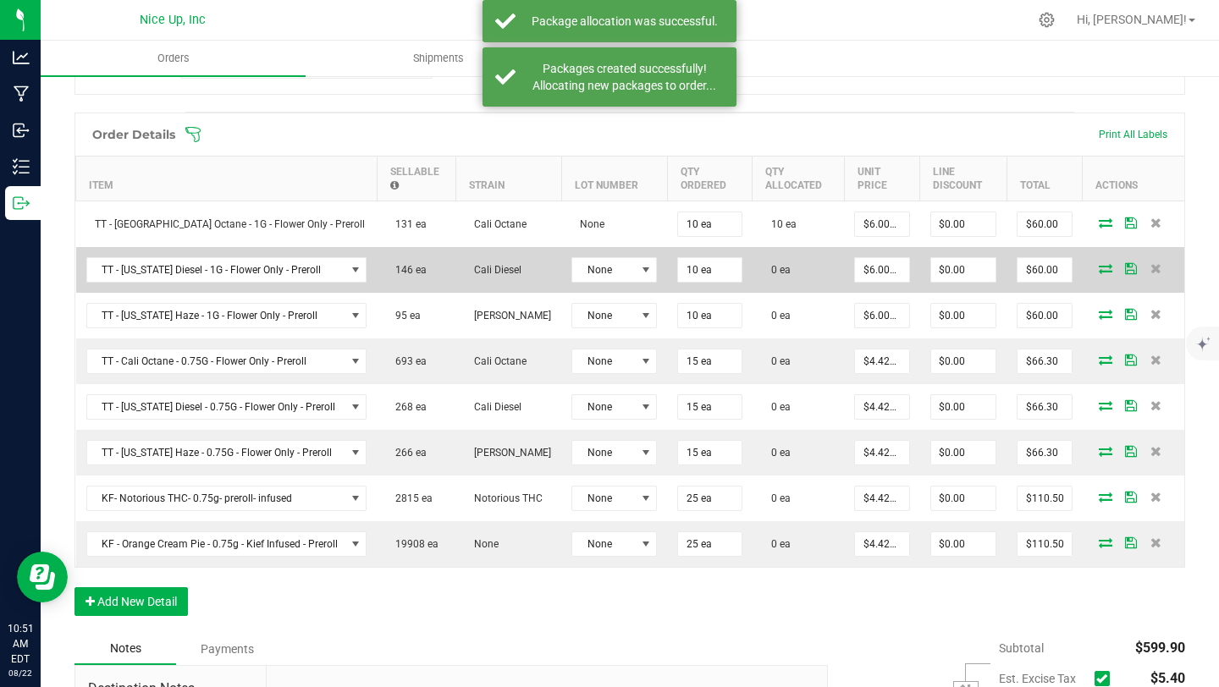
click at [1099, 268] on icon at bounding box center [1106, 268] width 14 height 10
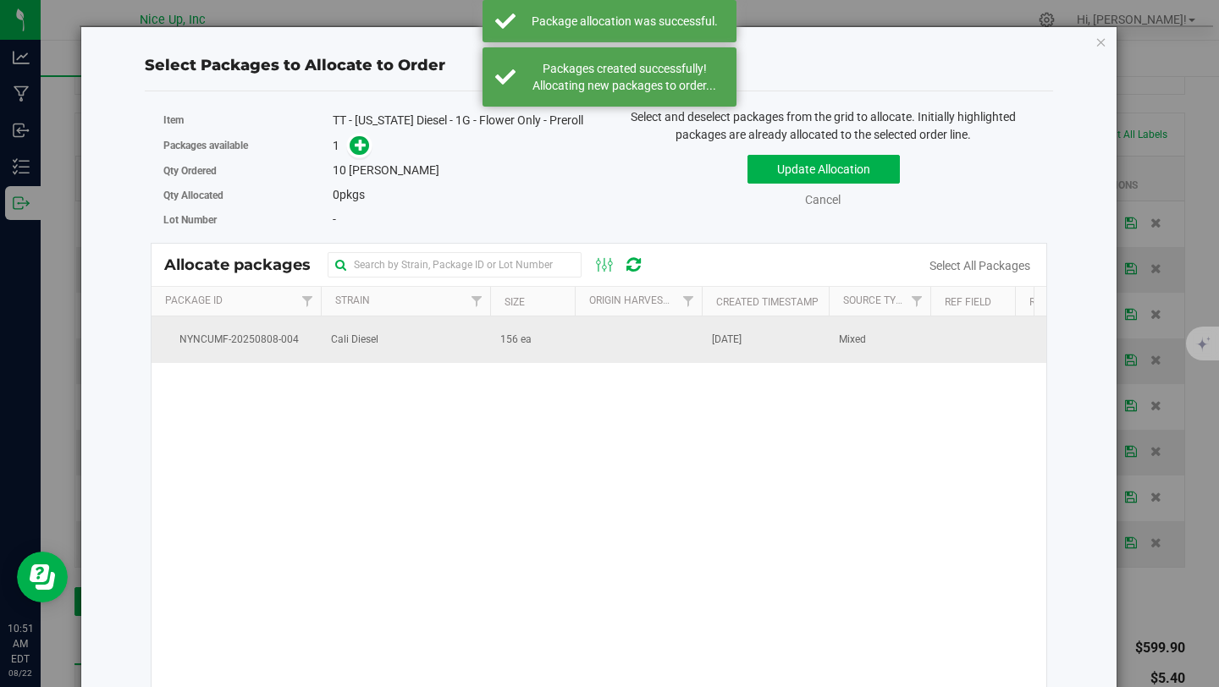
click at [347, 348] on span "Cali Diesel" at bounding box center [354, 340] width 47 height 16
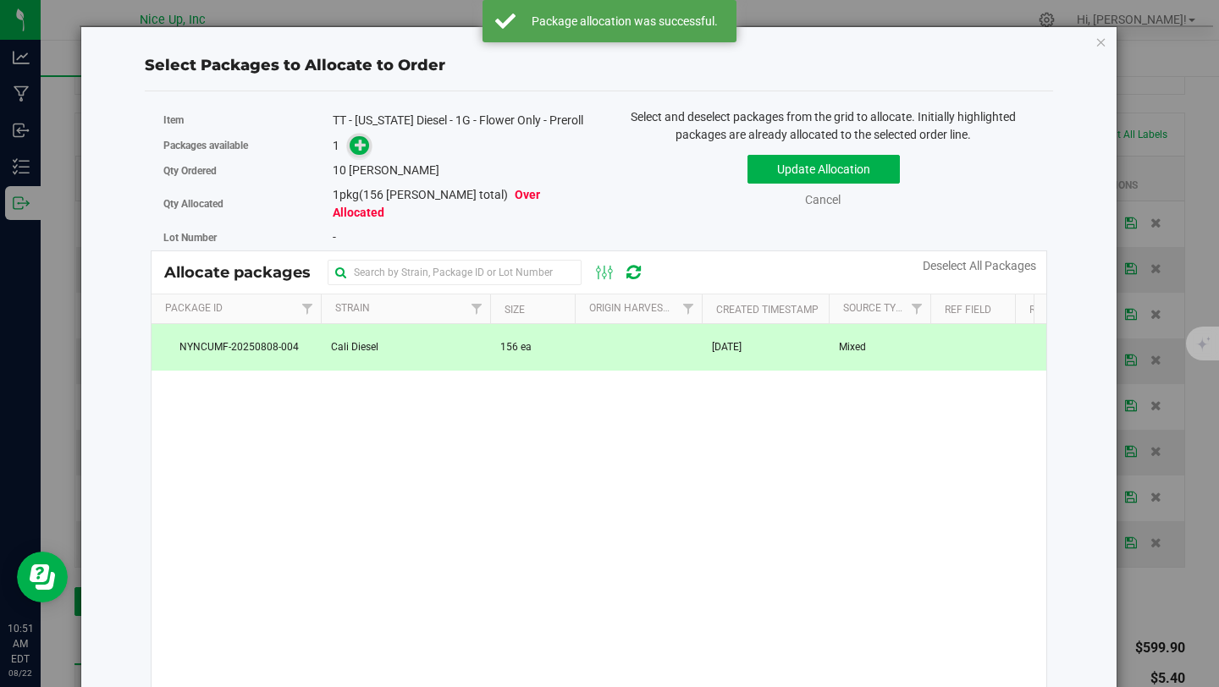
click at [356, 151] on icon at bounding box center [361, 145] width 12 height 12
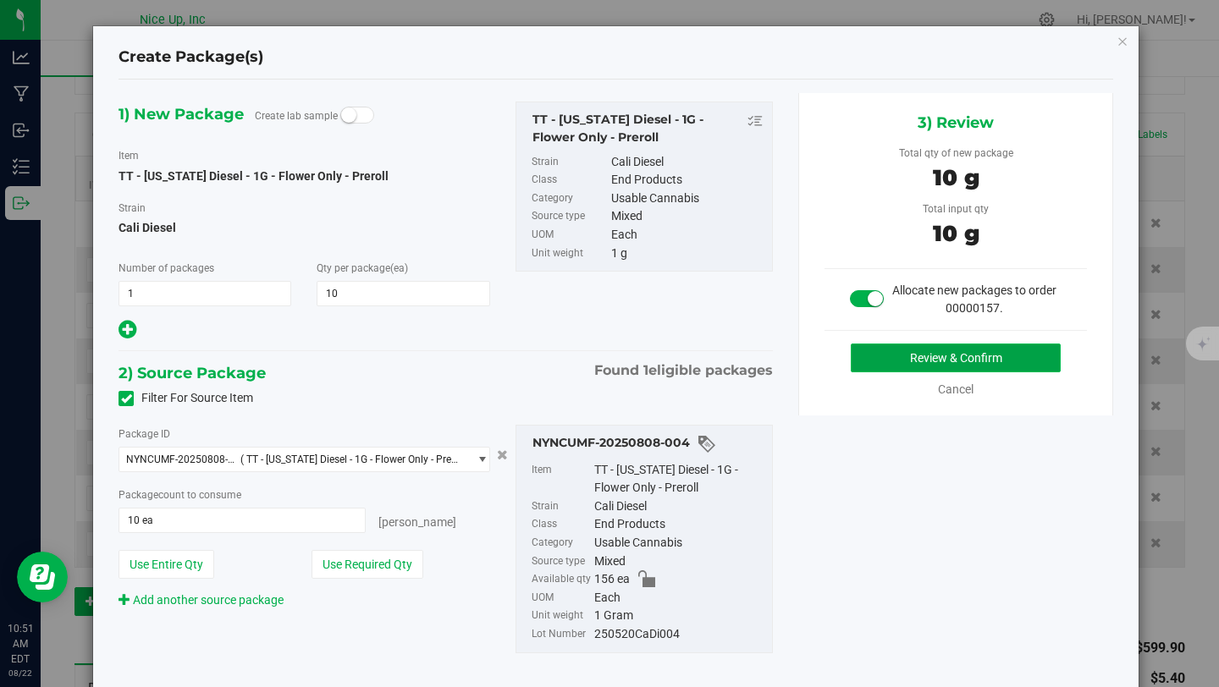
click at [883, 350] on button "Review & Confirm" at bounding box center [956, 358] width 210 height 29
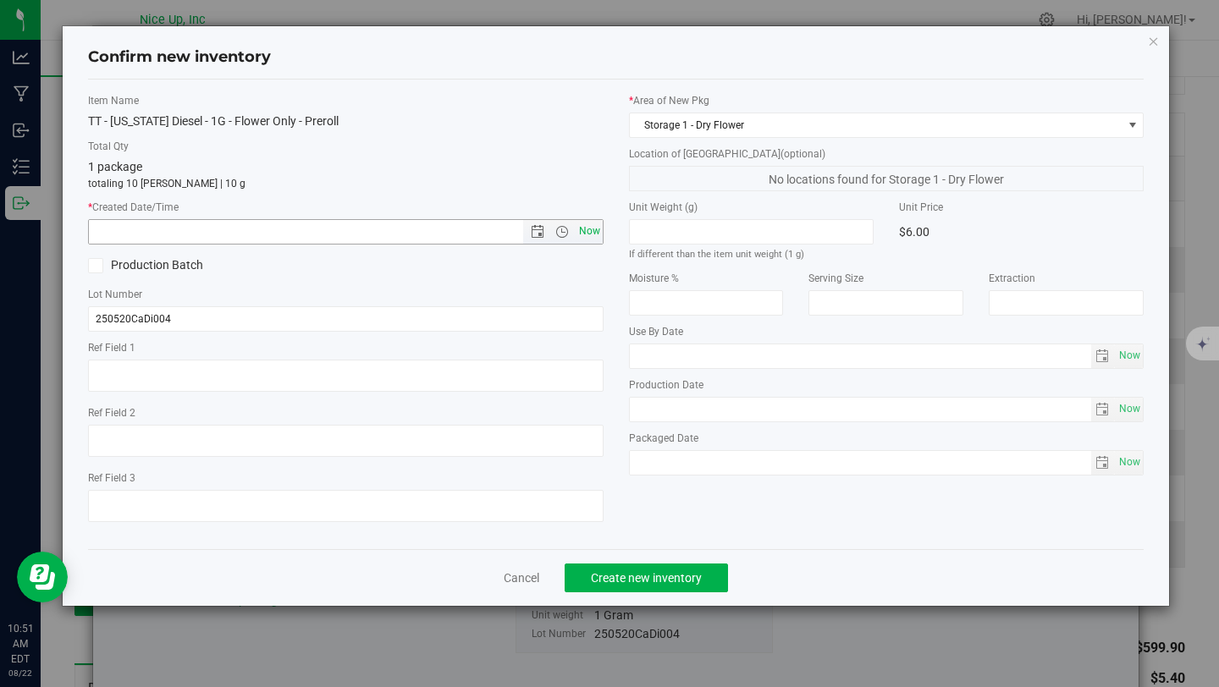
click at [580, 229] on span "Now" at bounding box center [589, 231] width 29 height 25
type input "8/22/2025 10:51 AM"
click at [676, 576] on span "Create new inventory" at bounding box center [646, 578] width 111 height 14
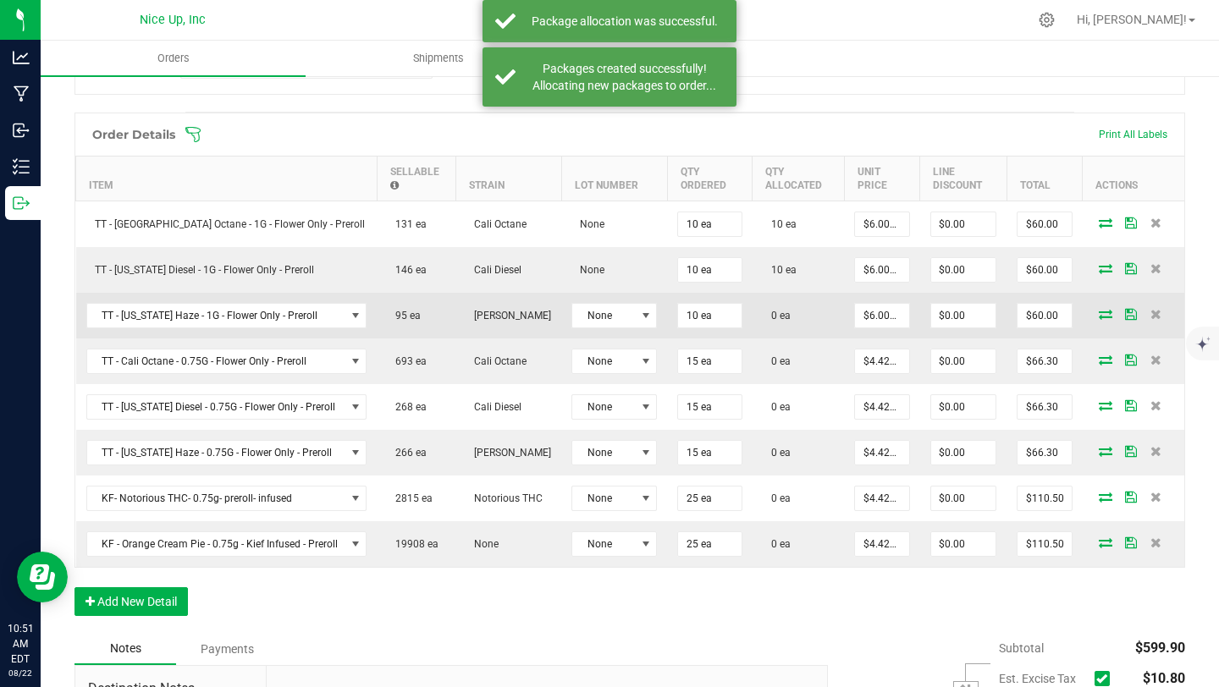
click at [1099, 319] on icon at bounding box center [1106, 314] width 14 height 10
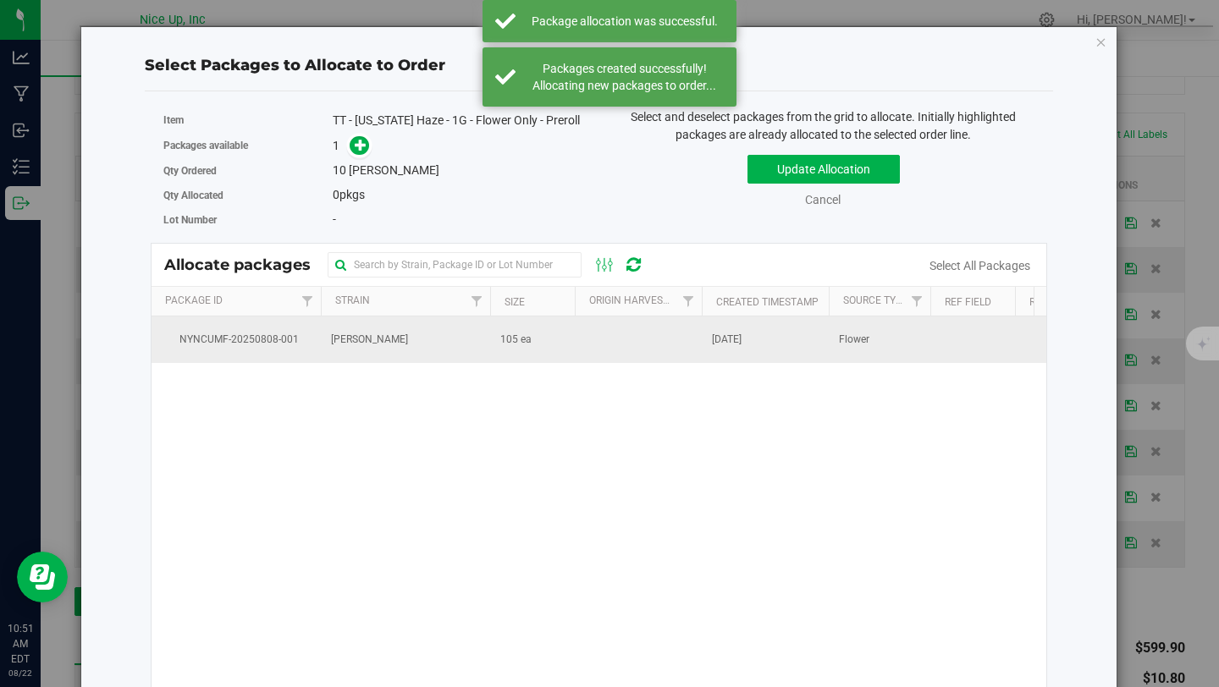
click at [487, 346] on td "[PERSON_NAME]" at bounding box center [405, 340] width 169 height 46
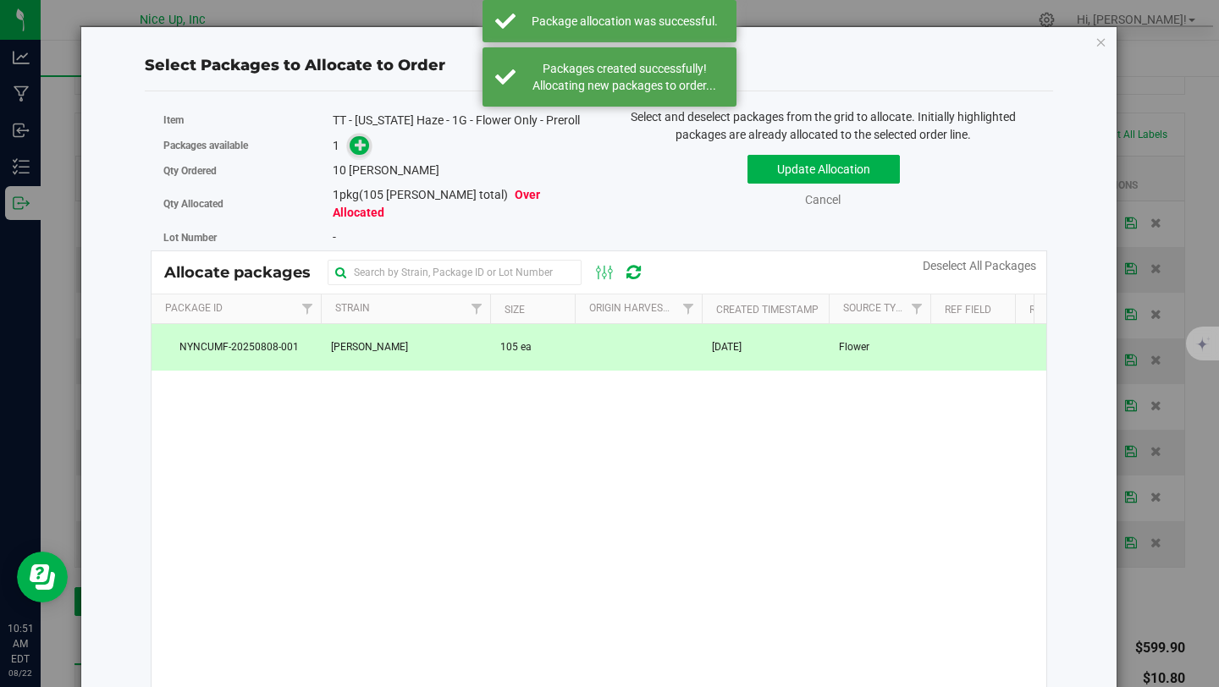
click at [362, 151] on icon at bounding box center [361, 145] width 12 height 12
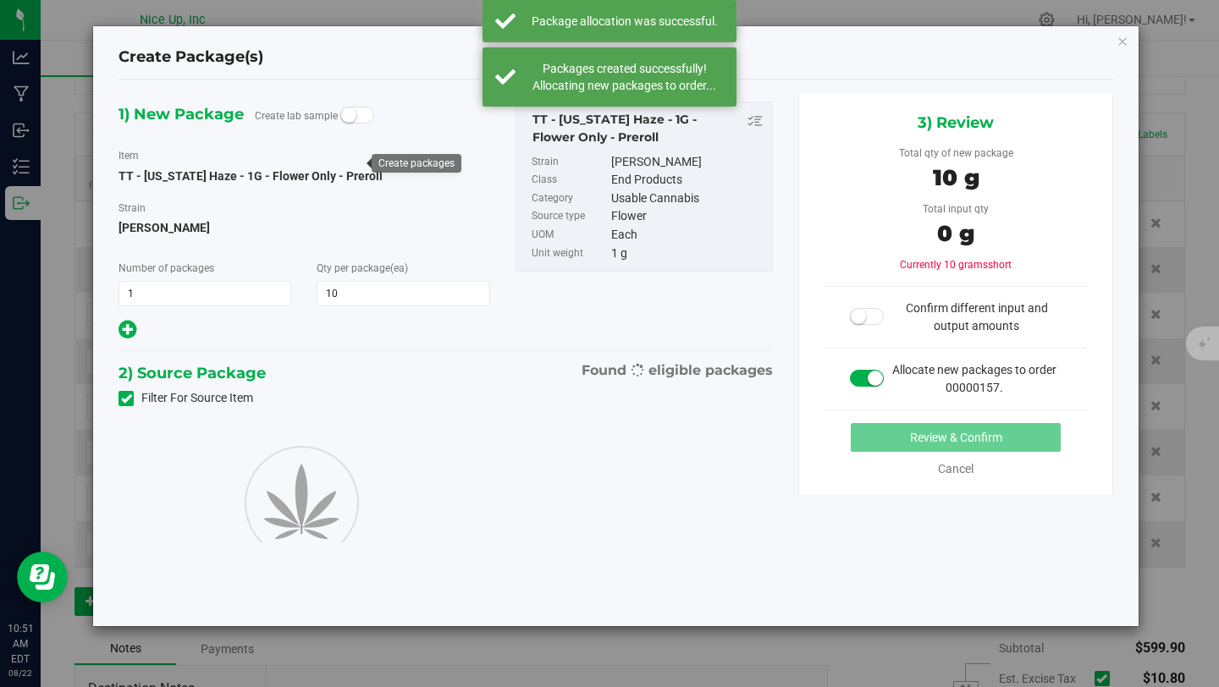
type input "10"
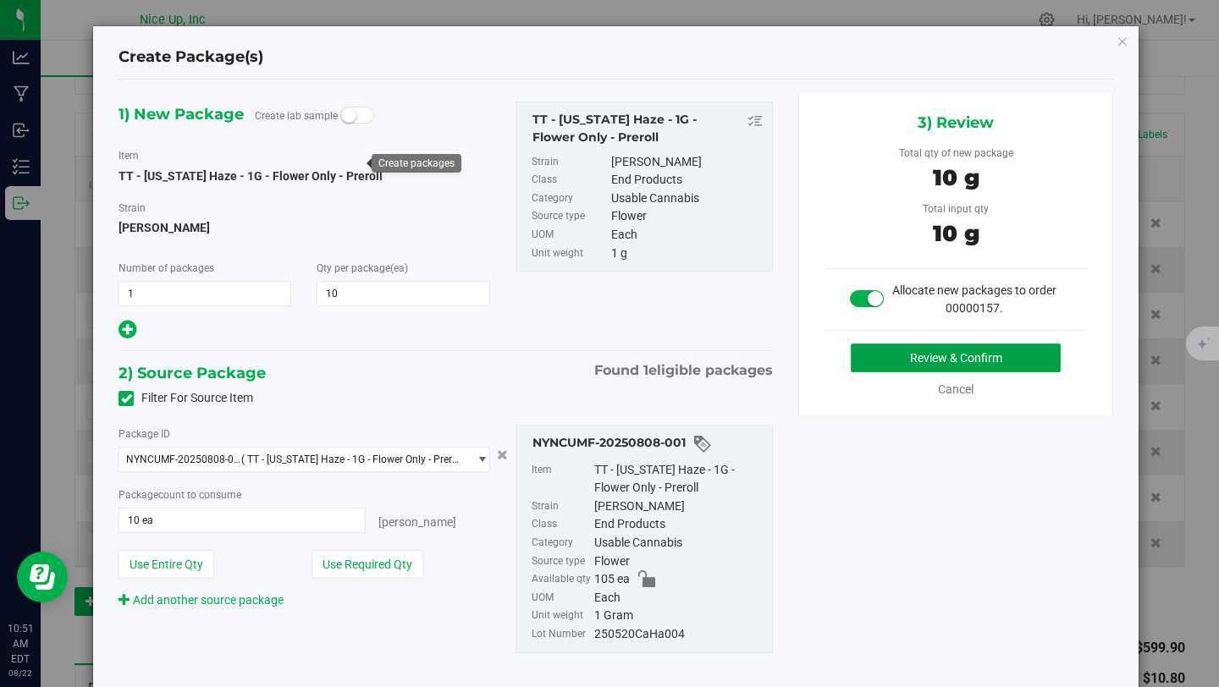
click at [936, 362] on button "Review & Confirm" at bounding box center [956, 358] width 210 height 29
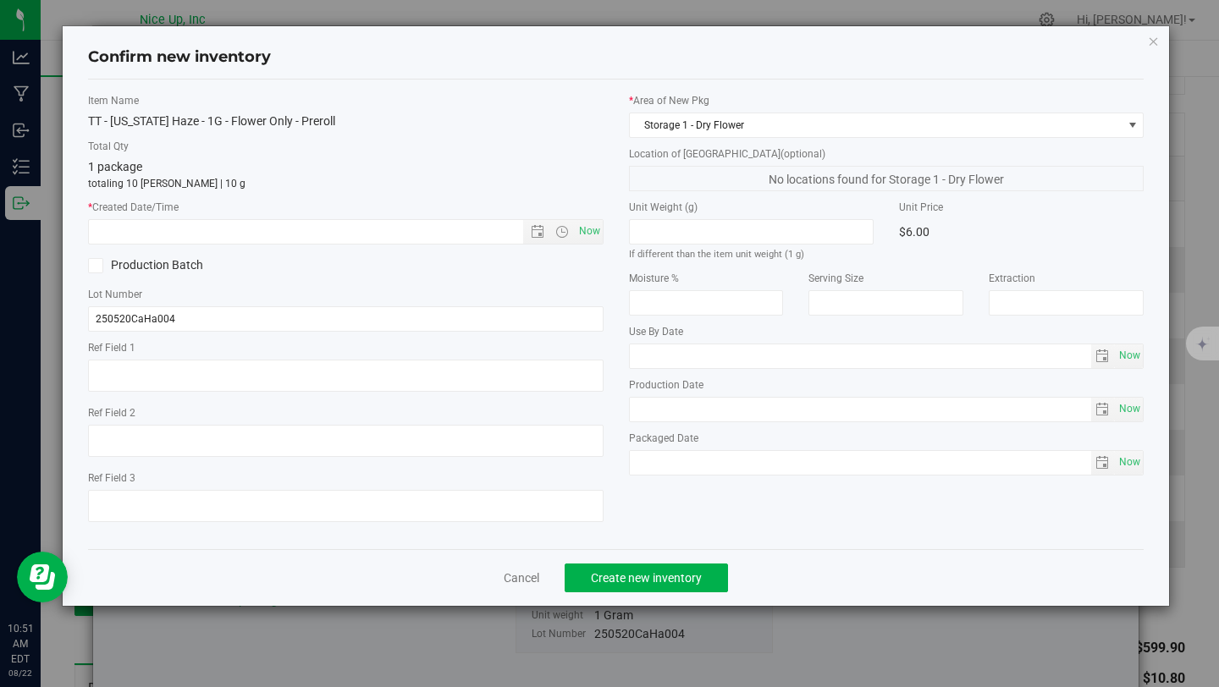
click at [604, 225] on div "Item Name TT - California Haze - 1G - Flower Only - Preroll Total Qty 1 package…" at bounding box center [345, 314] width 541 height 443
click at [593, 237] on span "Now" at bounding box center [589, 231] width 29 height 25
type input "8/22/2025 10:51 AM"
click at [645, 574] on span "Create new inventory" at bounding box center [646, 578] width 111 height 14
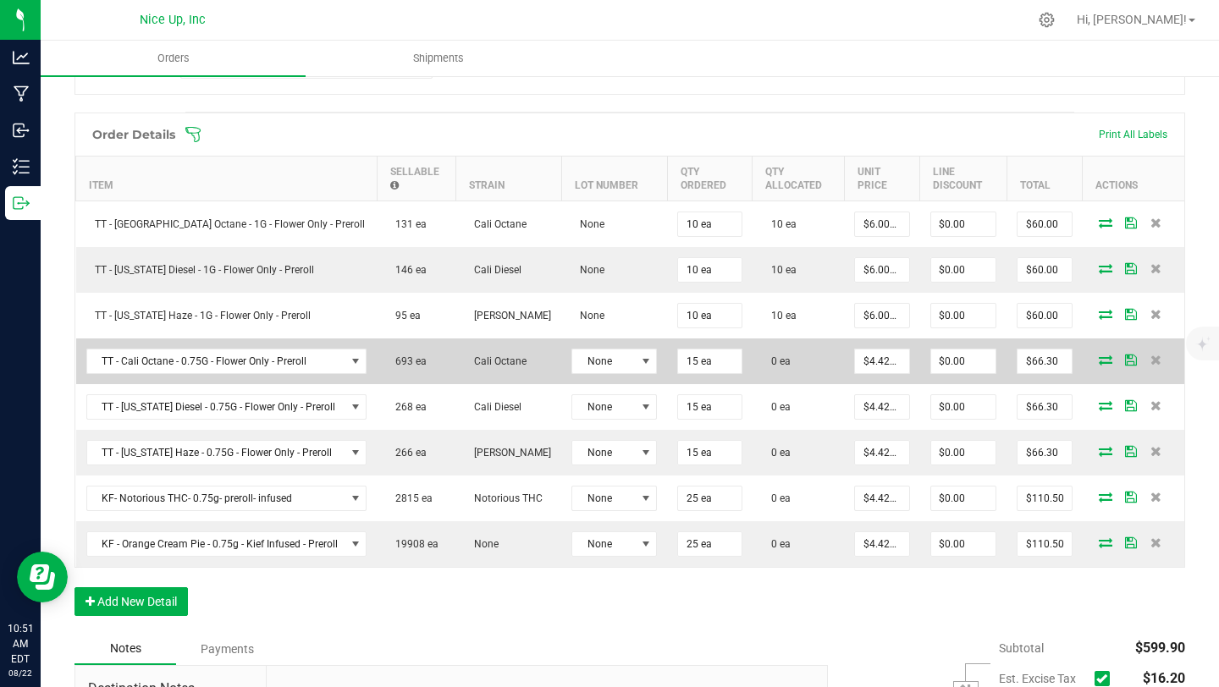
click at [1085, 365] on td at bounding box center [1134, 362] width 102 height 46
click at [1099, 362] on icon at bounding box center [1106, 360] width 14 height 10
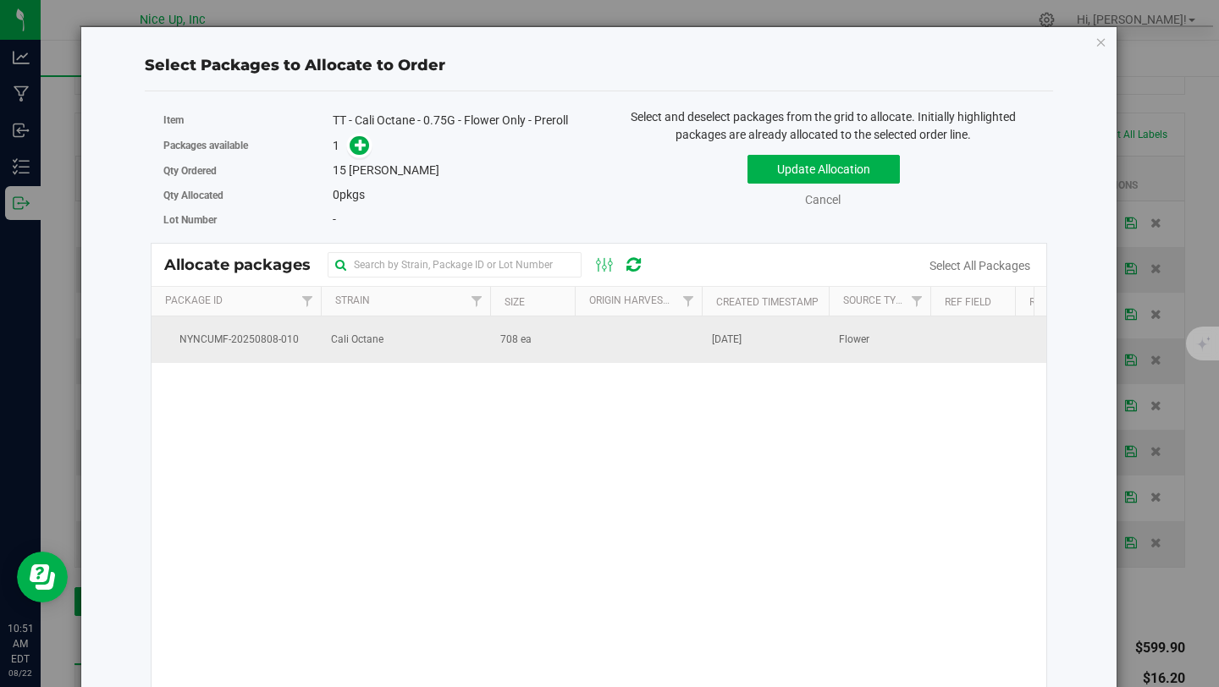
click at [339, 323] on td "Cali Octane" at bounding box center [405, 340] width 169 height 46
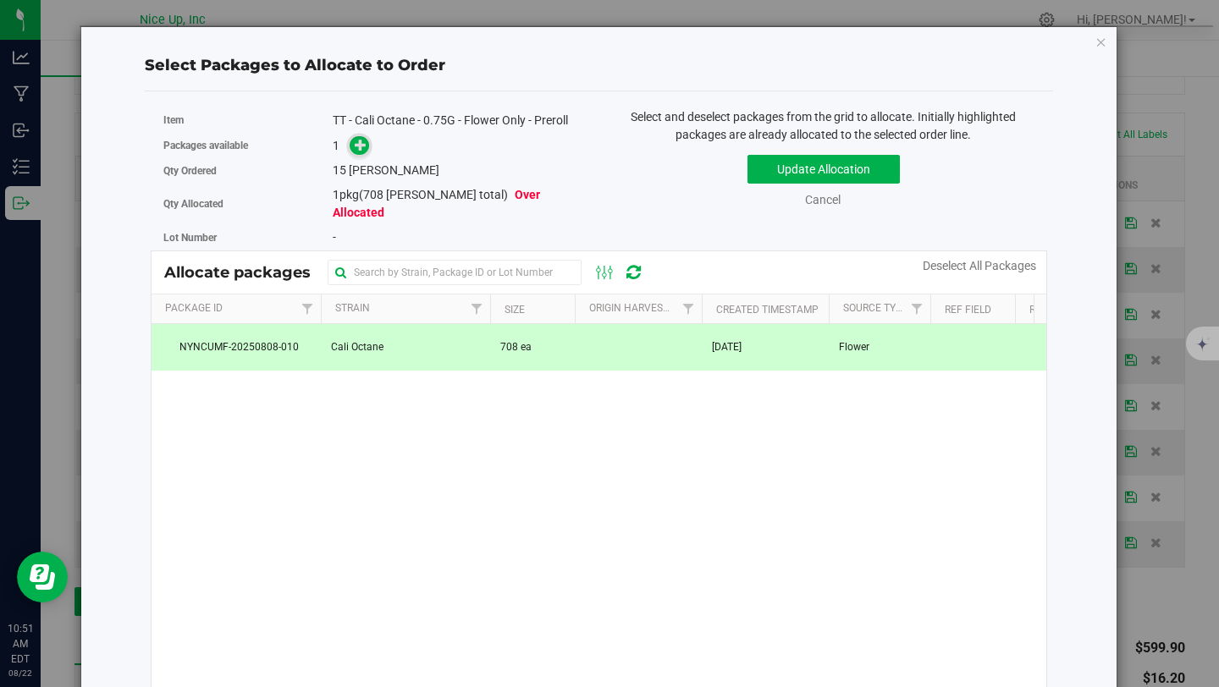
click at [355, 139] on icon at bounding box center [361, 145] width 12 height 12
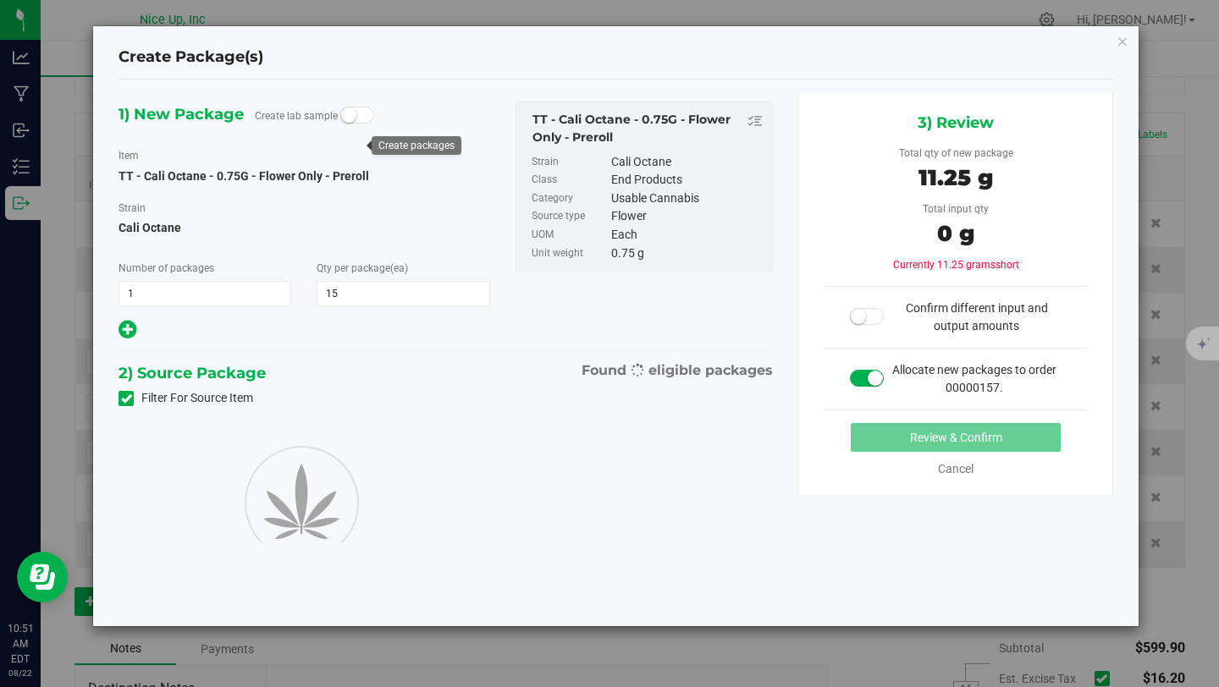
type input "15"
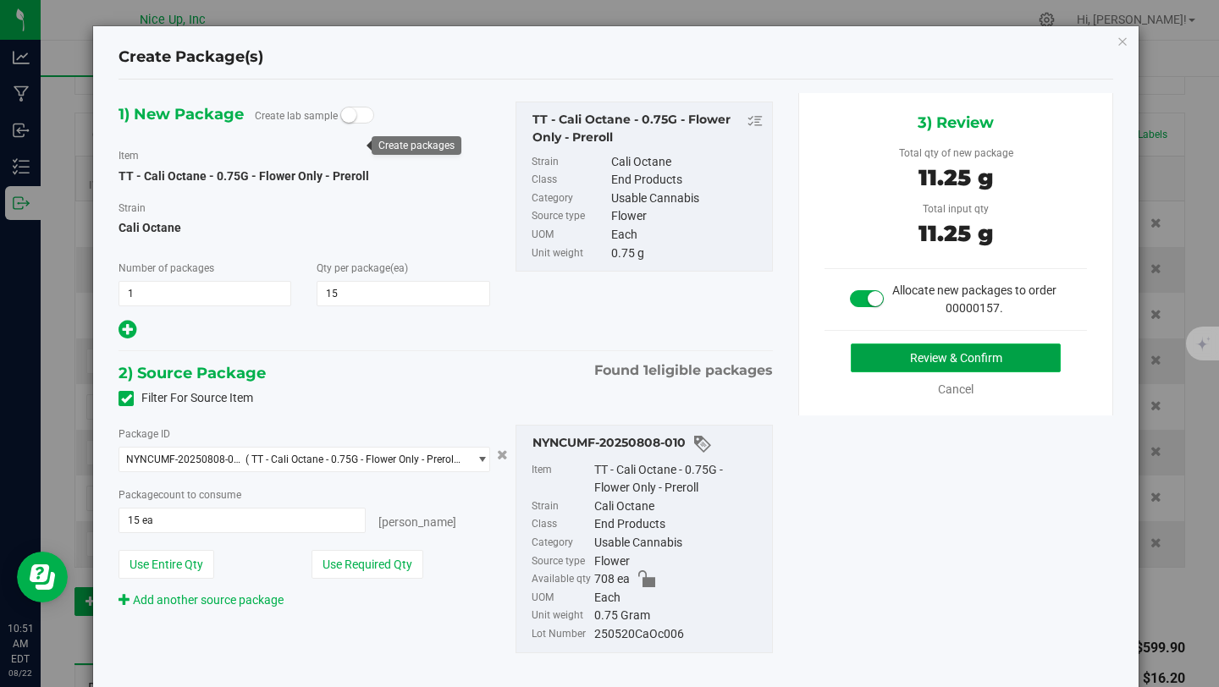
click at [935, 363] on button "Review & Confirm" at bounding box center [956, 358] width 210 height 29
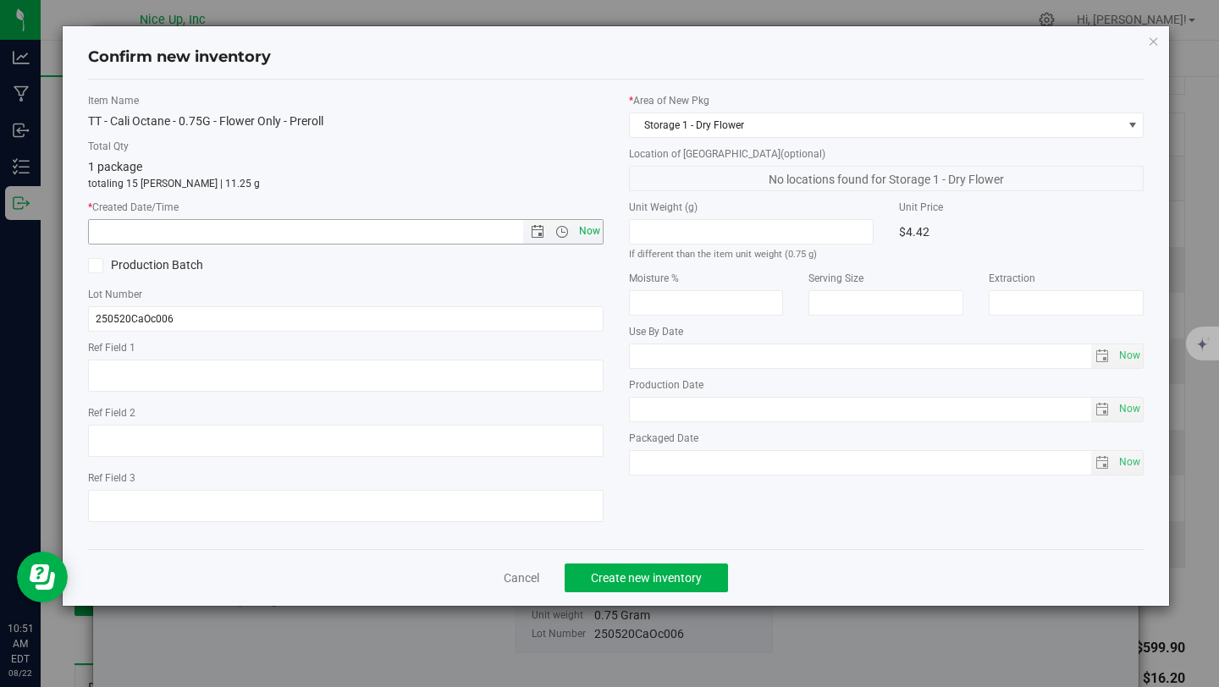
click at [591, 229] on span "Now" at bounding box center [589, 231] width 29 height 25
type input "8/22/2025 10:51 AM"
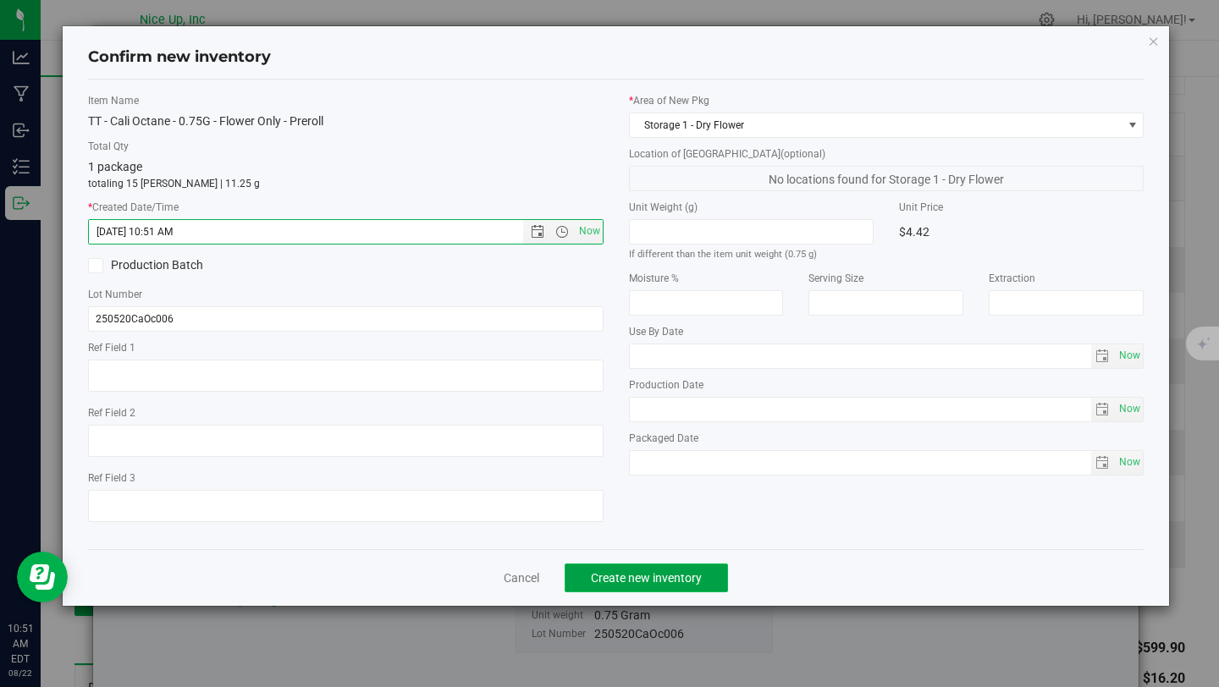
click at [663, 569] on button "Create new inventory" at bounding box center [646, 578] width 163 height 29
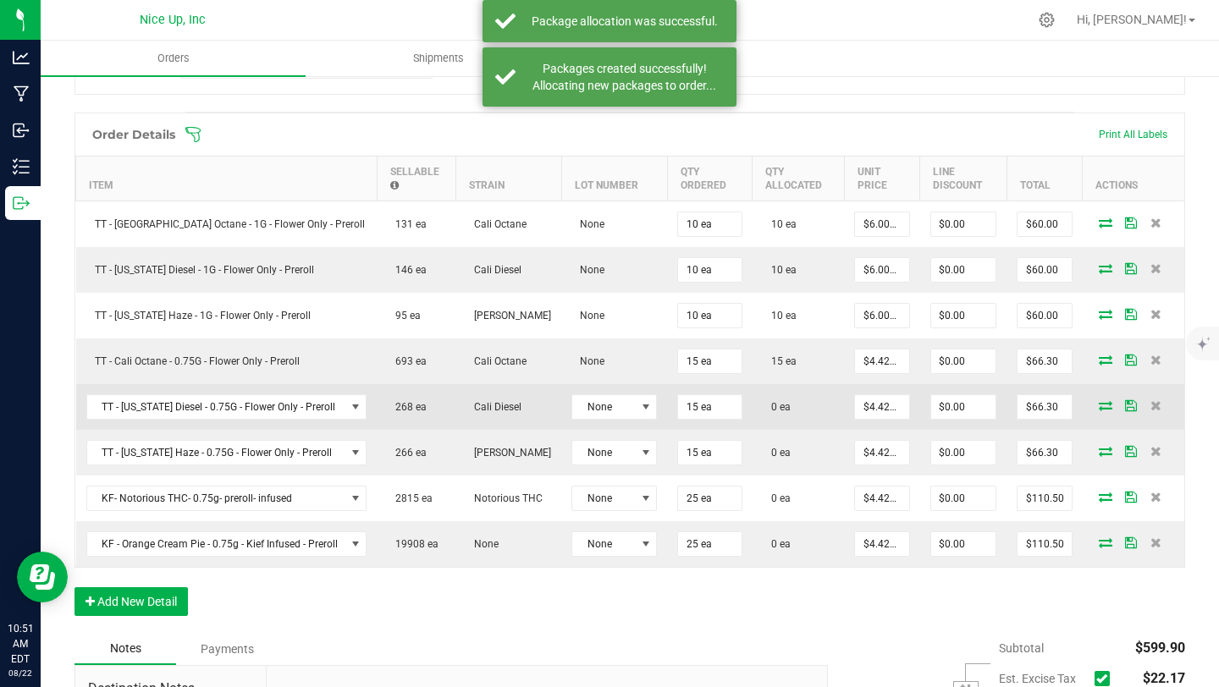
click at [1099, 404] on icon at bounding box center [1106, 405] width 14 height 10
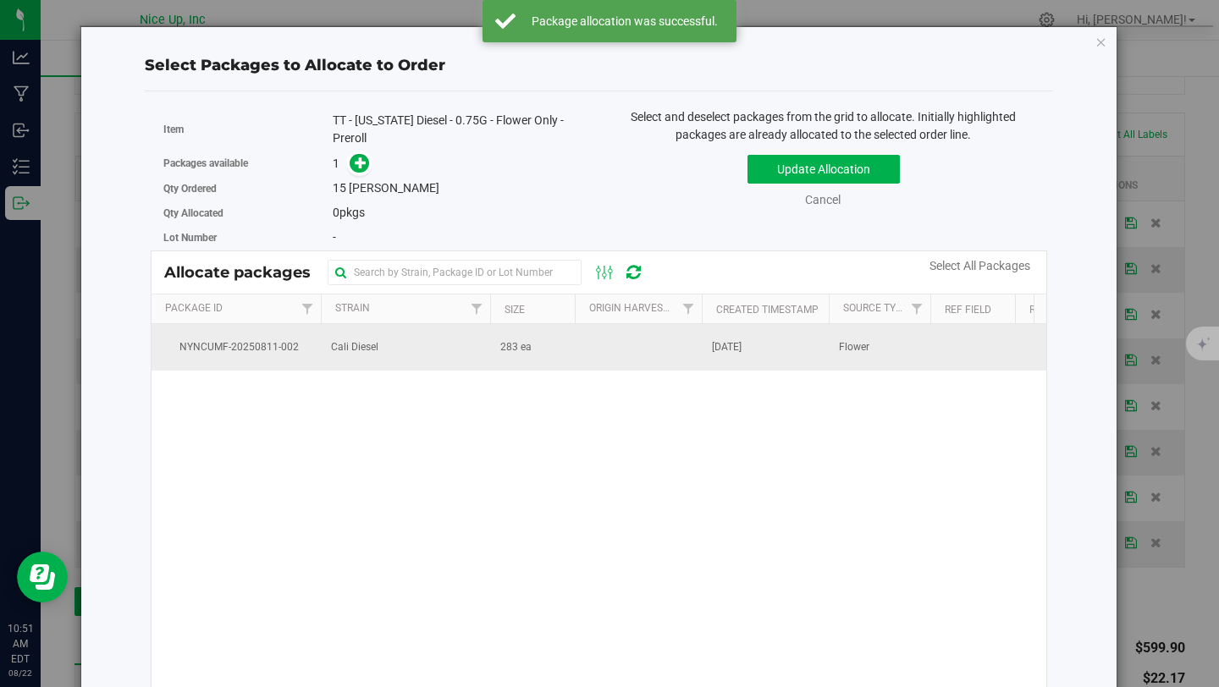
click at [433, 350] on td "Cali Diesel" at bounding box center [405, 347] width 169 height 46
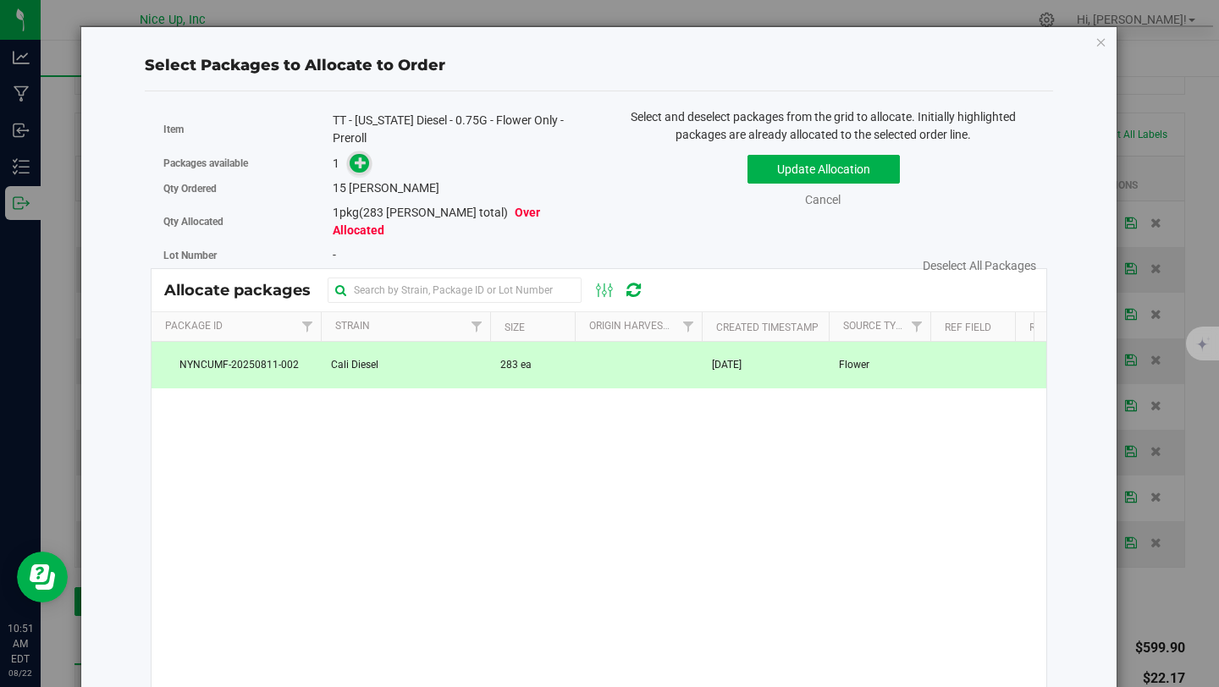
click at [356, 157] on icon at bounding box center [361, 163] width 12 height 12
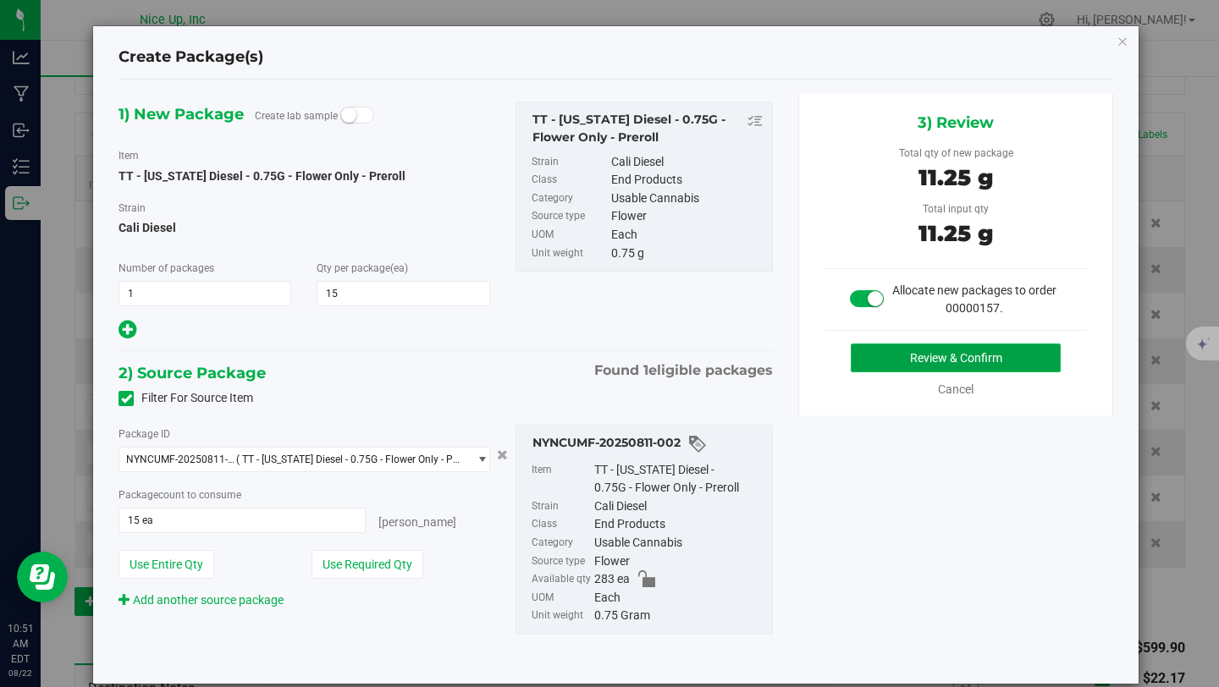
click at [967, 354] on button "Review & Confirm" at bounding box center [956, 358] width 210 height 29
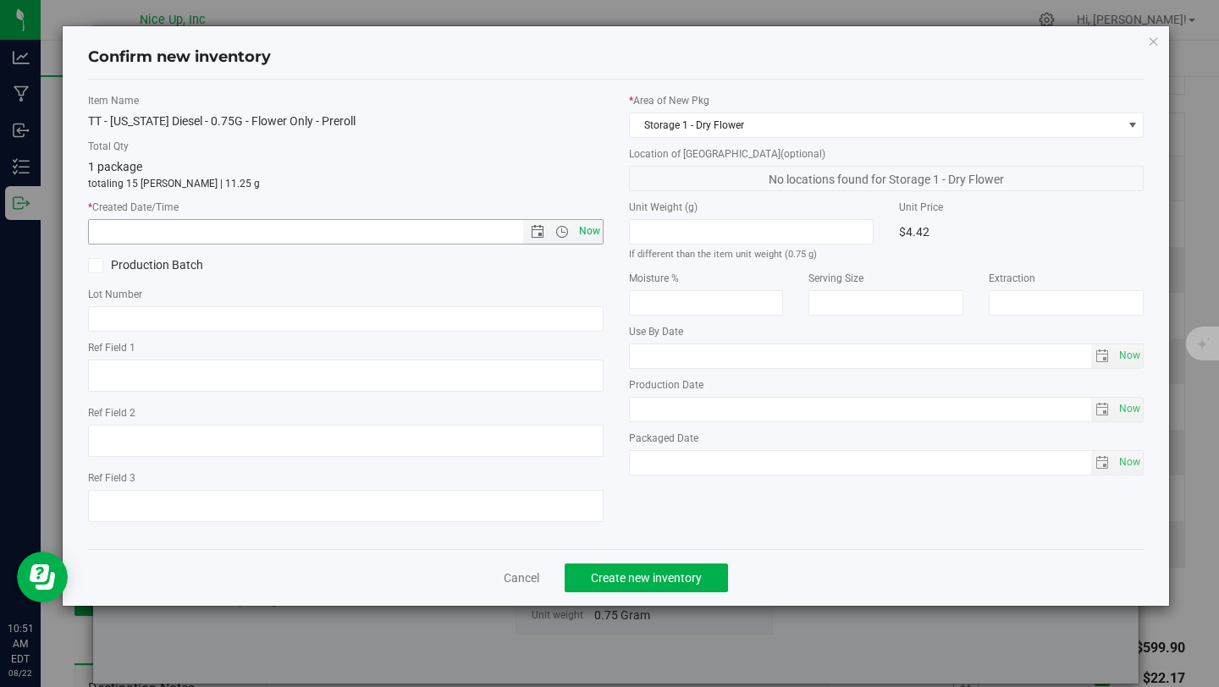
click at [597, 231] on span "Now" at bounding box center [589, 231] width 29 height 25
type input "8/22/2025 10:51 AM"
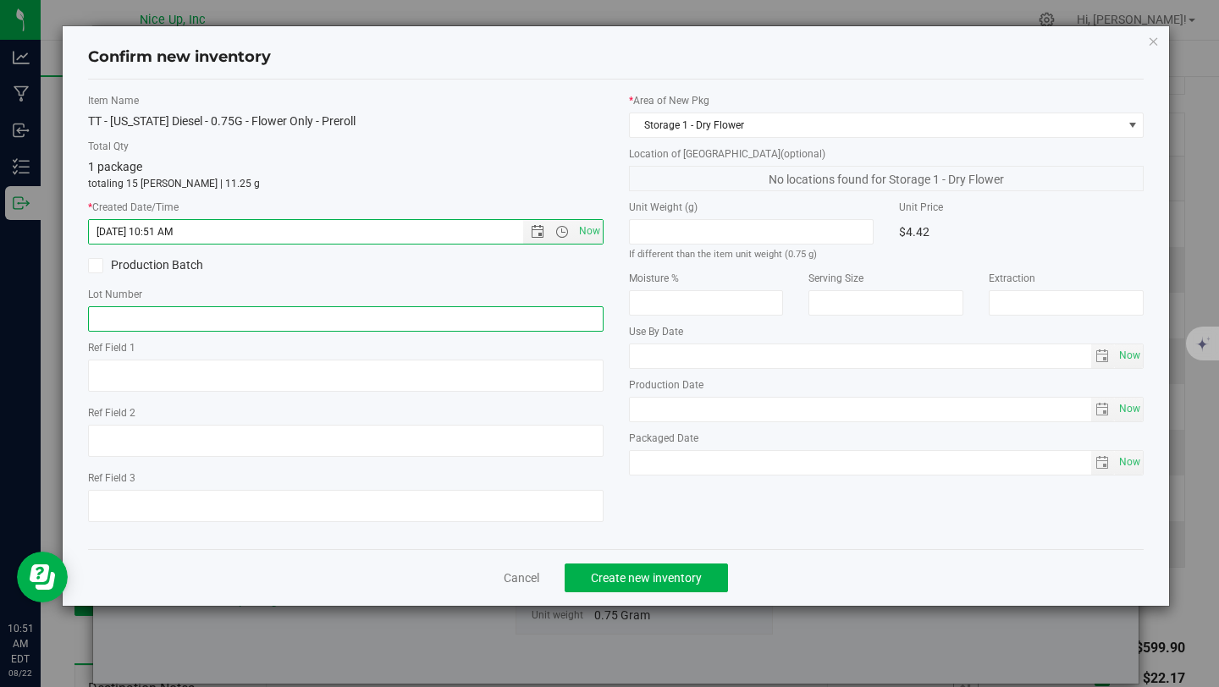
click at [330, 328] on input "text" at bounding box center [346, 318] width 516 height 25
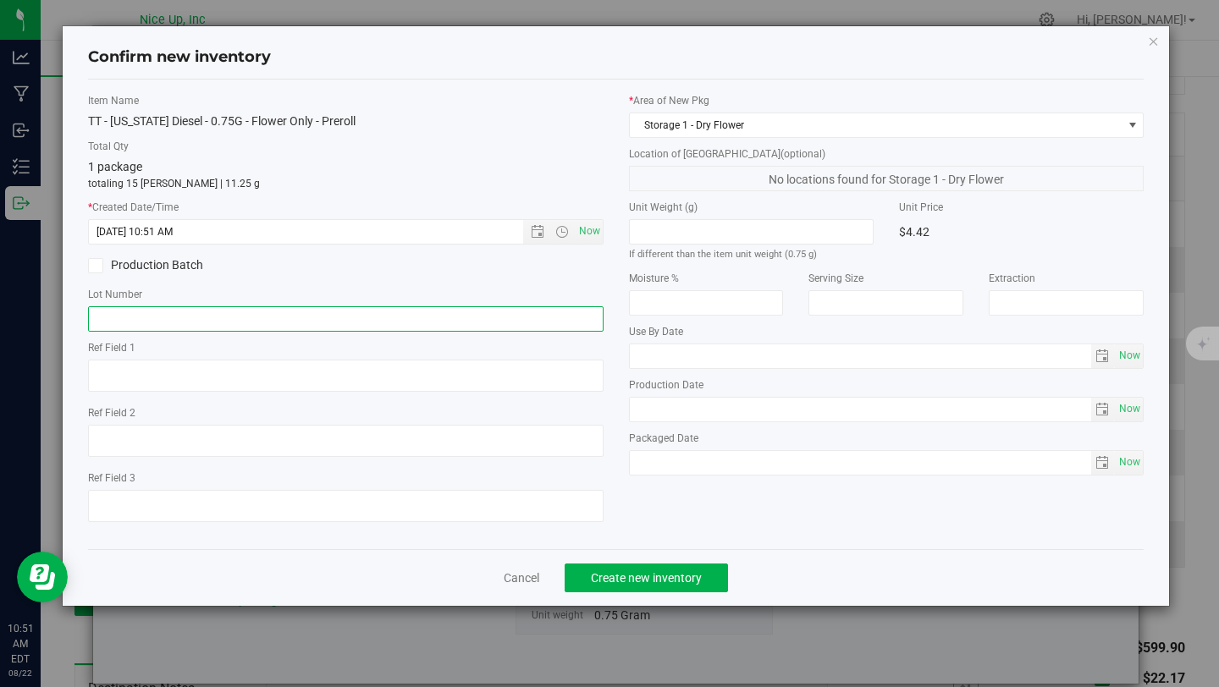
type input "250520CaDi006"
click at [637, 583] on span "Create new inventory" at bounding box center [646, 578] width 111 height 14
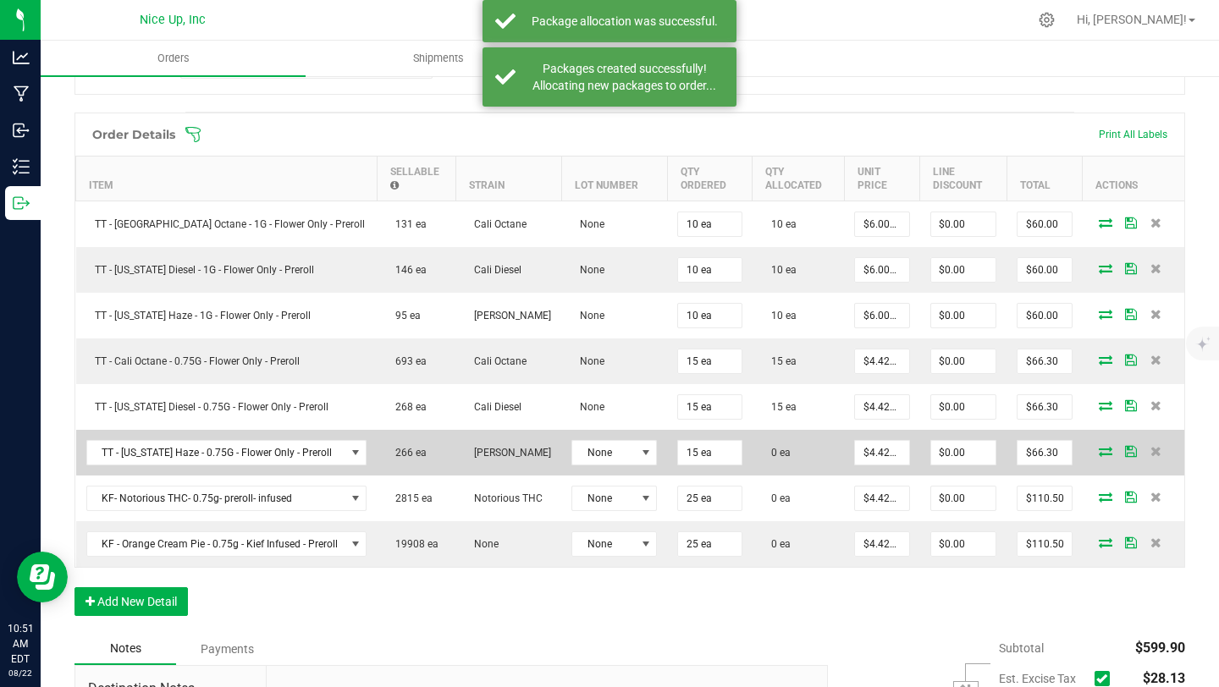
click at [1099, 447] on icon at bounding box center [1106, 451] width 14 height 10
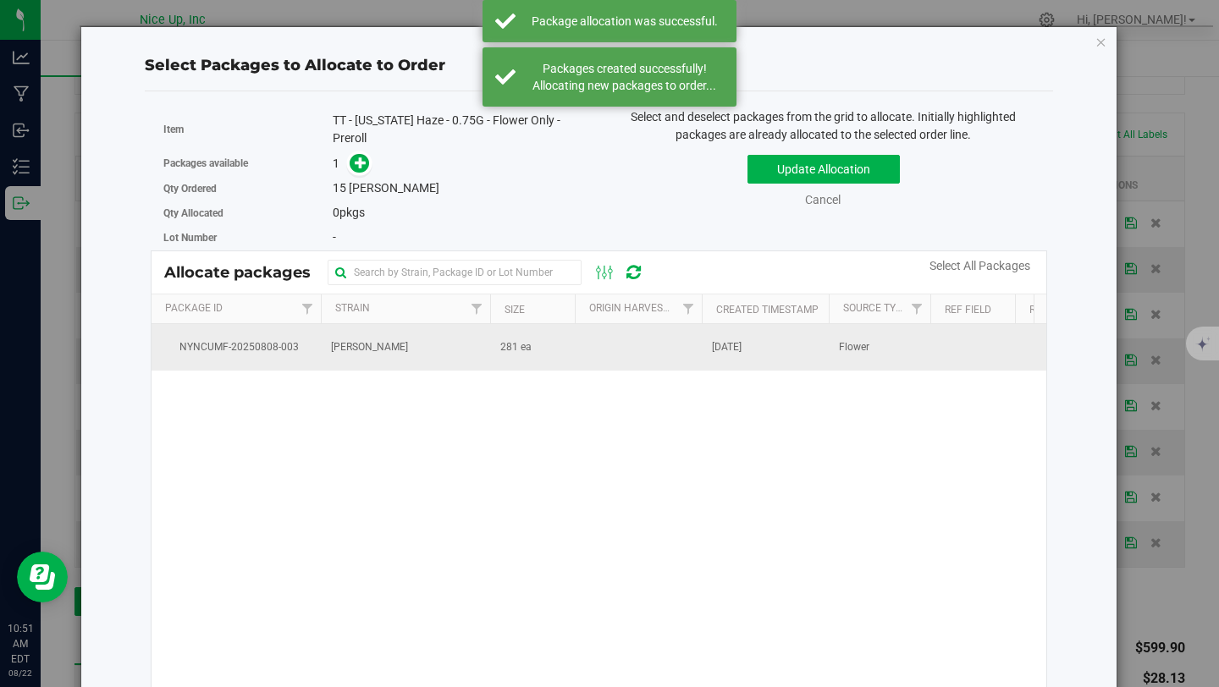
click at [351, 343] on span "[PERSON_NAME]" at bounding box center [369, 347] width 77 height 16
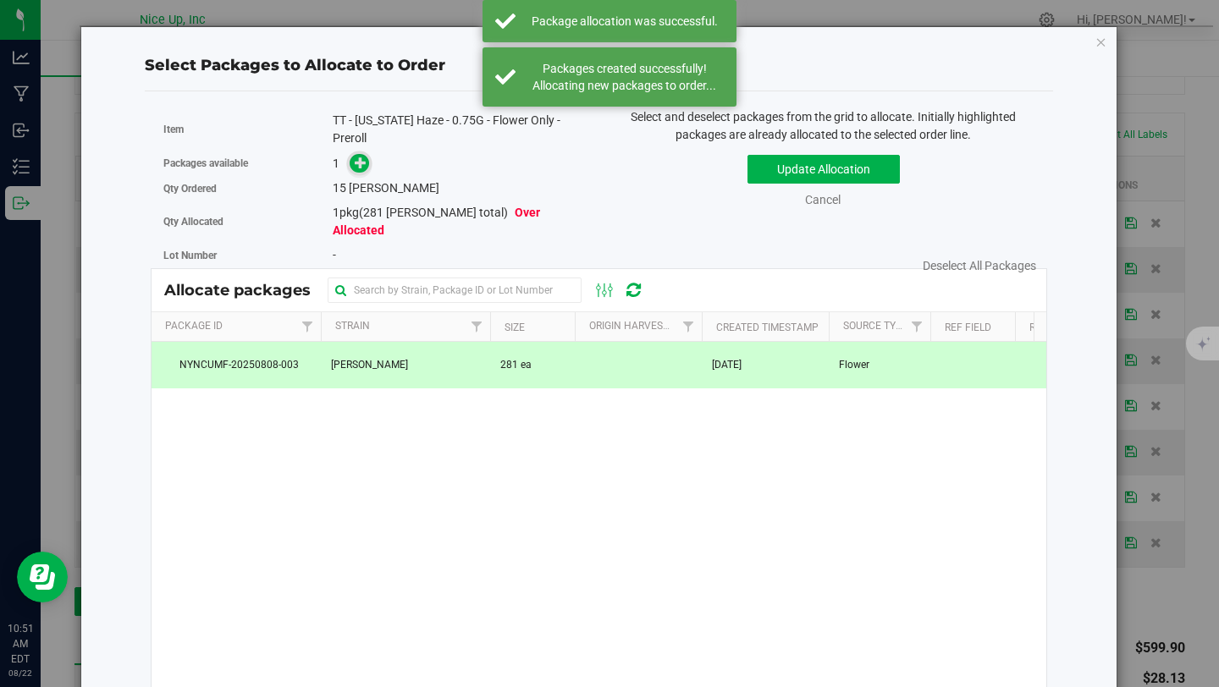
click at [355, 163] on icon at bounding box center [361, 163] width 12 height 12
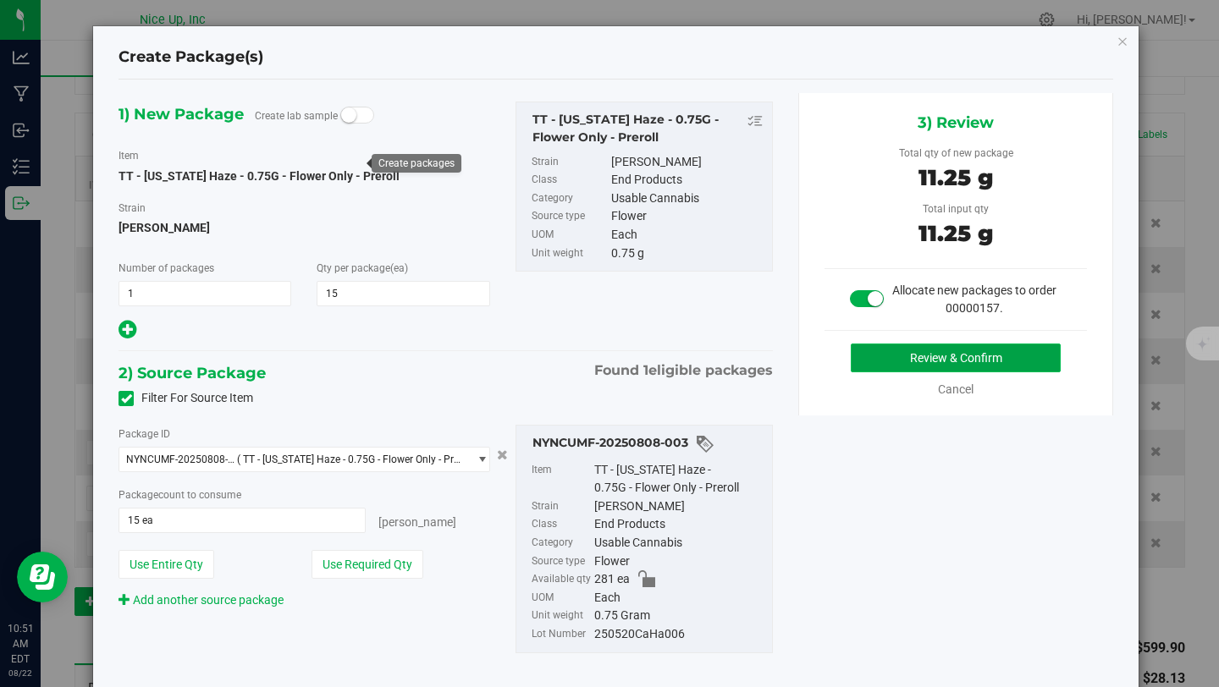
click at [964, 367] on button "Review & Confirm" at bounding box center [956, 358] width 210 height 29
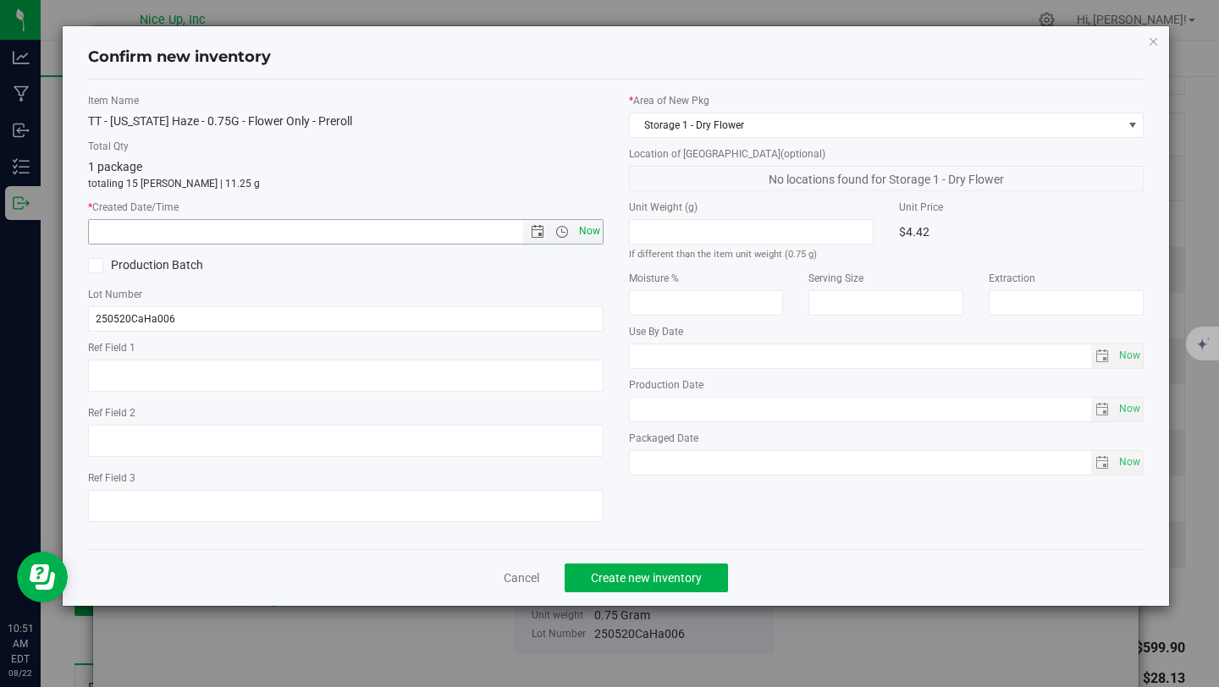
click at [596, 233] on span "Now" at bounding box center [589, 231] width 29 height 25
type input "8/22/2025 10:51 AM"
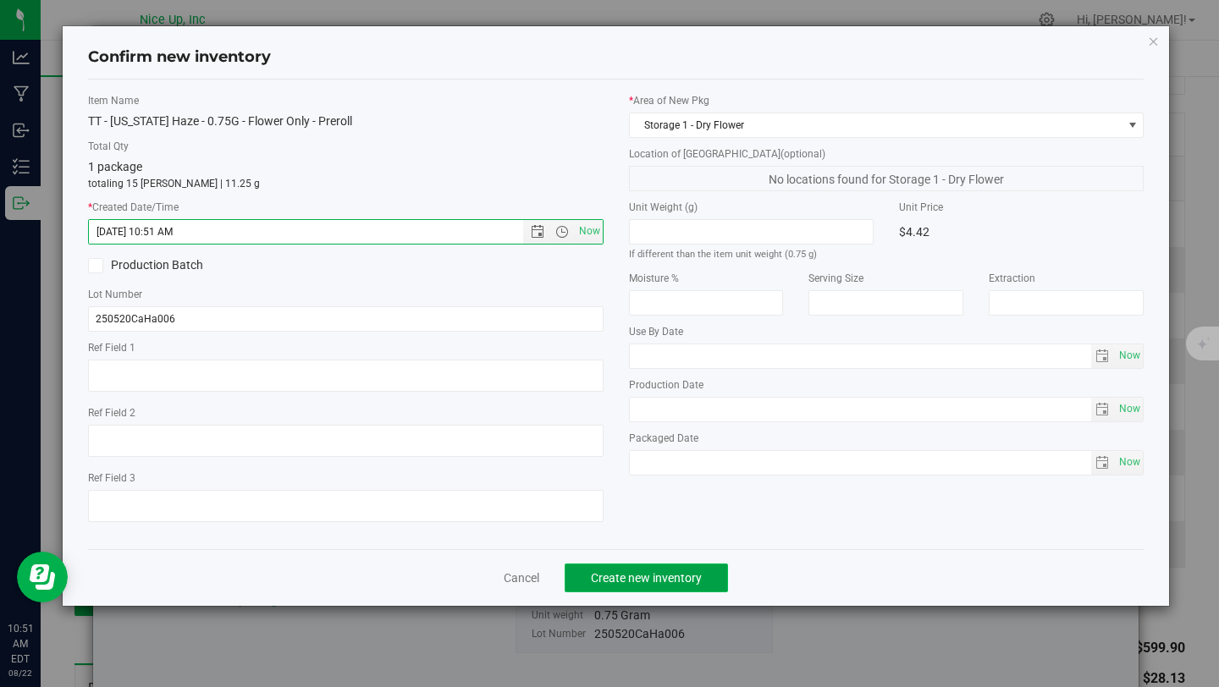
click at [639, 578] on span "Create new inventory" at bounding box center [646, 578] width 111 height 14
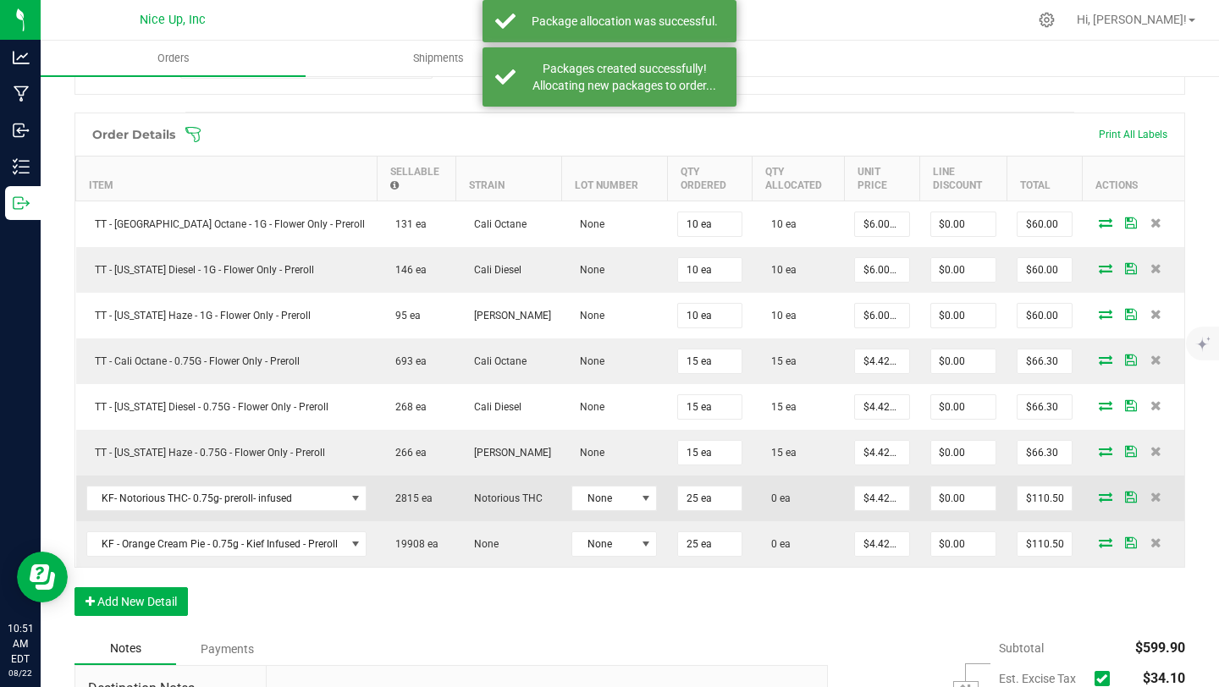
click at [1099, 494] on icon at bounding box center [1106, 497] width 14 height 10
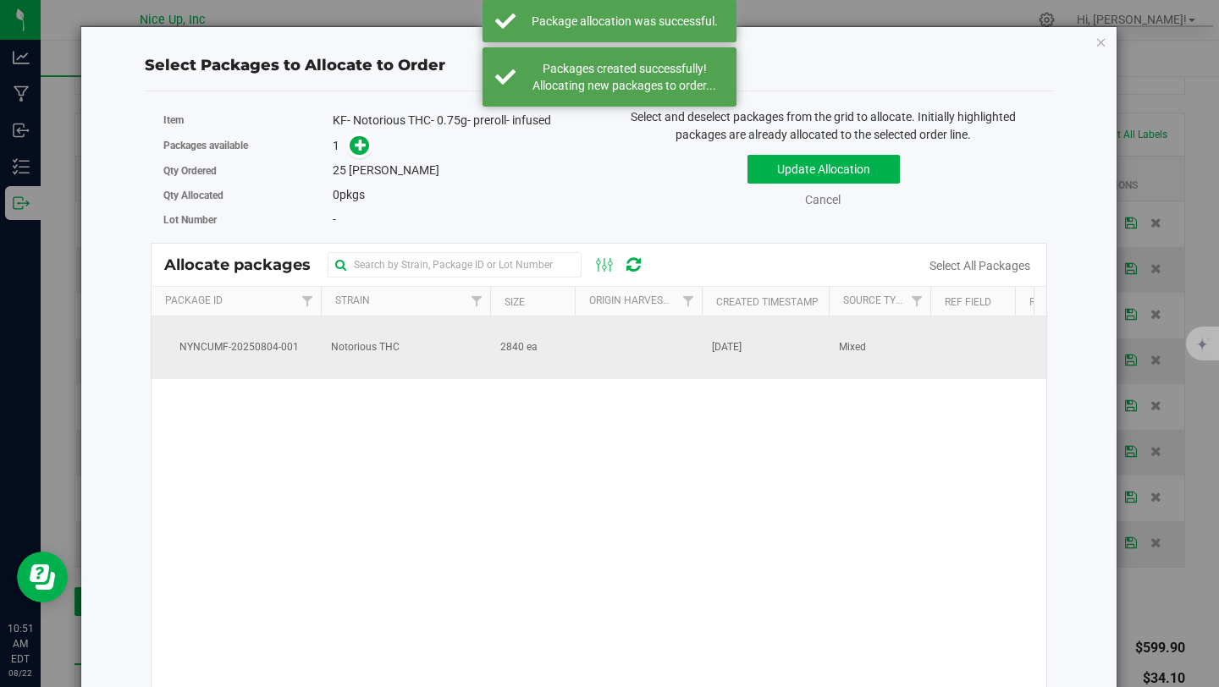
click at [516, 350] on span "2840 ea" at bounding box center [518, 347] width 37 height 16
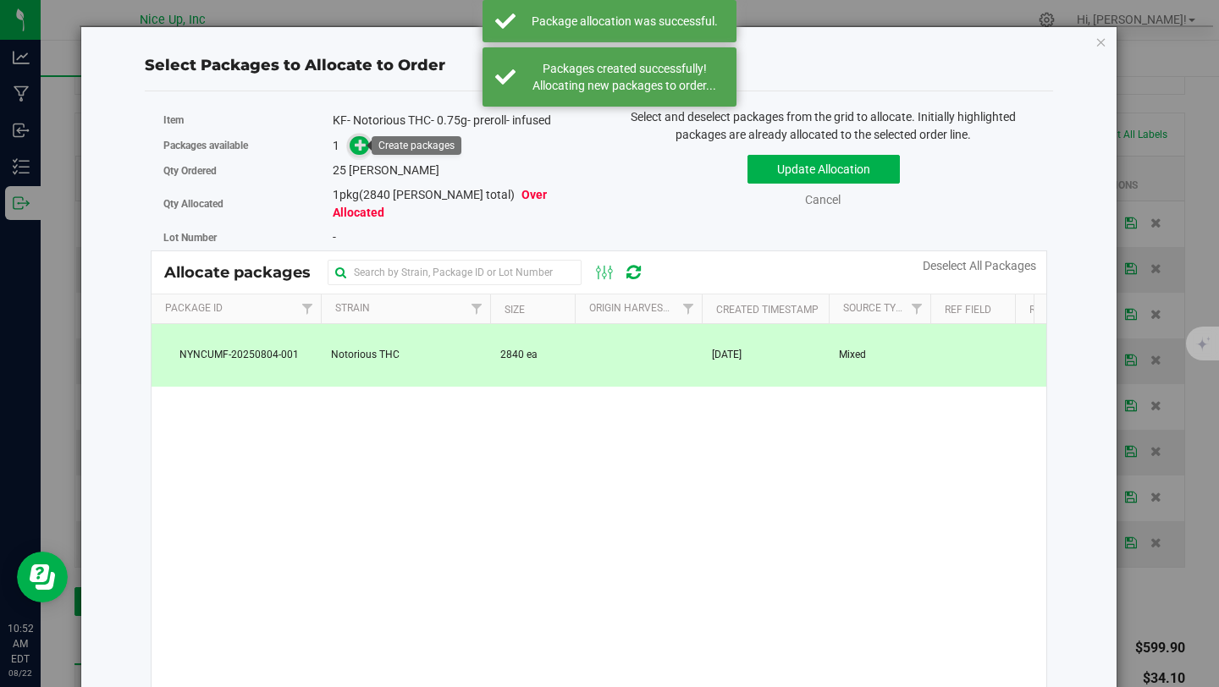
click at [366, 143] on span at bounding box center [359, 145] width 19 height 19
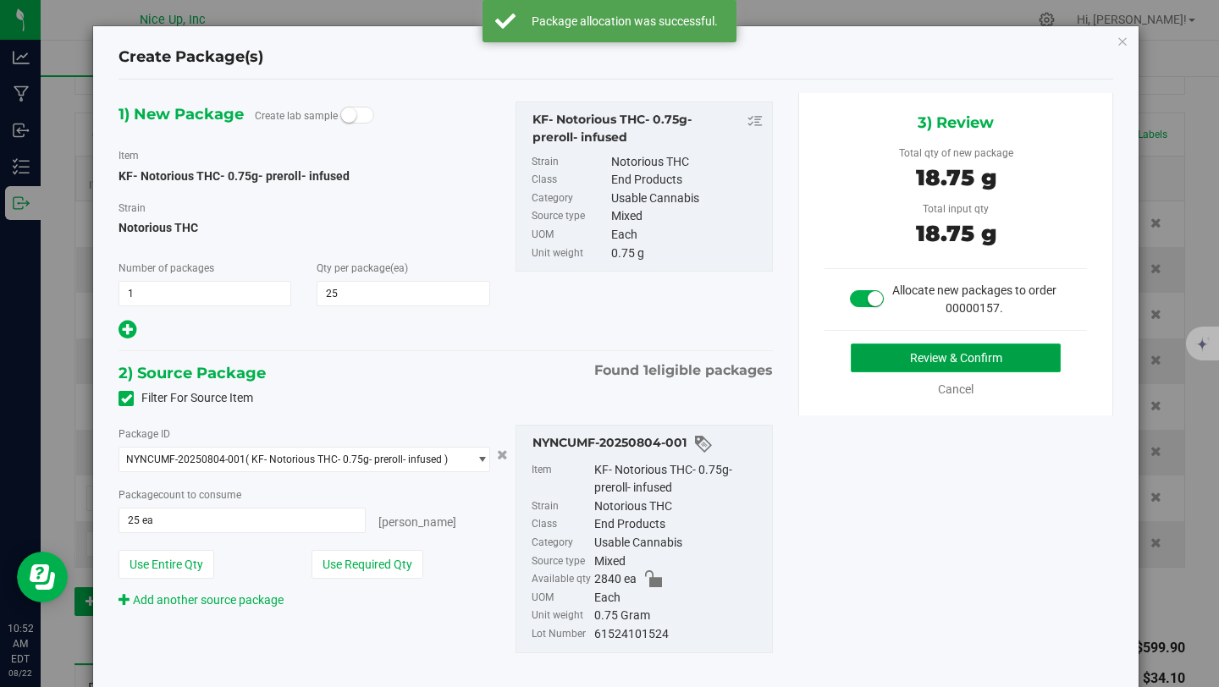
click at [995, 355] on button "Review & Confirm" at bounding box center [956, 358] width 210 height 29
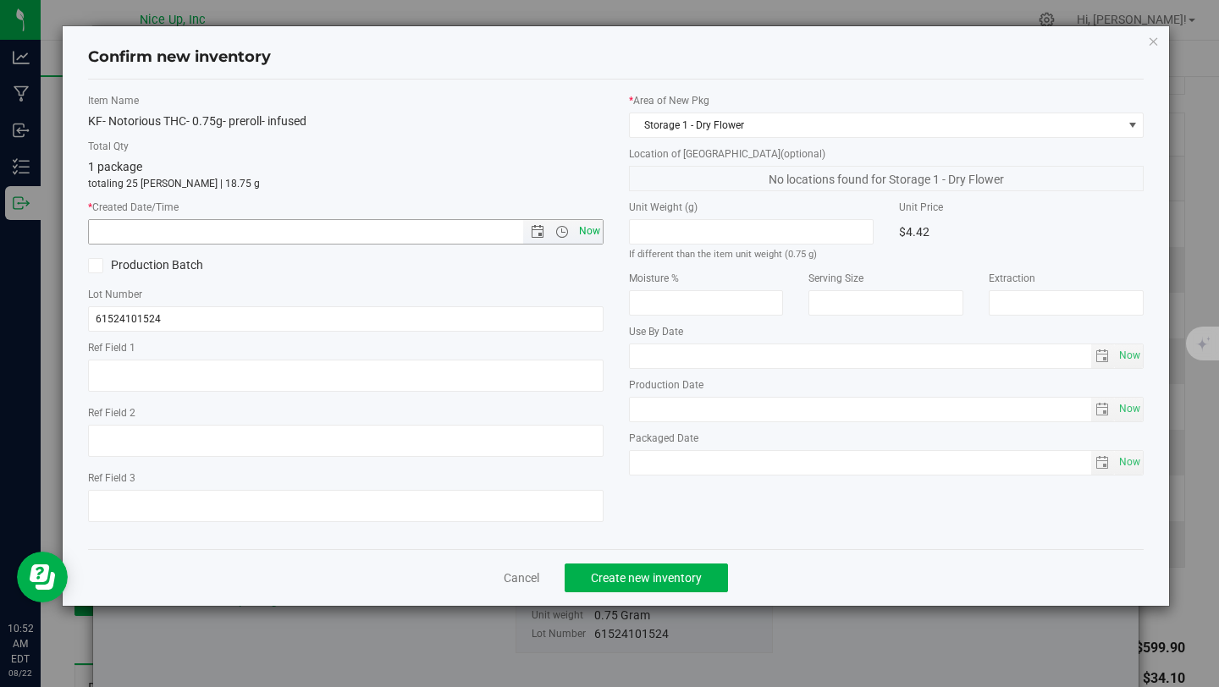
click at [587, 226] on span "Now" at bounding box center [589, 231] width 29 height 25
type input "8/22/2025 10:52 AM"
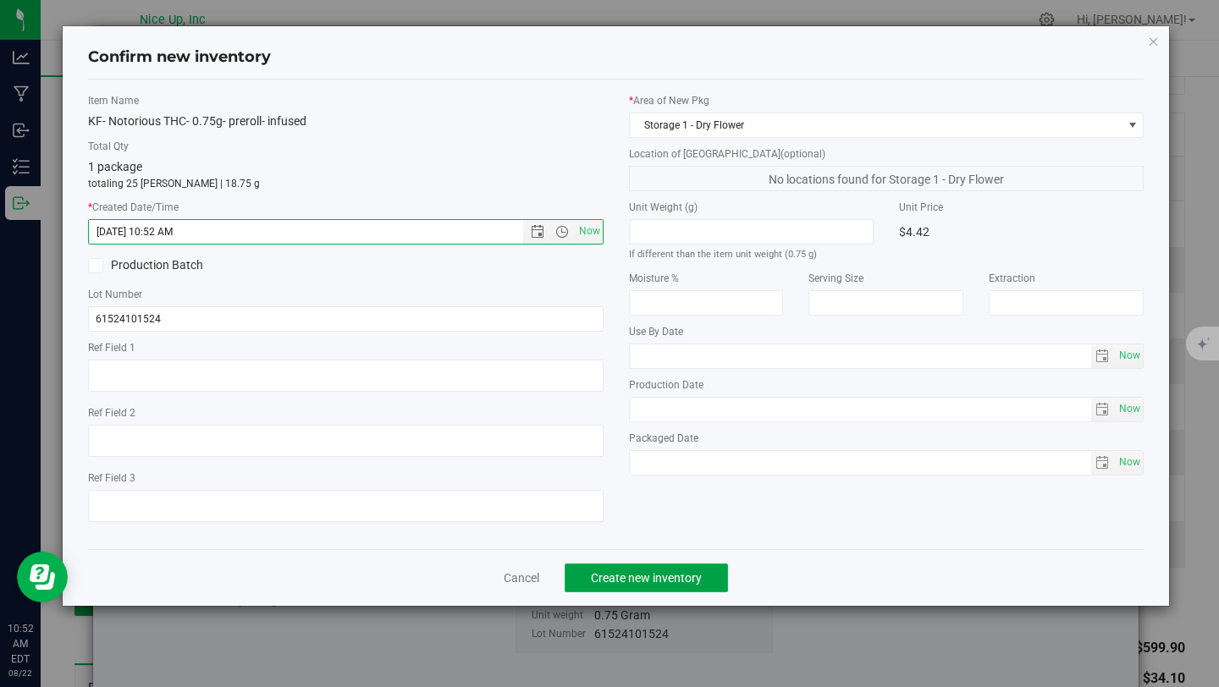
click at [627, 573] on span "Create new inventory" at bounding box center [646, 578] width 111 height 14
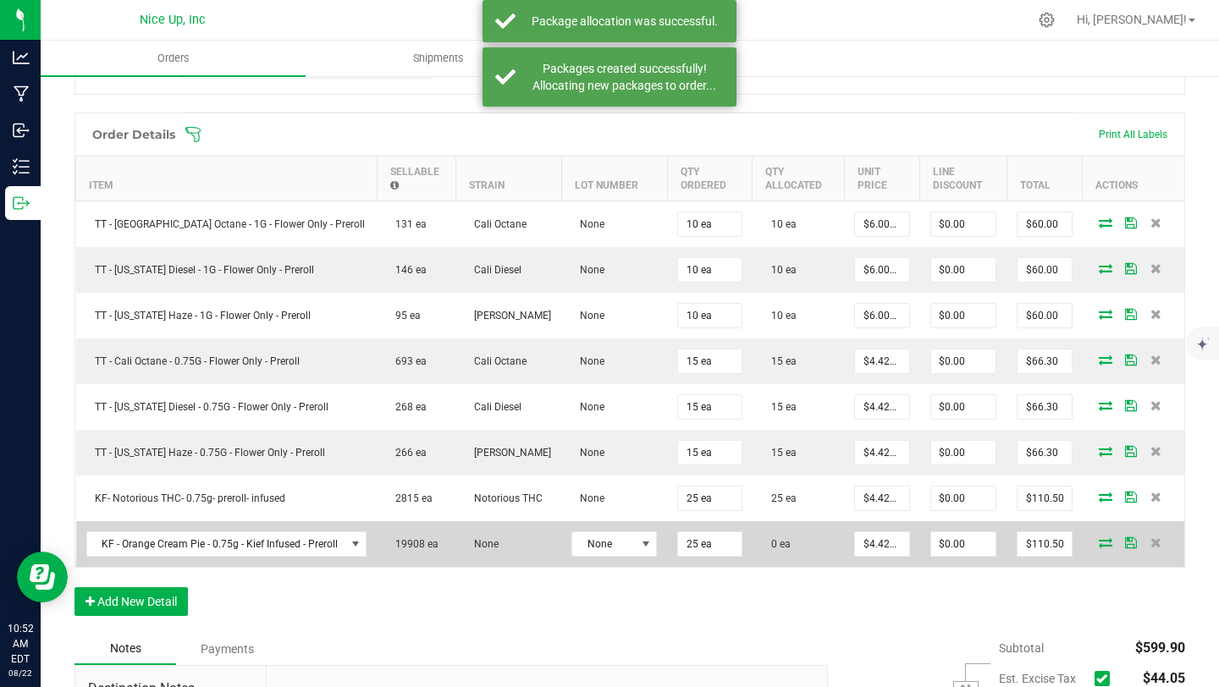
click at [1099, 542] on icon at bounding box center [1106, 543] width 14 height 10
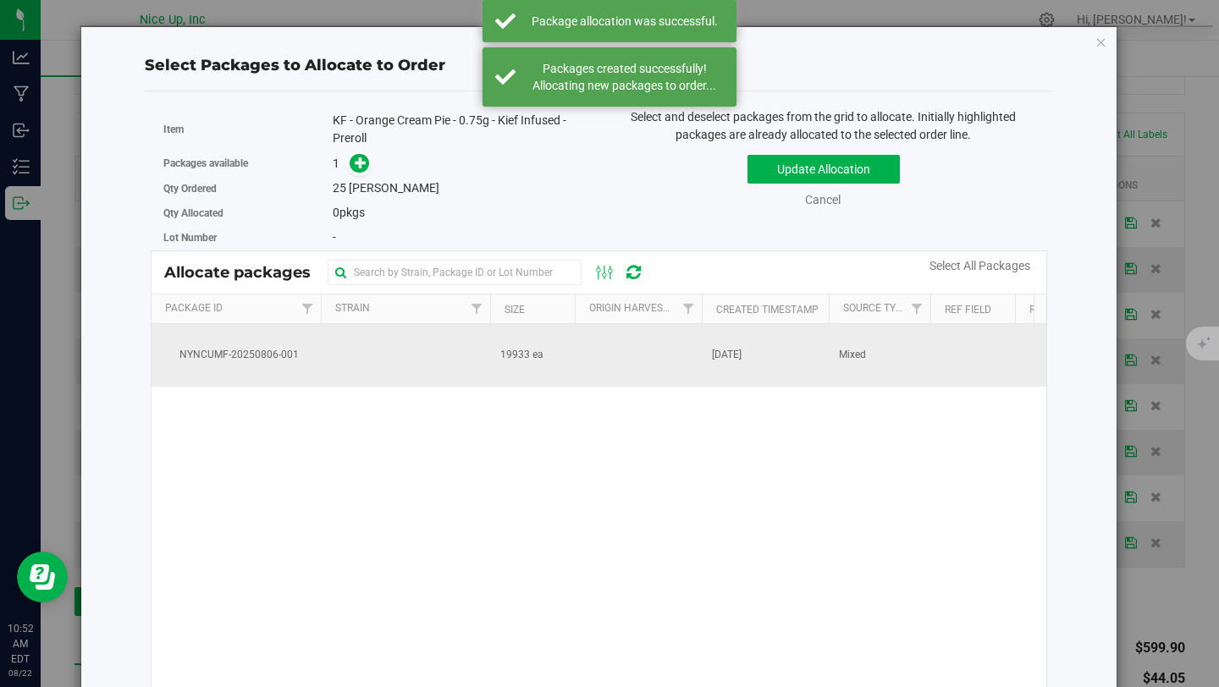
click at [382, 365] on td at bounding box center [405, 355] width 169 height 63
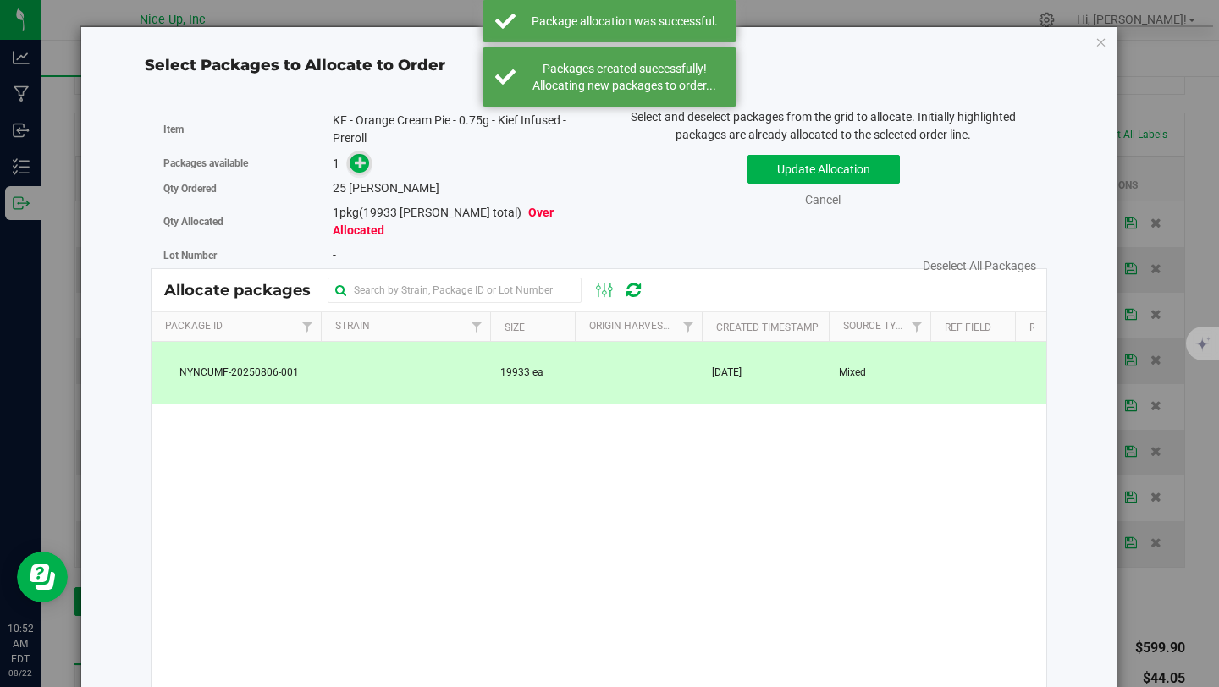
click at [355, 157] on icon at bounding box center [361, 163] width 12 height 12
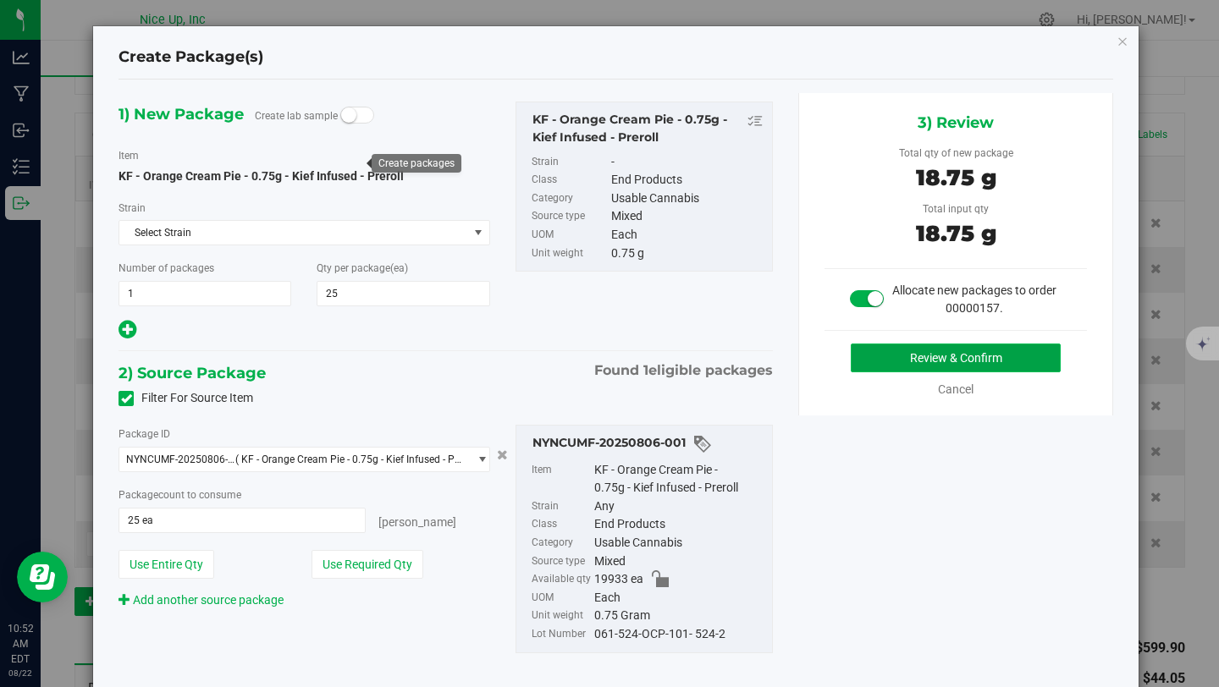
click at [894, 359] on button "Review & Confirm" at bounding box center [956, 358] width 210 height 29
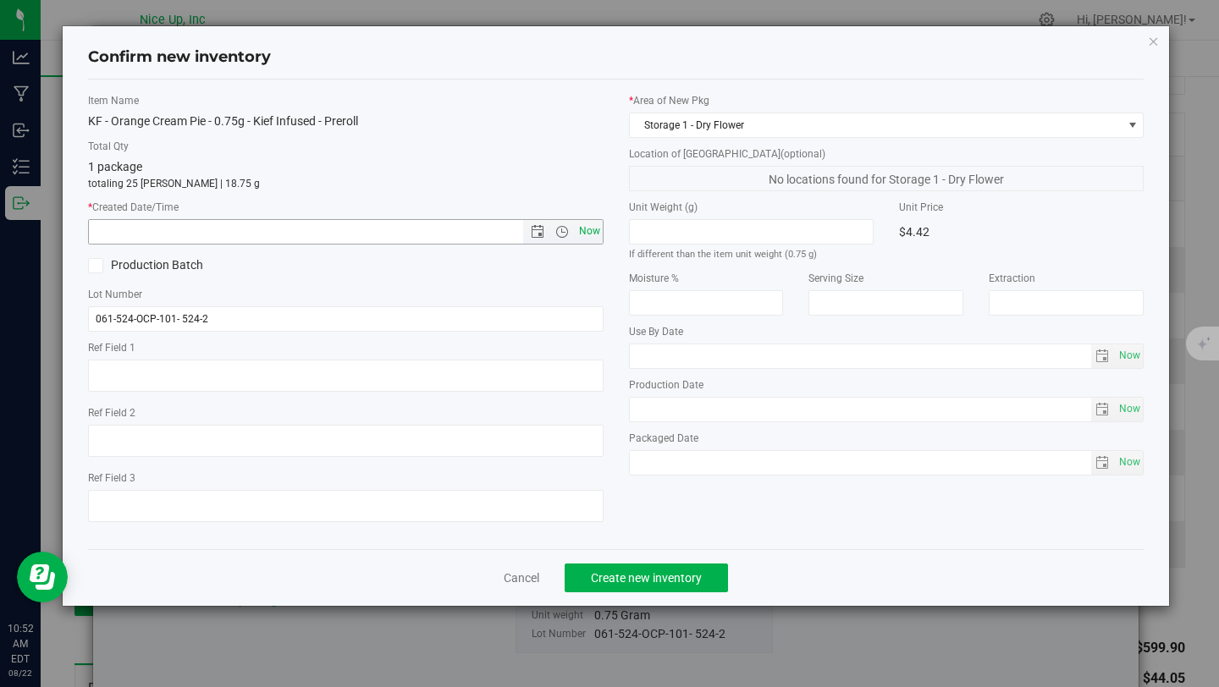
click at [595, 238] on span "Now" at bounding box center [589, 231] width 29 height 25
type input "8/22/2025 10:52 AM"
click at [661, 577] on span "Create new inventory" at bounding box center [646, 578] width 111 height 14
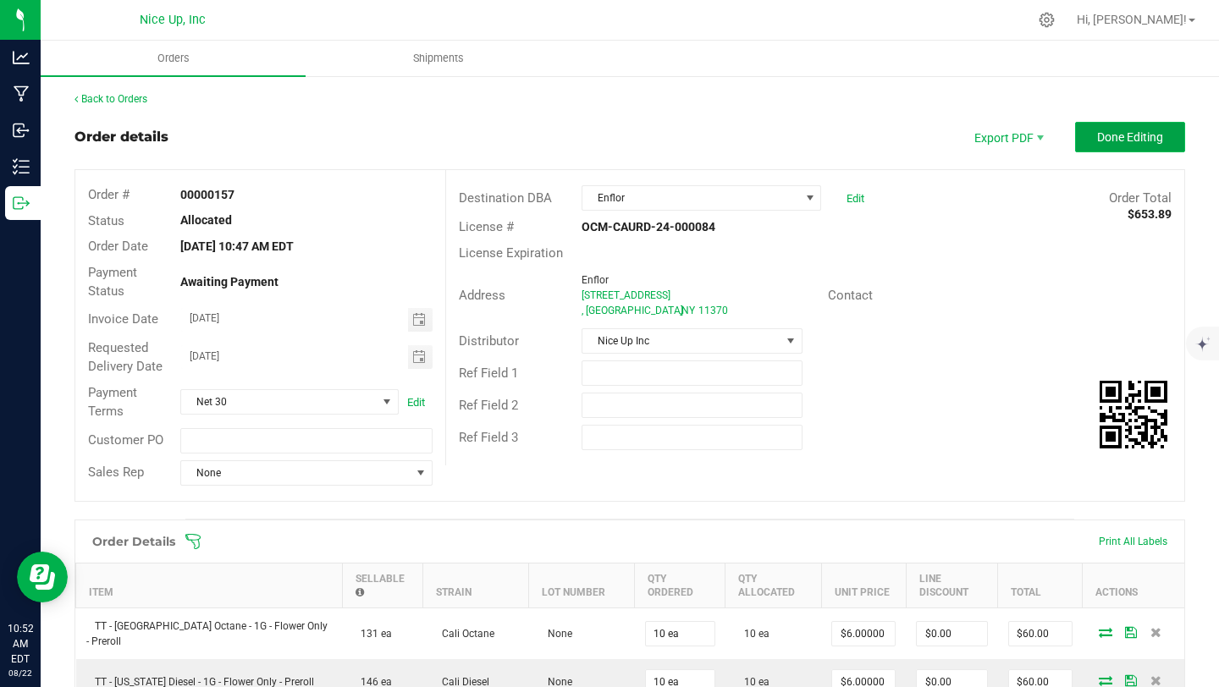
click at [1139, 145] on button "Done Editing" at bounding box center [1130, 137] width 110 height 30
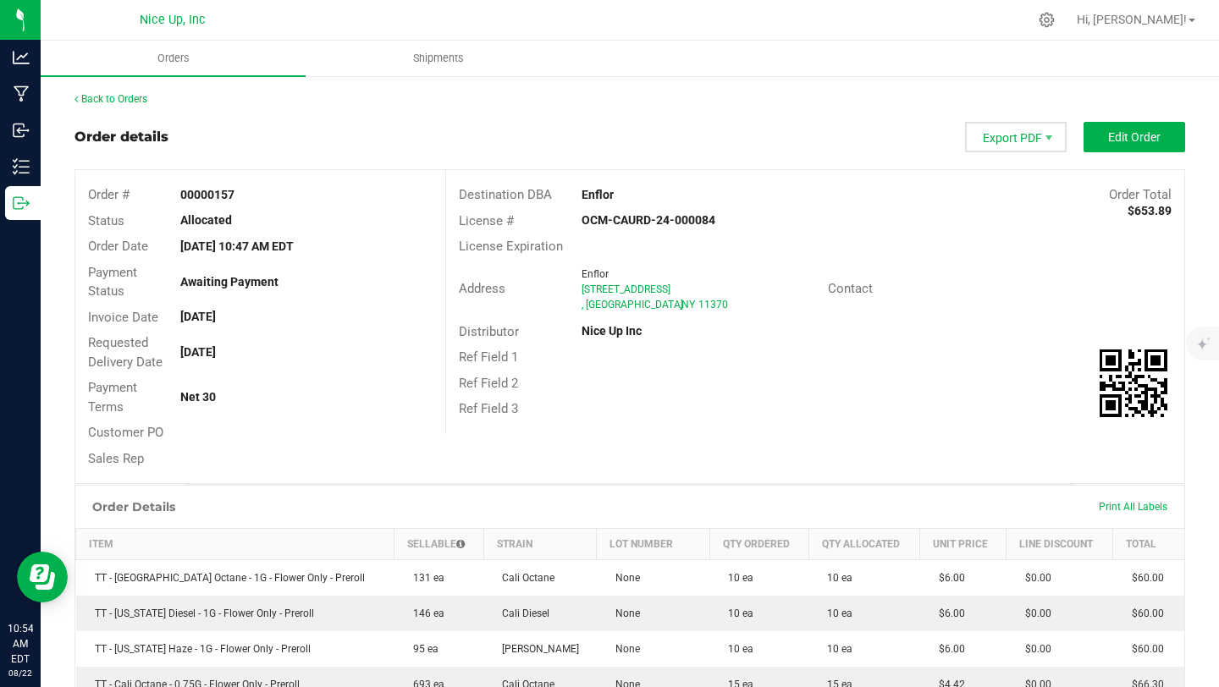
click at [1002, 136] on span "Export PDF" at bounding box center [1016, 137] width 102 height 30
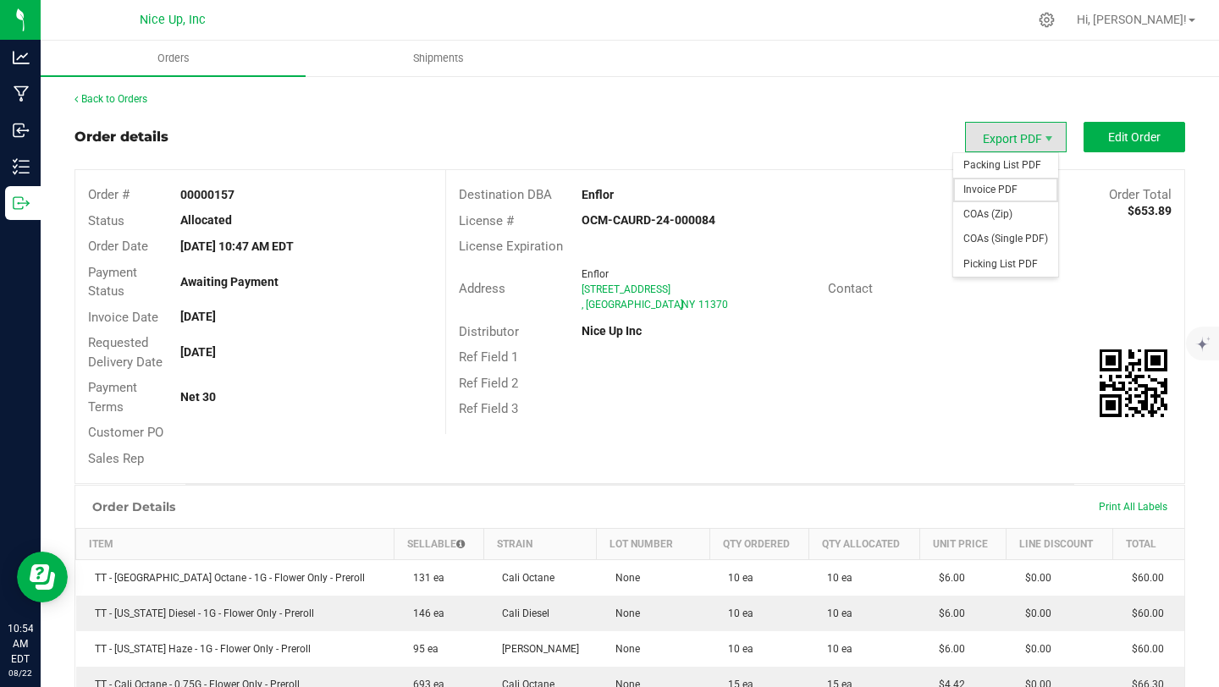
click at [1001, 189] on span "Invoice PDF" at bounding box center [1005, 190] width 105 height 25
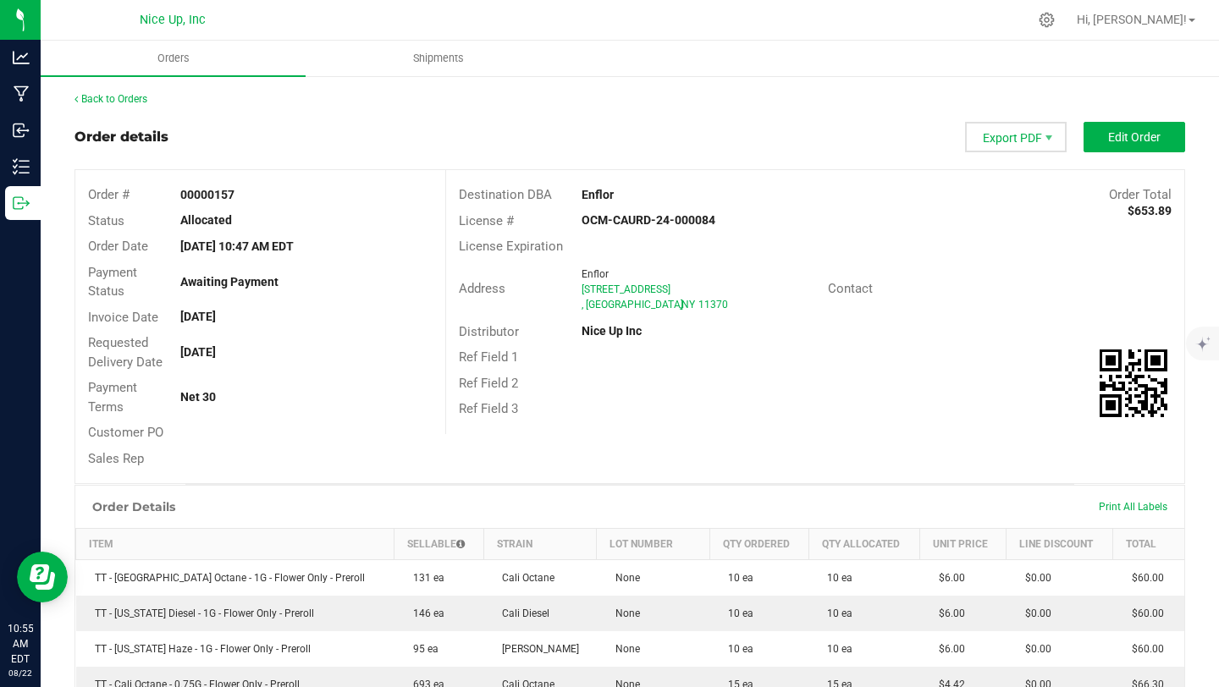
click at [1018, 142] on span "Export PDF" at bounding box center [1016, 137] width 102 height 30
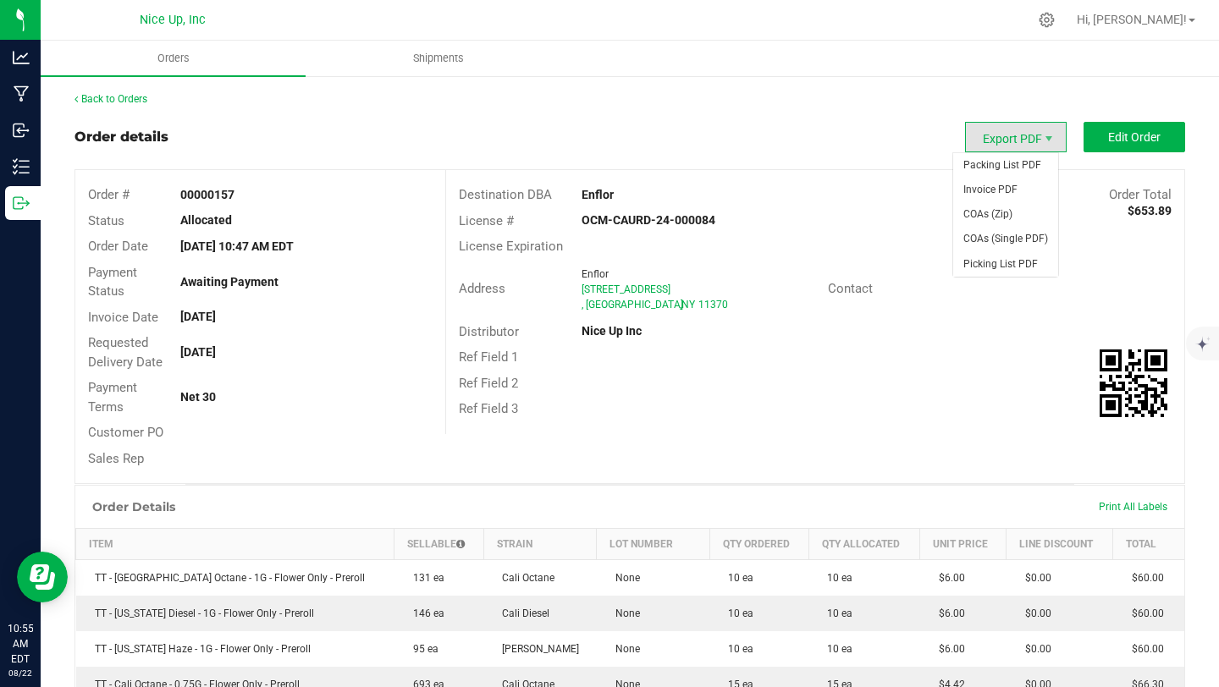
click at [1017, 140] on span "Export PDF" at bounding box center [1016, 137] width 102 height 30
click at [1024, 168] on span "Packing List PDF" at bounding box center [1005, 165] width 105 height 25
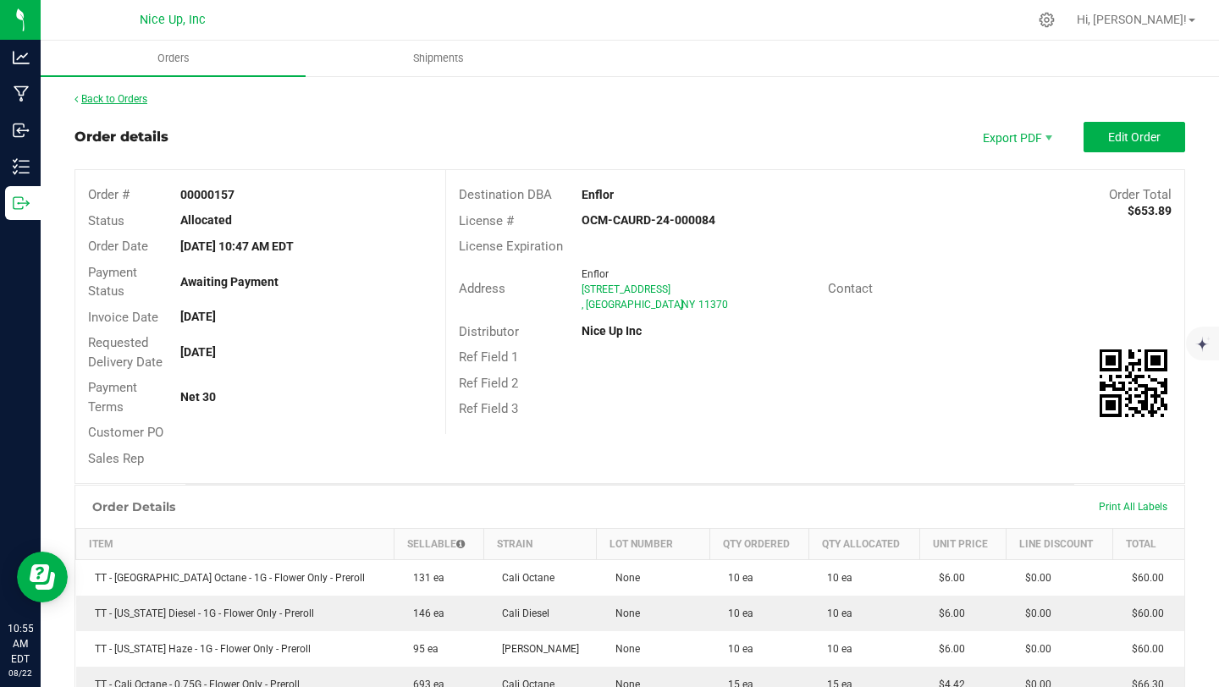
click at [130, 101] on link "Back to Orders" at bounding box center [111, 99] width 73 height 12
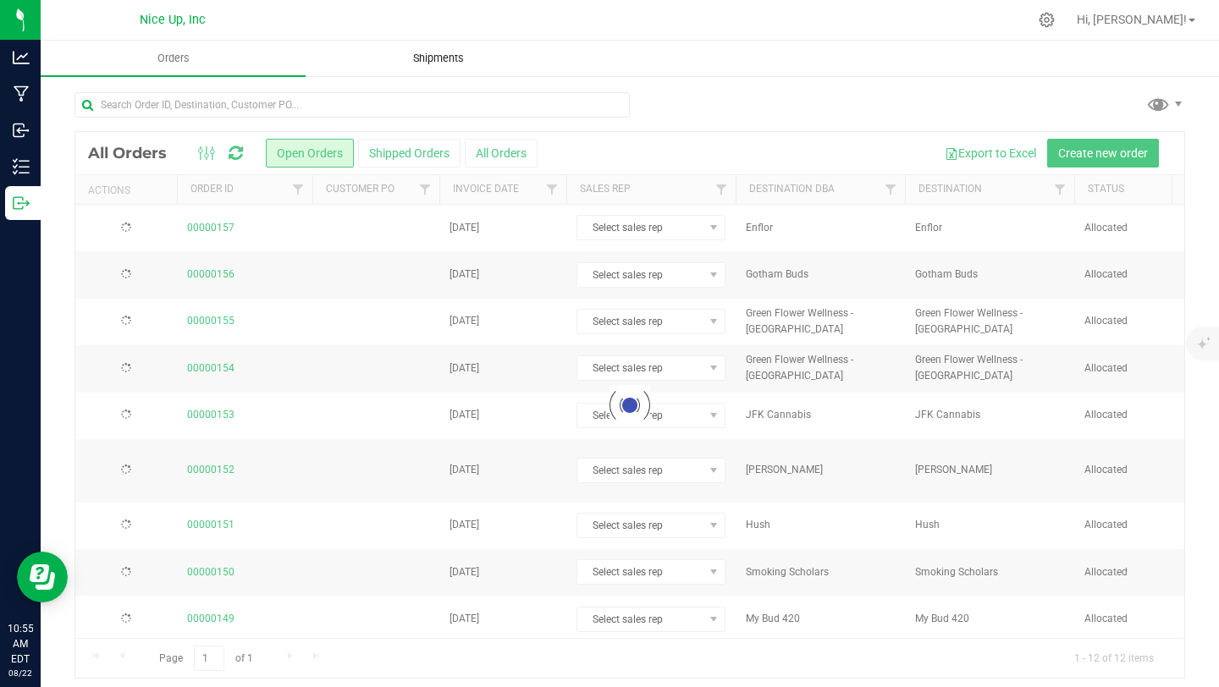
click at [450, 59] on span "Shipments" at bounding box center [438, 58] width 97 height 15
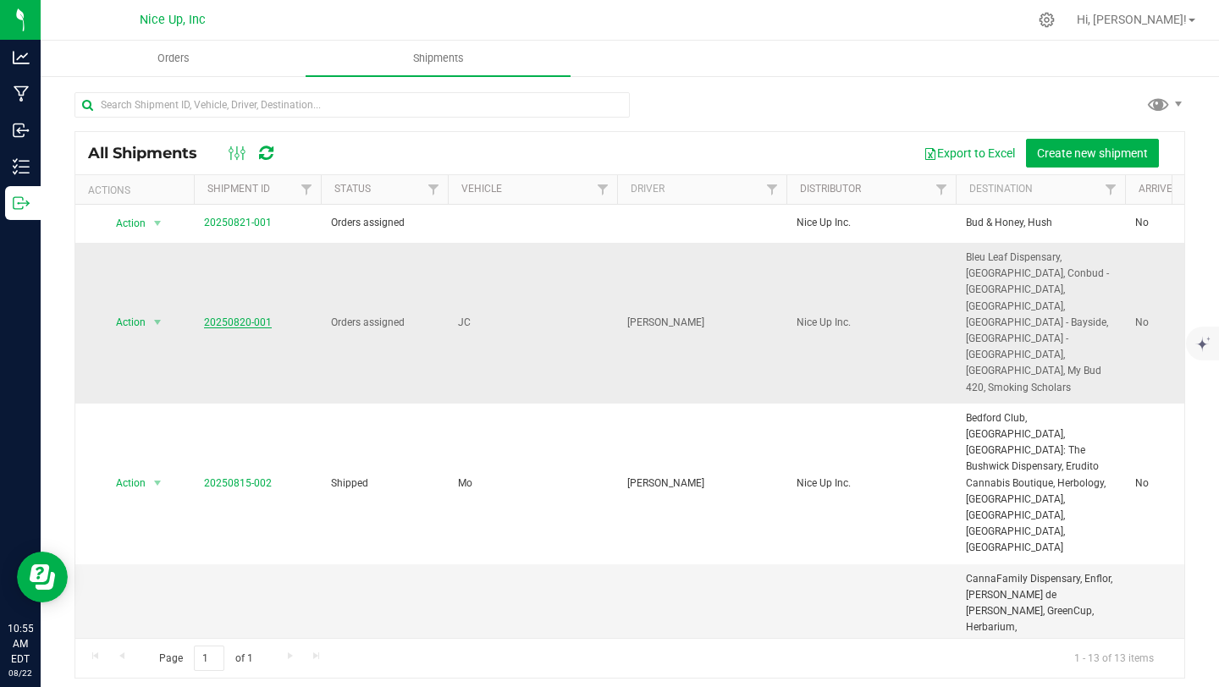
click at [218, 317] on link "20250820-001" at bounding box center [238, 323] width 68 height 12
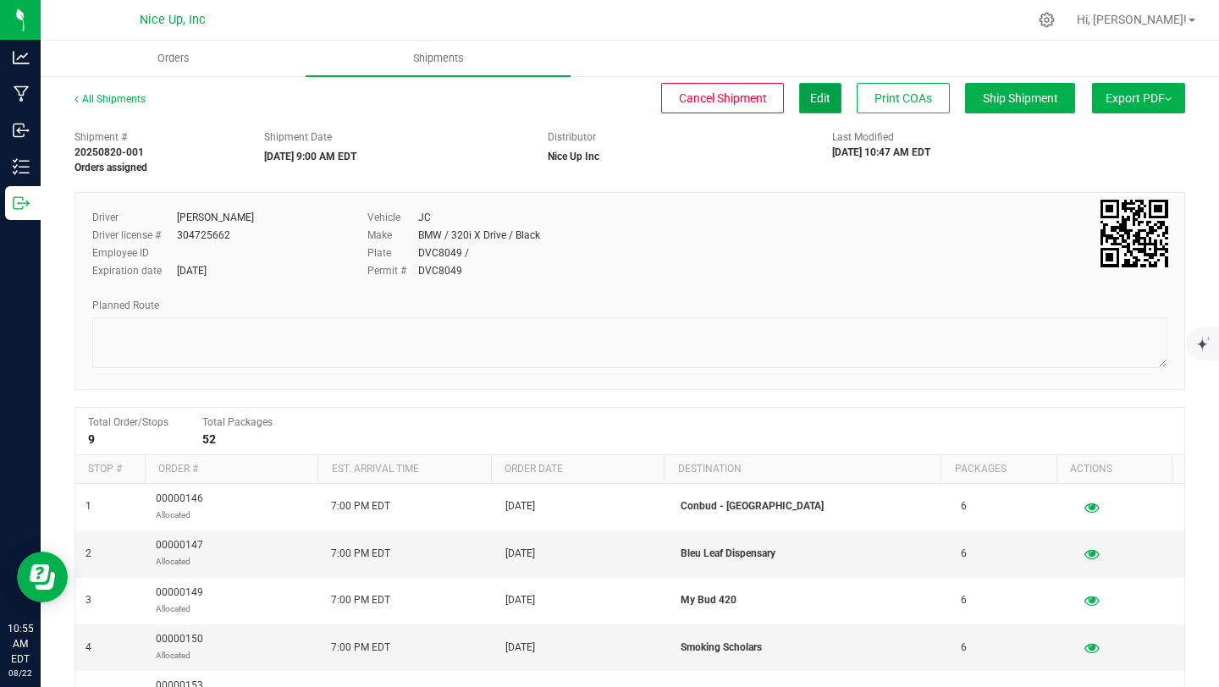
click at [810, 97] on span "Edit" at bounding box center [820, 98] width 20 height 14
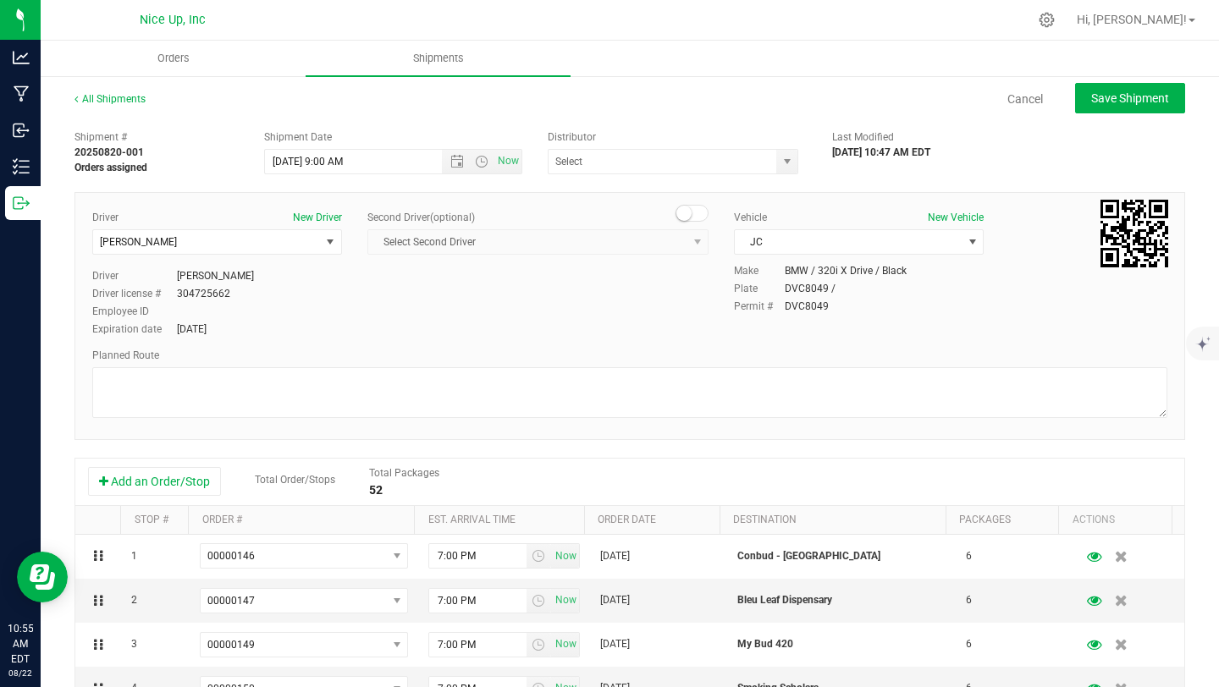
type input "Nice Up Inc"
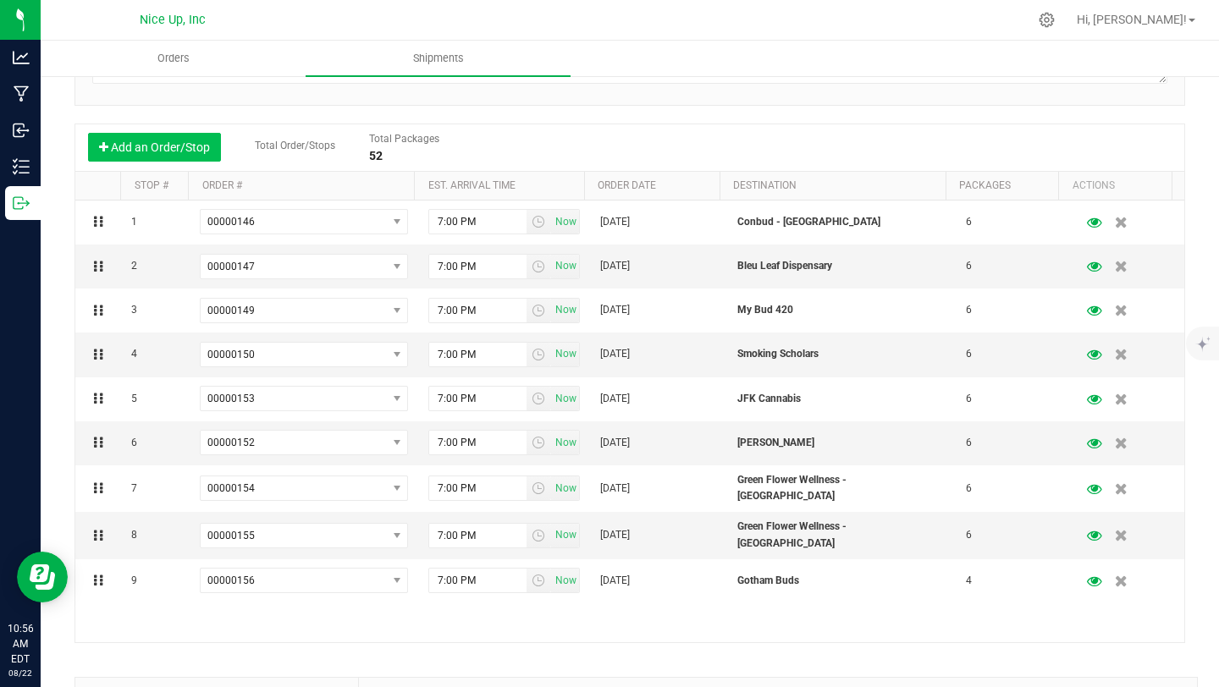
click at [151, 144] on button "Add an Order/Stop" at bounding box center [154, 147] width 133 height 29
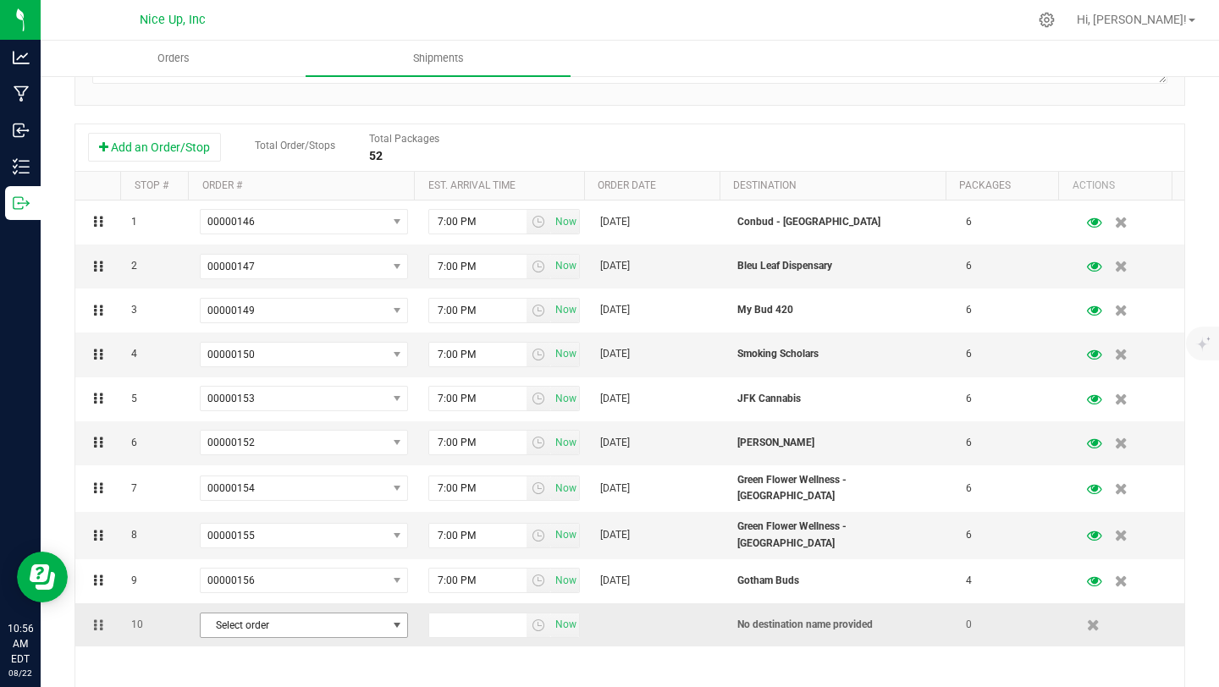
click at [282, 615] on span "Select order" at bounding box center [293, 626] width 185 height 24
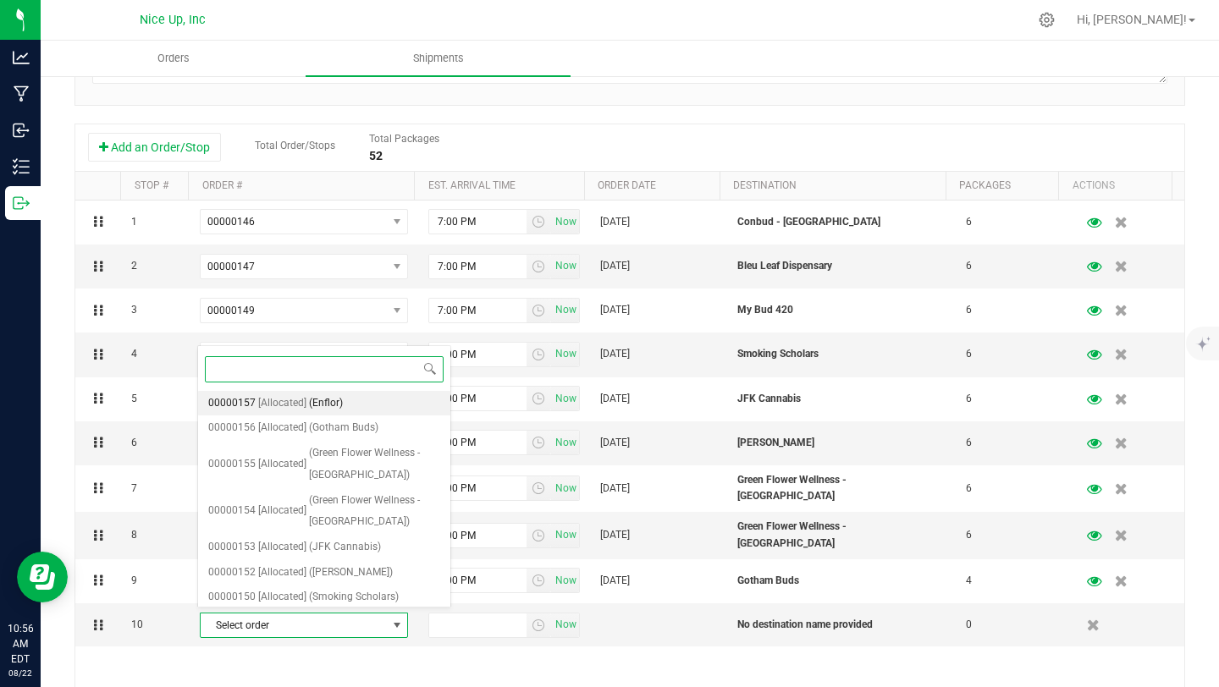
click at [306, 398] on li "00000157 [Allocated] (Enflor)" at bounding box center [324, 403] width 252 height 25
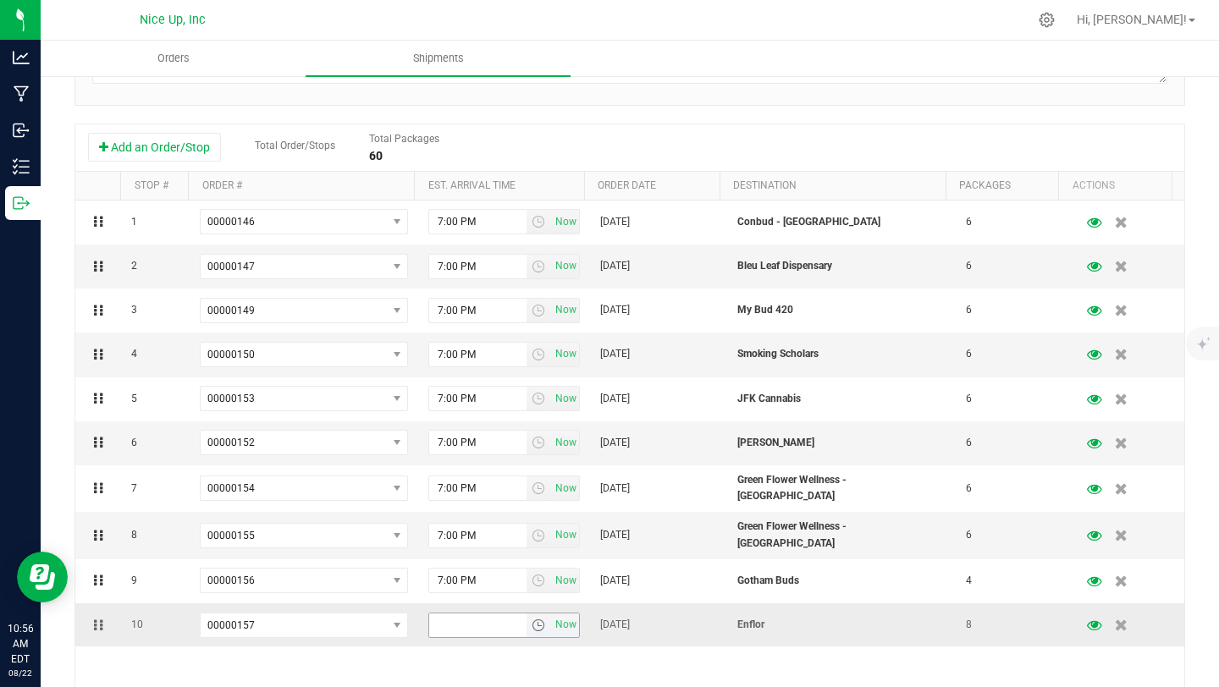
click at [466, 625] on input "text" at bounding box center [477, 626] width 97 height 24
type input "7:00 PM"
click at [677, 667] on div "1 00000146 00000157 00000156 00000155 00000154 00000153 00000152 00000150 00000…" at bounding box center [629, 446] width 1109 height 491
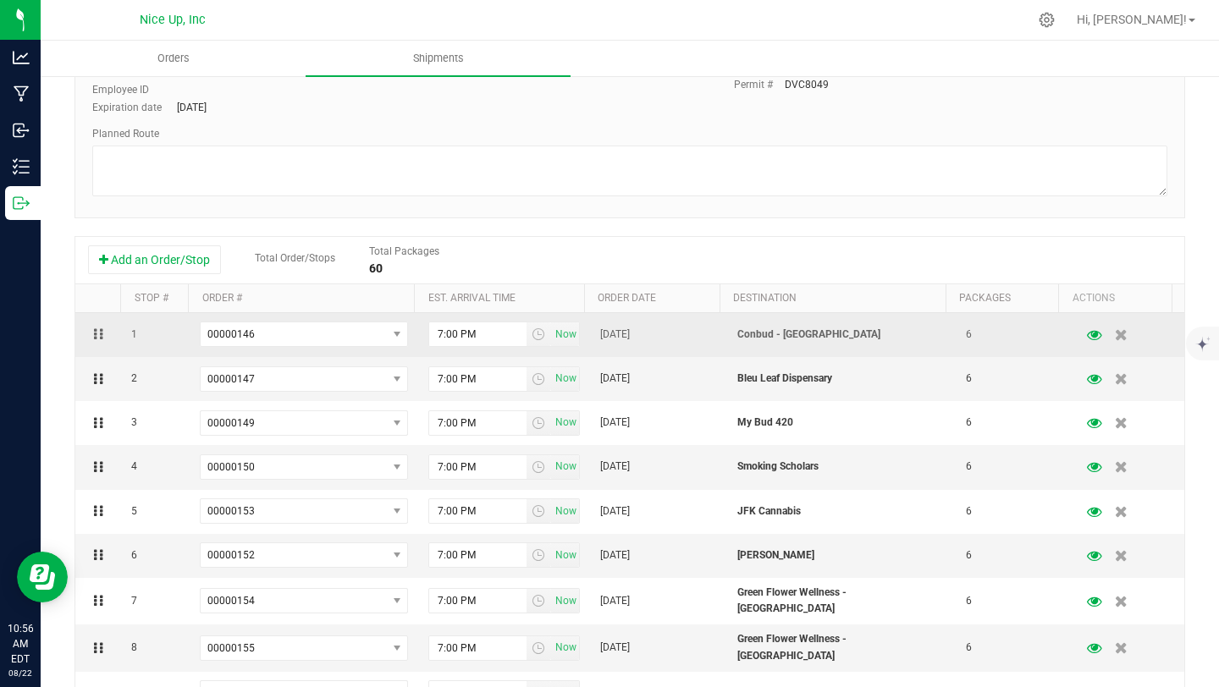
scroll to position [0, 0]
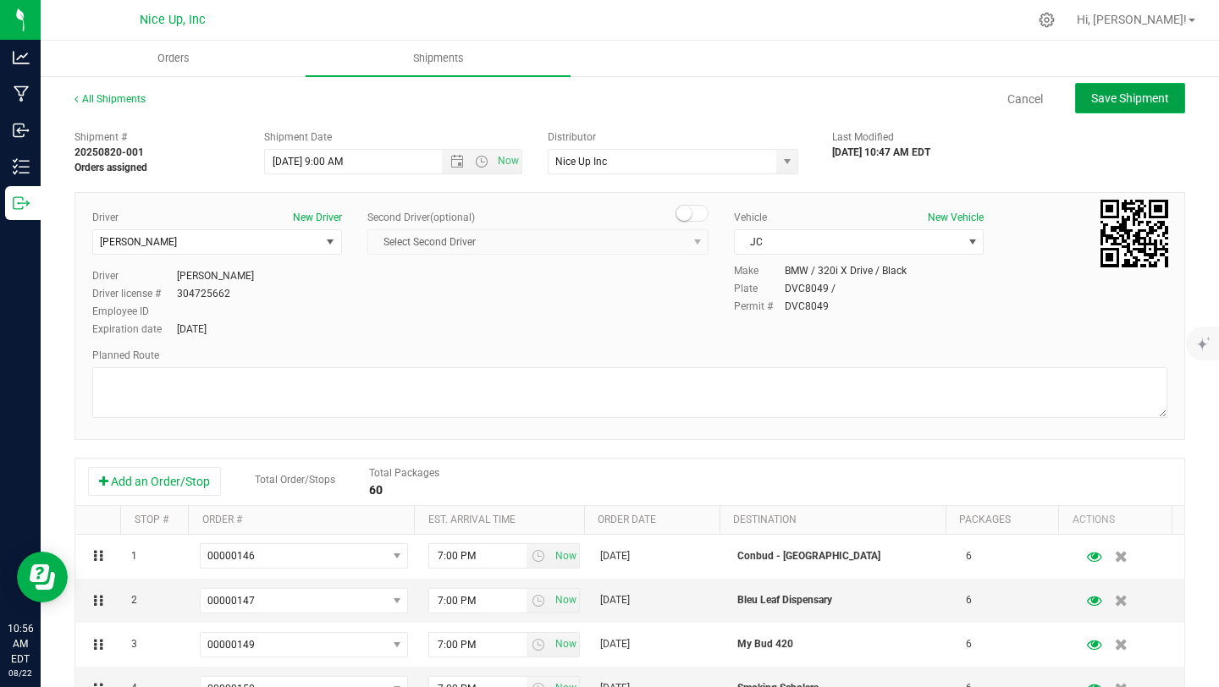
click at [1123, 98] on span "Save Shipment" at bounding box center [1130, 98] width 78 height 14
type input "8/23/2025 1:00 PM"
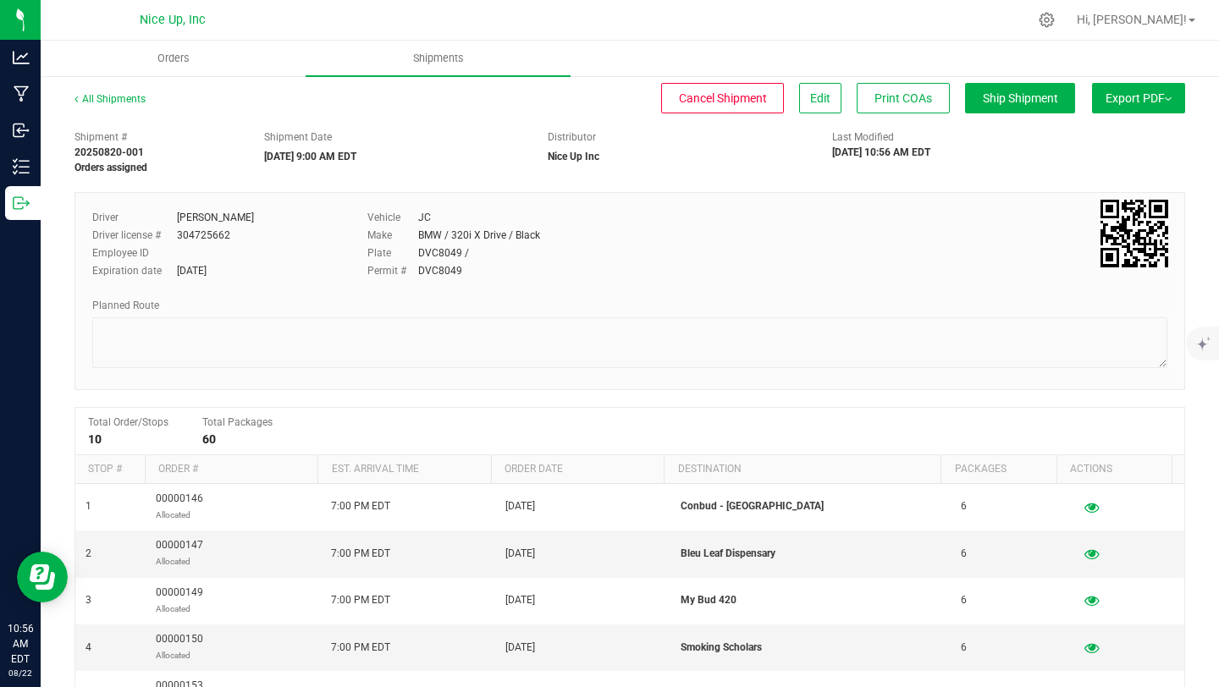
click at [1146, 98] on button "Export PDF" at bounding box center [1138, 98] width 93 height 30
click at [1106, 177] on li "NY Manifest" at bounding box center [1133, 186] width 171 height 25
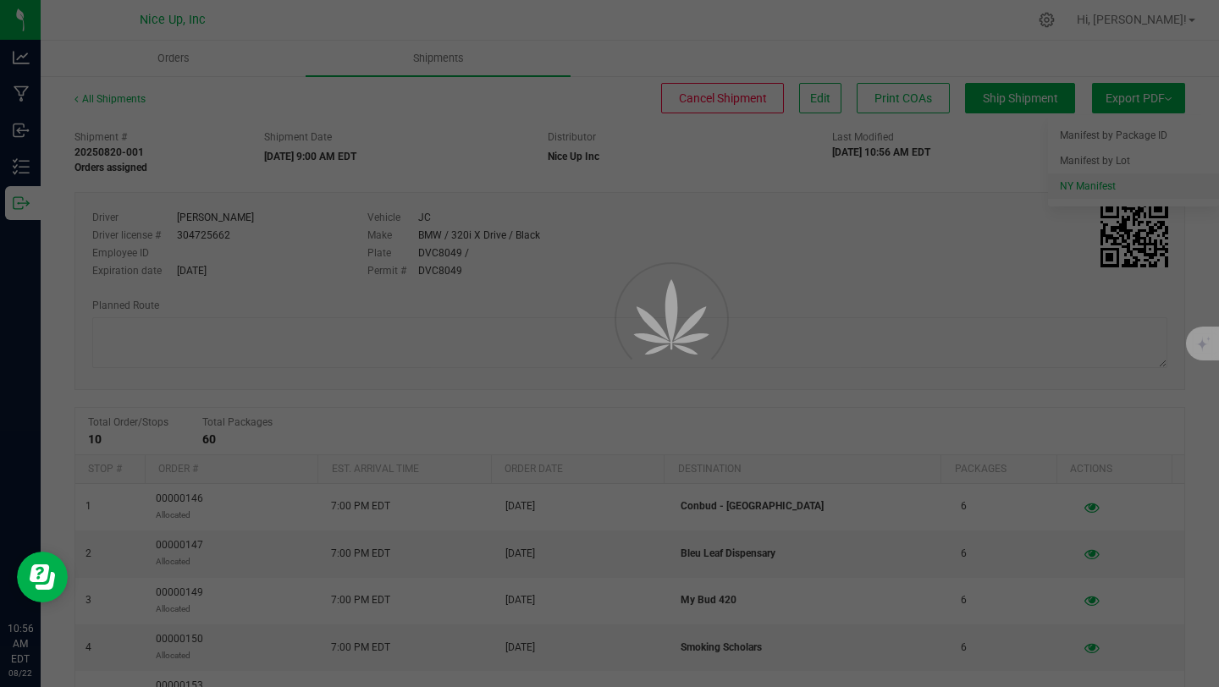
click at [1064, 185] on div at bounding box center [609, 343] width 1219 height 687
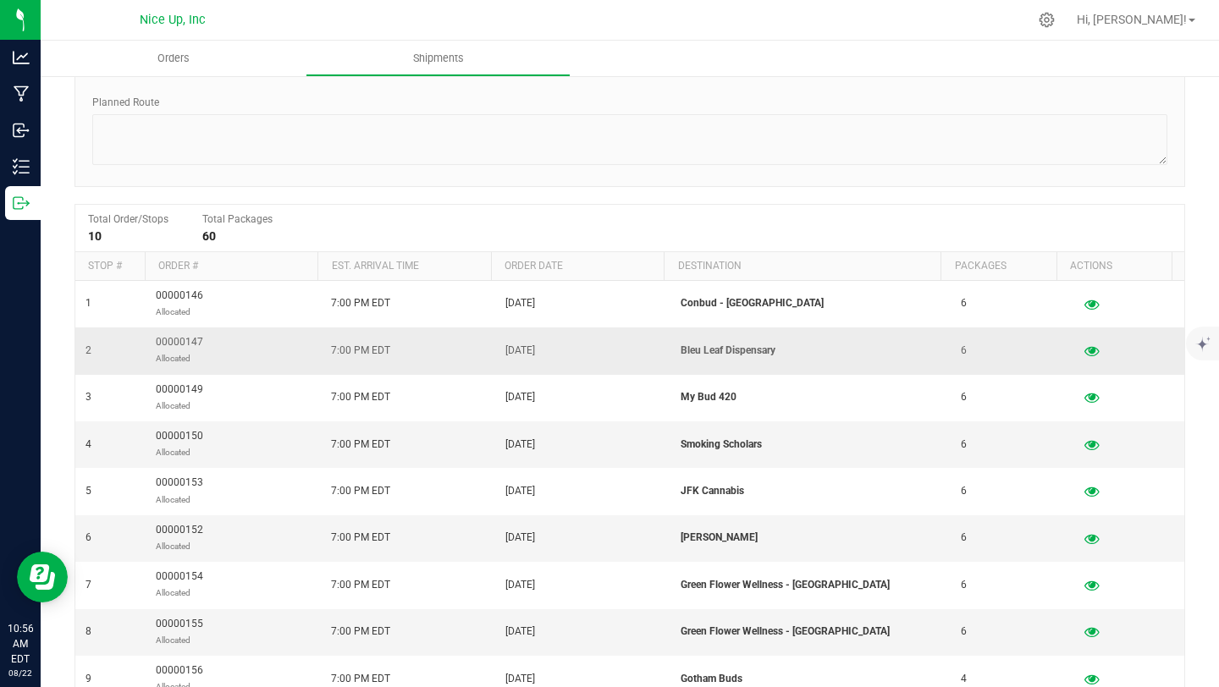
scroll to position [200, 0]
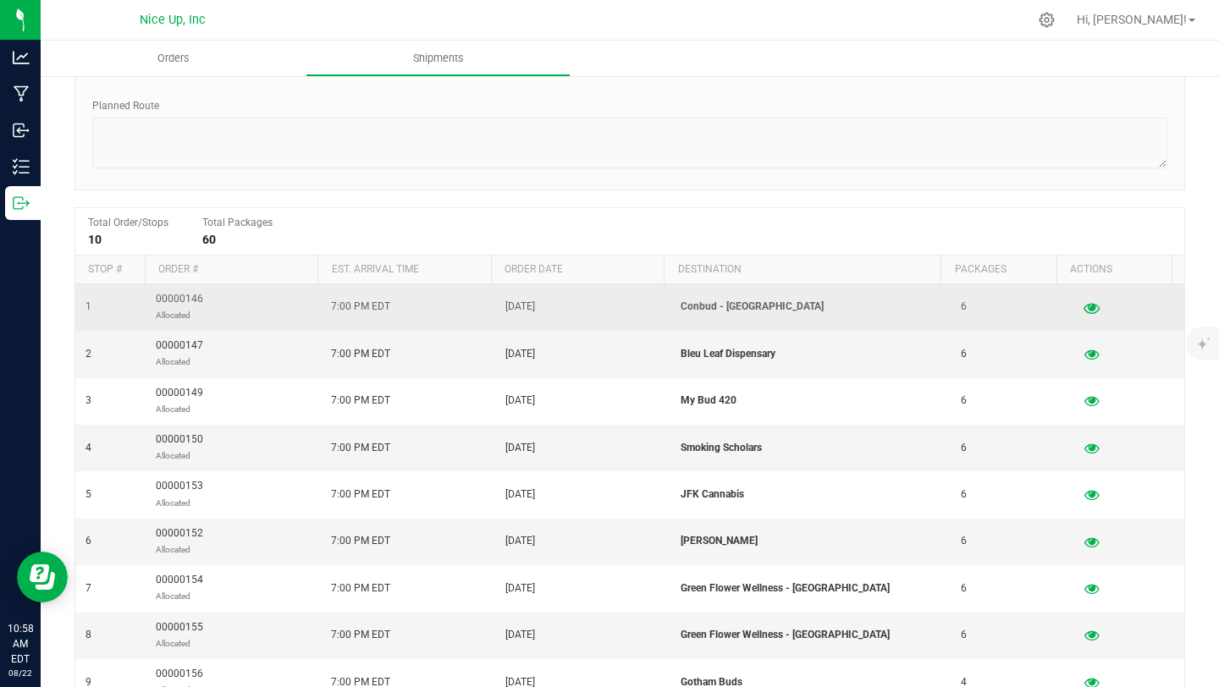
click at [1084, 305] on icon "button" at bounding box center [1092, 307] width 16 height 12
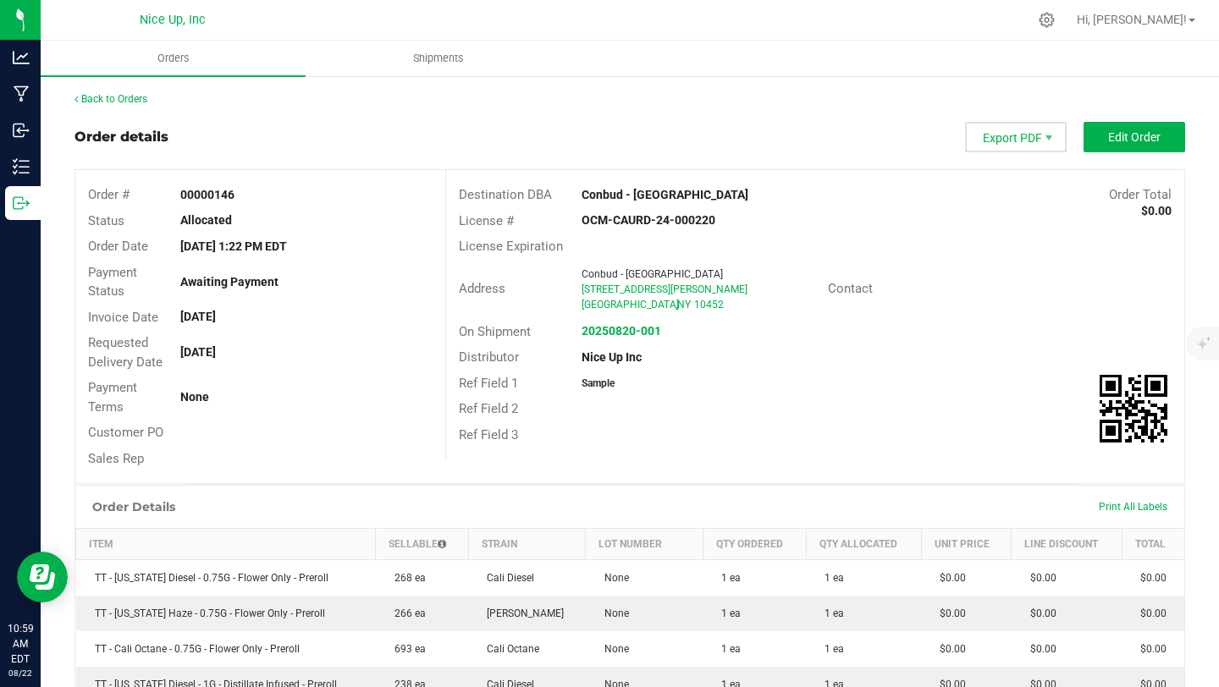
click at [1013, 129] on span "Export PDF" at bounding box center [1016, 137] width 102 height 30
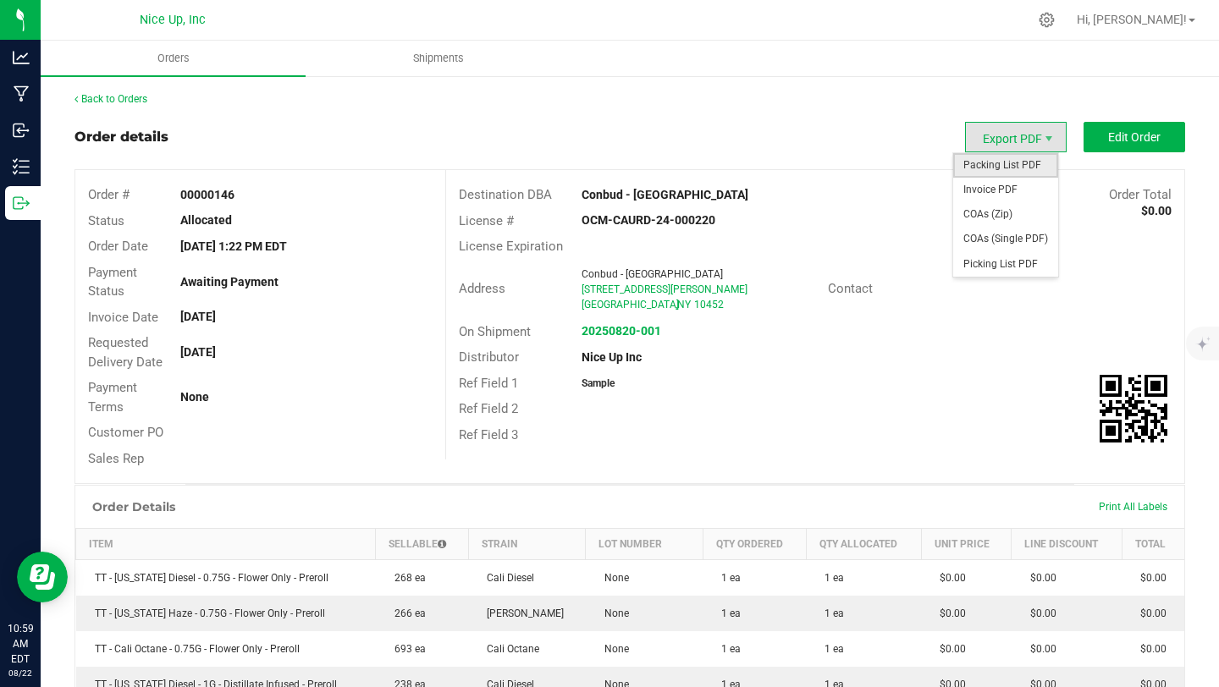
click at [1023, 167] on span "Packing List PDF" at bounding box center [1005, 165] width 105 height 25
click at [1042, 144] on span "Export PDF" at bounding box center [1049, 139] width 14 height 14
click at [1025, 182] on span "Invoice PDF" at bounding box center [1005, 190] width 105 height 25
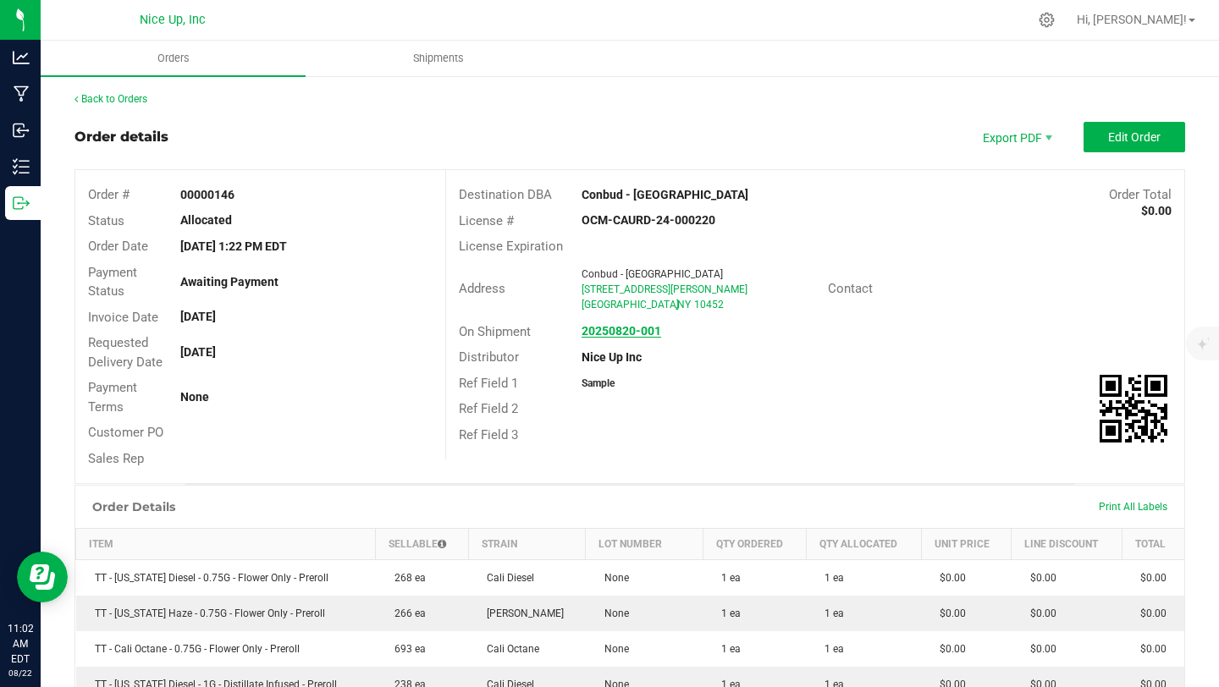
click at [603, 328] on strong "20250820-001" at bounding box center [622, 331] width 80 height 14
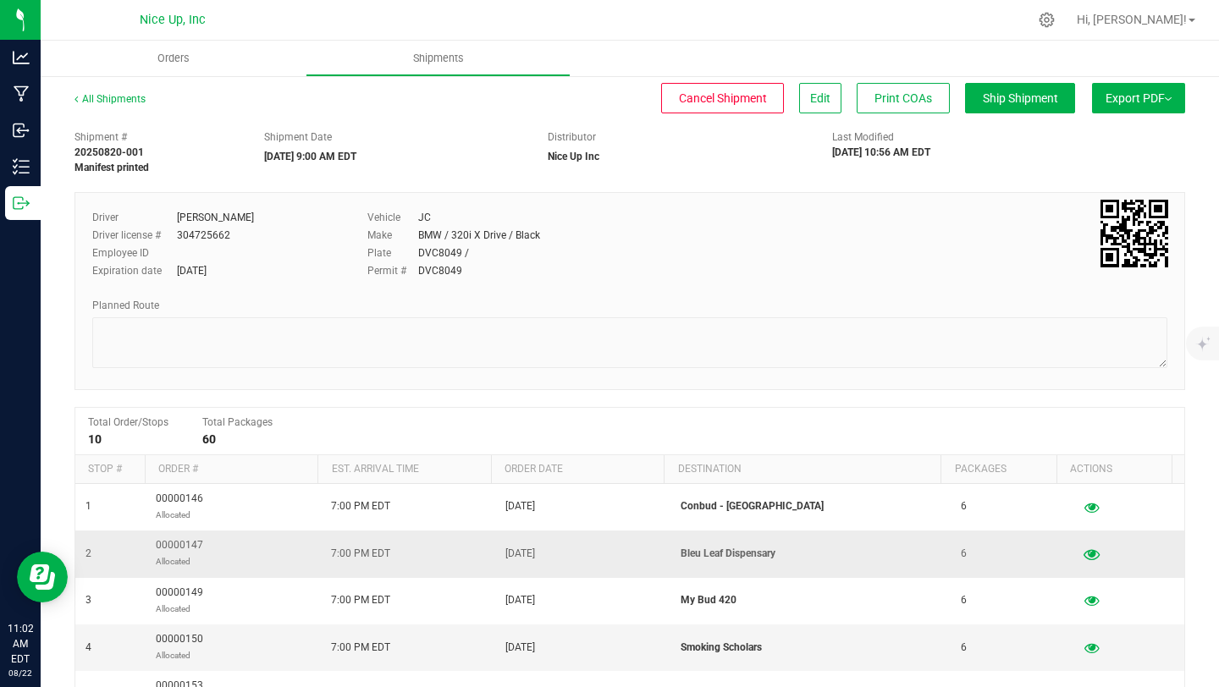
click at [1084, 554] on icon "button" at bounding box center [1092, 554] width 16 height 12
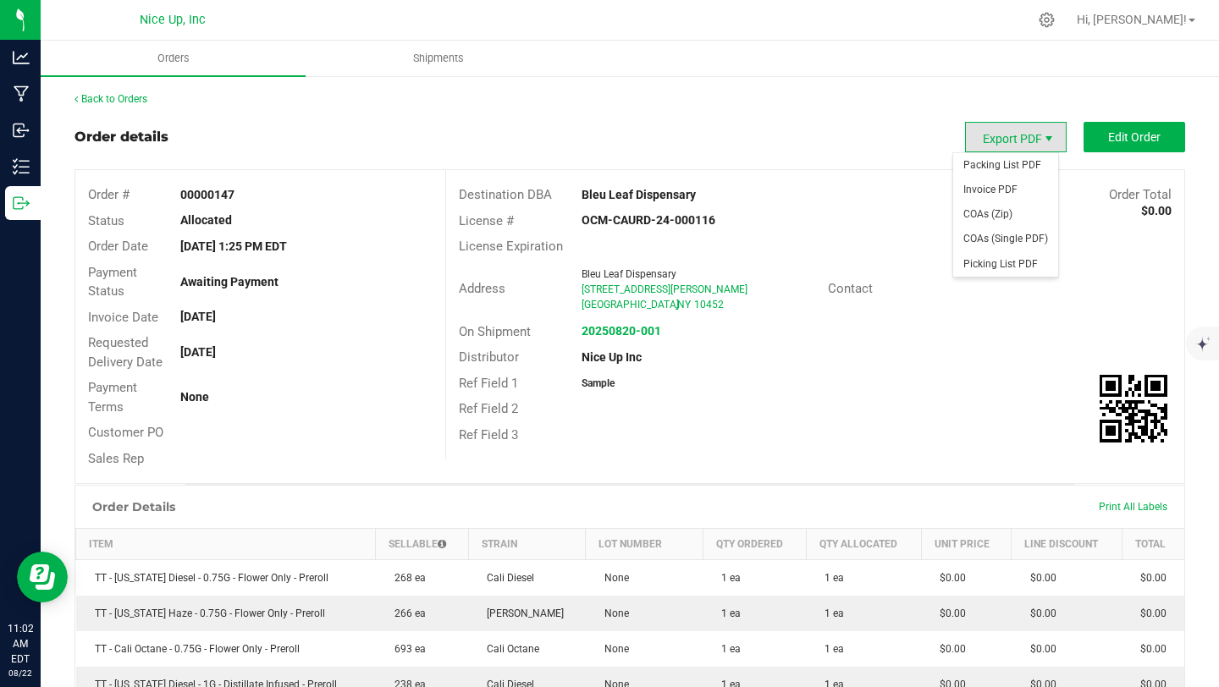
click at [1042, 141] on span "Export PDF" at bounding box center [1049, 139] width 14 height 14
click at [1031, 161] on span "Packing List PDF" at bounding box center [1005, 165] width 105 height 25
click at [991, 132] on span "Export PDF" at bounding box center [1016, 137] width 102 height 30
click at [1004, 188] on span "Invoice PDF" at bounding box center [1005, 190] width 105 height 25
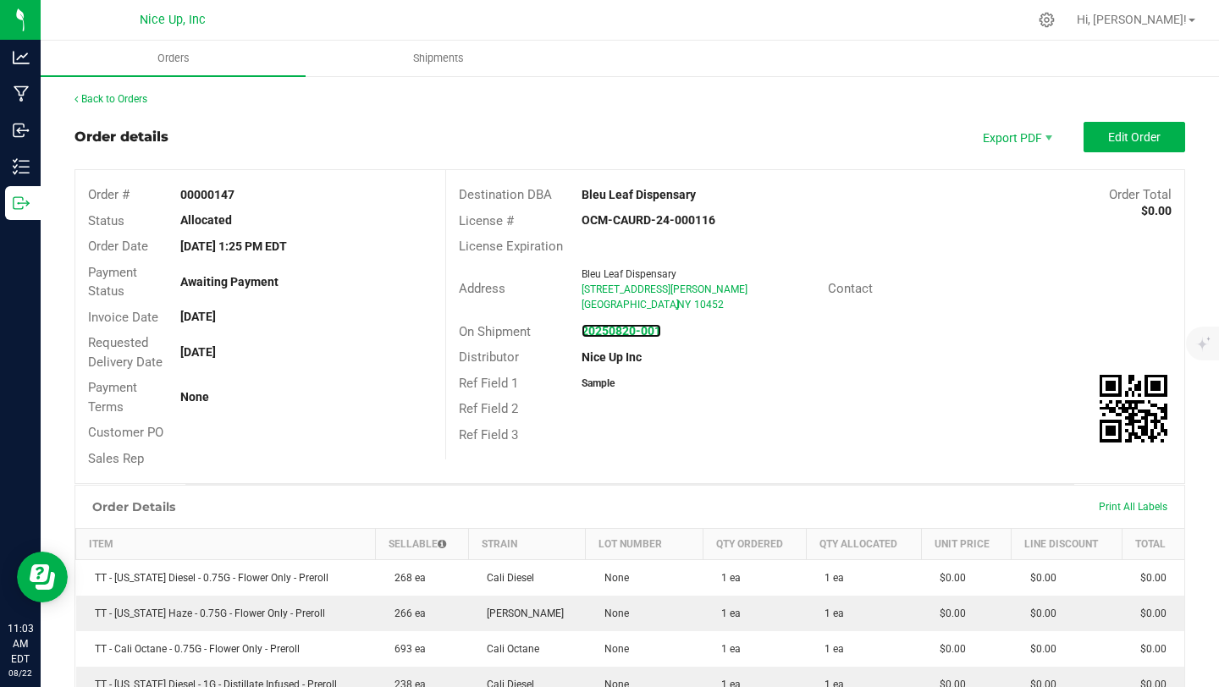
click at [627, 328] on strong "20250820-001" at bounding box center [622, 331] width 80 height 14
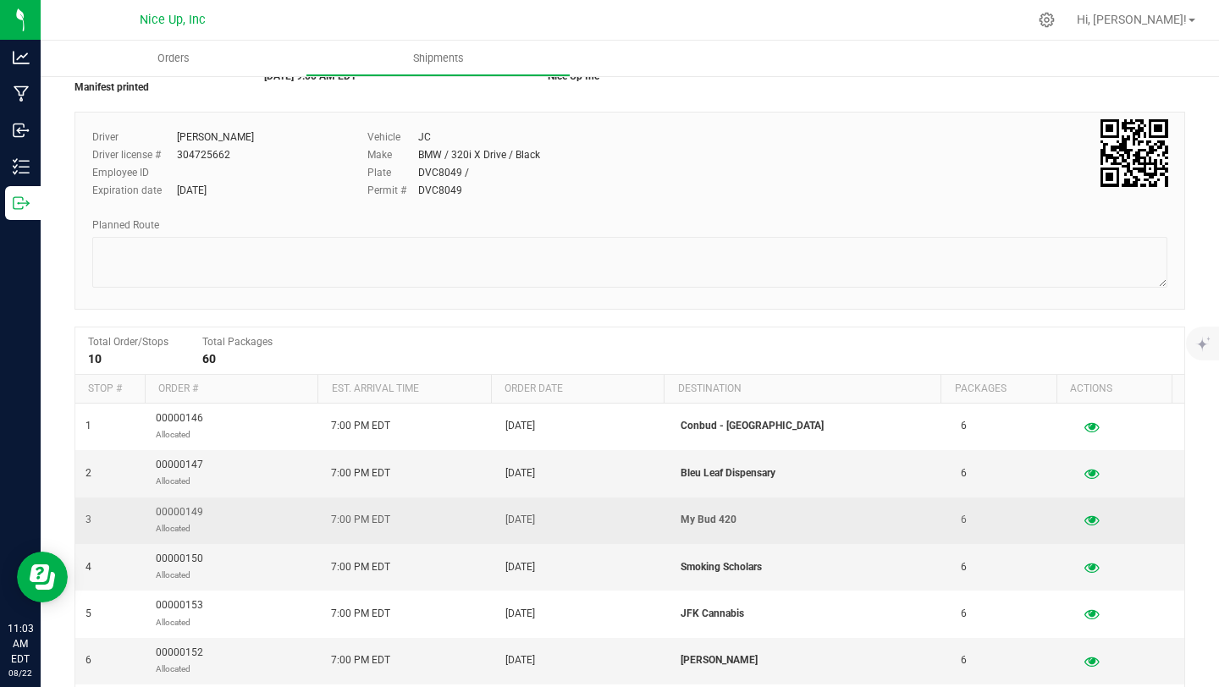
scroll to position [319, 0]
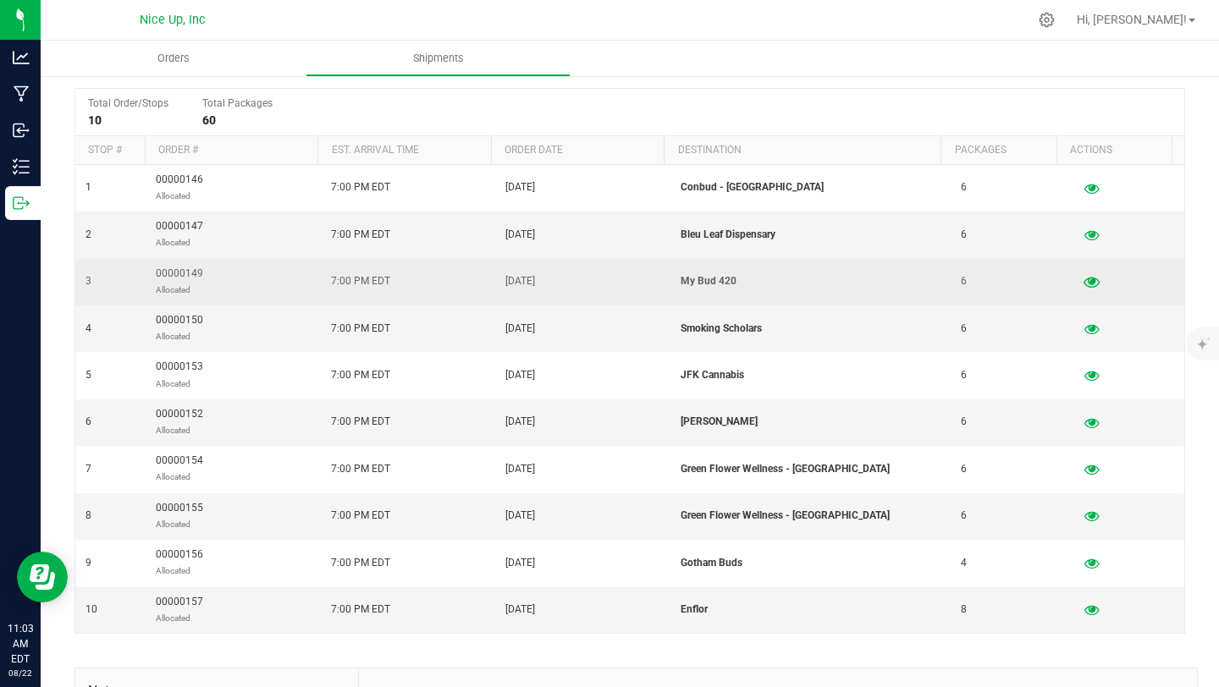
click at [1084, 279] on icon "button" at bounding box center [1092, 282] width 16 height 12
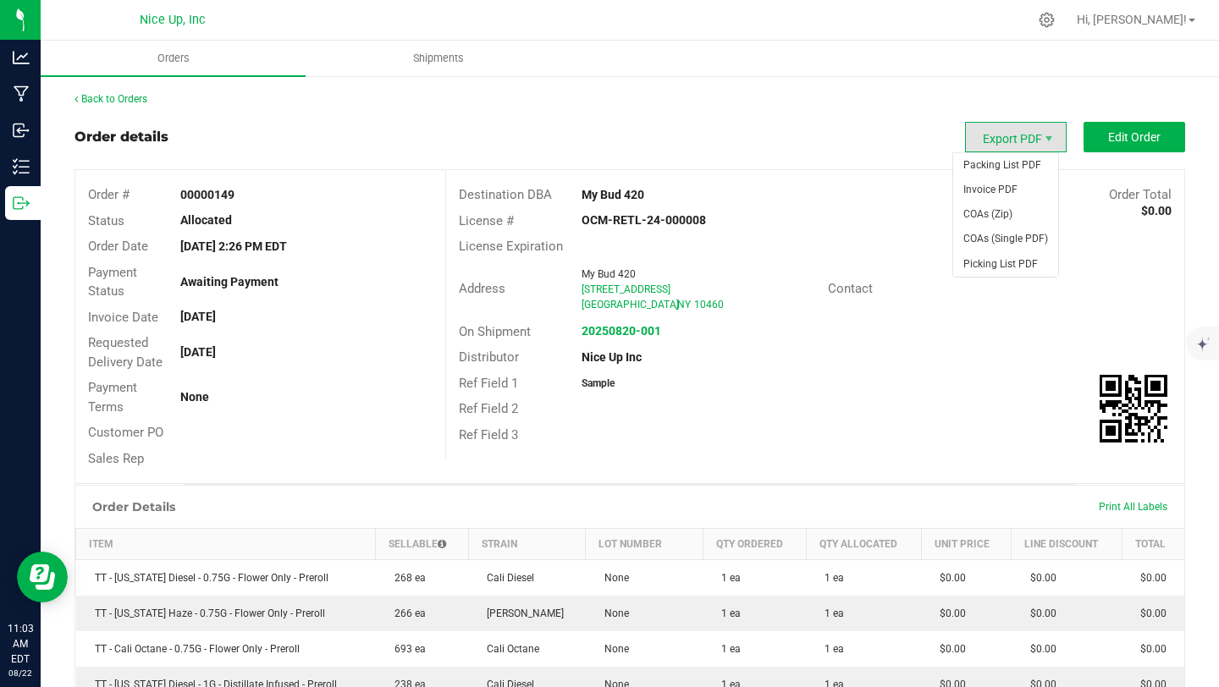
click at [1009, 139] on span "Export PDF" at bounding box center [1016, 137] width 102 height 30
click at [1007, 170] on span "Packing List PDF" at bounding box center [1005, 165] width 105 height 25
click at [1014, 198] on span "Invoice PDF" at bounding box center [1005, 190] width 105 height 25
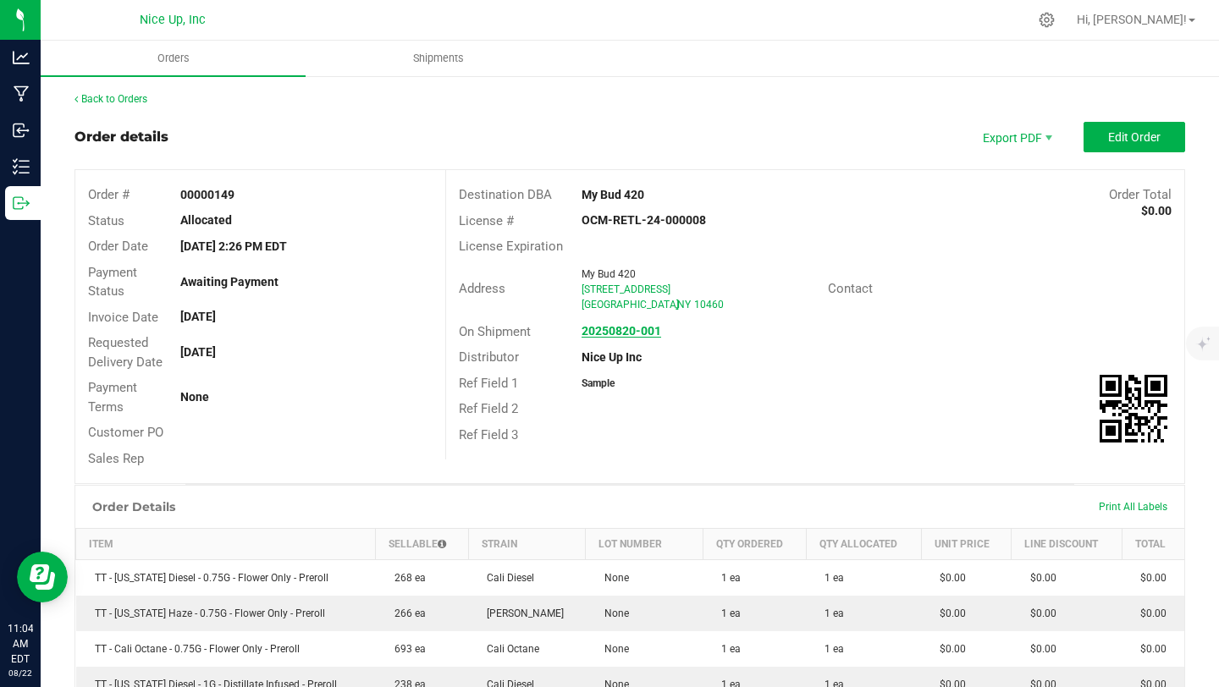
click at [643, 331] on strong "20250820-001" at bounding box center [622, 331] width 80 height 14
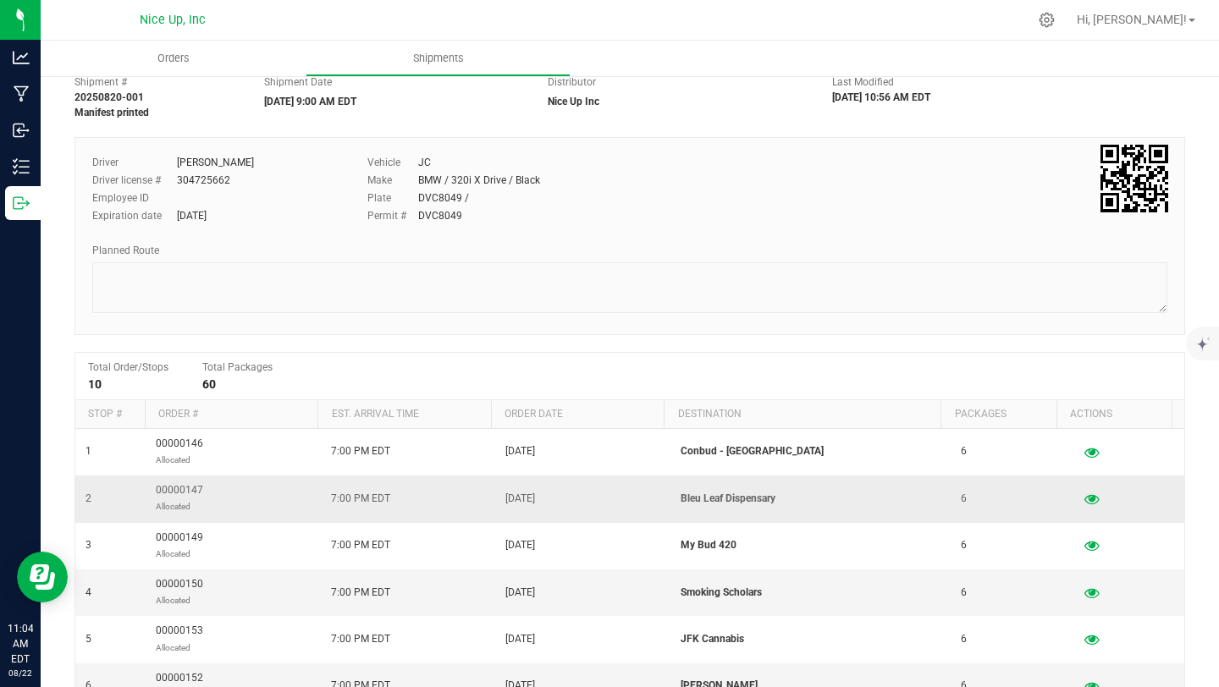
scroll to position [63, 0]
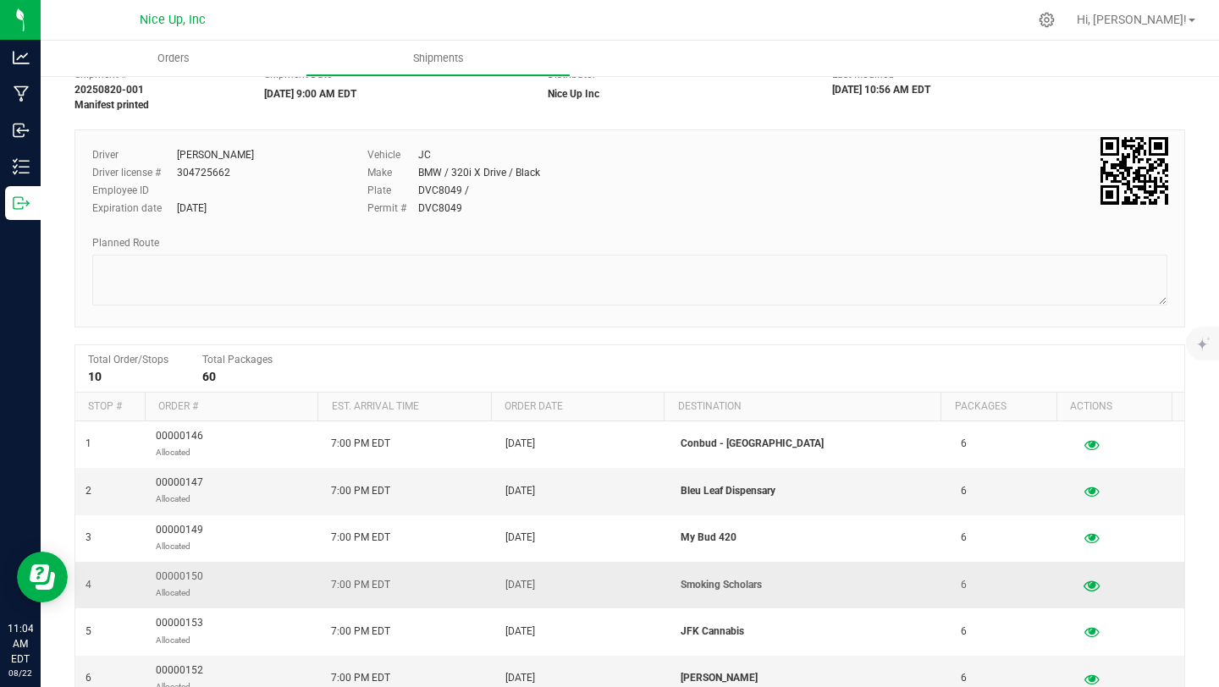
click at [1084, 587] on icon "button" at bounding box center [1092, 585] width 16 height 12
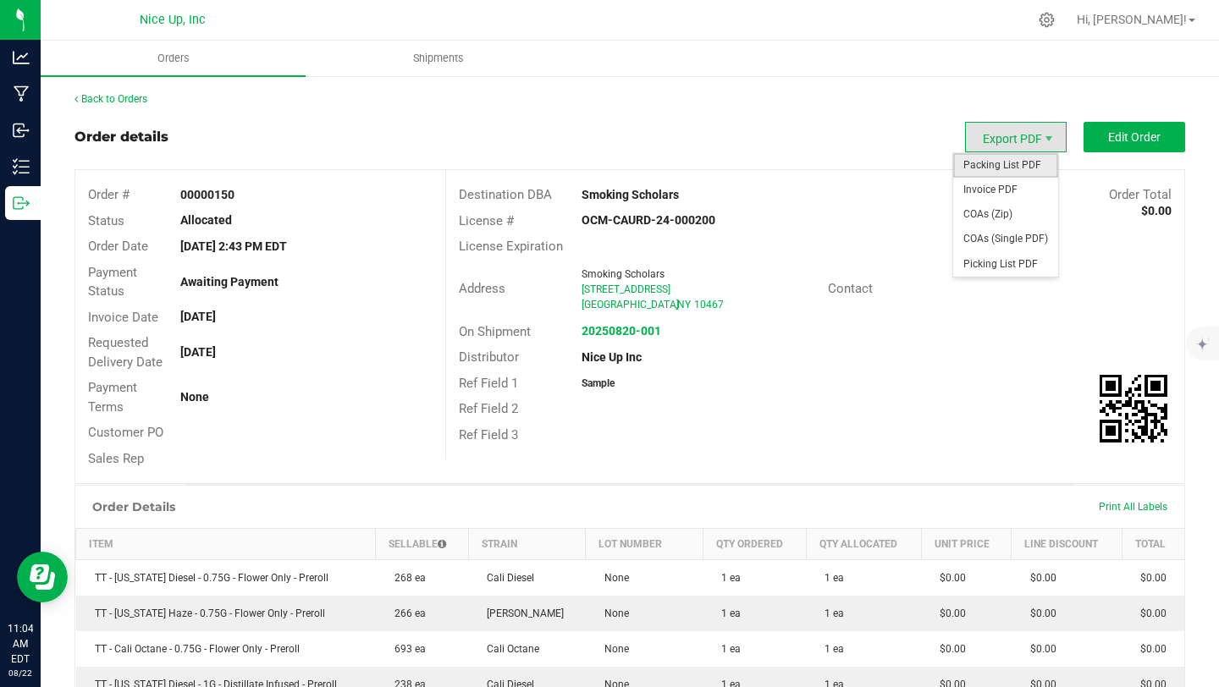
click at [997, 166] on span "Packing List PDF" at bounding box center [1005, 165] width 105 height 25
click at [981, 199] on span "Invoice PDF" at bounding box center [1005, 190] width 105 height 25
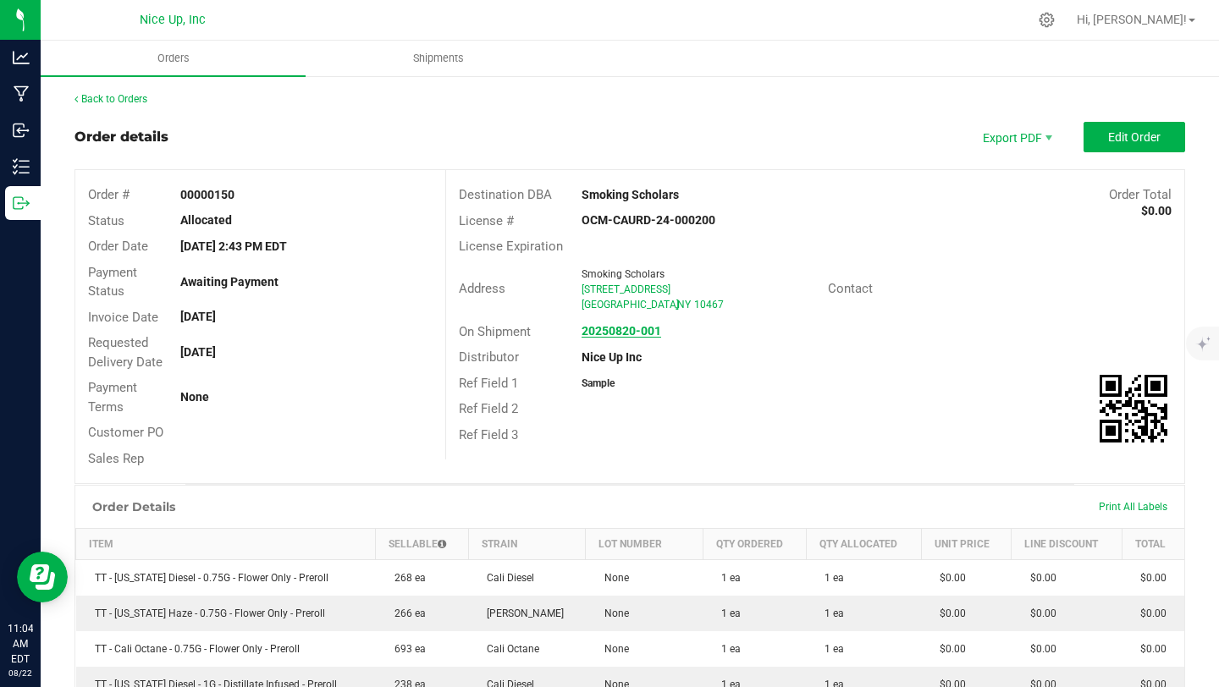
click at [630, 328] on strong "20250820-001" at bounding box center [622, 331] width 80 height 14
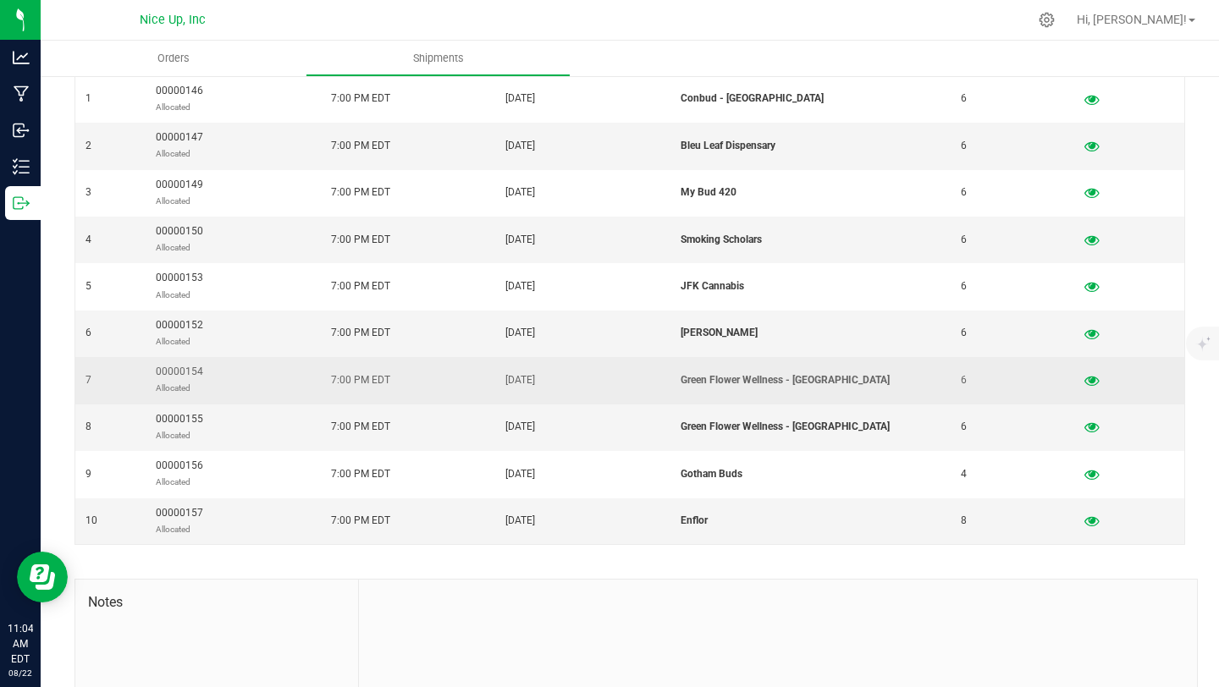
scroll to position [428, 0]
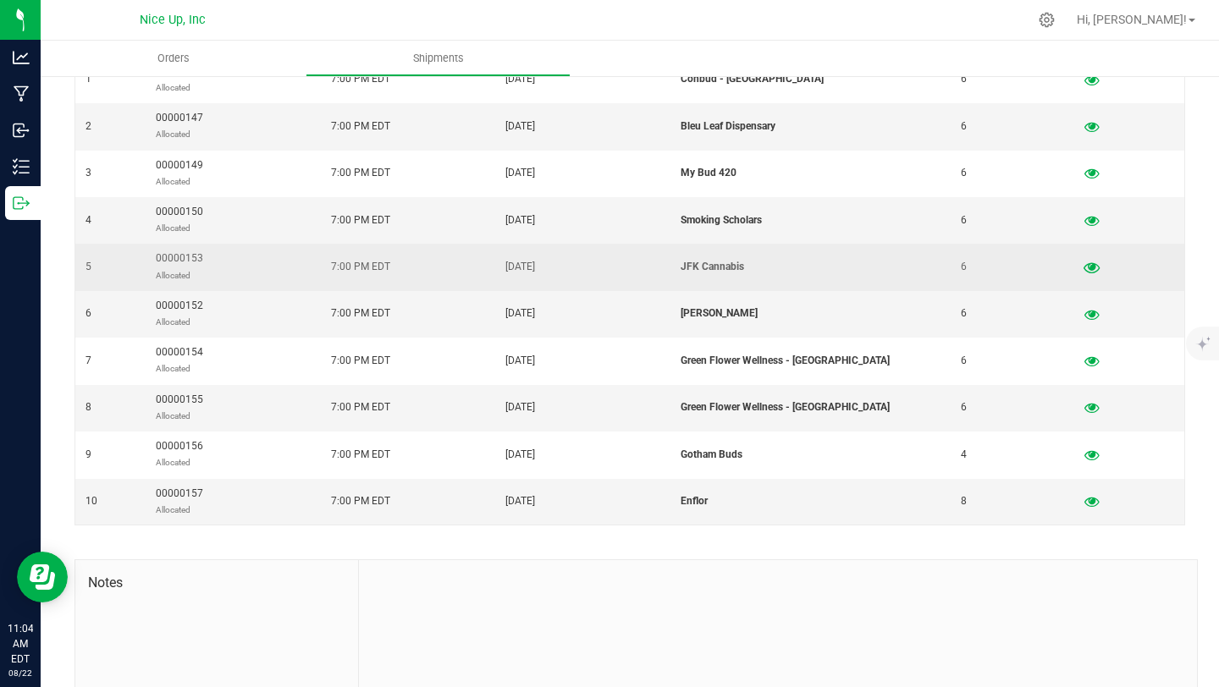
click at [1084, 263] on icon "button" at bounding box center [1092, 268] width 16 height 12
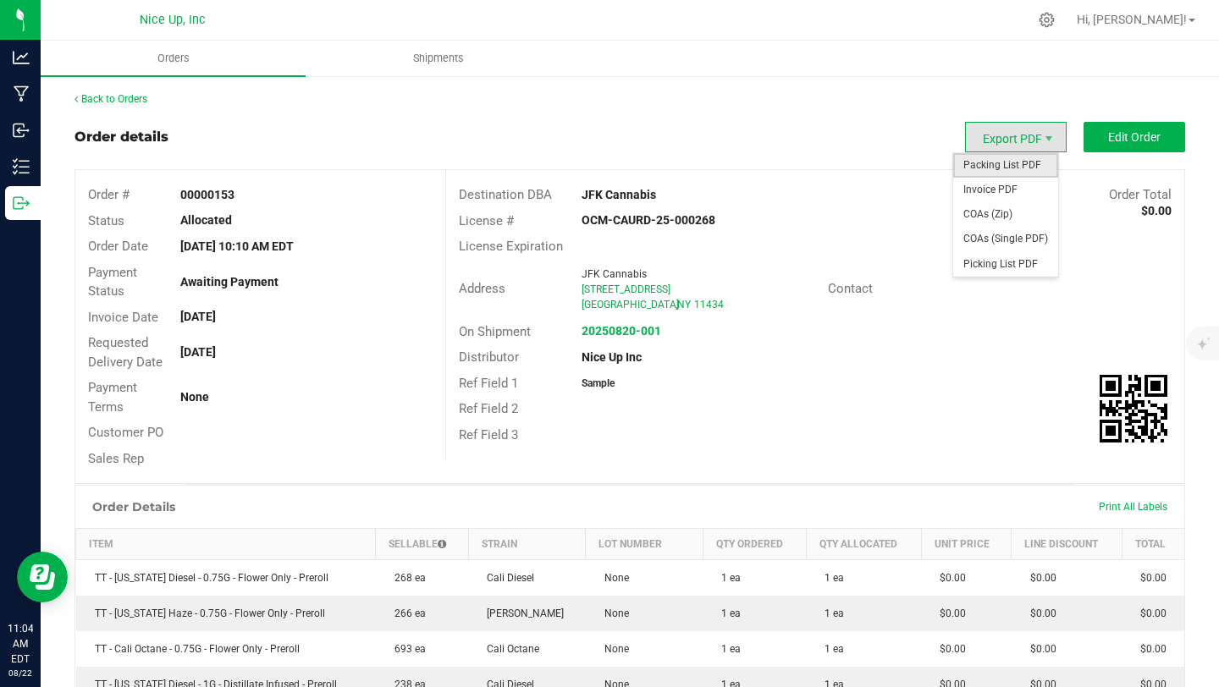
click at [1011, 164] on span "Packing List PDF" at bounding box center [1005, 165] width 105 height 25
click at [994, 185] on span "Invoice PDF" at bounding box center [1005, 190] width 105 height 25
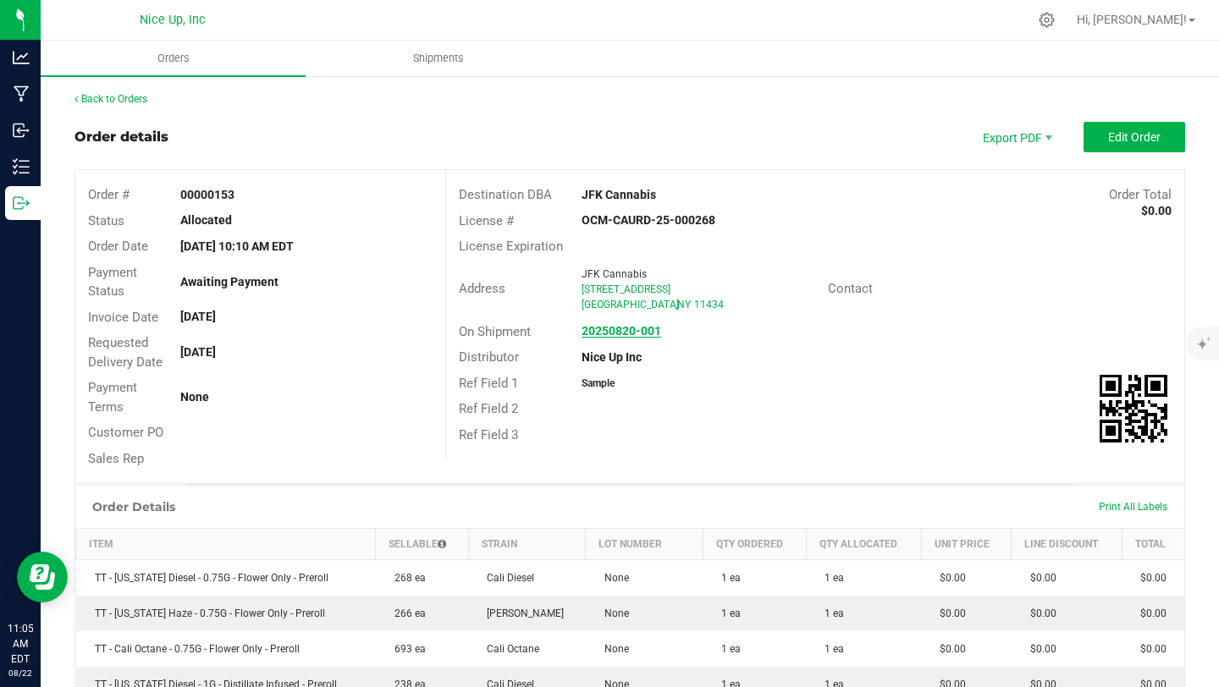
click at [632, 328] on strong "20250820-001" at bounding box center [622, 331] width 80 height 14
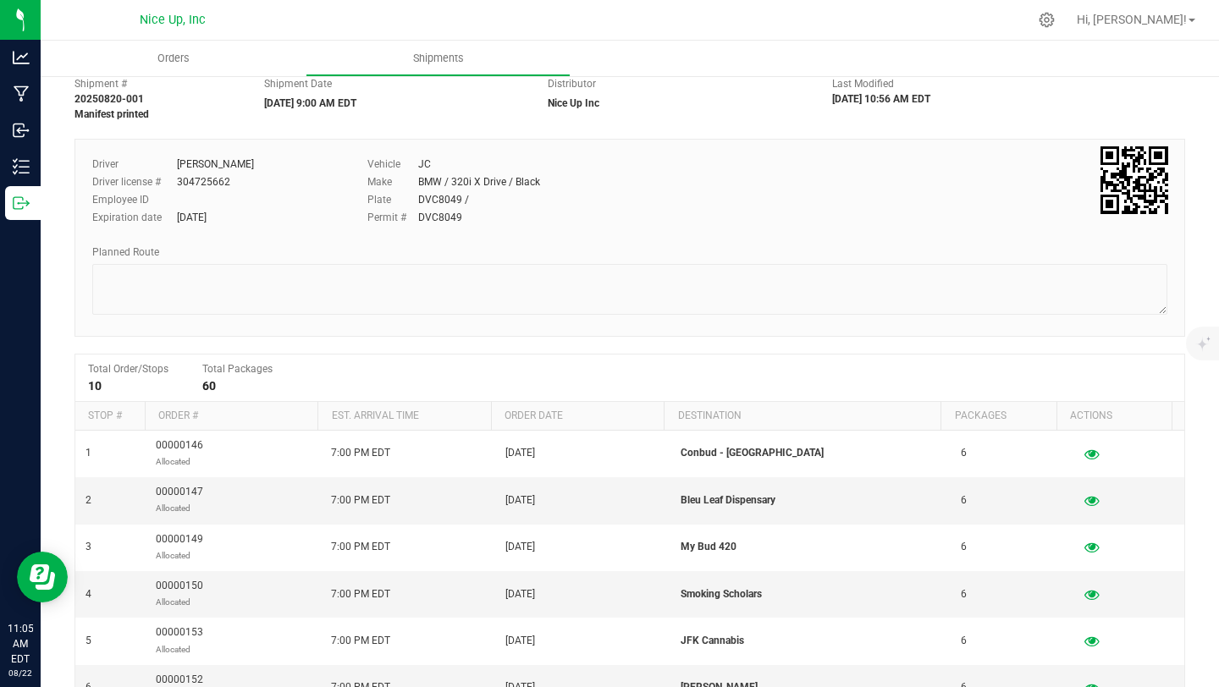
scroll to position [338, 0]
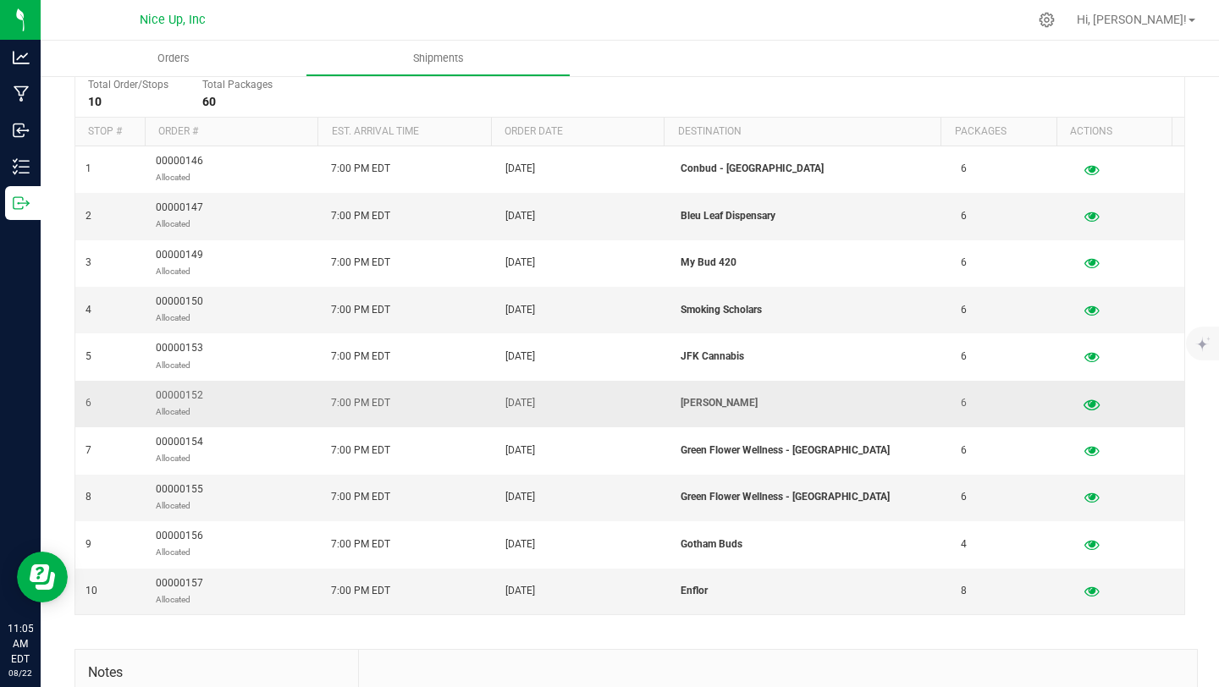
click at [1084, 402] on icon "button" at bounding box center [1092, 404] width 16 height 12
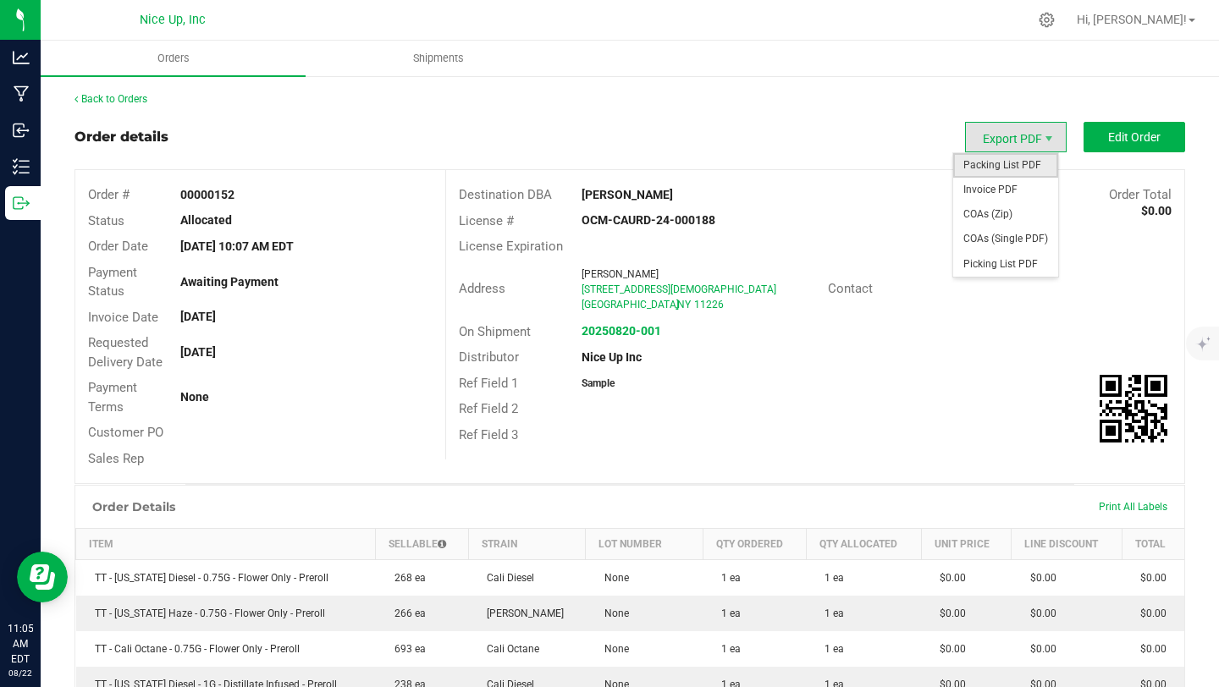
click at [1009, 170] on span "Packing List PDF" at bounding box center [1005, 165] width 105 height 25
click at [996, 185] on span "Invoice PDF" at bounding box center [1005, 190] width 105 height 25
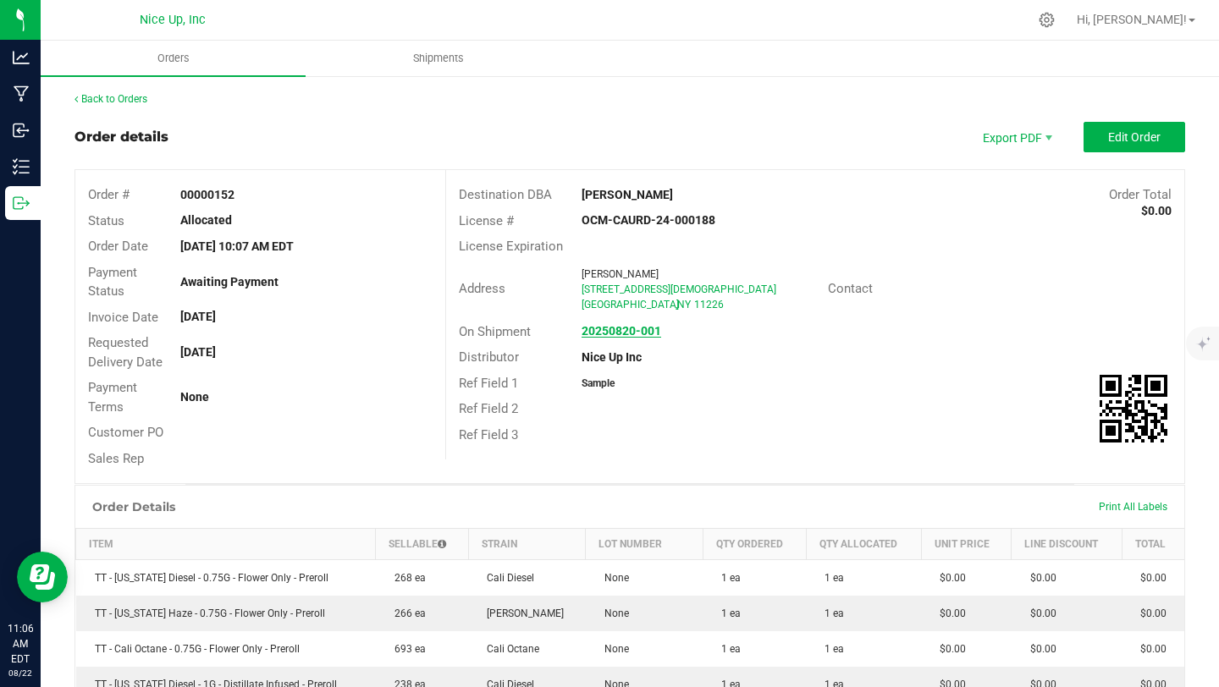
click at [633, 328] on strong "20250820-001" at bounding box center [622, 331] width 80 height 14
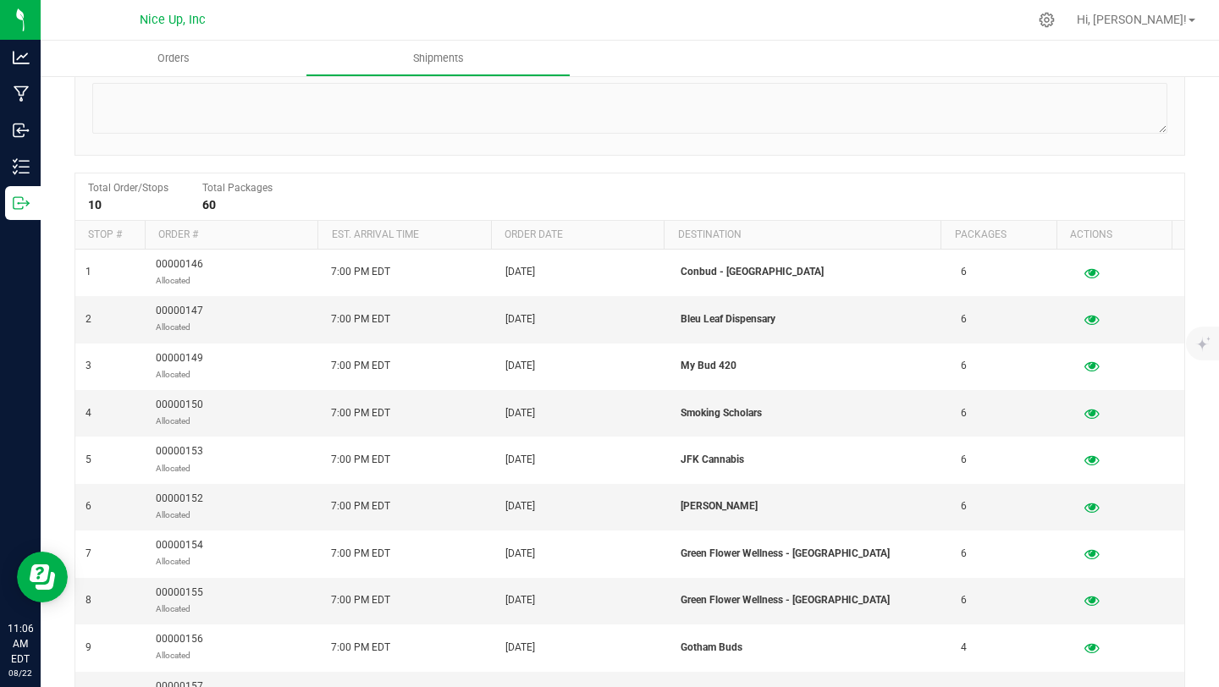
scroll to position [464, 0]
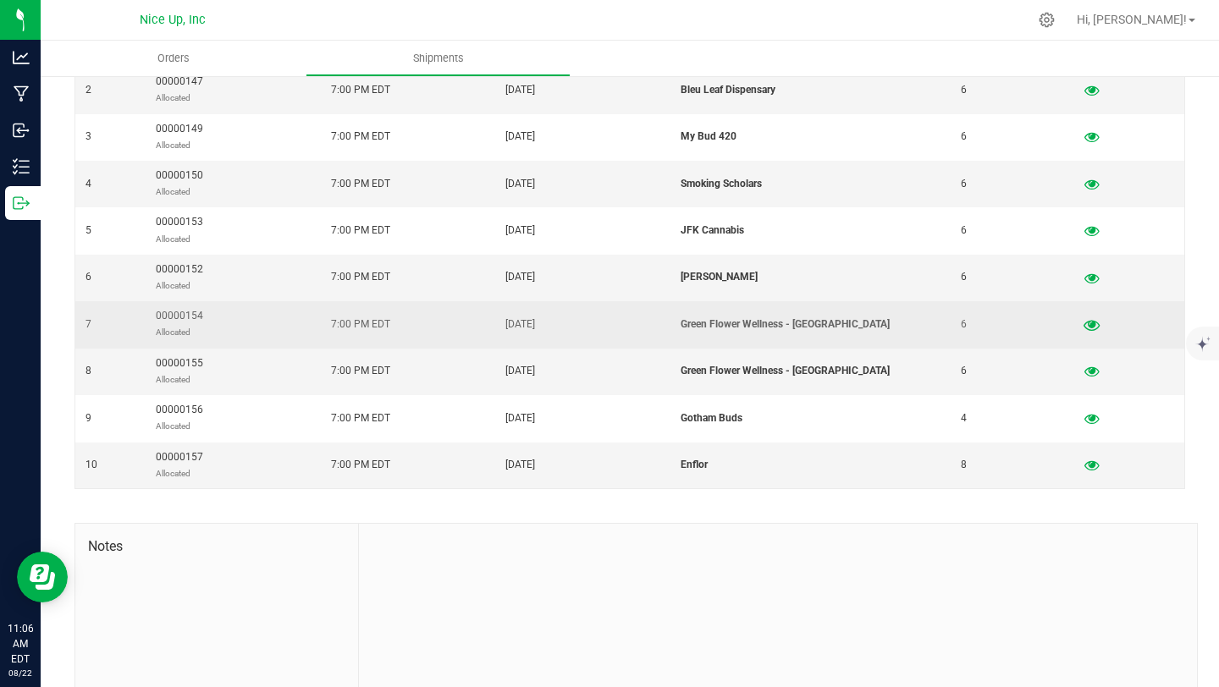
click at [1084, 323] on icon "button" at bounding box center [1092, 324] width 16 height 12
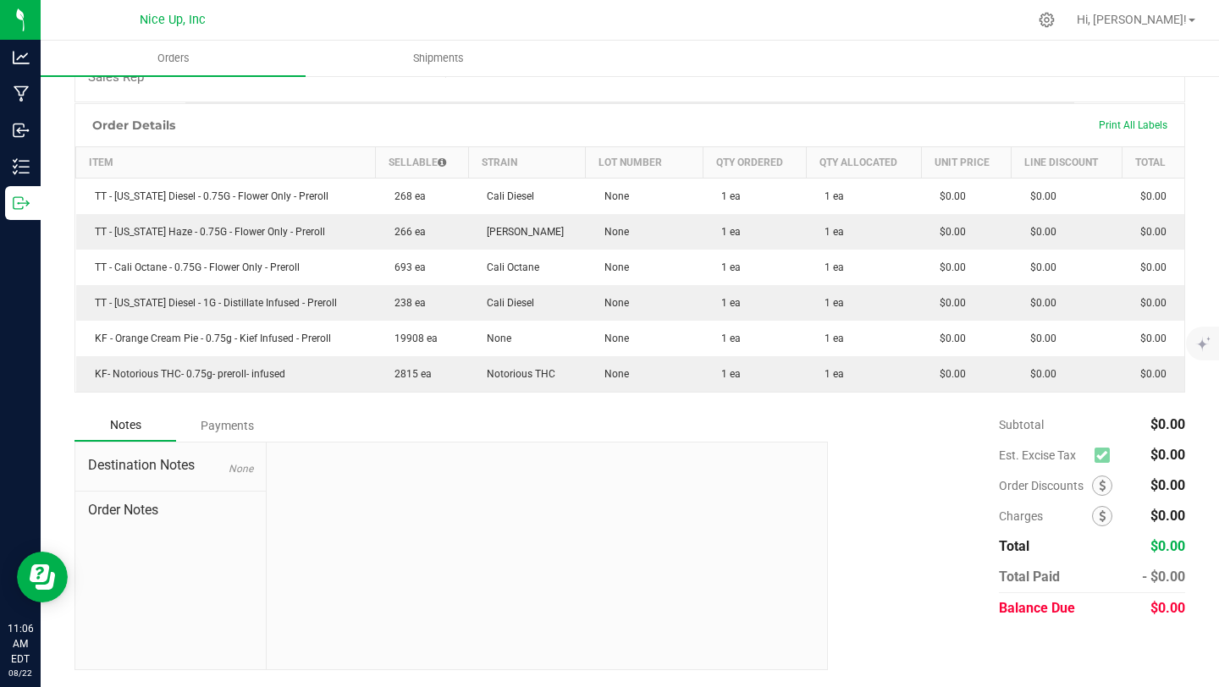
scroll to position [48, 0]
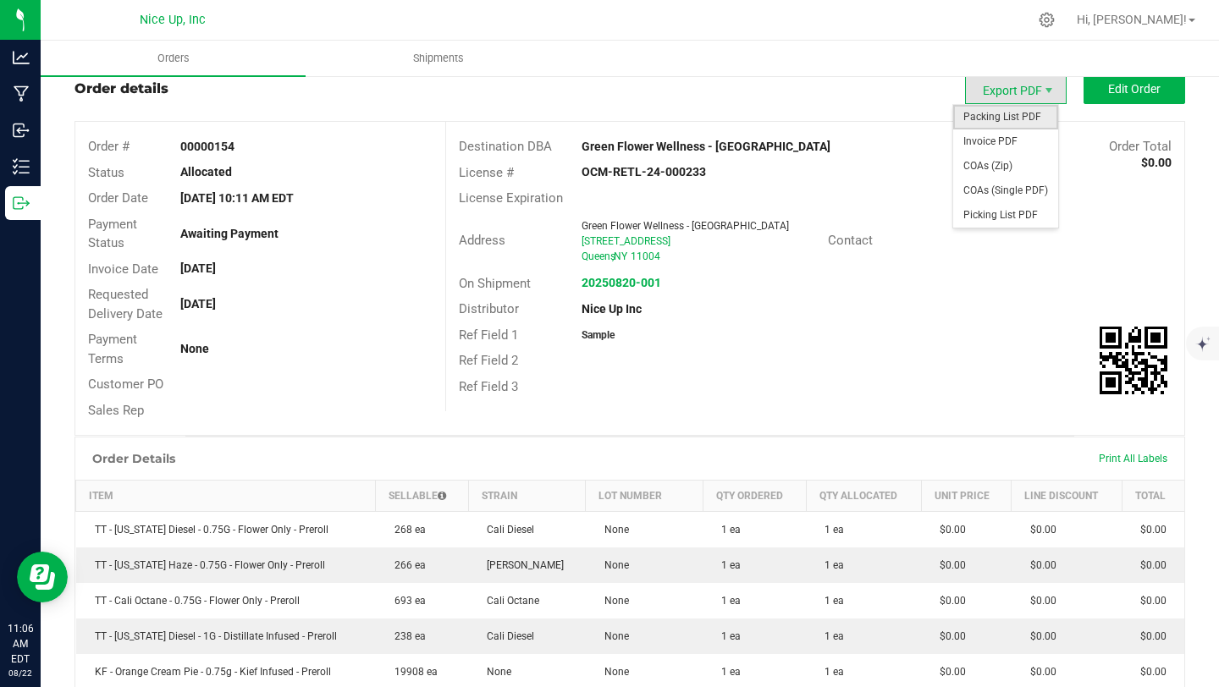
click at [1027, 121] on span "Packing List PDF" at bounding box center [1005, 117] width 105 height 25
click at [1022, 150] on span "Invoice PDF" at bounding box center [1005, 142] width 105 height 25
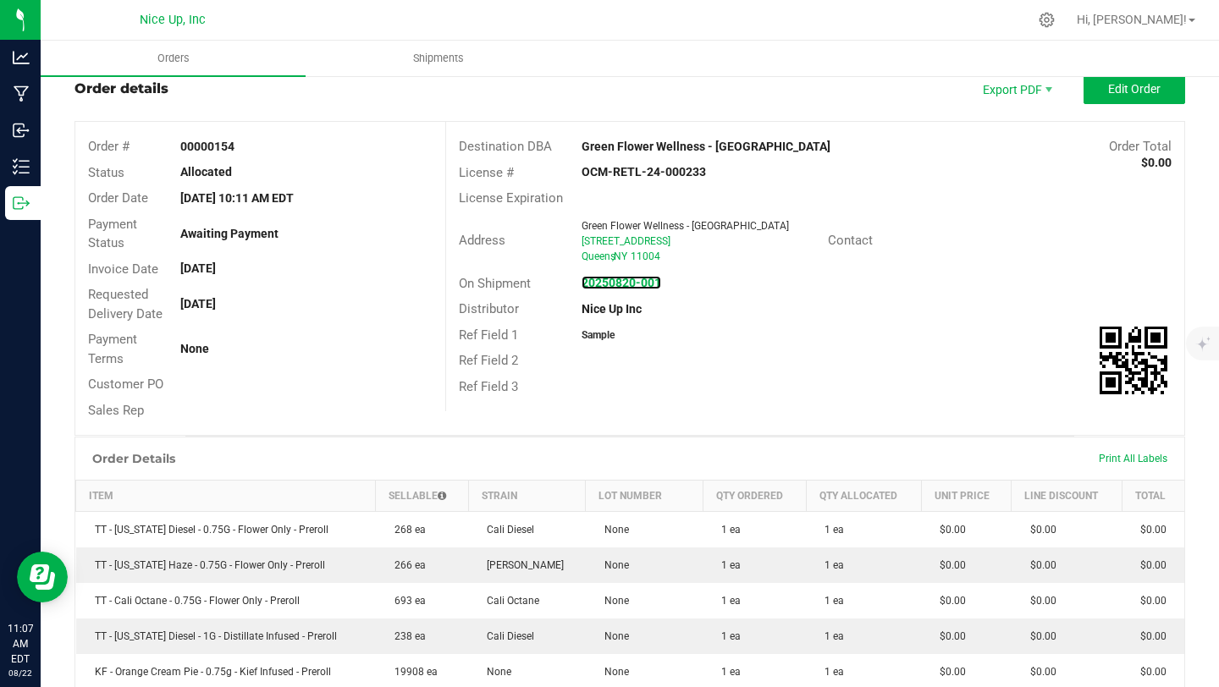
click at [637, 284] on strong "20250820-001" at bounding box center [622, 283] width 80 height 14
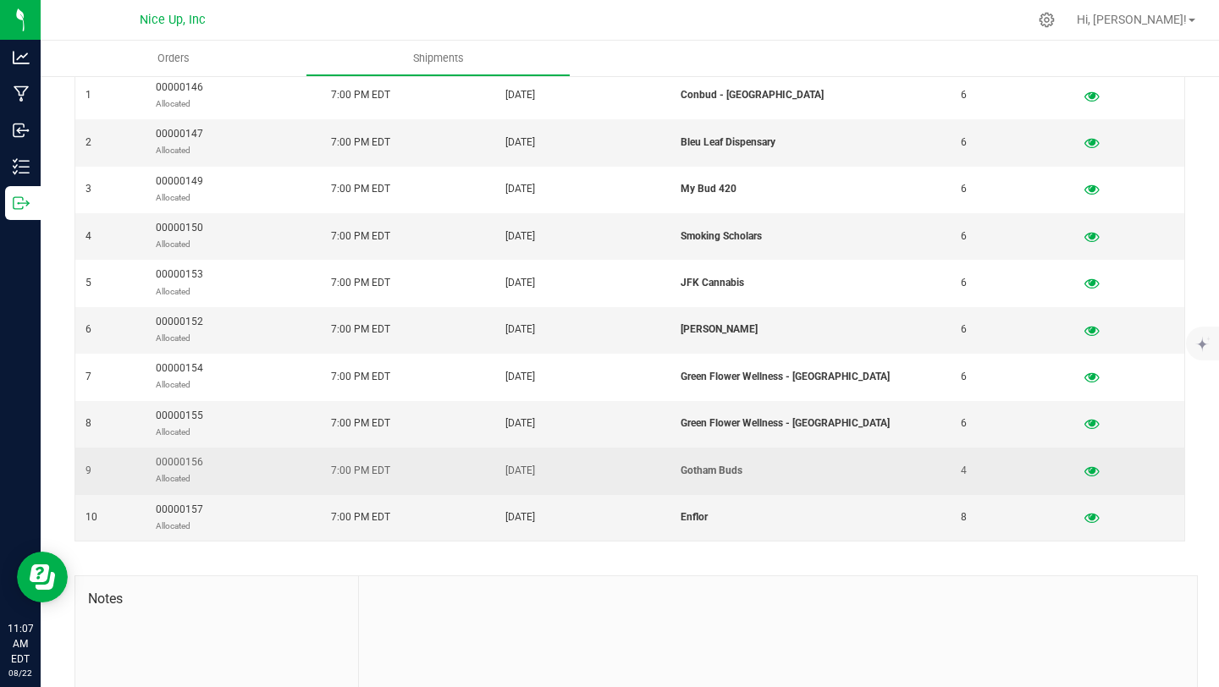
scroll to position [416, 0]
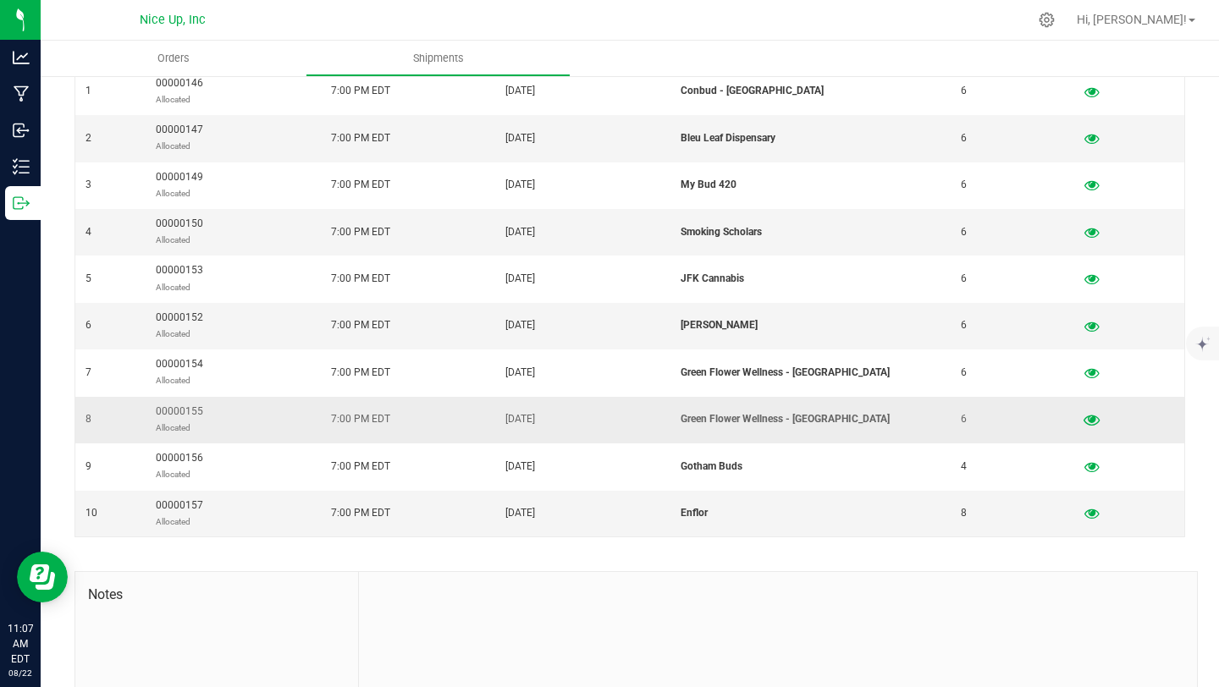
click at [1084, 418] on icon "button" at bounding box center [1092, 420] width 16 height 12
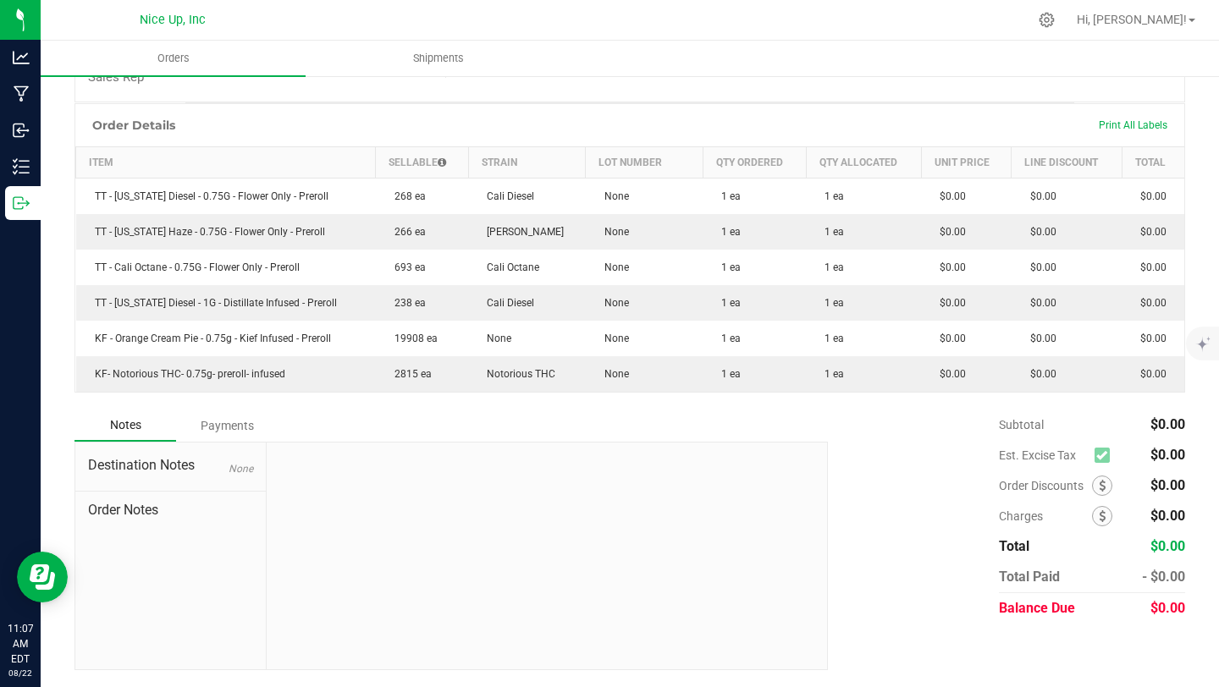
scroll to position [35, 0]
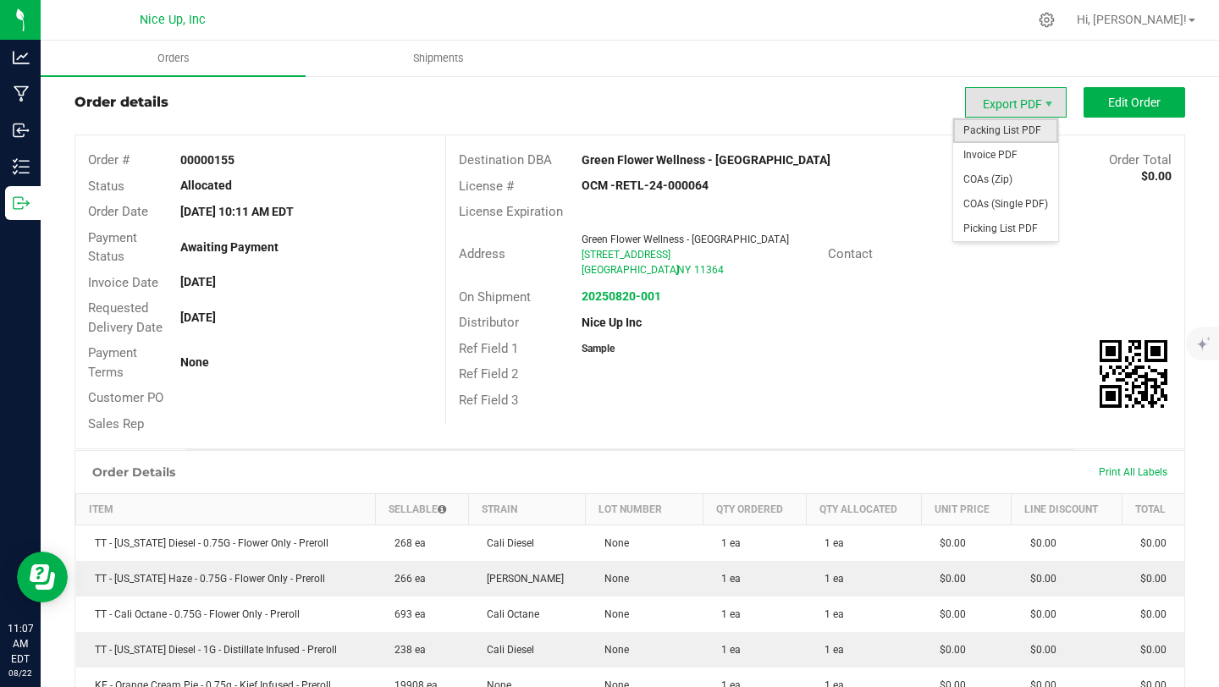
click at [1024, 125] on span "Packing List PDF" at bounding box center [1005, 131] width 105 height 25
click at [1002, 150] on span "Invoice PDF" at bounding box center [1005, 155] width 105 height 25
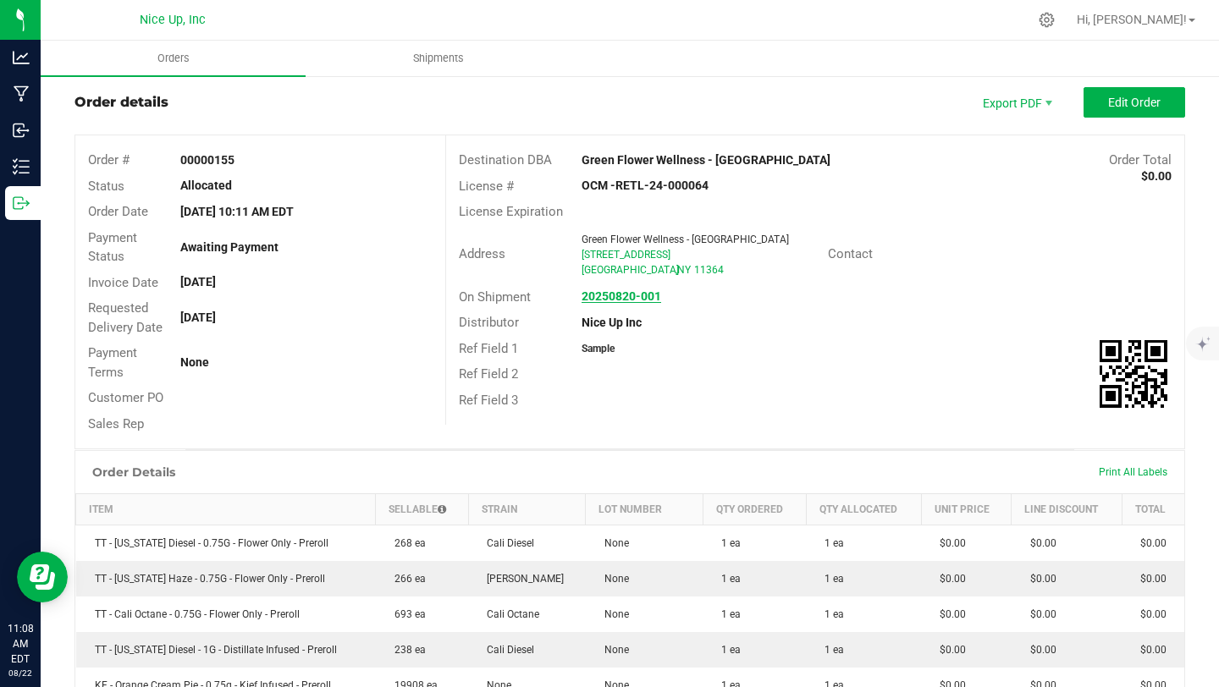
click at [621, 299] on strong "20250820-001" at bounding box center [622, 297] width 80 height 14
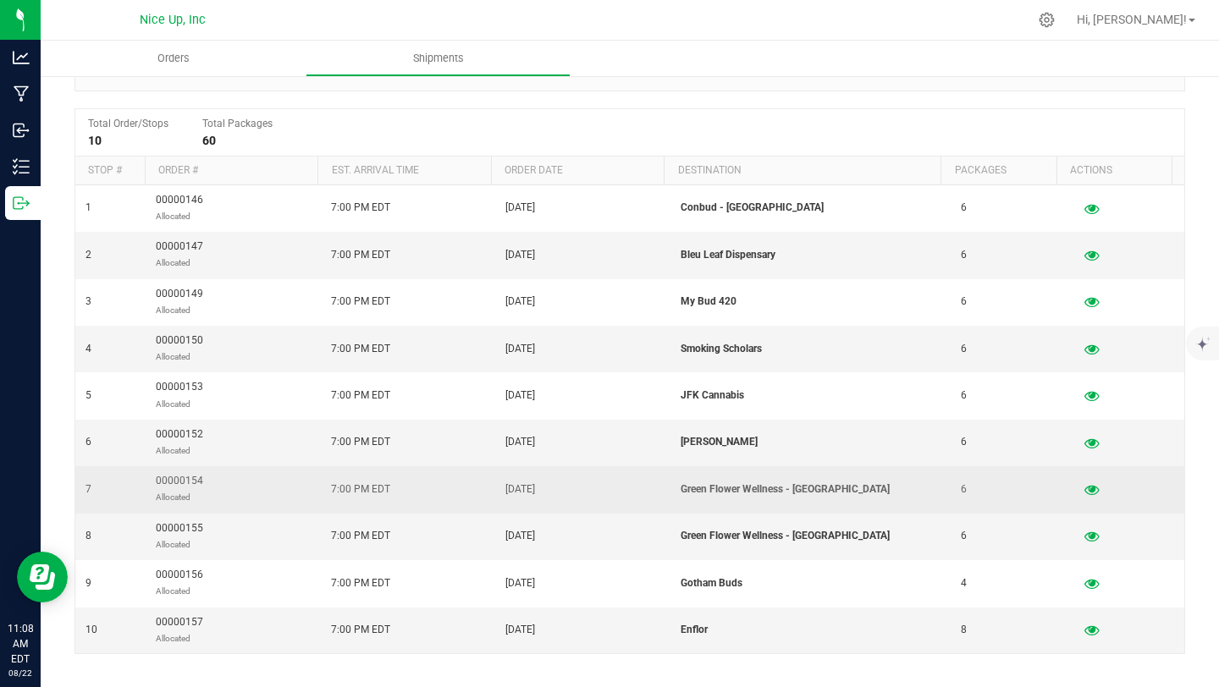
scroll to position [315, 0]
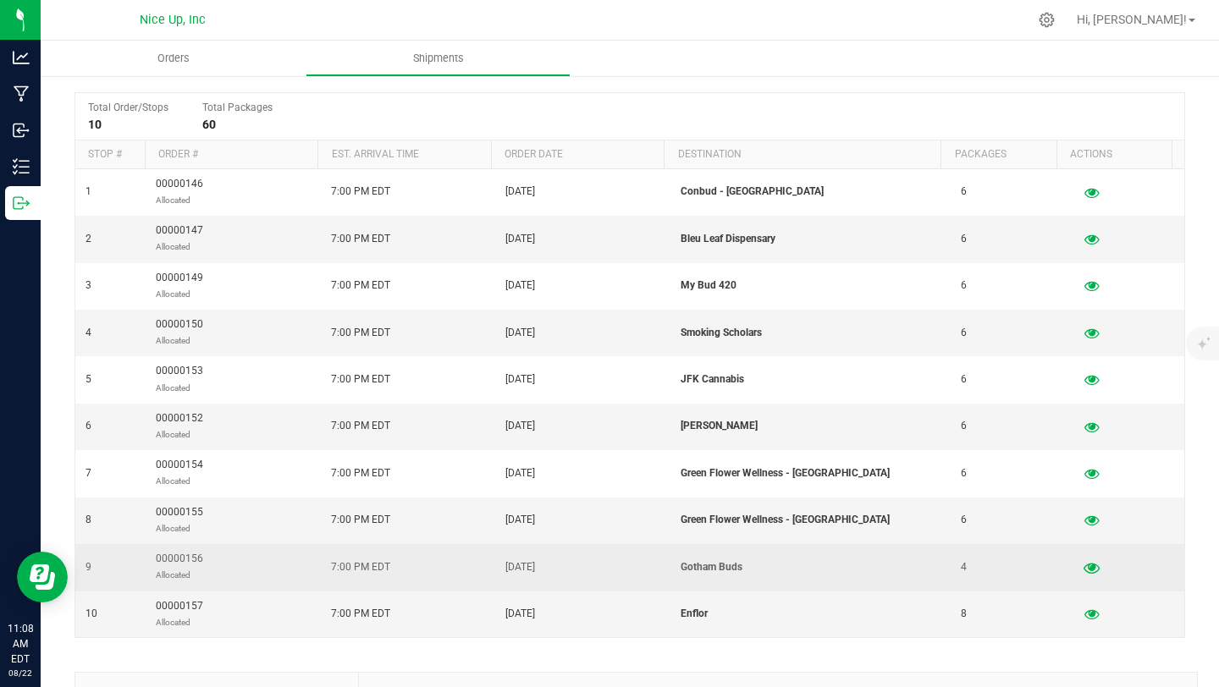
click at [1084, 568] on icon "button" at bounding box center [1092, 567] width 16 height 12
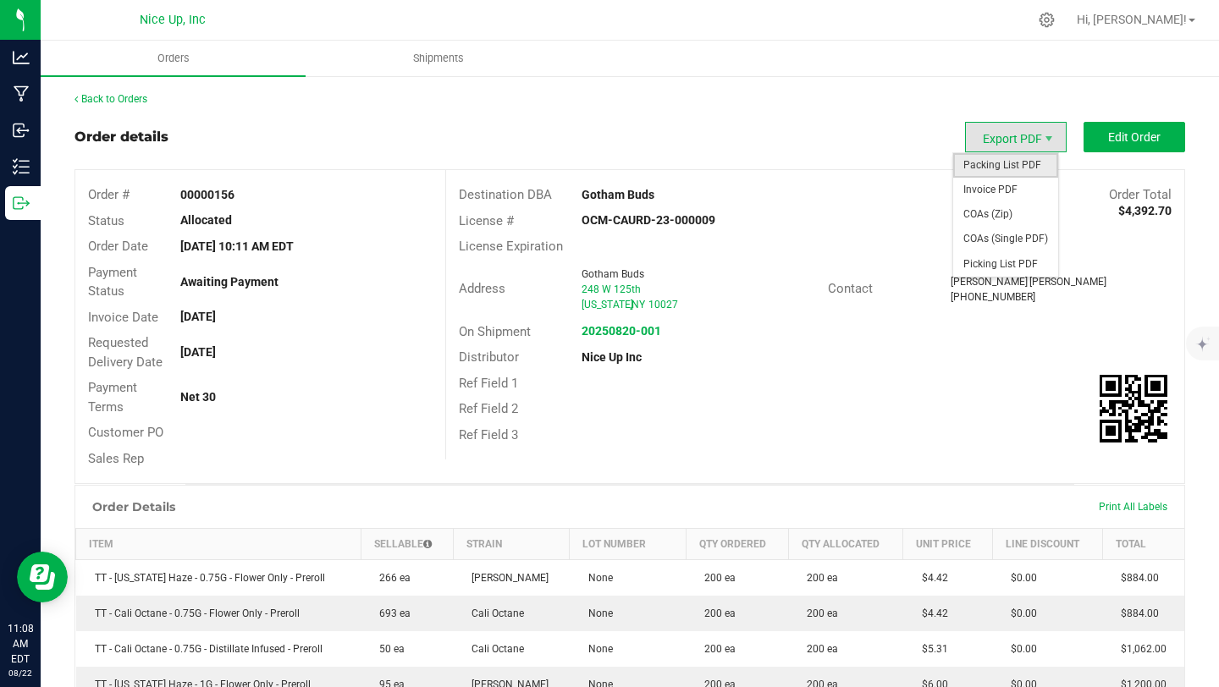
click at [1018, 171] on span "Packing List PDF" at bounding box center [1005, 165] width 105 height 25
click at [1006, 194] on span "Invoice PDF" at bounding box center [1005, 190] width 105 height 25
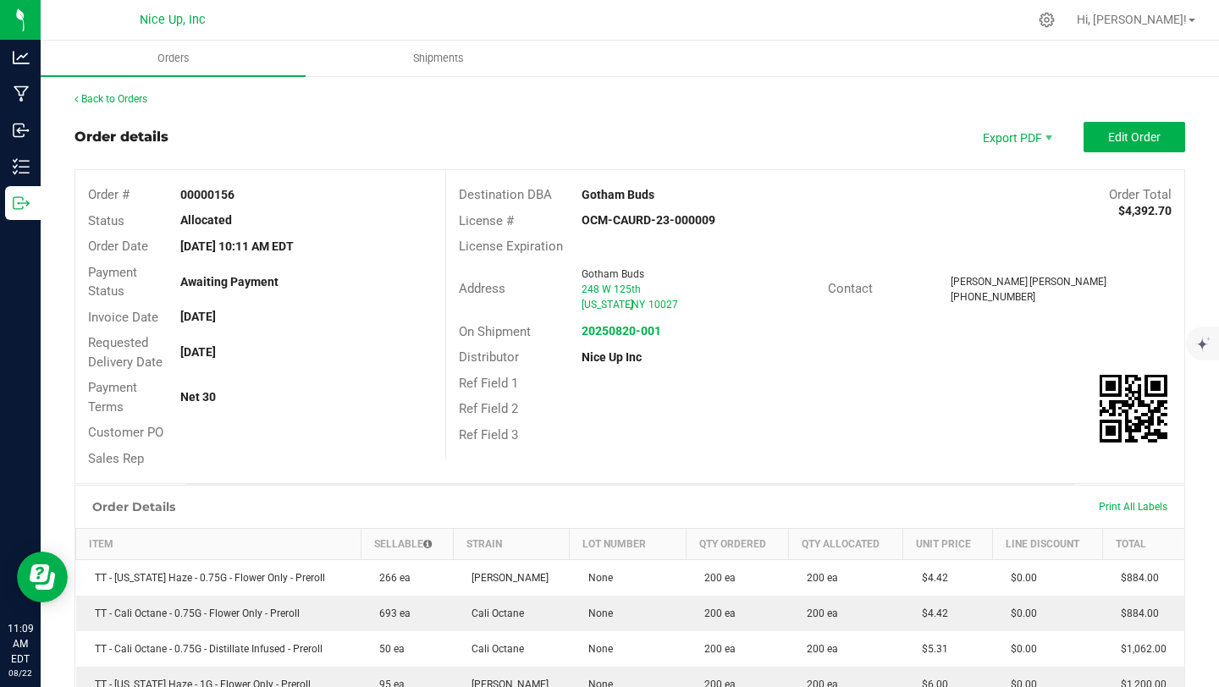
click at [607, 339] on div "20250820-001" at bounding box center [692, 332] width 246 height 18
click at [606, 332] on strong "20250820-001" at bounding box center [622, 331] width 80 height 14
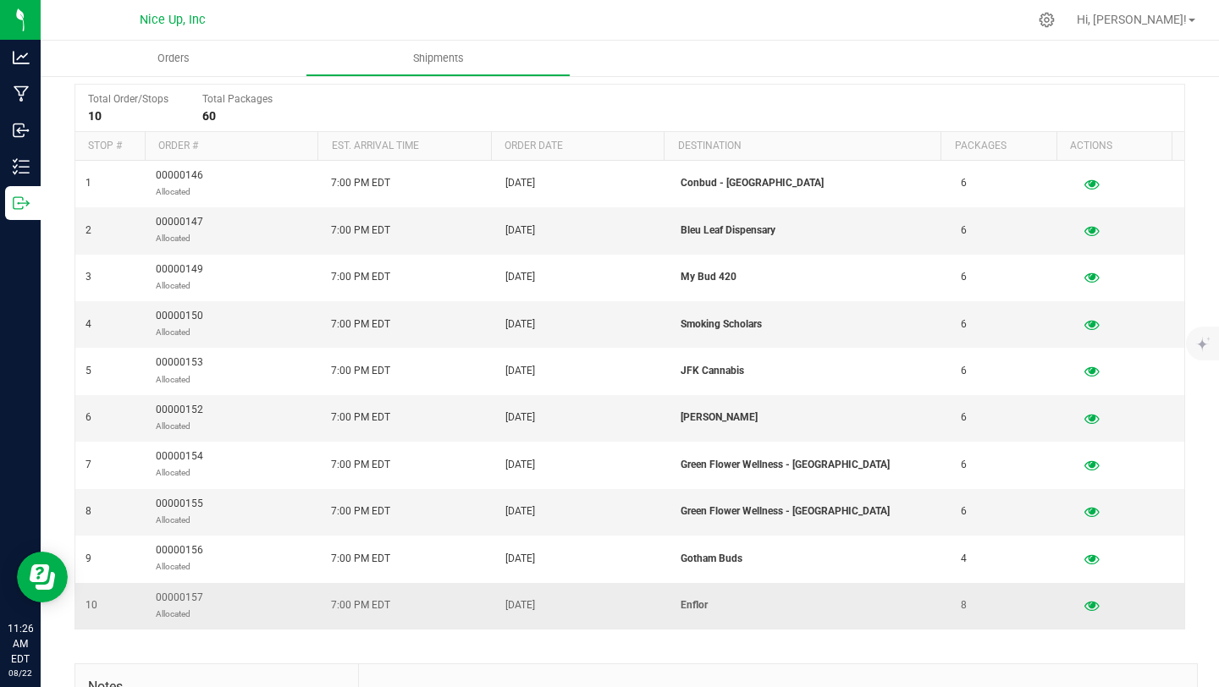
scroll to position [328, 0]
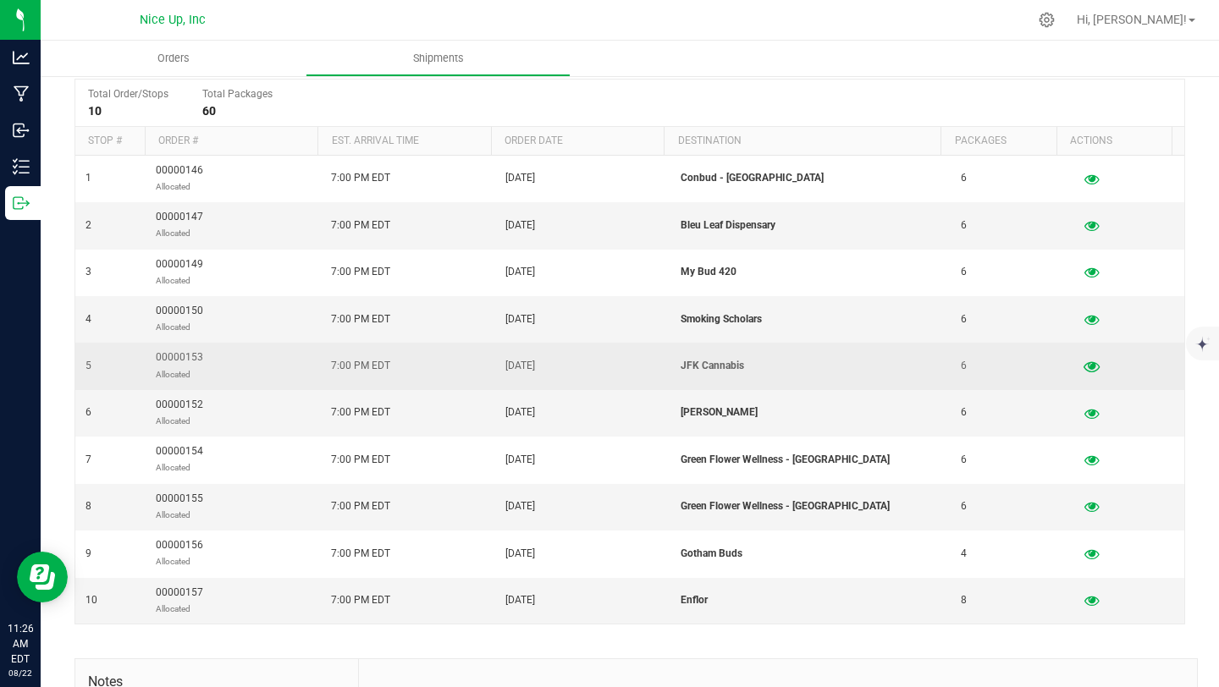
click at [1084, 365] on icon "button" at bounding box center [1092, 367] width 16 height 12
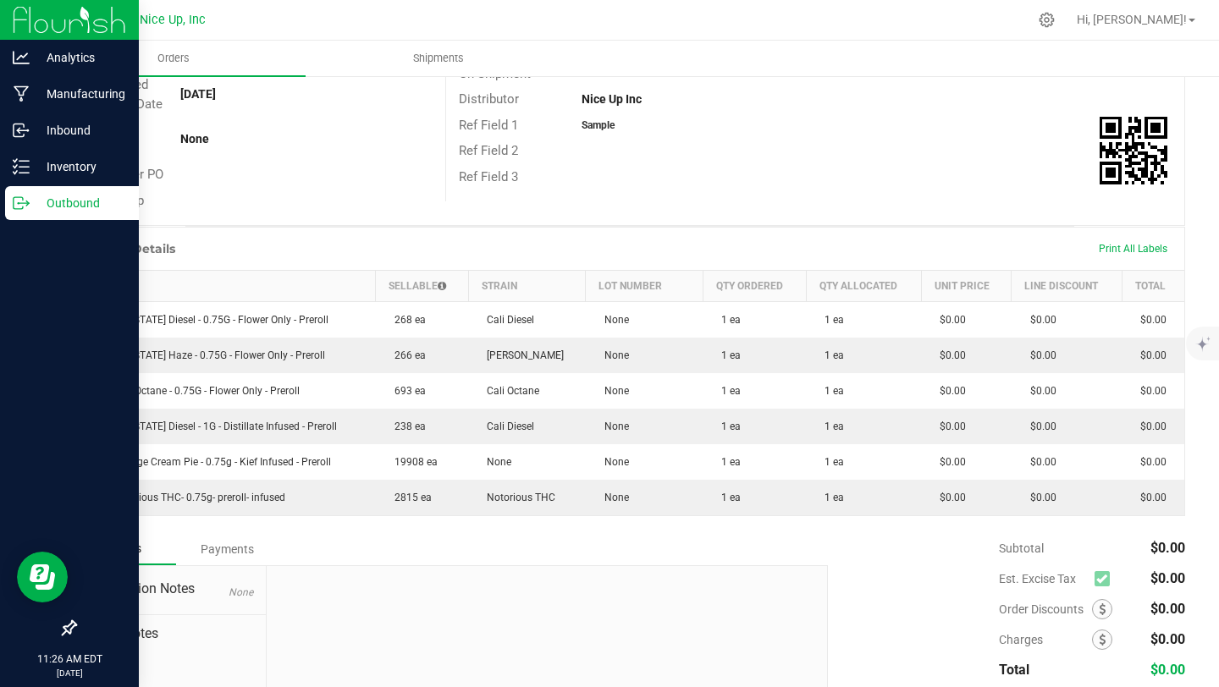
scroll to position [42, 0]
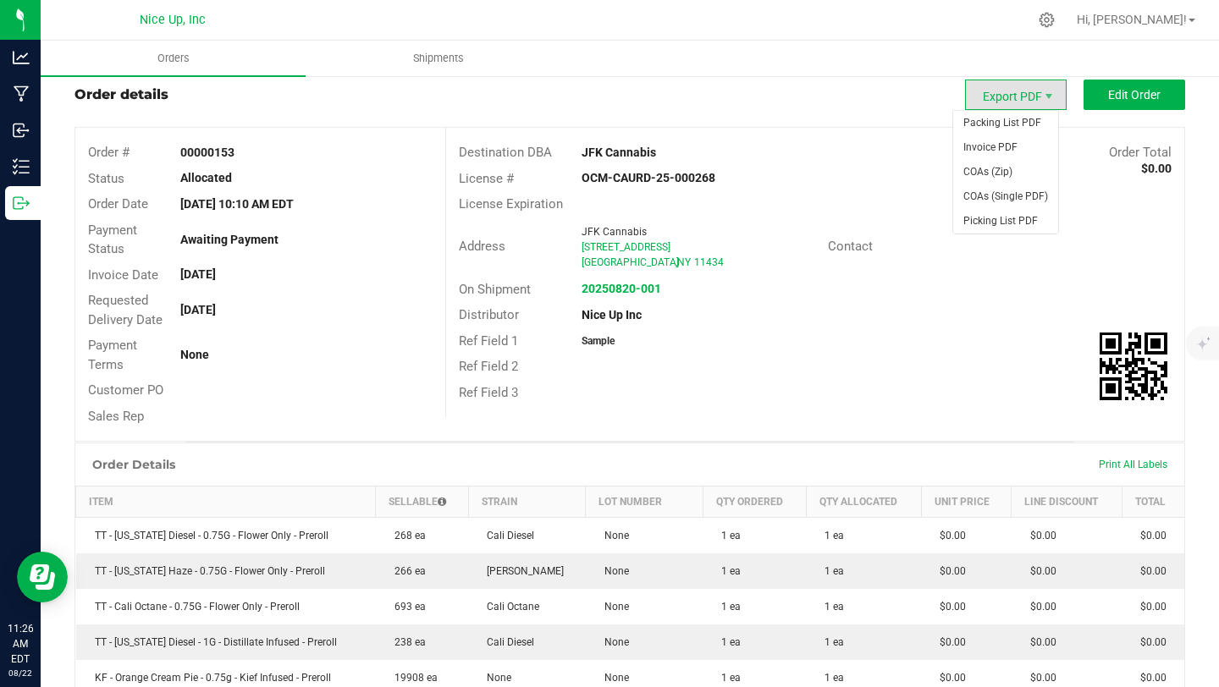
click at [1014, 97] on span "Export PDF" at bounding box center [1016, 95] width 102 height 30
click at [1002, 149] on span "Invoice PDF" at bounding box center [1005, 147] width 105 height 25
click at [621, 282] on strong "20250820-001" at bounding box center [622, 289] width 80 height 14
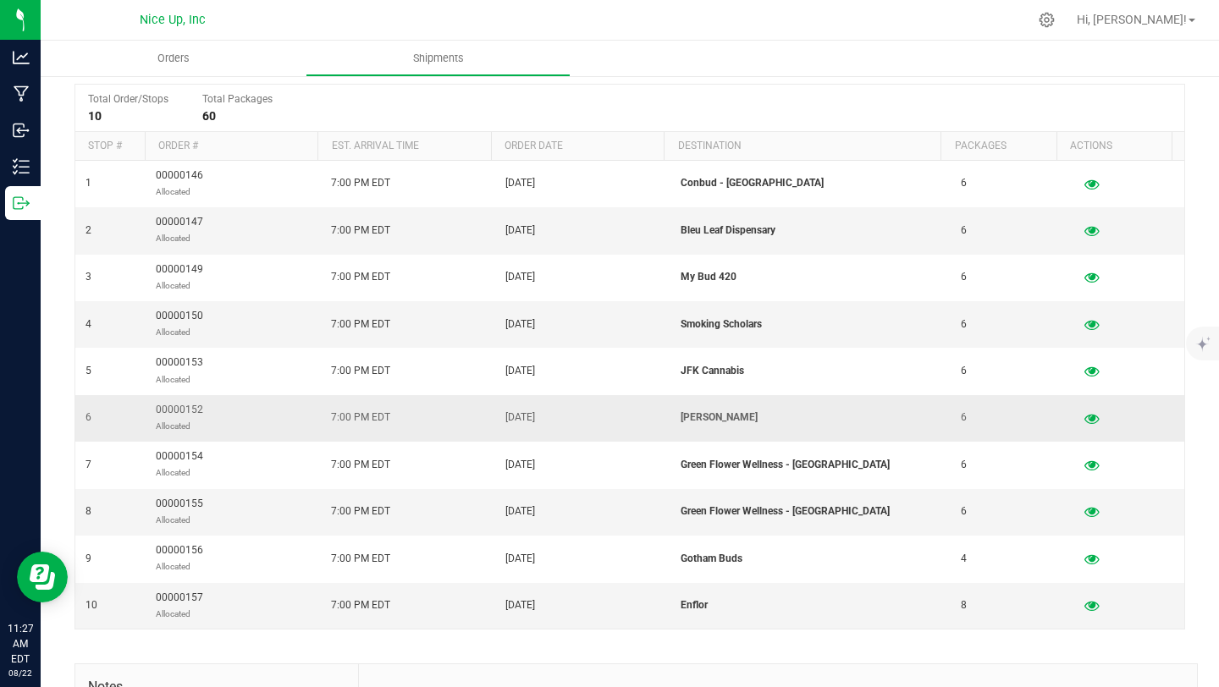
scroll to position [326, 0]
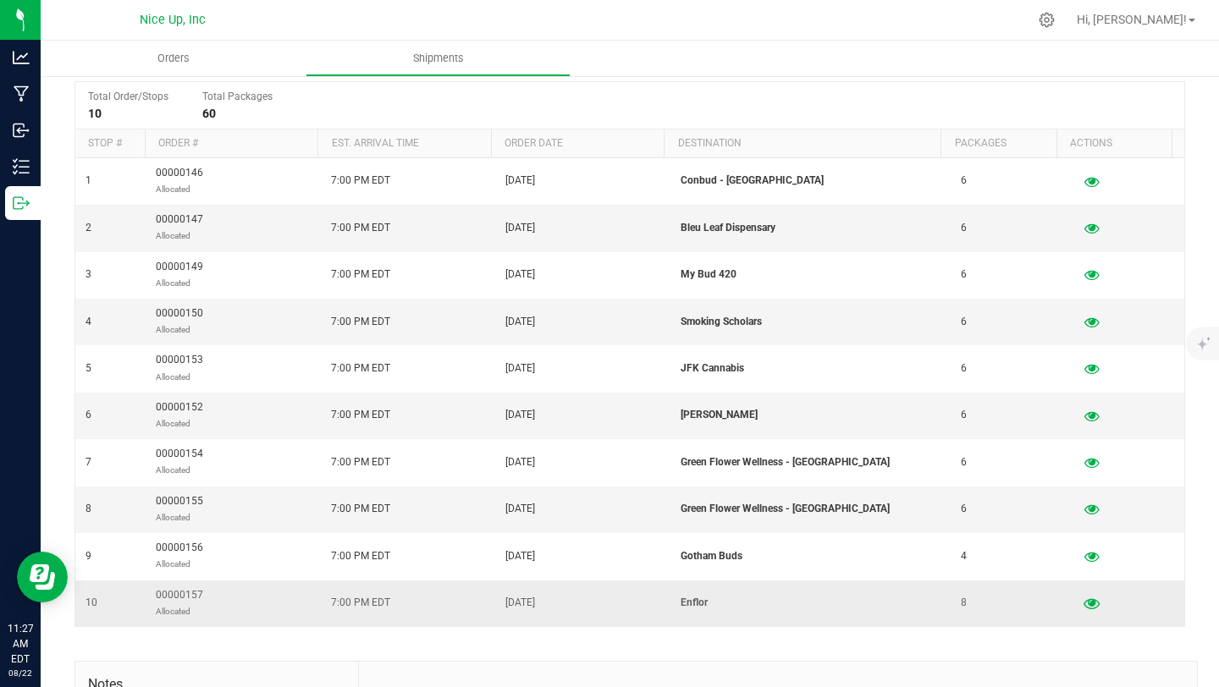
click at [1084, 608] on icon "button" at bounding box center [1092, 604] width 16 height 12
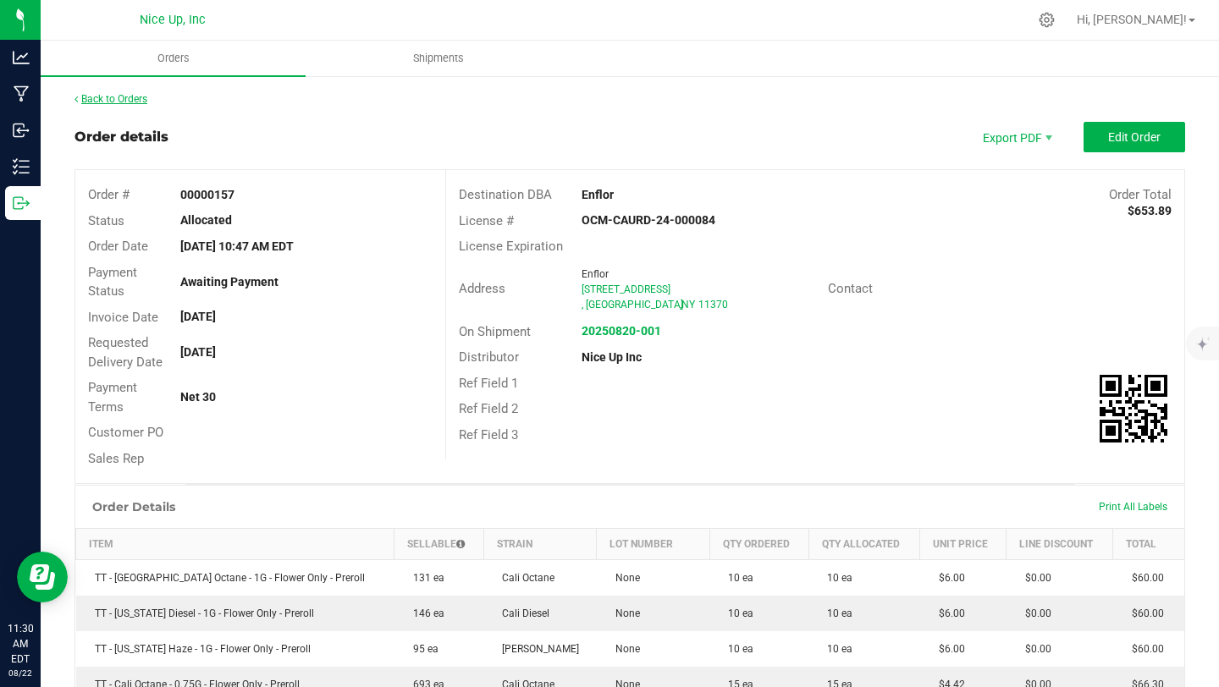
click at [104, 99] on link "Back to Orders" at bounding box center [111, 99] width 73 height 12
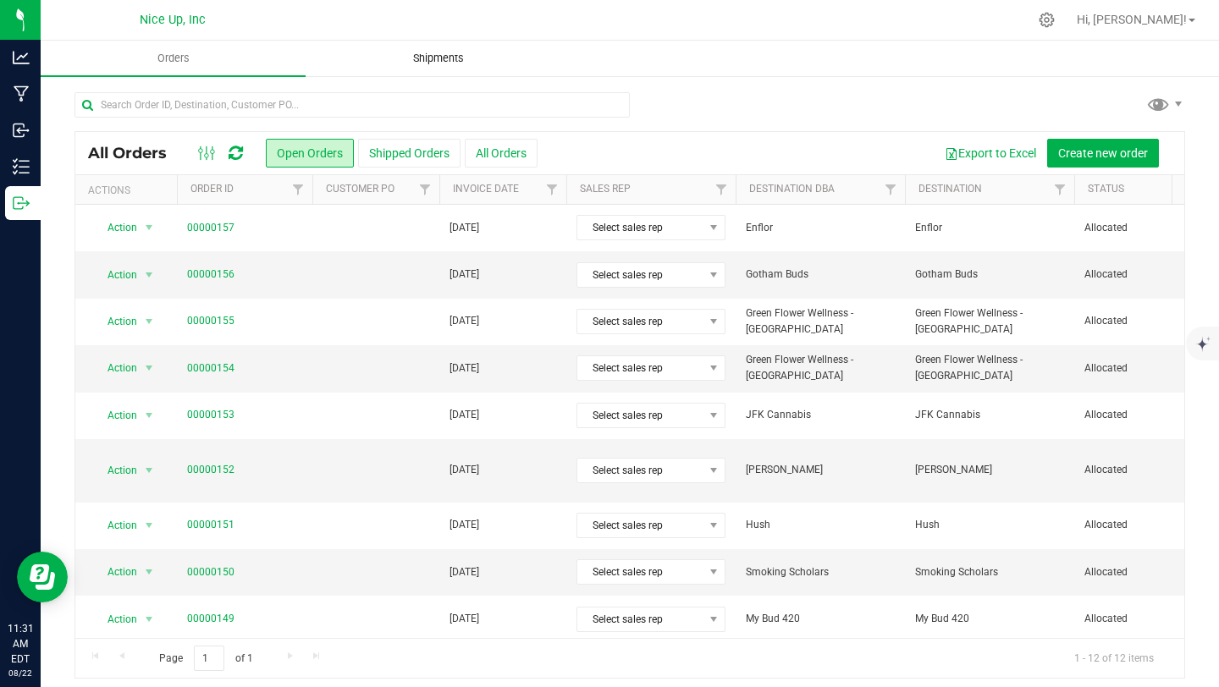
click at [430, 62] on span "Shipments" at bounding box center [438, 58] width 97 height 15
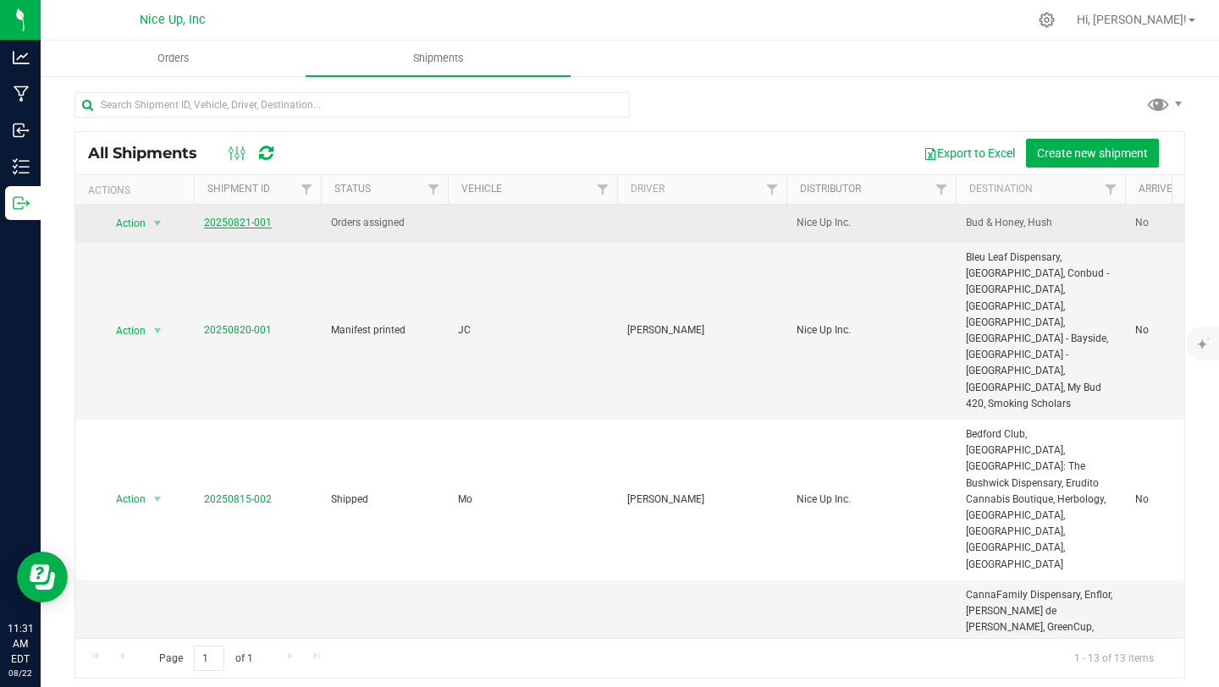
click at [237, 220] on link "20250821-001" at bounding box center [238, 223] width 68 height 12
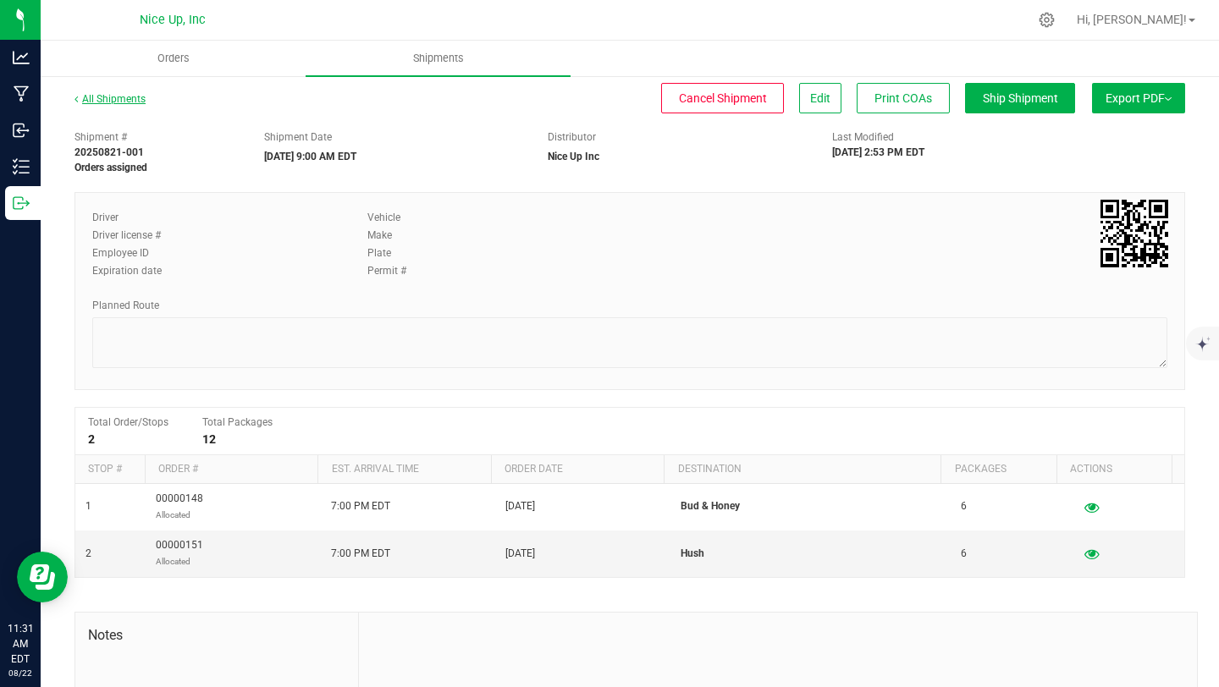
click at [128, 101] on link "All Shipments" at bounding box center [110, 99] width 71 height 12
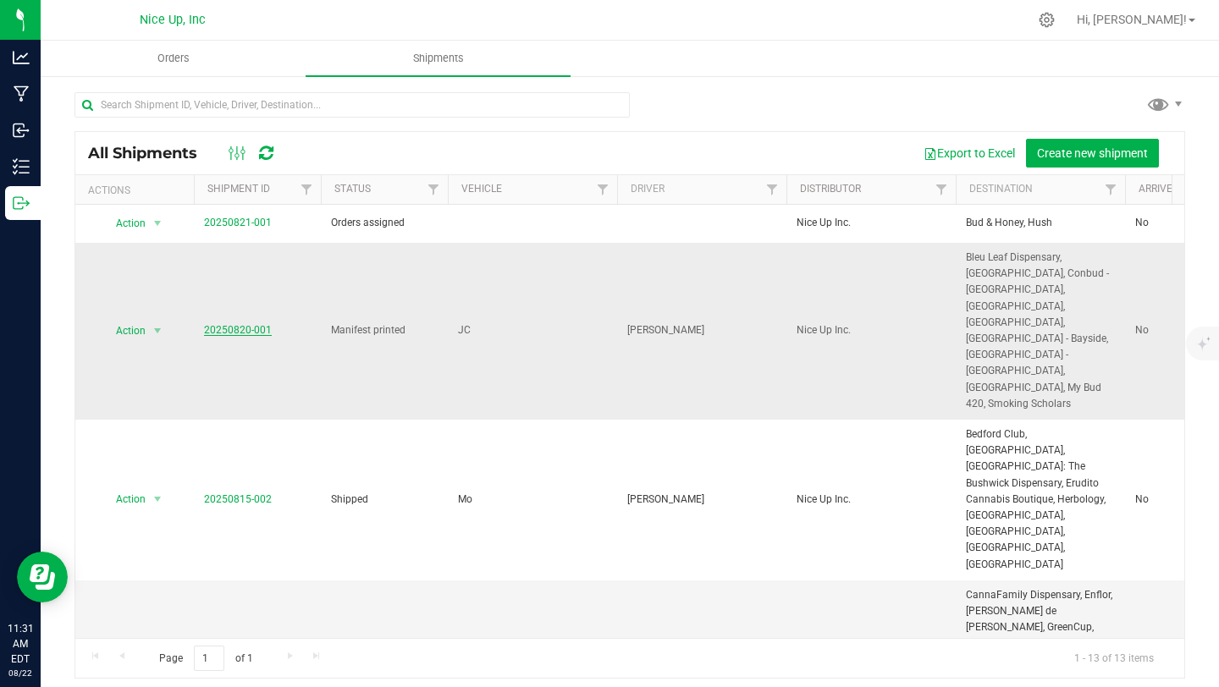
click at [238, 324] on link "20250820-001" at bounding box center [238, 330] width 68 height 12
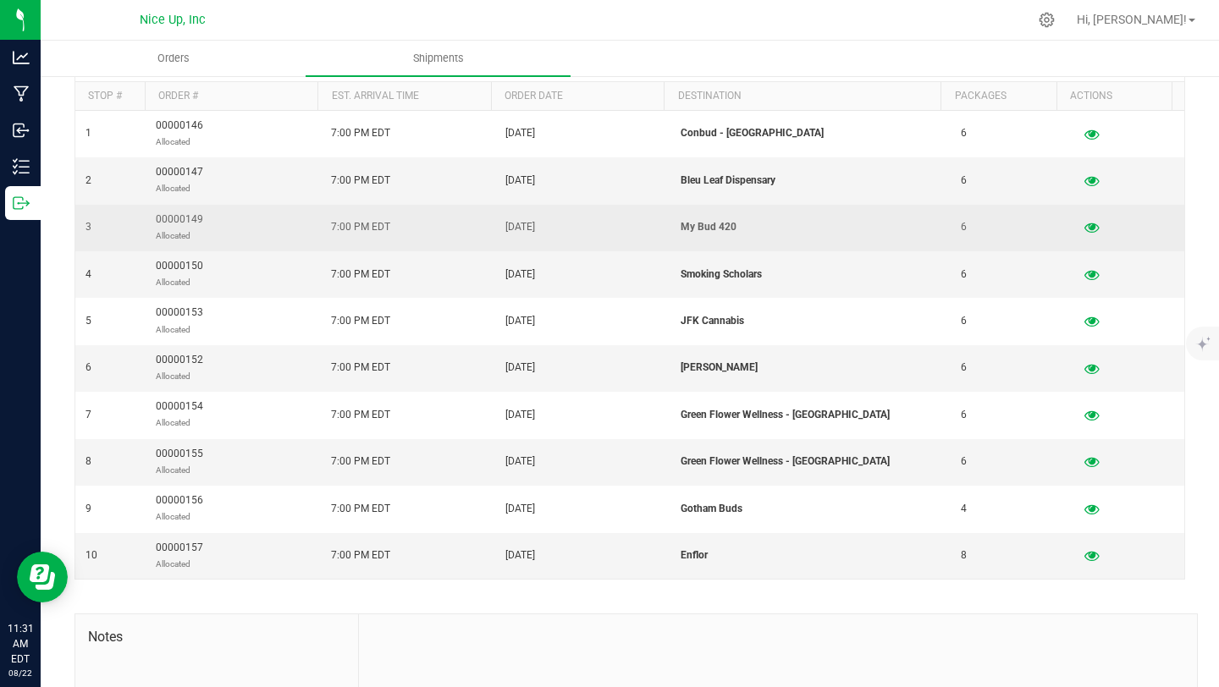
scroll to position [364, 0]
